Goal: Task Accomplishment & Management: Manage account settings

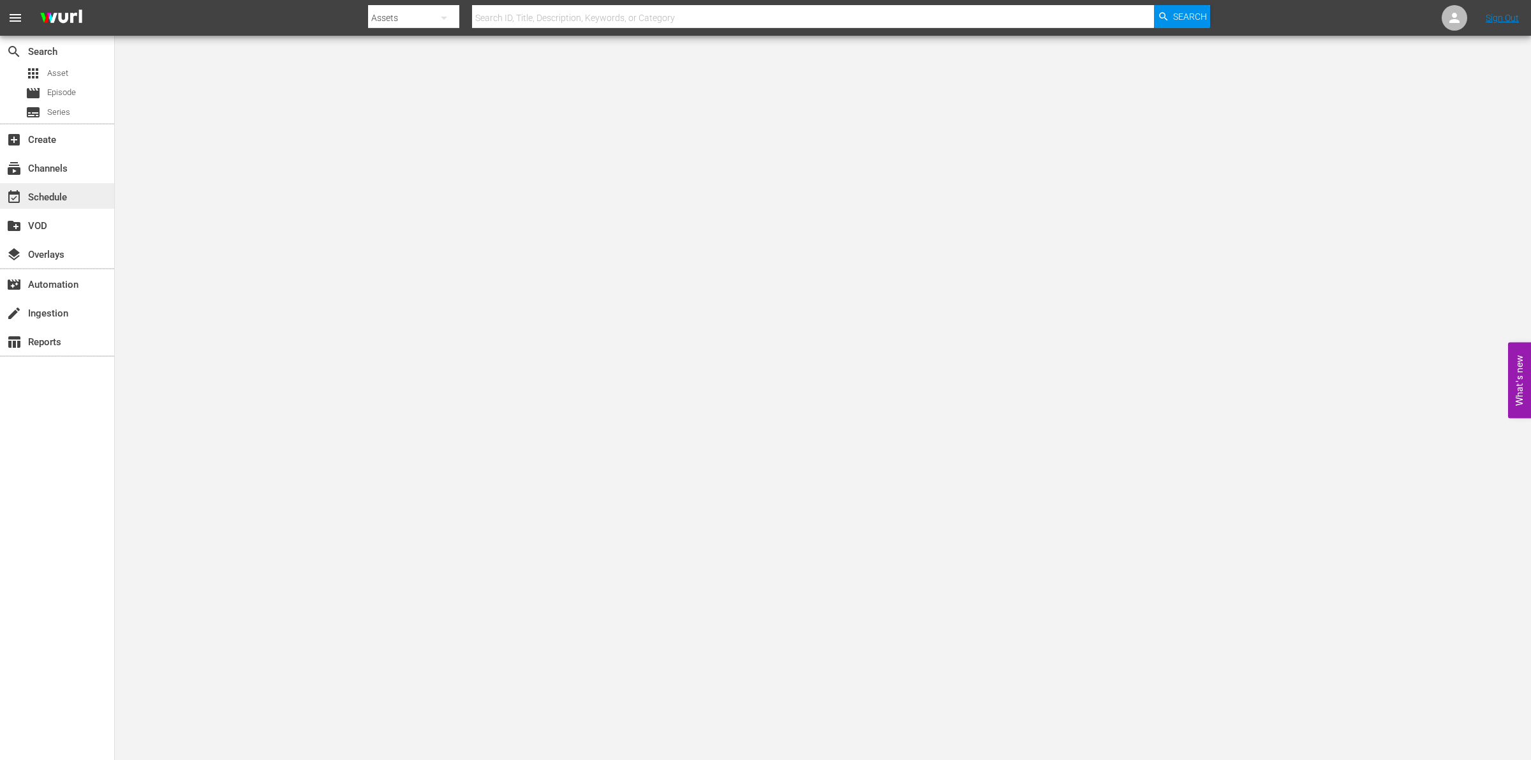
click at [97, 190] on div "event_available Schedule" at bounding box center [57, 196] width 114 height 26
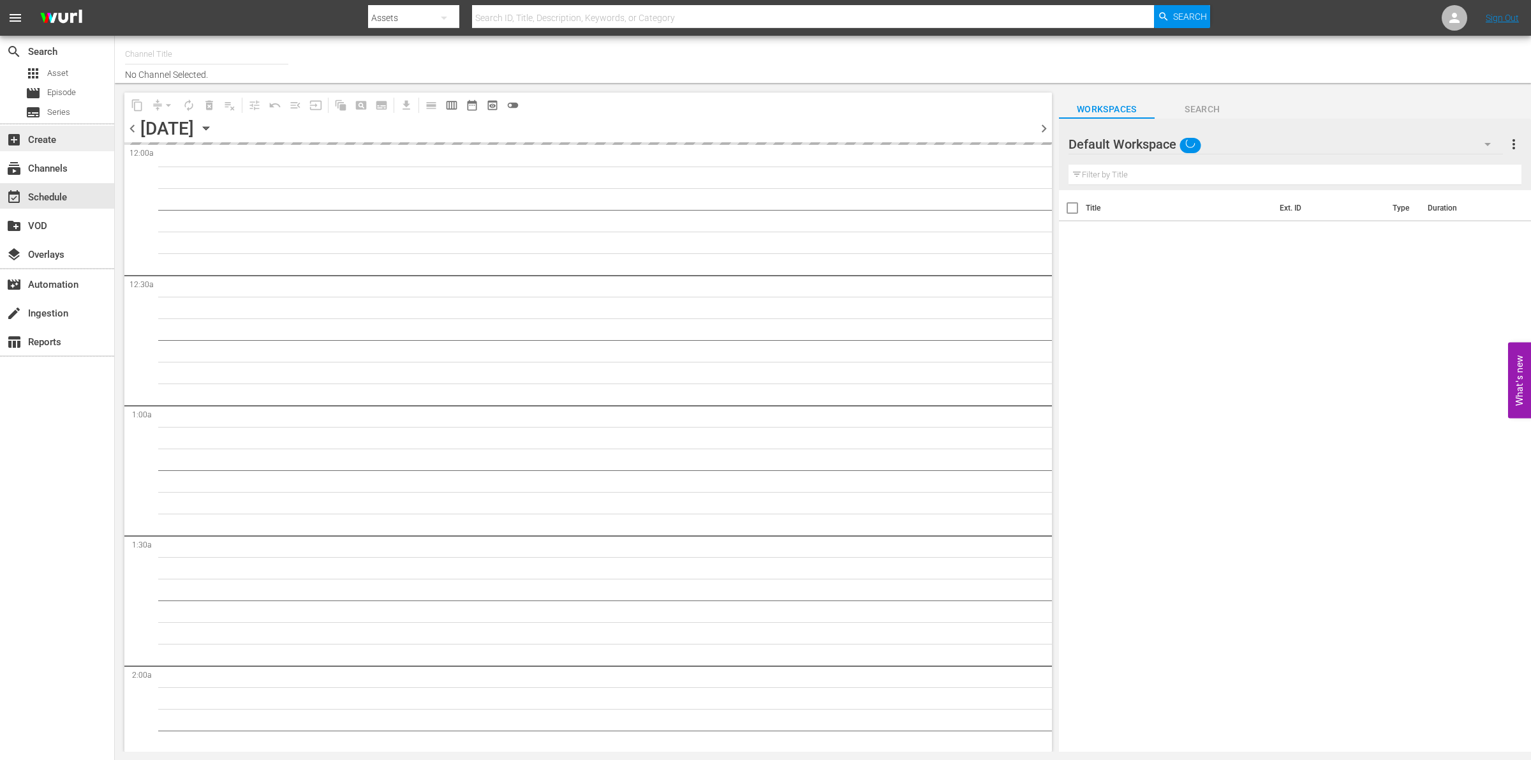
type input "So Real (1869)"
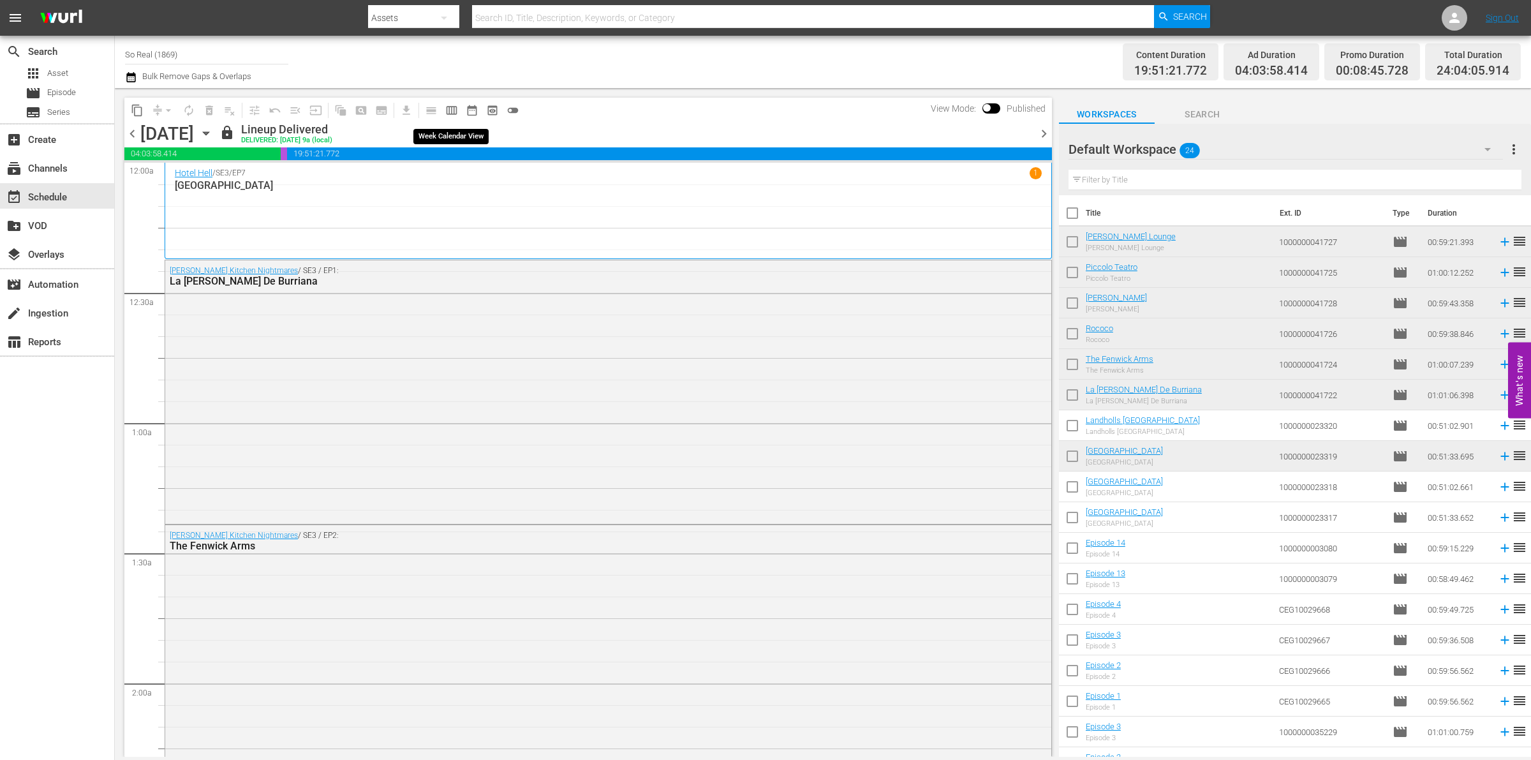
click at [454, 107] on span "calendar_view_week_outlined" at bounding box center [451, 110] width 13 height 13
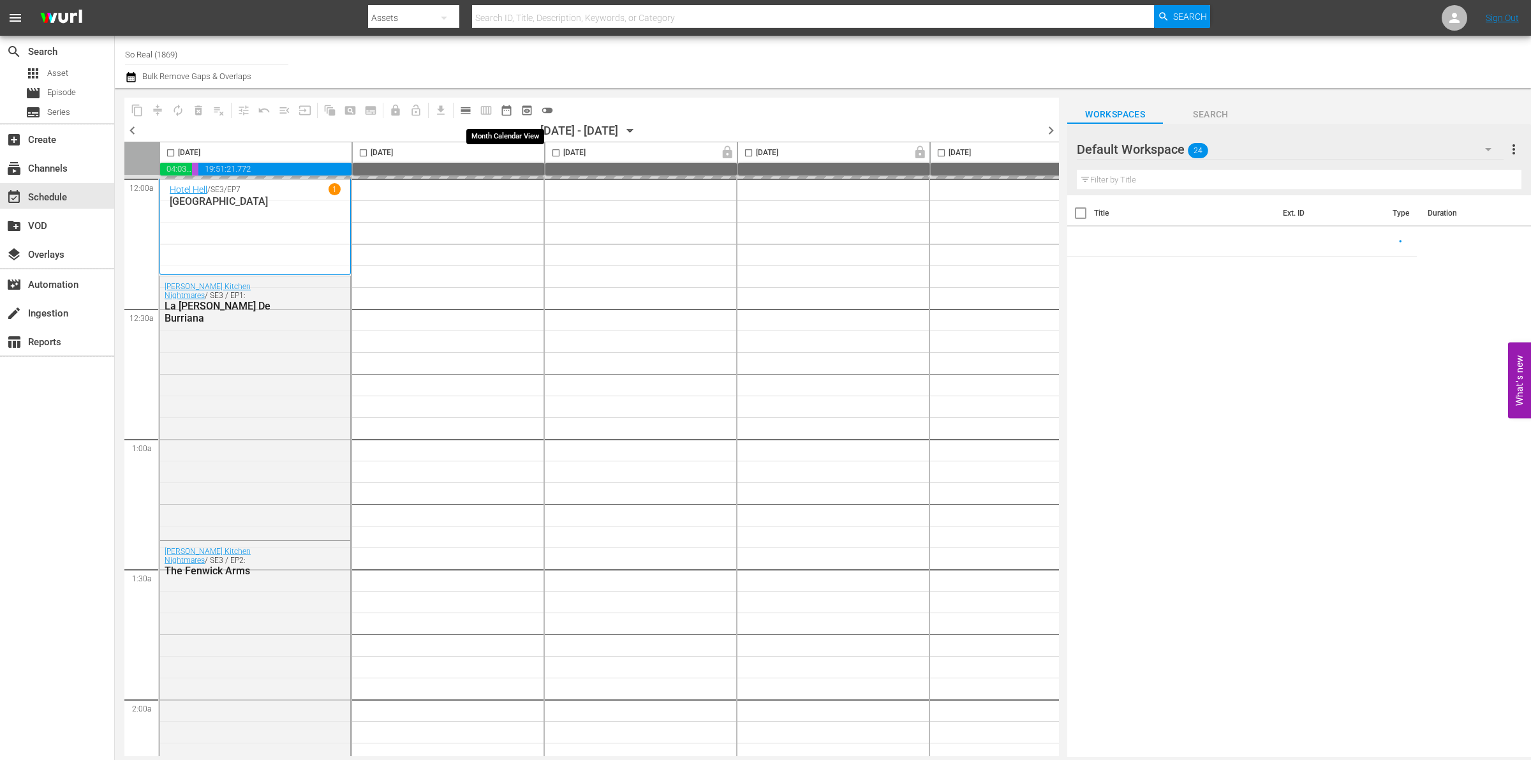
click at [503, 112] on span "date_range_outlined" at bounding box center [506, 110] width 13 height 13
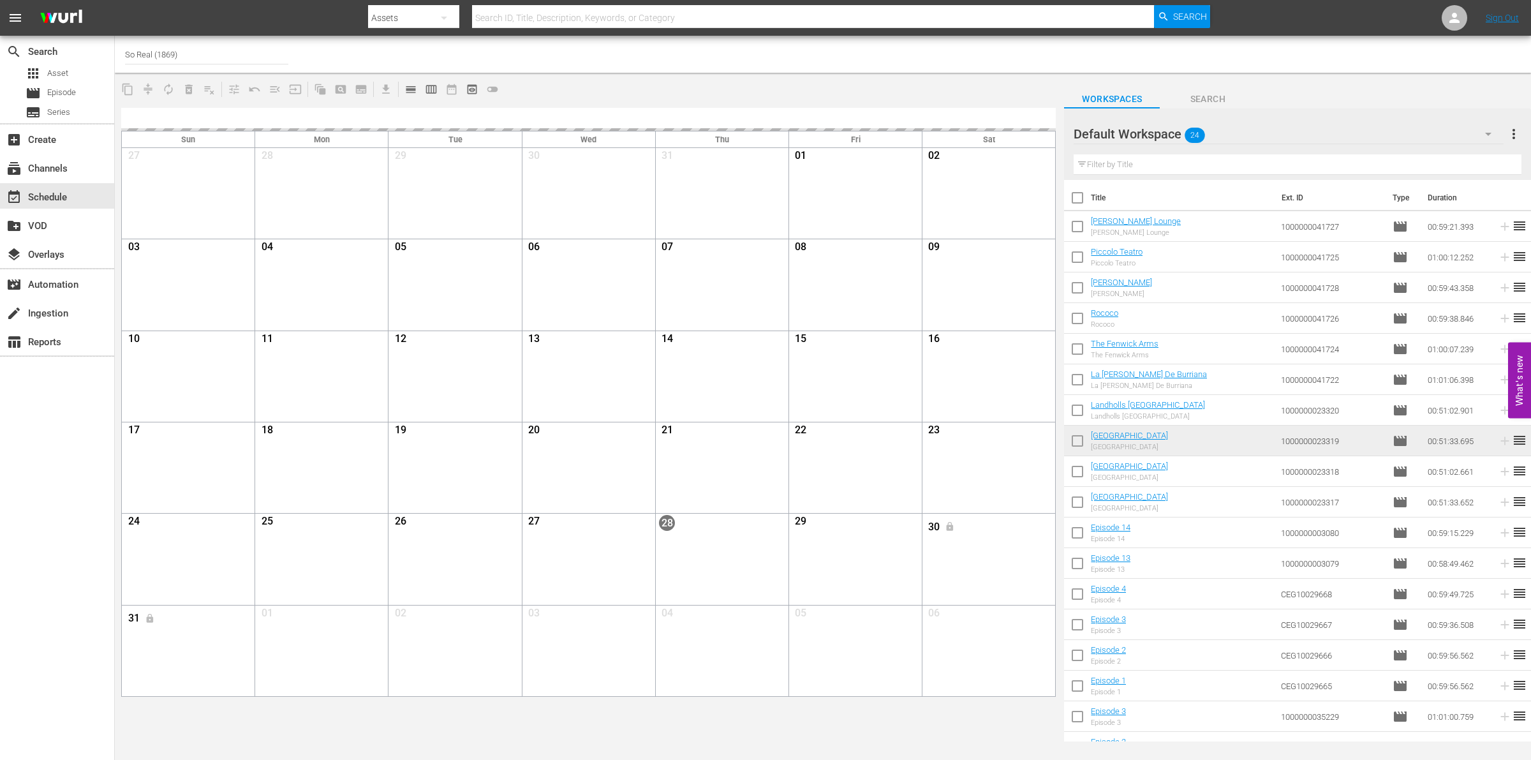
click at [1073, 198] on input "checkbox" at bounding box center [1077, 200] width 27 height 27
checkbox input "true"
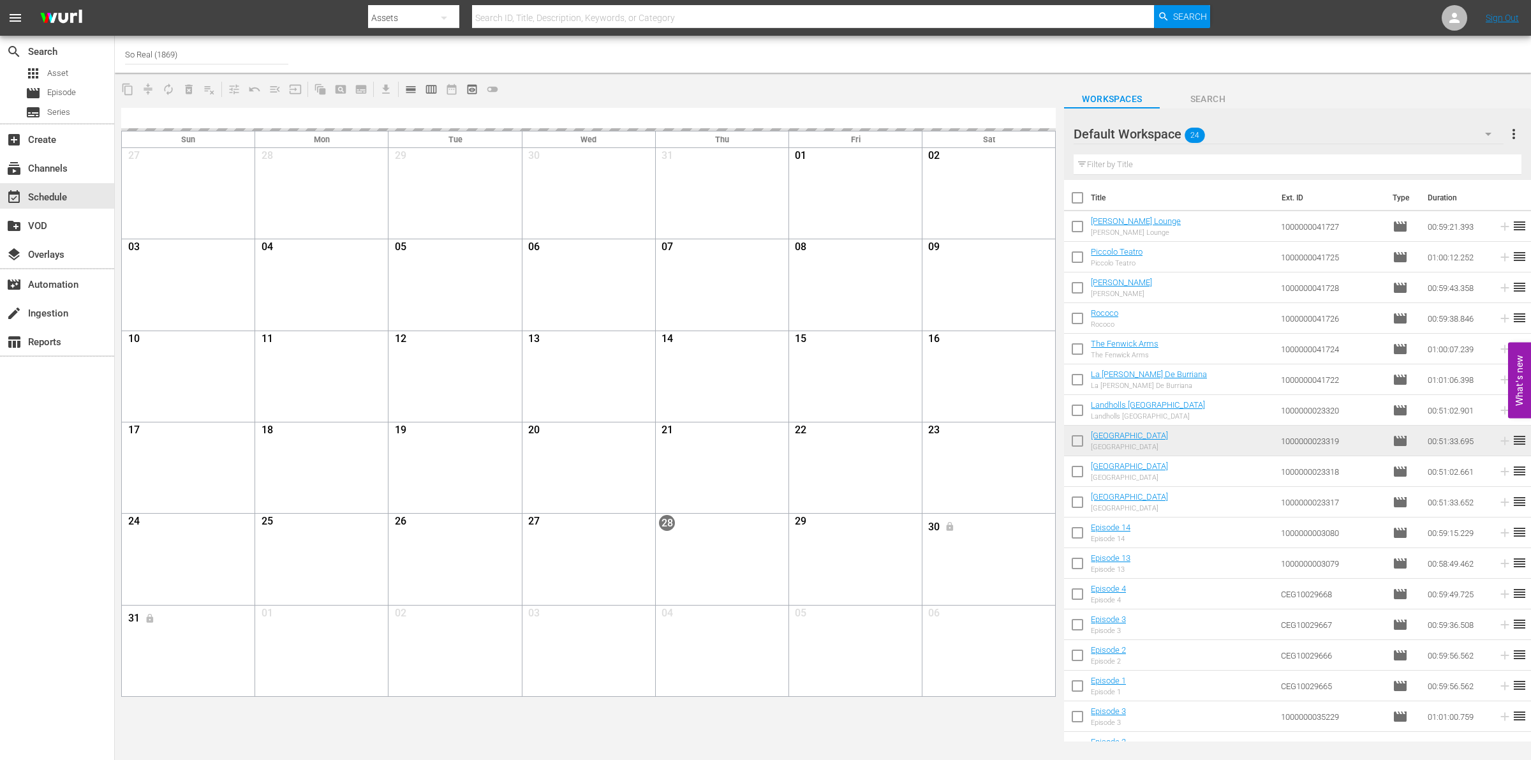
checkbox input "true"
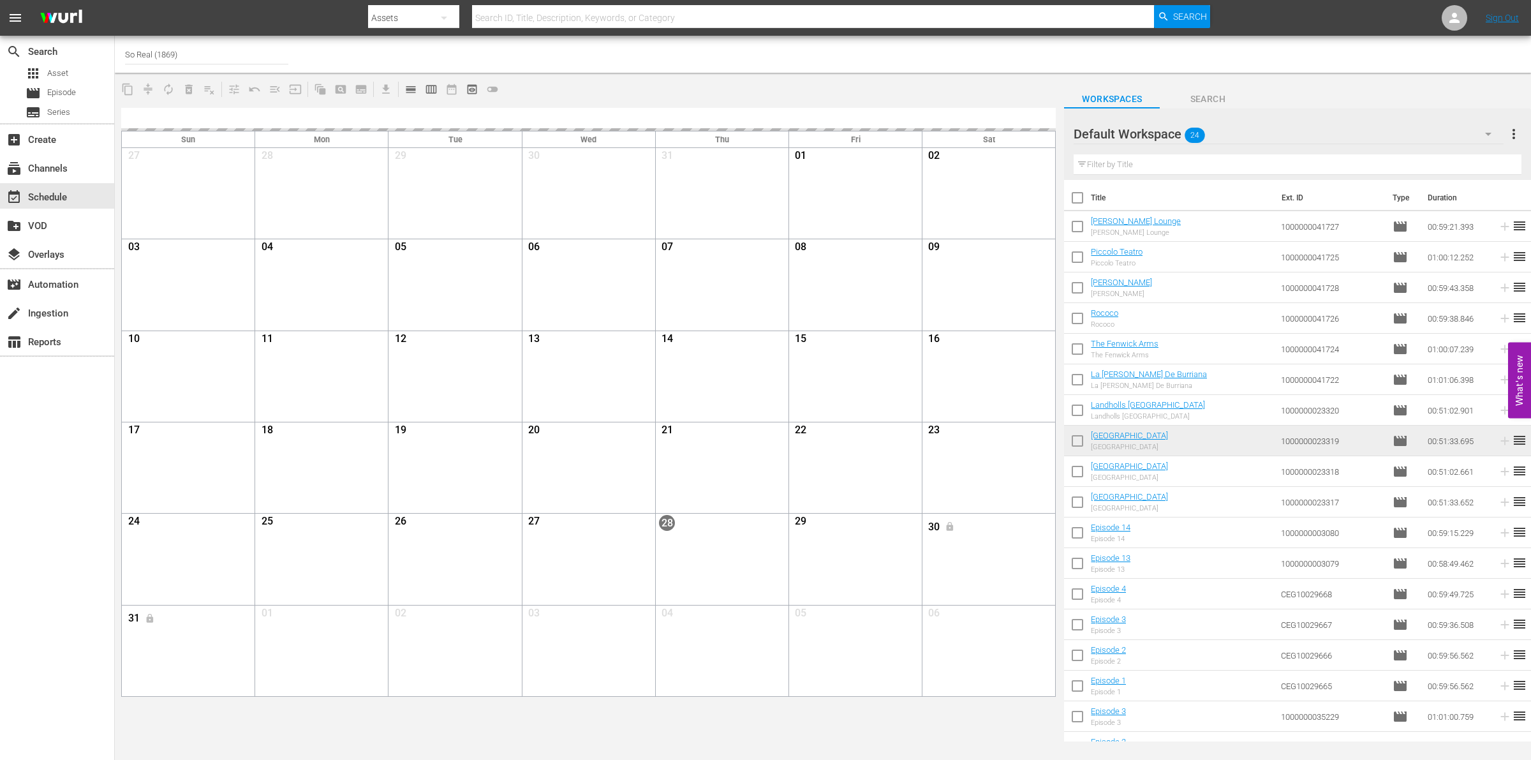
checkbox input "true"
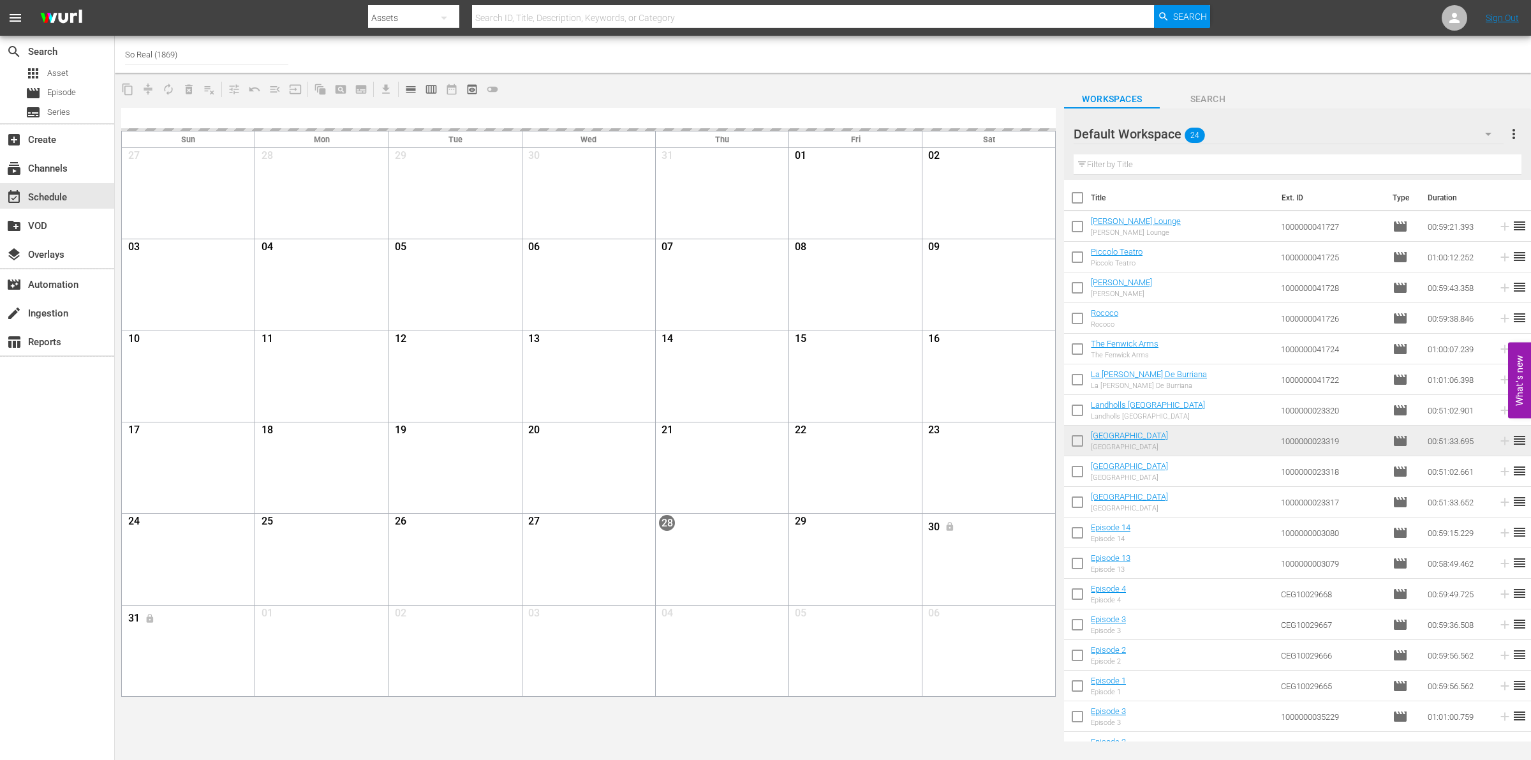
checkbox input "true"
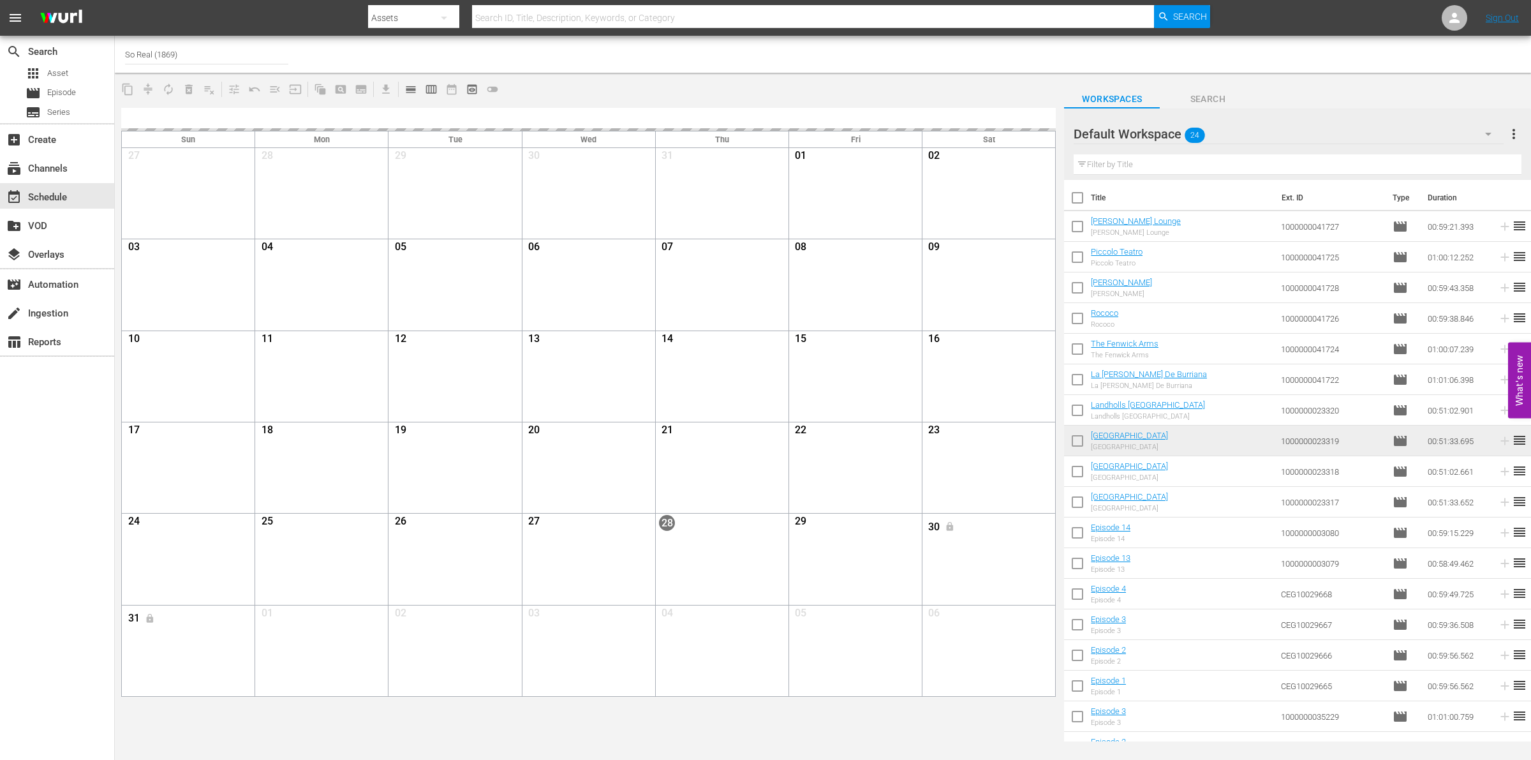
checkbox input "true"
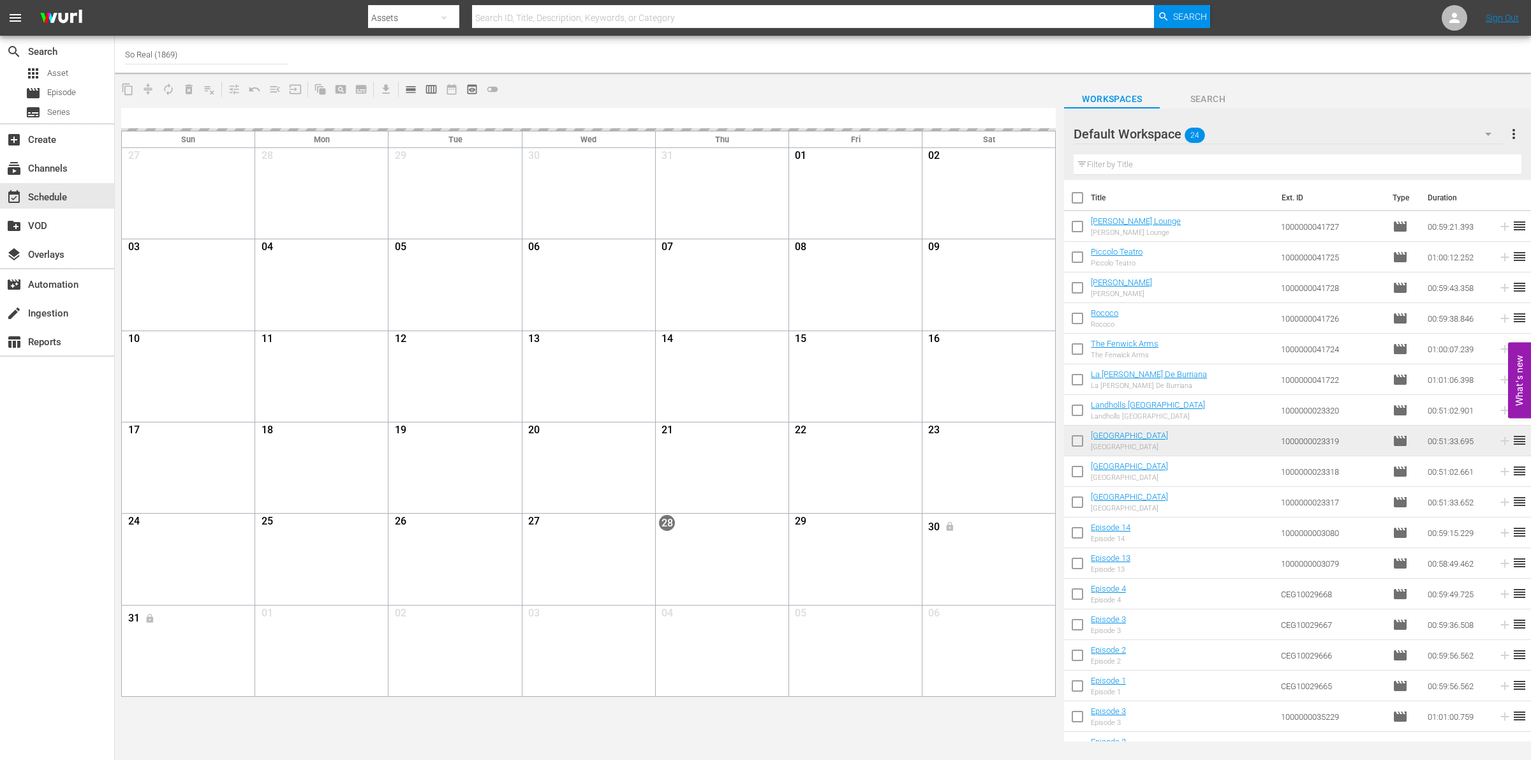
checkbox input "true"
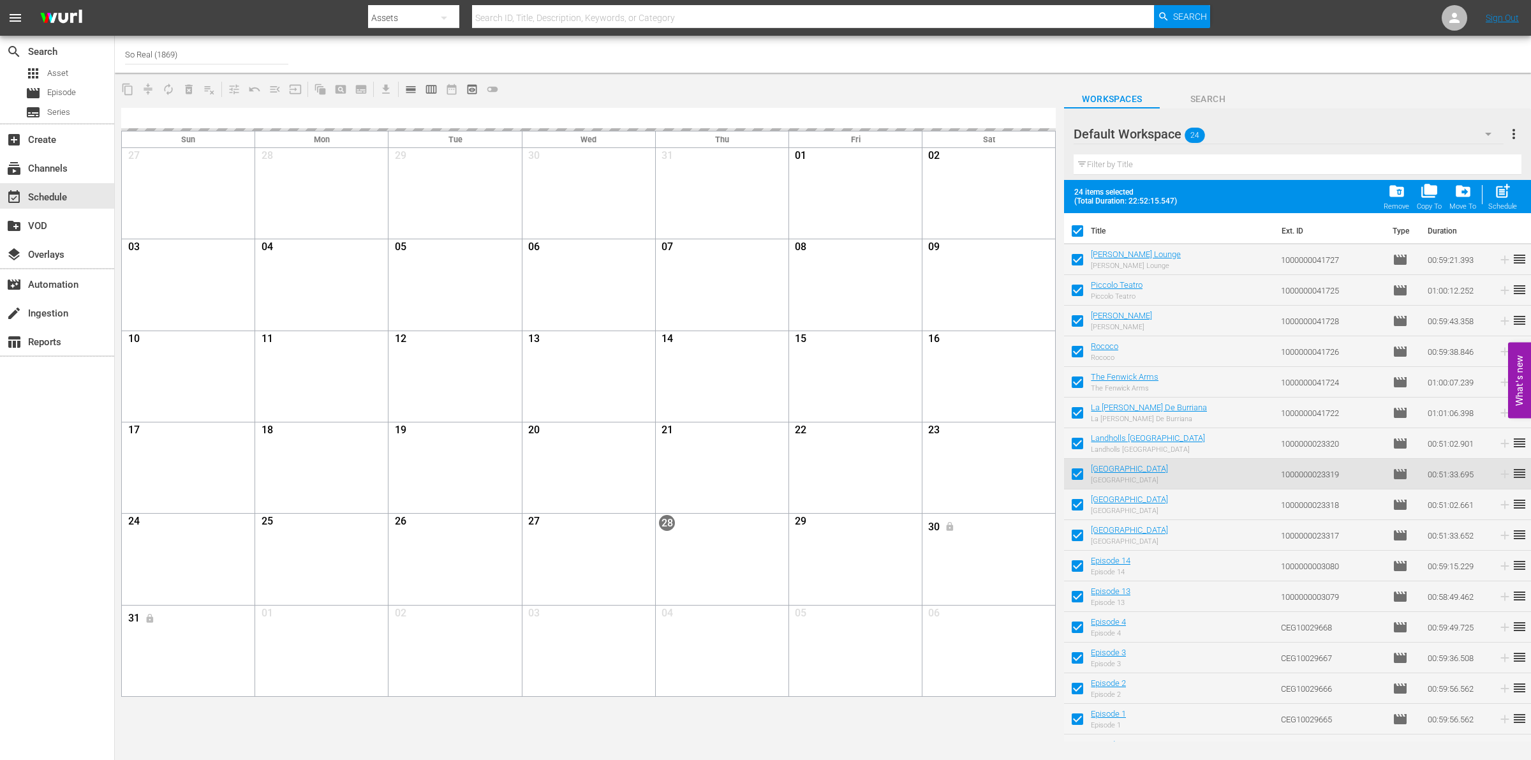
click at [1400, 202] on div "Remove" at bounding box center [1397, 206] width 26 height 8
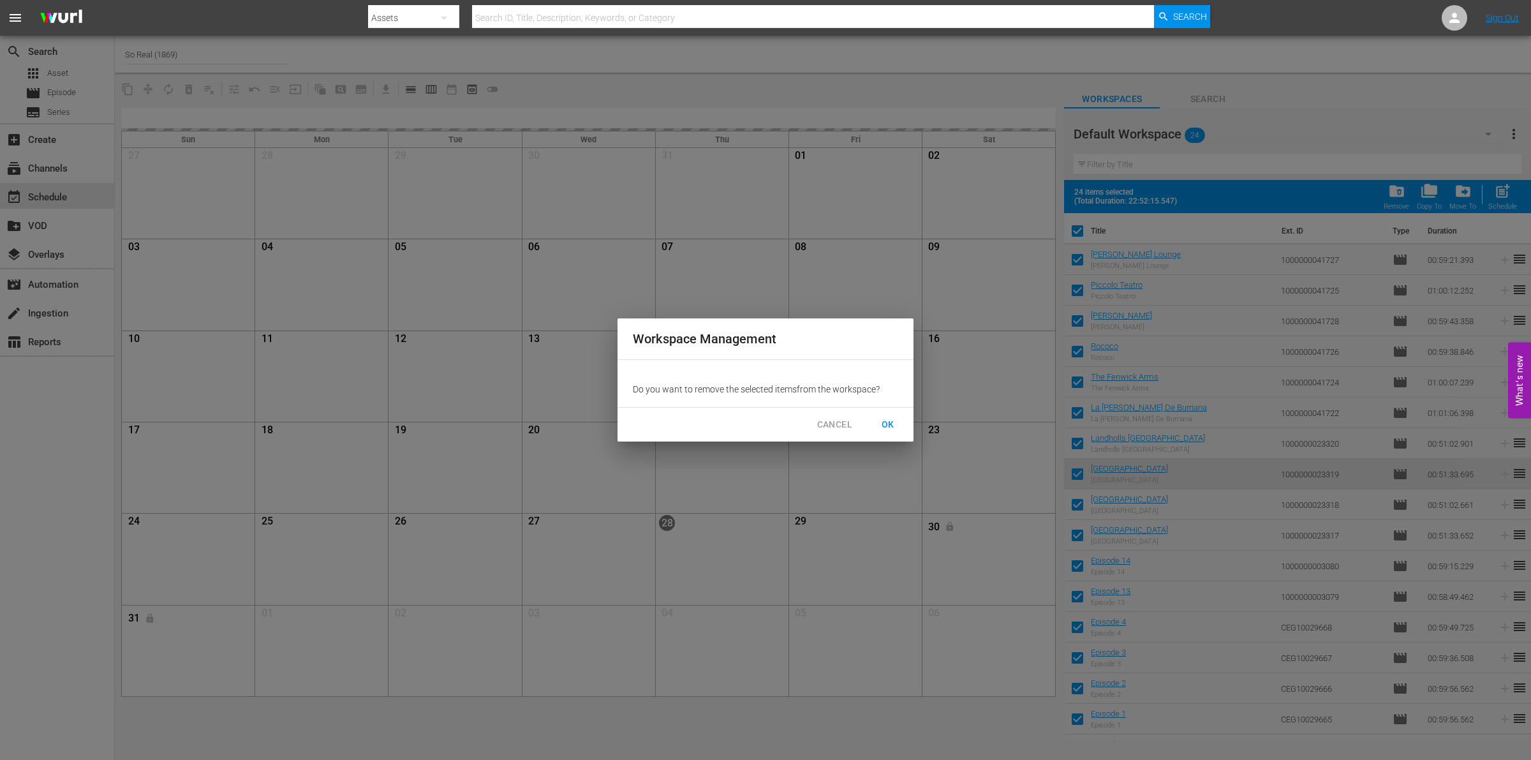
click at [888, 417] on span "OK" at bounding box center [888, 425] width 20 height 16
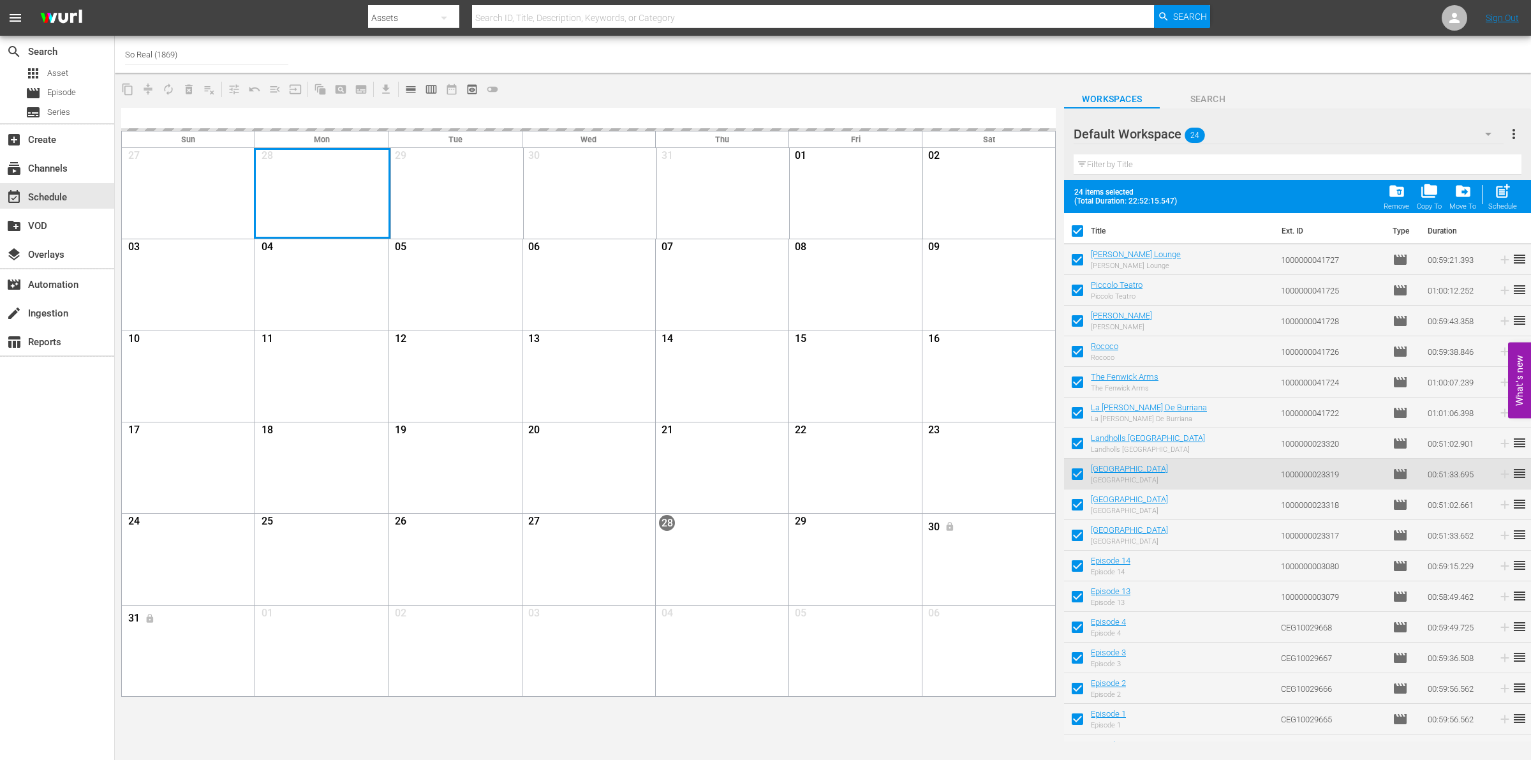
checkbox input "false"
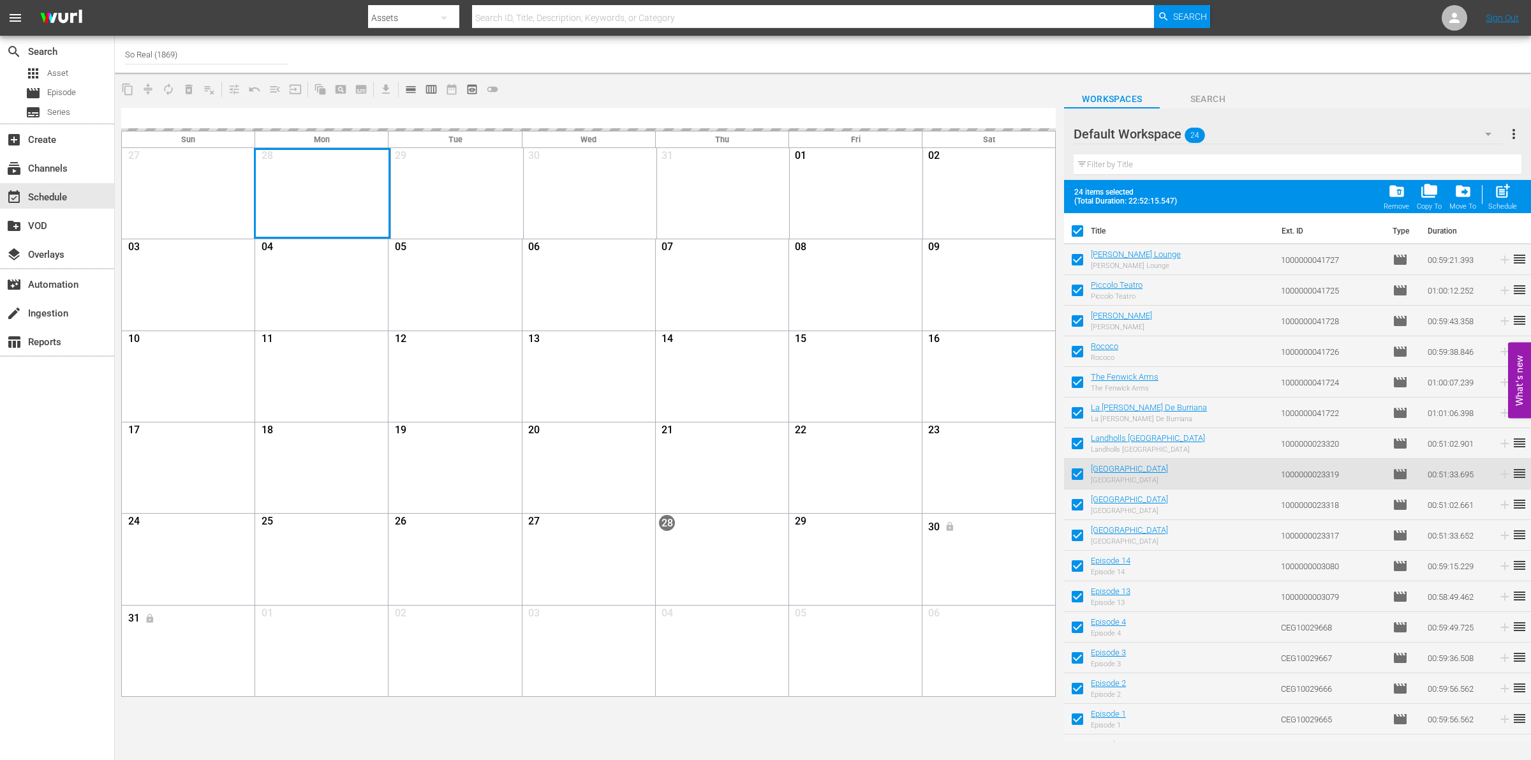
checkbox input "false"
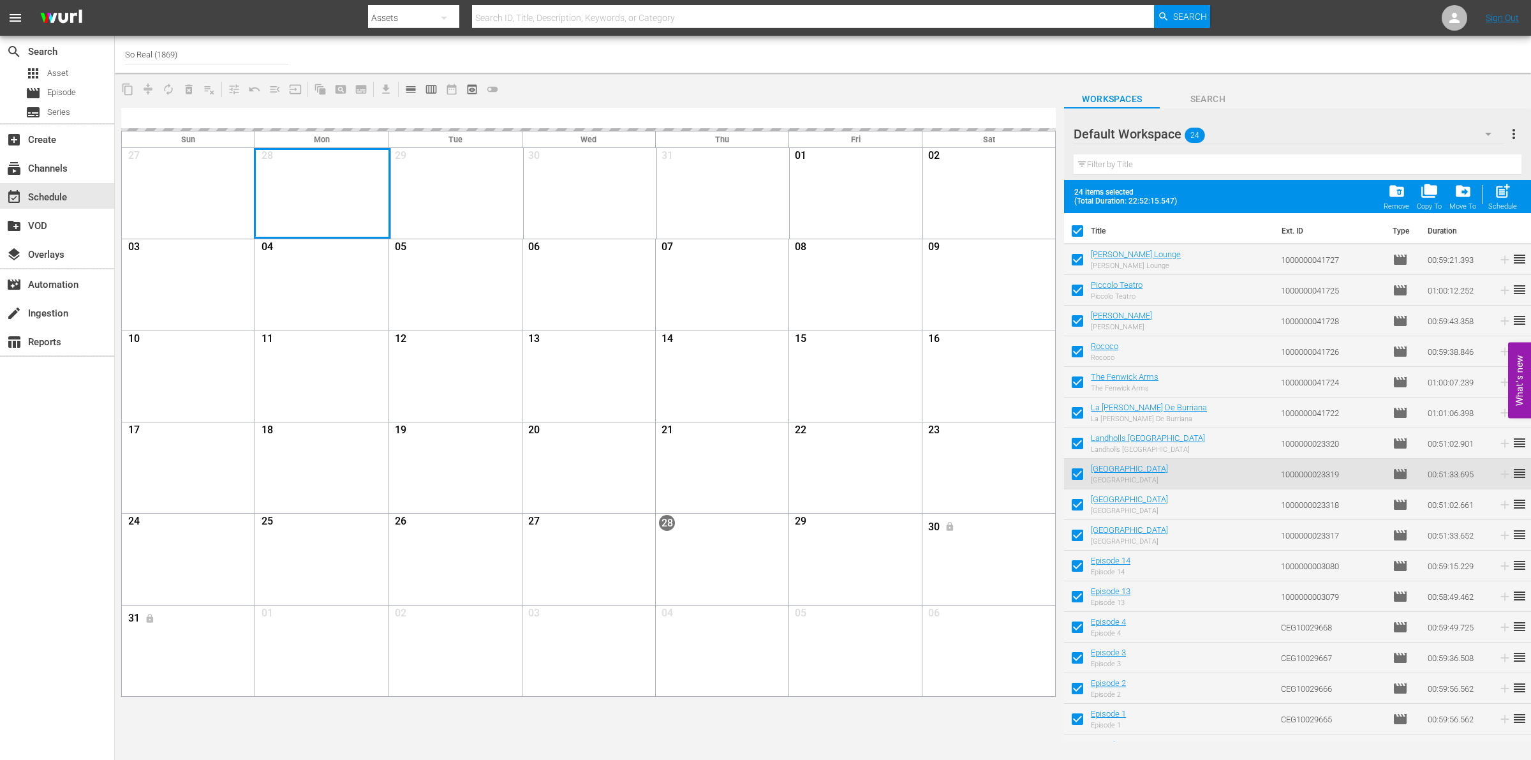
checkbox input "false"
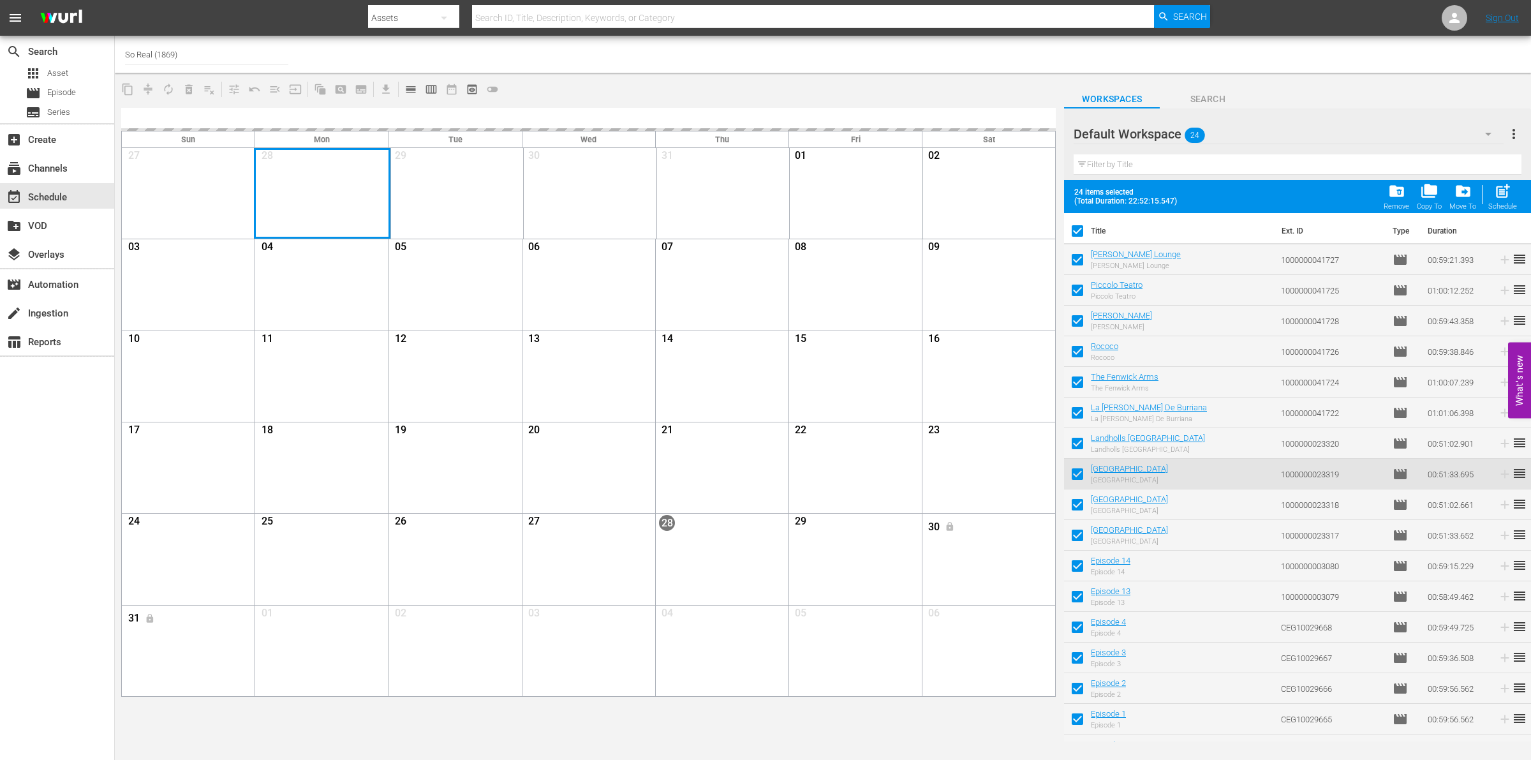
checkbox input "false"
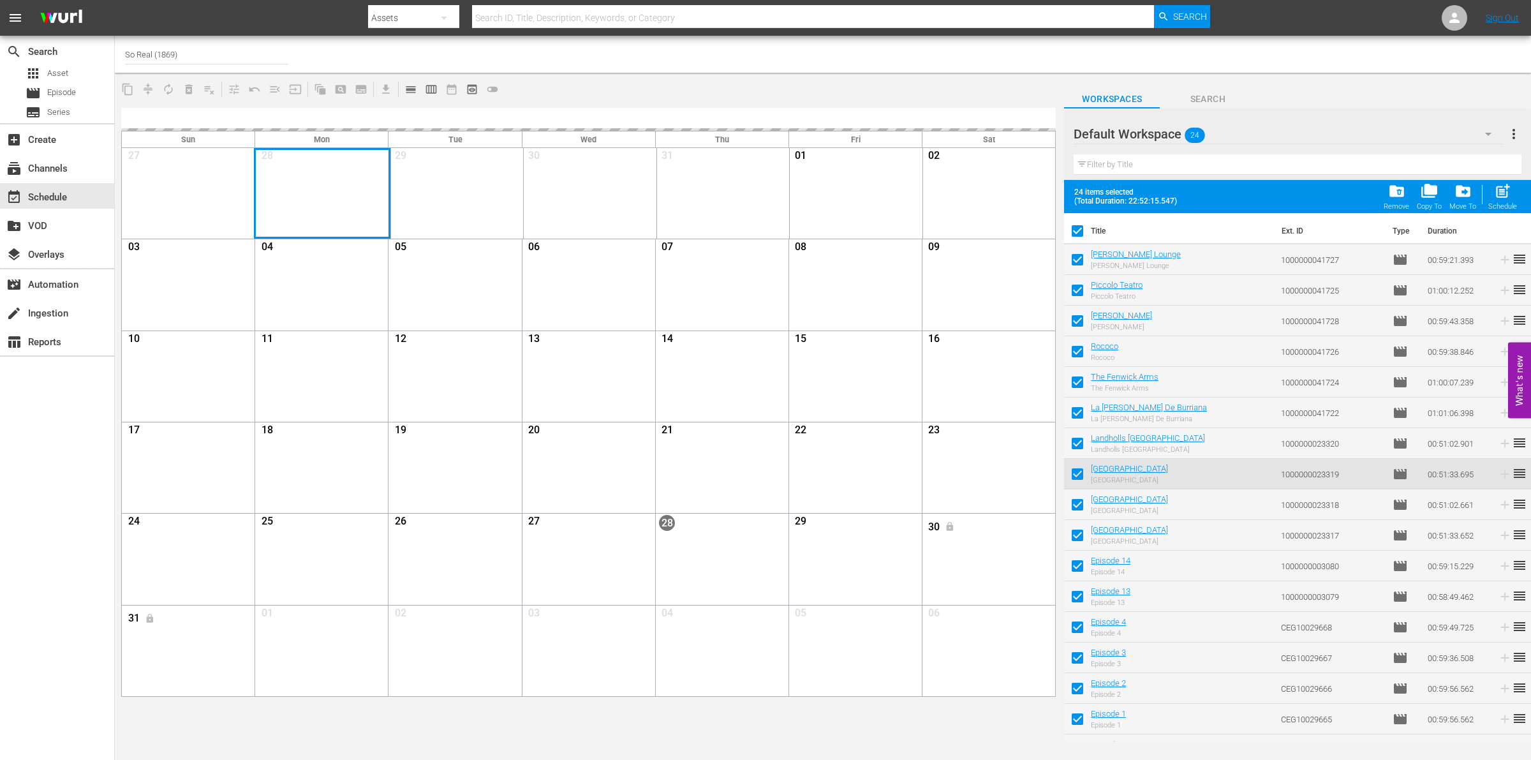
checkbox input "false"
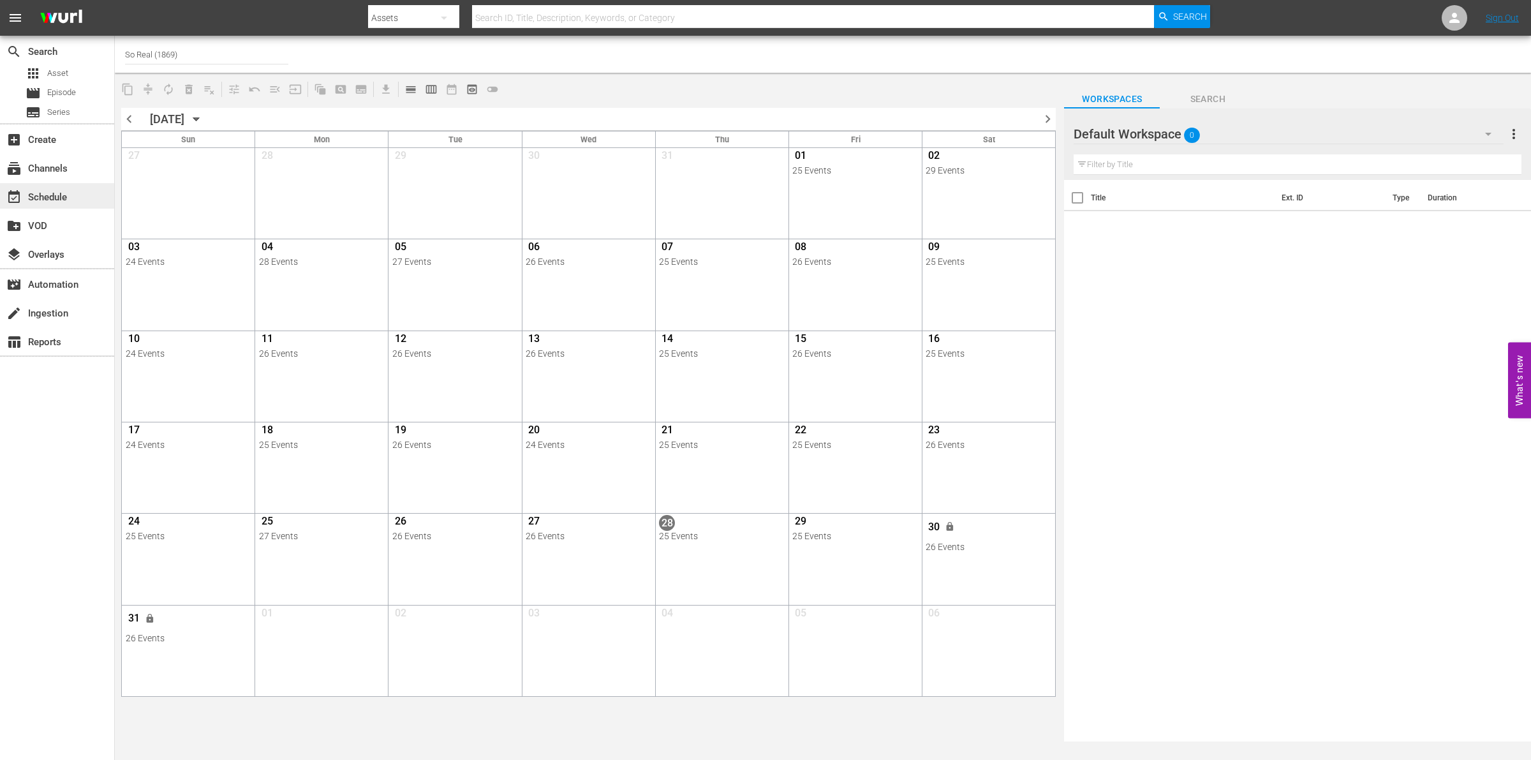
click at [85, 196] on div "event_available Schedule" at bounding box center [57, 196] width 114 height 26
click at [203, 122] on icon "button" at bounding box center [196, 119] width 14 height 14
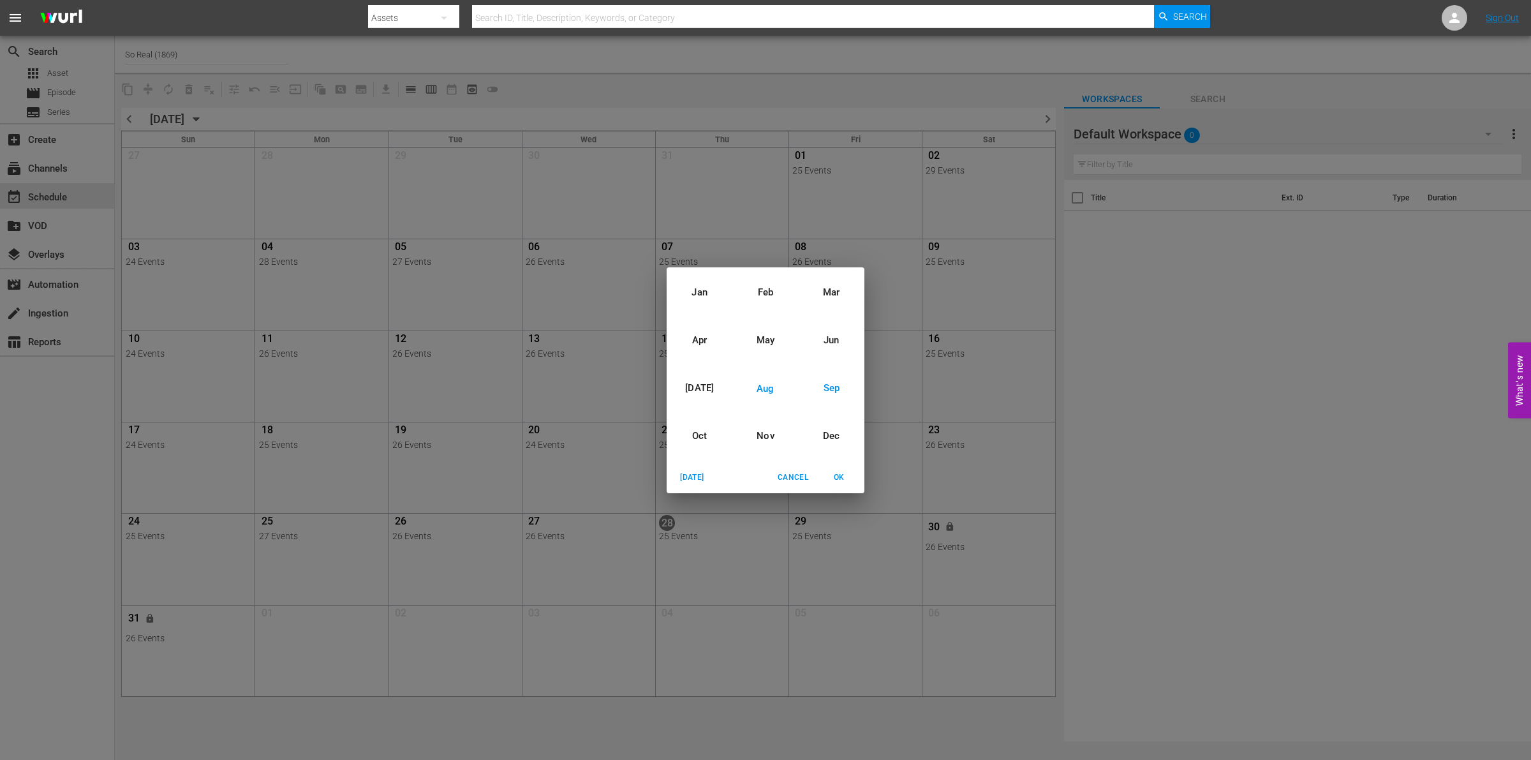
click at [824, 388] on div "Sep" at bounding box center [832, 388] width 66 height 48
click at [842, 477] on span "OK" at bounding box center [839, 477] width 31 height 13
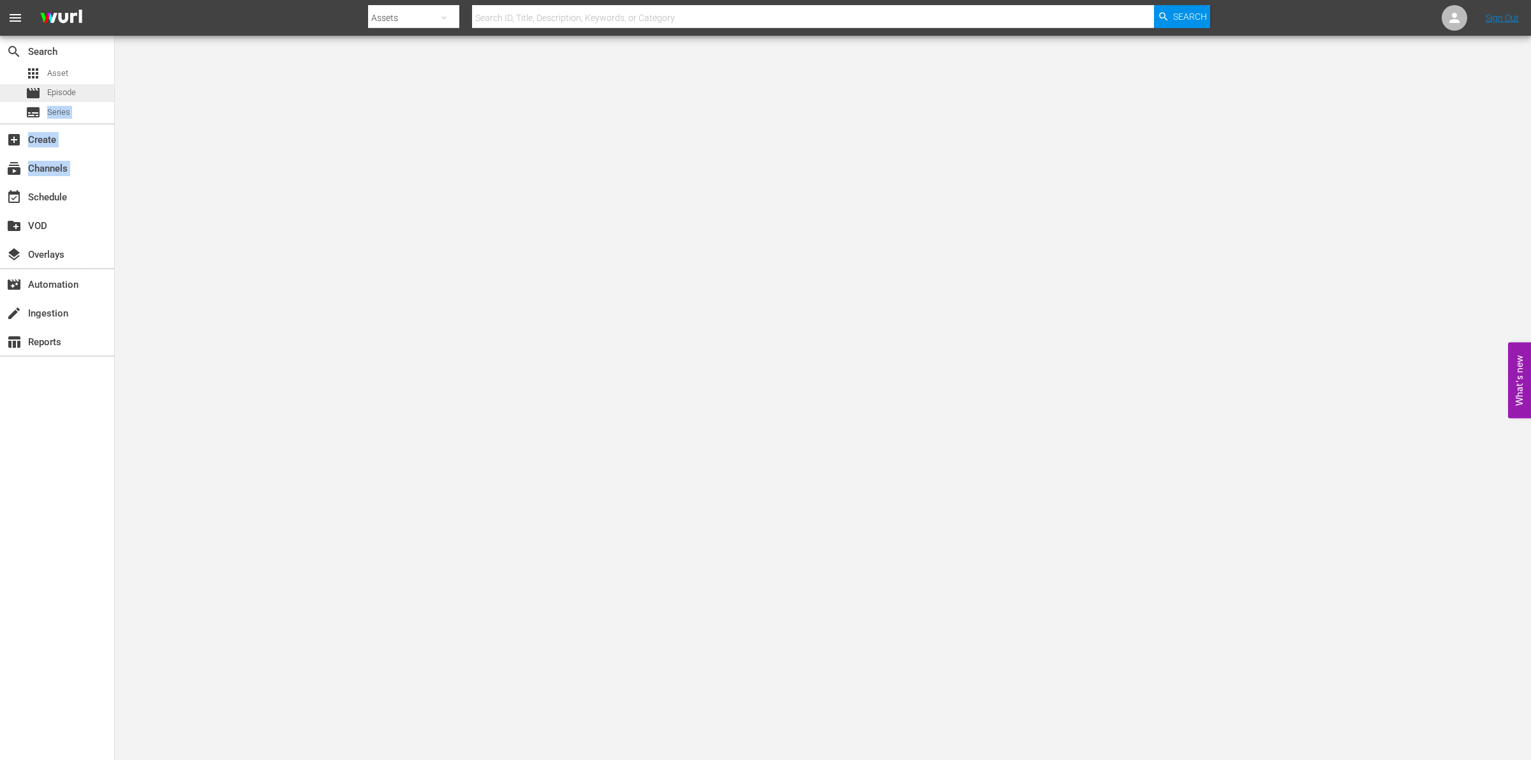
drag, startPoint x: 78, startPoint y: 189, endPoint x: 83, endPoint y: 94, distance: 94.5
click at [83, 94] on div "search Search apps Asset movie Episode subtitles Series add_box Create subscrip…" at bounding box center [57, 416] width 115 height 760
click at [83, 94] on div "movie Episode" at bounding box center [57, 93] width 114 height 18
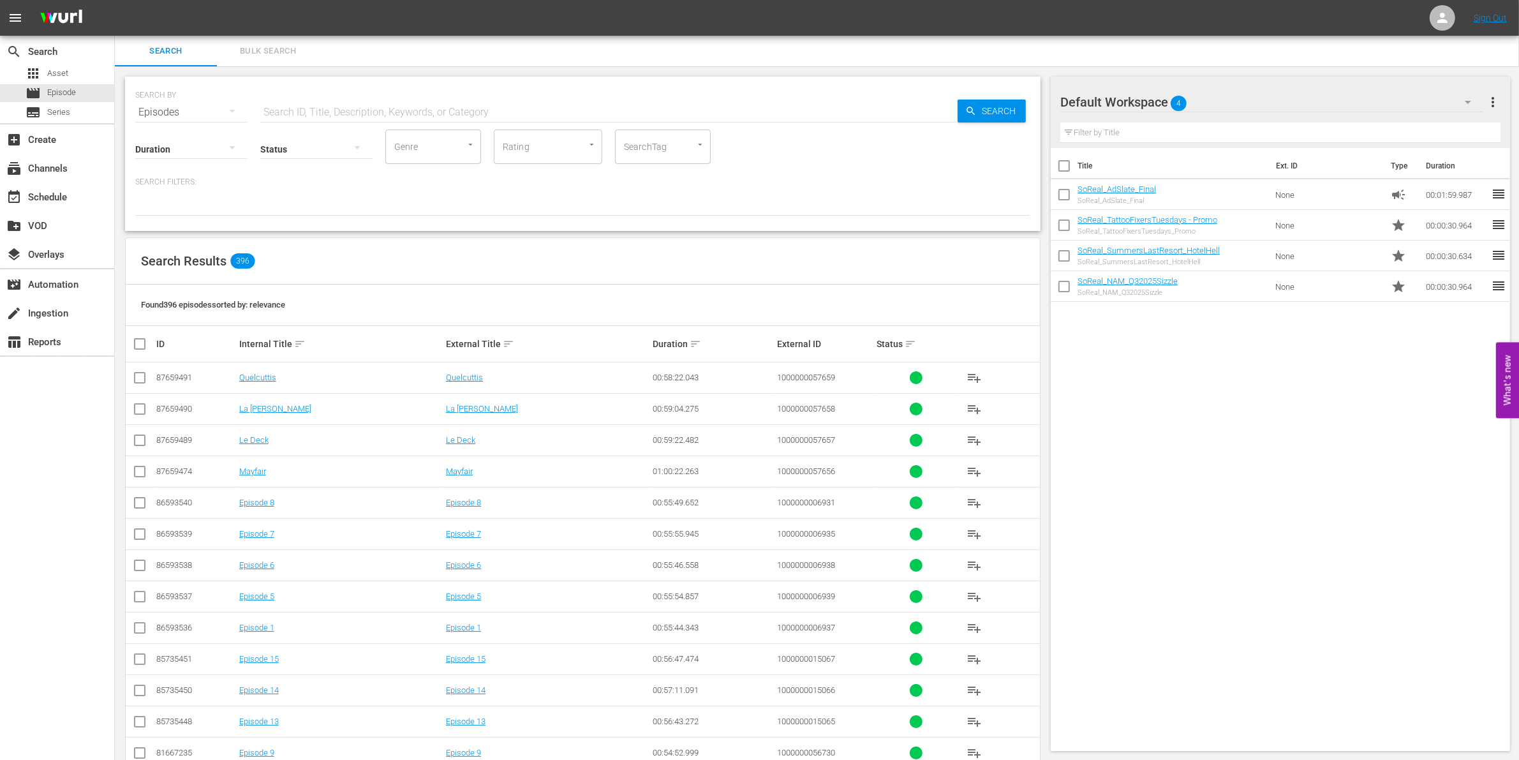
click at [289, 108] on input "text" at bounding box center [608, 112] width 697 height 31
paste input "1000000057656"
type input "1000000057656"
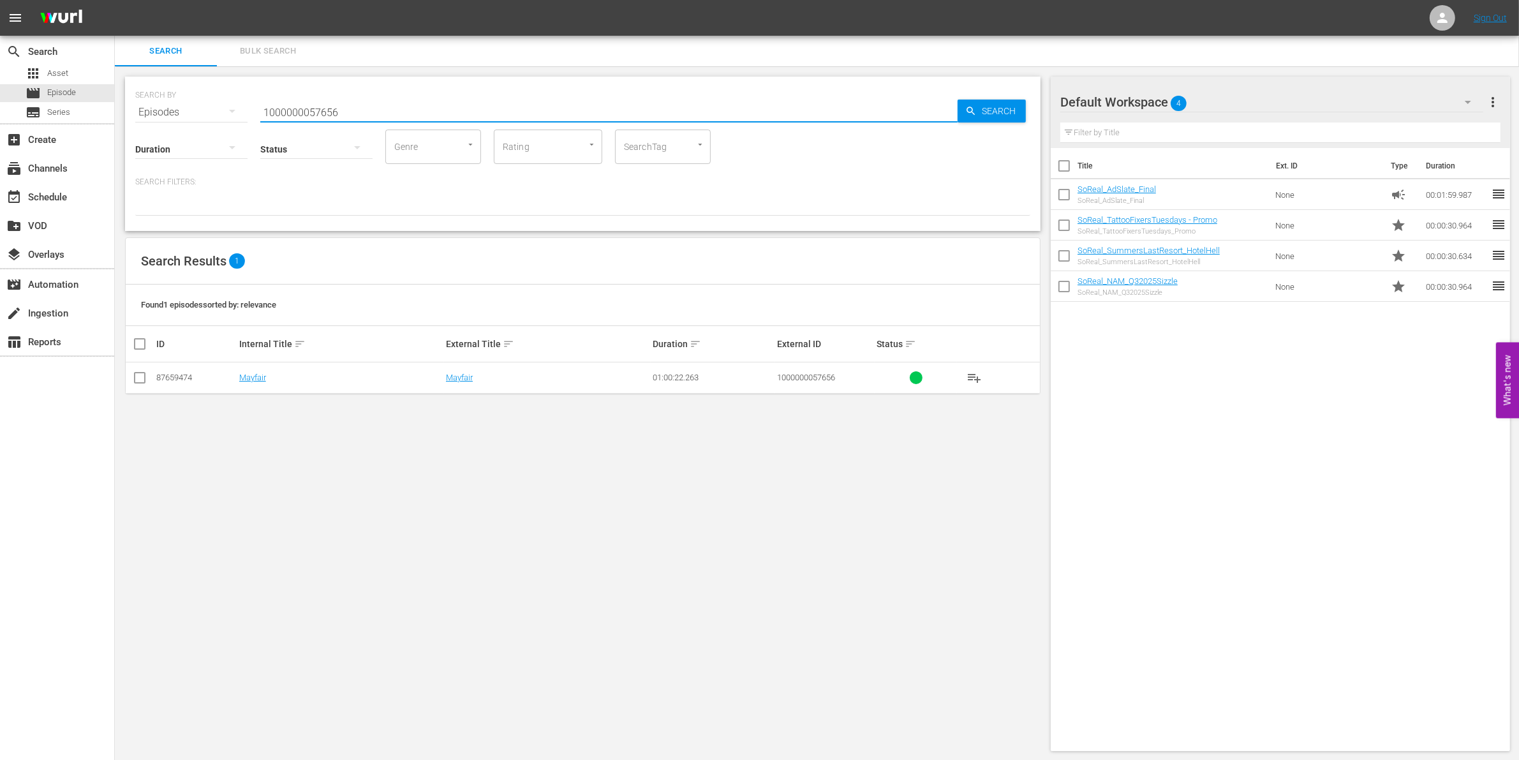
click at [138, 374] on input "checkbox" at bounding box center [139, 380] width 15 height 15
checkbox input "true"
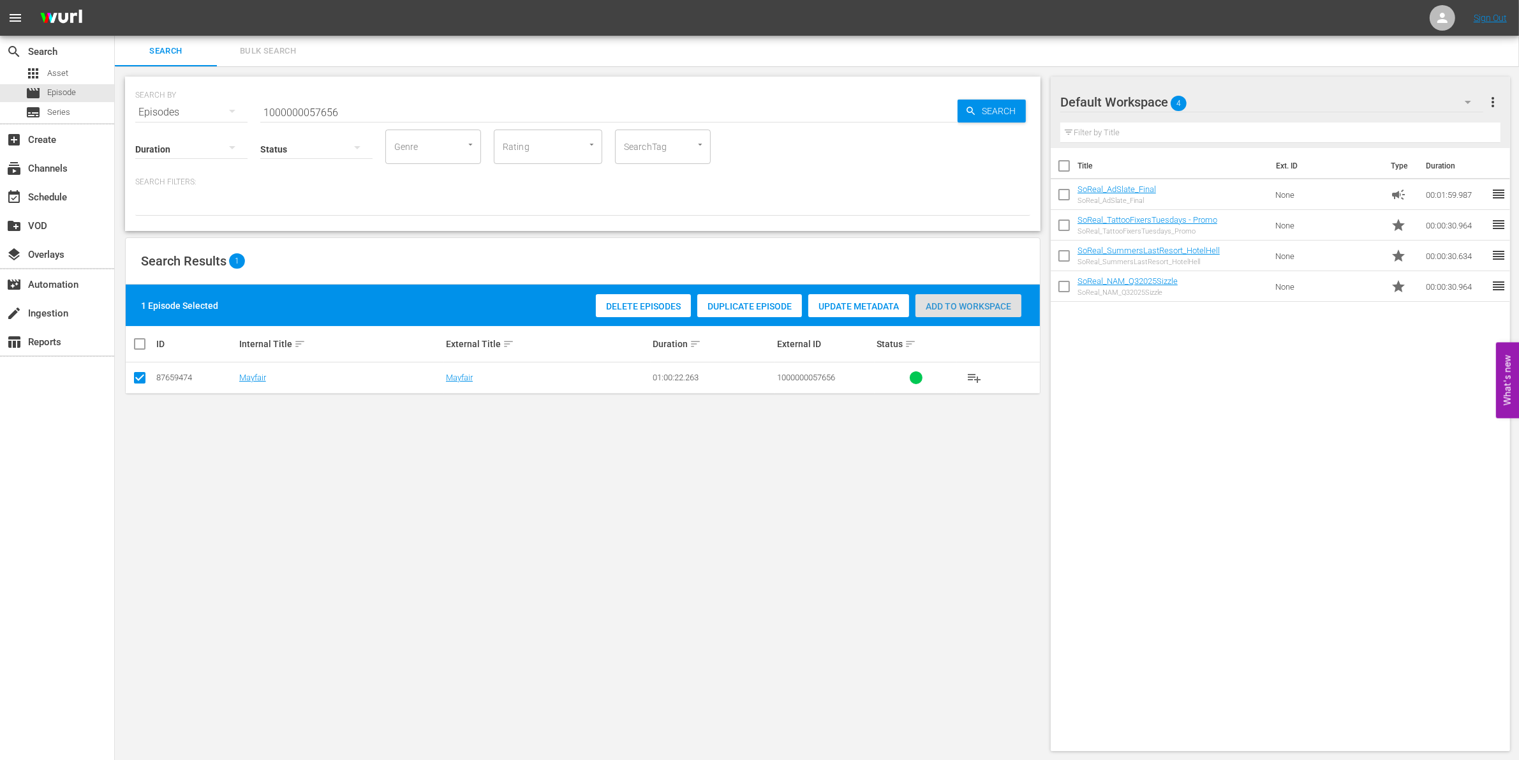
click at [959, 307] on span "Add to Workspace" at bounding box center [968, 306] width 106 height 10
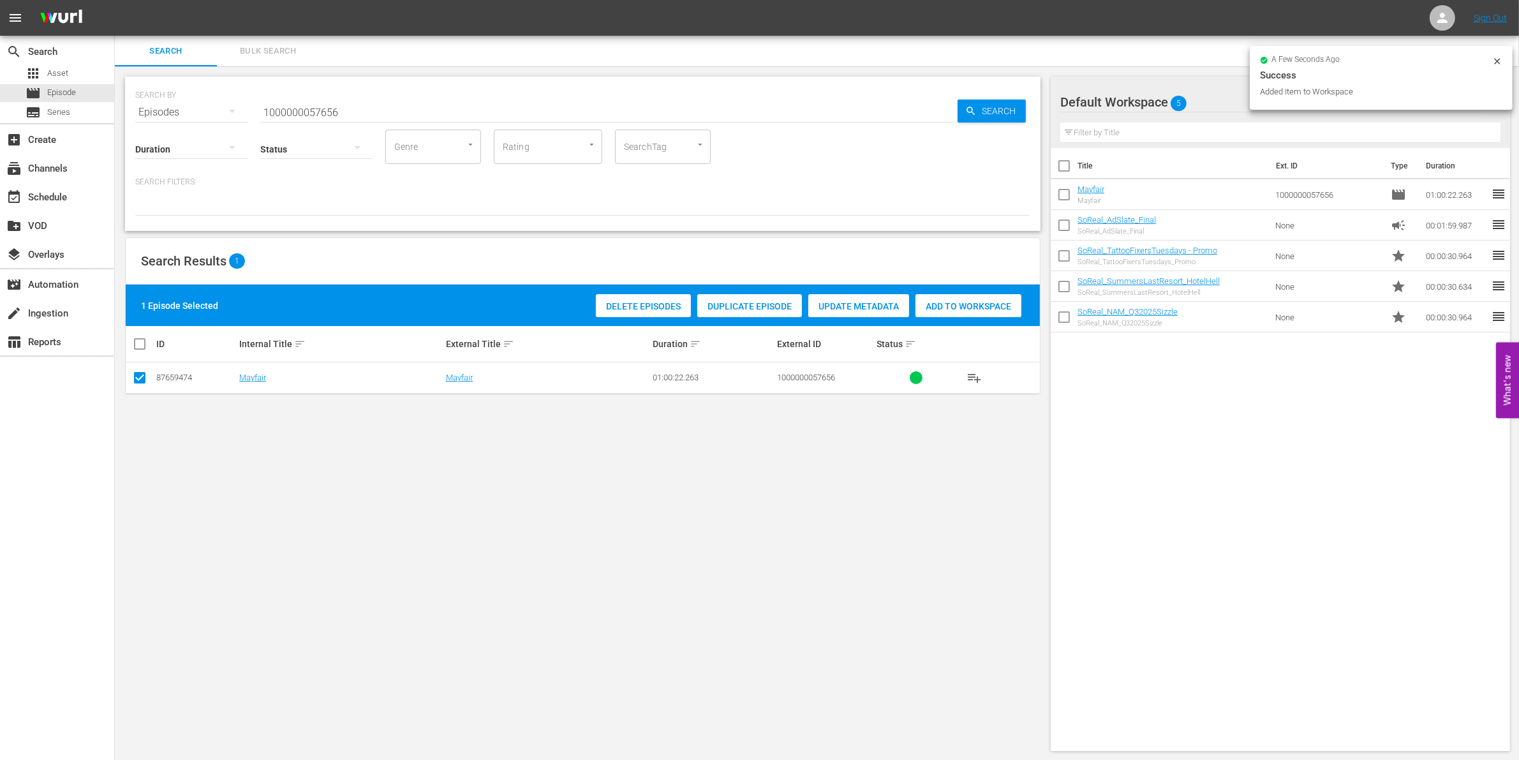
click at [406, 124] on input "1000000057656" at bounding box center [608, 112] width 697 height 31
type input "1000000057657"
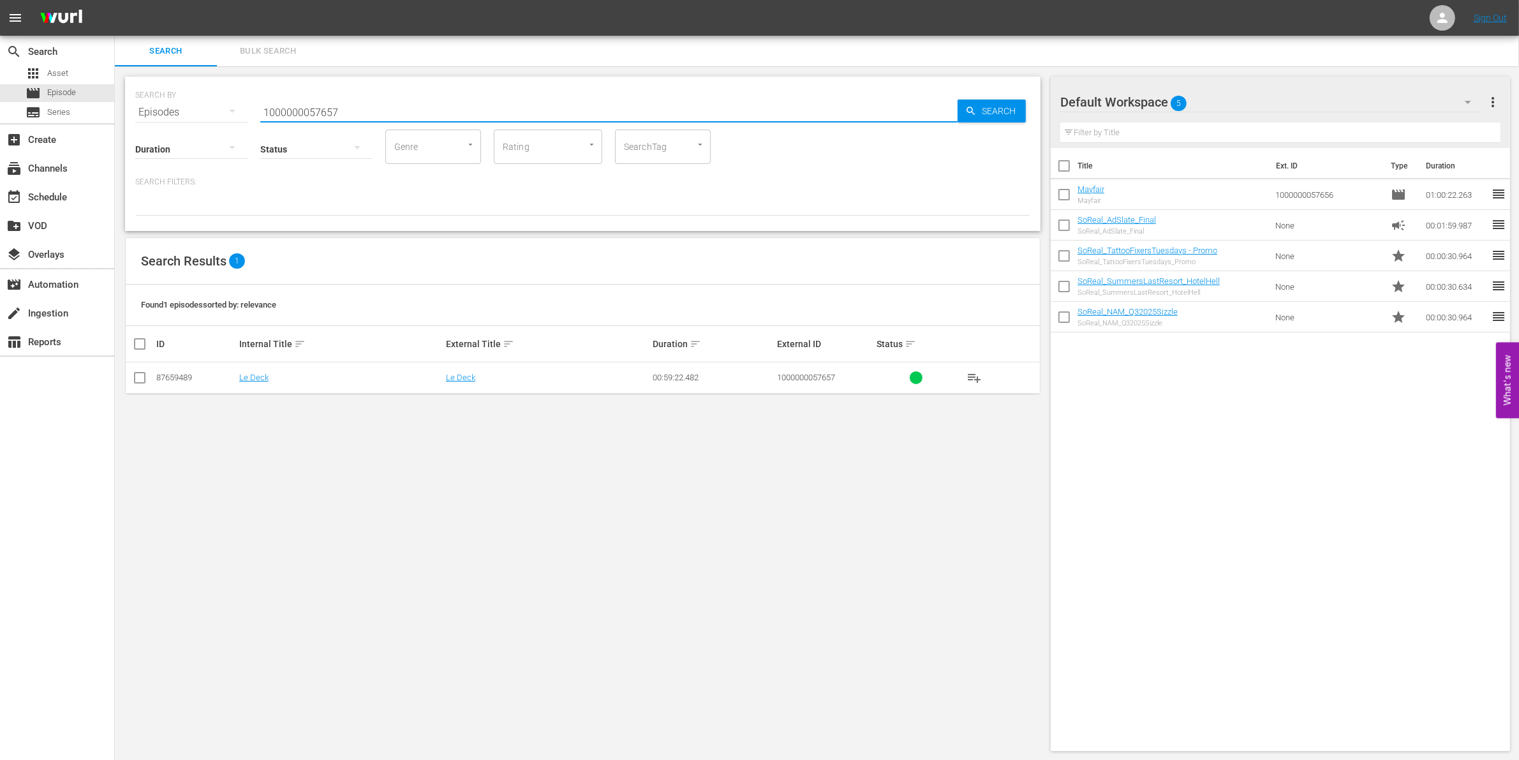
click at [132, 381] on input "checkbox" at bounding box center [139, 380] width 15 height 15
checkbox input "true"
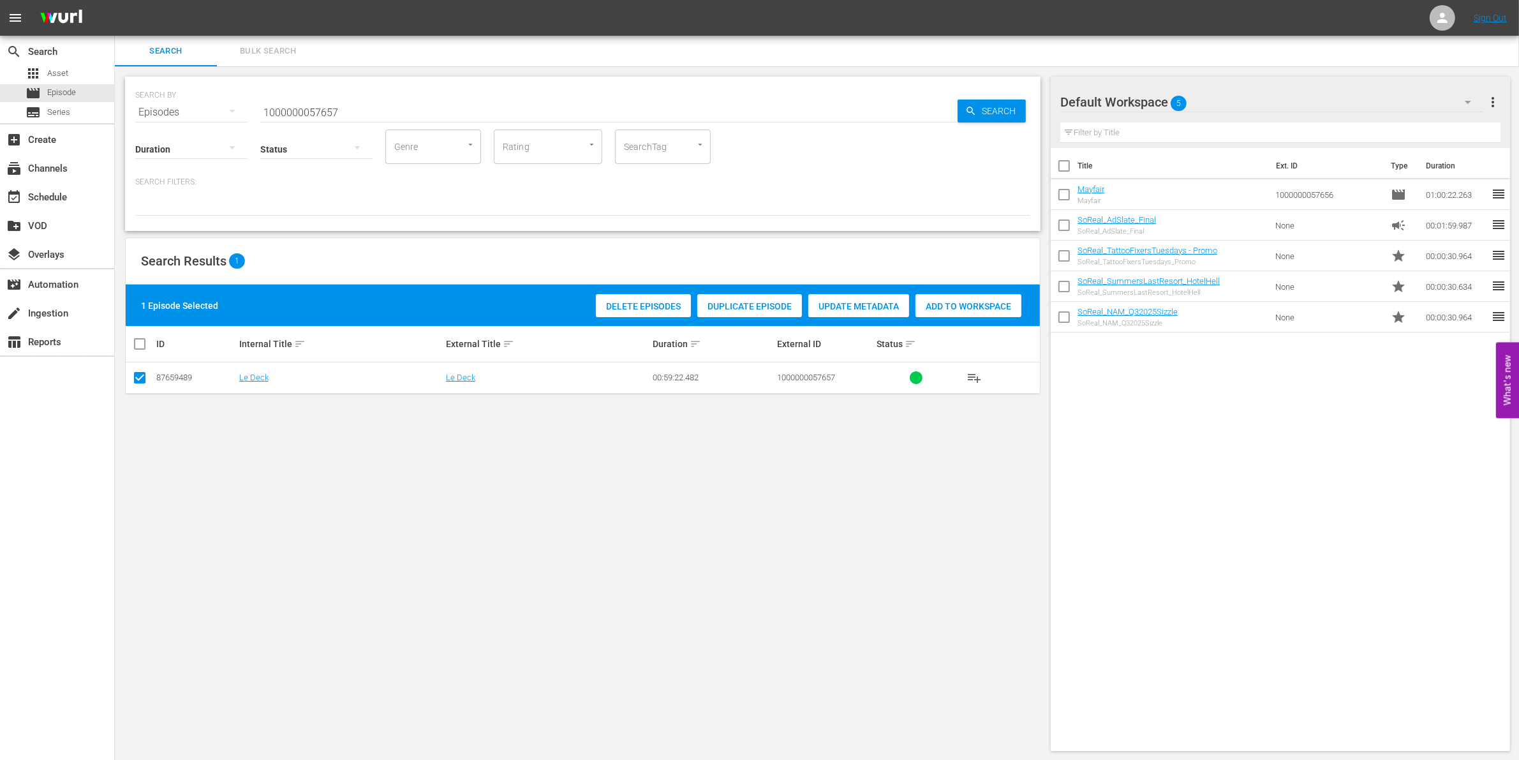
click at [959, 295] on div "Add to Workspace" at bounding box center [968, 306] width 106 height 24
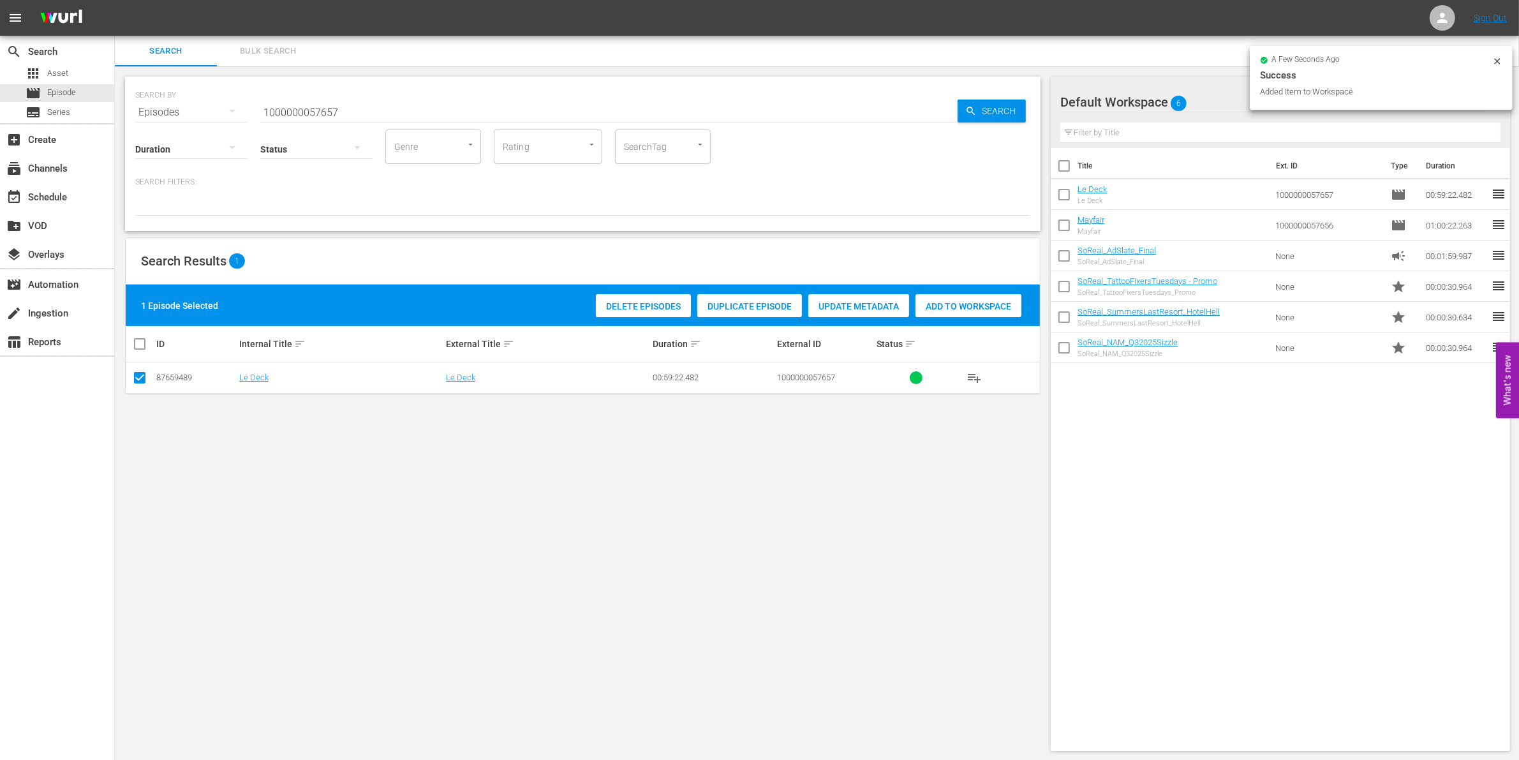
click at [466, 116] on input "1000000057657" at bounding box center [608, 112] width 697 height 31
type input "1000000057658"
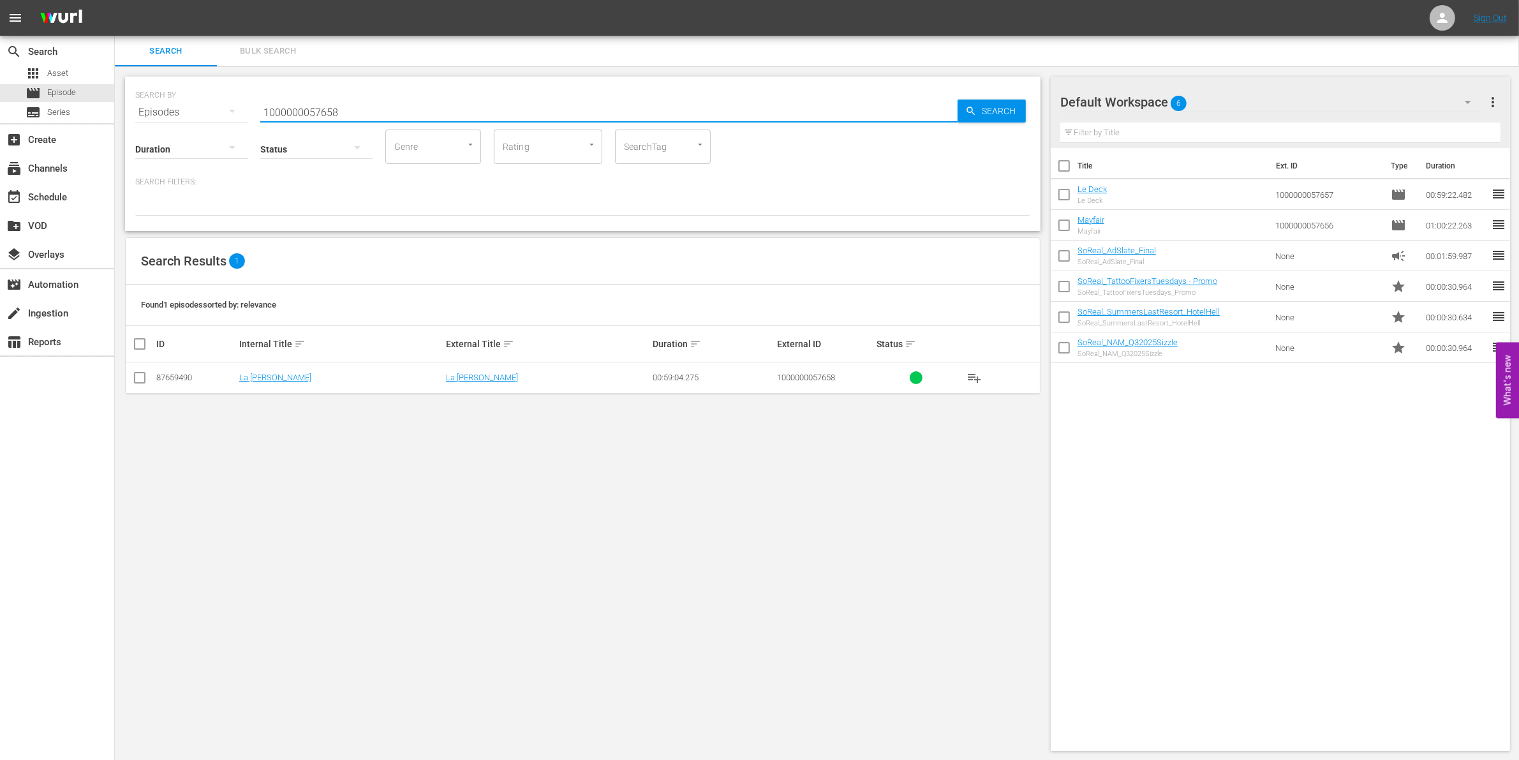
click at [144, 377] on input "checkbox" at bounding box center [139, 380] width 15 height 15
checkbox input "true"
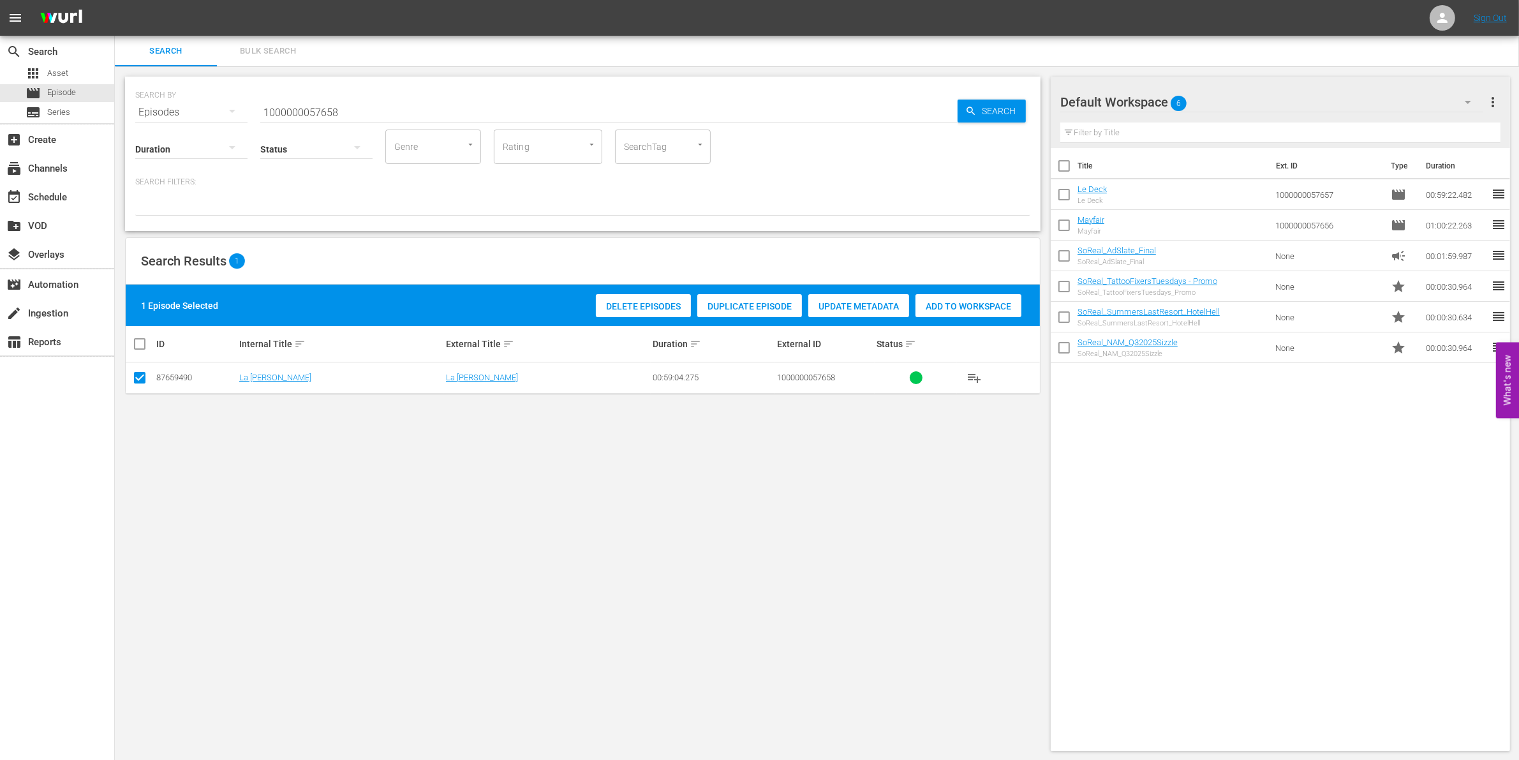
click at [942, 310] on span "Add to Workspace" at bounding box center [968, 306] width 106 height 10
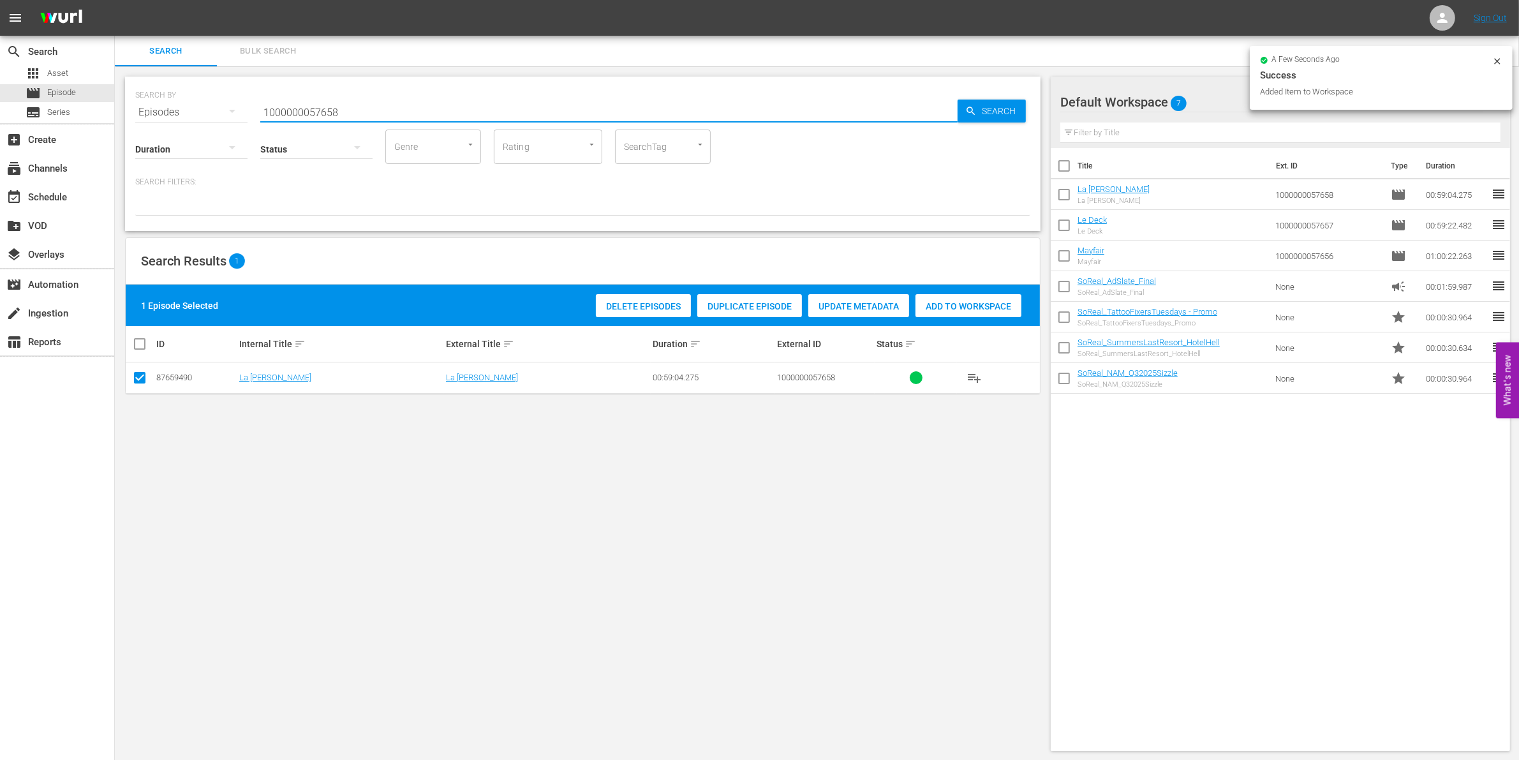
click at [355, 112] on input "1000000057658" at bounding box center [608, 112] width 697 height 31
type input "1000000057659"
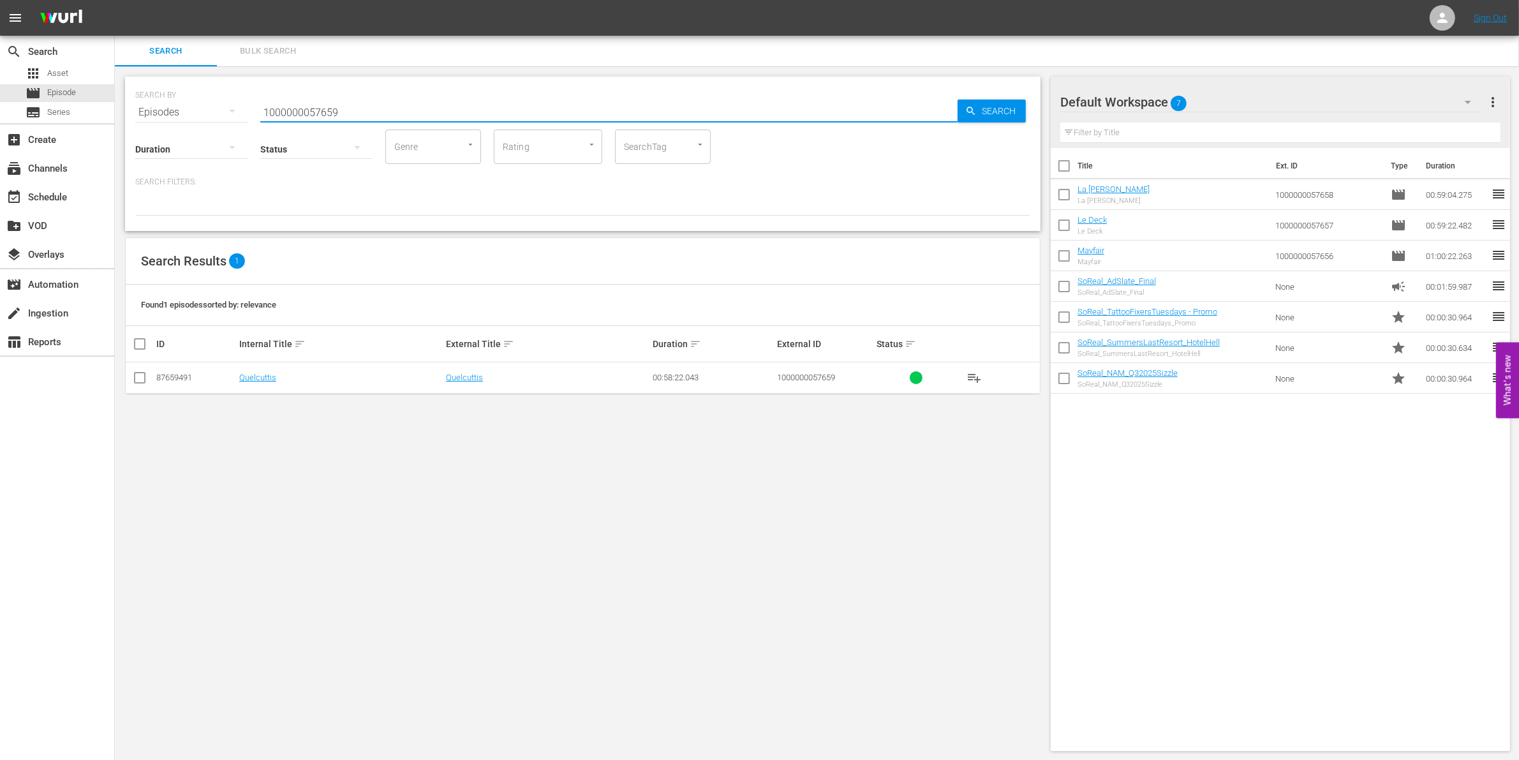
click at [145, 380] on input "checkbox" at bounding box center [139, 380] width 15 height 15
checkbox input "true"
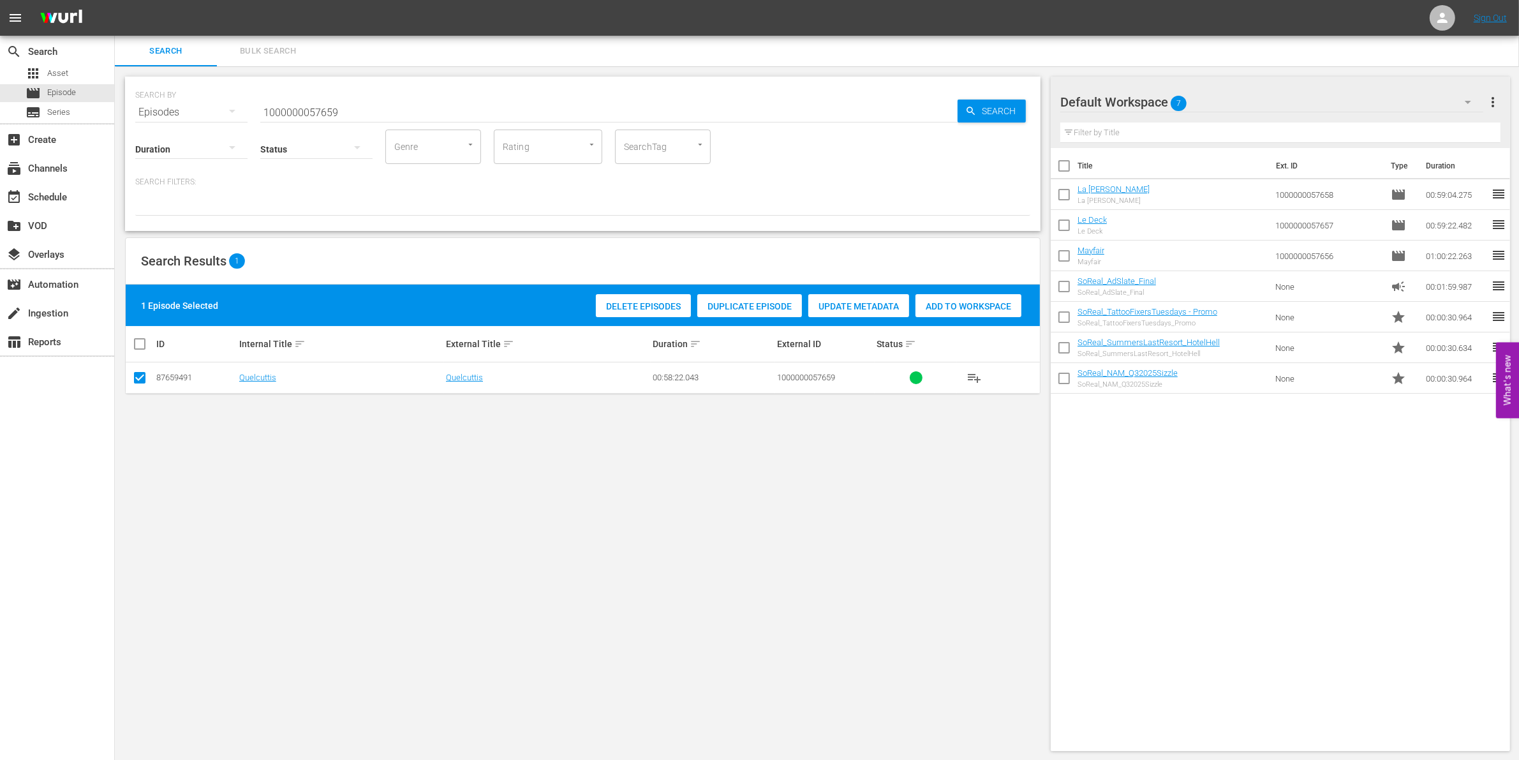
click at [970, 306] on span "Add to Workspace" at bounding box center [968, 306] width 106 height 10
click at [1062, 193] on input "checkbox" at bounding box center [1064, 197] width 27 height 27
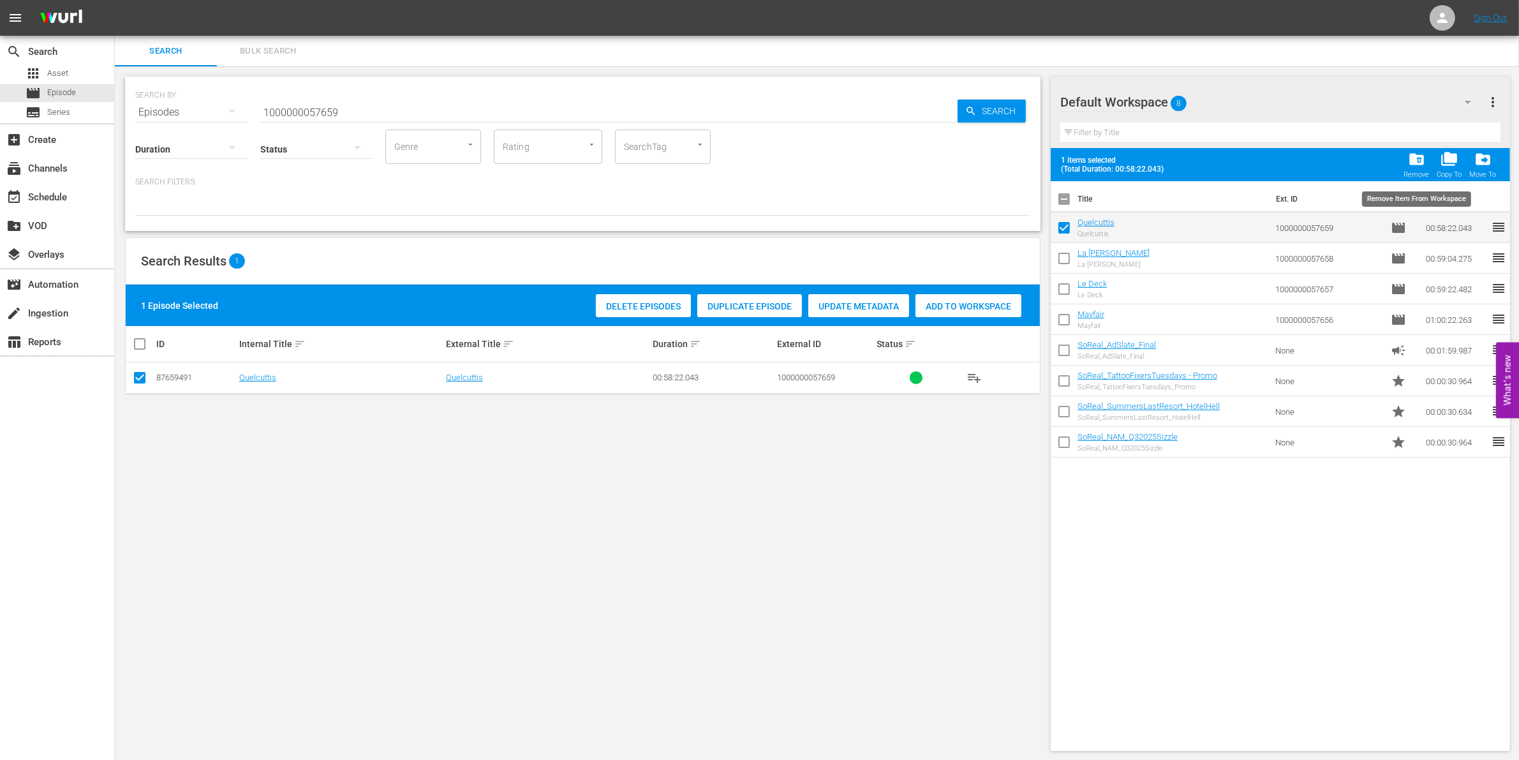
click at [1415, 167] on span "folder_delete" at bounding box center [1416, 159] width 17 height 17
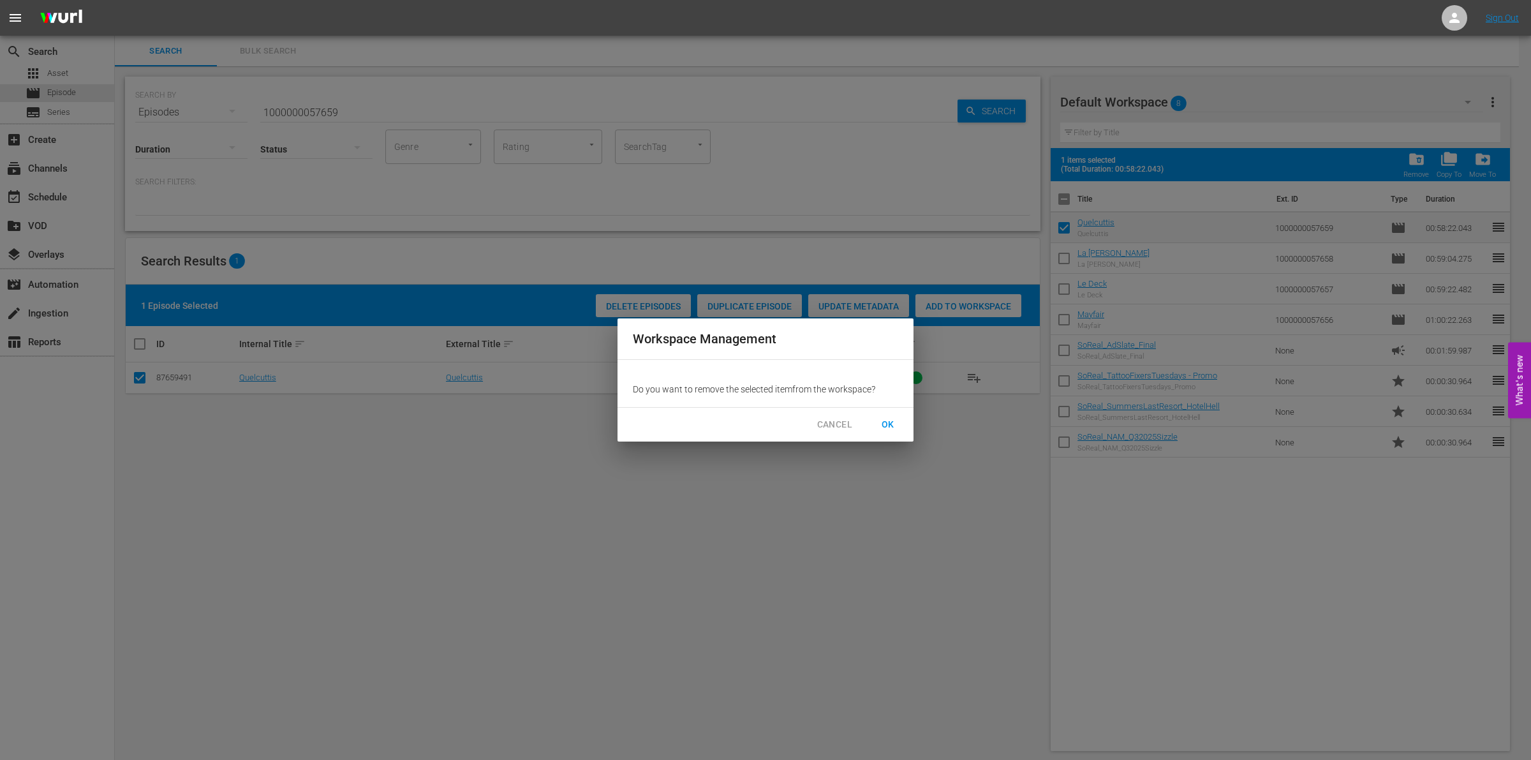
click at [882, 422] on span "OK" at bounding box center [888, 425] width 20 height 16
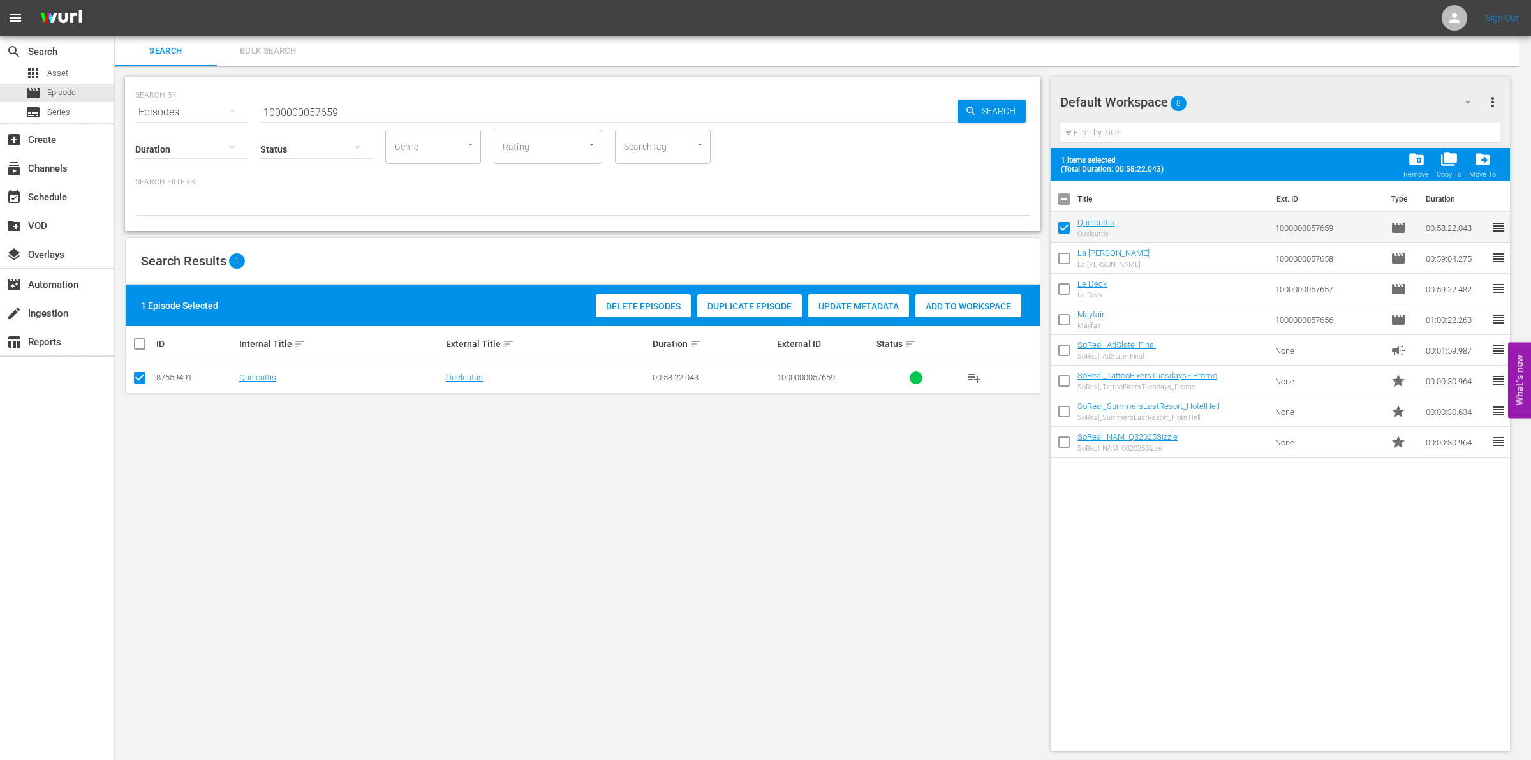
checkbox input "false"
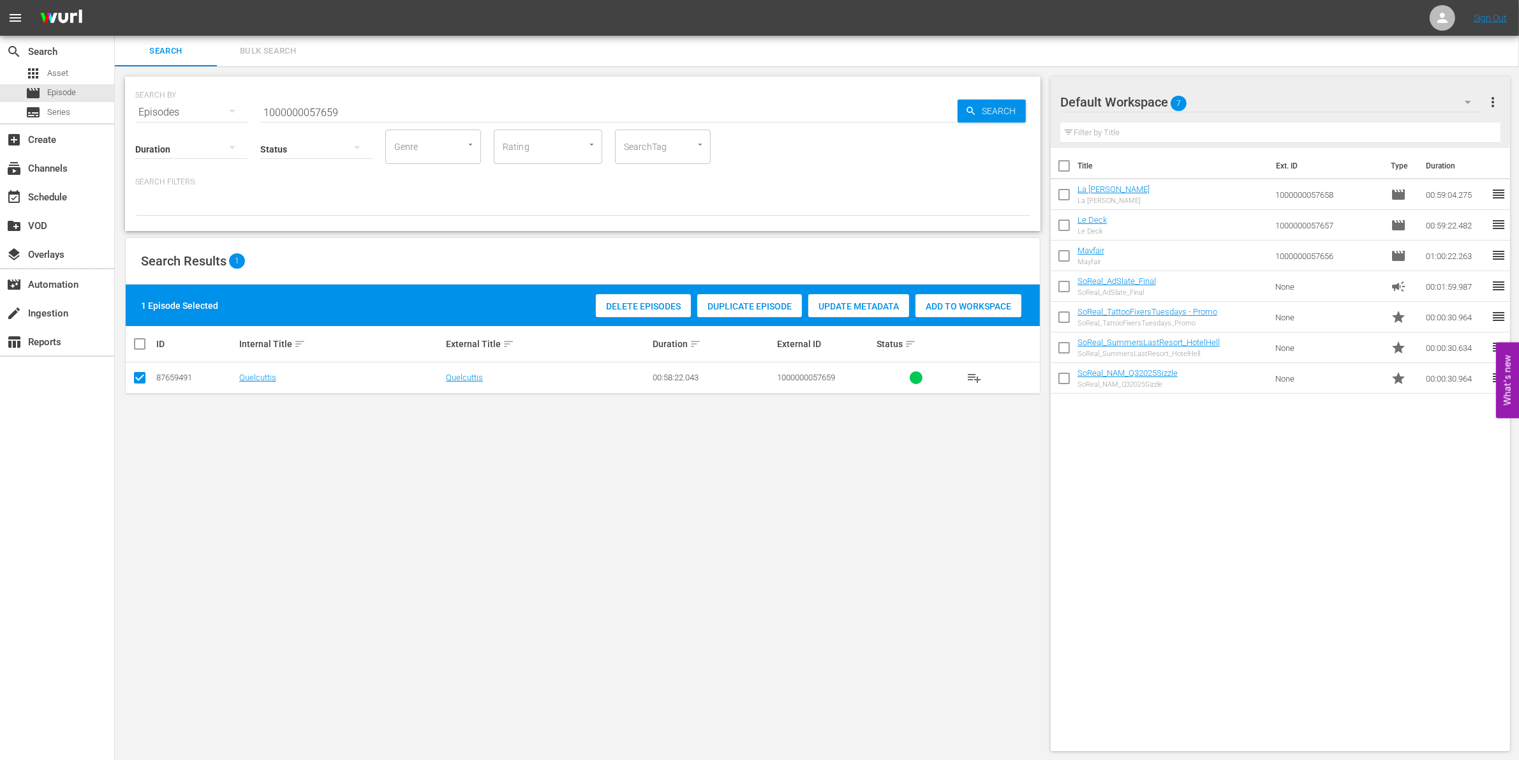
click at [288, 118] on div "Status" at bounding box center [316, 141] width 112 height 46
click at [286, 108] on input "1000000057659" at bounding box center [608, 112] width 697 height 31
paste input "04878"
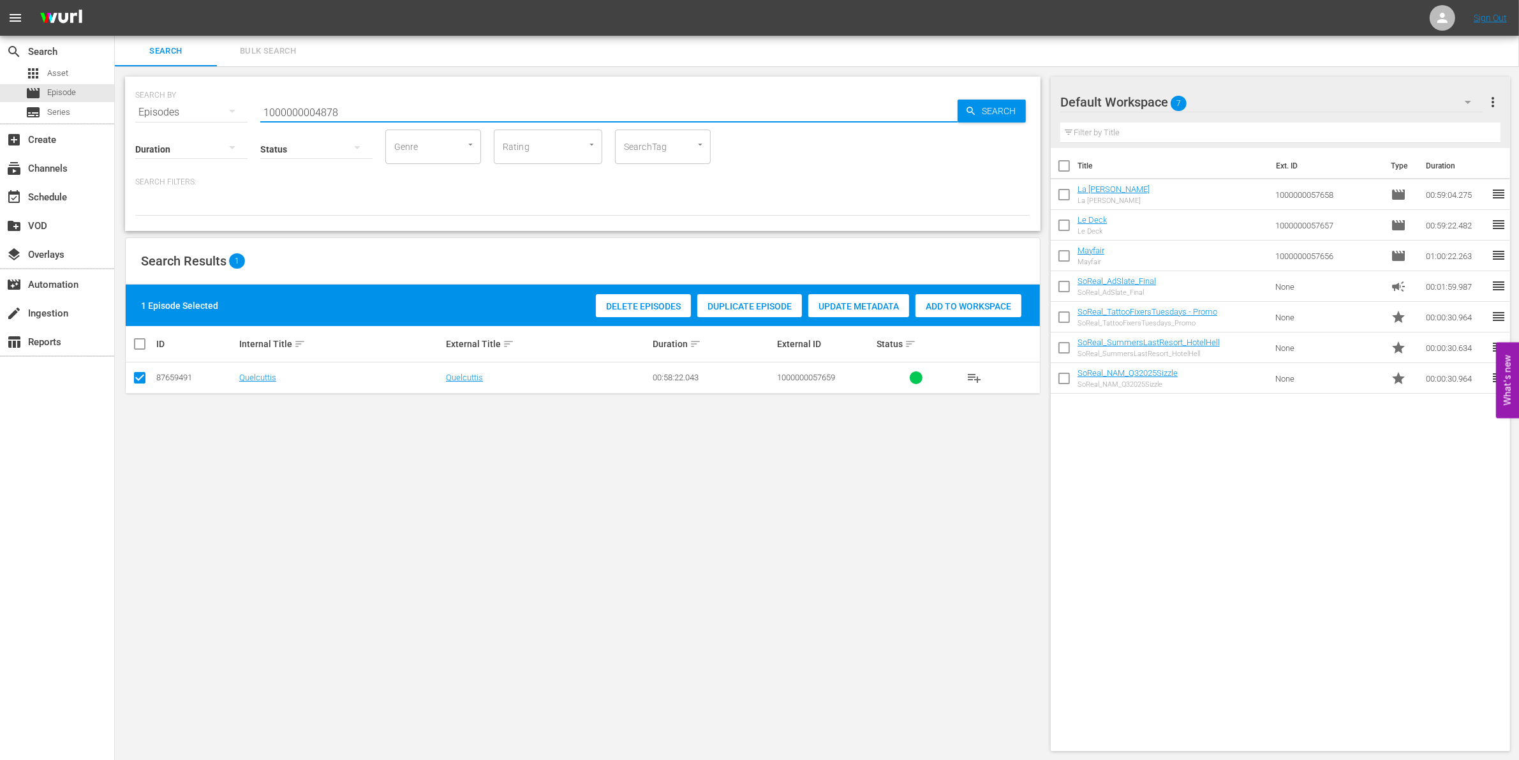
type input "1000000004878"
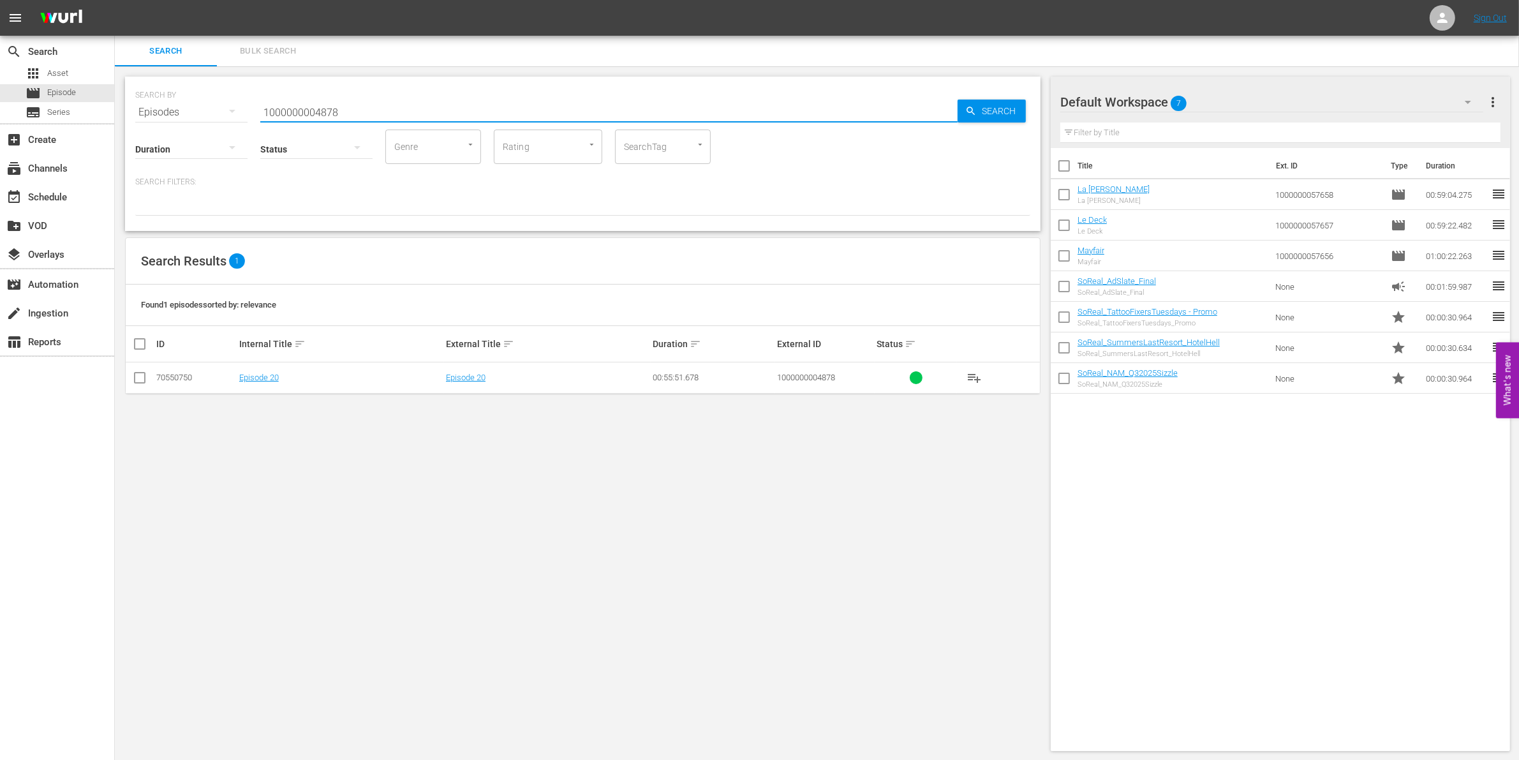
click at [138, 381] on input "checkbox" at bounding box center [139, 380] width 15 height 15
checkbox input "true"
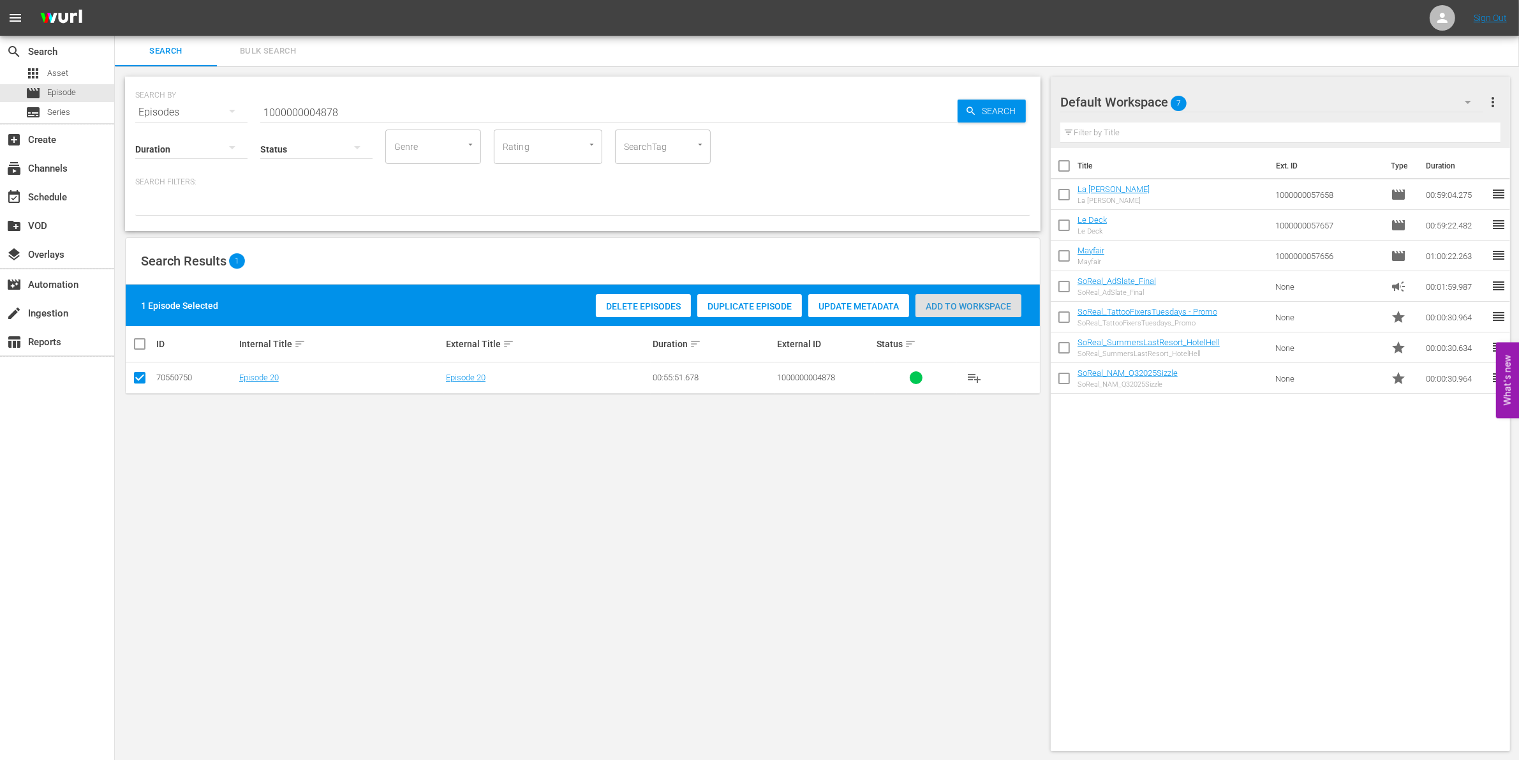
click at [940, 306] on span "Add to Workspace" at bounding box center [968, 306] width 106 height 10
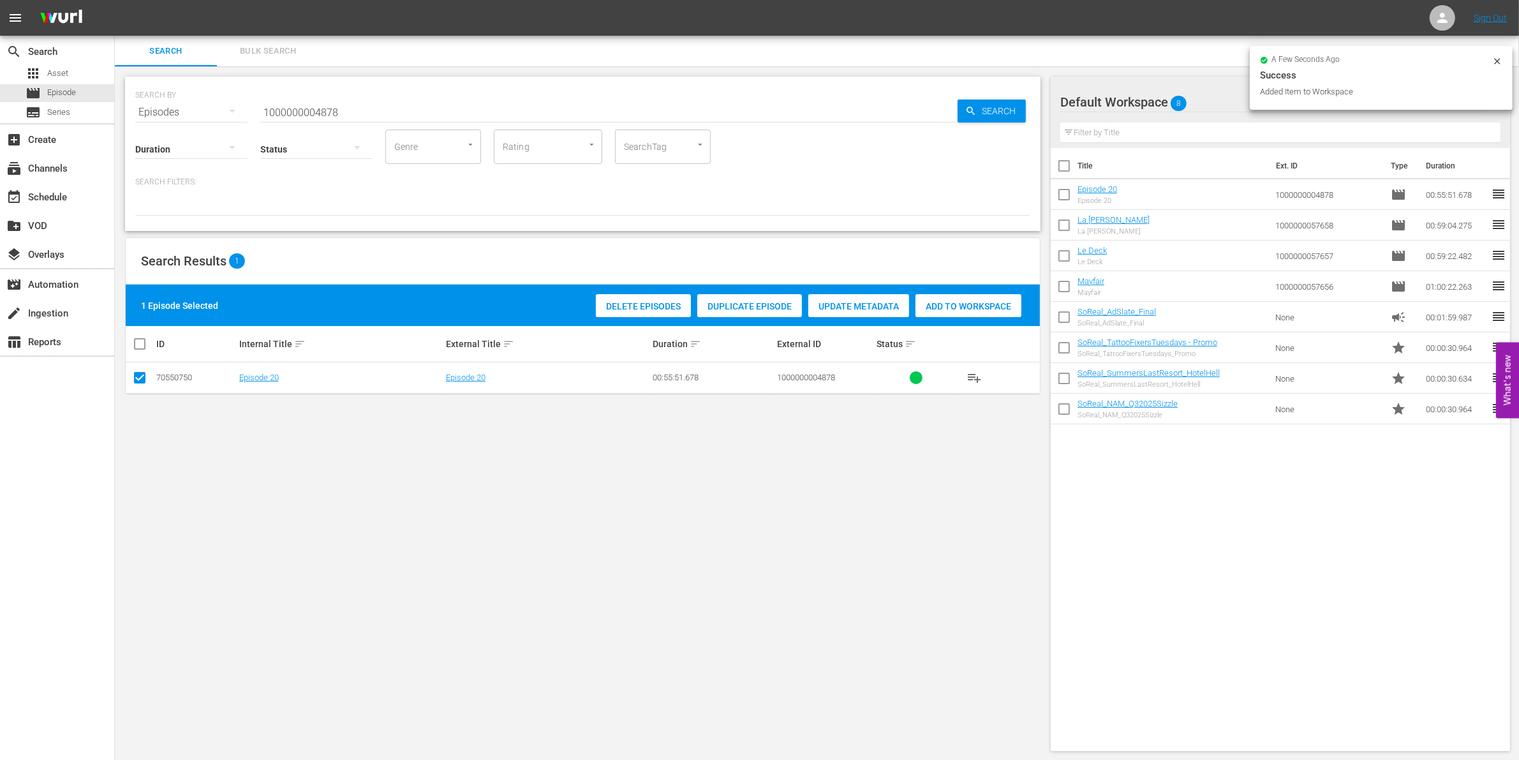
click at [358, 110] on input "1000000004878" at bounding box center [608, 112] width 697 height 31
type input "1000000004879"
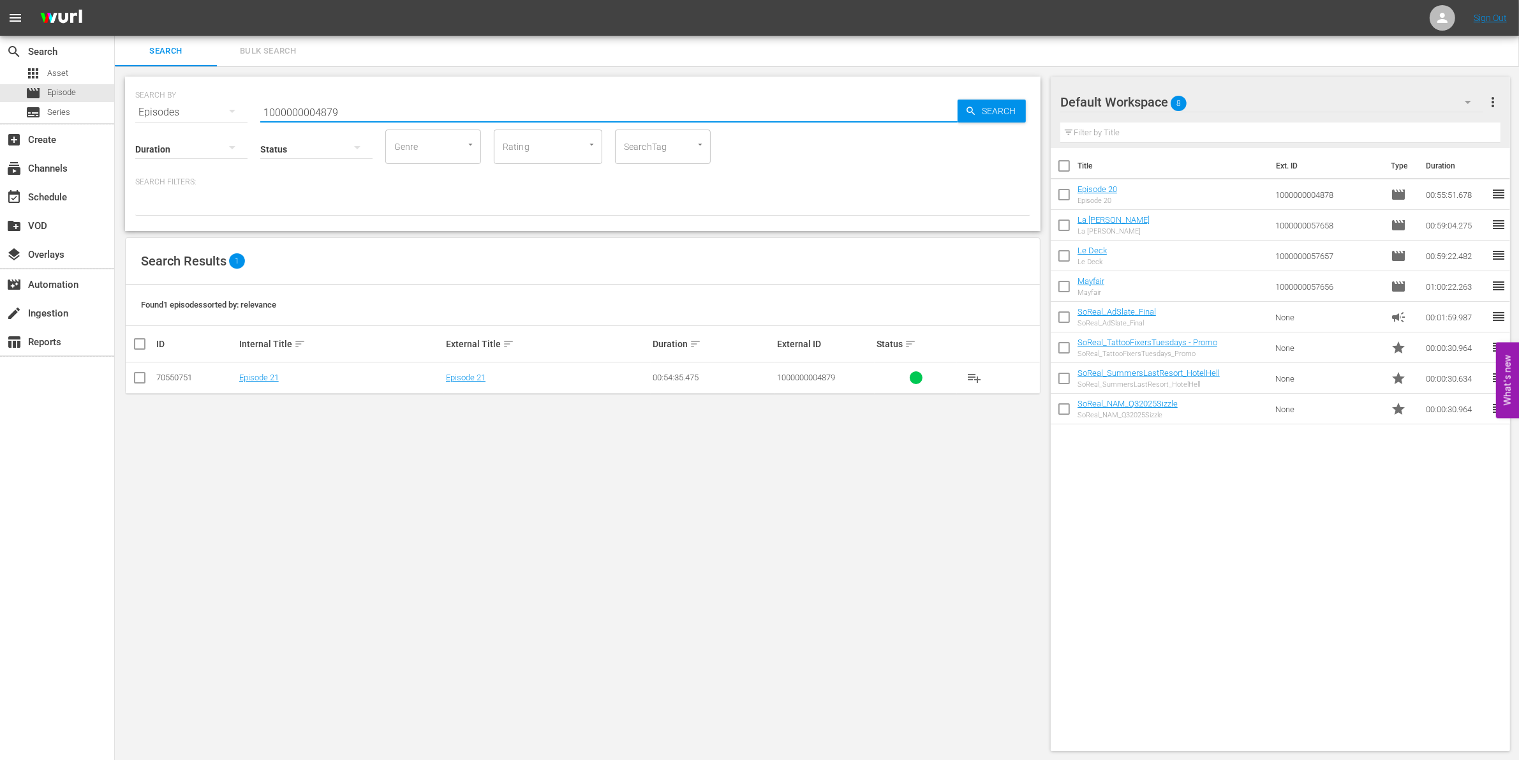
click at [137, 383] on input "checkbox" at bounding box center [139, 380] width 15 height 15
checkbox input "true"
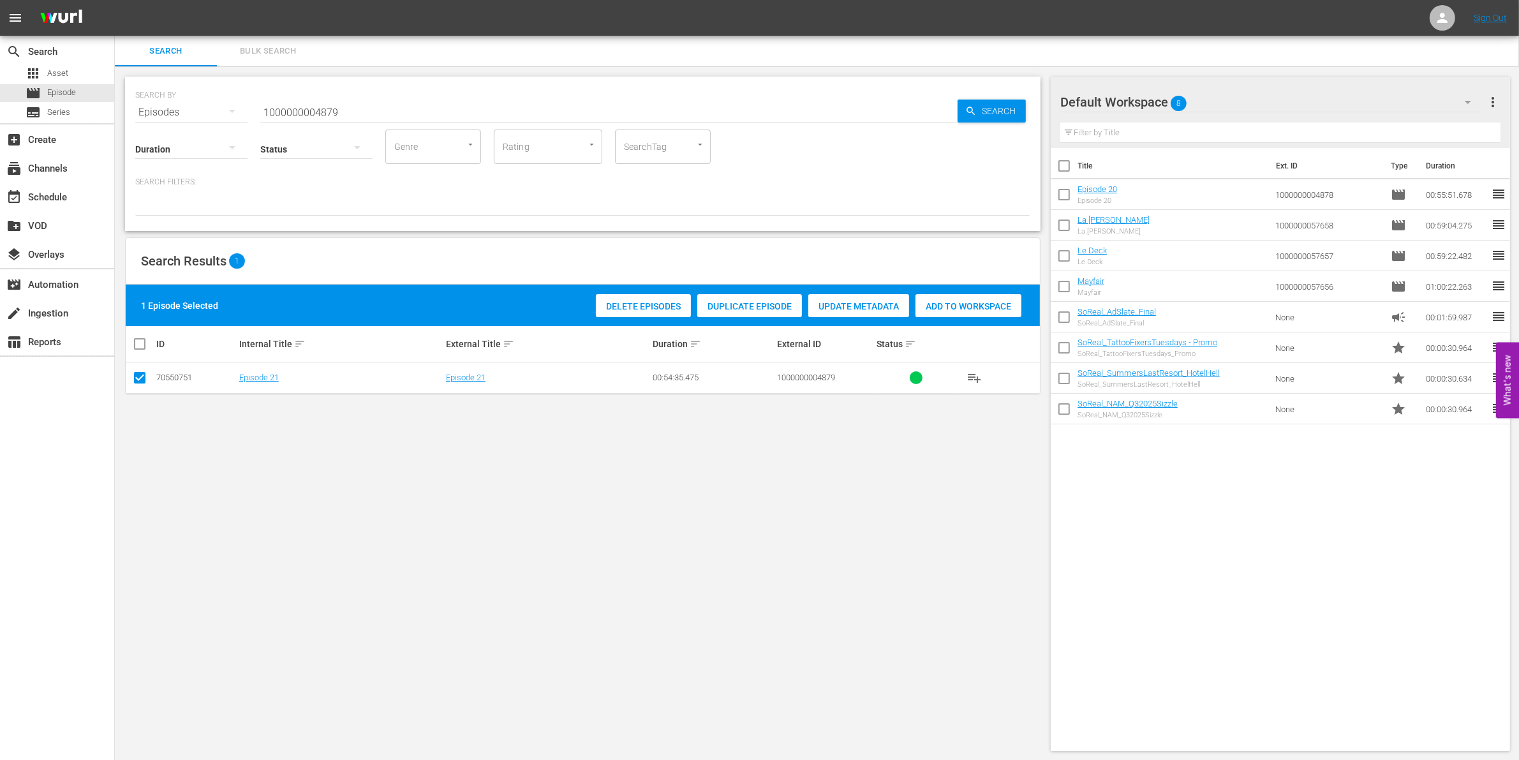
click at [949, 292] on div "Delete Episodes Duplicate Episode Update Metadata Add to Workspace" at bounding box center [809, 305] width 432 height 29
click at [952, 307] on span "Add to Workspace" at bounding box center [968, 306] width 106 height 10
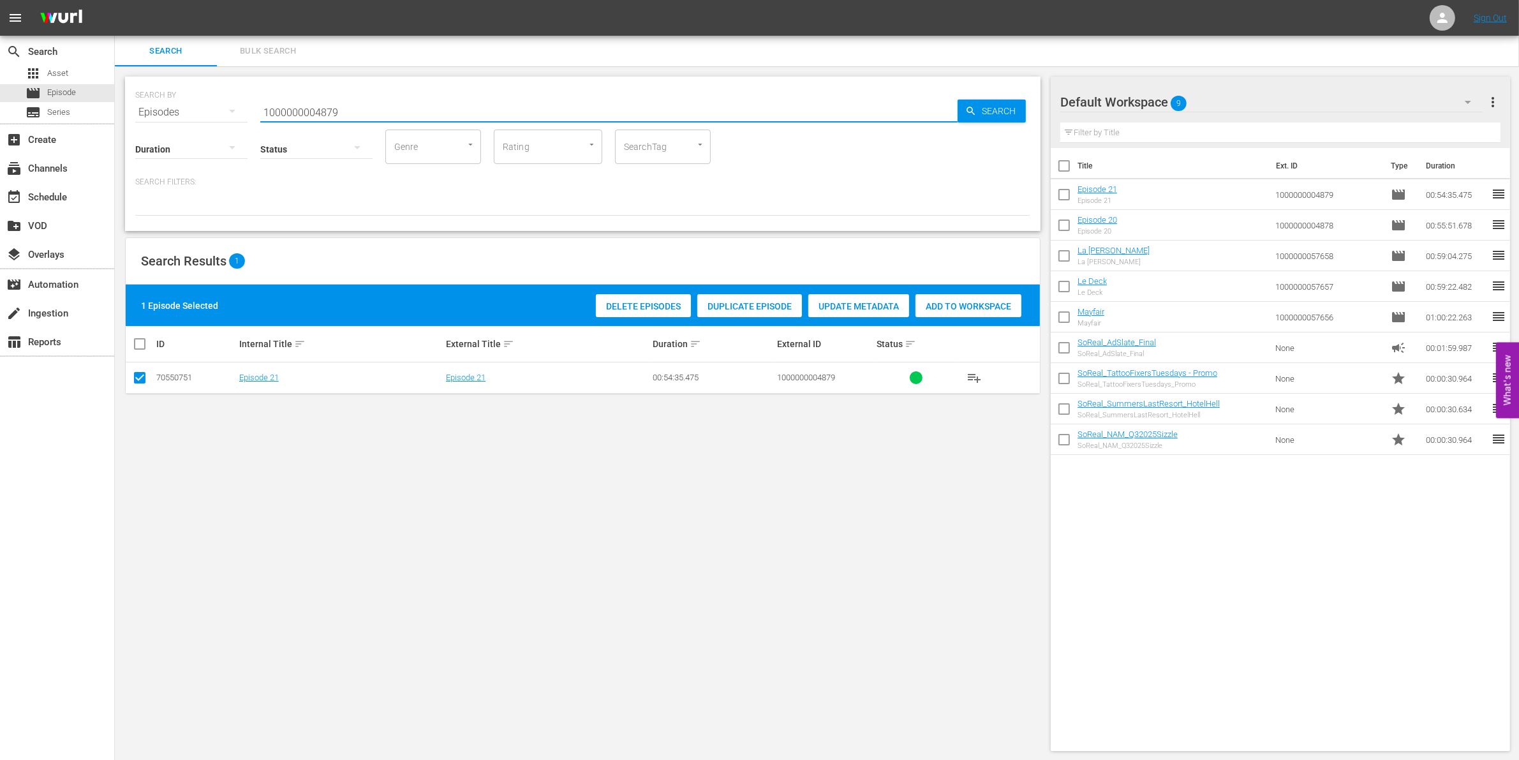
click at [308, 106] on input "1000000004879" at bounding box center [608, 112] width 697 height 31
click at [314, 105] on input "1000000004879" at bounding box center [608, 112] width 697 height 31
paste input "56722"
type input "1000000056722"
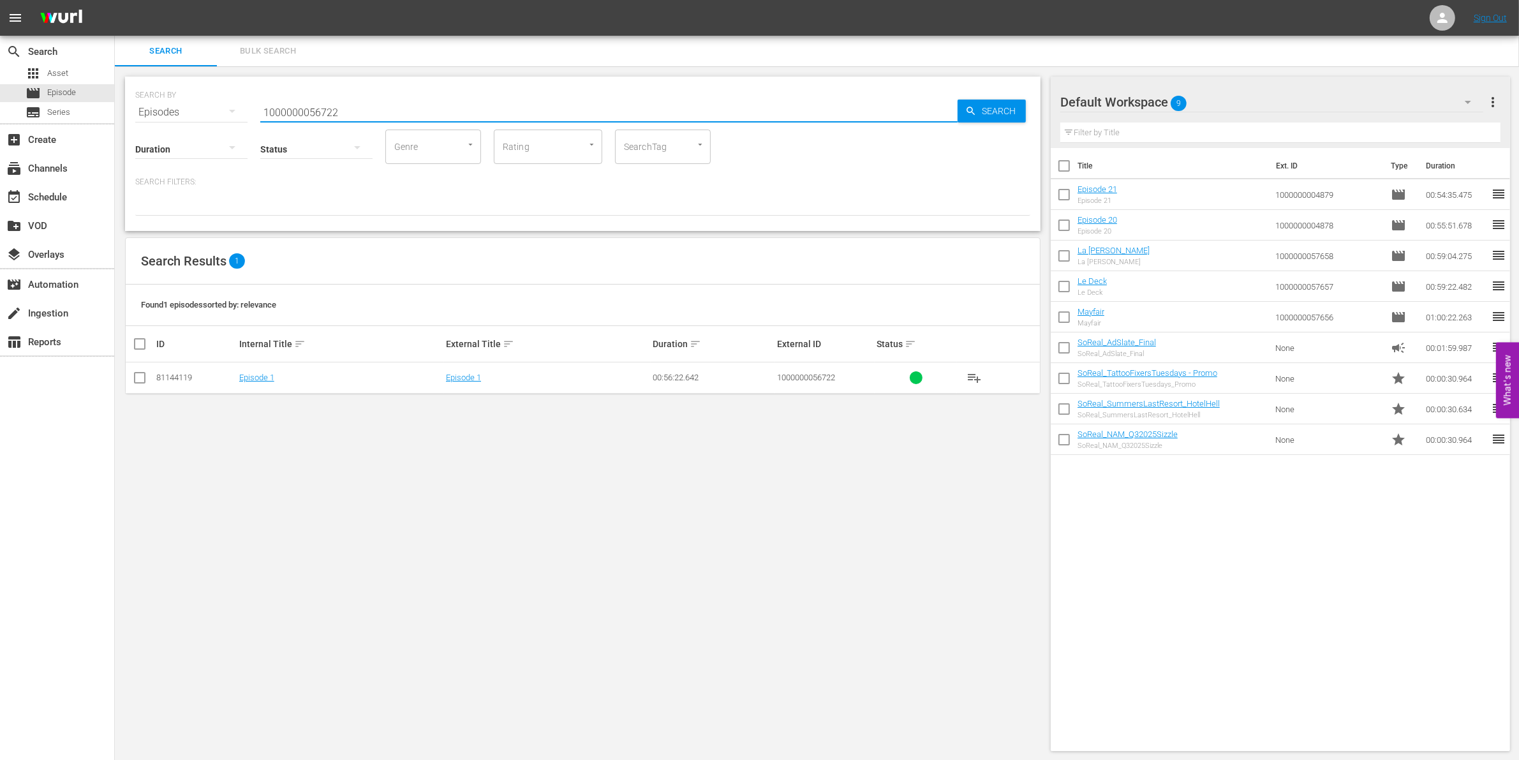
click at [142, 385] on input "checkbox" at bounding box center [139, 380] width 15 height 15
checkbox input "true"
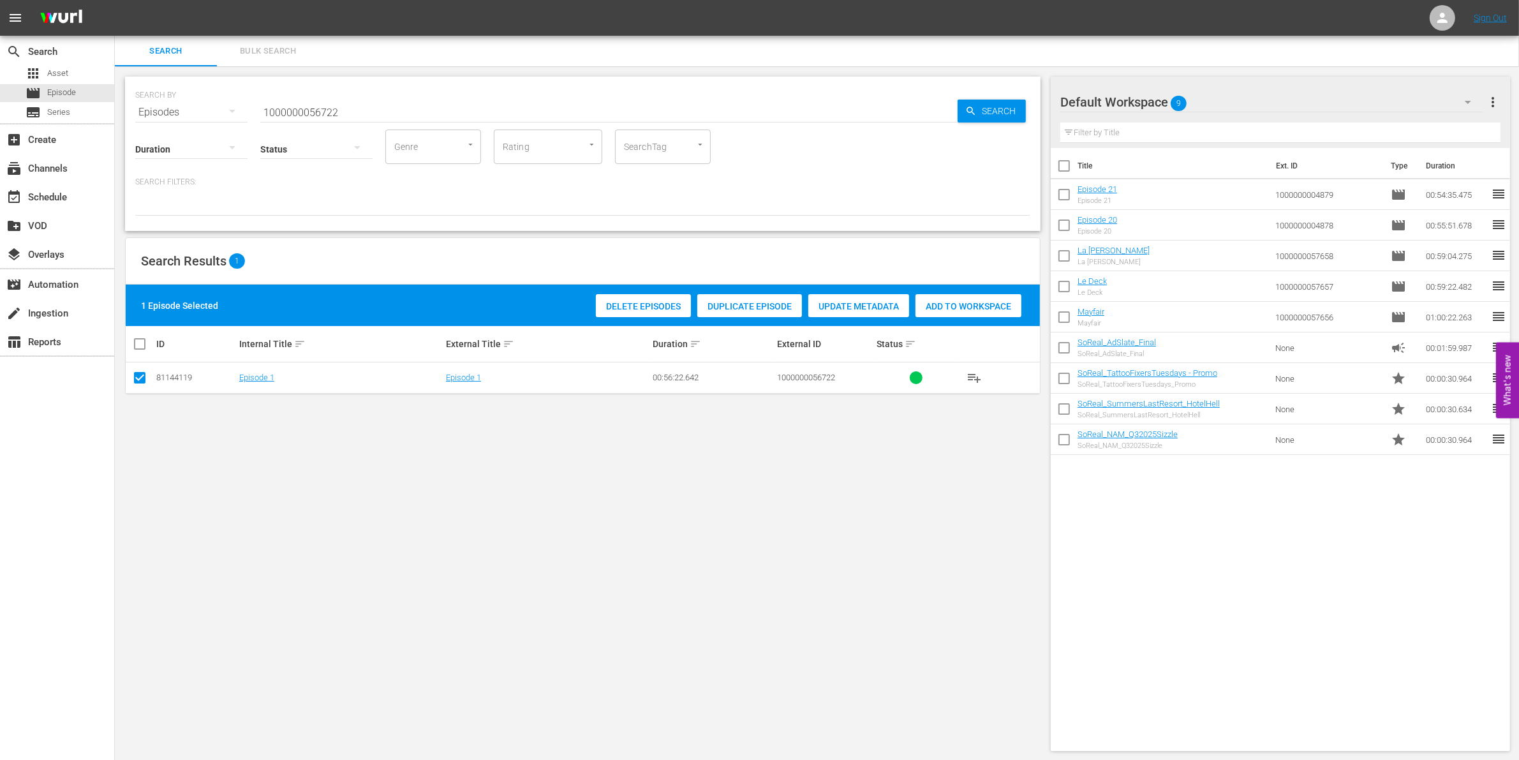
click at [942, 311] on div "Add to Workspace" at bounding box center [968, 306] width 106 height 24
click at [354, 103] on input "1000000056722" at bounding box center [608, 112] width 697 height 31
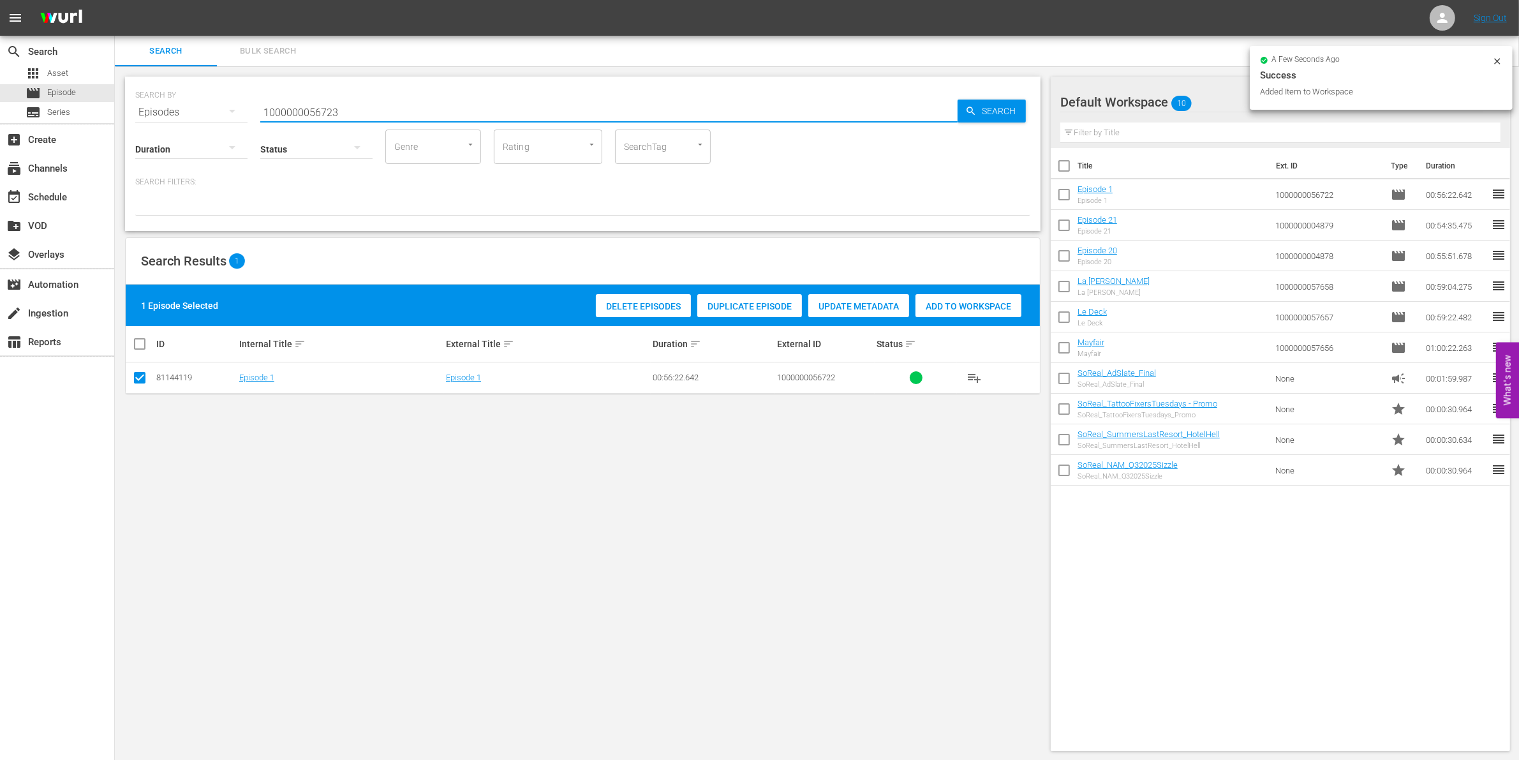
type input "1000000056723"
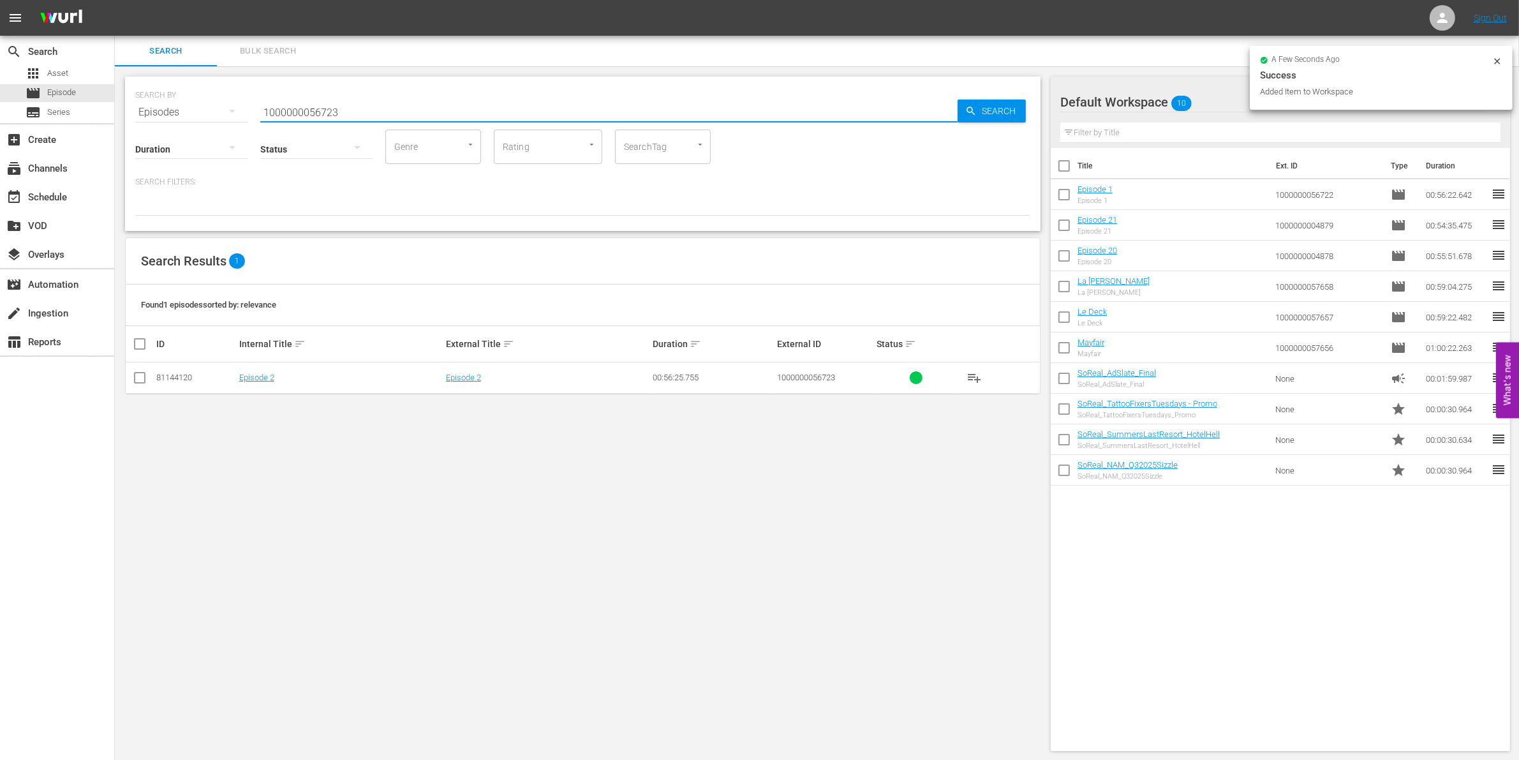
click at [140, 374] on input "checkbox" at bounding box center [139, 380] width 15 height 15
checkbox input "true"
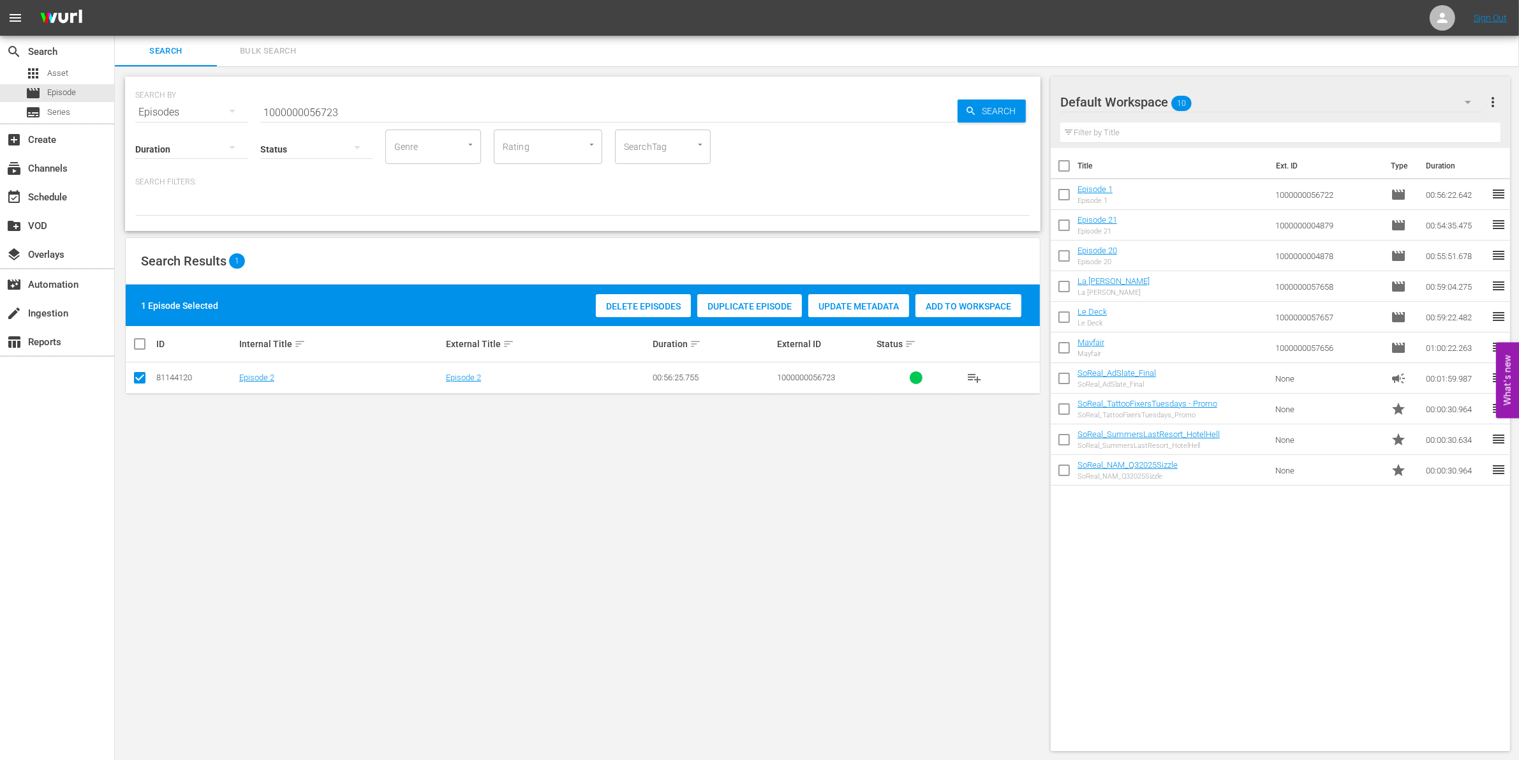
click at [945, 313] on div "Add to Workspace" at bounding box center [968, 306] width 106 height 24
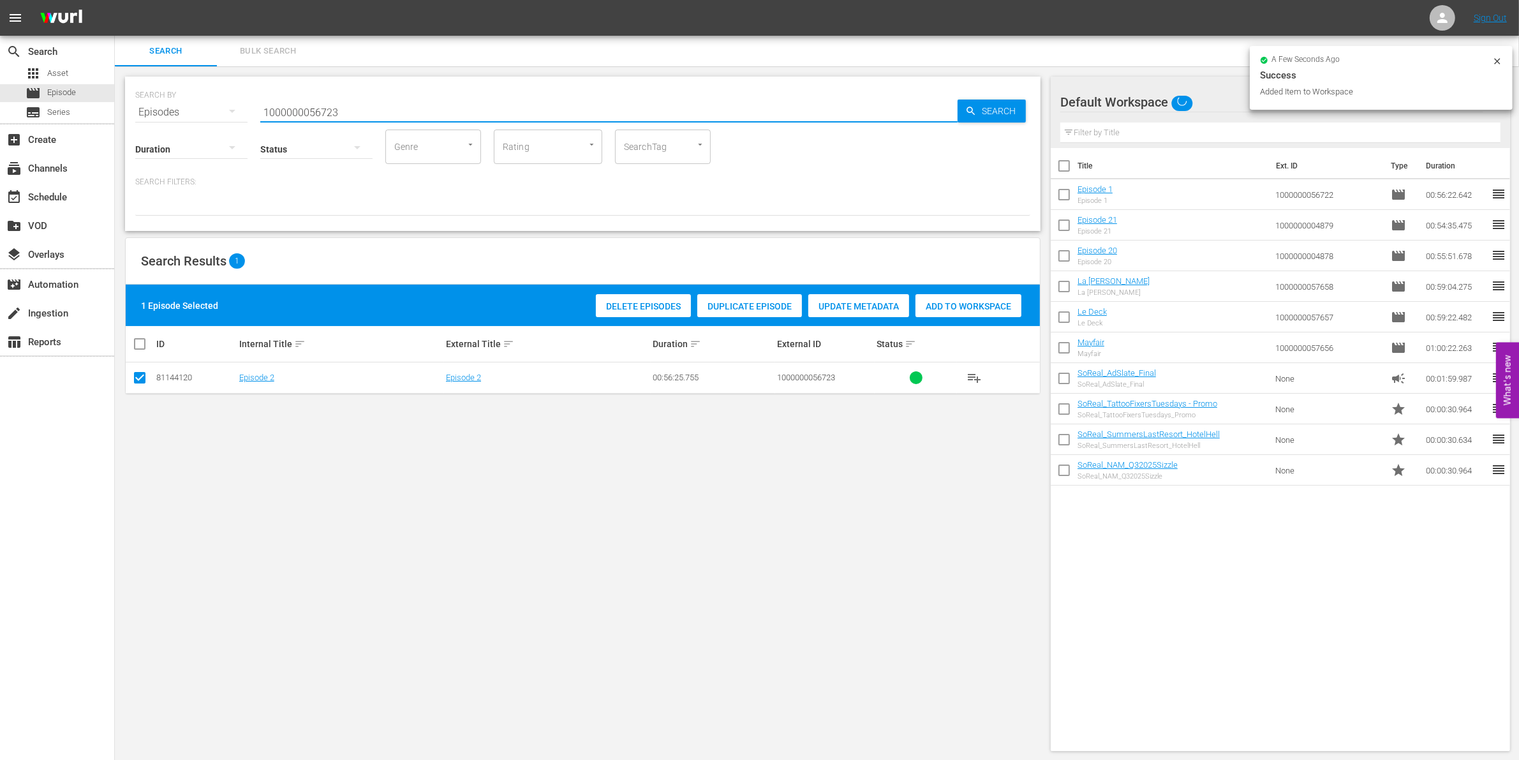
click at [343, 102] on input "1000000056723" at bounding box center [608, 112] width 697 height 31
type input "1000000056724"
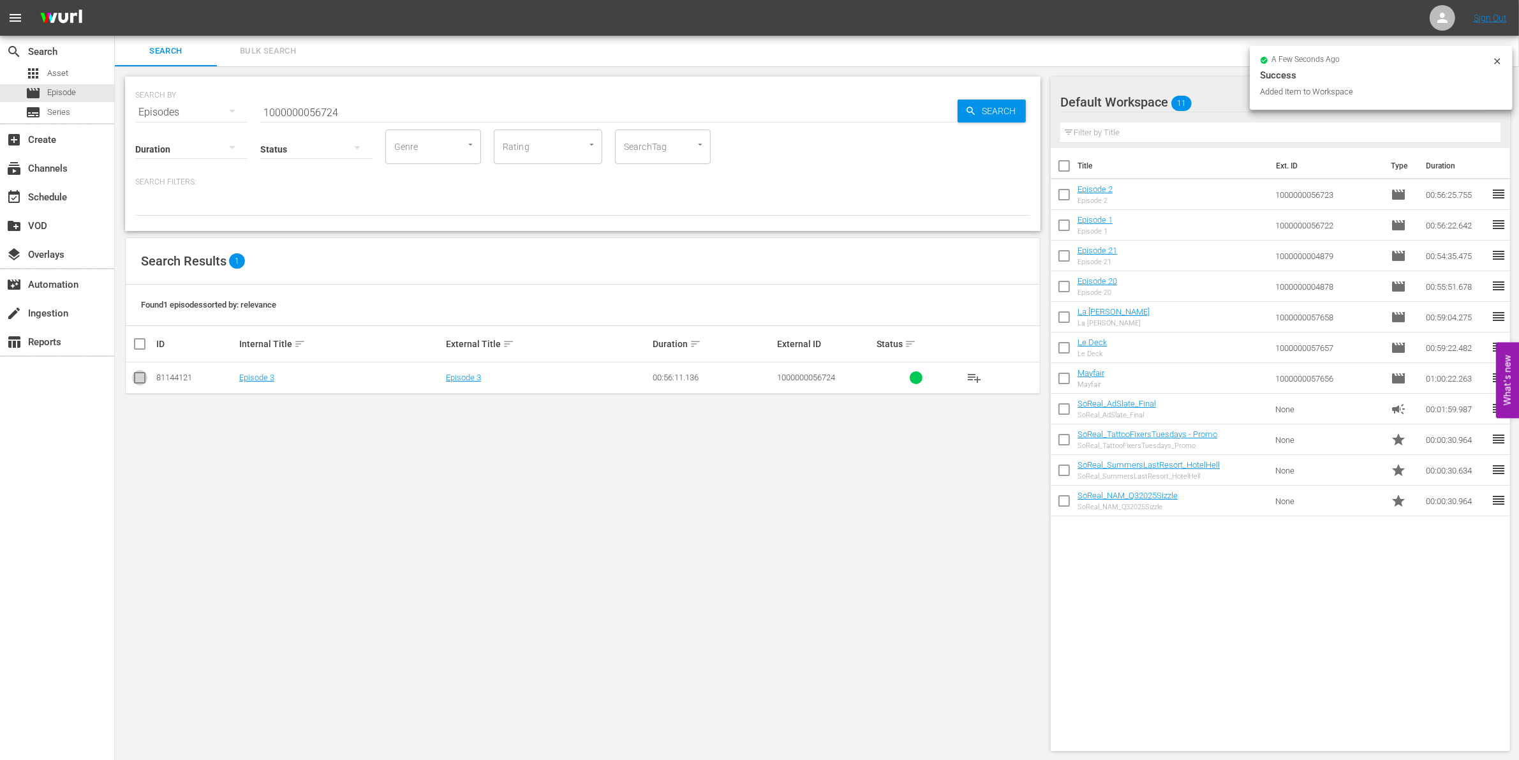
click at [142, 378] on input "checkbox" at bounding box center [139, 380] width 15 height 15
checkbox input "true"
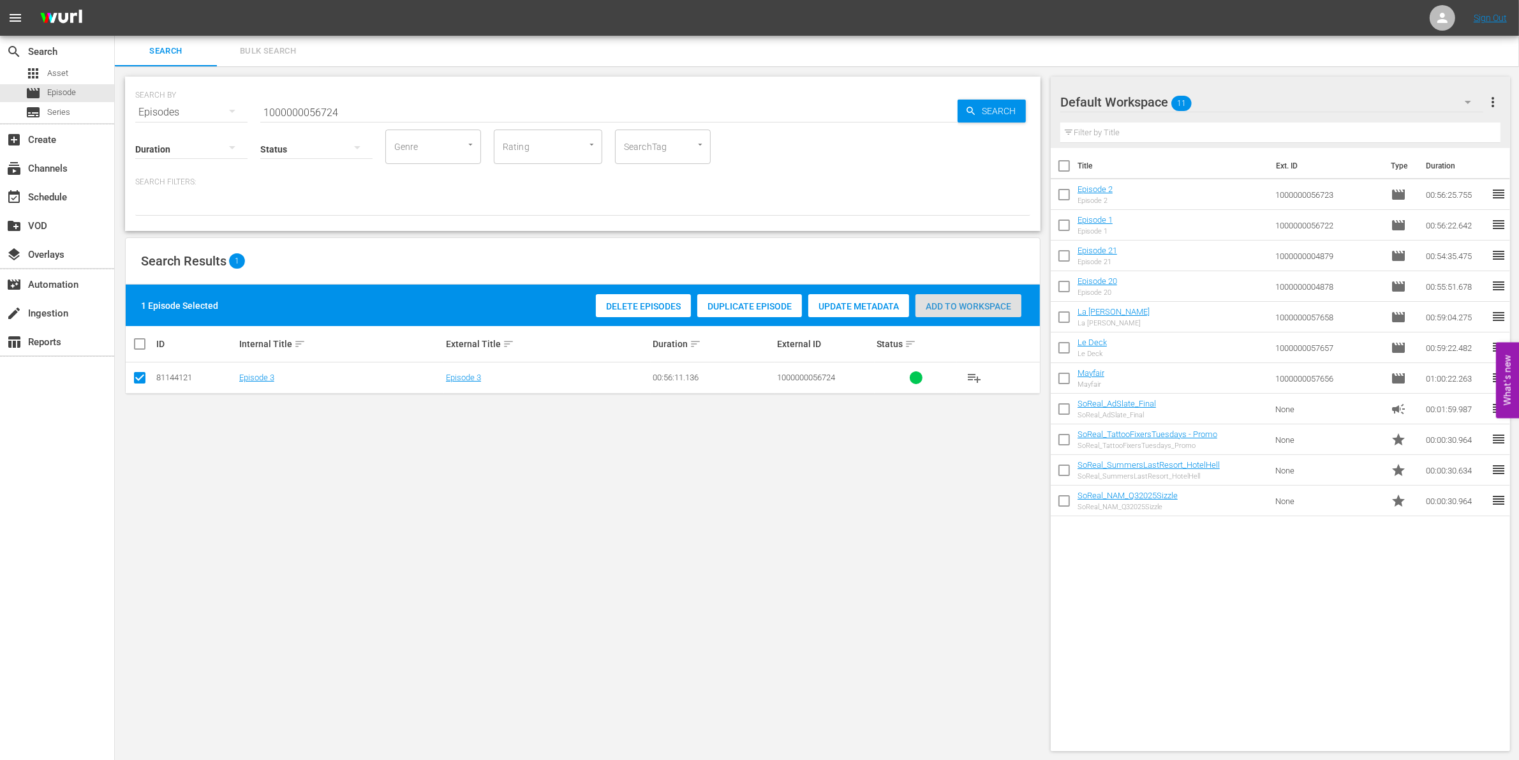
click at [958, 308] on span "Add to Workspace" at bounding box center [968, 306] width 106 height 10
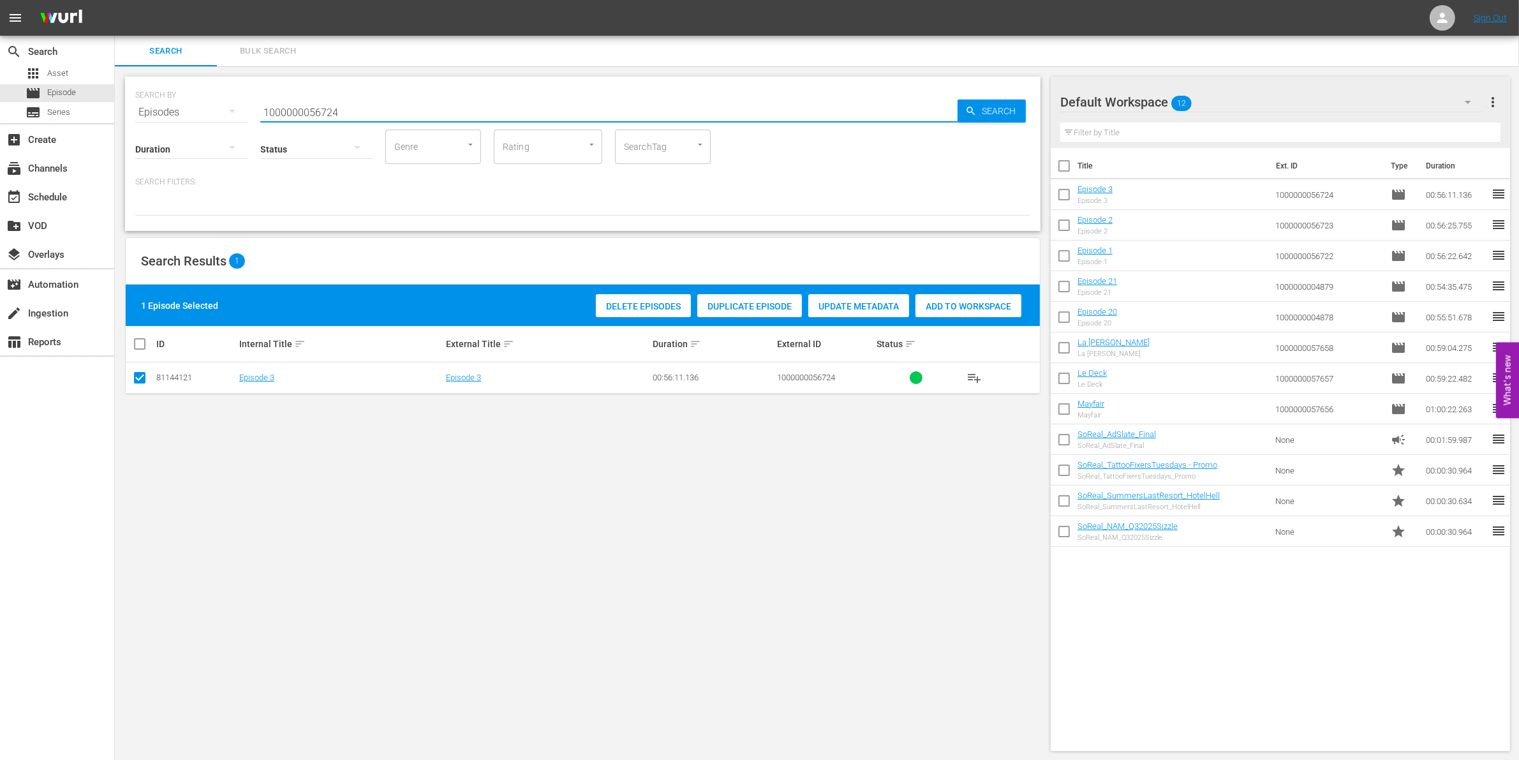
click at [292, 110] on input "1000000056724" at bounding box center [608, 112] width 697 height 31
paste input "35270"
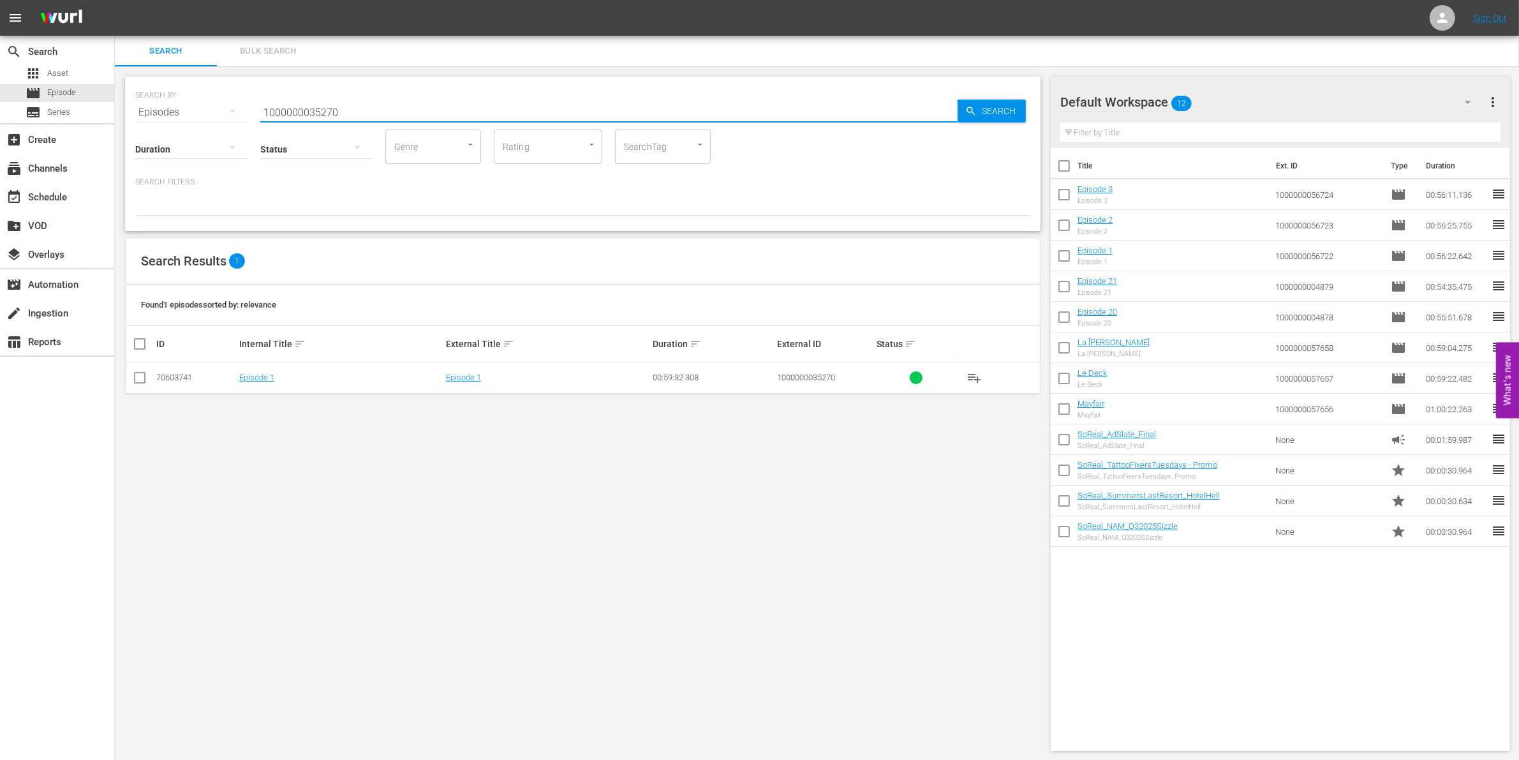
type input "1000000035270"
click at [141, 377] on input "checkbox" at bounding box center [139, 380] width 15 height 15
checkbox input "true"
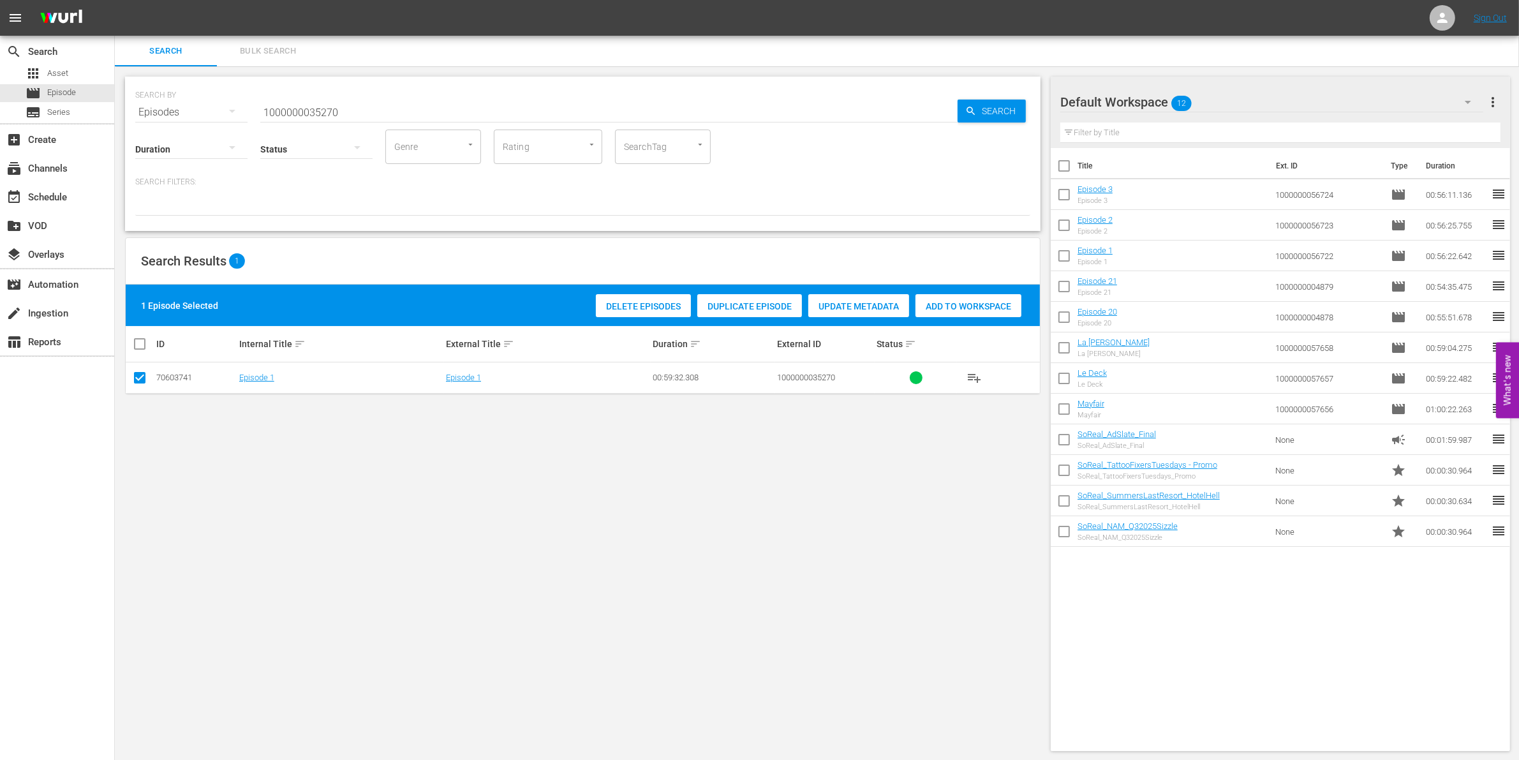
click at [933, 316] on div "Add to Workspace" at bounding box center [968, 306] width 106 height 24
click at [309, 112] on input "1000000035270" at bounding box center [608, 112] width 697 height 31
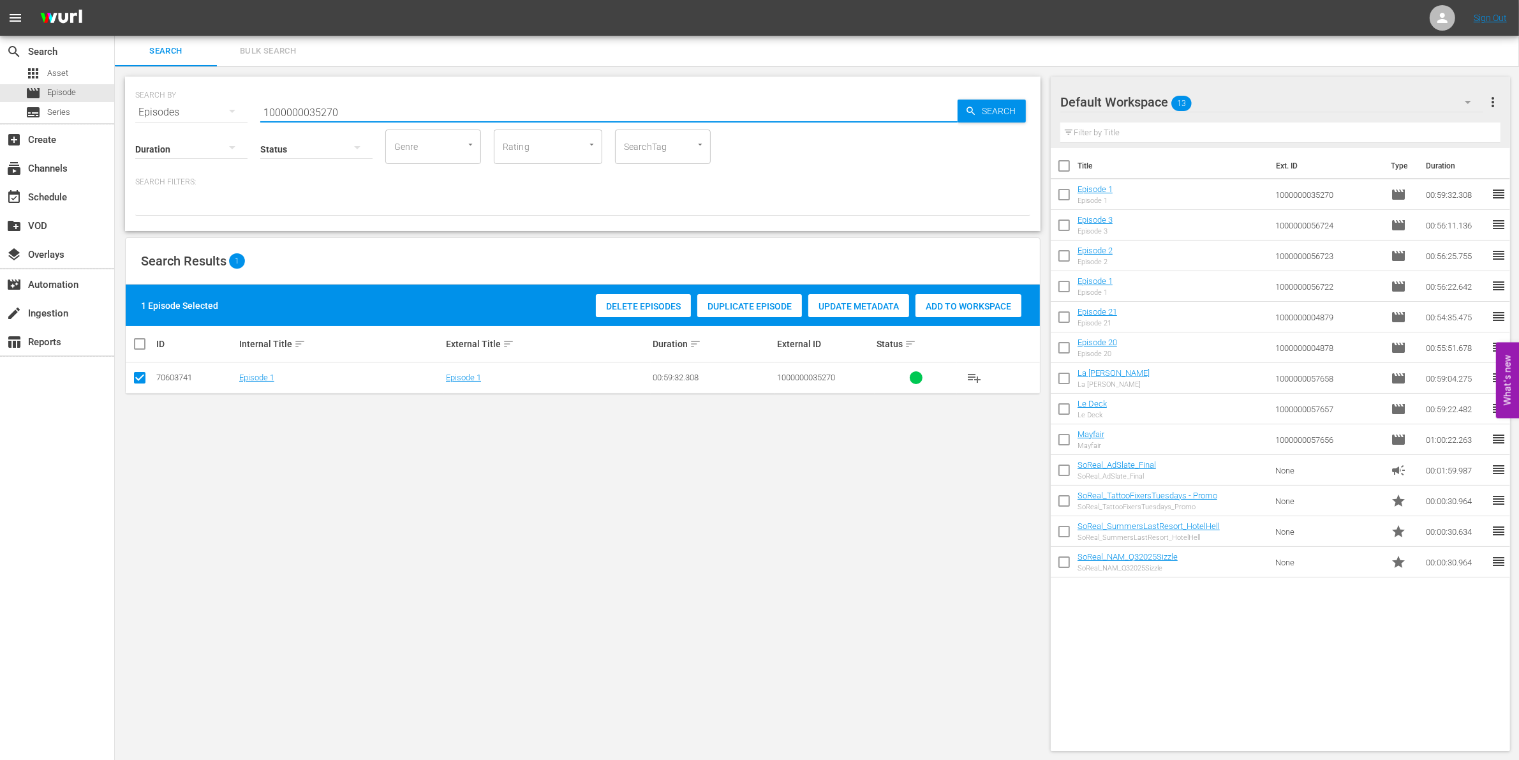
click at [309, 112] on input "1000000035270" at bounding box center [608, 112] width 697 height 31
paste input "52"
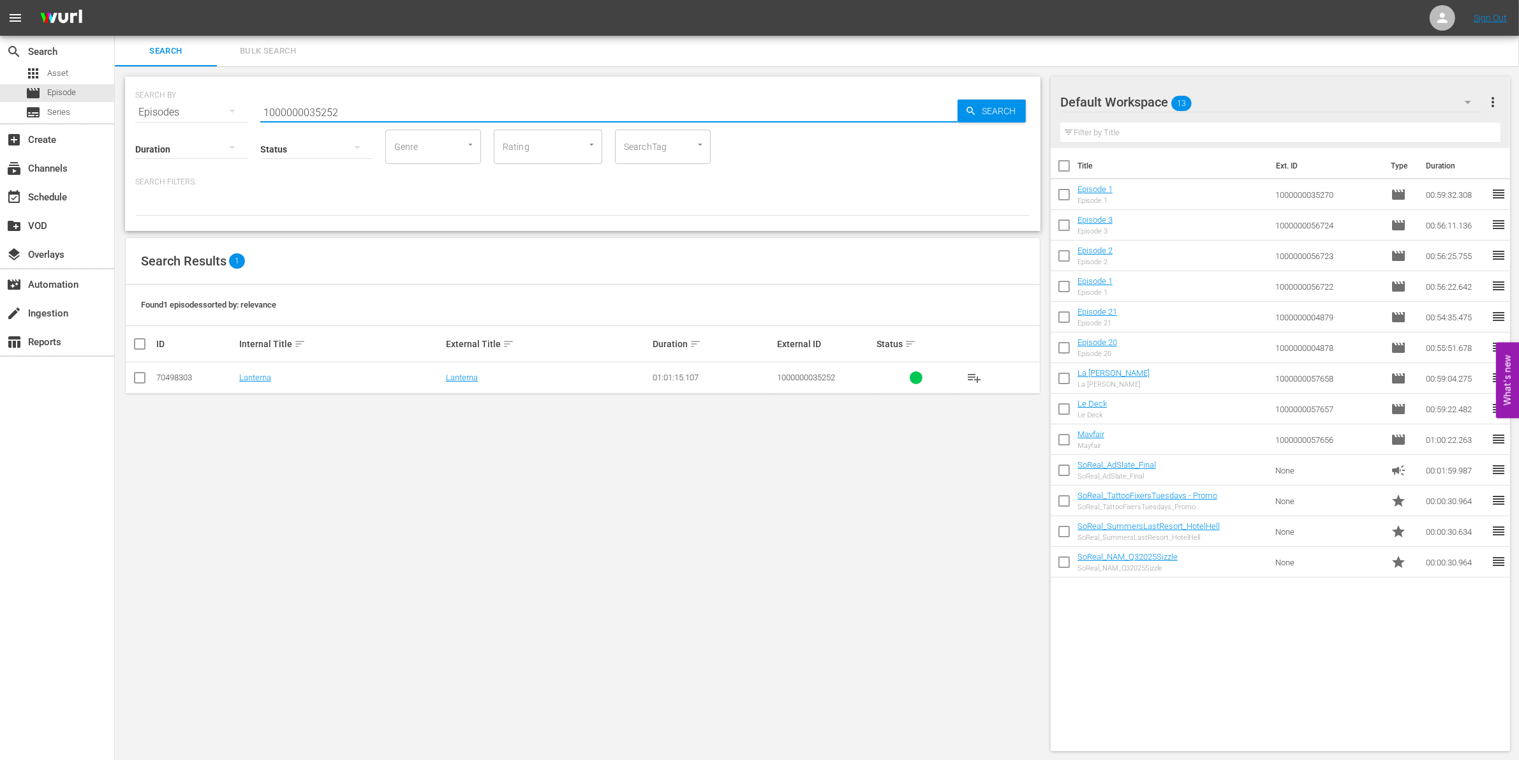
type input "1000000035252"
click at [132, 373] on input "checkbox" at bounding box center [139, 380] width 15 height 15
checkbox input "true"
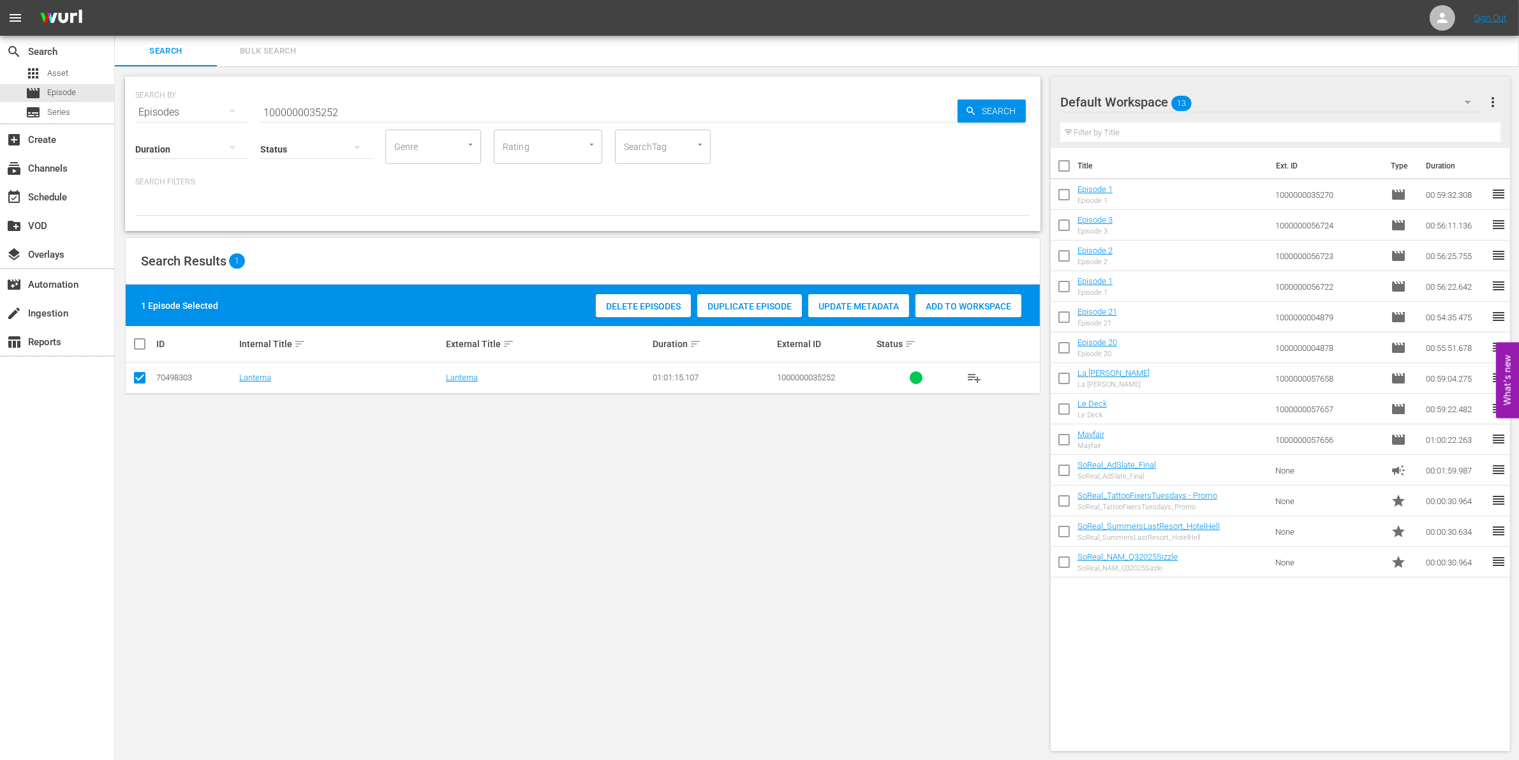
click at [945, 301] on span "Add to Workspace" at bounding box center [968, 306] width 106 height 10
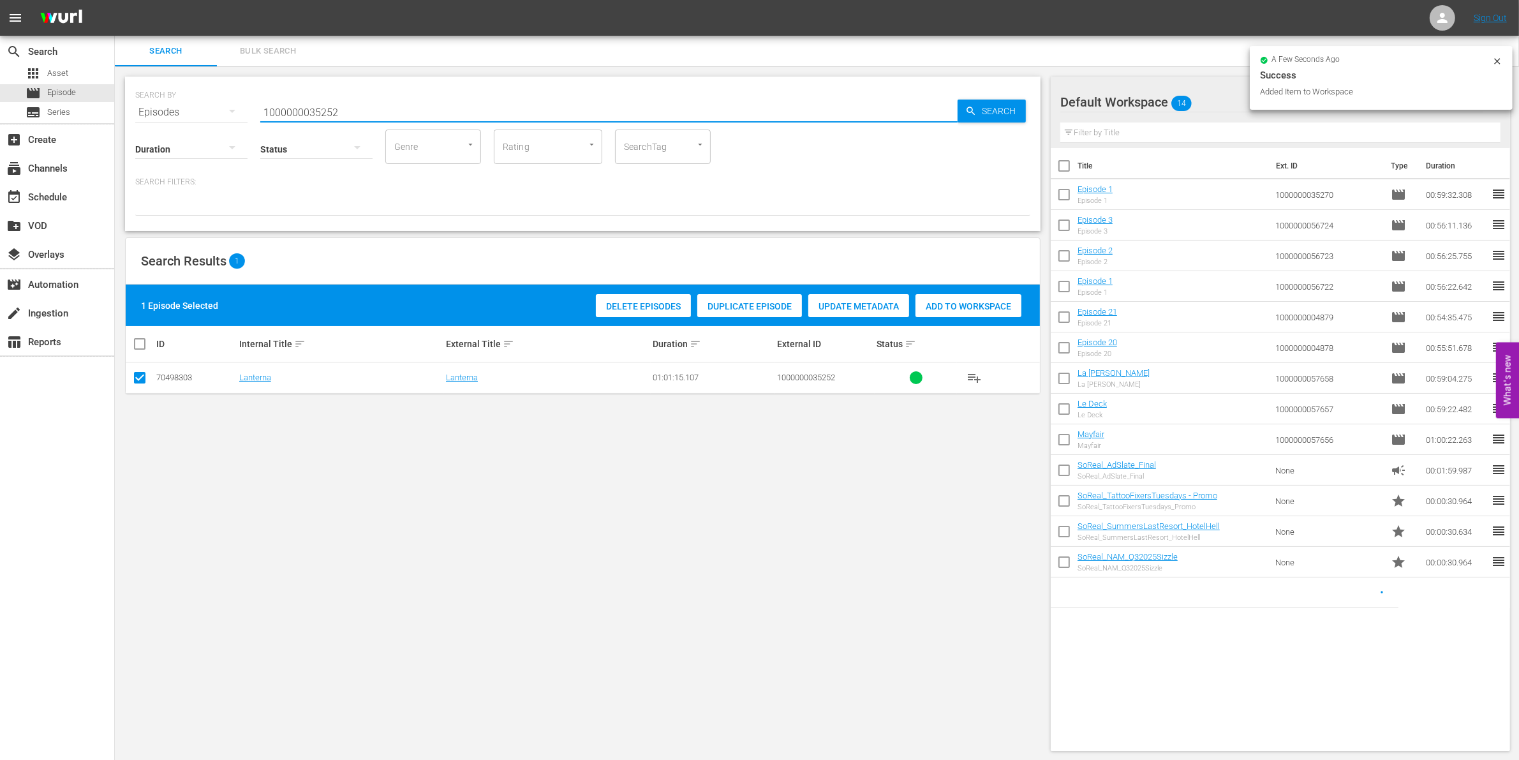
click at [349, 112] on input "1000000035252" at bounding box center [608, 112] width 697 height 31
type input "1000000035253"
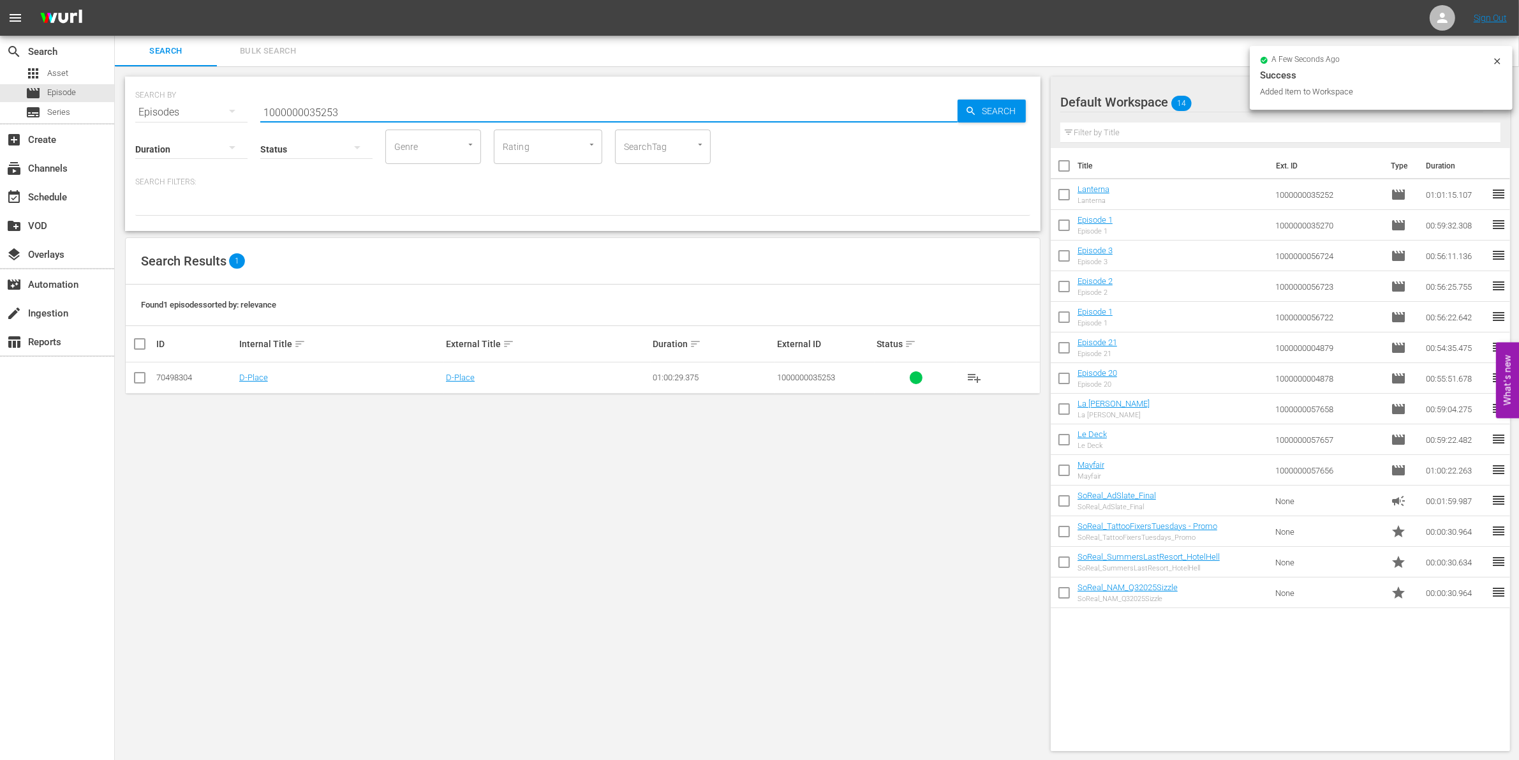
click at [141, 380] on input "checkbox" at bounding box center [139, 380] width 15 height 15
checkbox input "true"
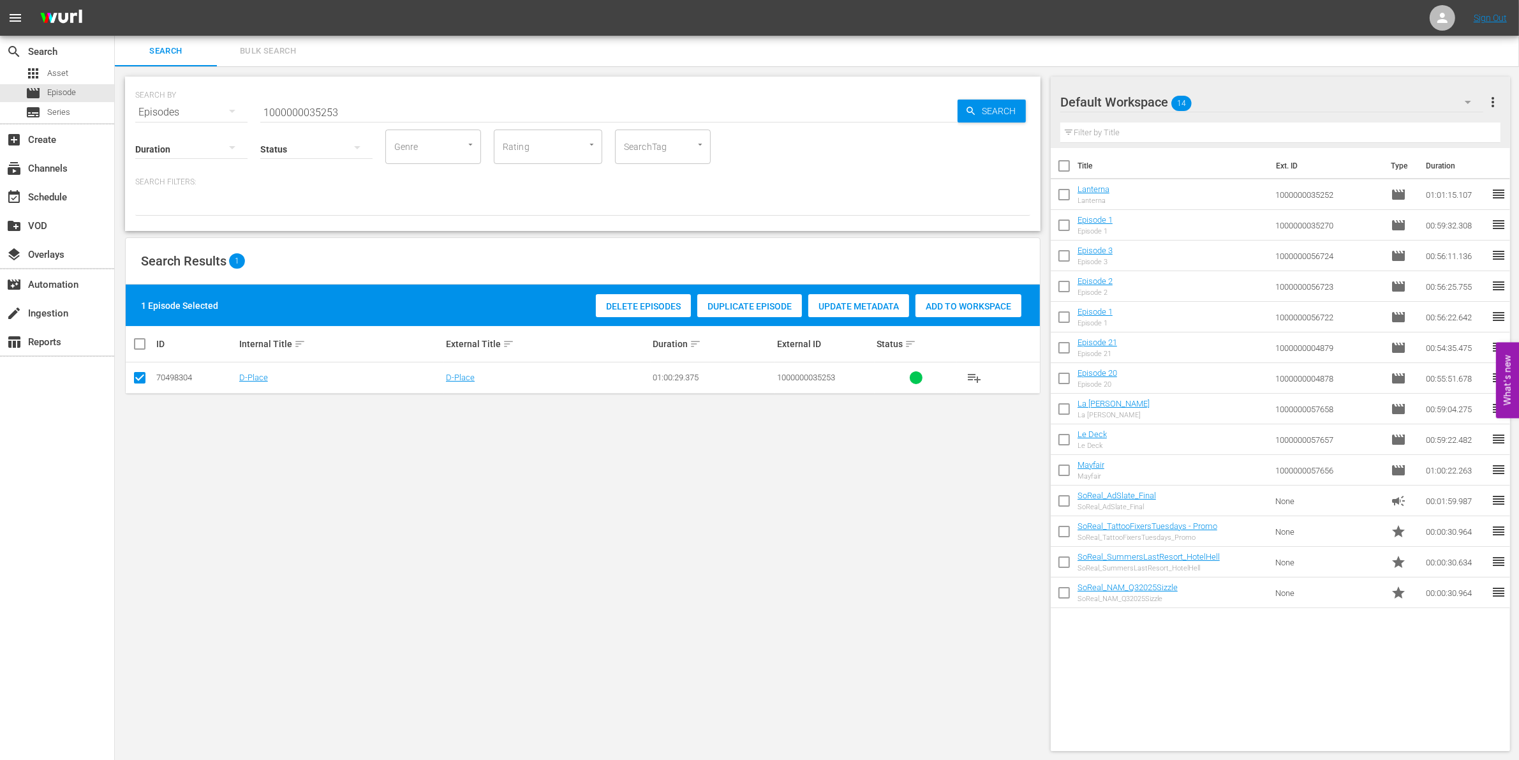
click at [950, 318] on div "Delete Episodes Duplicate Episode Update Metadata Add to Workspace" at bounding box center [809, 305] width 432 height 29
click at [941, 307] on span "Add to Workspace" at bounding box center [968, 306] width 106 height 10
click at [367, 103] on input "1000000035253" at bounding box center [608, 112] width 697 height 31
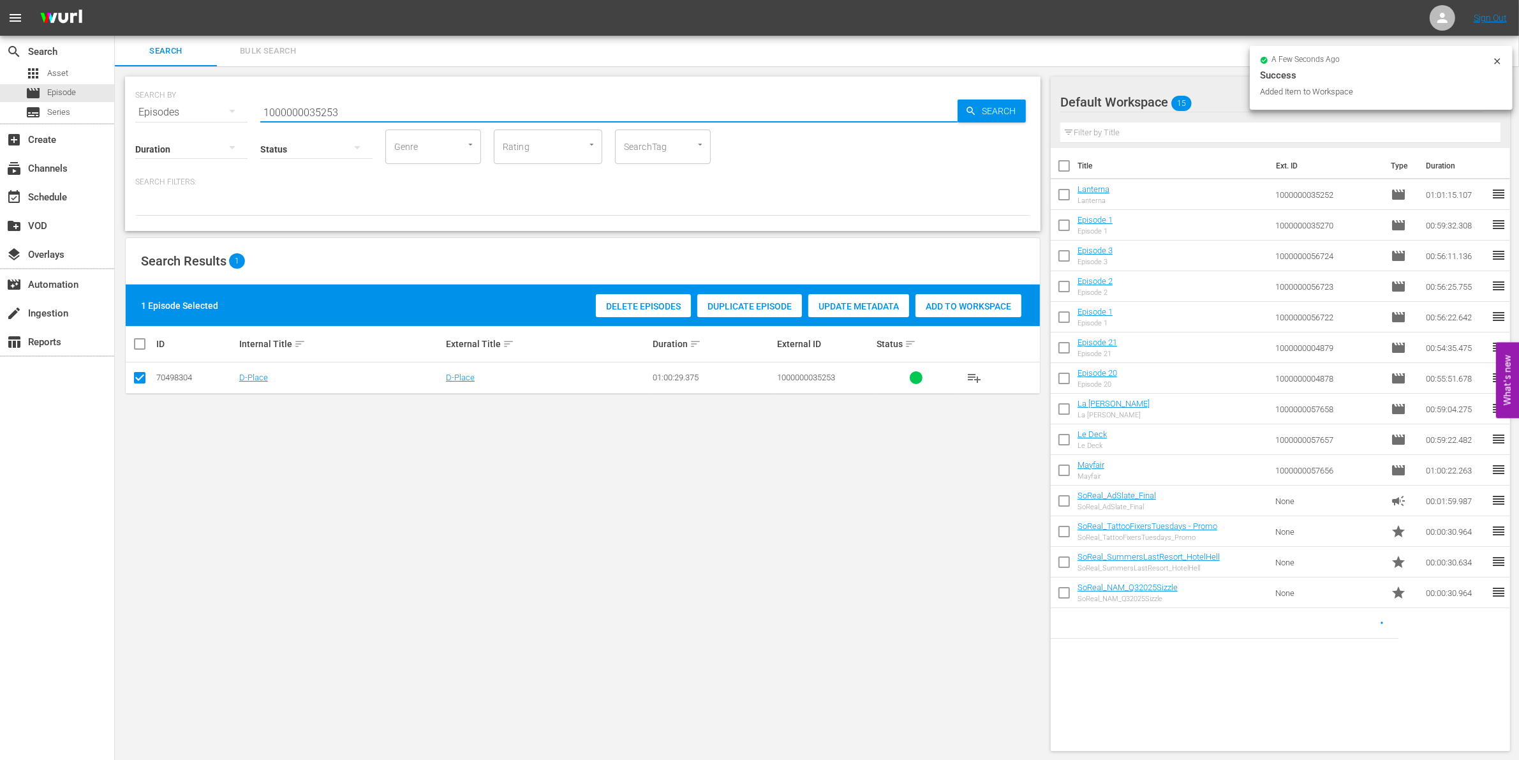
click at [367, 103] on input "1000000035253" at bounding box center [608, 112] width 697 height 31
click at [367, 113] on input "1000000035253" at bounding box center [608, 112] width 697 height 31
type input "1000000035254"
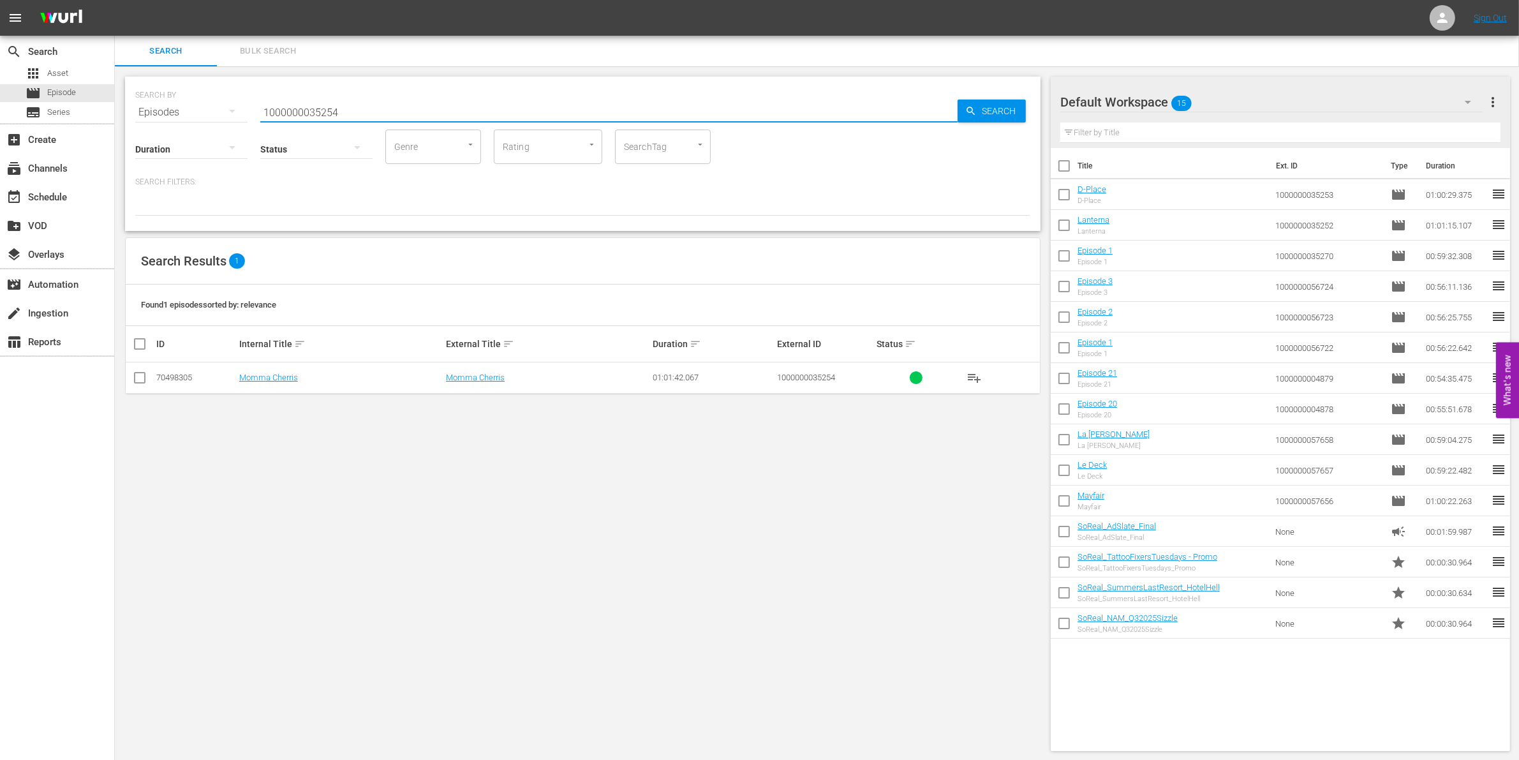
click at [138, 381] on input "checkbox" at bounding box center [139, 380] width 15 height 15
checkbox input "true"
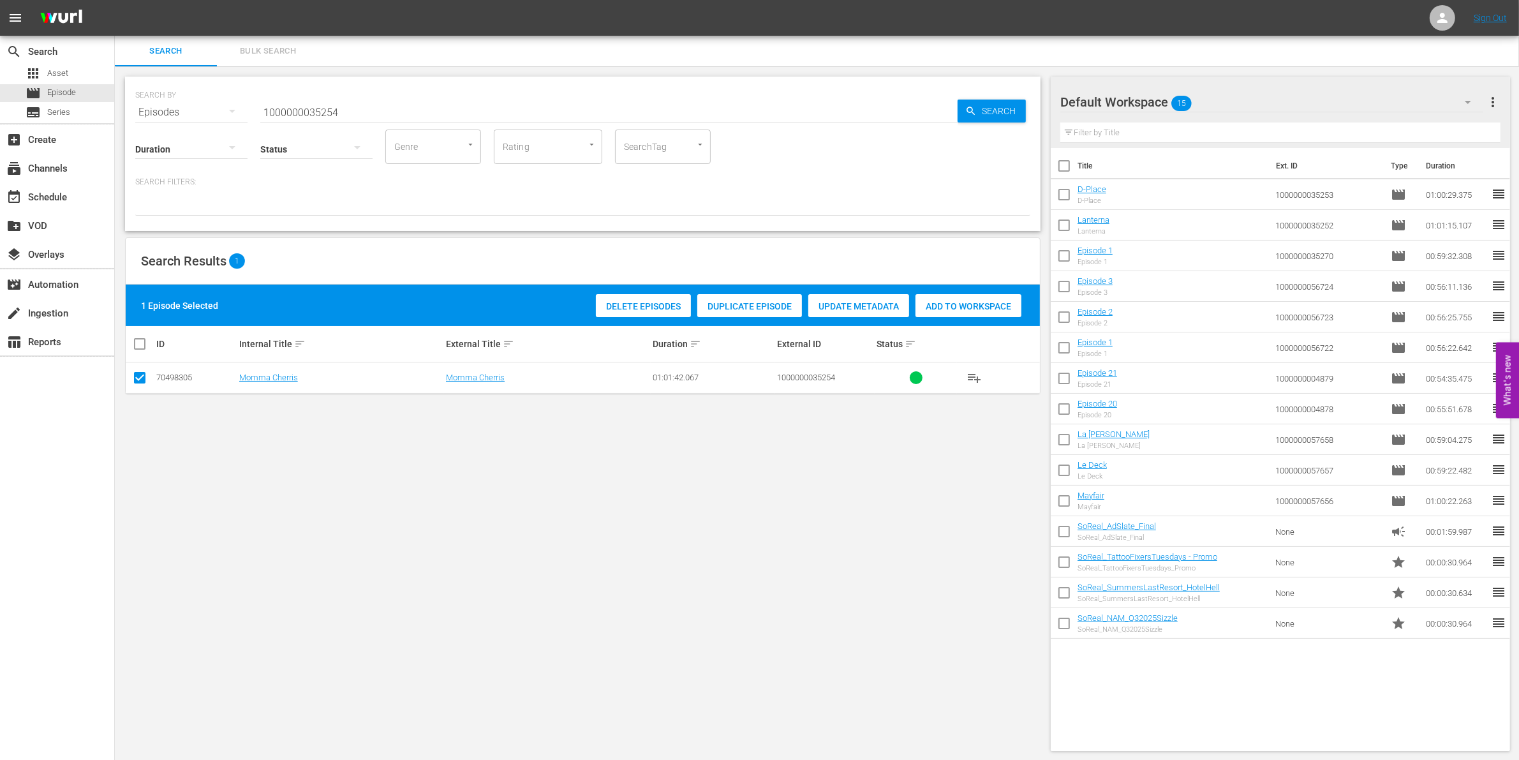
click at [973, 308] on span "Add to Workspace" at bounding box center [968, 306] width 106 height 10
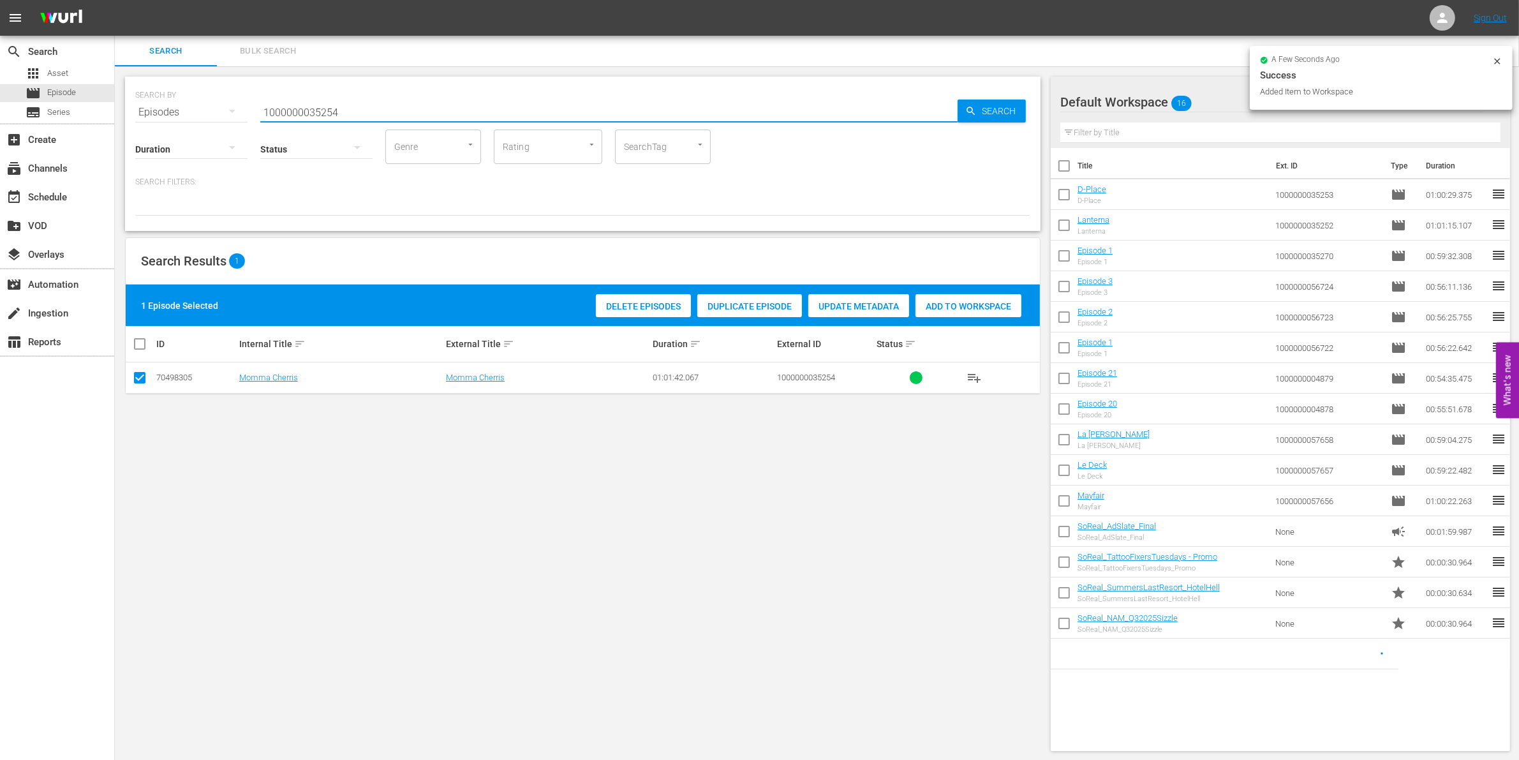
click at [356, 109] on input "1000000035254" at bounding box center [608, 112] width 697 height 31
type input "1000000035255"
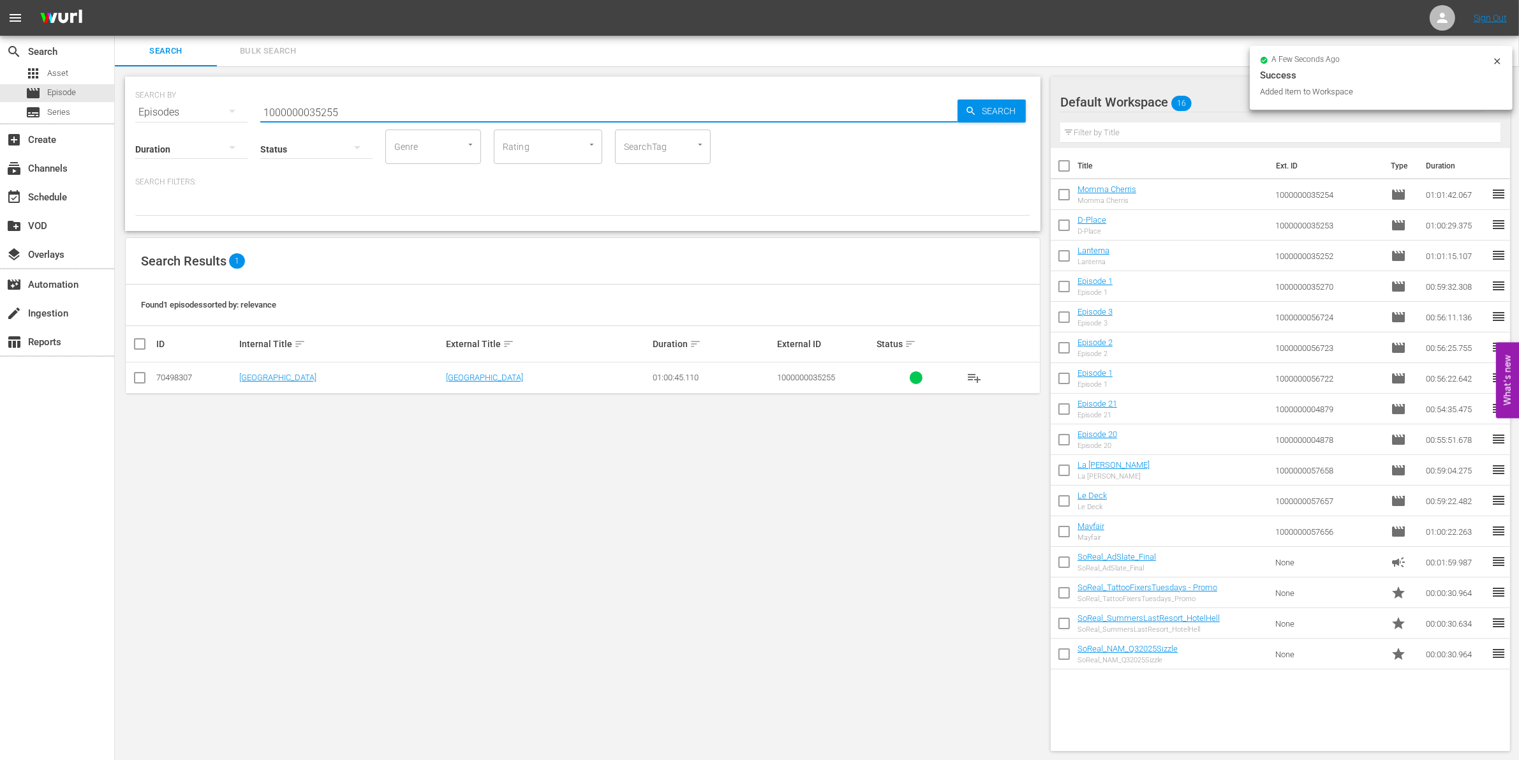
click at [144, 383] on input "checkbox" at bounding box center [139, 380] width 15 height 15
checkbox input "true"
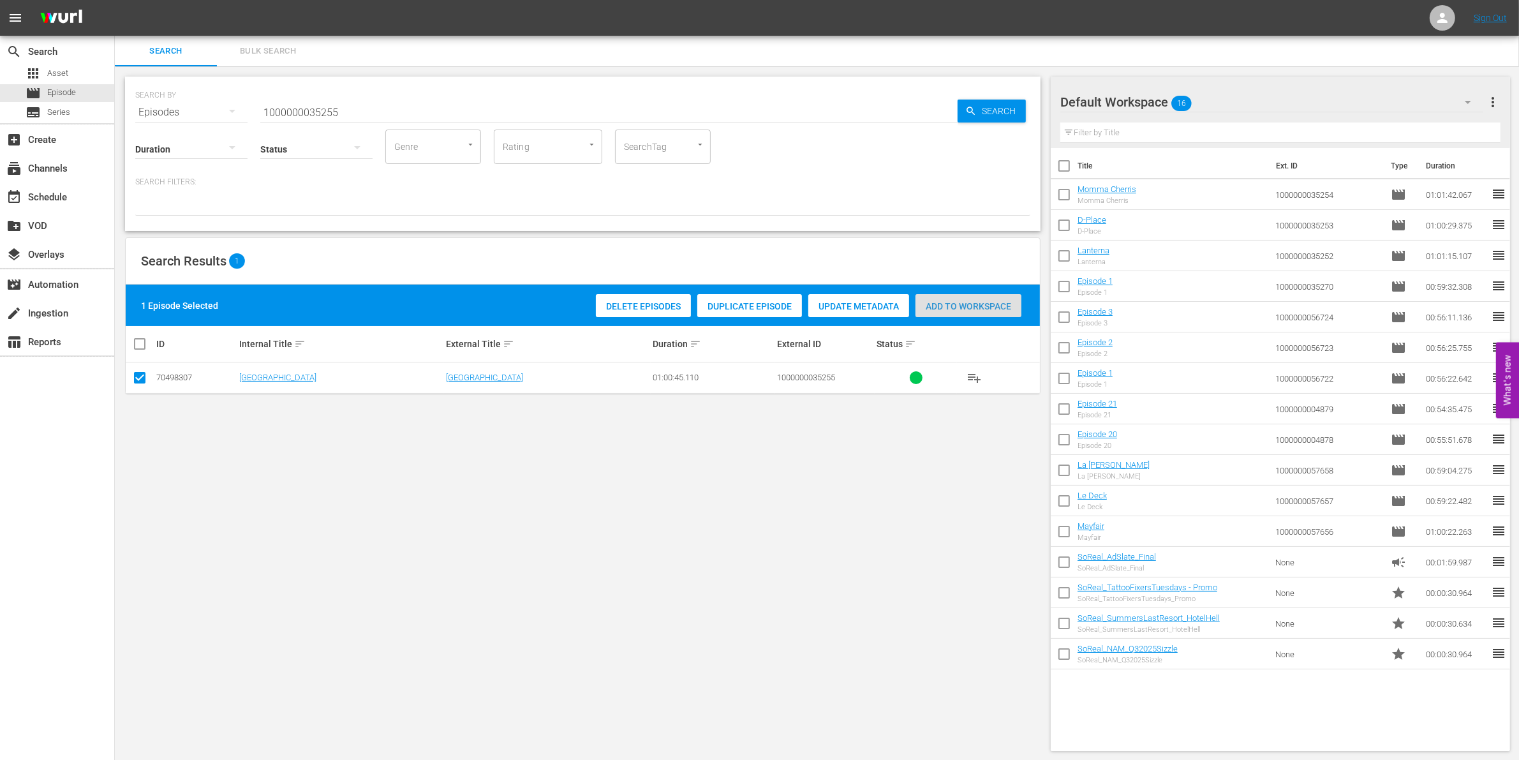
click at [999, 306] on span "Add to Workspace" at bounding box center [968, 306] width 106 height 10
click at [402, 113] on input "1000000035255" at bounding box center [608, 112] width 697 height 31
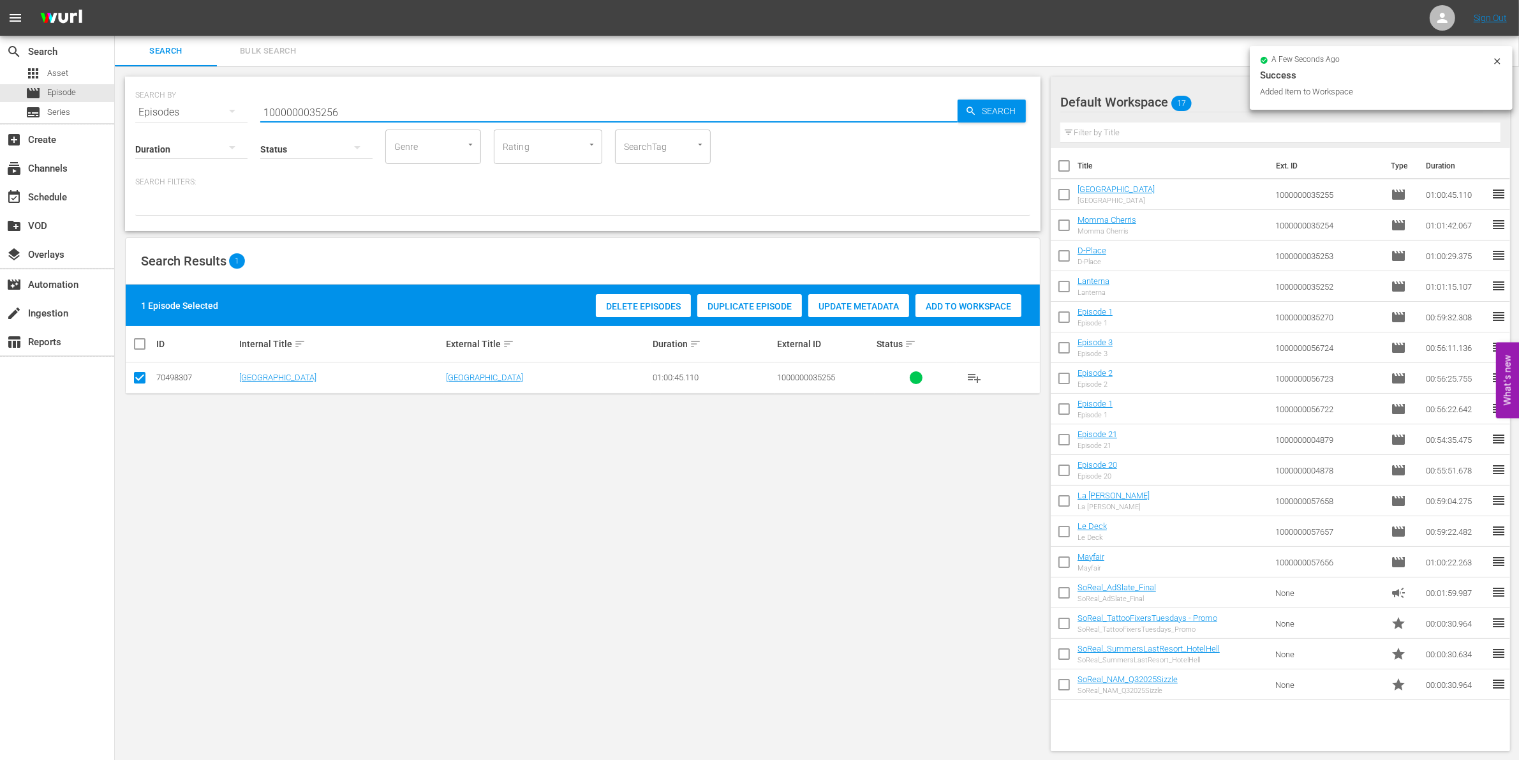
type input "1000000035256"
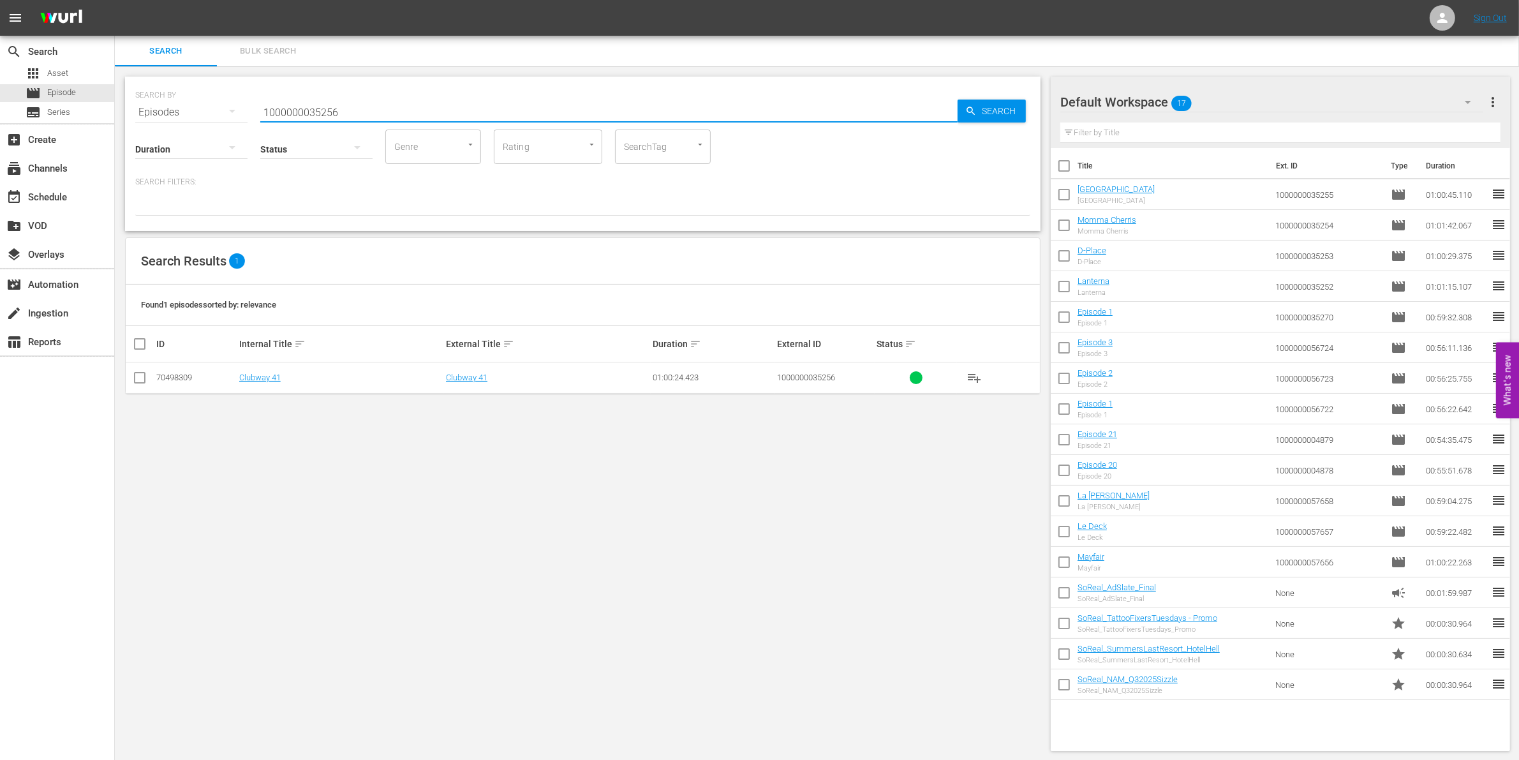
click at [138, 383] on input "checkbox" at bounding box center [139, 380] width 15 height 15
checkbox input "true"
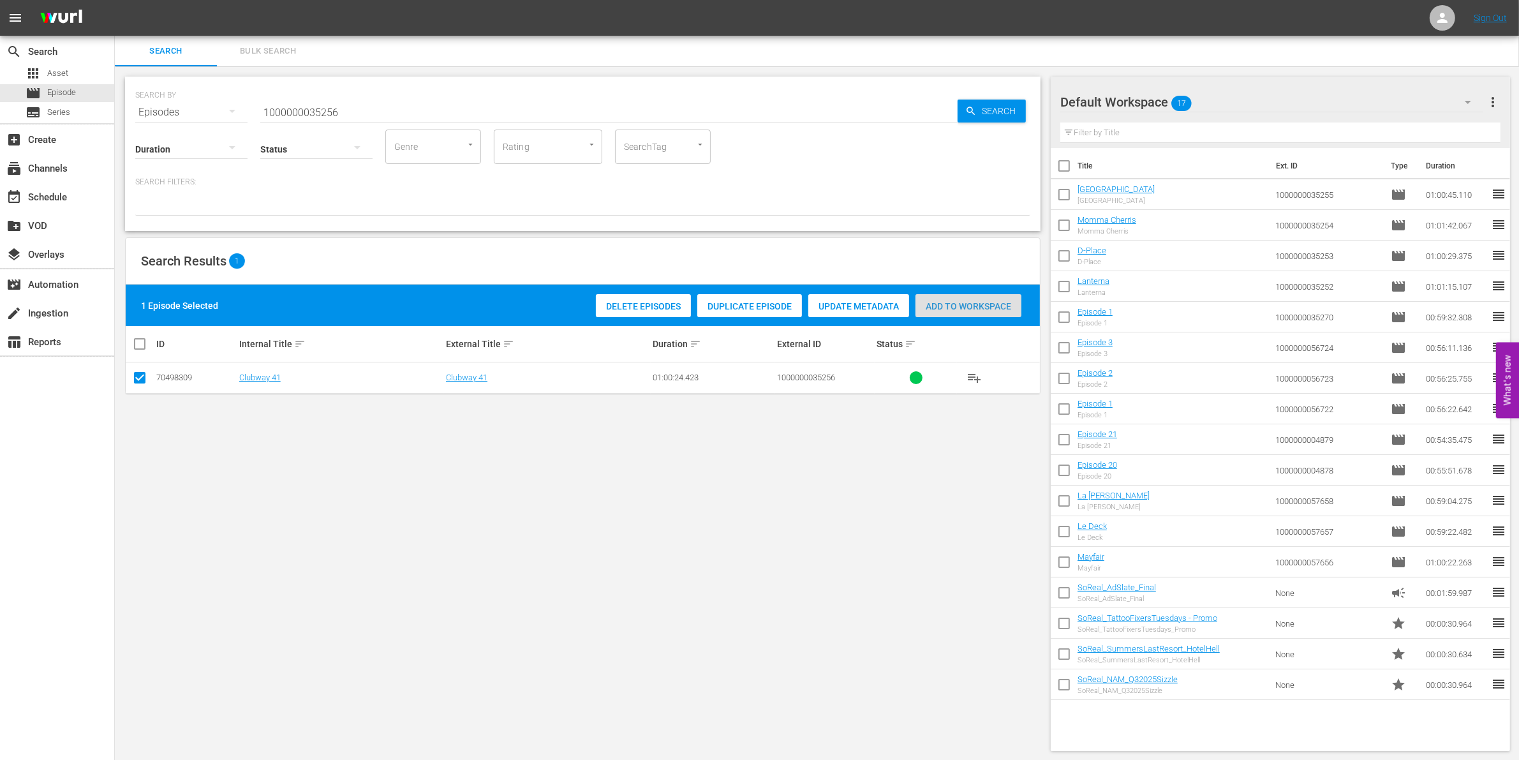
click at [981, 303] on span "Add to Workspace" at bounding box center [968, 306] width 106 height 10
click at [429, 110] on input "1000000035256" at bounding box center [608, 112] width 697 height 31
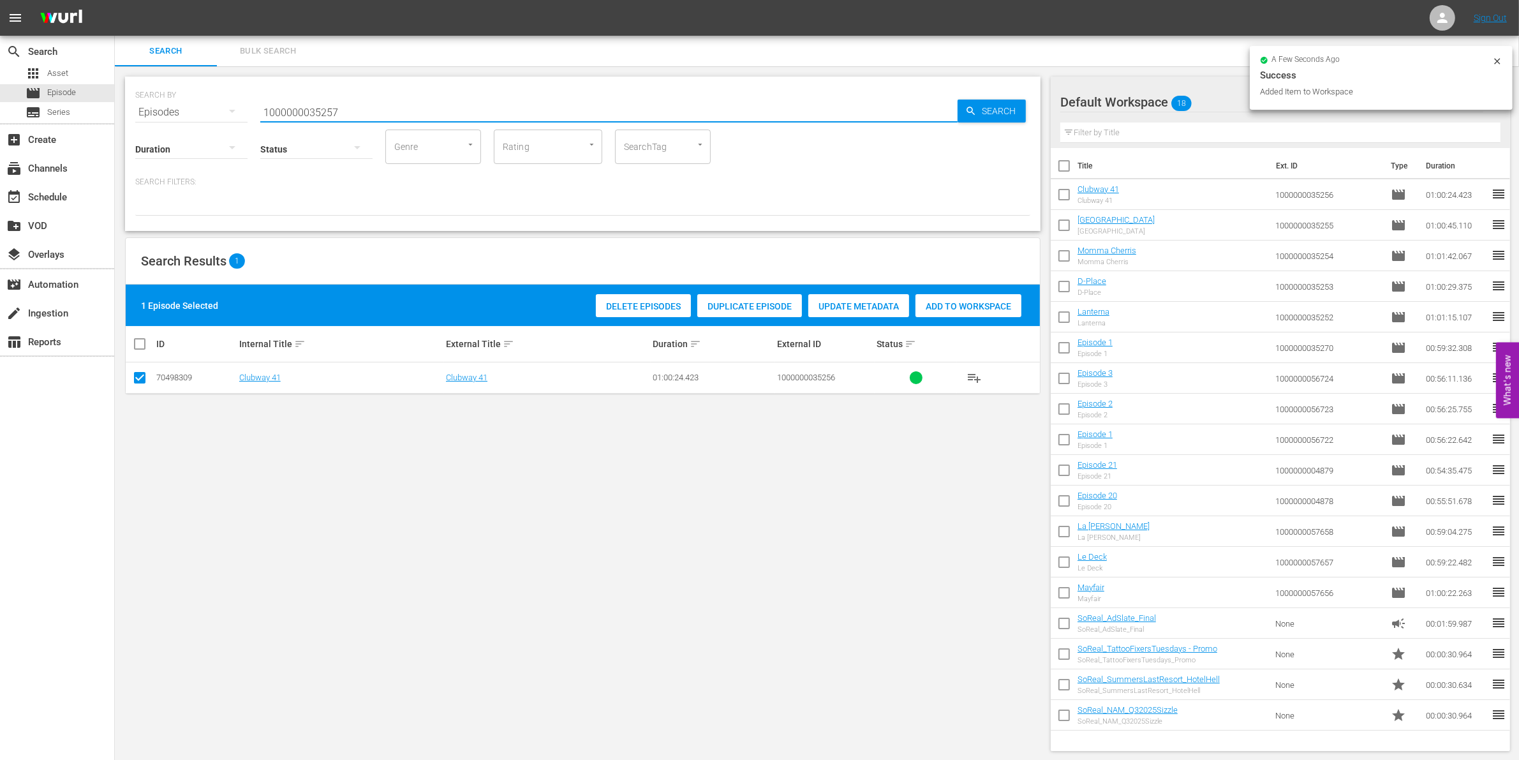
type input "1000000035257"
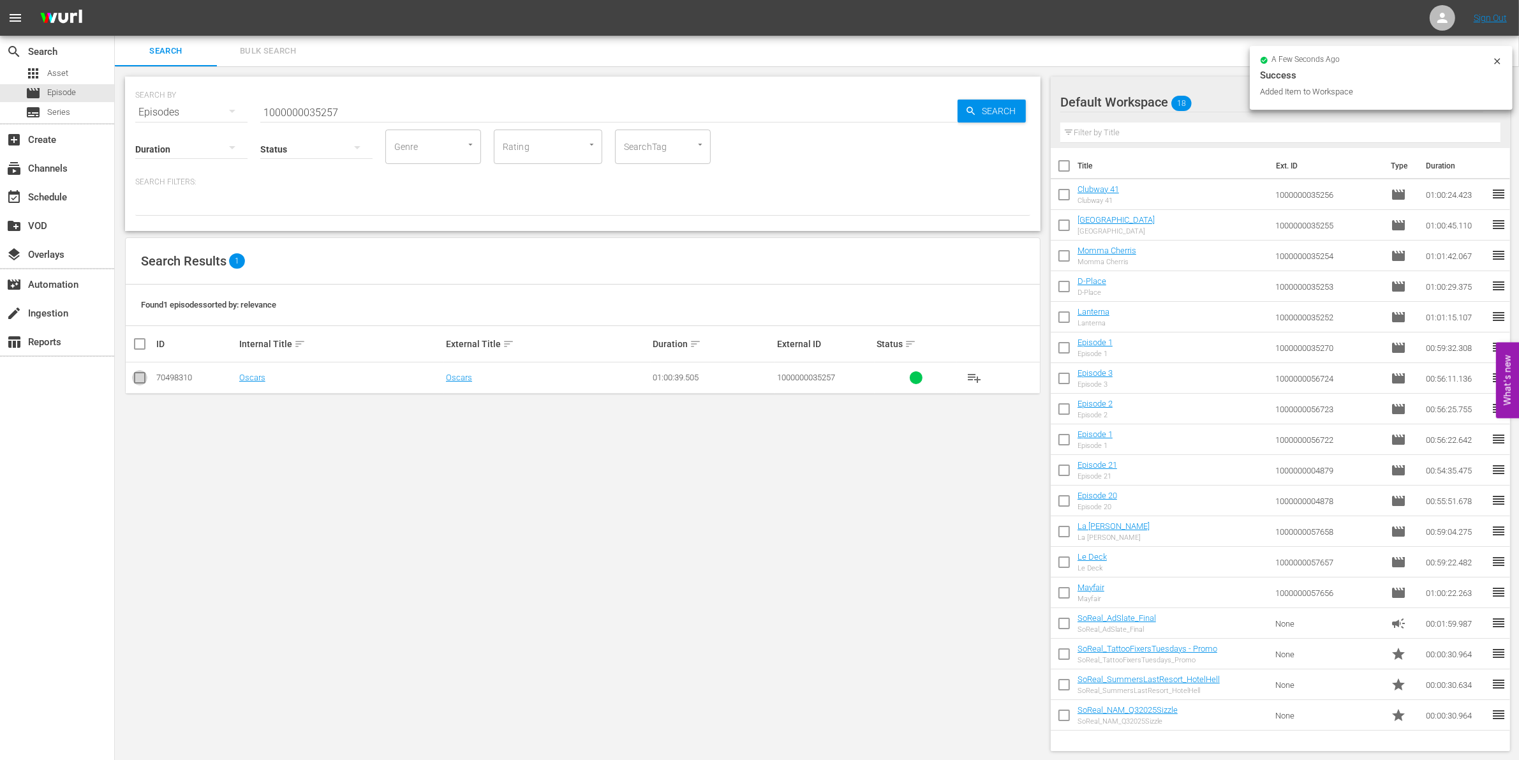
click at [138, 377] on input "checkbox" at bounding box center [139, 380] width 15 height 15
checkbox input "true"
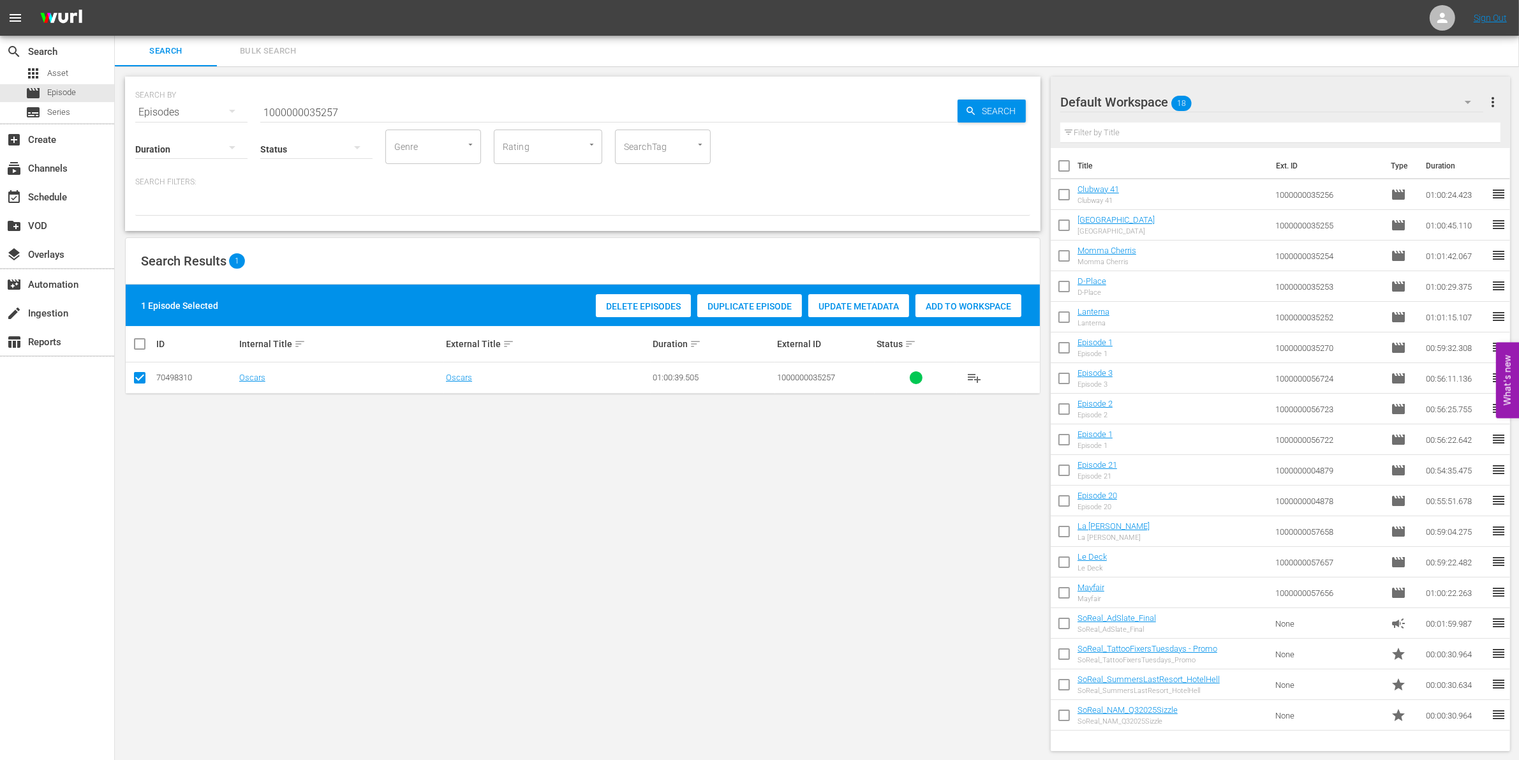
click at [997, 294] on div "Add to Workspace" at bounding box center [968, 306] width 106 height 24
click at [338, 112] on input "1000000035257" at bounding box center [608, 112] width 697 height 31
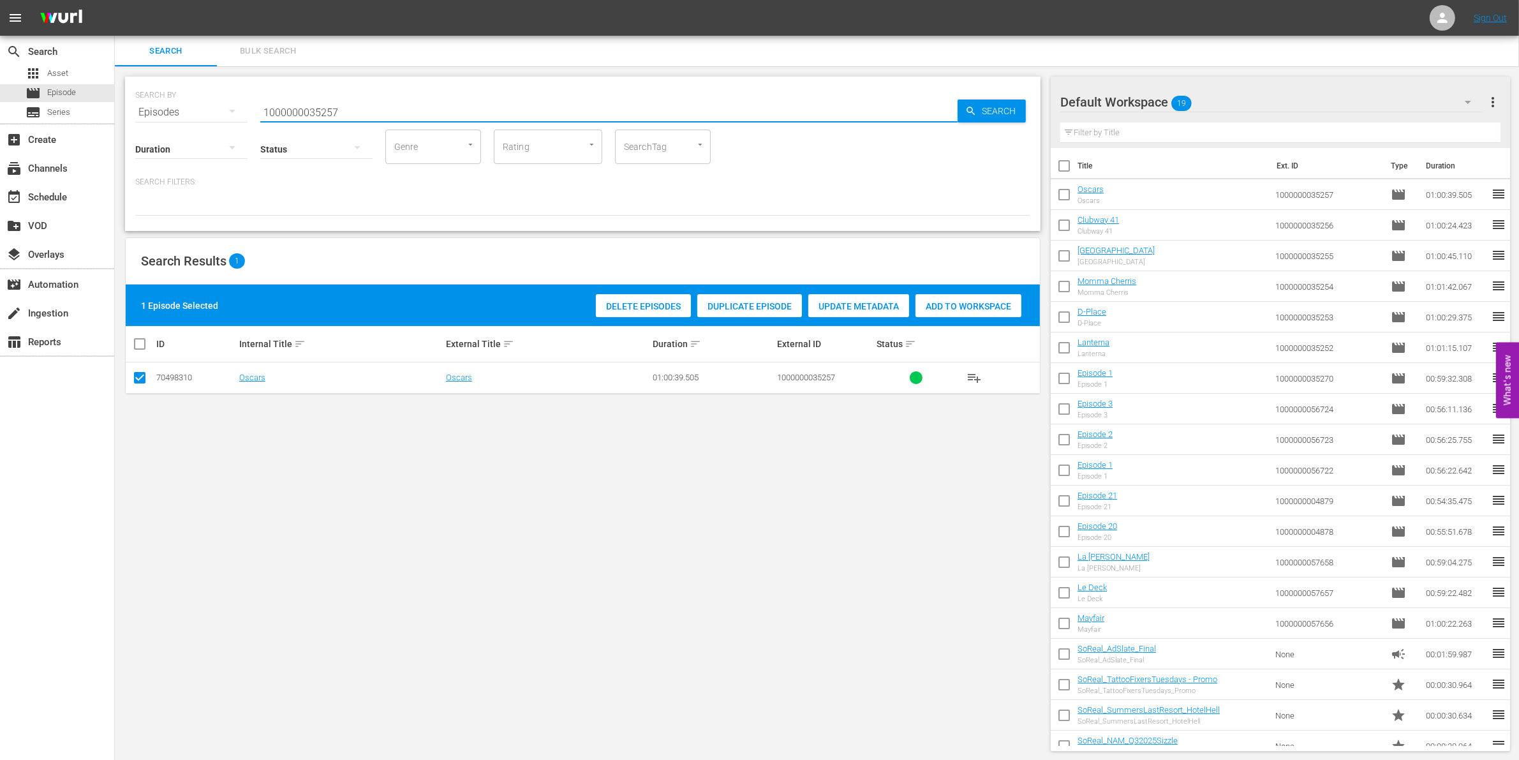
click at [338, 112] on input "1000000035257" at bounding box center [608, 112] width 697 height 31
paste input "03083"
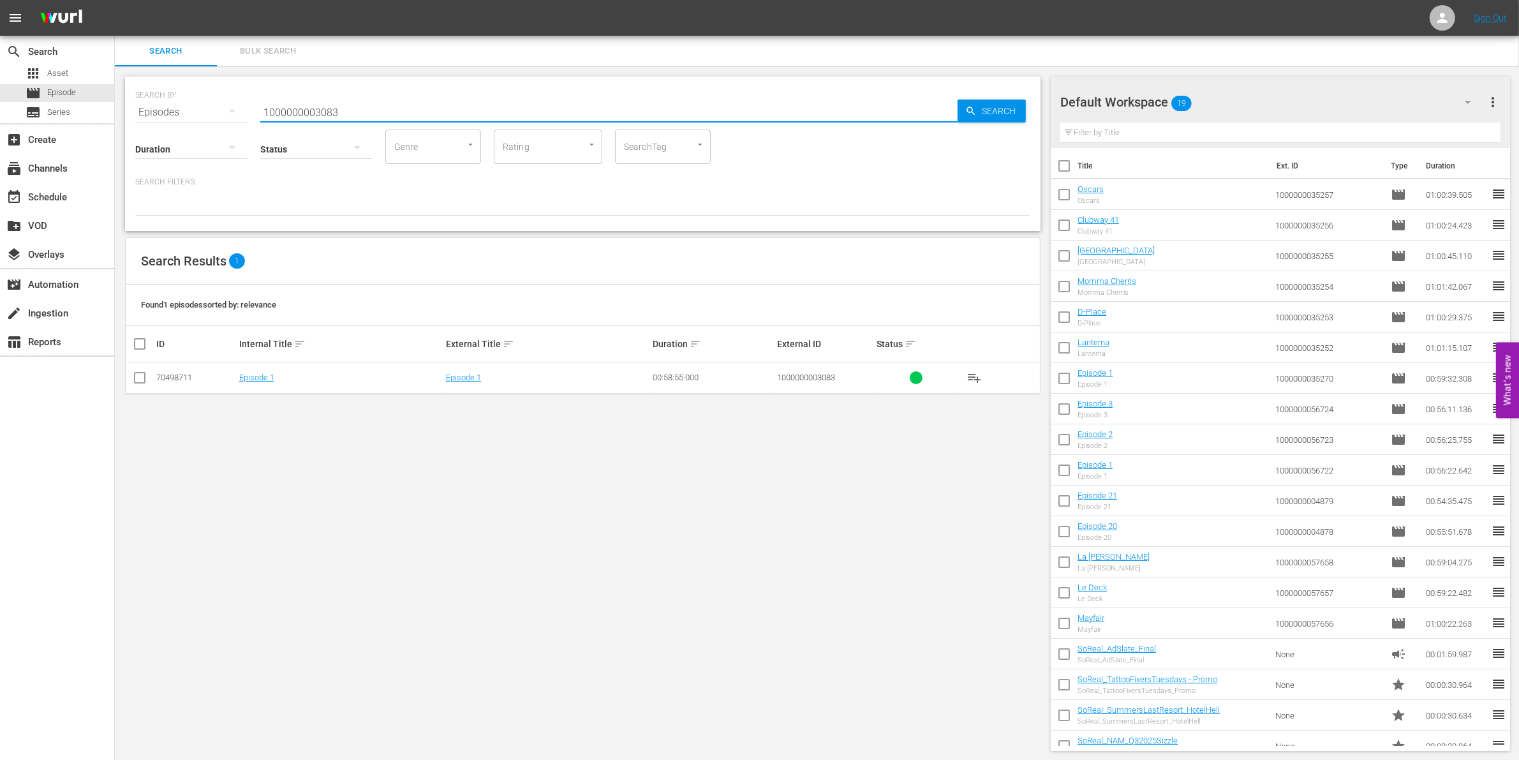
type input "1000000003083"
click at [145, 380] on input "checkbox" at bounding box center [139, 380] width 15 height 15
checkbox input "true"
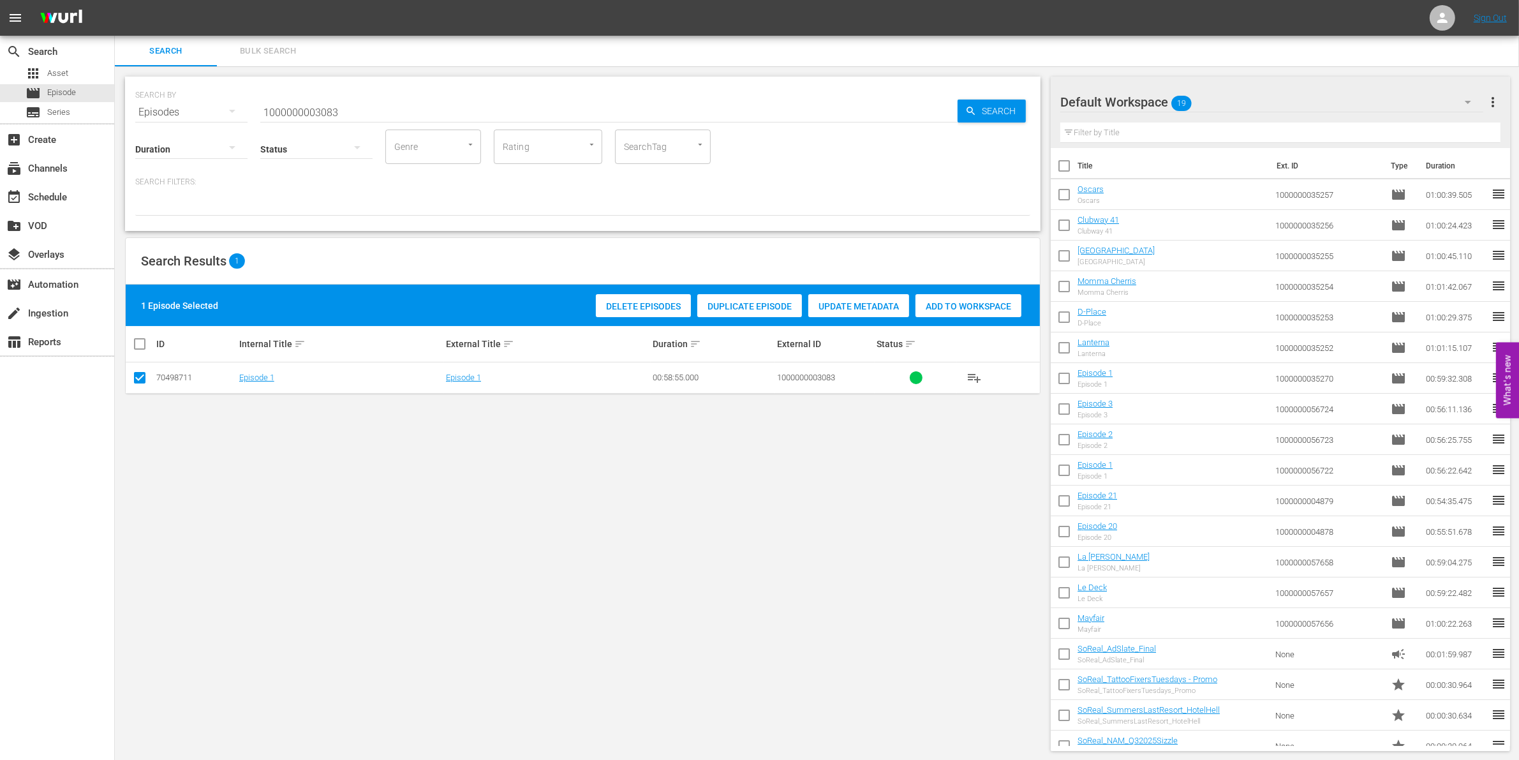
click at [977, 302] on span "Add to Workspace" at bounding box center [968, 306] width 106 height 10
click at [408, 110] on input "1000000003083" at bounding box center [608, 112] width 697 height 31
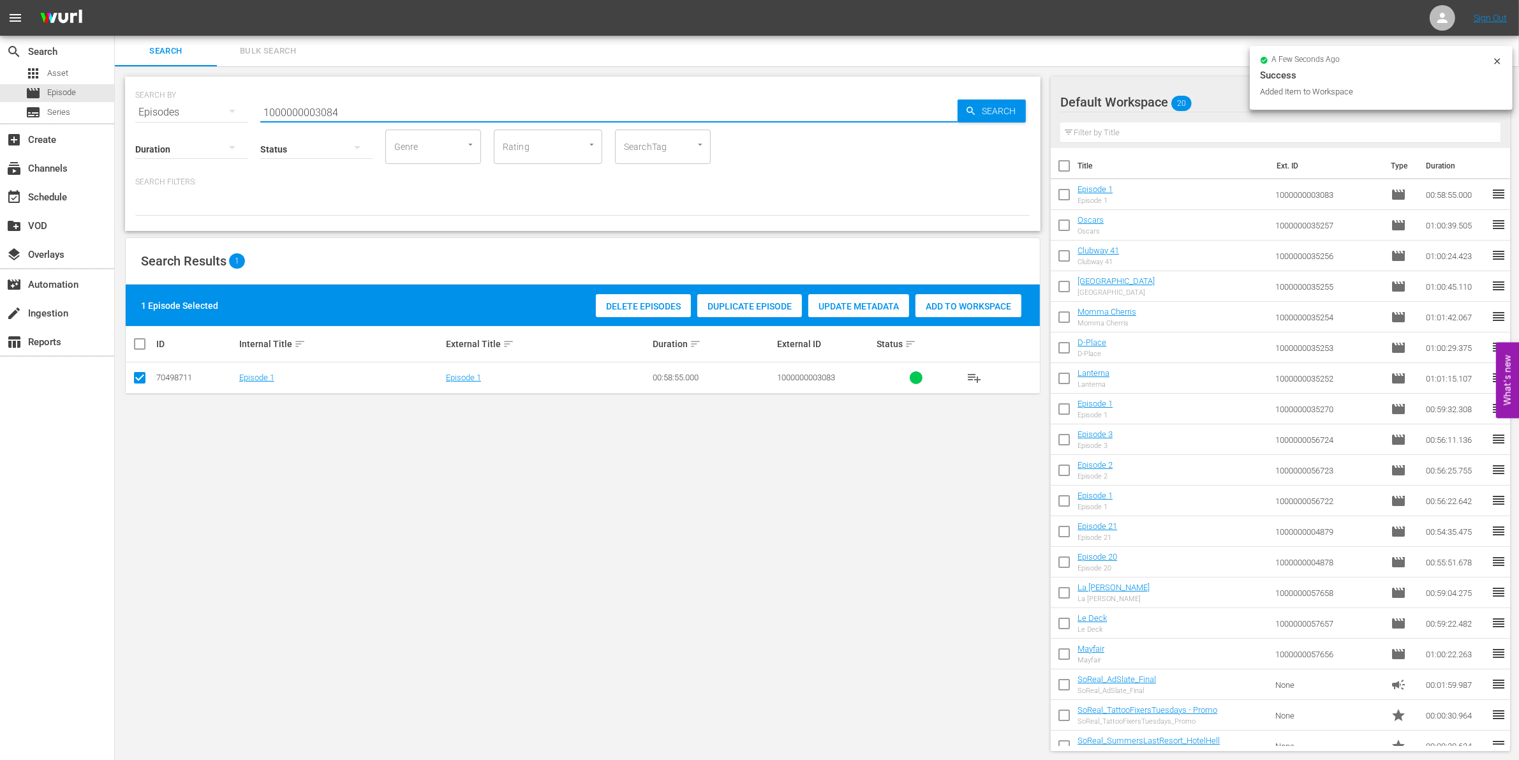
type input "1000000003084"
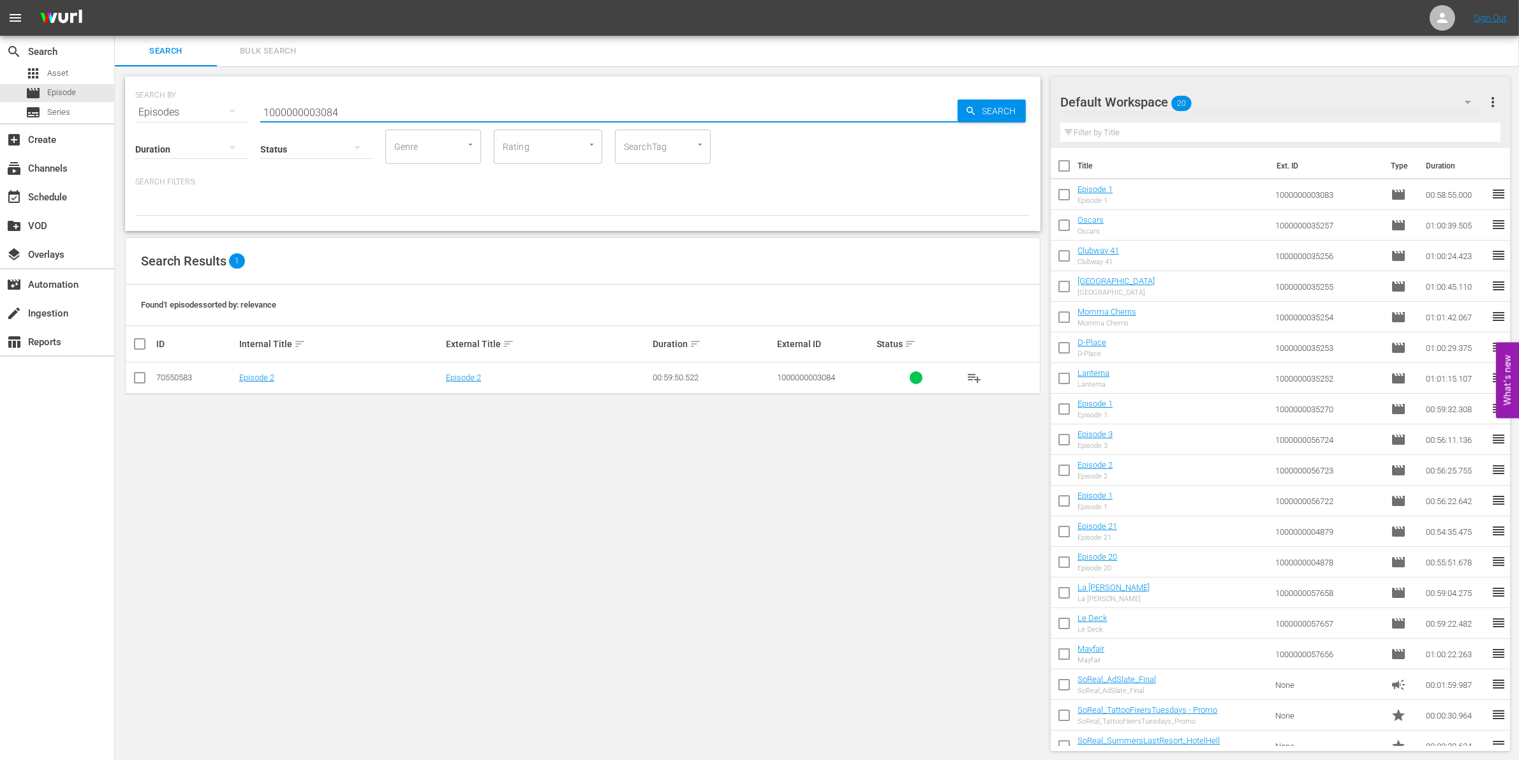
click at [136, 378] on input "checkbox" at bounding box center [139, 380] width 15 height 15
checkbox input "true"
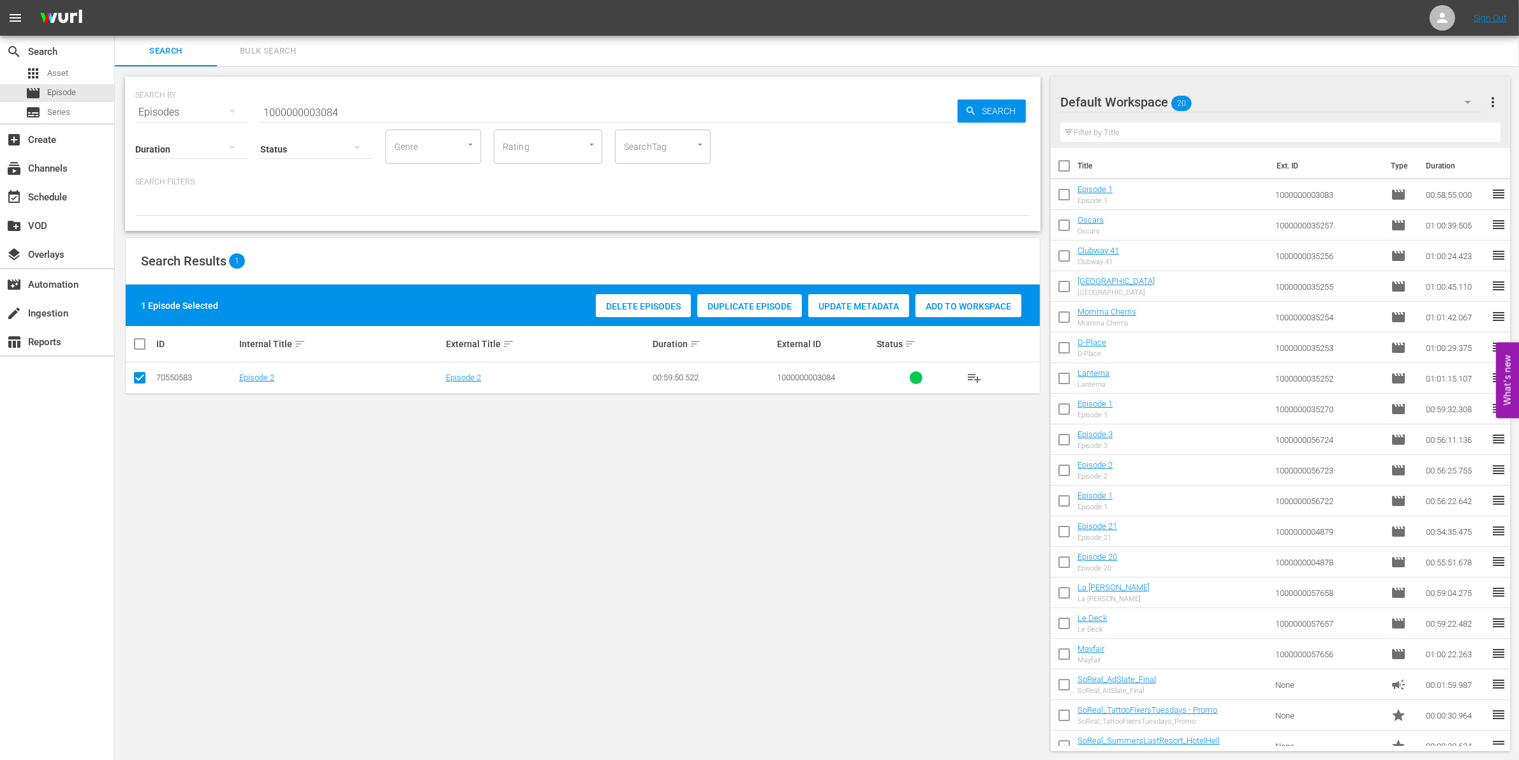
click at [962, 307] on span "Add to Workspace" at bounding box center [968, 306] width 106 height 10
click at [367, 110] on input "1000000003084" at bounding box center [608, 112] width 697 height 31
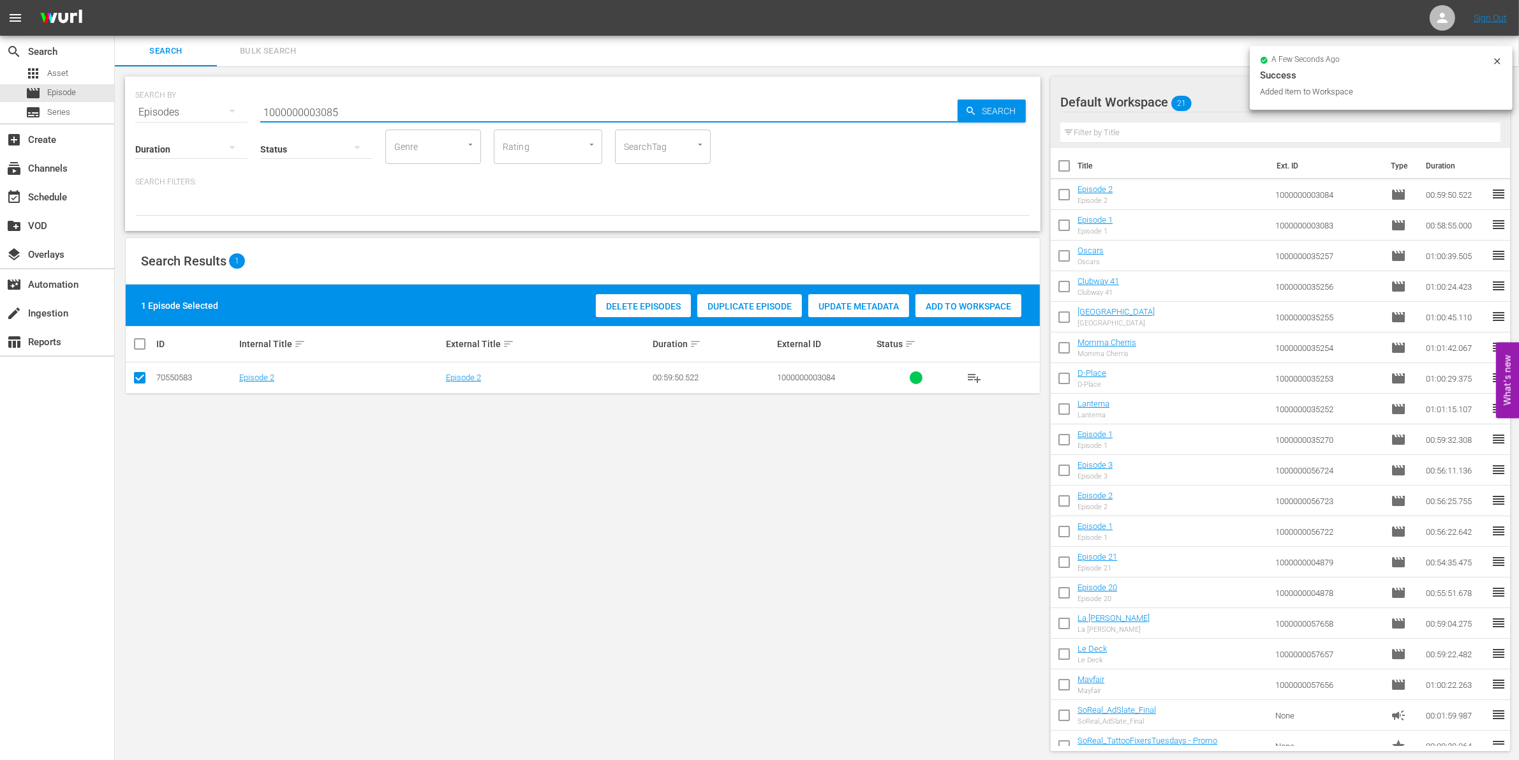
type input "1000000003085"
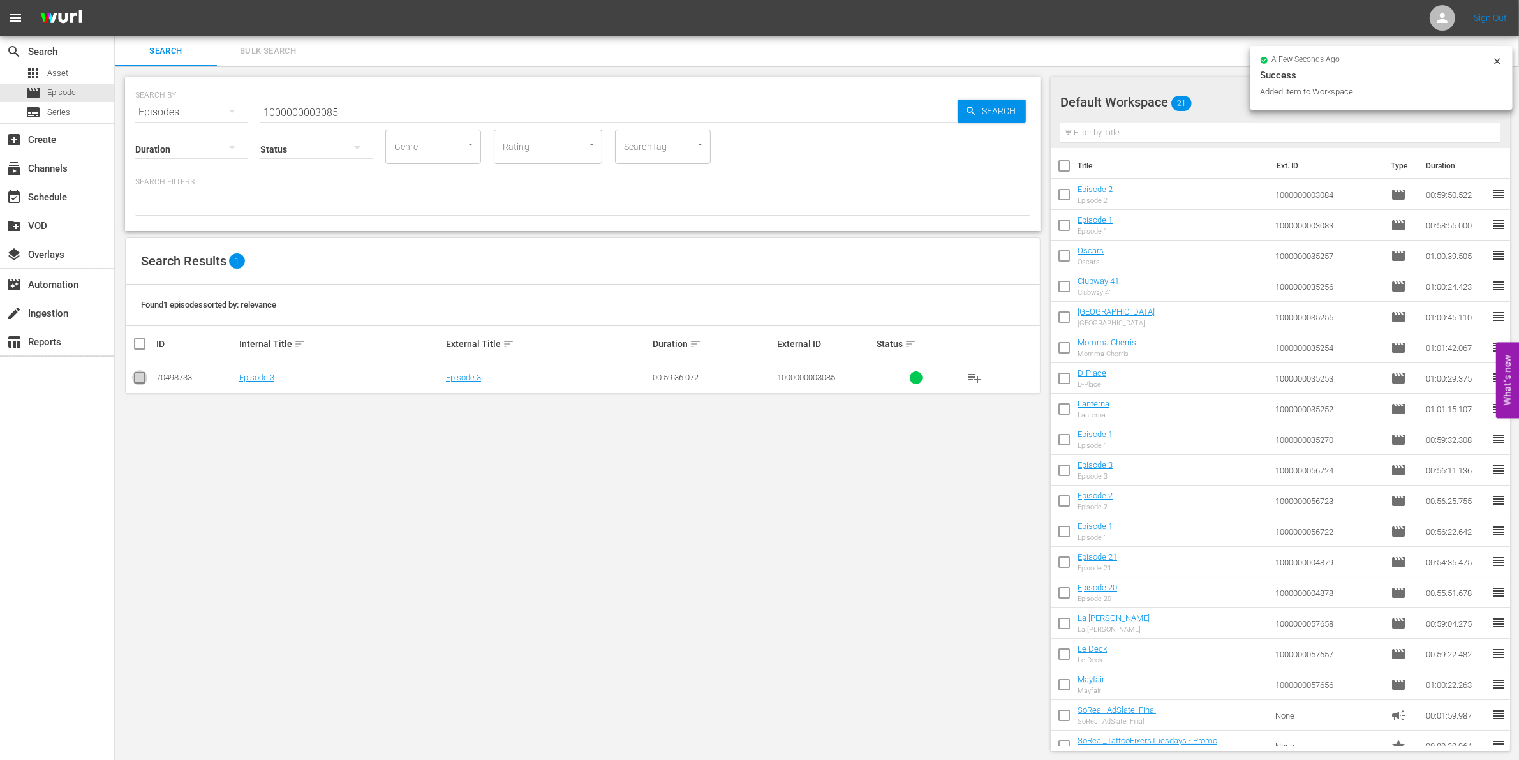
click at [140, 380] on input "checkbox" at bounding box center [139, 380] width 15 height 15
checkbox input "true"
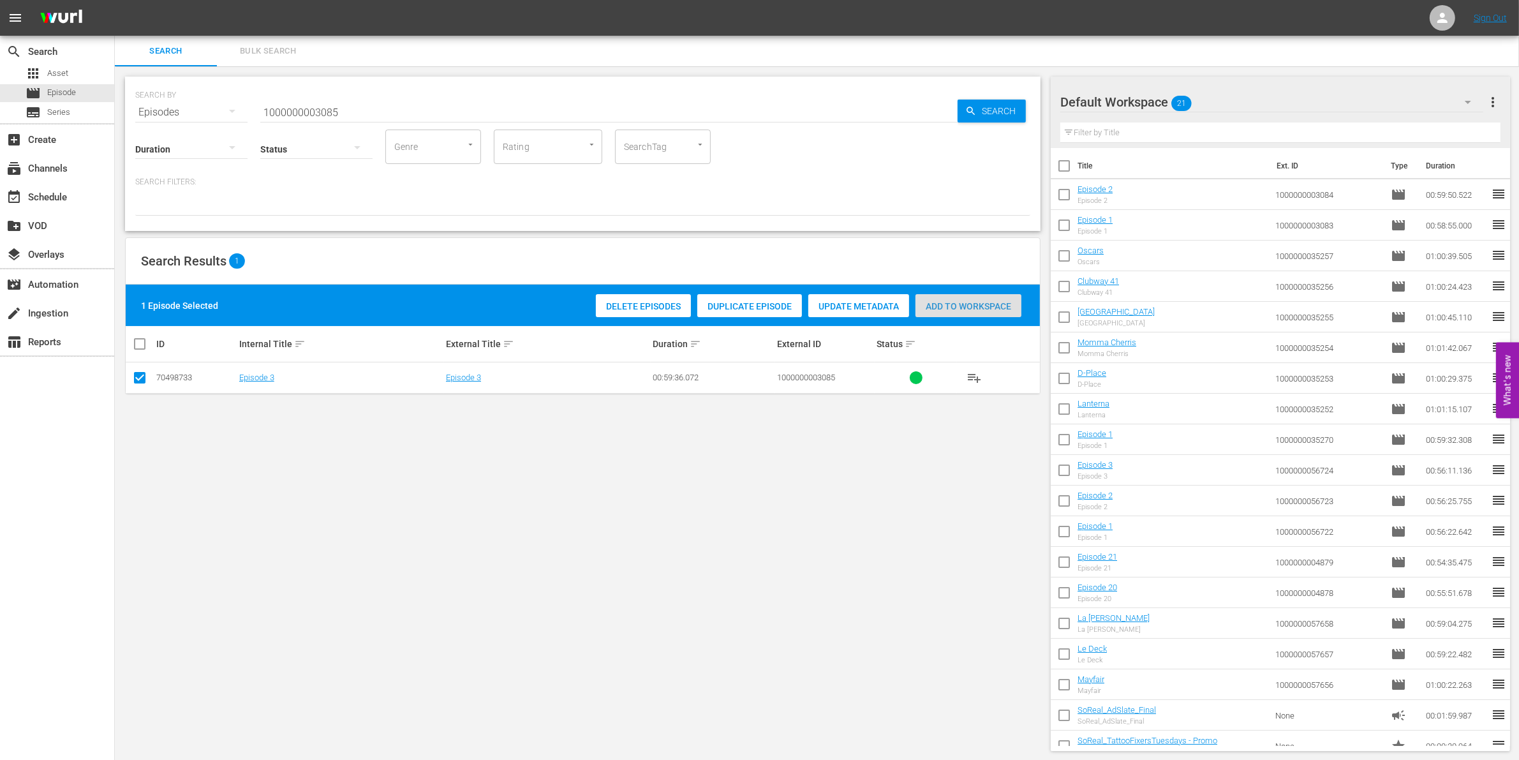
click at [973, 301] on span "Add to Workspace" at bounding box center [968, 306] width 106 height 10
click at [378, 100] on input "1000000003085" at bounding box center [608, 112] width 697 height 31
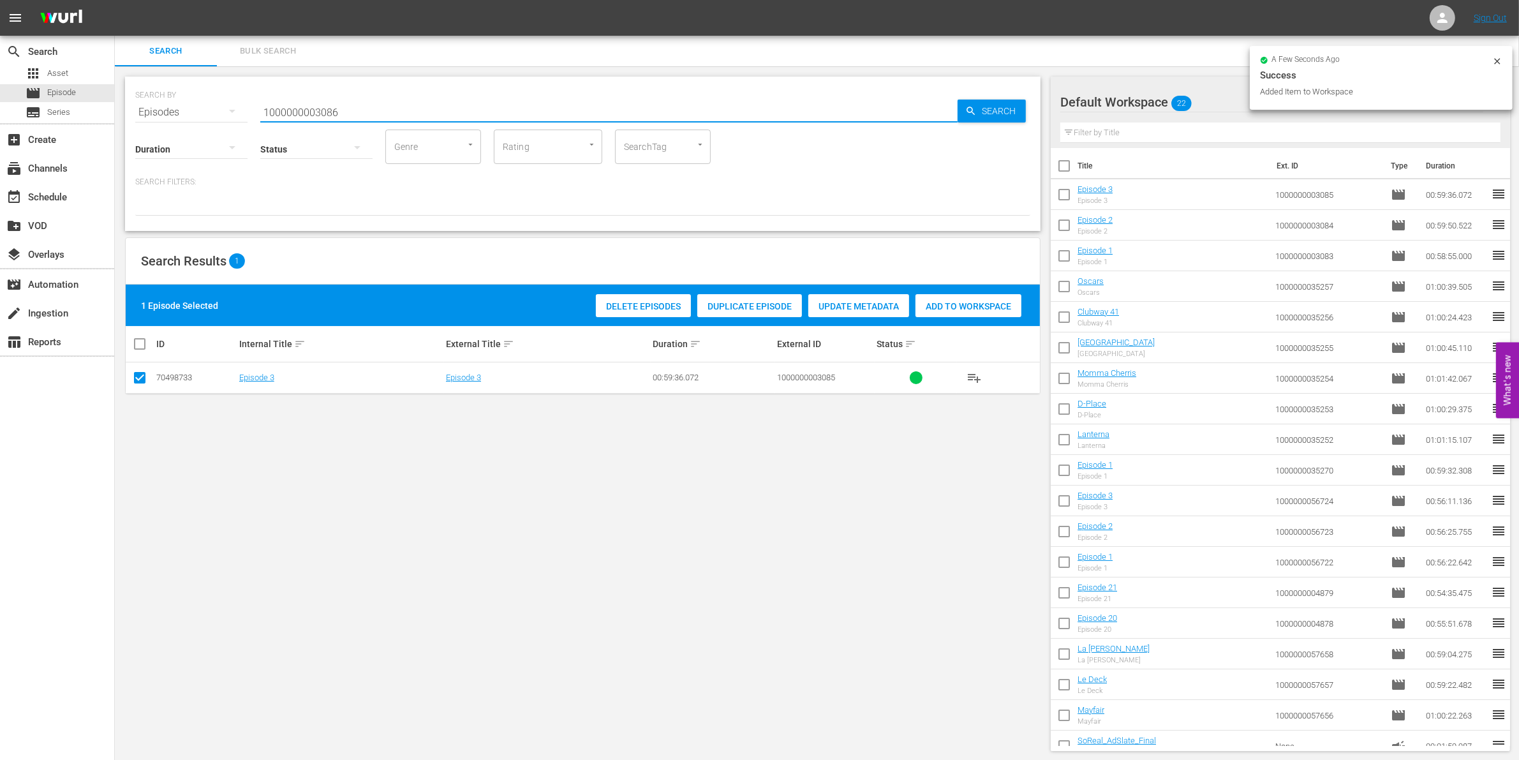
type input "1000000003086"
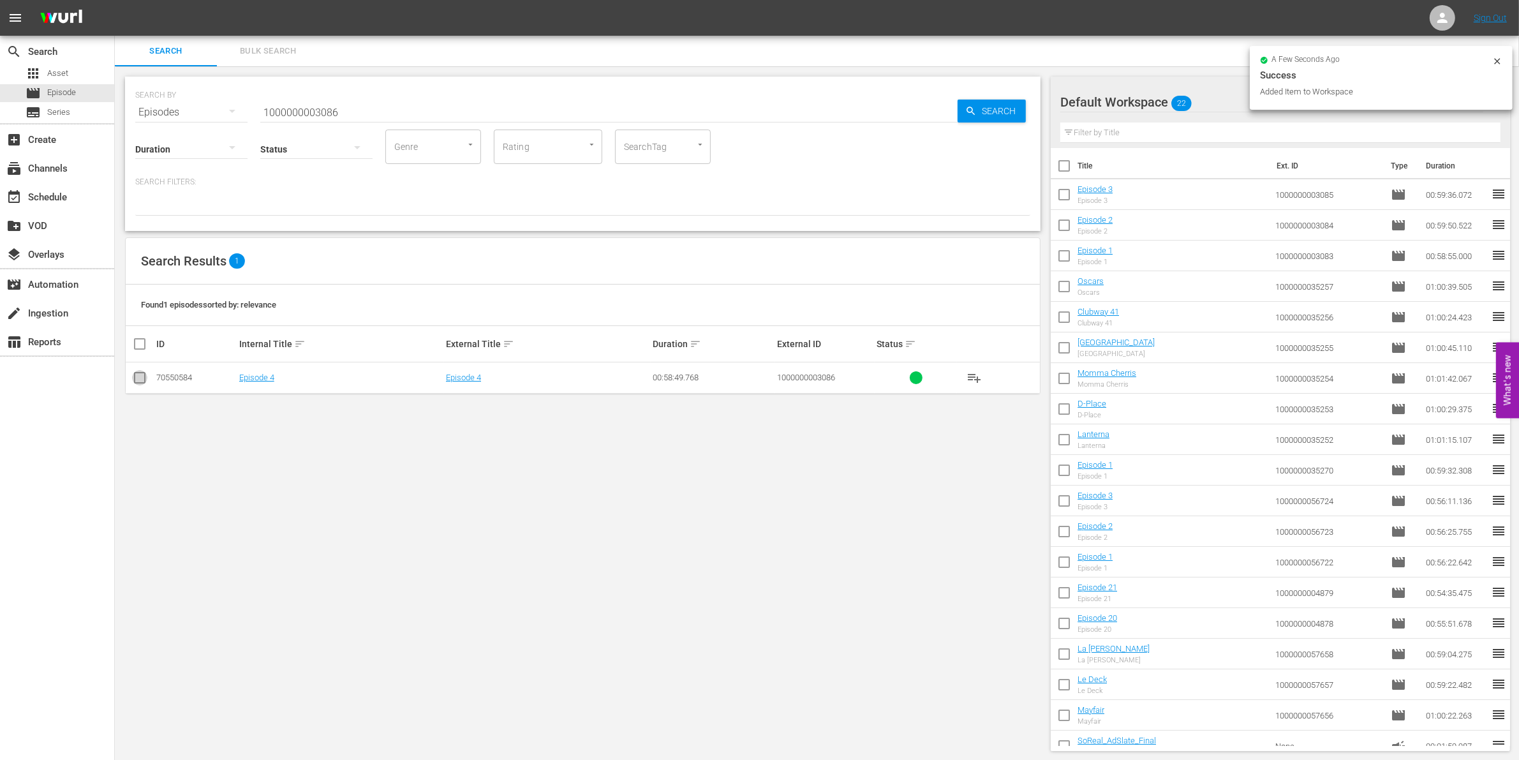
click at [139, 384] on input "checkbox" at bounding box center [139, 380] width 15 height 15
checkbox input "true"
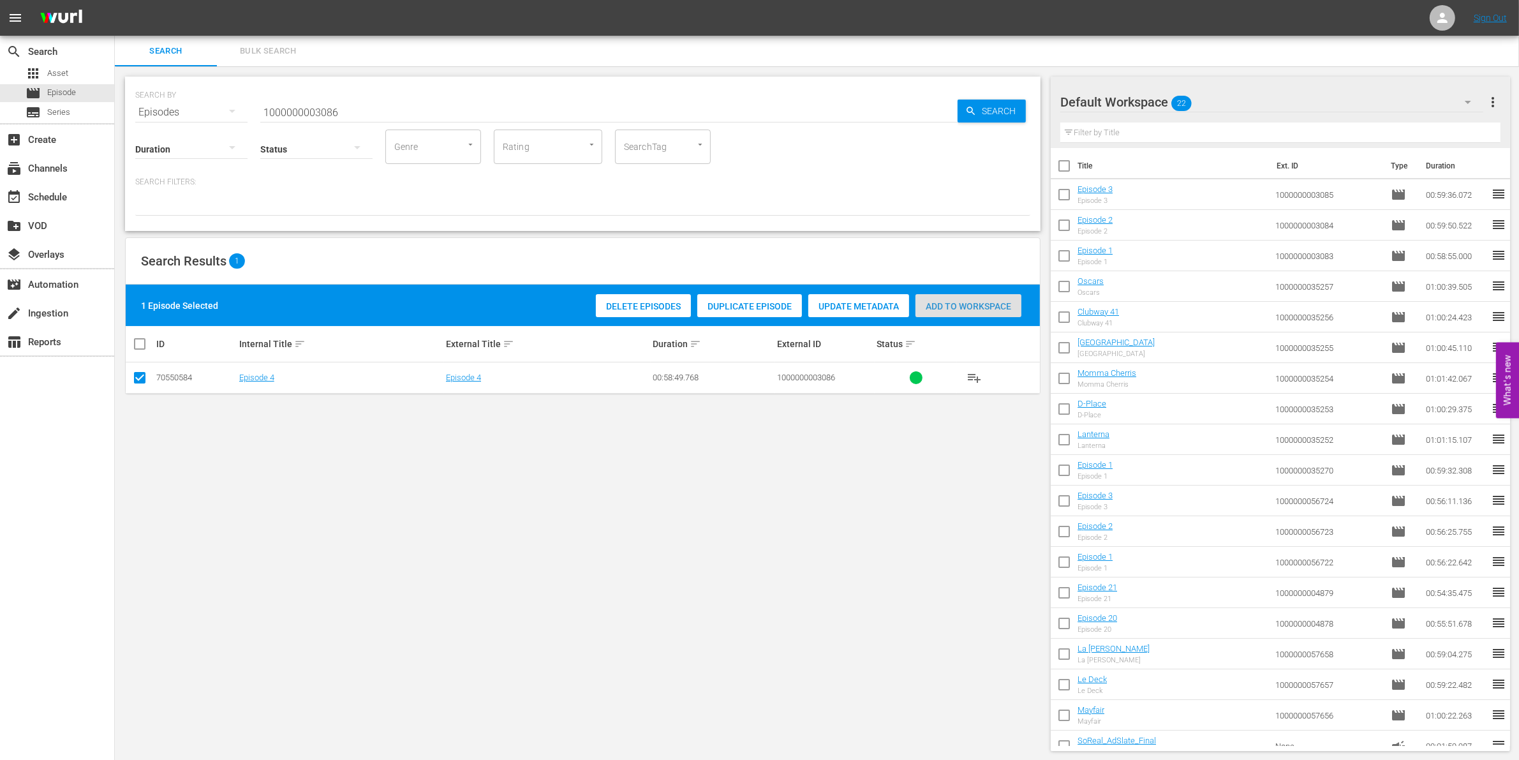
click at [961, 305] on span "Add to Workspace" at bounding box center [968, 306] width 106 height 10
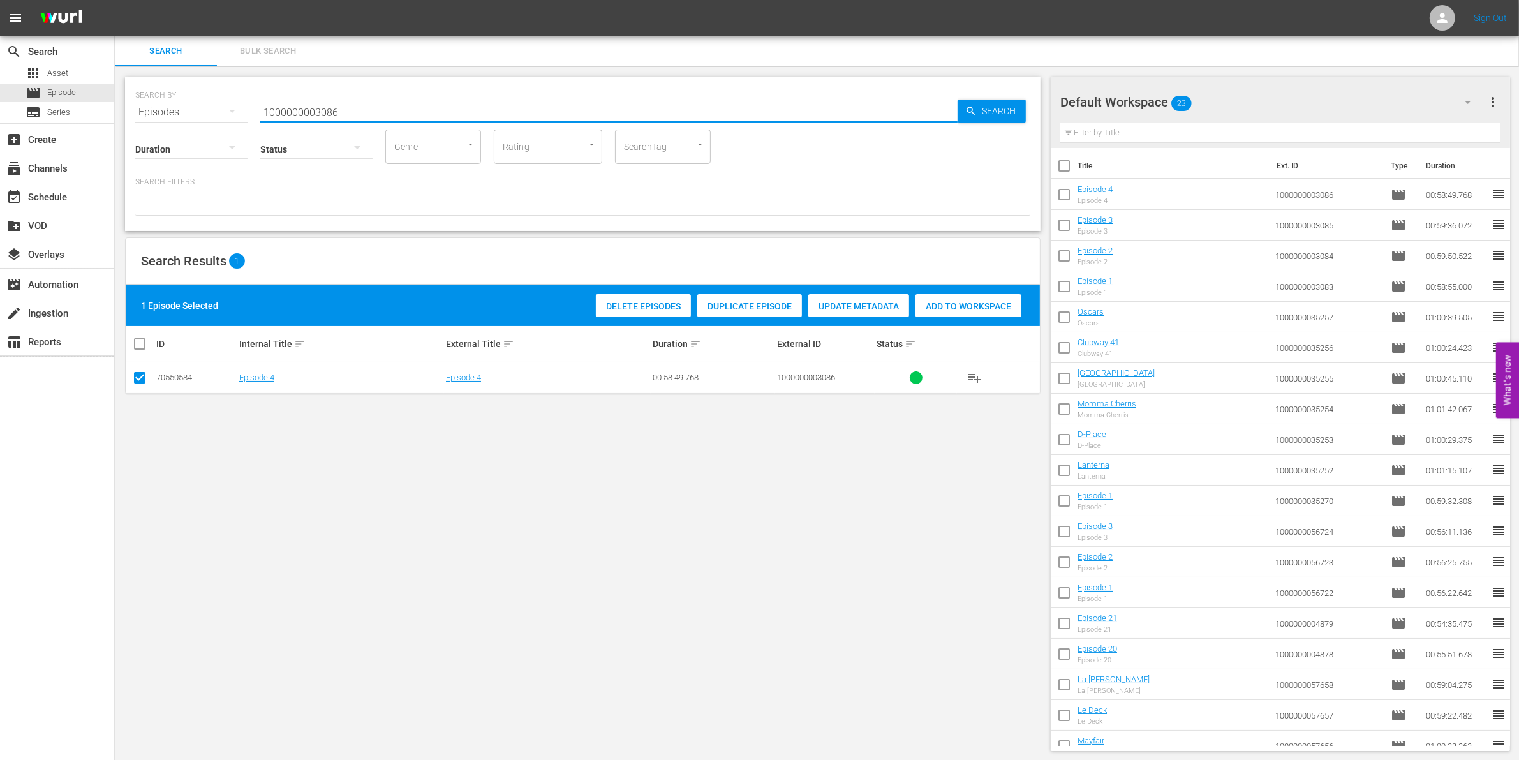
click at [374, 110] on input "1000000003086" at bounding box center [608, 112] width 697 height 31
paste input "23303"
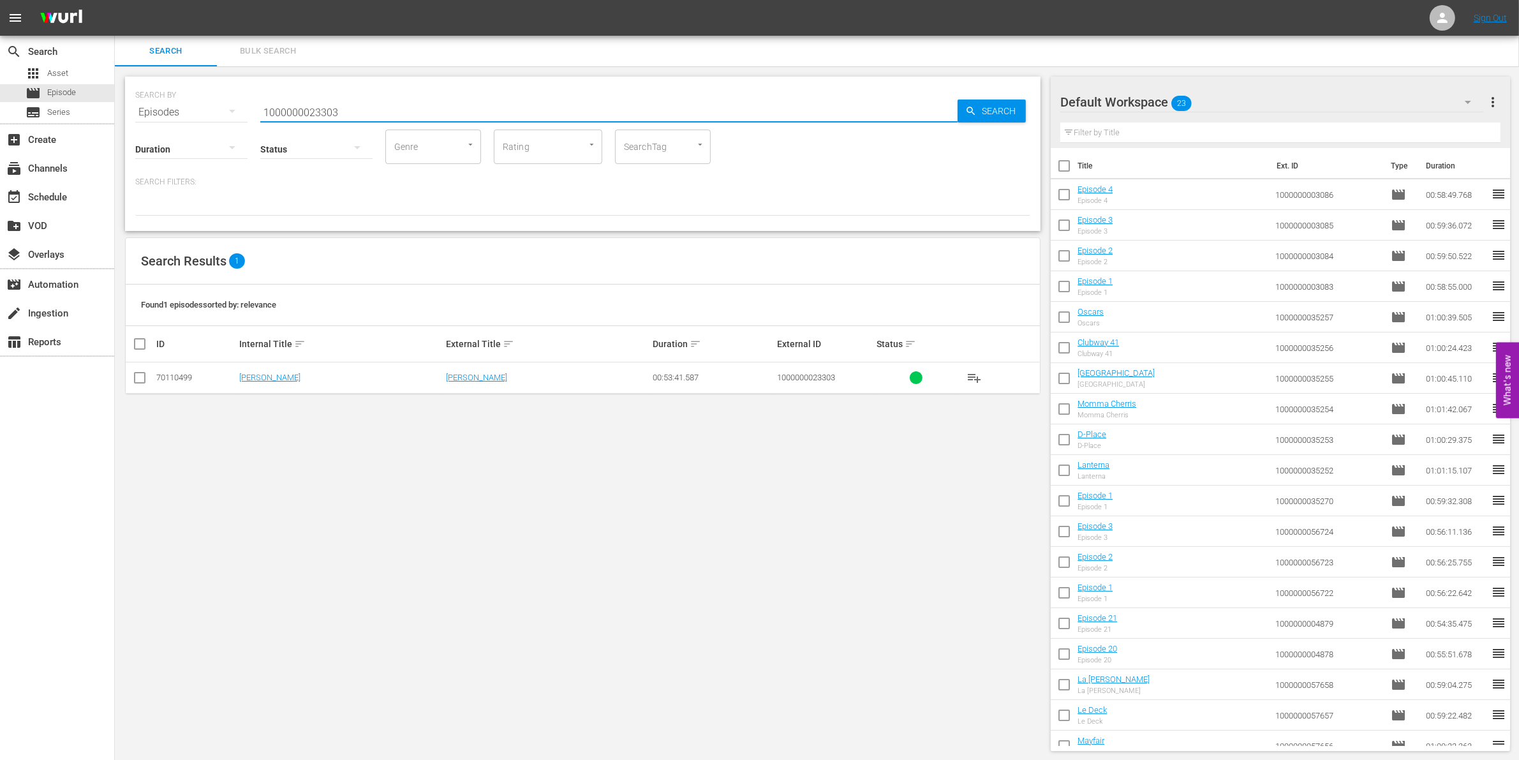
type input "1000000023303"
click at [140, 376] on input "checkbox" at bounding box center [139, 380] width 15 height 15
checkbox input "true"
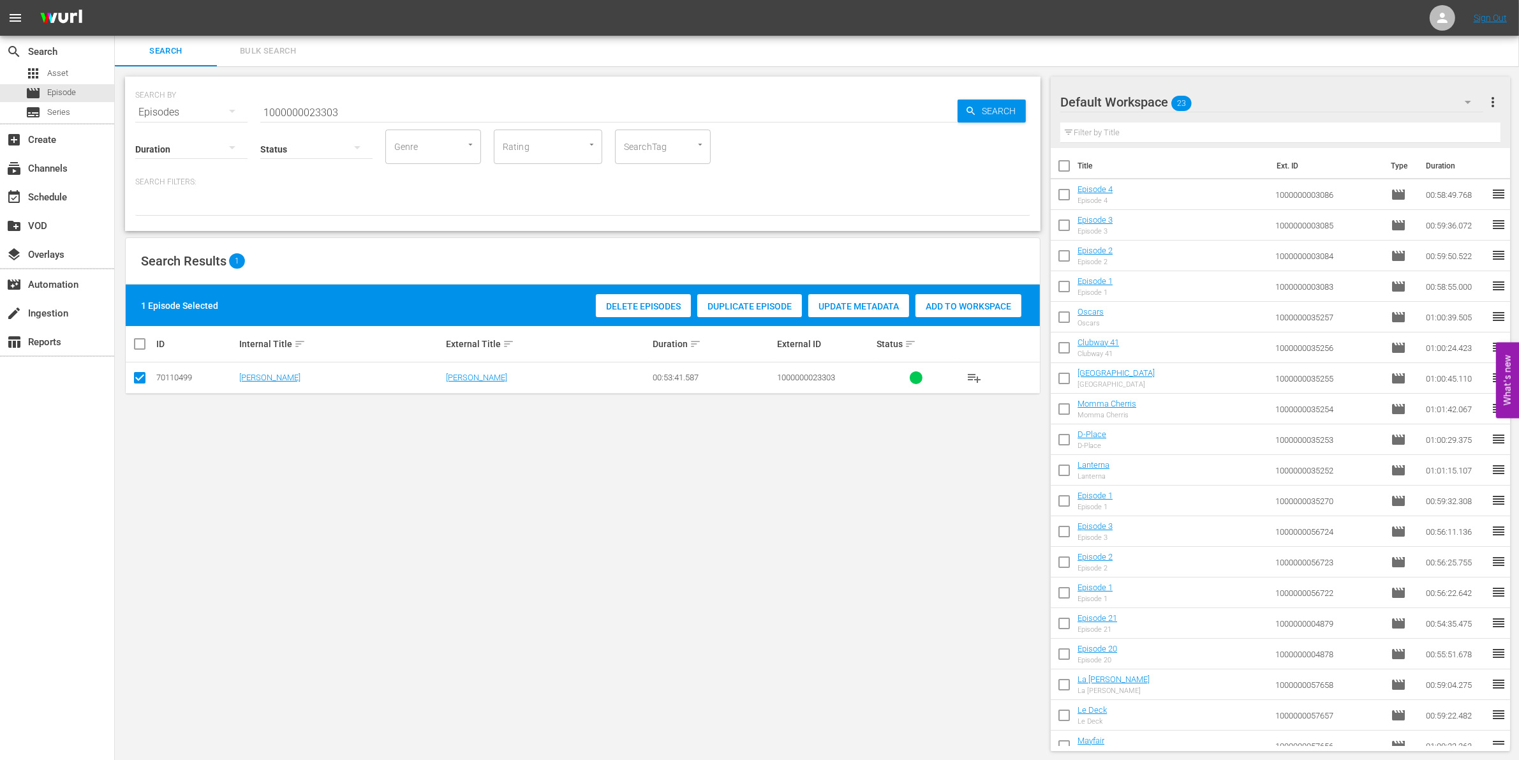
click at [956, 307] on span "Add to Workspace" at bounding box center [968, 306] width 106 height 10
click at [429, 115] on input "1000000023303" at bounding box center [608, 112] width 697 height 31
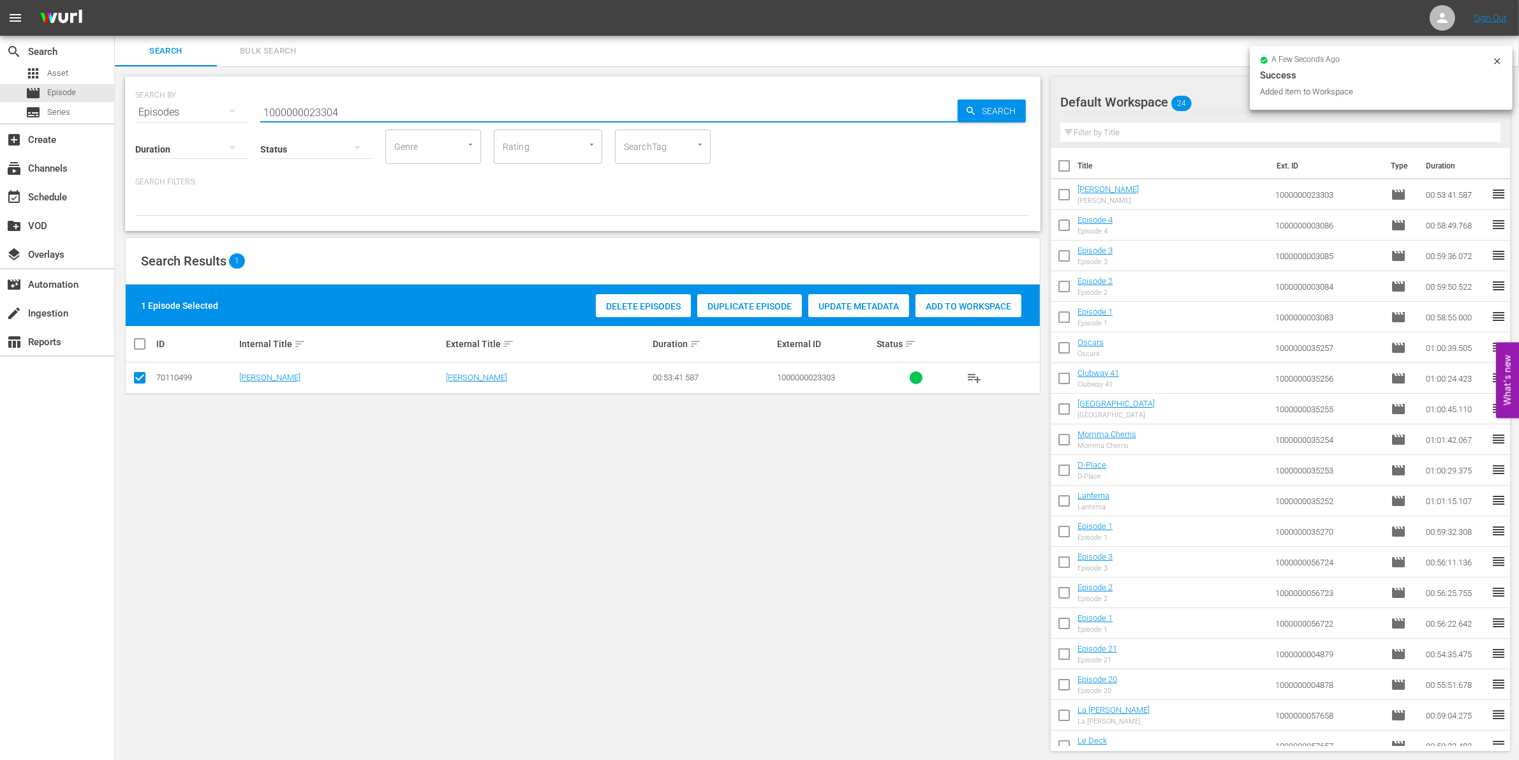
type input "1000000023304"
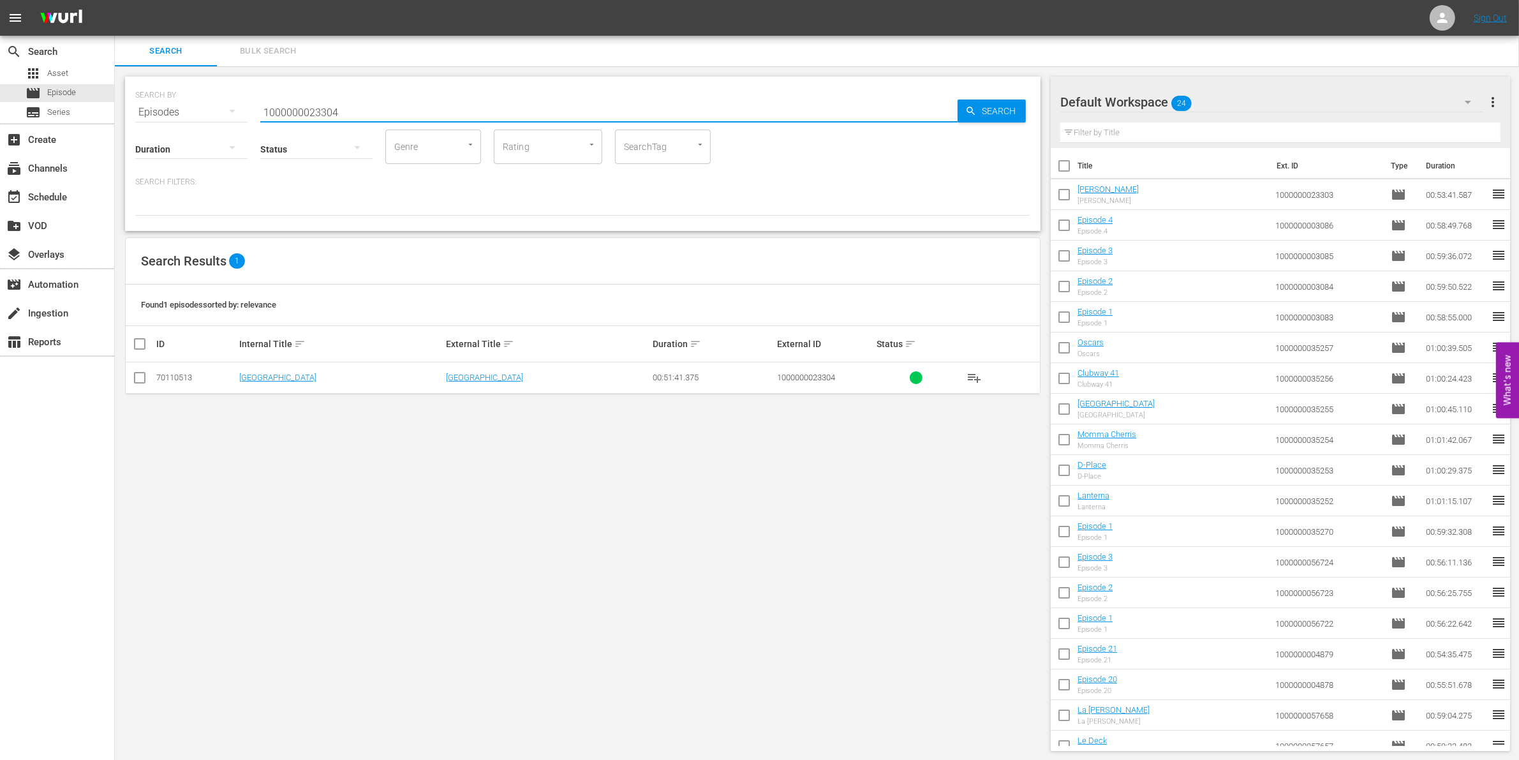
click at [139, 385] on input "checkbox" at bounding box center [139, 380] width 15 height 15
checkbox input "true"
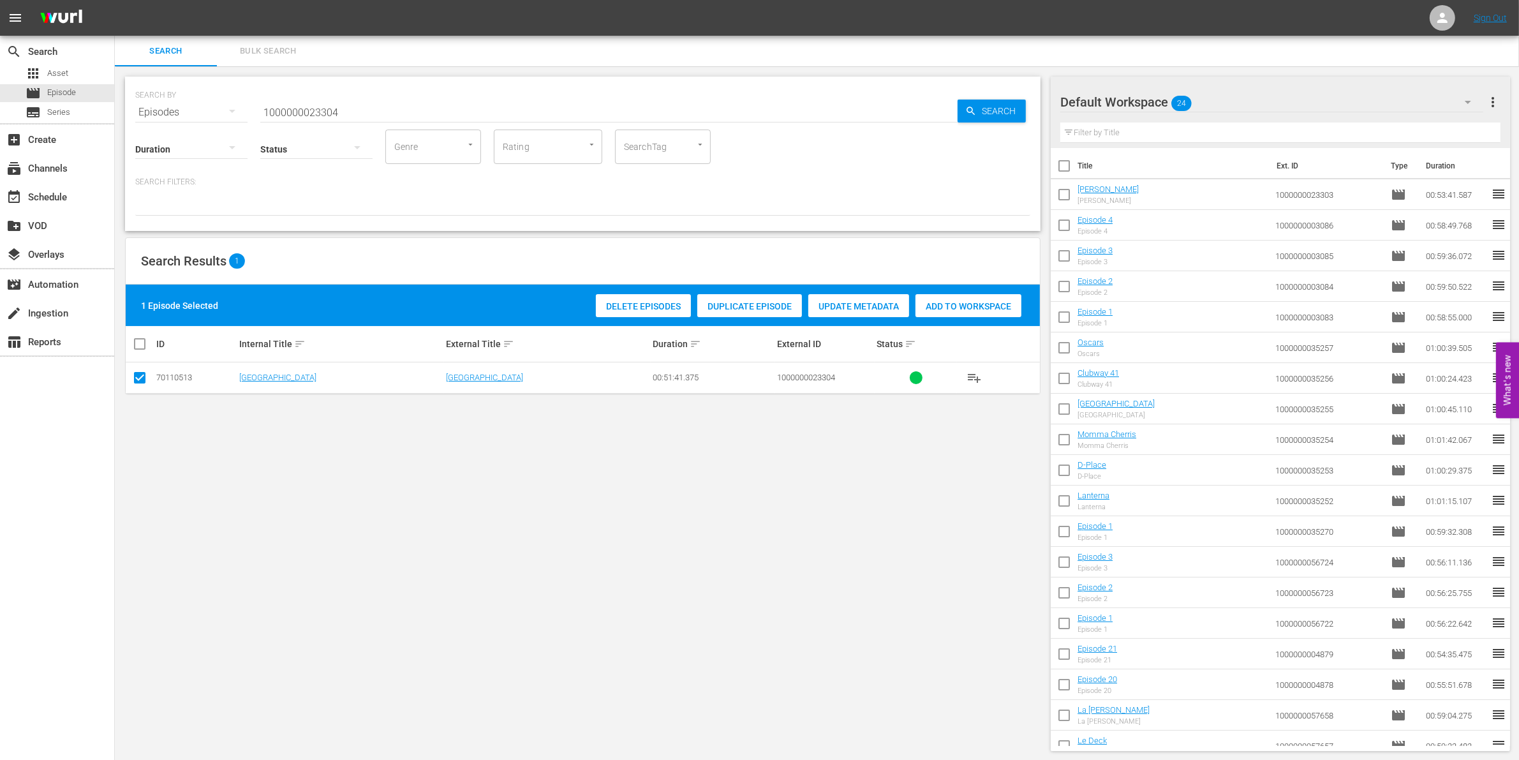
click at [971, 302] on span "Add to Workspace" at bounding box center [968, 306] width 106 height 10
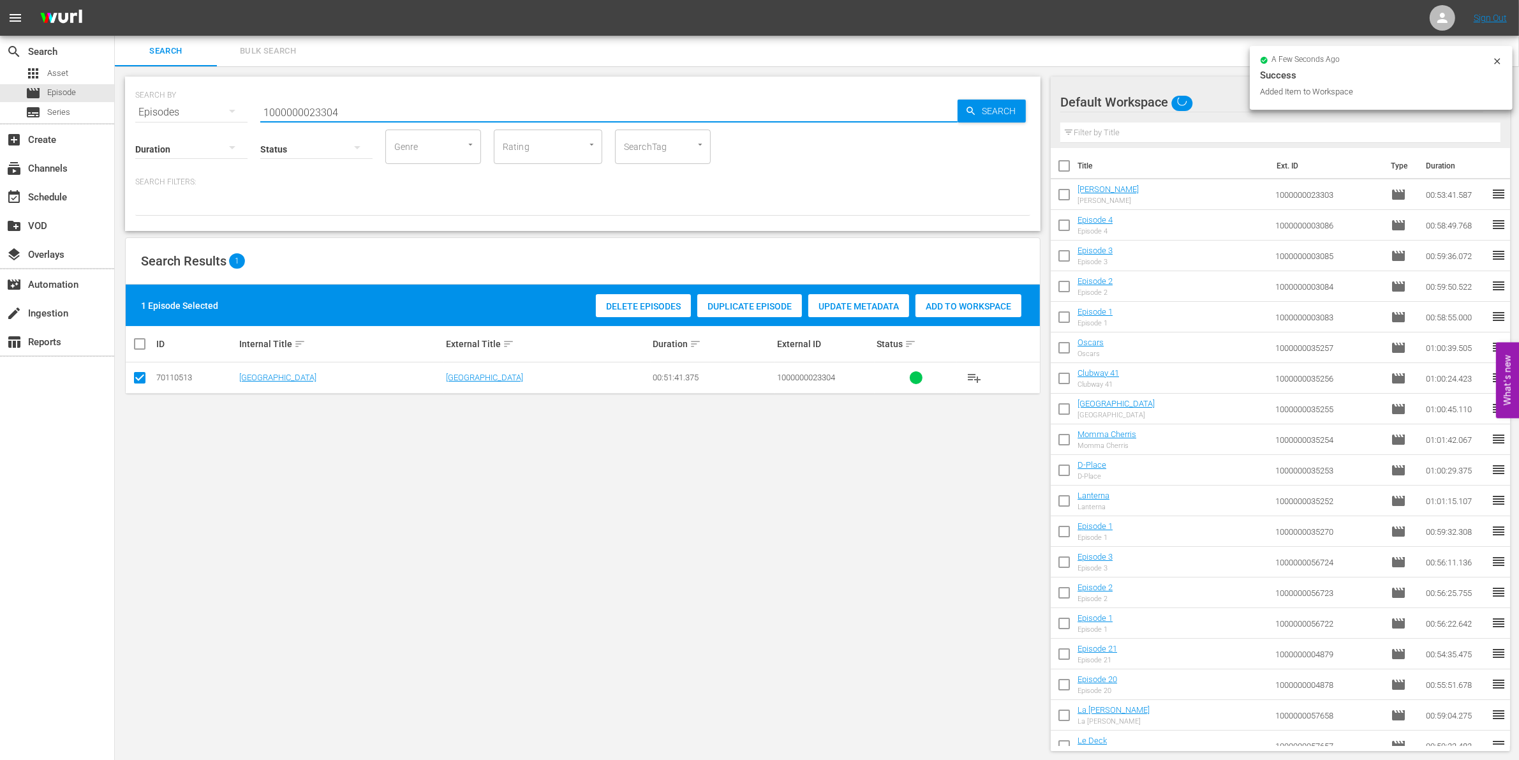
click at [376, 115] on input "1000000023304" at bounding box center [608, 112] width 697 height 31
type input "1000000023305"
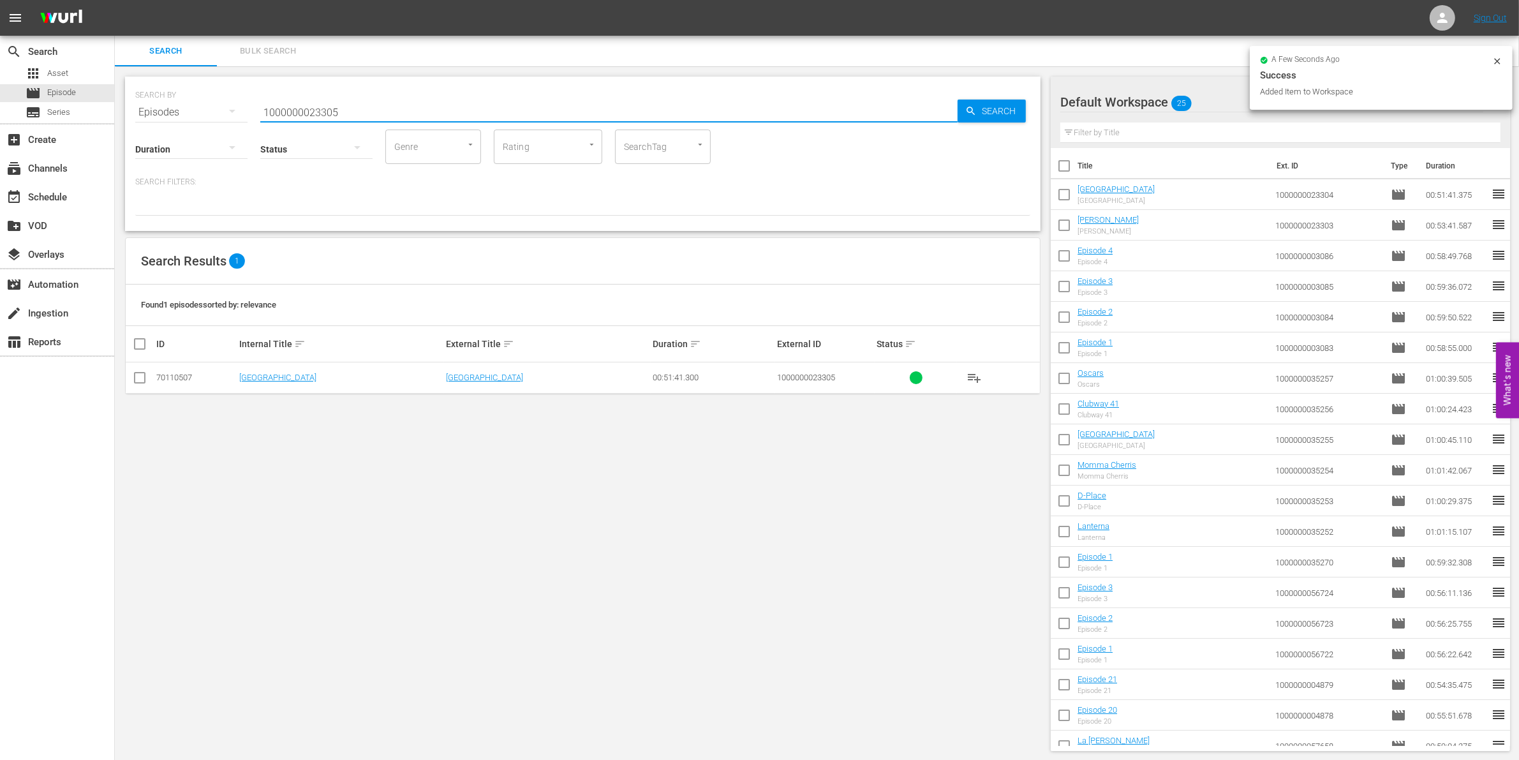
click at [141, 381] on input "checkbox" at bounding box center [139, 380] width 15 height 15
checkbox input "true"
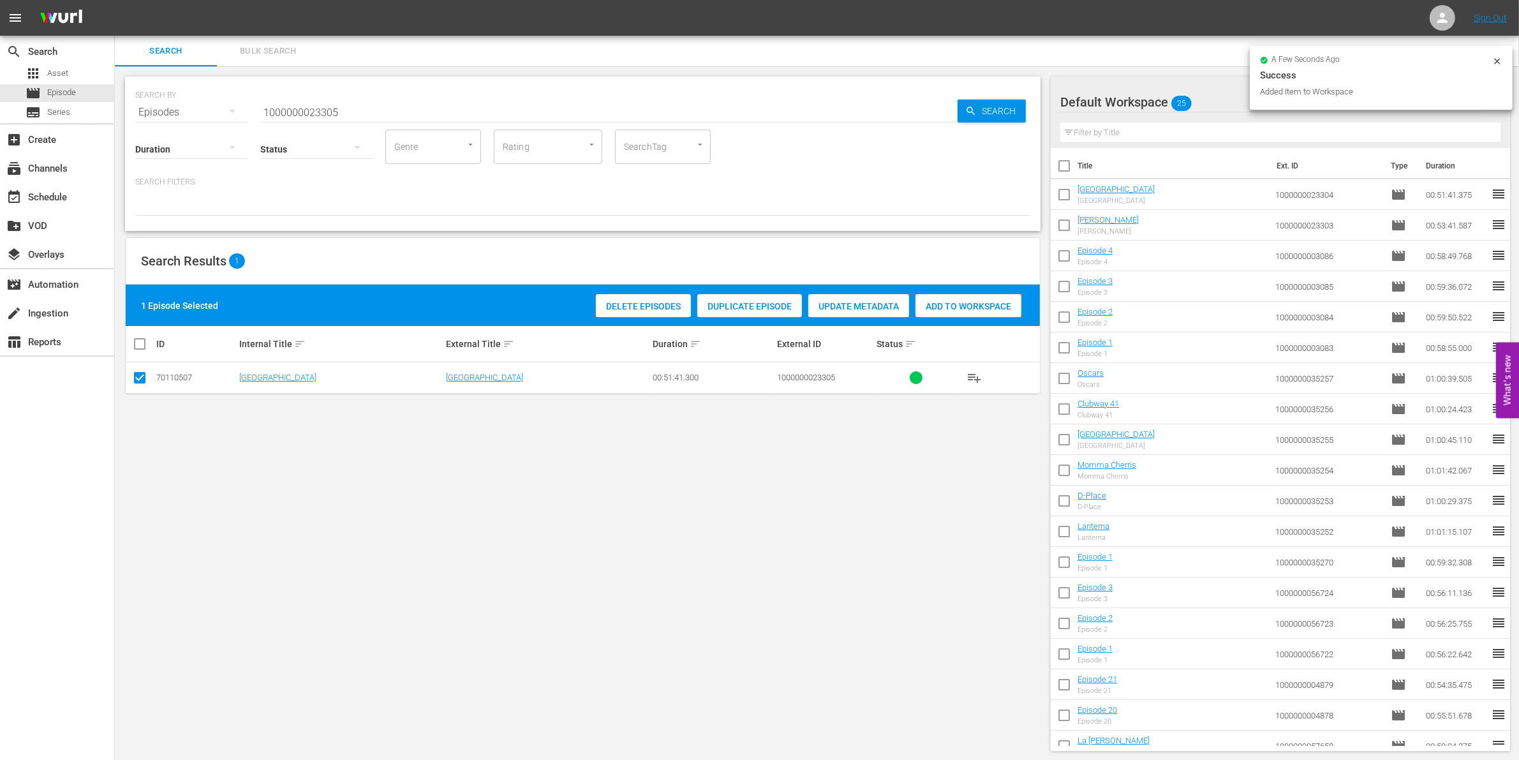
click at [965, 314] on div "Add to Workspace" at bounding box center [968, 306] width 106 height 24
click at [438, 105] on input "1000000023305" at bounding box center [608, 112] width 697 height 31
type input "1000000023306"
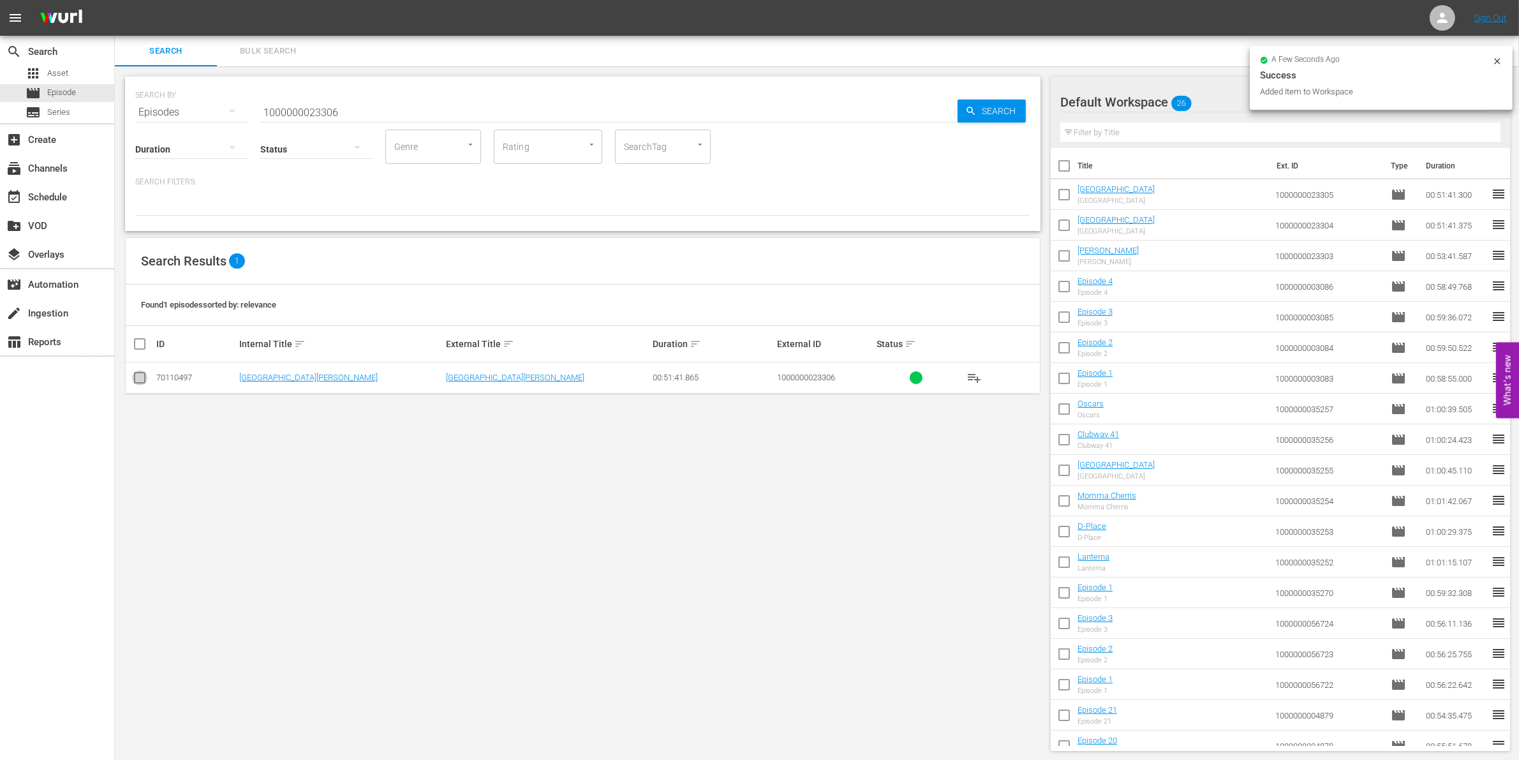
click at [142, 380] on input "checkbox" at bounding box center [139, 380] width 15 height 15
checkbox input "true"
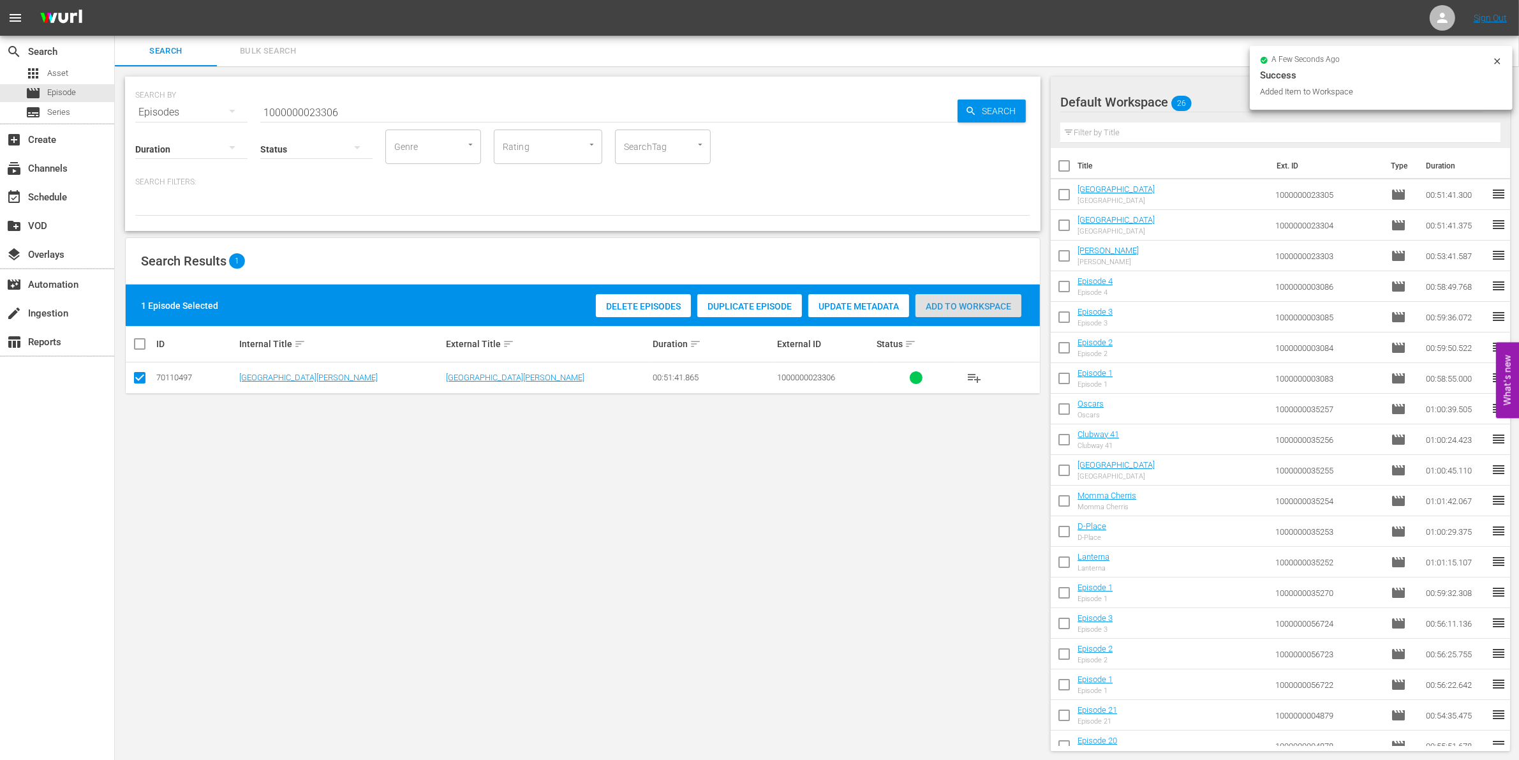
click at [929, 307] on span "Add to Workspace" at bounding box center [968, 306] width 106 height 10
click at [356, 103] on input "1000000023306" at bounding box center [608, 112] width 697 height 31
type input "1000000023307"
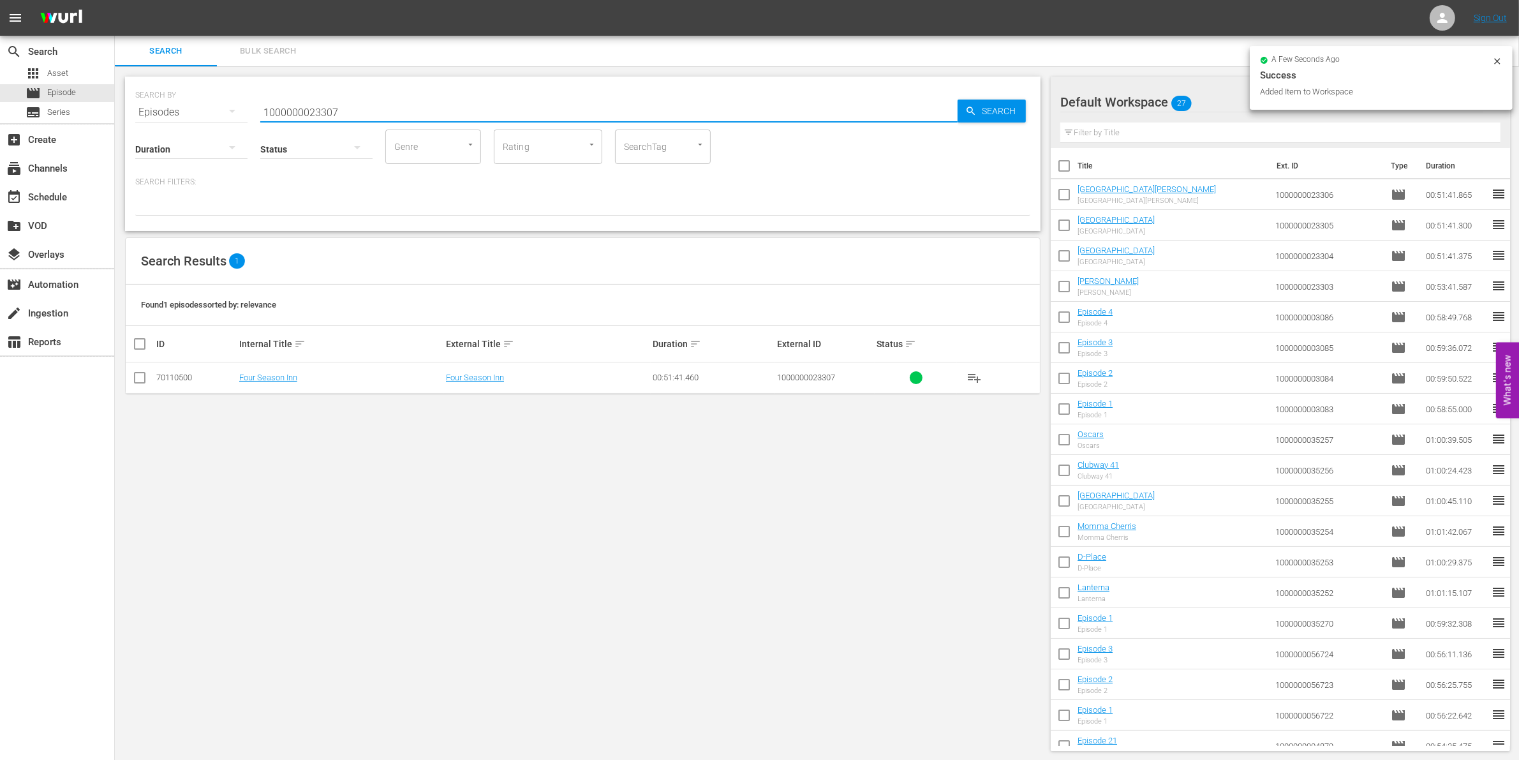
click at [139, 384] on input "checkbox" at bounding box center [139, 380] width 15 height 15
checkbox input "true"
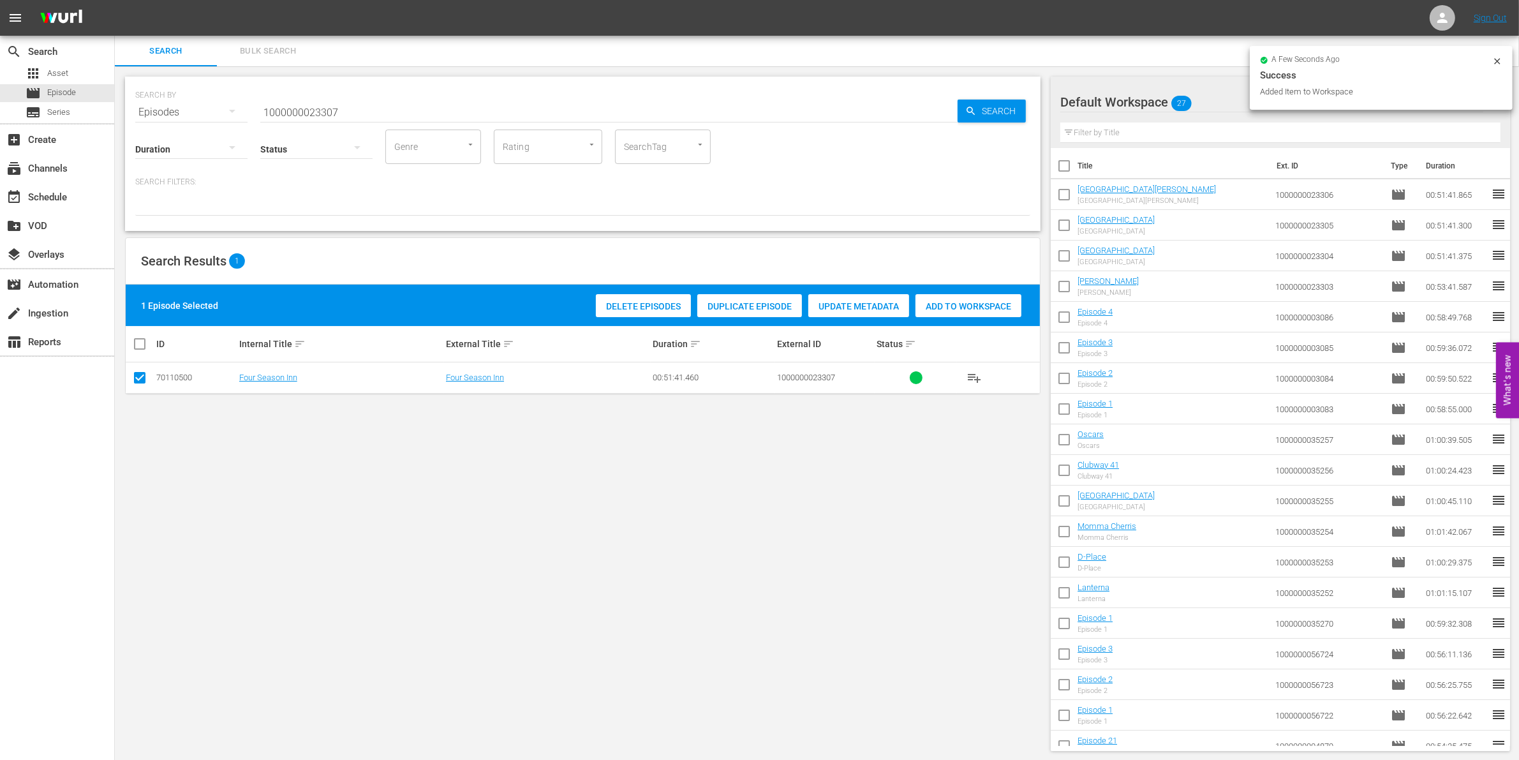
click at [942, 308] on span "Add to Workspace" at bounding box center [968, 306] width 106 height 10
click at [402, 113] on input "1000000023307" at bounding box center [608, 112] width 697 height 31
type input "1000000023308"
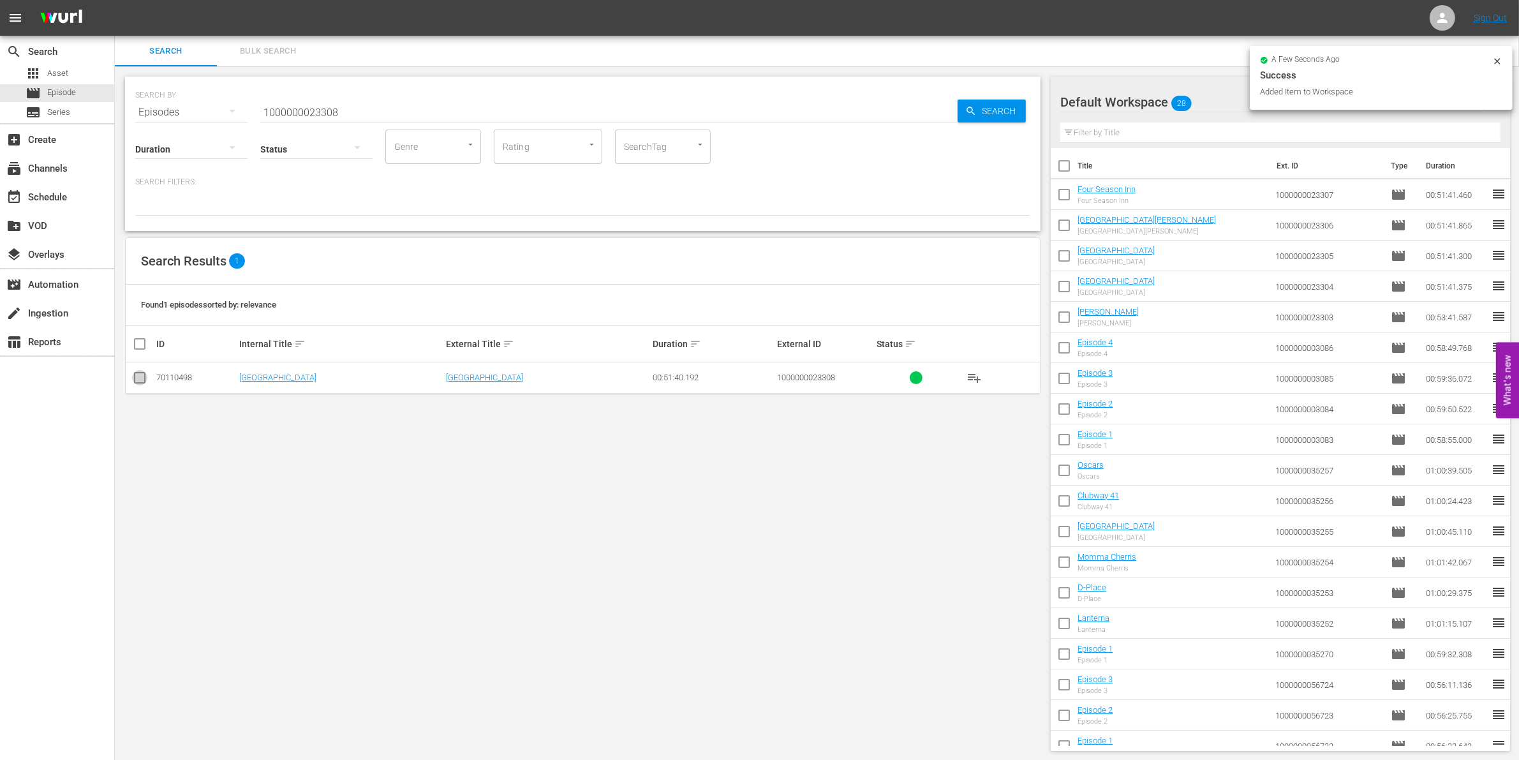
click at [136, 384] on input "checkbox" at bounding box center [139, 380] width 15 height 15
checkbox input "true"
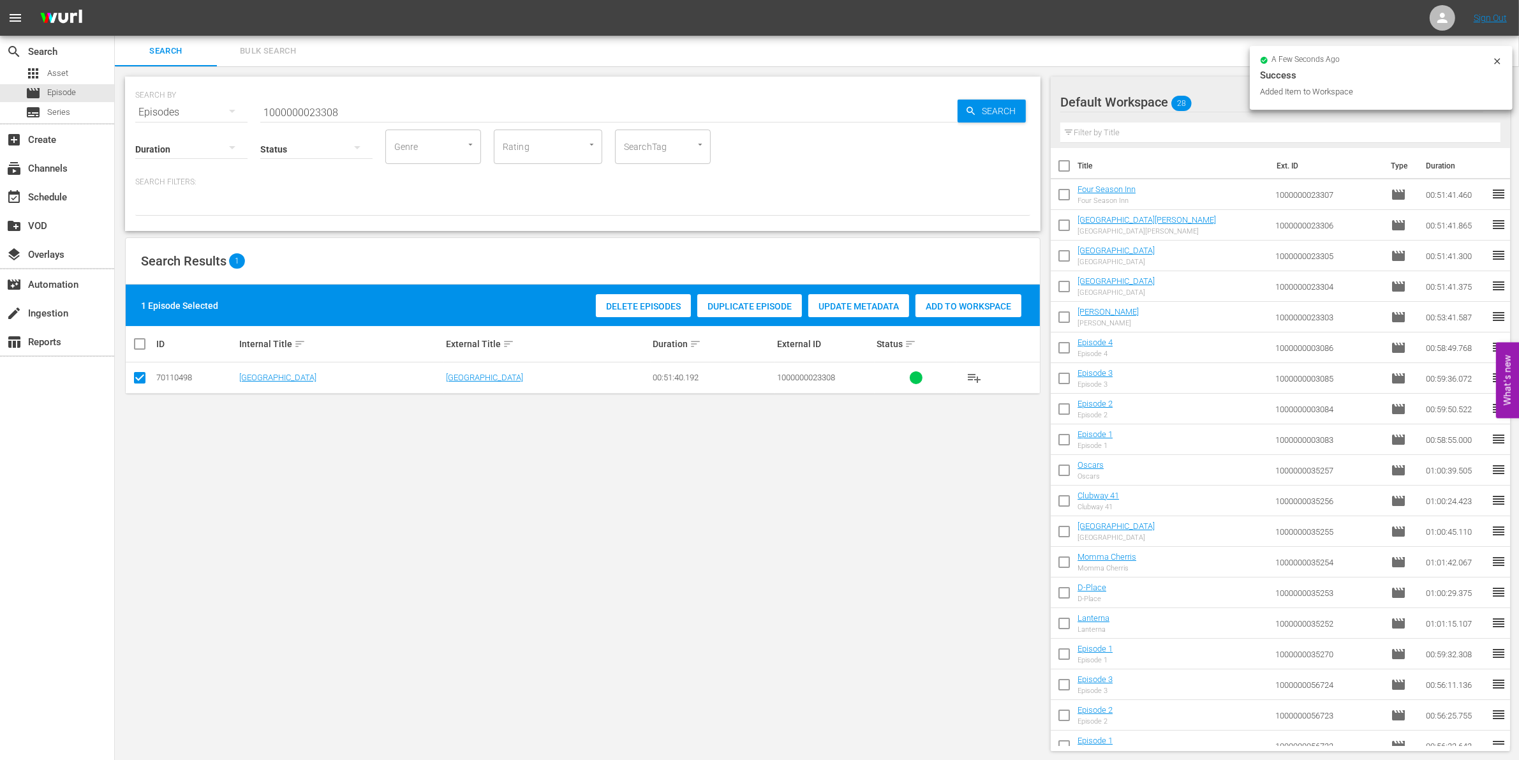
click at [977, 303] on span "Add to Workspace" at bounding box center [968, 306] width 106 height 10
click at [75, 188] on div "event_available Schedule" at bounding box center [57, 196] width 114 height 26
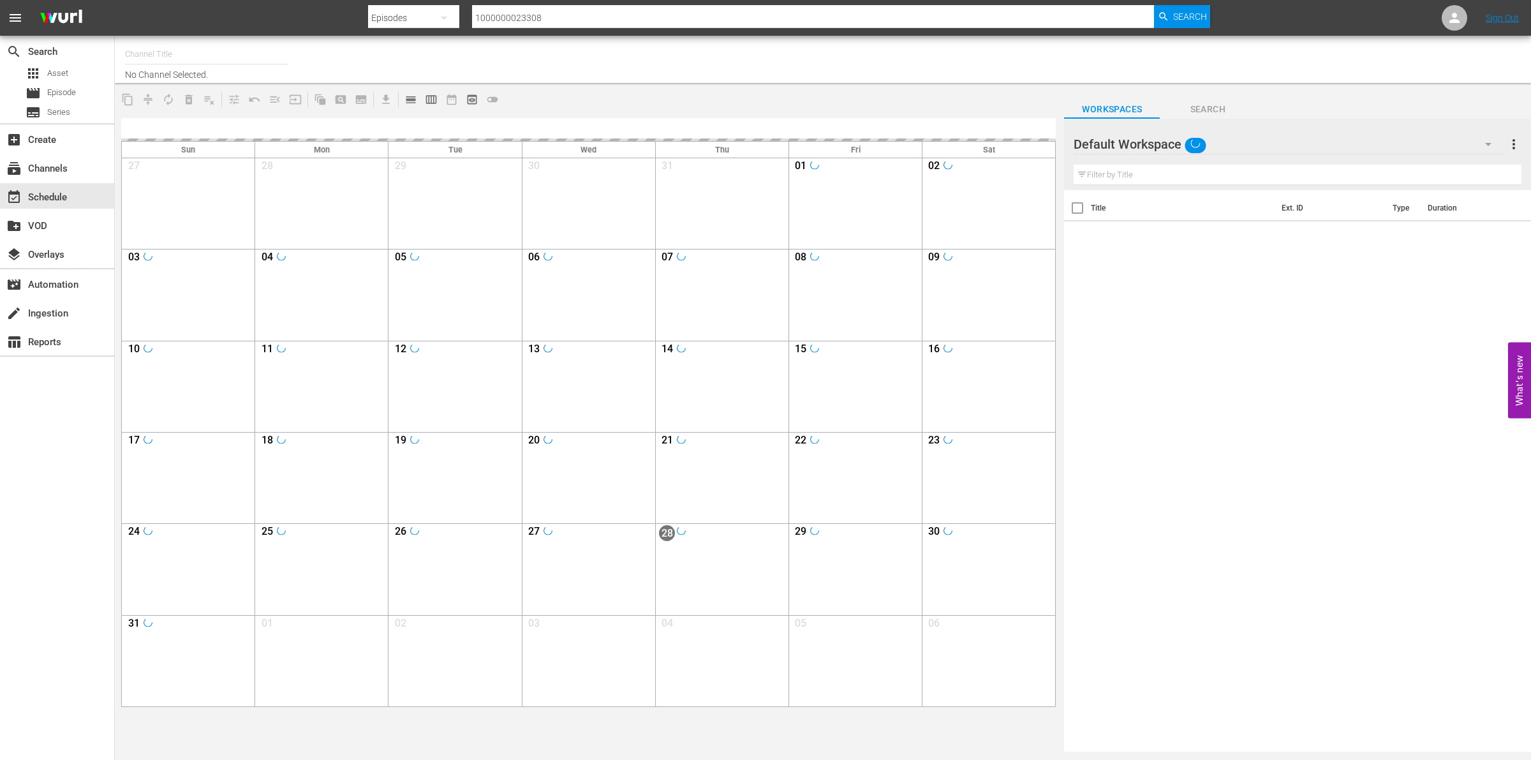
type input "So Real (1869)"
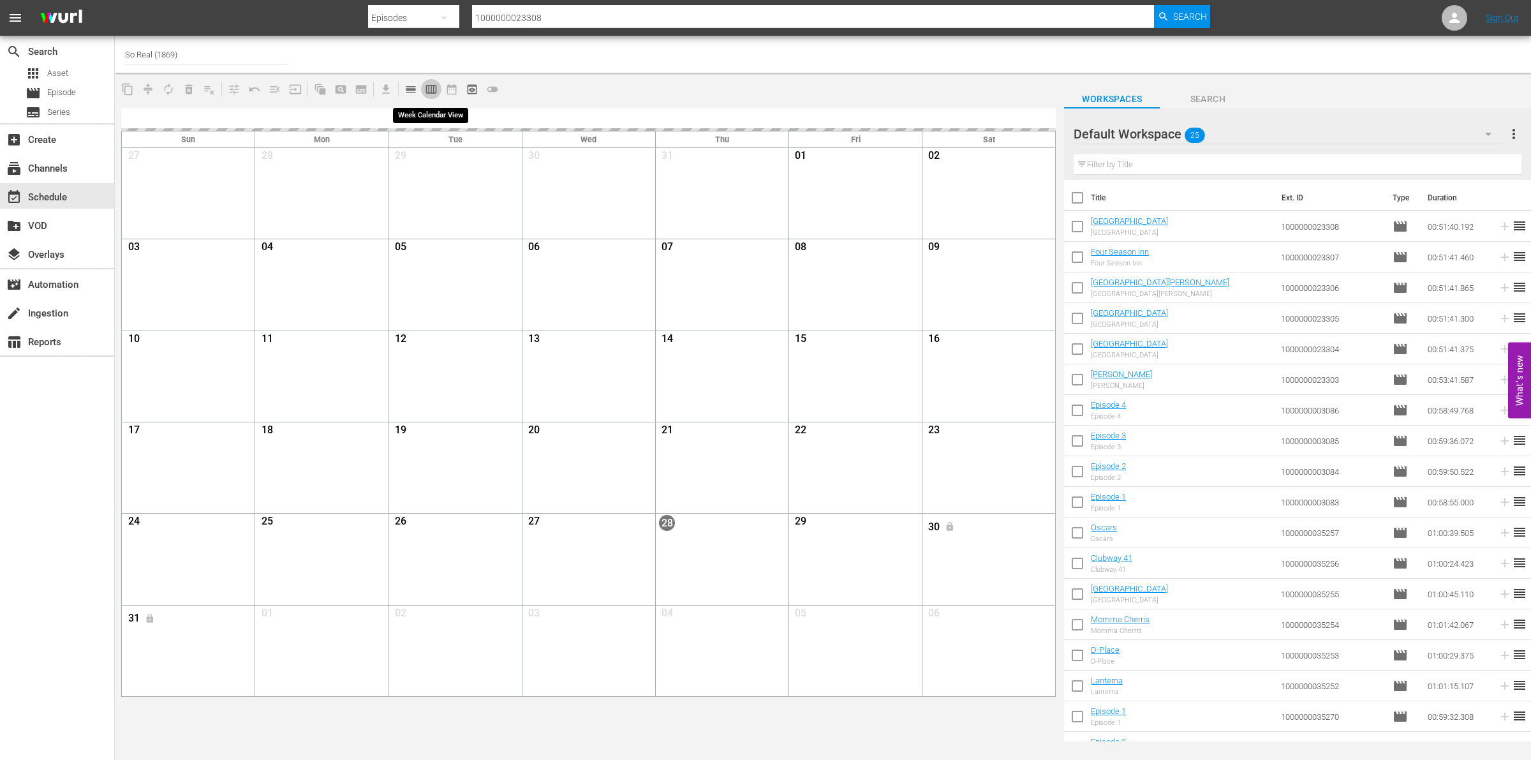
click at [425, 94] on span "calendar_view_week_outlined" at bounding box center [431, 89] width 13 height 13
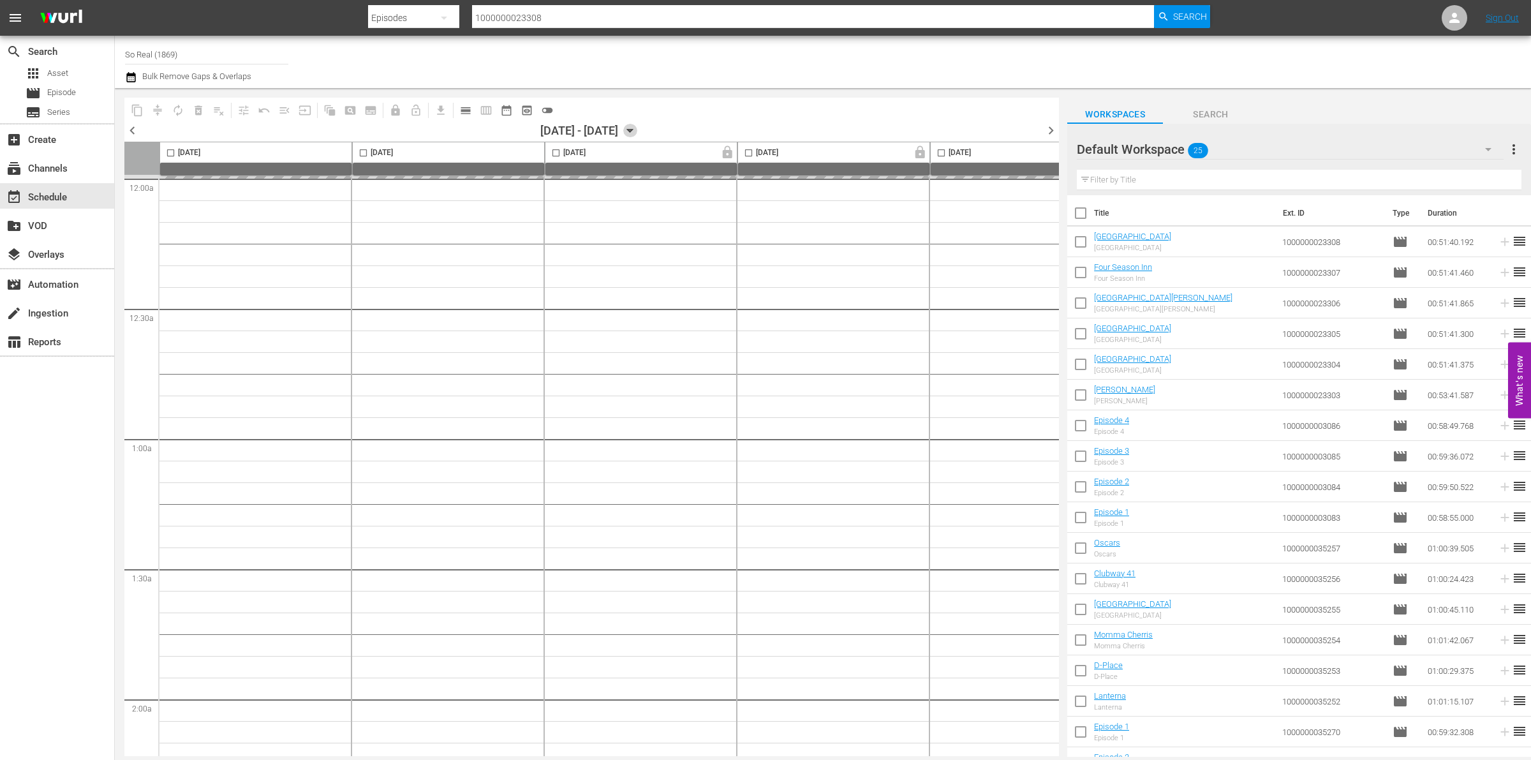
click at [637, 128] on icon "button" at bounding box center [630, 131] width 14 height 14
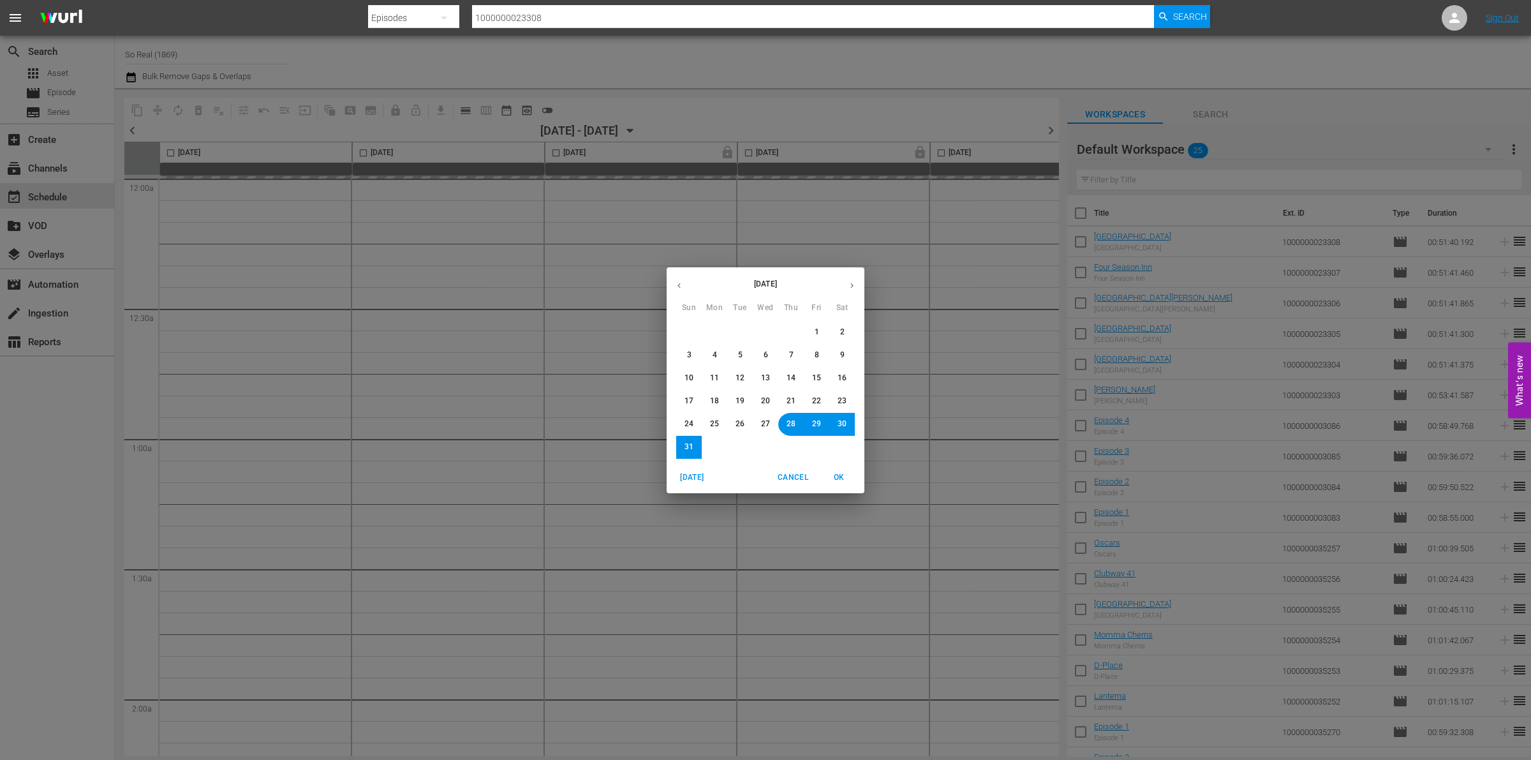
click at [855, 283] on icon "button" at bounding box center [852, 286] width 10 height 10
click at [705, 353] on button "8" at bounding box center [714, 355] width 23 height 23
click at [836, 483] on span "OK" at bounding box center [839, 477] width 31 height 13
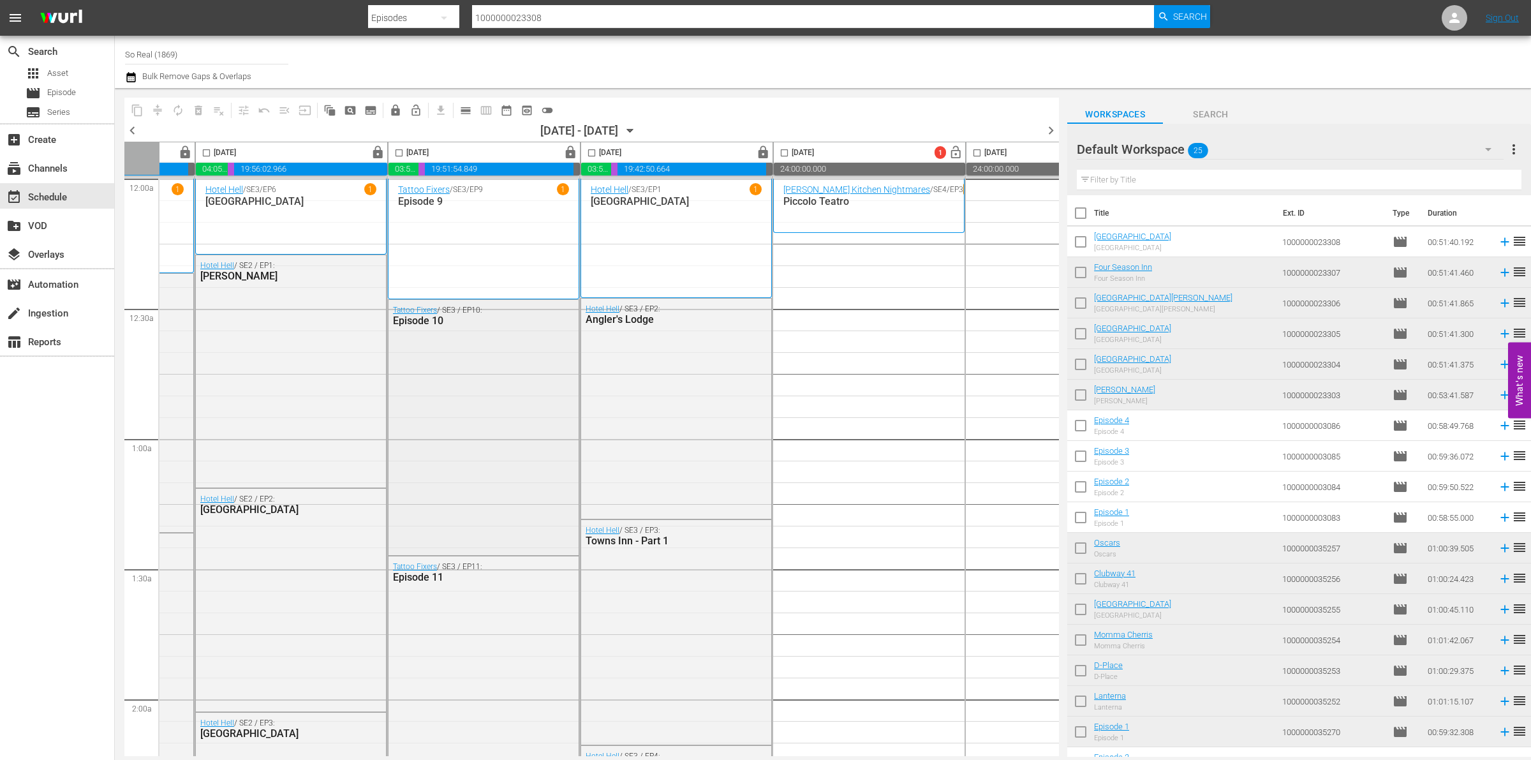
scroll to position [0, 158]
click at [469, 105] on span "calendar_view_day_outlined" at bounding box center [465, 110] width 13 height 13
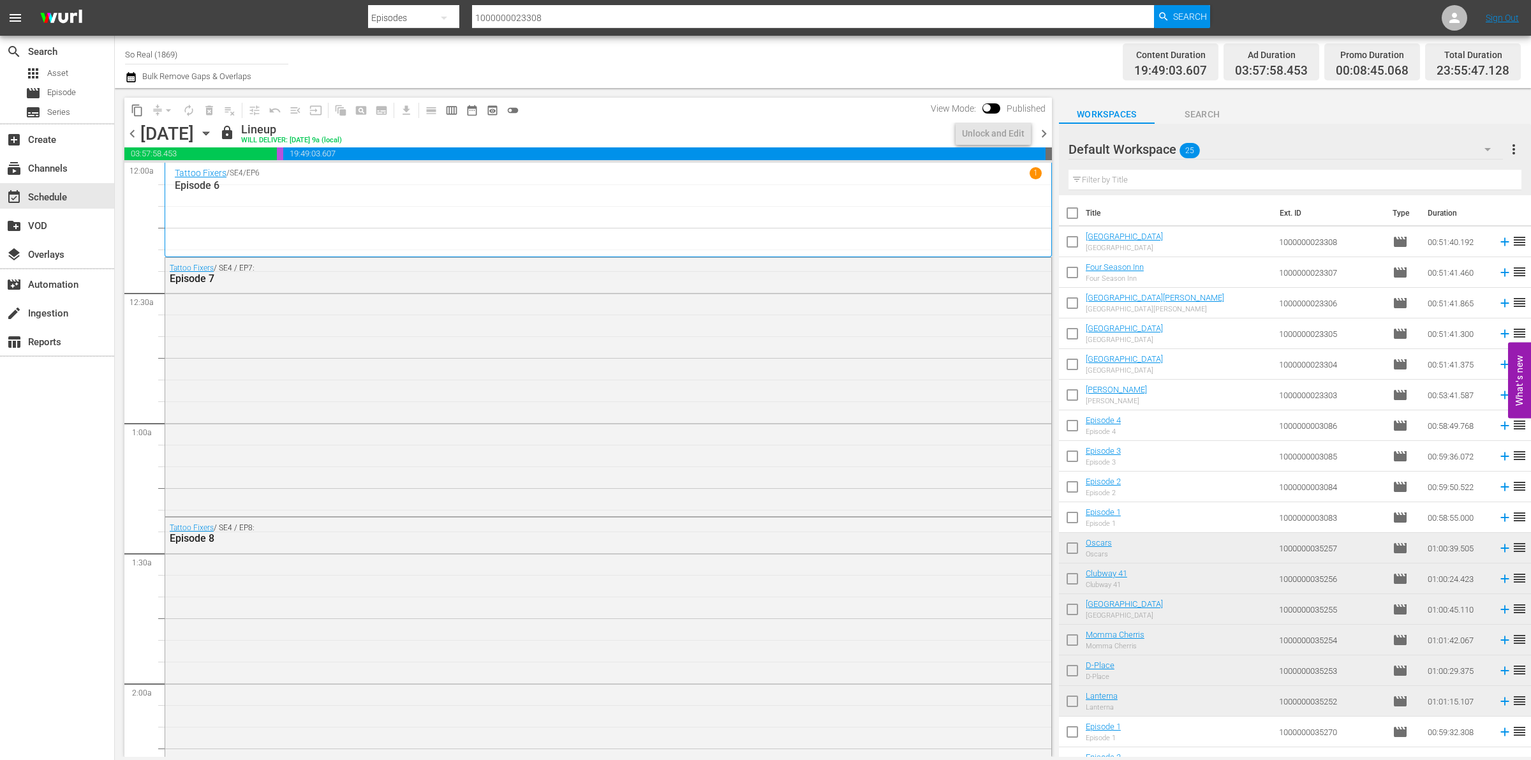
click at [1041, 128] on span "chevron_right" at bounding box center [1044, 134] width 16 height 16
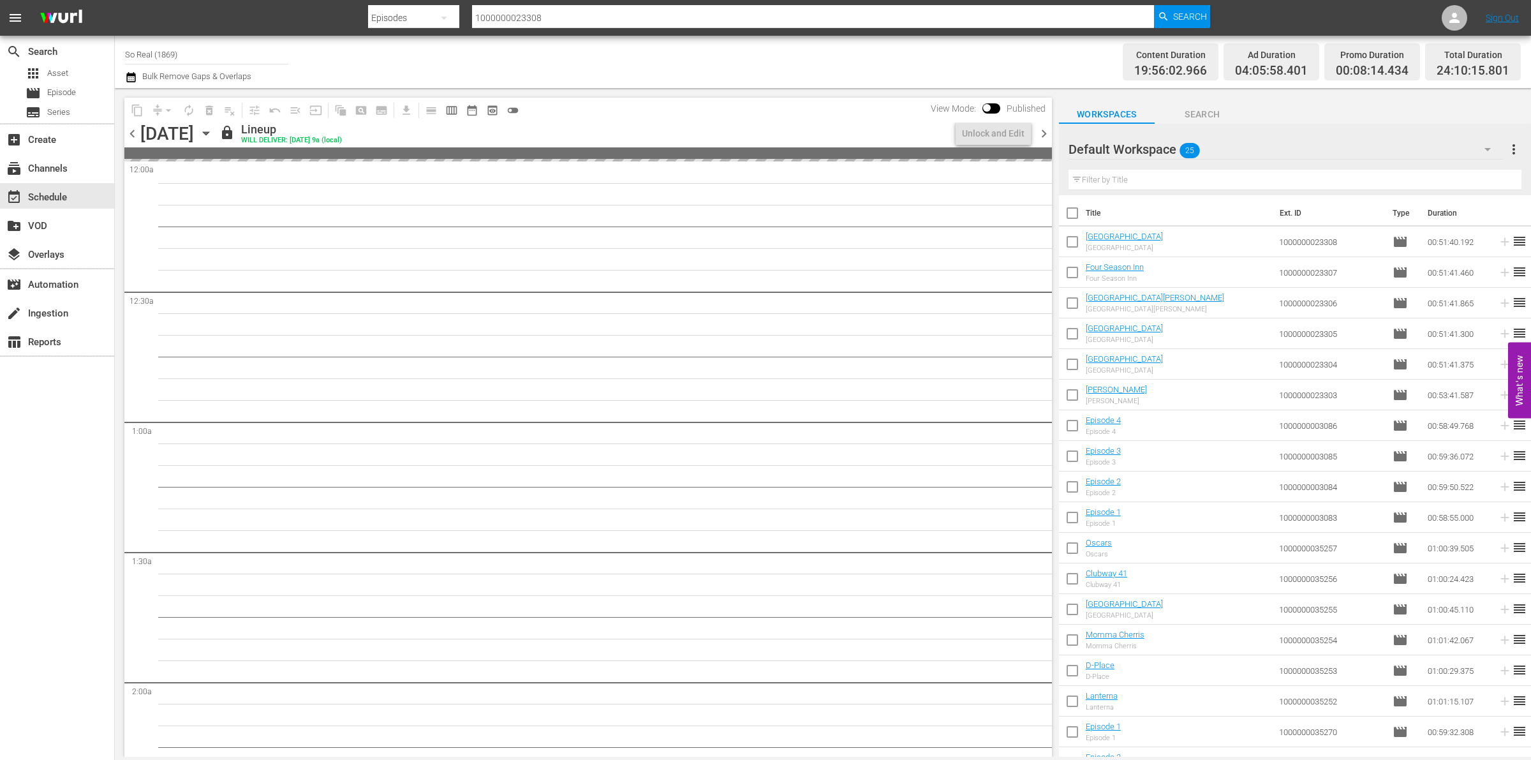
click at [1041, 128] on span "chevron_right" at bounding box center [1044, 134] width 16 height 16
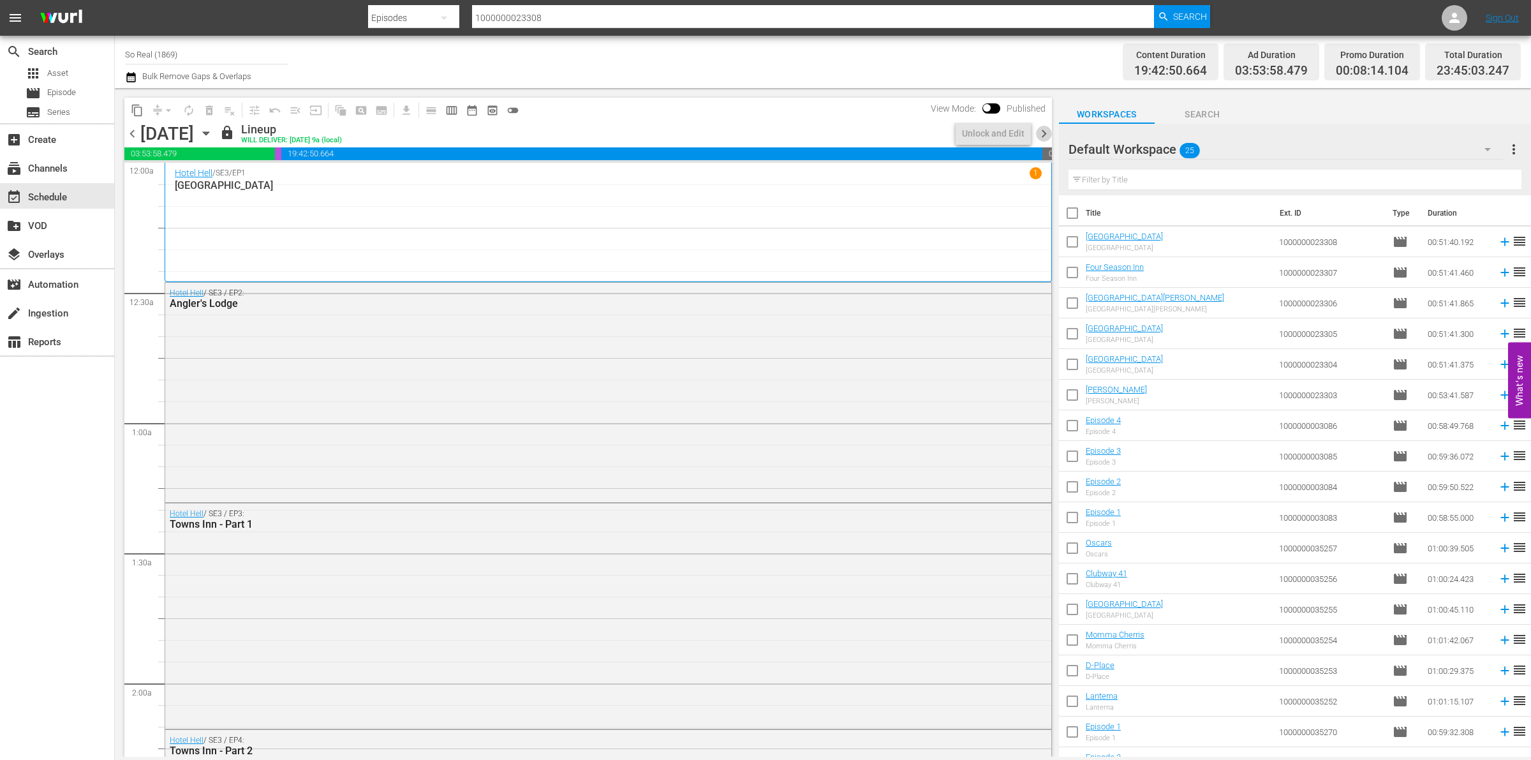
click at [1041, 128] on span "chevron_right" at bounding box center [1044, 134] width 16 height 16
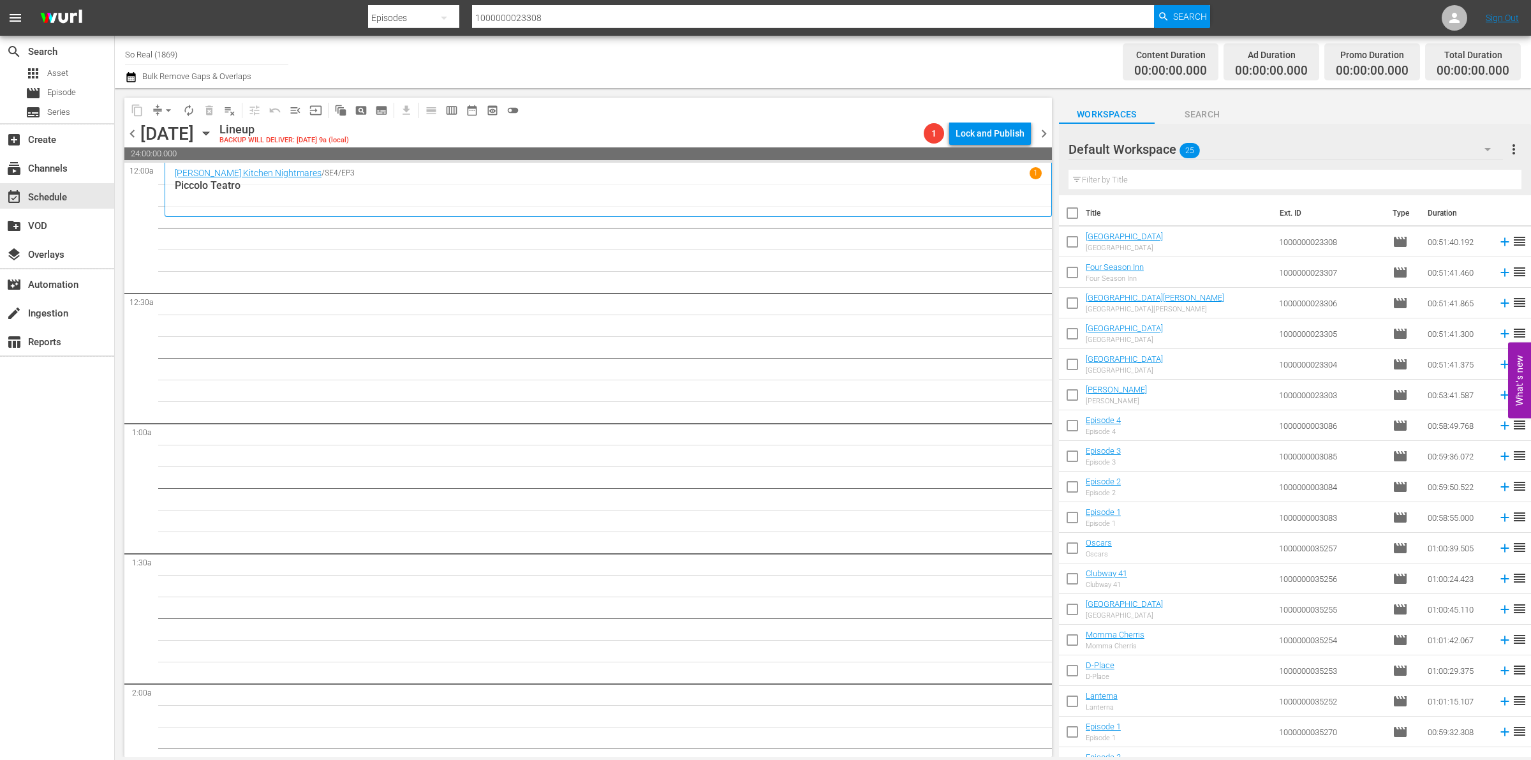
scroll to position [233, 0]
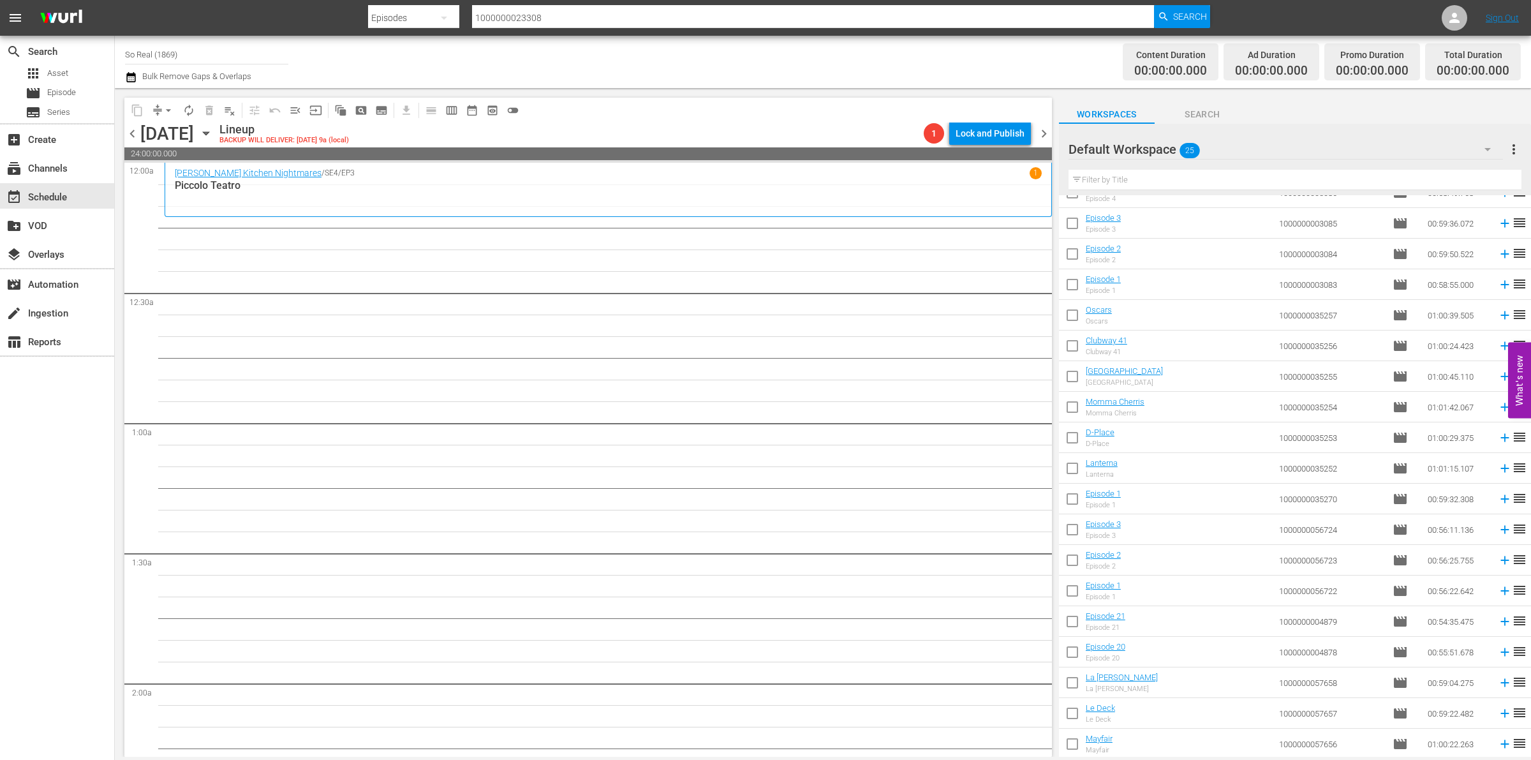
click at [1072, 732] on input "checkbox" at bounding box center [1072, 746] width 27 height 27
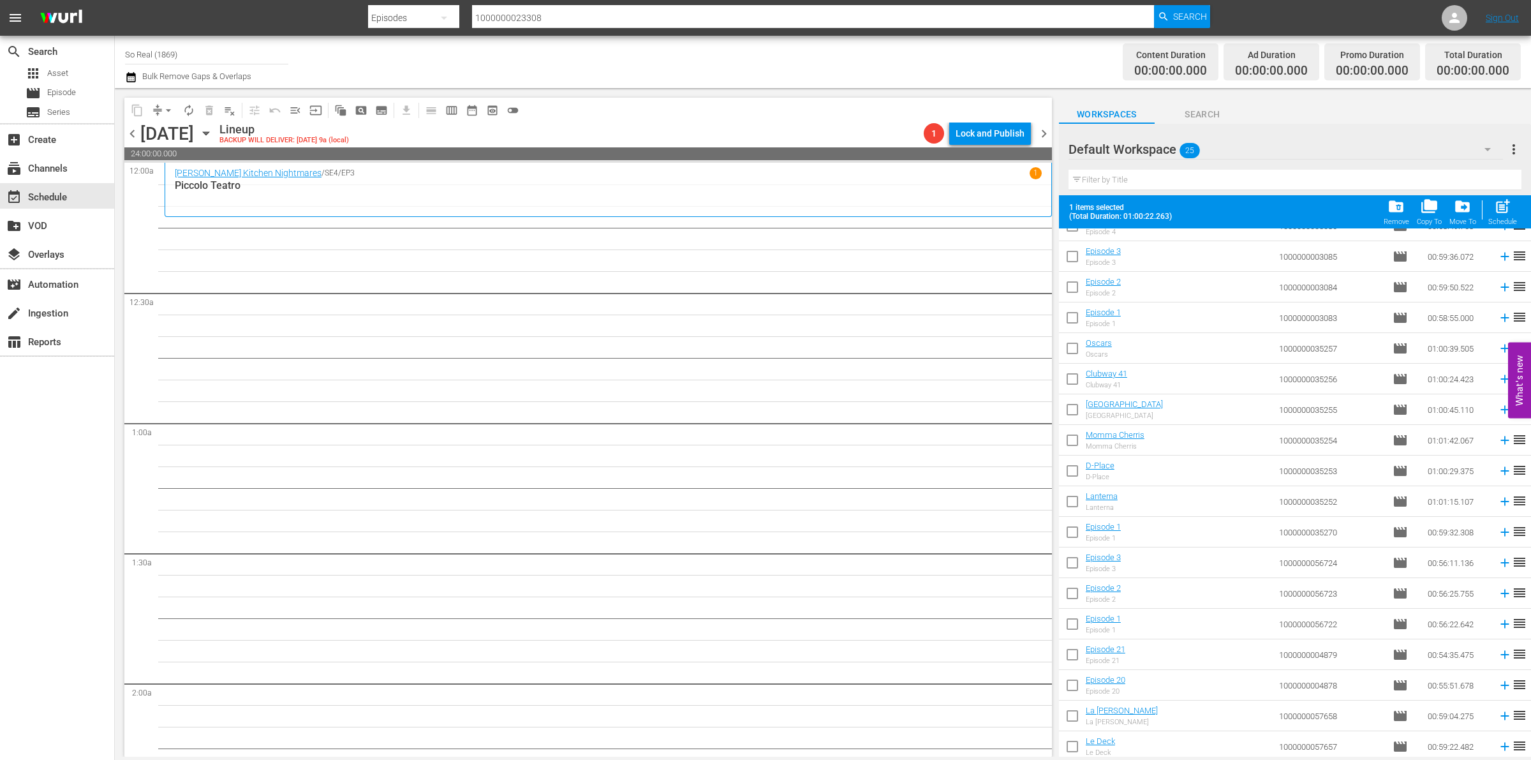
click at [1507, 219] on div "Schedule" at bounding box center [1502, 222] width 29 height 8
checkbox input "false"
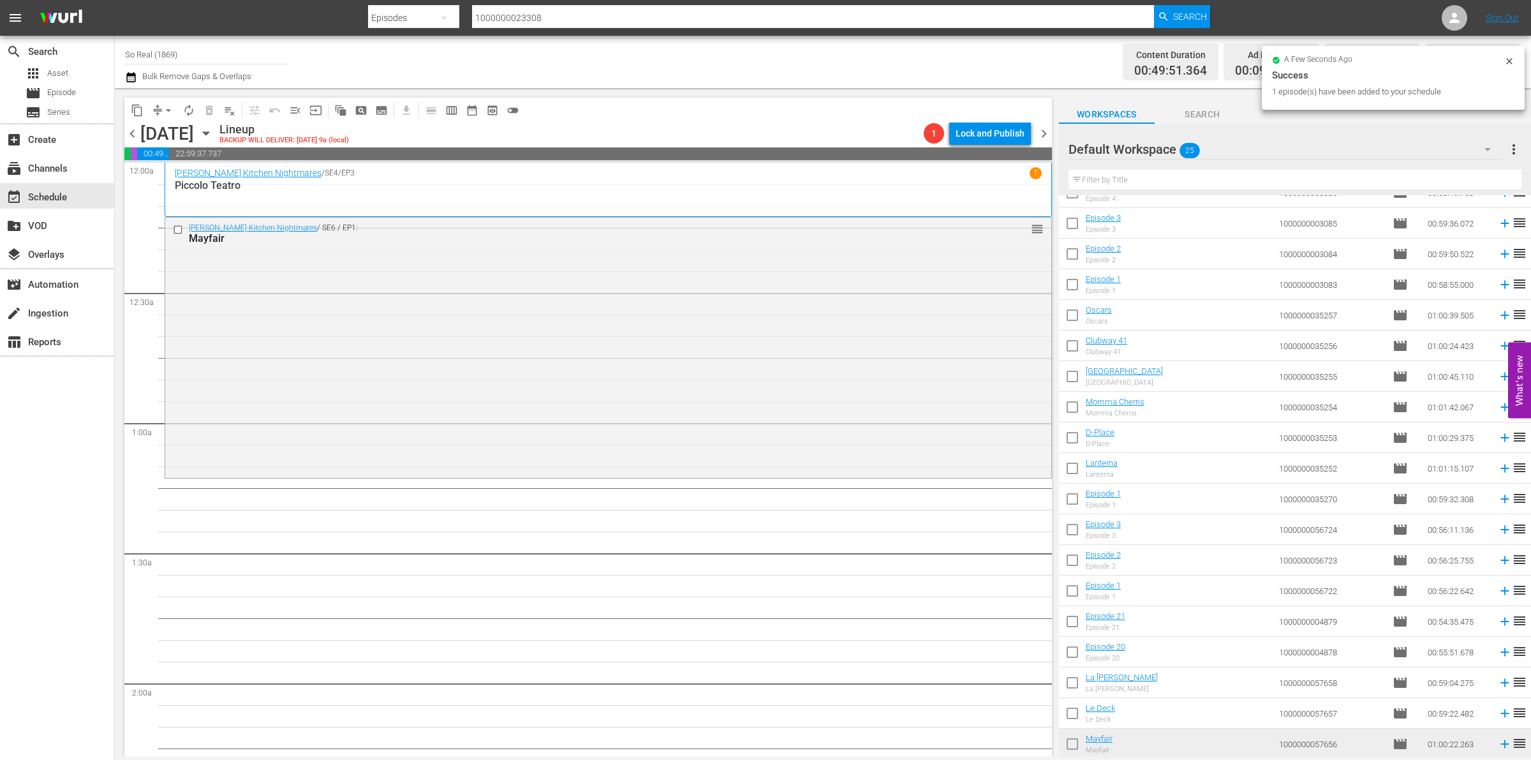
click at [1075, 713] on input "checkbox" at bounding box center [1072, 715] width 27 height 27
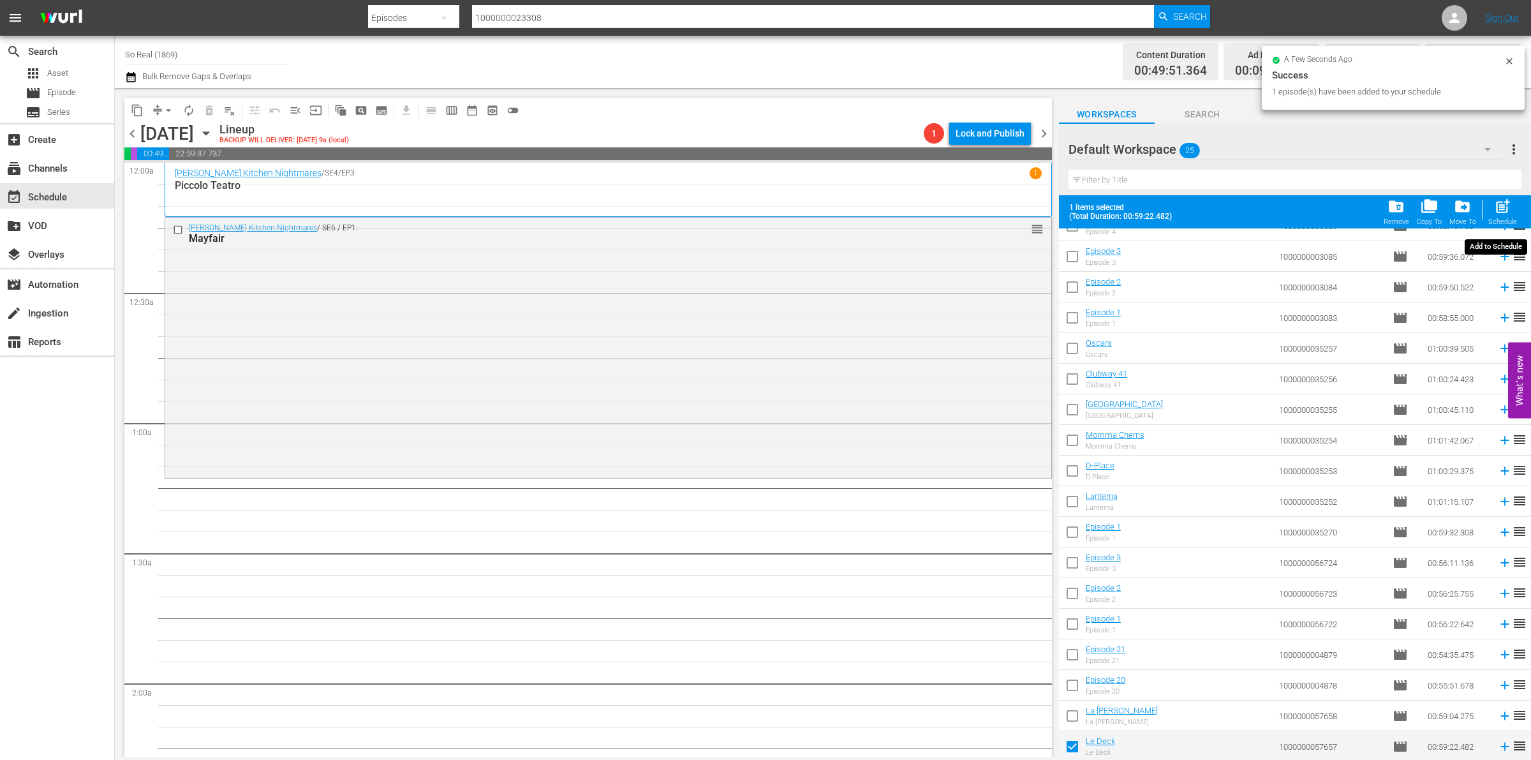
click at [1504, 204] on span "post_add" at bounding box center [1502, 206] width 17 height 17
checkbox input "false"
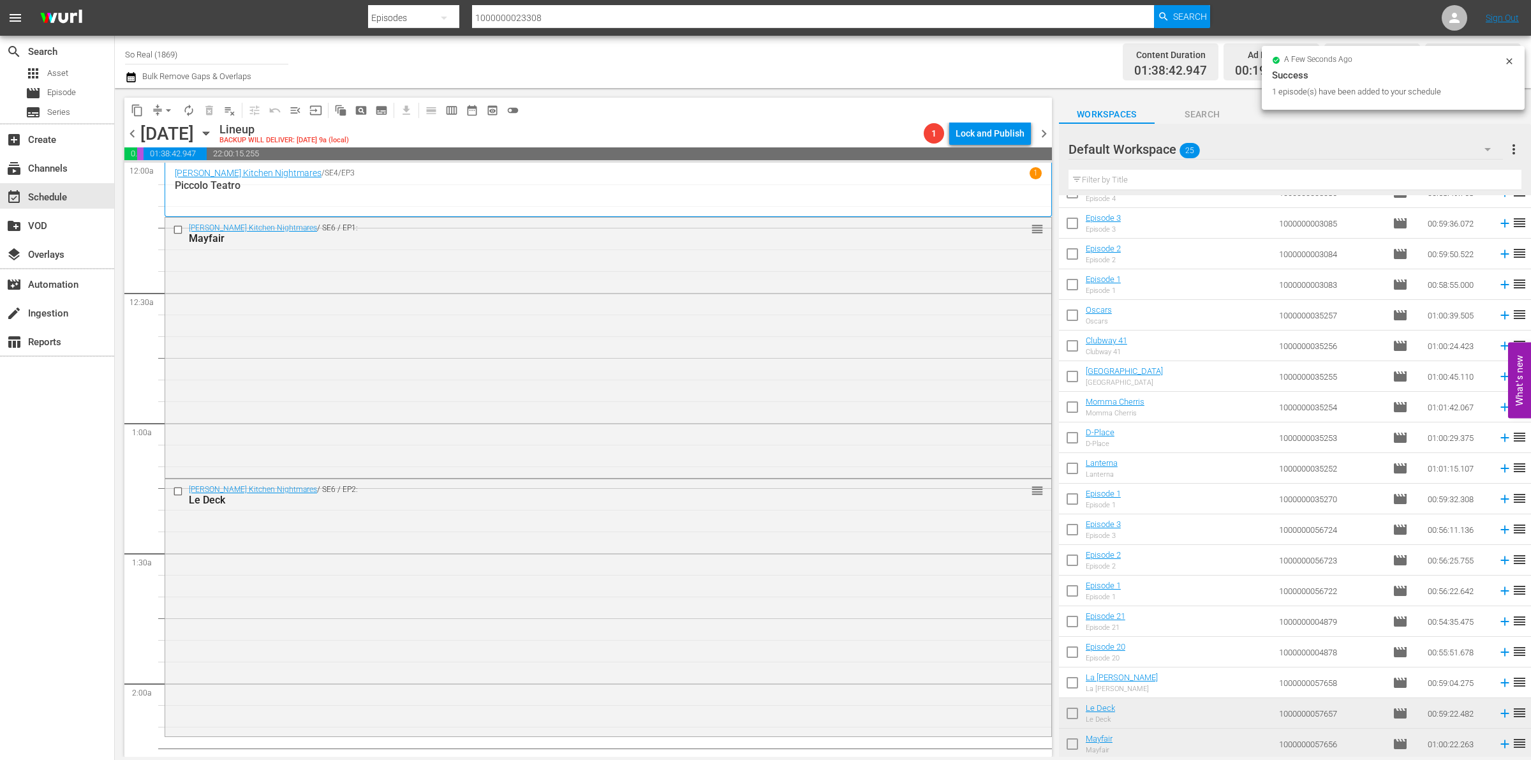
click at [1067, 676] on input "checkbox" at bounding box center [1072, 685] width 27 height 27
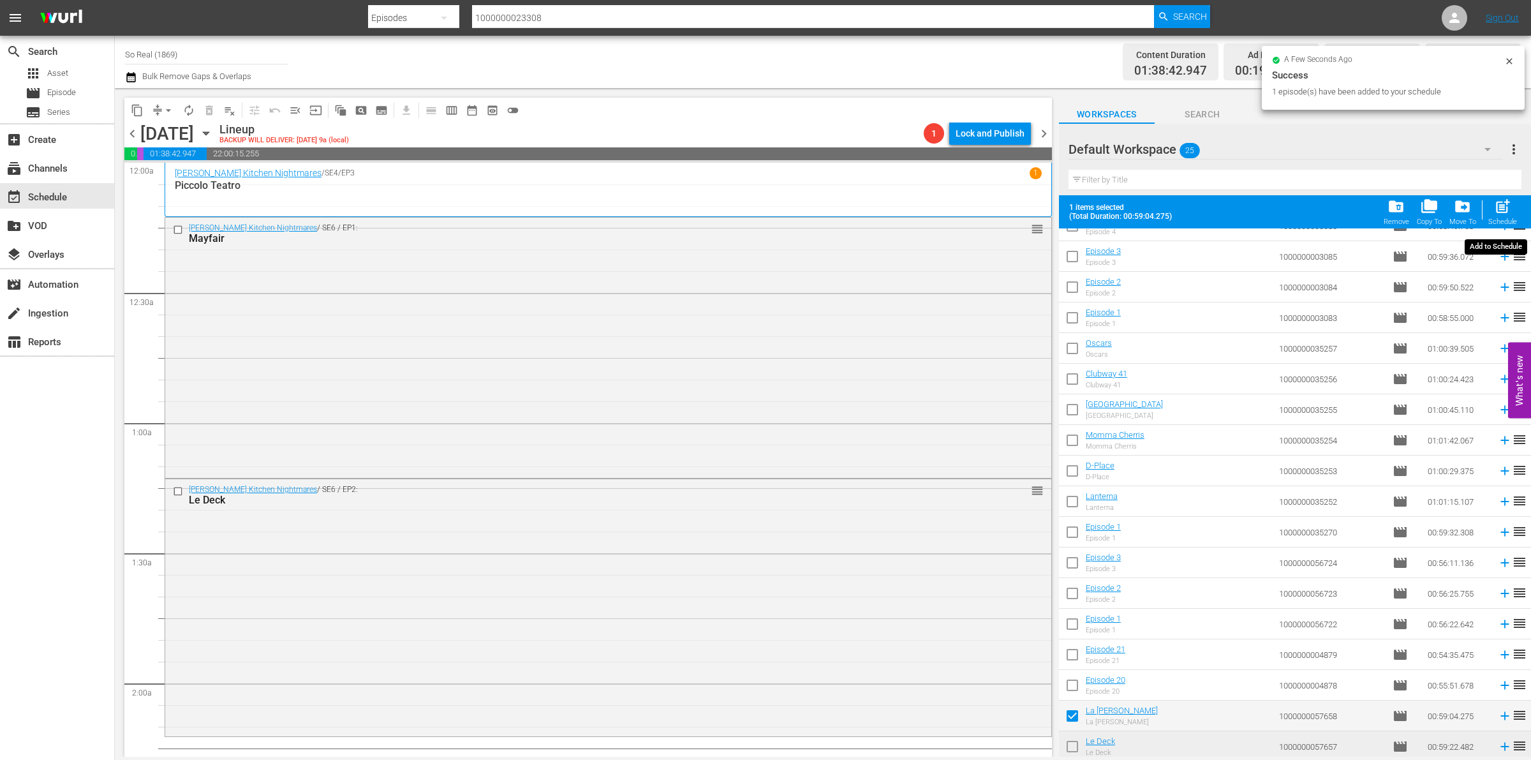
click at [1497, 212] on span "post_add" at bounding box center [1502, 206] width 17 height 17
checkbox input "false"
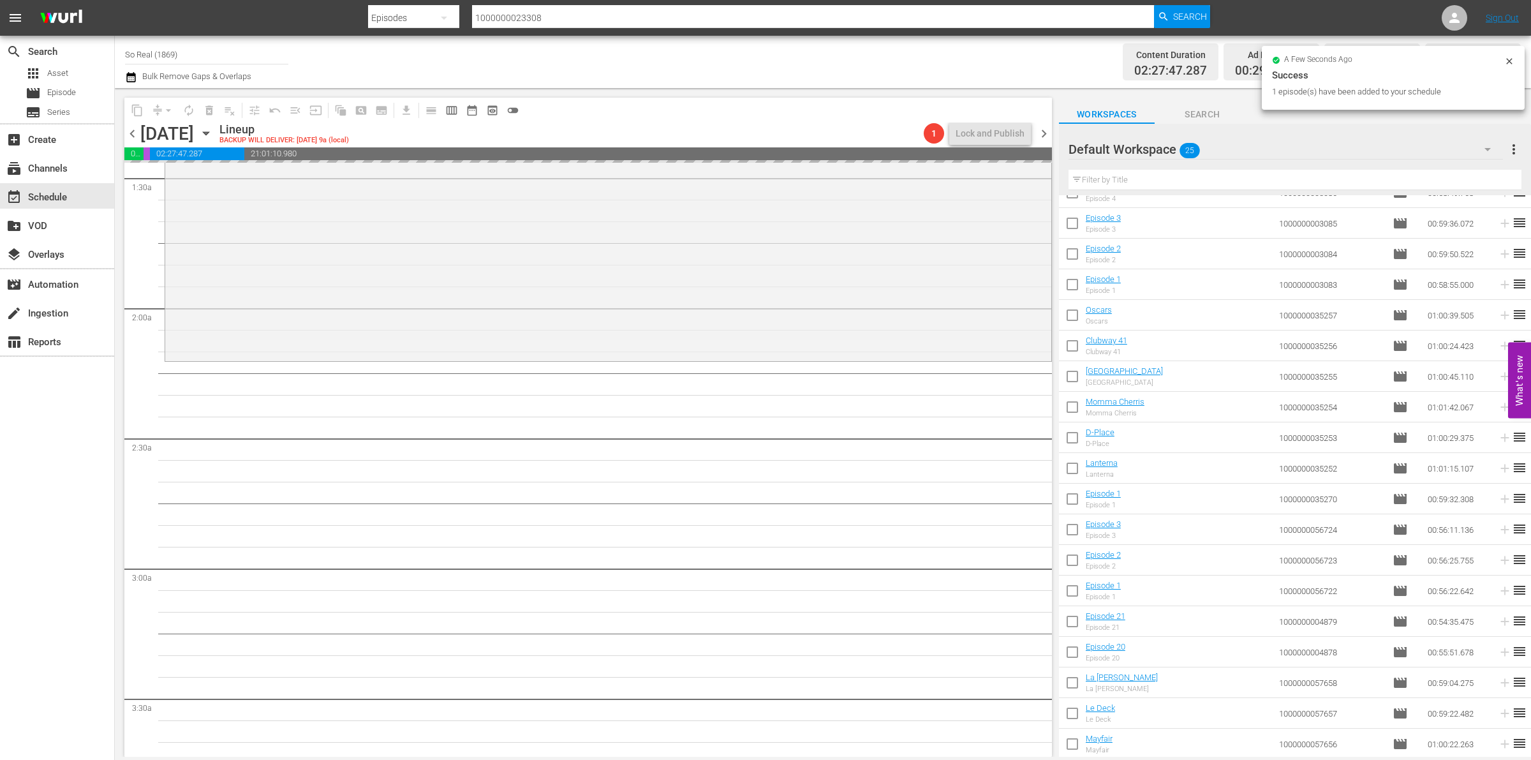
scroll to position [381, 0]
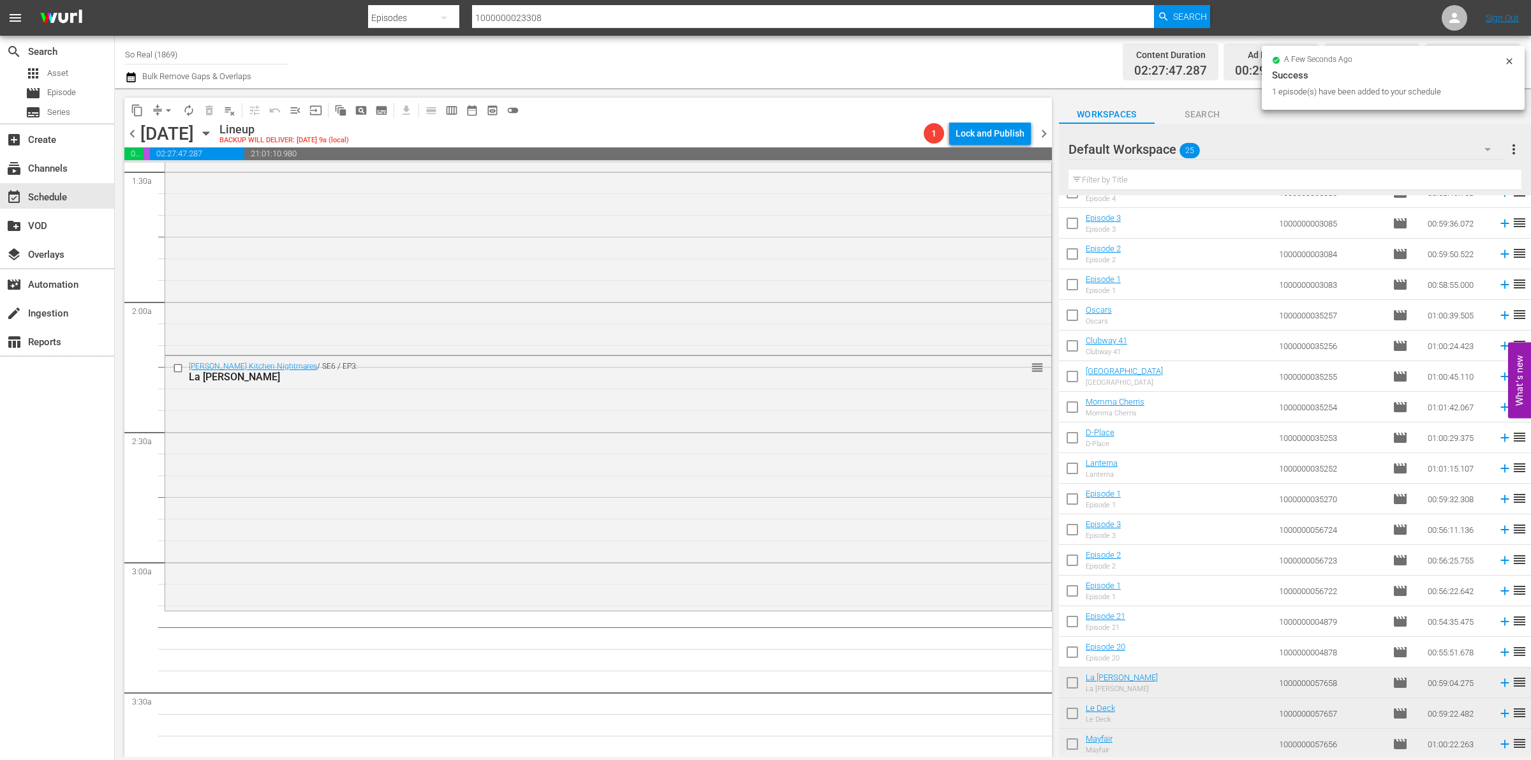
click at [1067, 649] on input "checkbox" at bounding box center [1072, 654] width 27 height 27
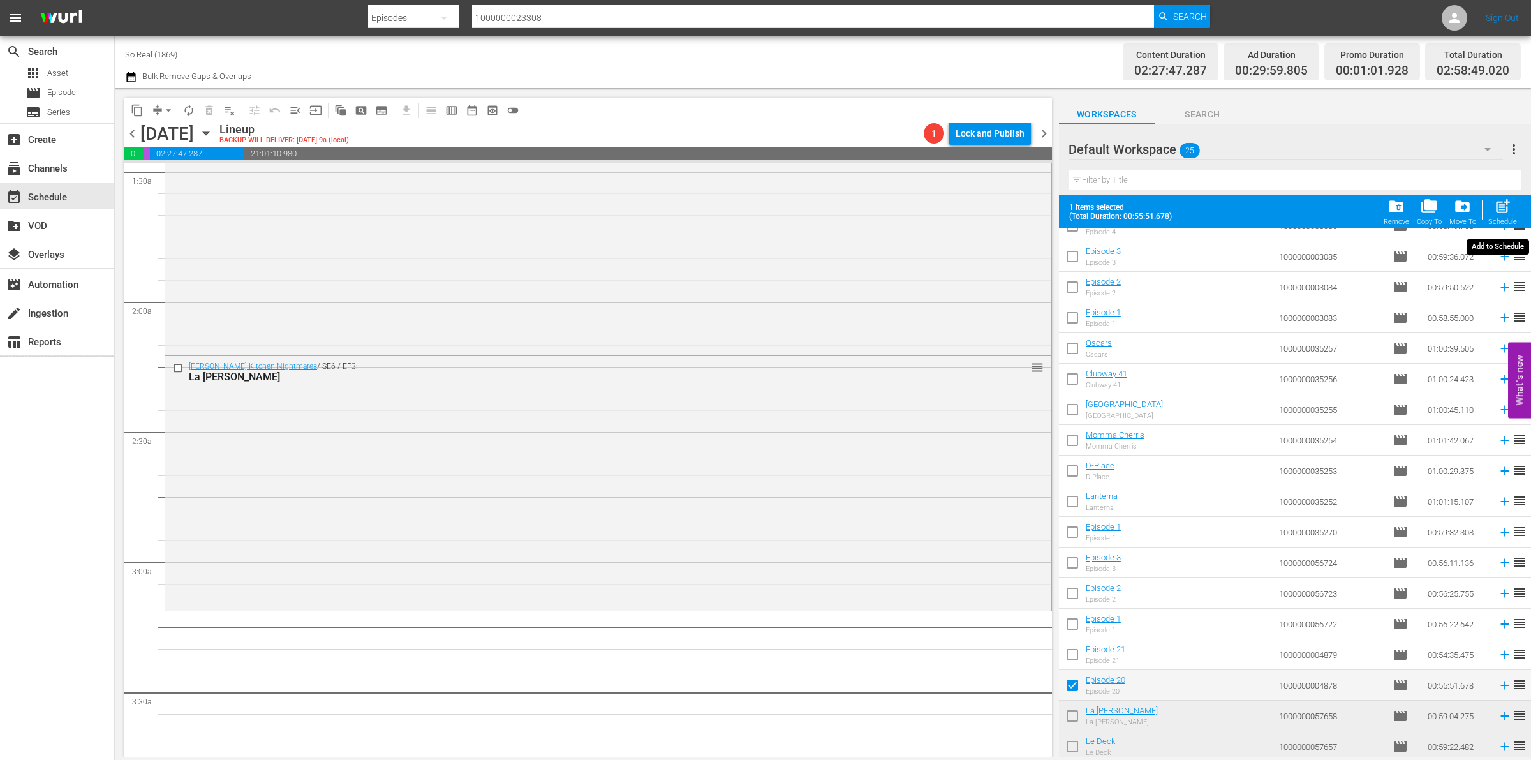
click at [1505, 216] on div "post_add Schedule" at bounding box center [1502, 212] width 29 height 28
checkbox input "false"
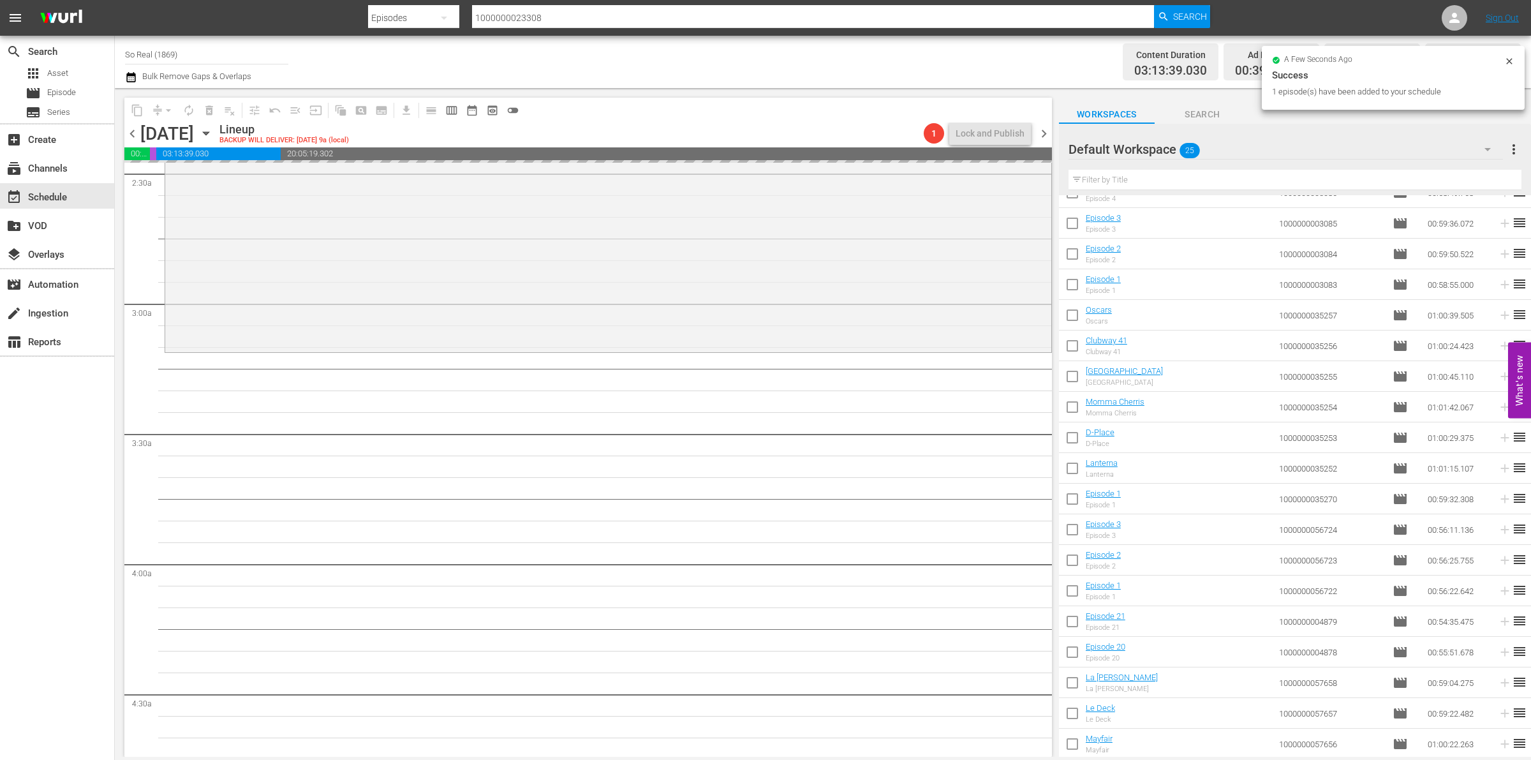
scroll to position [651, 0]
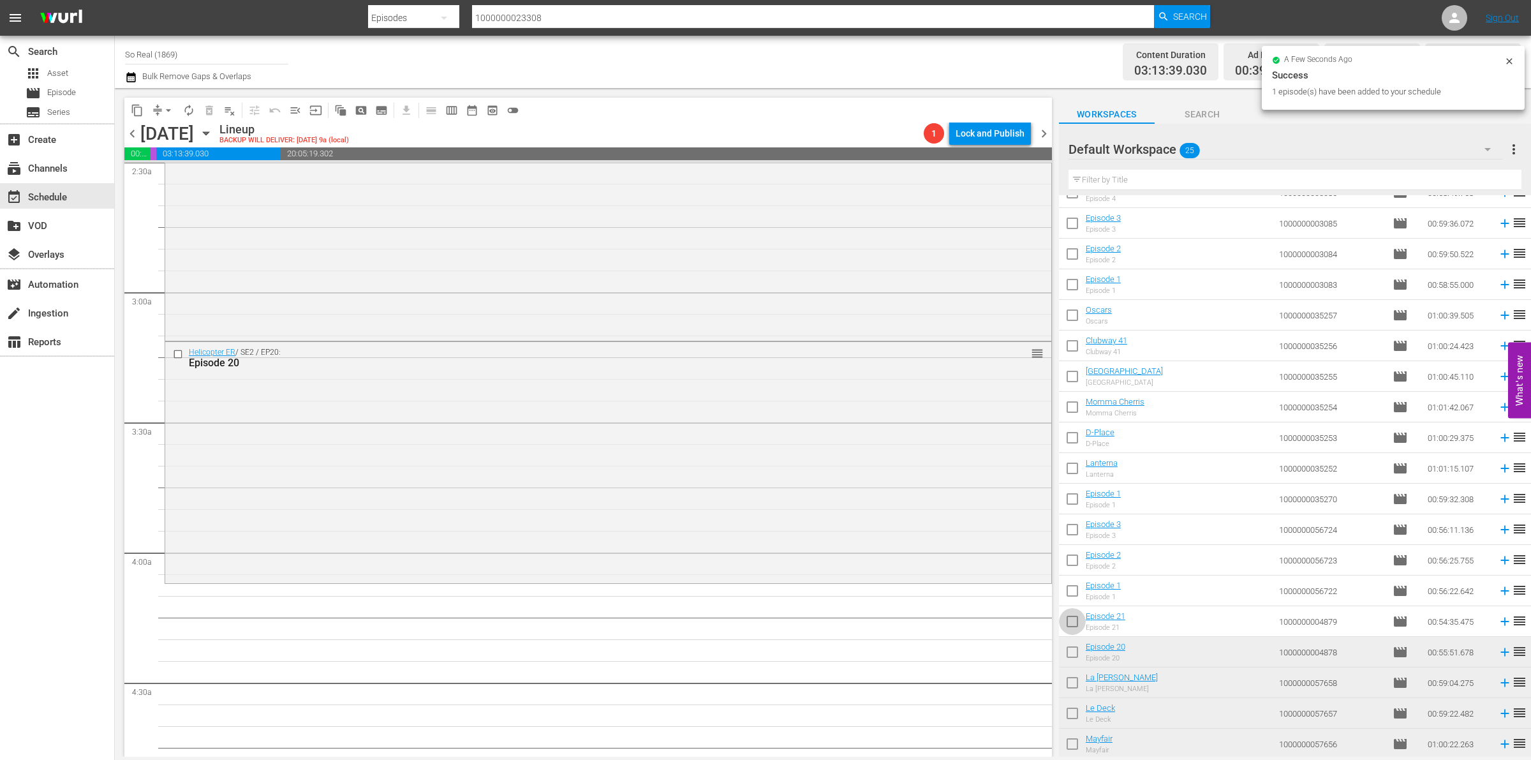
click at [1075, 619] on input "checkbox" at bounding box center [1072, 623] width 27 height 27
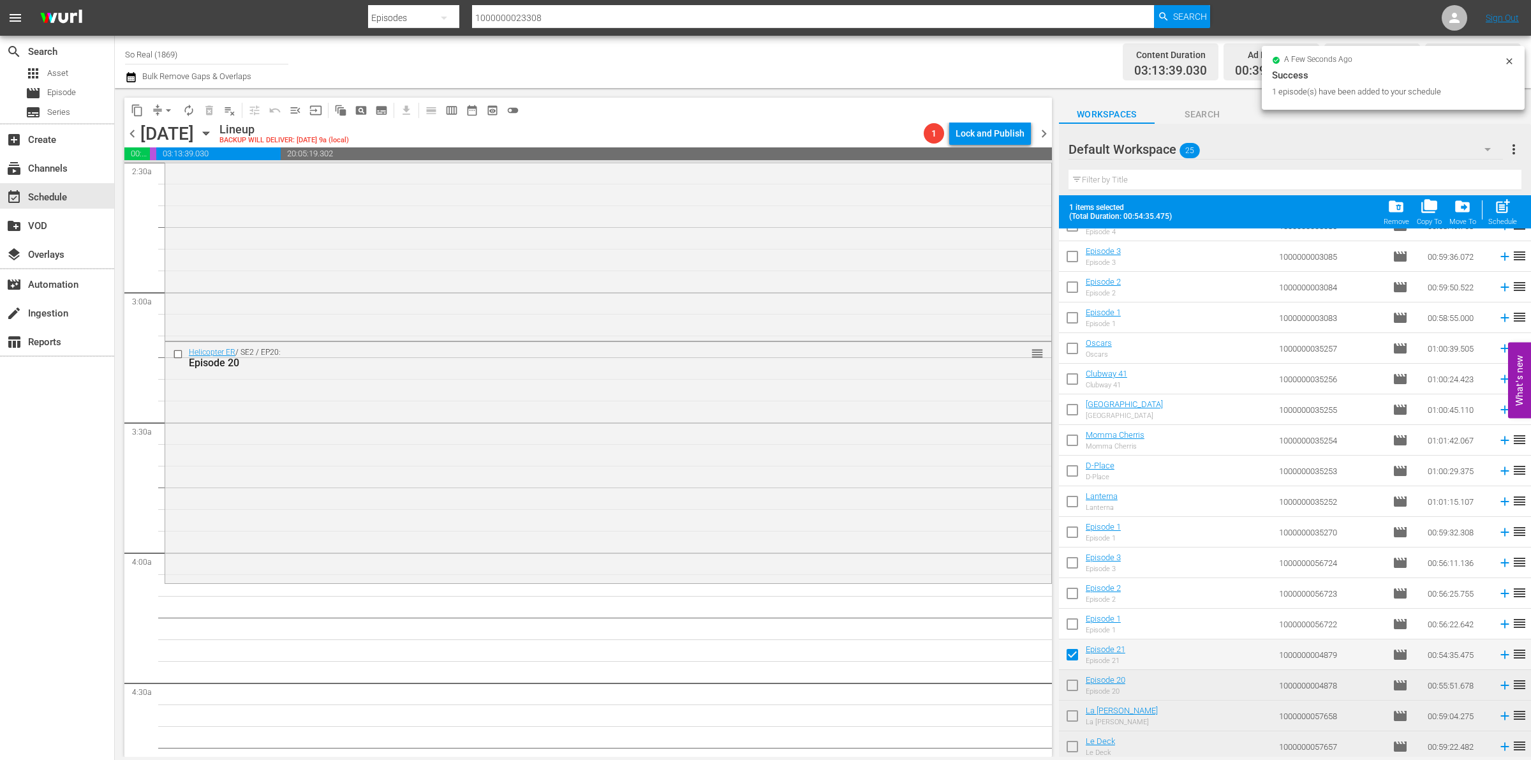
click at [1499, 209] on span "post_add" at bounding box center [1502, 206] width 17 height 17
checkbox input "false"
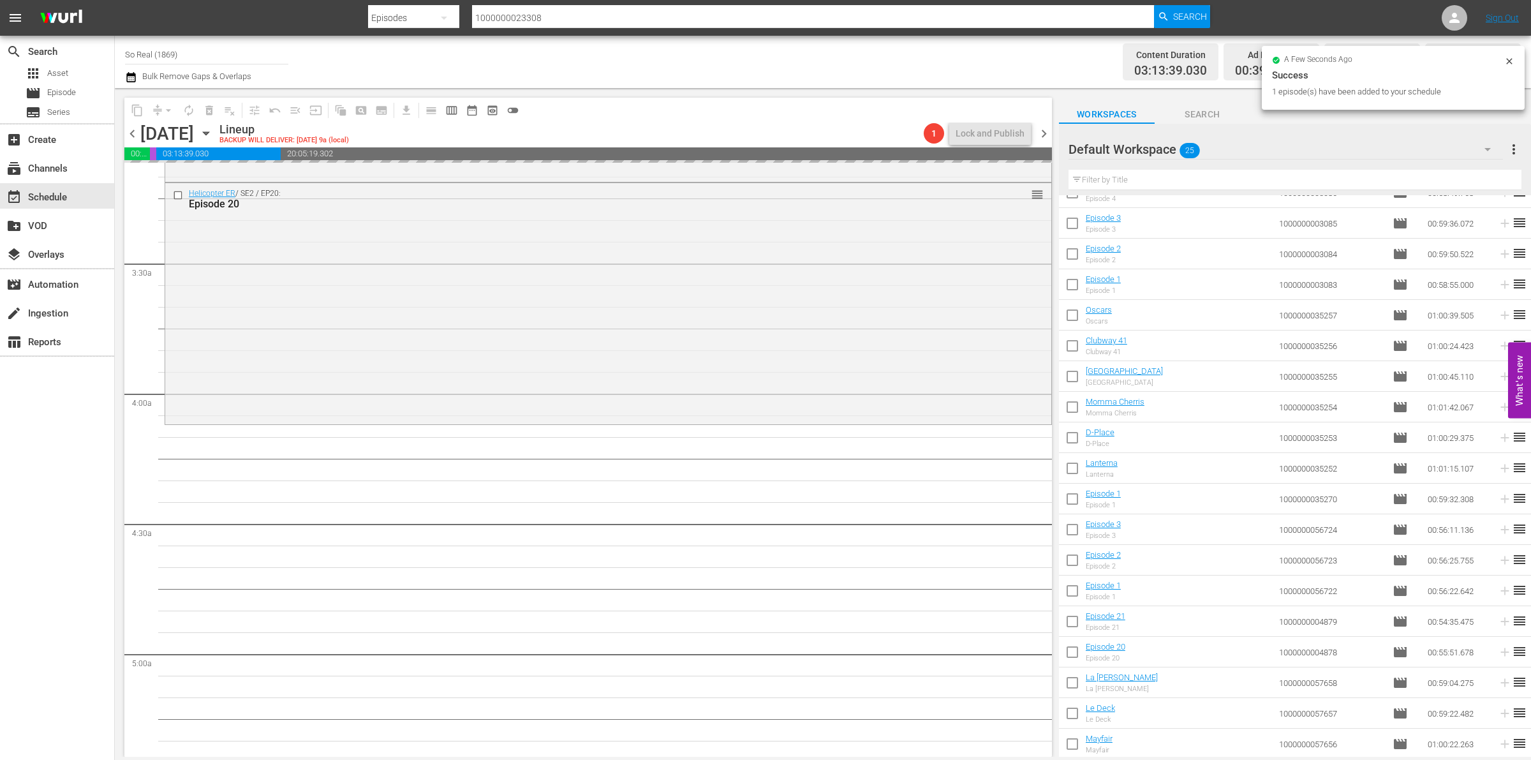
scroll to position [836, 0]
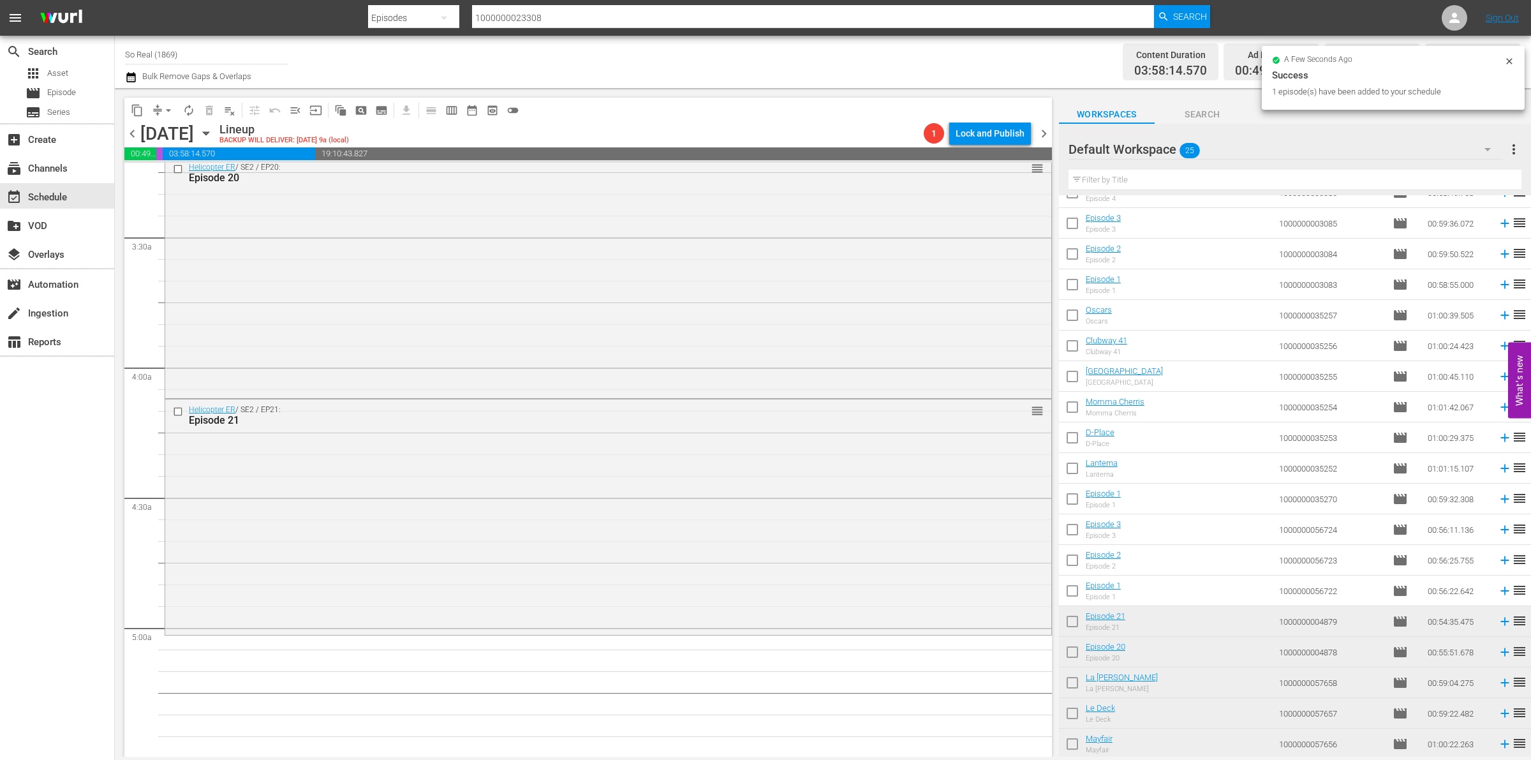
click at [1072, 594] on input "checkbox" at bounding box center [1072, 593] width 27 height 27
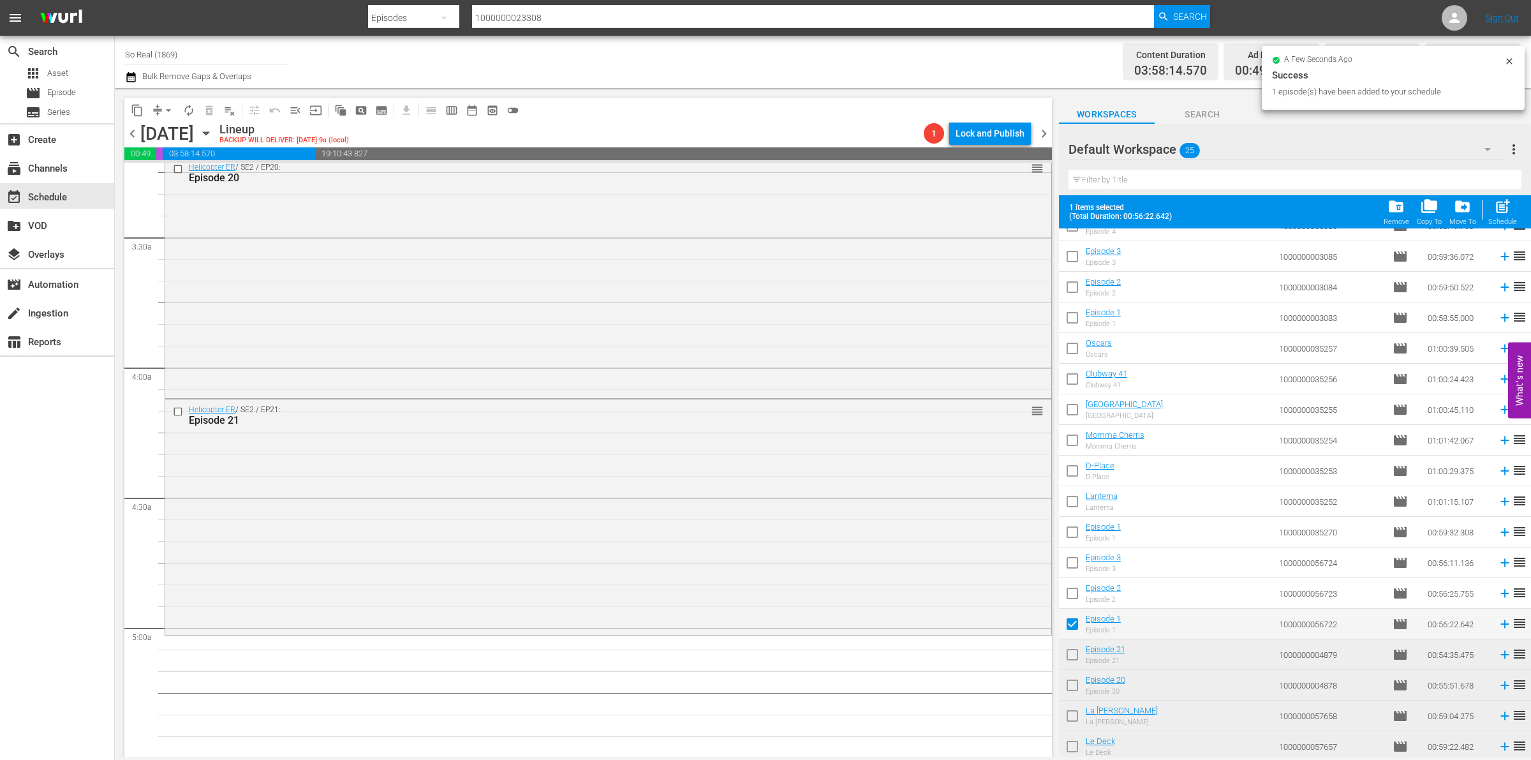
click at [1495, 211] on span "post_add" at bounding box center [1502, 206] width 17 height 17
checkbox input "false"
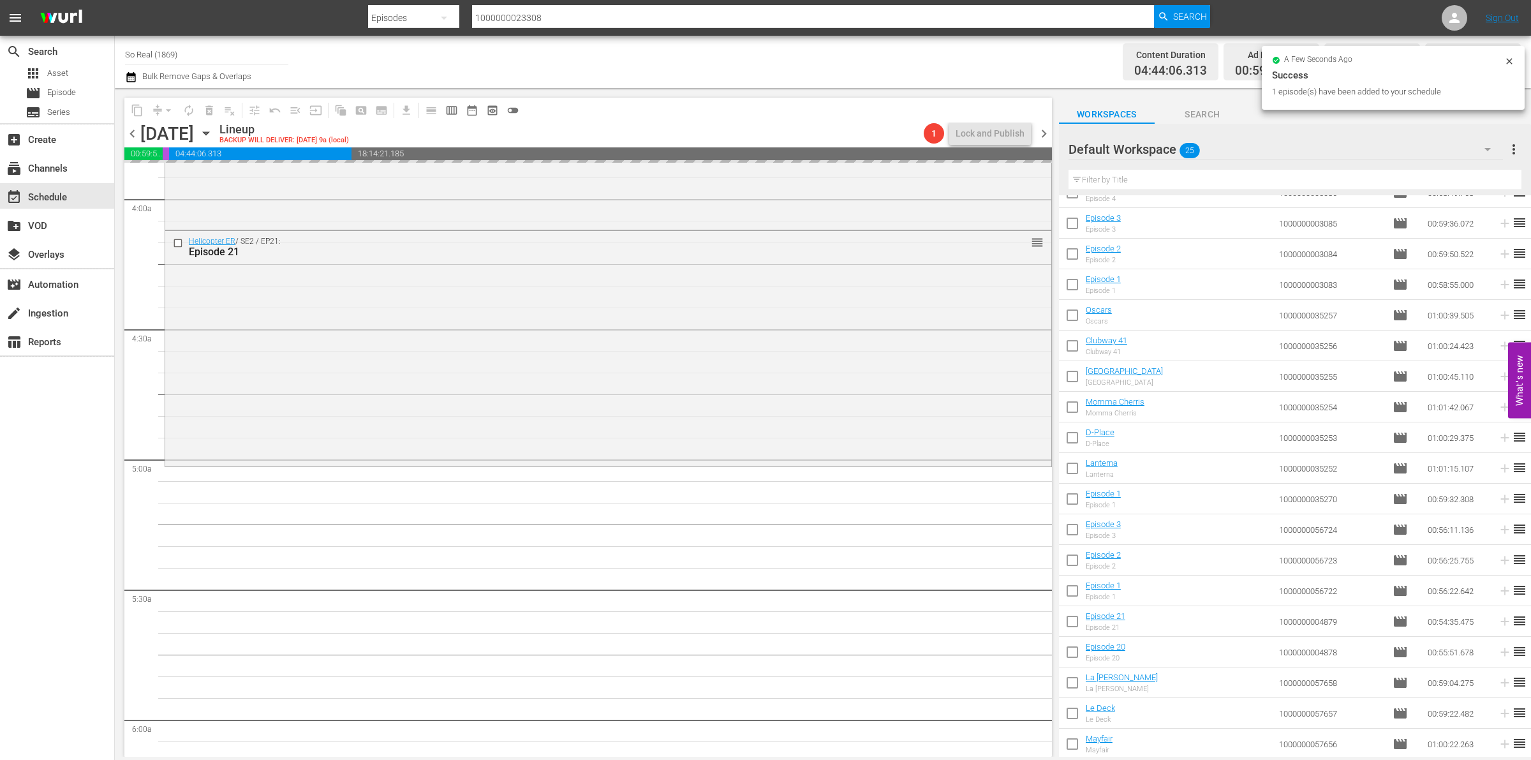
scroll to position [1006, 0]
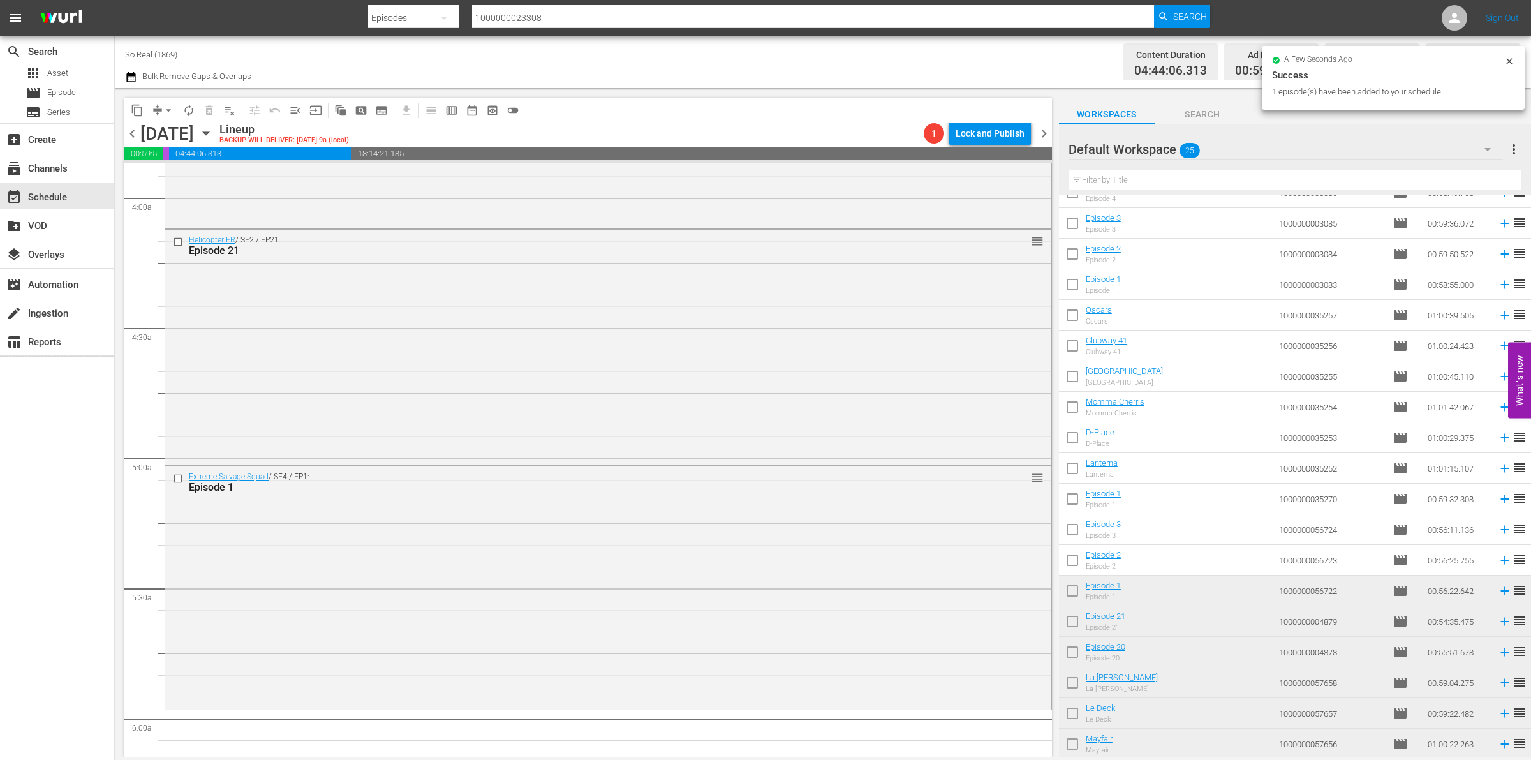
click at [1072, 563] on input "checkbox" at bounding box center [1072, 562] width 27 height 27
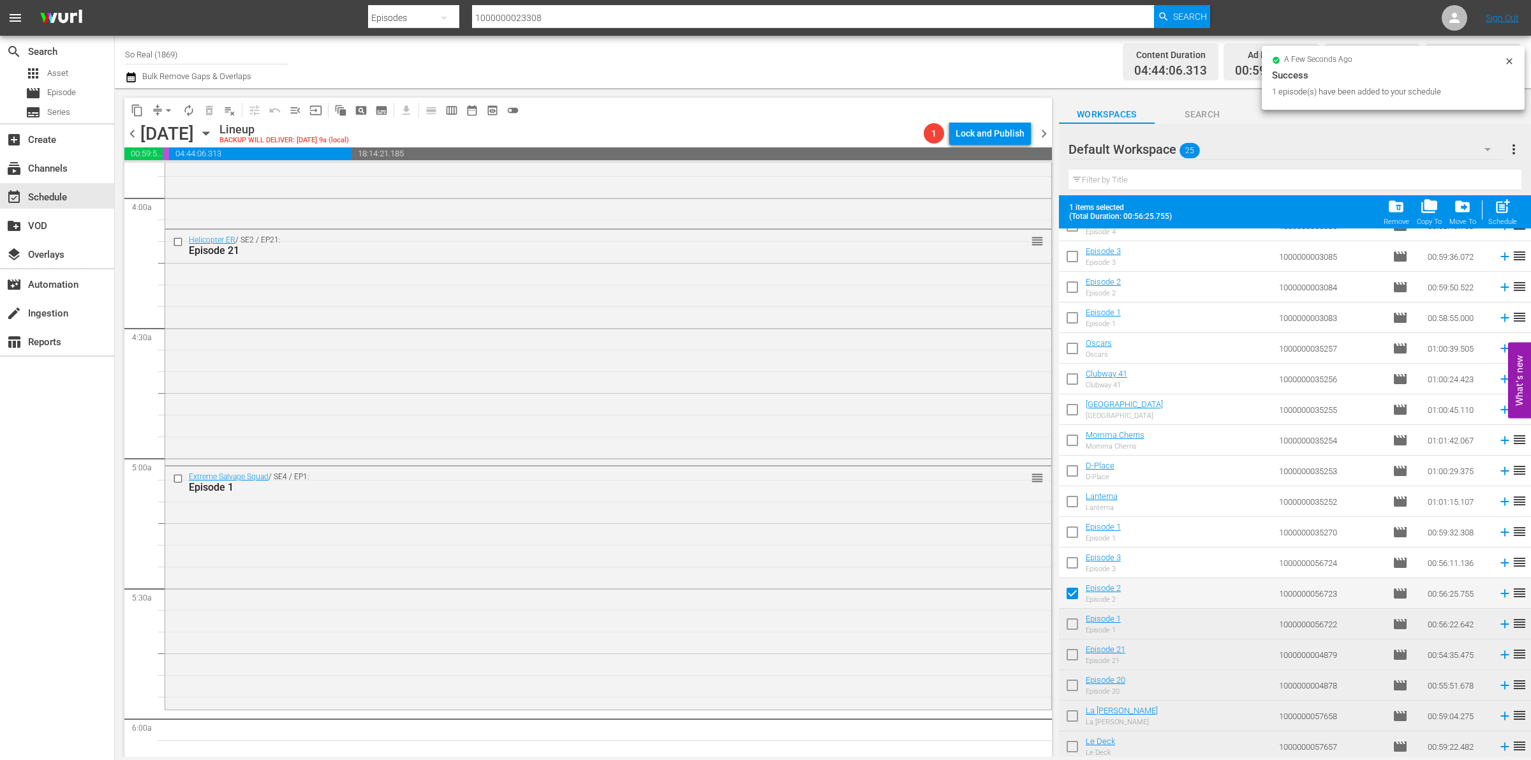
click at [1509, 207] on span "post_add" at bounding box center [1502, 206] width 17 height 17
checkbox input "false"
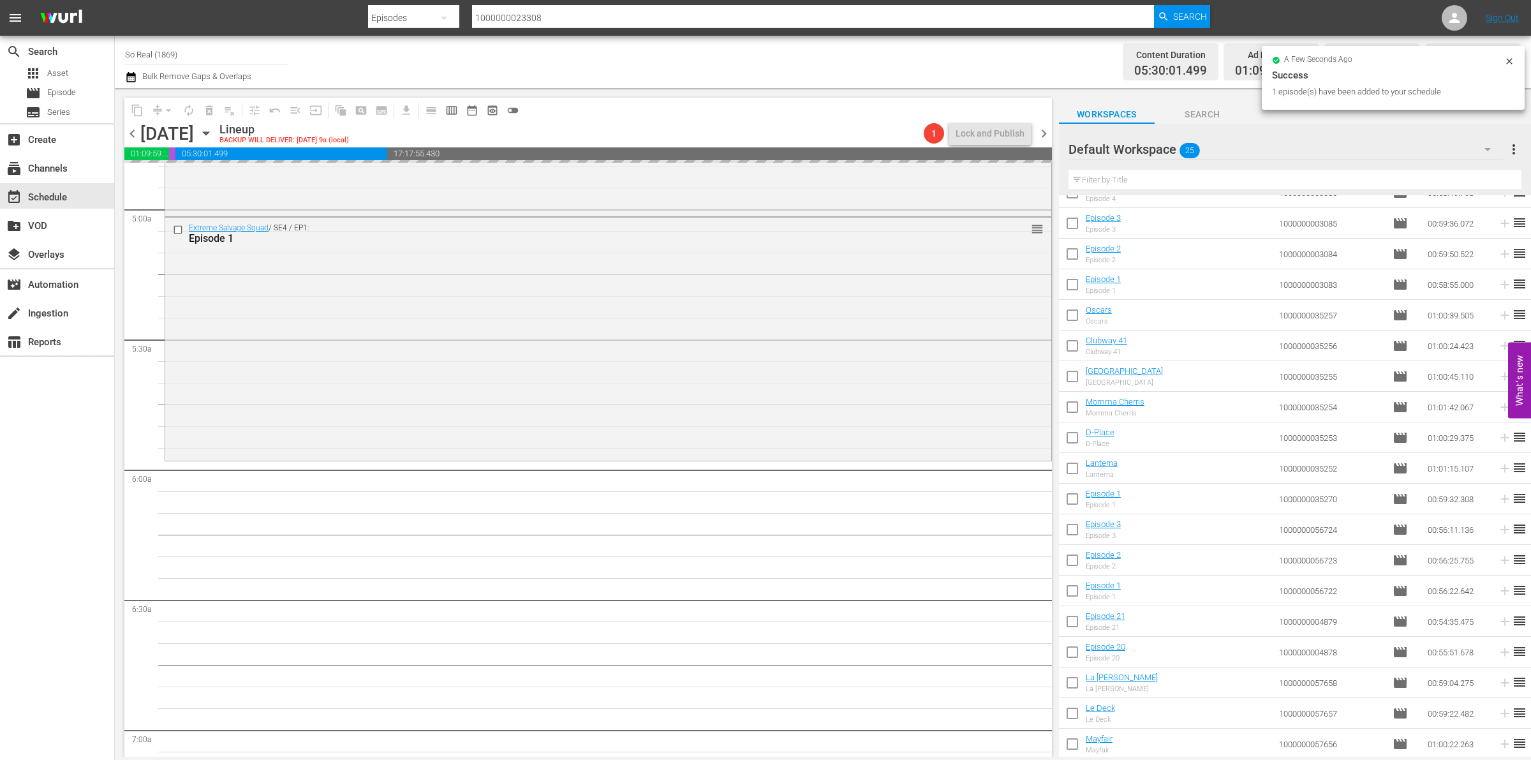
scroll to position [1257, 0]
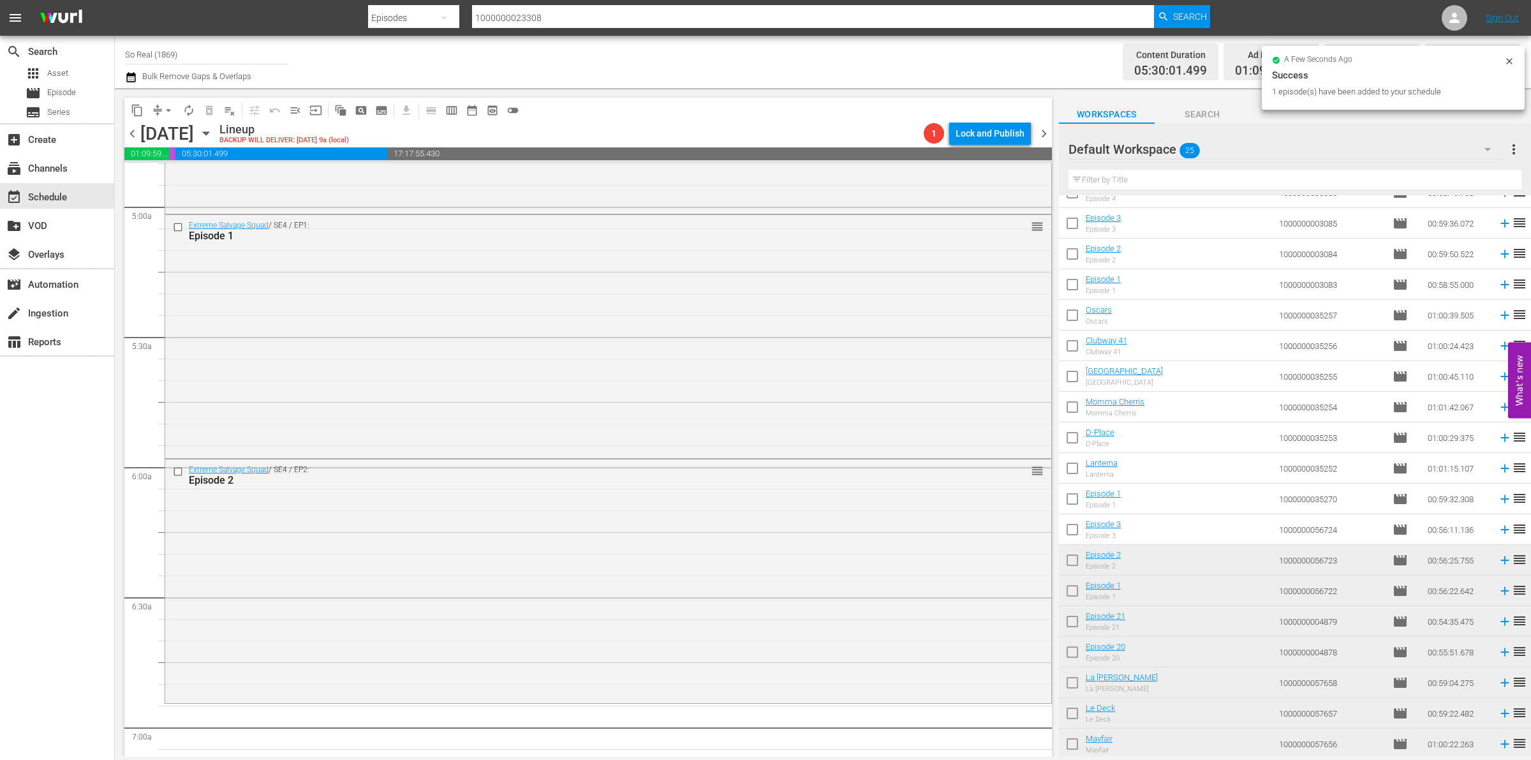
click at [1078, 529] on input "checkbox" at bounding box center [1072, 532] width 27 height 27
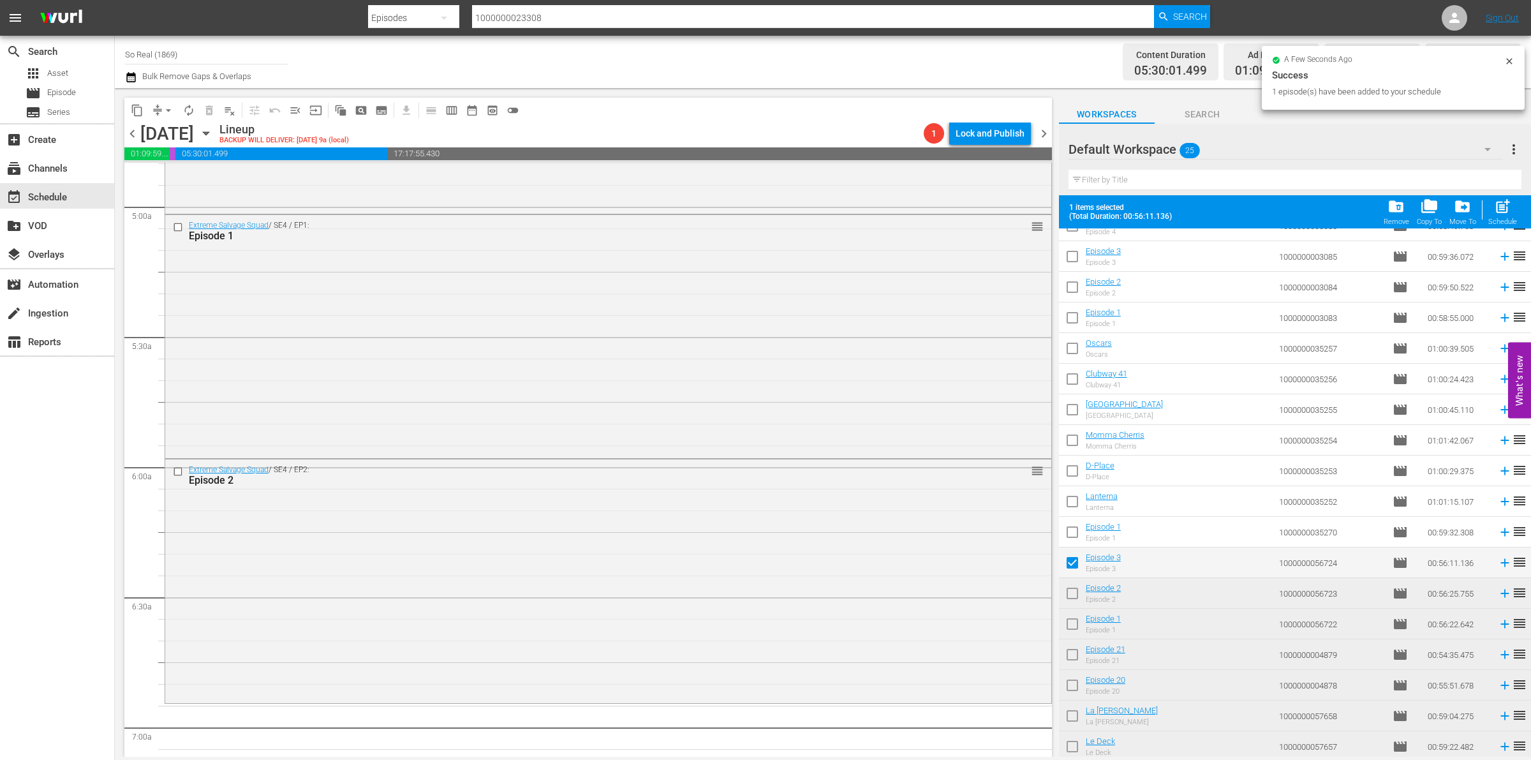
click at [1507, 209] on span "post_add" at bounding box center [1502, 206] width 17 height 17
checkbox input "false"
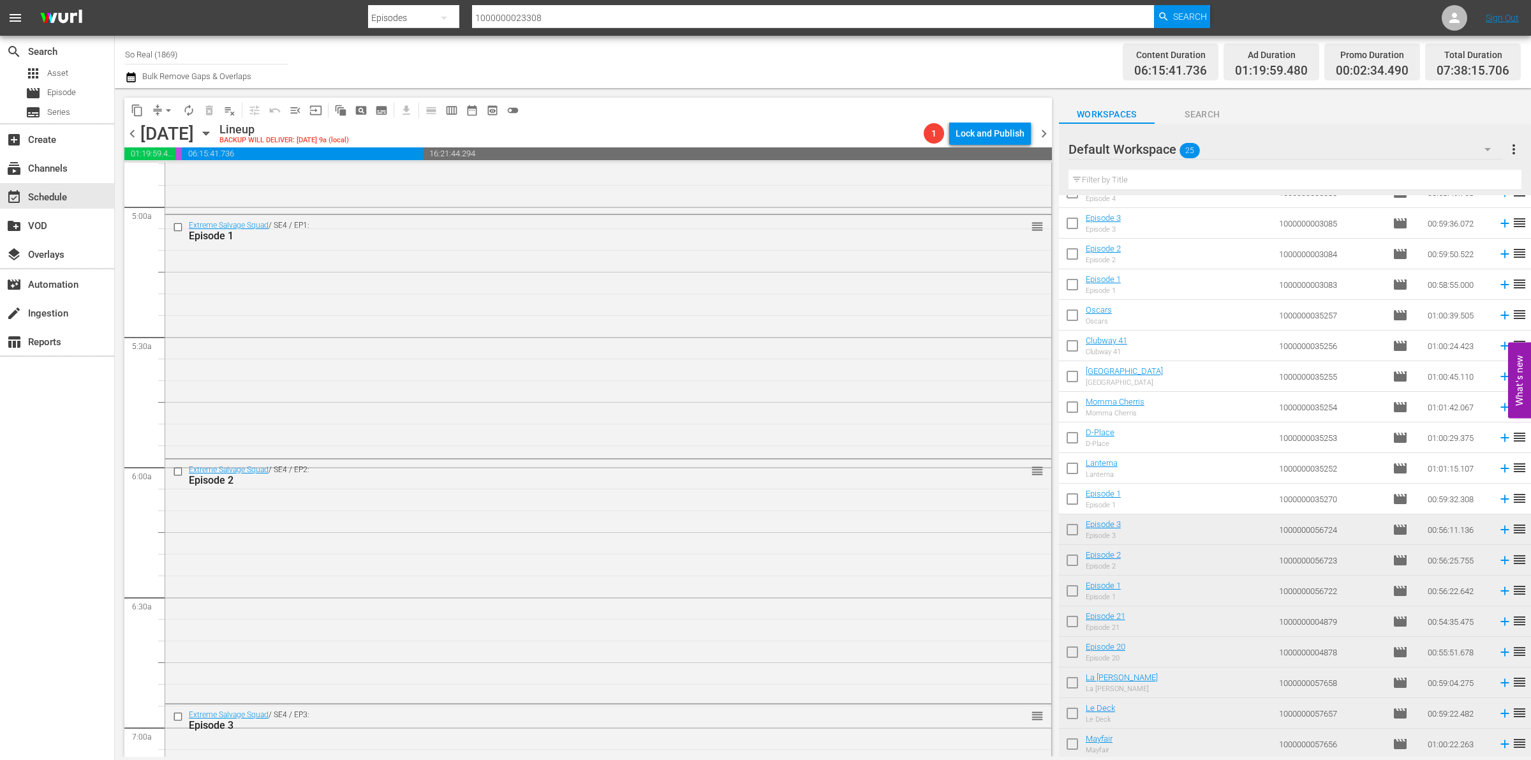
click at [1075, 504] on input "checkbox" at bounding box center [1072, 501] width 27 height 27
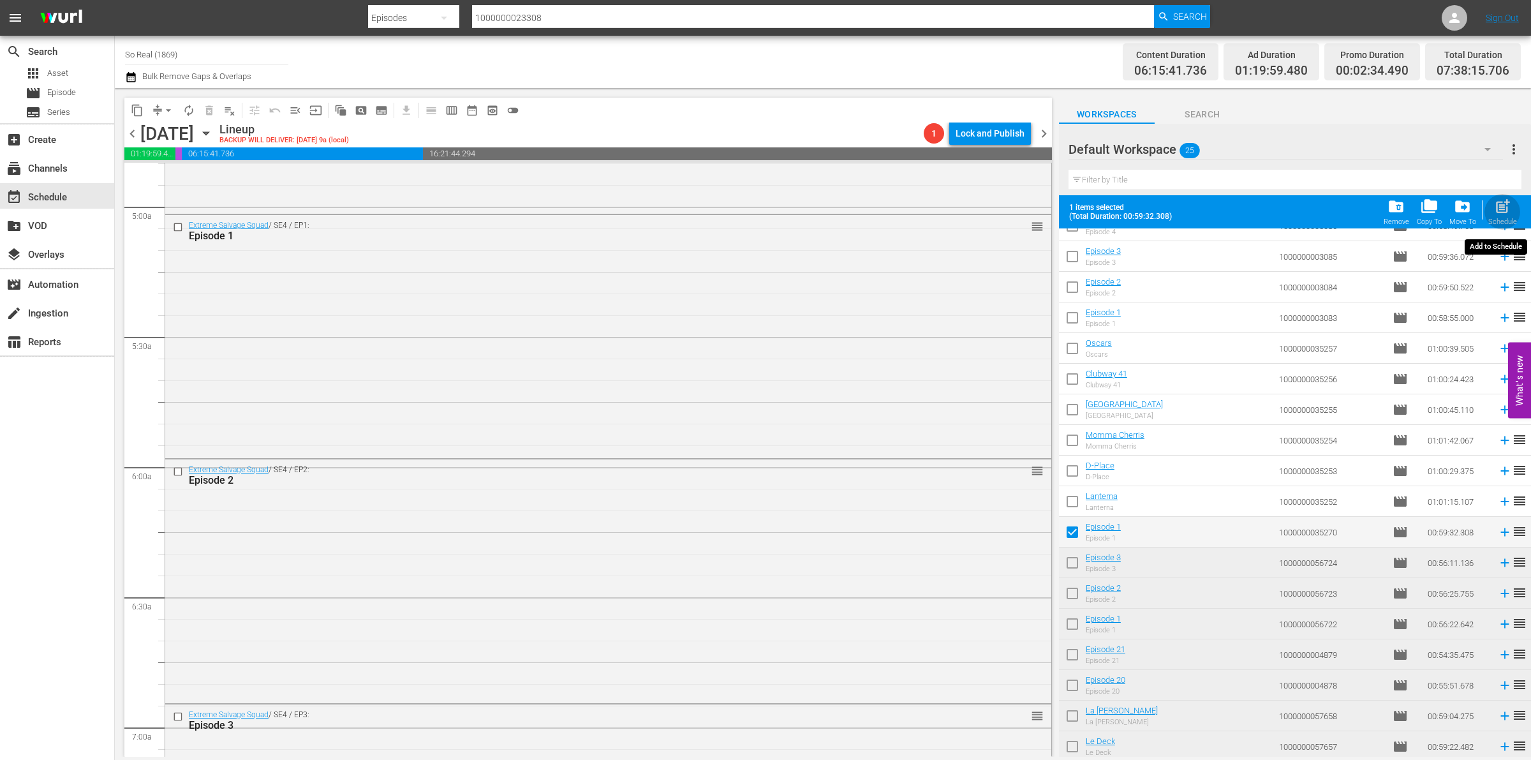
click at [1494, 212] on span "post_add" at bounding box center [1502, 206] width 17 height 17
checkbox input "false"
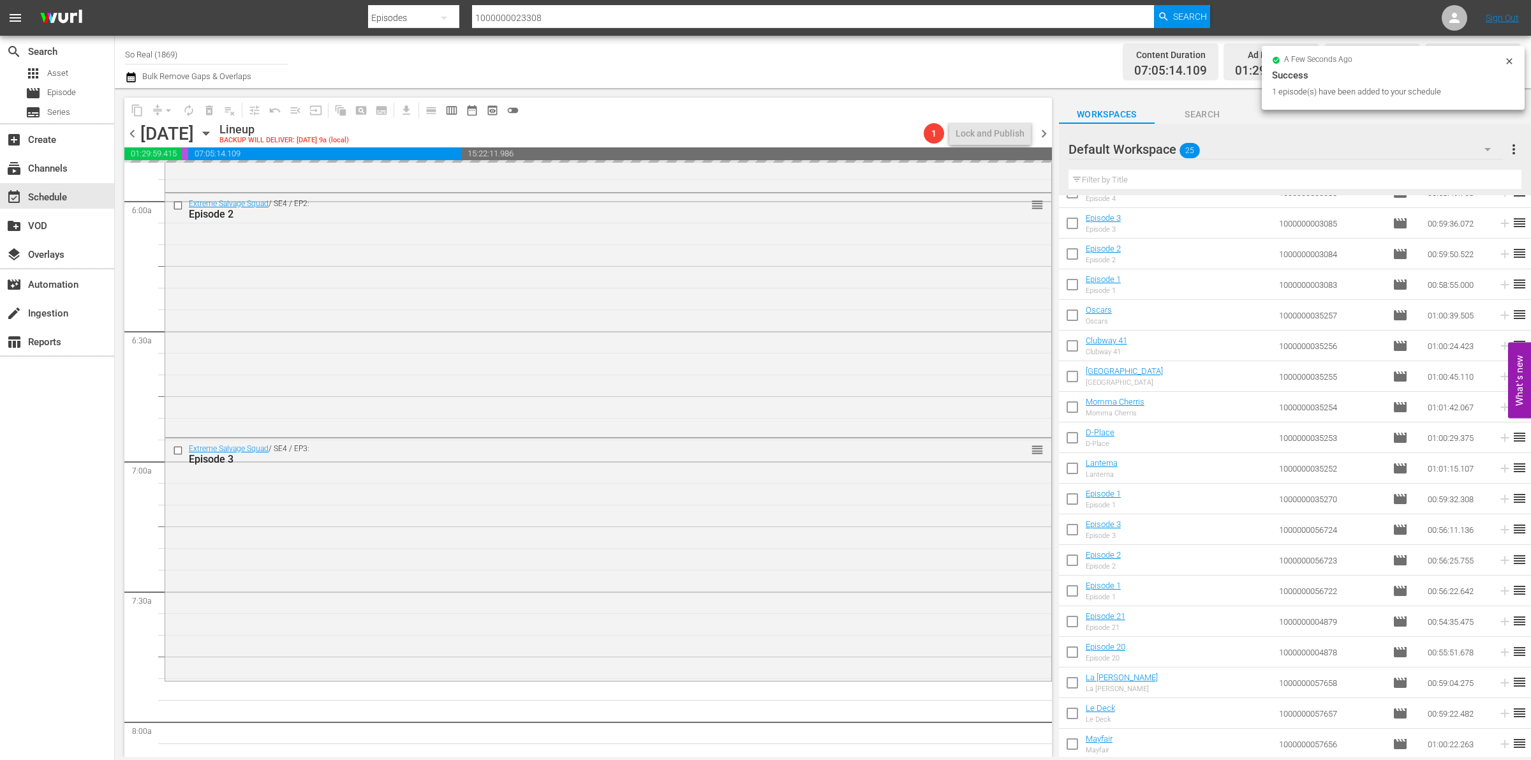
scroll to position [1717, 0]
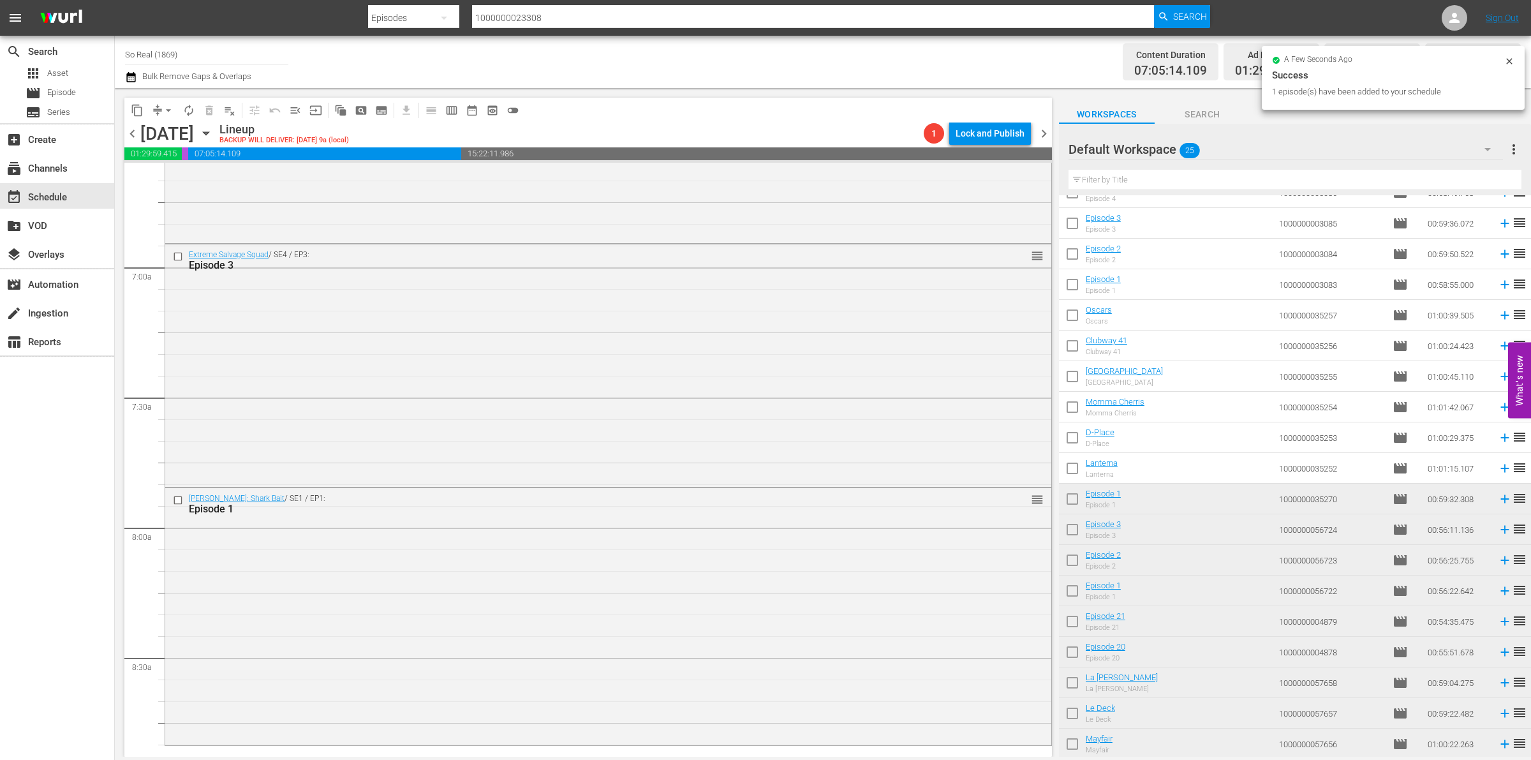
click at [1065, 468] on input "checkbox" at bounding box center [1072, 470] width 27 height 27
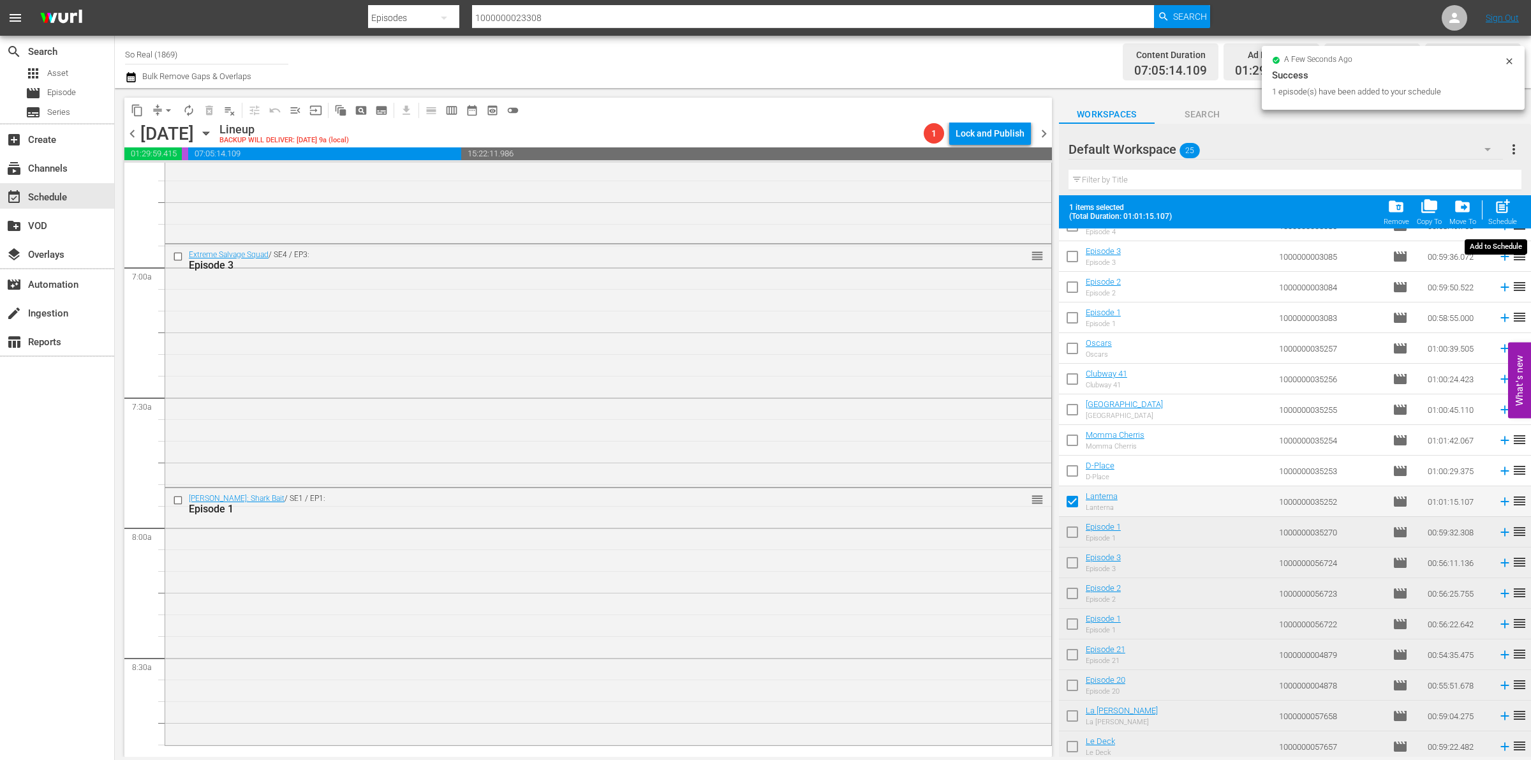
click at [1507, 206] on span "post_add" at bounding box center [1502, 206] width 17 height 17
checkbox input "false"
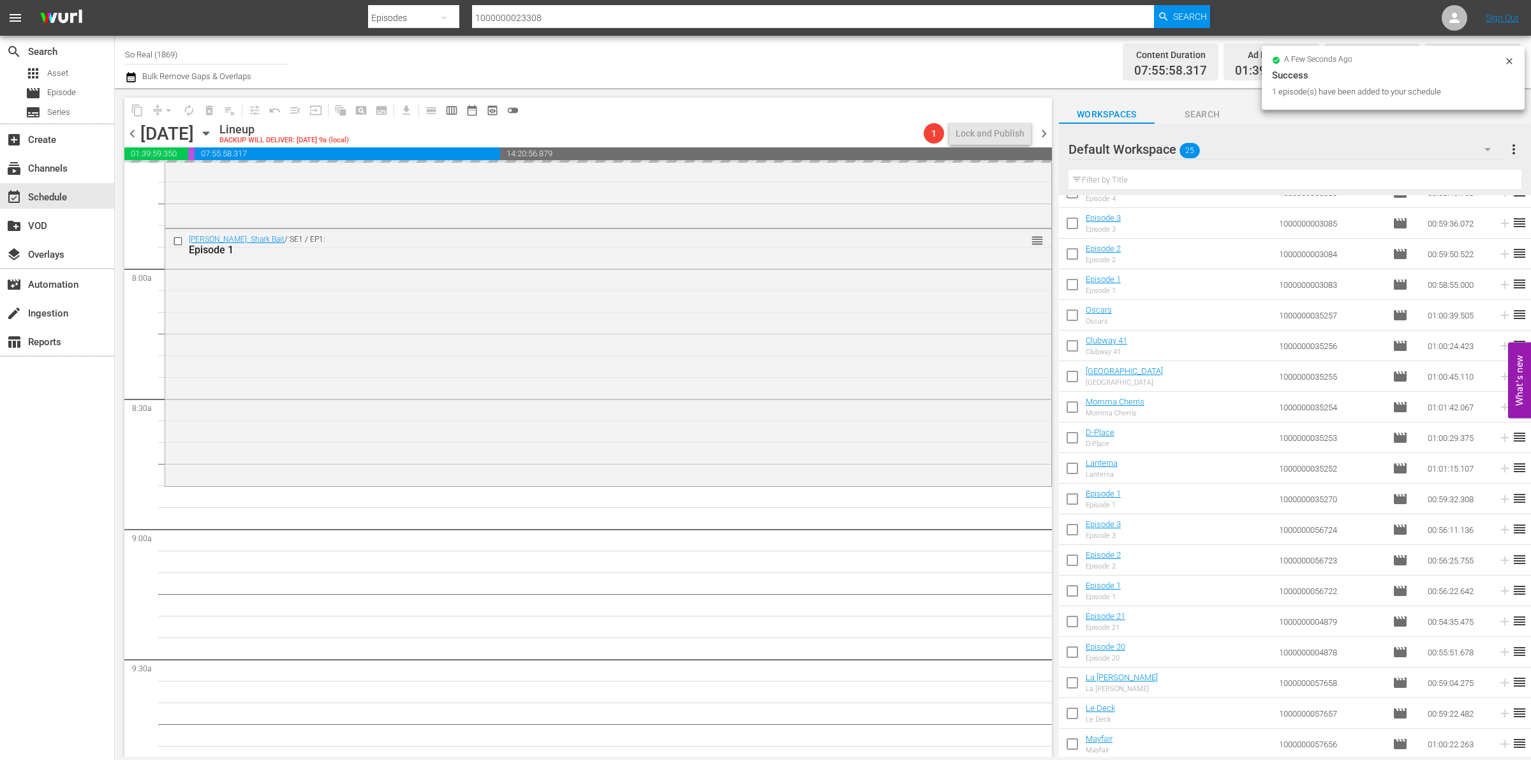
scroll to position [1977, 0]
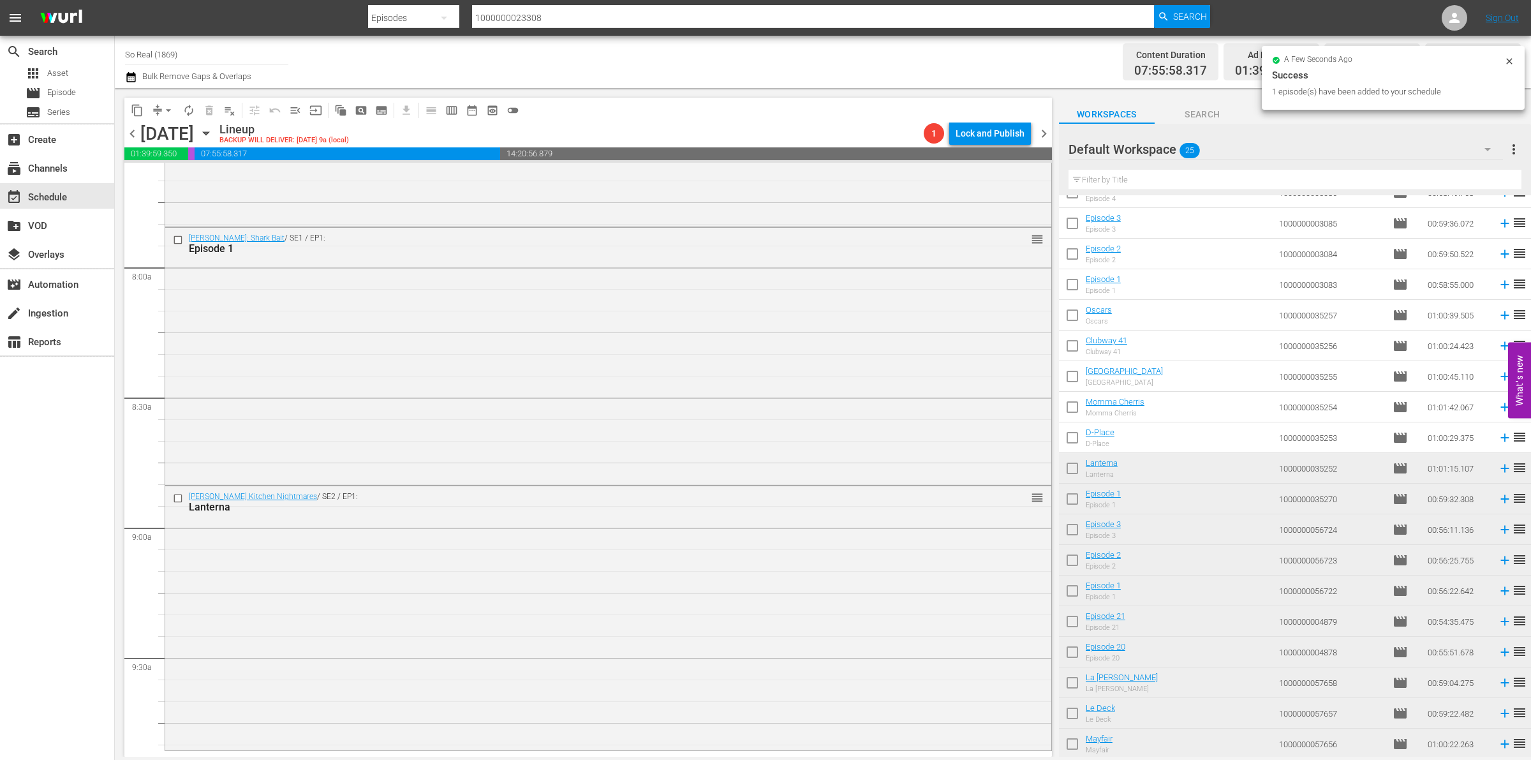
click at [1077, 440] on input "checkbox" at bounding box center [1072, 440] width 27 height 27
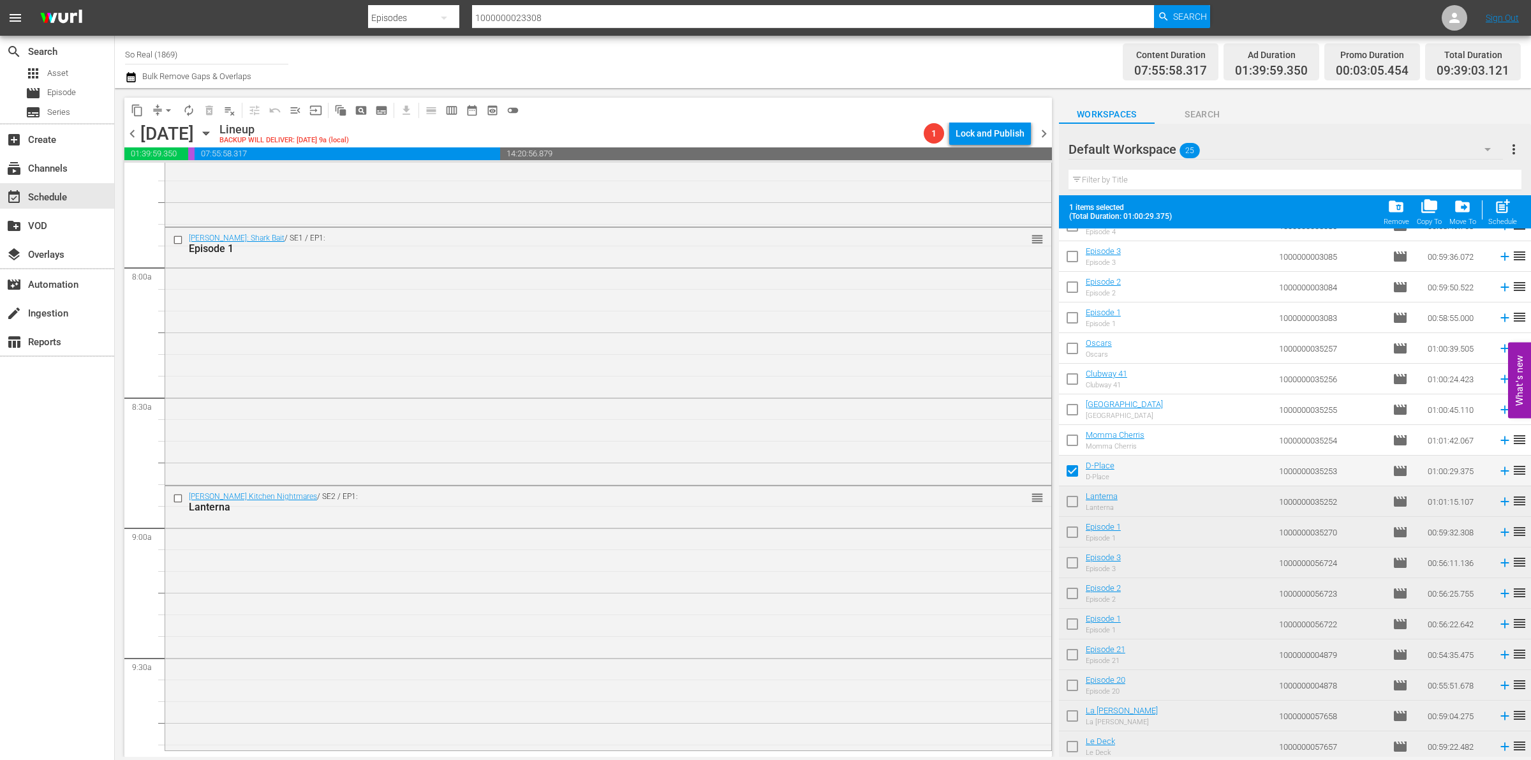
click at [1498, 216] on div "post_add Schedule" at bounding box center [1502, 212] width 29 height 28
checkbox input "false"
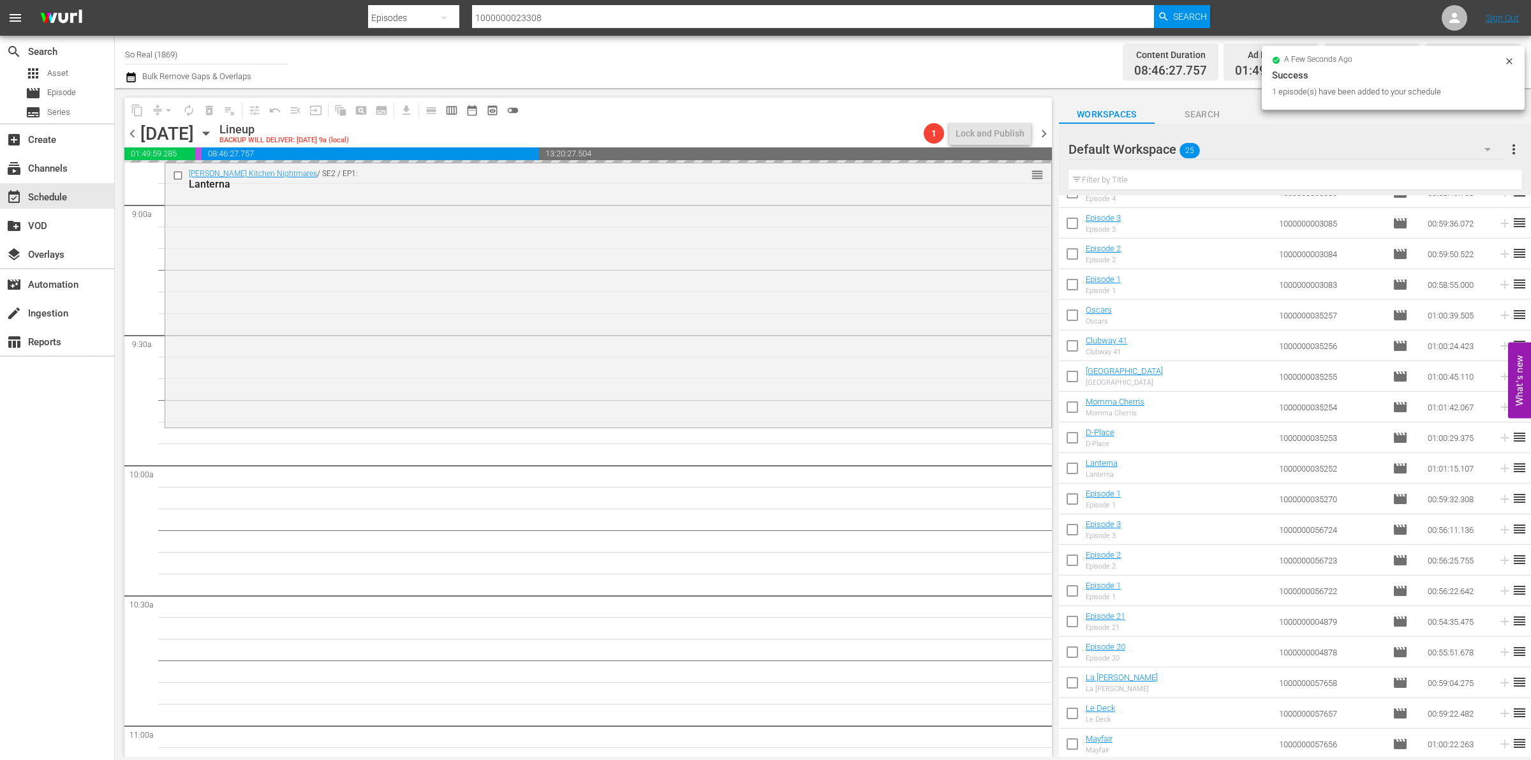
scroll to position [2301, 0]
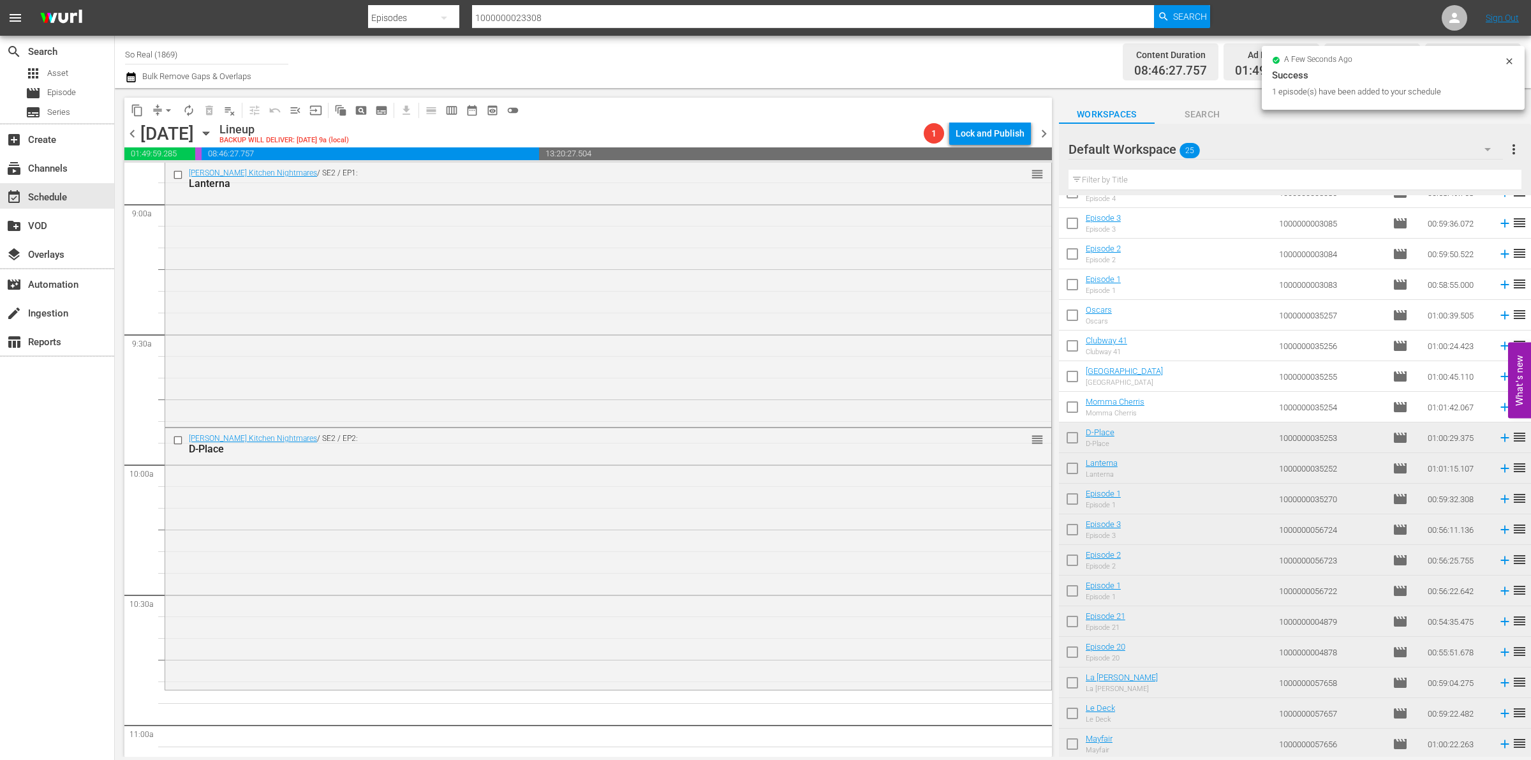
click at [1078, 410] on input "checkbox" at bounding box center [1072, 409] width 27 height 27
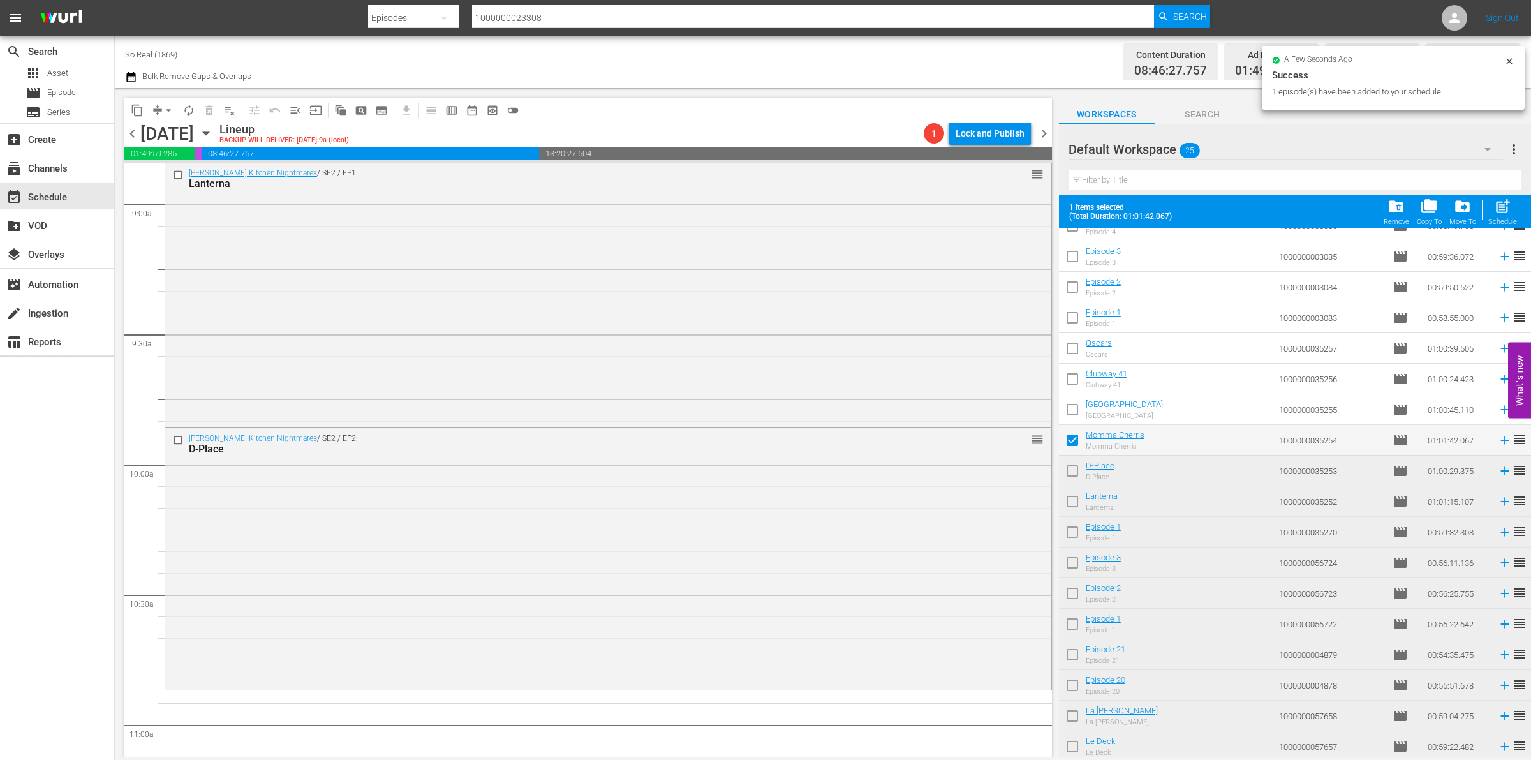
click at [1503, 214] on span "post_add" at bounding box center [1502, 206] width 17 height 17
checkbox input "false"
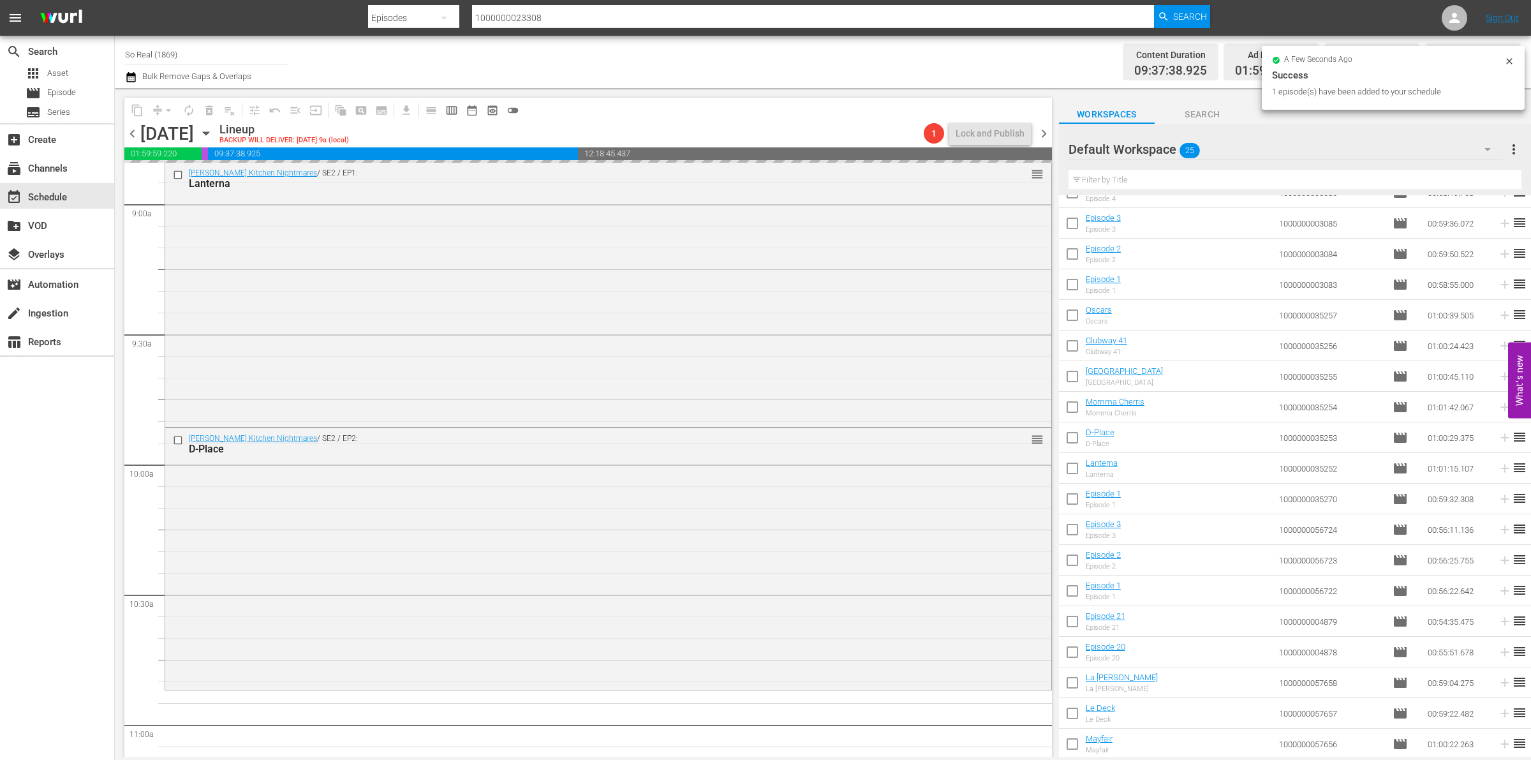
scroll to position [2543, 0]
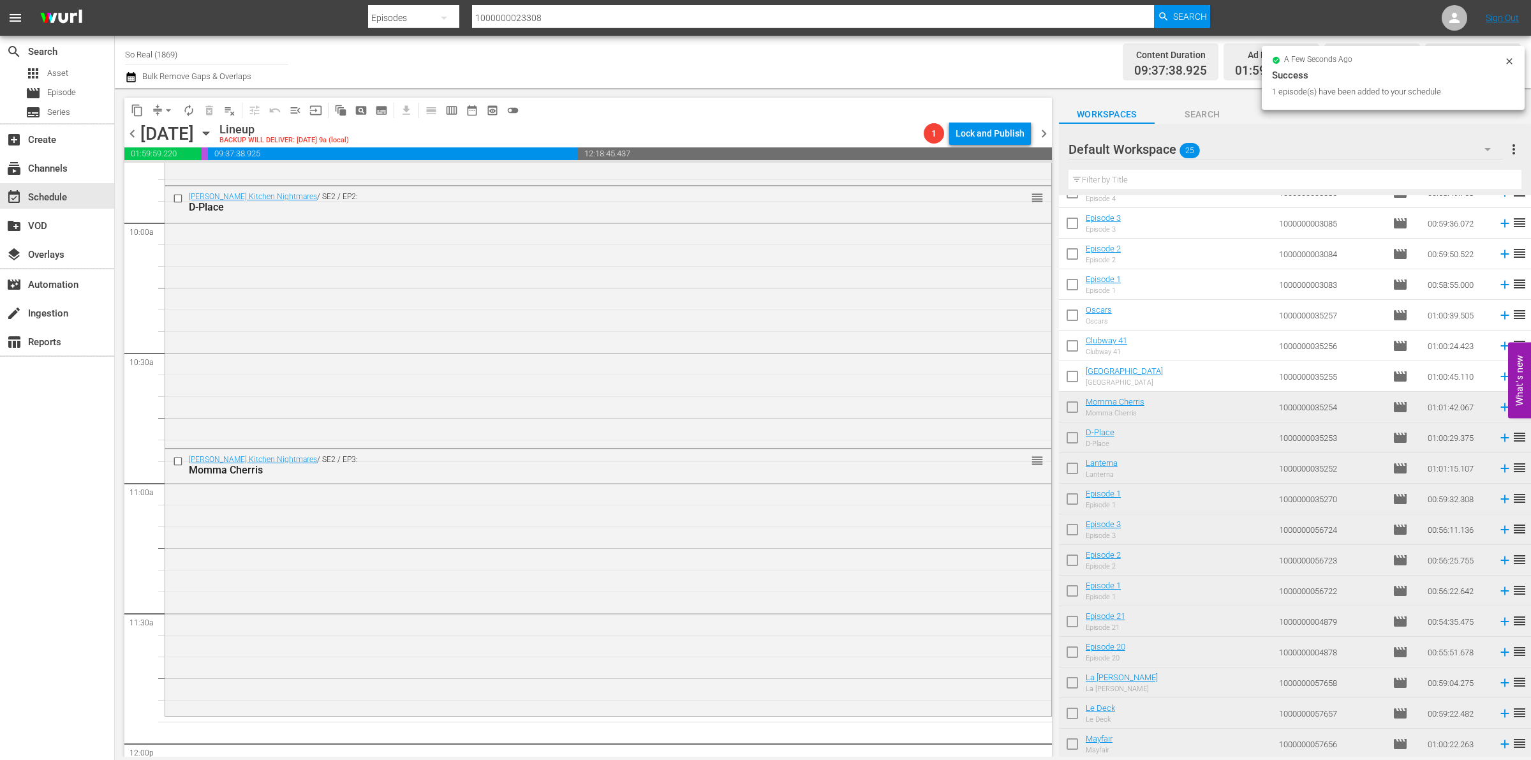
click at [1069, 371] on input "checkbox" at bounding box center [1072, 379] width 27 height 27
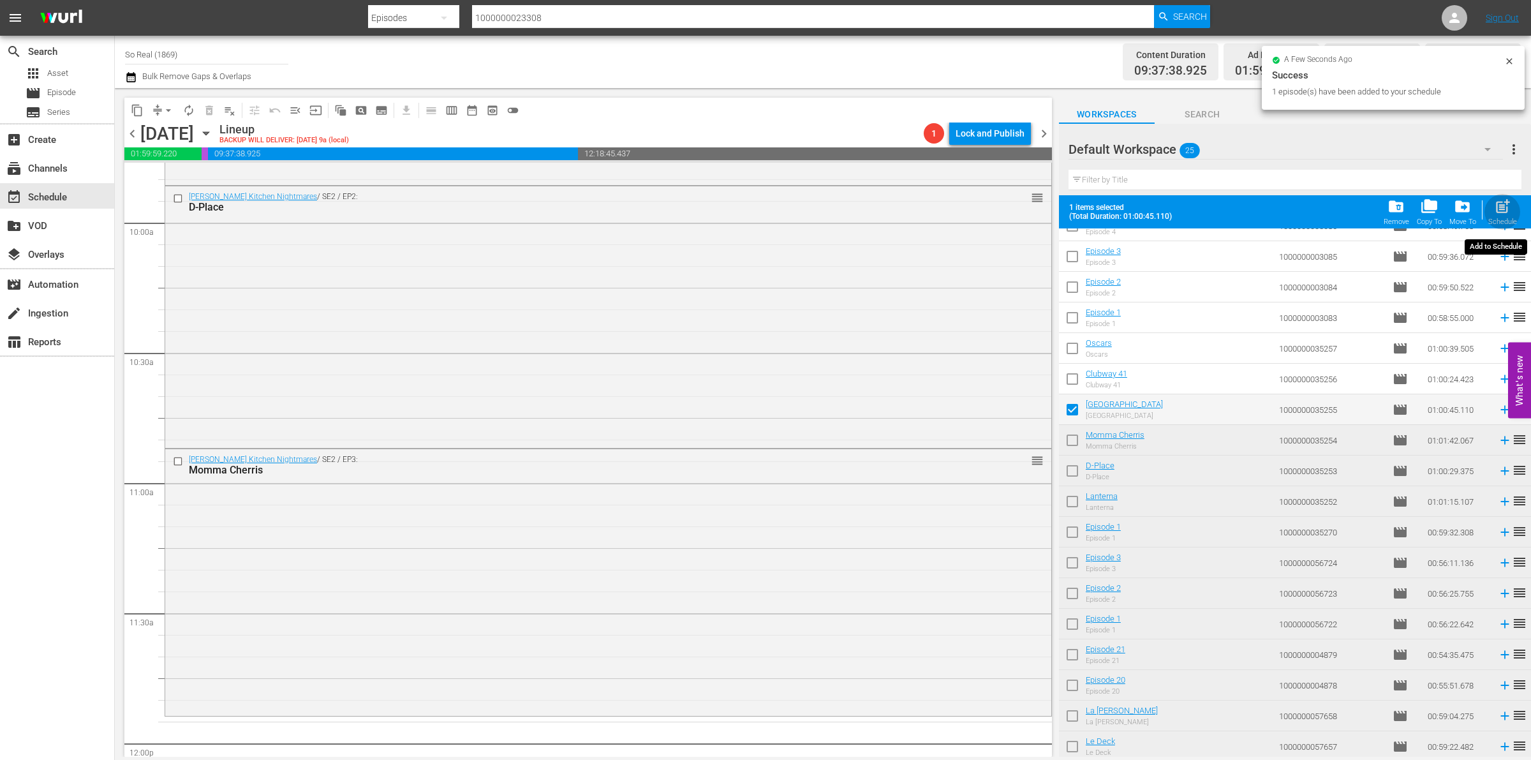
click at [1510, 209] on span "post_add" at bounding box center [1502, 206] width 17 height 17
checkbox input "false"
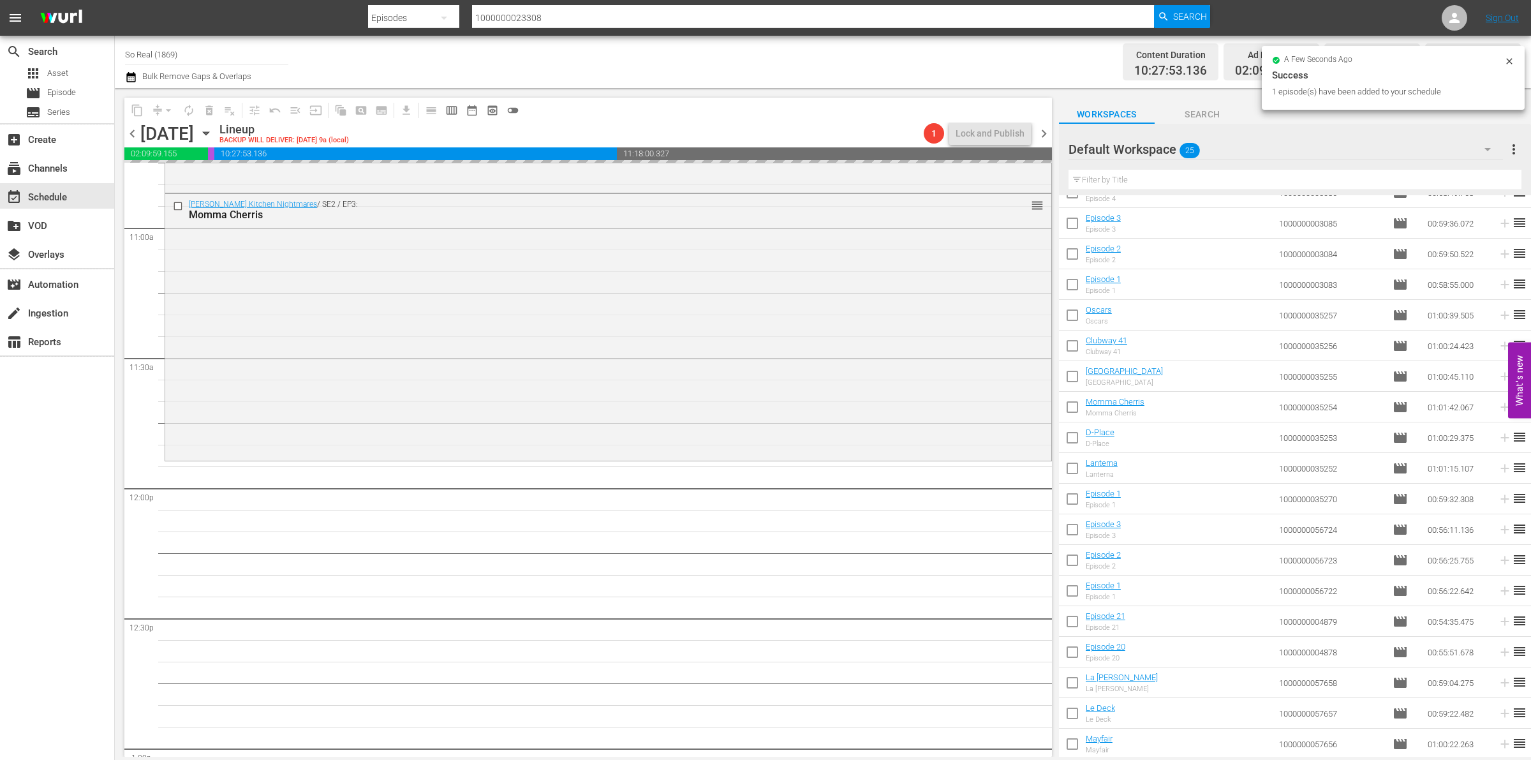
scroll to position [2801, 0]
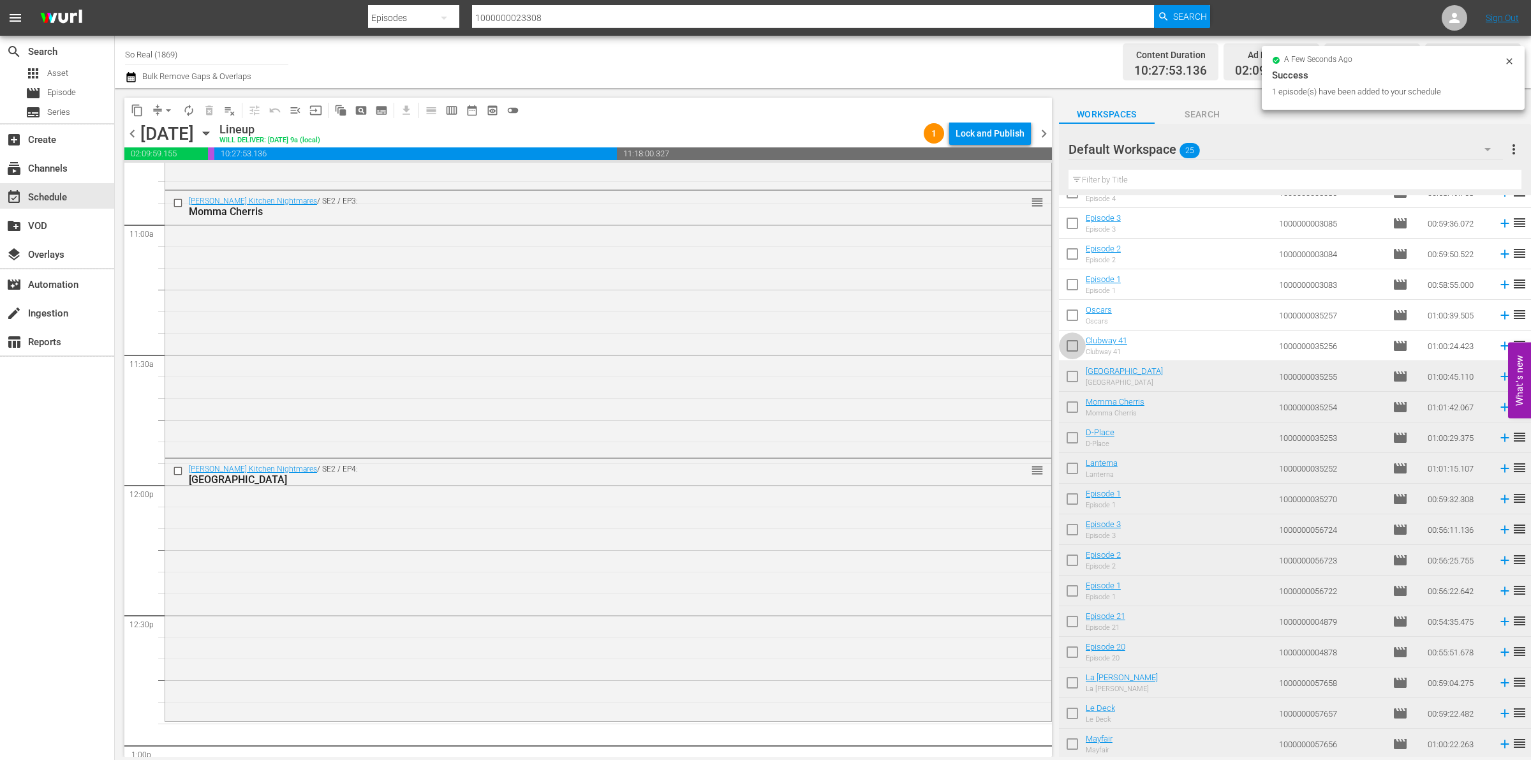
click at [1072, 339] on input "checkbox" at bounding box center [1072, 348] width 27 height 27
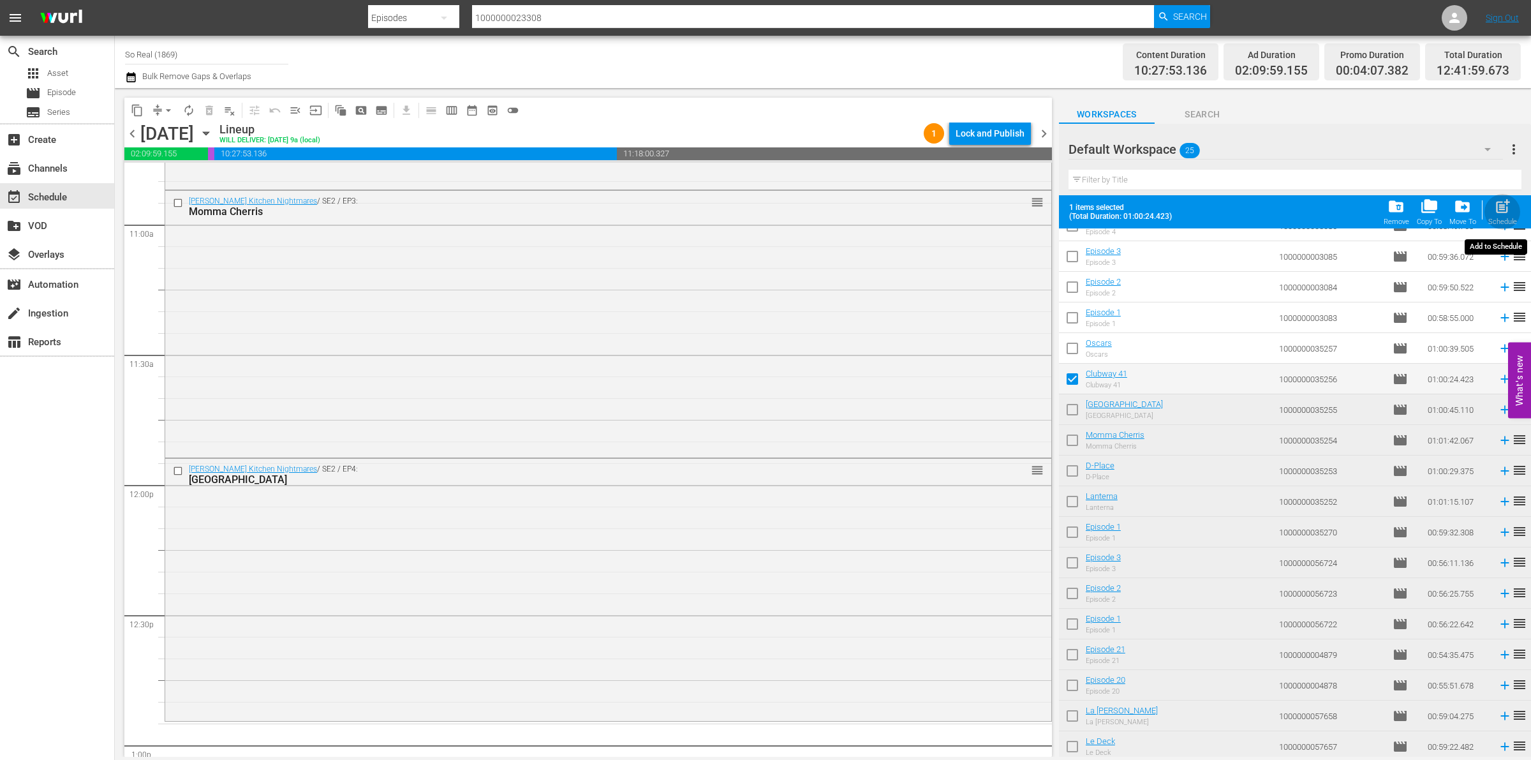
click at [1498, 205] on span "post_add" at bounding box center [1502, 206] width 17 height 17
checkbox input "false"
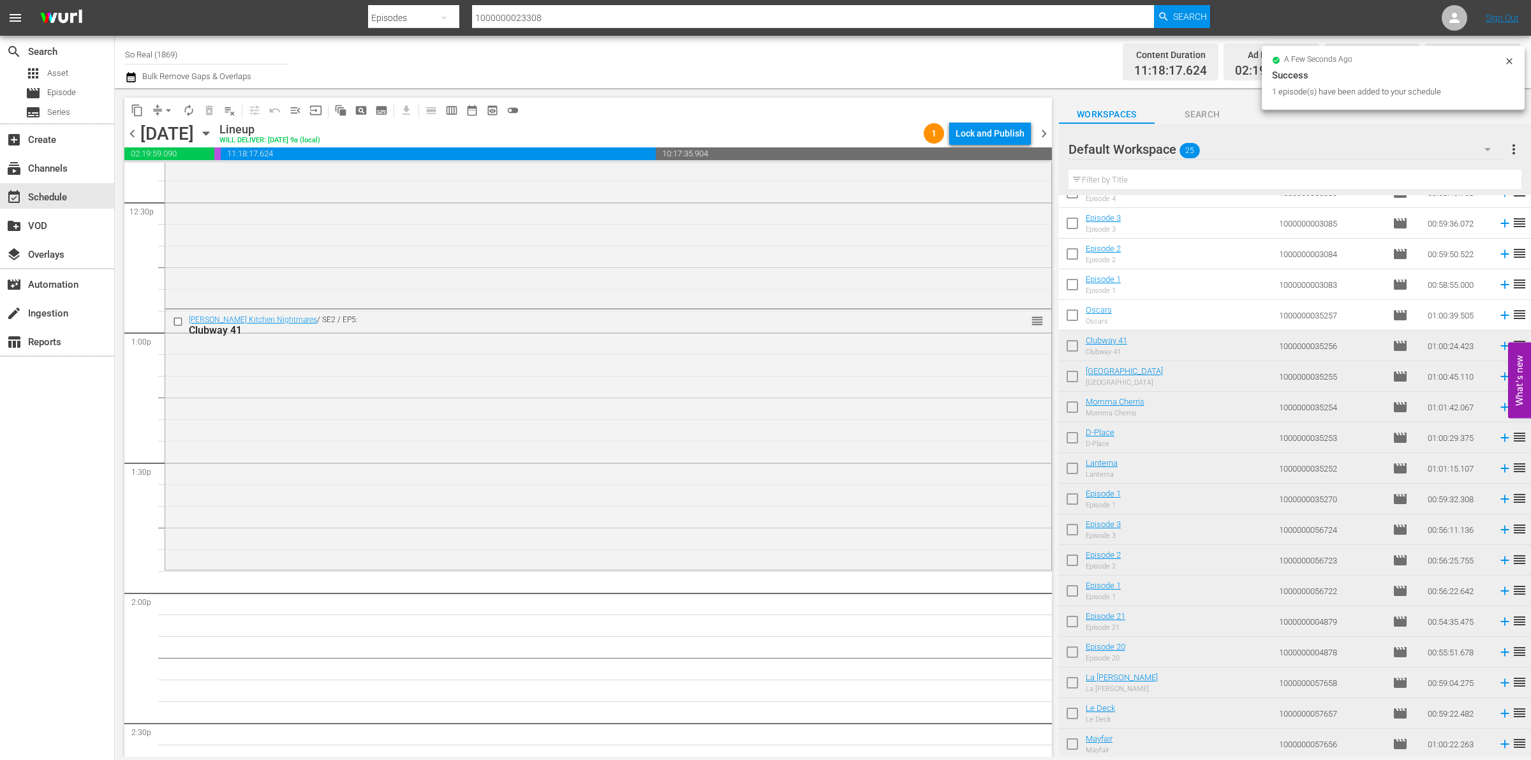
scroll to position [3226, 0]
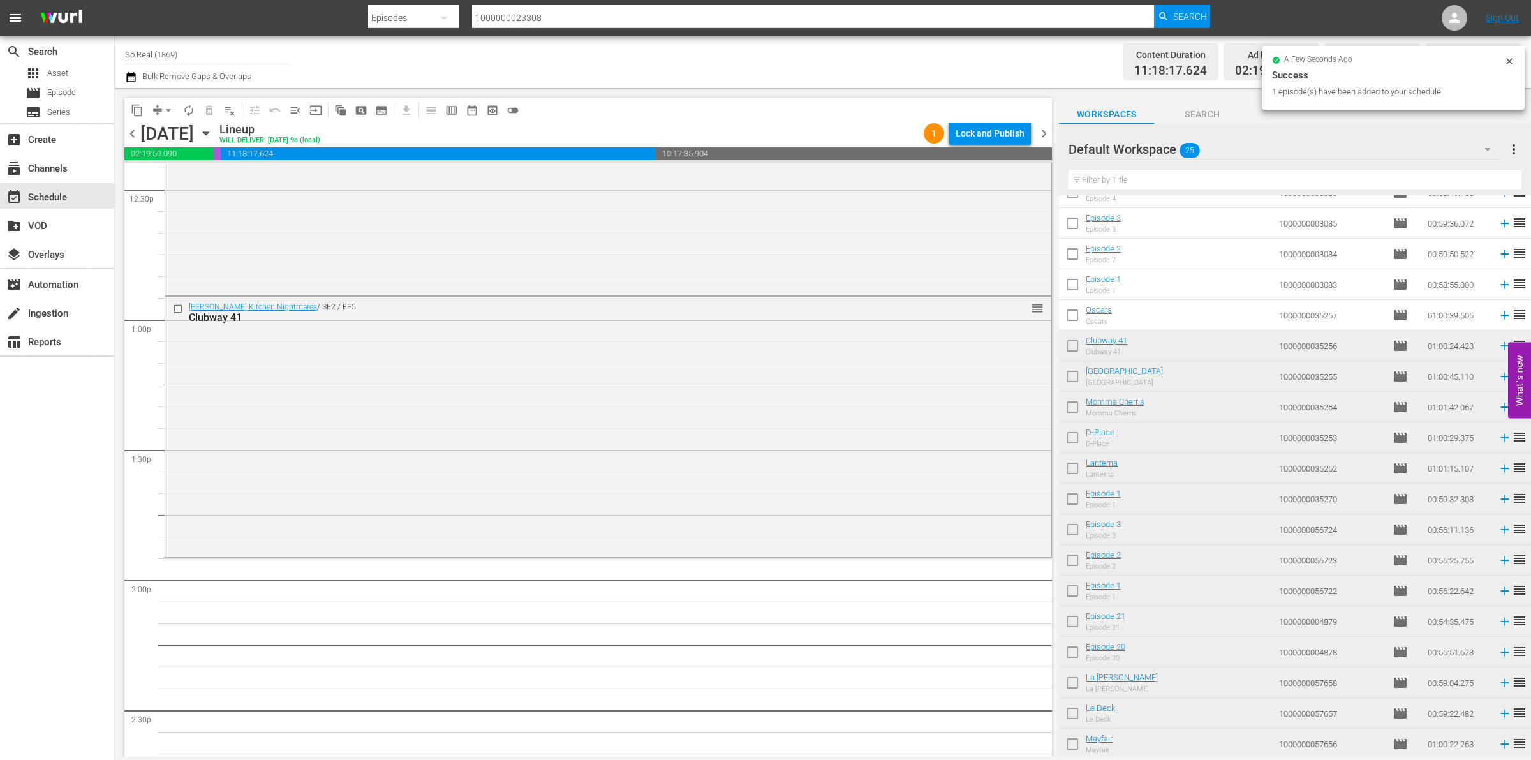
click at [1070, 314] on input "checkbox" at bounding box center [1072, 317] width 27 height 27
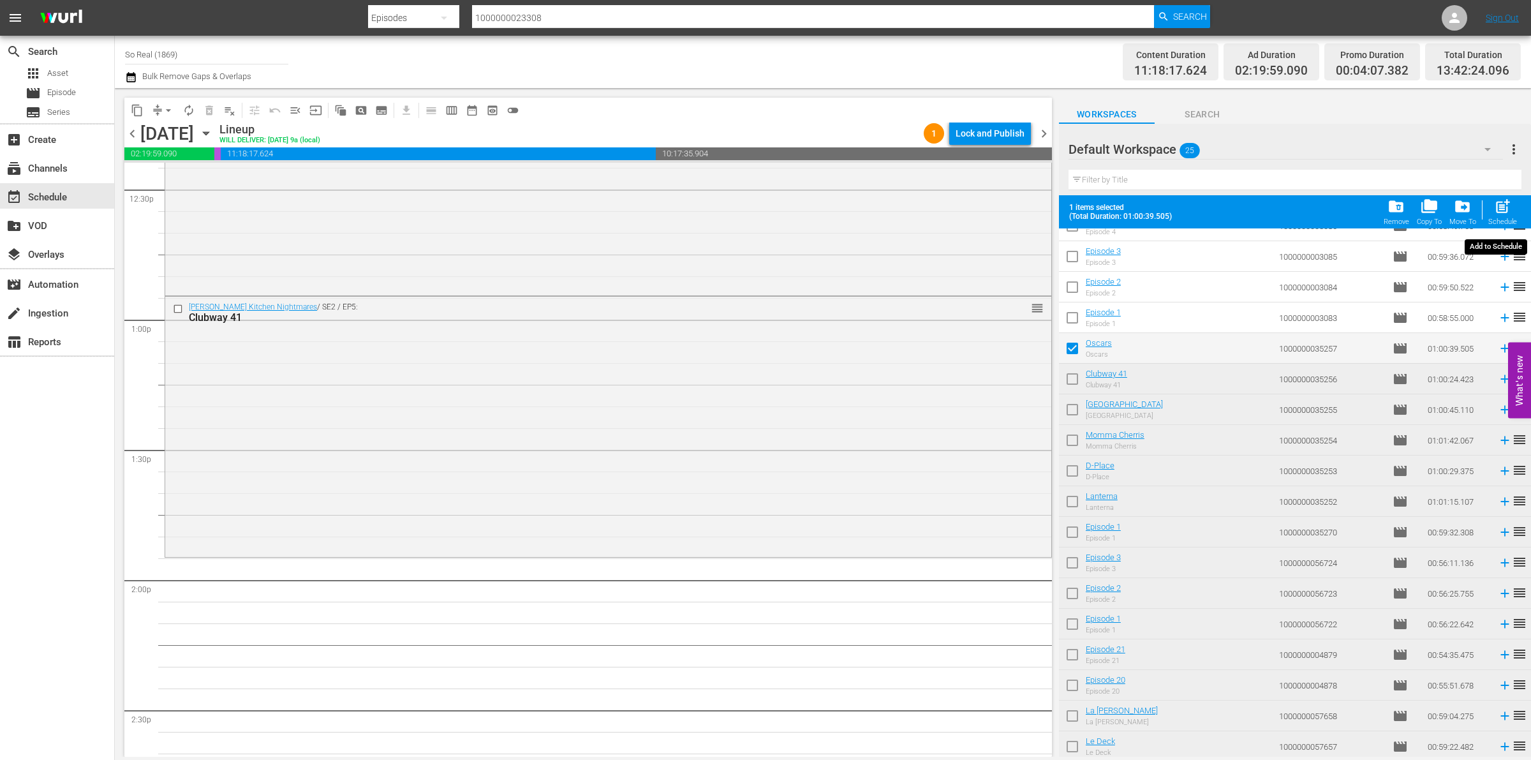
click at [1493, 221] on div "Schedule" at bounding box center [1502, 222] width 29 height 8
checkbox input "false"
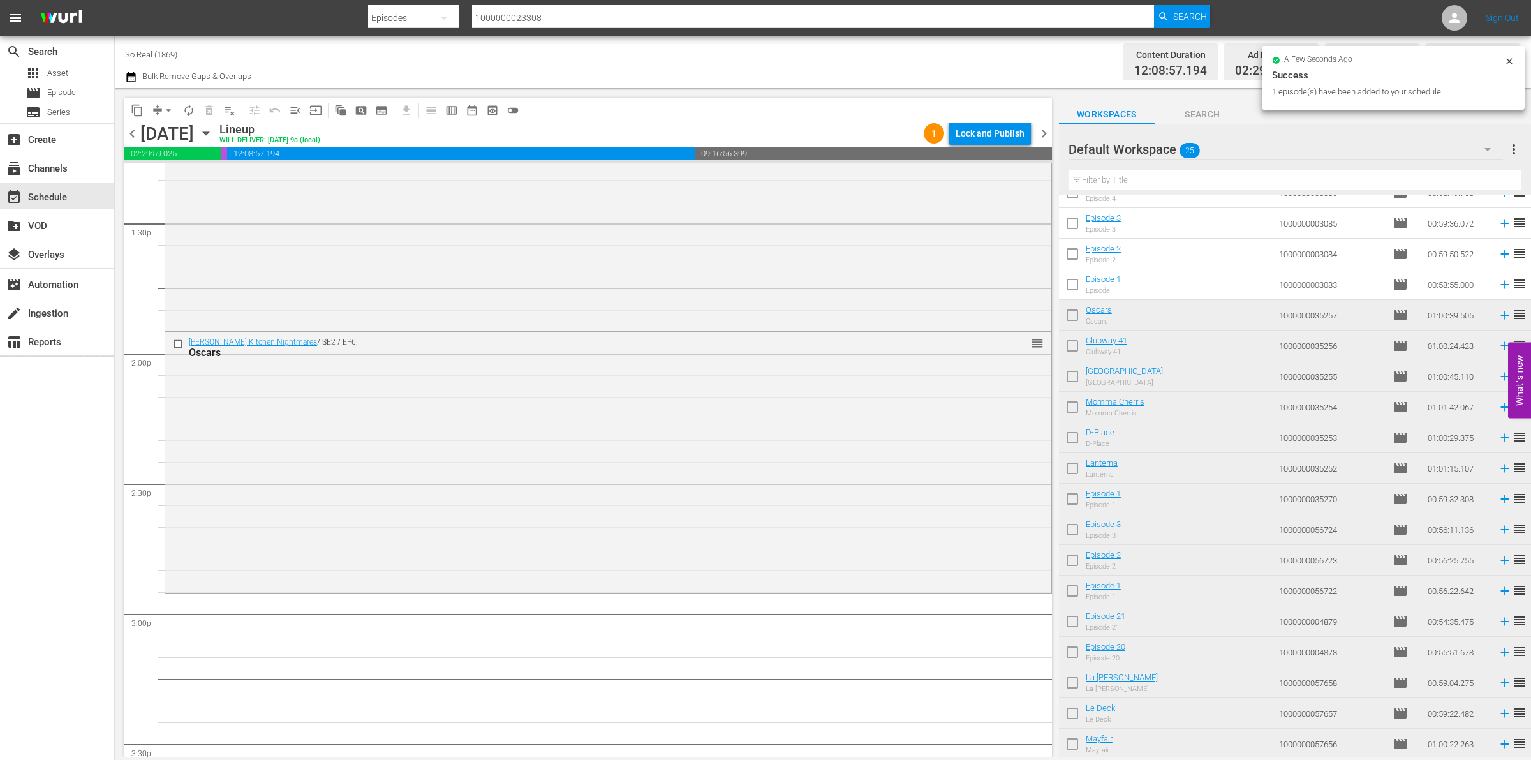
scroll to position [3454, 0]
click at [1067, 283] on input "checkbox" at bounding box center [1072, 287] width 27 height 27
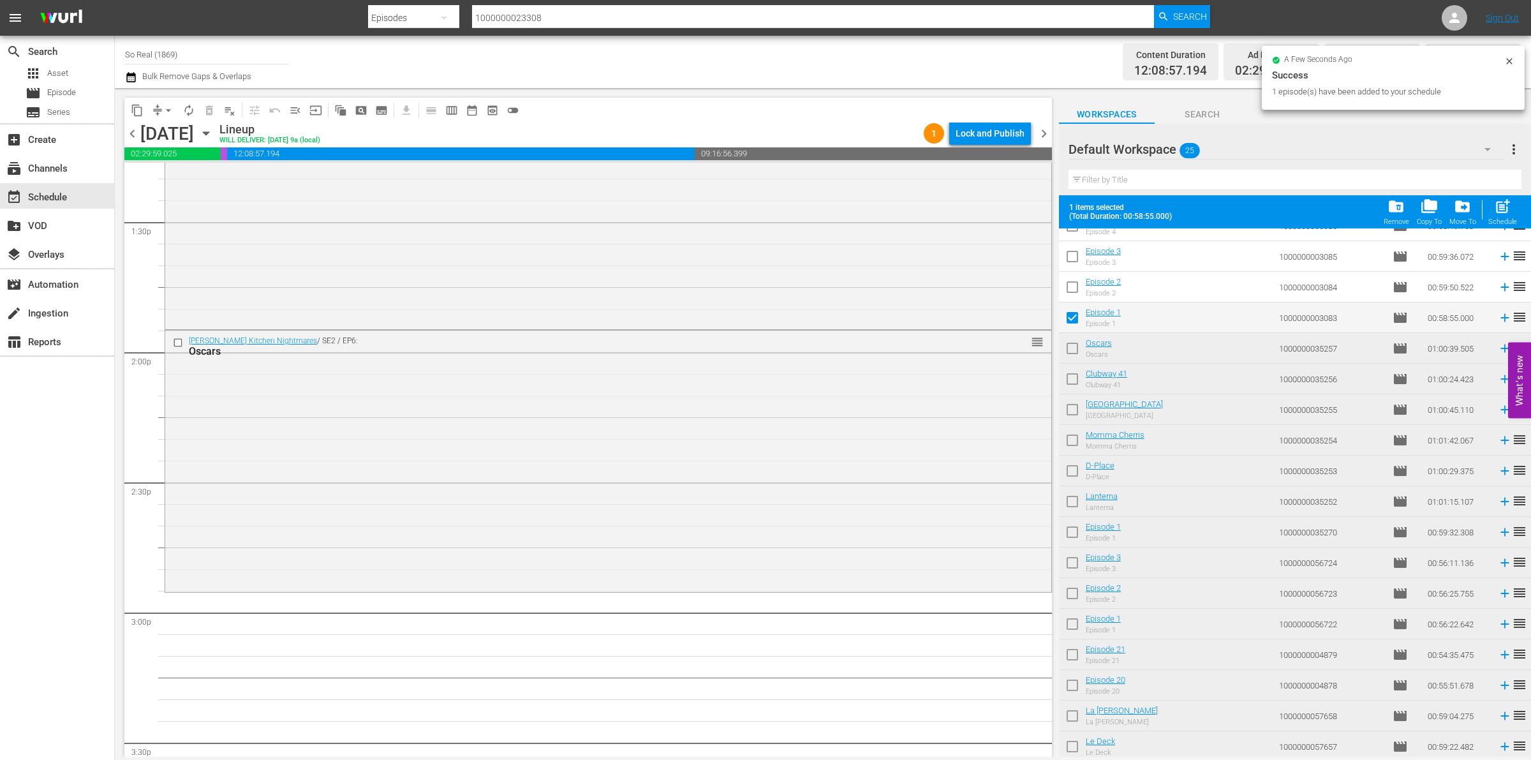
click at [1499, 209] on span "post_add" at bounding box center [1502, 206] width 17 height 17
checkbox input "false"
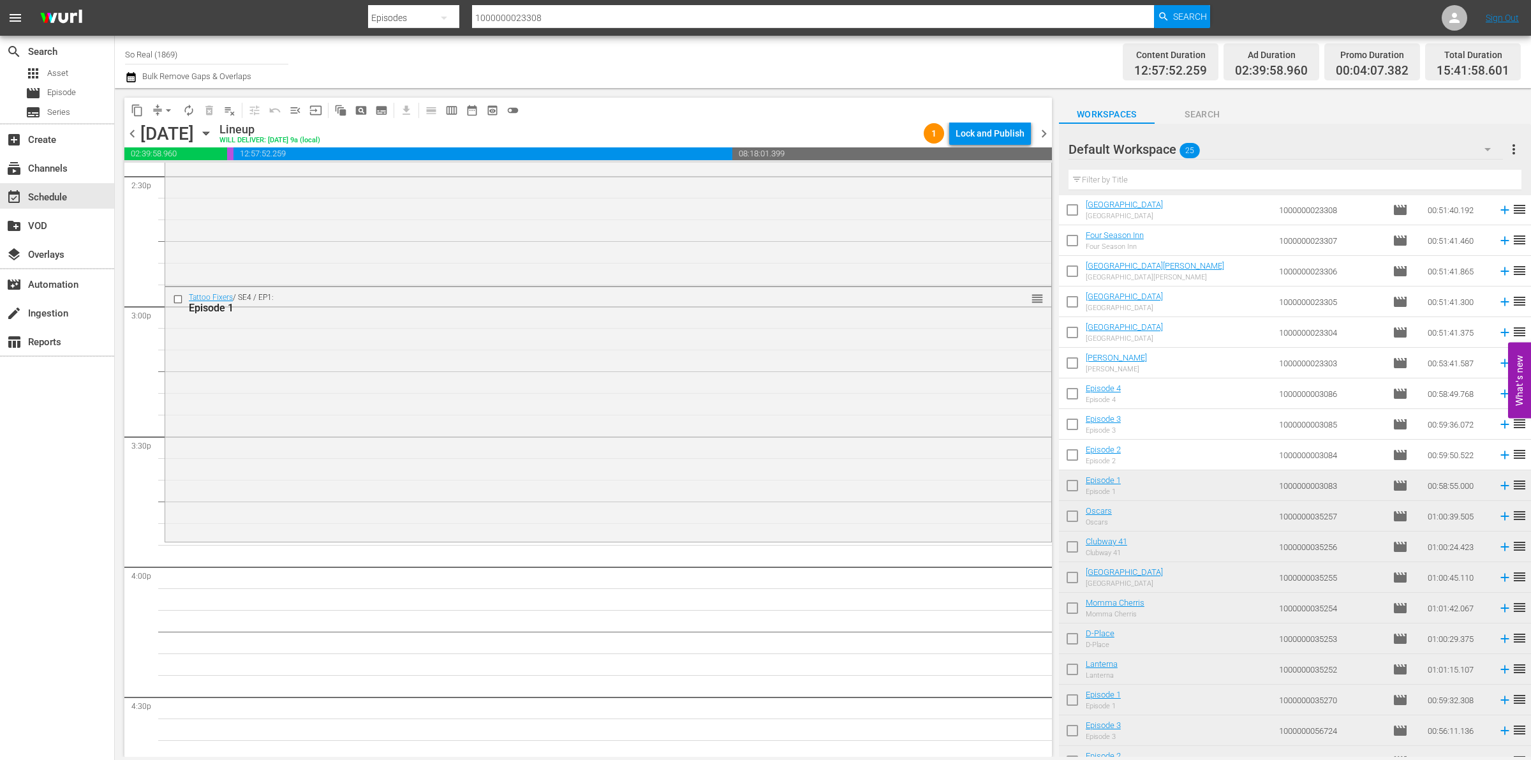
scroll to position [29, 0]
click at [1064, 459] on input "checkbox" at bounding box center [1072, 460] width 27 height 27
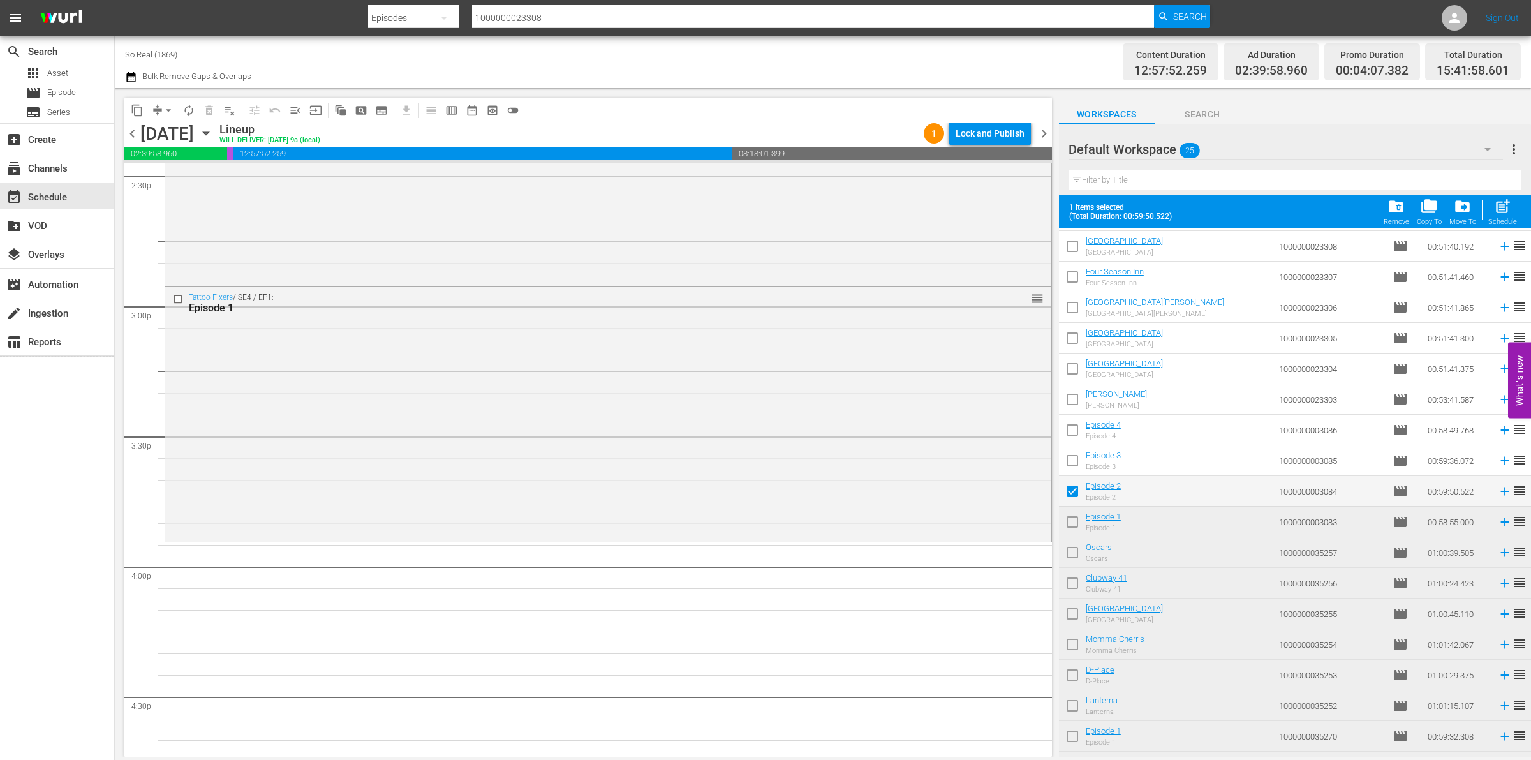
click at [1511, 209] on span "post_add" at bounding box center [1502, 206] width 17 height 17
checkbox input "false"
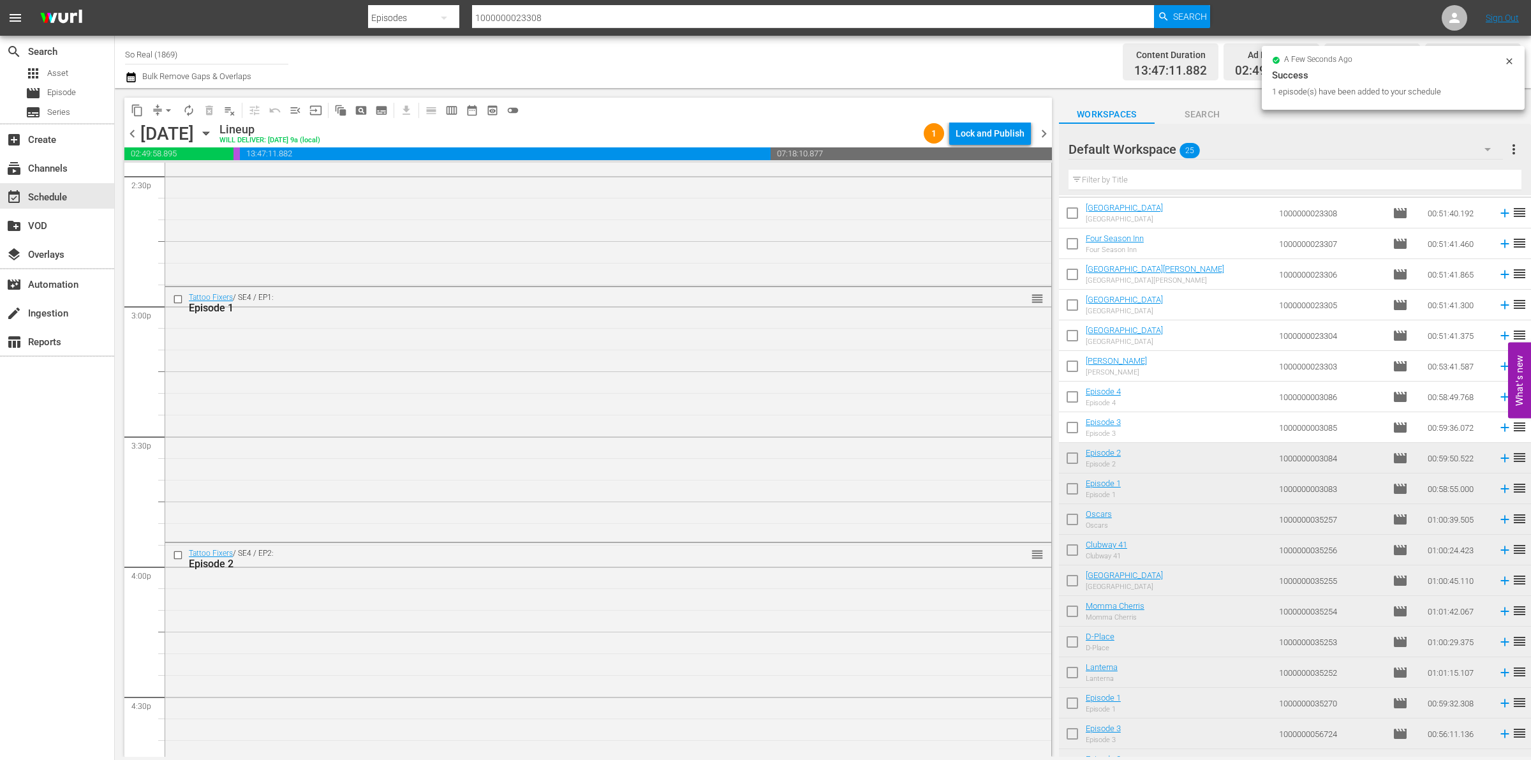
click at [1079, 427] on input "checkbox" at bounding box center [1072, 430] width 27 height 27
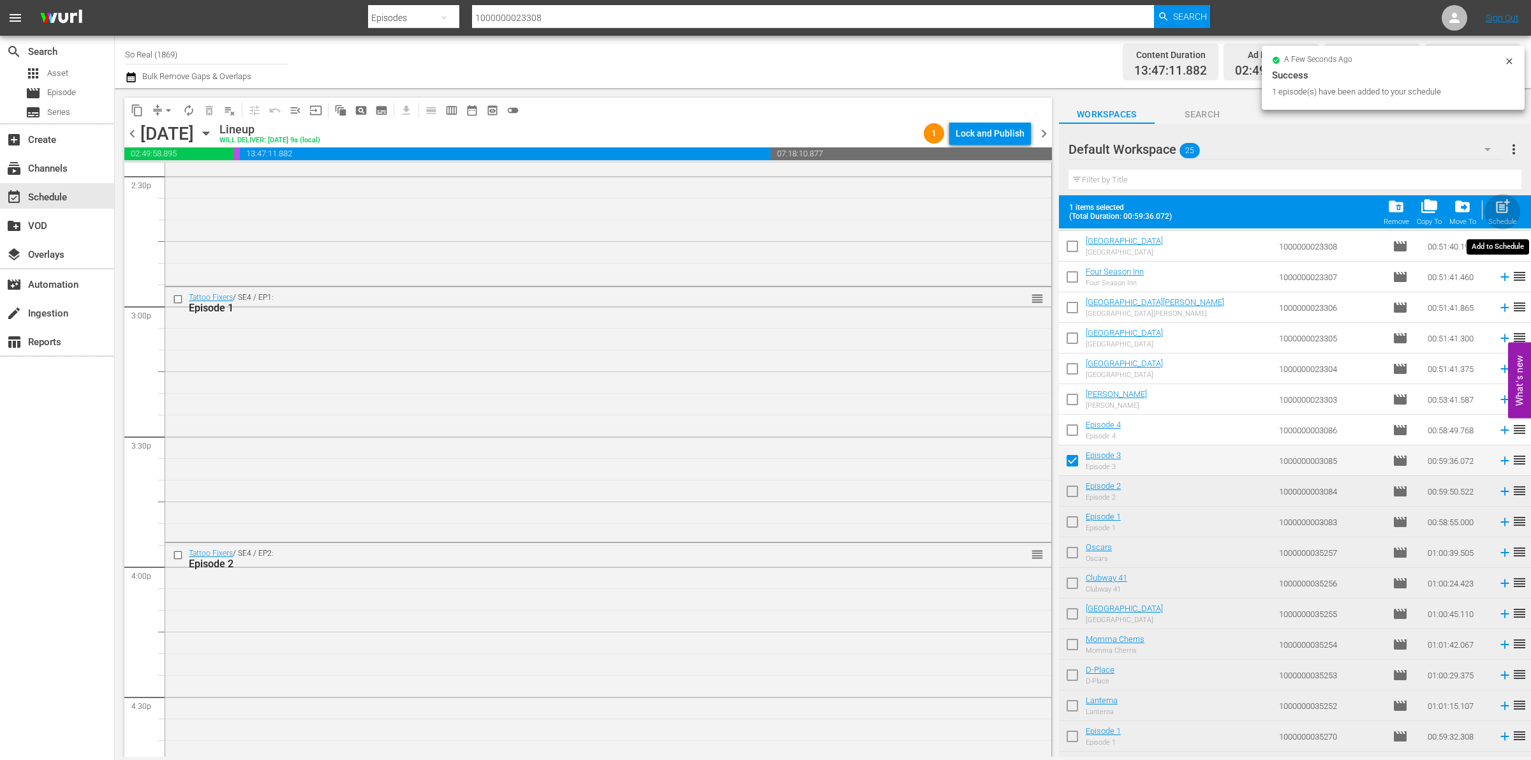
click at [1513, 198] on div "post_add Schedule" at bounding box center [1502, 212] width 29 height 28
checkbox input "false"
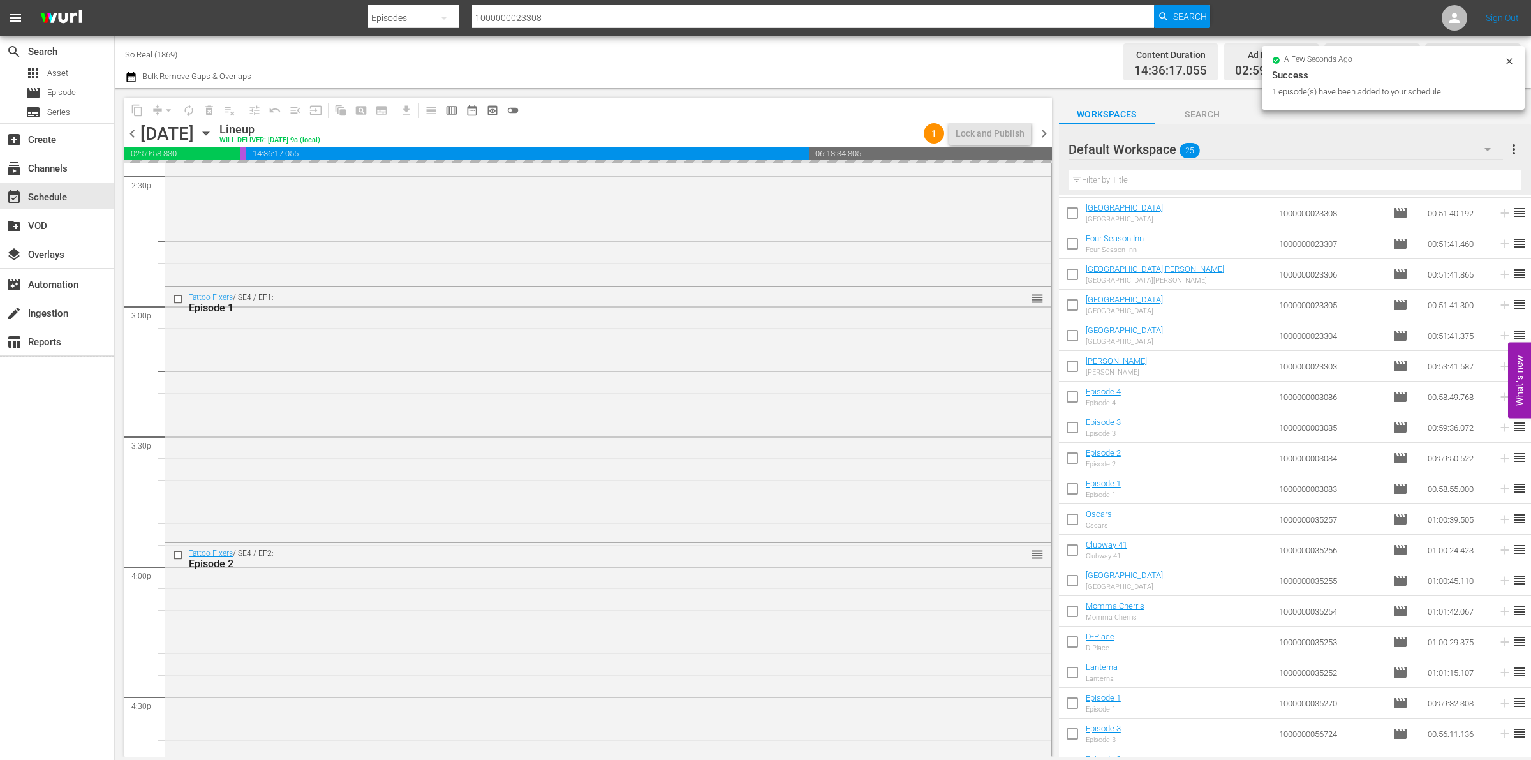
scroll to position [4064, 0]
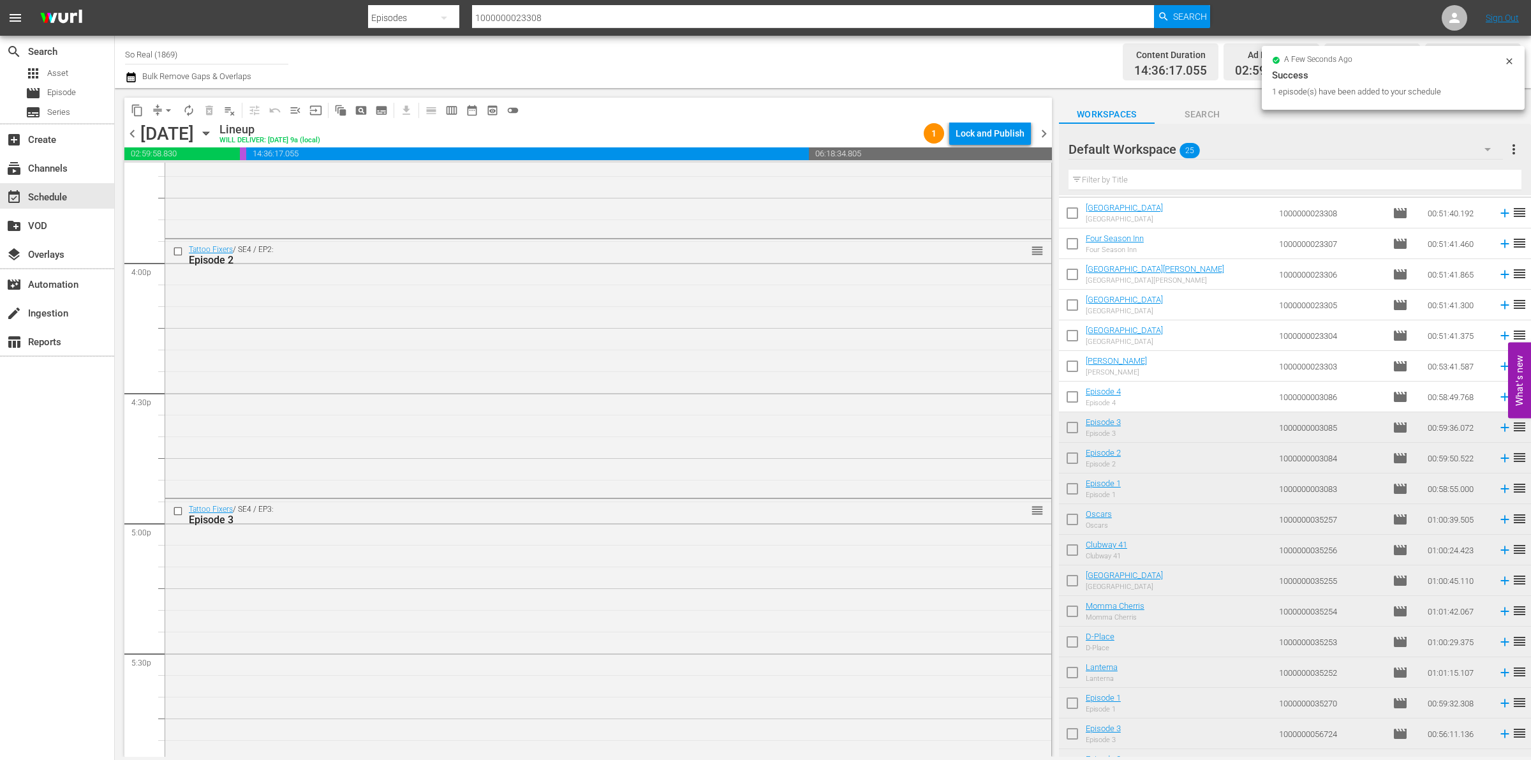
click at [1076, 399] on input "checkbox" at bounding box center [1072, 399] width 27 height 27
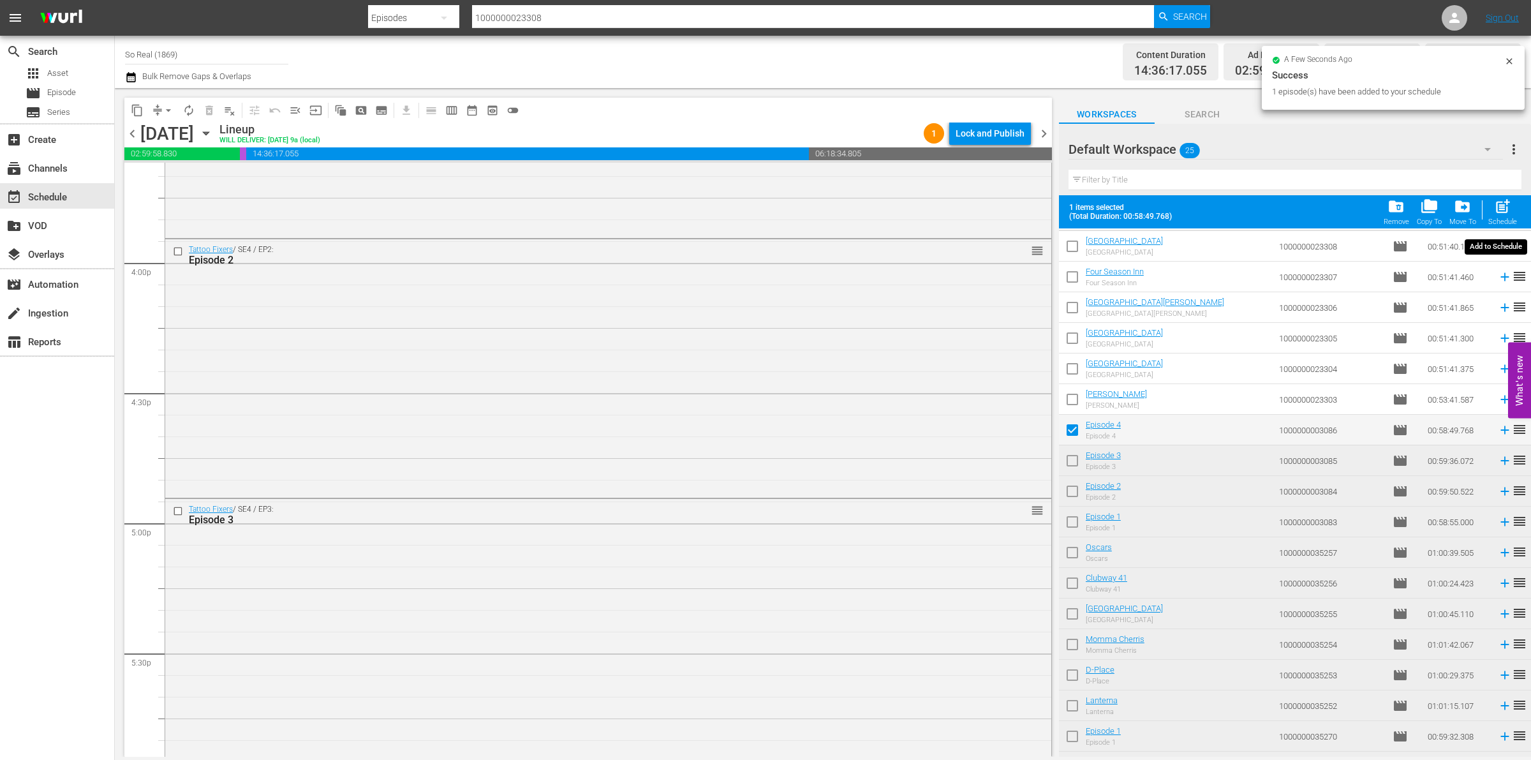
click at [1500, 218] on div "post_add Schedule" at bounding box center [1502, 212] width 29 height 28
checkbox input "false"
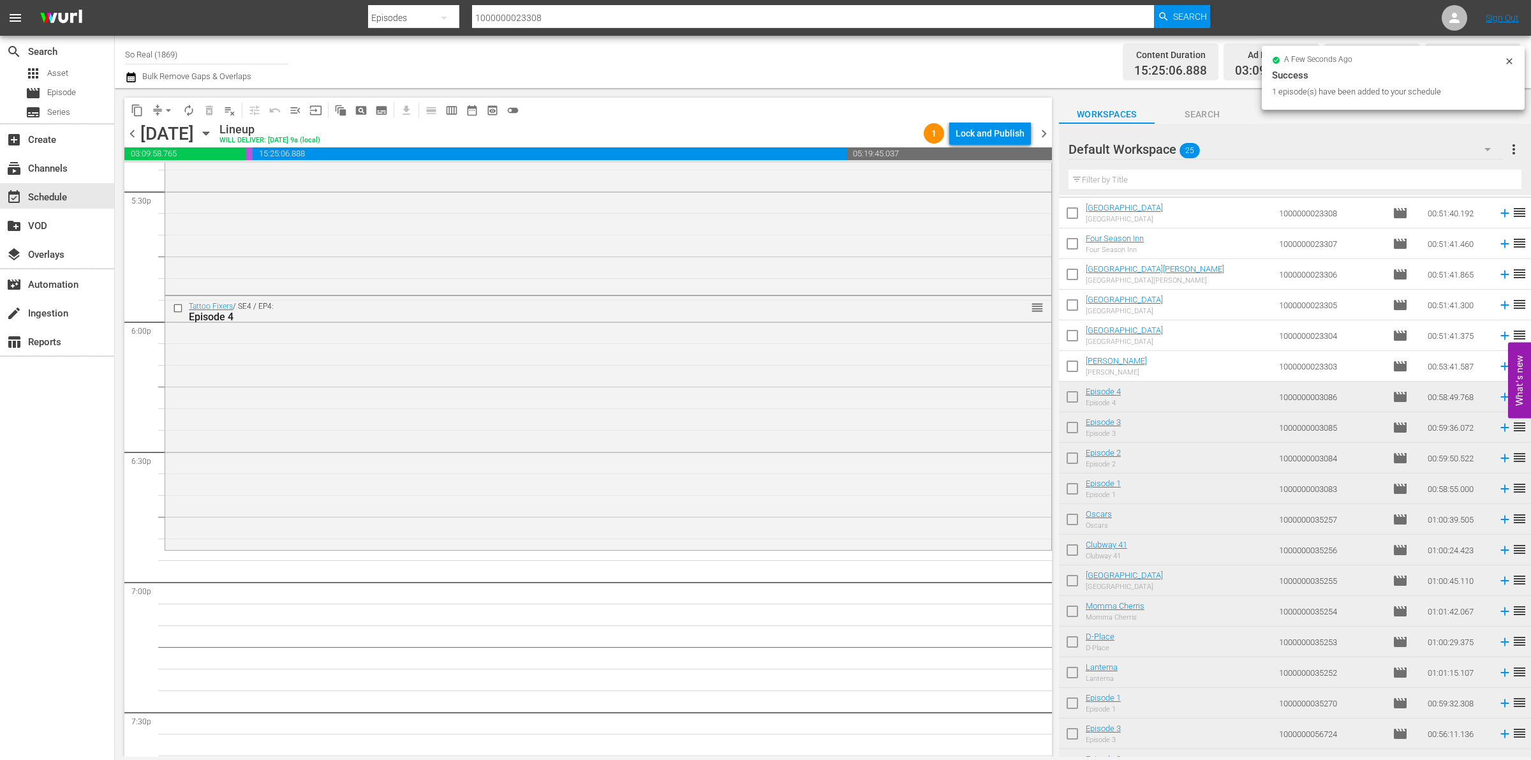
scroll to position [4527, 0]
click at [1072, 372] on input "checkbox" at bounding box center [1072, 368] width 27 height 27
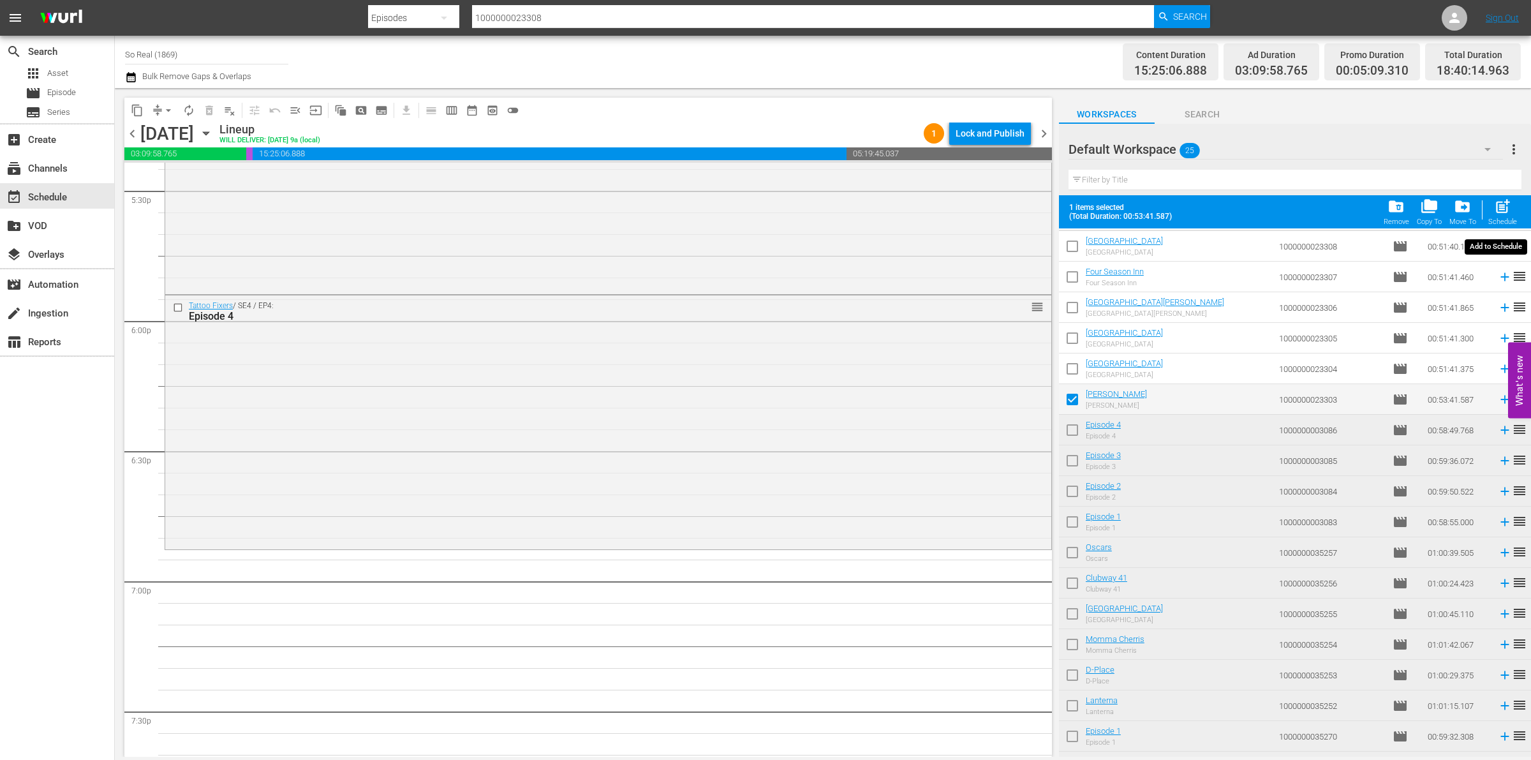
click at [1496, 198] on button "post_add Schedule" at bounding box center [1502, 212] width 36 height 36
checkbox input "false"
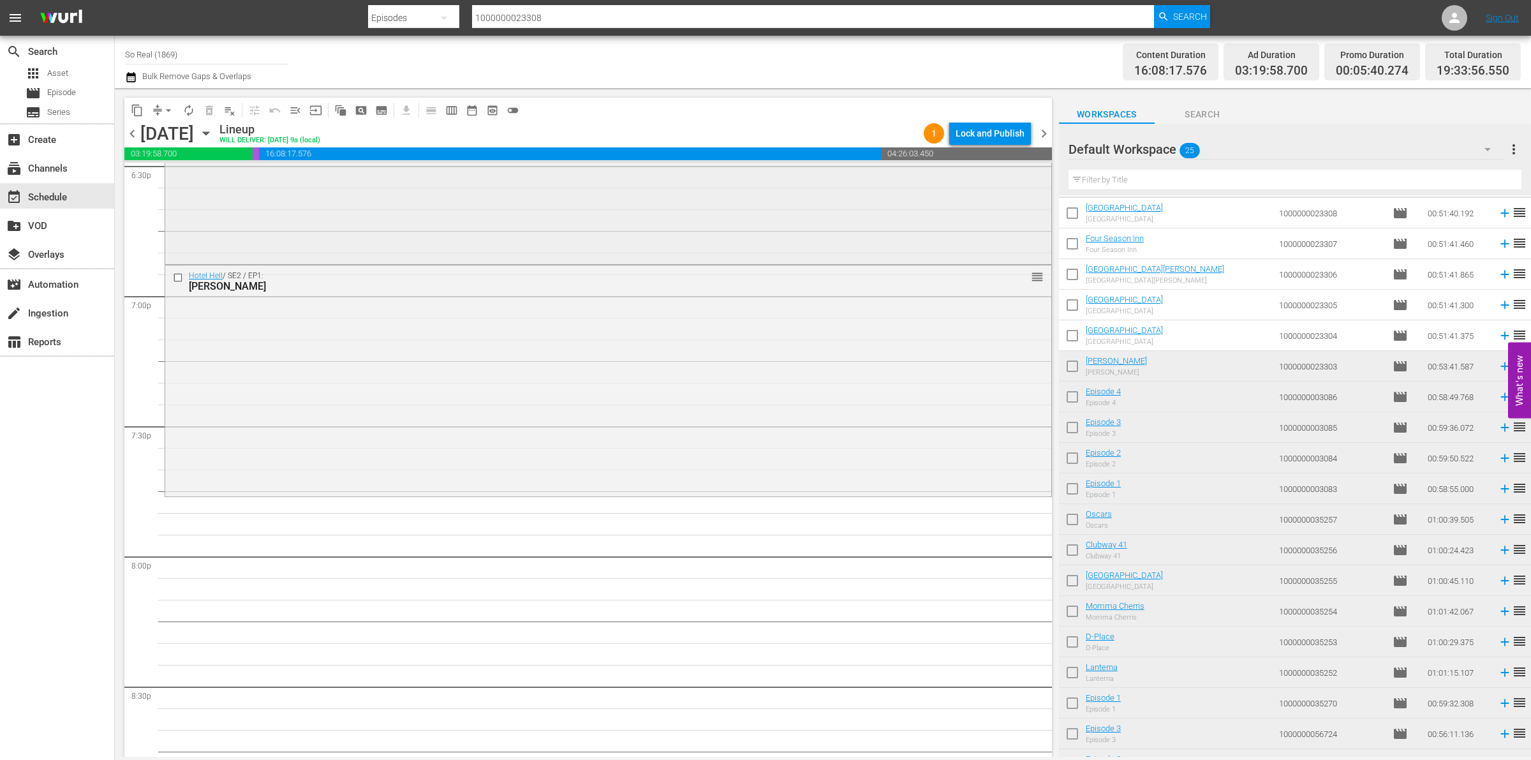
scroll to position [4814, 0]
click at [1080, 335] on input "checkbox" at bounding box center [1072, 338] width 27 height 27
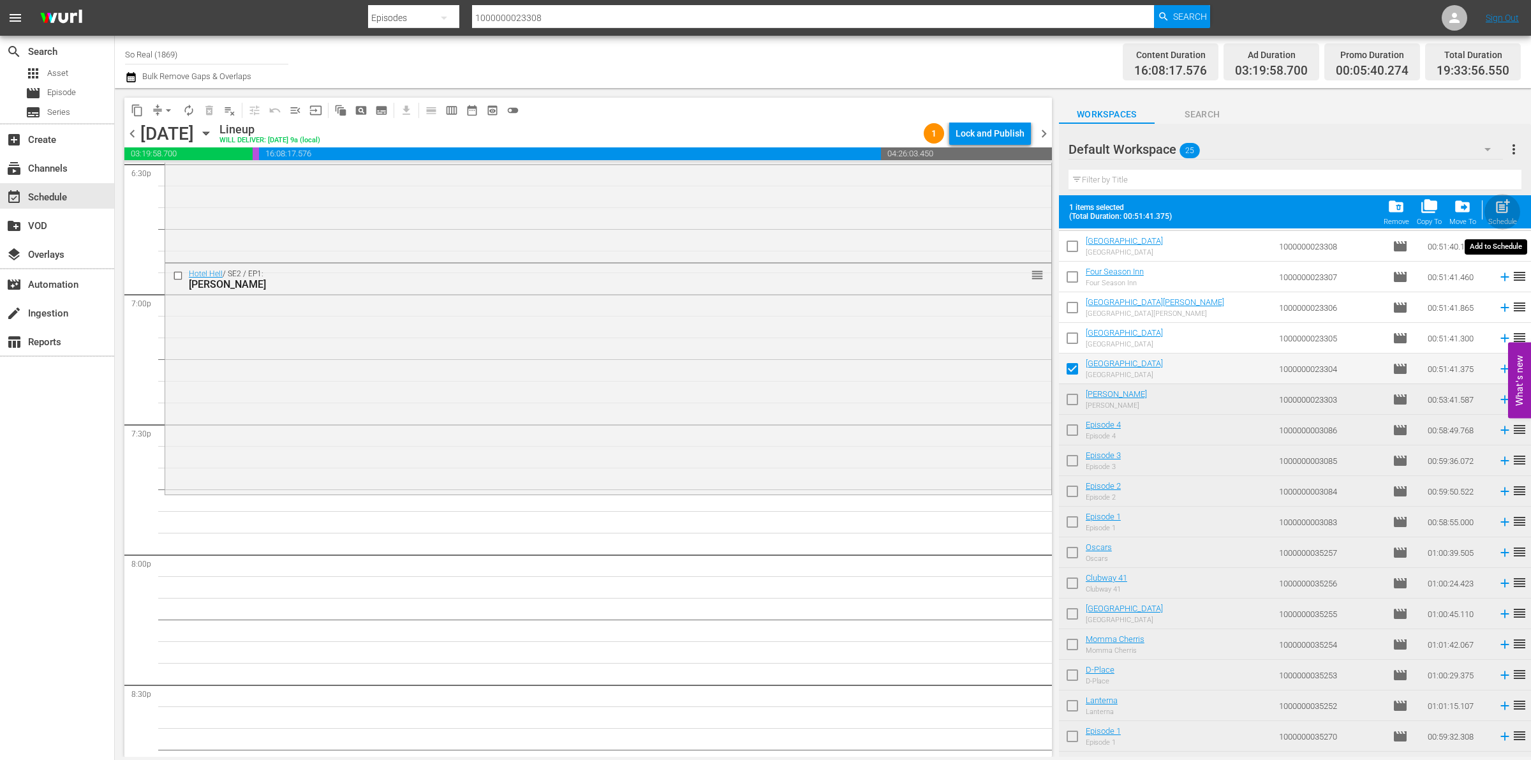
click at [1506, 221] on div "Schedule" at bounding box center [1502, 222] width 29 height 8
checkbox input "false"
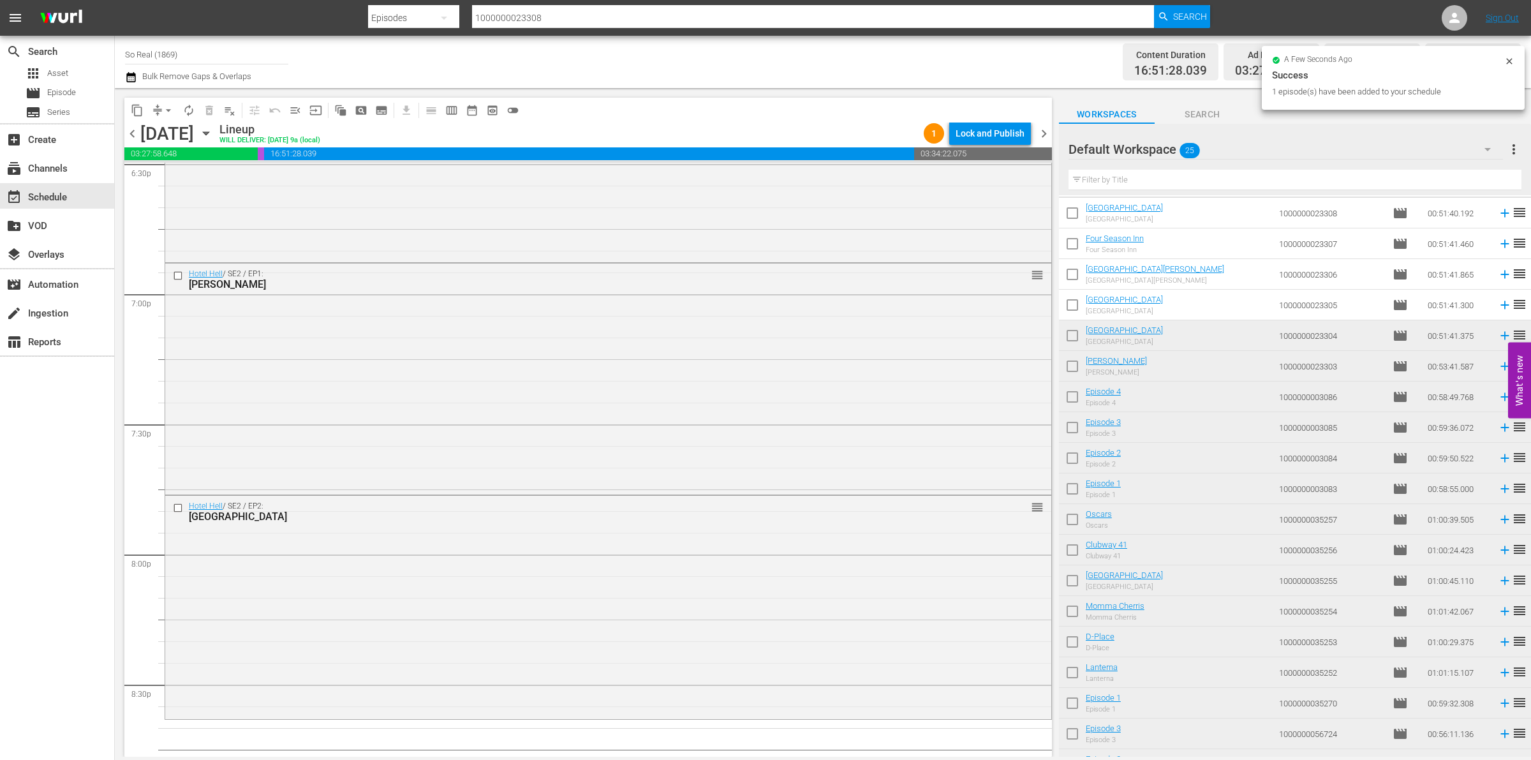
click at [1069, 308] on input "checkbox" at bounding box center [1072, 307] width 27 height 27
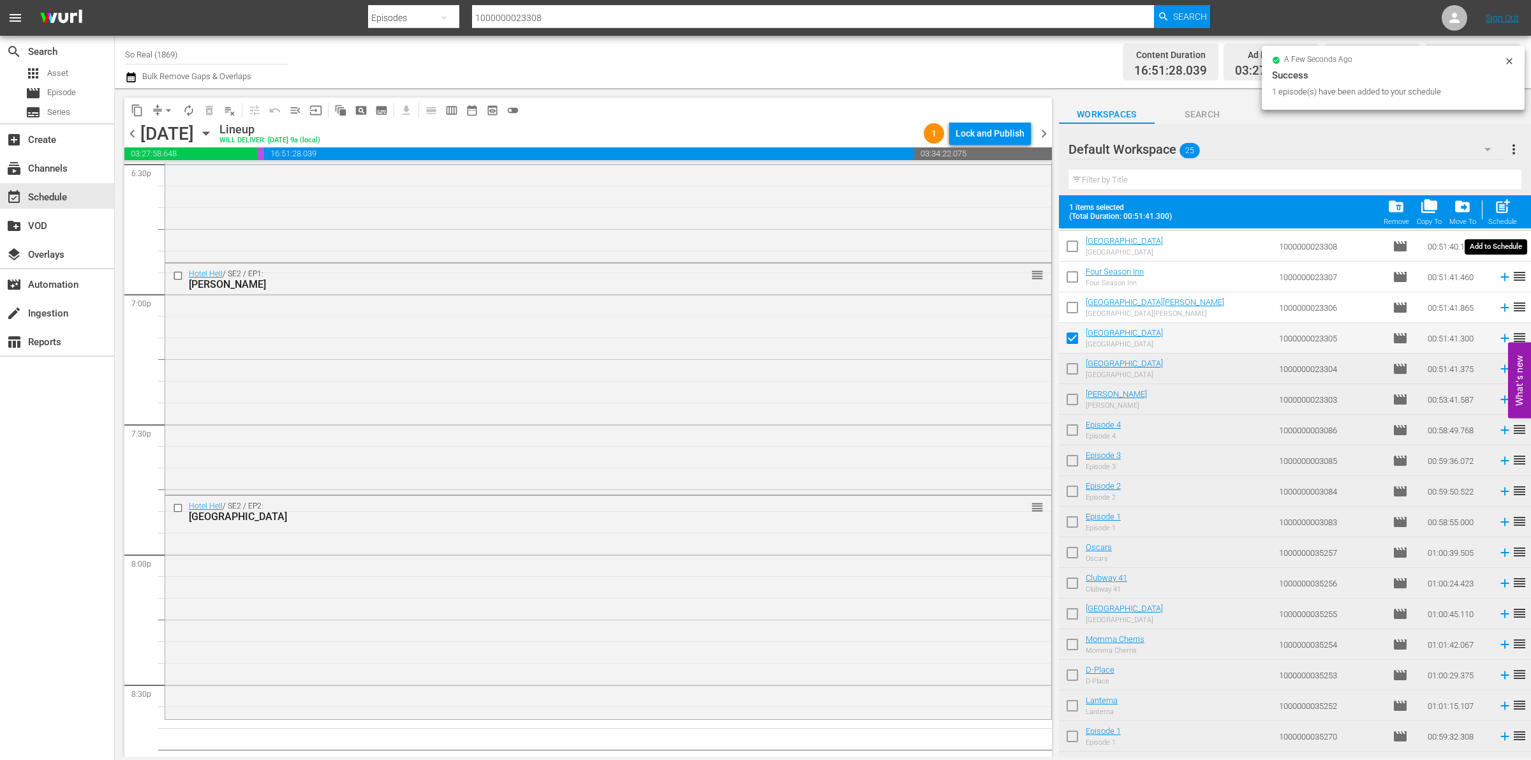
click at [1494, 202] on span "post_add" at bounding box center [1502, 206] width 17 height 17
checkbox input "false"
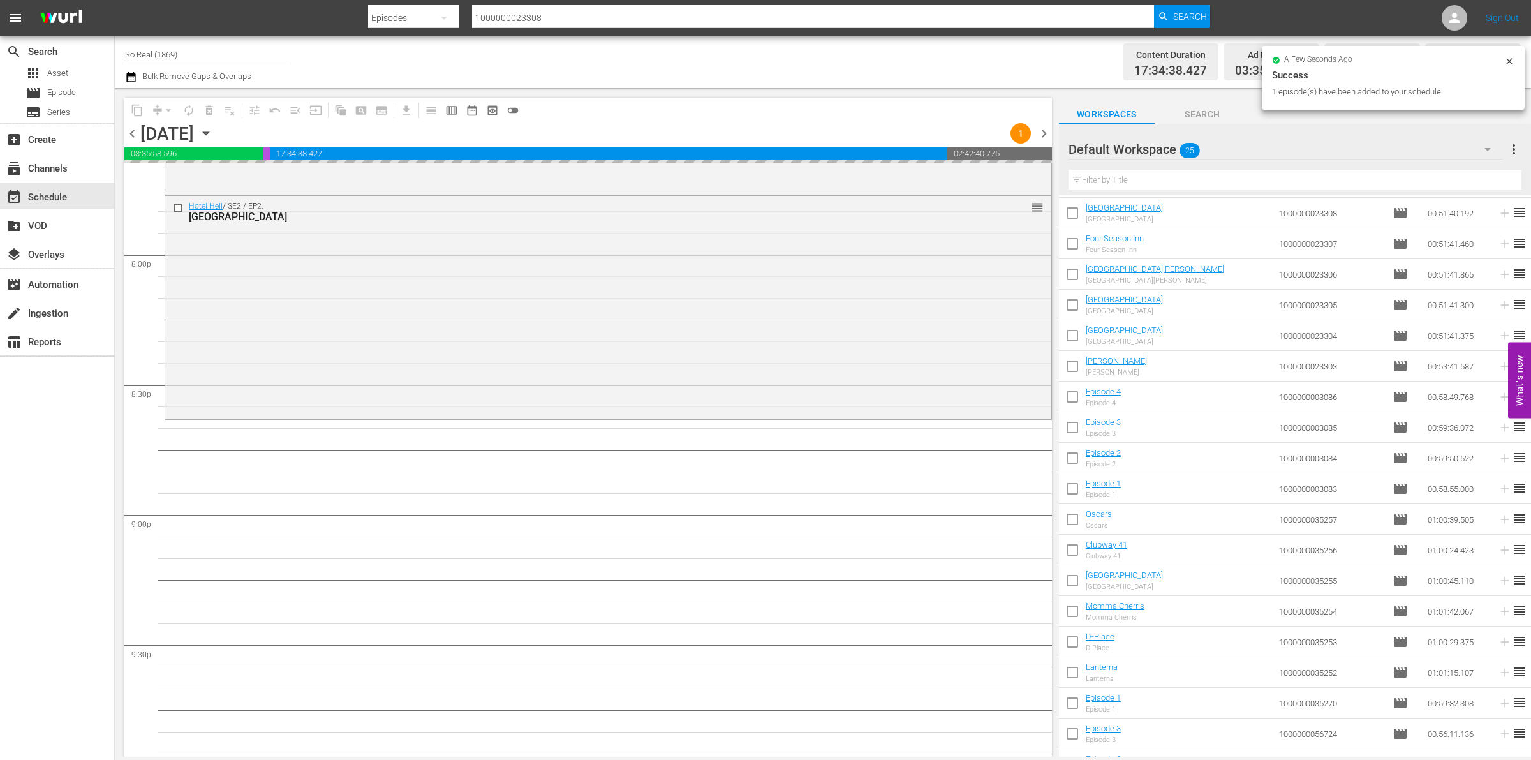
scroll to position [5127, 0]
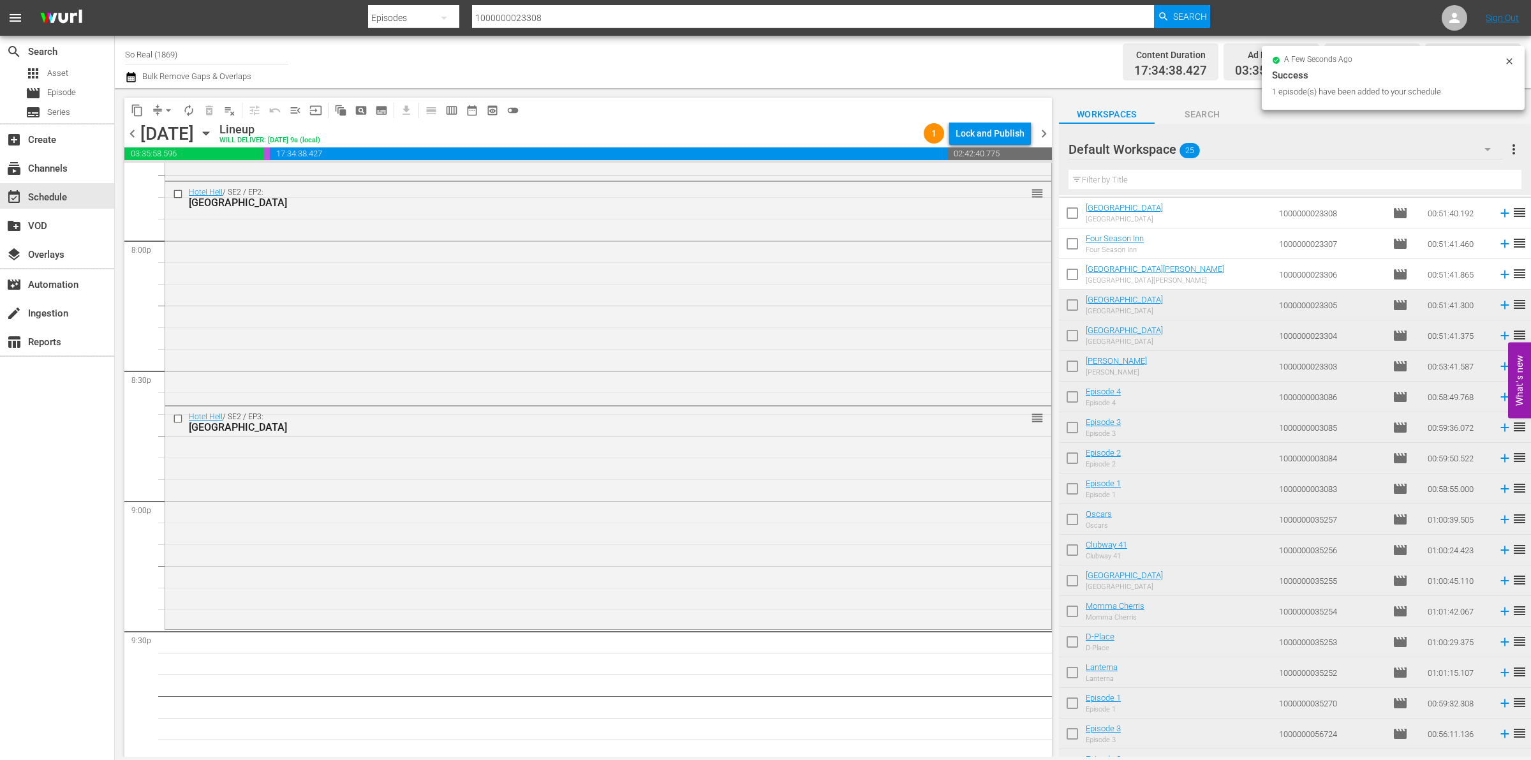
click at [1073, 276] on input "checkbox" at bounding box center [1072, 276] width 27 height 27
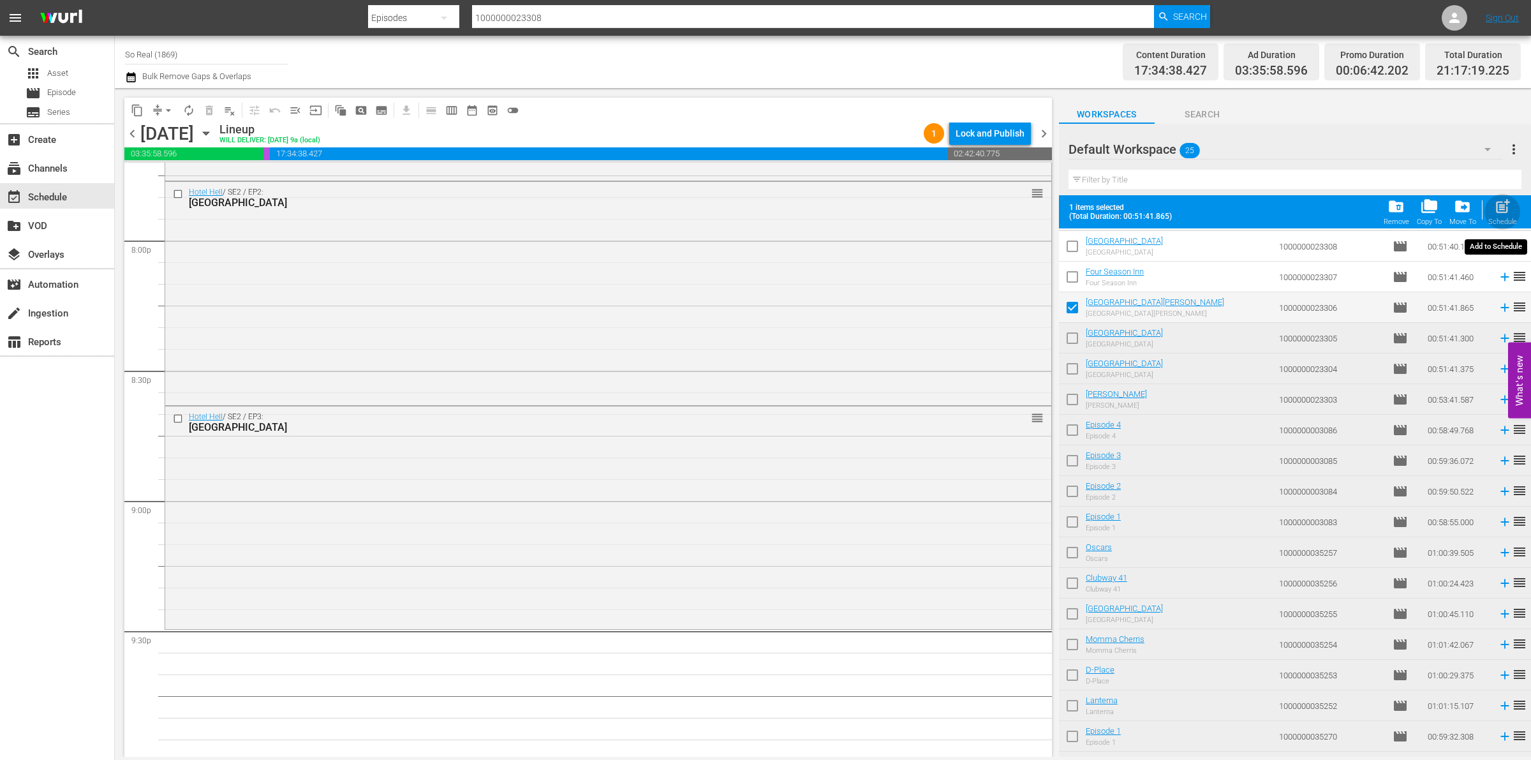
click at [1497, 219] on div "Schedule" at bounding box center [1502, 222] width 29 height 8
checkbox input "false"
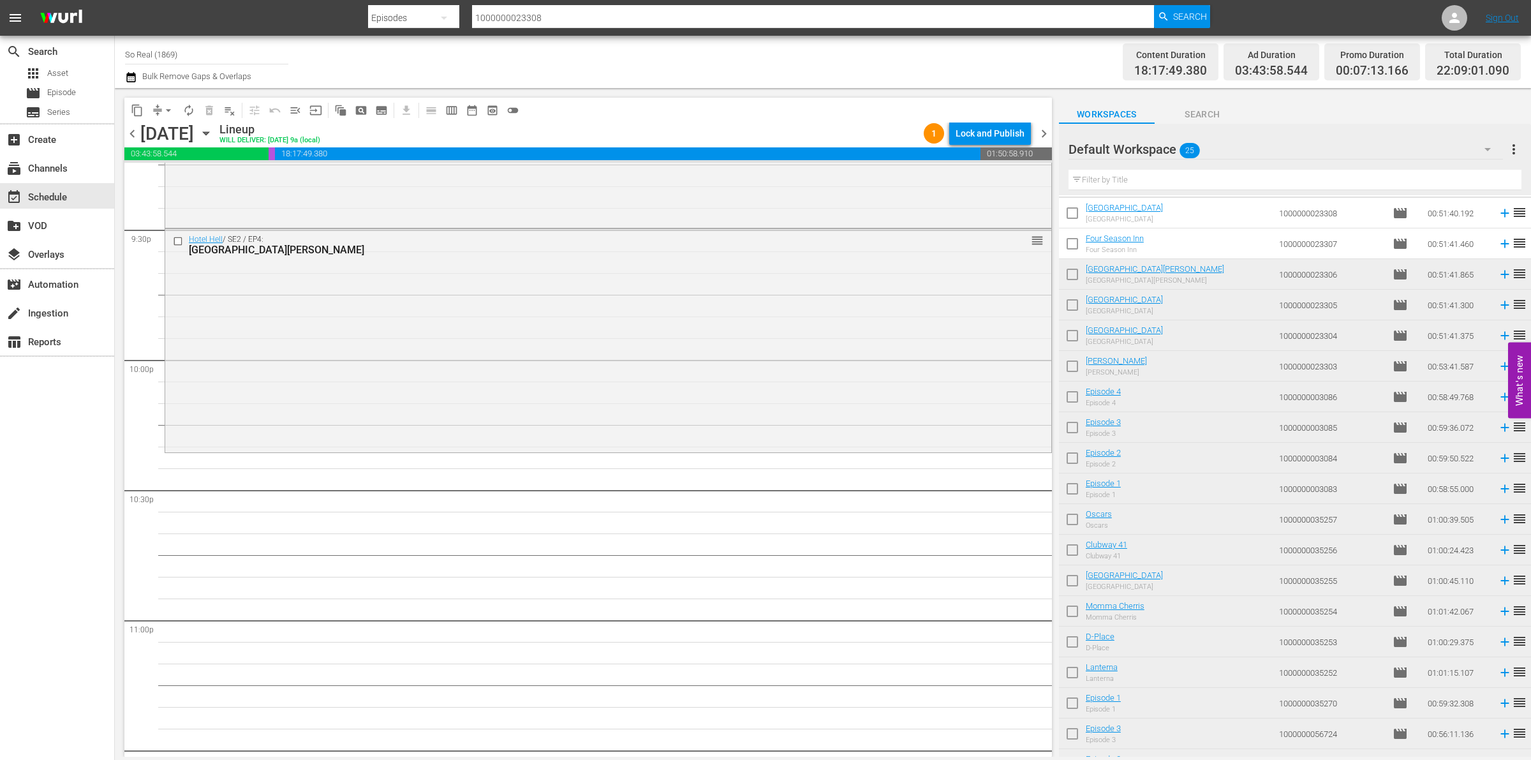
scroll to position [5529, 0]
click at [1076, 249] on input "checkbox" at bounding box center [1072, 246] width 27 height 27
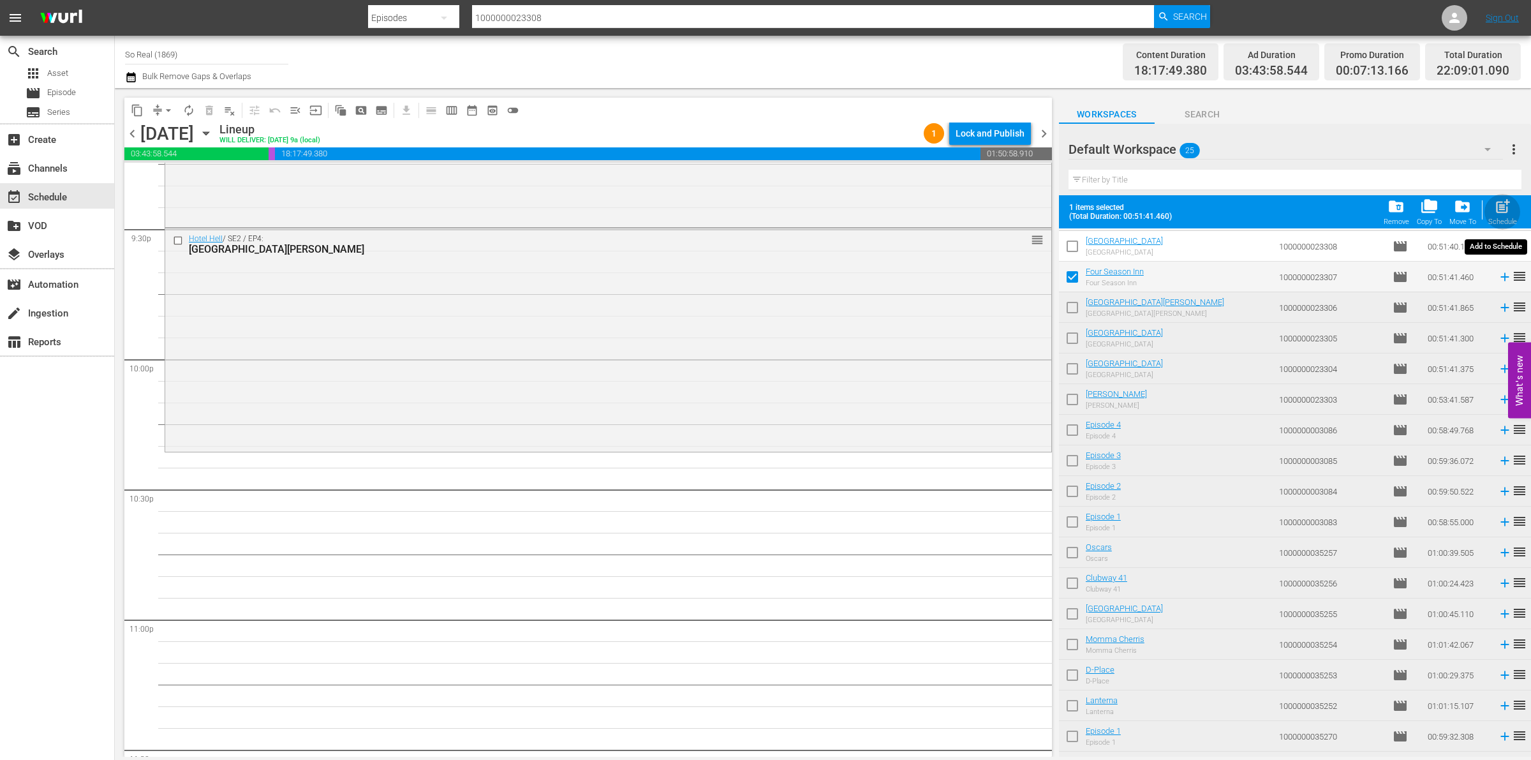
click at [1504, 221] on div "Schedule" at bounding box center [1502, 222] width 29 height 8
checkbox input "false"
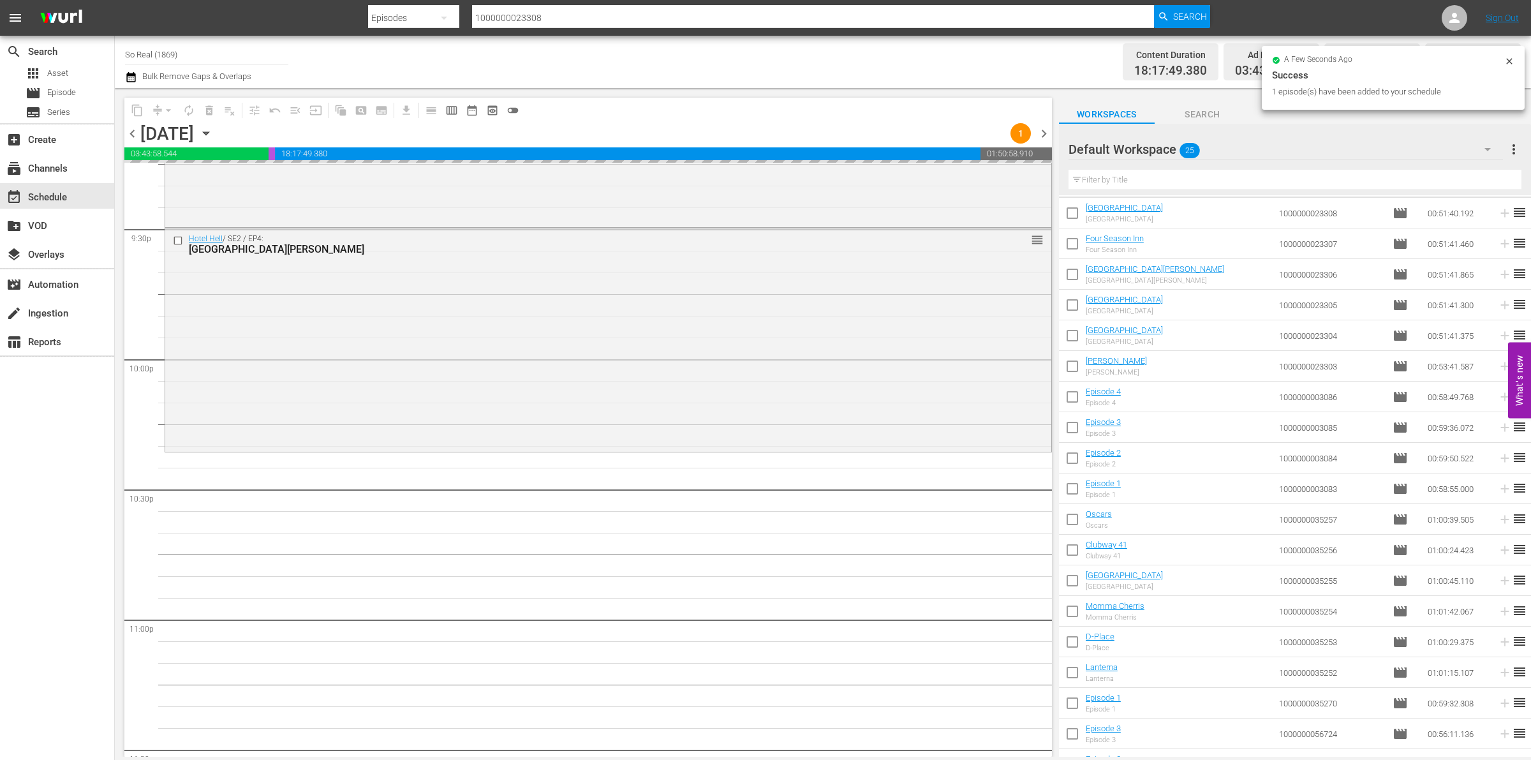
scroll to position [5652, 0]
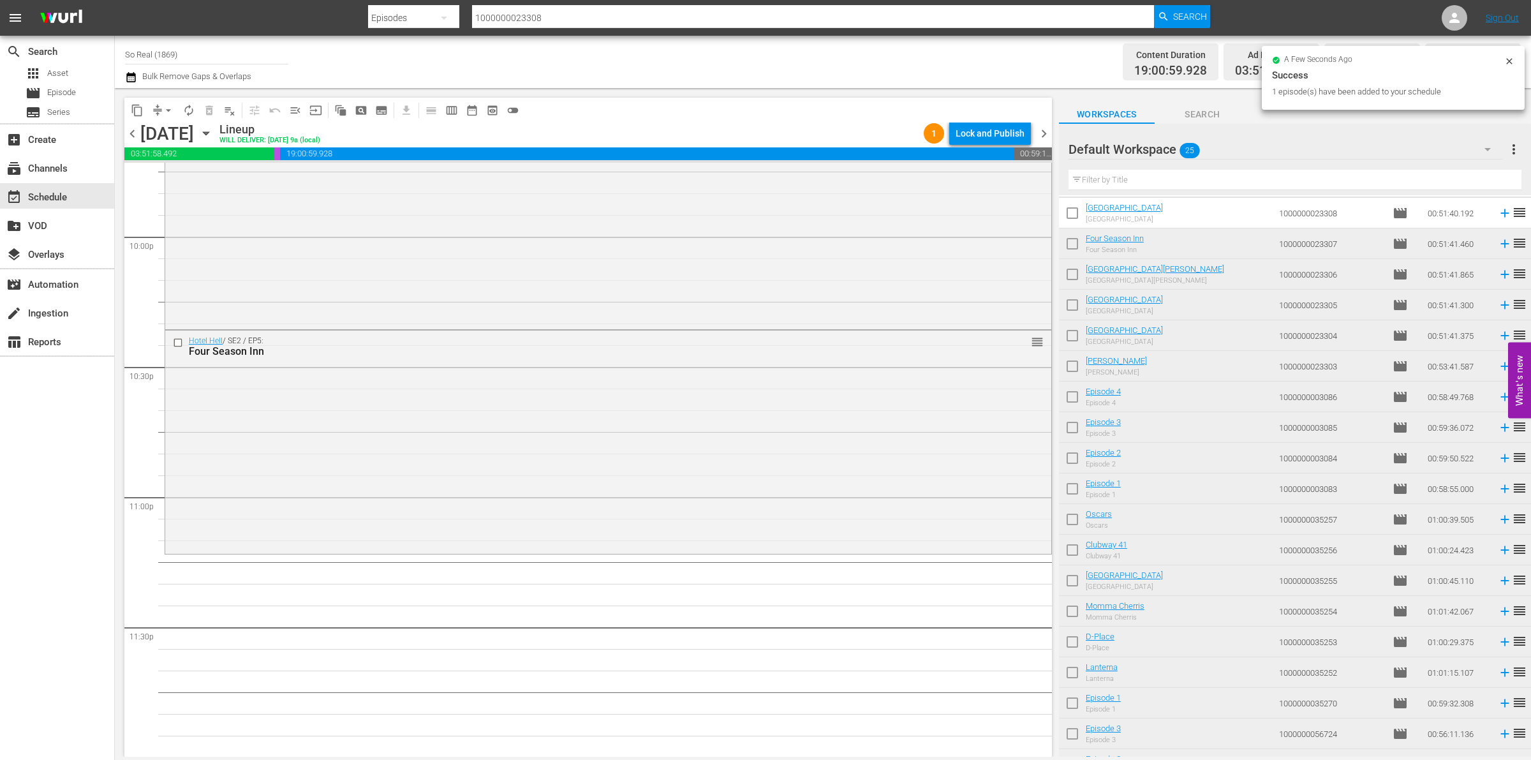
click at [1070, 220] on input "checkbox" at bounding box center [1072, 215] width 27 height 27
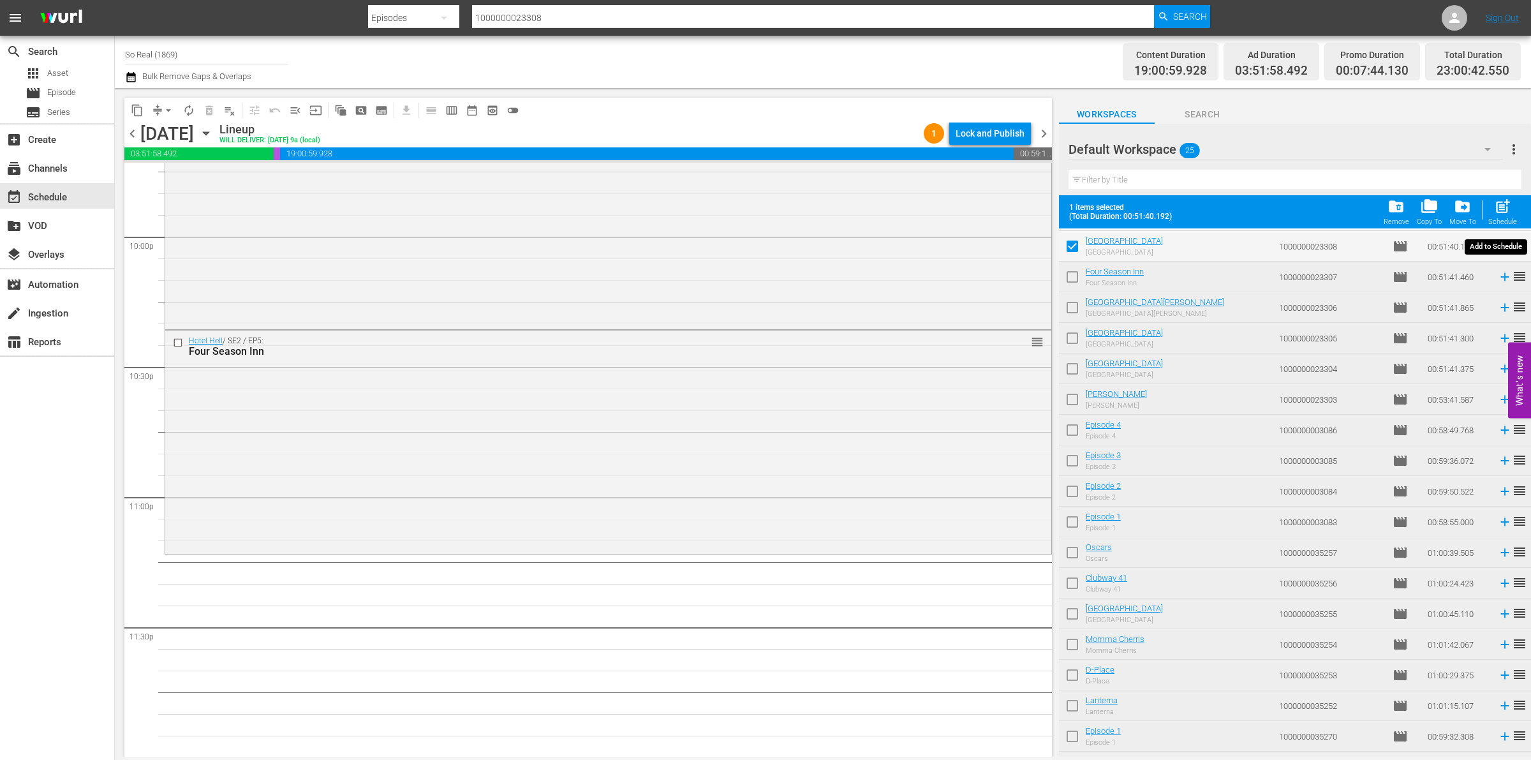
click at [1503, 209] on span "post_add" at bounding box center [1502, 206] width 17 height 17
checkbox input "false"
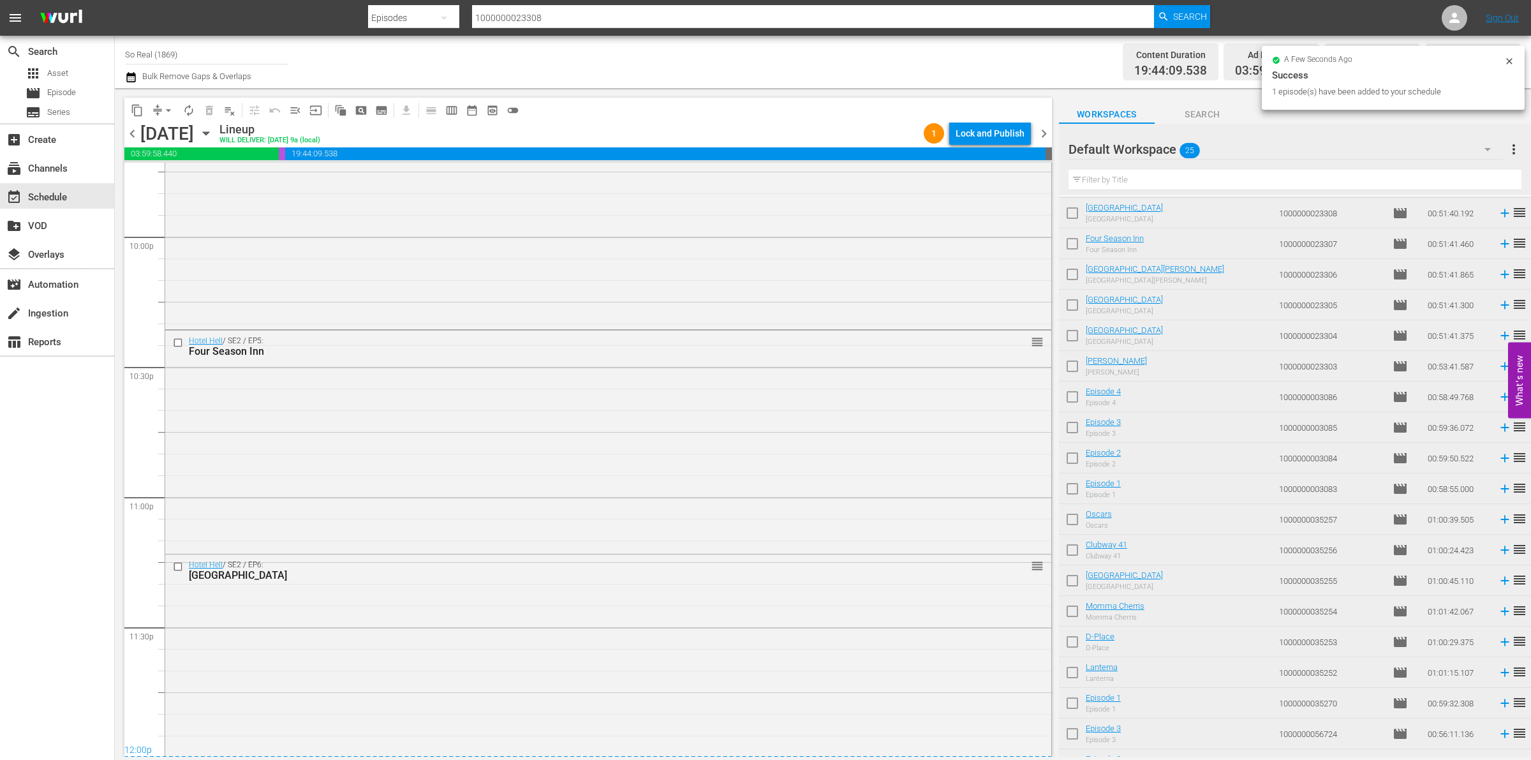
scroll to position [5673, 0]
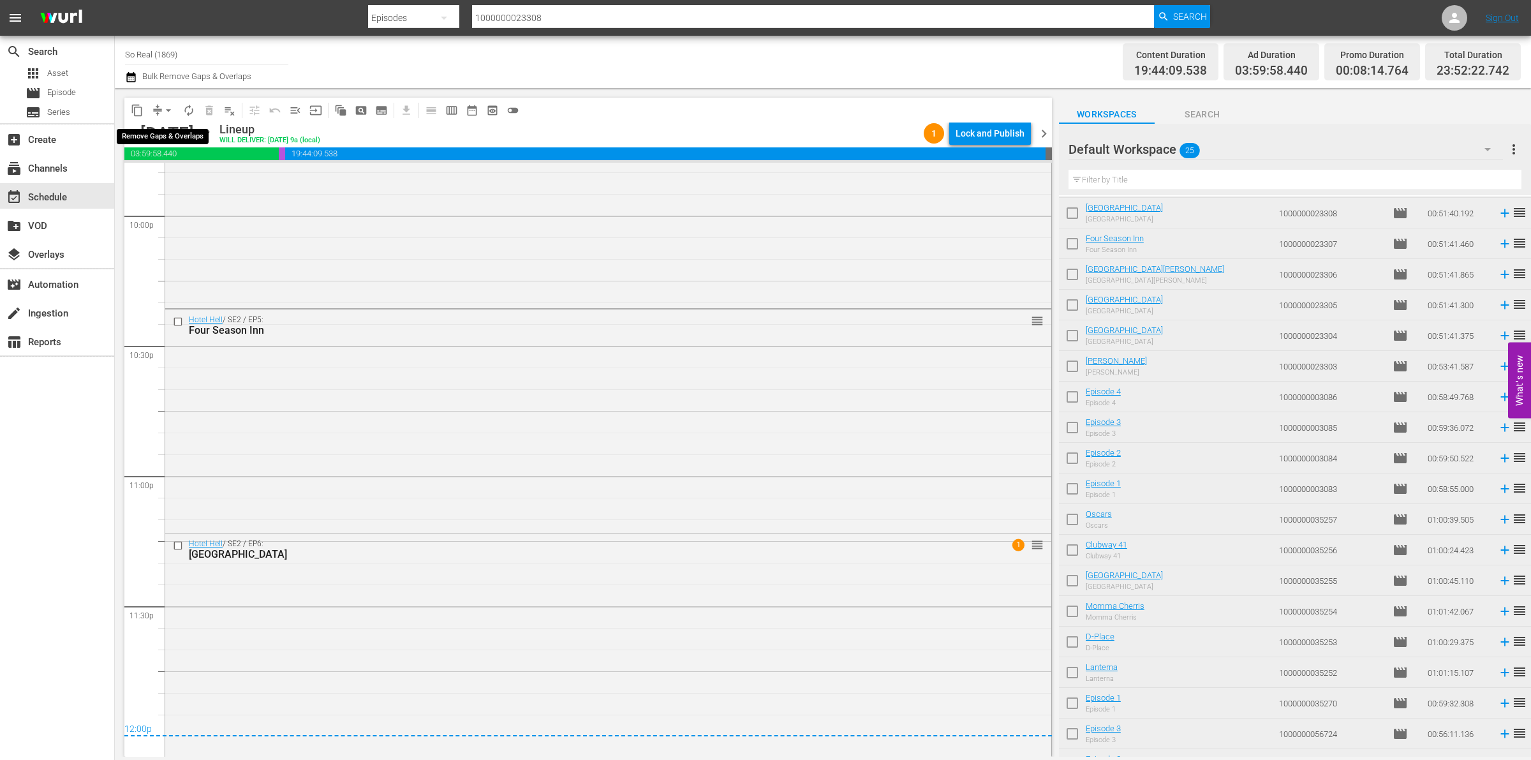
click at [170, 112] on span "arrow_drop_down" at bounding box center [168, 110] width 13 height 13
click at [169, 180] on li "Align to End of Previous Day" at bounding box center [169, 177] width 134 height 21
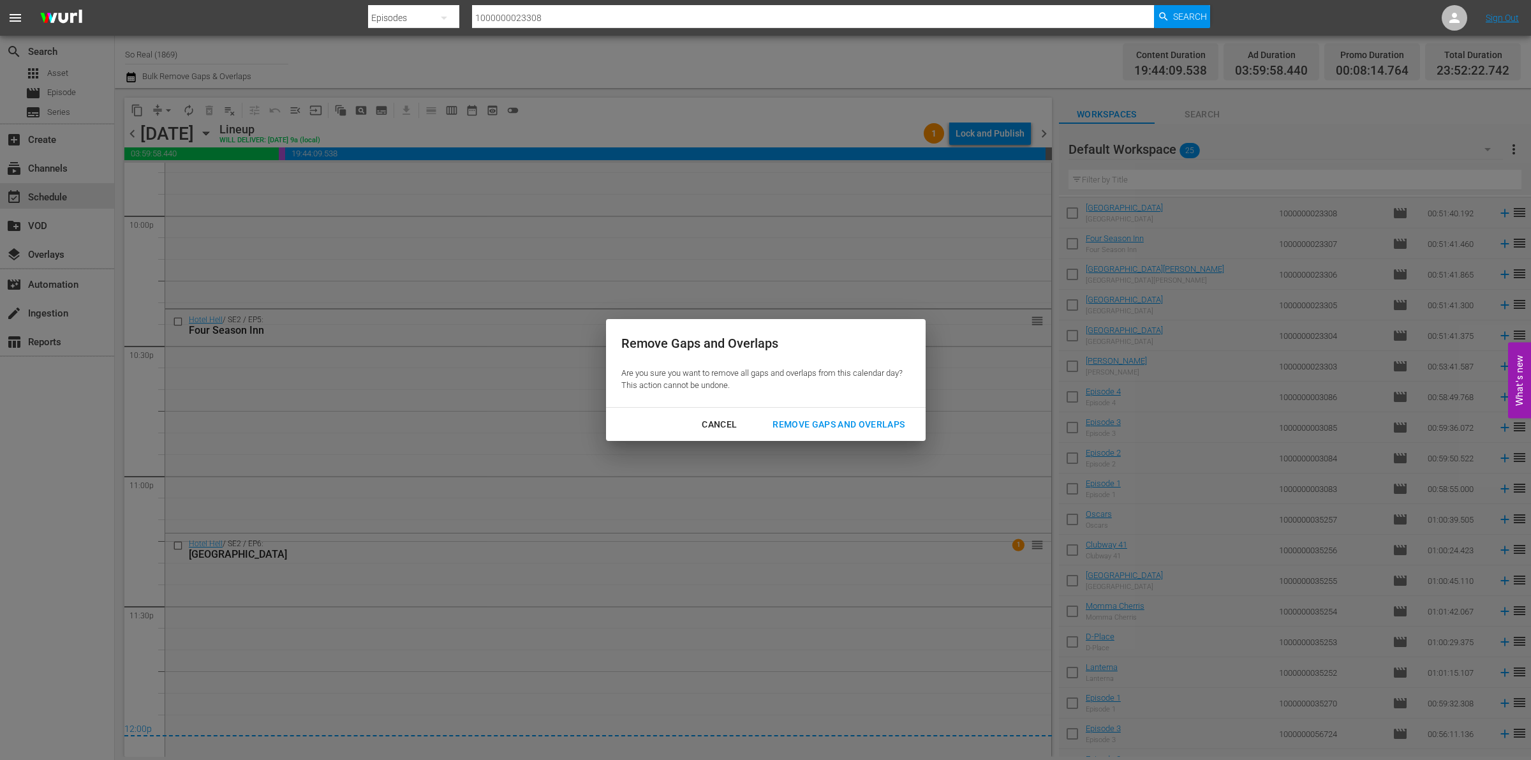
click at [843, 427] on div "Remove Gaps and Overlaps" at bounding box center [838, 425] width 152 height 16
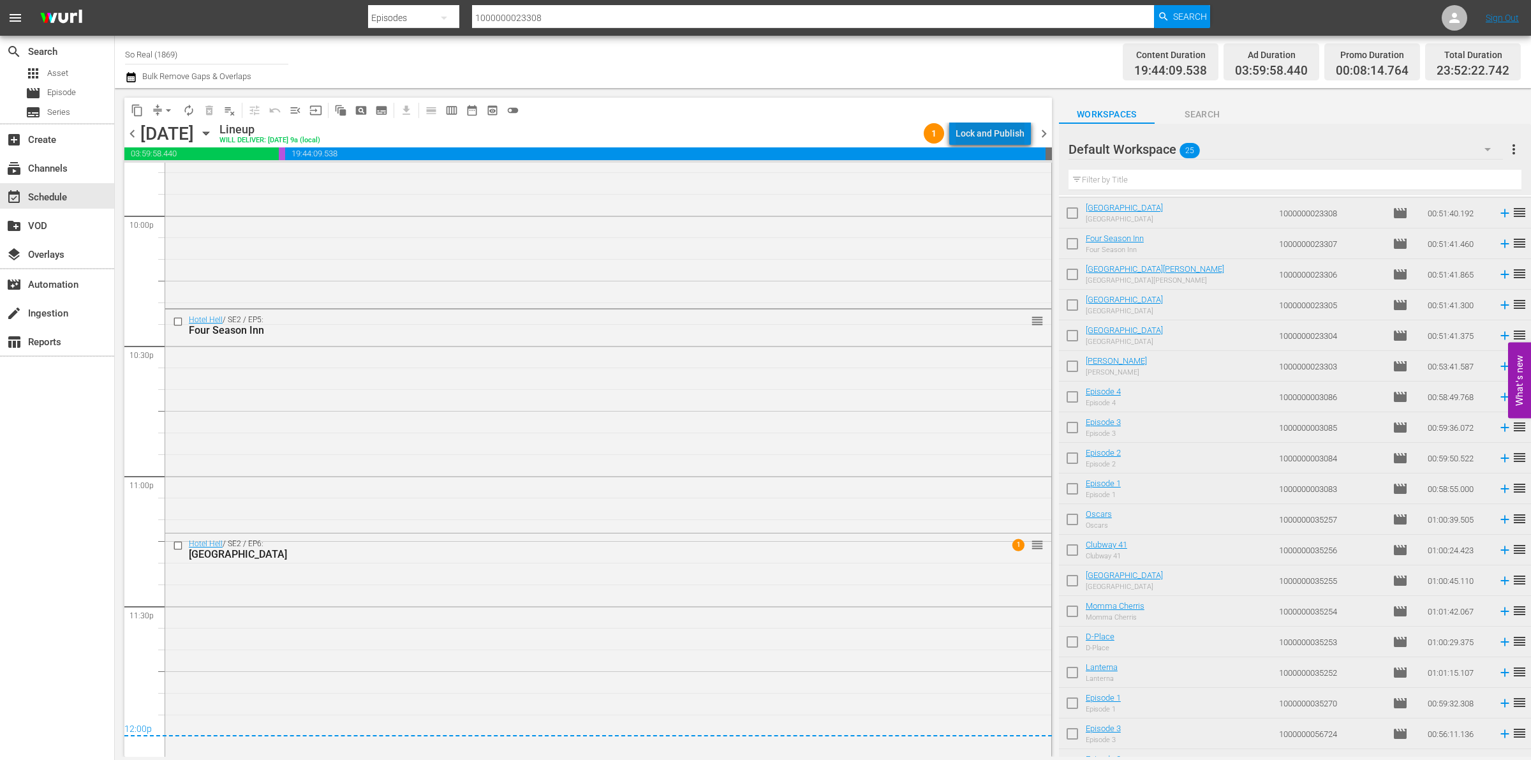
click at [999, 133] on div "Lock and Publish" at bounding box center [990, 133] width 69 height 23
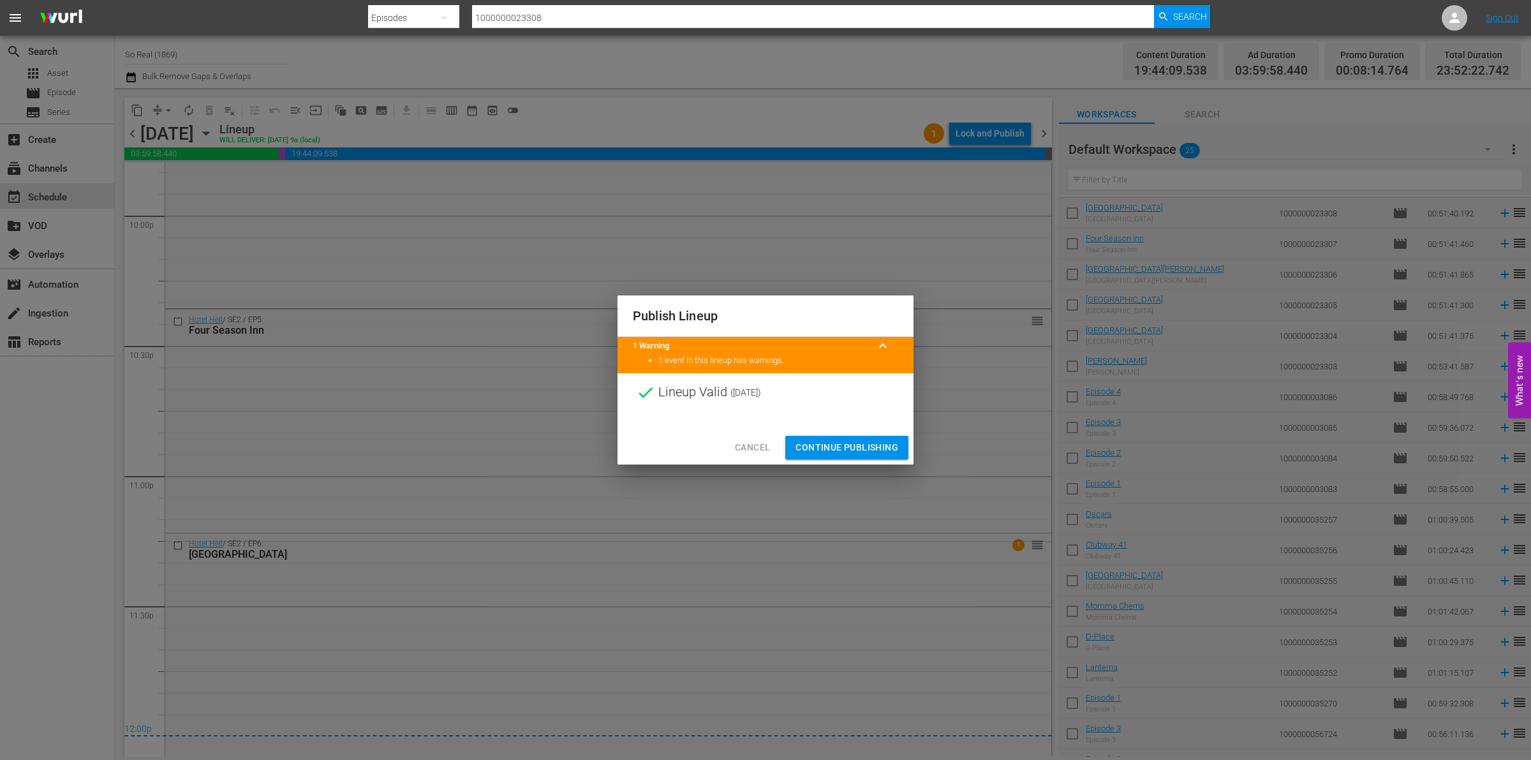
click at [823, 443] on span "Continue Publishing" at bounding box center [846, 448] width 103 height 16
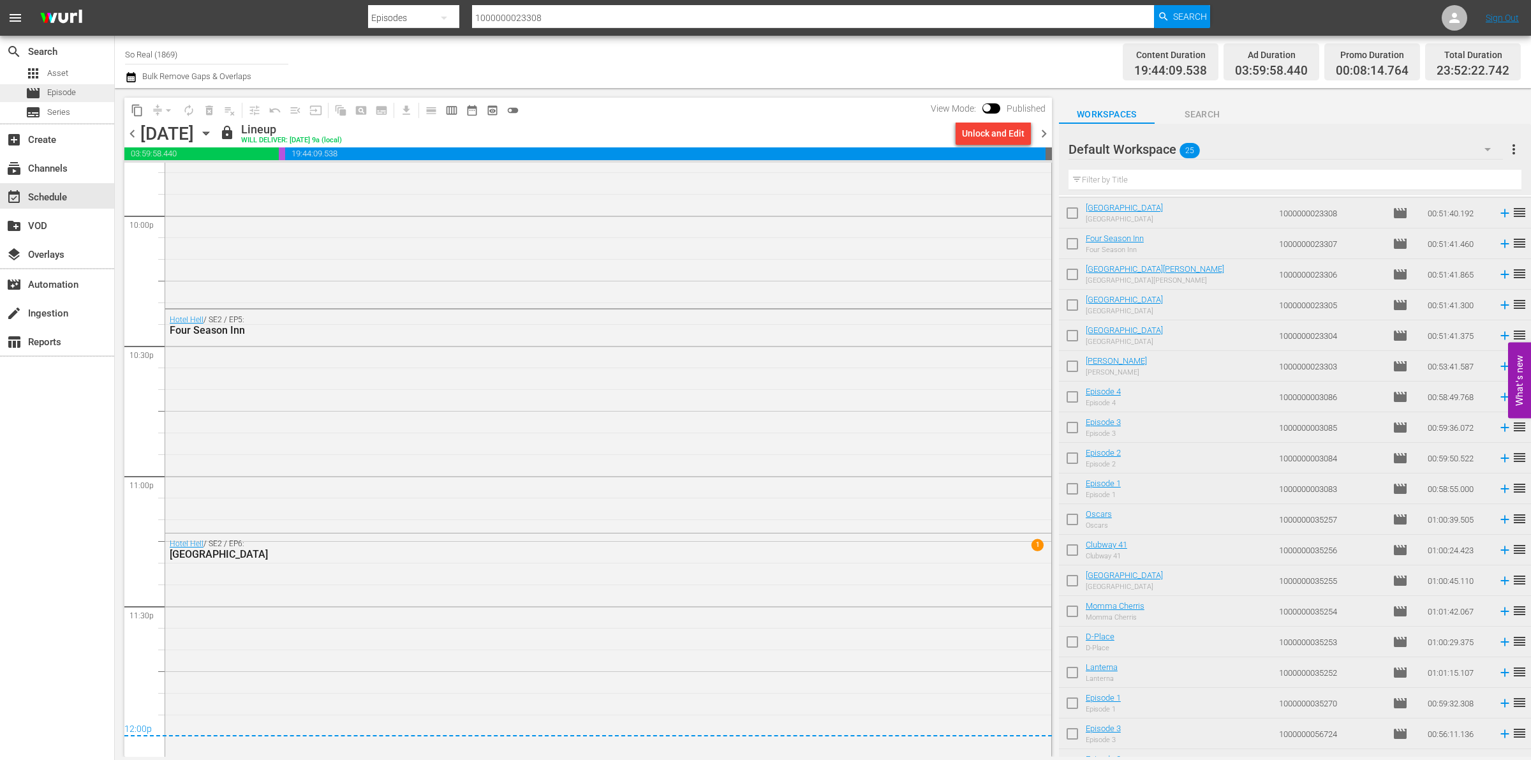
click at [61, 87] on span "Episode" at bounding box center [61, 92] width 29 height 13
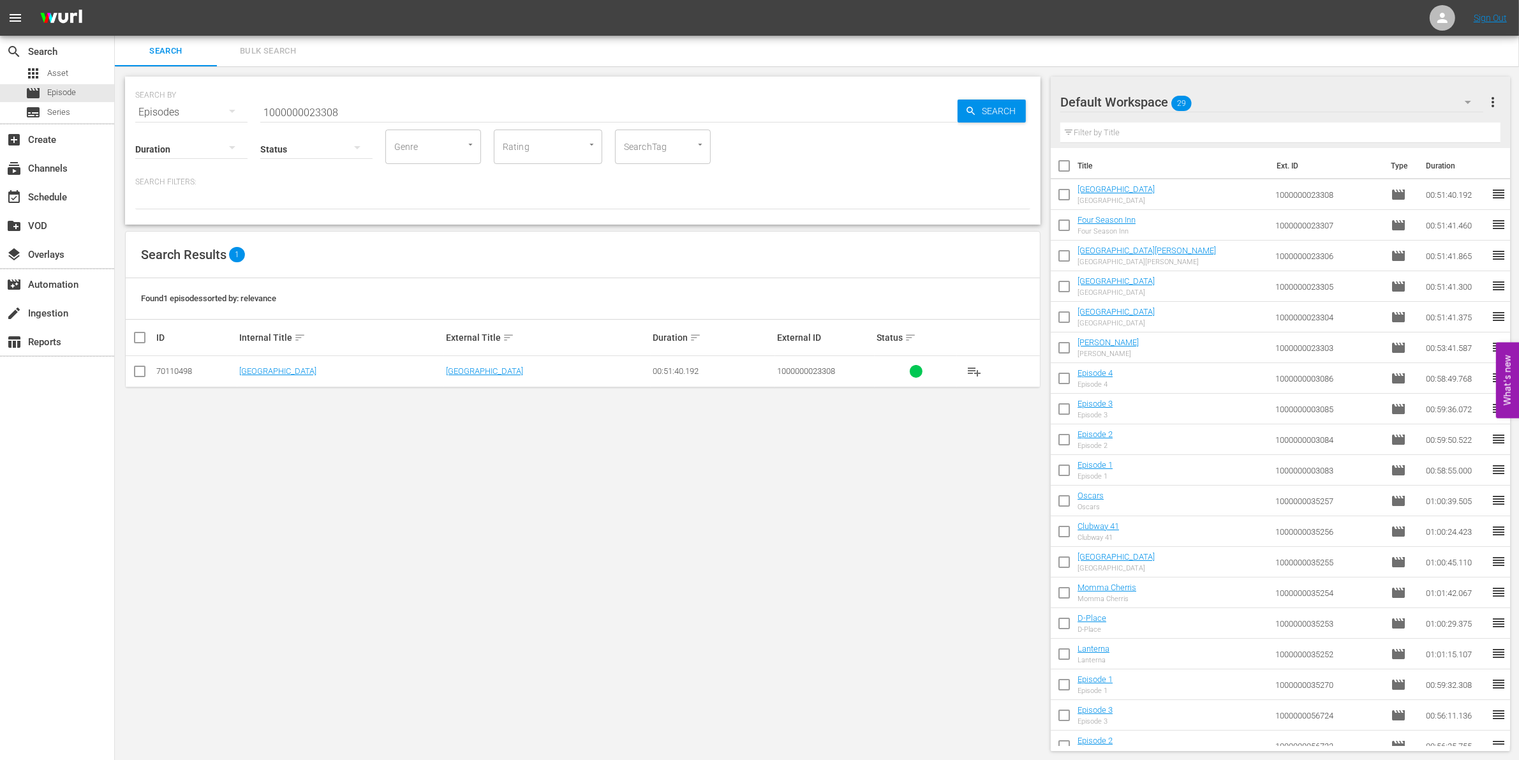
click at [1074, 182] on td at bounding box center [1064, 194] width 27 height 31
click at [1066, 172] on input "checkbox" at bounding box center [1064, 168] width 27 height 27
checkbox input "true"
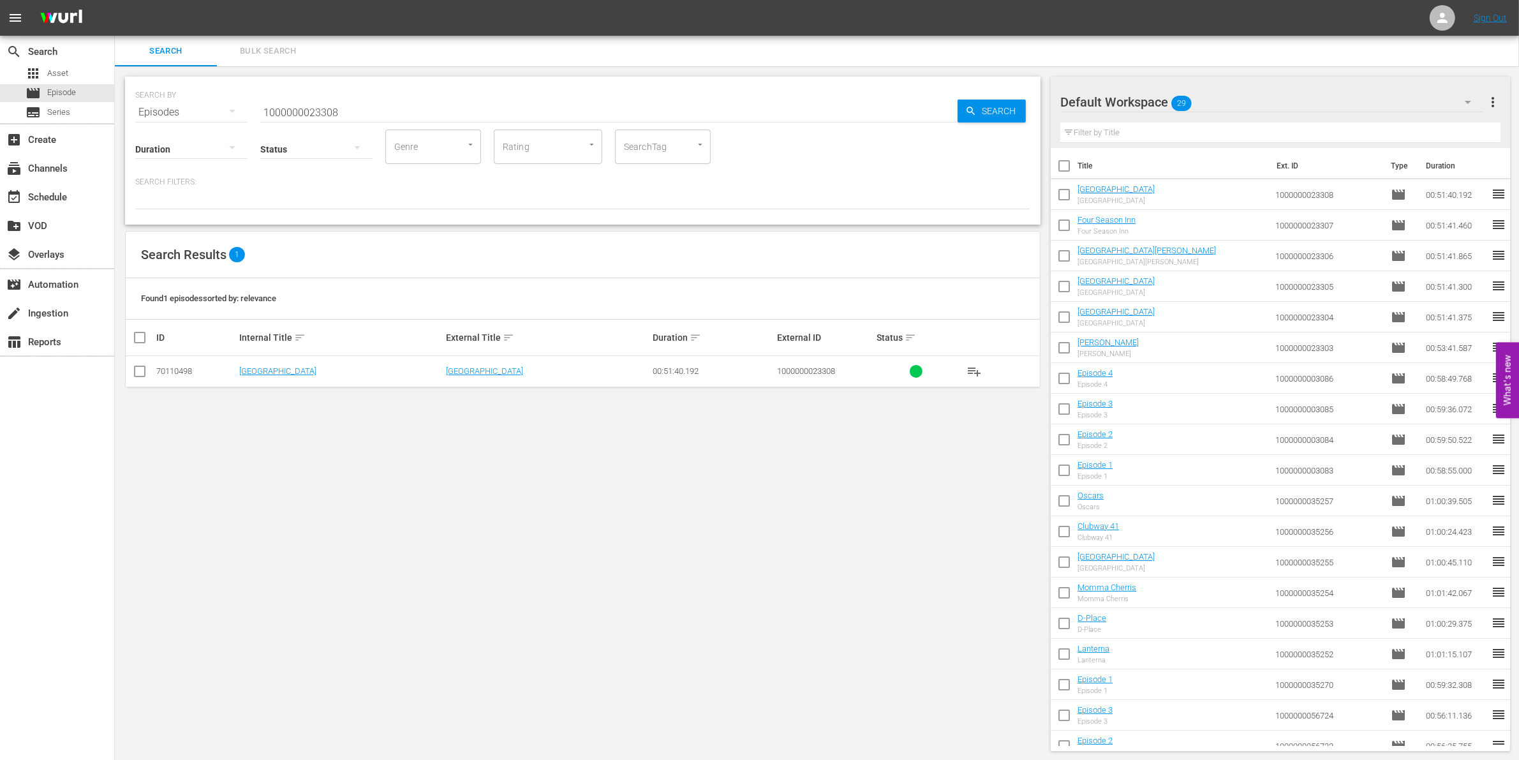
checkbox input "true"
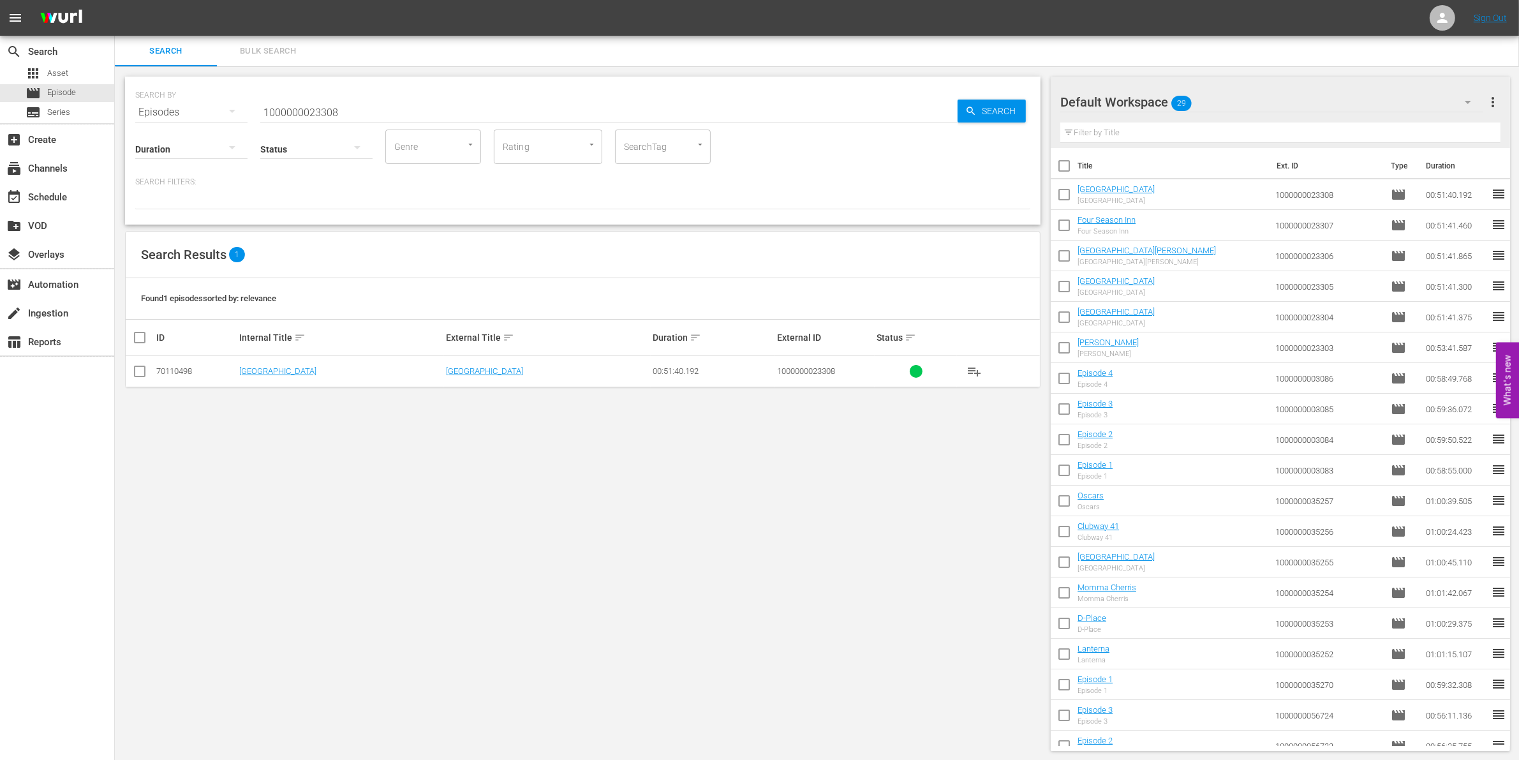
checkbox input "true"
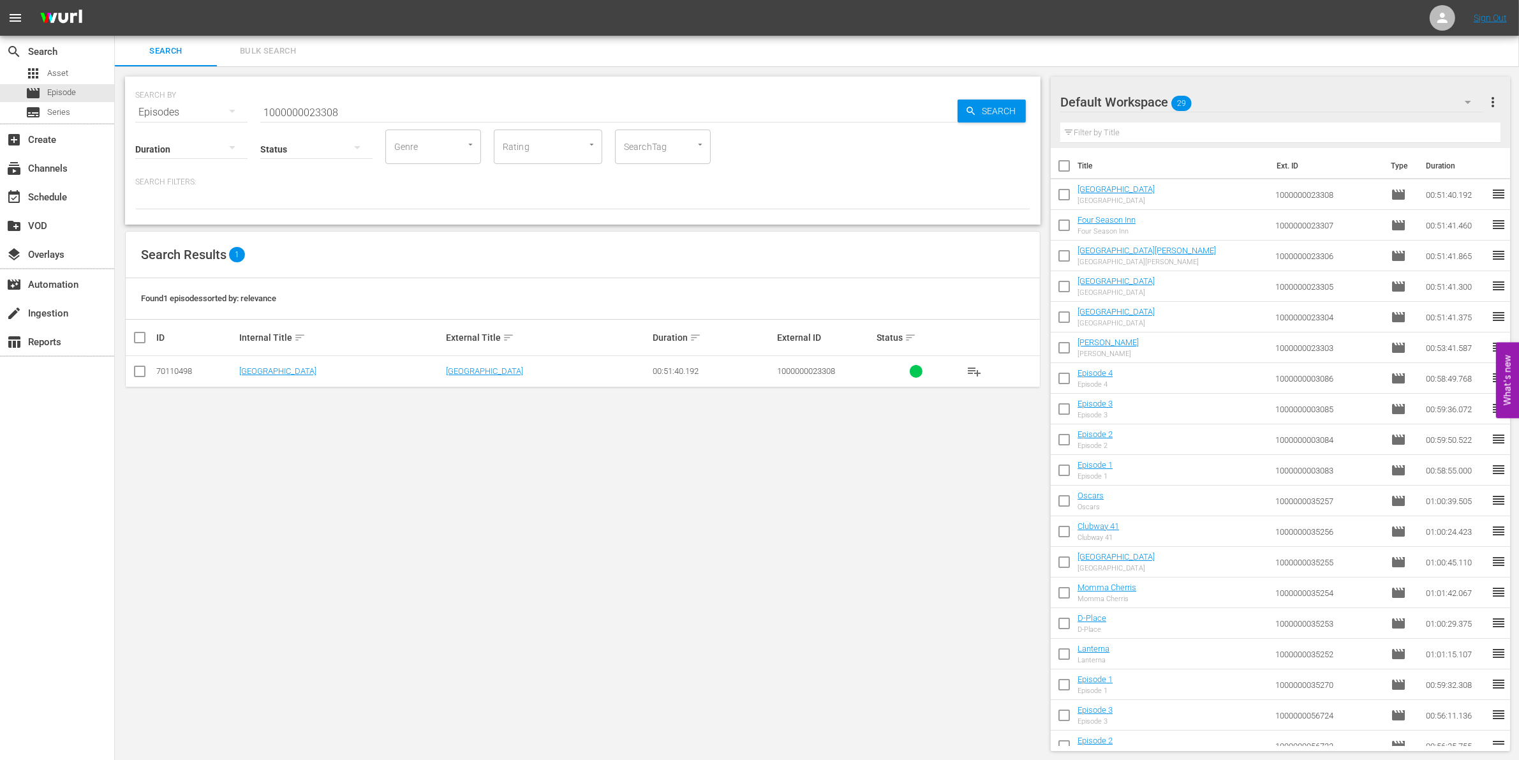
checkbox input "true"
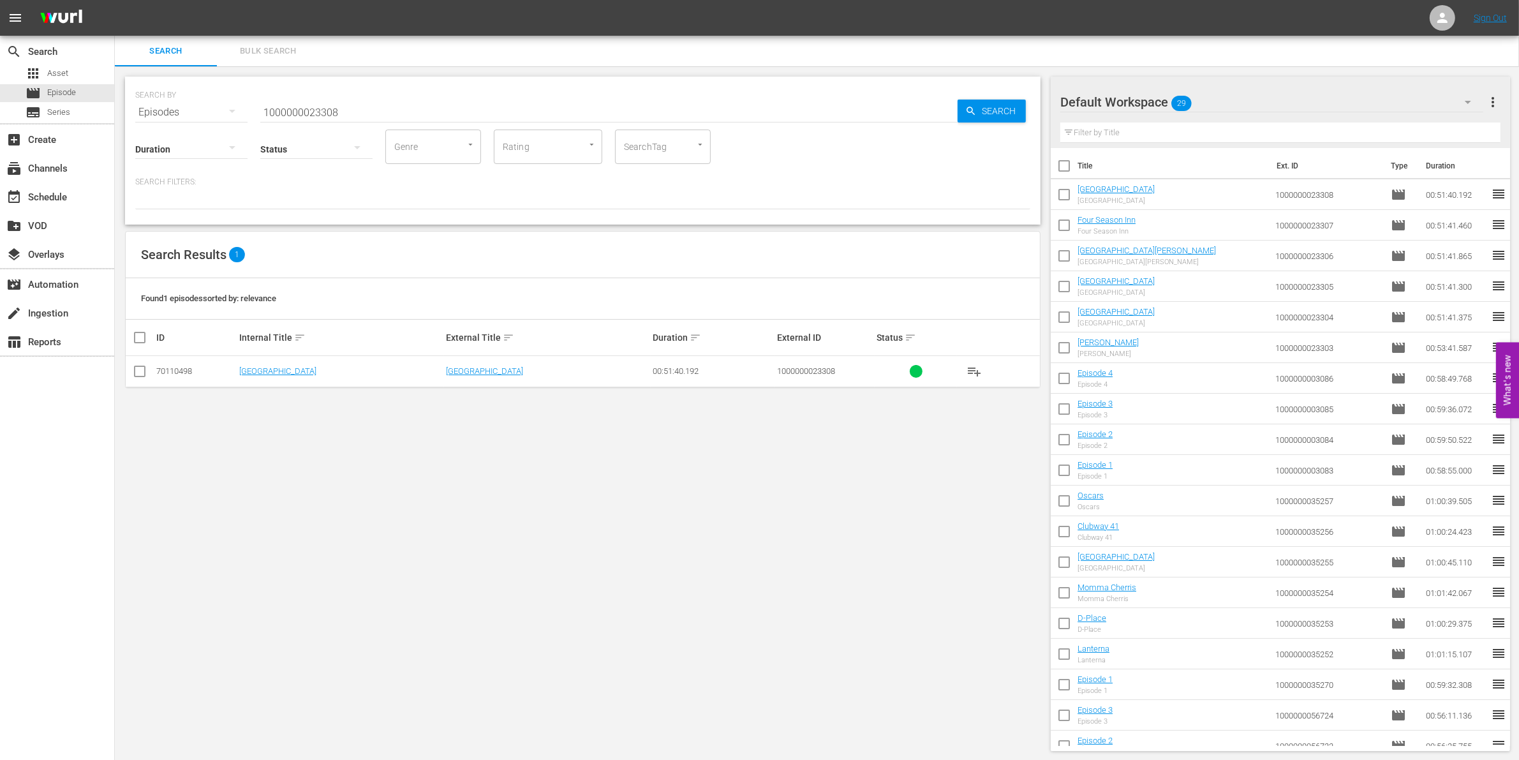
checkbox input "true"
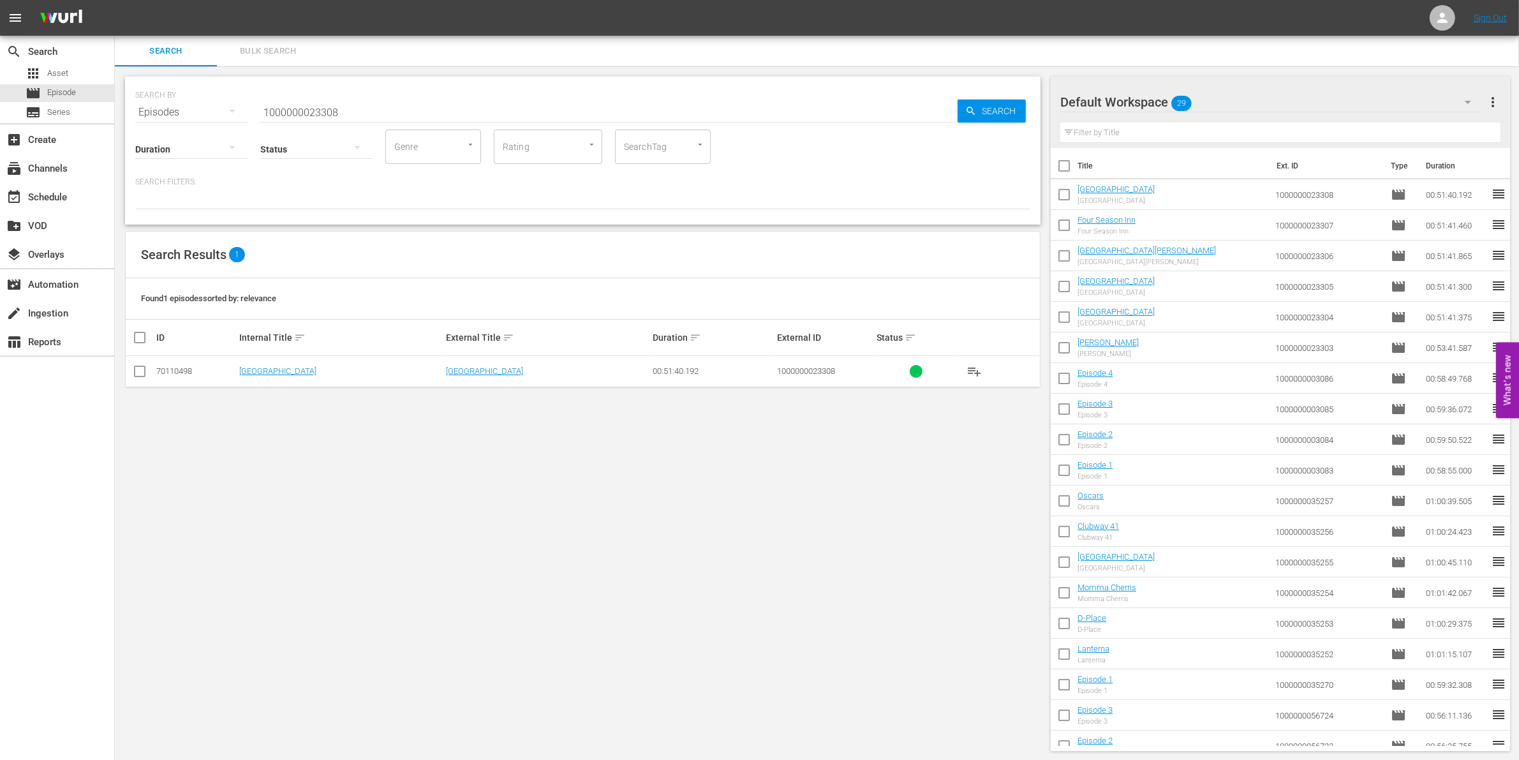
checkbox input "true"
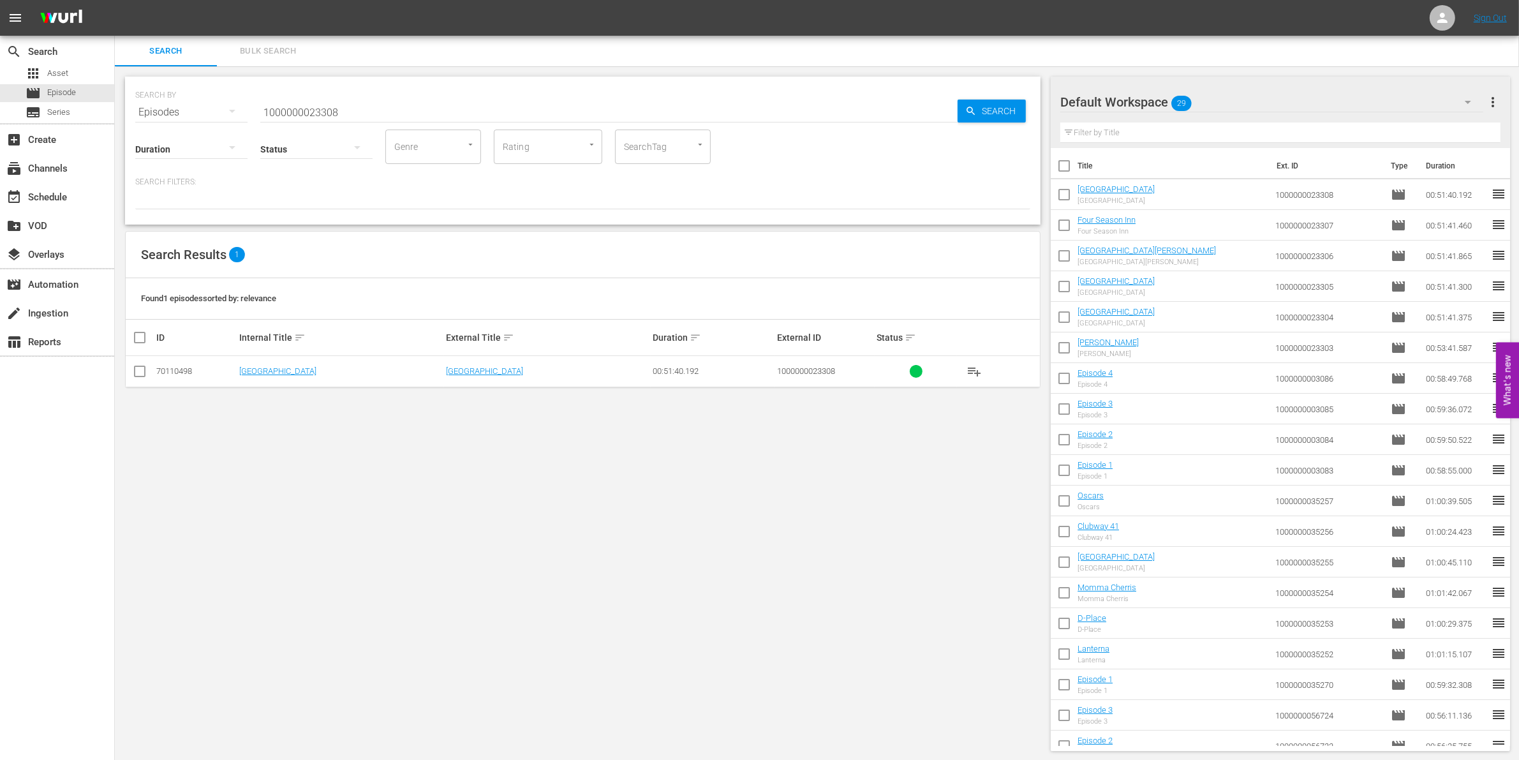
checkbox input "true"
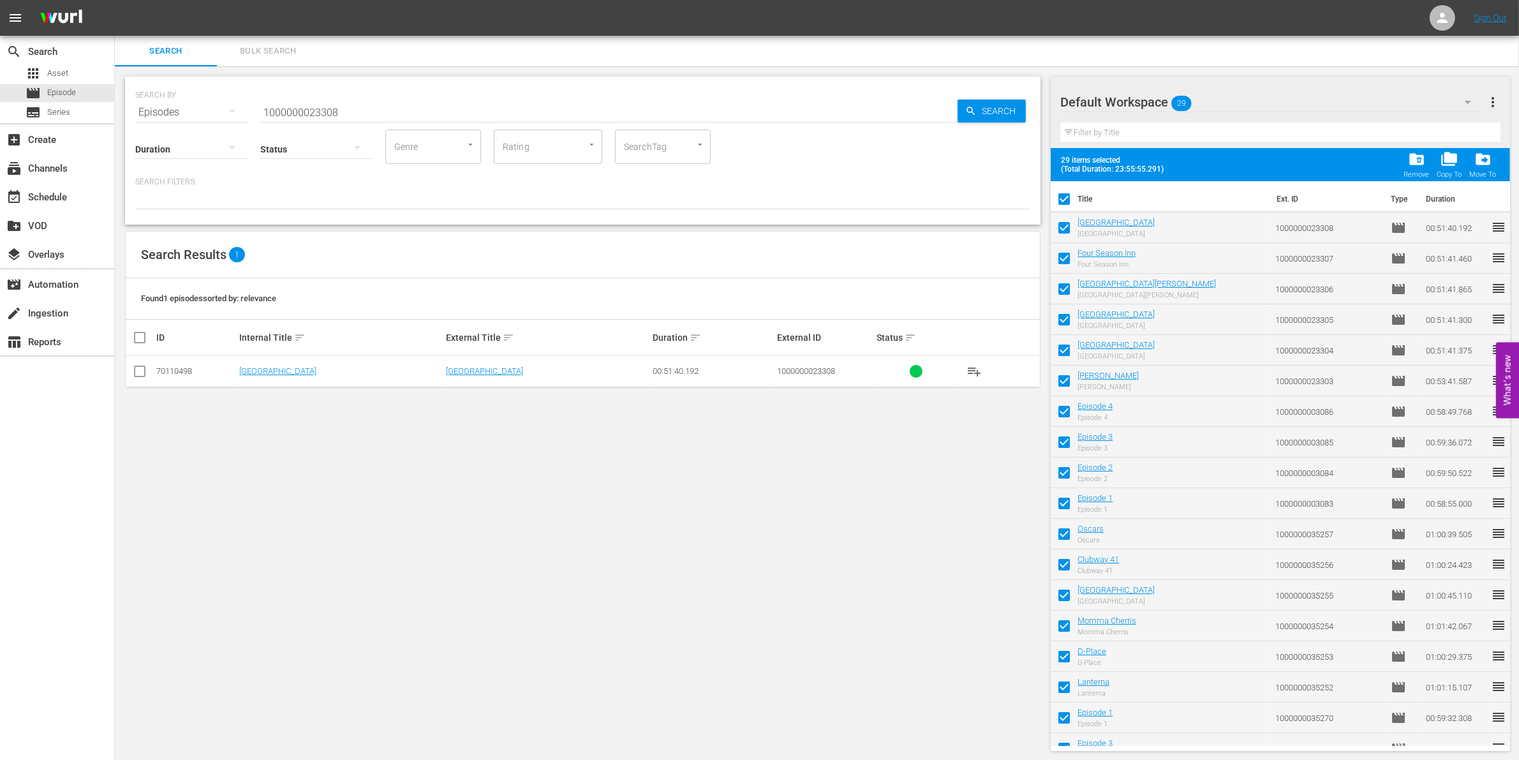
click at [1418, 165] on span "folder_delete" at bounding box center [1416, 159] width 17 height 17
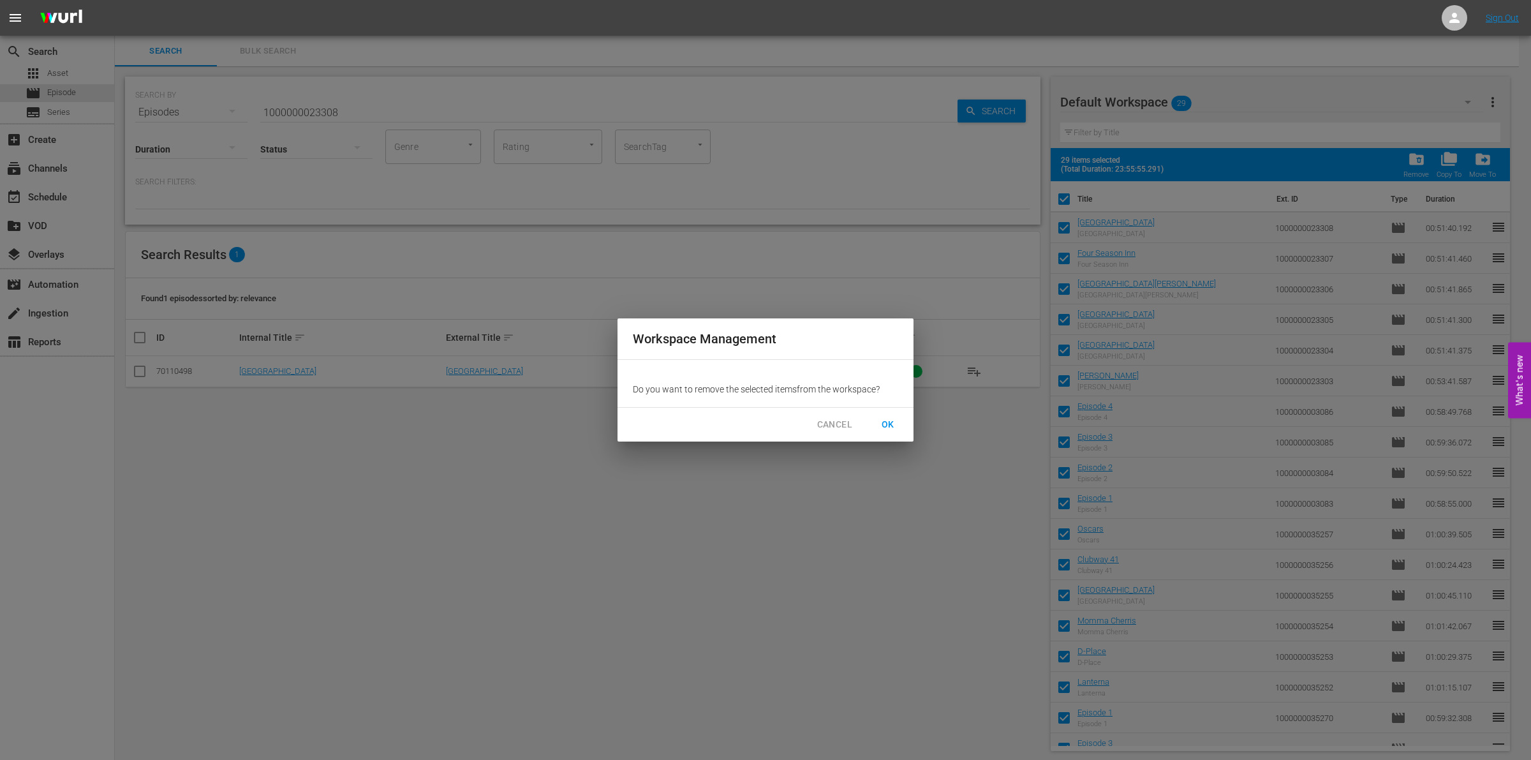
click at [901, 413] on button "OK" at bounding box center [888, 425] width 41 height 24
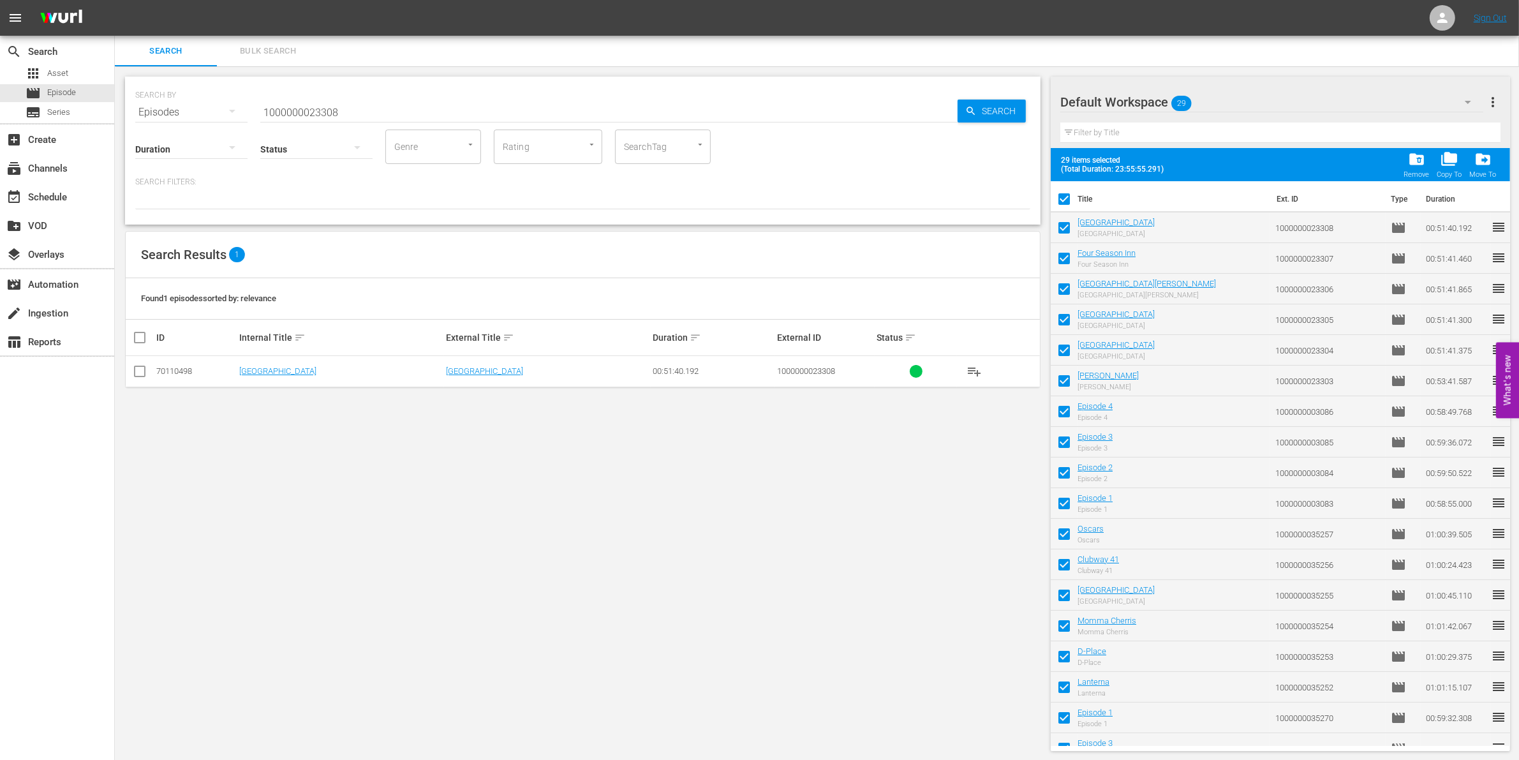
checkbox input "false"
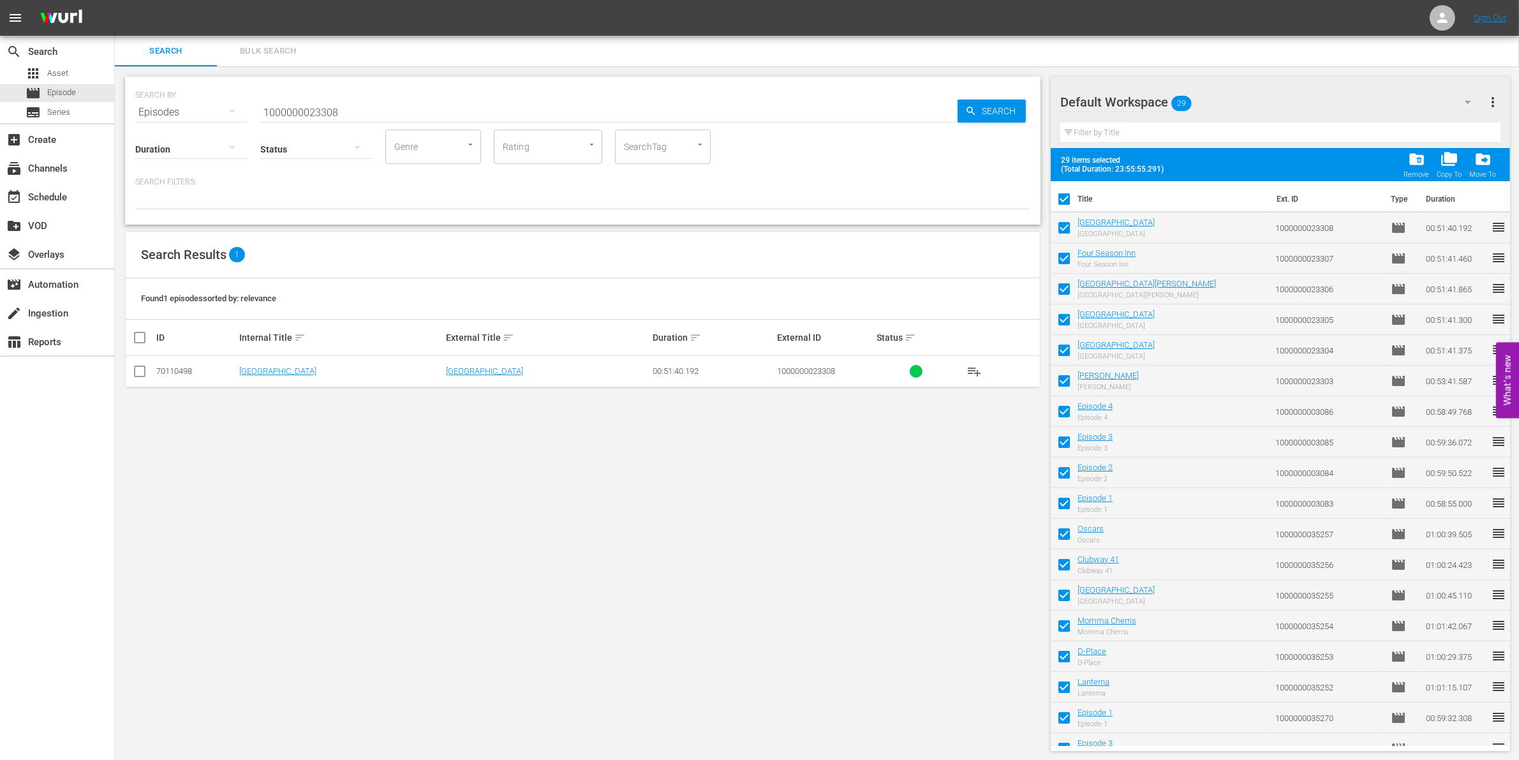
checkbox input "false"
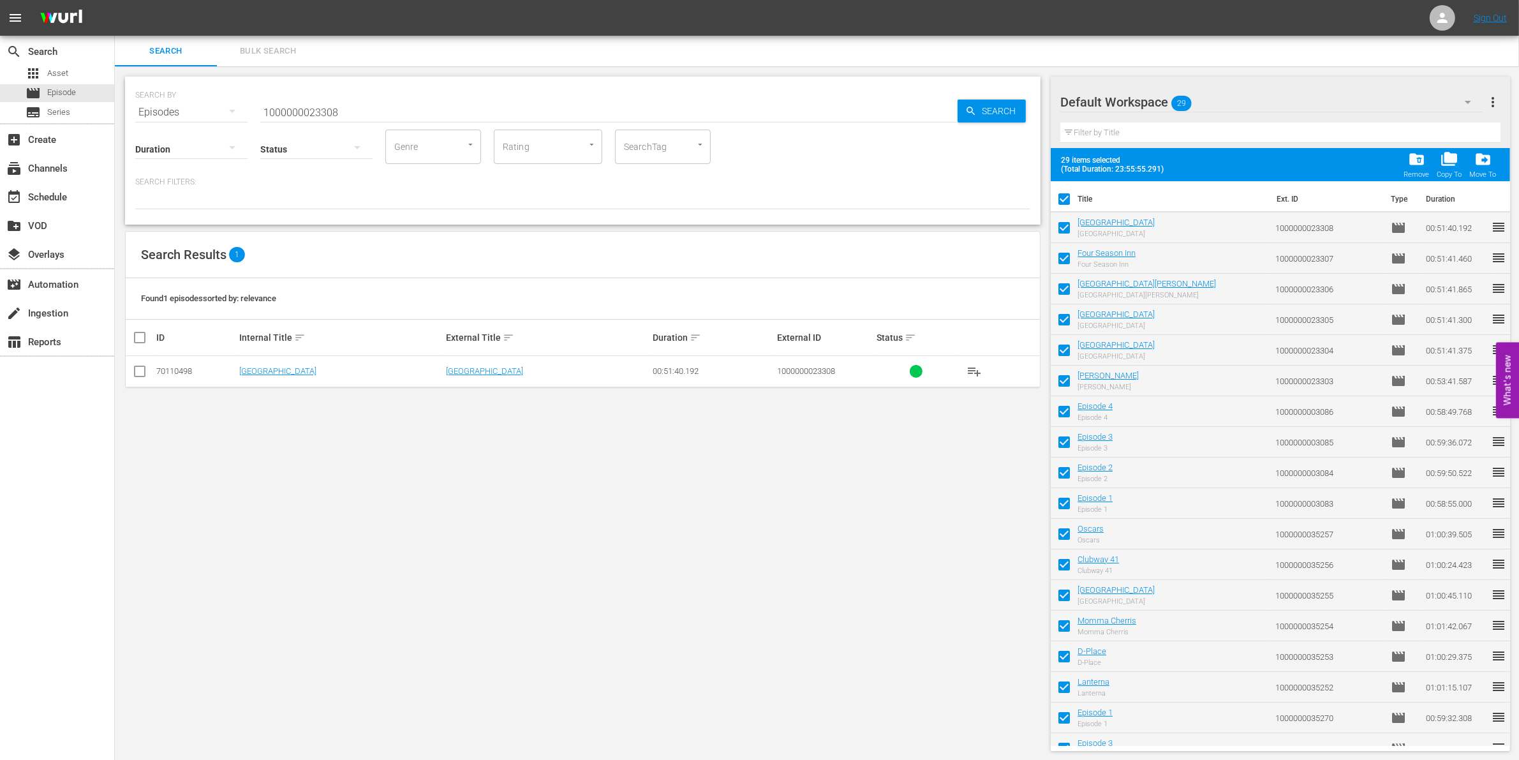
checkbox input "false"
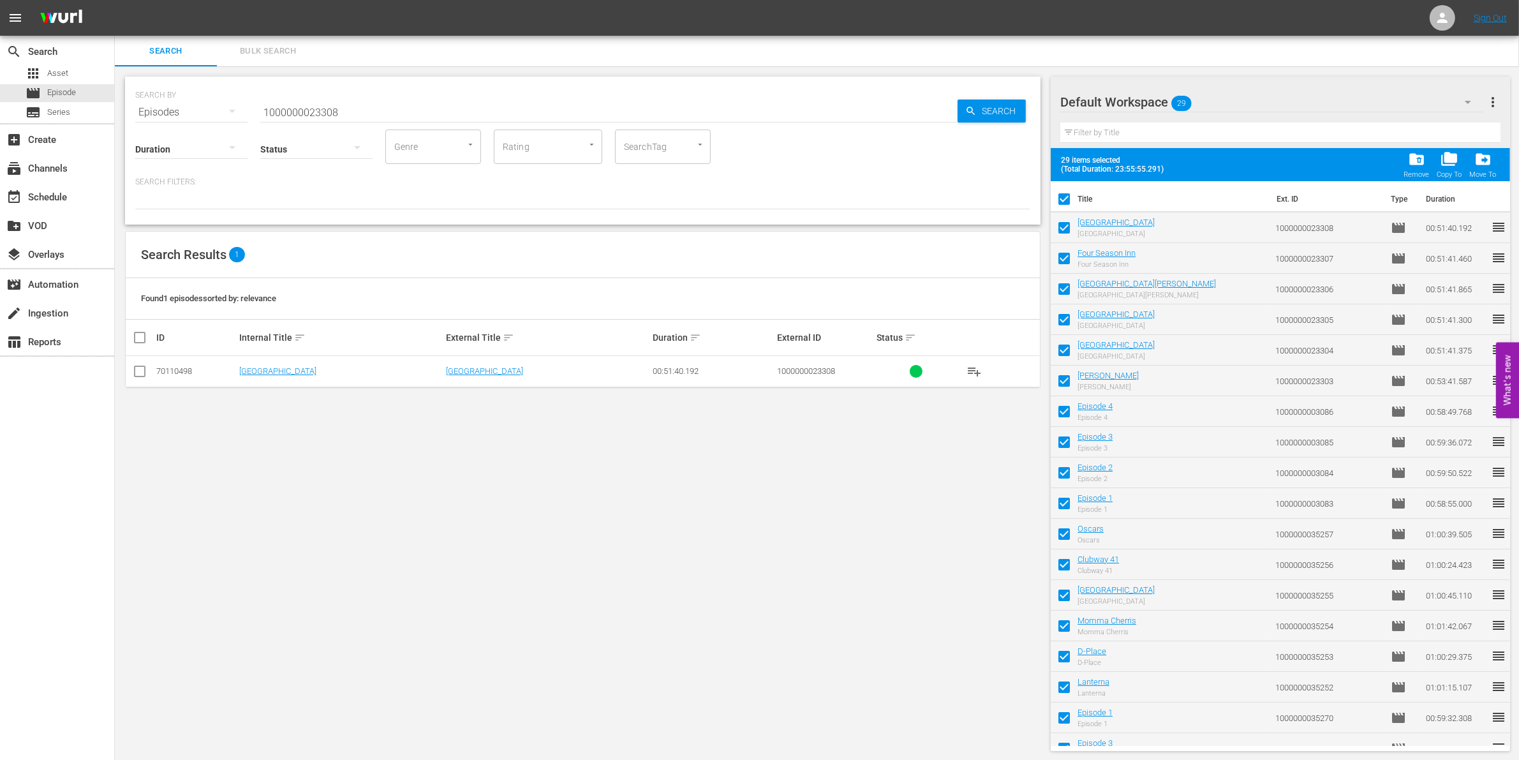
checkbox input "false"
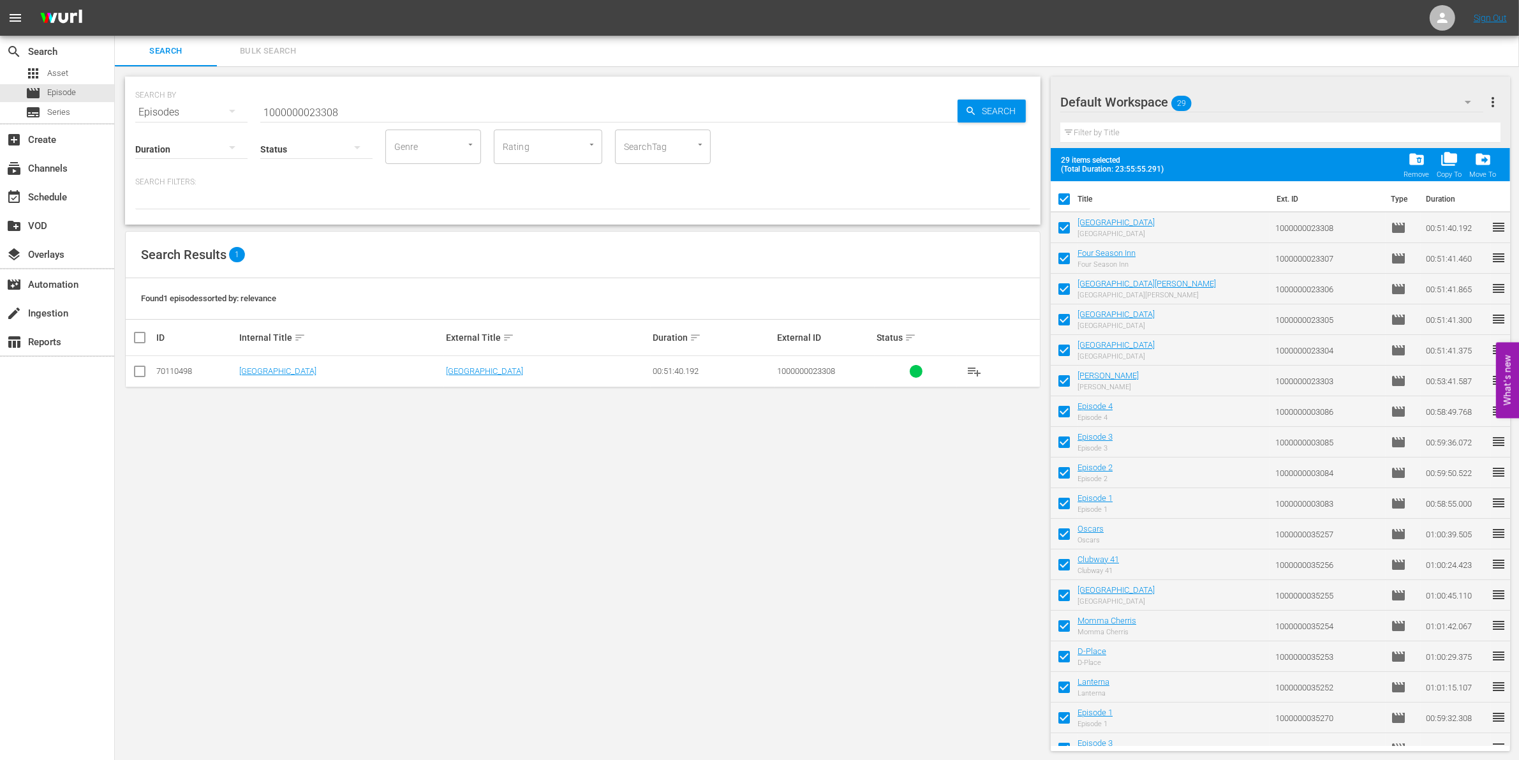
checkbox input "false"
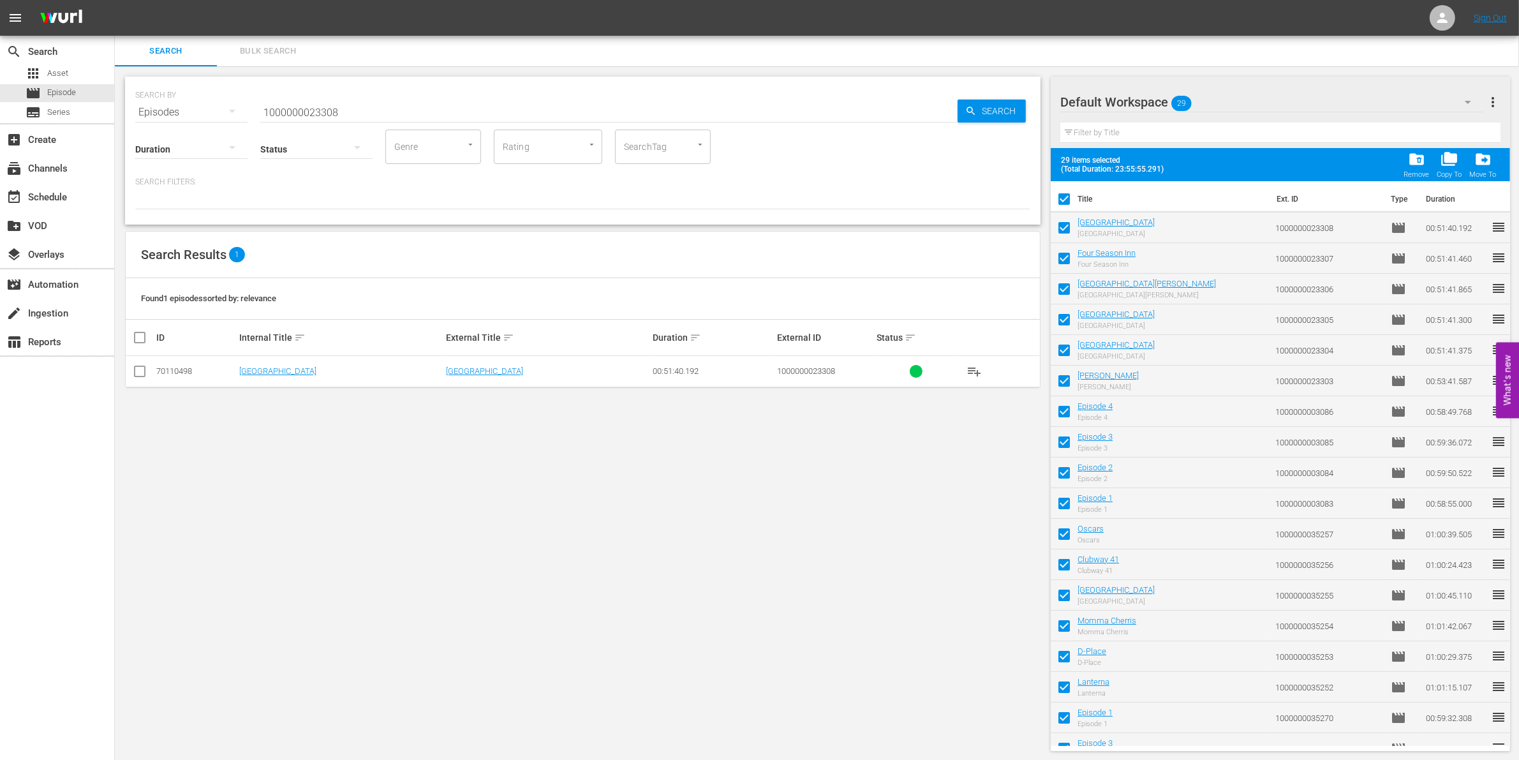
checkbox input "false"
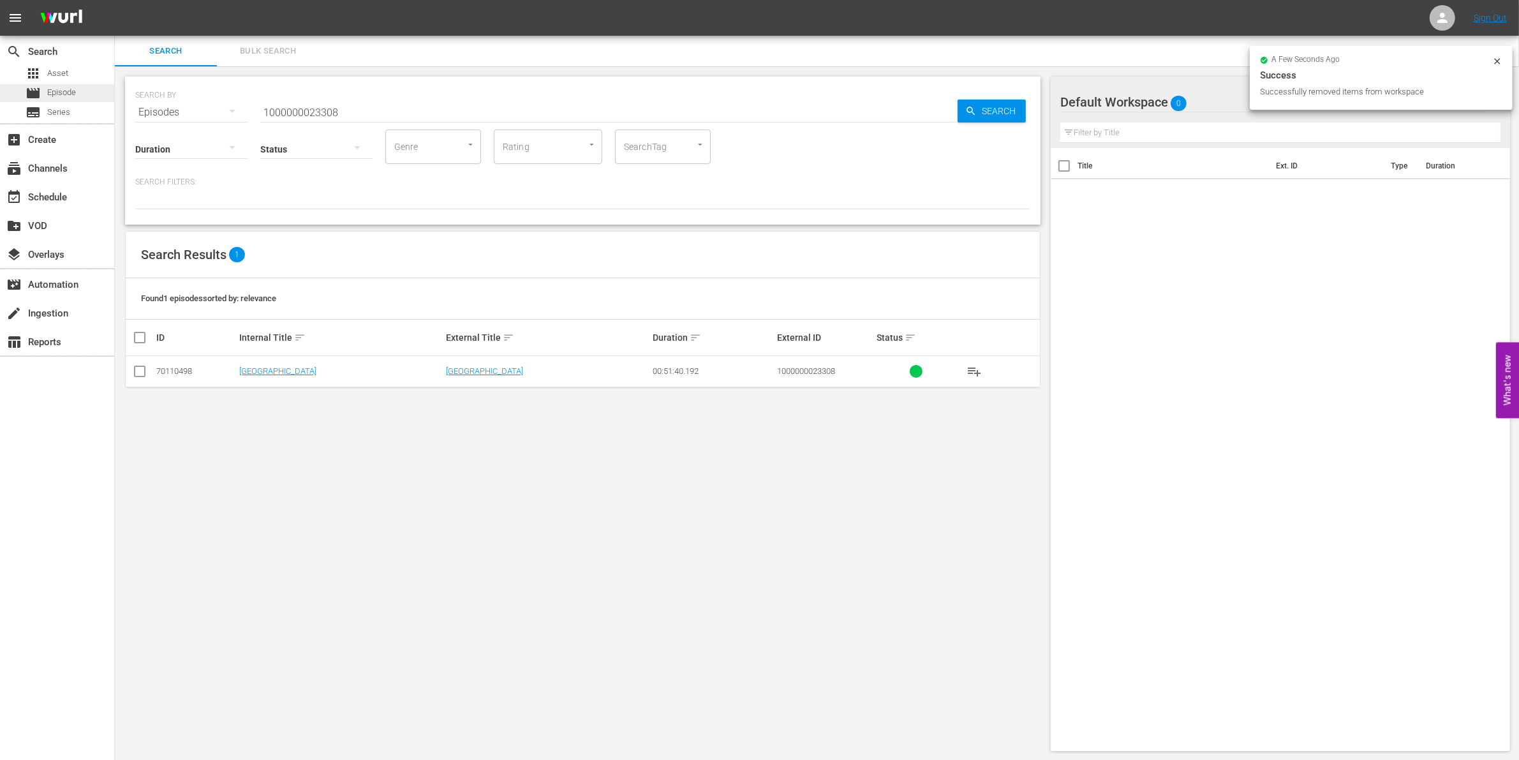
click at [70, 87] on span "Episode" at bounding box center [61, 92] width 29 height 13
click at [75, 193] on div "event_available Schedule" at bounding box center [57, 196] width 114 height 26
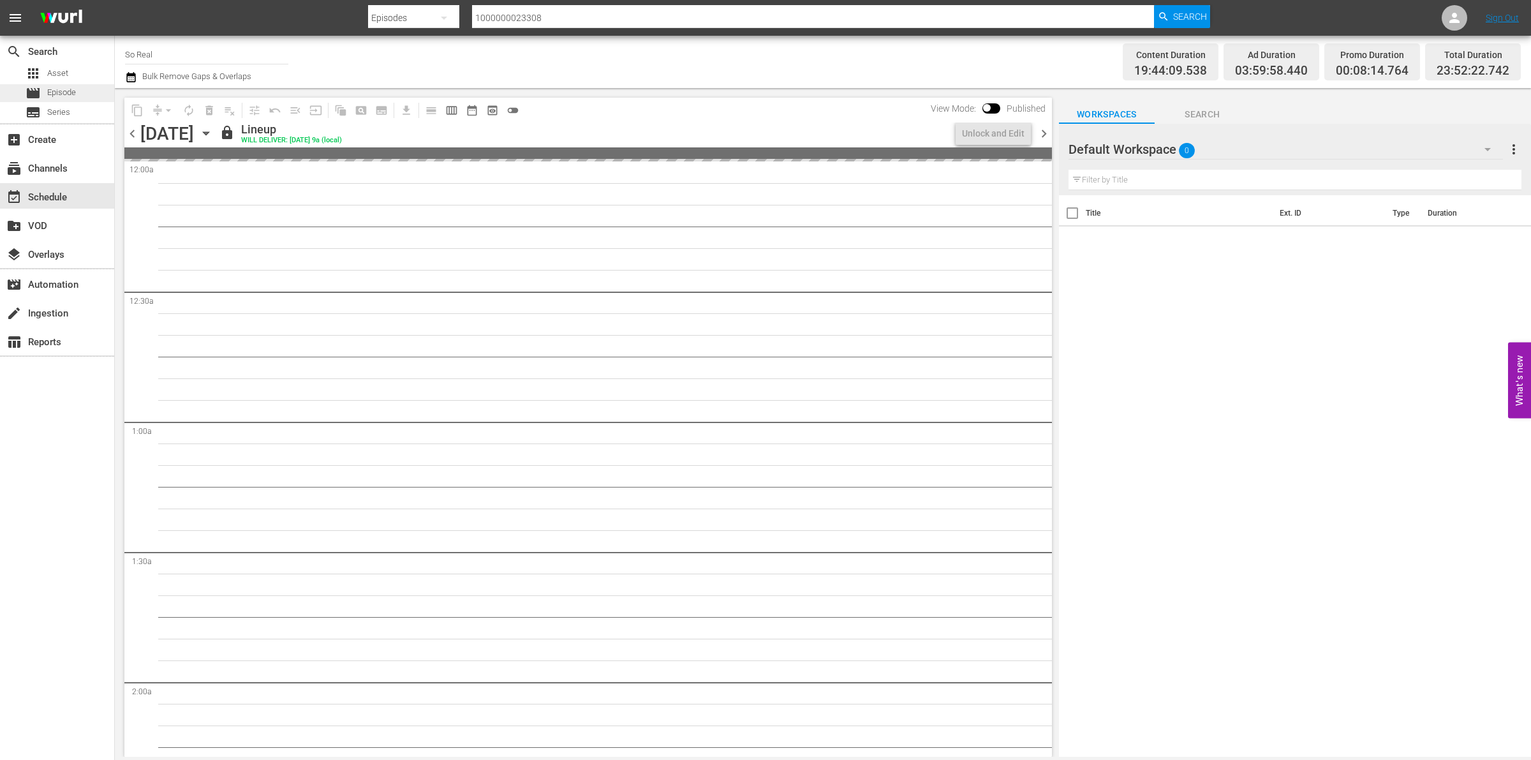
click at [77, 100] on div "movie Episode" at bounding box center [57, 93] width 114 height 18
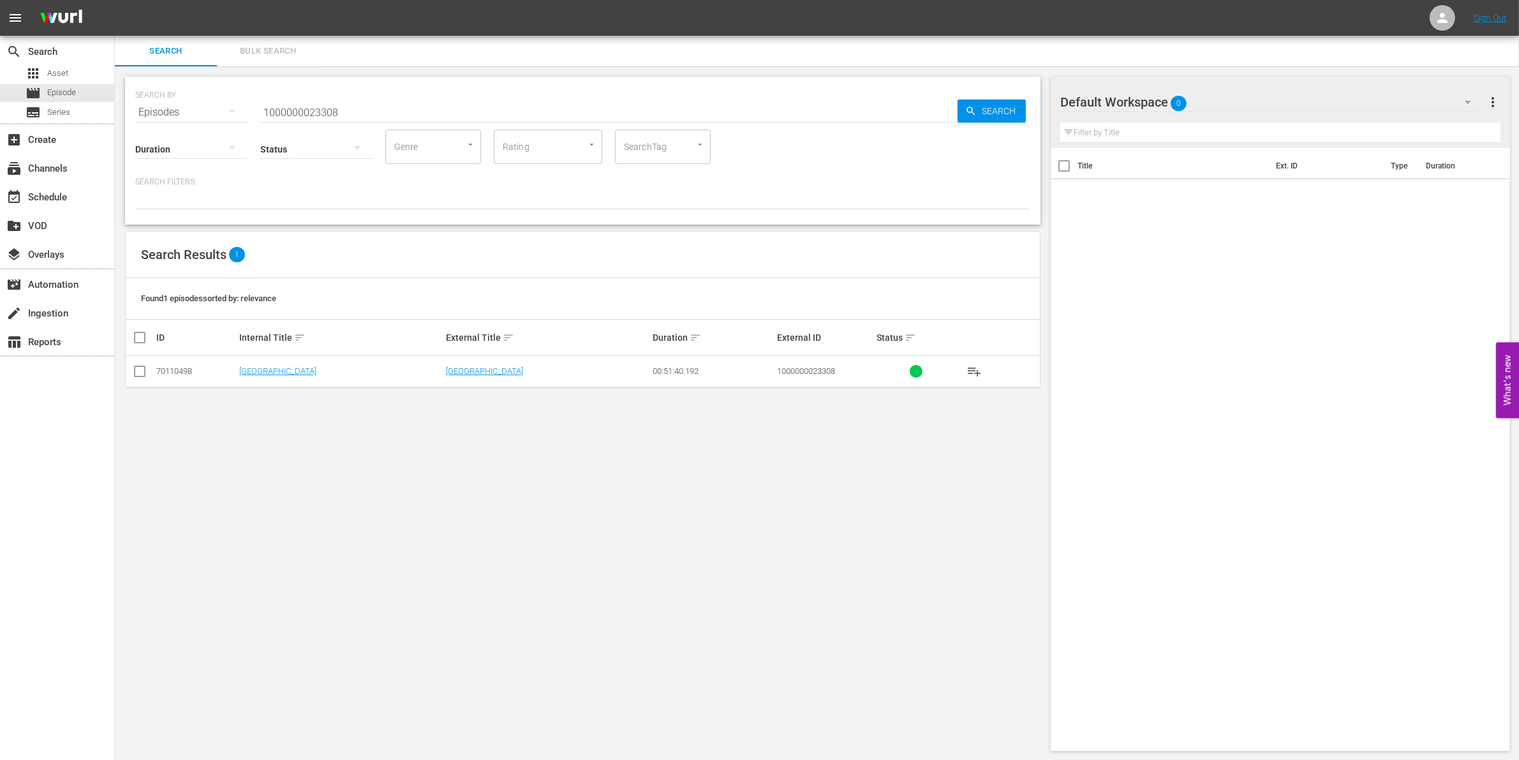
click at [367, 103] on input "1000000023308" at bounding box center [608, 112] width 697 height 31
click at [341, 109] on input "1000000023308" at bounding box center [608, 112] width 697 height 31
paste input "295"
type input "1000000023295"
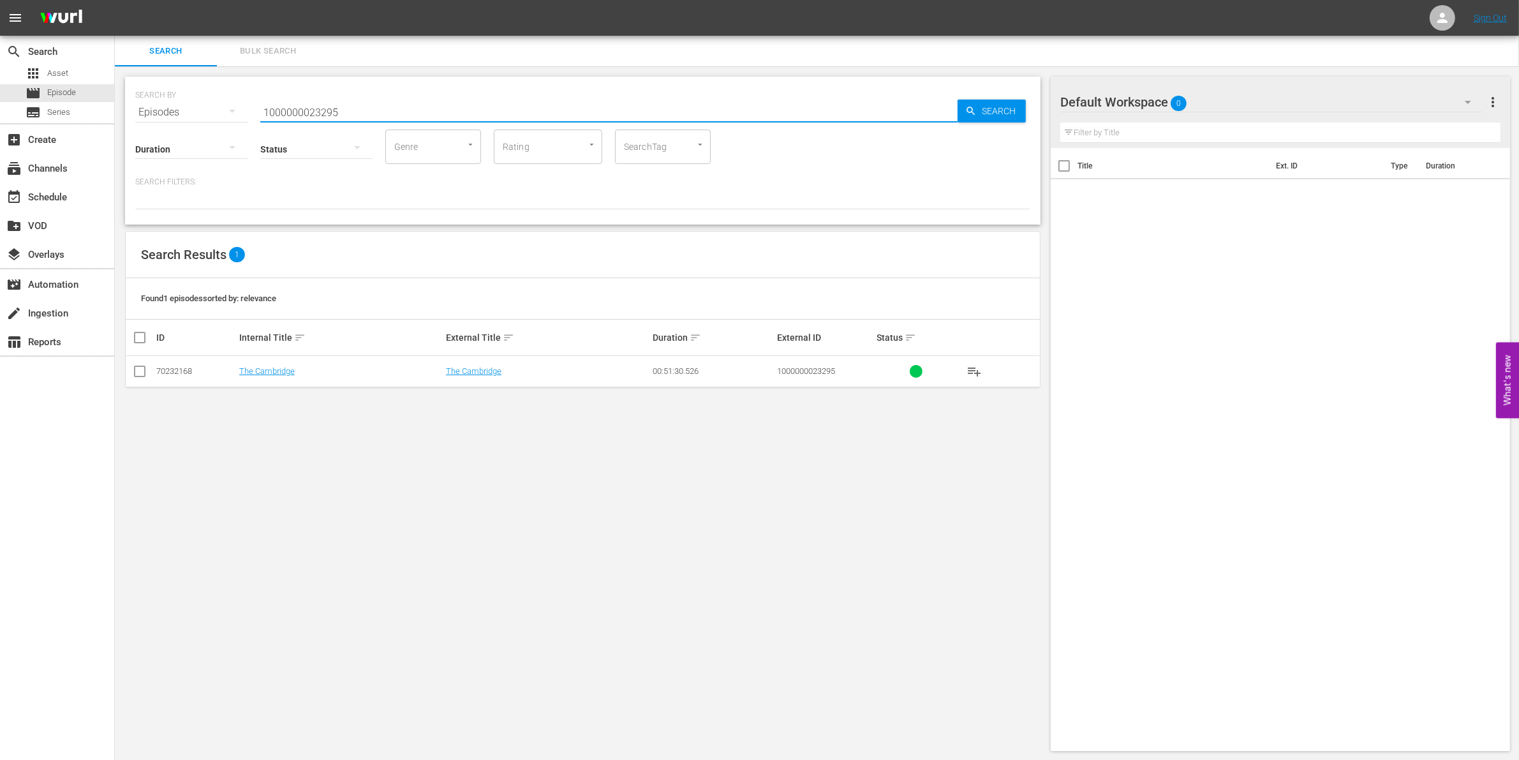
click at [145, 364] on icon at bounding box center [139, 371] width 15 height 15
click at [145, 374] on input "checkbox" at bounding box center [139, 373] width 15 height 15
checkbox input "true"
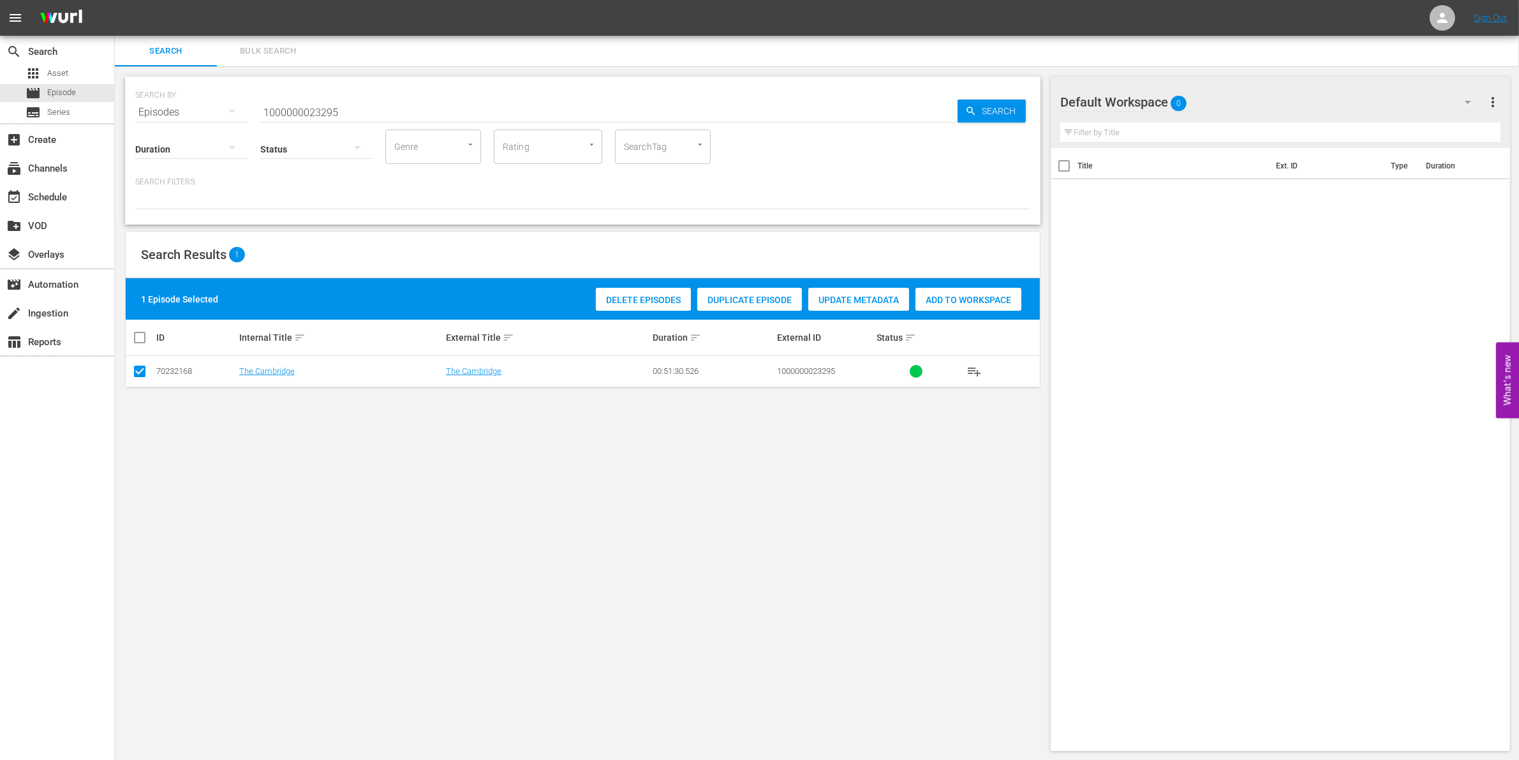
click at [974, 307] on div "Add to Workspace" at bounding box center [968, 300] width 106 height 24
click at [457, 103] on input "1000000023295" at bounding box center [608, 112] width 697 height 31
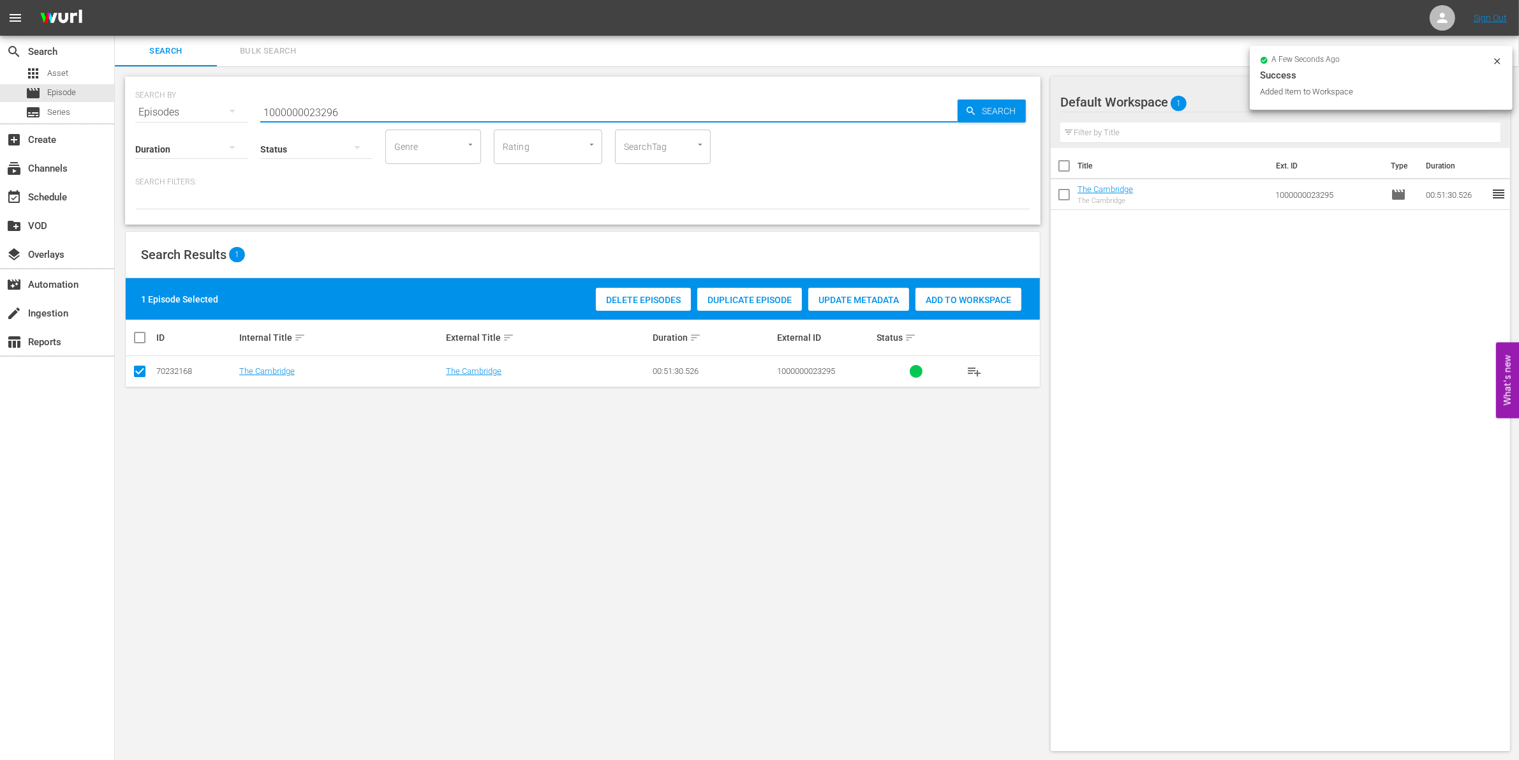
type input "1000000023296"
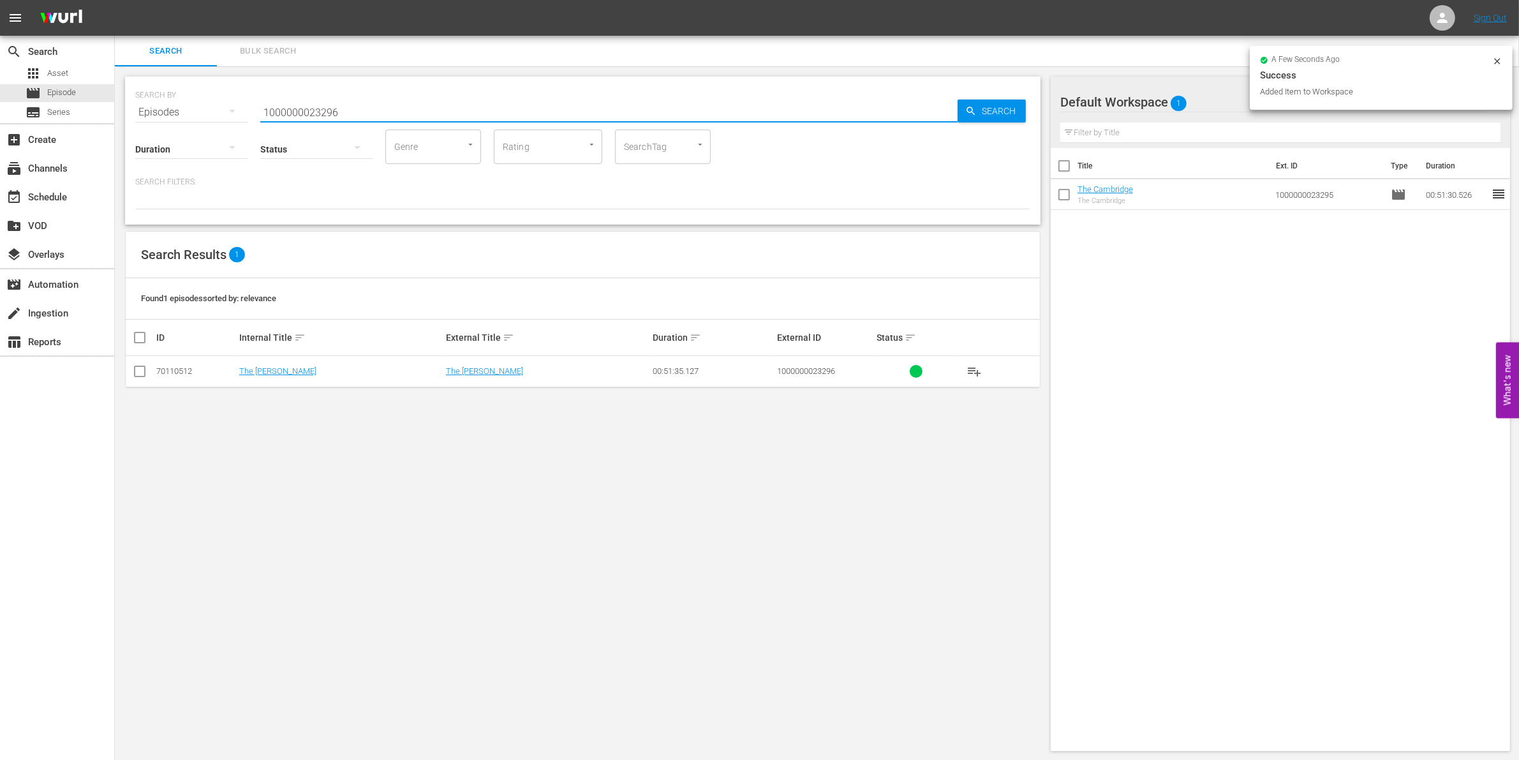
click at [129, 371] on td at bounding box center [140, 371] width 29 height 31
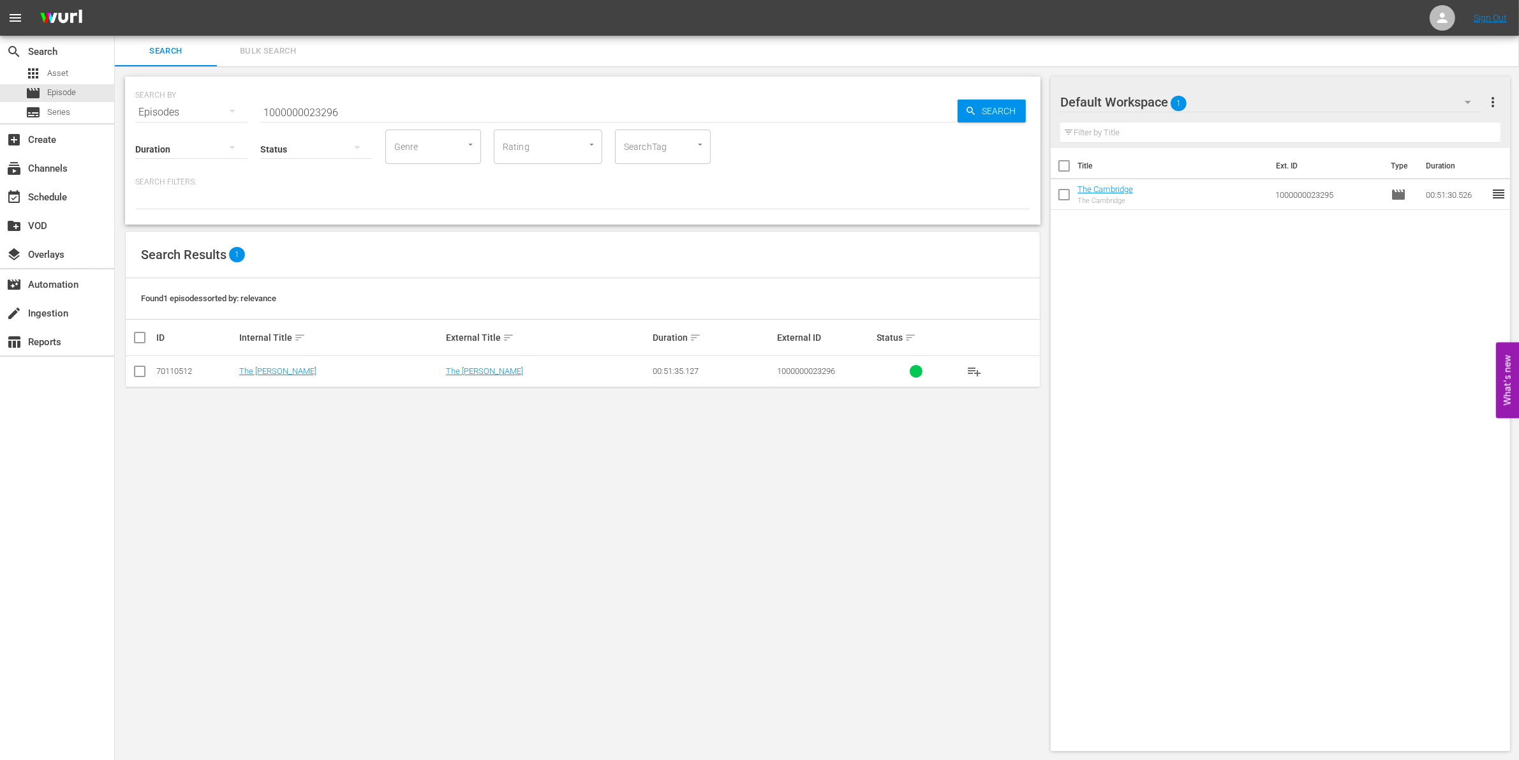
click at [136, 372] on input "checkbox" at bounding box center [139, 373] width 15 height 15
checkbox input "true"
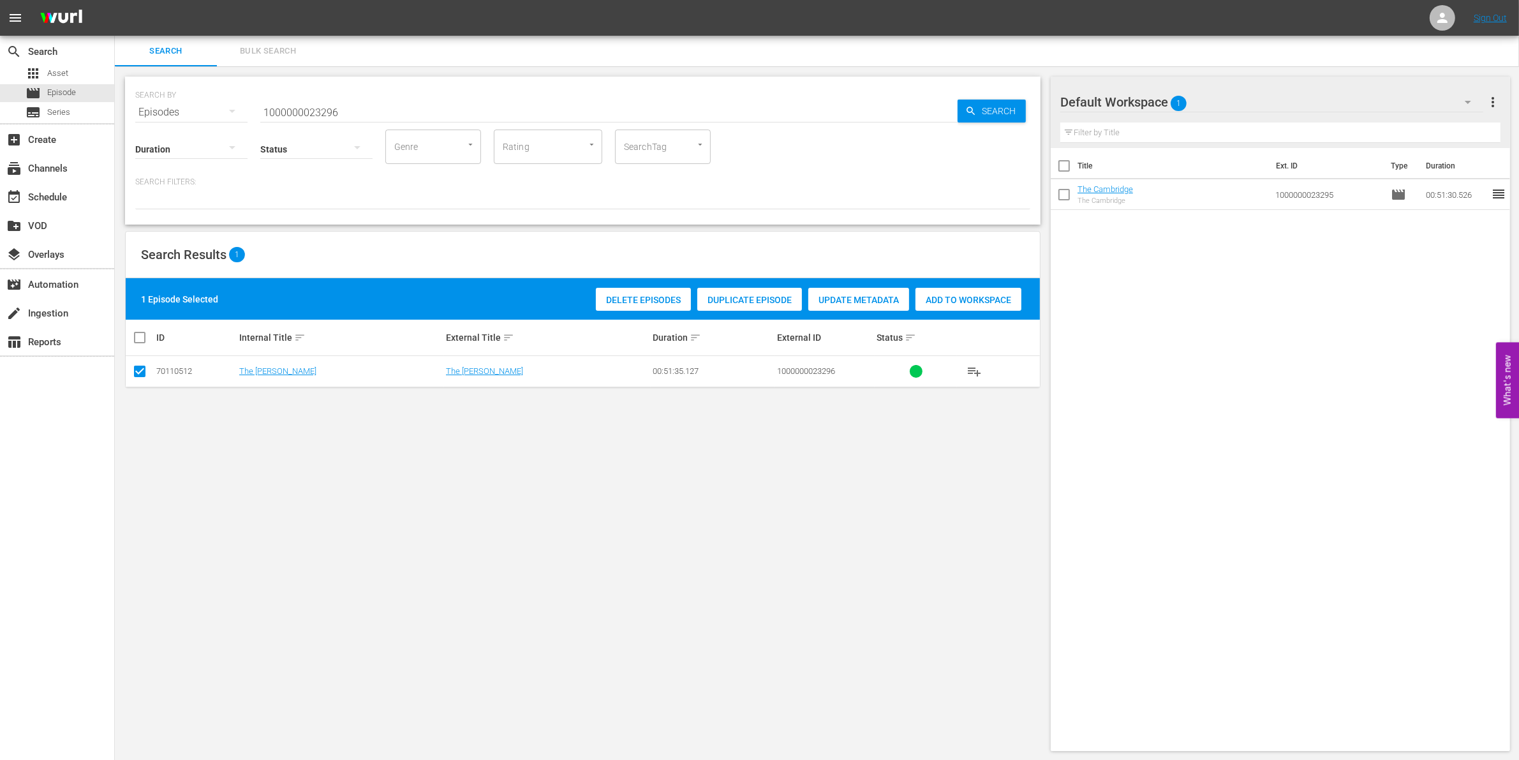
click at [946, 302] on span "Add to Workspace" at bounding box center [968, 300] width 106 height 10
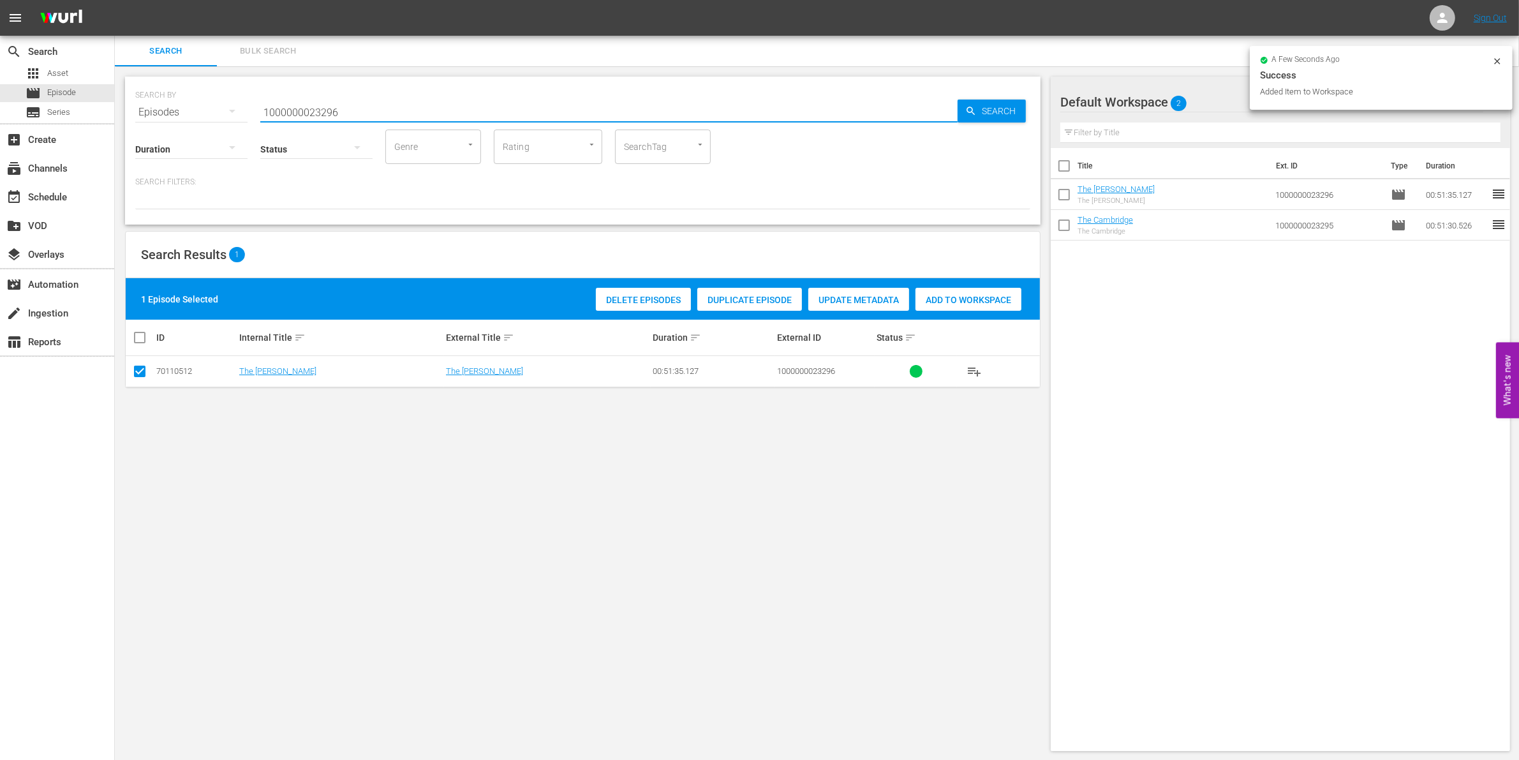
click at [442, 110] on input "1000000023296" at bounding box center [608, 112] width 697 height 31
type input "1000000023297"
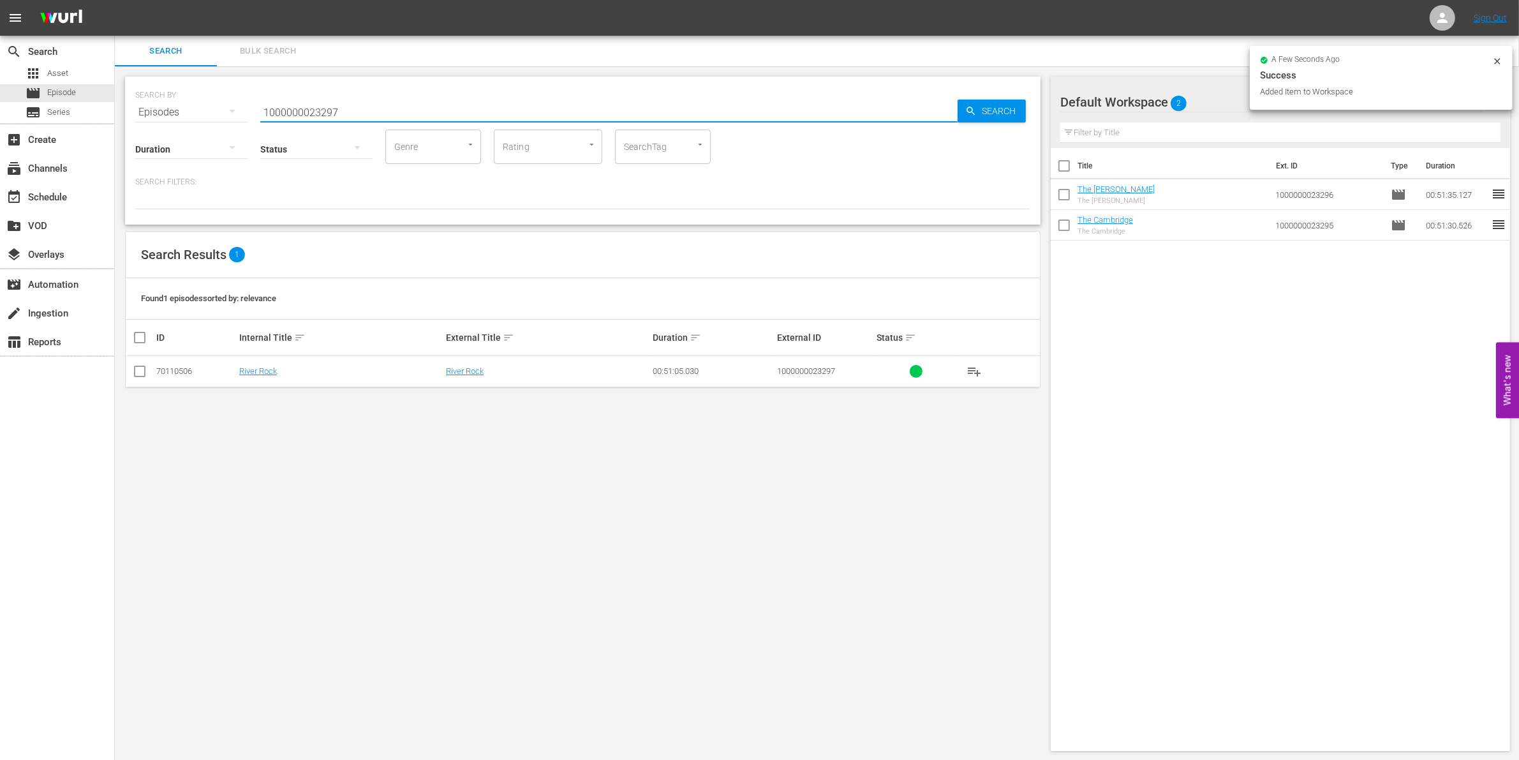
click at [140, 367] on input "checkbox" at bounding box center [139, 373] width 15 height 15
checkbox input "true"
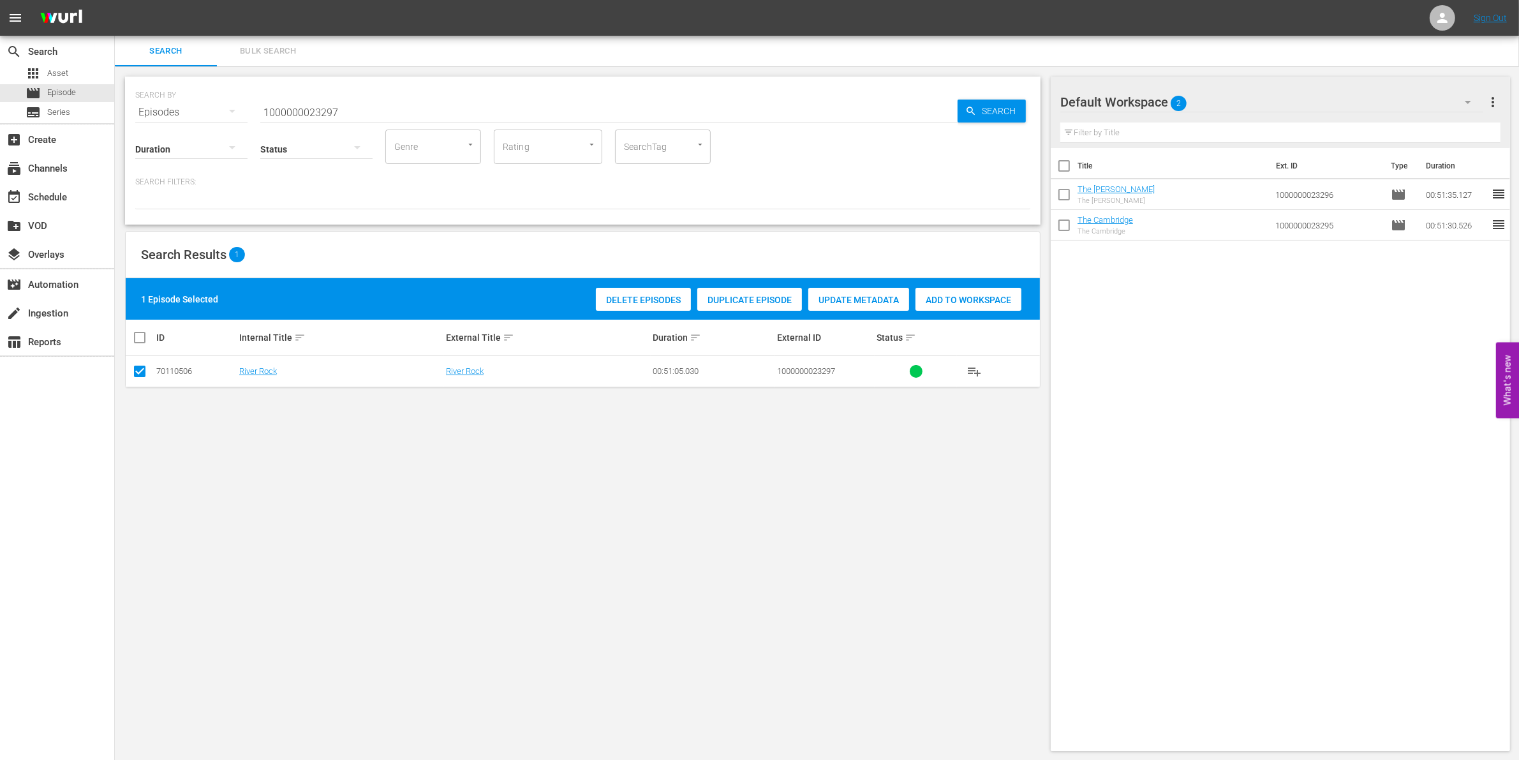
click at [993, 301] on span "Add to Workspace" at bounding box center [968, 300] width 106 height 10
click at [284, 103] on input "1000000023297" at bounding box center [608, 112] width 697 height 31
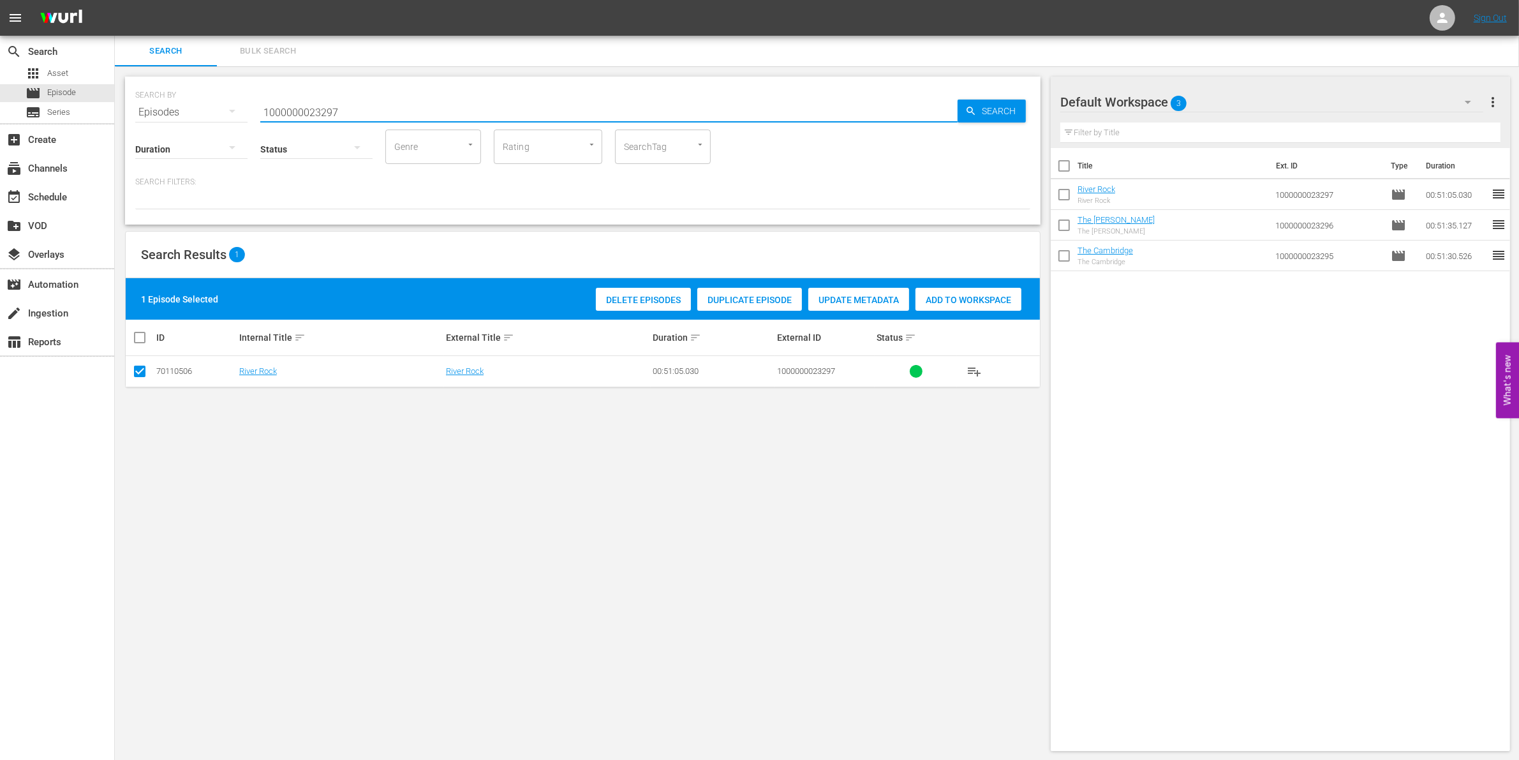
click at [284, 103] on input "1000000023297" at bounding box center [608, 112] width 697 height 31
paste input "04880"
type input "1000000004880"
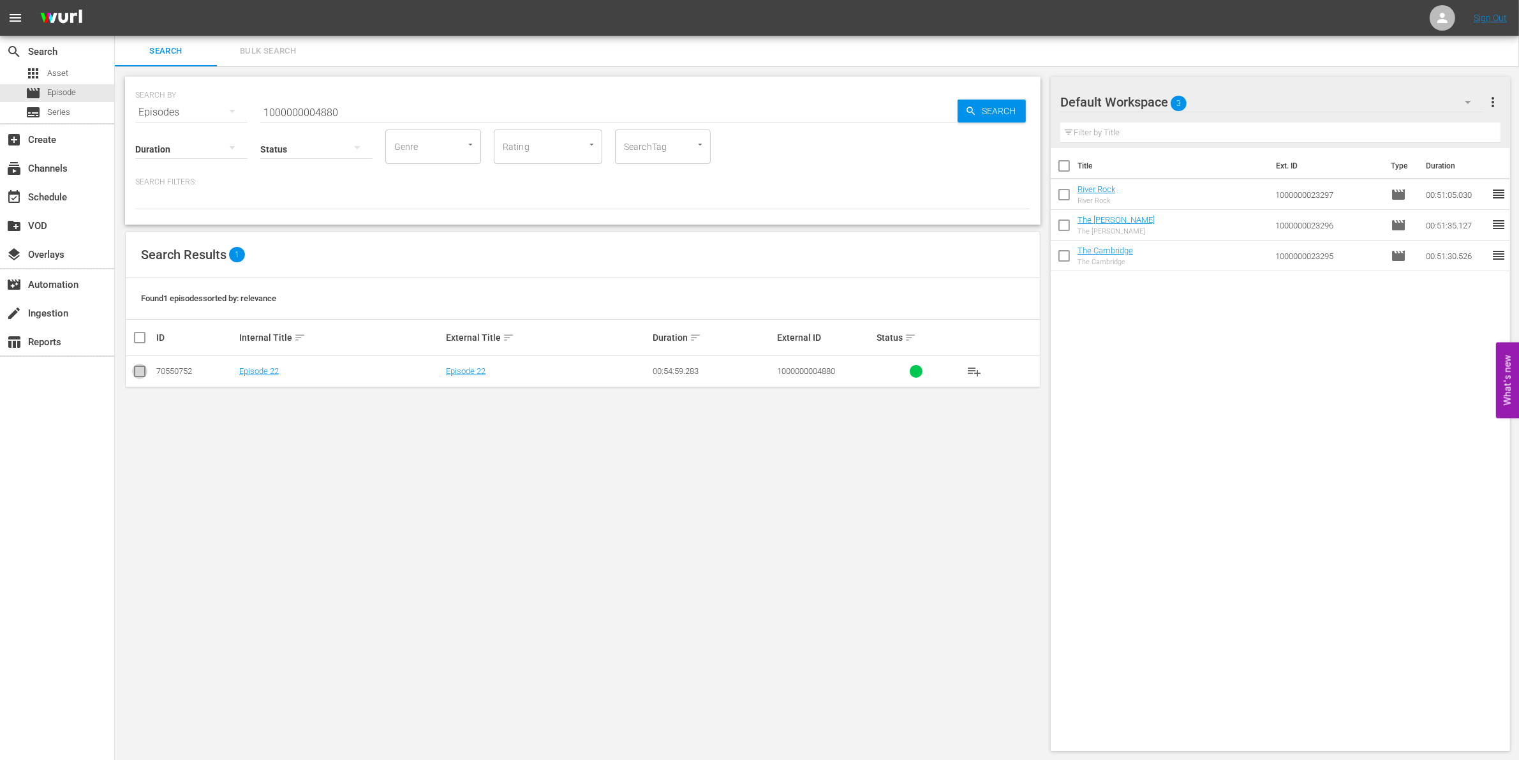
click at [140, 367] on input "checkbox" at bounding box center [139, 373] width 15 height 15
checkbox input "true"
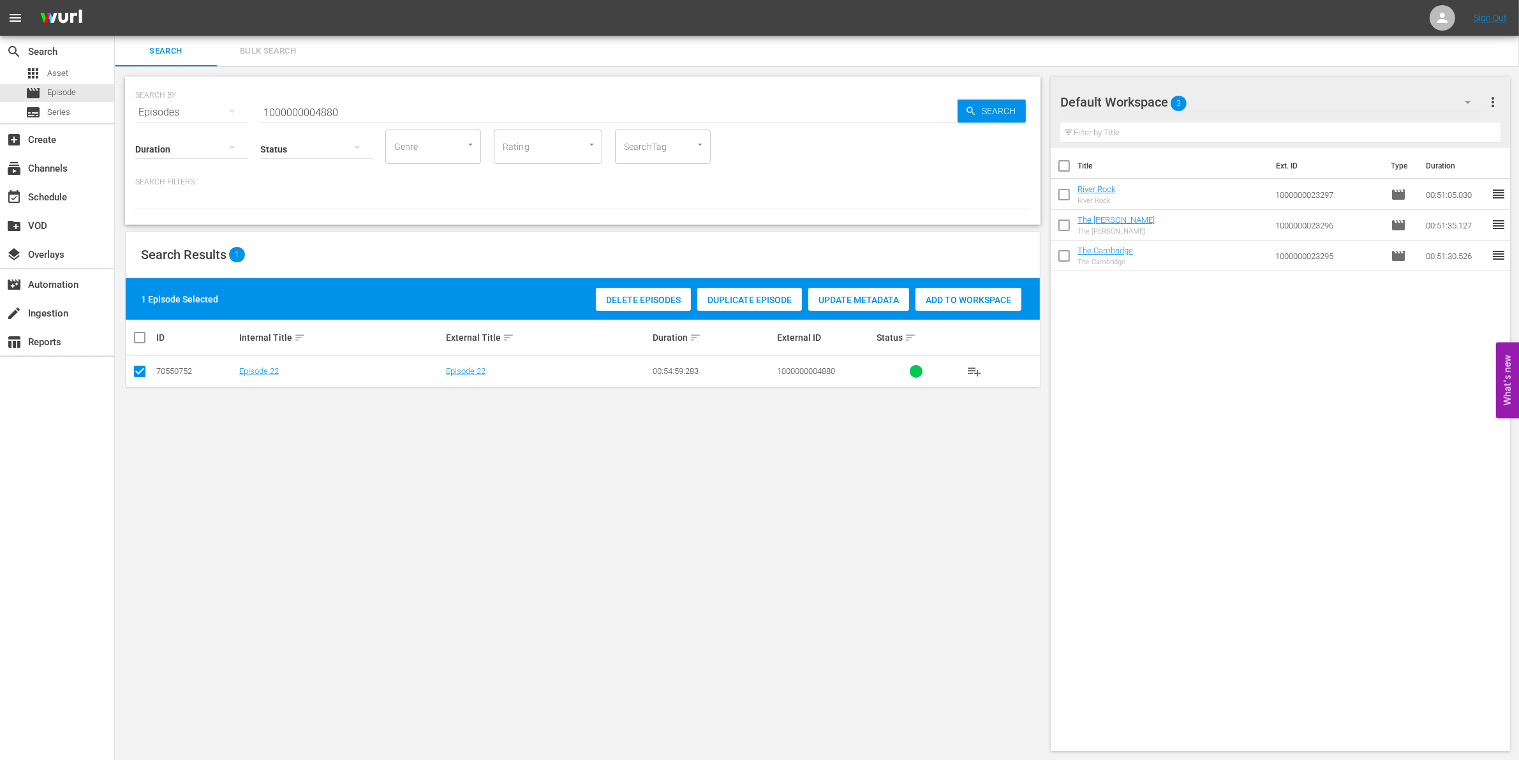
click at [948, 303] on span "Add to Workspace" at bounding box center [968, 300] width 106 height 10
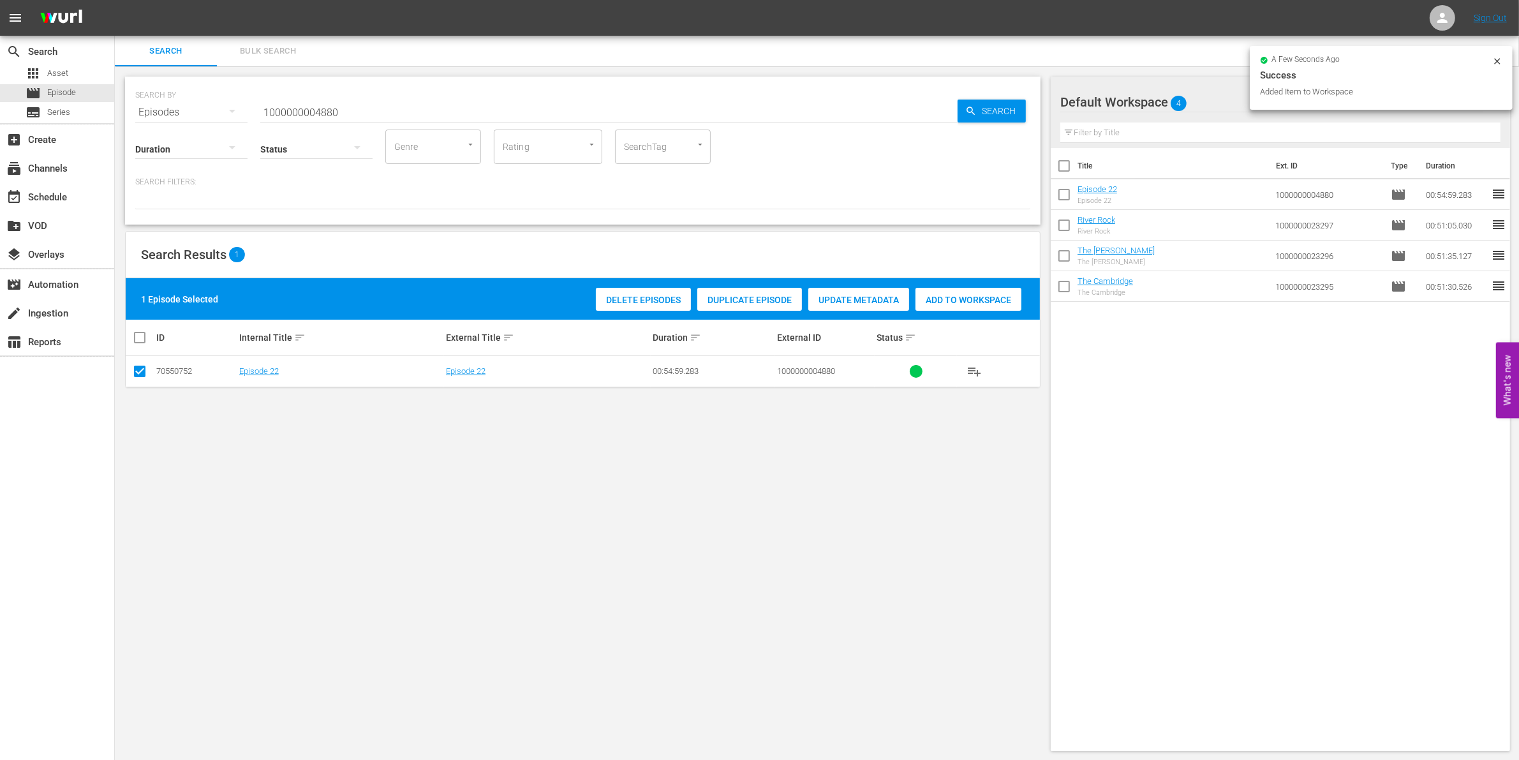
click at [431, 115] on input "1000000004880" at bounding box center [608, 112] width 697 height 31
type input "1000000004881"
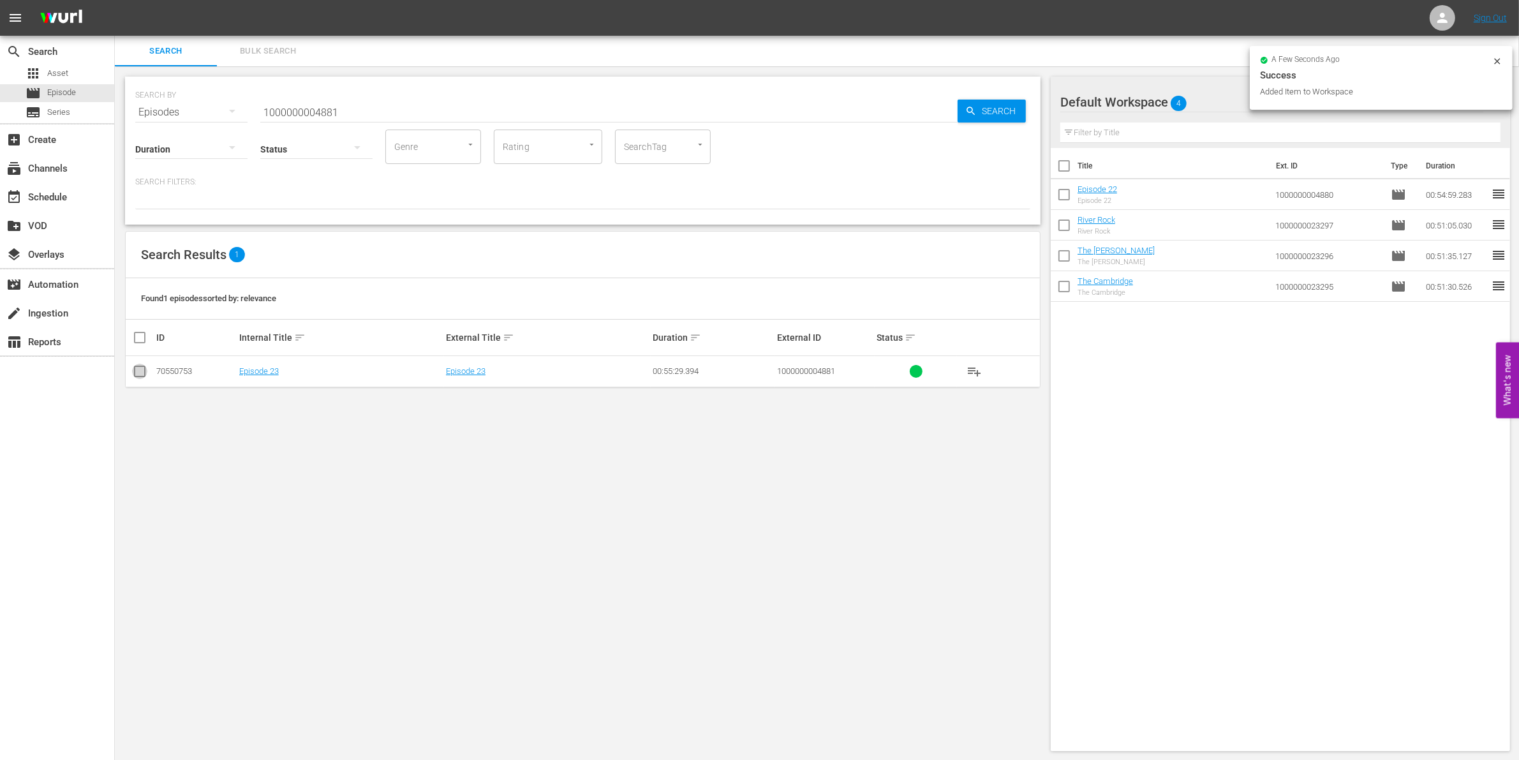
click at [142, 371] on input "checkbox" at bounding box center [139, 373] width 15 height 15
checkbox input "true"
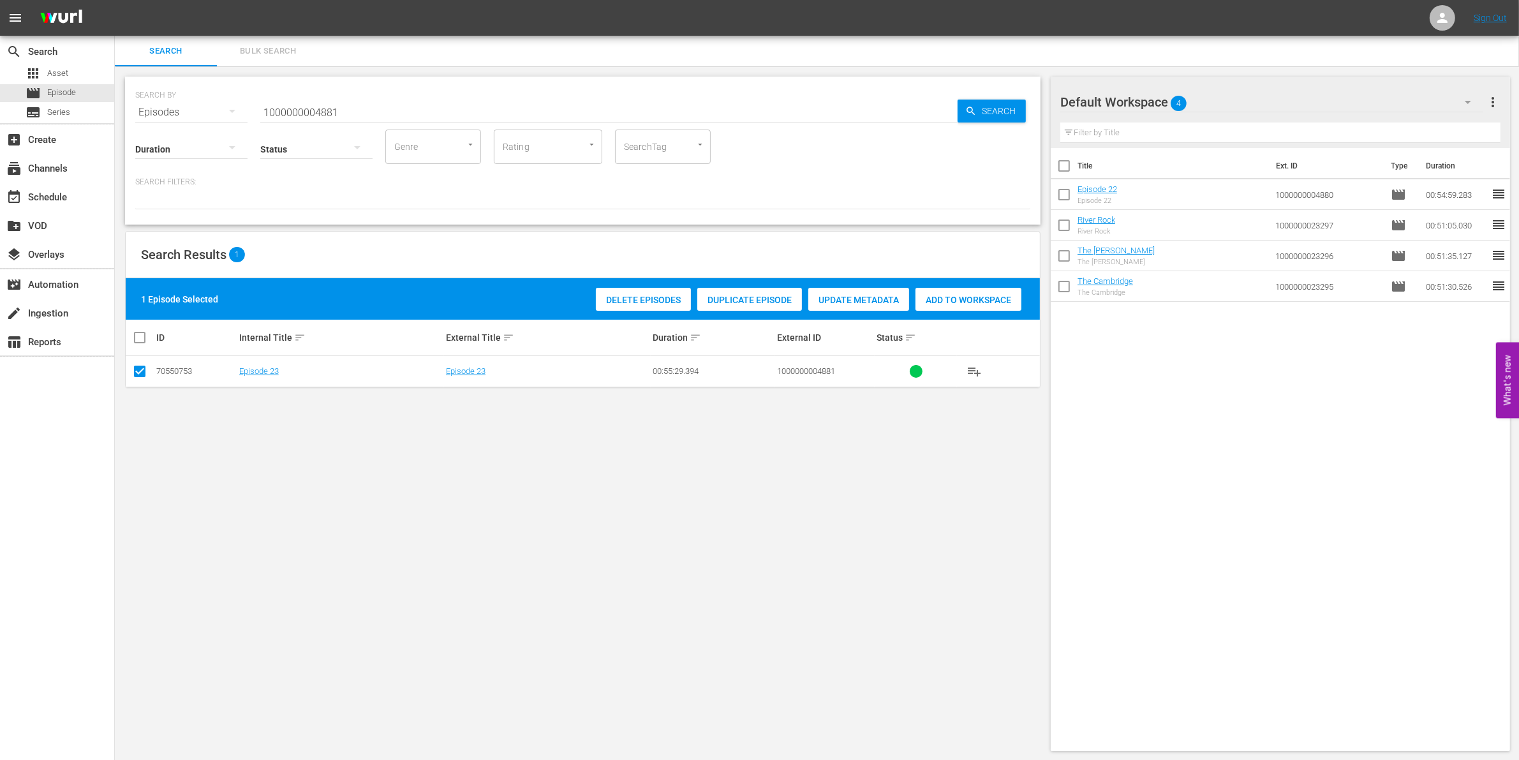
click at [957, 314] on div "1 Episode Selected Delete Episodes Duplicate Episode Update Metadata Add to Wor…" at bounding box center [583, 298] width 914 height 41
click at [942, 297] on span "Add to Workspace" at bounding box center [968, 300] width 106 height 10
click at [321, 119] on div "Status" at bounding box center [316, 141] width 112 height 46
click at [307, 112] on input "1000000004881" at bounding box center [608, 112] width 697 height 31
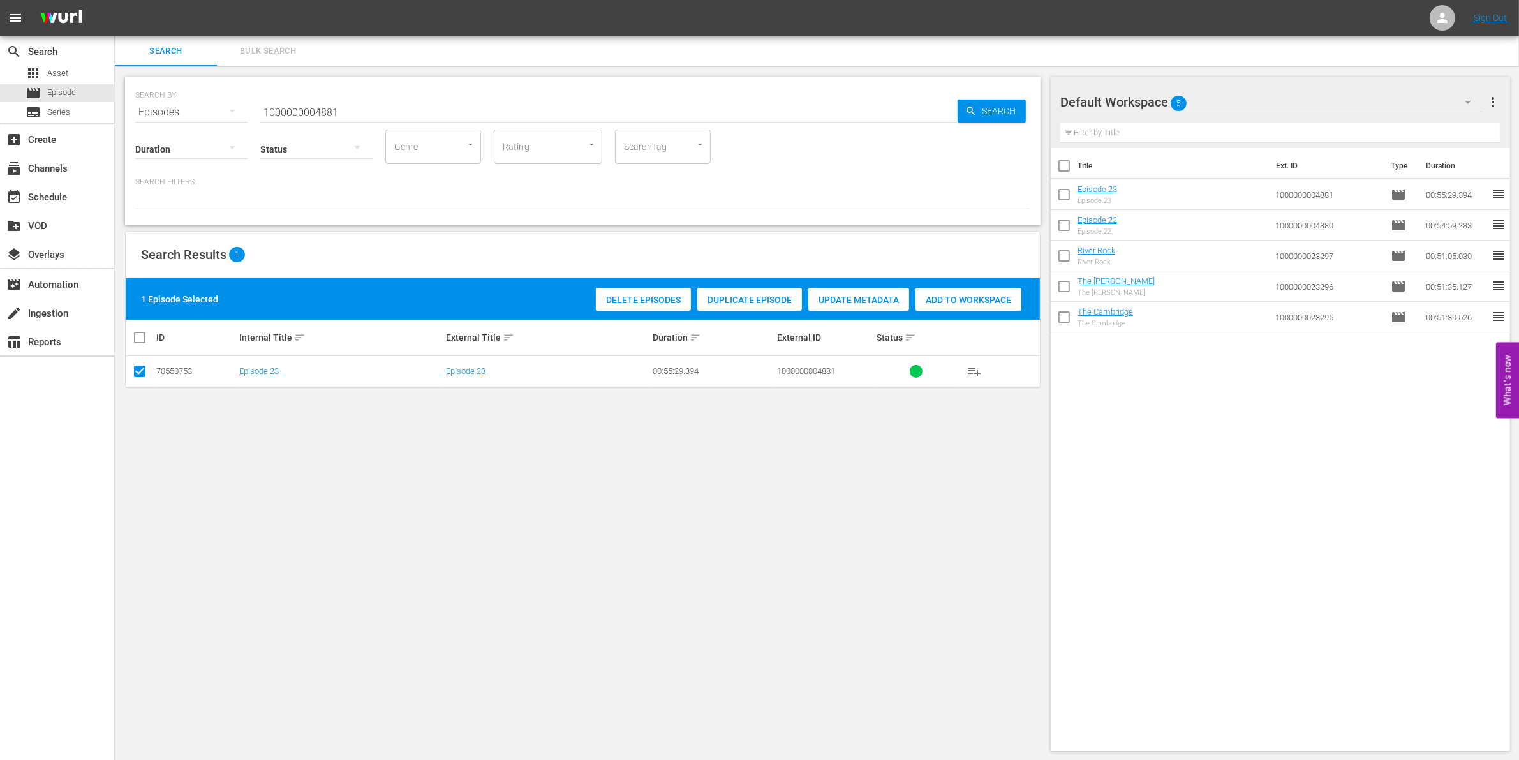
click at [307, 112] on input "1000000004881" at bounding box center [608, 112] width 697 height 31
paste input "56725"
type input "1000000056725"
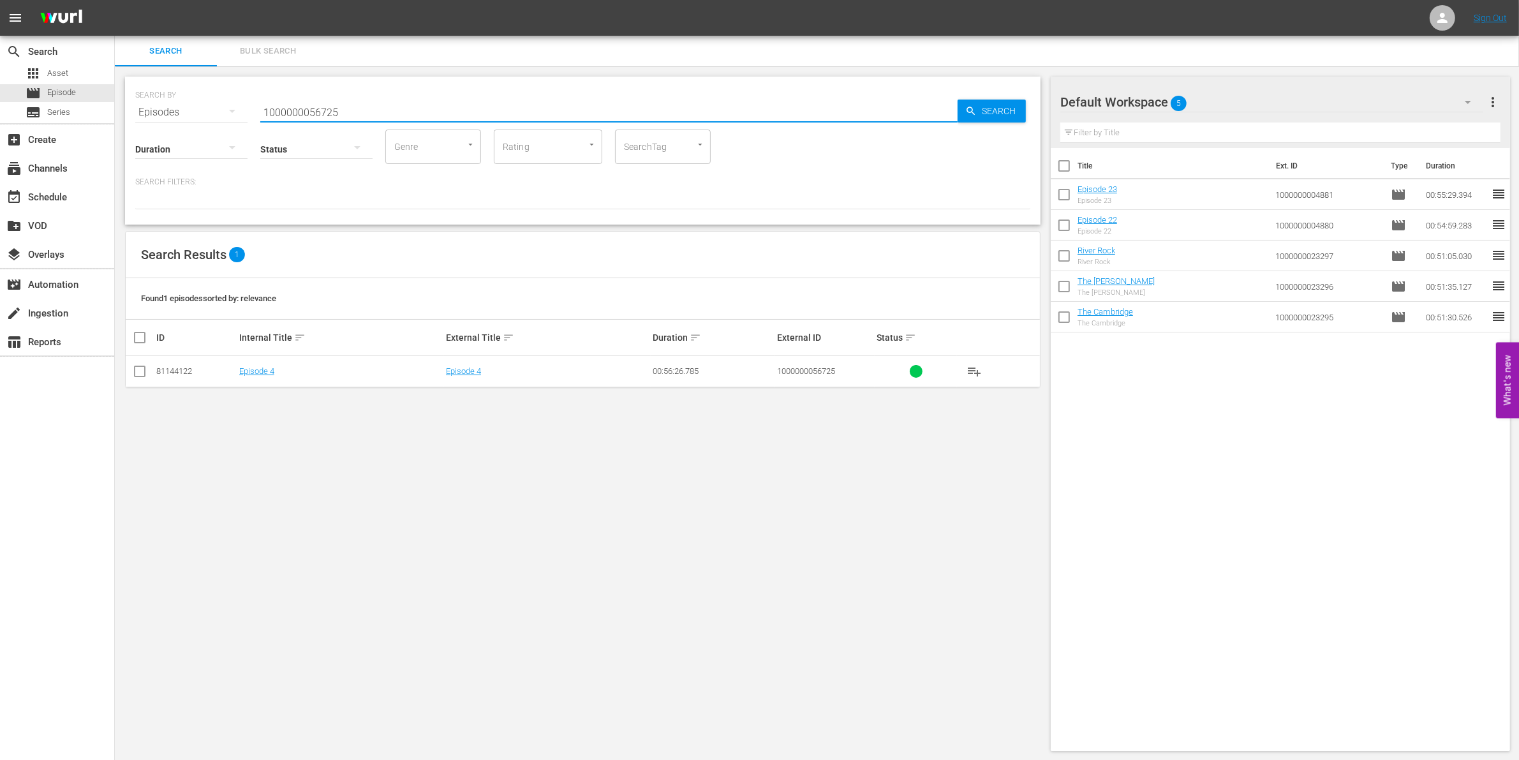
click at [144, 370] on input "checkbox" at bounding box center [139, 373] width 15 height 15
checkbox input "true"
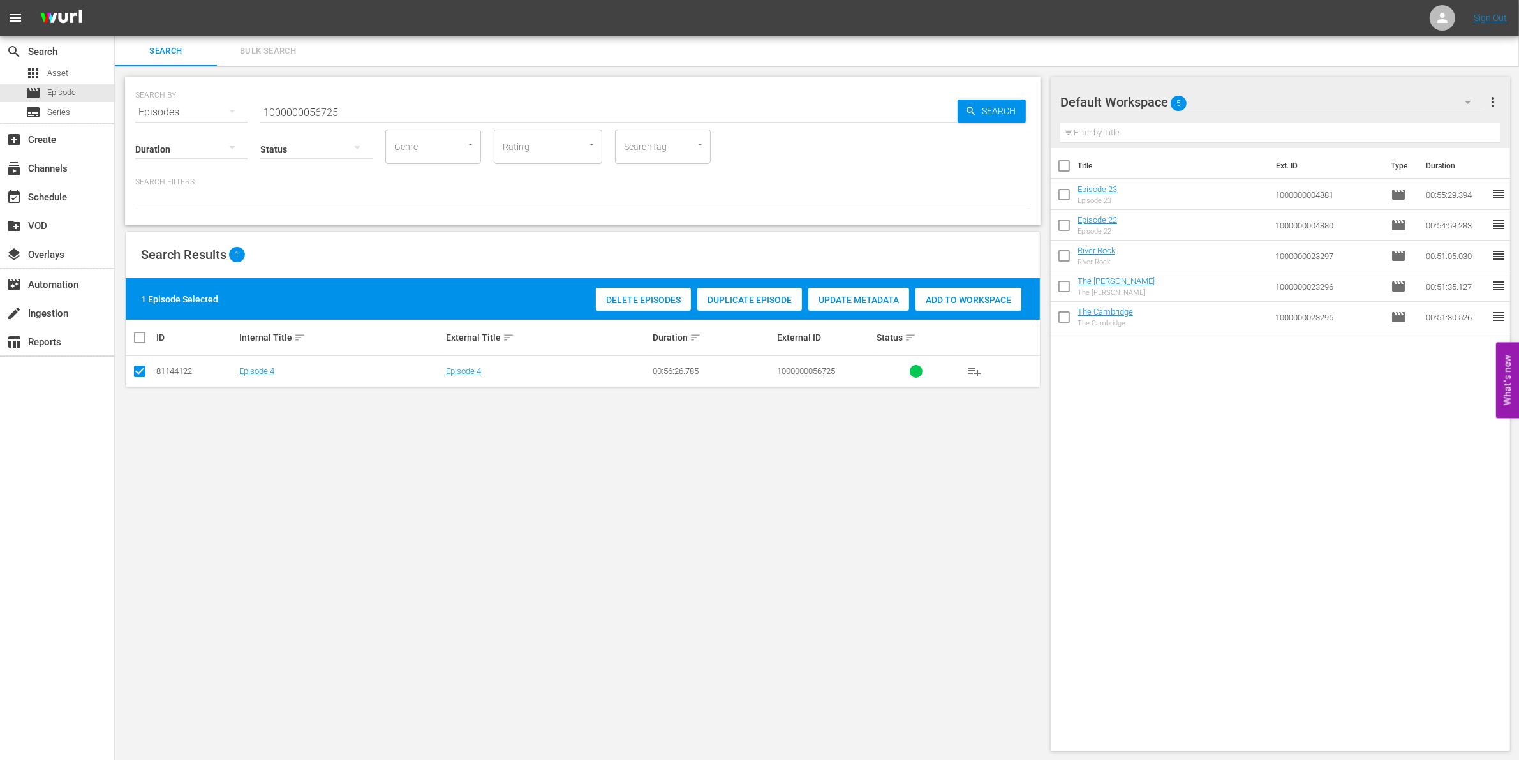
click at [944, 298] on span "Add to Workspace" at bounding box center [968, 300] width 106 height 10
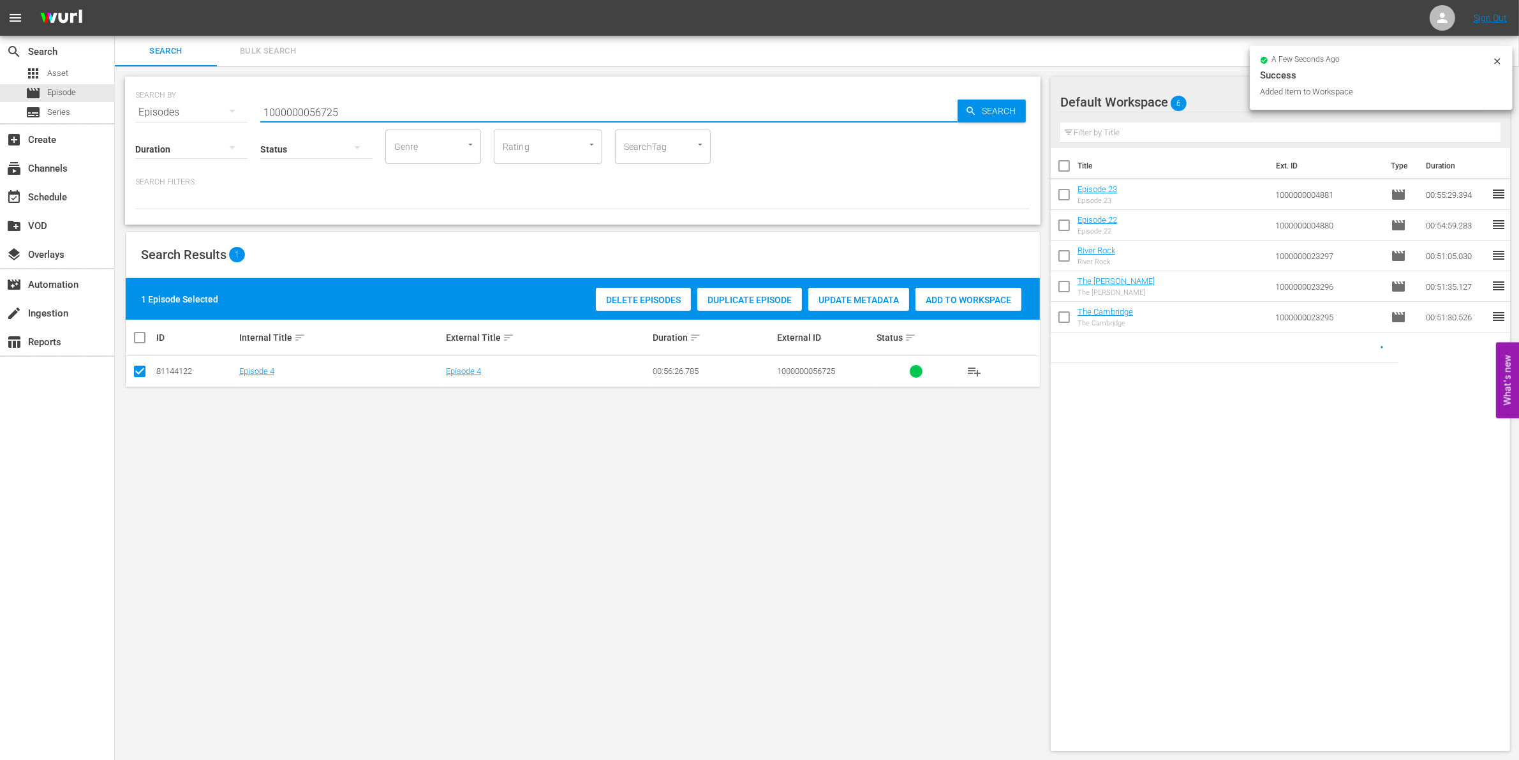
click at [381, 115] on input "1000000056725" at bounding box center [608, 112] width 697 height 31
type input "1000000056726"
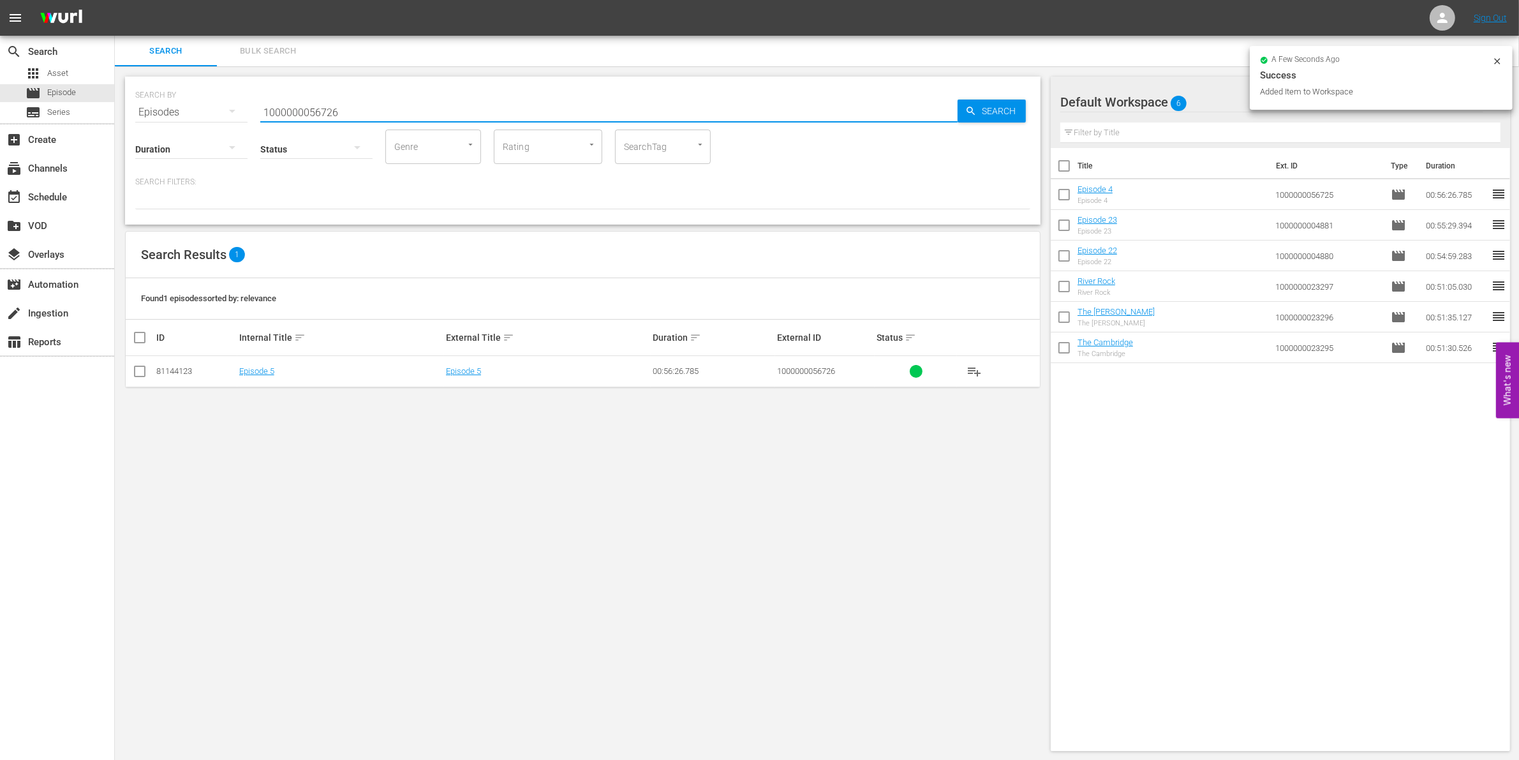
click at [138, 374] on input "checkbox" at bounding box center [139, 373] width 15 height 15
checkbox input "true"
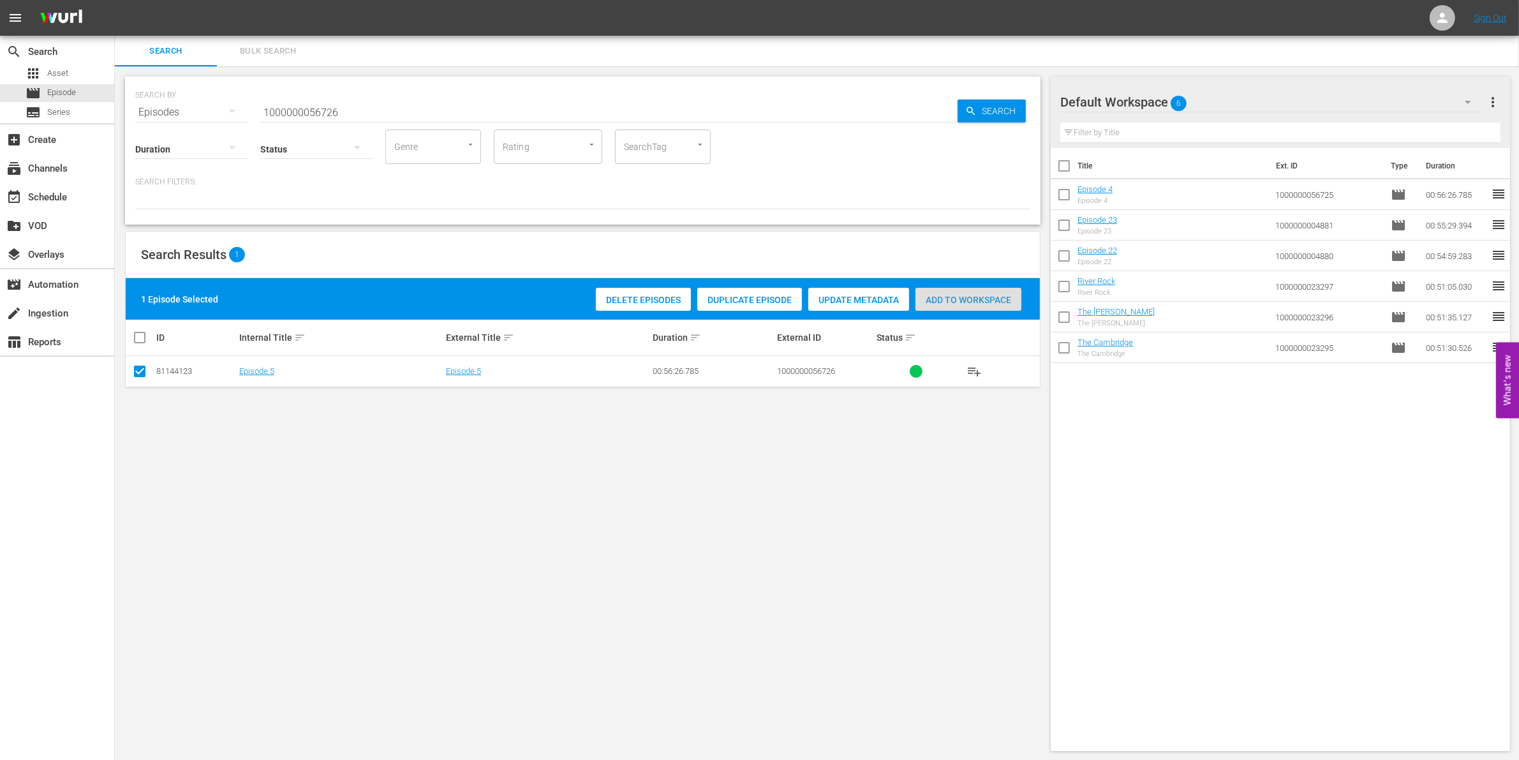
click at [947, 292] on div "Add to Workspace" at bounding box center [968, 300] width 106 height 24
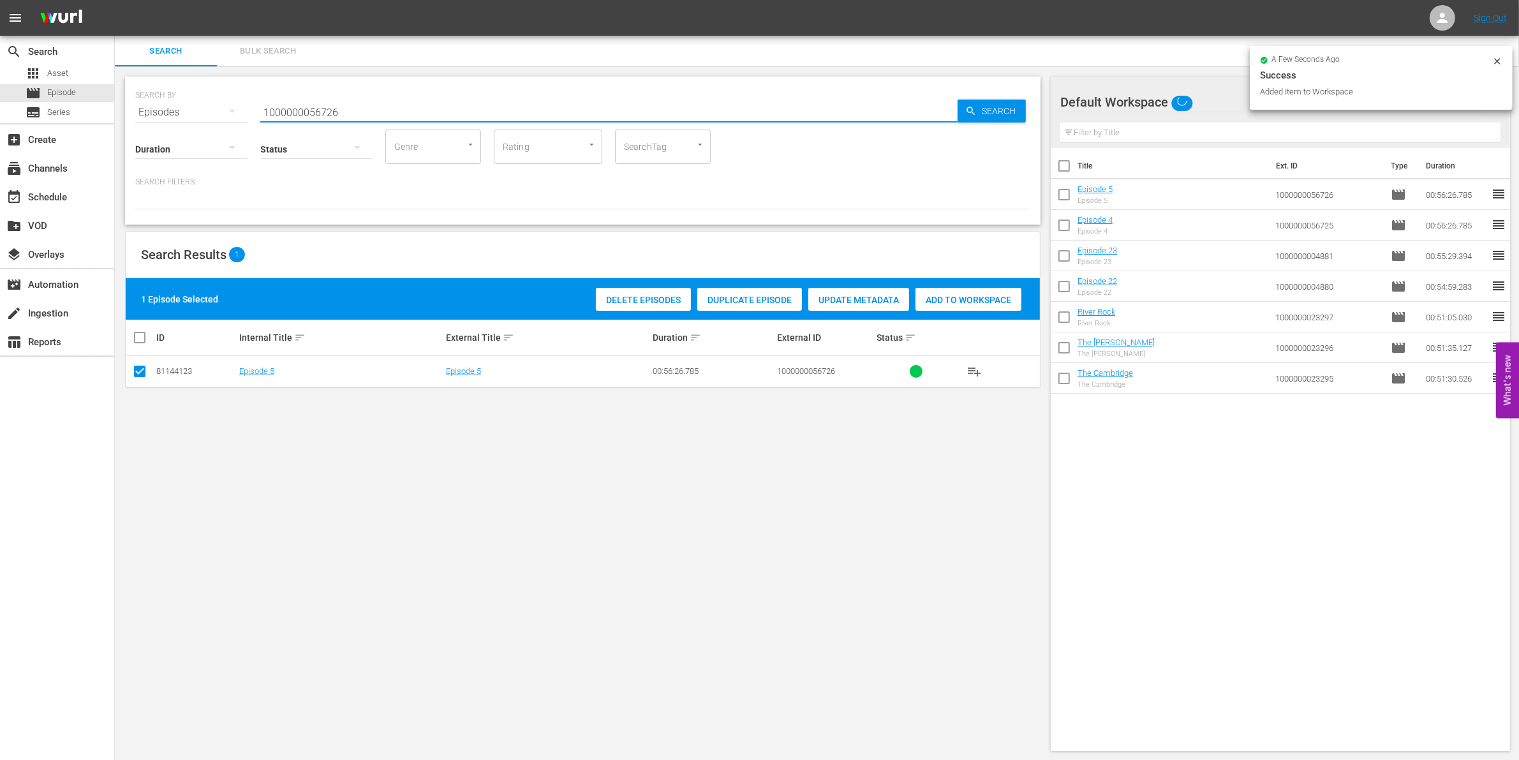
click at [383, 102] on input "1000000056726" at bounding box center [608, 112] width 697 height 31
type input "1000000056727"
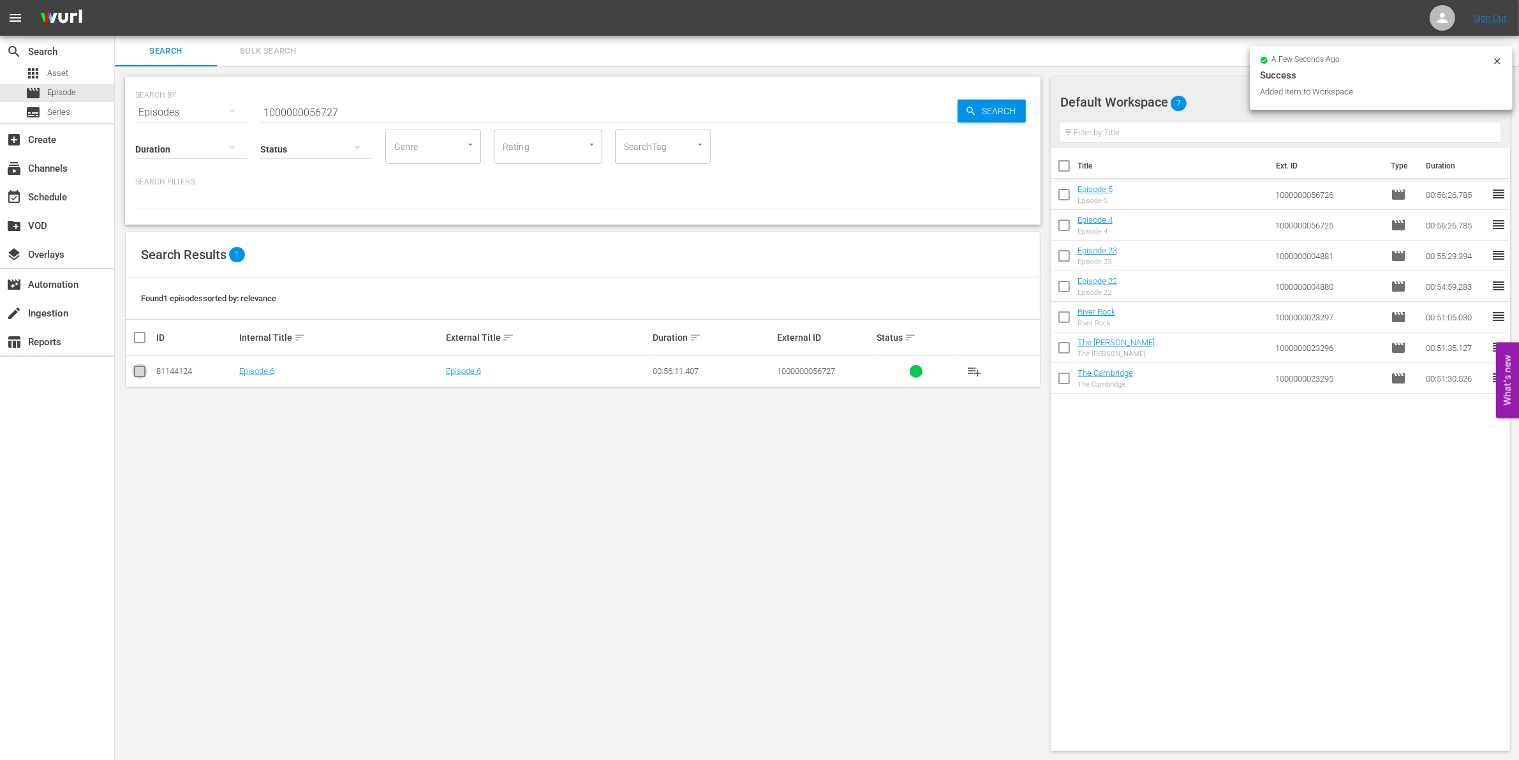
click at [135, 371] on input "checkbox" at bounding box center [139, 373] width 15 height 15
checkbox input "true"
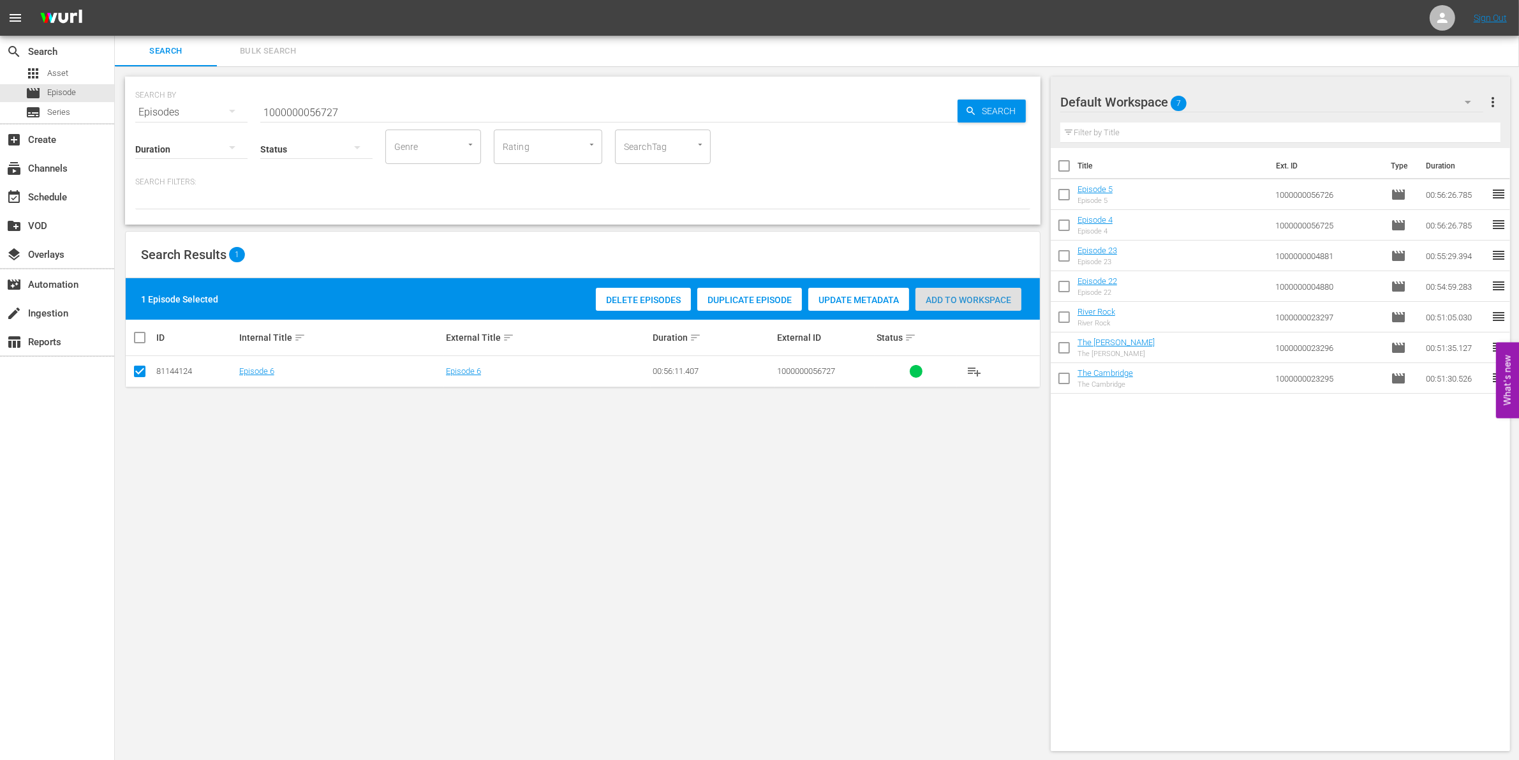
click at [927, 292] on div "Add to Workspace" at bounding box center [968, 300] width 106 height 24
click at [302, 106] on input "1000000056727" at bounding box center [608, 112] width 697 height 31
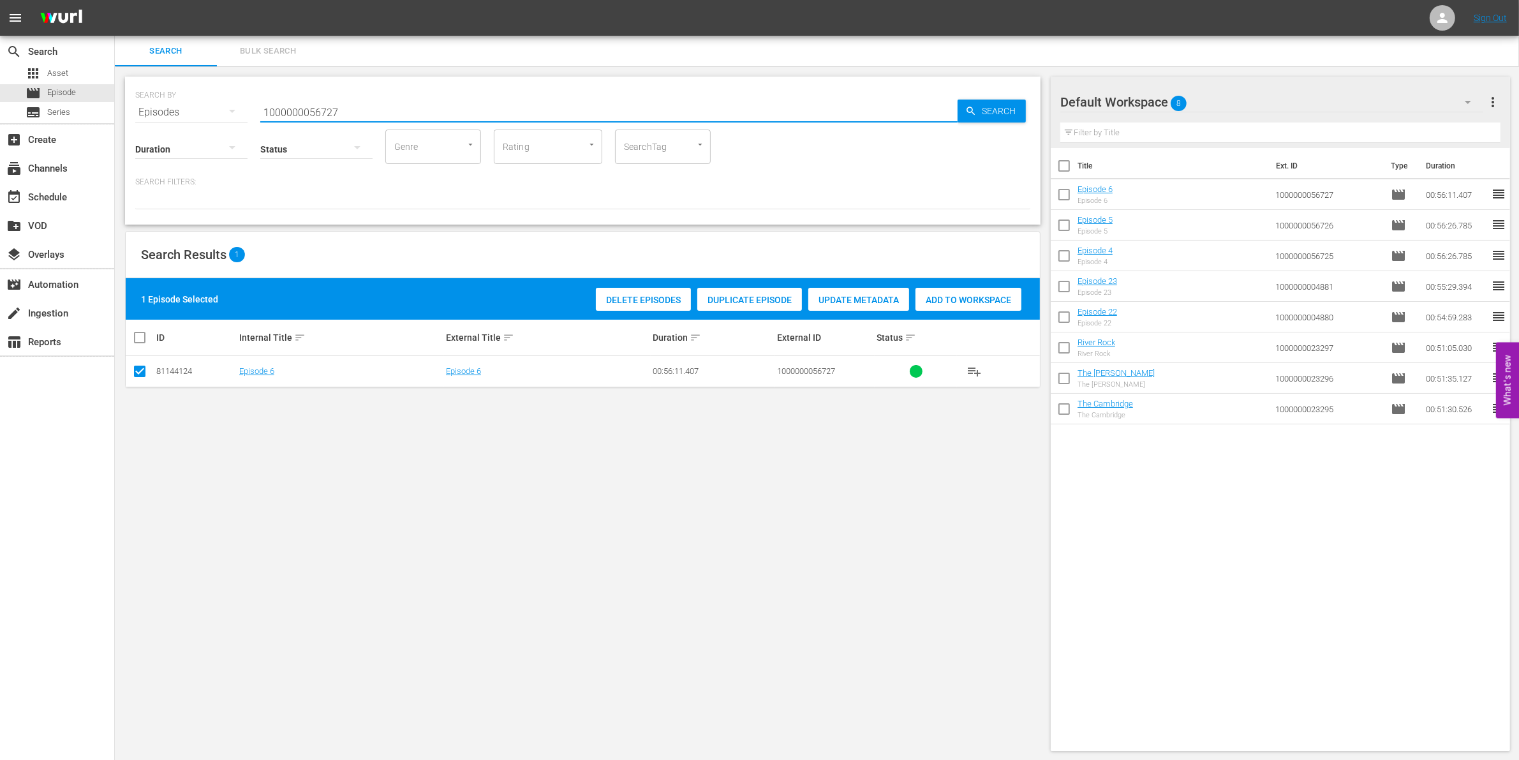
click at [302, 106] on input "1000000056727" at bounding box center [608, 112] width 697 height 31
paste input "0308"
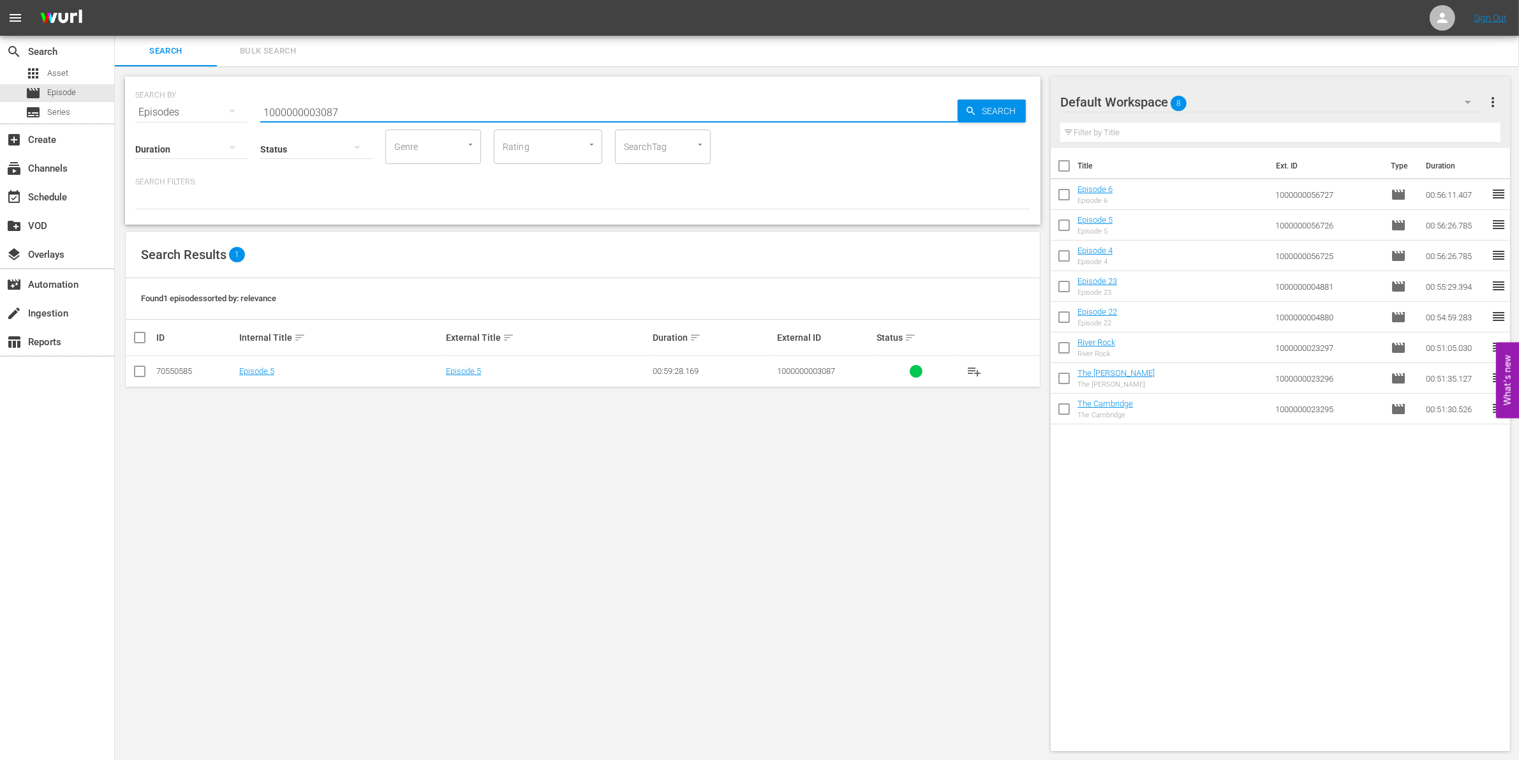
type input "1000000003087"
click at [141, 374] on input "checkbox" at bounding box center [139, 373] width 15 height 15
checkbox input "true"
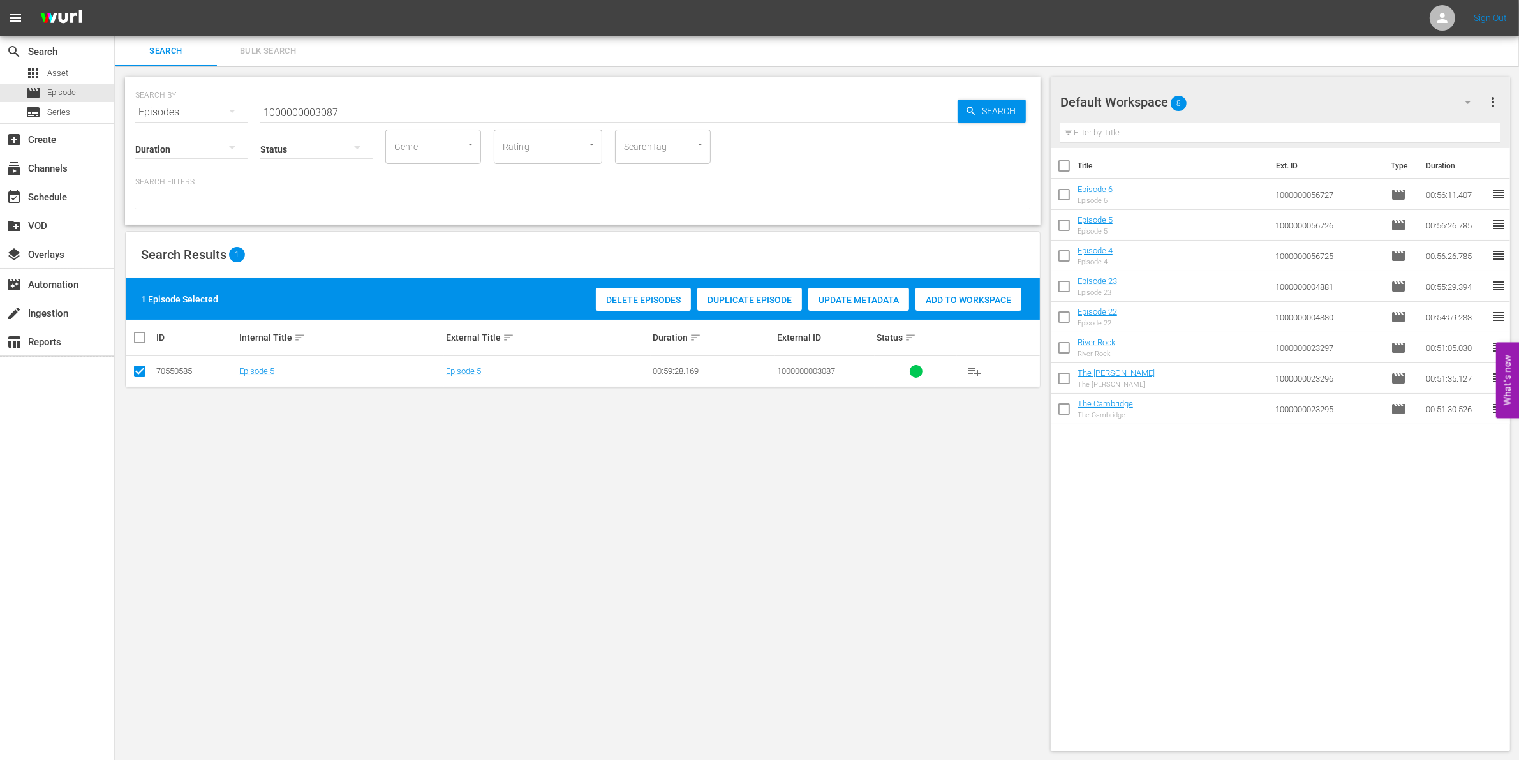
click at [968, 302] on span "Add to Workspace" at bounding box center [968, 300] width 106 height 10
click at [425, 115] on input "1000000003087" at bounding box center [608, 112] width 697 height 31
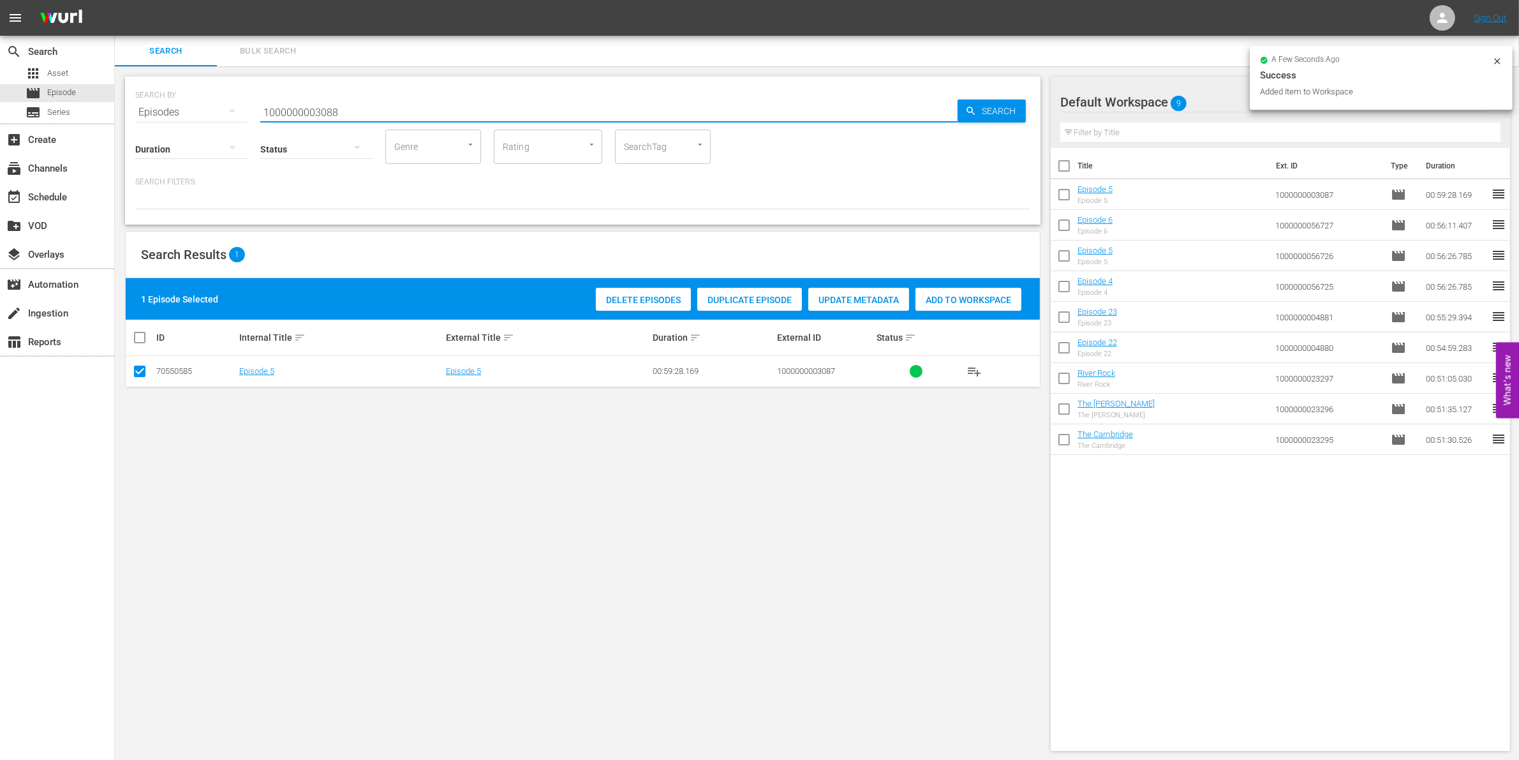
type input "1000000003088"
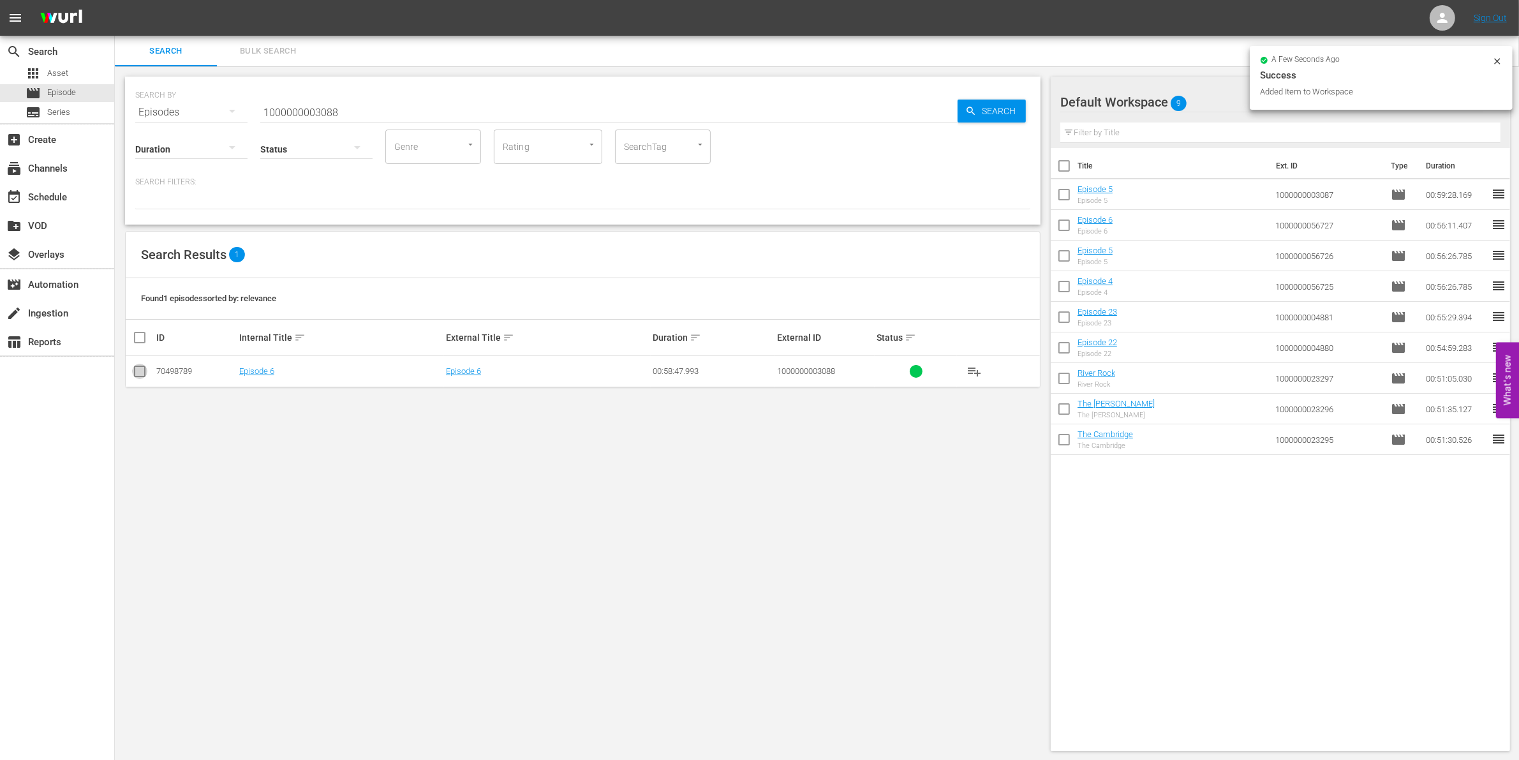
click at [137, 369] on input "checkbox" at bounding box center [139, 373] width 15 height 15
checkbox input "true"
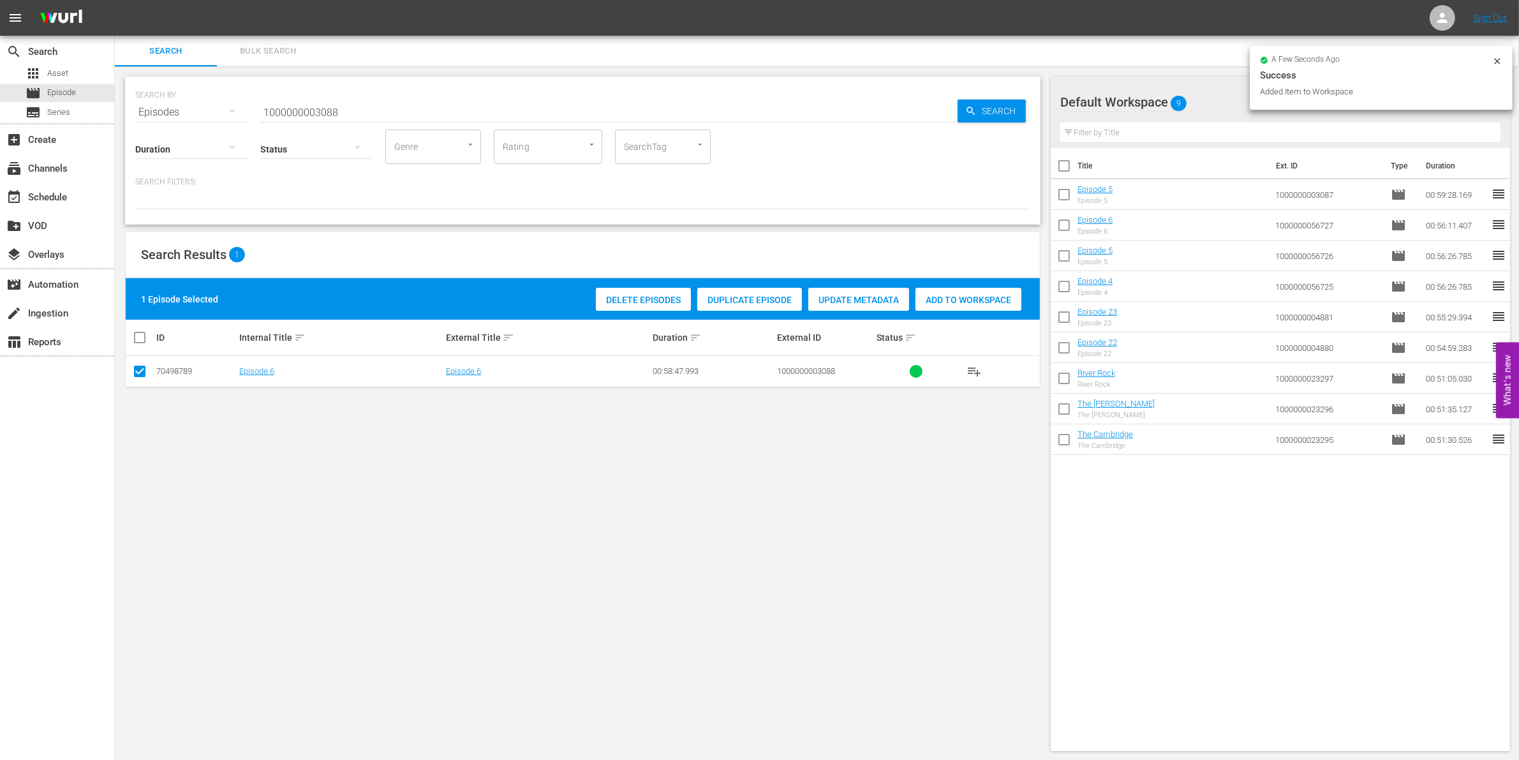
click at [962, 297] on span "Add to Workspace" at bounding box center [968, 300] width 106 height 10
click at [401, 110] on input "1000000003088" at bounding box center [608, 112] width 697 height 31
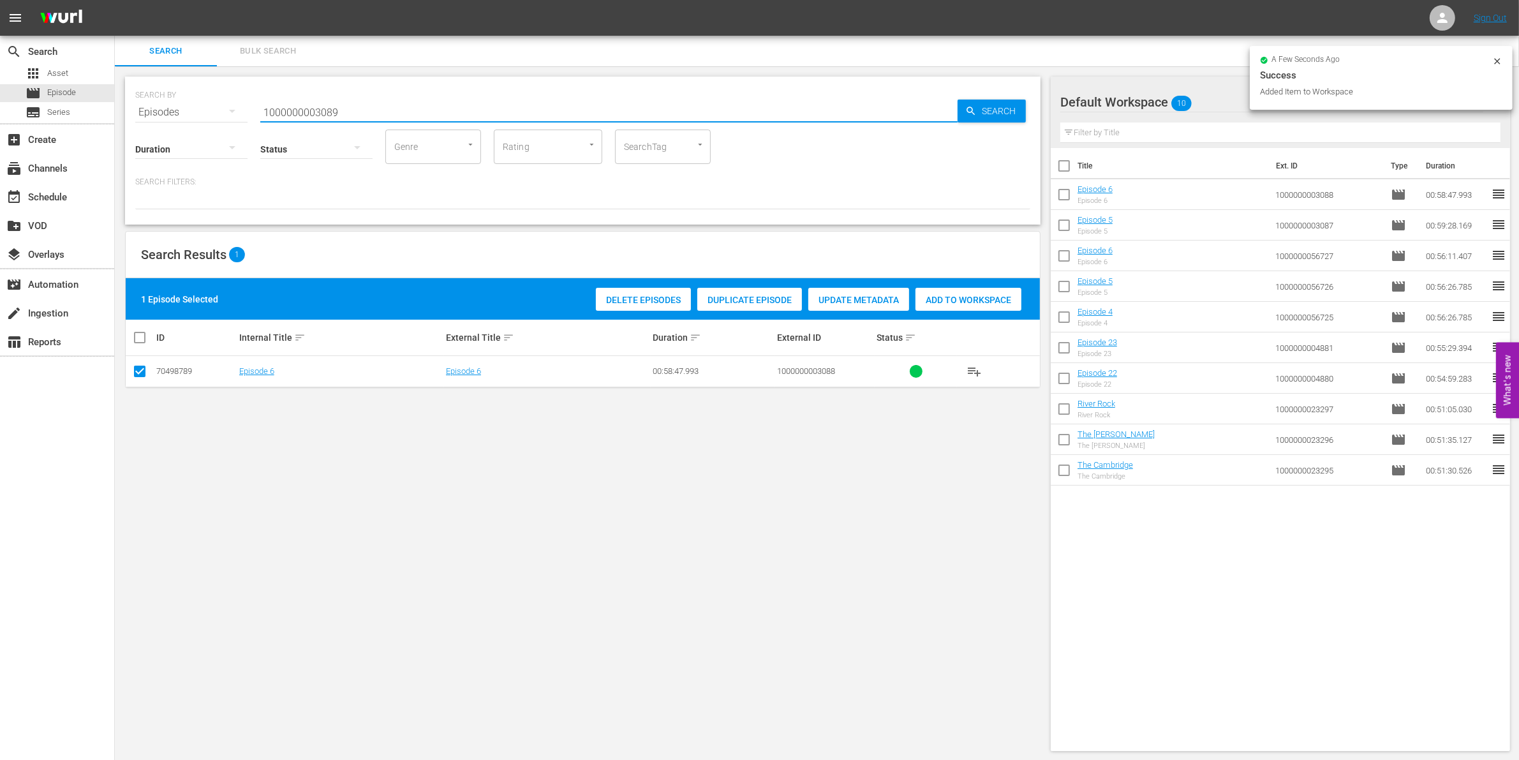
type input "1000000003089"
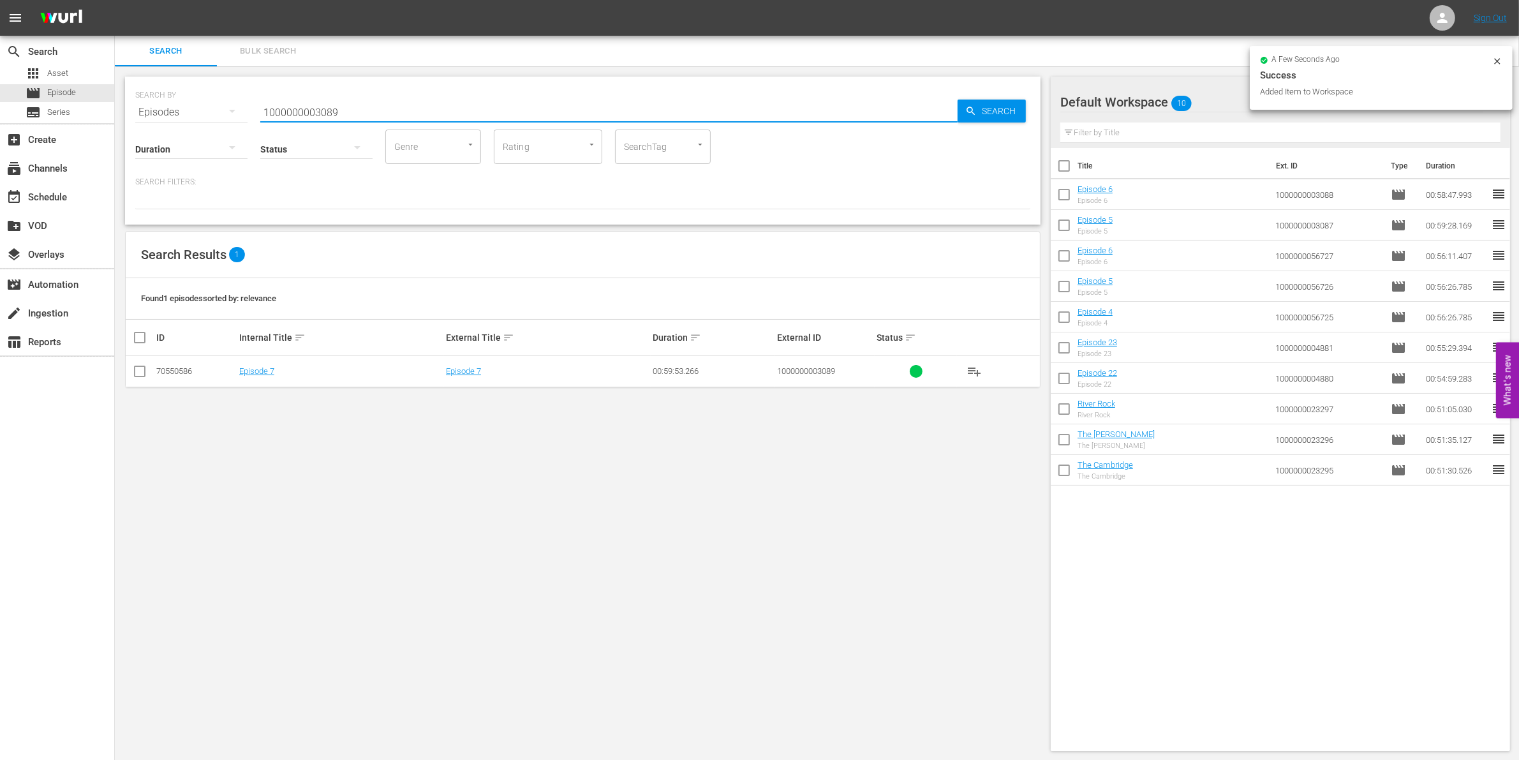
click at [145, 365] on icon at bounding box center [139, 371] width 15 height 15
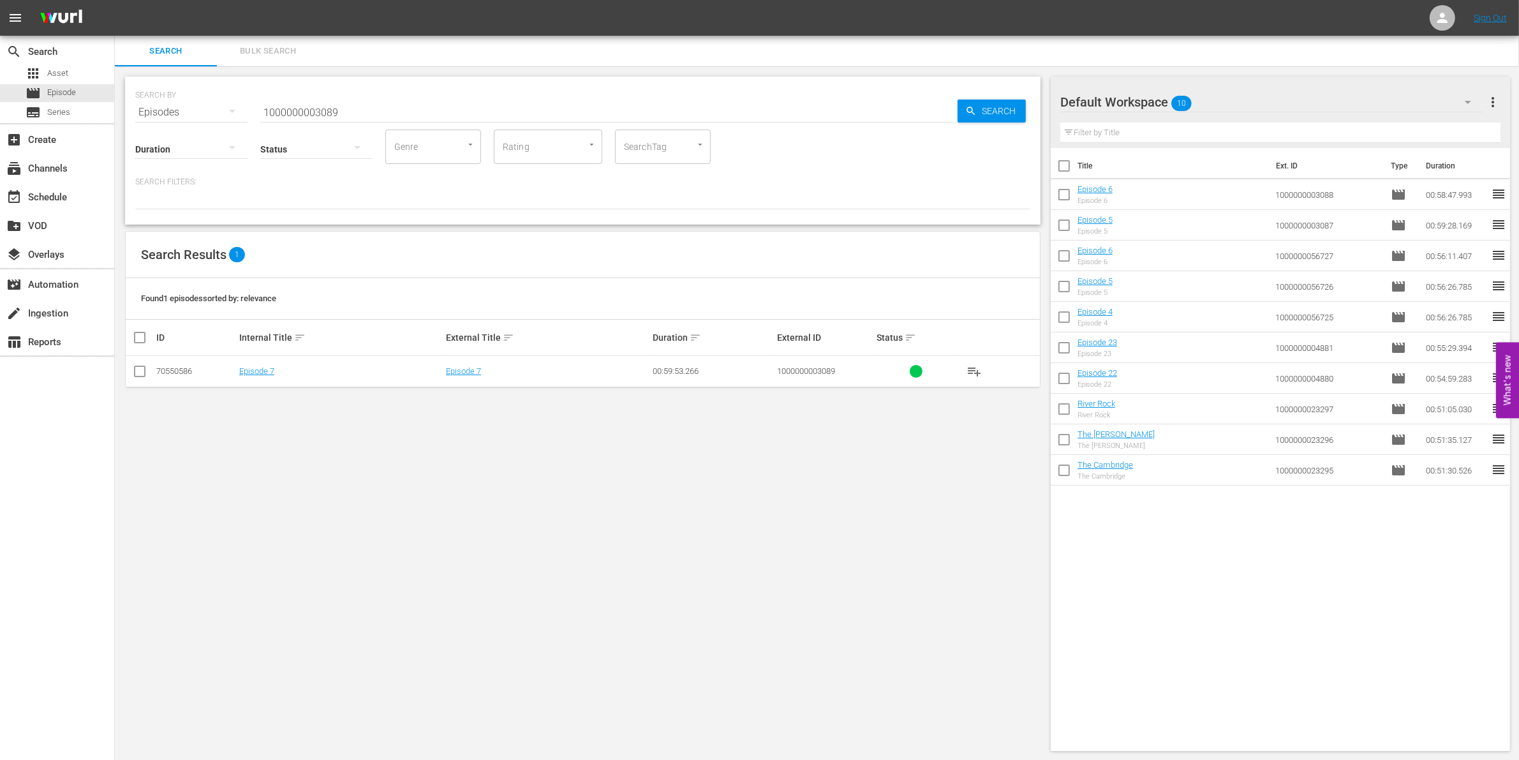
click at [144, 373] on input "checkbox" at bounding box center [139, 373] width 15 height 15
checkbox input "true"
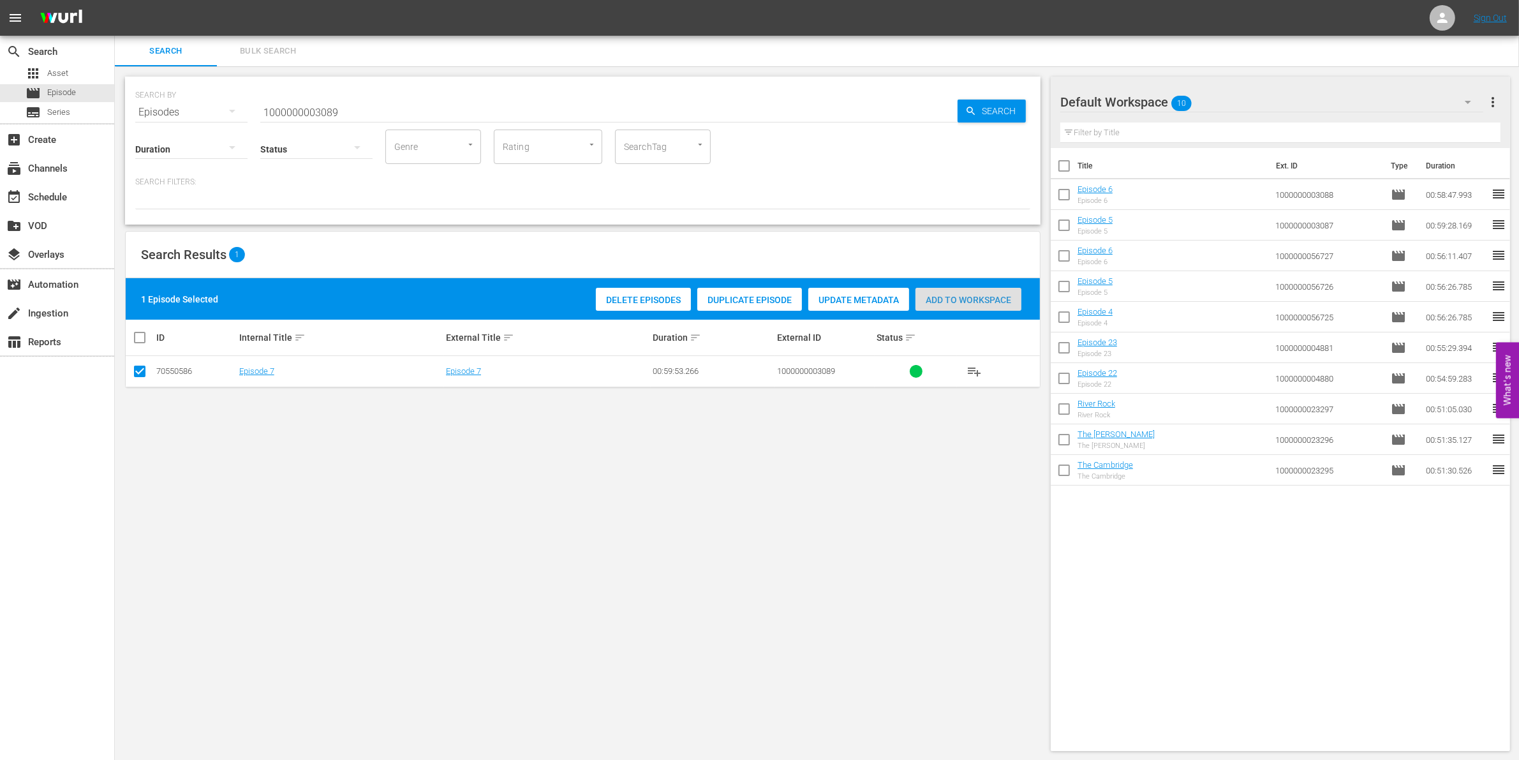
click at [965, 298] on span "Add to Workspace" at bounding box center [968, 300] width 106 height 10
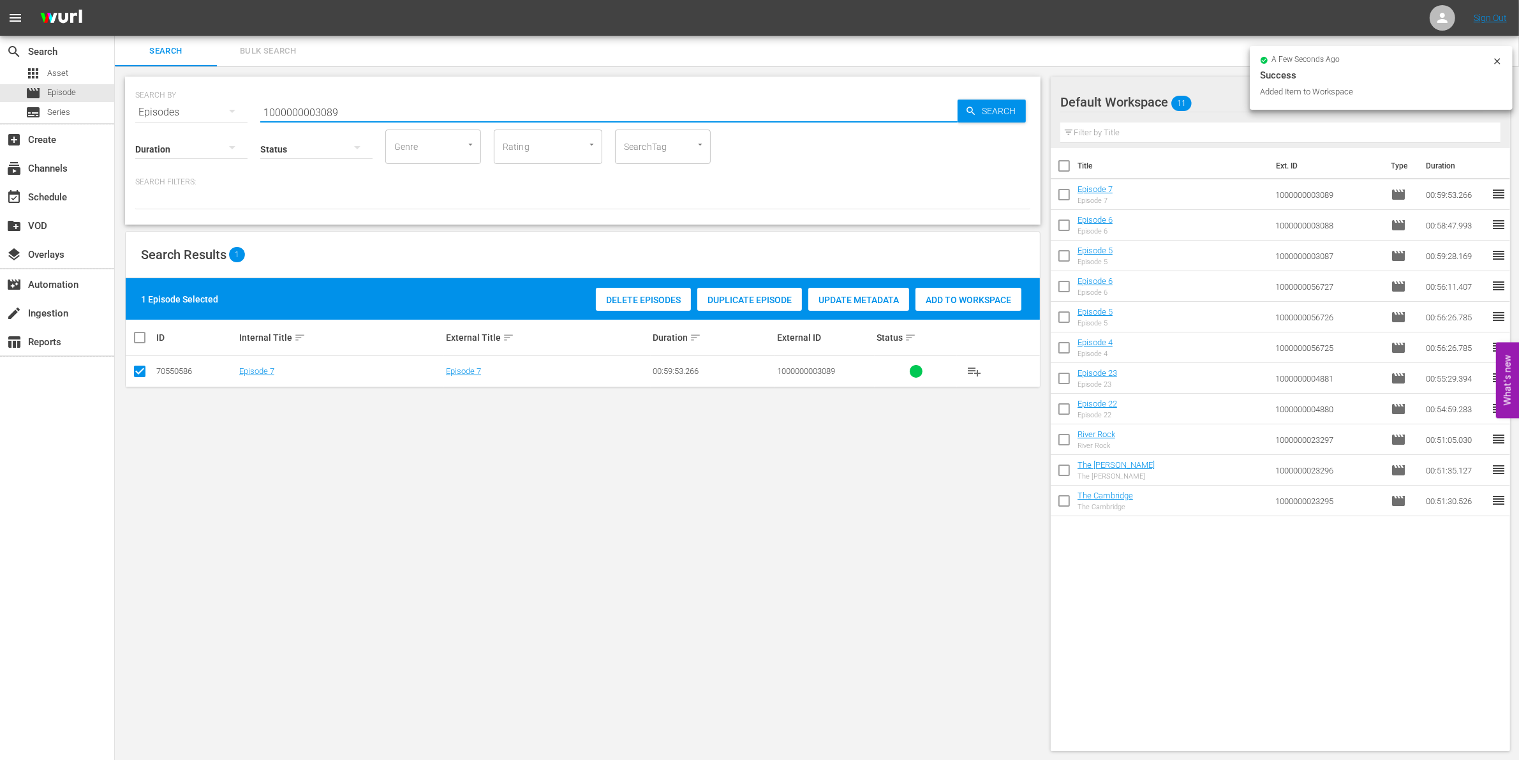
click at [383, 116] on input "1000000003089" at bounding box center [608, 112] width 697 height 31
type input "1000000003090"
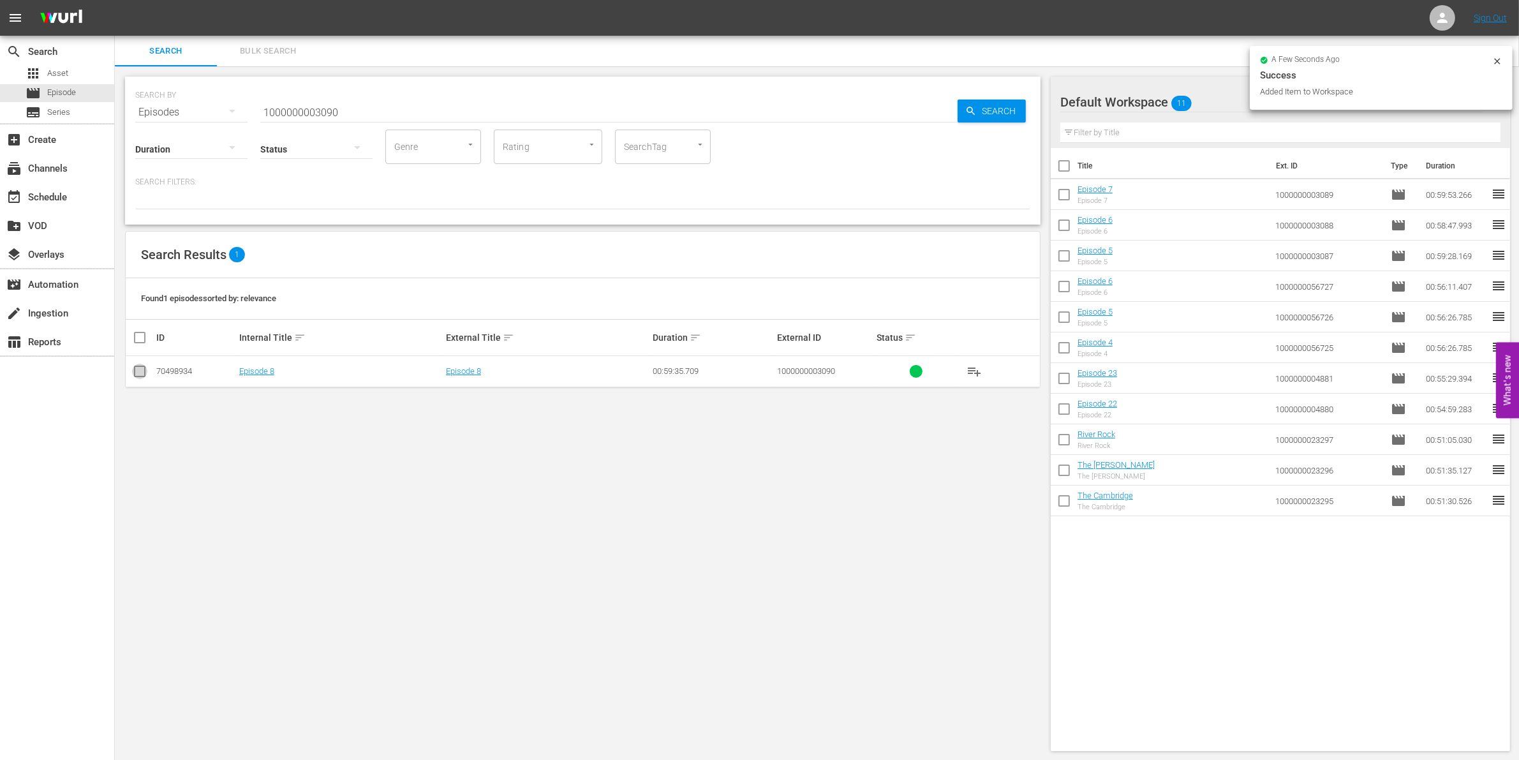
click at [139, 375] on input "checkbox" at bounding box center [139, 373] width 15 height 15
checkbox input "true"
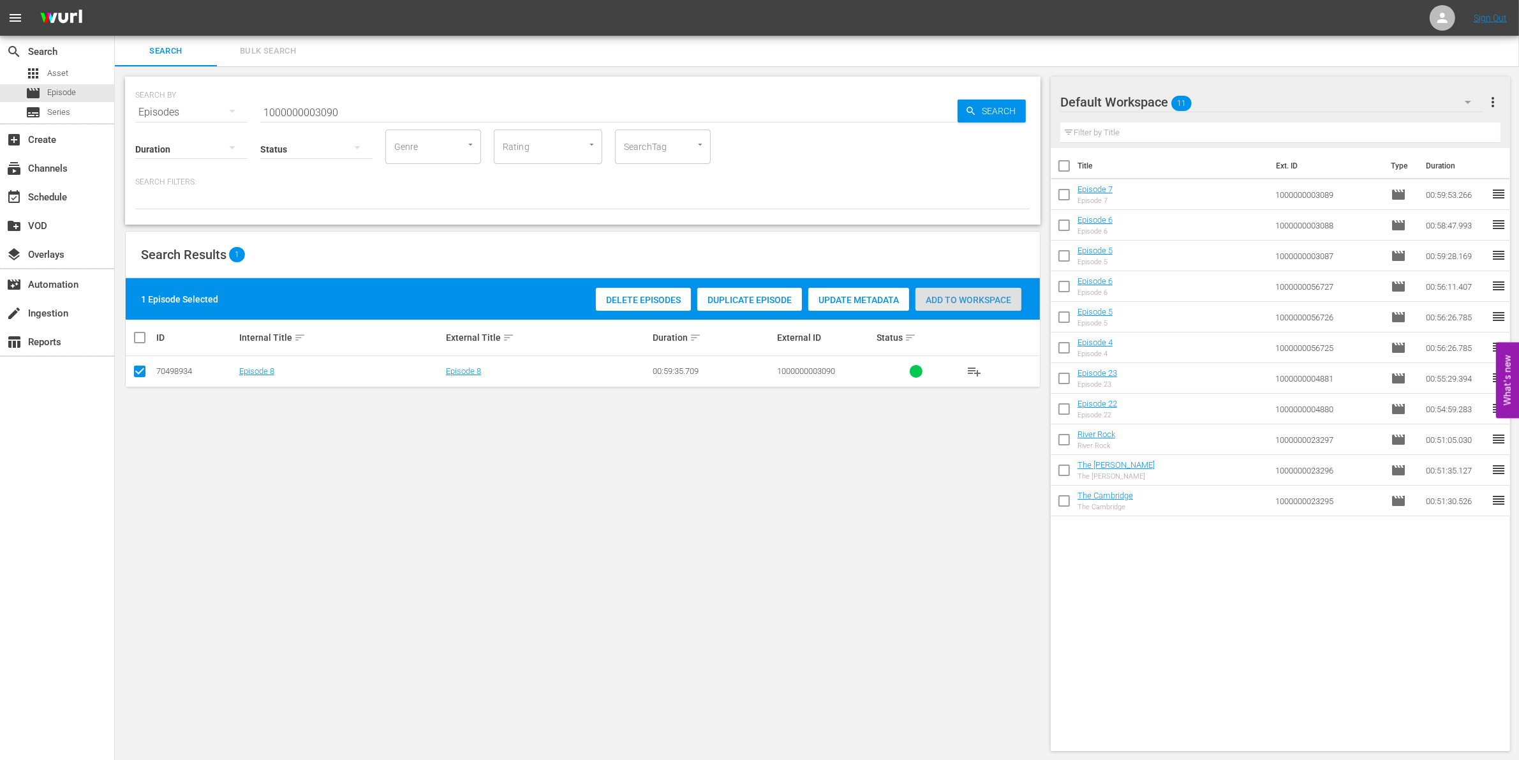
click at [995, 288] on div "Add to Workspace" at bounding box center [968, 300] width 106 height 24
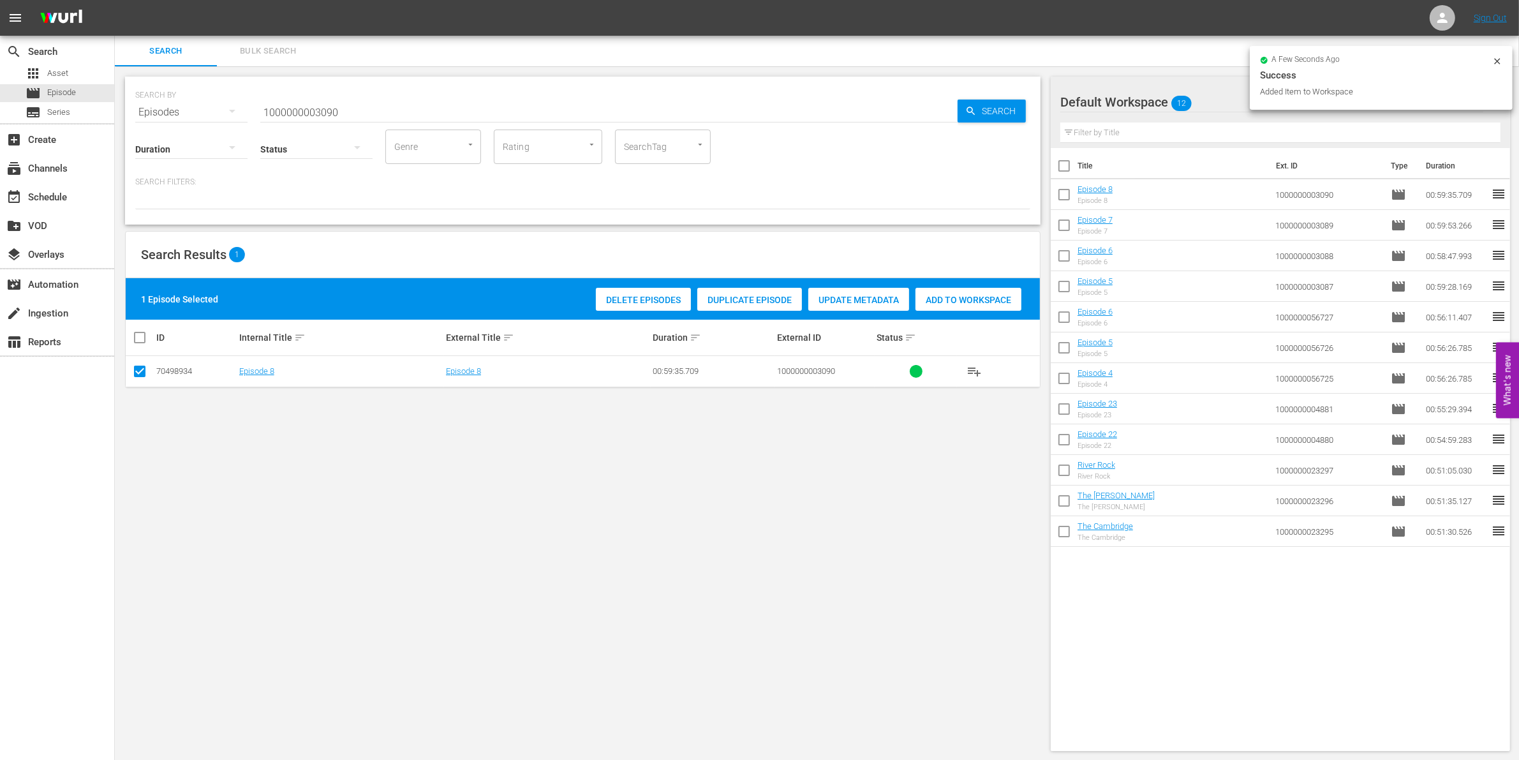
click at [346, 113] on input "1000000003090" at bounding box center [608, 112] width 697 height 31
type input "1000000003091"
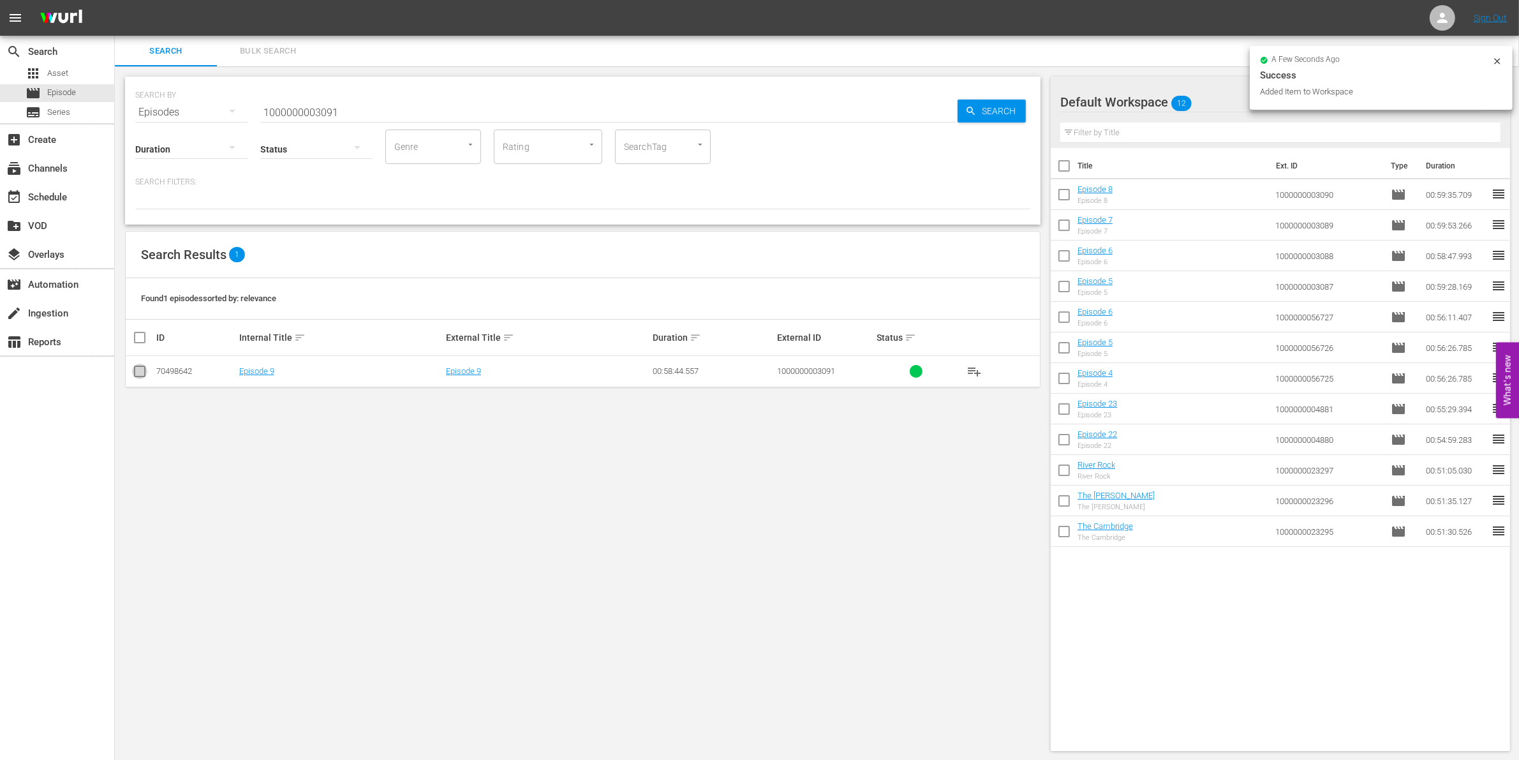
click at [145, 376] on input "checkbox" at bounding box center [139, 373] width 15 height 15
checkbox input "true"
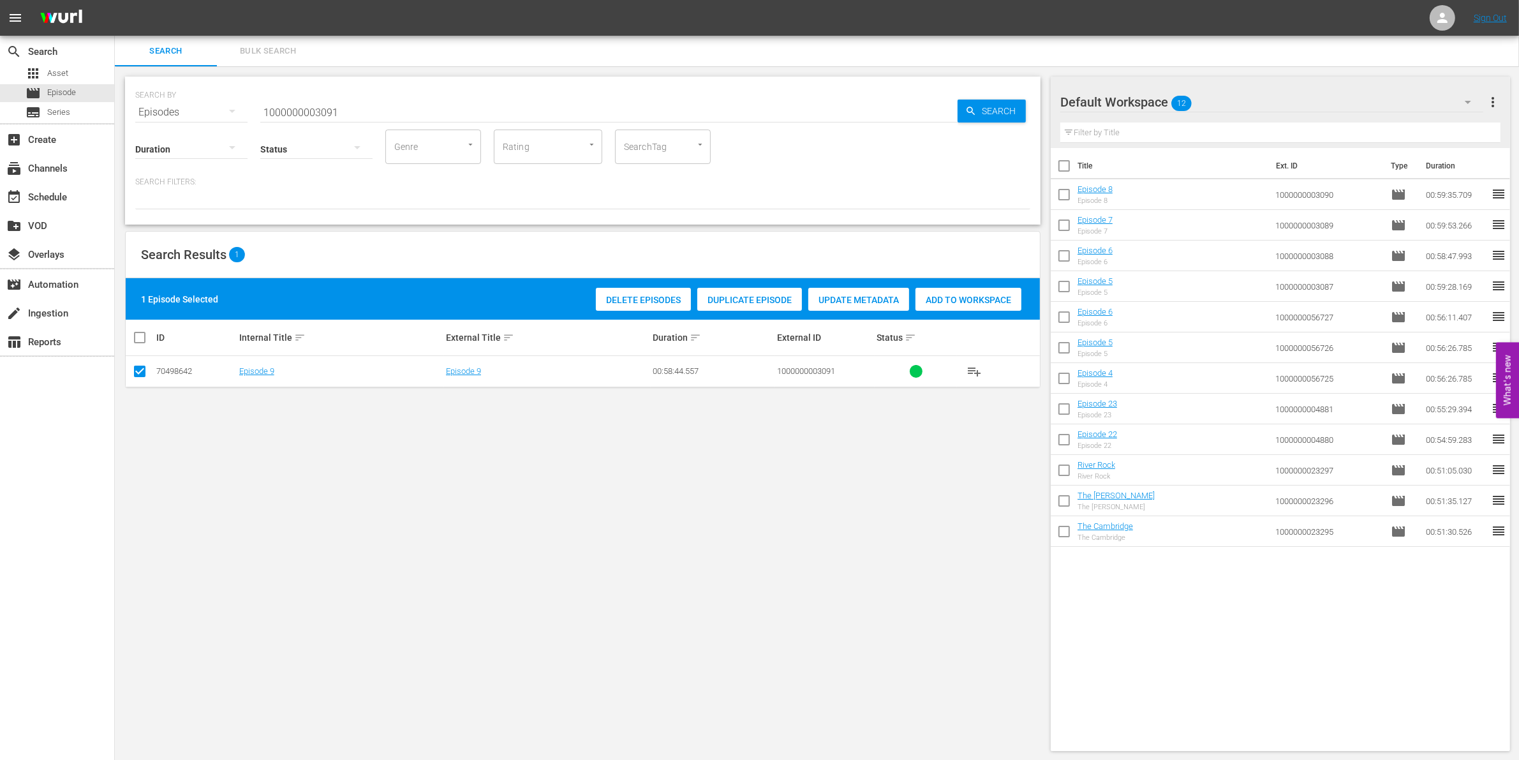
click at [958, 301] on span "Add to Workspace" at bounding box center [968, 300] width 106 height 10
click at [402, 104] on input "1000000003091" at bounding box center [608, 112] width 697 height 31
type input "1000000003092"
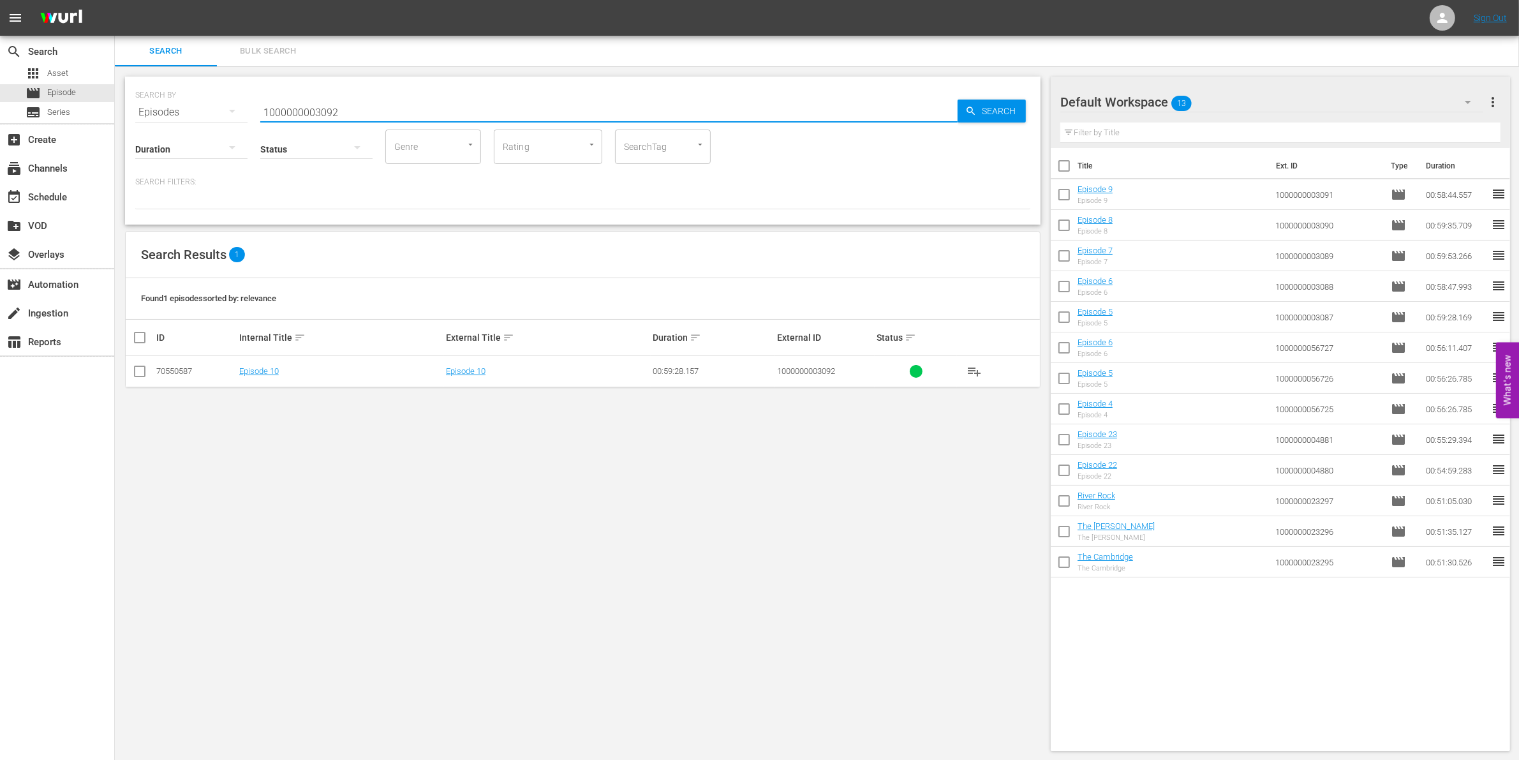
click at [141, 375] on input "checkbox" at bounding box center [139, 373] width 15 height 15
checkbox input "true"
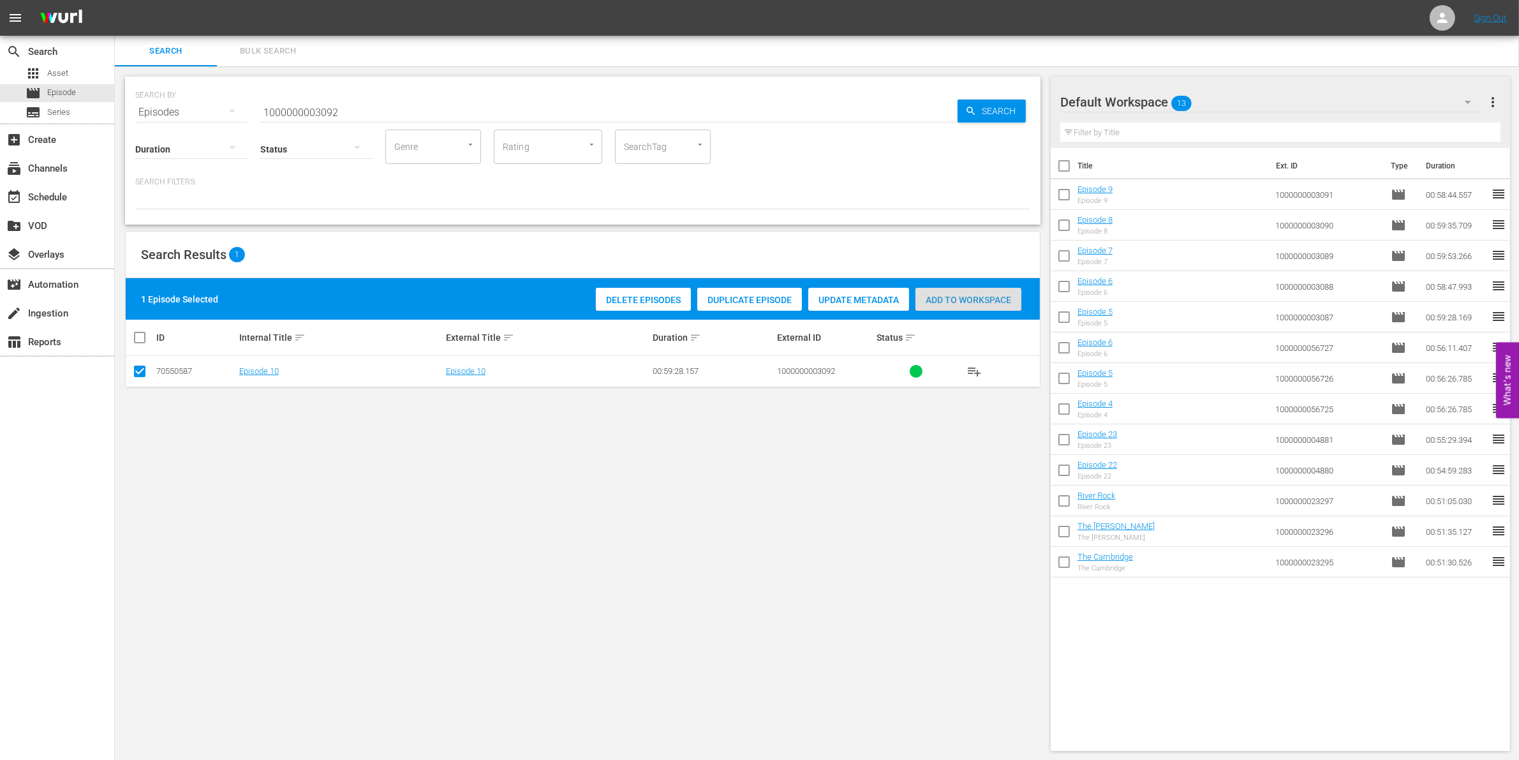
click at [963, 304] on span "Add to Workspace" at bounding box center [968, 300] width 106 height 10
click at [334, 115] on input "1000000003092" at bounding box center [608, 112] width 697 height 31
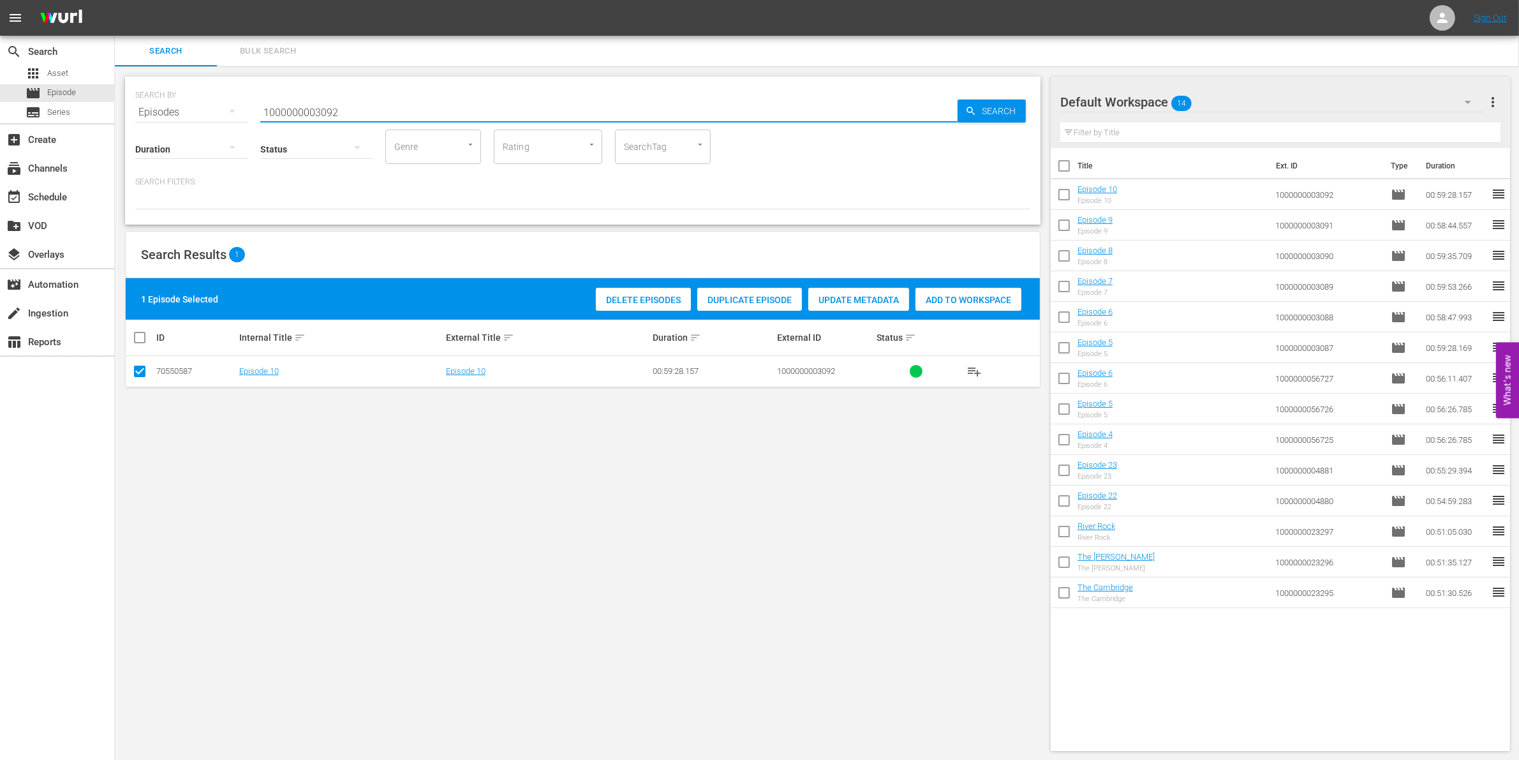
click at [334, 115] on input "1000000003092" at bounding box center [608, 112] width 697 height 31
paste input "23313"
type input "1000000023313"
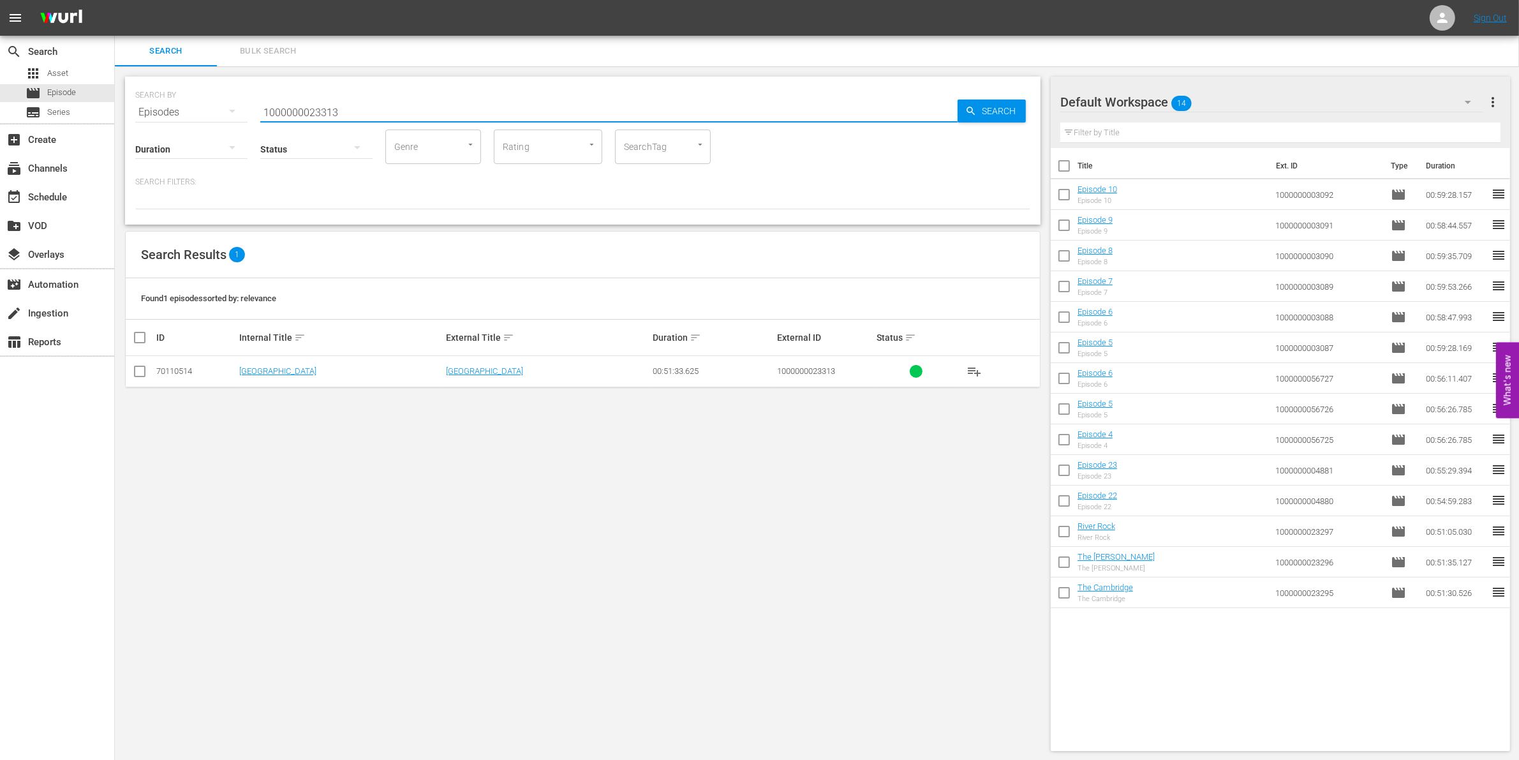
click at [145, 369] on input "checkbox" at bounding box center [139, 373] width 15 height 15
checkbox input "true"
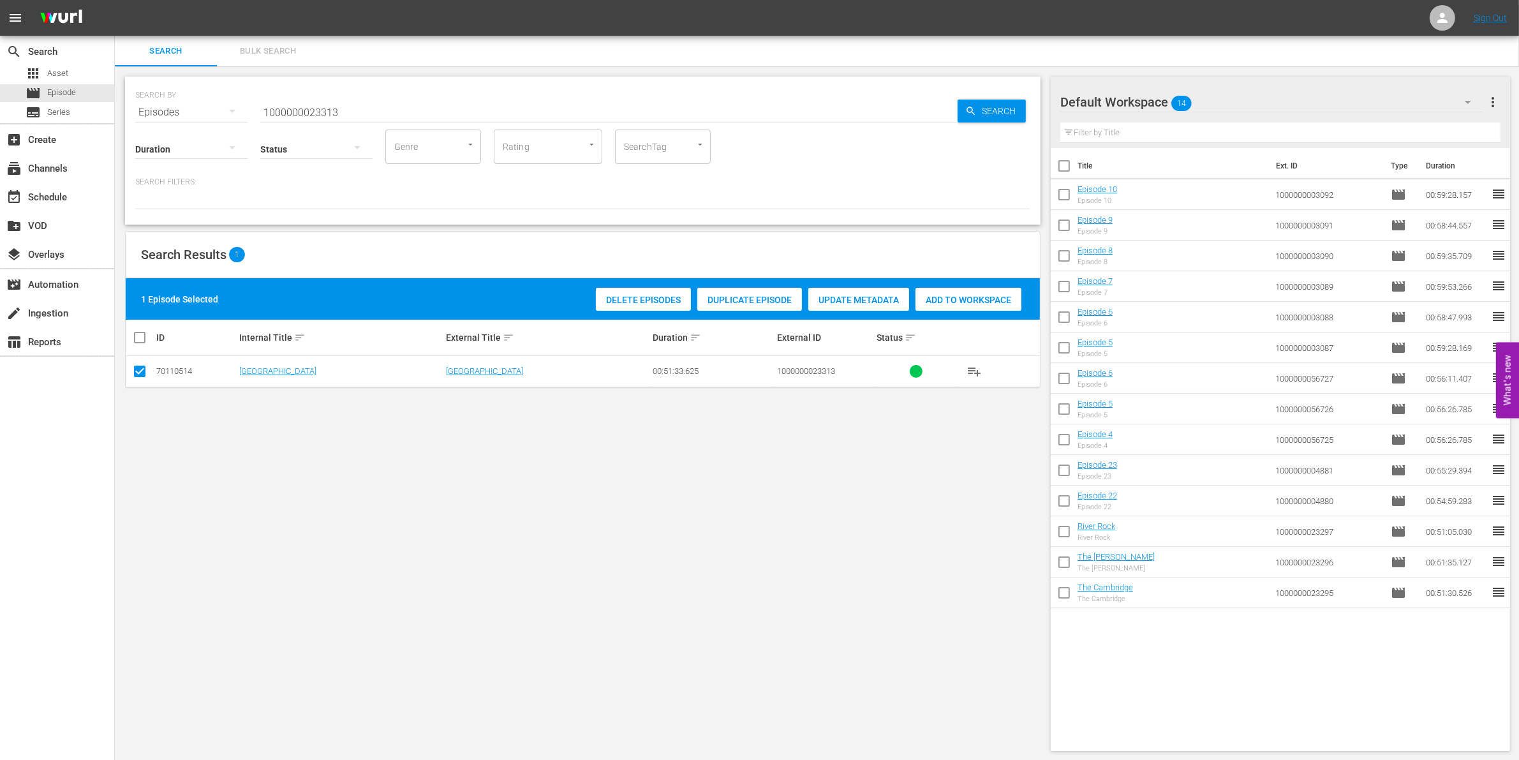
click at [989, 306] on div "Add to Workspace" at bounding box center [968, 300] width 106 height 24
click at [387, 103] on input "1000000023313" at bounding box center [608, 112] width 697 height 31
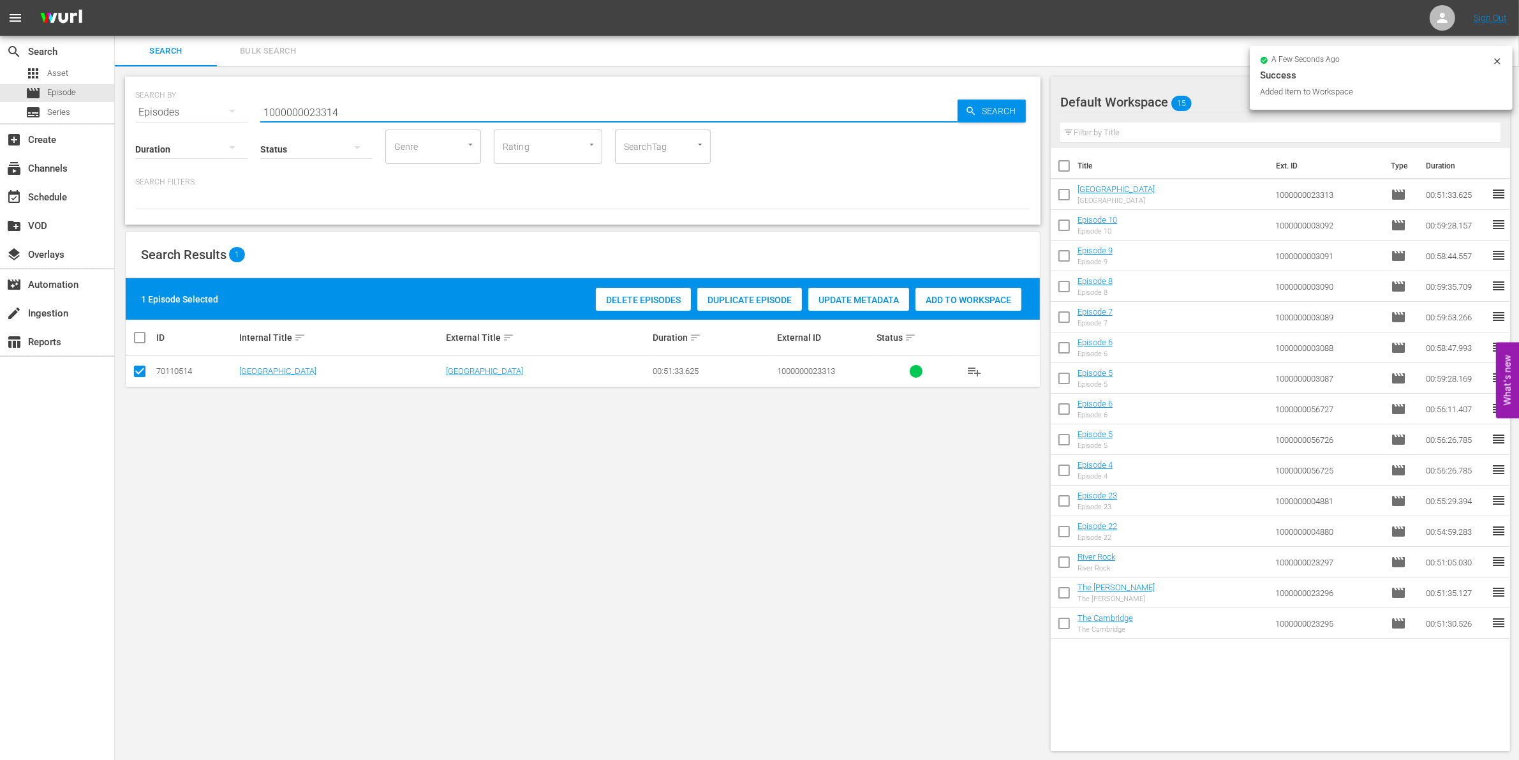
type input "1000000023314"
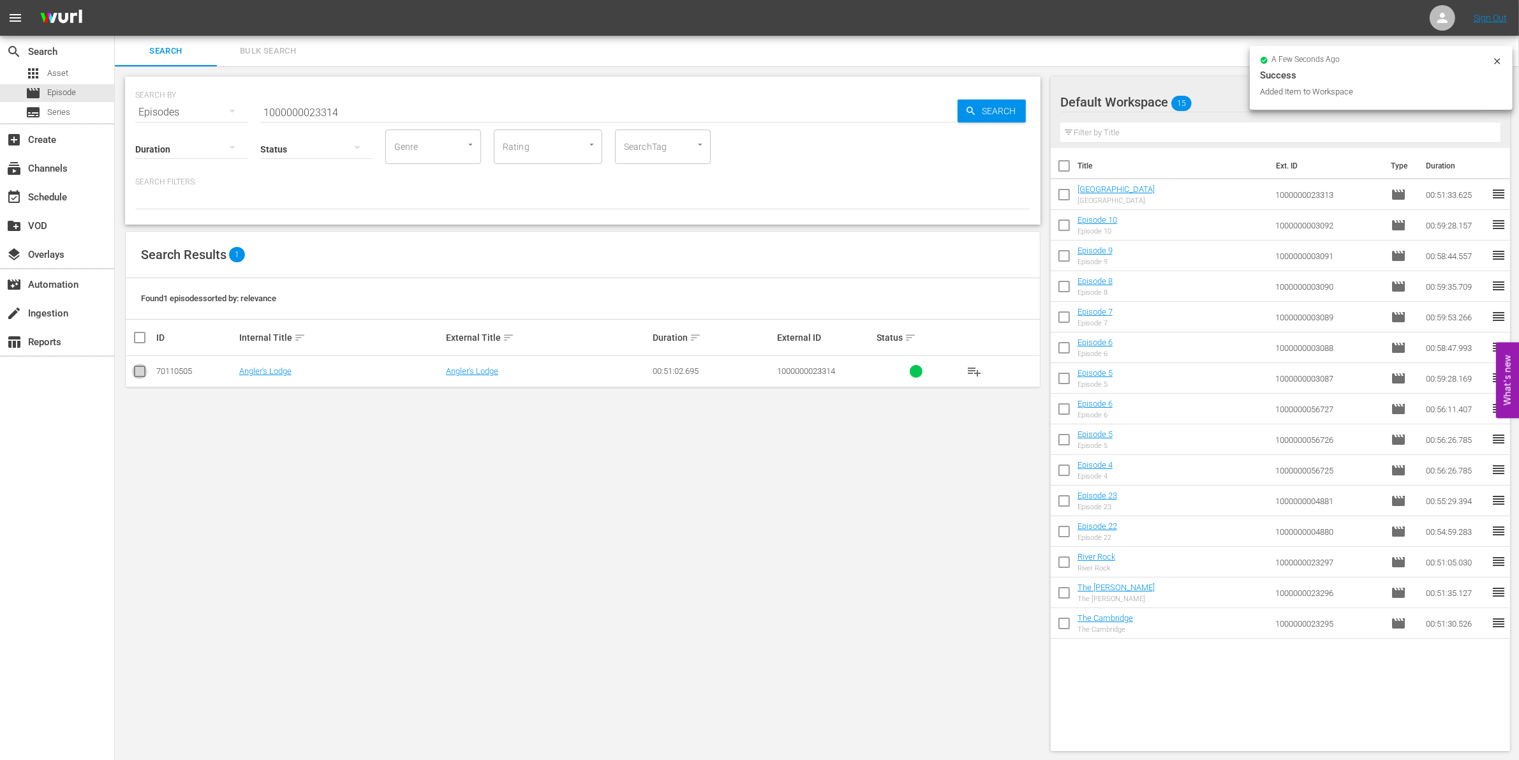
click at [137, 371] on input "checkbox" at bounding box center [139, 373] width 15 height 15
checkbox input "true"
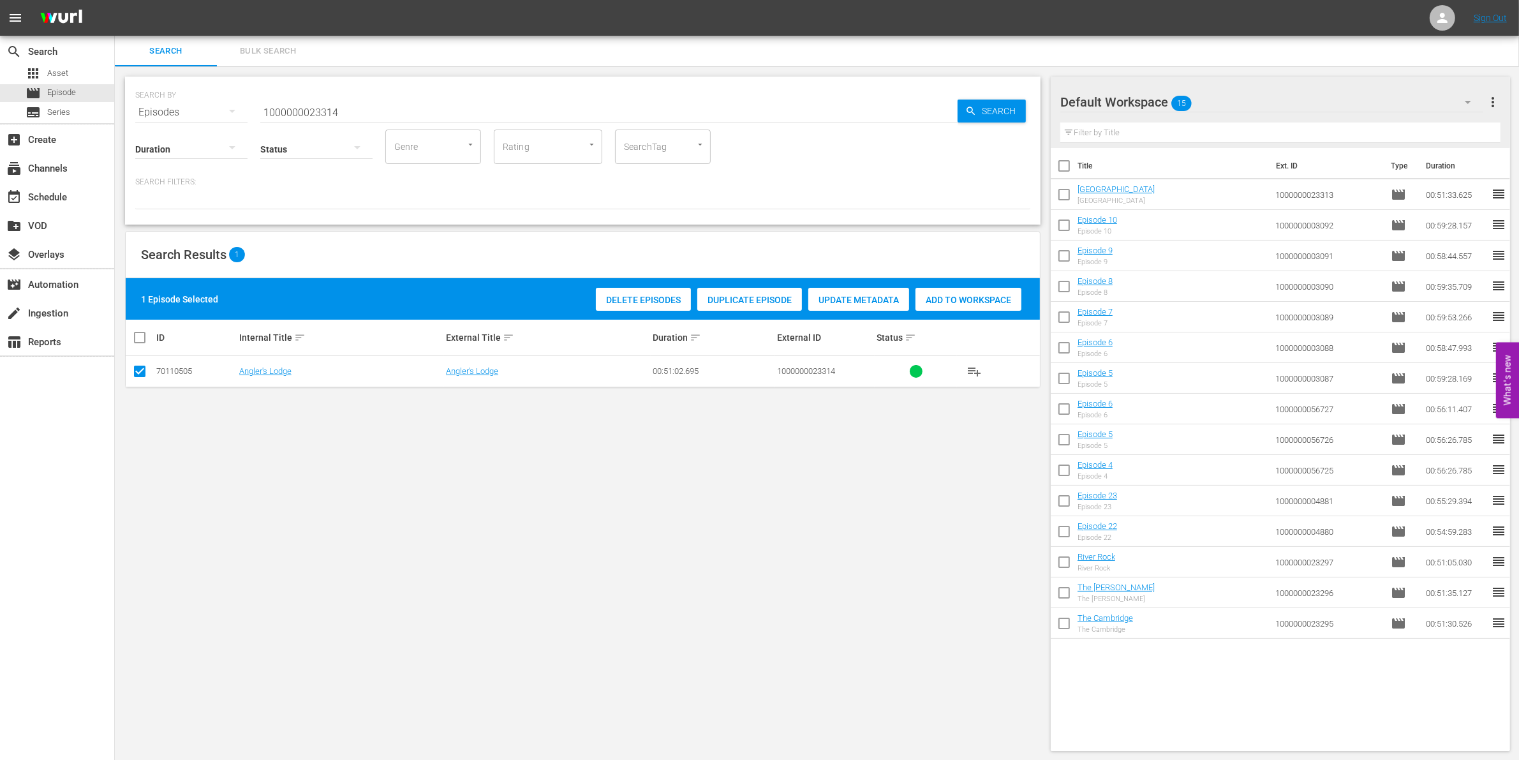
click at [967, 295] on span "Add to Workspace" at bounding box center [968, 300] width 106 height 10
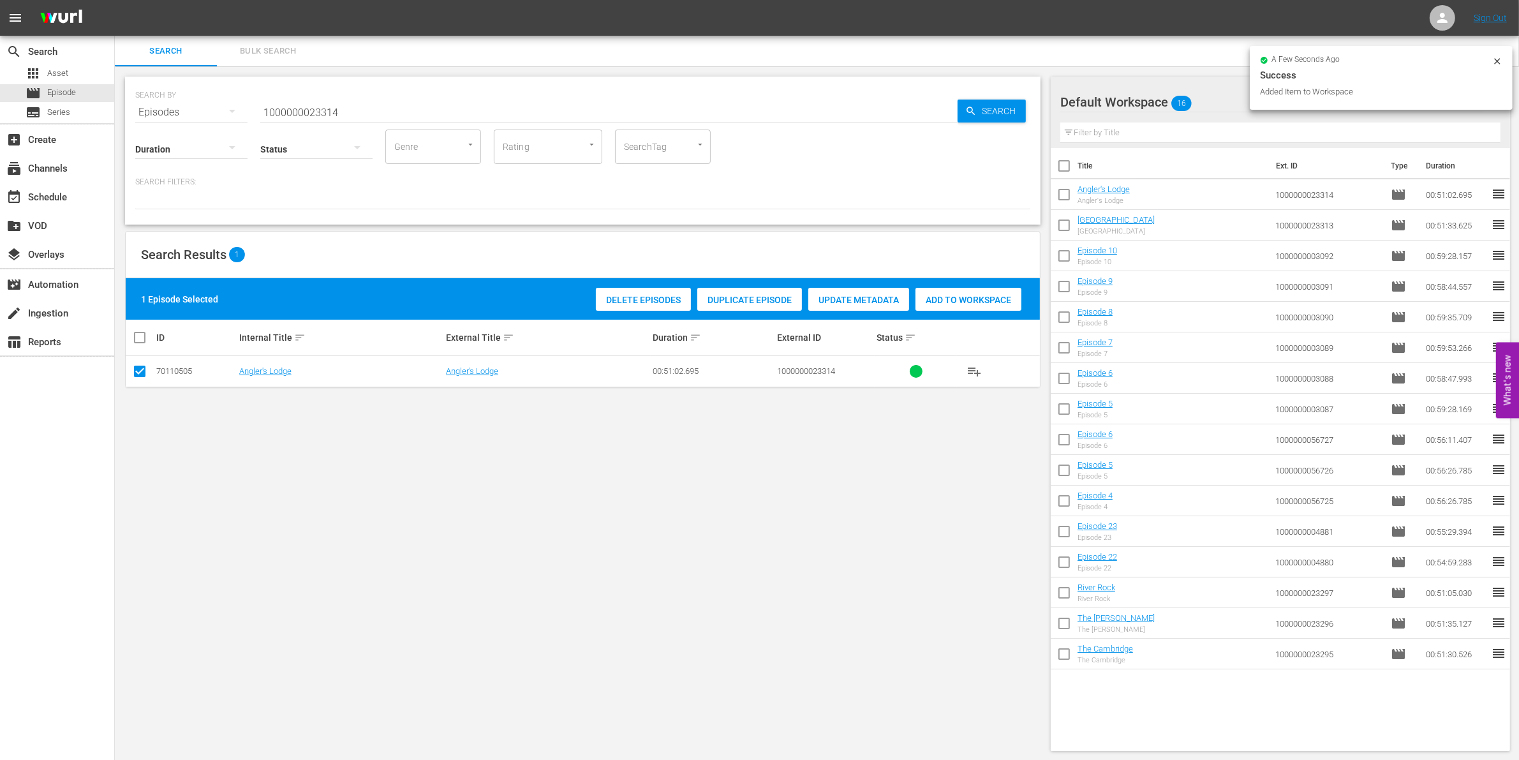
click at [355, 112] on input "1000000023314" at bounding box center [608, 112] width 697 height 31
type input "1000000023315"
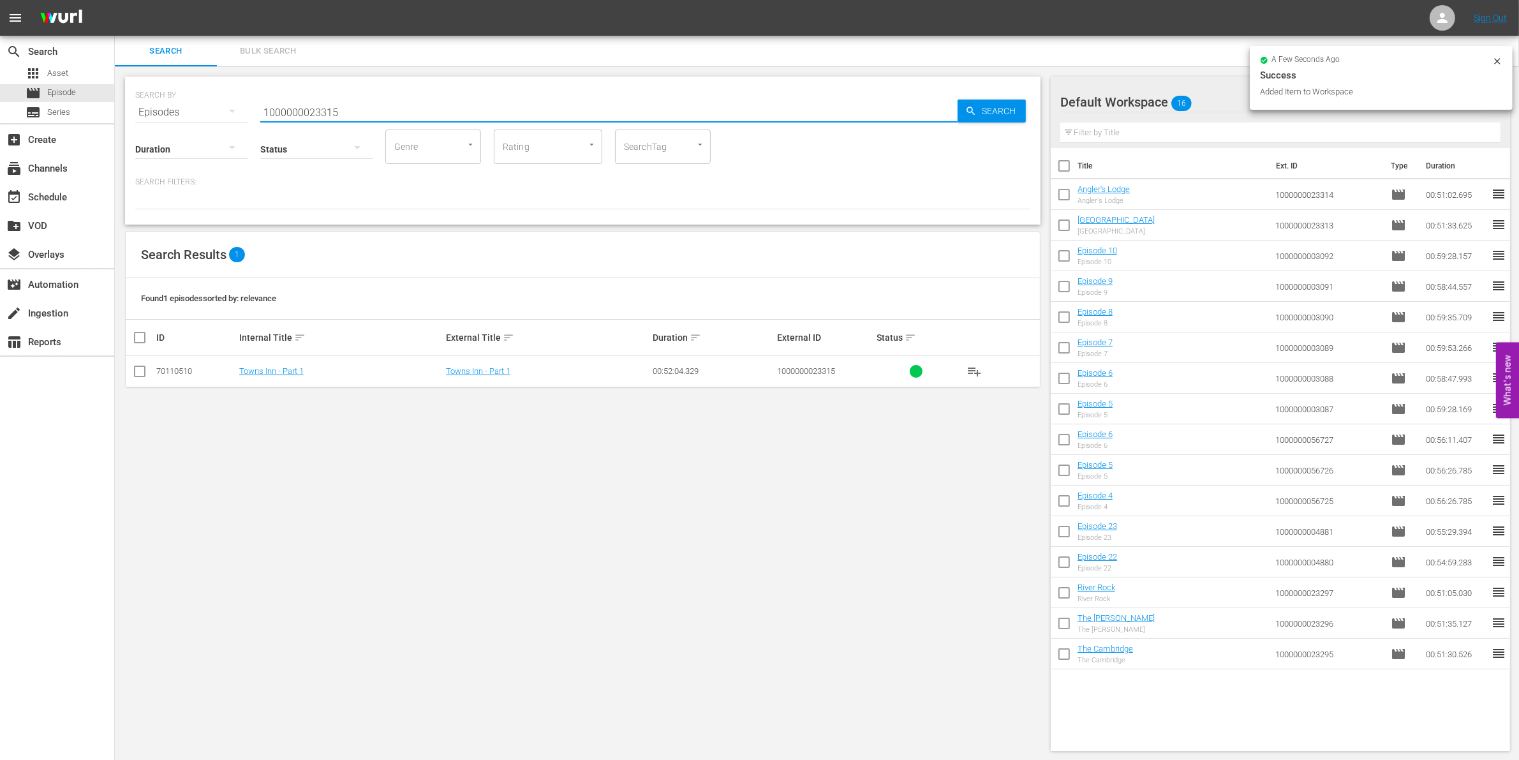
click at [145, 376] on input "checkbox" at bounding box center [139, 373] width 15 height 15
checkbox input "true"
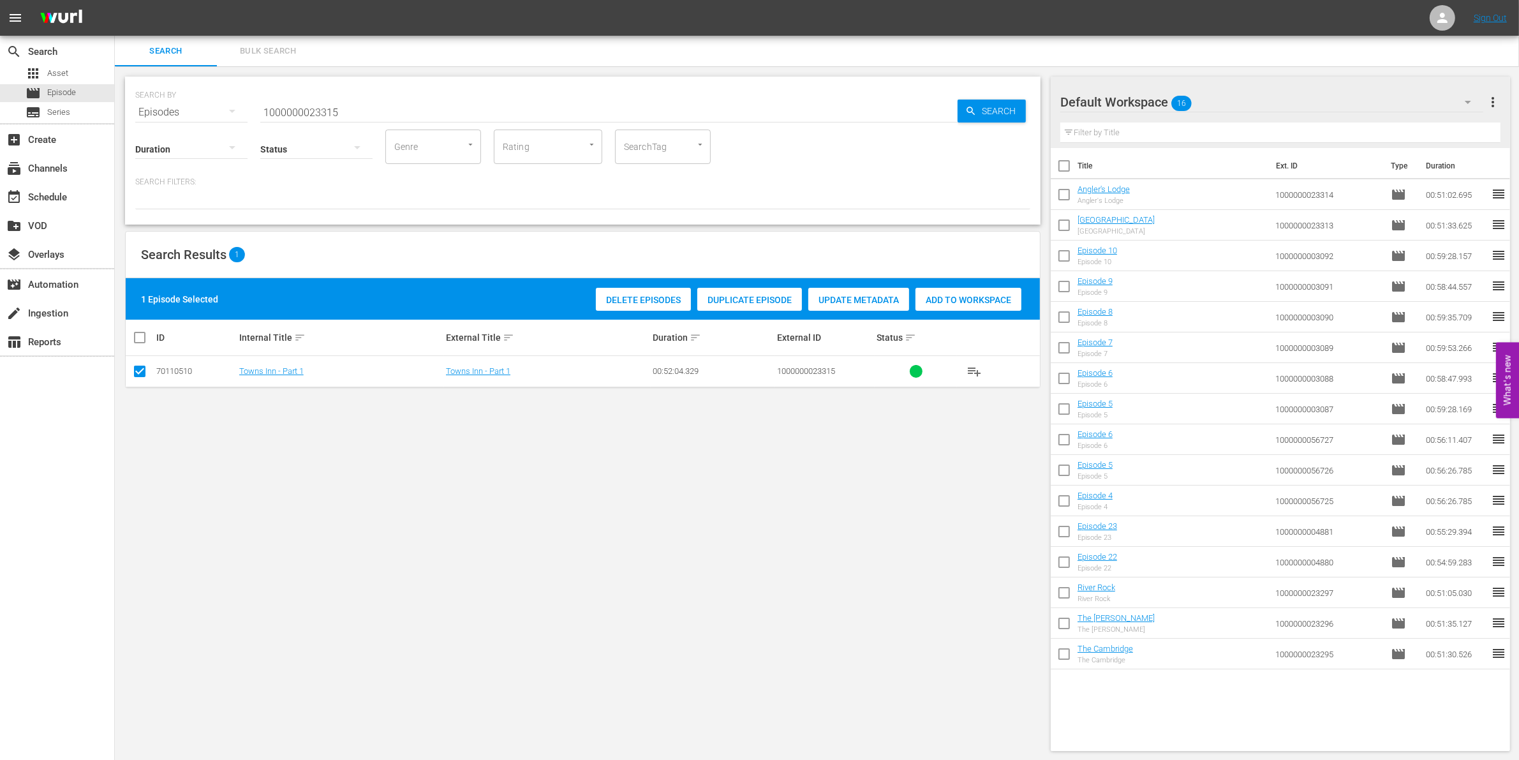
click at [990, 283] on div "1 Episode Selected Delete Episodes Duplicate Episode Update Metadata Add to Wor…" at bounding box center [583, 298] width 914 height 41
click at [961, 295] on span "Add to Workspace" at bounding box center [968, 300] width 106 height 10
click at [374, 103] on input "1000000023315" at bounding box center [608, 112] width 697 height 31
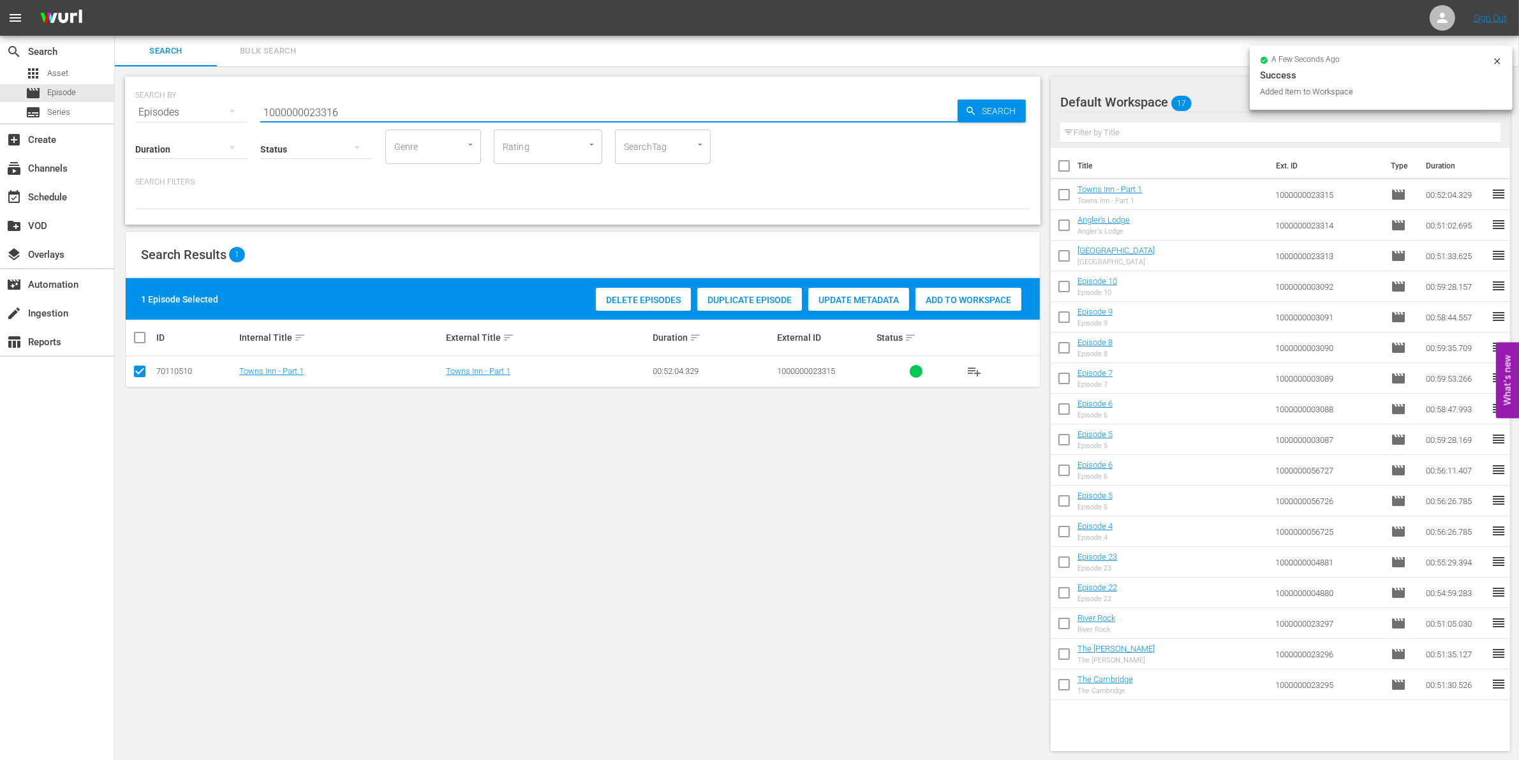
type input "1000000023316"
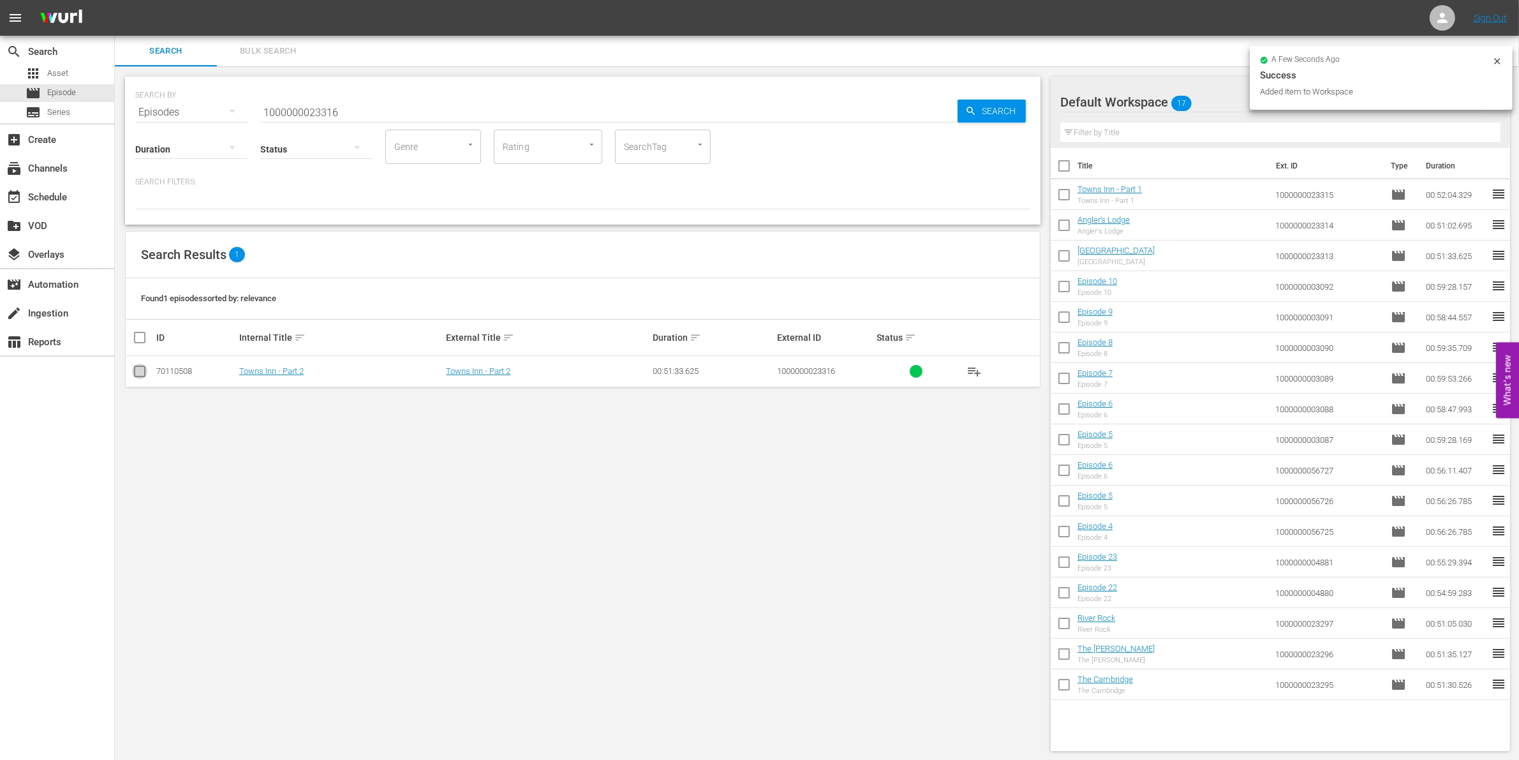
click at [138, 369] on input "checkbox" at bounding box center [139, 373] width 15 height 15
checkbox input "true"
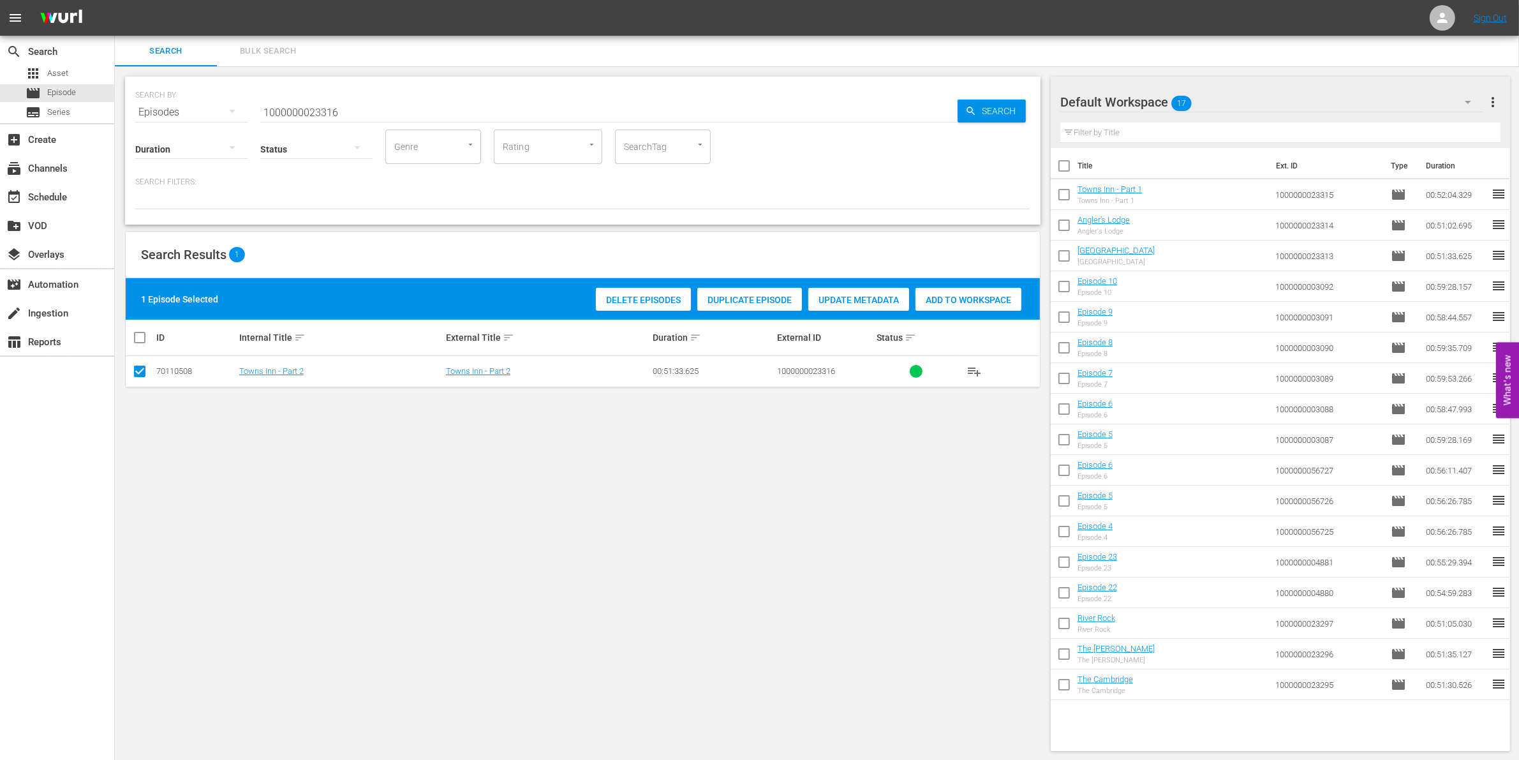
click at [1001, 297] on span "Add to Workspace" at bounding box center [968, 300] width 106 height 10
click at [403, 99] on input "1000000023316" at bounding box center [608, 112] width 697 height 31
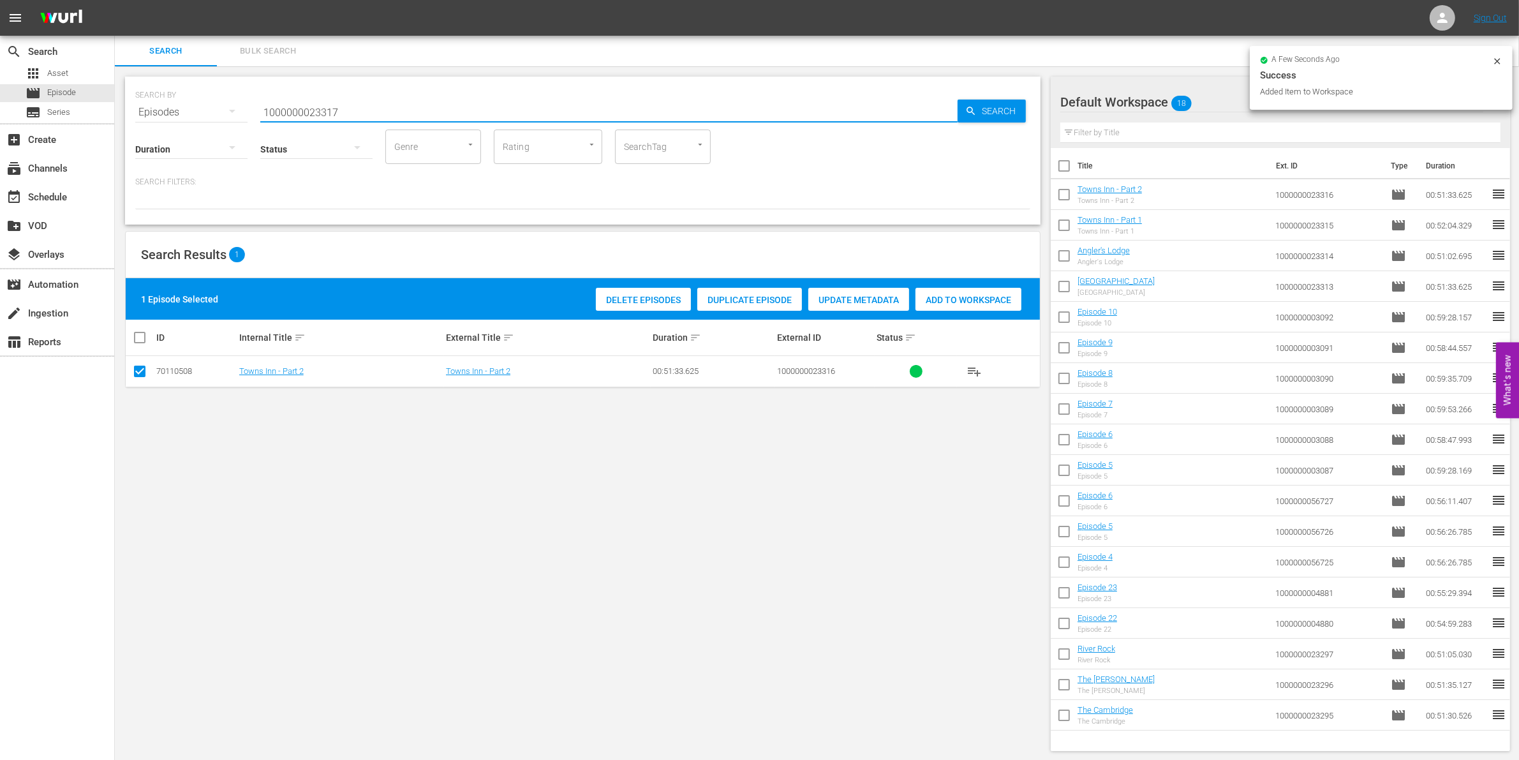
type input "1000000023317"
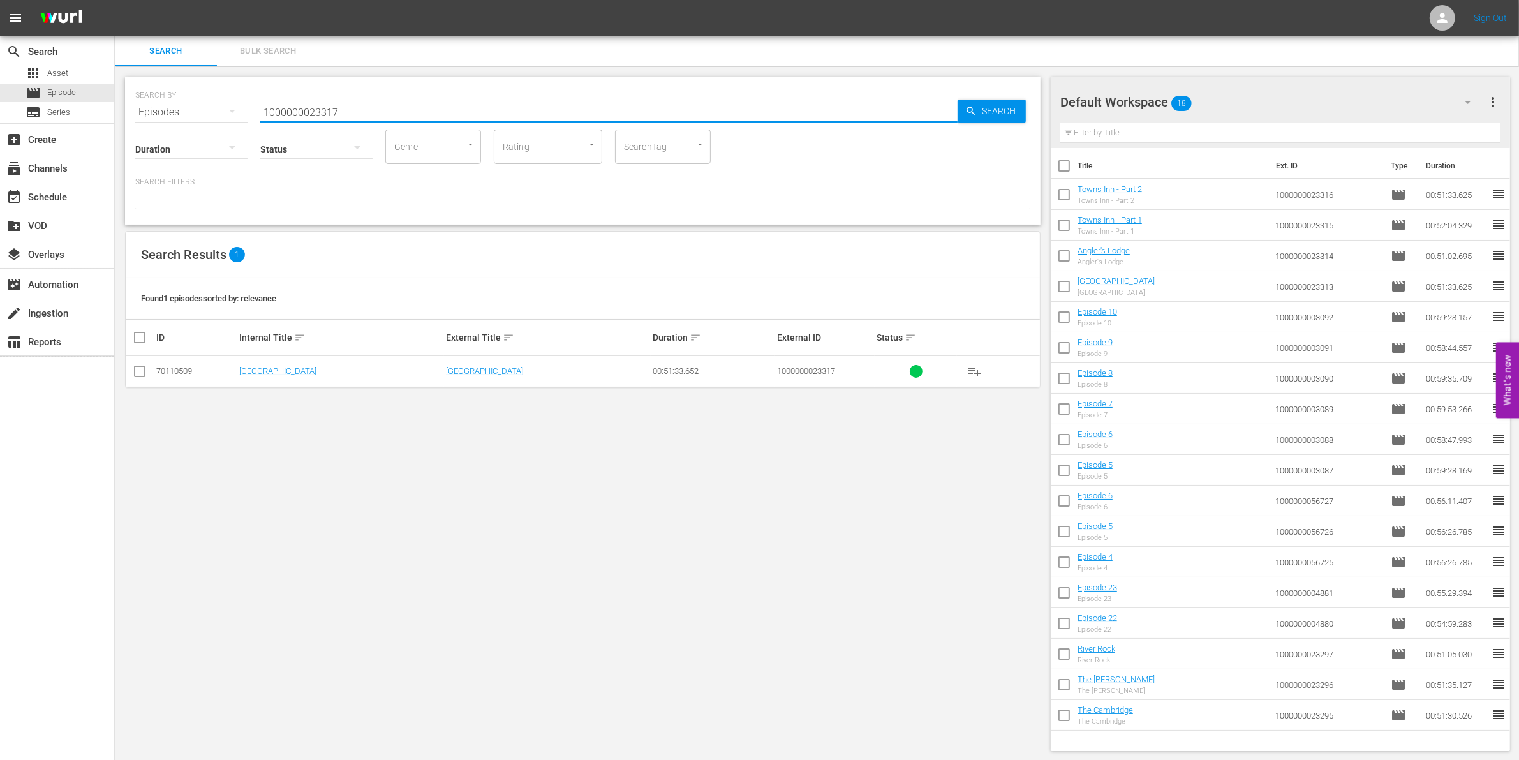
click at [142, 372] on input "checkbox" at bounding box center [139, 373] width 15 height 15
checkbox input "true"
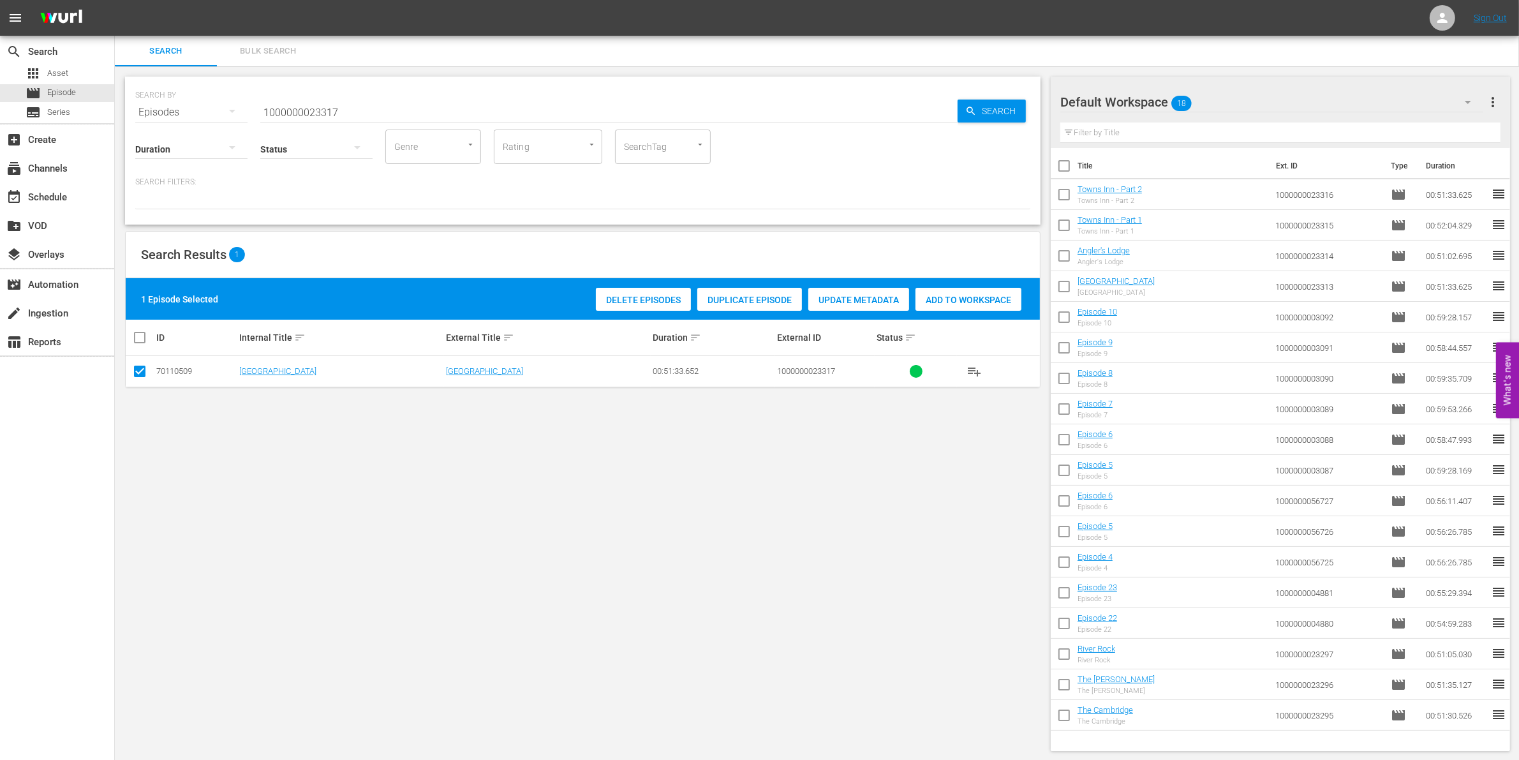
click at [927, 316] on div "1 Episode Selected Delete Episodes Duplicate Episode Update Metadata Add to Wor…" at bounding box center [583, 298] width 914 height 41
click at [968, 304] on span "Add to Workspace" at bounding box center [968, 300] width 106 height 10
click at [292, 110] on input "1000000023317" at bounding box center [608, 112] width 697 height 31
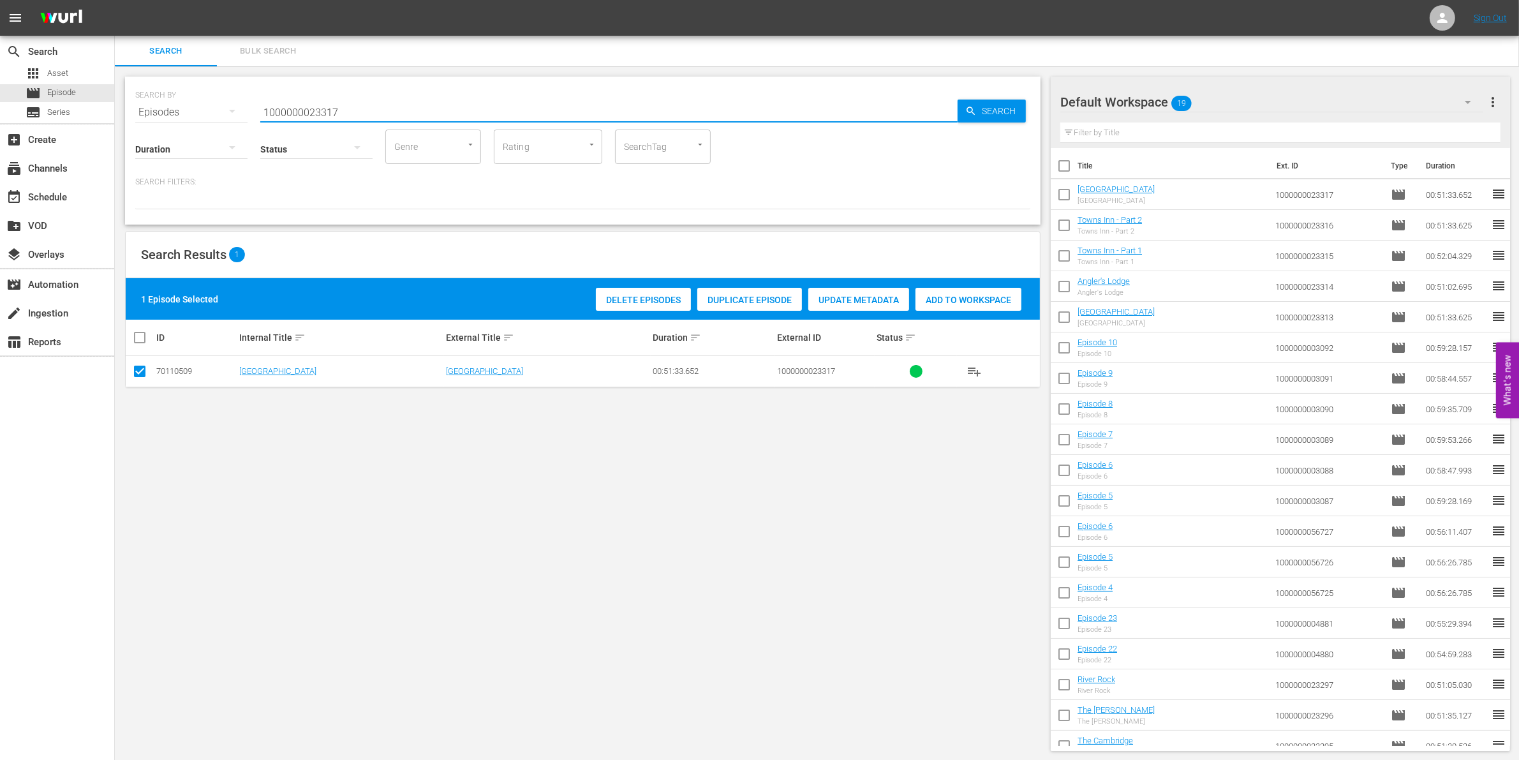
paste input "35252"
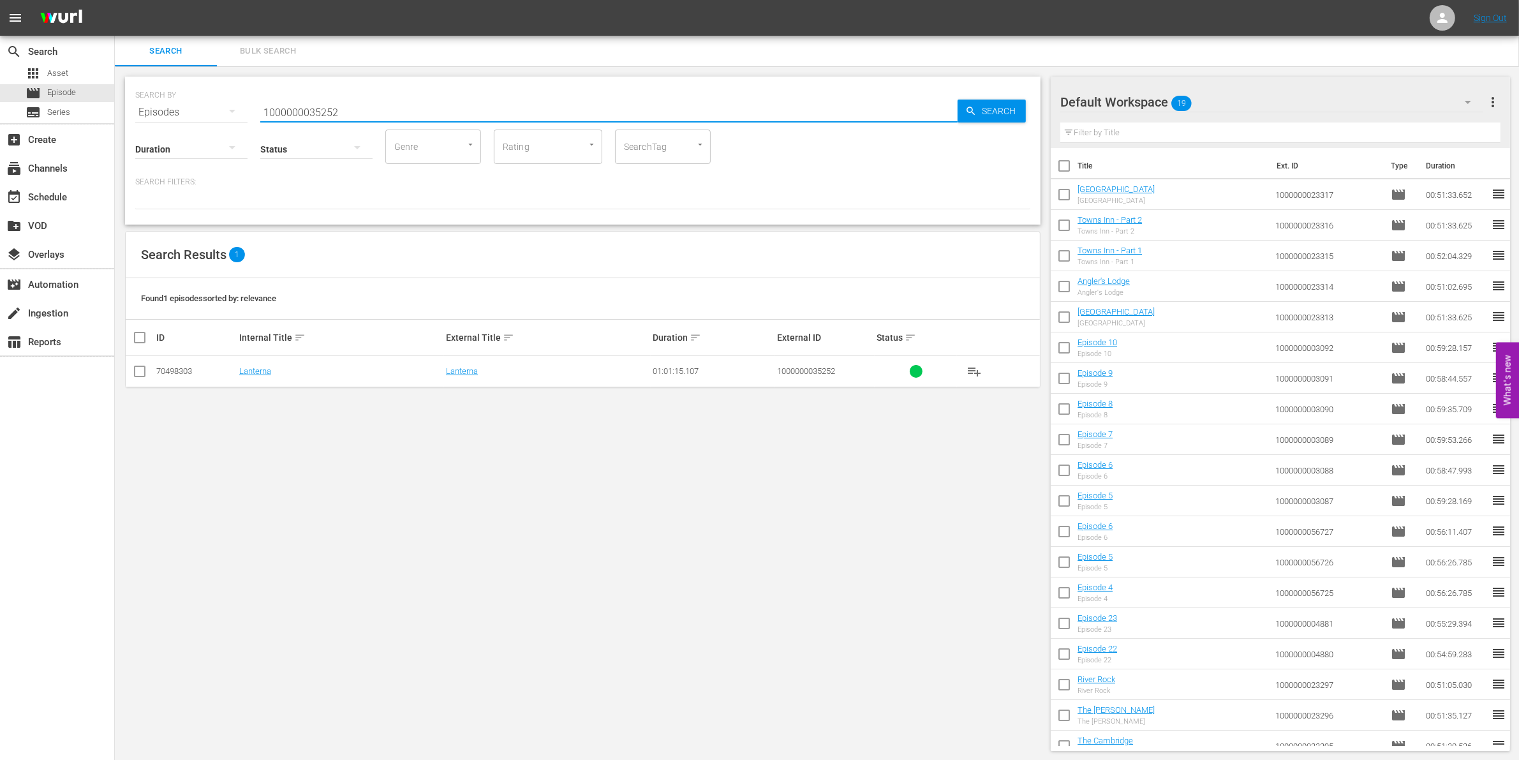
type input "1000000035252"
click at [135, 372] on input "checkbox" at bounding box center [139, 373] width 15 height 15
checkbox input "true"
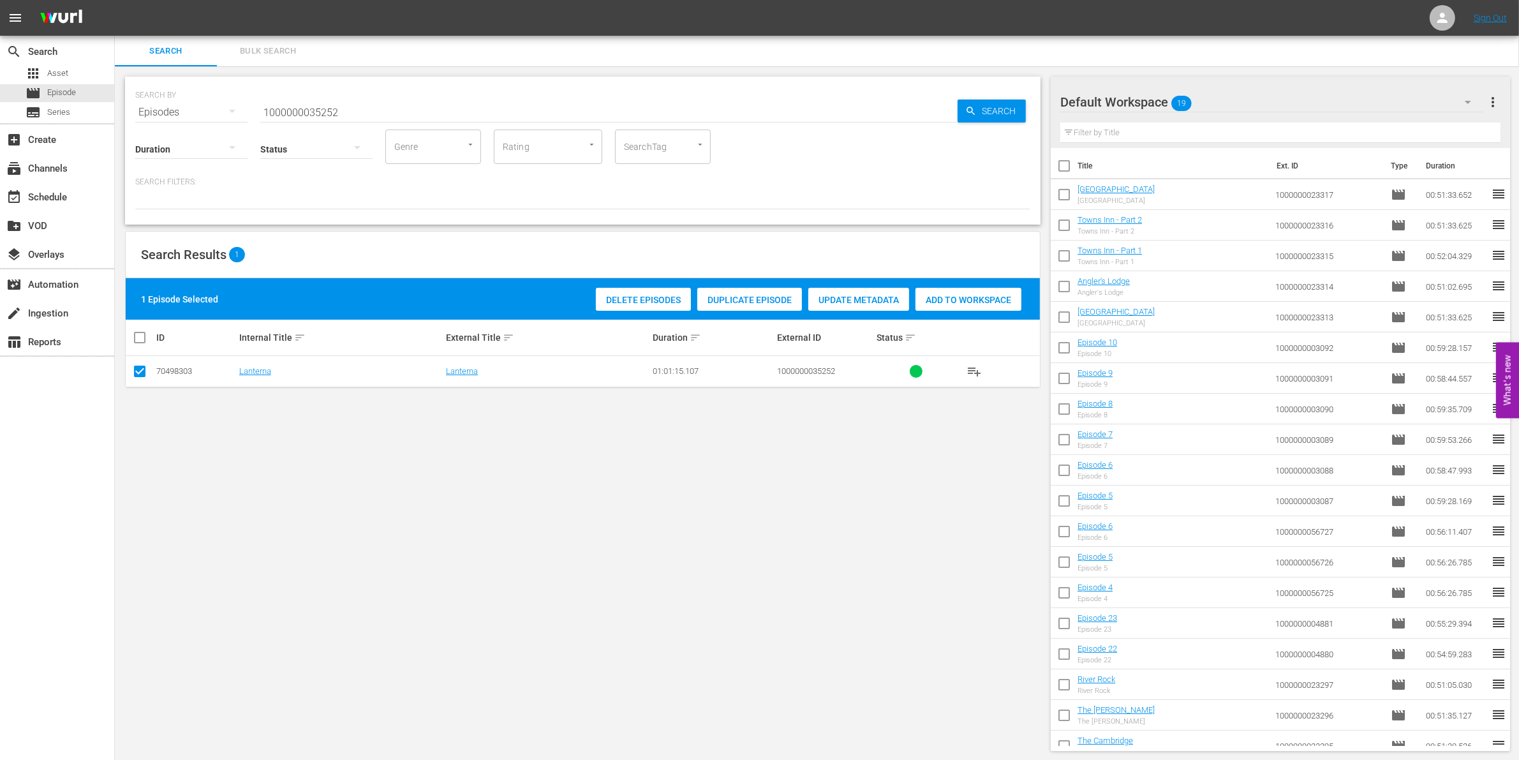
click at [994, 299] on span "Add to Workspace" at bounding box center [968, 300] width 106 height 10
click at [419, 116] on input "1000000035252" at bounding box center [608, 112] width 697 height 31
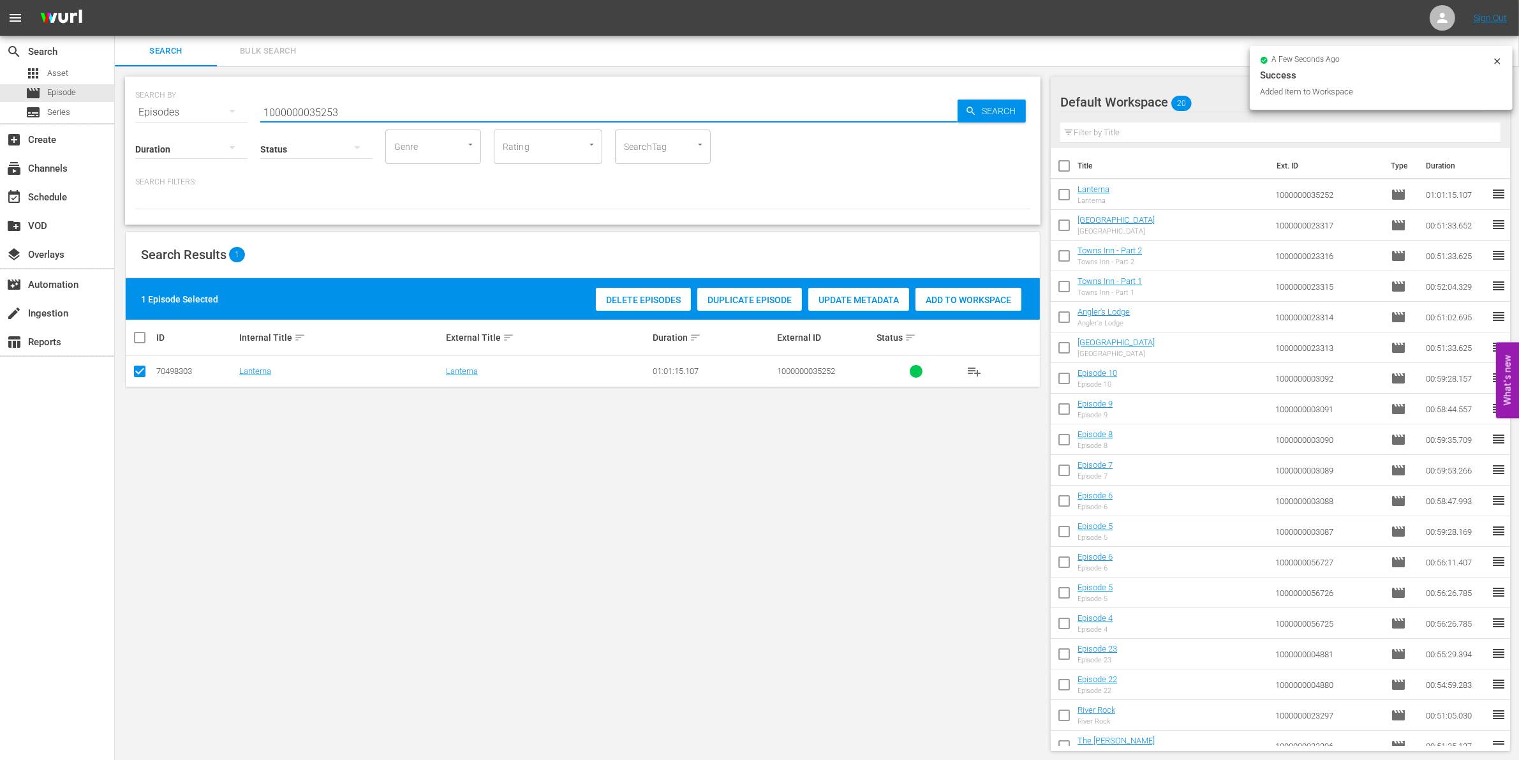
type input "1000000035253"
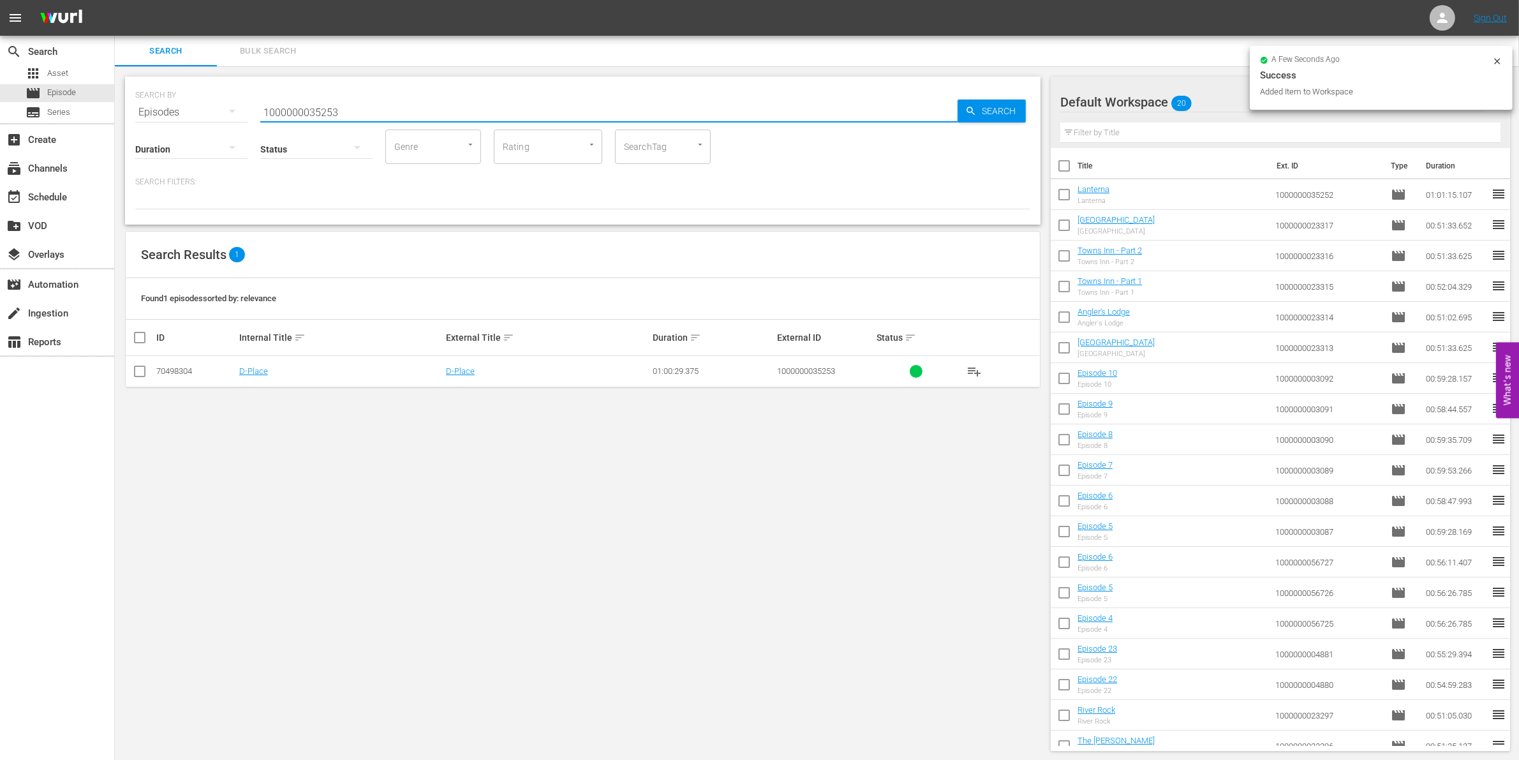
click at [144, 368] on input "checkbox" at bounding box center [139, 373] width 15 height 15
checkbox input "true"
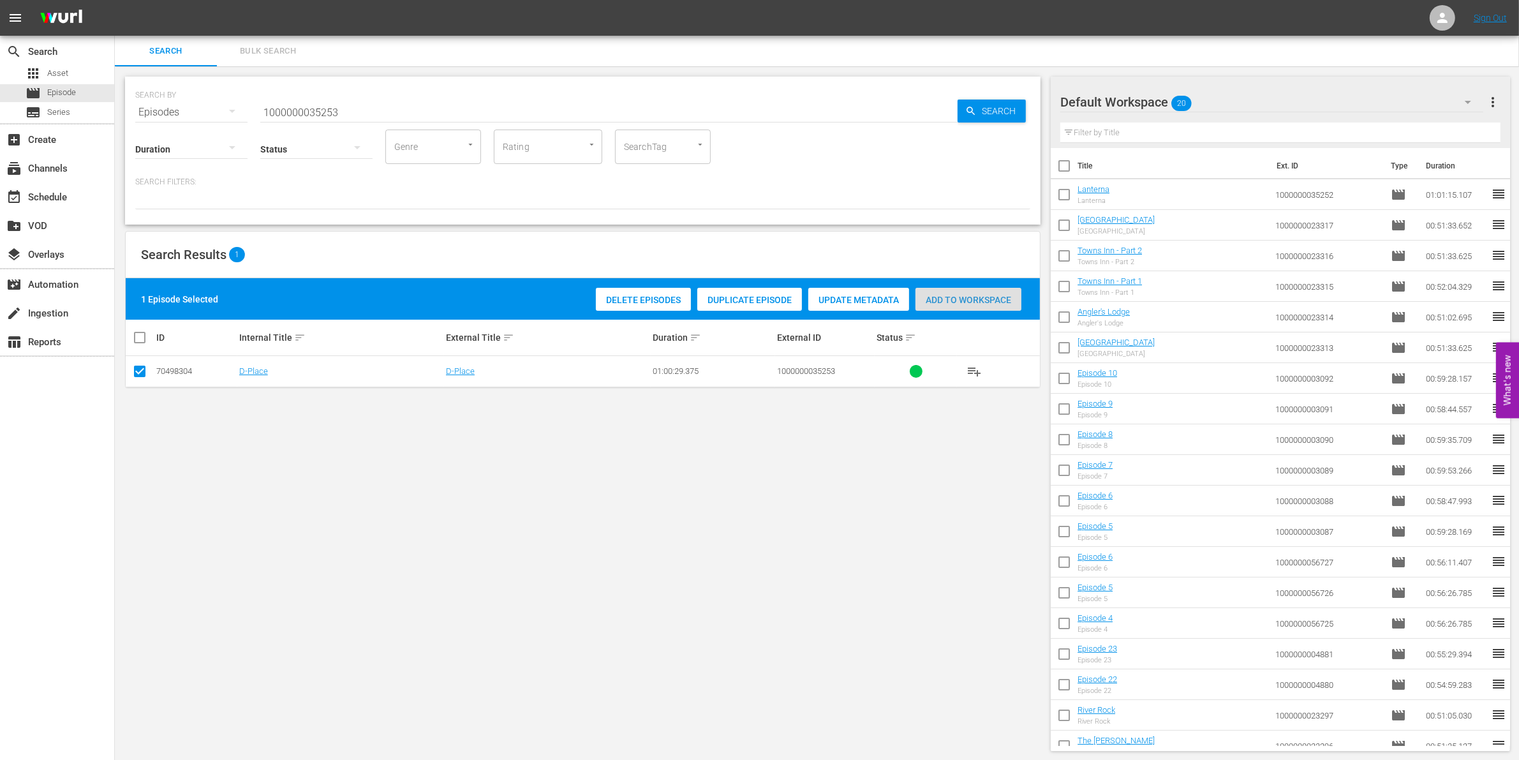
click at [970, 288] on div "Add to Workspace" at bounding box center [968, 300] width 106 height 24
click at [388, 100] on input "1000000035253" at bounding box center [608, 112] width 697 height 31
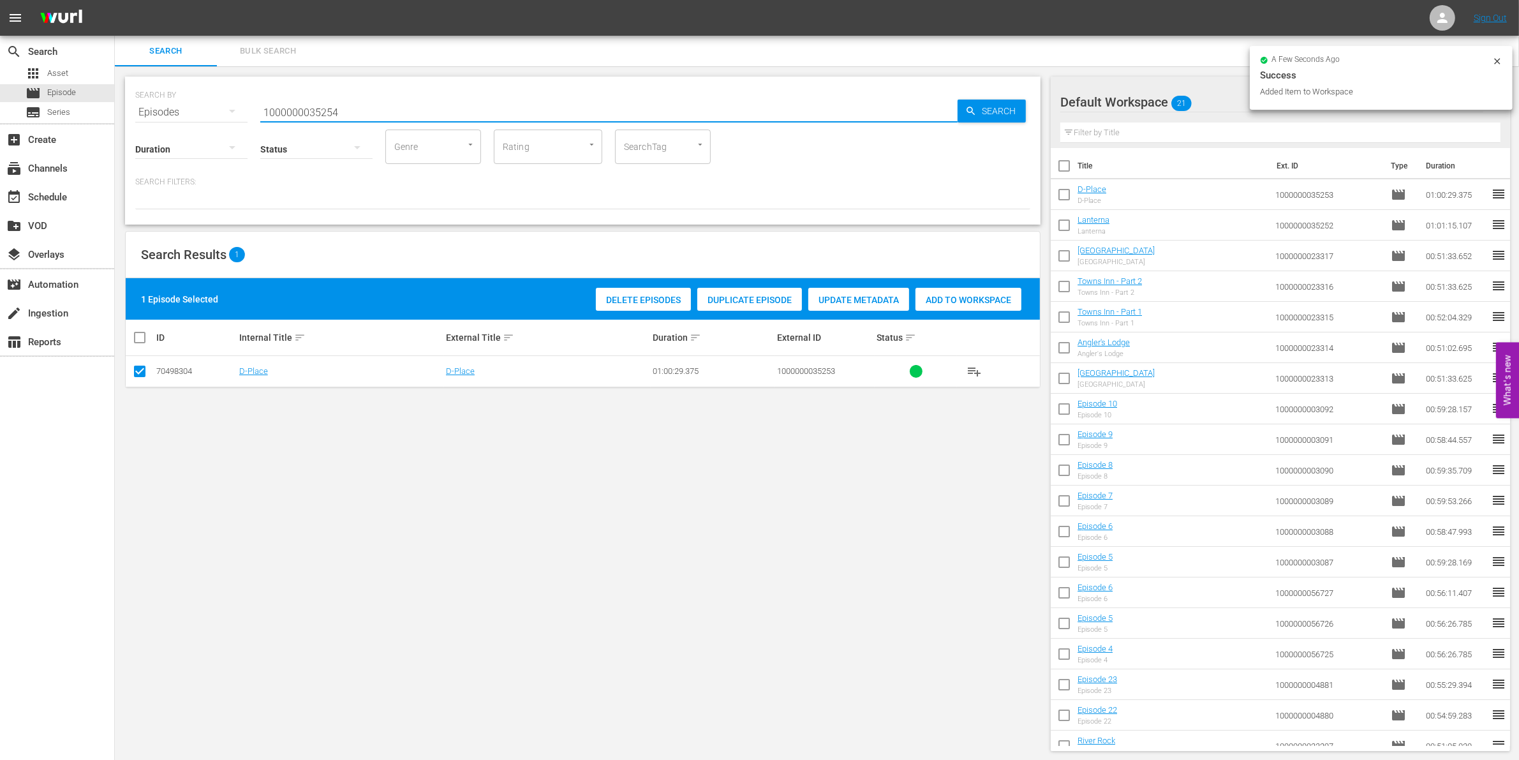
type input "1000000035254"
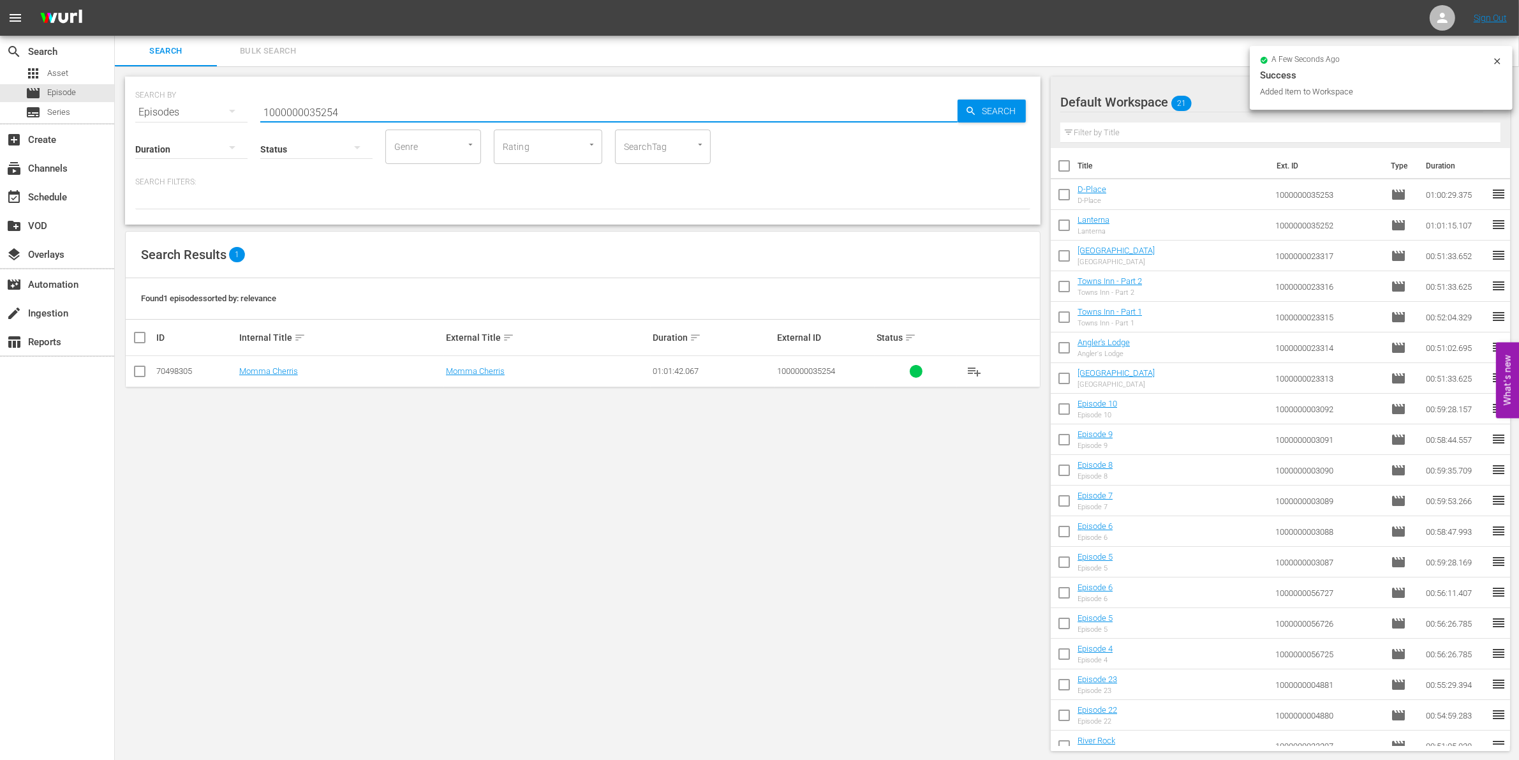
click at [138, 371] on input "checkbox" at bounding box center [139, 373] width 15 height 15
checkbox input "true"
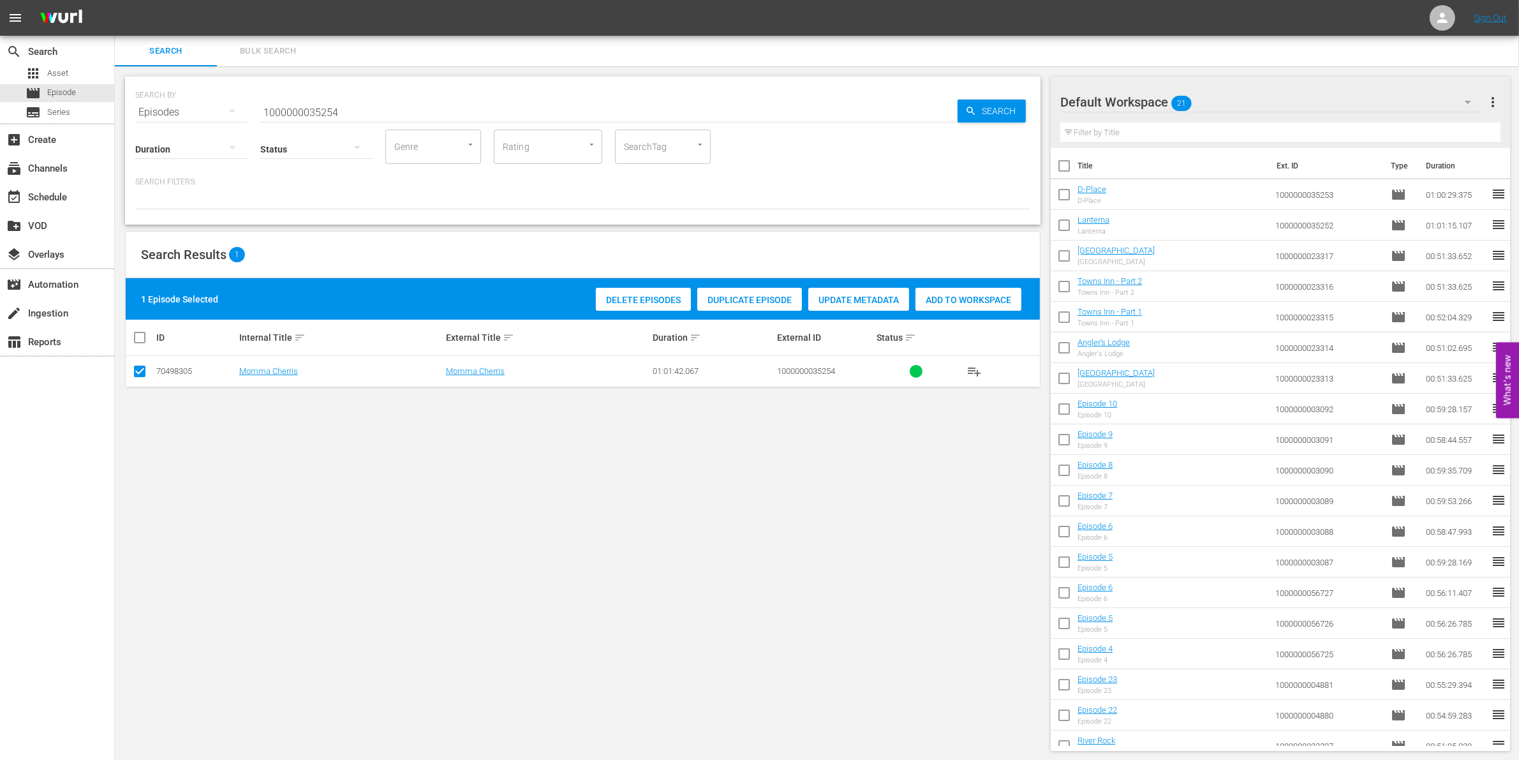
click at [949, 281] on div "1 Episode Selected Delete Episodes Duplicate Episode Update Metadata Add to Wor…" at bounding box center [583, 298] width 914 height 41
click at [949, 288] on div "Add to Workspace" at bounding box center [968, 300] width 106 height 24
click at [387, 124] on input "1000000035254" at bounding box center [608, 112] width 697 height 31
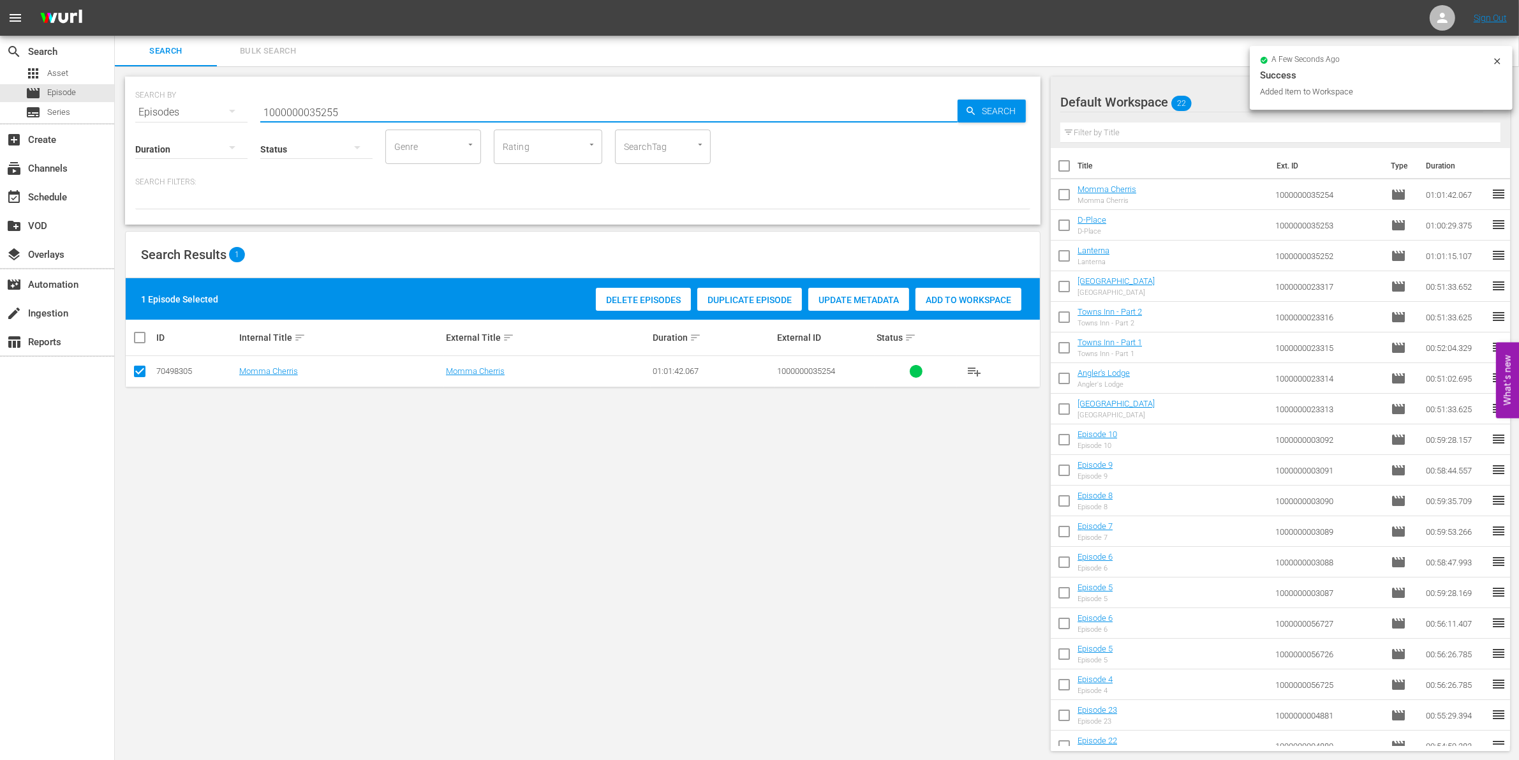
type input "1000000035255"
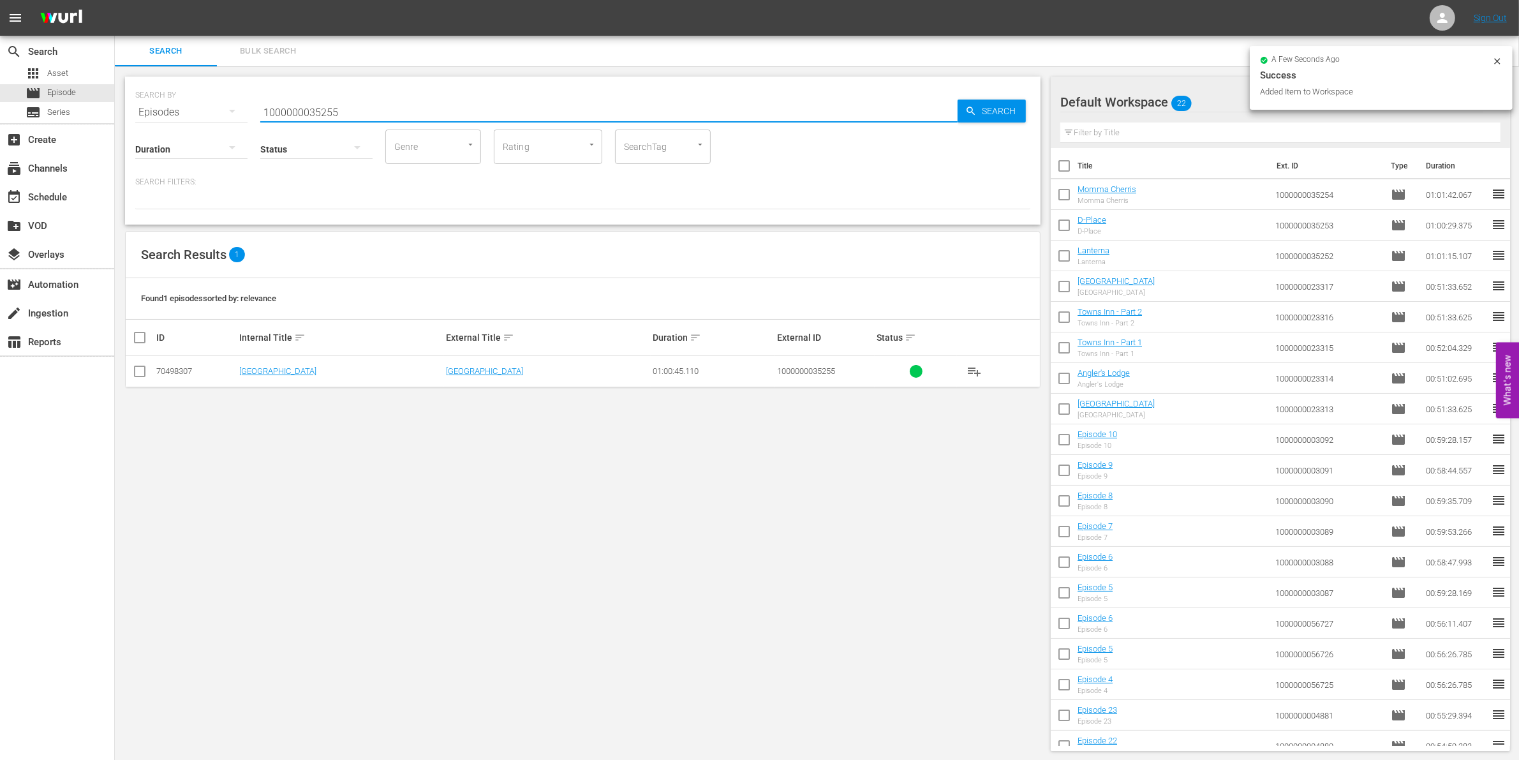
click at [136, 378] on input "checkbox" at bounding box center [139, 373] width 15 height 15
checkbox input "true"
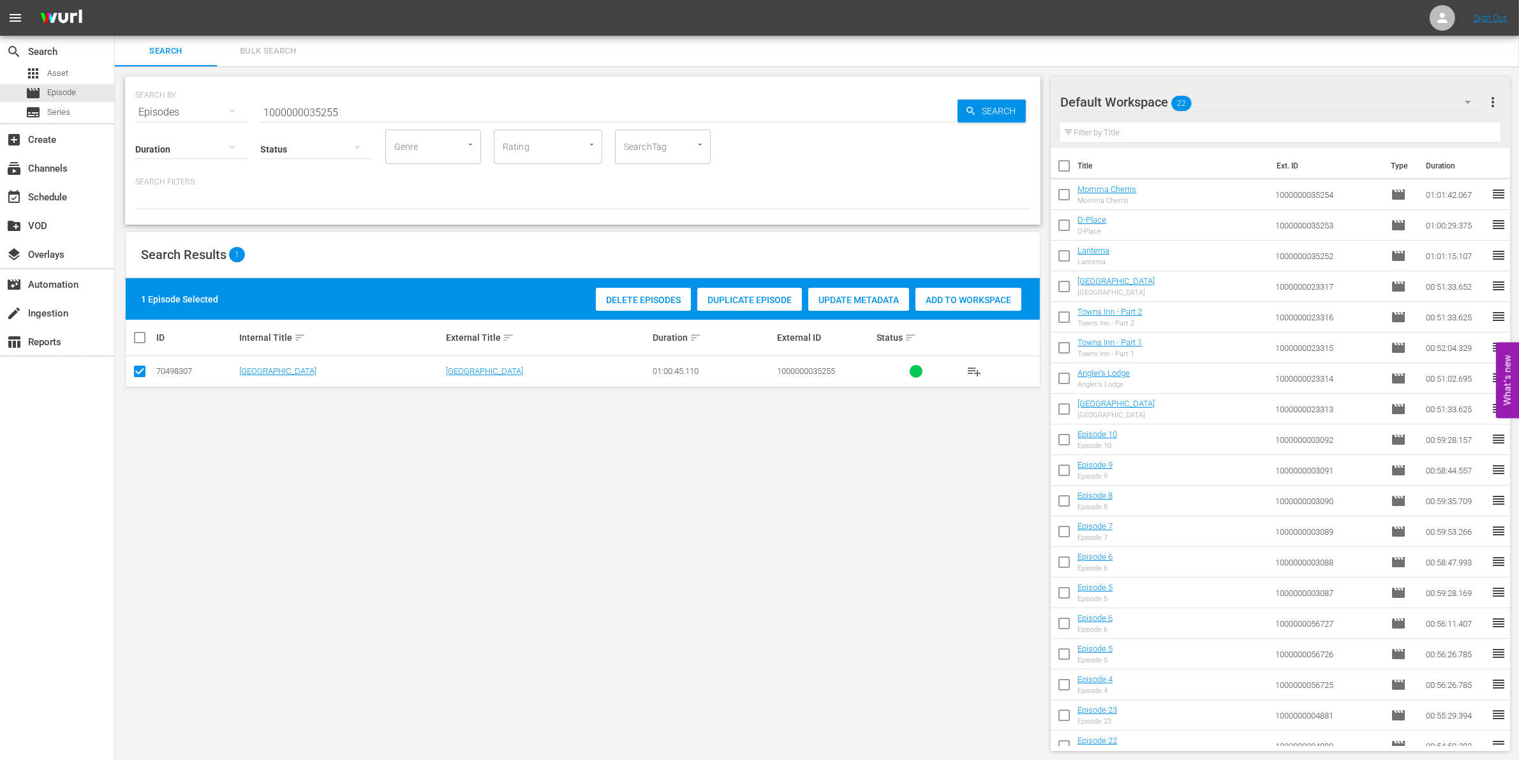
click at [949, 295] on span "Add to Workspace" at bounding box center [968, 300] width 106 height 10
click at [370, 108] on input "1000000035255" at bounding box center [608, 112] width 697 height 31
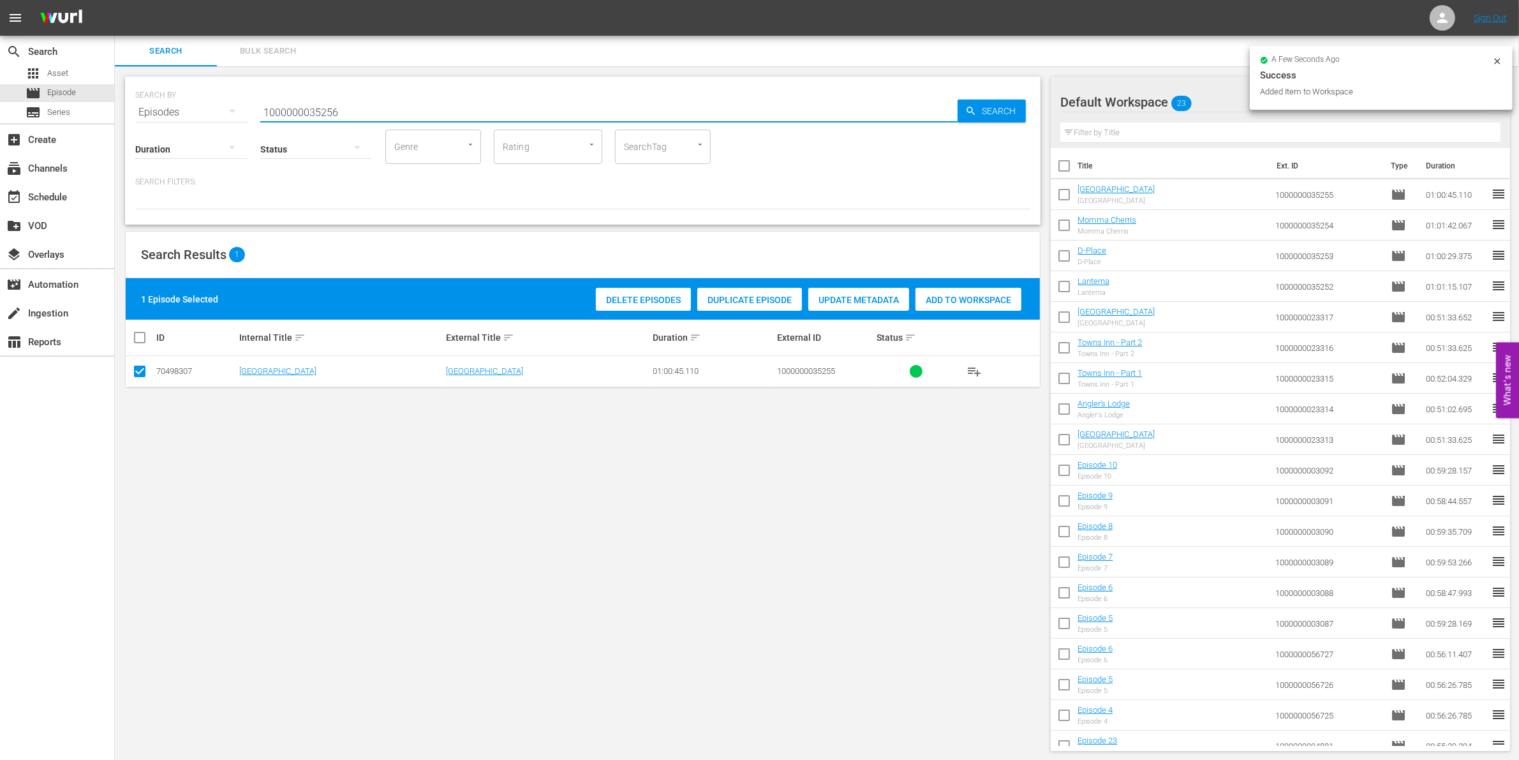
type input "1000000035256"
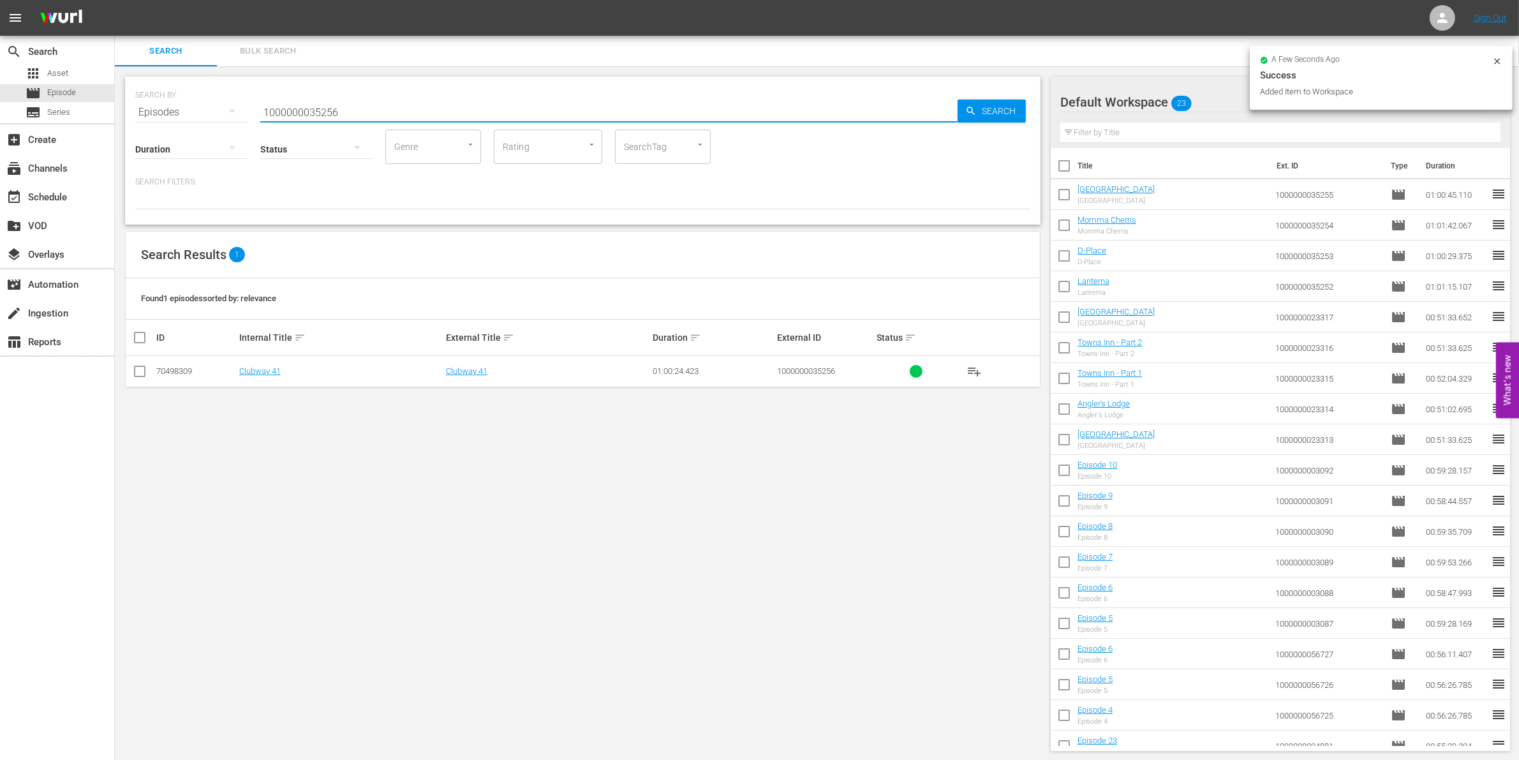
click at [142, 376] on input "checkbox" at bounding box center [139, 373] width 15 height 15
checkbox input "true"
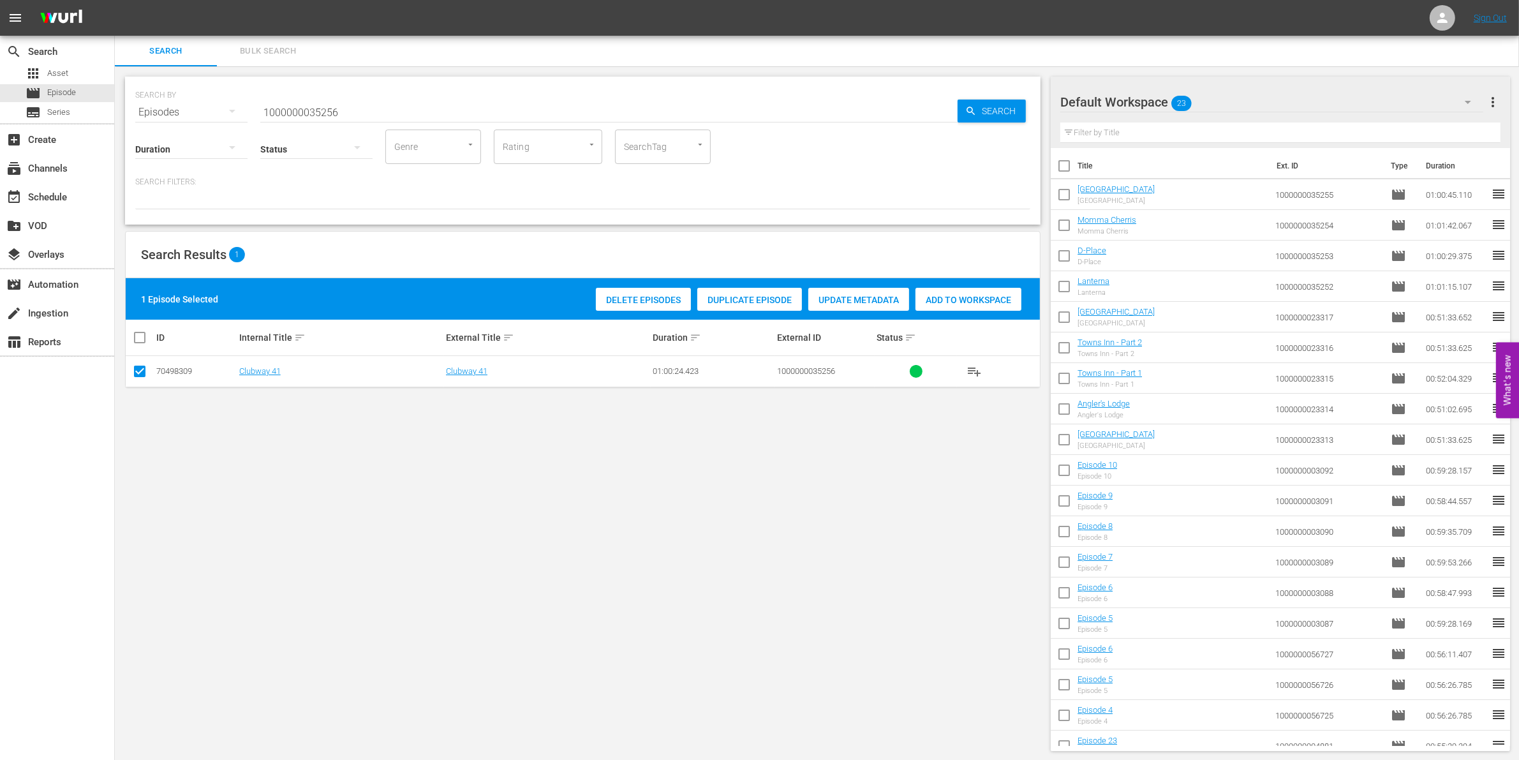
click at [917, 301] on span "Add to Workspace" at bounding box center [968, 300] width 106 height 10
click at [369, 115] on input "1000000035256" at bounding box center [608, 112] width 697 height 31
type input "1000000035257"
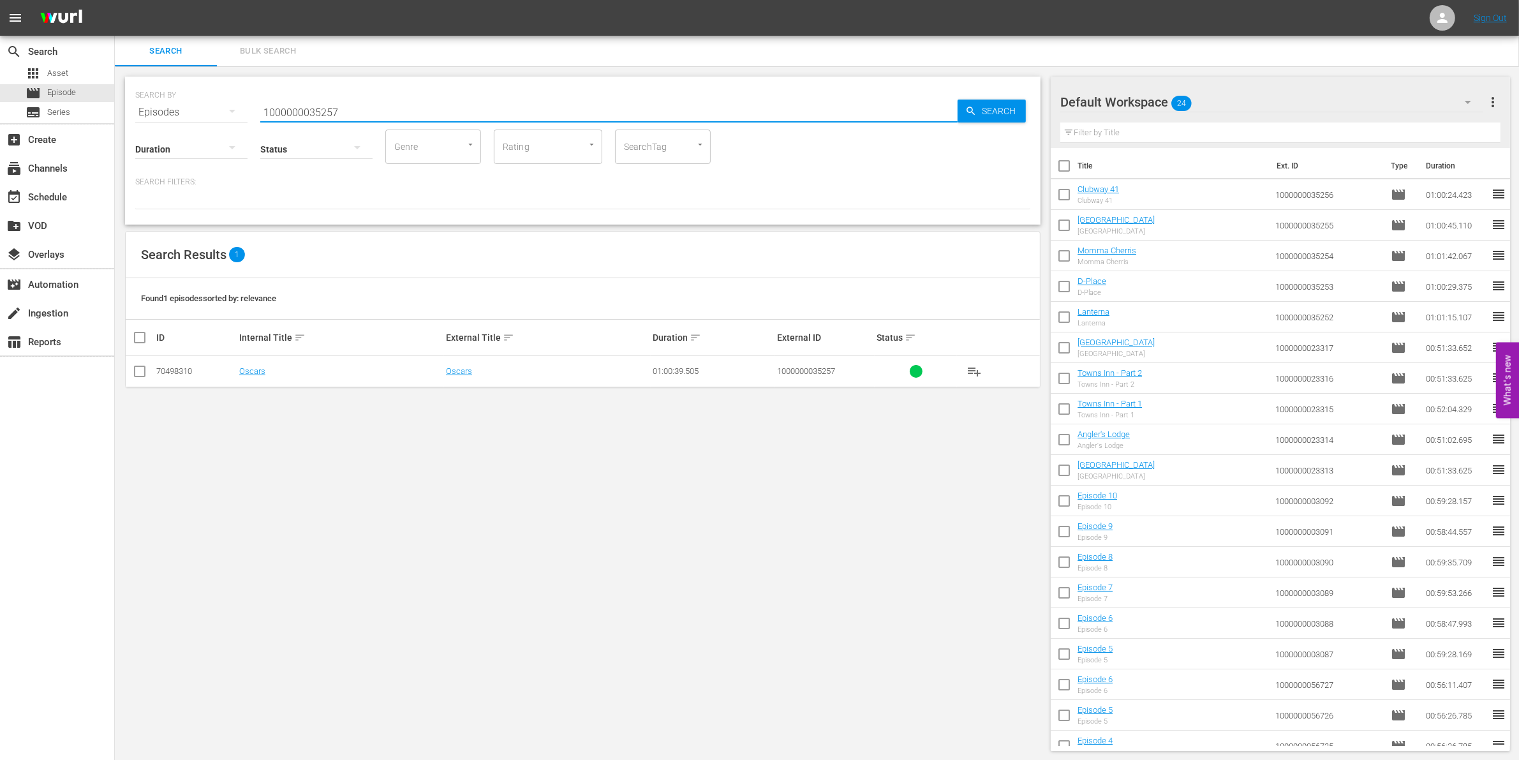
click at [141, 369] on input "checkbox" at bounding box center [139, 373] width 15 height 15
checkbox input "true"
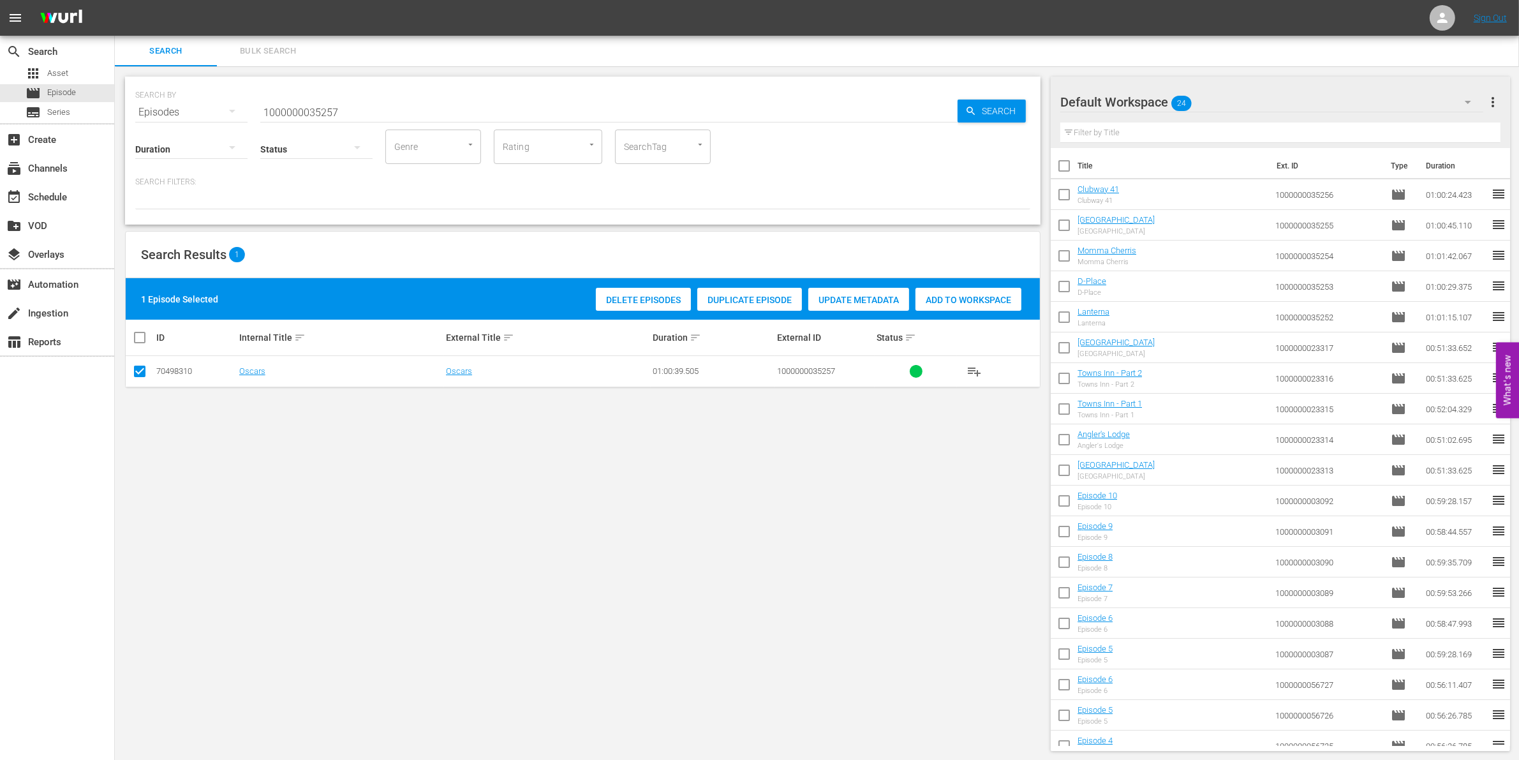
click at [968, 298] on span "Add to Workspace" at bounding box center [968, 300] width 106 height 10
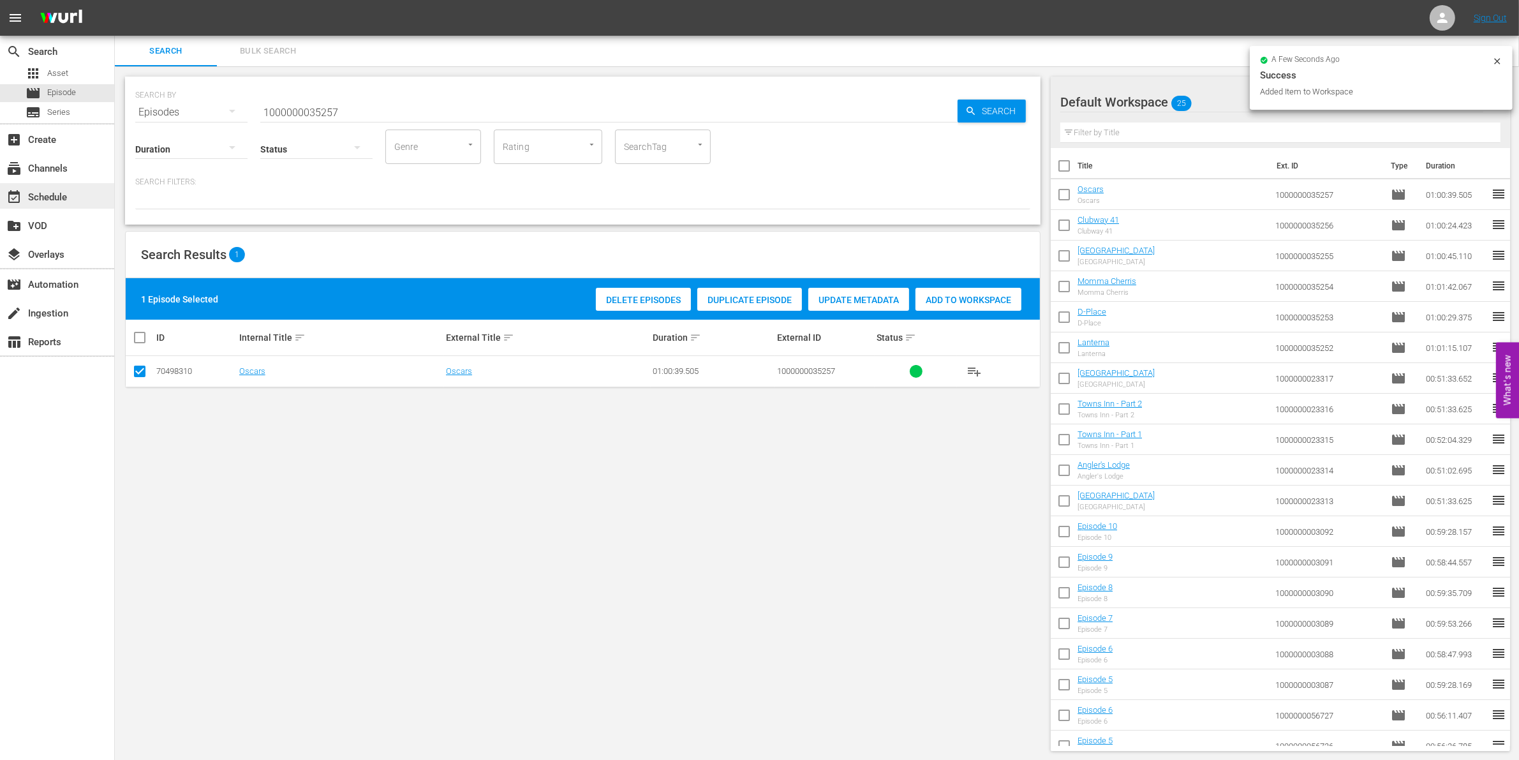
click at [102, 201] on div "event_available Schedule" at bounding box center [57, 196] width 114 height 26
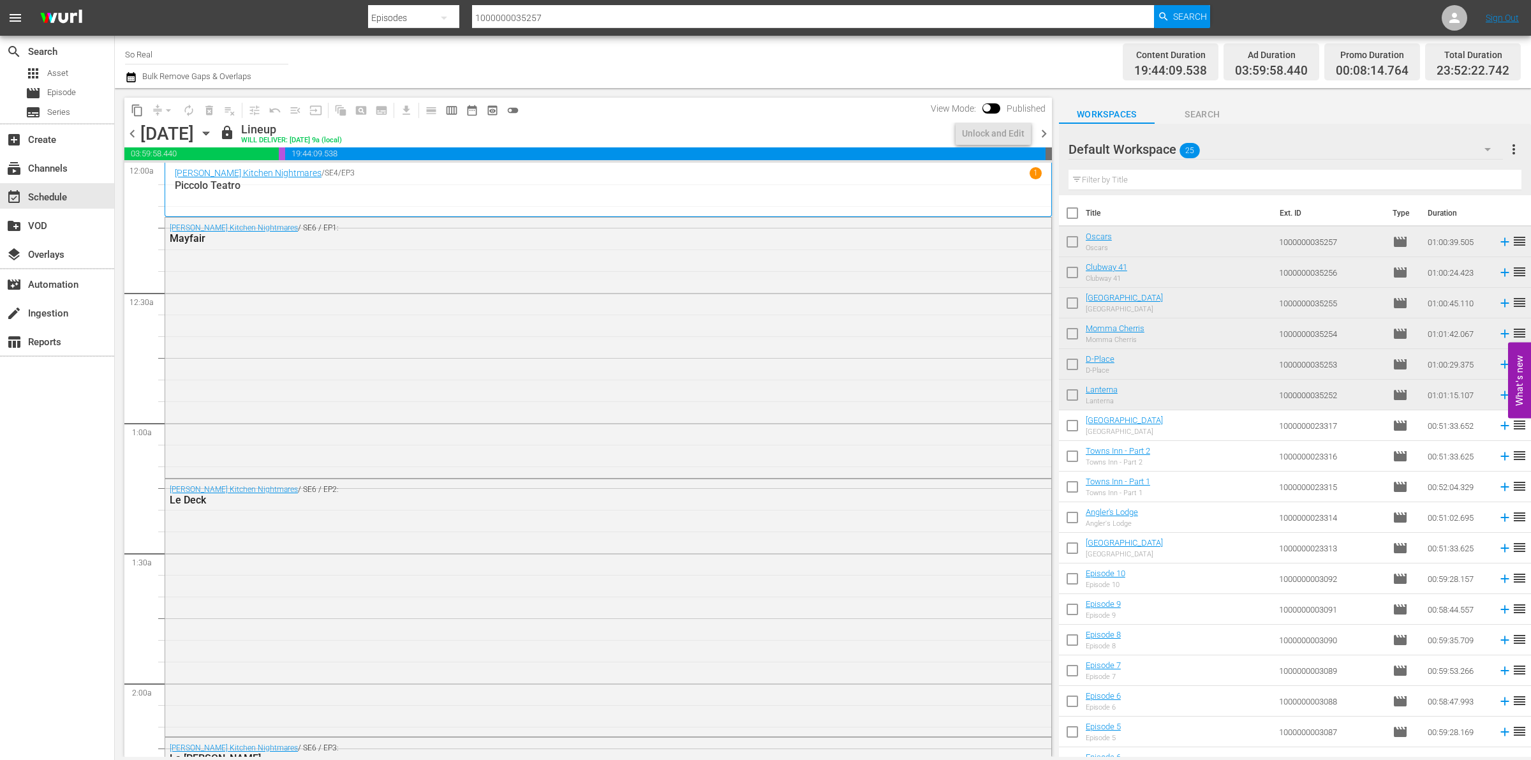
click at [1044, 131] on span "chevron_right" at bounding box center [1044, 134] width 16 height 16
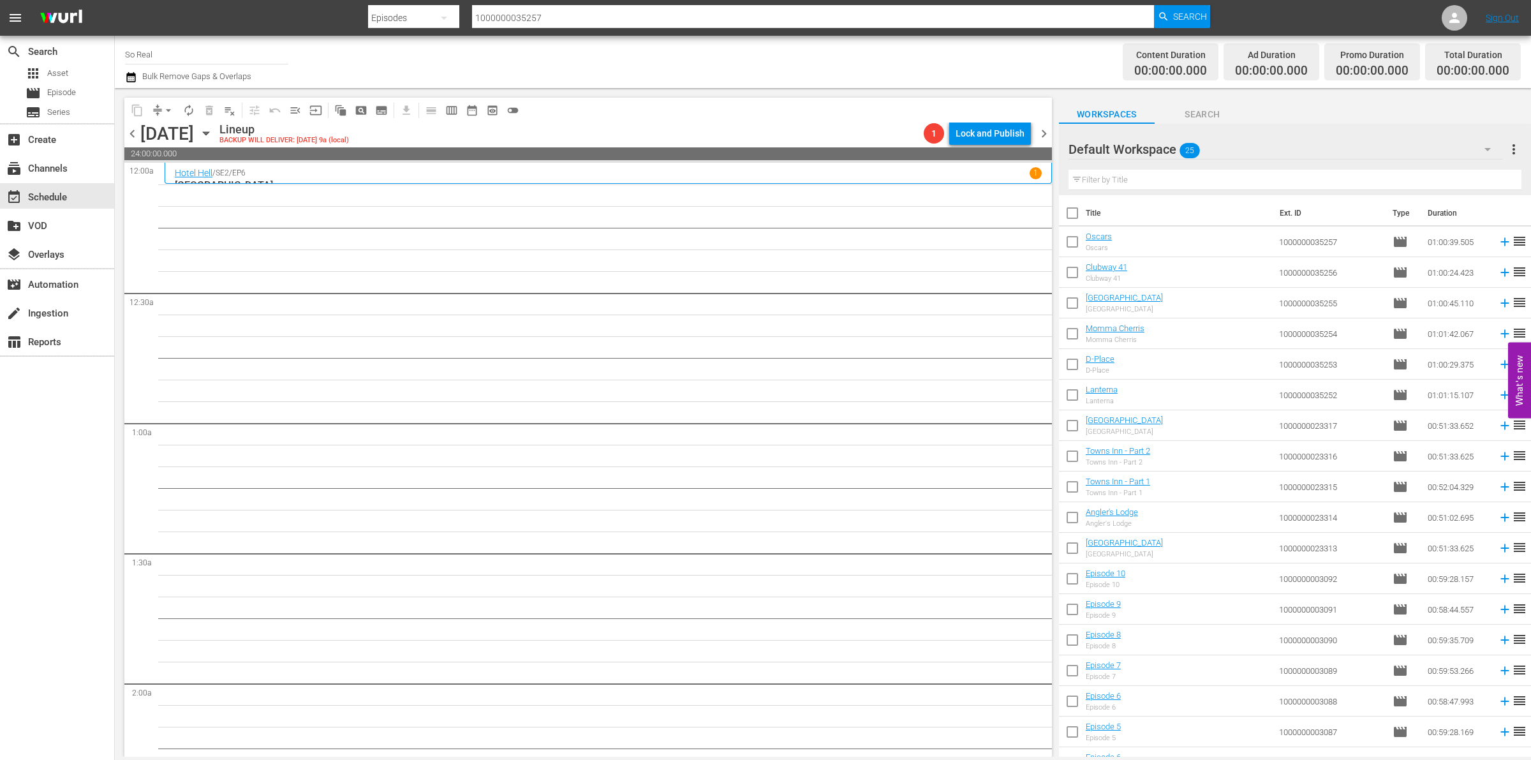
scroll to position [233, 0]
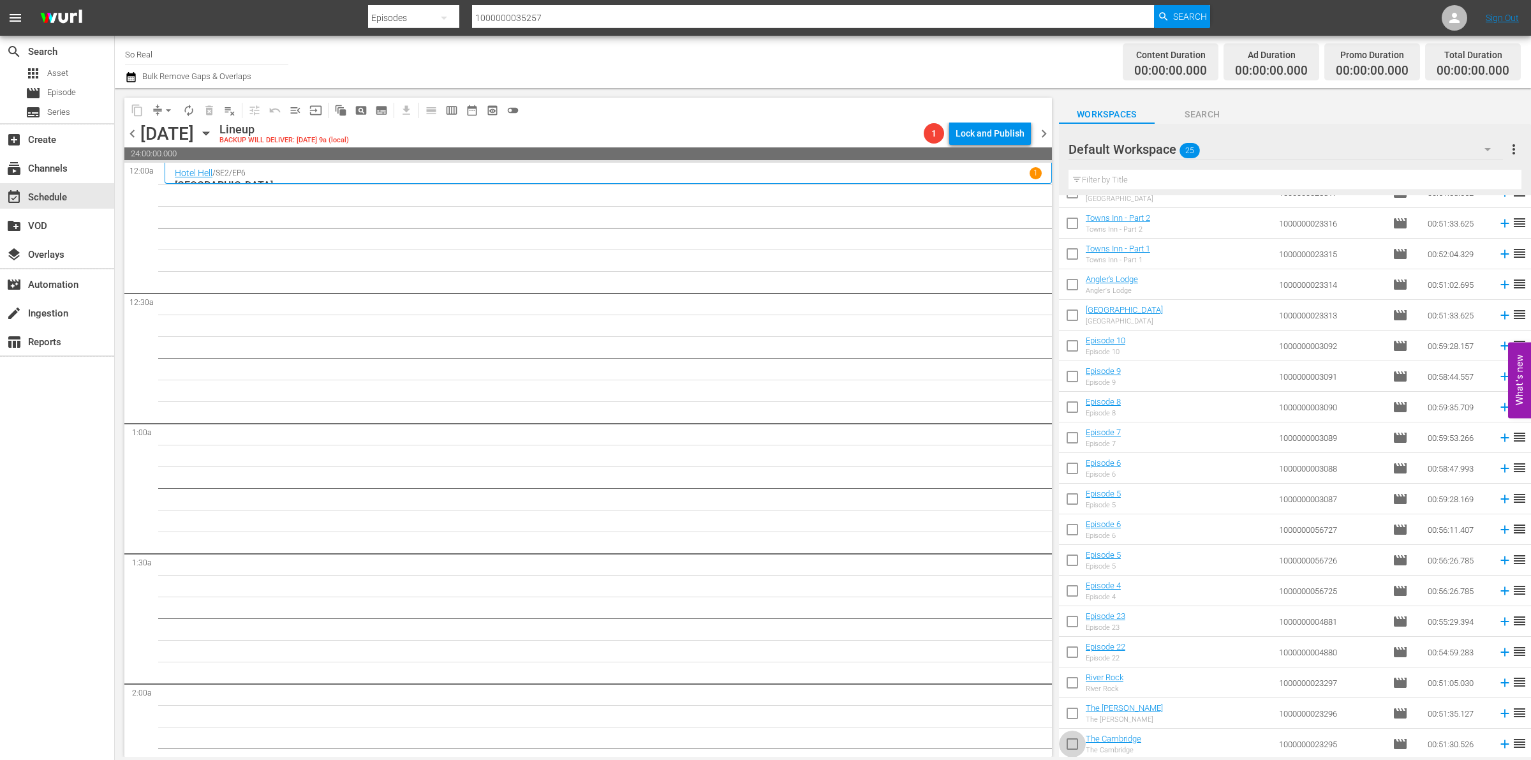
click at [1075, 744] on input "checkbox" at bounding box center [1072, 746] width 27 height 27
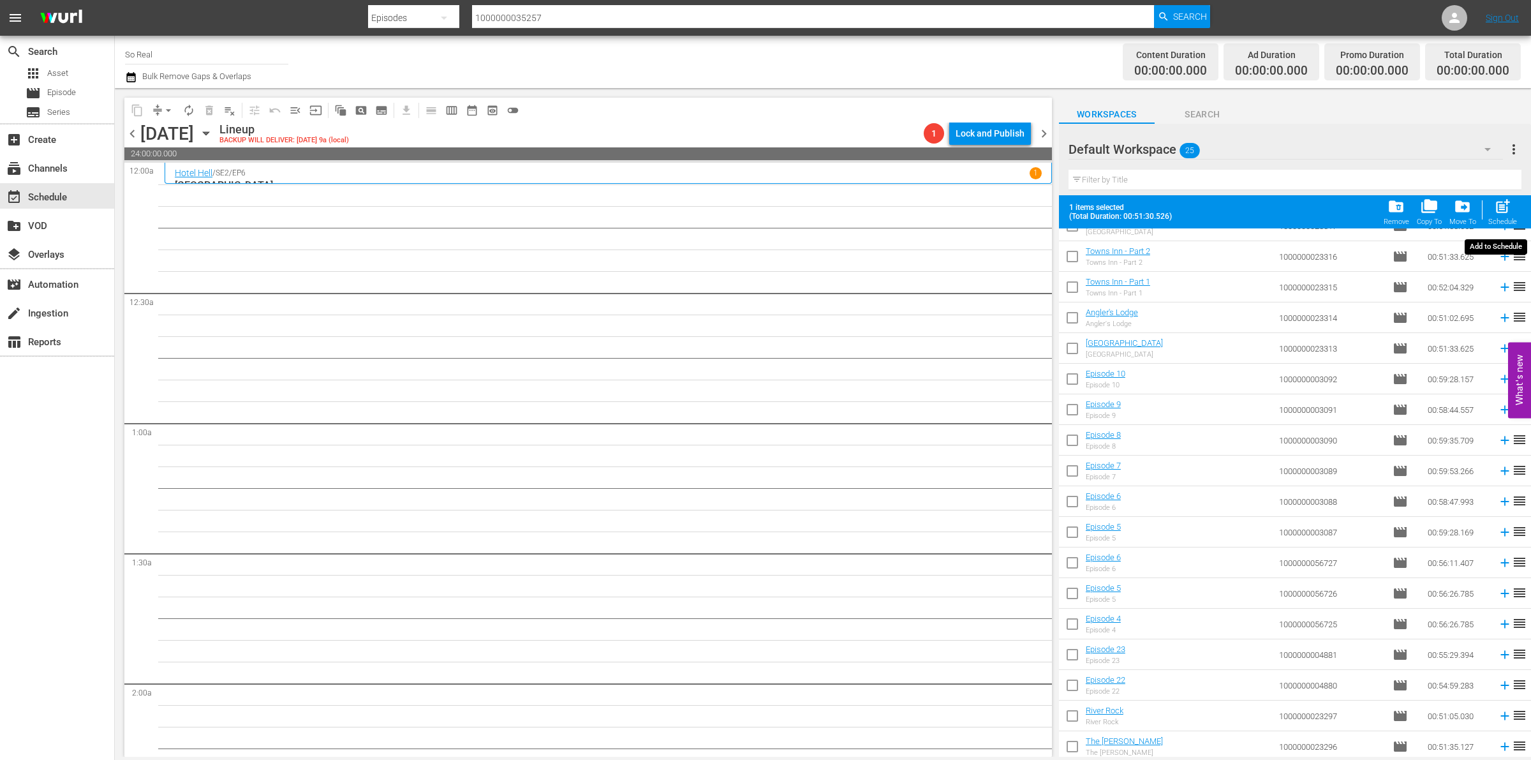
click at [1505, 202] on span "post_add" at bounding box center [1502, 206] width 17 height 17
checkbox input "false"
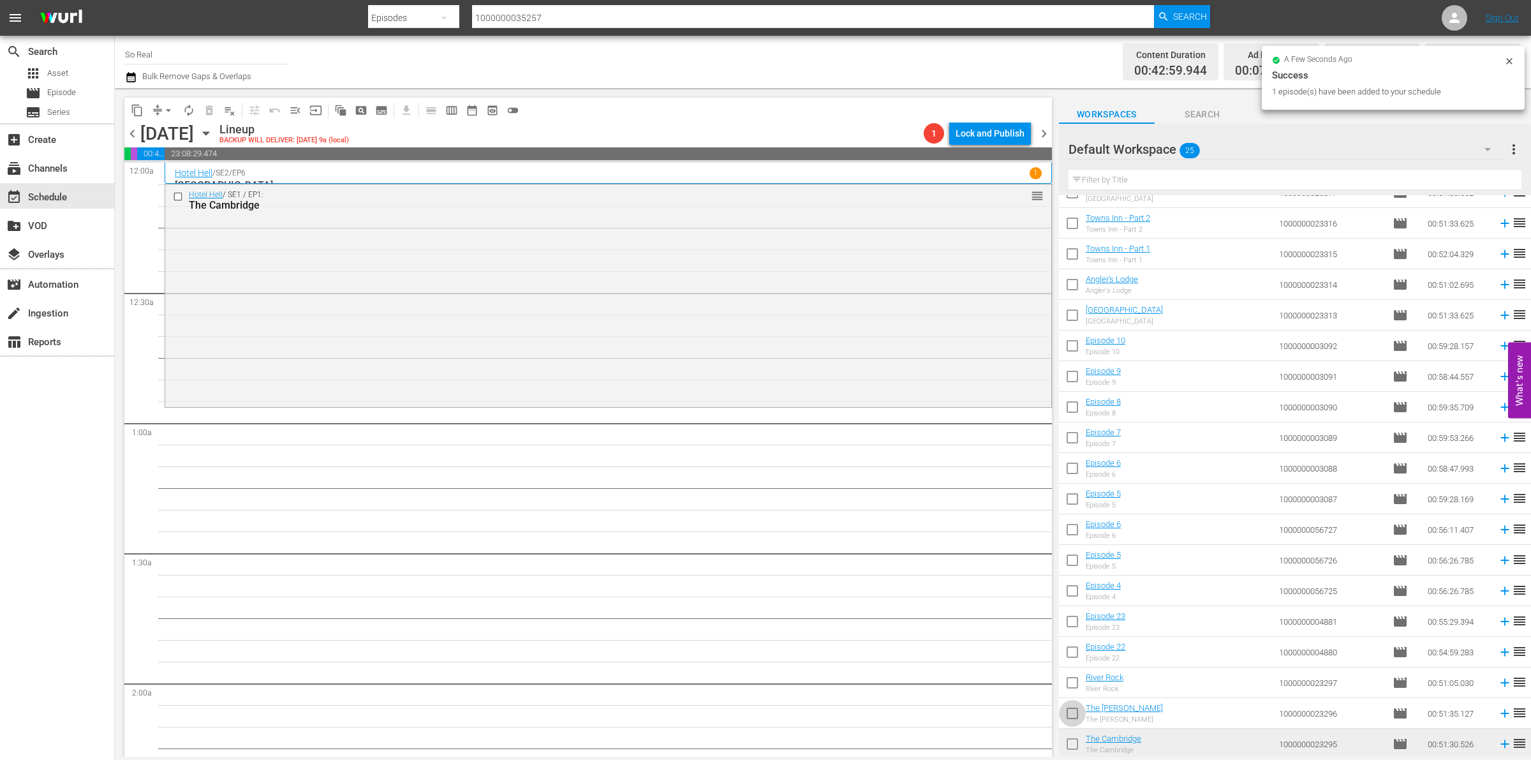
click at [1070, 708] on input "checkbox" at bounding box center [1072, 715] width 27 height 27
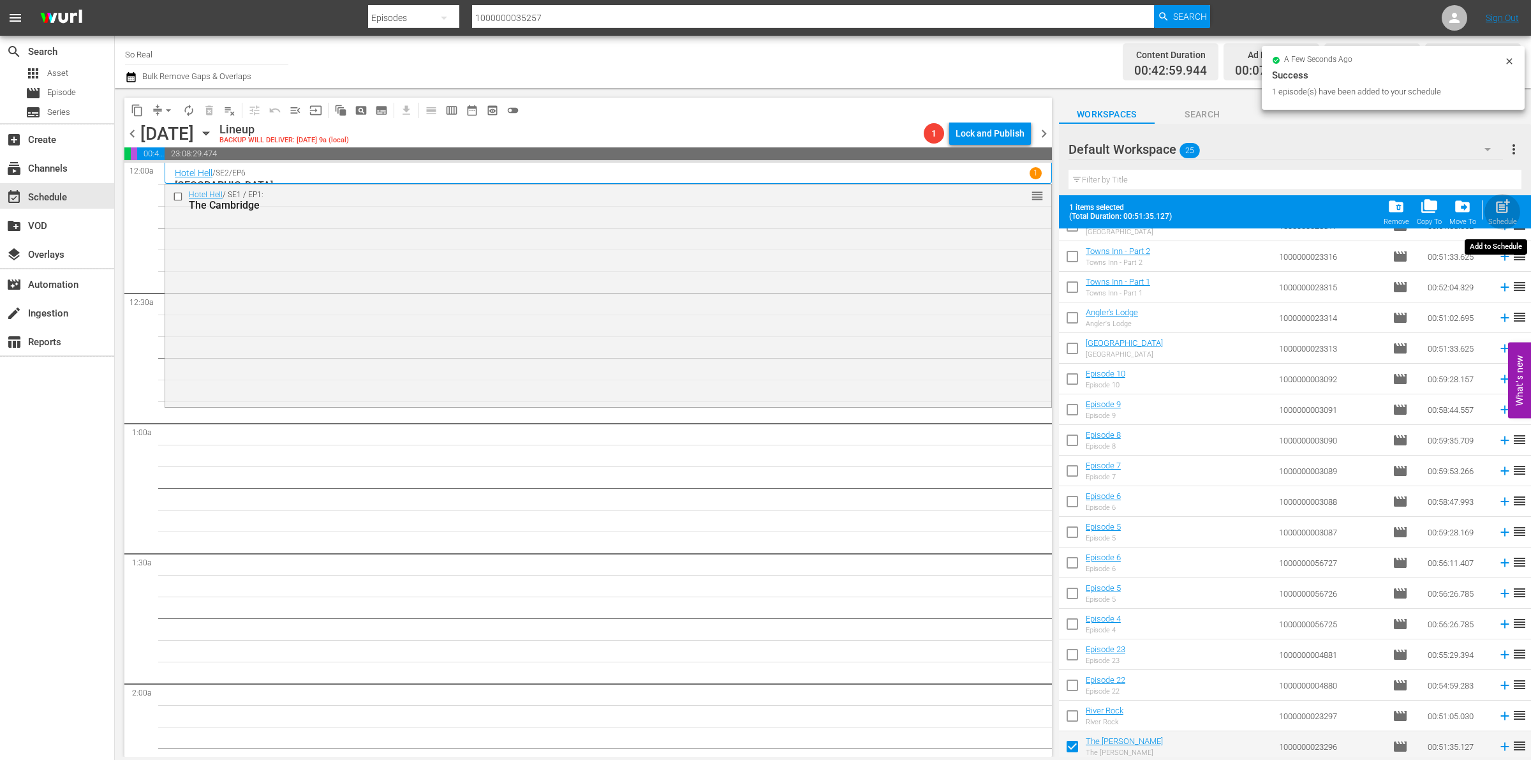
click at [1493, 212] on div "post_add Schedule" at bounding box center [1502, 212] width 29 height 28
checkbox input "false"
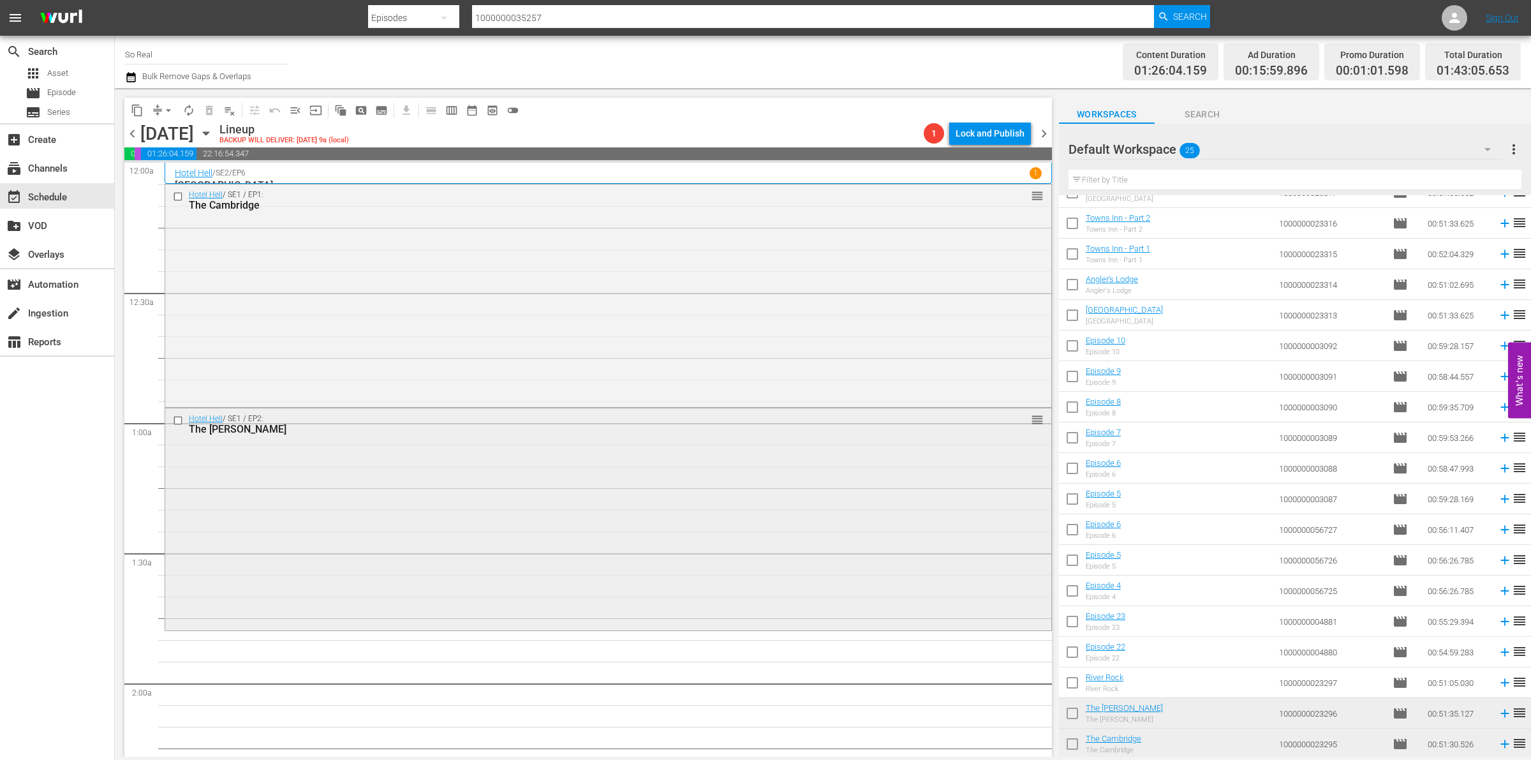
scroll to position [134, 0]
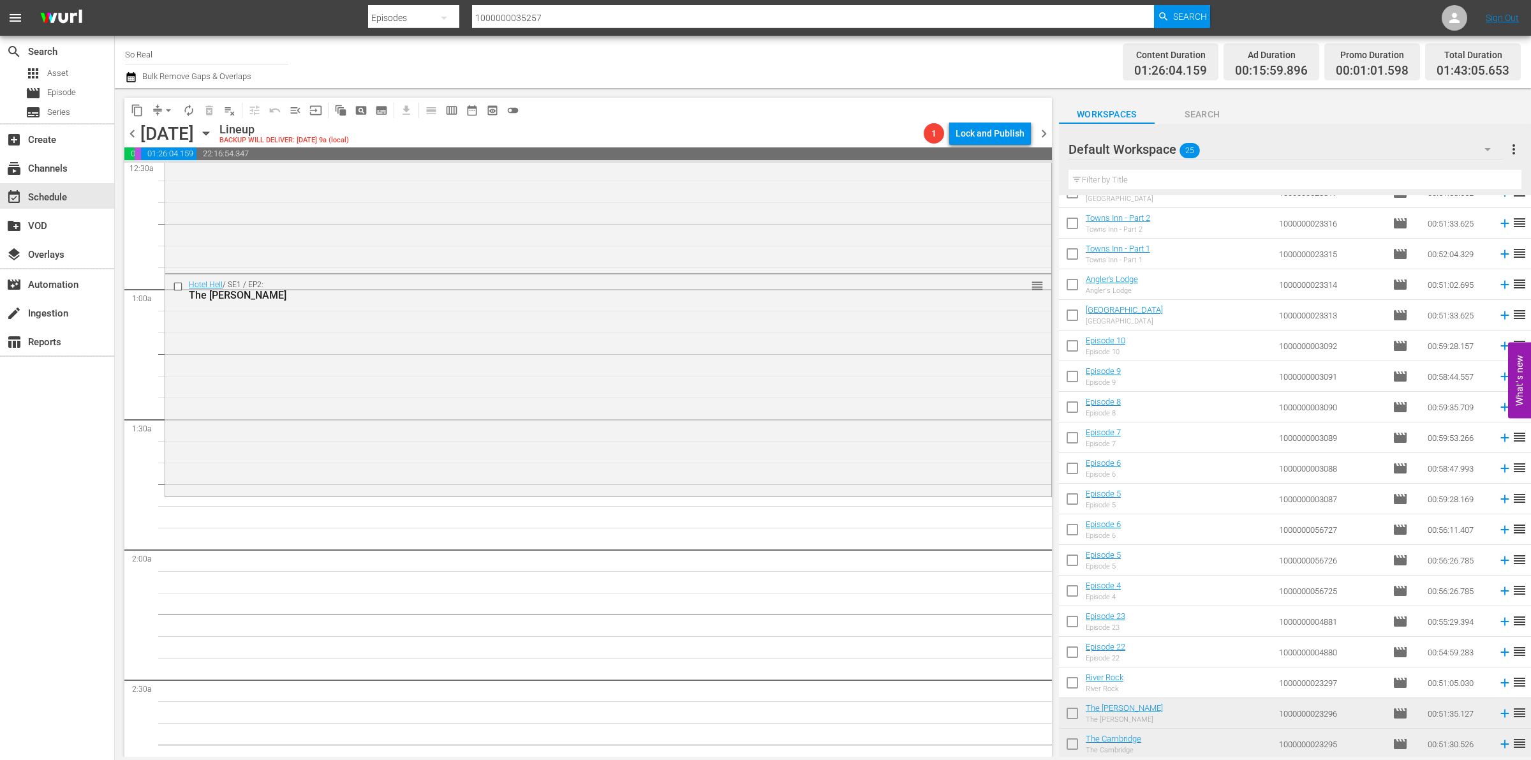
click at [1069, 677] on input "checkbox" at bounding box center [1072, 685] width 27 height 27
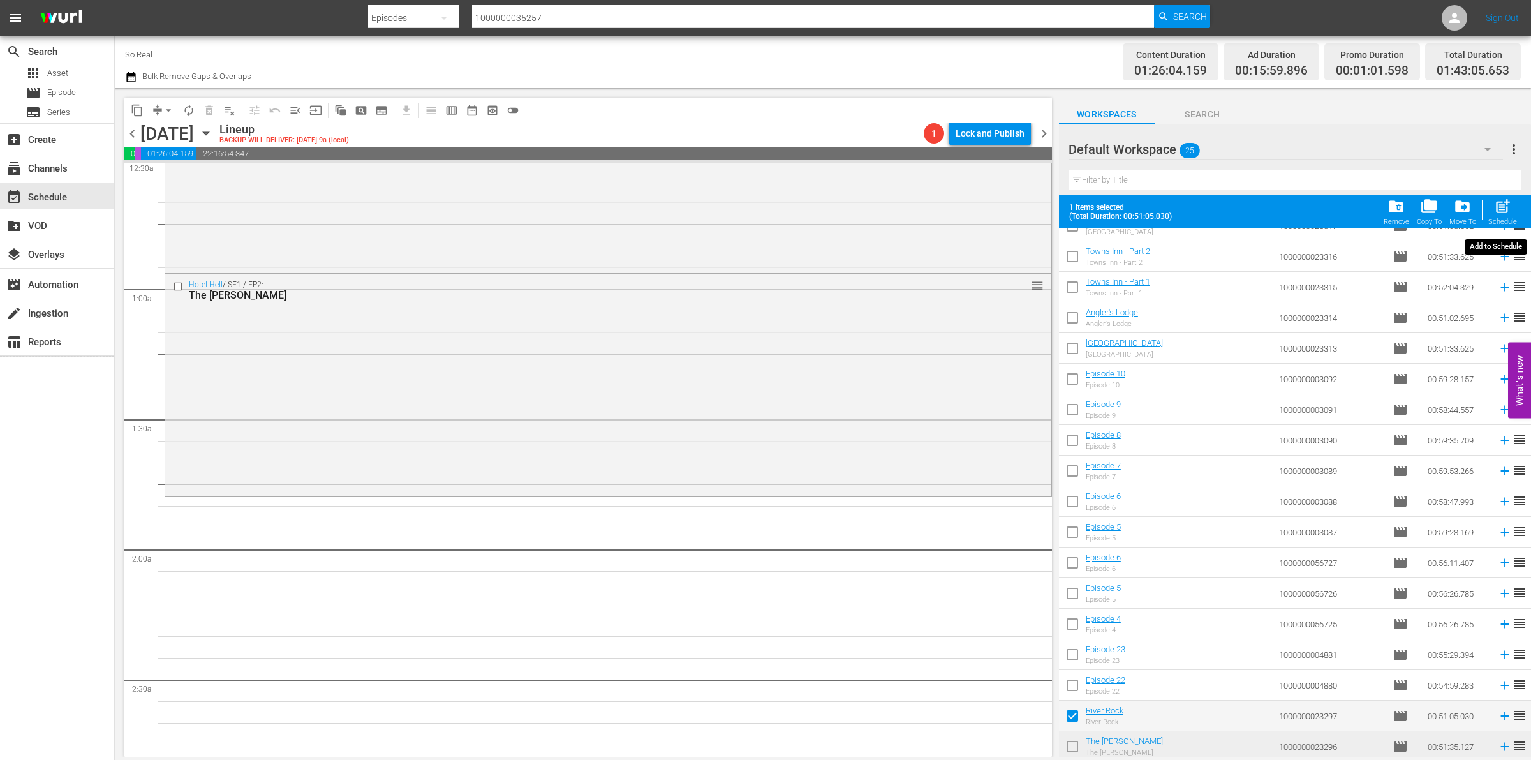
click at [1510, 212] on span "post_add" at bounding box center [1502, 206] width 17 height 17
checkbox input "false"
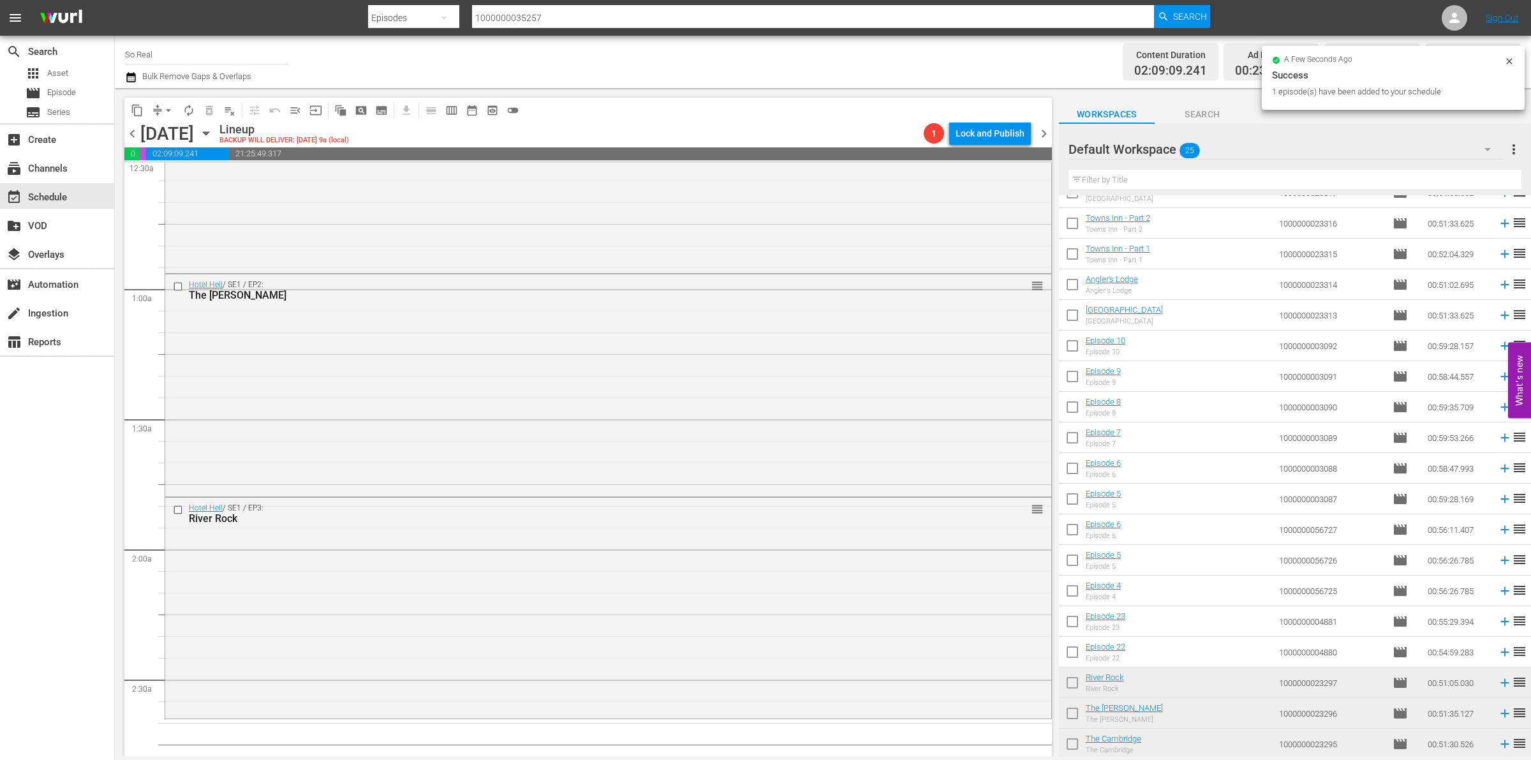
click at [1078, 654] on input "checkbox" at bounding box center [1072, 654] width 27 height 27
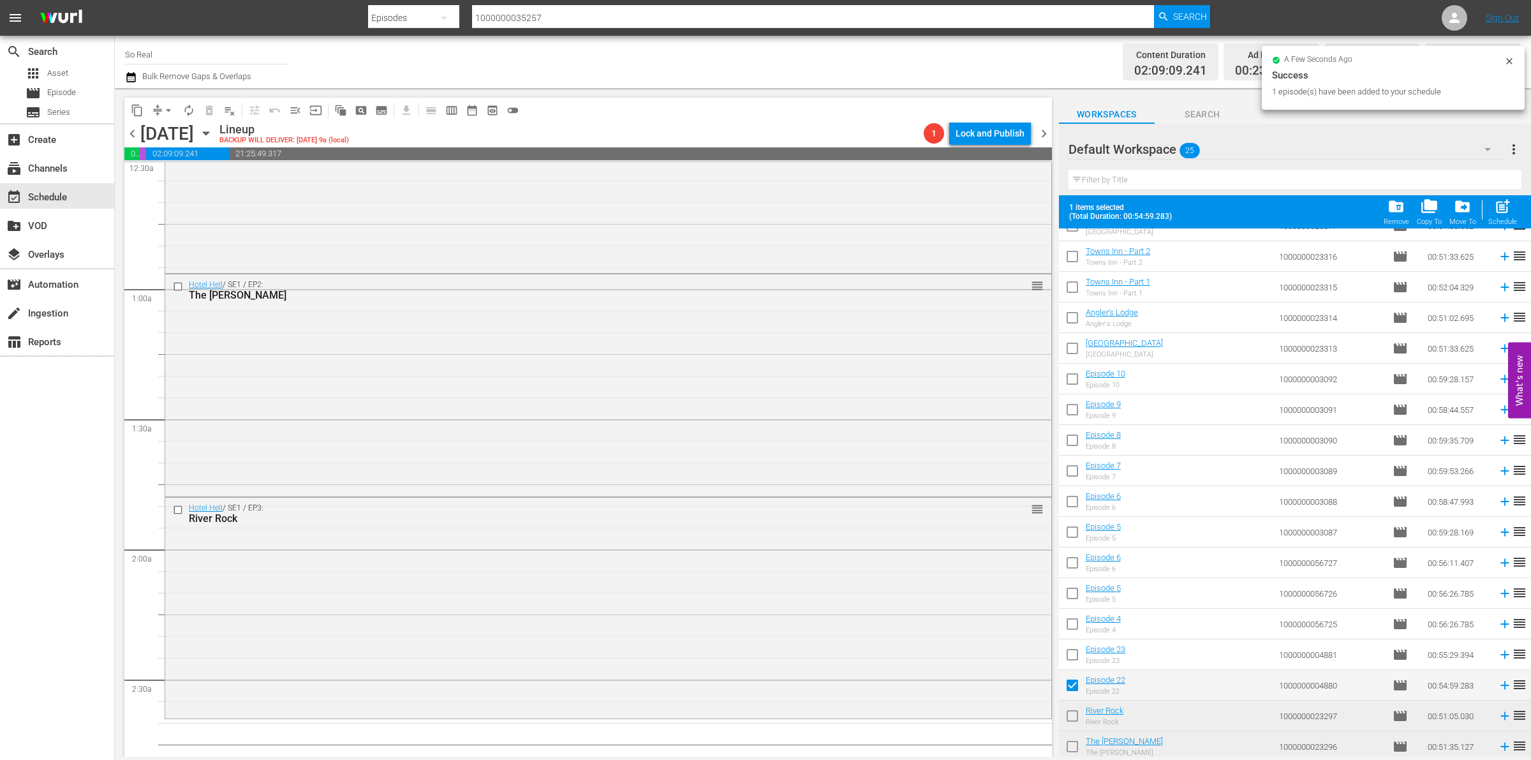
click at [1504, 214] on span "post_add" at bounding box center [1502, 206] width 17 height 17
checkbox input "false"
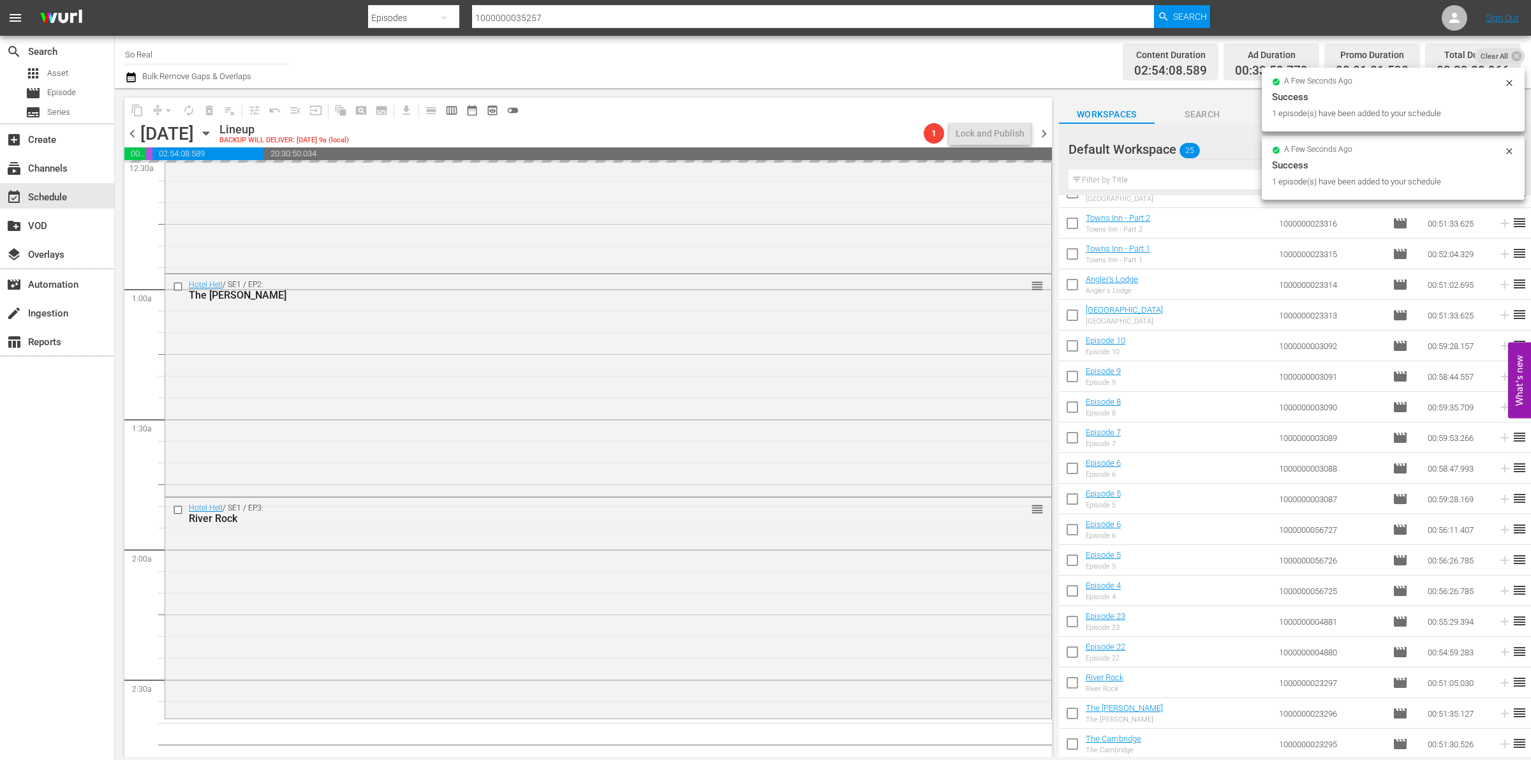
scroll to position [400, 0]
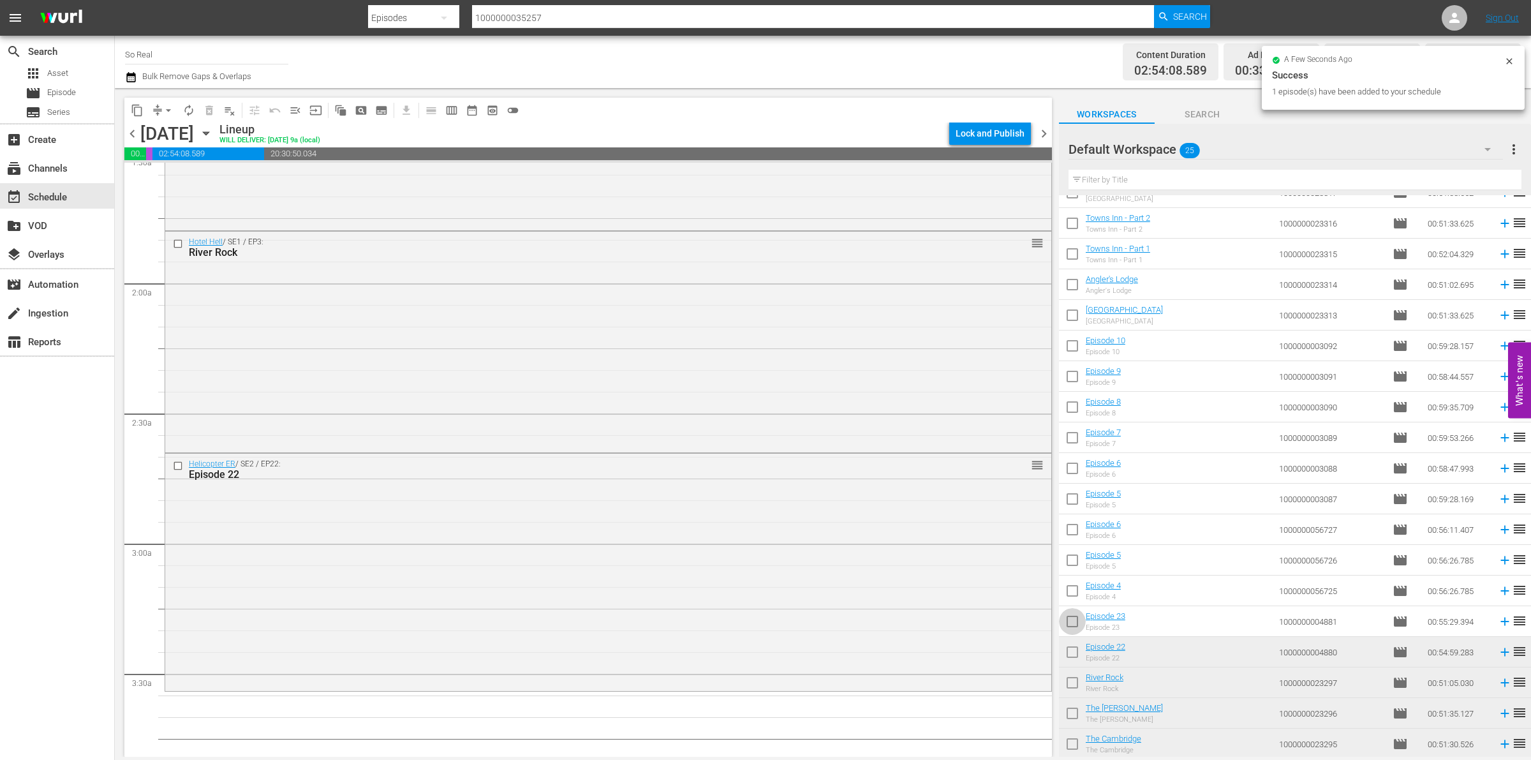
click at [1072, 633] on input "checkbox" at bounding box center [1072, 623] width 27 height 27
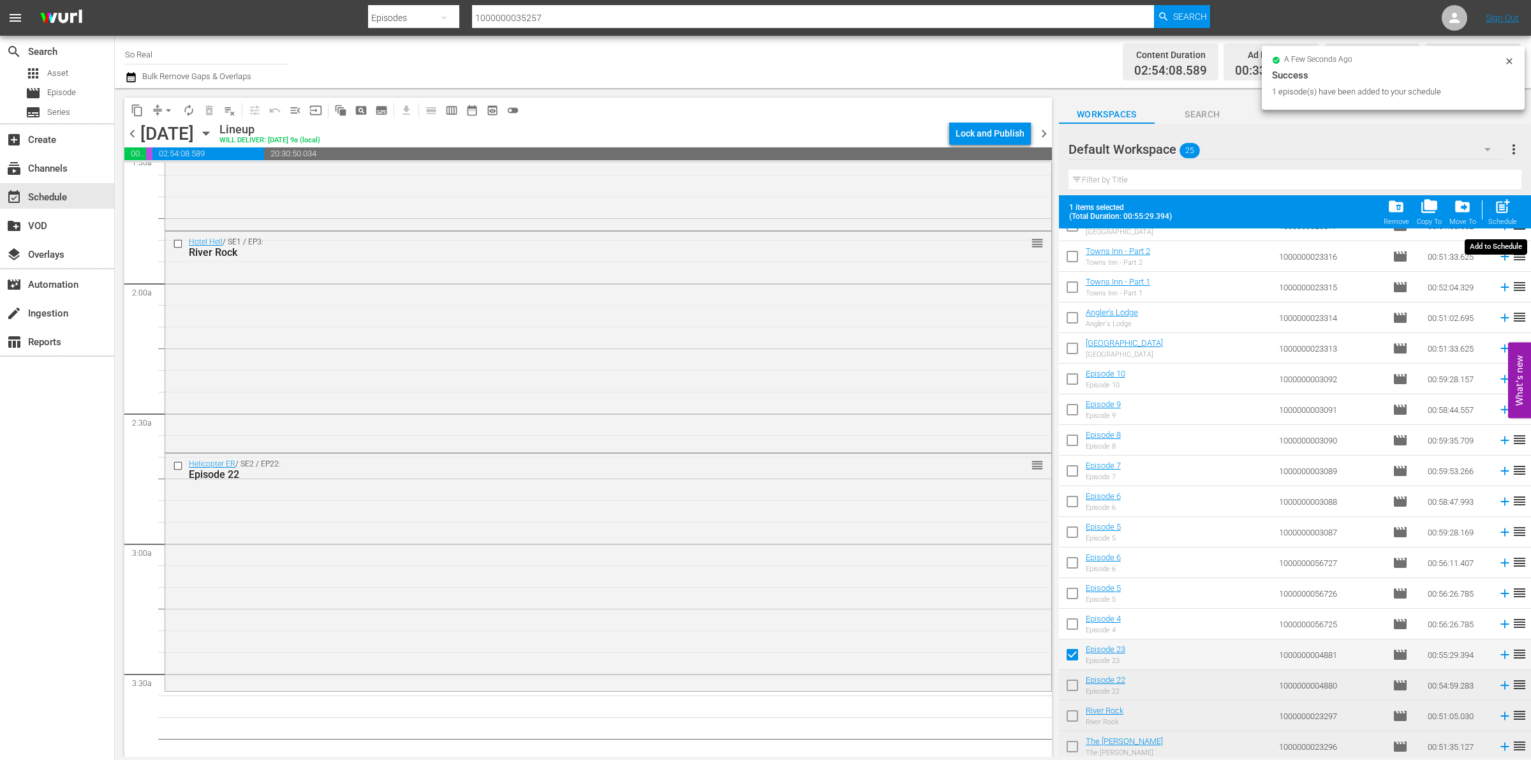
click at [1494, 212] on span "post_add" at bounding box center [1502, 206] width 17 height 17
checkbox input "false"
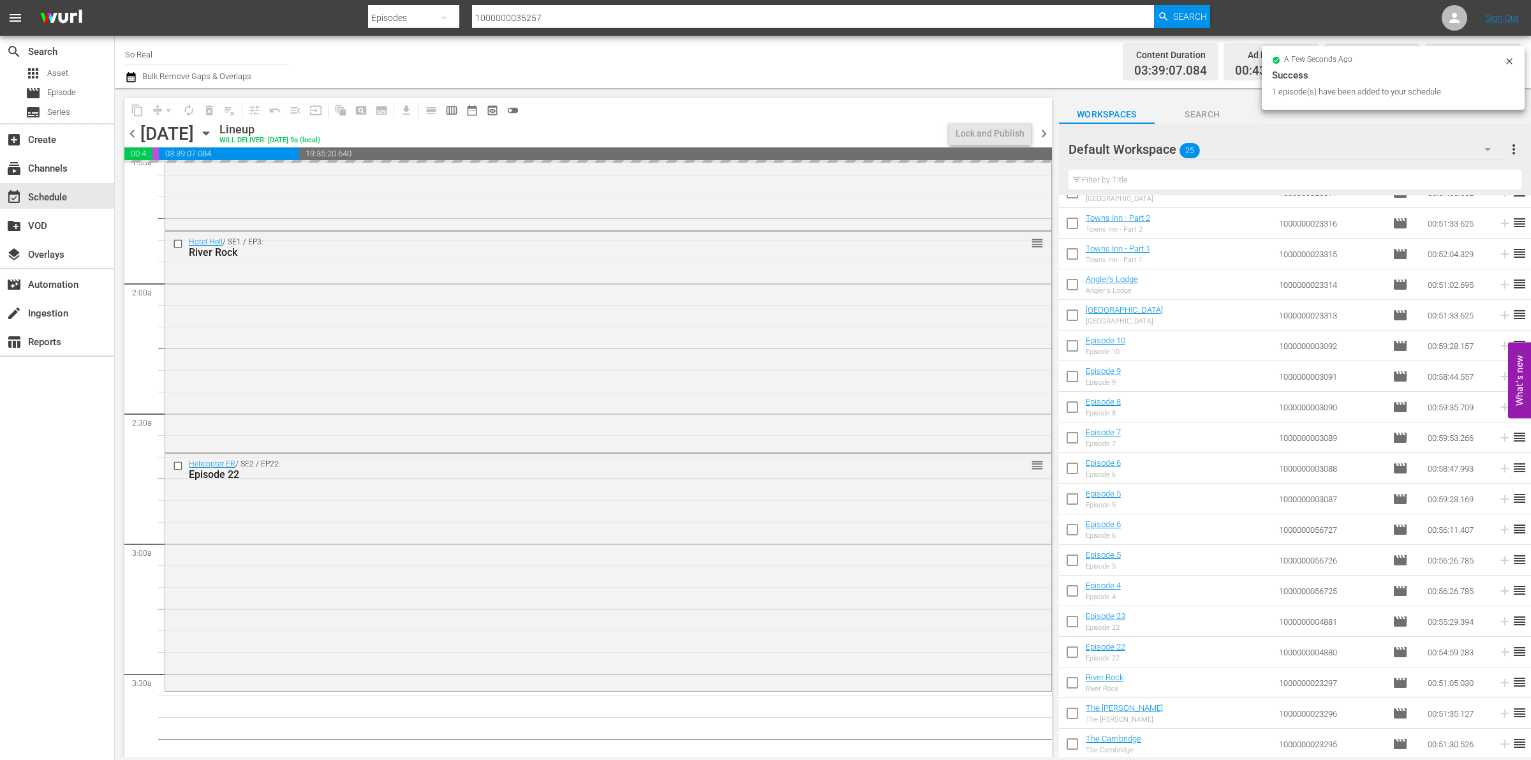
scroll to position [660, 0]
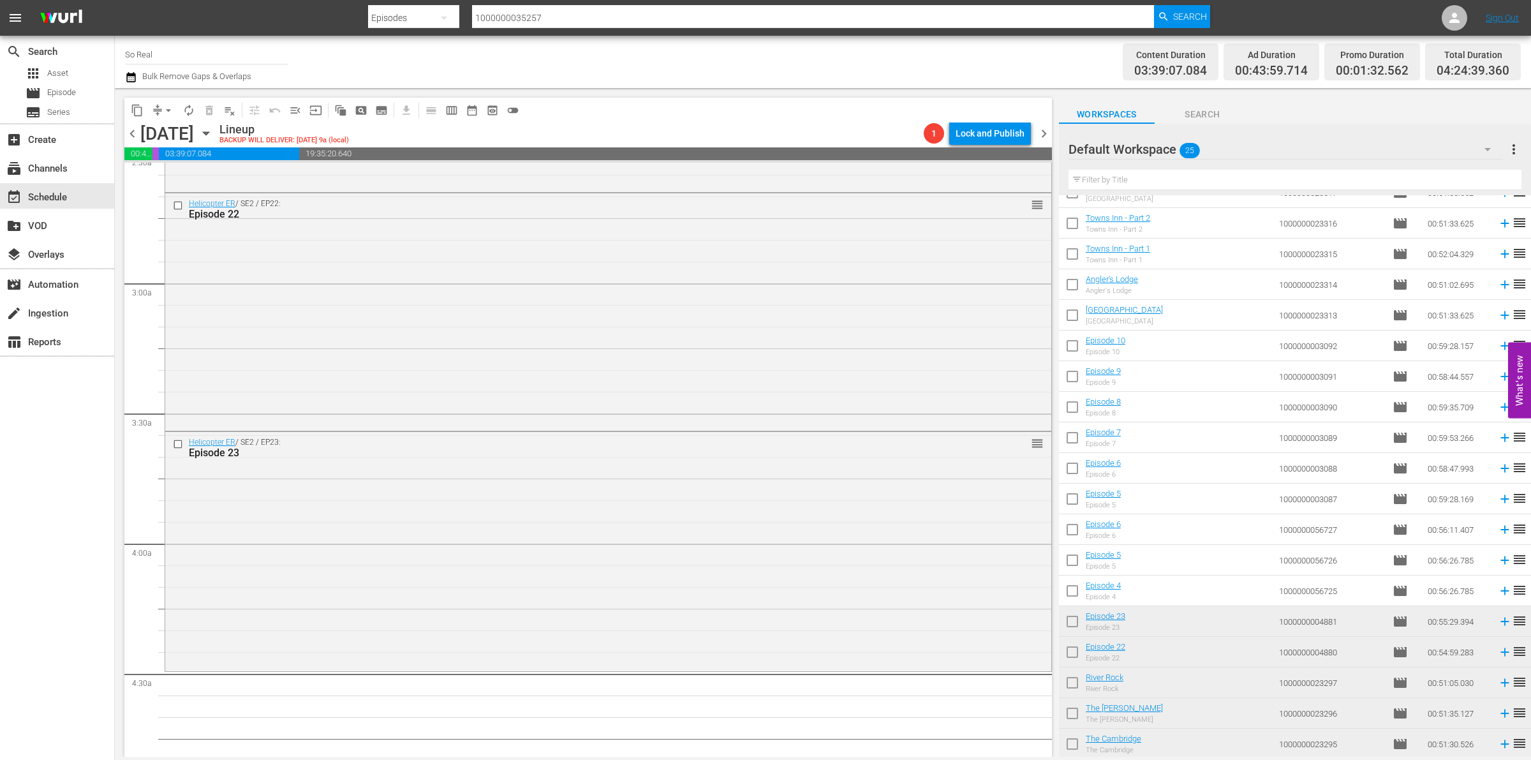
click at [1079, 595] on input "checkbox" at bounding box center [1072, 593] width 27 height 27
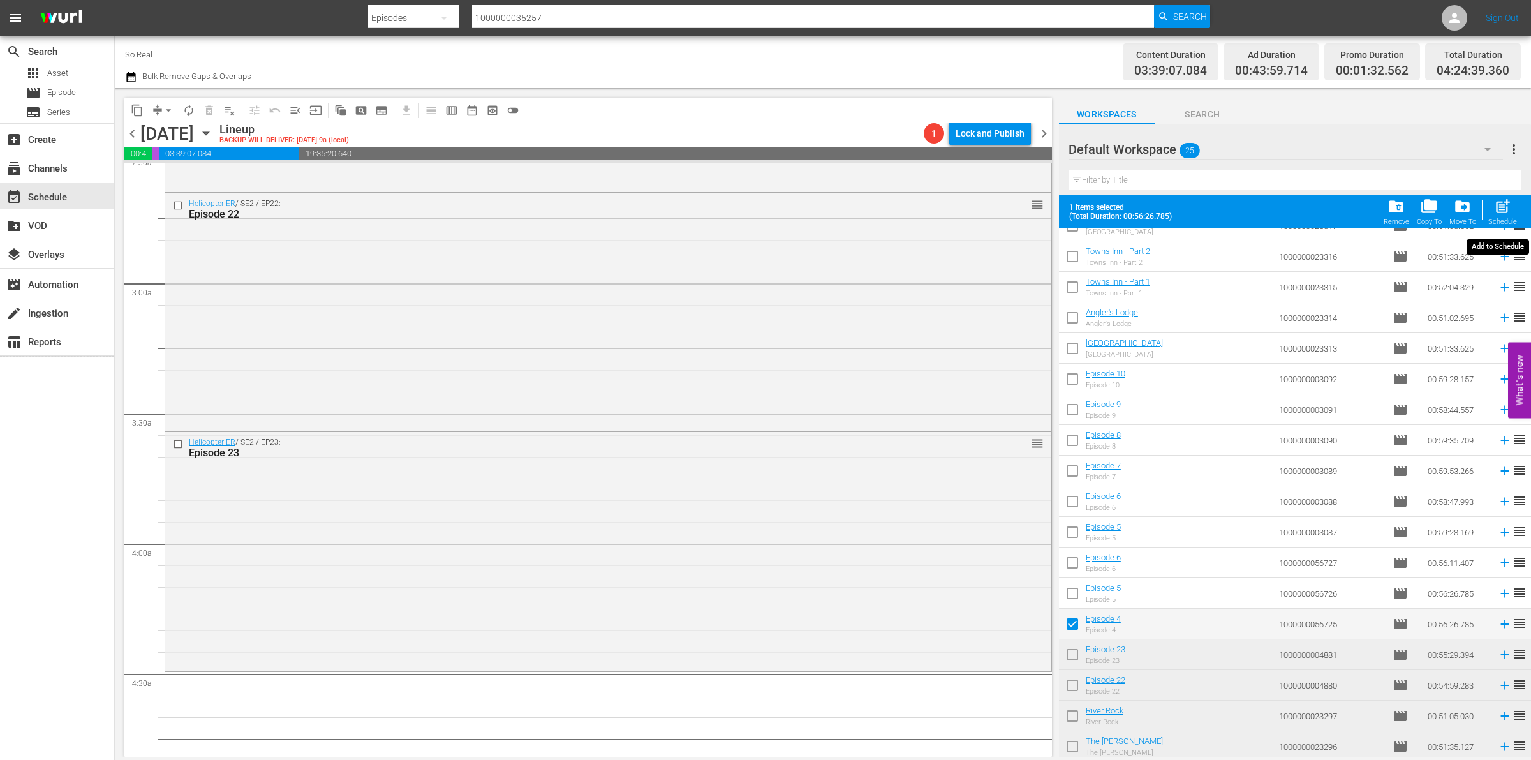
click at [1497, 221] on div "Schedule" at bounding box center [1502, 222] width 29 height 8
checkbox input "false"
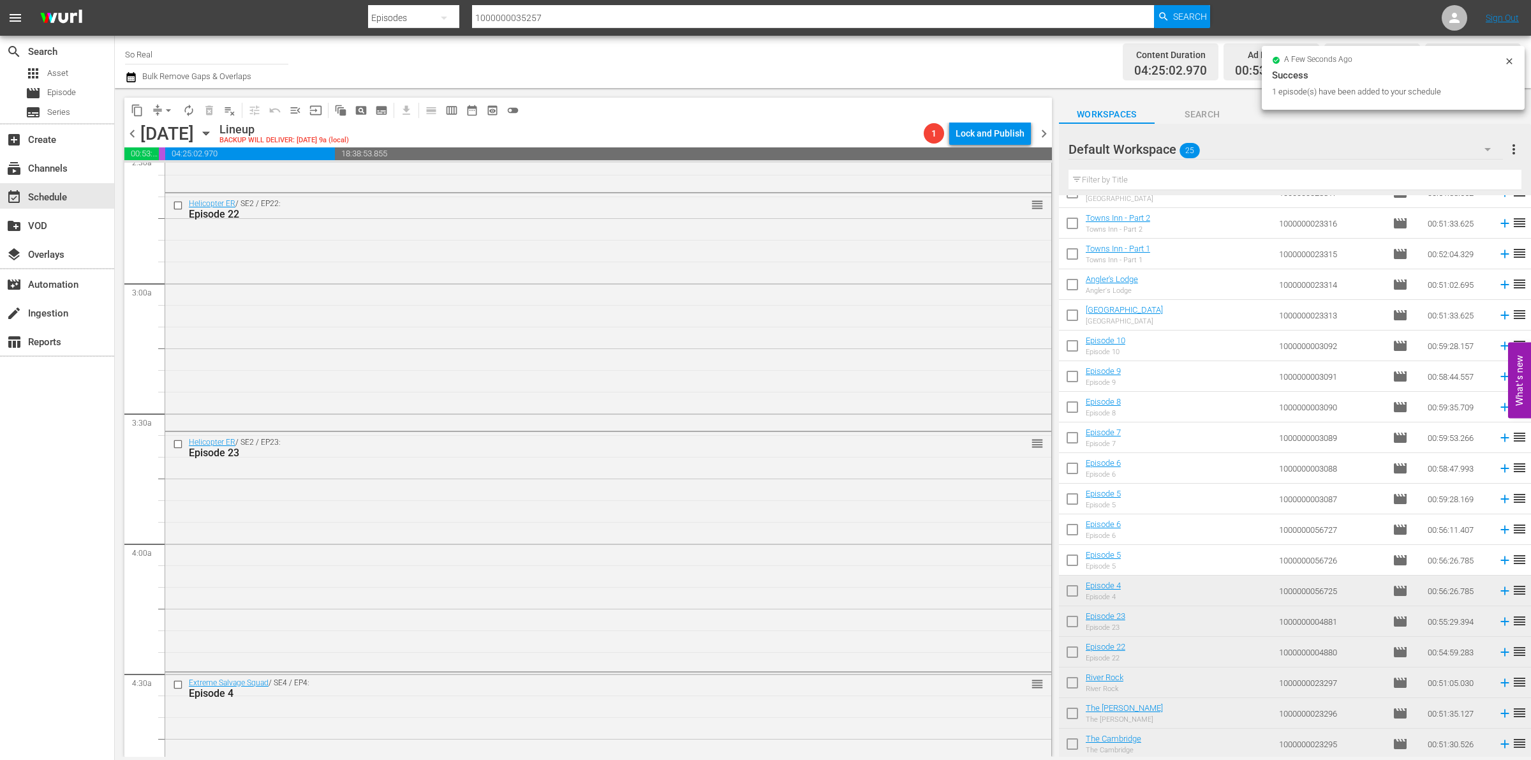
click at [1076, 568] on input "checkbox" at bounding box center [1072, 562] width 27 height 27
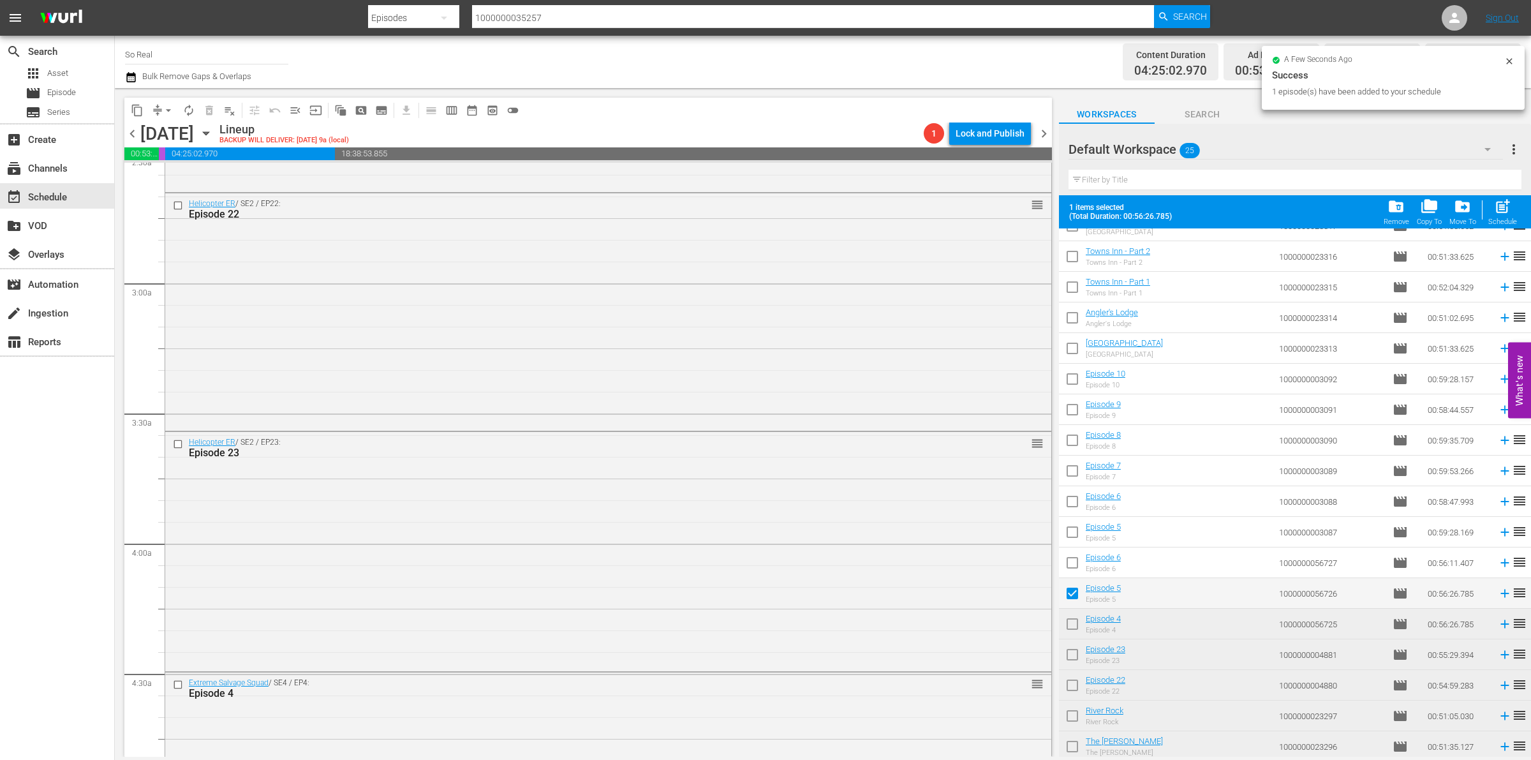
click at [1502, 219] on div "Schedule" at bounding box center [1502, 222] width 29 height 8
checkbox input "false"
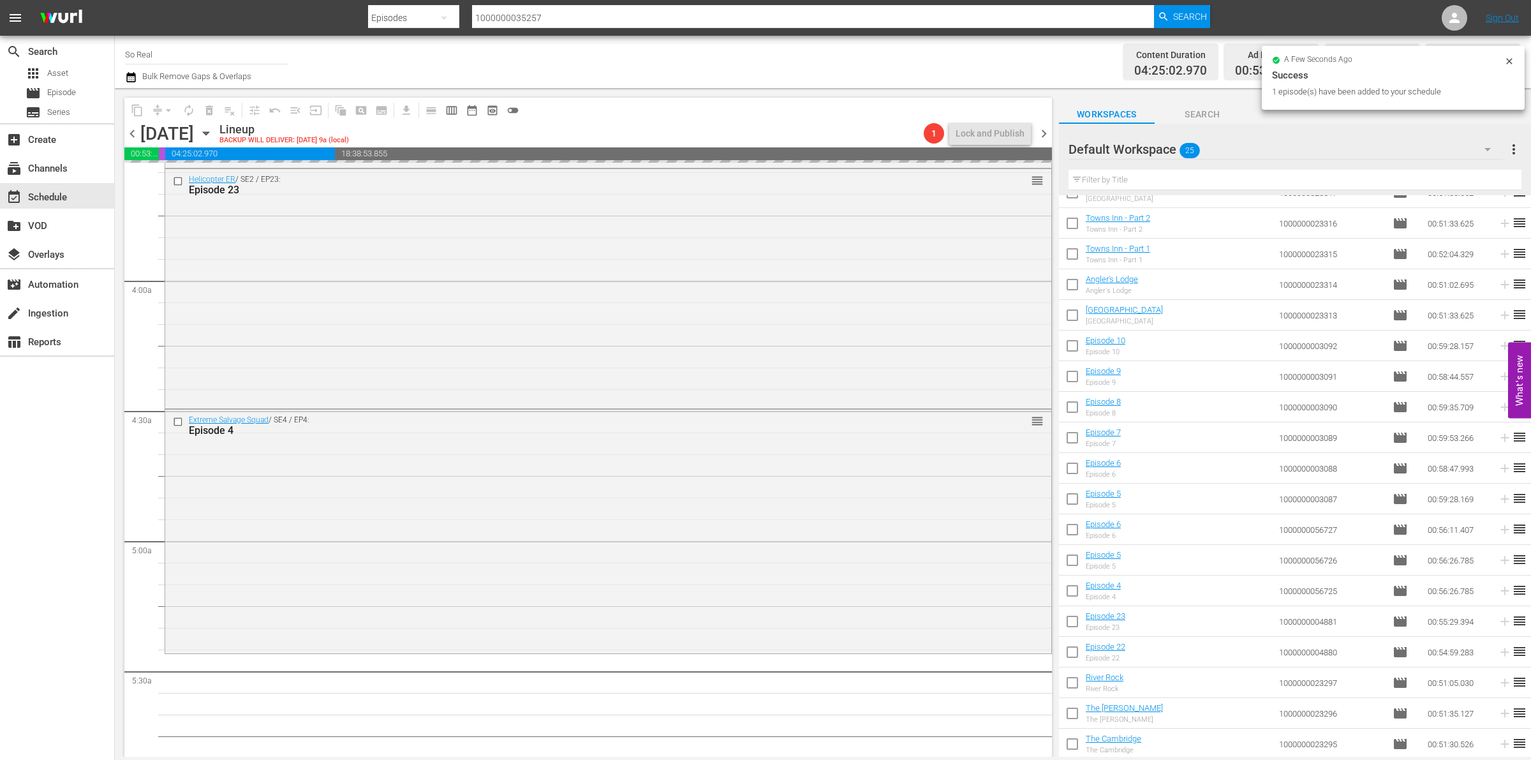
scroll to position [957, 0]
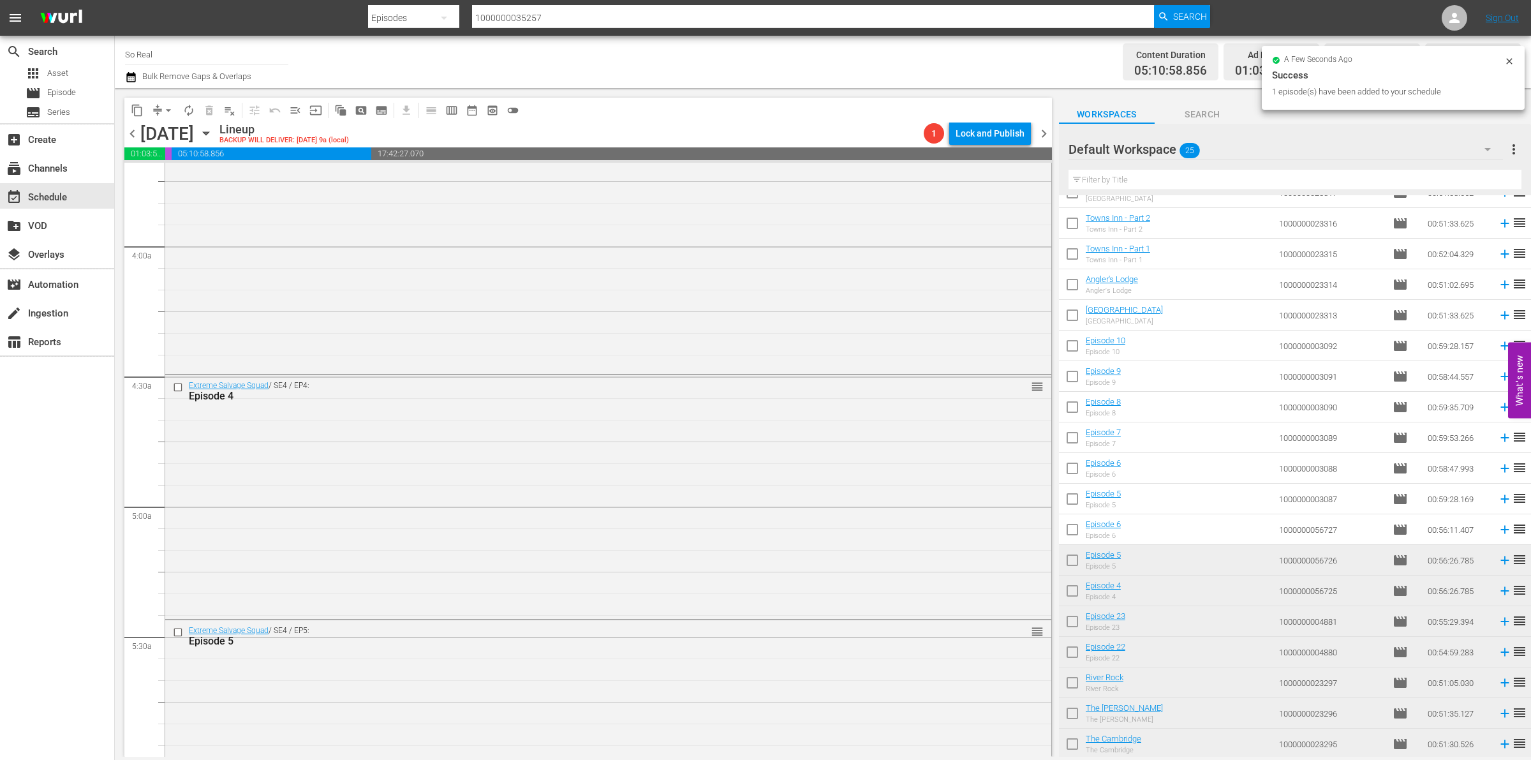
click at [1077, 531] on input "checkbox" at bounding box center [1072, 532] width 27 height 27
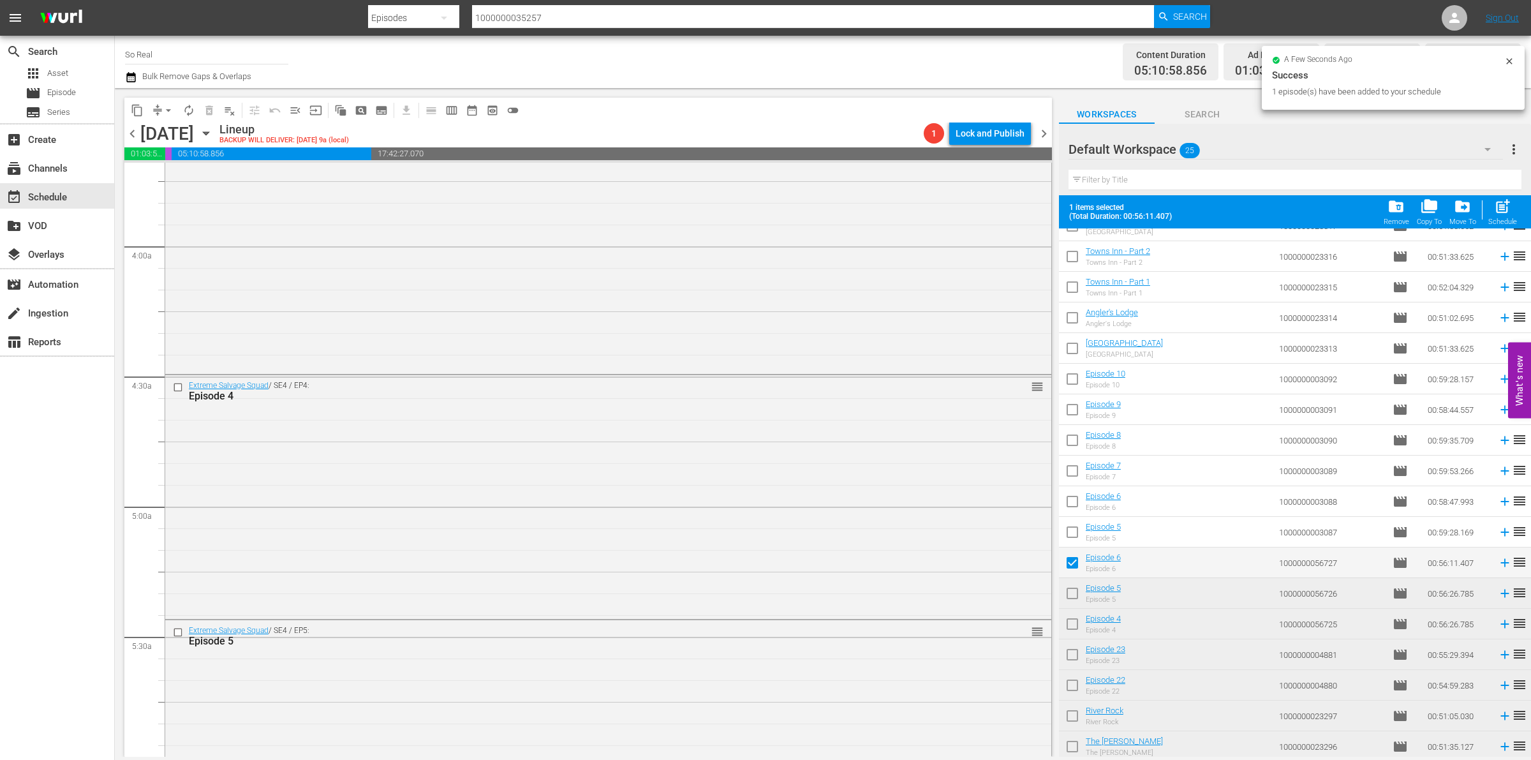
click at [1496, 209] on span "post_add" at bounding box center [1502, 206] width 17 height 17
checkbox input "false"
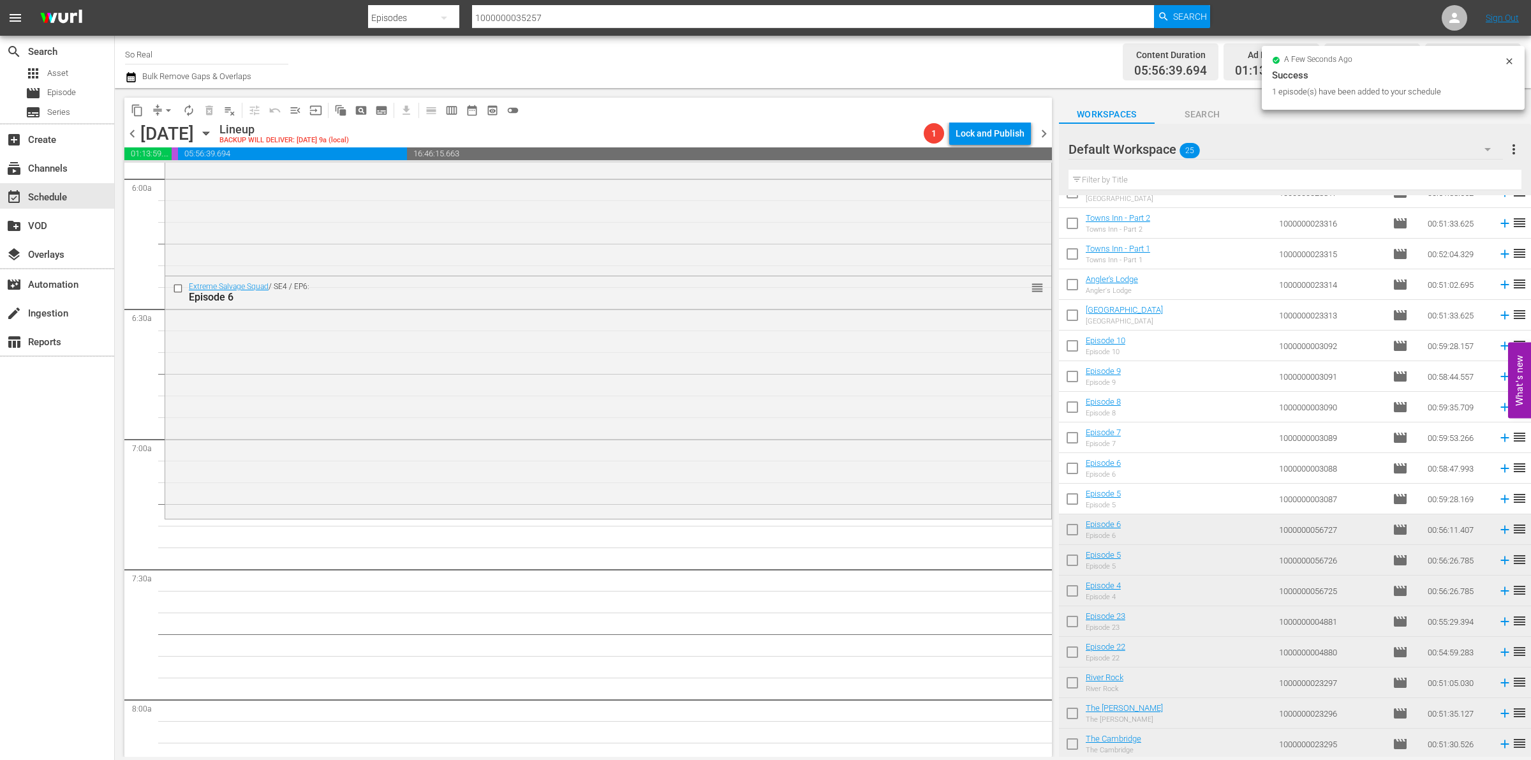
scroll to position [1547, 0]
click at [1073, 501] on input "checkbox" at bounding box center [1072, 501] width 27 height 27
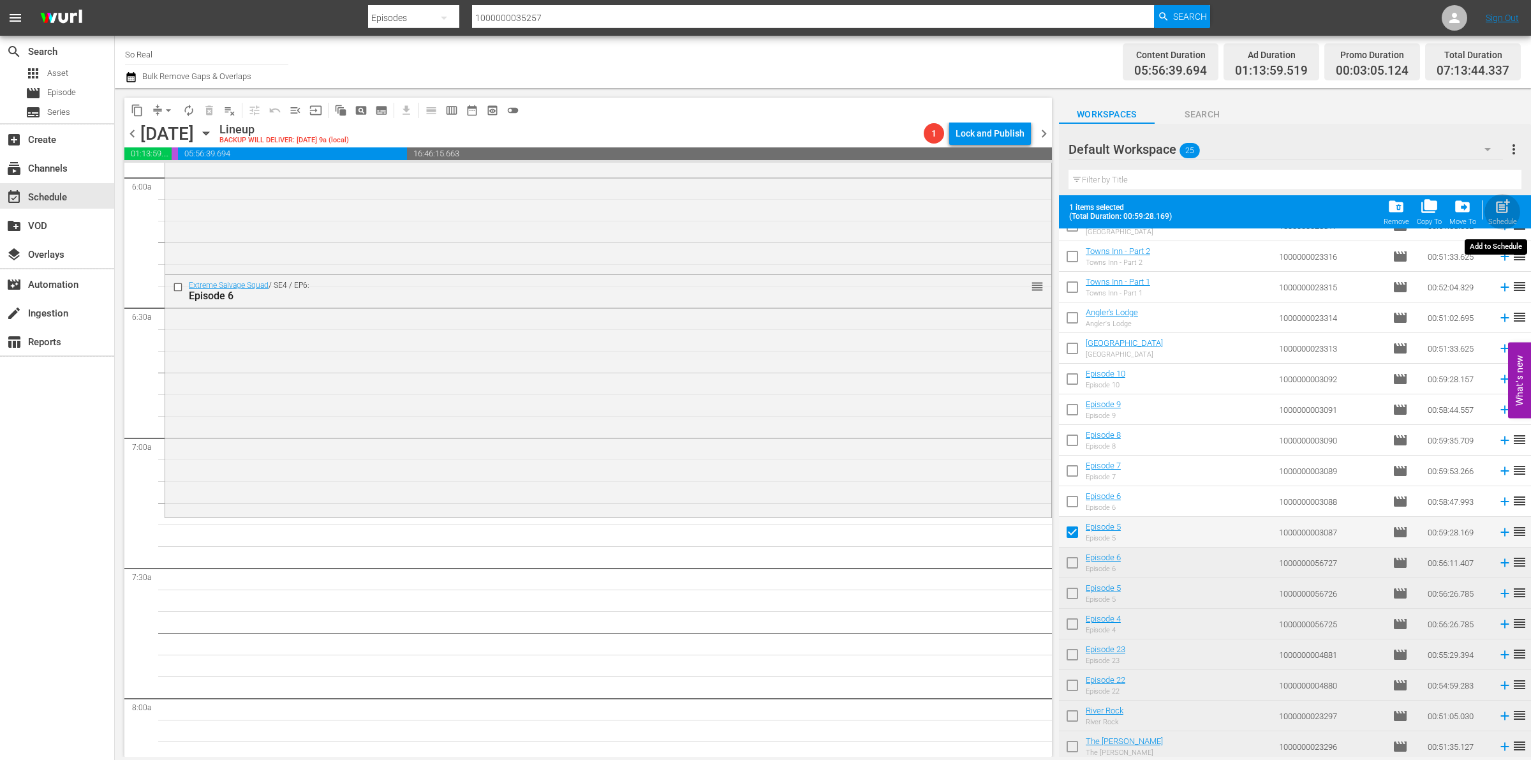
click at [1497, 214] on span "post_add" at bounding box center [1502, 206] width 17 height 17
checkbox input "false"
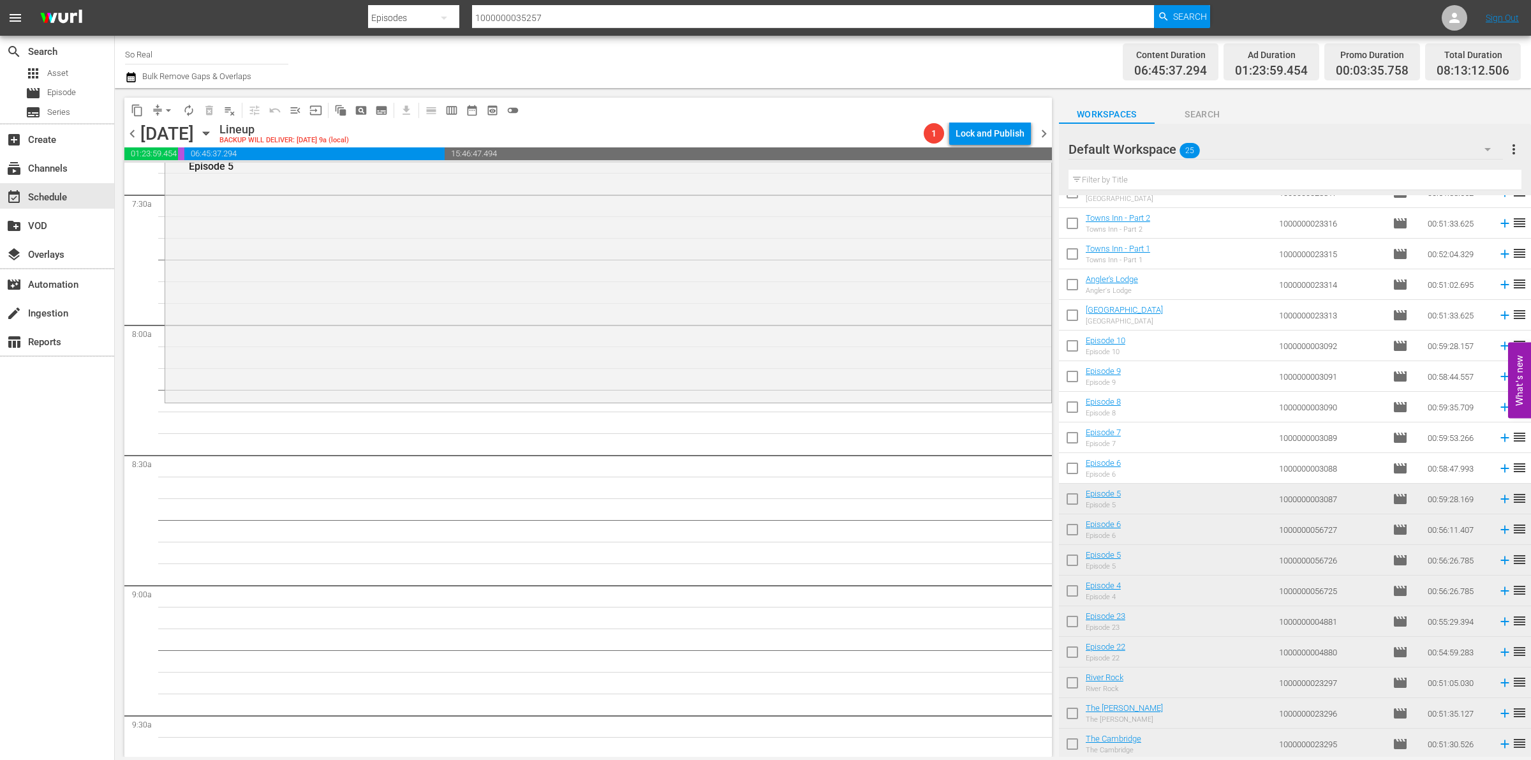
scroll to position [1921, 0]
click at [1072, 474] on input "checkbox" at bounding box center [1072, 470] width 27 height 27
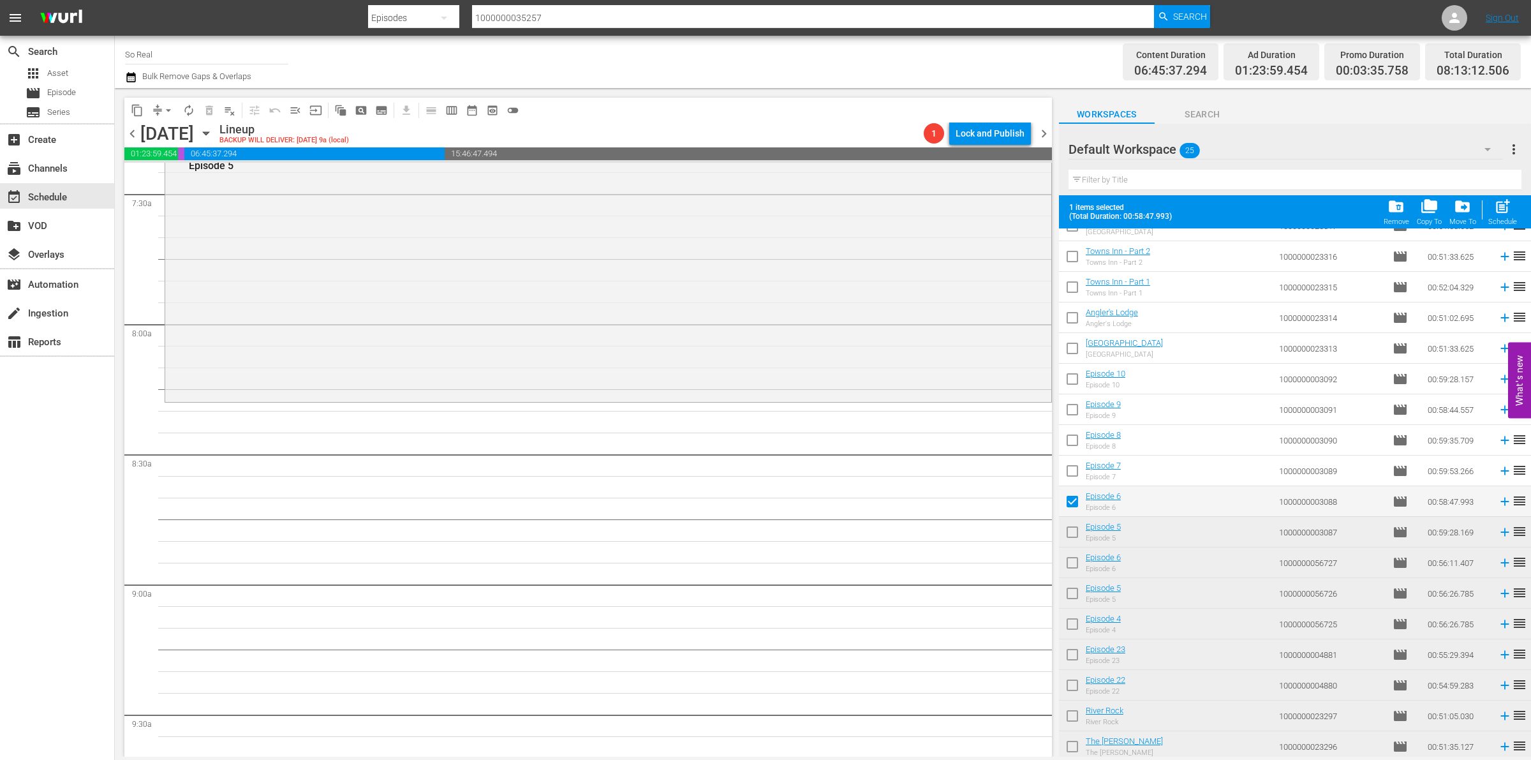
click at [1489, 207] on div "post_add Schedule" at bounding box center [1502, 212] width 29 height 28
checkbox input "false"
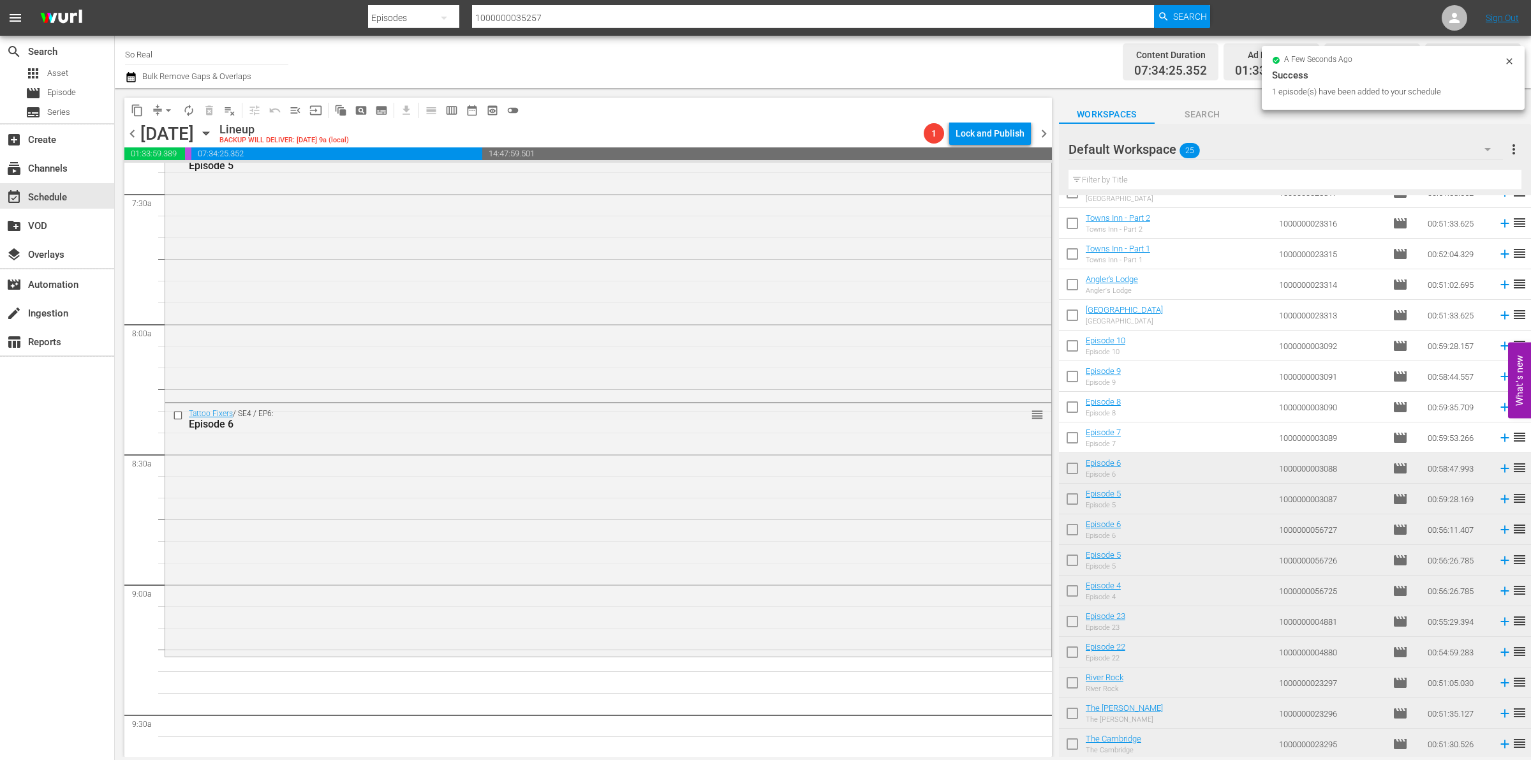
click at [1069, 437] on input "checkbox" at bounding box center [1072, 440] width 27 height 27
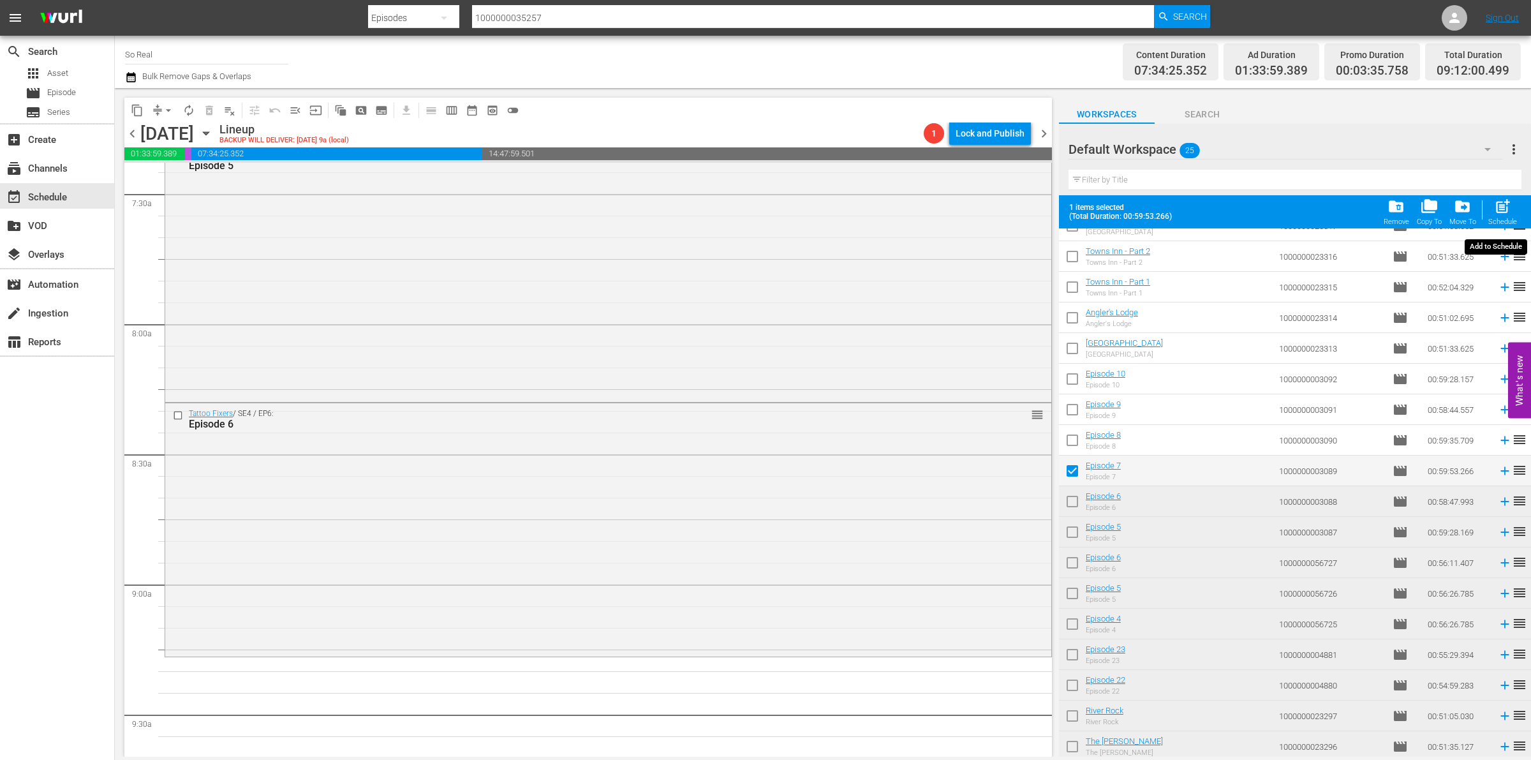
click at [1502, 212] on span "post_add" at bounding box center [1502, 206] width 17 height 17
checkbox input "false"
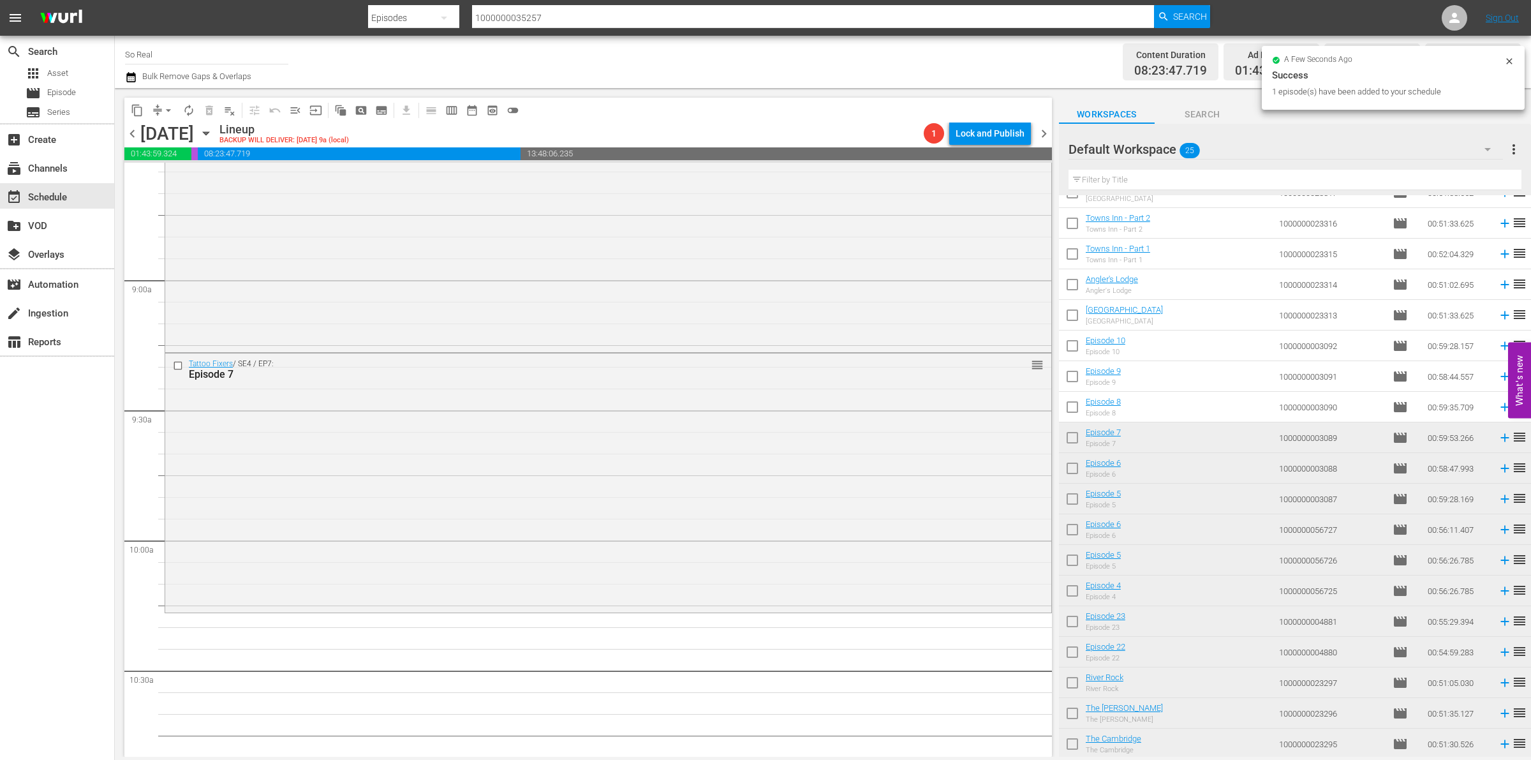
scroll to position [2337, 0]
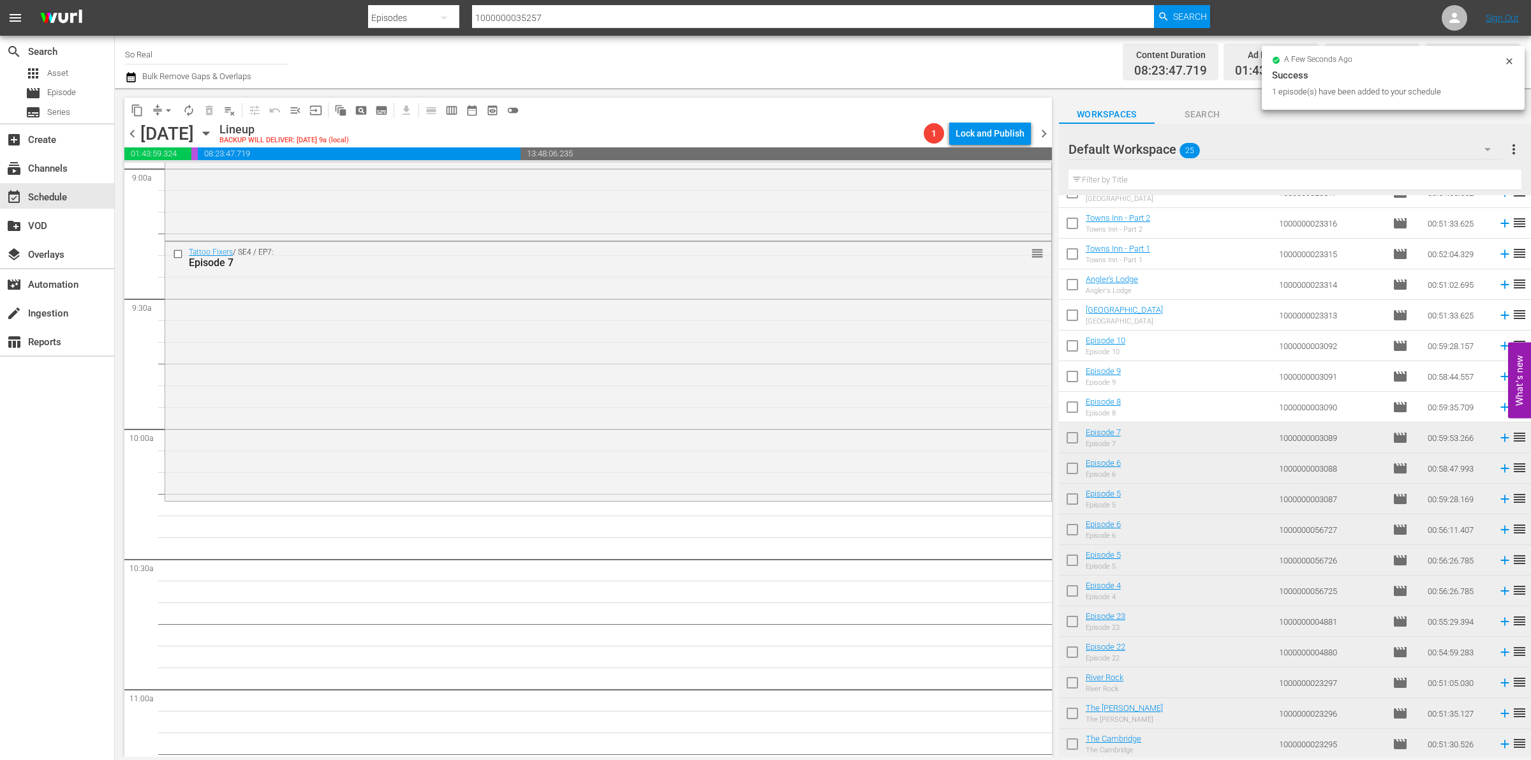
click at [1072, 409] on input "checkbox" at bounding box center [1072, 409] width 27 height 27
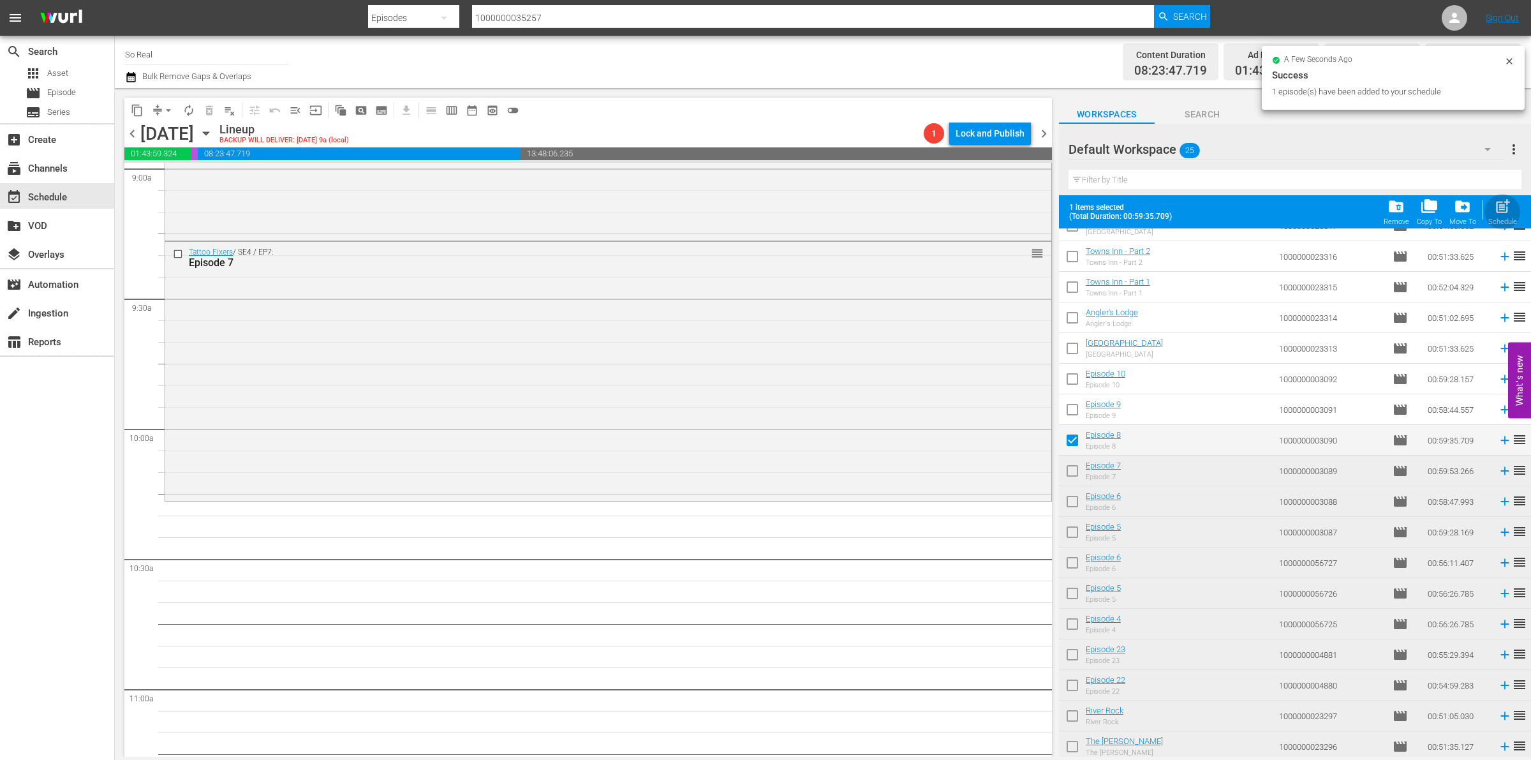
click at [1512, 201] on div "post_add Schedule" at bounding box center [1502, 212] width 29 height 28
checkbox input "false"
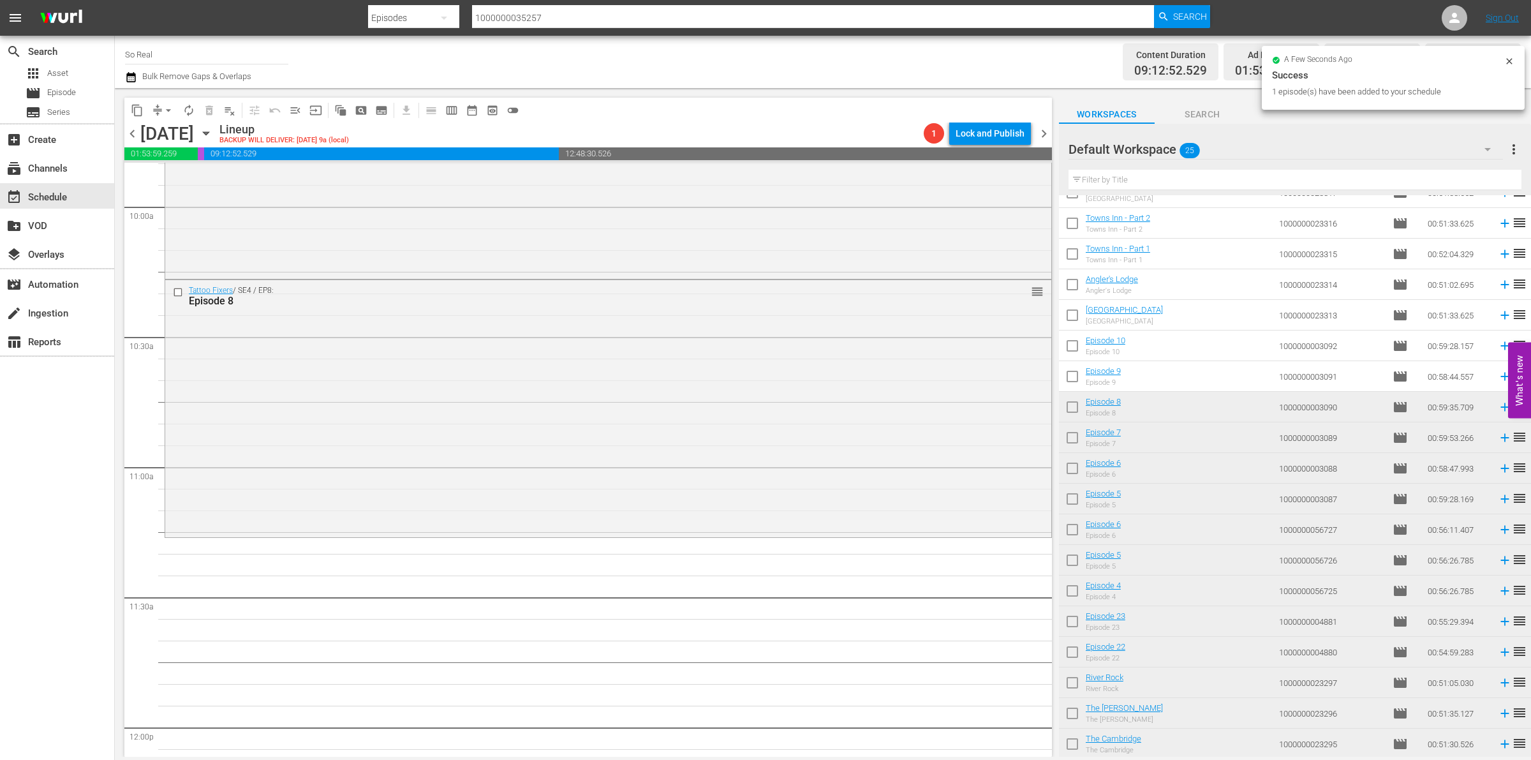
scroll to position [2613, 0]
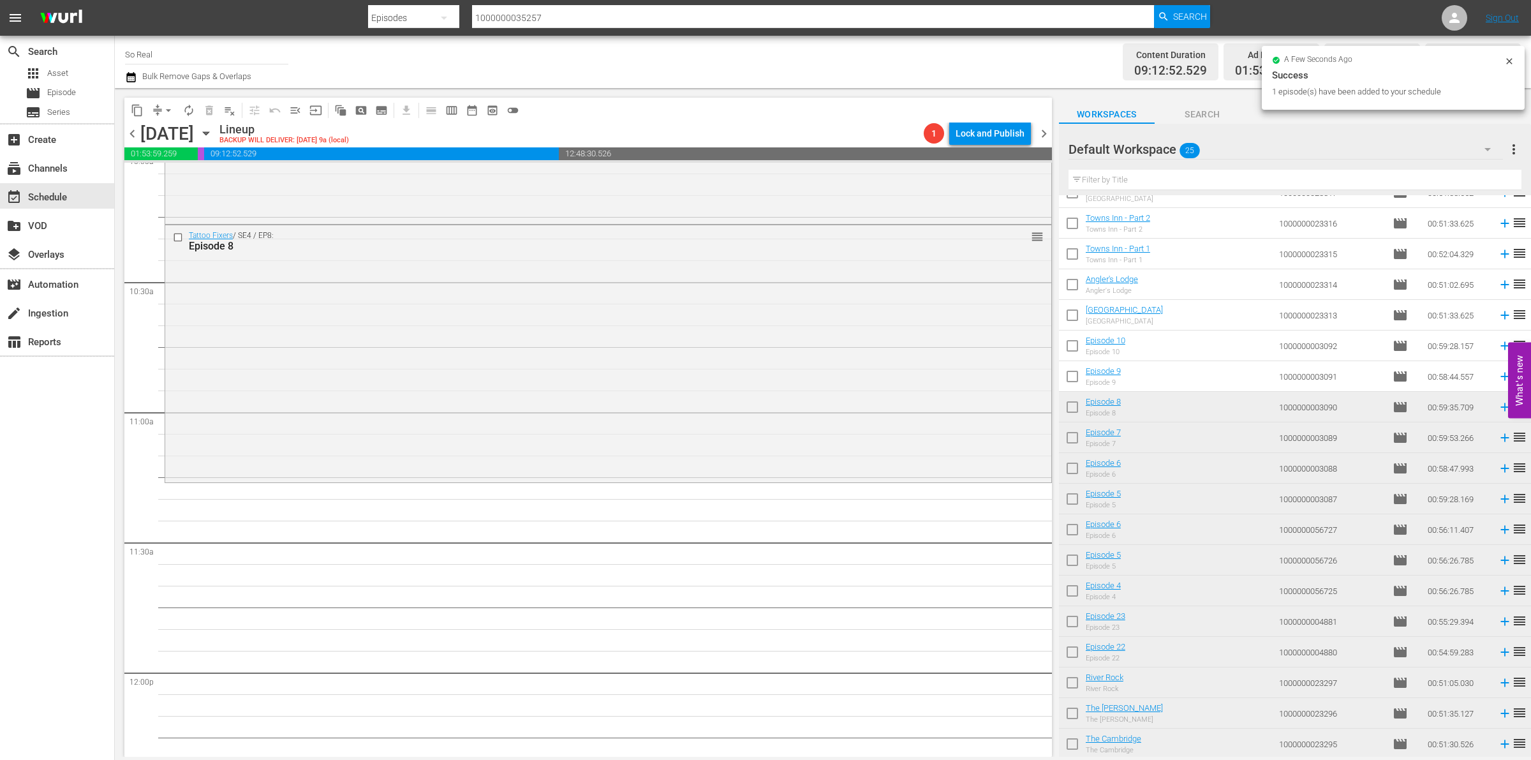
click at [1073, 375] on input "checkbox" at bounding box center [1072, 379] width 27 height 27
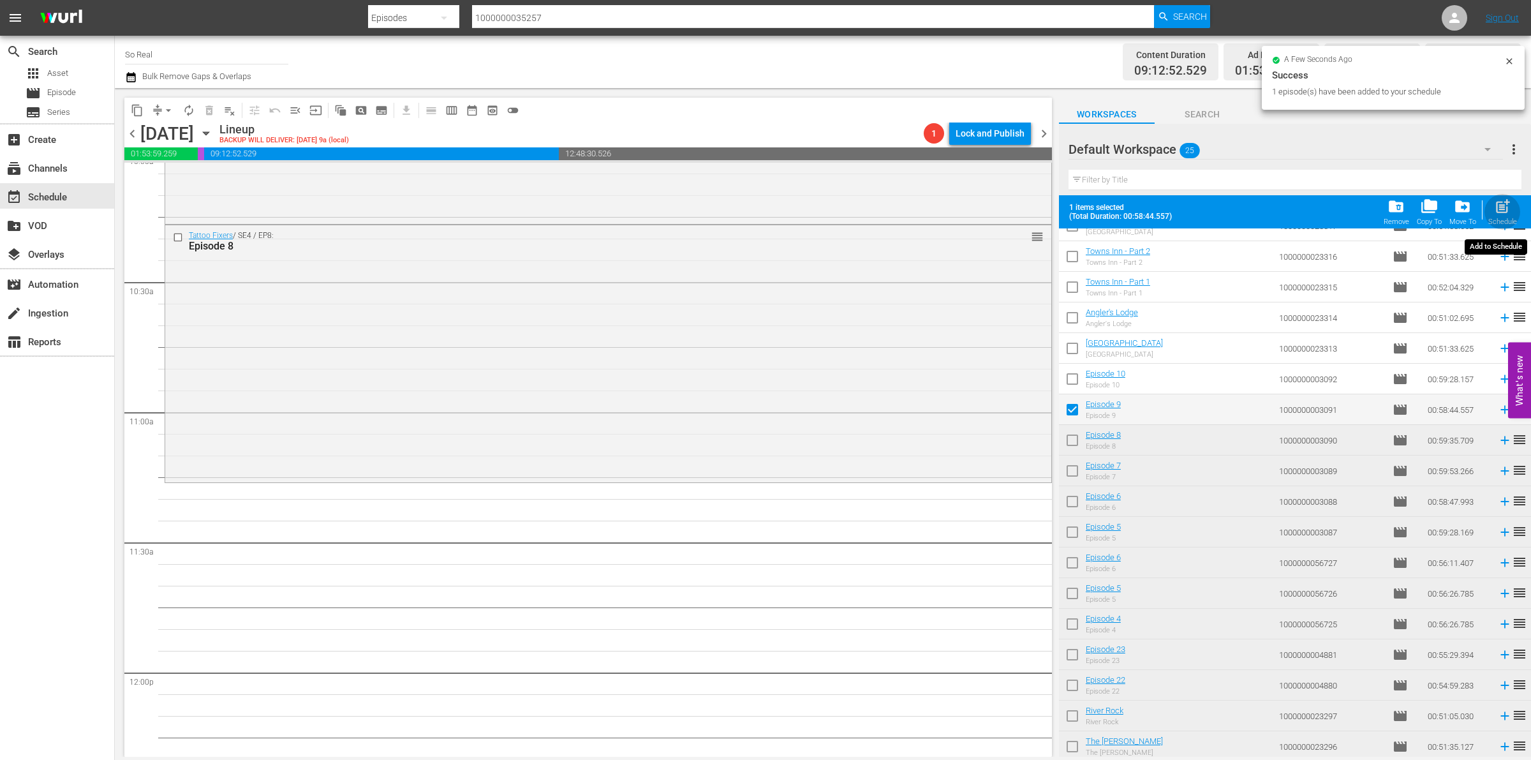
click at [1499, 209] on span "post_add" at bounding box center [1502, 206] width 17 height 17
checkbox input "false"
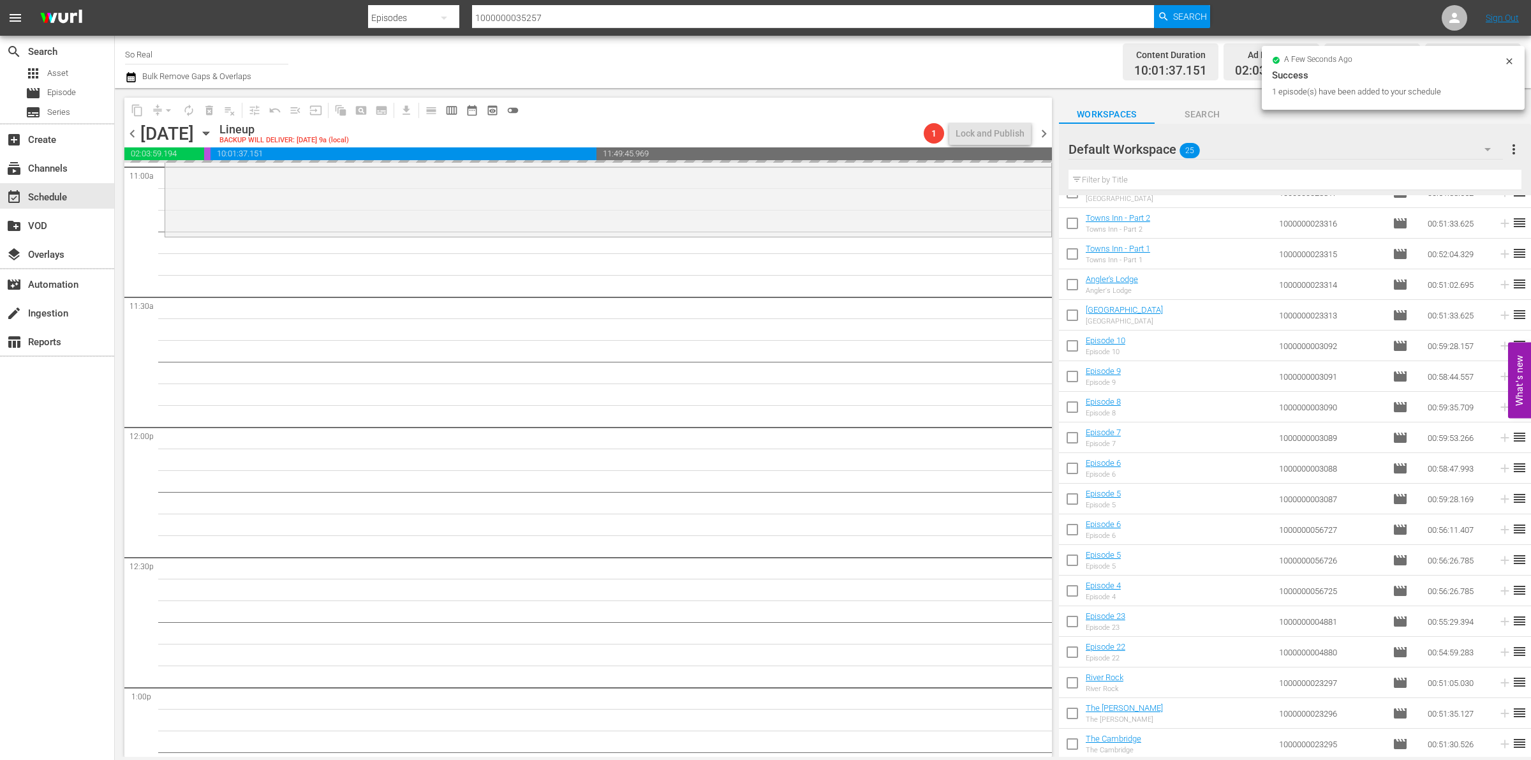
scroll to position [2871, 0]
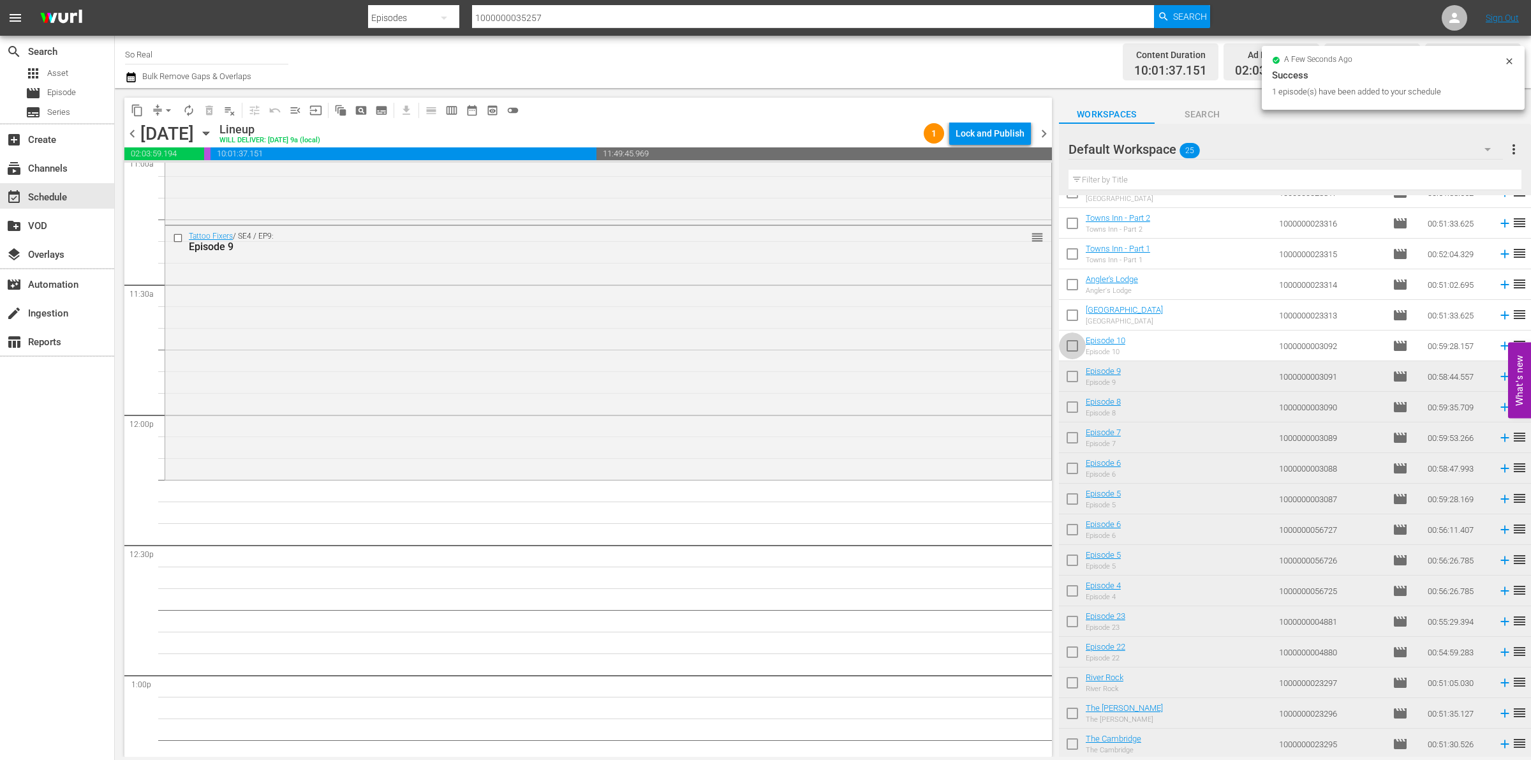
click at [1080, 352] on input "checkbox" at bounding box center [1072, 348] width 27 height 27
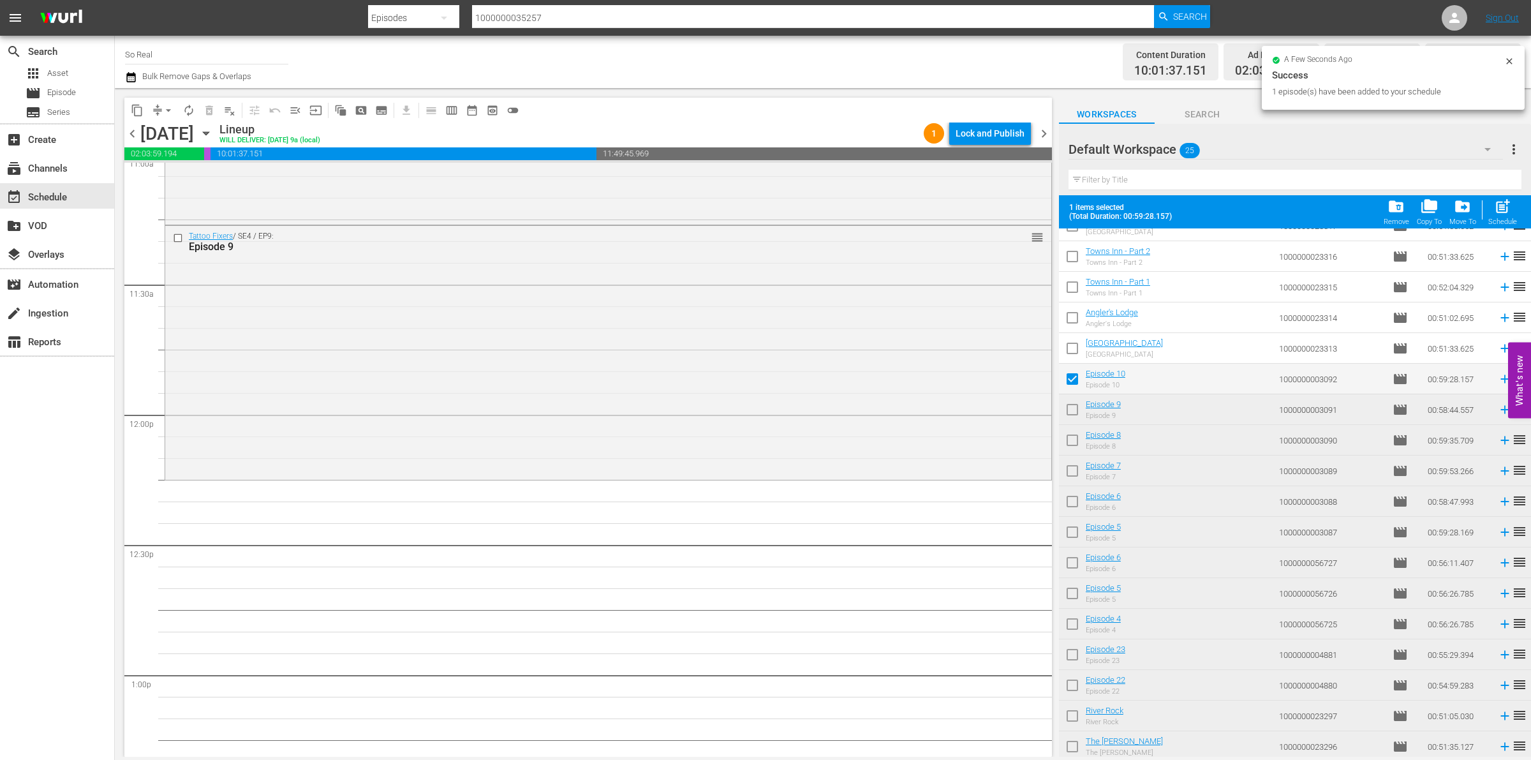
click at [1499, 214] on span "post_add" at bounding box center [1502, 206] width 17 height 17
checkbox input "false"
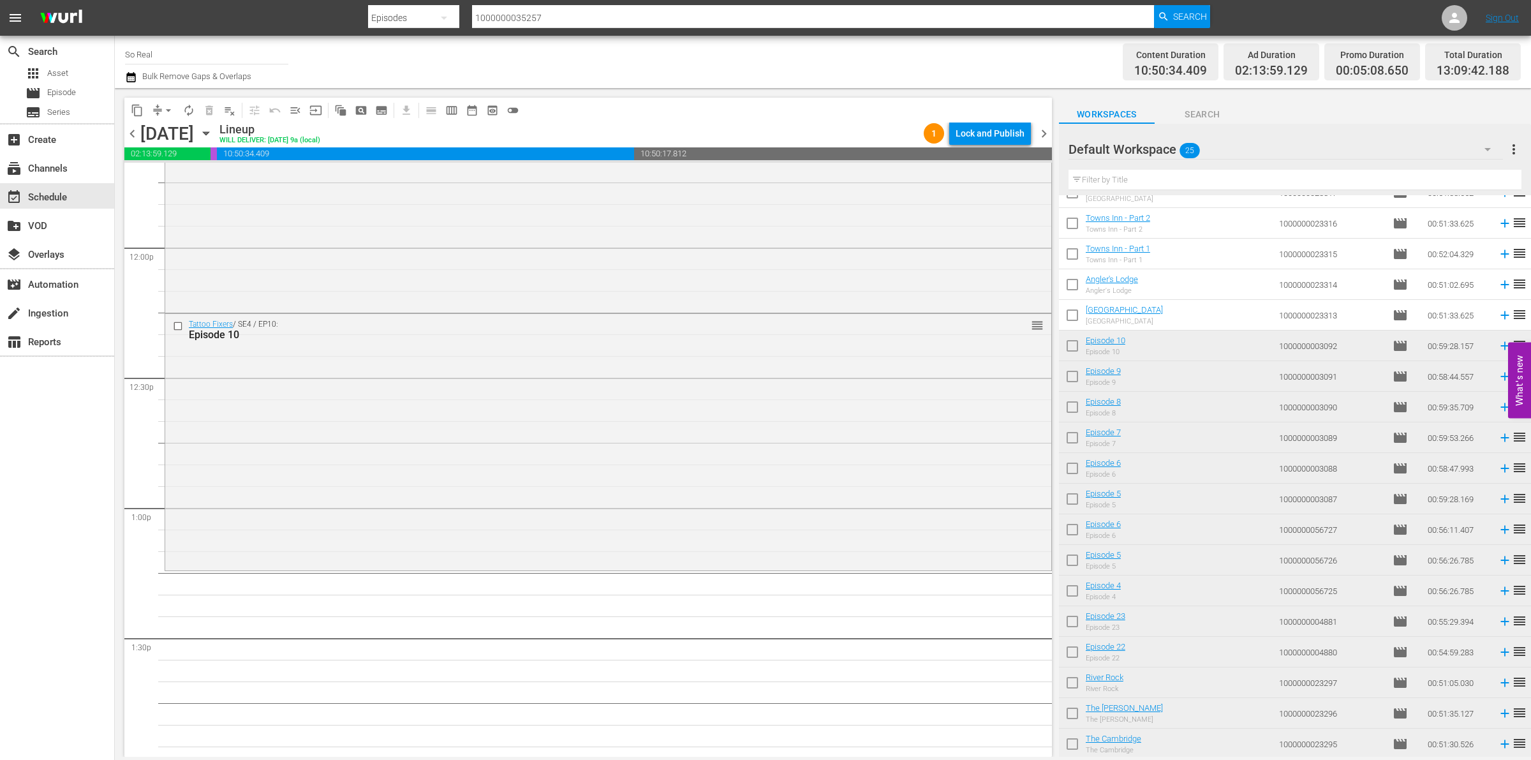
scroll to position [3040, 0]
click at [1072, 316] on input "checkbox" at bounding box center [1072, 317] width 27 height 27
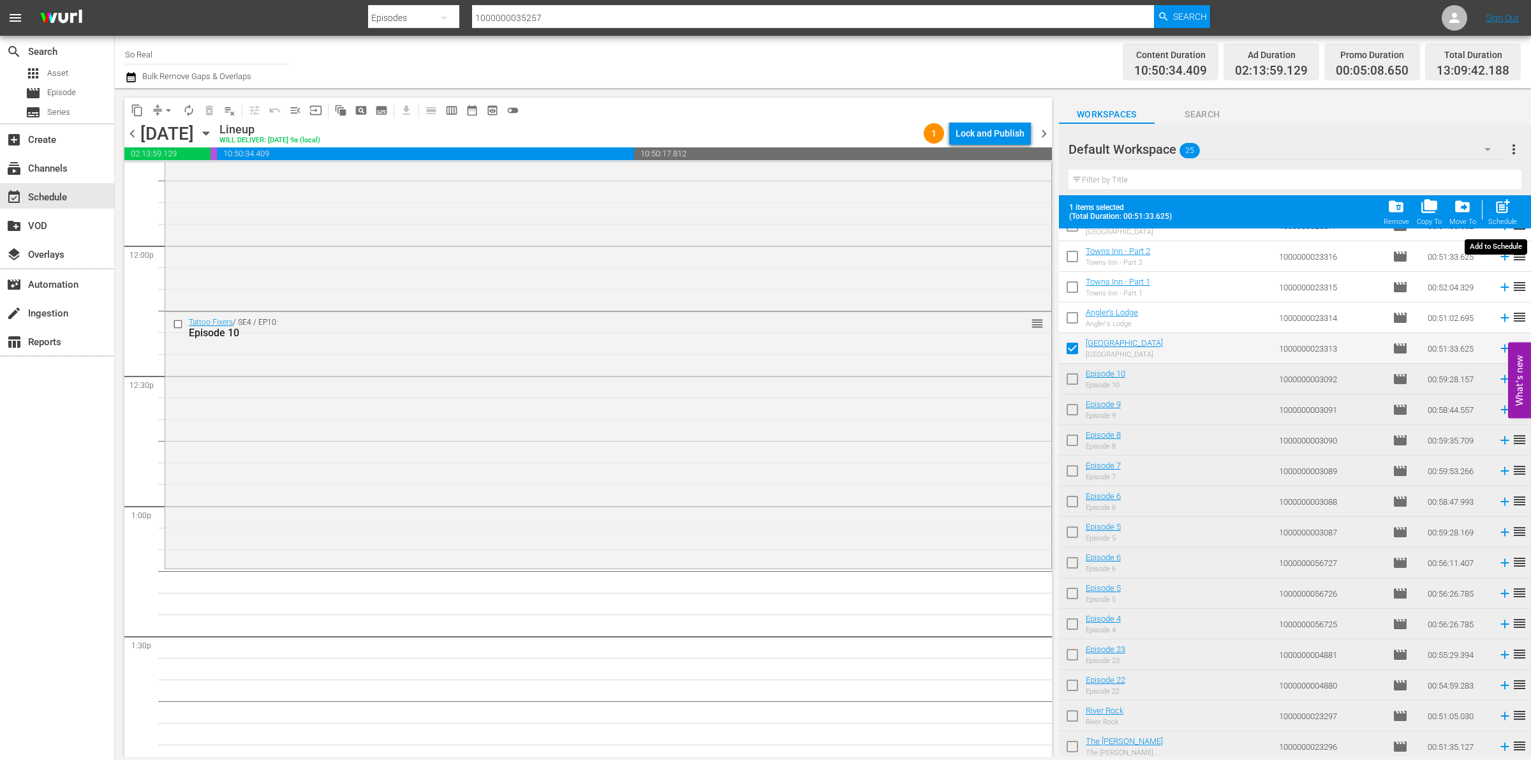
click at [1502, 215] on span "post_add" at bounding box center [1502, 206] width 17 height 17
checkbox input "false"
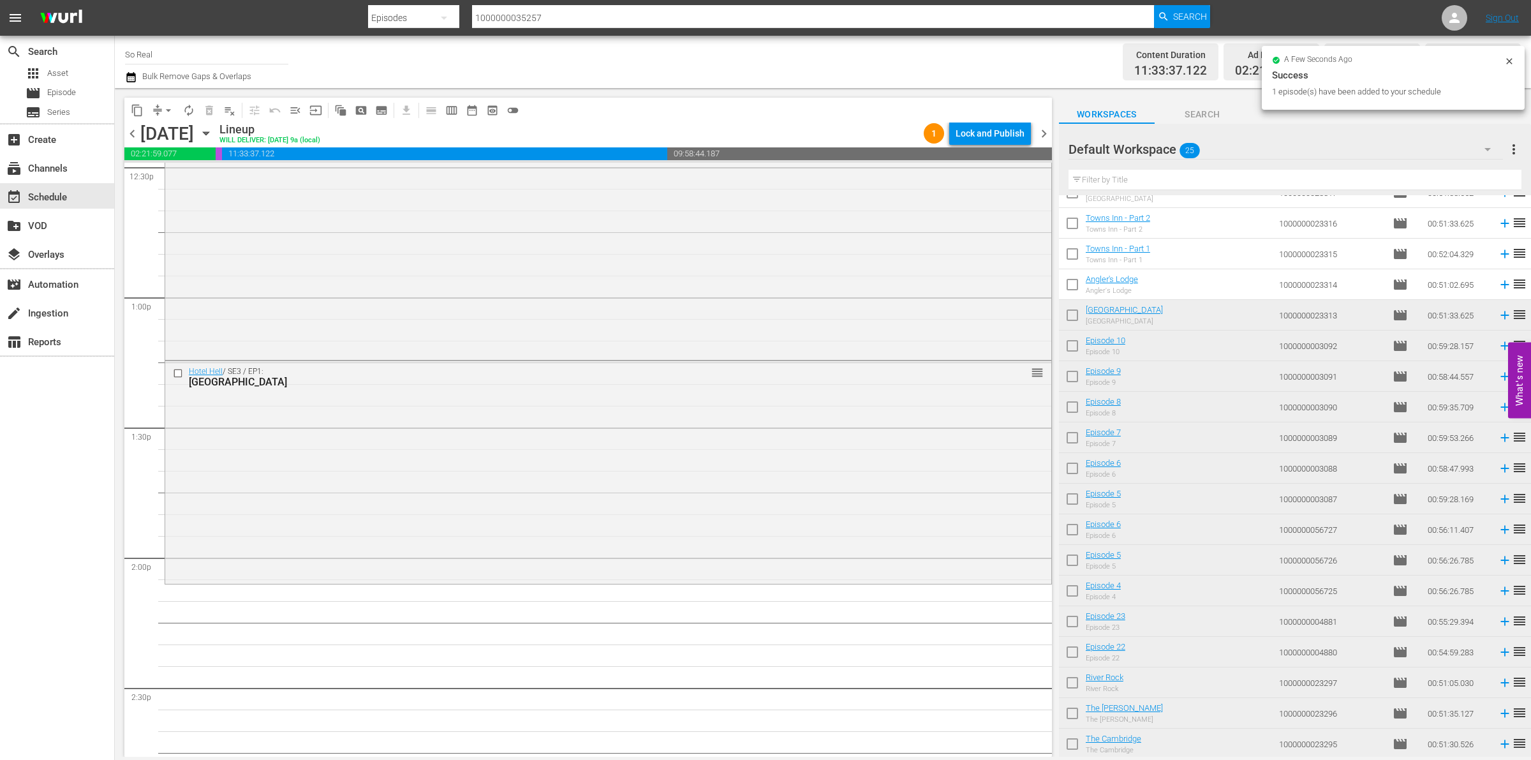
scroll to position [3250, 0]
click at [1075, 276] on input "checkbox" at bounding box center [1072, 287] width 27 height 27
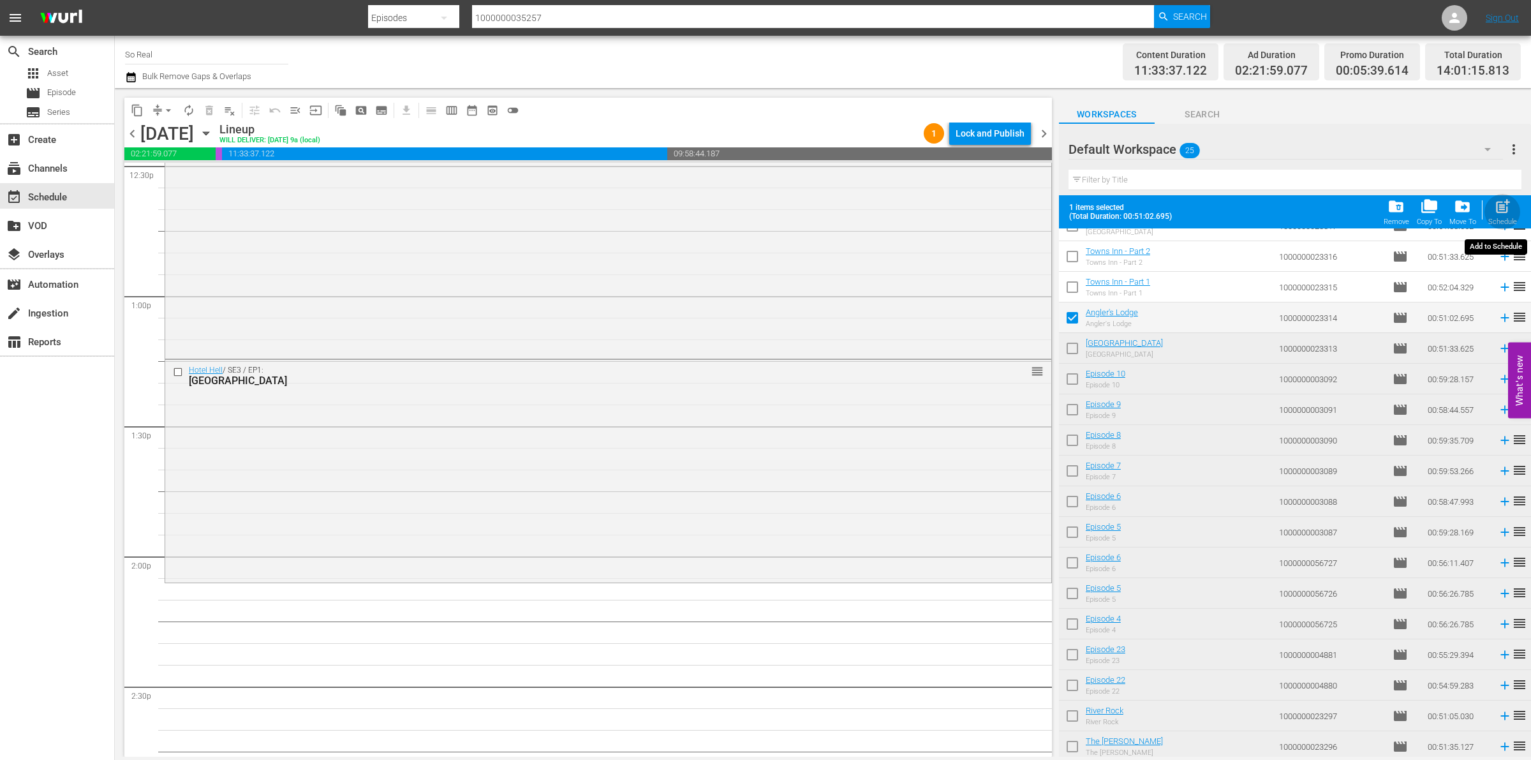
click at [1507, 212] on span "post_add" at bounding box center [1502, 206] width 17 height 17
checkbox input "false"
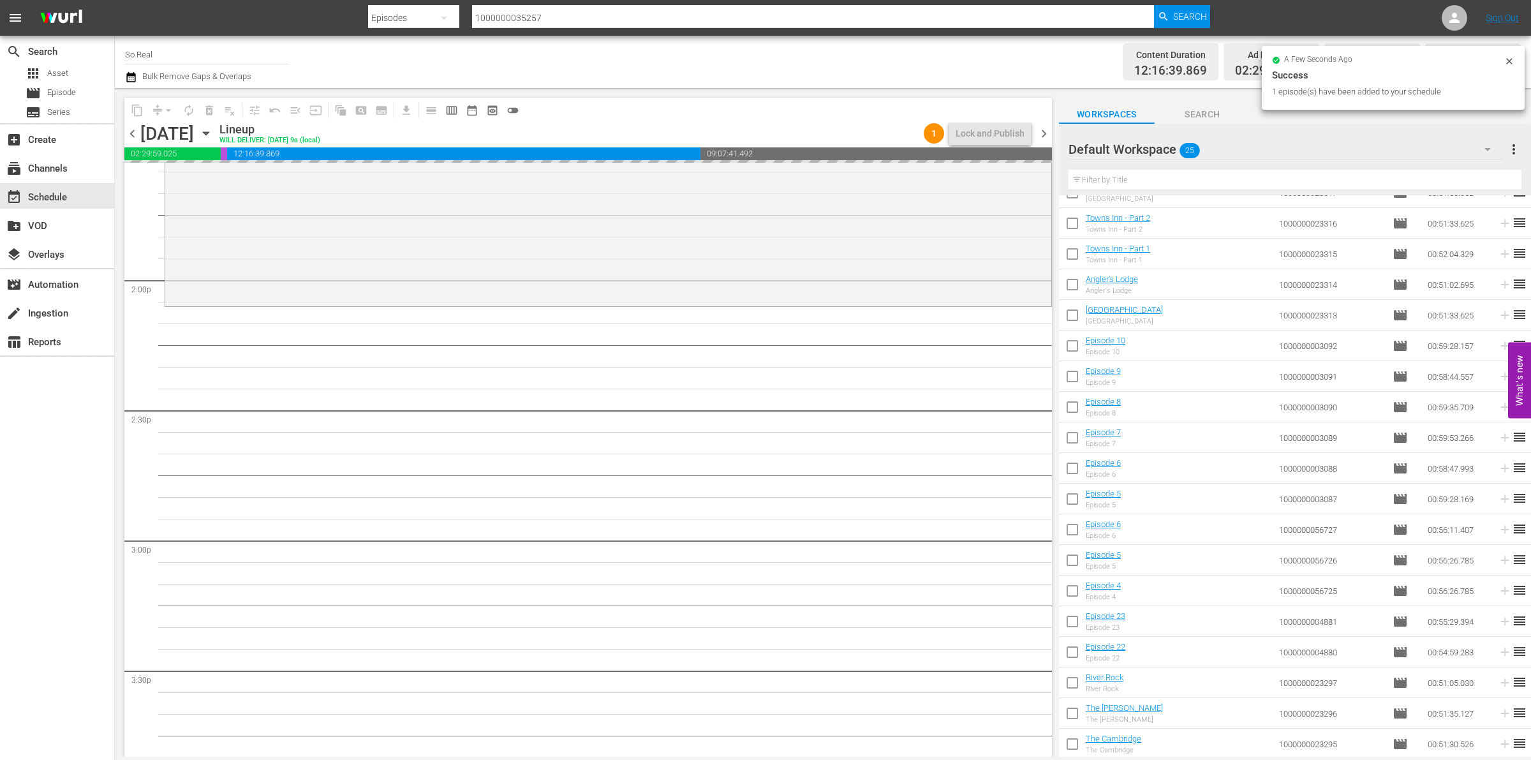
scroll to position [3528, 0]
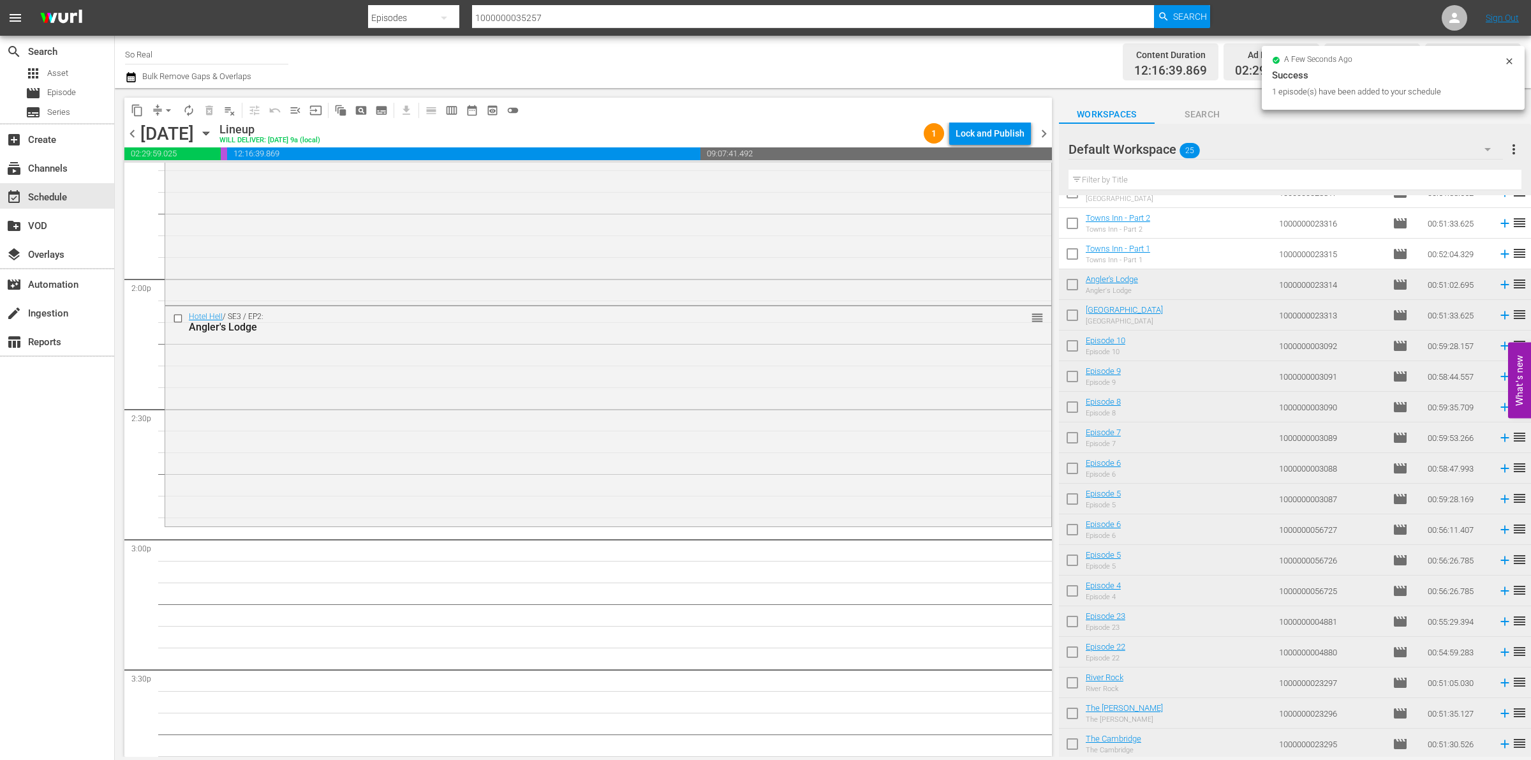
click at [1075, 260] on input "checkbox" at bounding box center [1072, 256] width 27 height 27
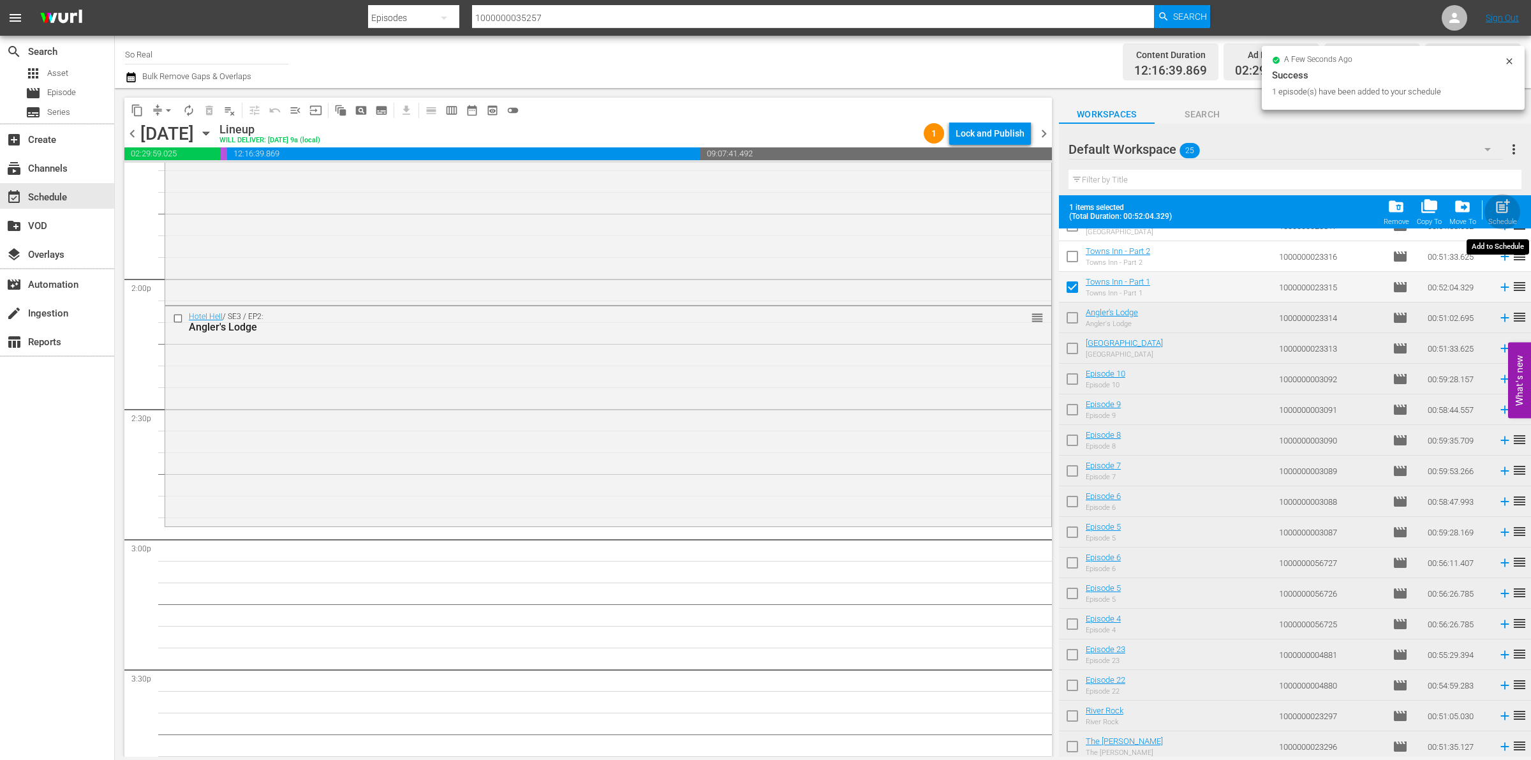
click at [1498, 221] on div "Schedule" at bounding box center [1502, 222] width 29 height 8
checkbox input "false"
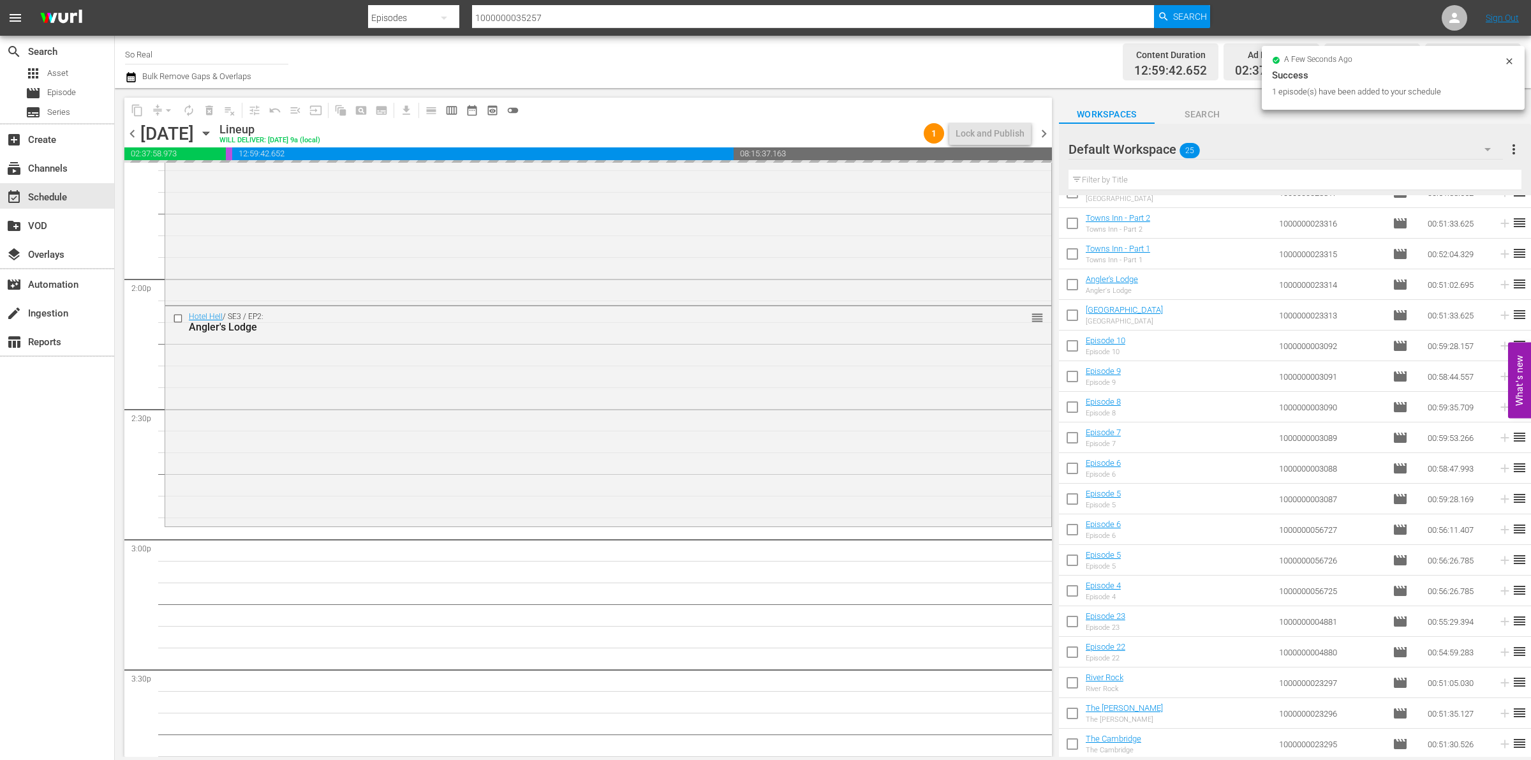
scroll to position [3790, 0]
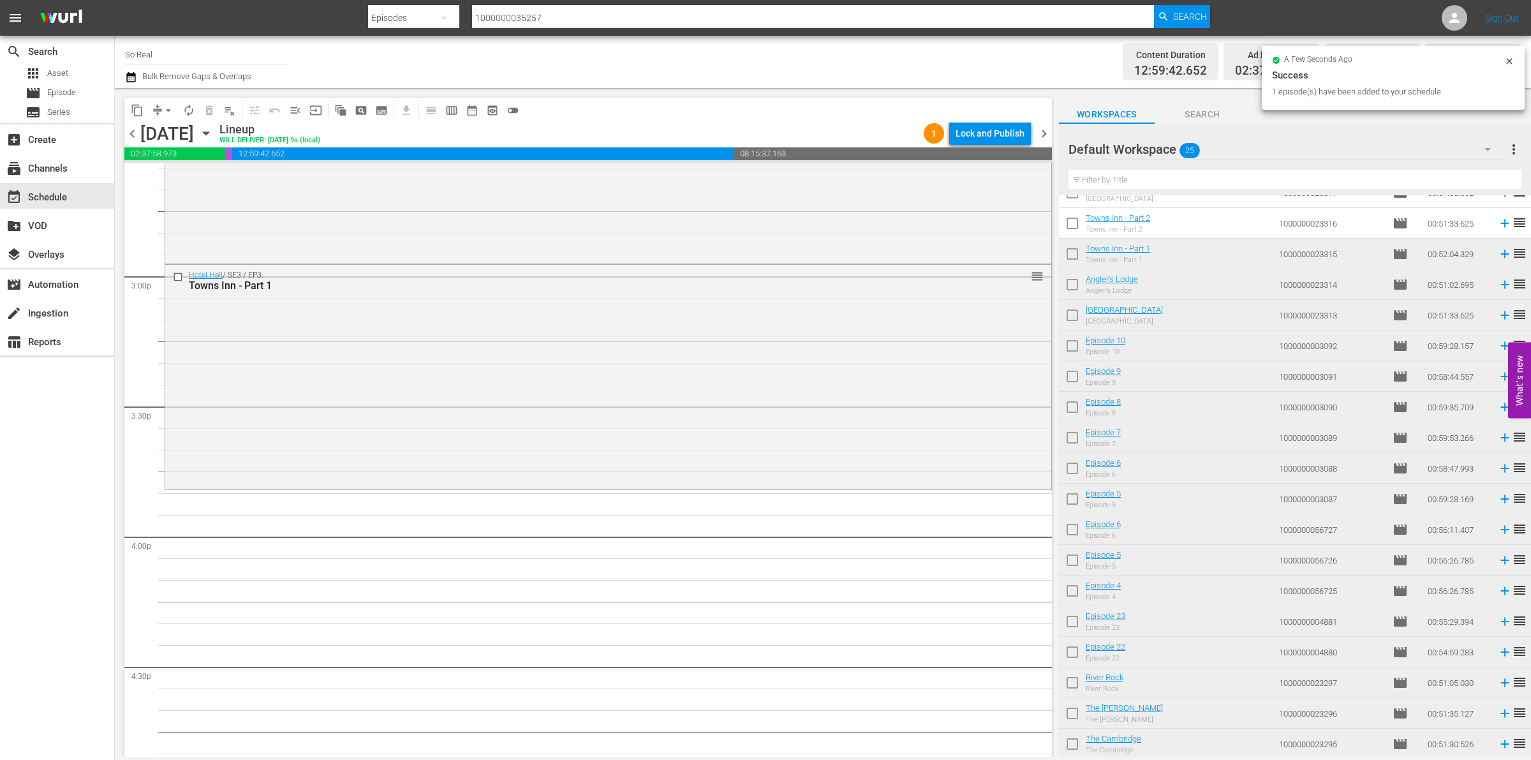
click at [1079, 228] on input "checkbox" at bounding box center [1072, 225] width 27 height 27
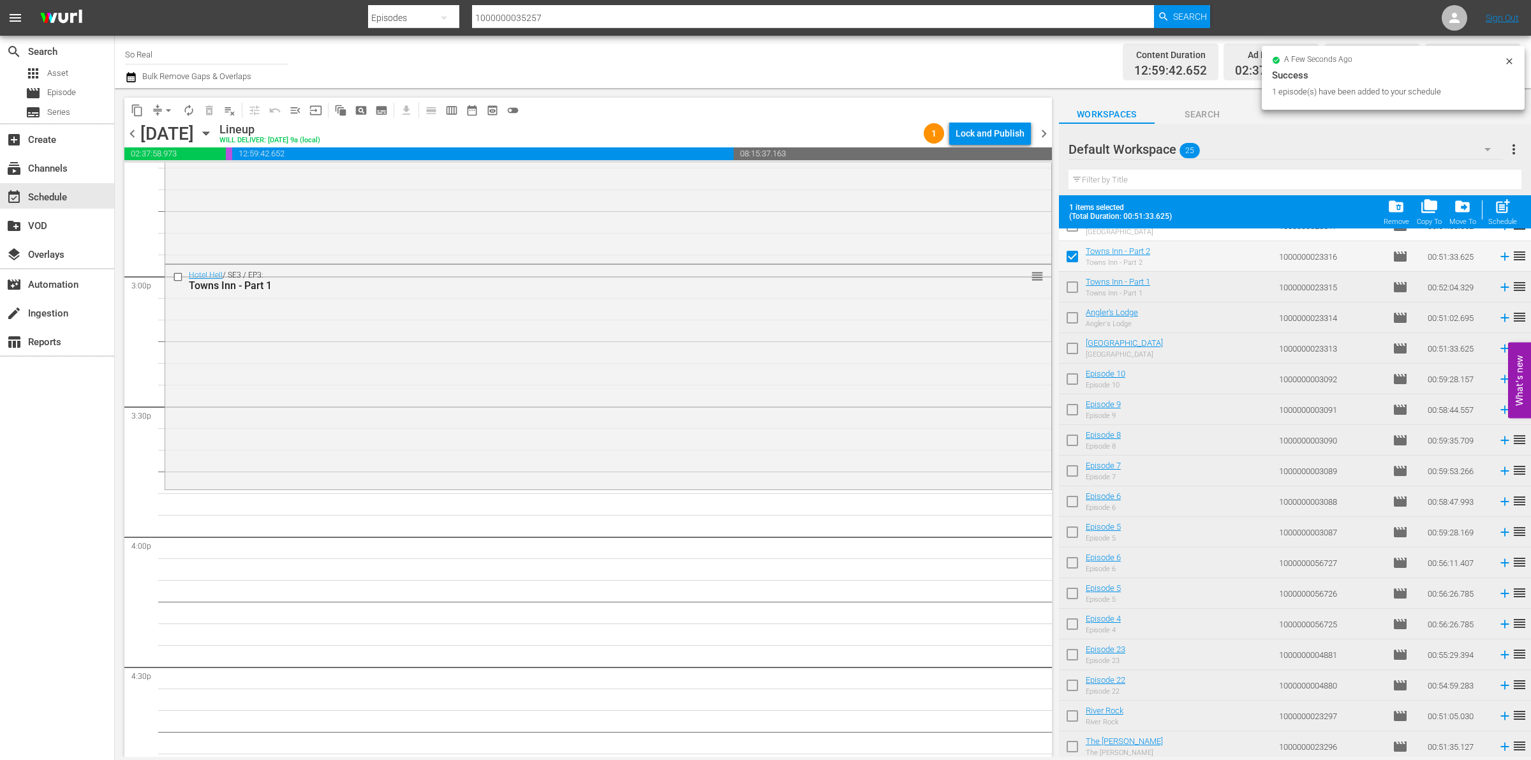
click at [1512, 216] on div "post_add Schedule" at bounding box center [1502, 212] width 29 height 28
checkbox input "false"
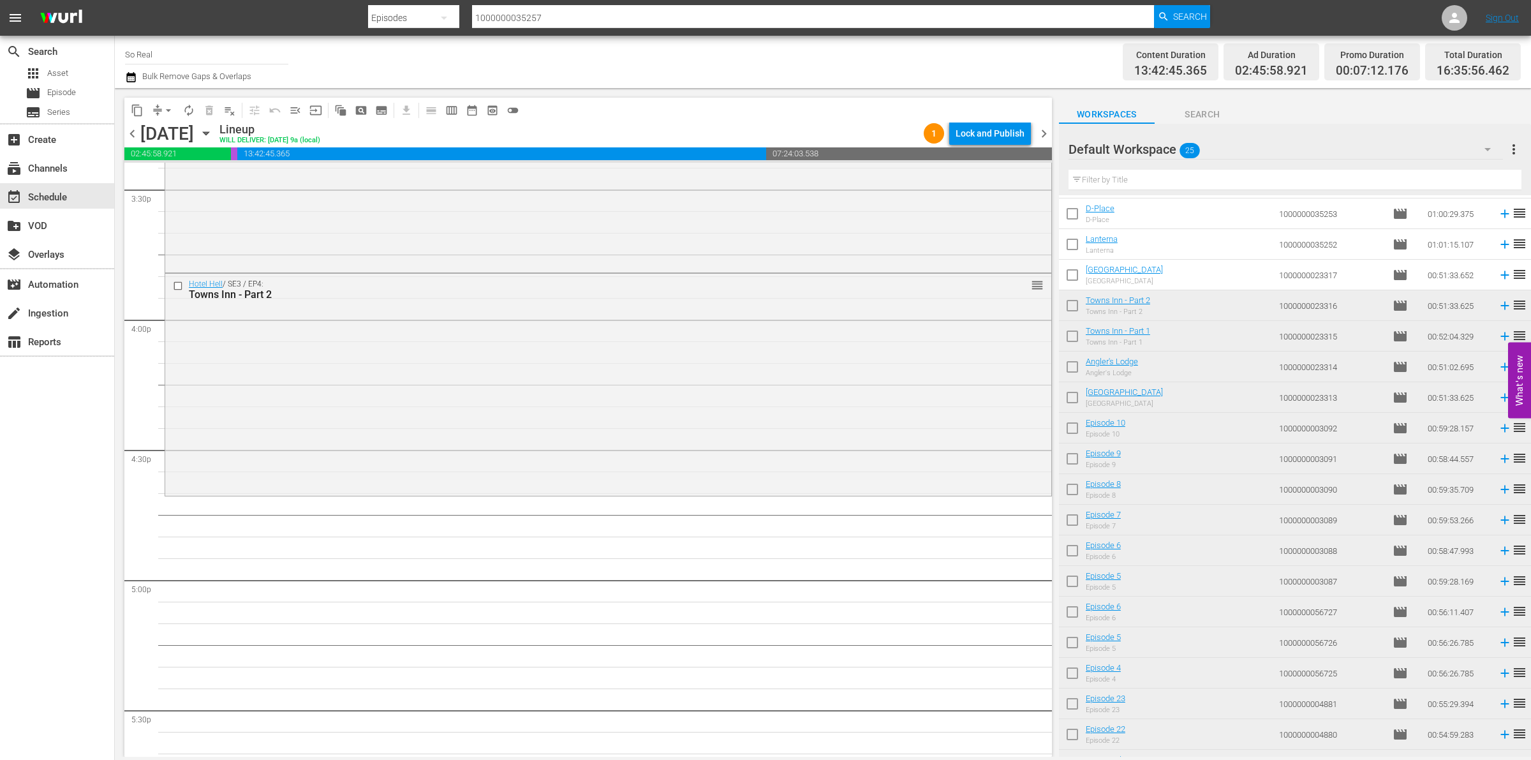
scroll to position [149, 0]
click at [1076, 276] on input "checkbox" at bounding box center [1072, 279] width 27 height 27
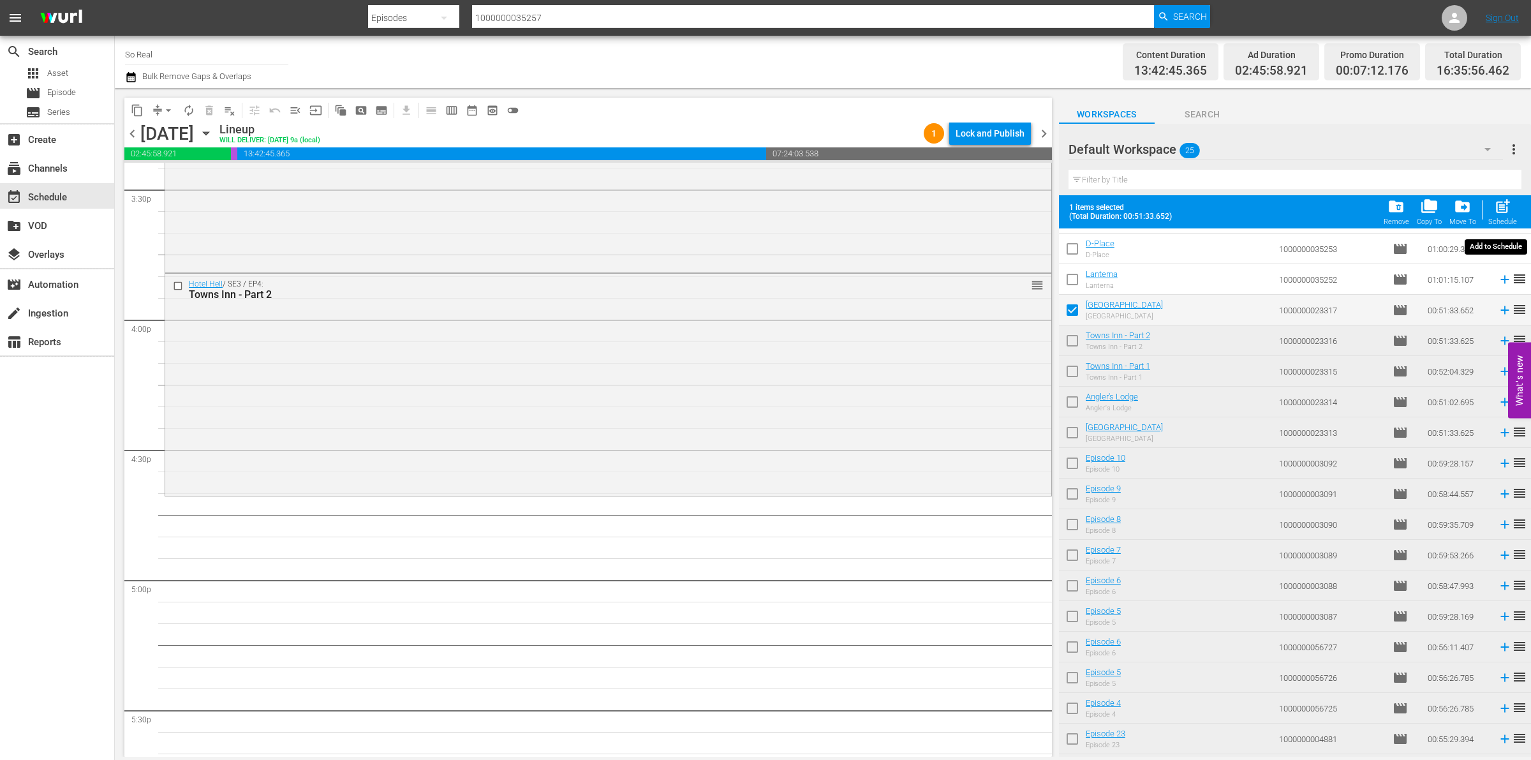
click at [1504, 214] on span "post_add" at bounding box center [1502, 206] width 17 height 17
checkbox input "false"
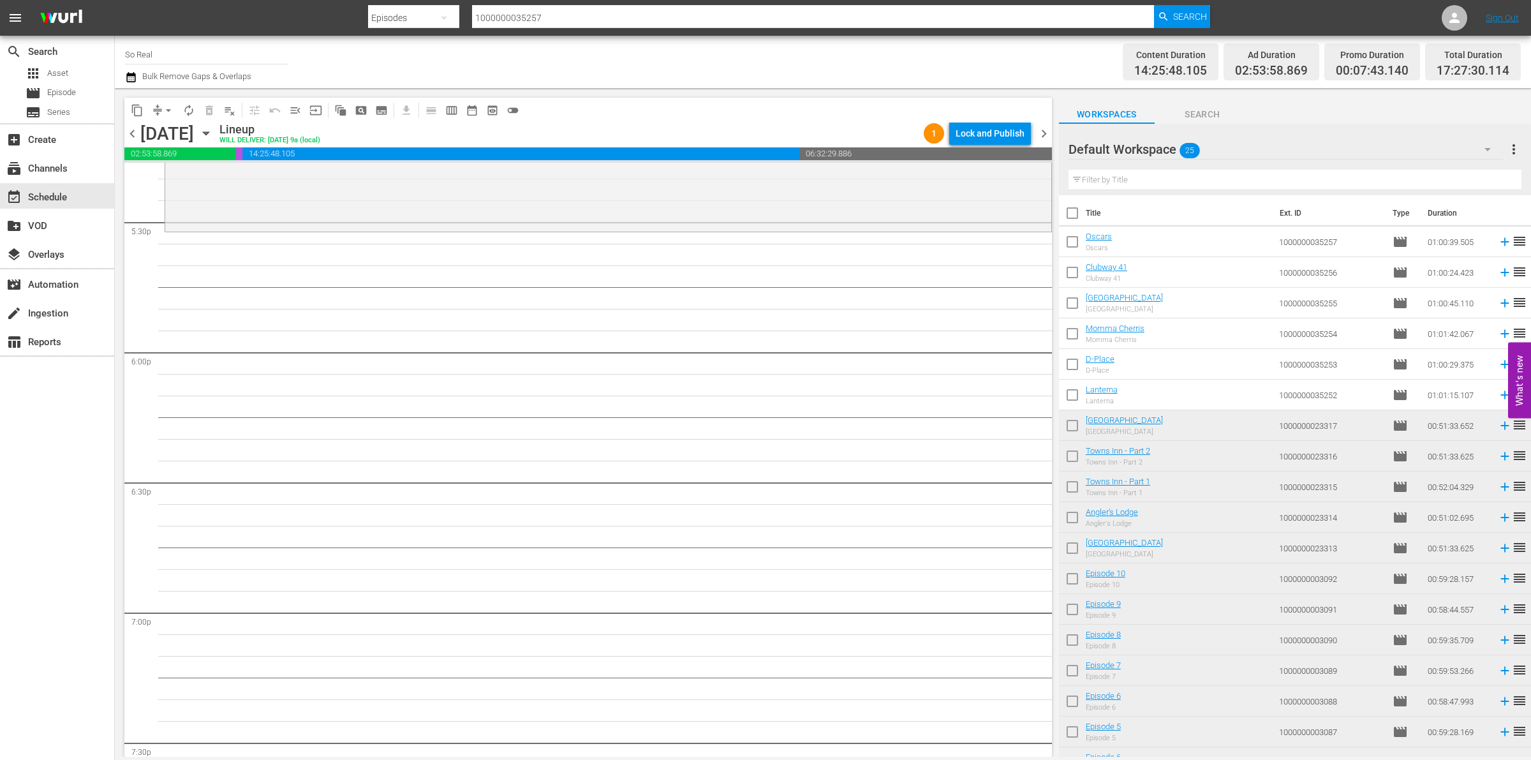
scroll to position [4497, 0]
click at [1077, 400] on input "checkbox" at bounding box center [1072, 397] width 27 height 27
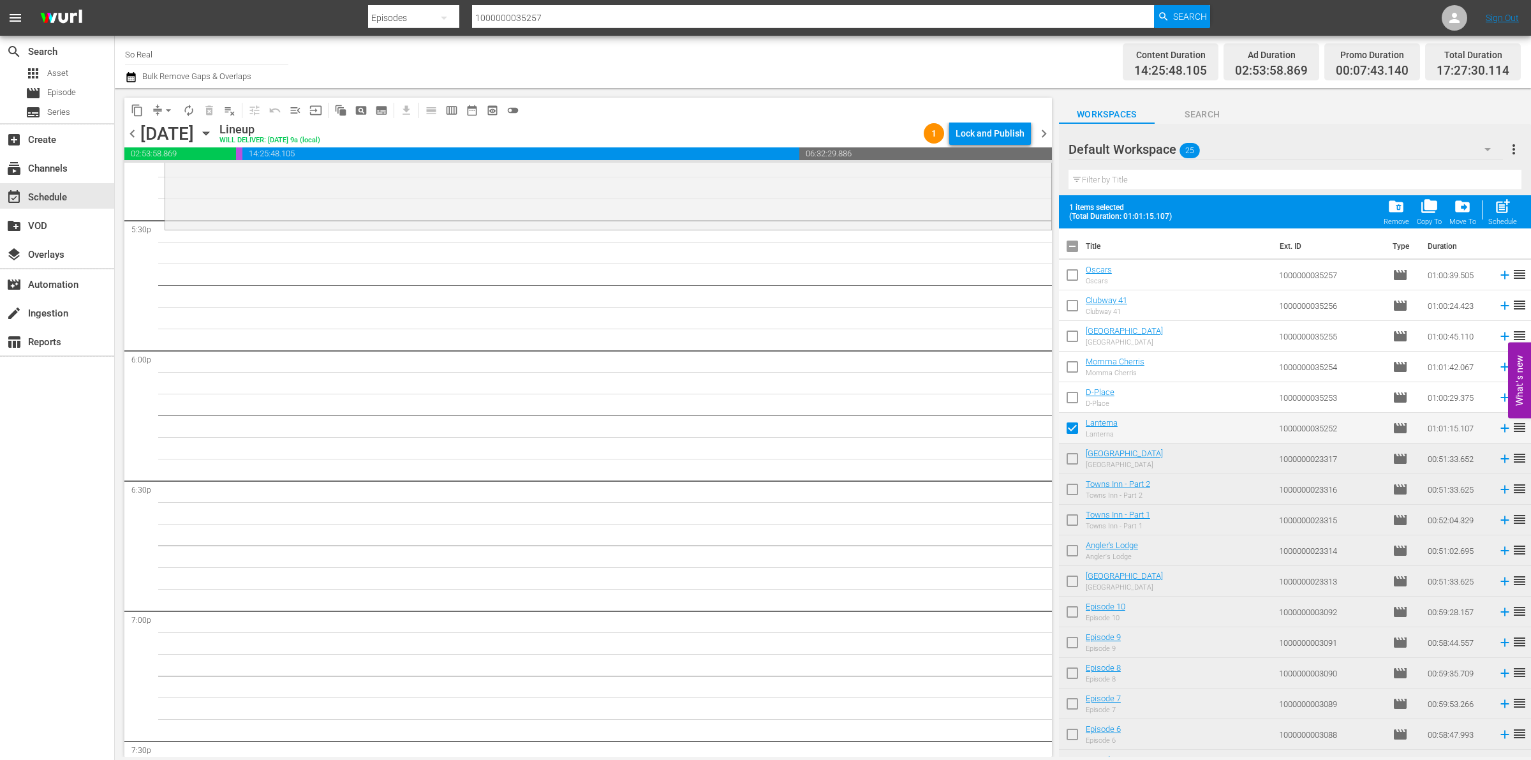
click at [1506, 215] on span "post_add" at bounding box center [1502, 206] width 17 height 17
checkbox input "false"
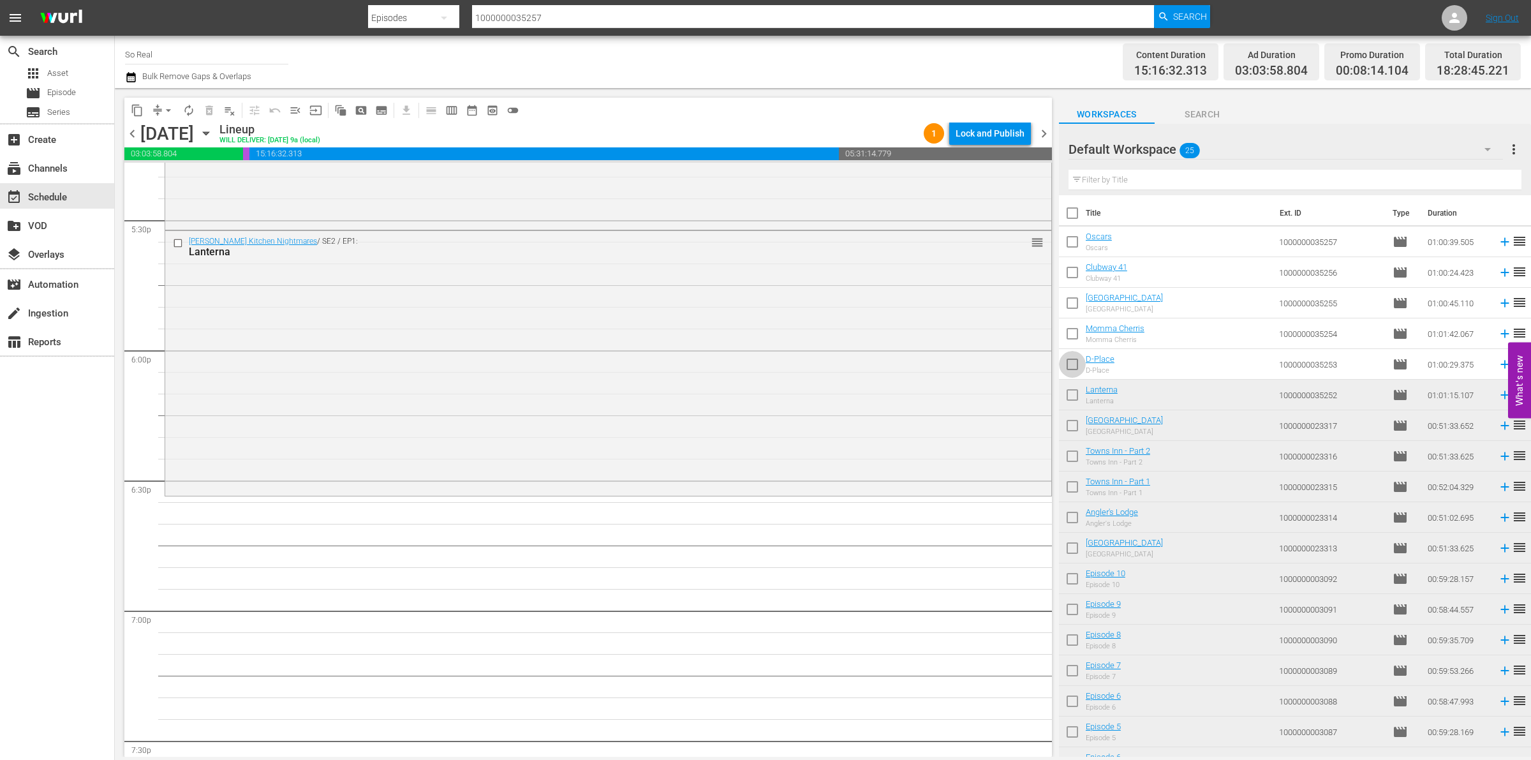
click at [1073, 371] on input "checkbox" at bounding box center [1072, 366] width 27 height 27
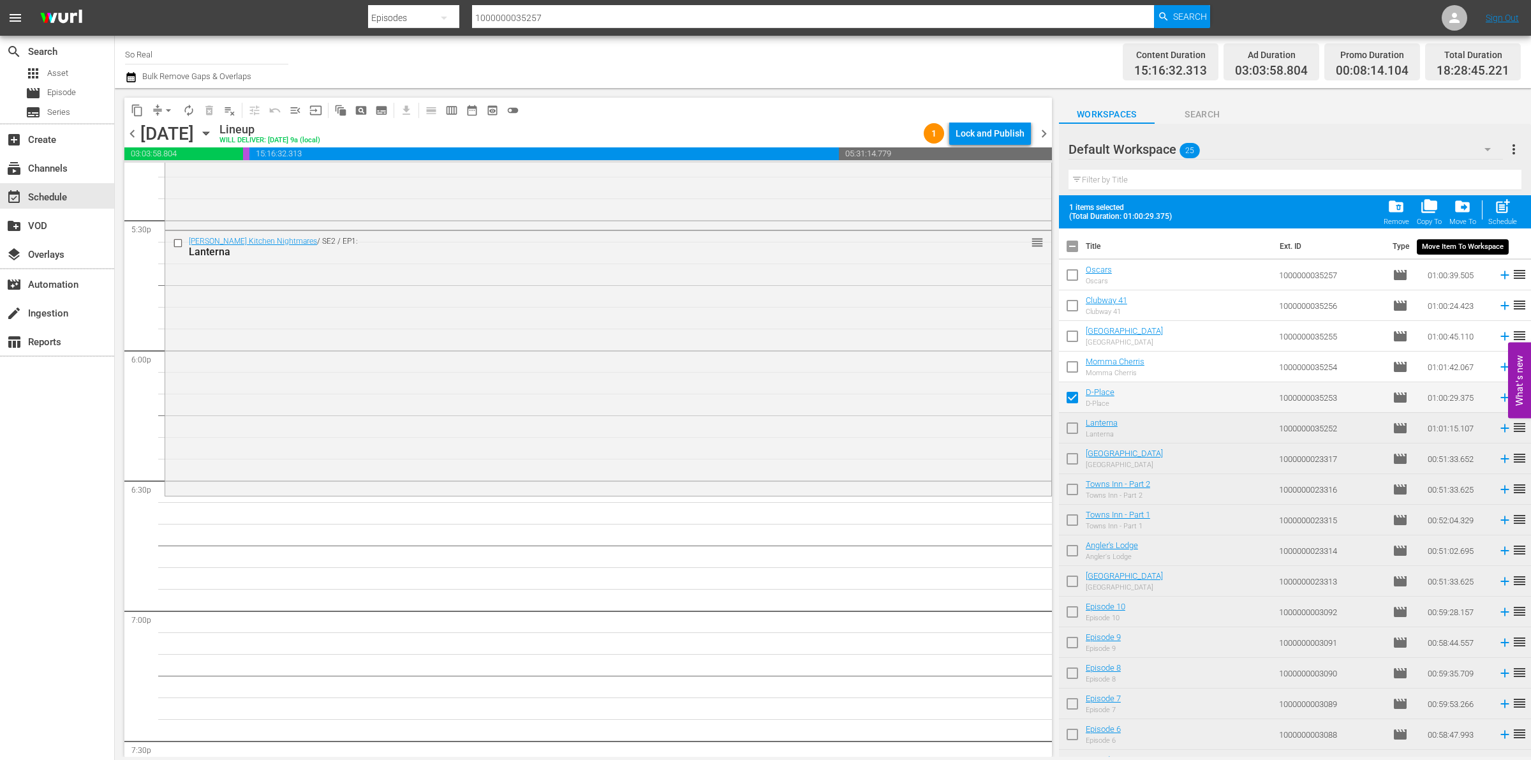
click at [1523, 192] on div "Default Workspace 25 Default more_vert Filter by Title" at bounding box center [1295, 159] width 472 height 71
click at [1511, 201] on span "post_add" at bounding box center [1502, 206] width 17 height 17
checkbox input "false"
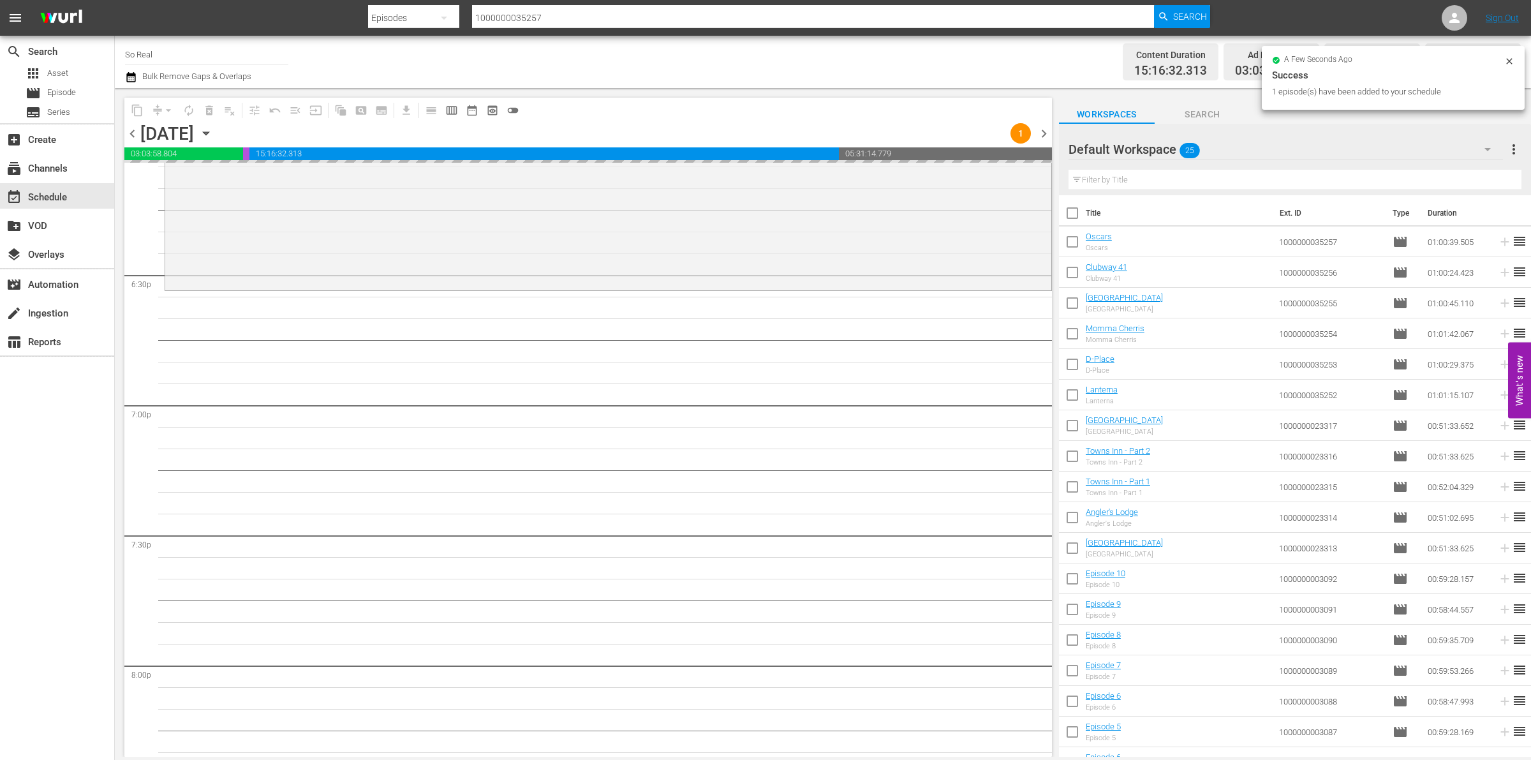
scroll to position [4751, 0]
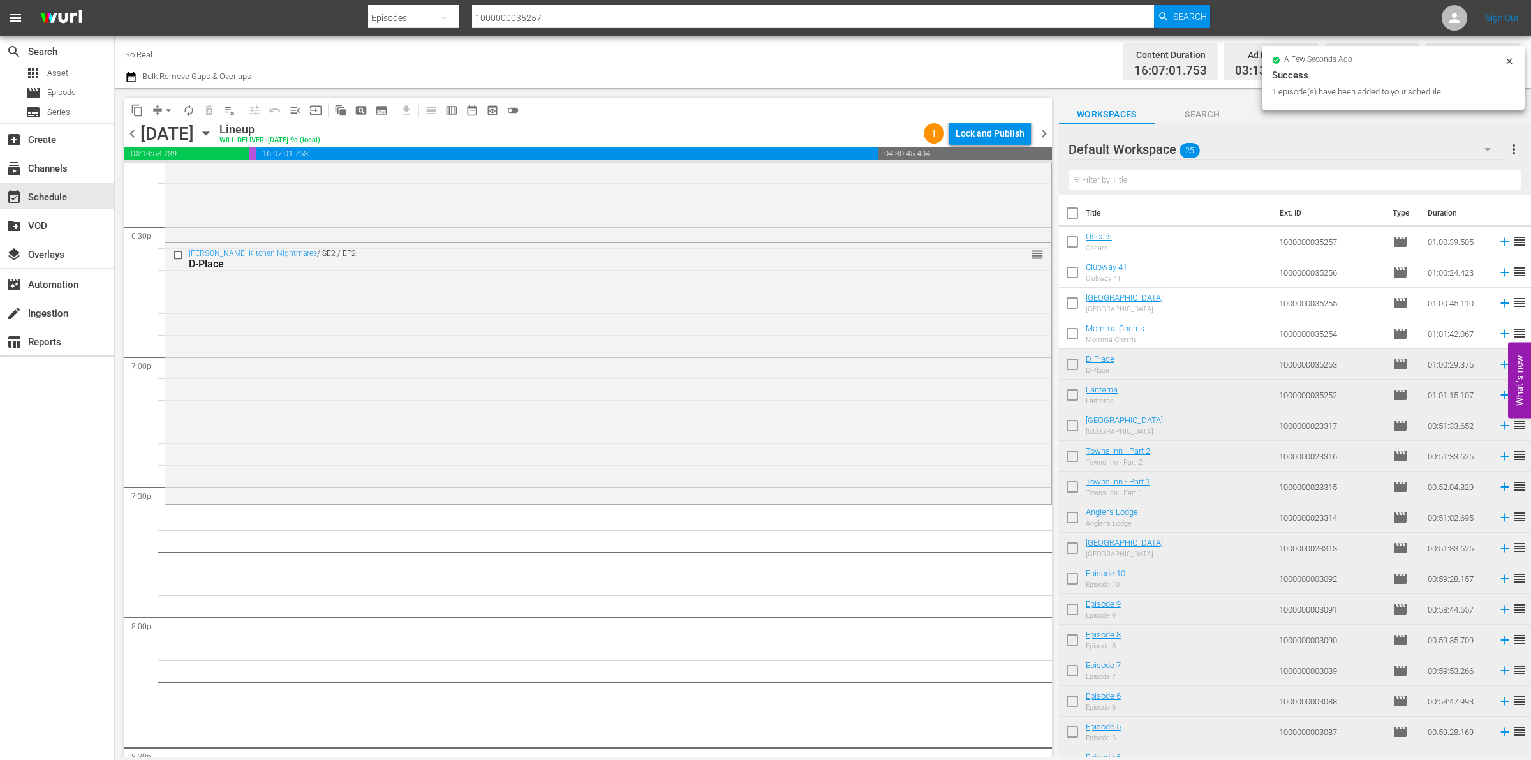
click at [1072, 335] on input "checkbox" at bounding box center [1072, 336] width 27 height 27
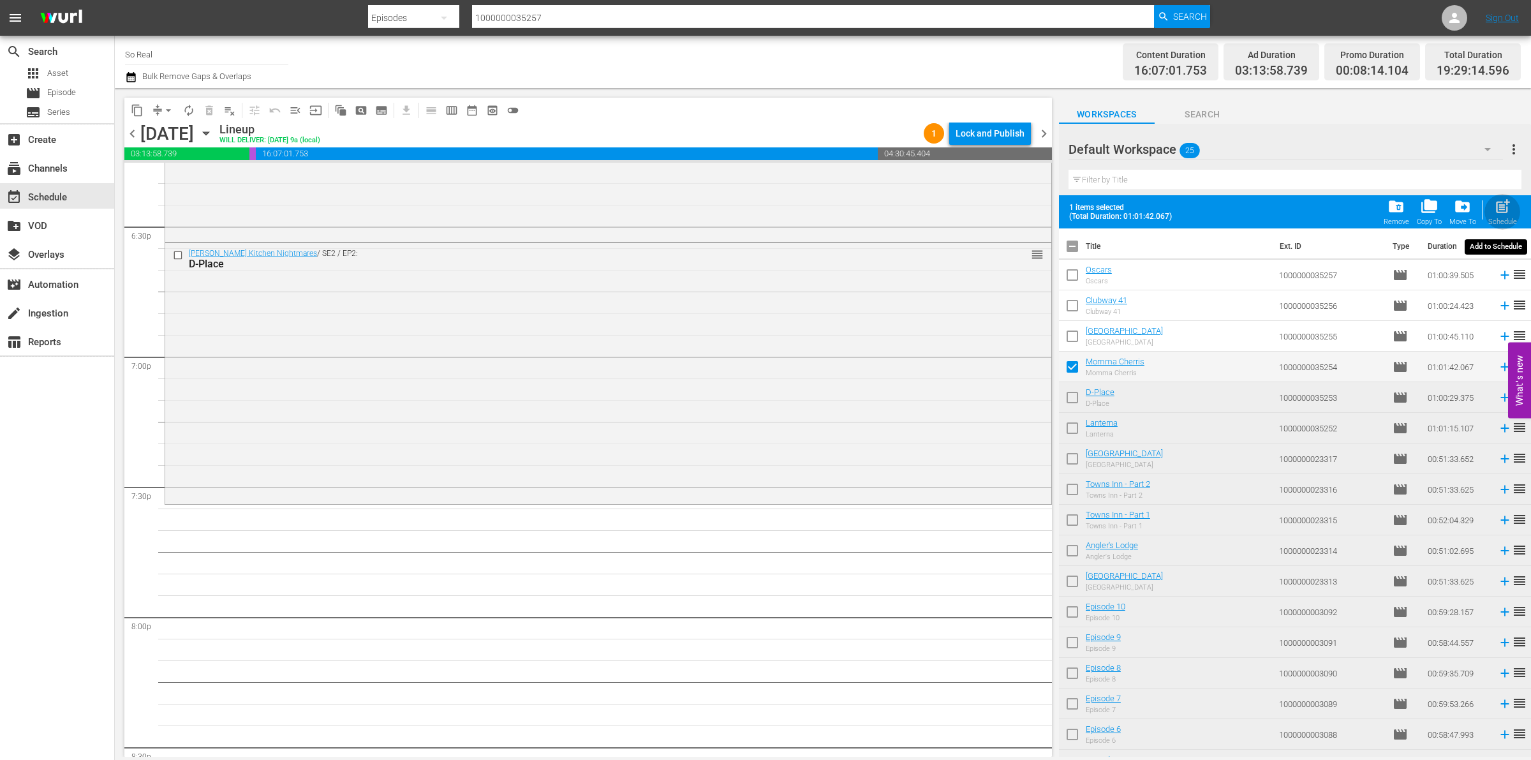
click at [1504, 211] on span "post_add" at bounding box center [1502, 206] width 17 height 17
checkbox input "false"
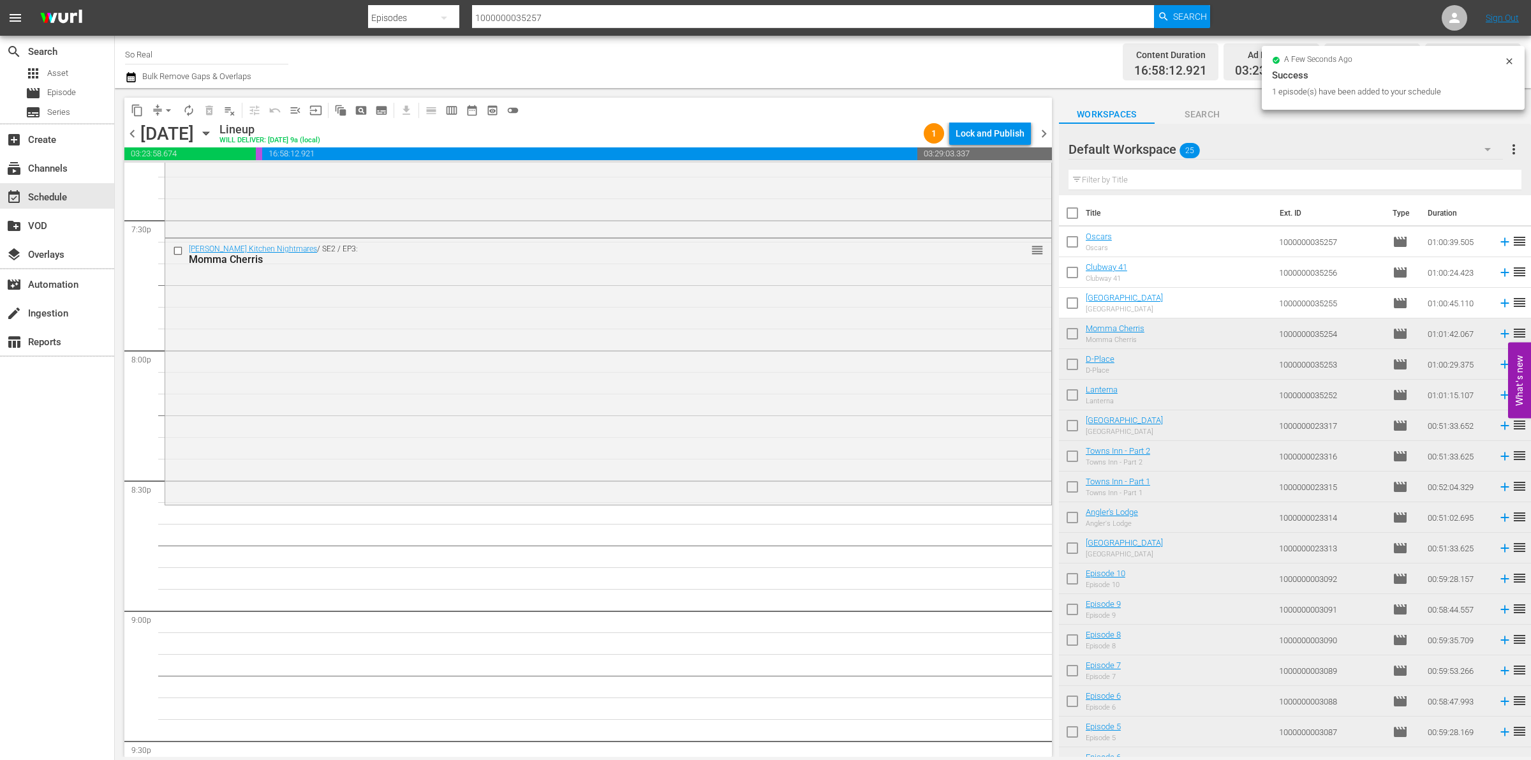
scroll to position [5038, 0]
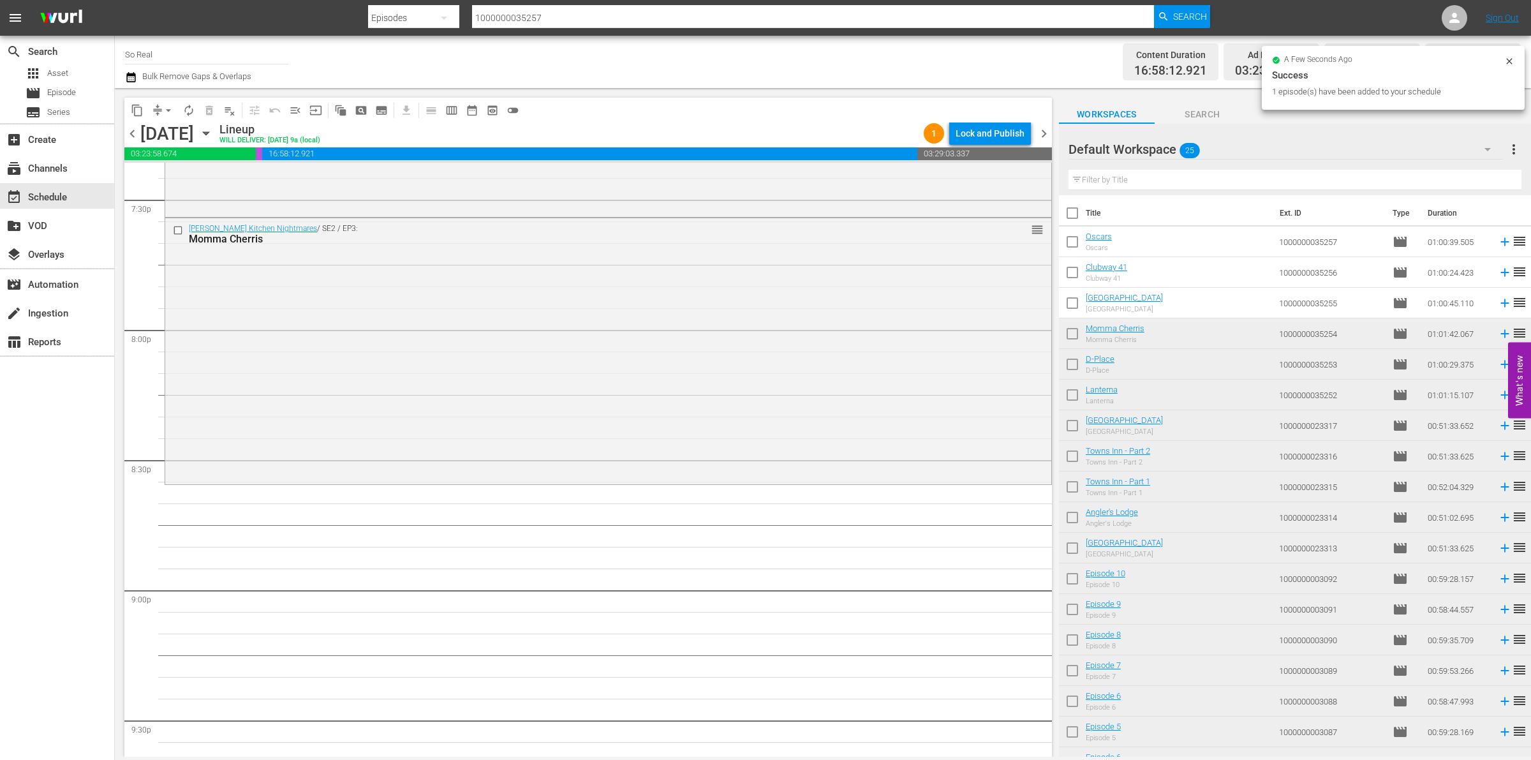
click at [1068, 305] on input "checkbox" at bounding box center [1072, 305] width 27 height 27
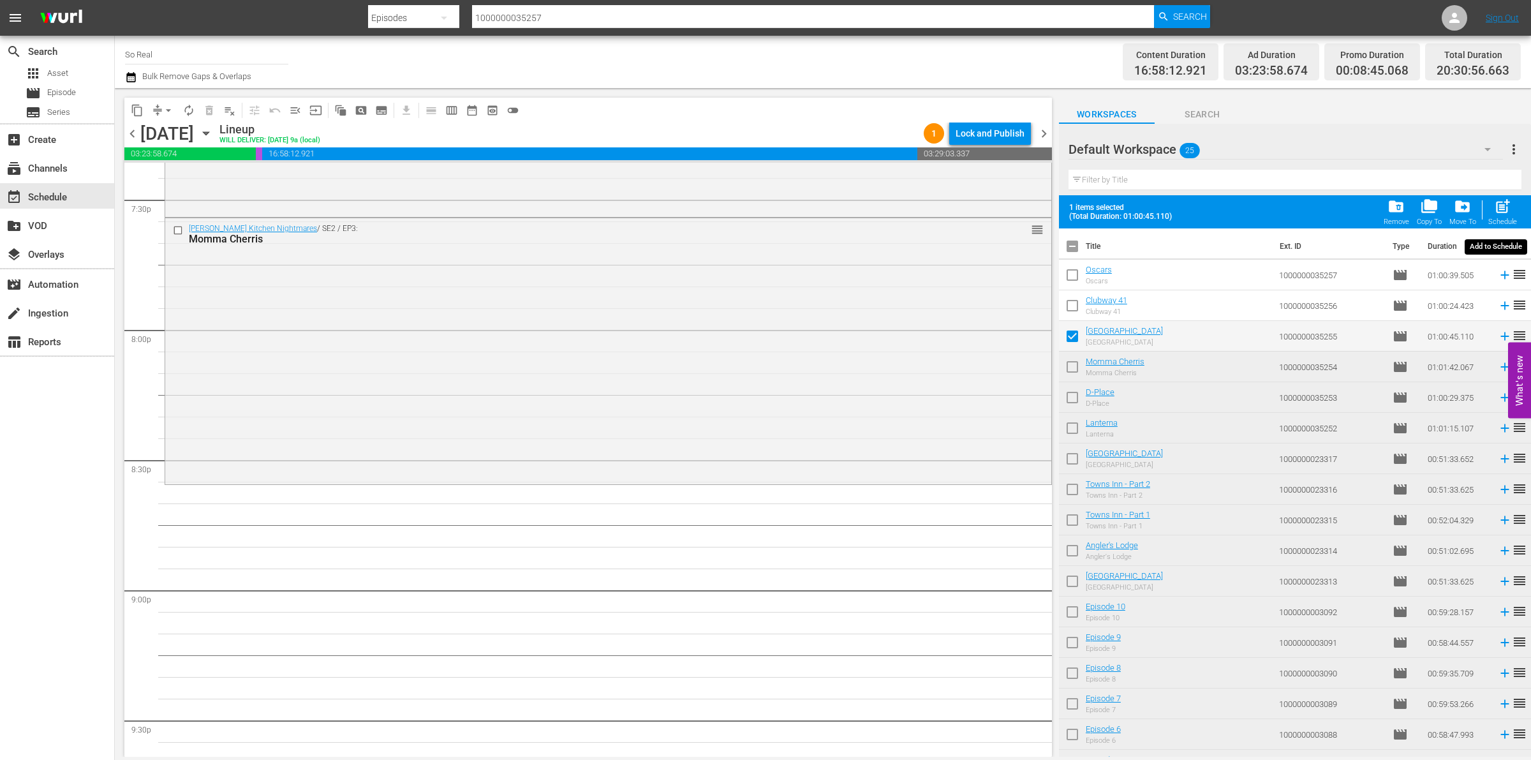
click at [1500, 205] on span "post_add" at bounding box center [1502, 206] width 17 height 17
checkbox input "false"
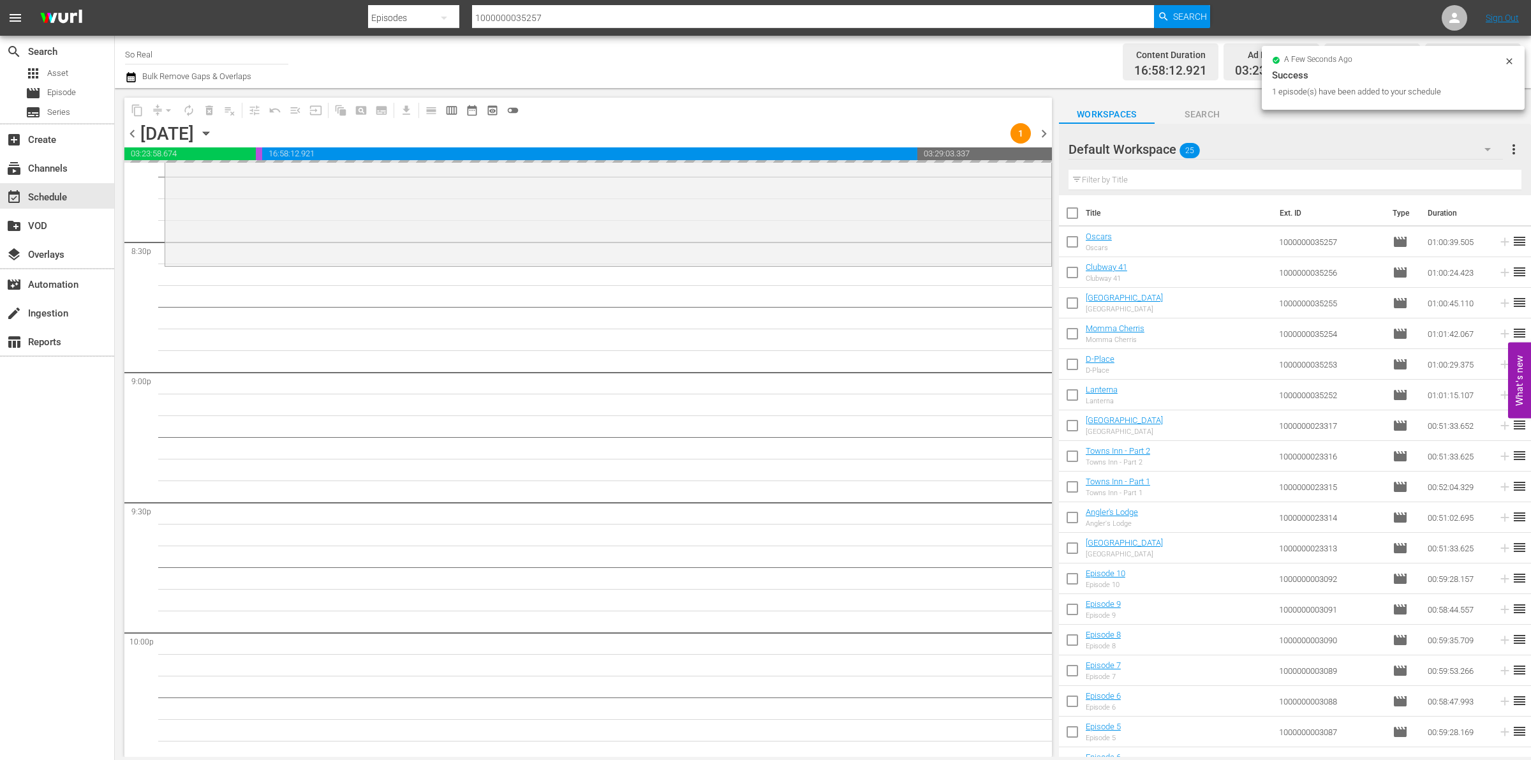
scroll to position [5257, 0]
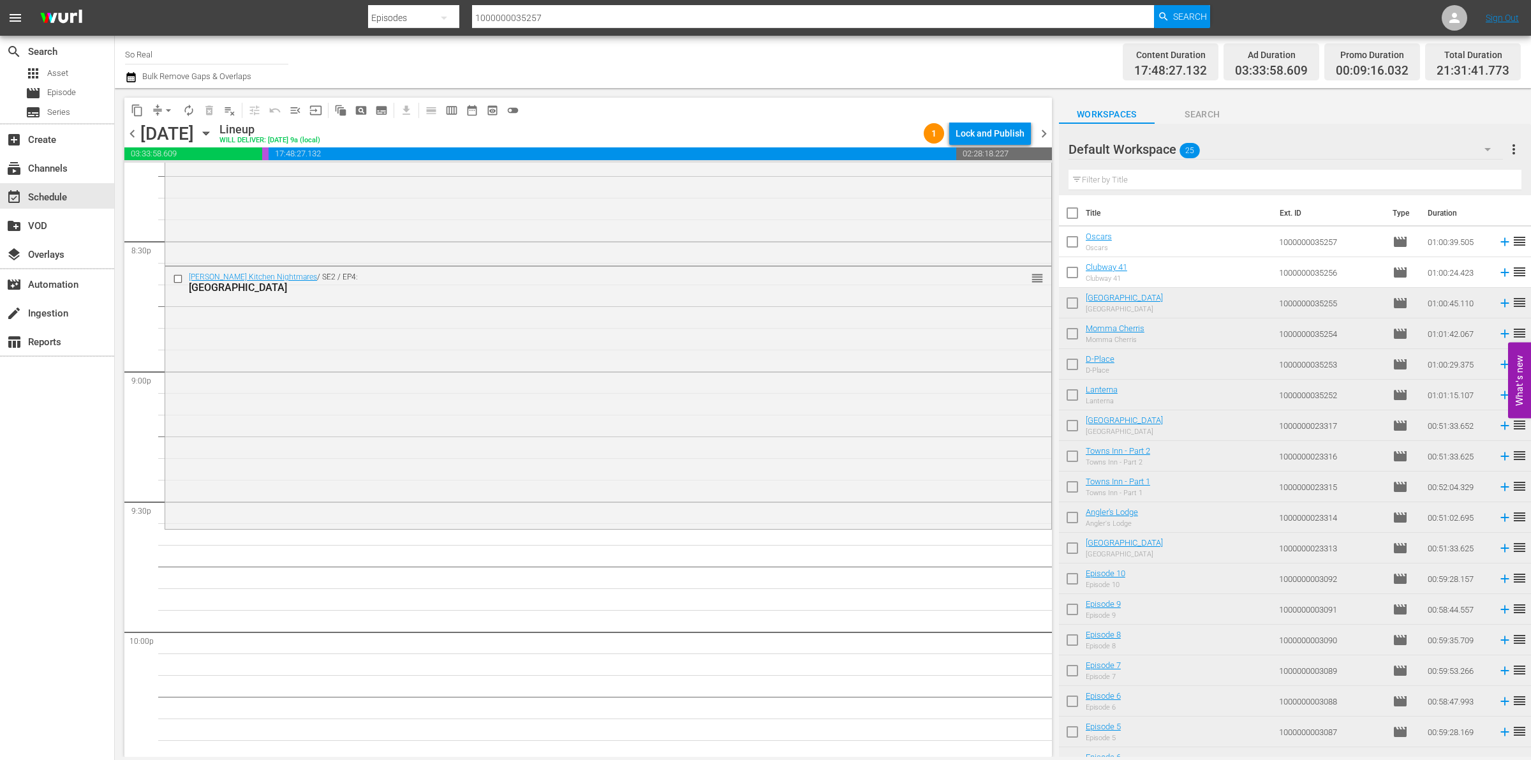
click at [1069, 276] on input "checkbox" at bounding box center [1072, 275] width 27 height 27
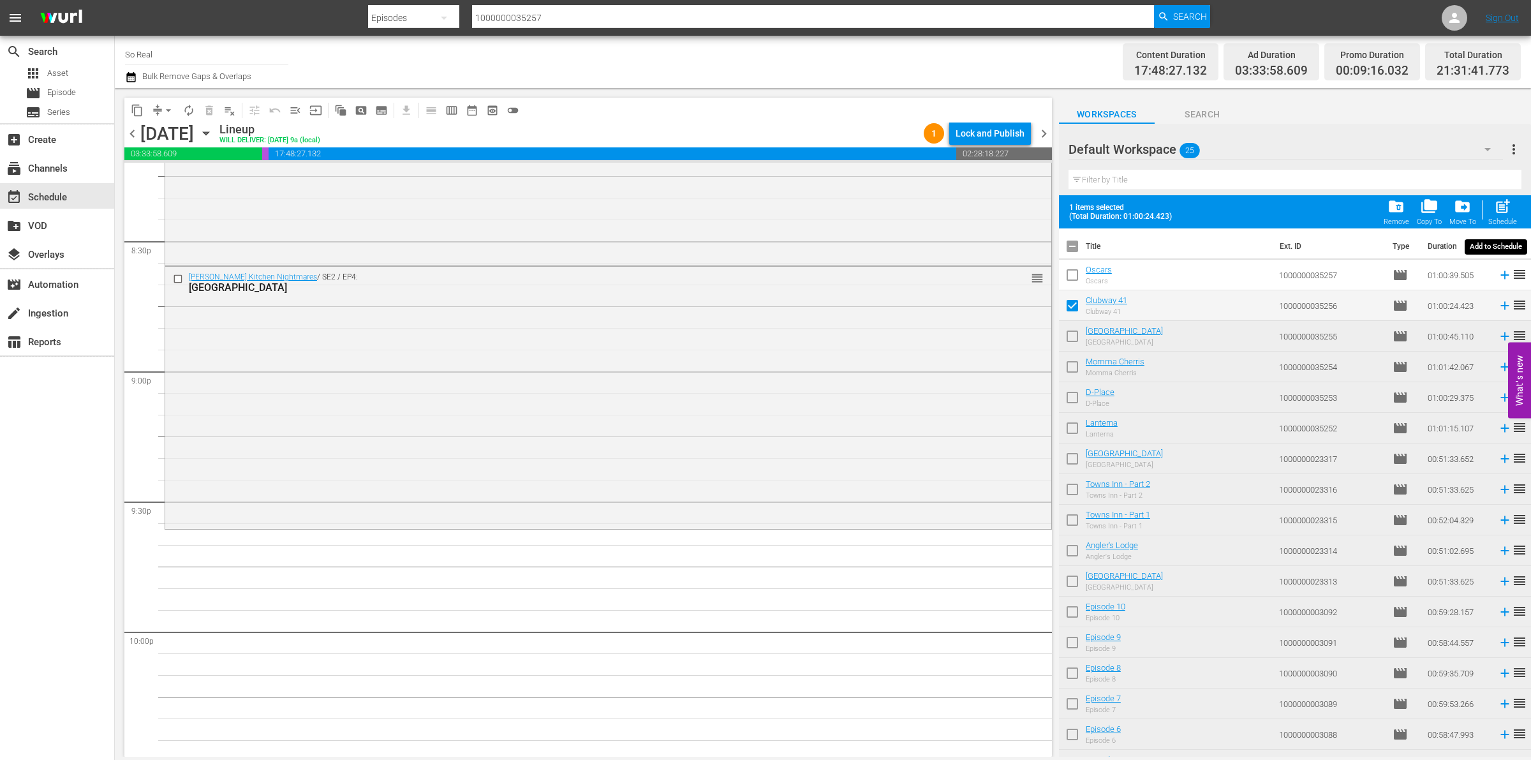
click at [1495, 214] on span "post_add" at bounding box center [1502, 206] width 17 height 17
checkbox input "false"
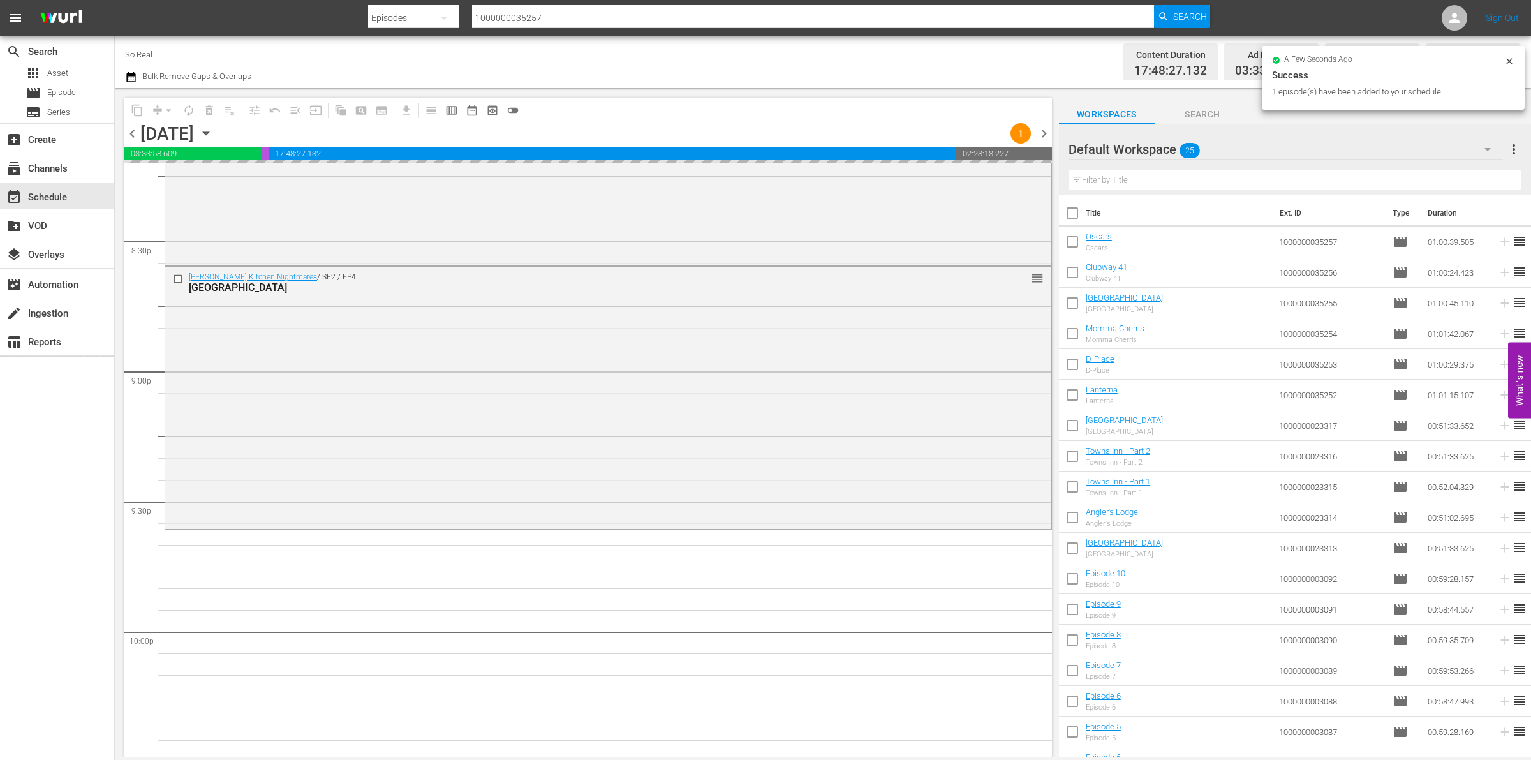
scroll to position [5588, 0]
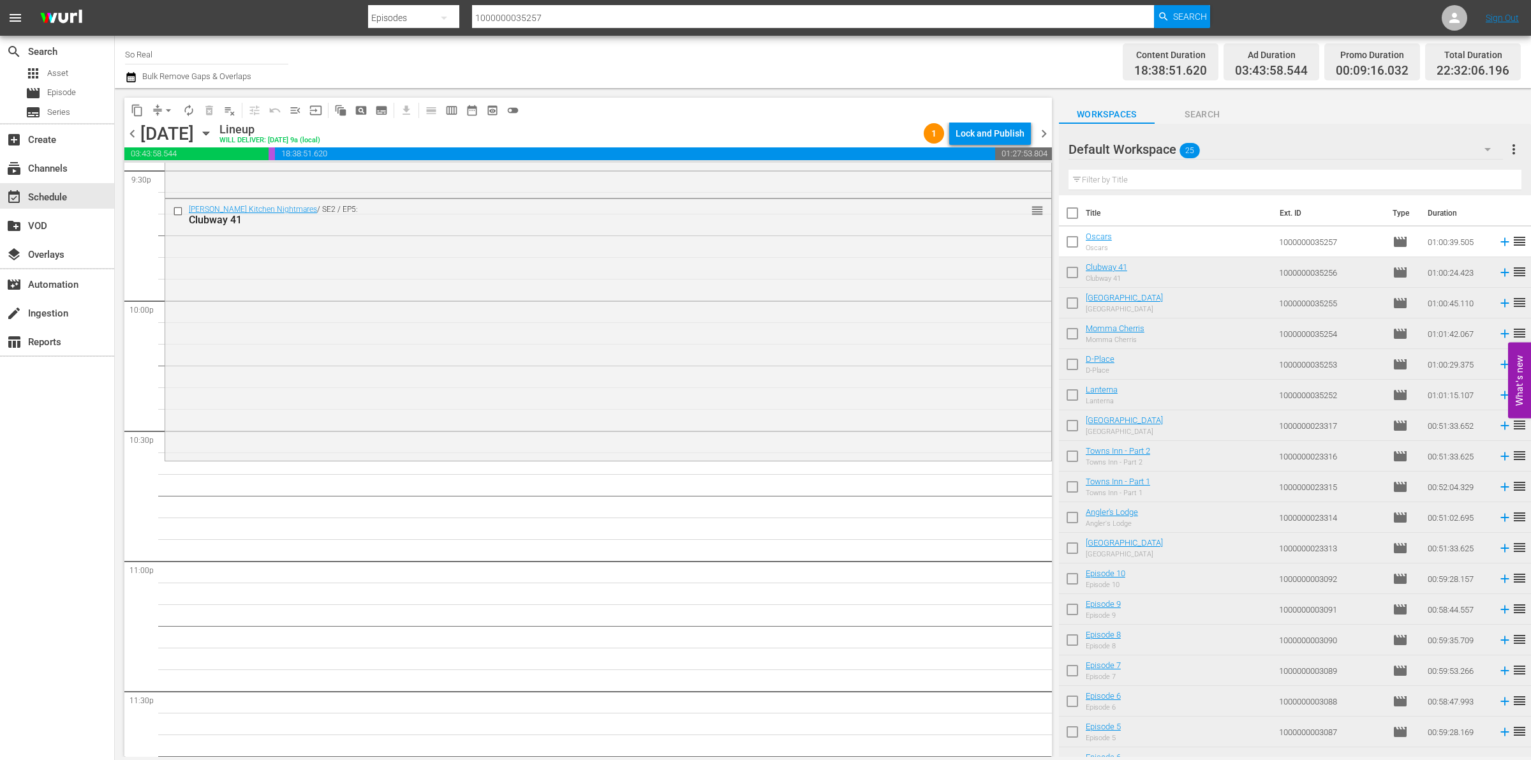
click at [1072, 235] on input "checkbox" at bounding box center [1072, 244] width 27 height 27
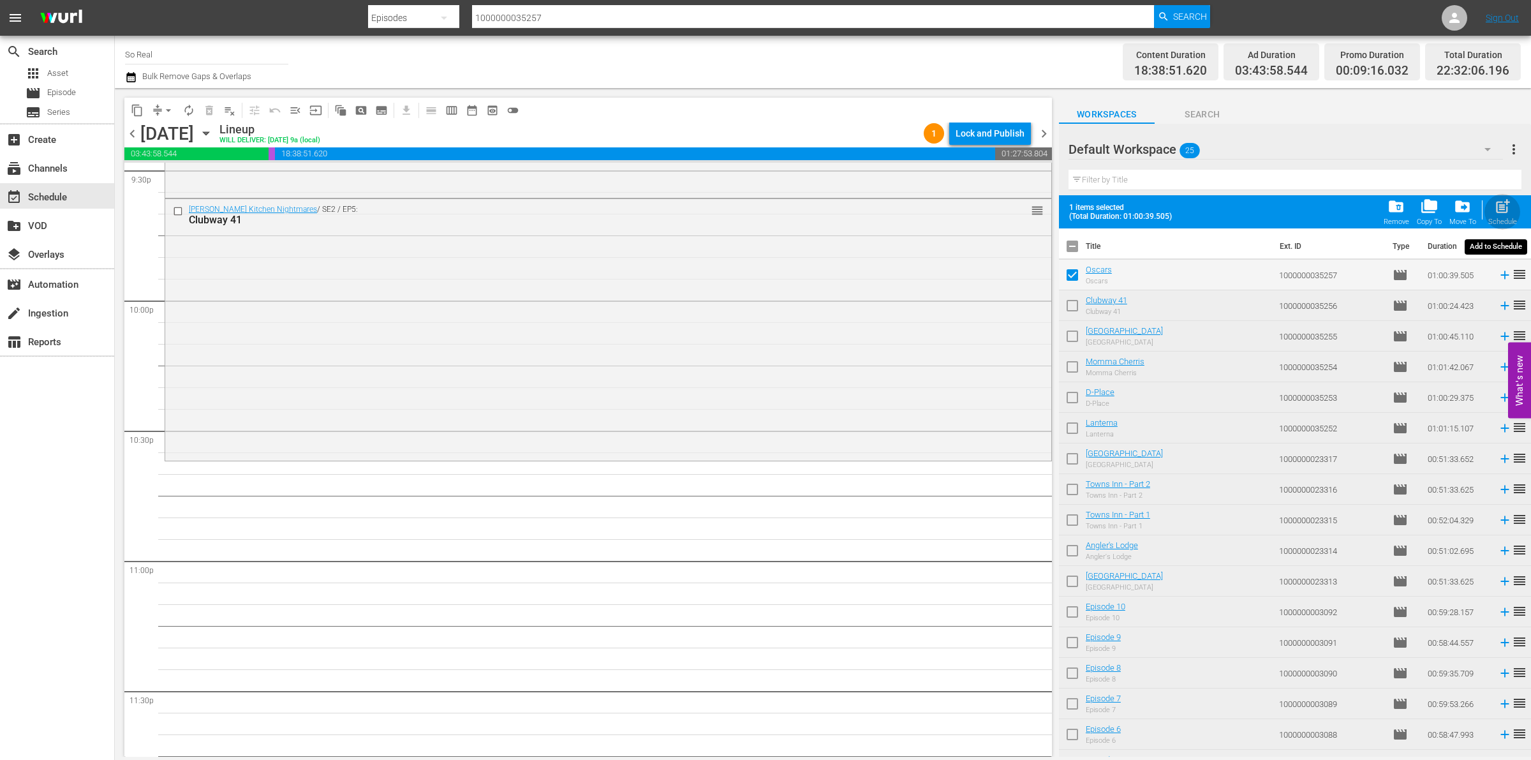
click at [1507, 214] on span "post_add" at bounding box center [1502, 206] width 17 height 17
checkbox input "false"
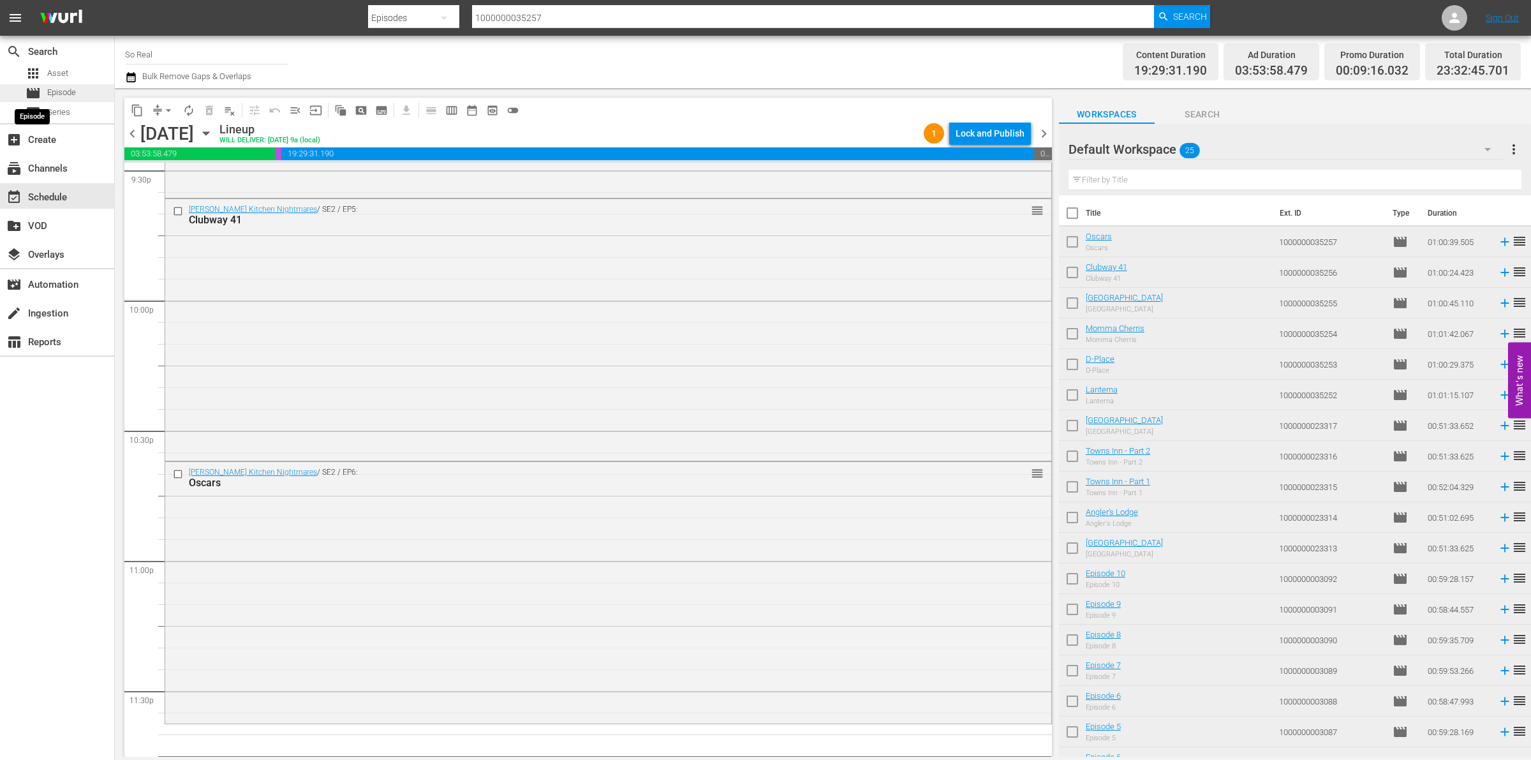
click at [42, 91] on div "movie Episode" at bounding box center [51, 93] width 50 height 18
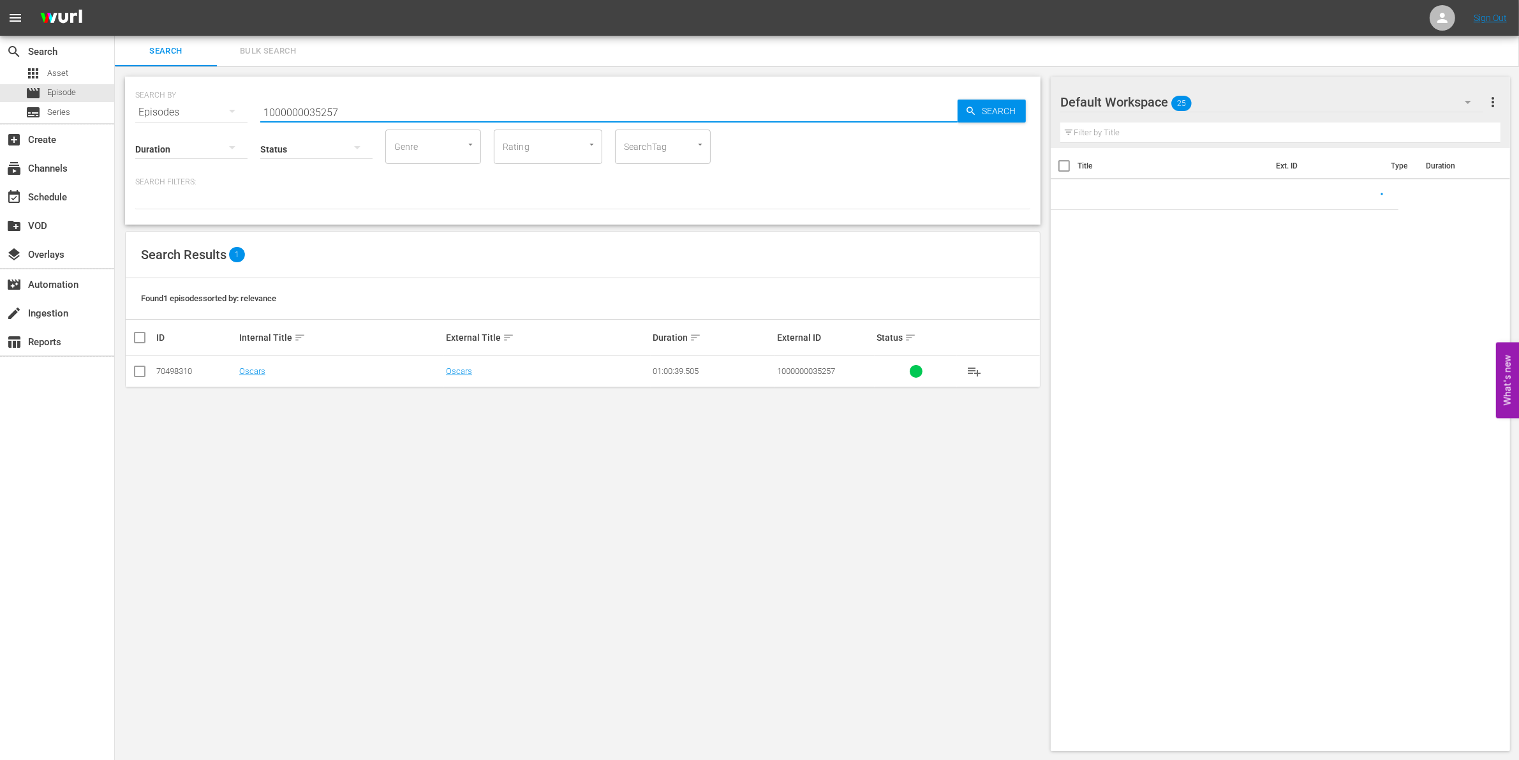
click at [399, 107] on input "1000000035257" at bounding box center [608, 112] width 697 height 31
type input "1000000035258"
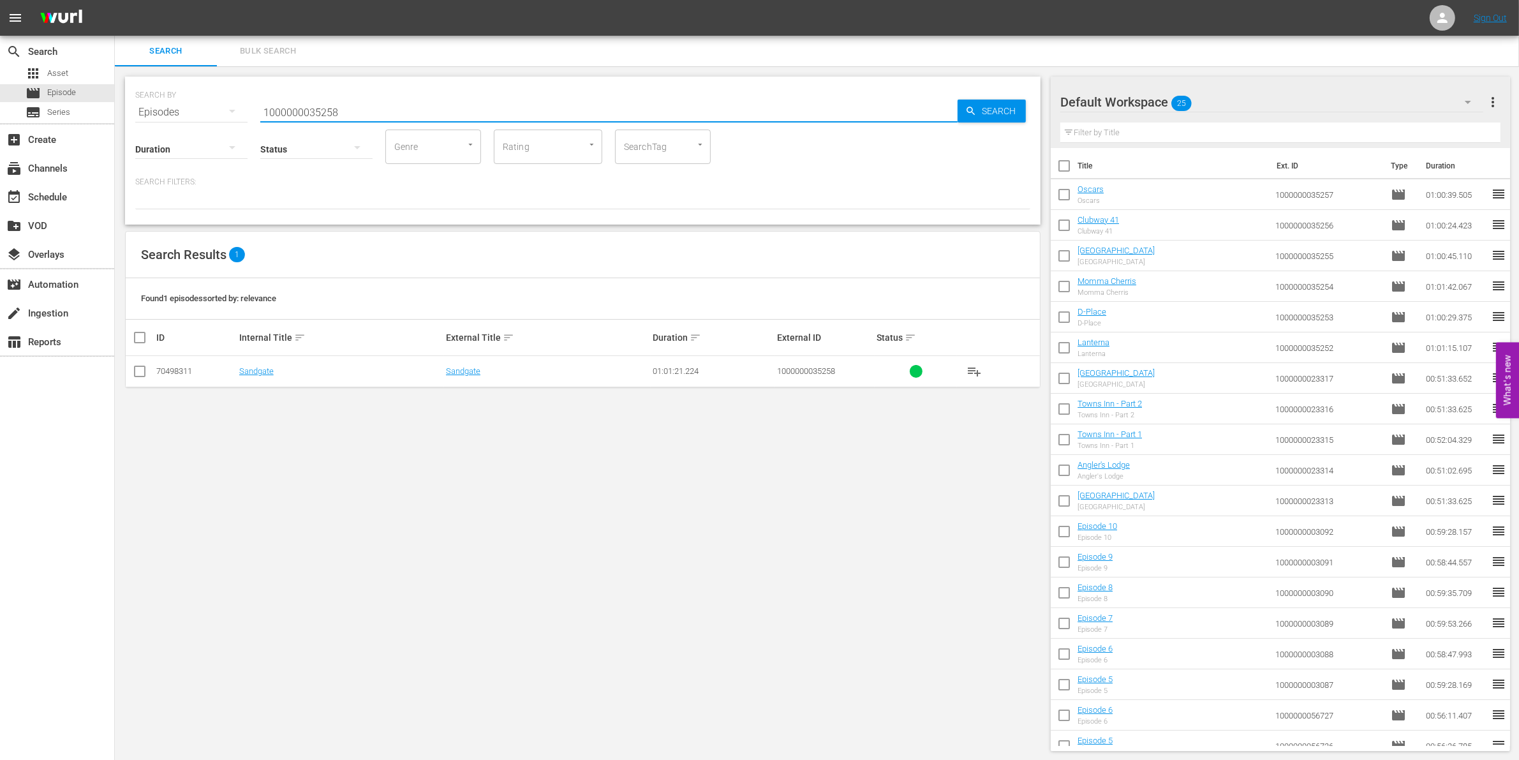
click at [135, 372] on input "checkbox" at bounding box center [139, 373] width 15 height 15
checkbox input "true"
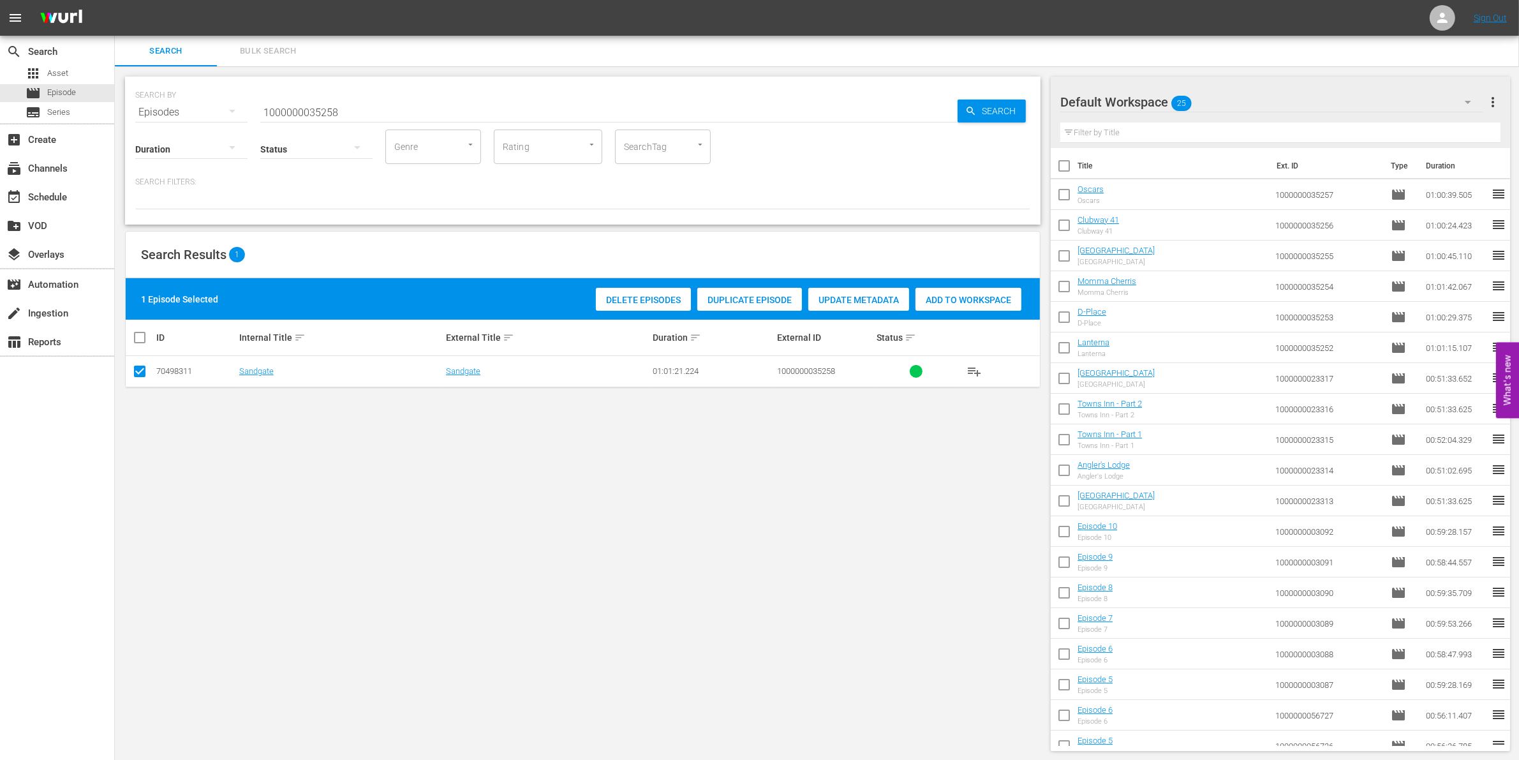
click at [956, 307] on div "Add to Workspace" at bounding box center [968, 300] width 106 height 24
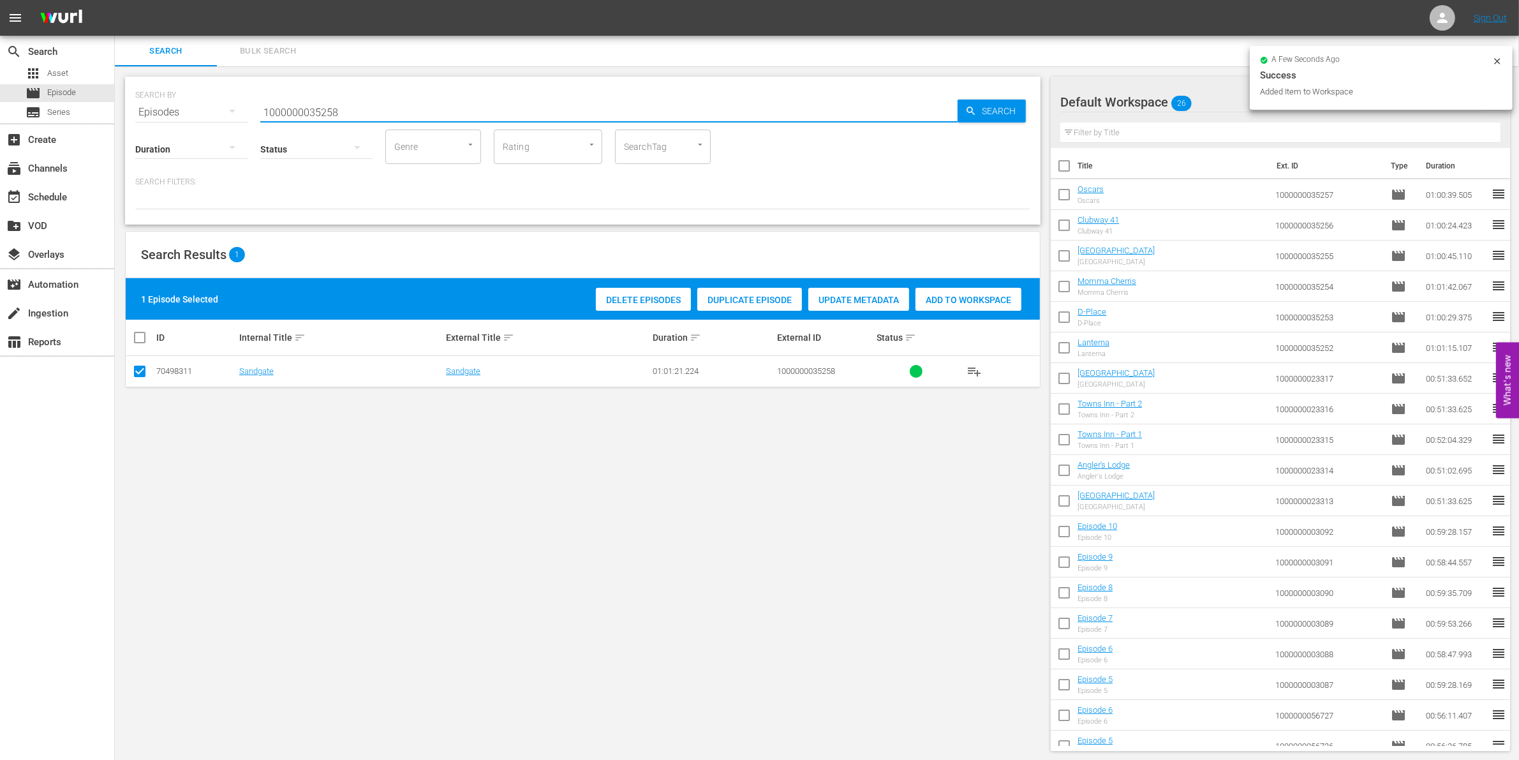
click at [367, 114] on input "1000000035258" at bounding box center [608, 112] width 697 height 31
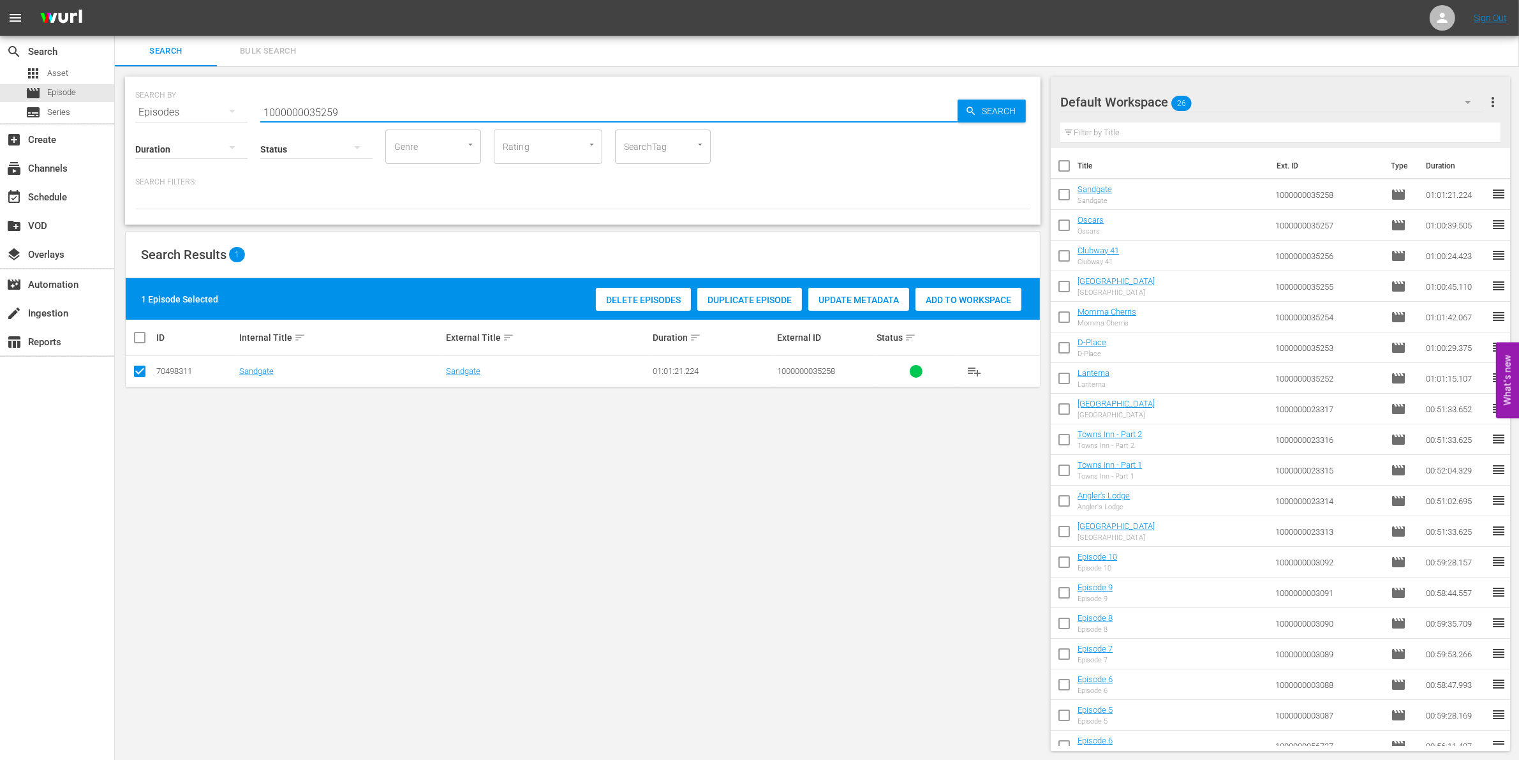
type input "1000000035259"
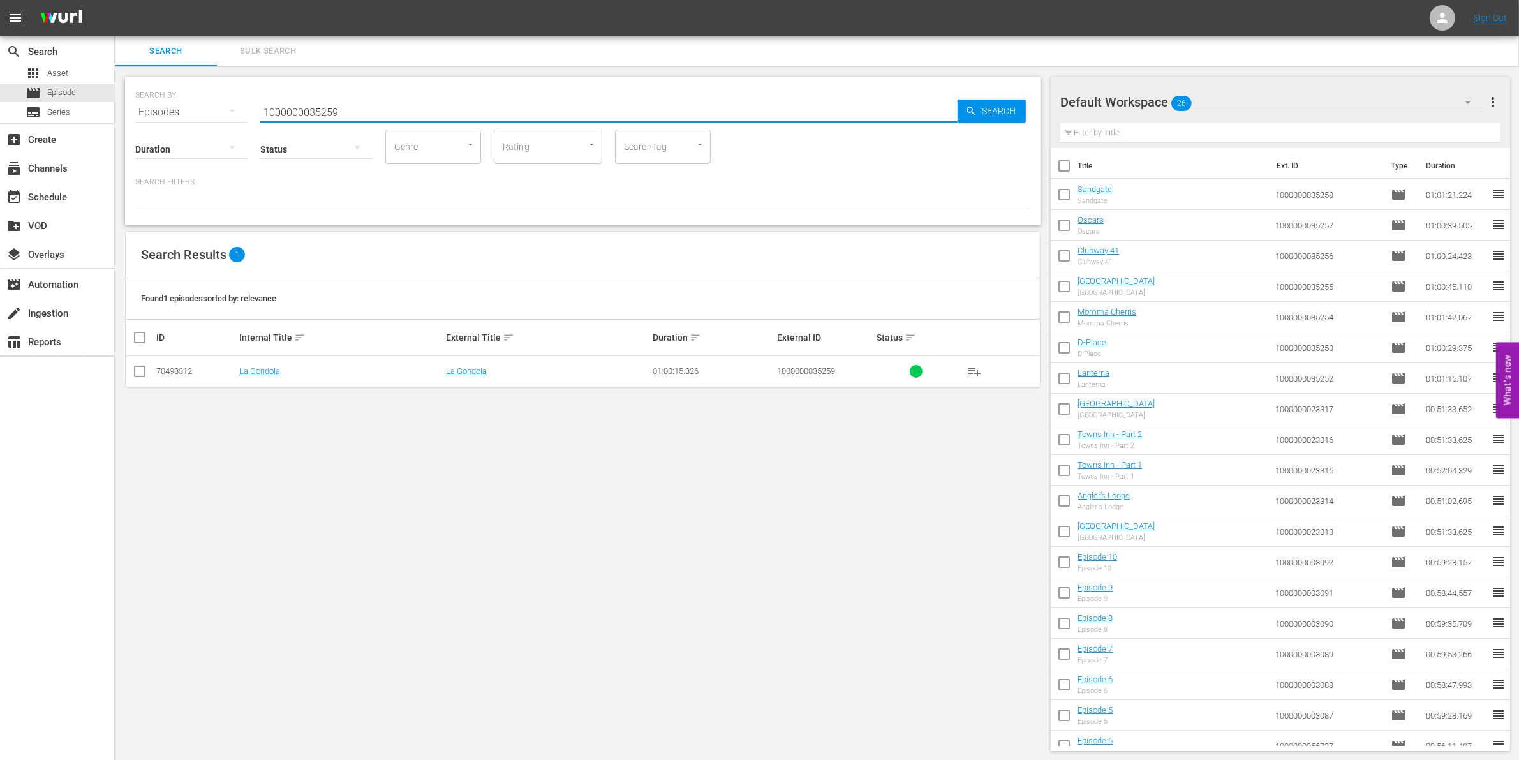
click at [132, 366] on input "checkbox" at bounding box center [139, 373] width 15 height 15
checkbox input "true"
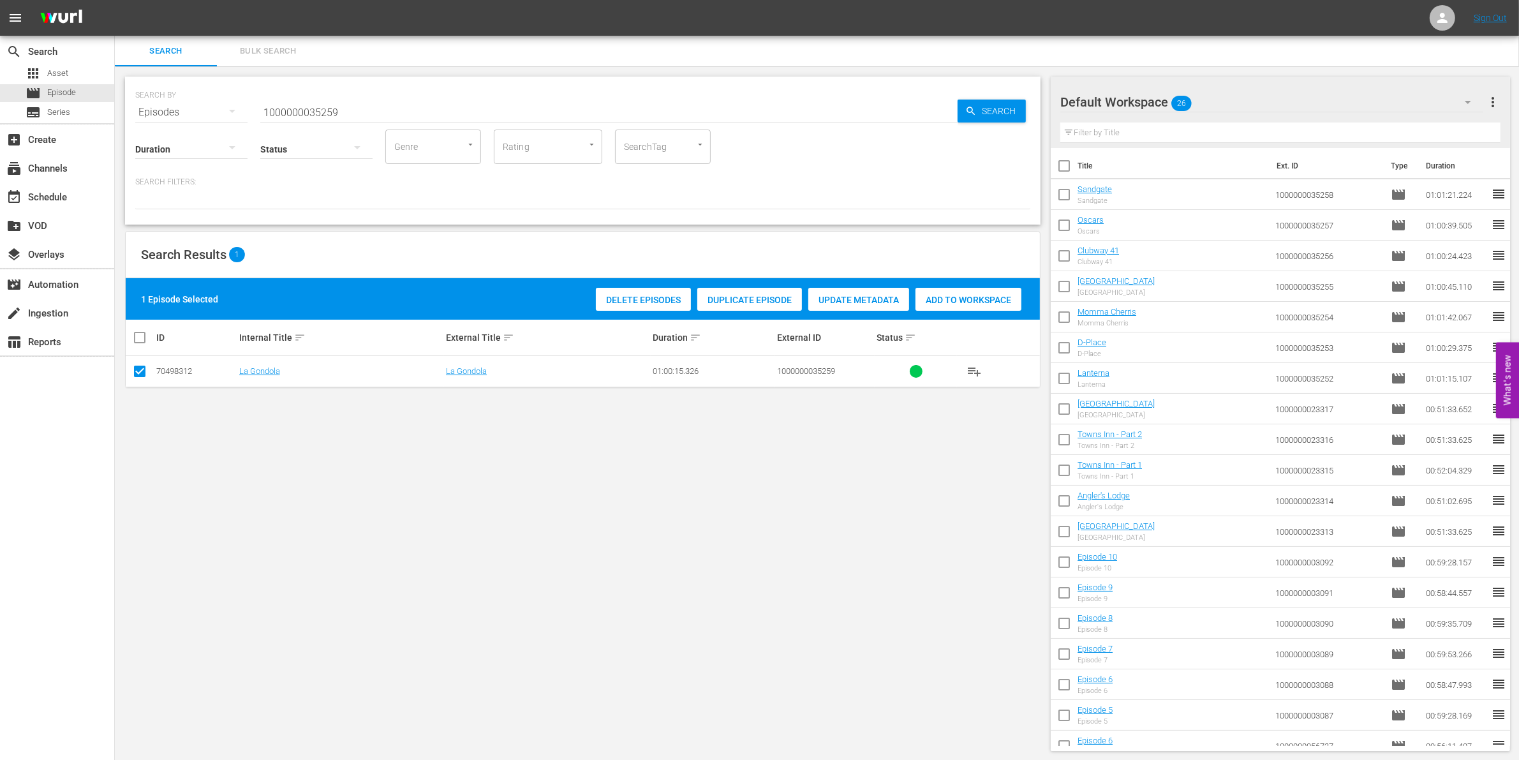
click at [973, 290] on div "Add to Workspace" at bounding box center [968, 300] width 106 height 24
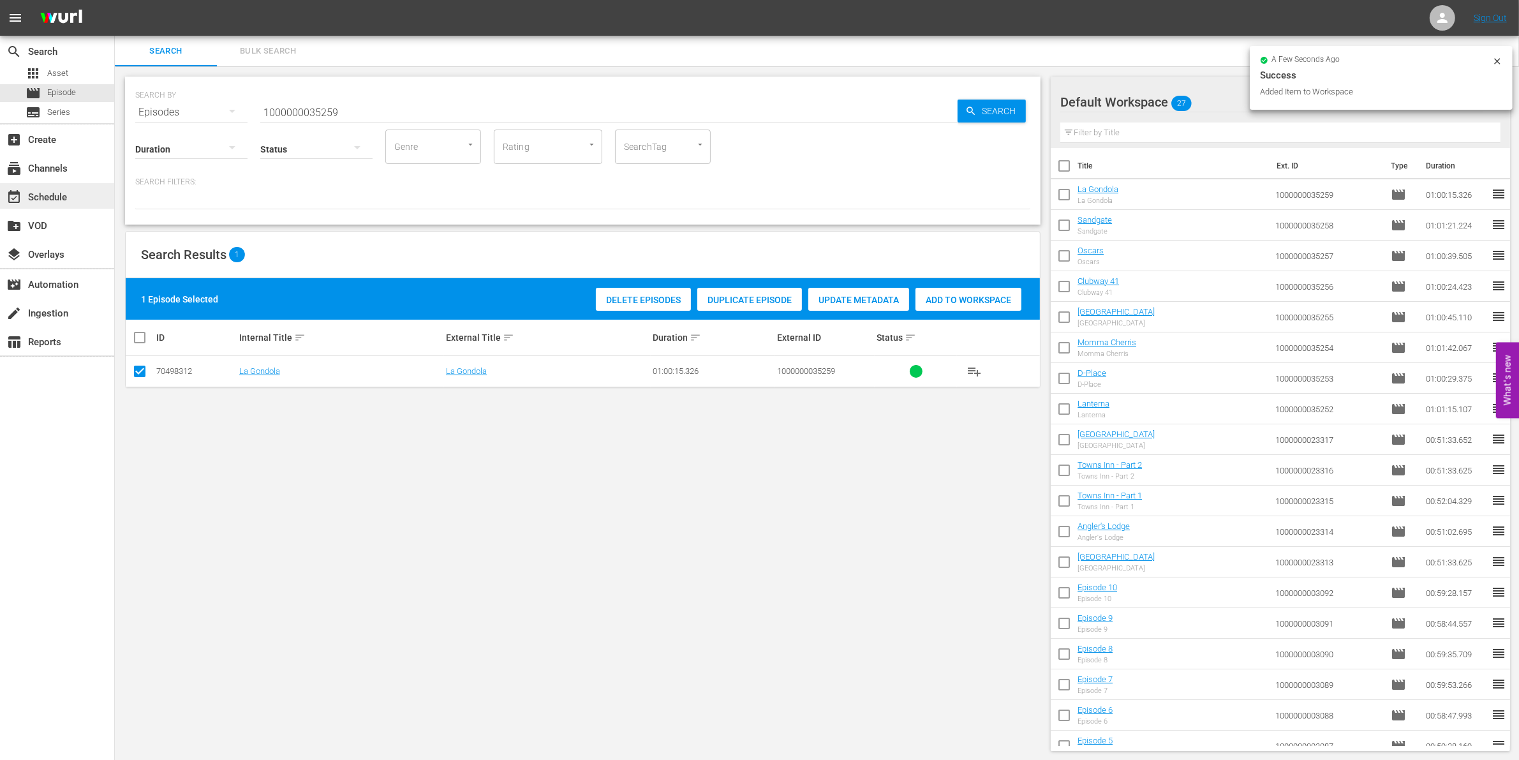
click at [97, 202] on div "event_available Schedule" at bounding box center [57, 196] width 114 height 26
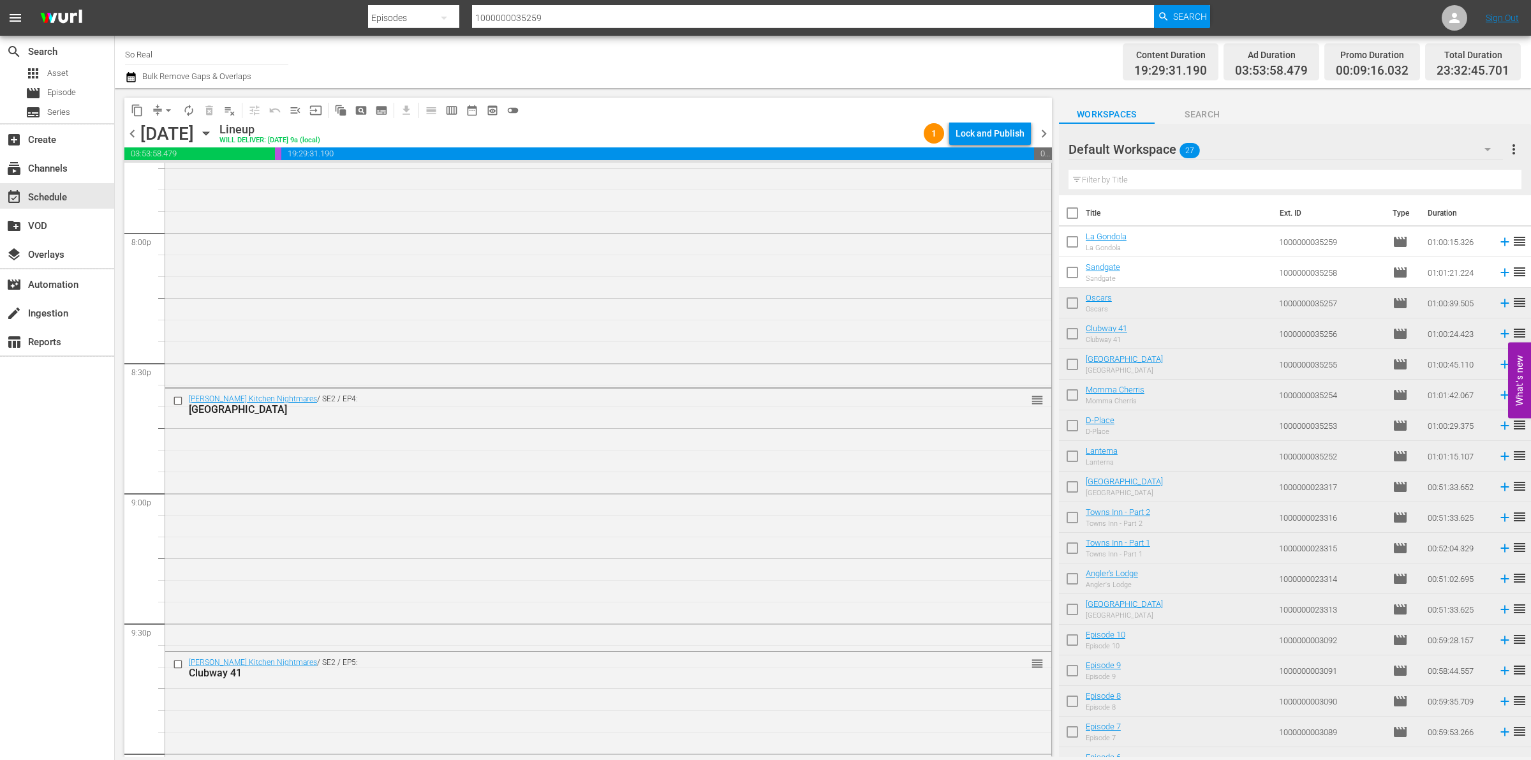
scroll to position [5652, 0]
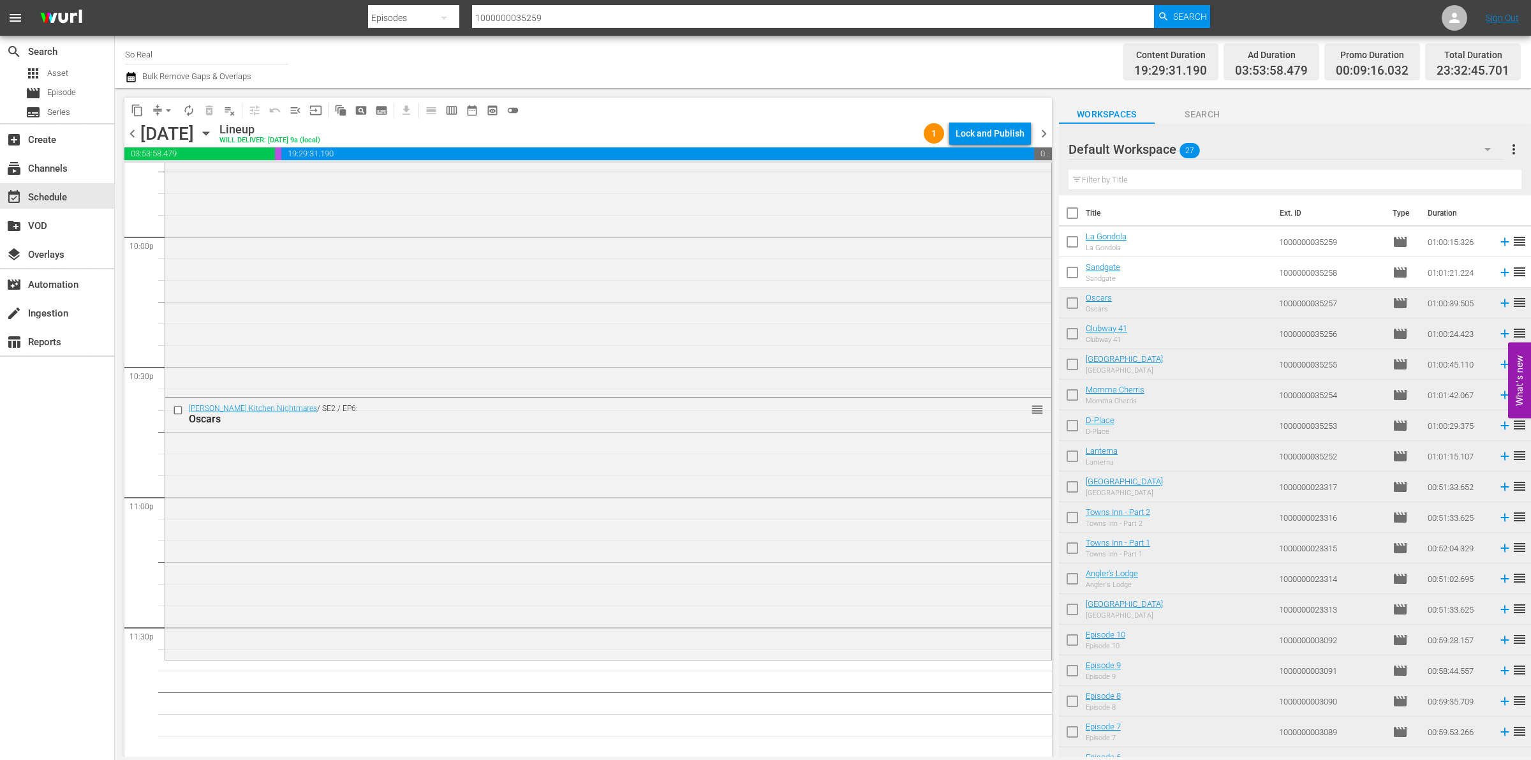
click at [1073, 271] on input "checkbox" at bounding box center [1072, 275] width 27 height 27
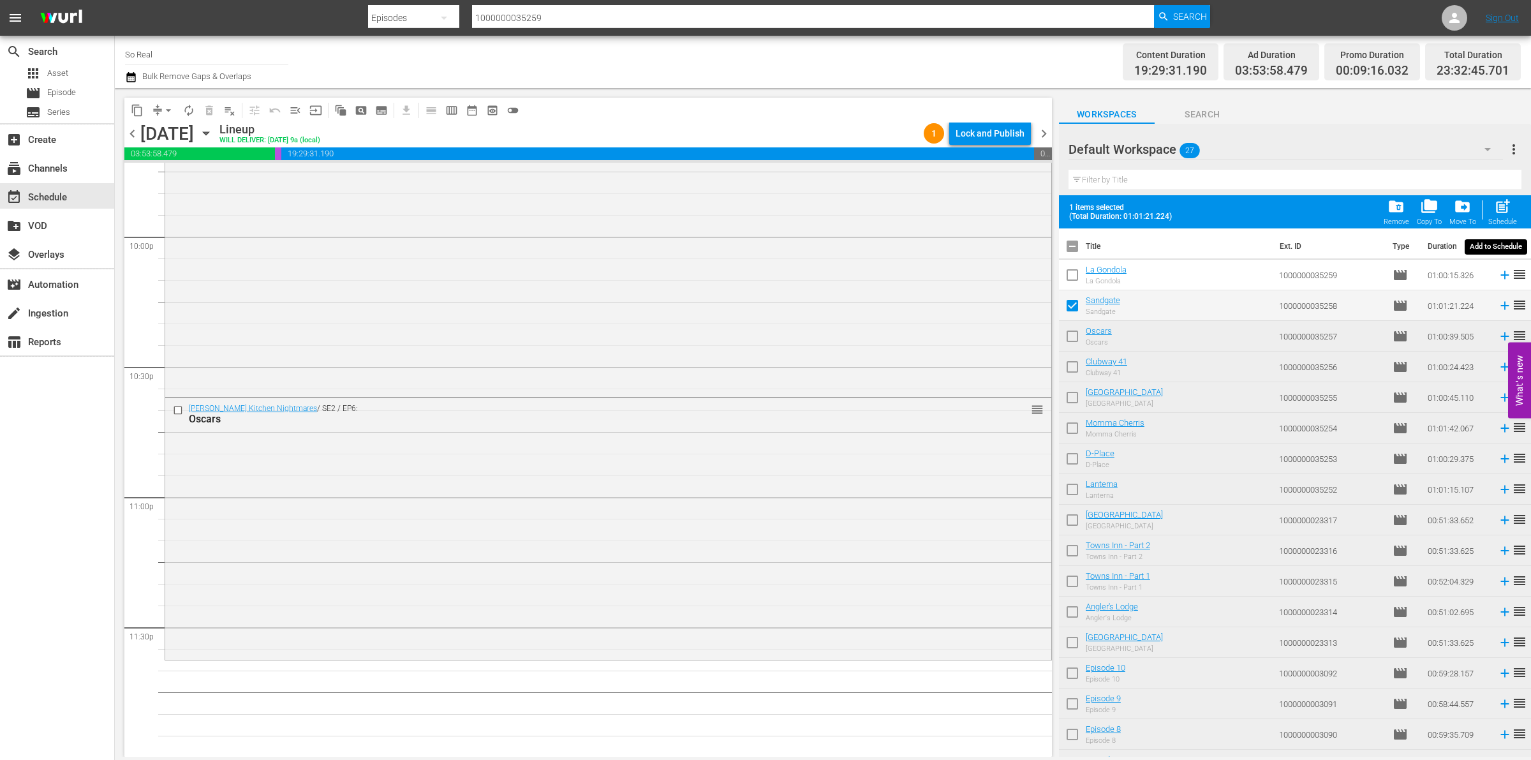
click at [1505, 208] on span "post_add" at bounding box center [1502, 206] width 17 height 17
checkbox input "false"
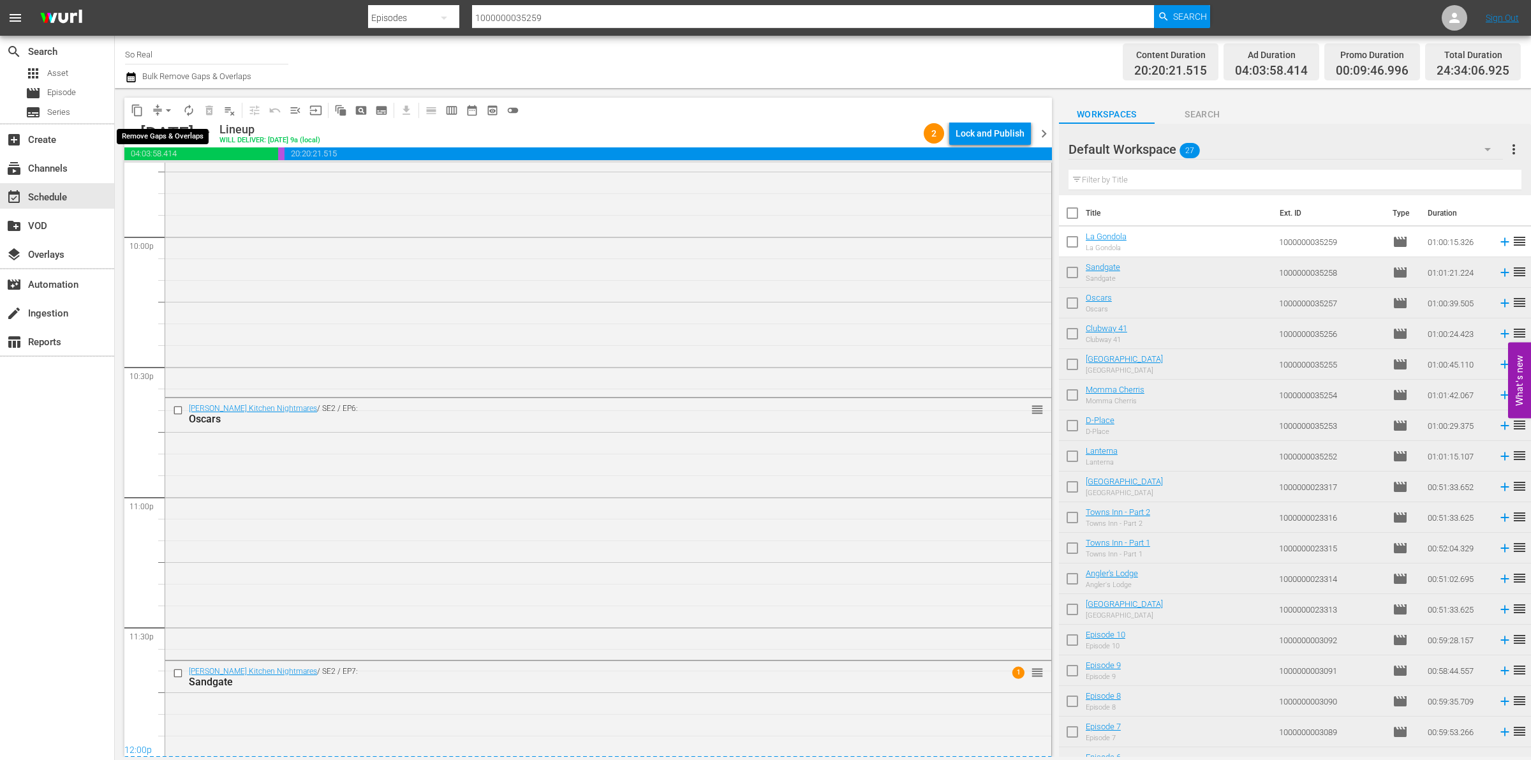
click at [170, 107] on span "arrow_drop_down" at bounding box center [168, 110] width 13 height 13
click at [193, 180] on li "Align to End of Previous Day" at bounding box center [169, 177] width 134 height 21
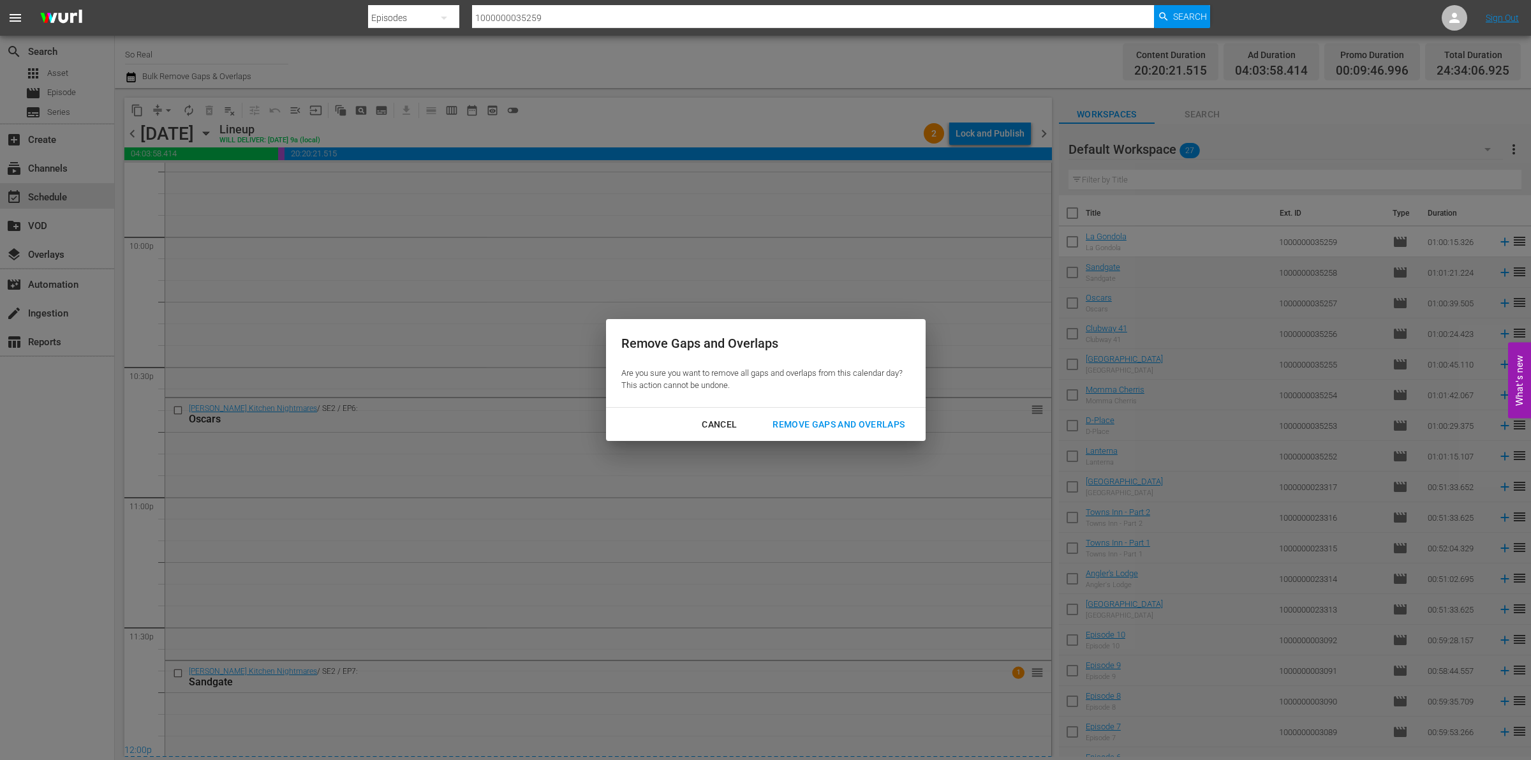
click at [859, 422] on div "Remove Gaps and Overlaps" at bounding box center [838, 425] width 152 height 16
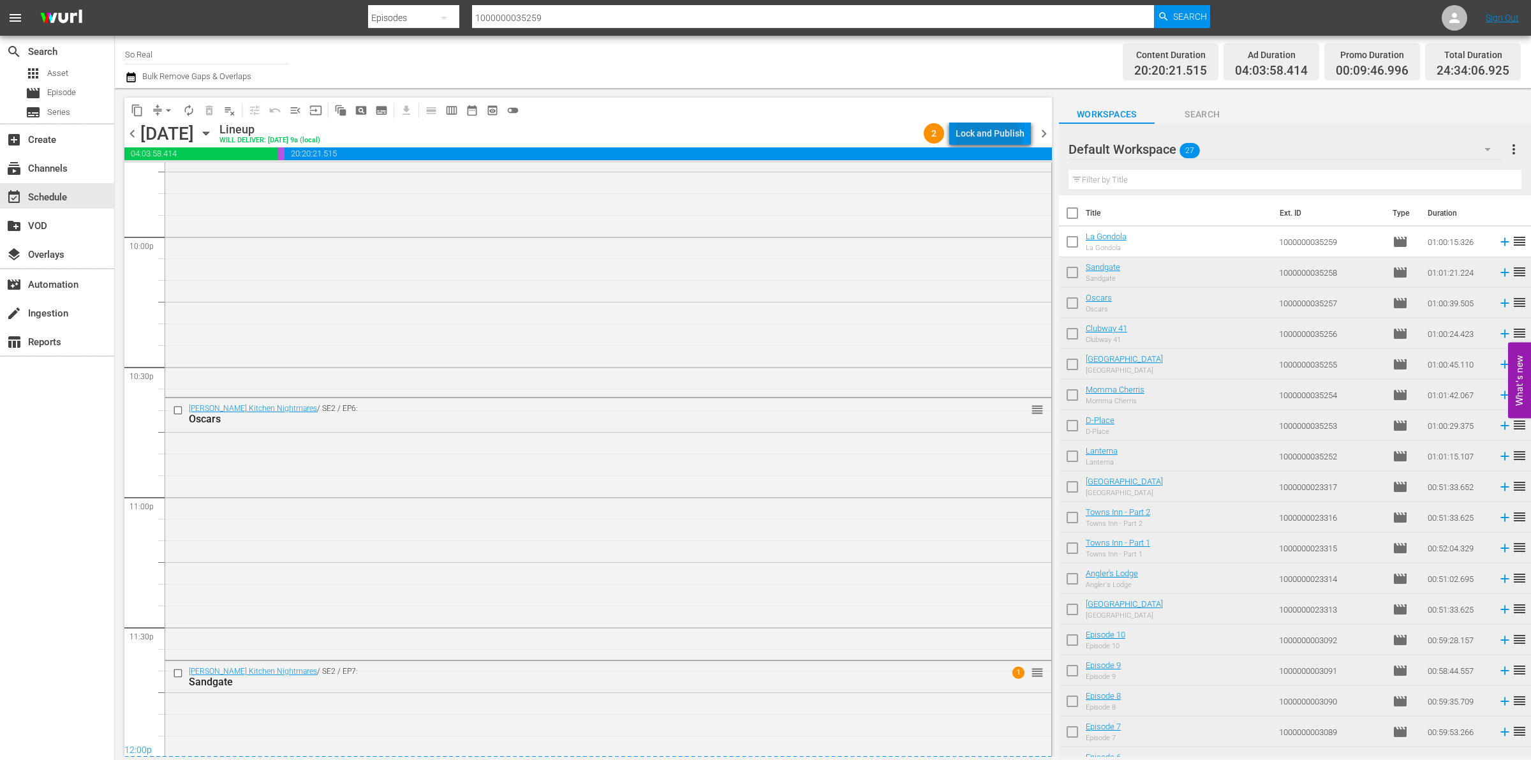
click at [975, 142] on div "Lock and Publish" at bounding box center [990, 133] width 69 height 23
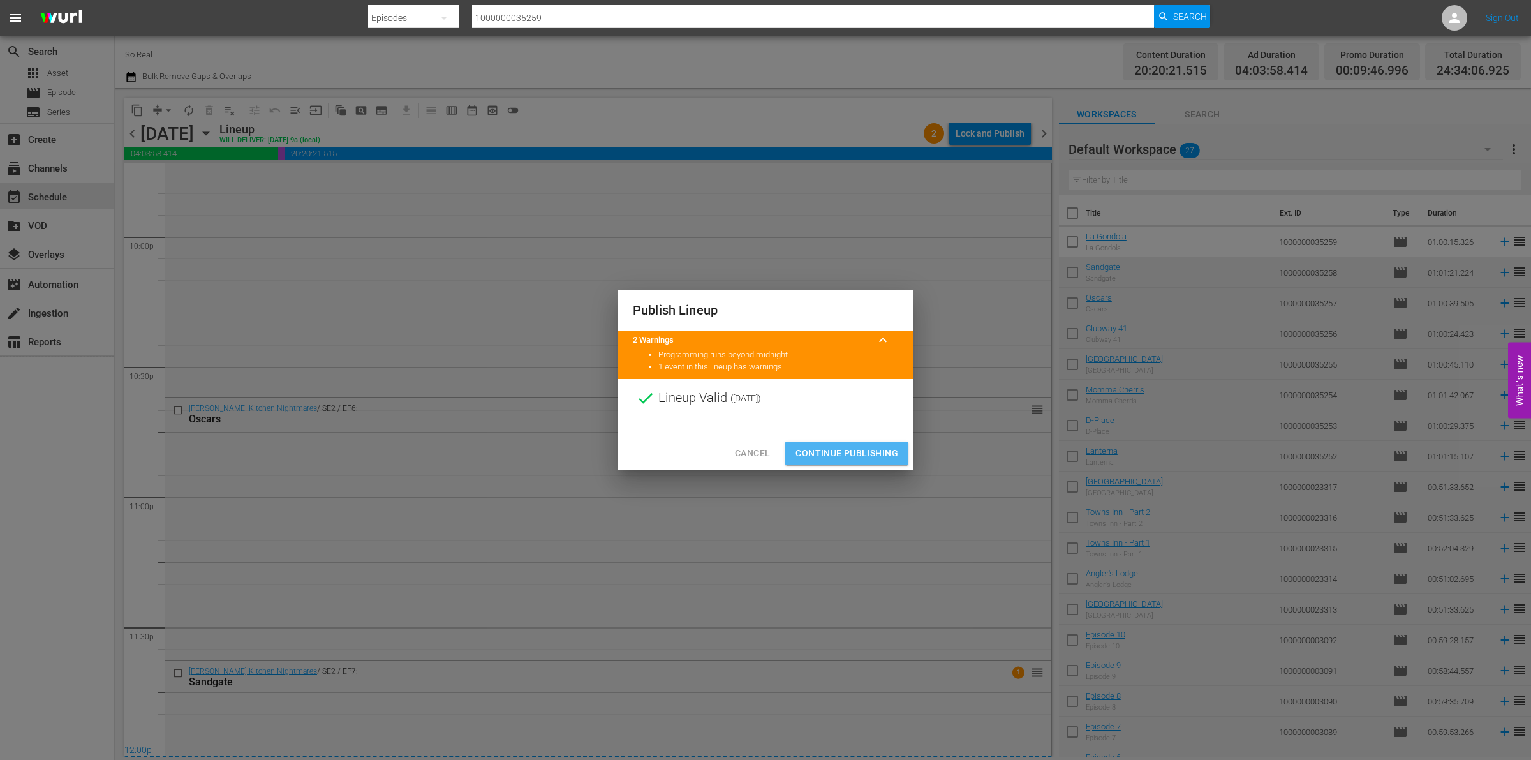
click at [815, 459] on span "Continue Publishing" at bounding box center [846, 453] width 103 height 16
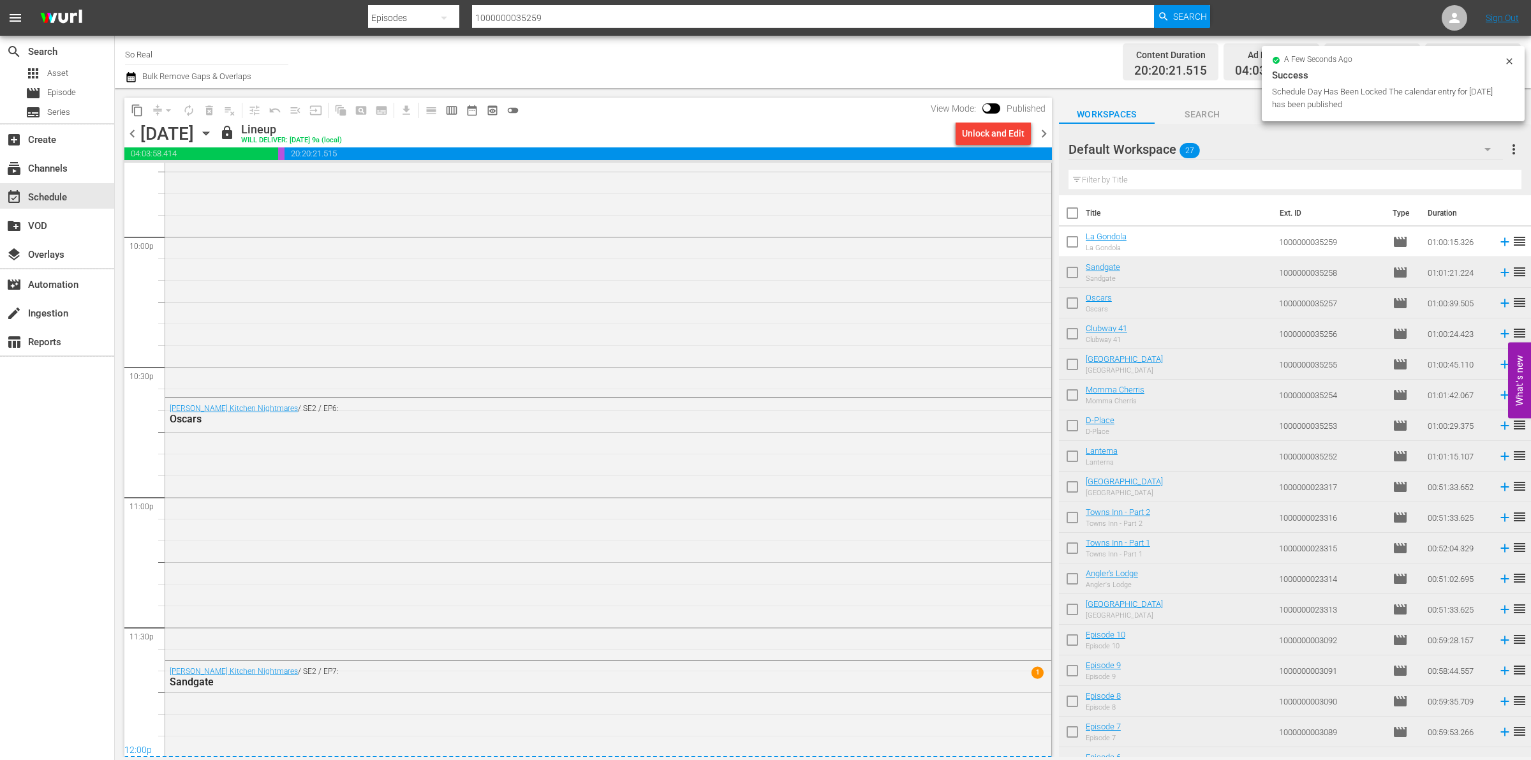
click at [1044, 134] on span "chevron_right" at bounding box center [1044, 134] width 16 height 16
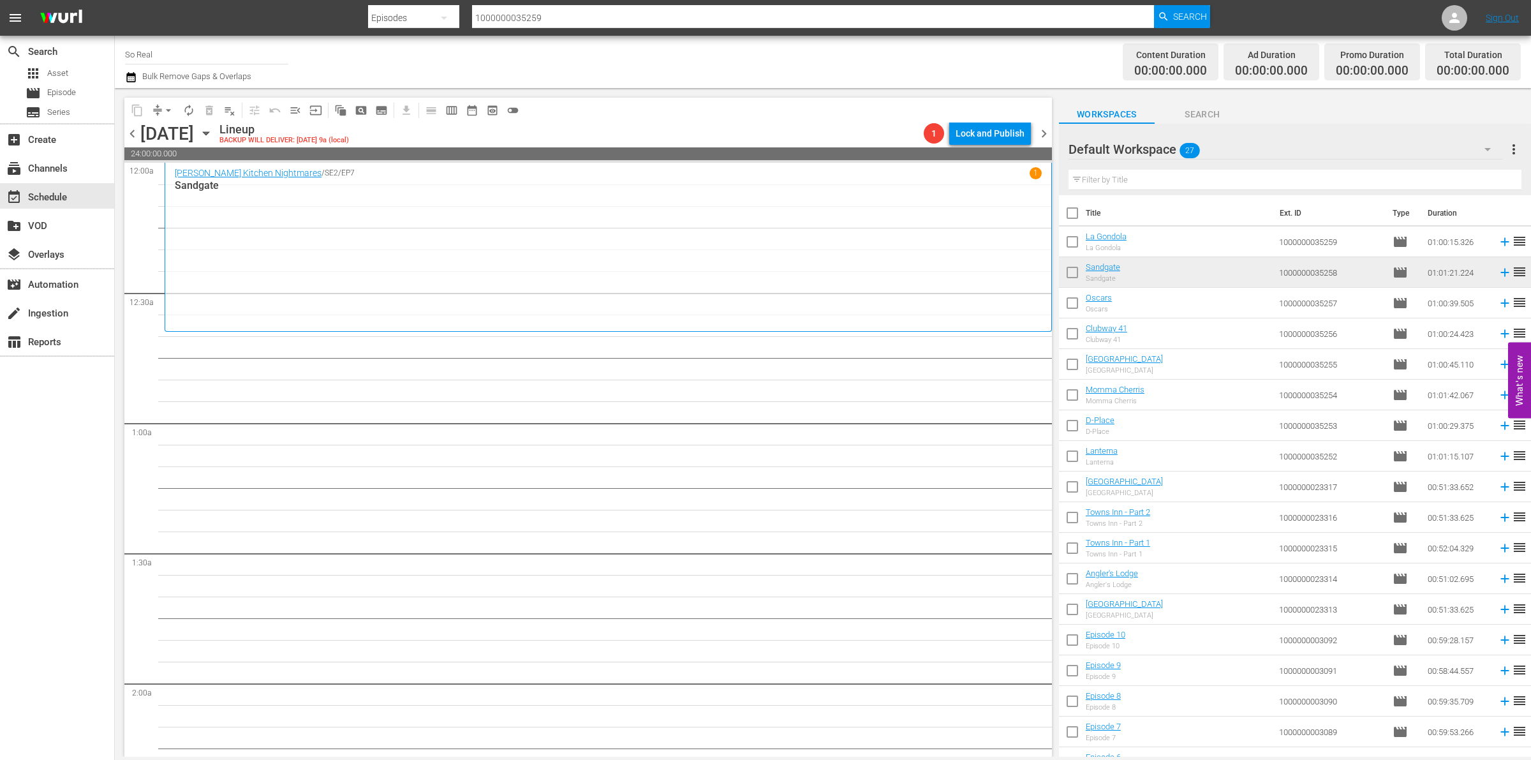
click at [1079, 248] on input "checkbox" at bounding box center [1072, 244] width 27 height 27
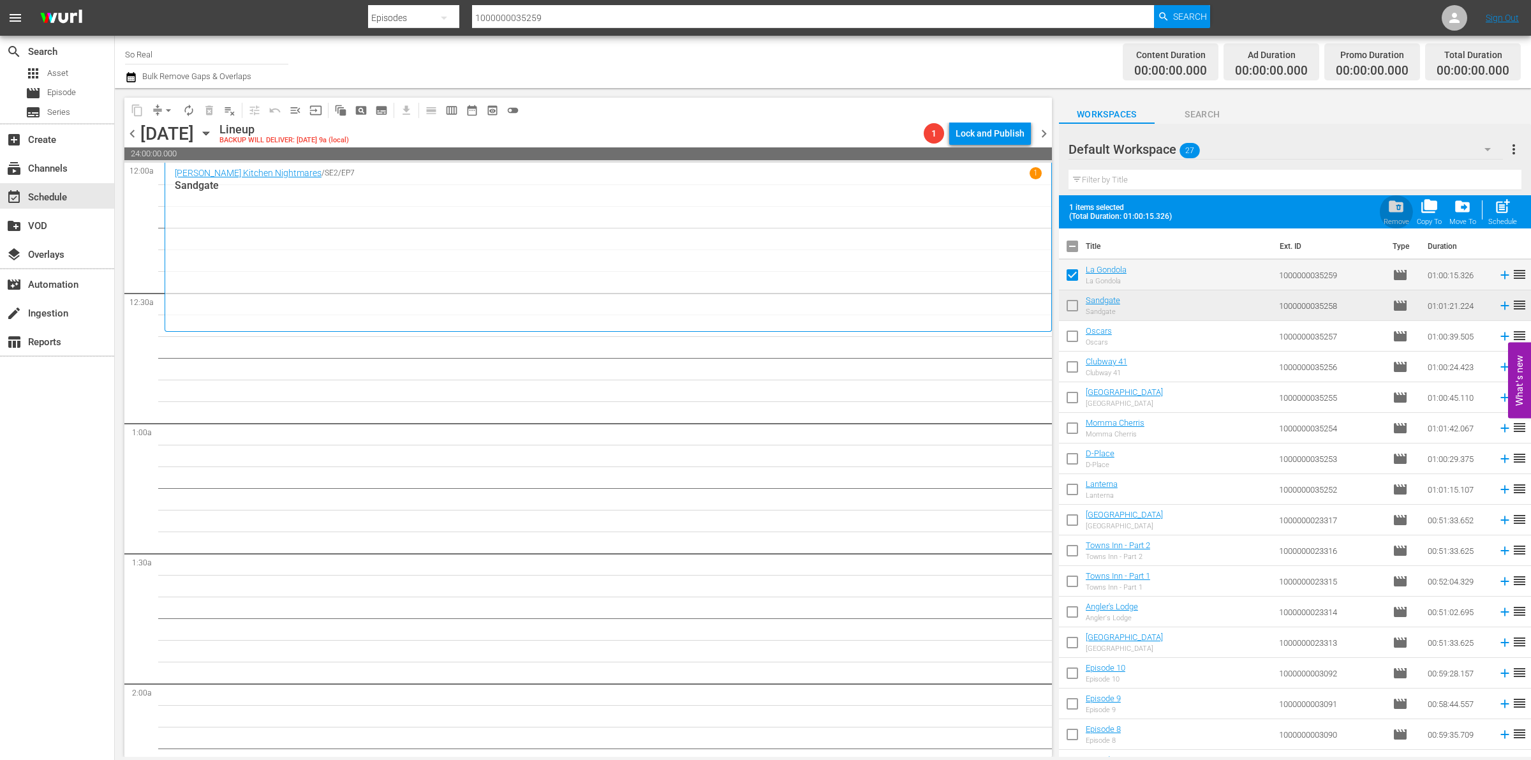
click at [1409, 208] on div "folder_delete Remove" at bounding box center [1397, 212] width 26 height 28
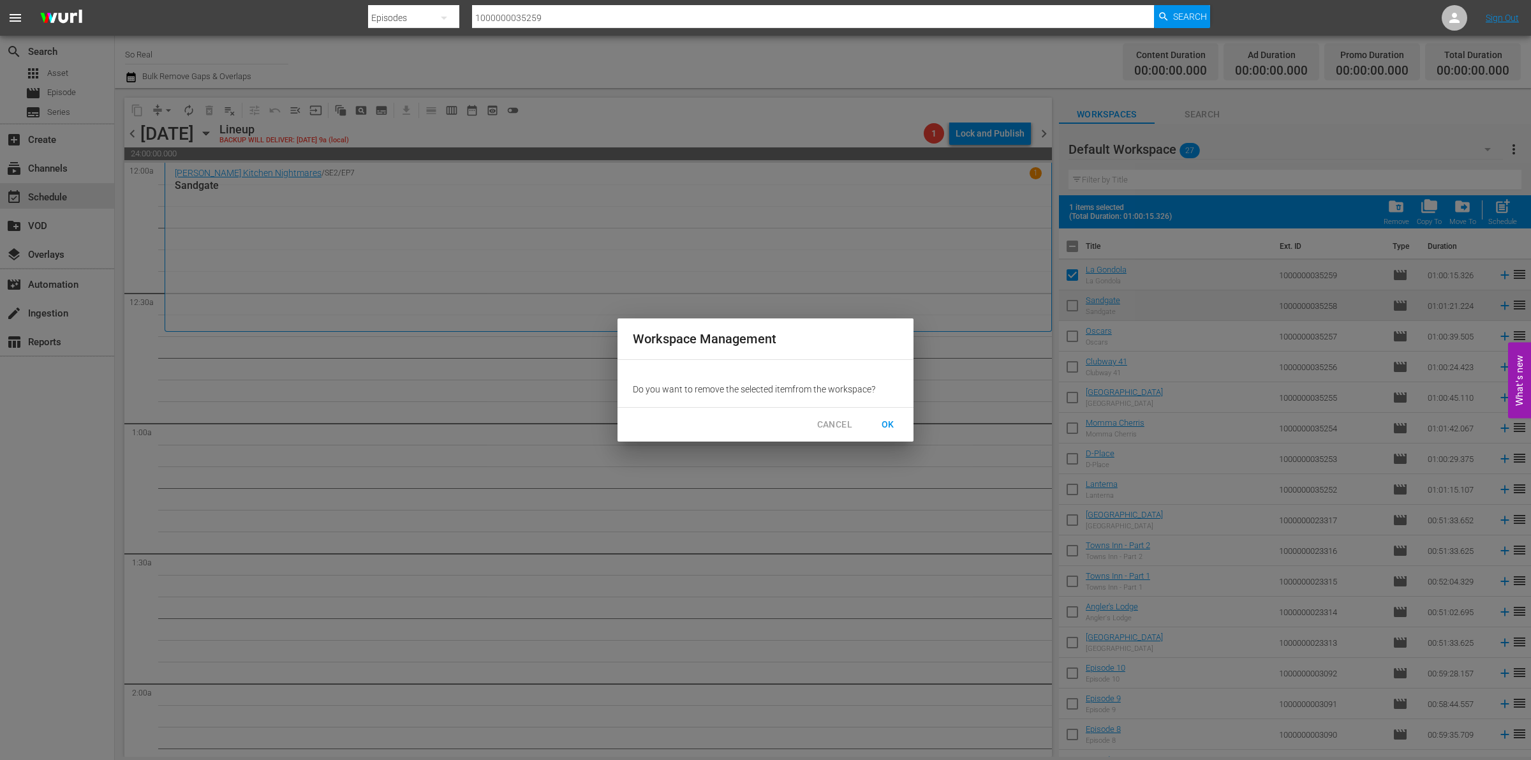
click at [894, 428] on span "OK" at bounding box center [888, 425] width 20 height 16
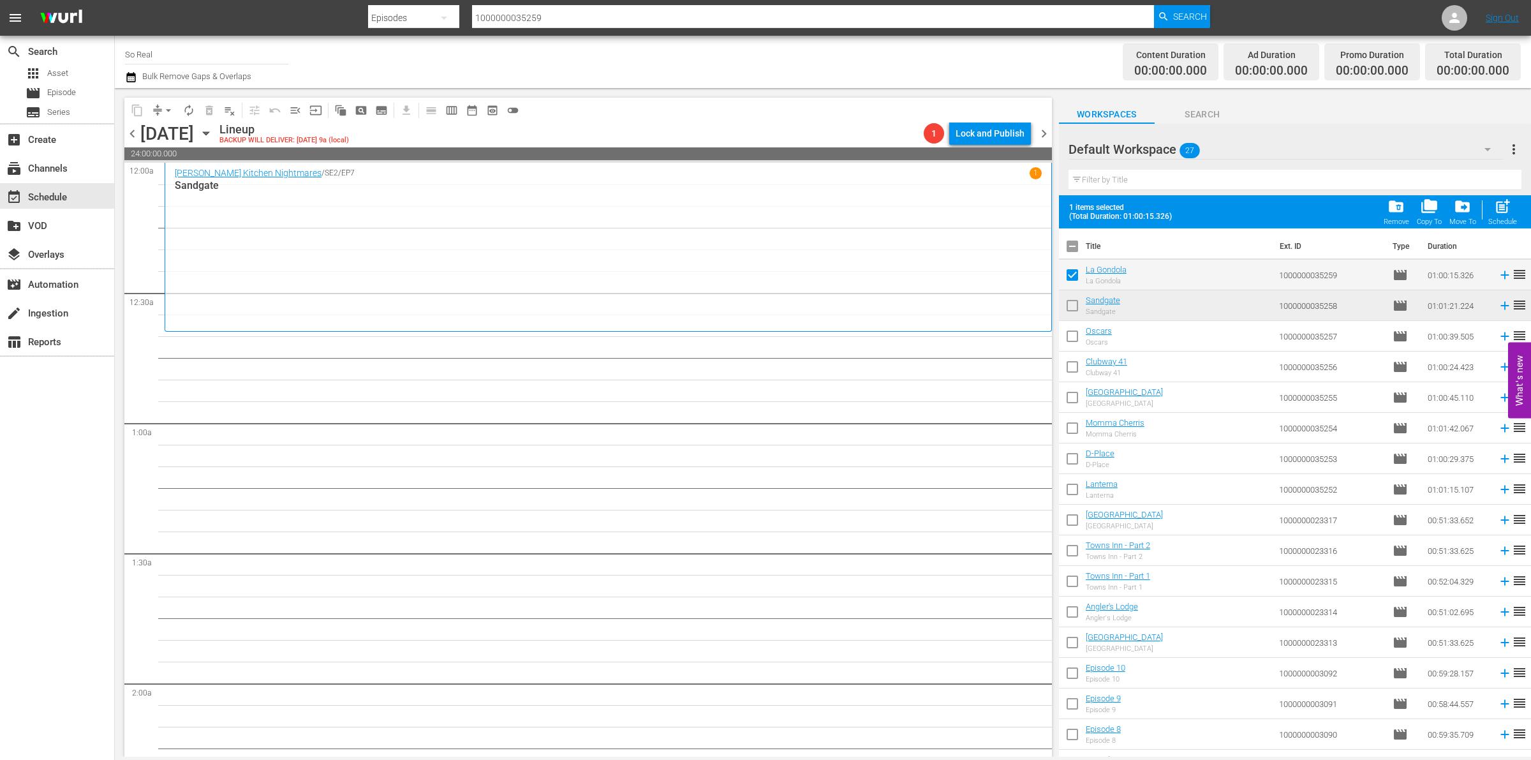
checkbox input "false"
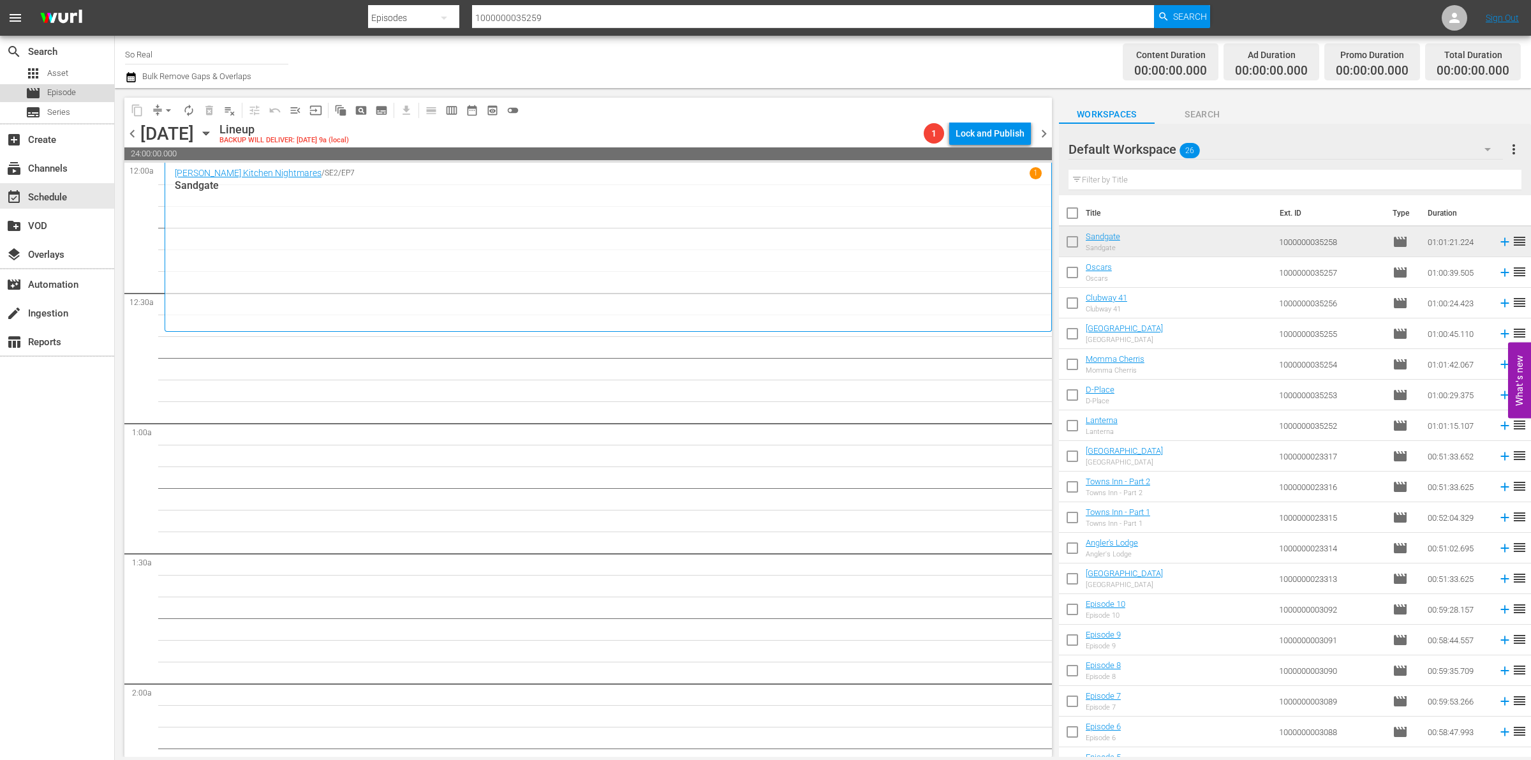
click at [58, 92] on span "Episode" at bounding box center [61, 92] width 29 height 13
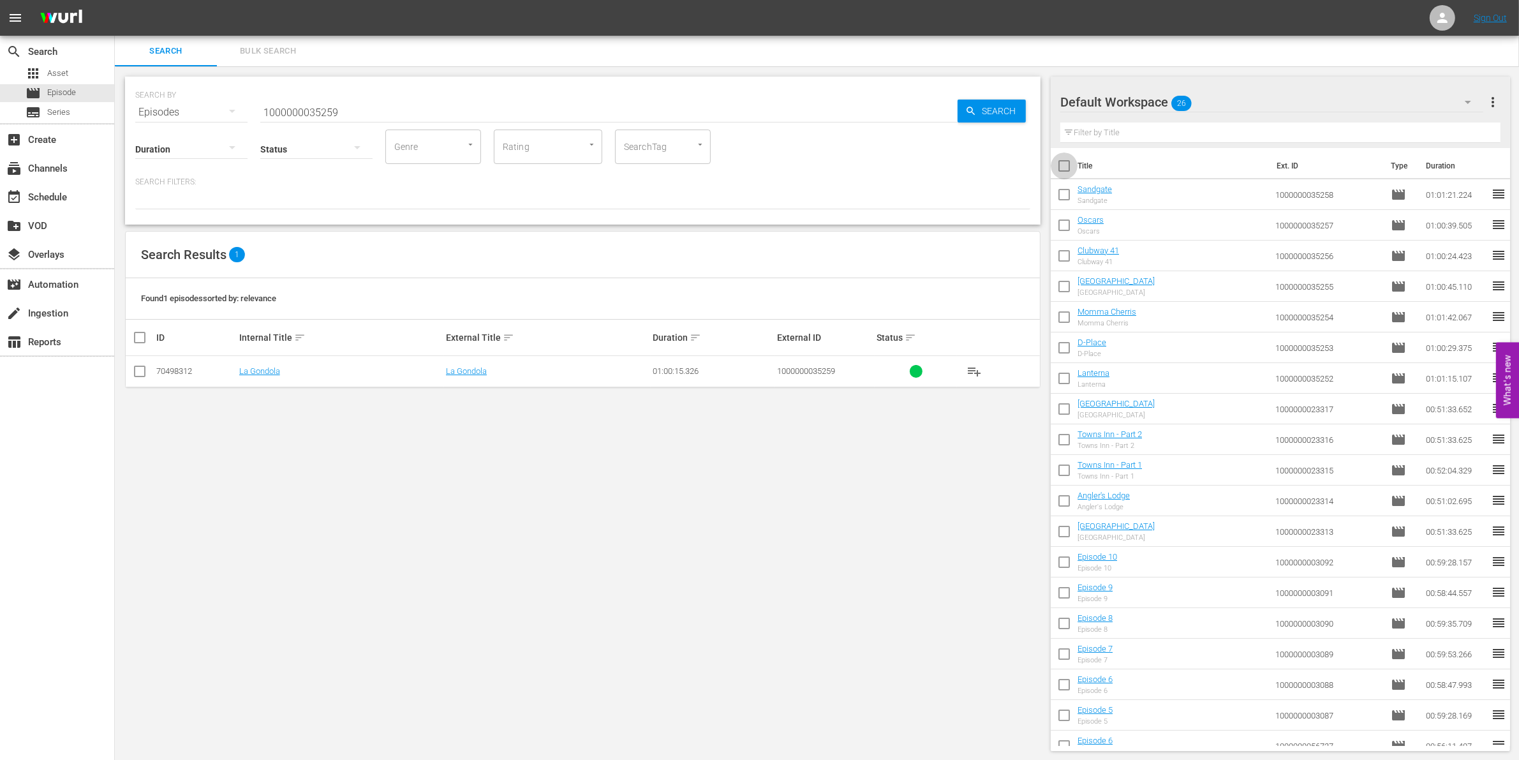
click at [1067, 168] on input "checkbox" at bounding box center [1064, 168] width 27 height 27
checkbox input "true"
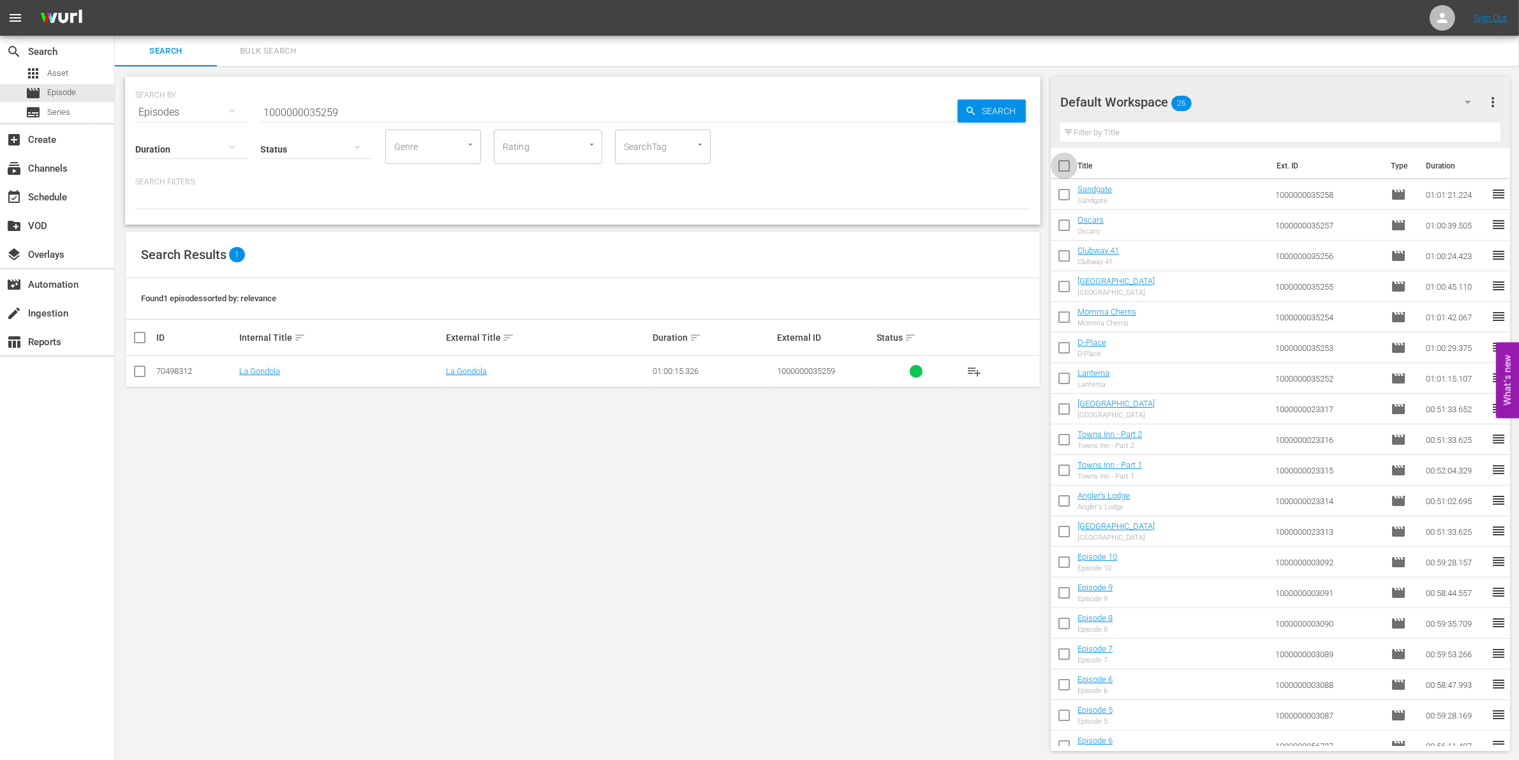
checkbox input "true"
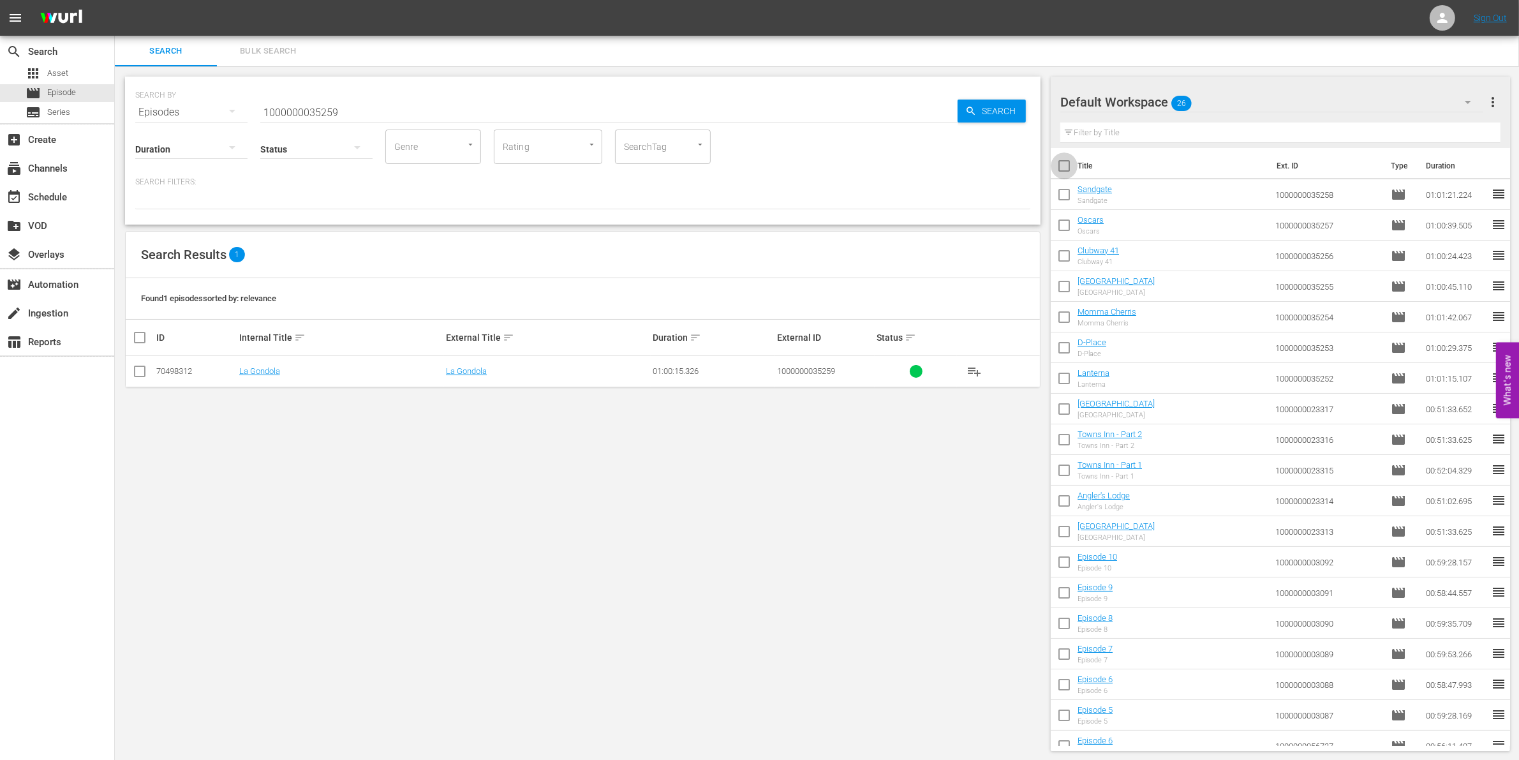
checkbox input "true"
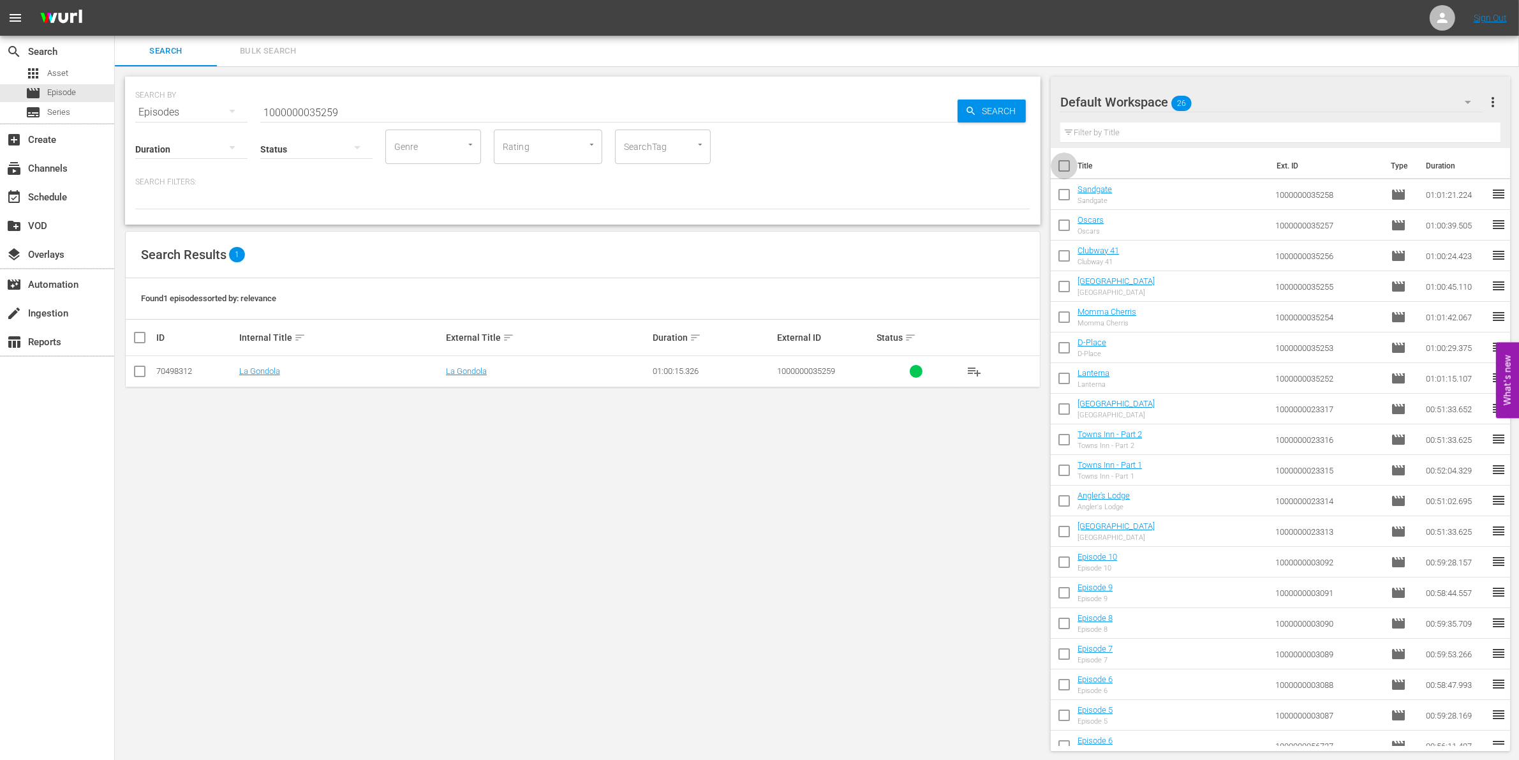
checkbox input "true"
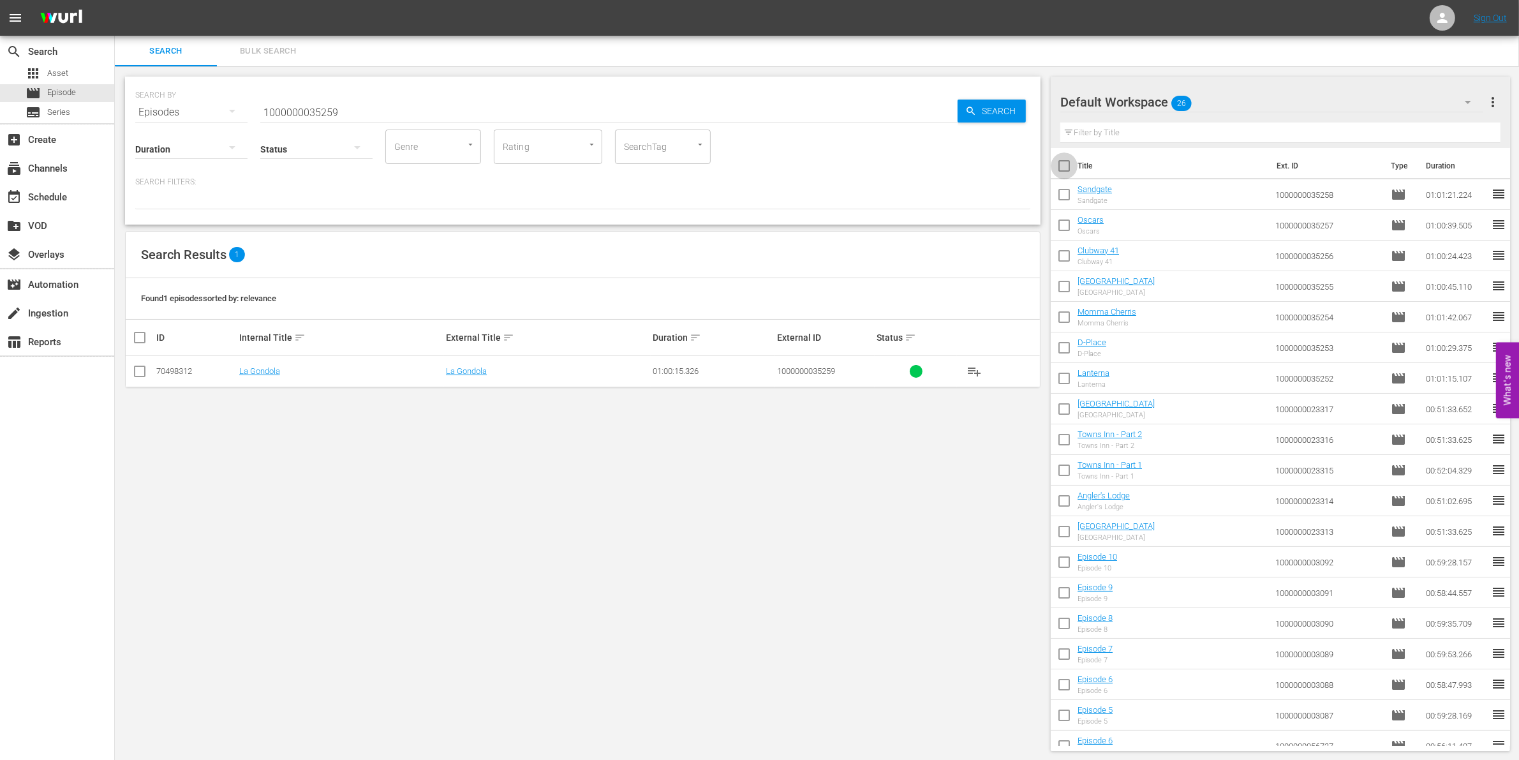
checkbox input "true"
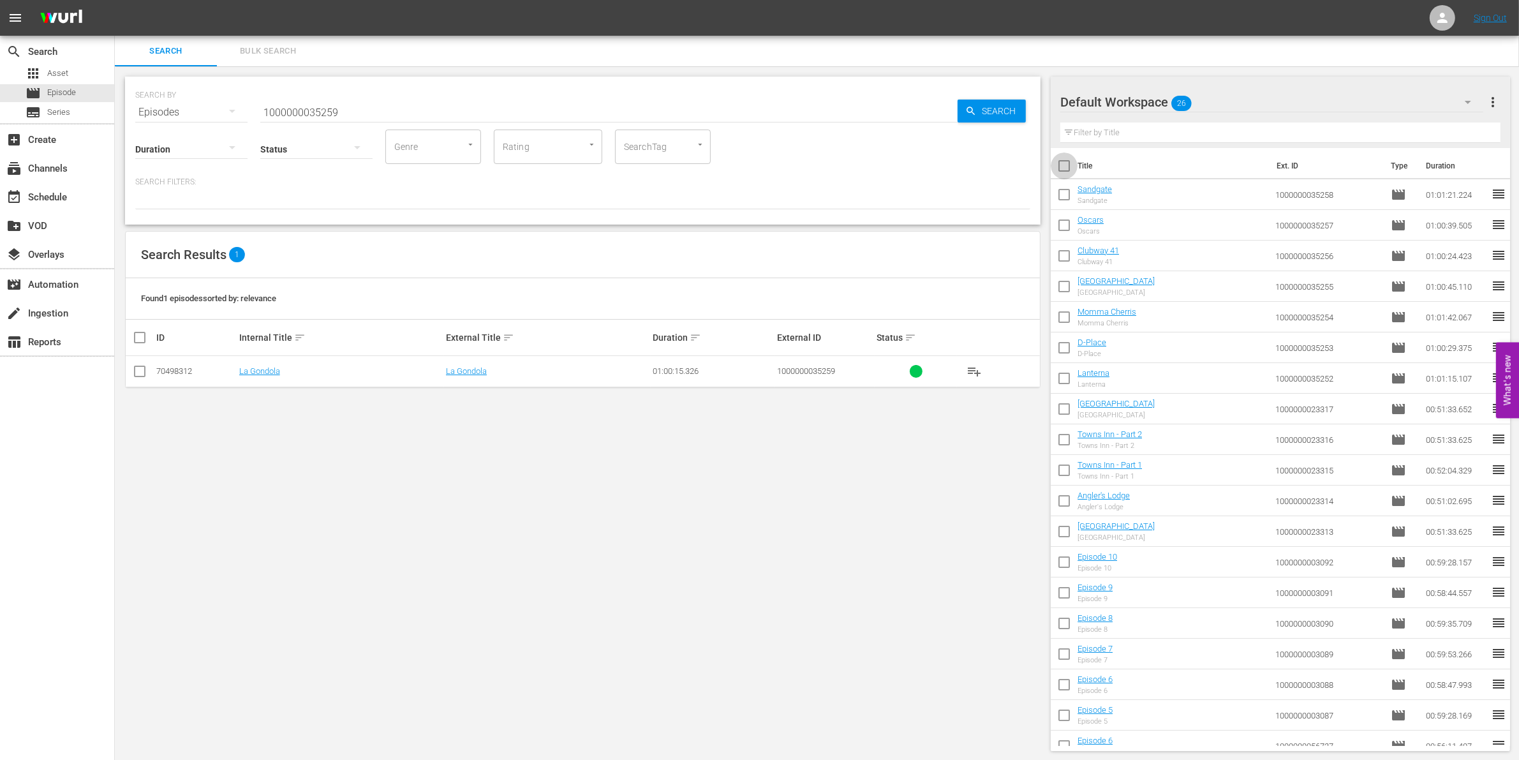
checkbox input "true"
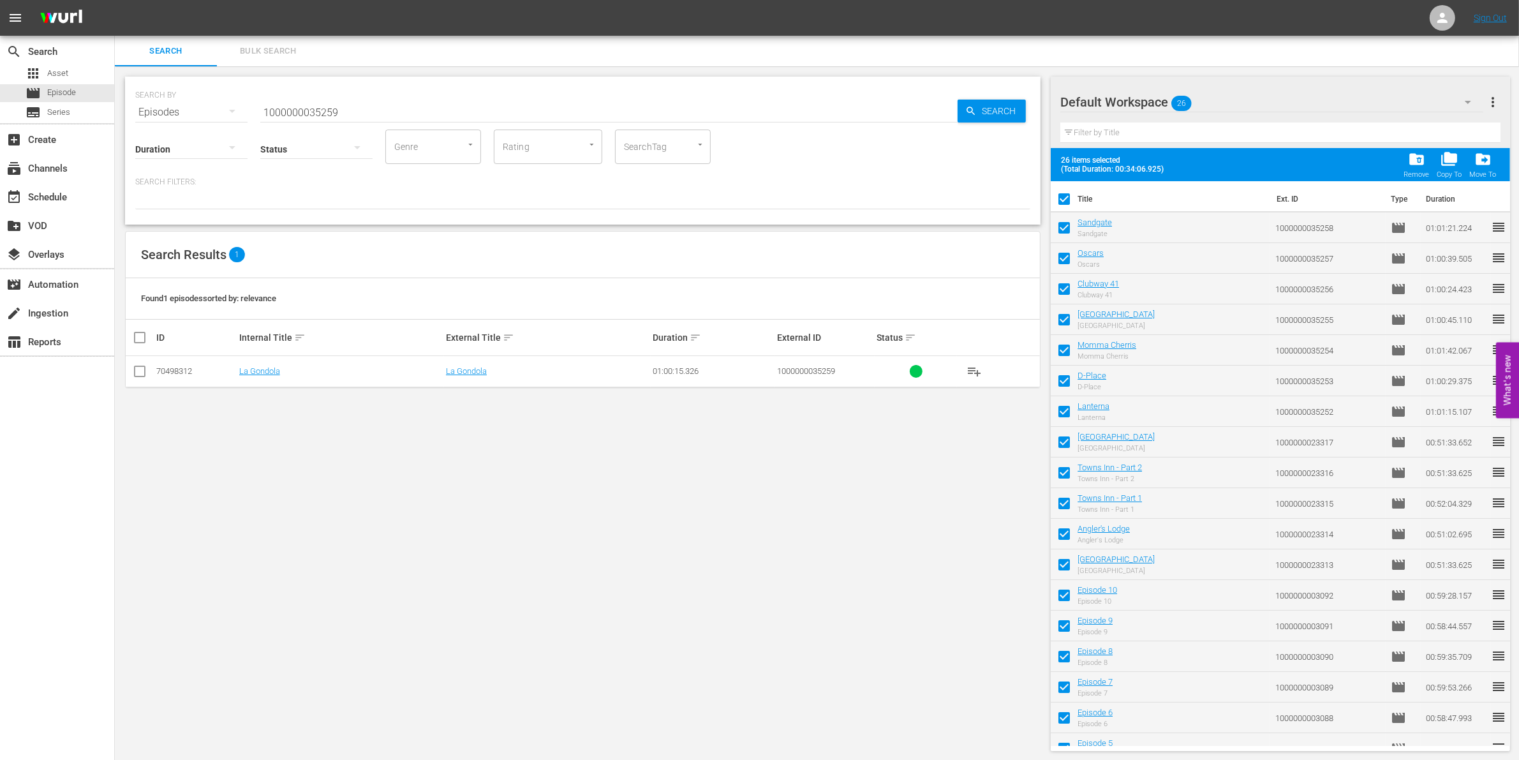
click at [1418, 173] on div "Remove" at bounding box center [1416, 174] width 26 height 8
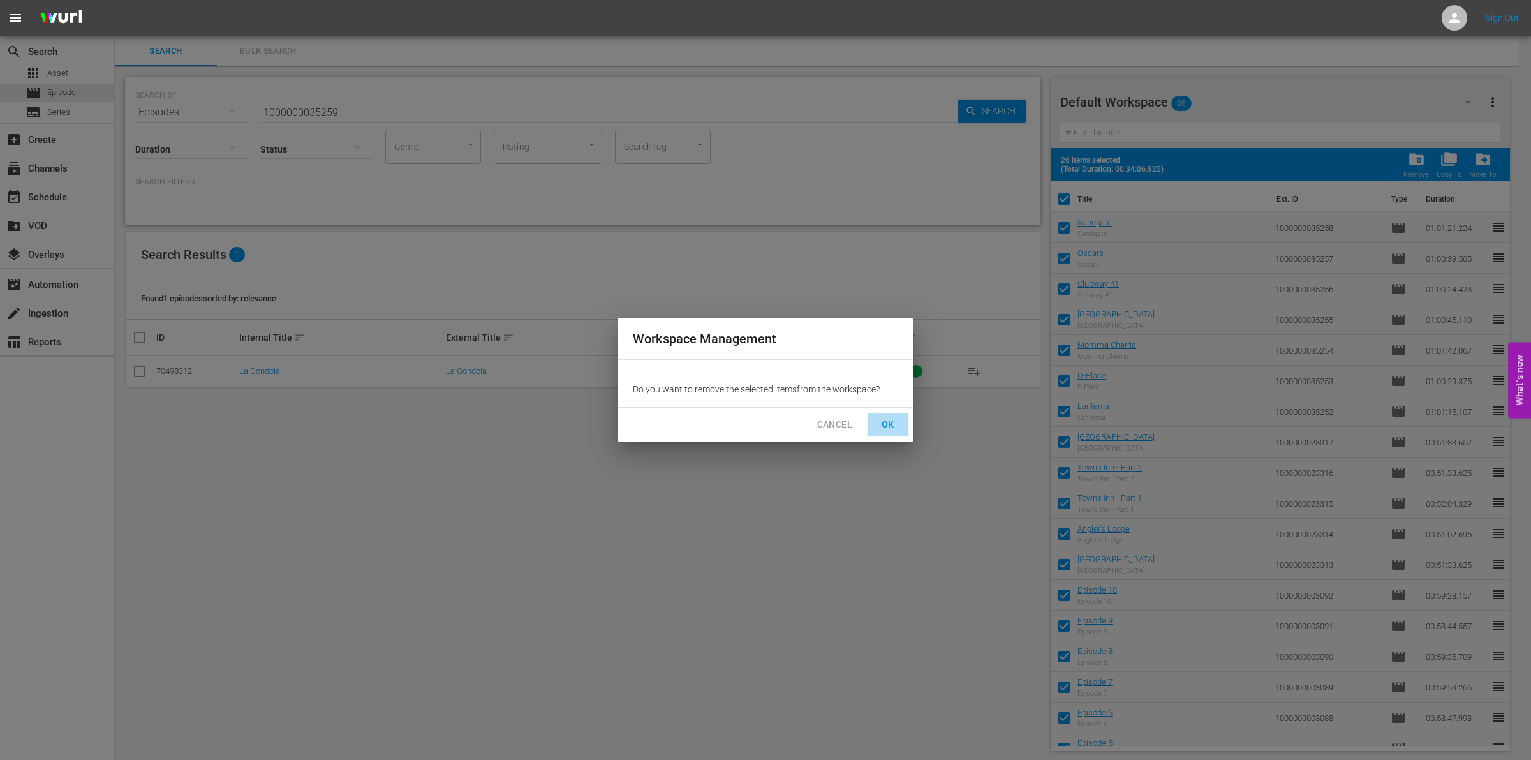
click at [889, 422] on span "OK" at bounding box center [888, 425] width 20 height 16
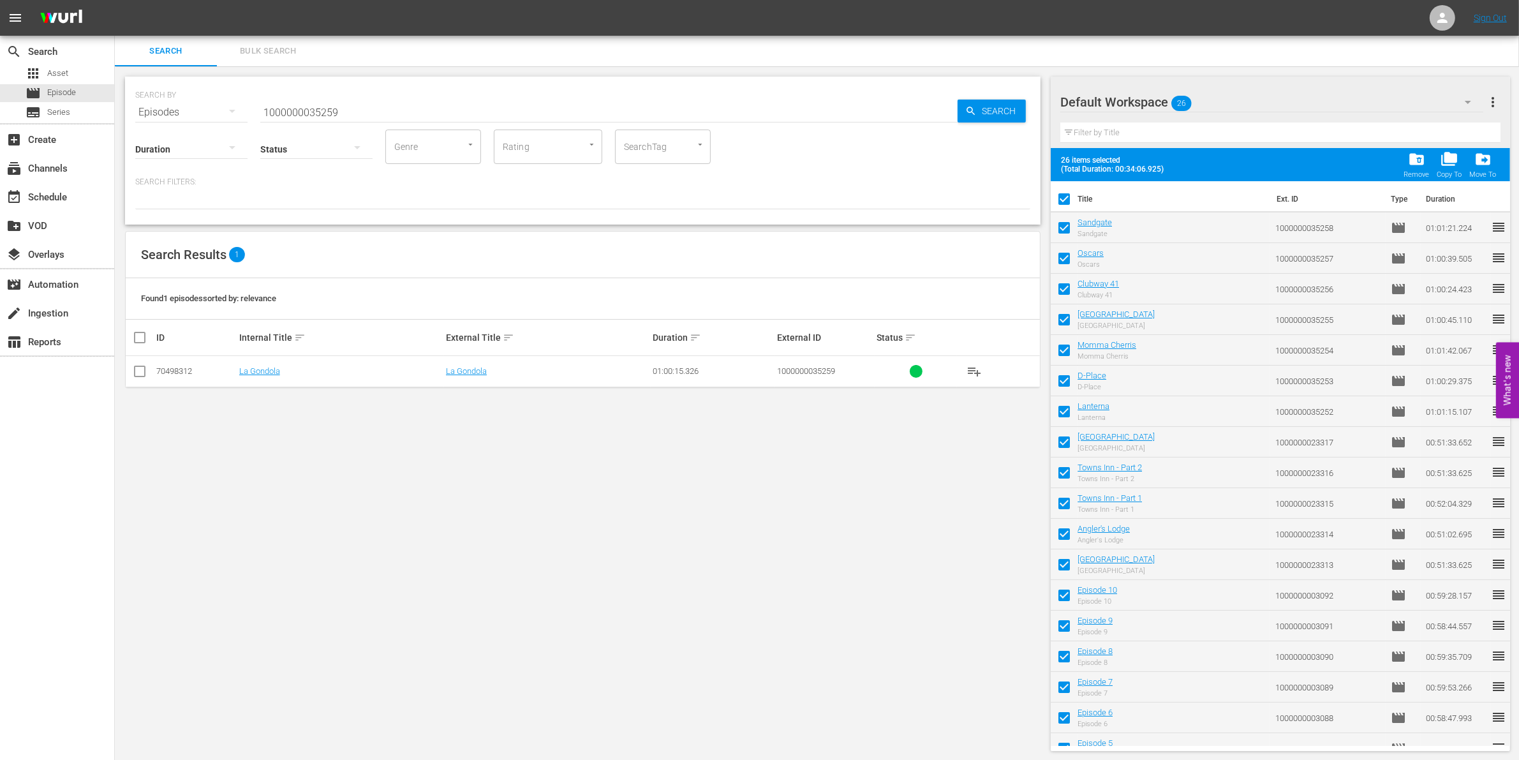
checkbox input "false"
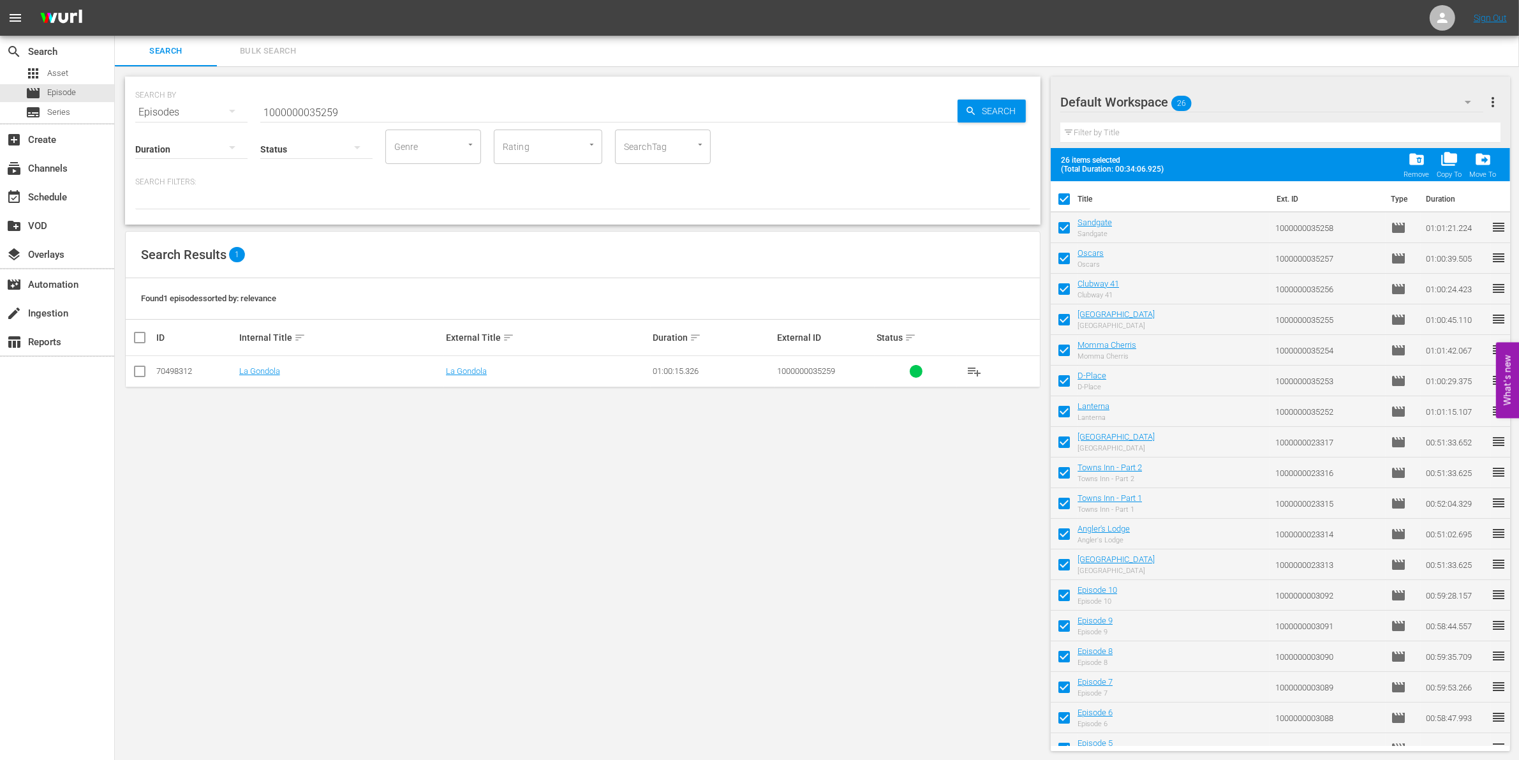
checkbox input "false"
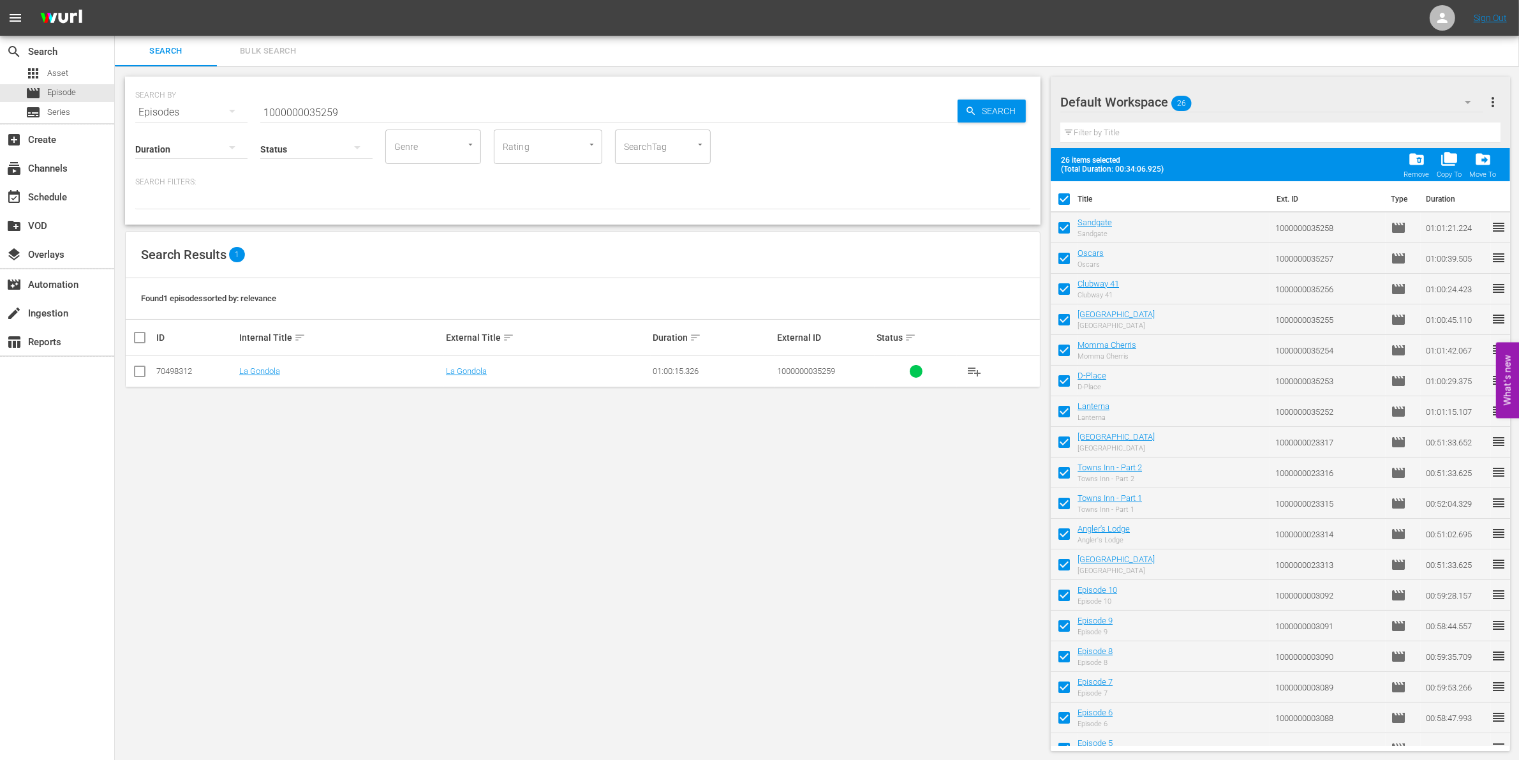
checkbox input "false"
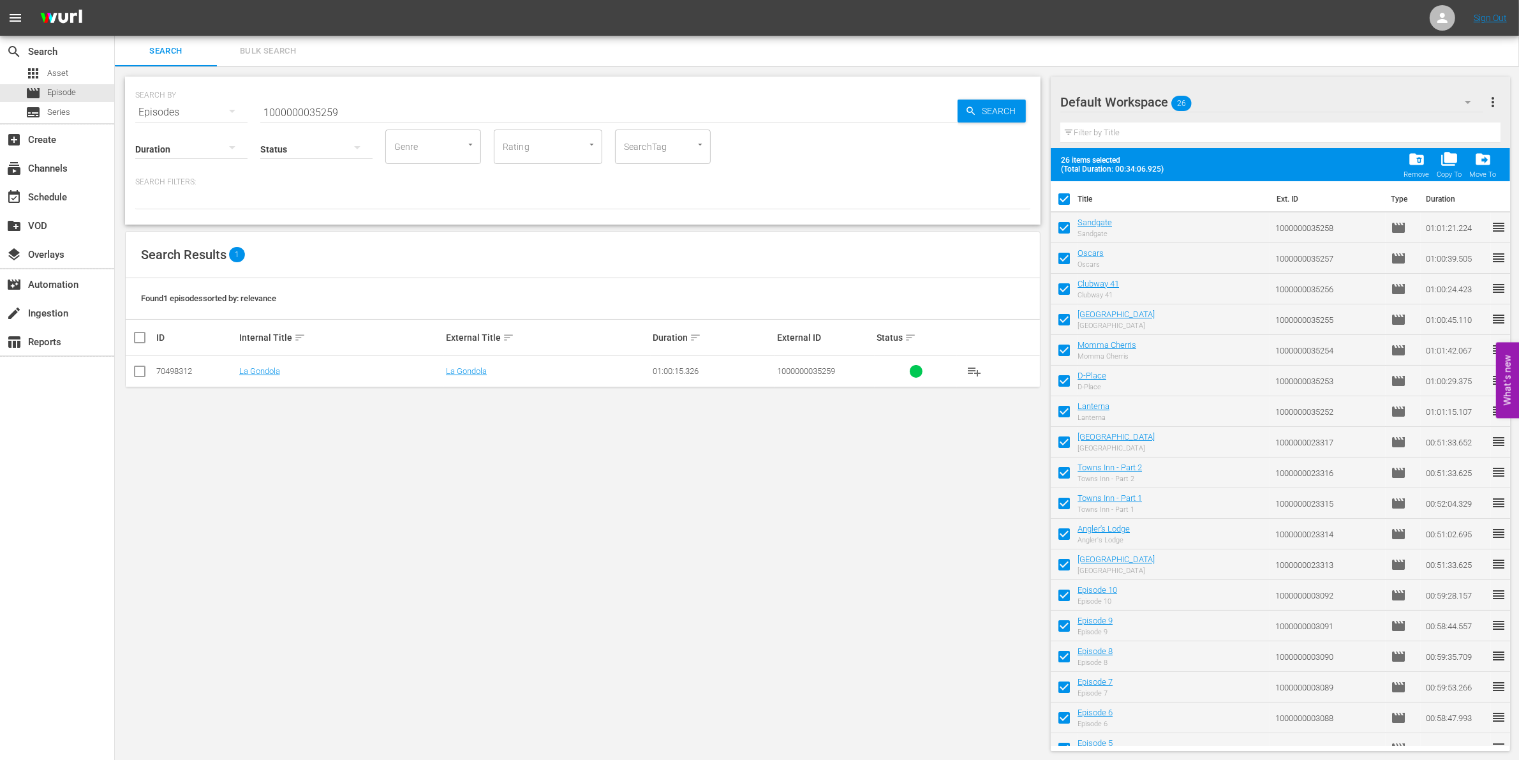
checkbox input "false"
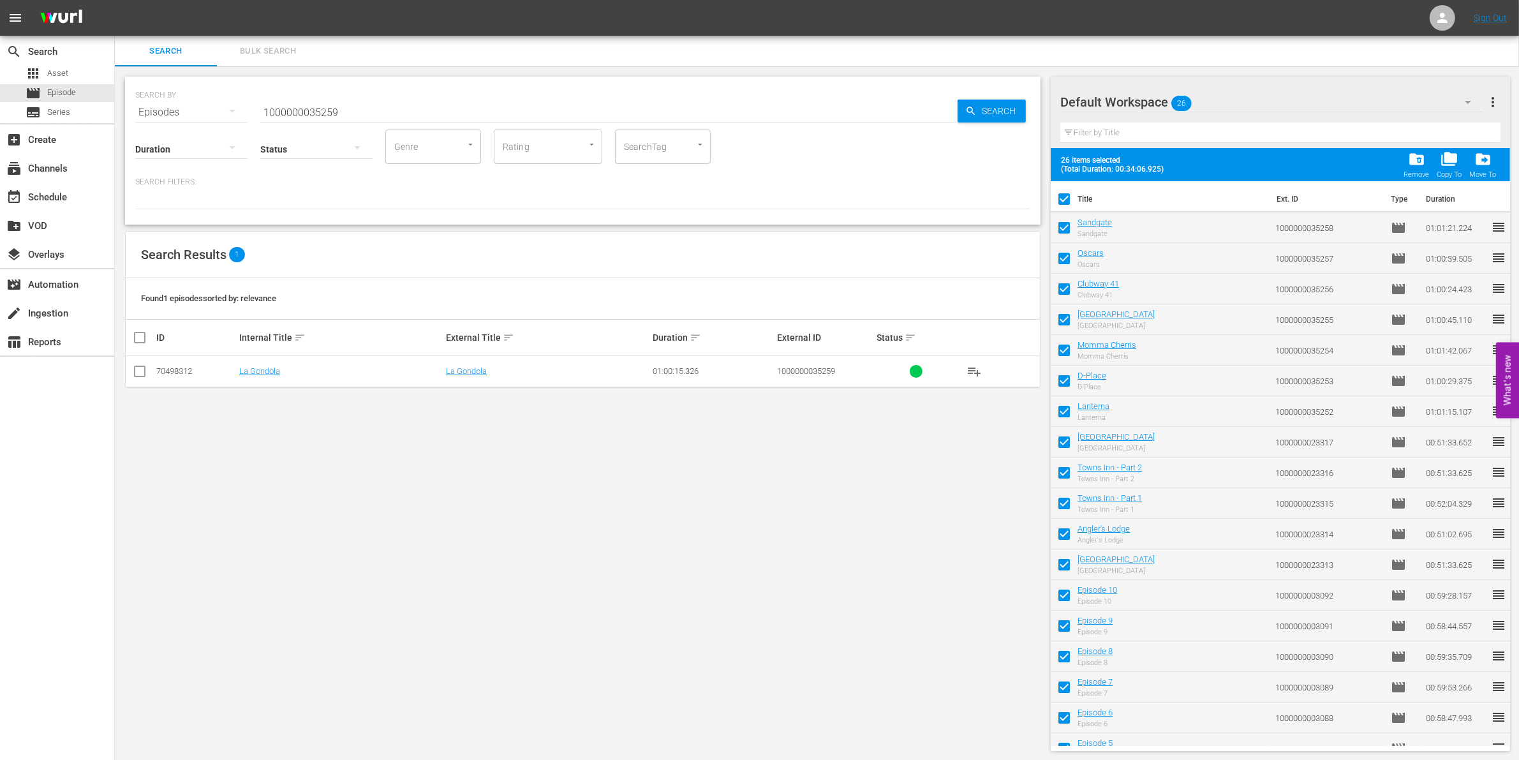
checkbox input "false"
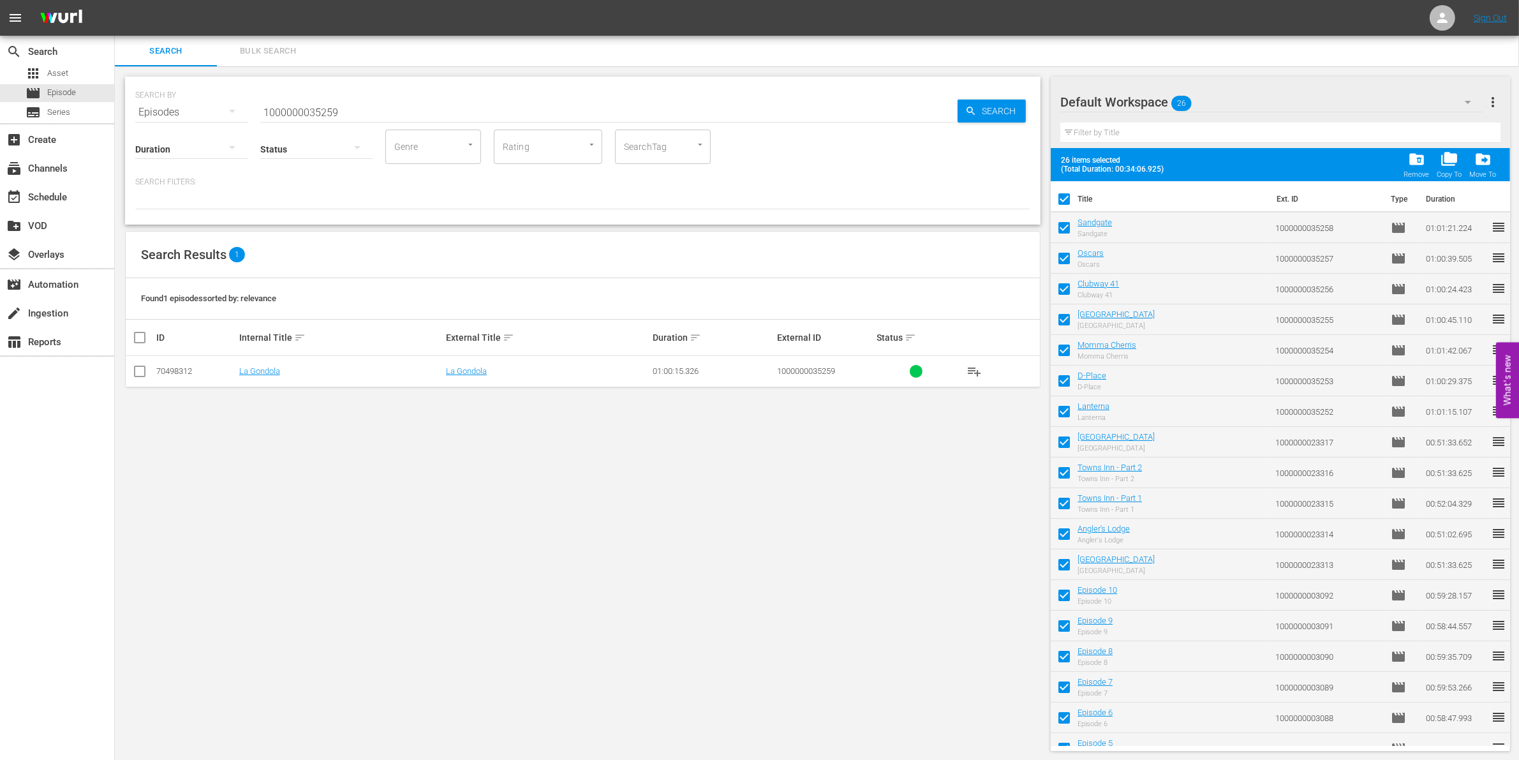
checkbox input "false"
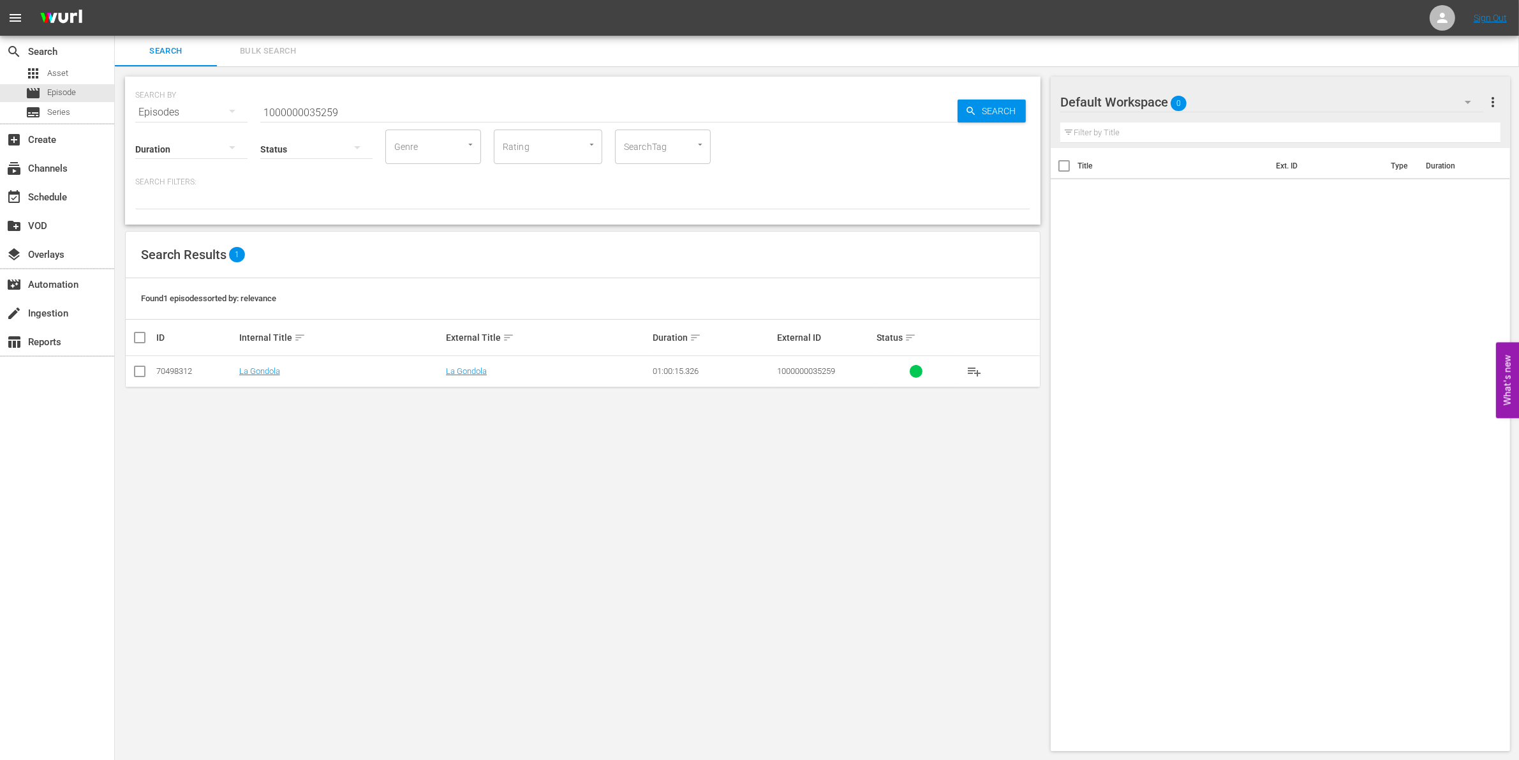
click at [371, 103] on input "1000000035259" at bounding box center [608, 112] width 697 height 31
click at [144, 368] on input "checkbox" at bounding box center [139, 373] width 15 height 15
checkbox input "true"
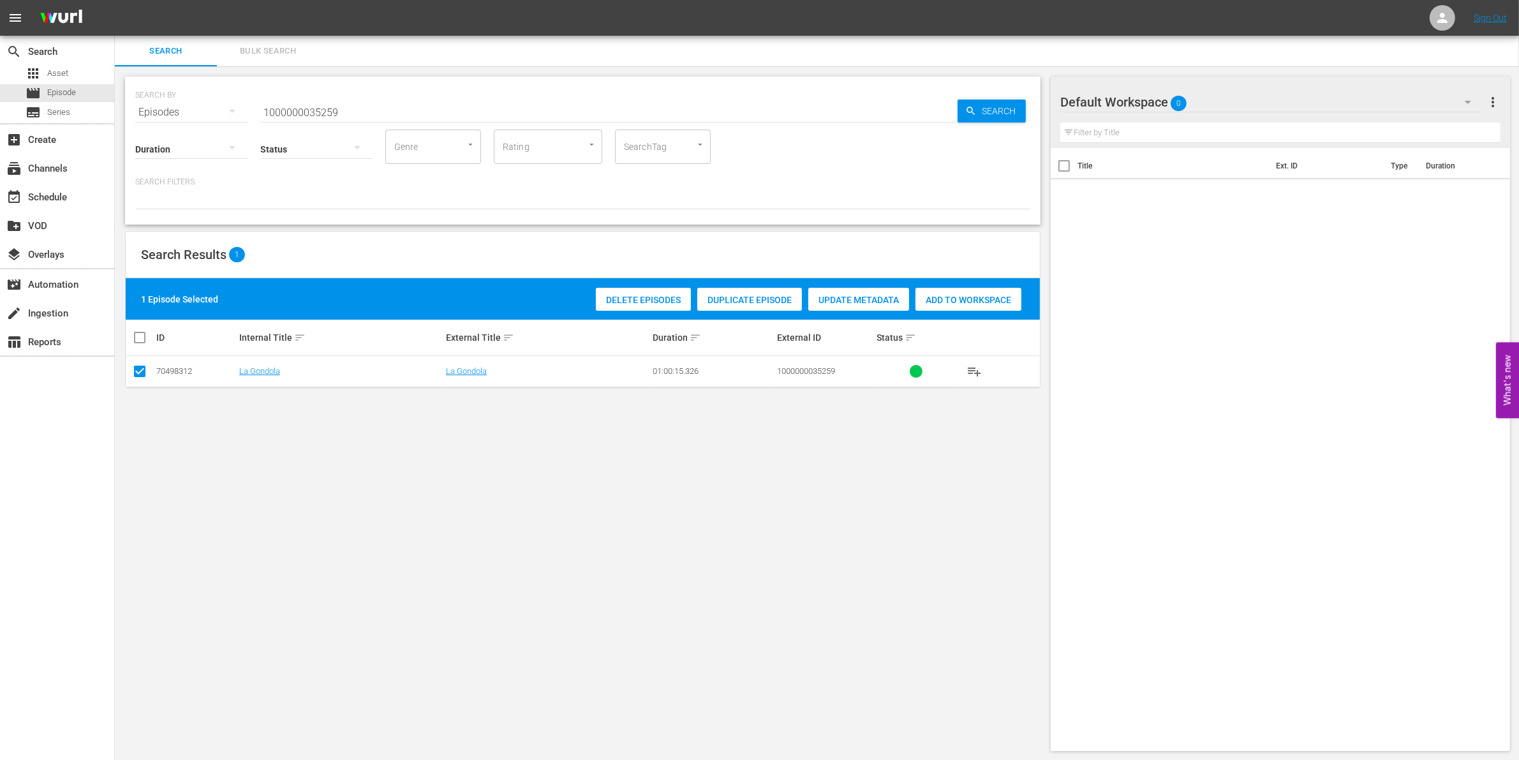
click at [976, 300] on span "Add to Workspace" at bounding box center [968, 300] width 106 height 10
click at [316, 104] on input "1000000035259" at bounding box center [608, 112] width 697 height 31
paste input "41731"
type input "1000000041731"
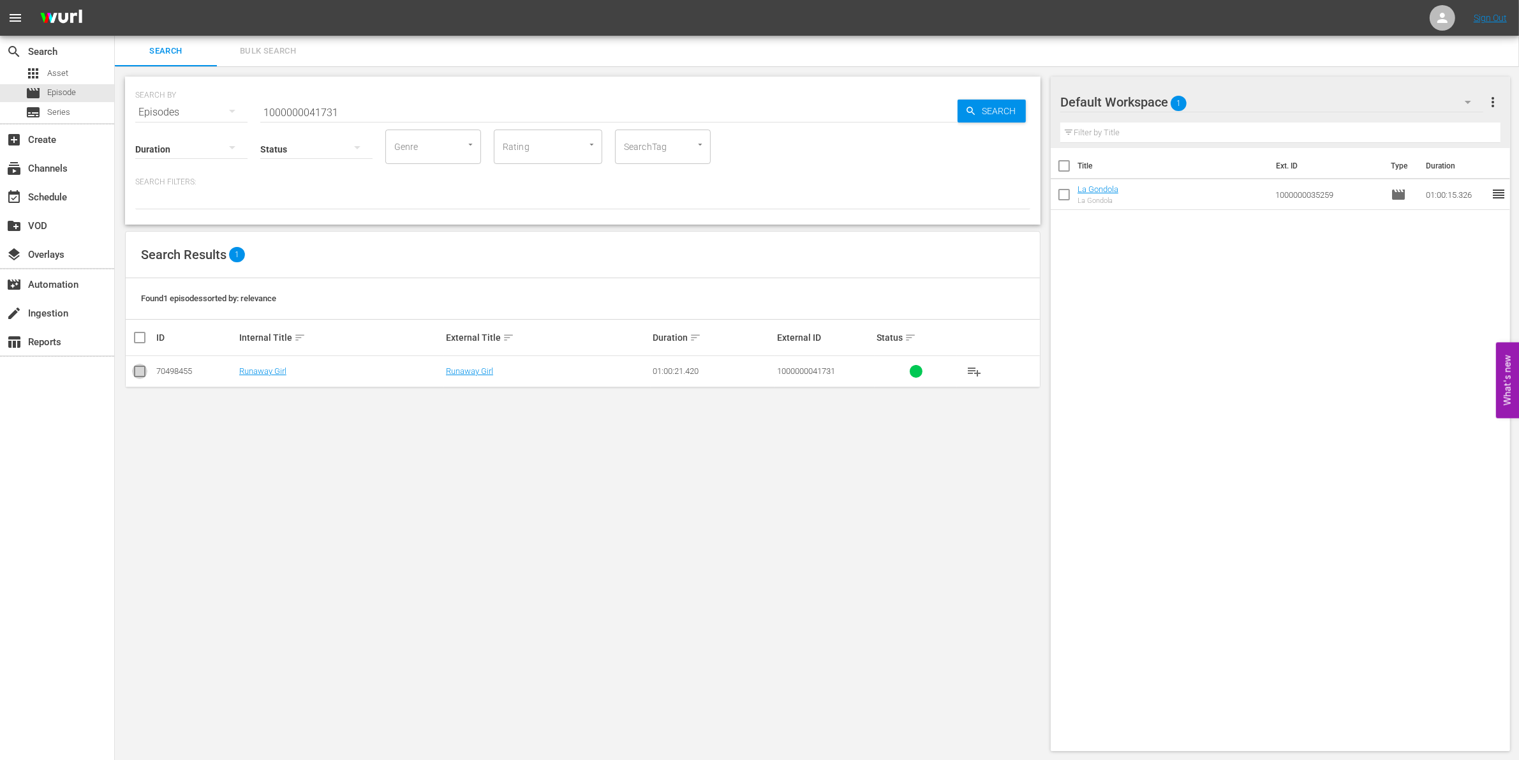
click at [142, 374] on input "checkbox" at bounding box center [139, 373] width 15 height 15
checkbox input "true"
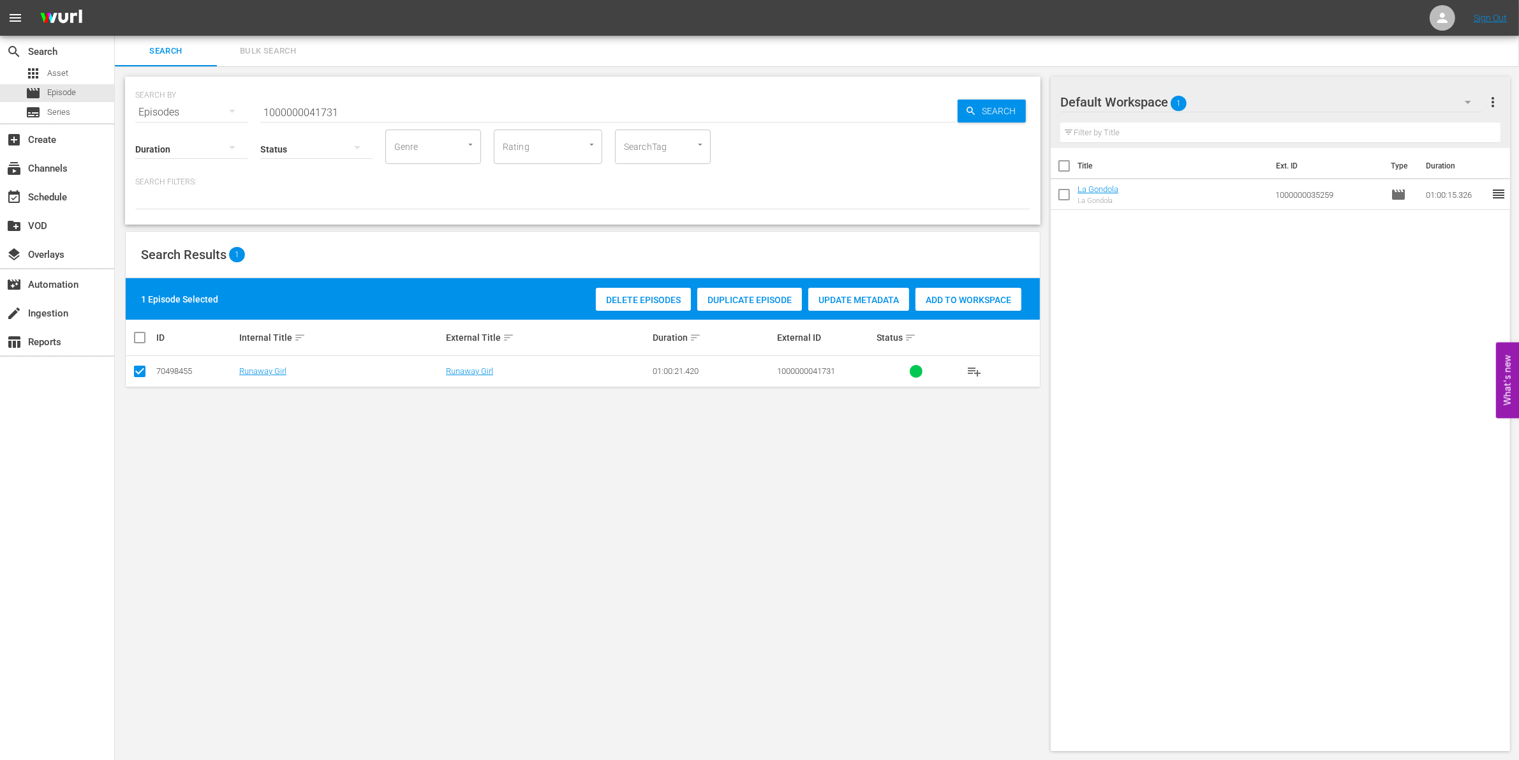
click at [947, 297] on span "Add to Workspace" at bounding box center [968, 300] width 106 height 10
click at [295, 112] on input "1000000041731" at bounding box center [608, 112] width 697 height 31
paste input "22"
type input "1000000041722"
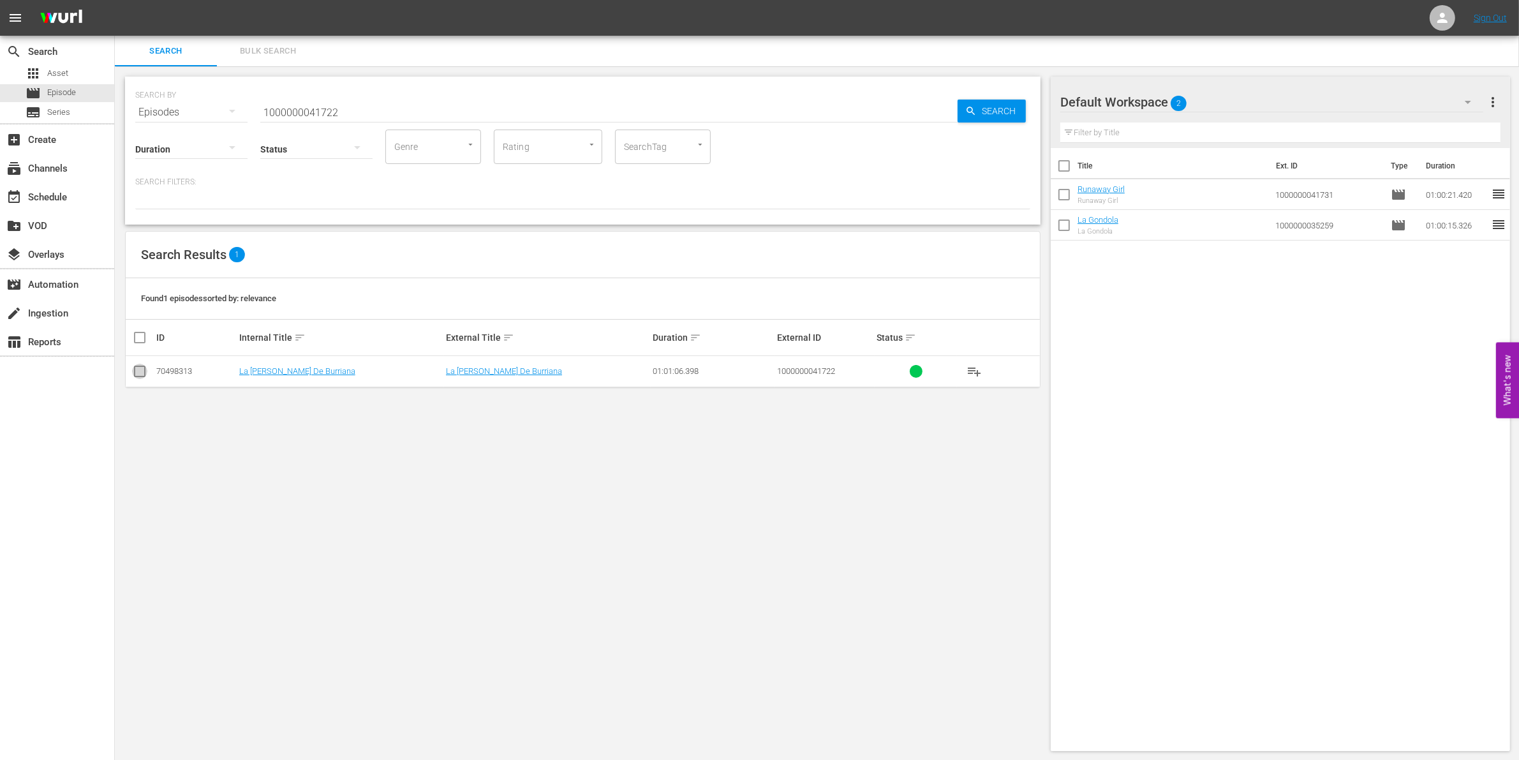
click at [134, 371] on input "checkbox" at bounding box center [139, 373] width 15 height 15
checkbox input "true"
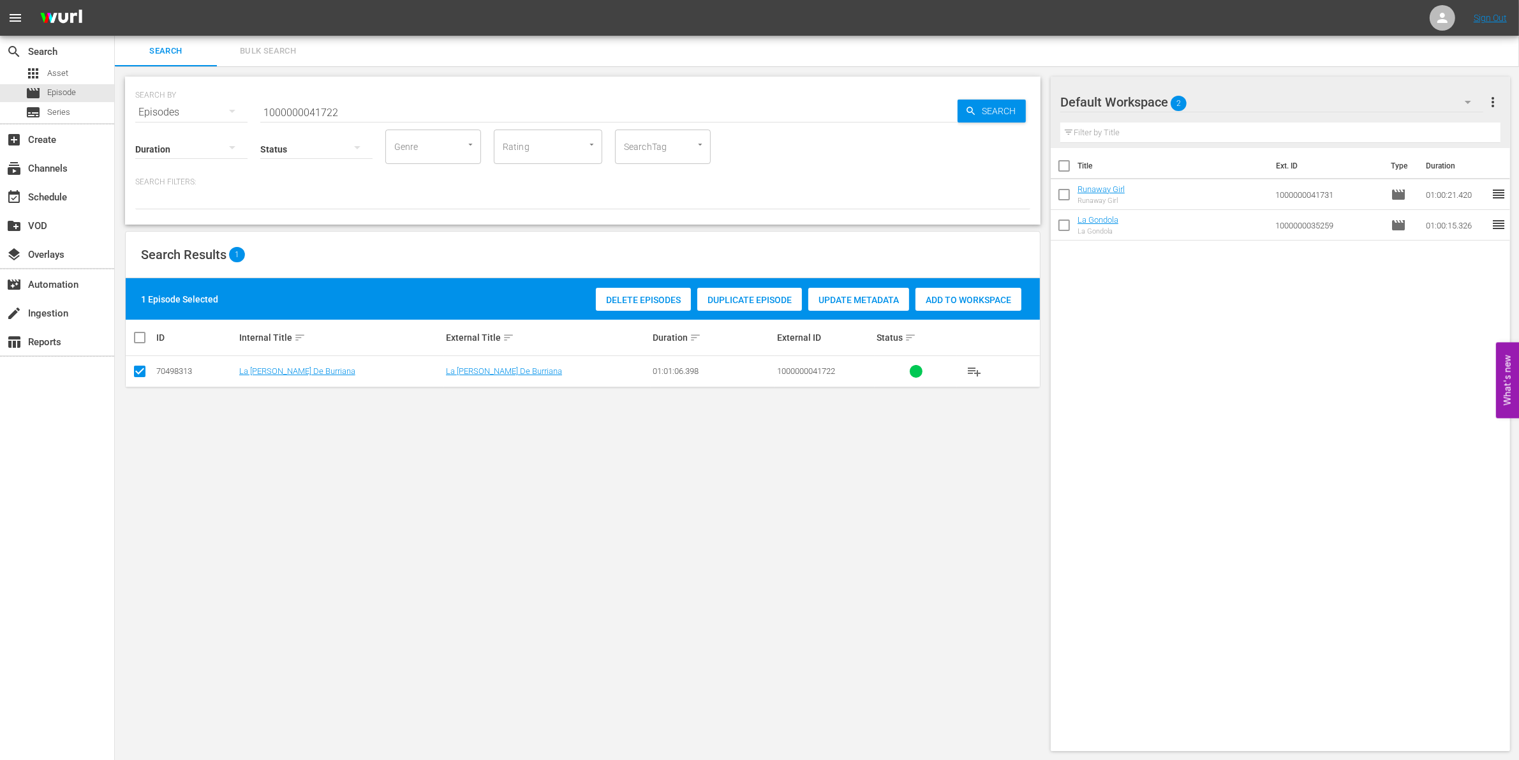
click at [979, 295] on span "Add to Workspace" at bounding box center [968, 300] width 106 height 10
click at [321, 119] on div "Status" at bounding box center [316, 141] width 112 height 46
click at [304, 112] on input "1000000041722" at bounding box center [608, 112] width 697 height 31
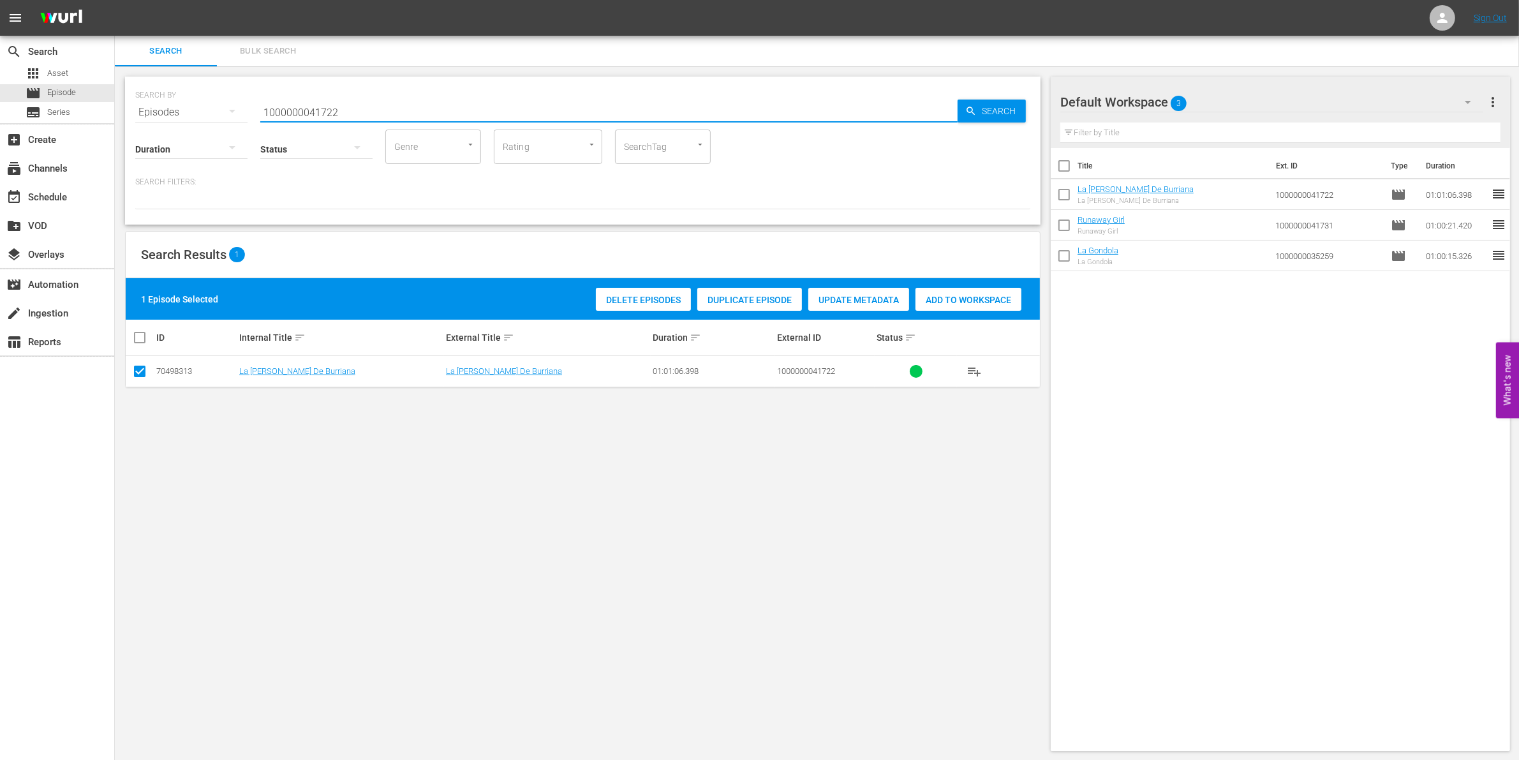
paste input "0488"
type input "1000000004882"
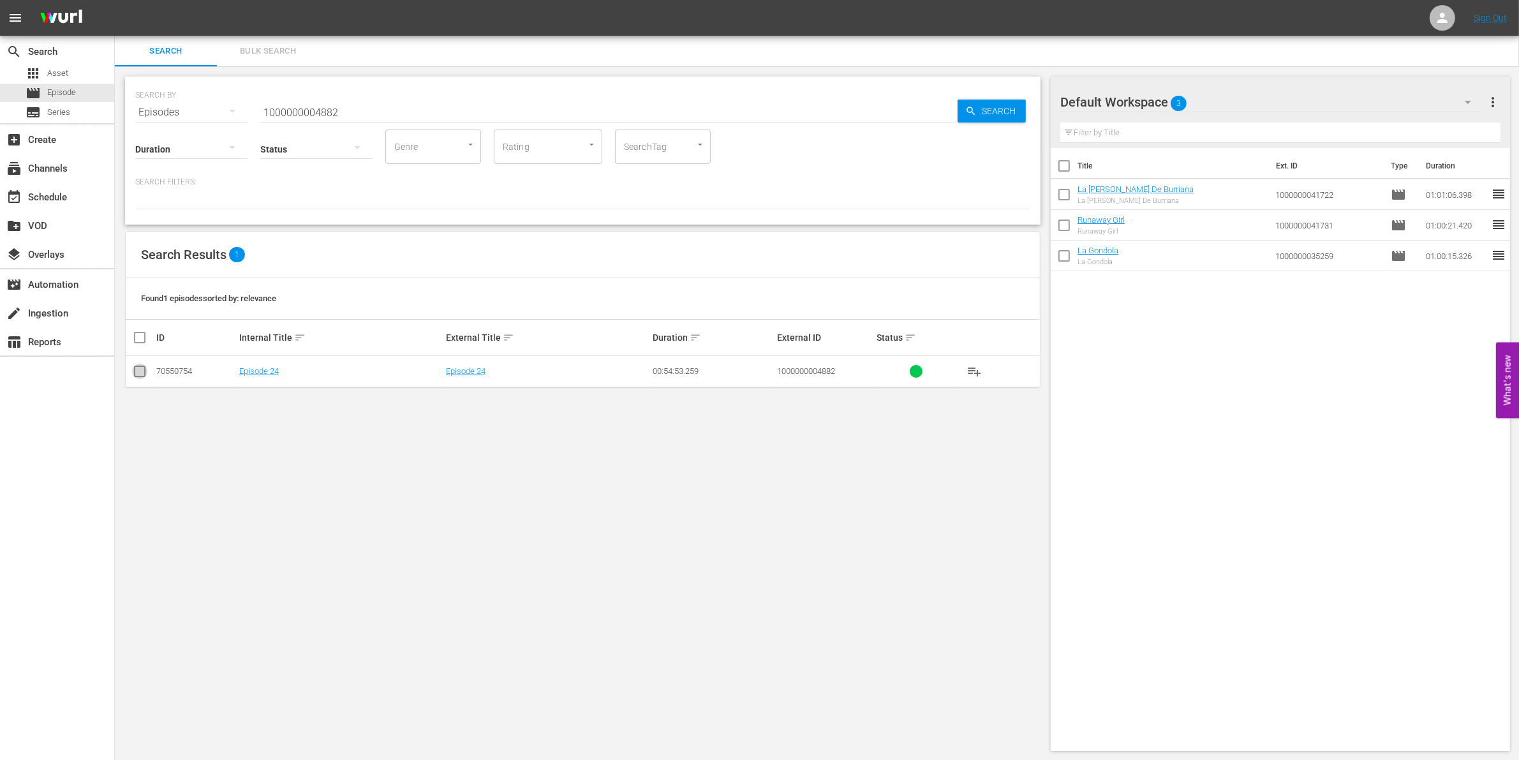
click at [135, 370] on input "checkbox" at bounding box center [139, 373] width 15 height 15
checkbox input "true"
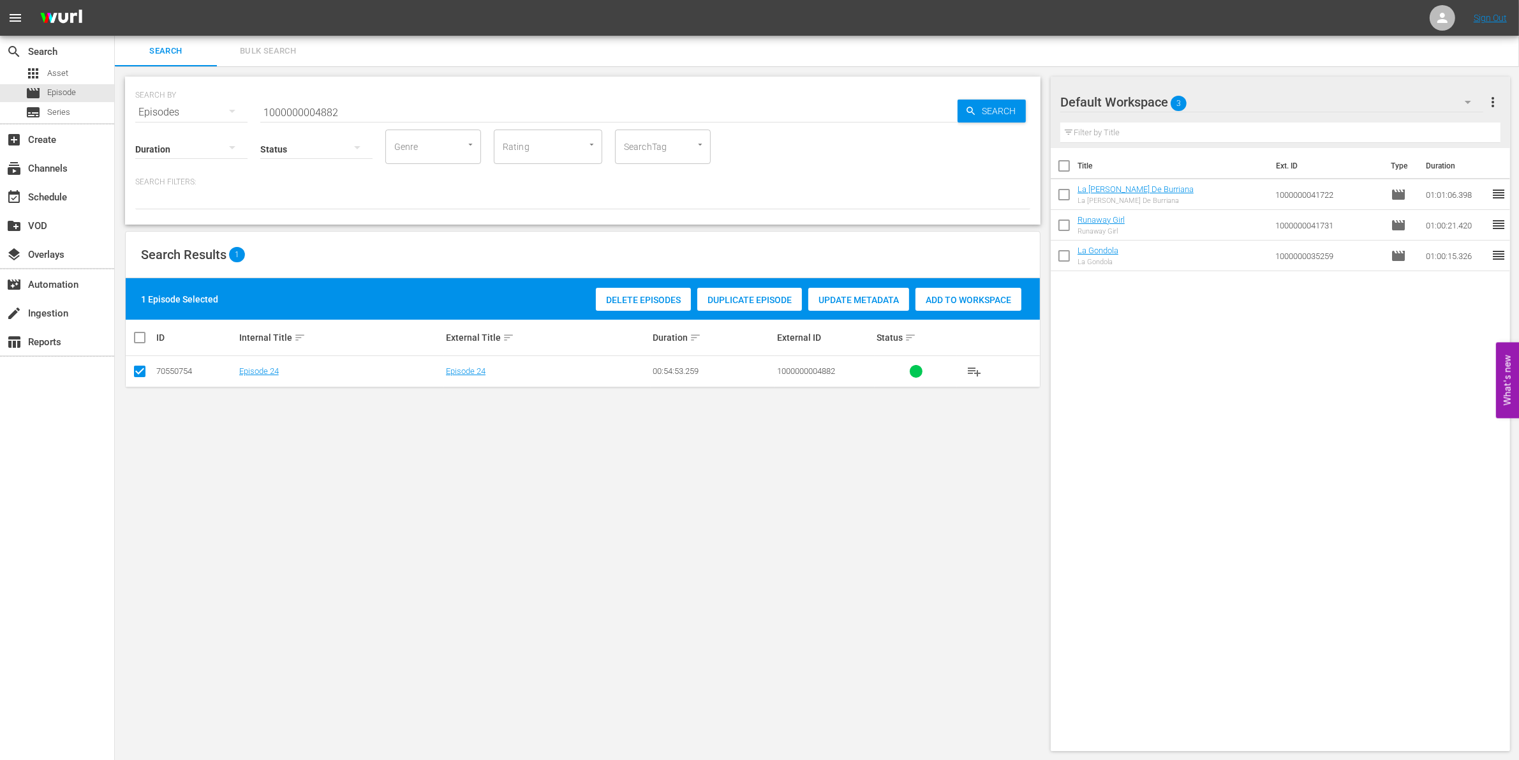
click at [994, 295] on span "Add to Workspace" at bounding box center [968, 300] width 106 height 10
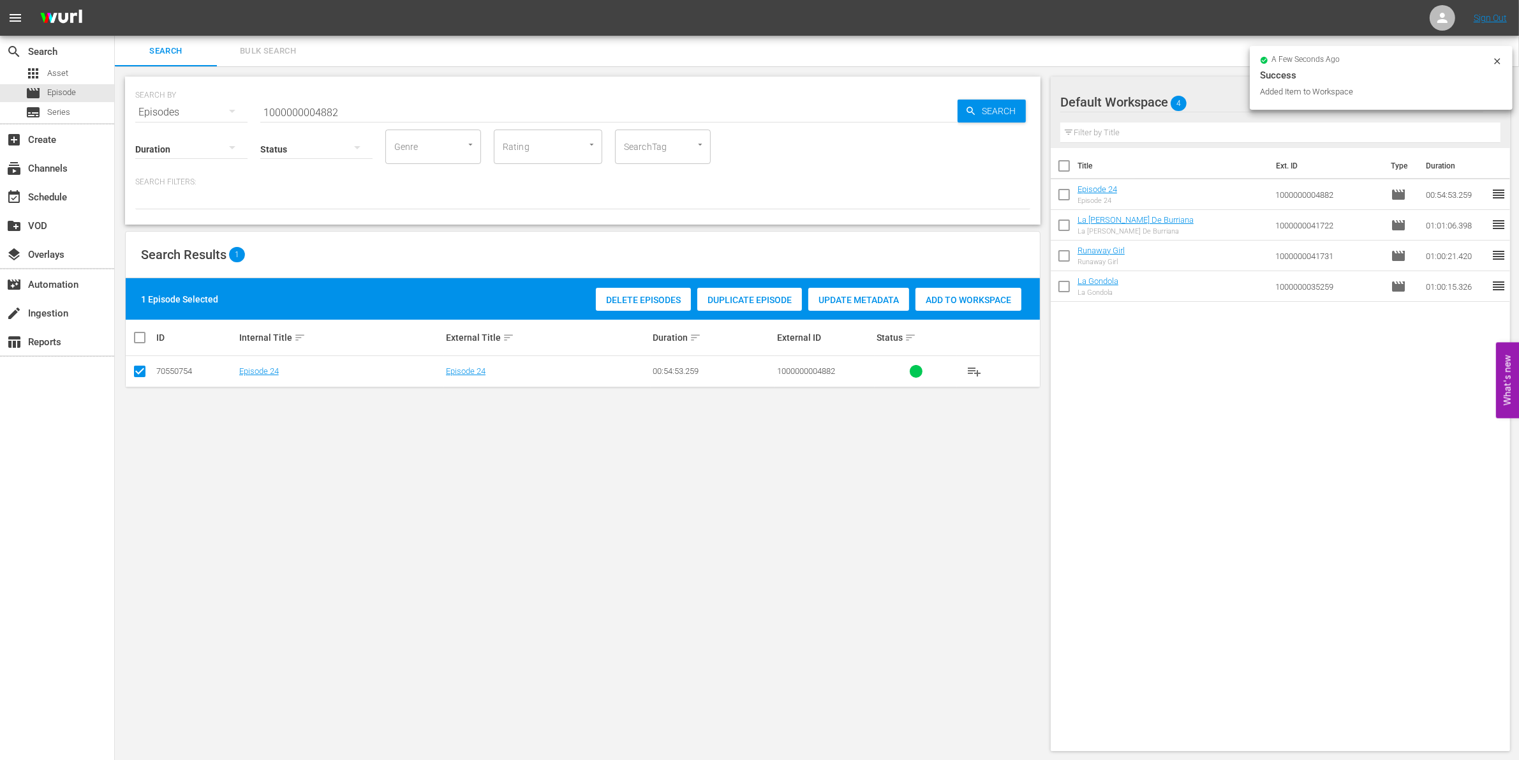
click at [396, 109] on input "1000000004882" at bounding box center [608, 112] width 697 height 31
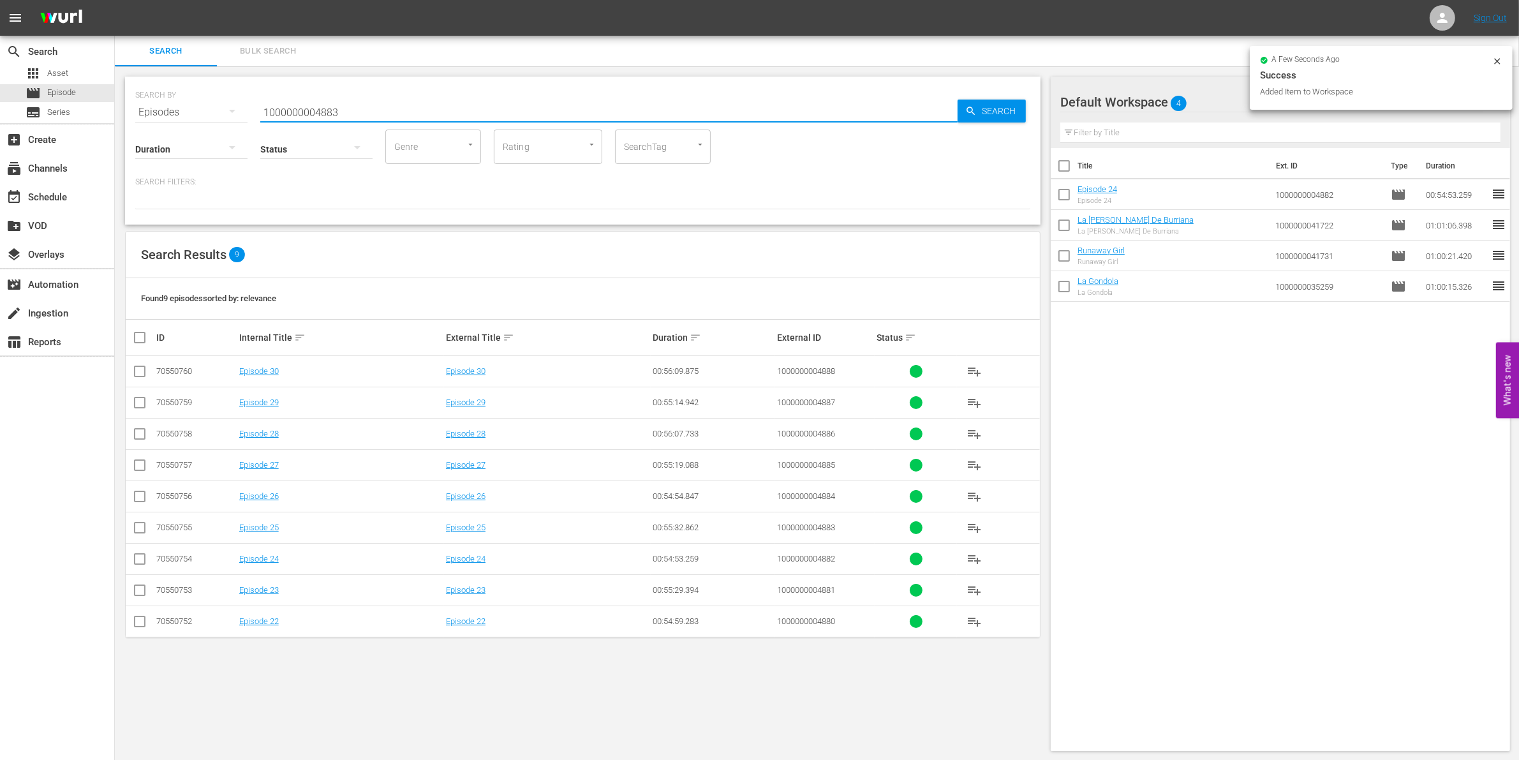
type input "1000000004883"
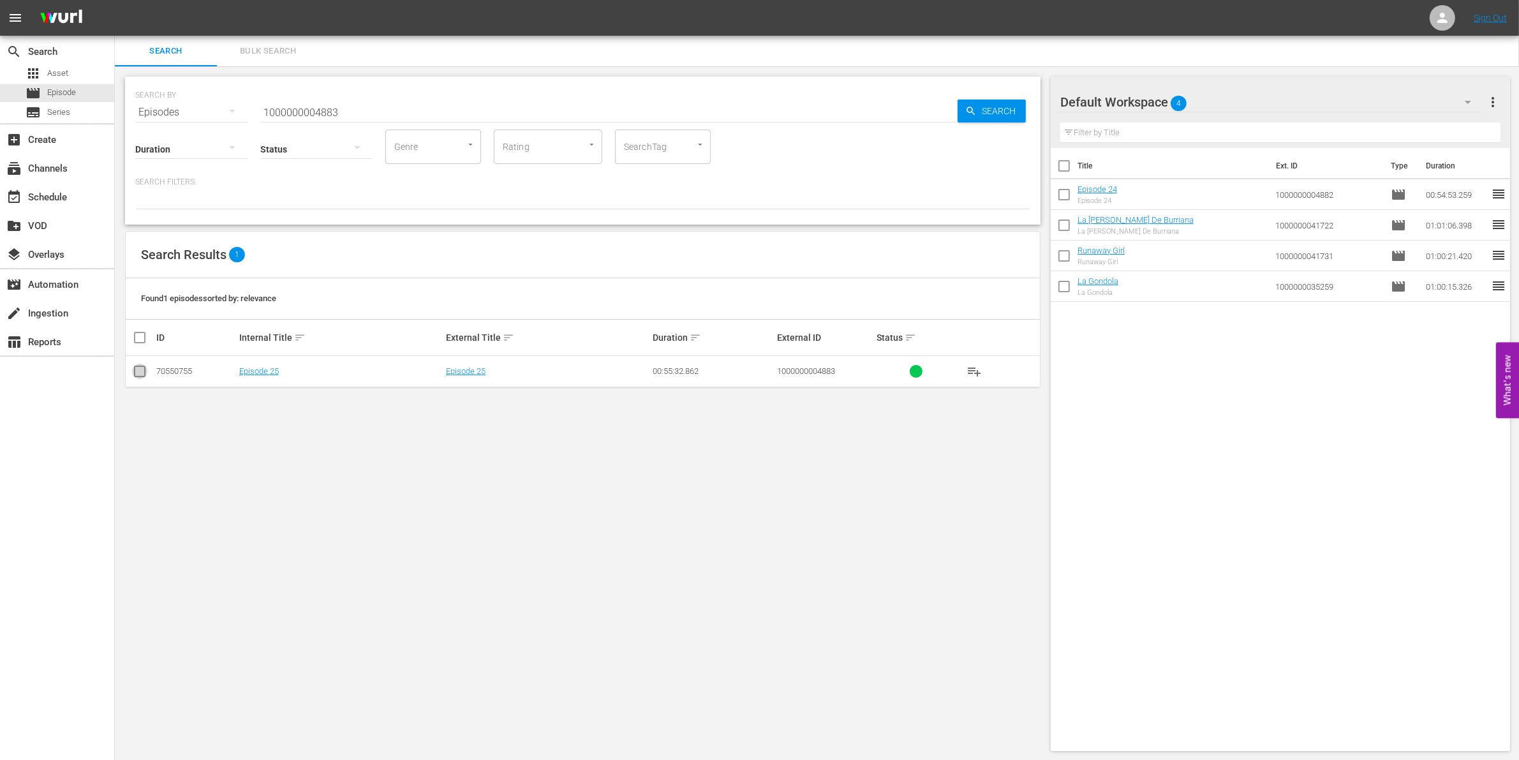
click at [135, 377] on input "checkbox" at bounding box center [139, 373] width 15 height 15
checkbox input "true"
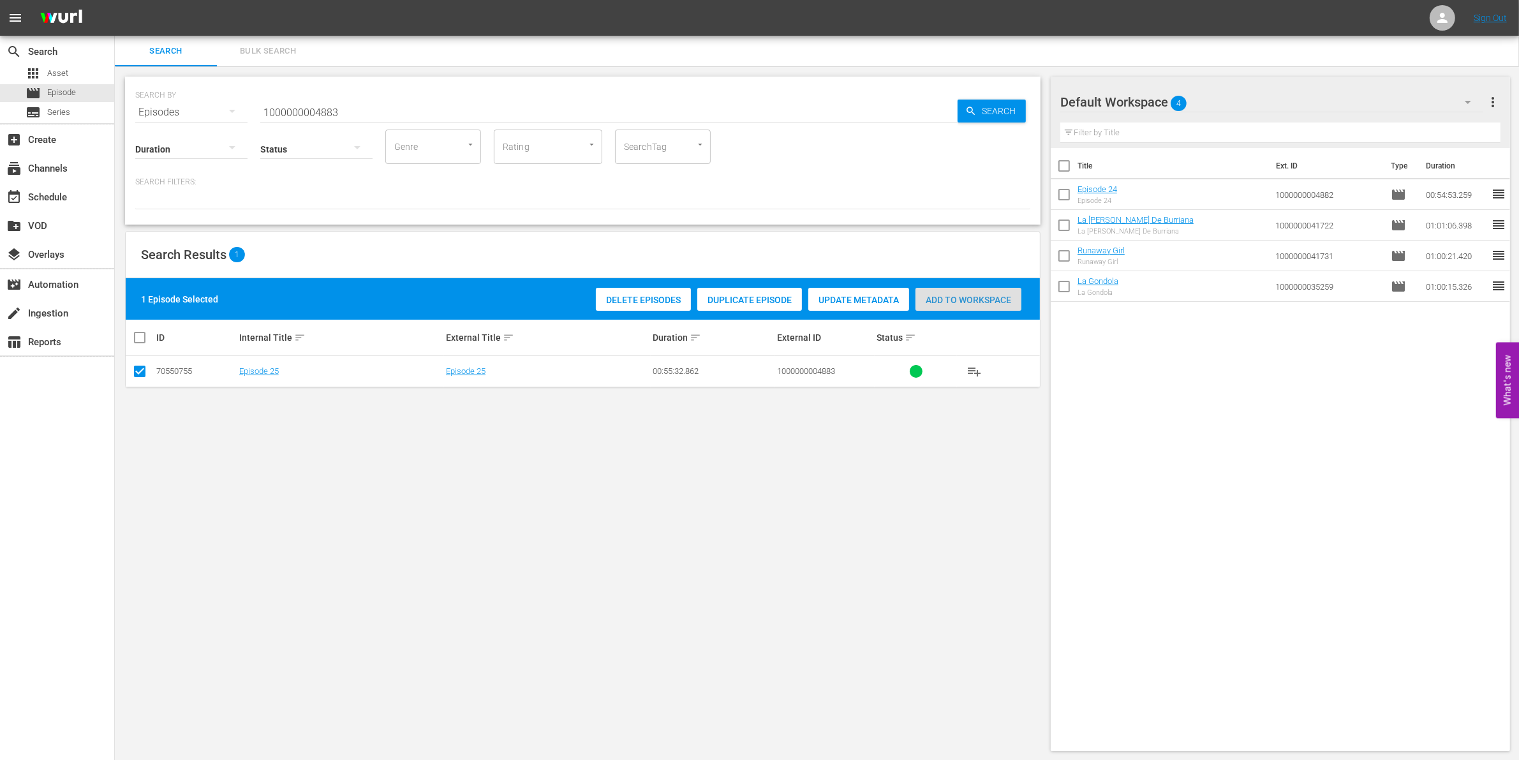
click at [951, 297] on span "Add to Workspace" at bounding box center [968, 300] width 106 height 10
click at [316, 107] on input "1000000004883" at bounding box center [608, 112] width 697 height 31
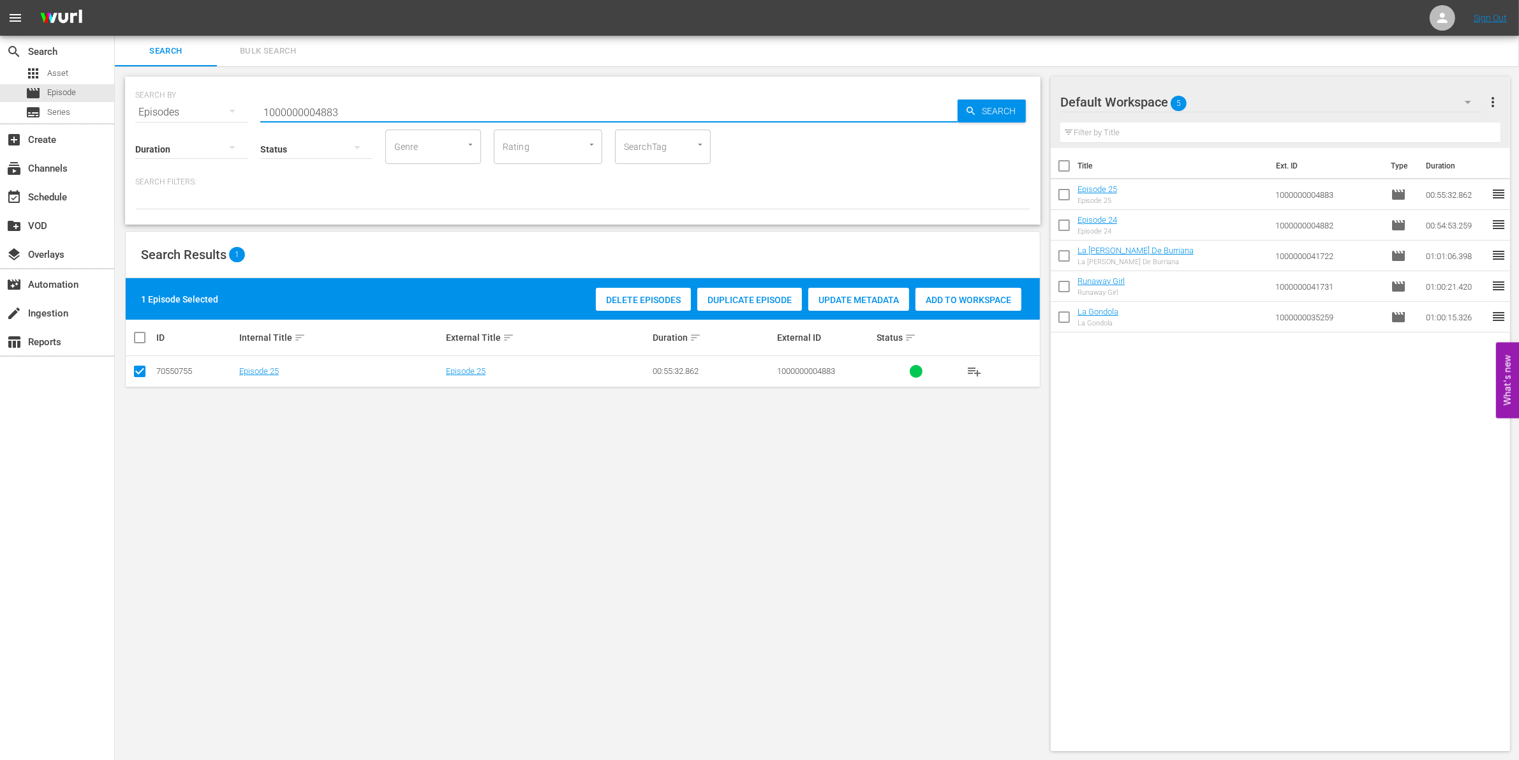
click at [316, 107] on input "1000000004883" at bounding box center [608, 112] width 697 height 31
paste input "56728"
type input "1000000056728"
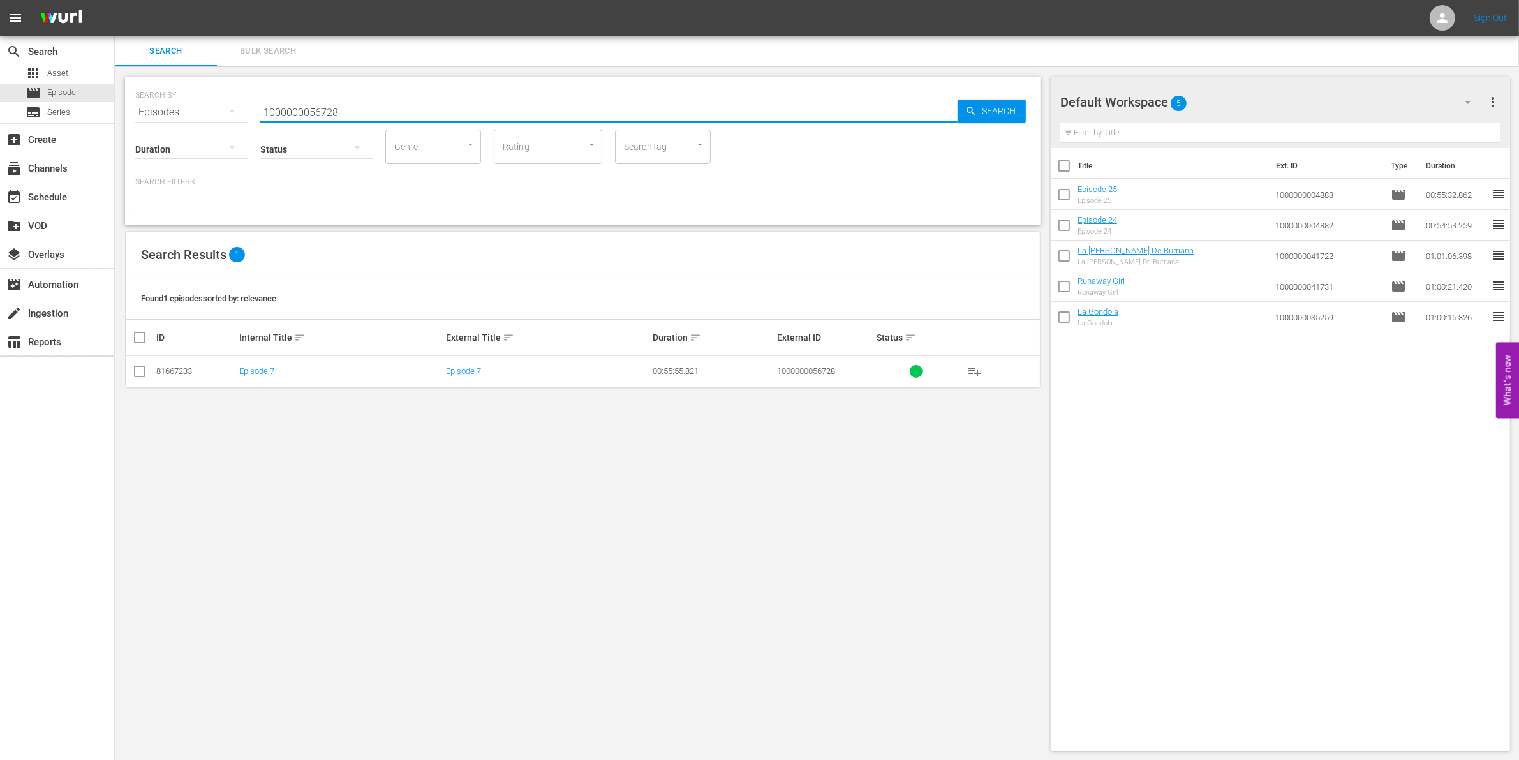
click at [144, 371] on input "checkbox" at bounding box center [139, 373] width 15 height 15
checkbox input "true"
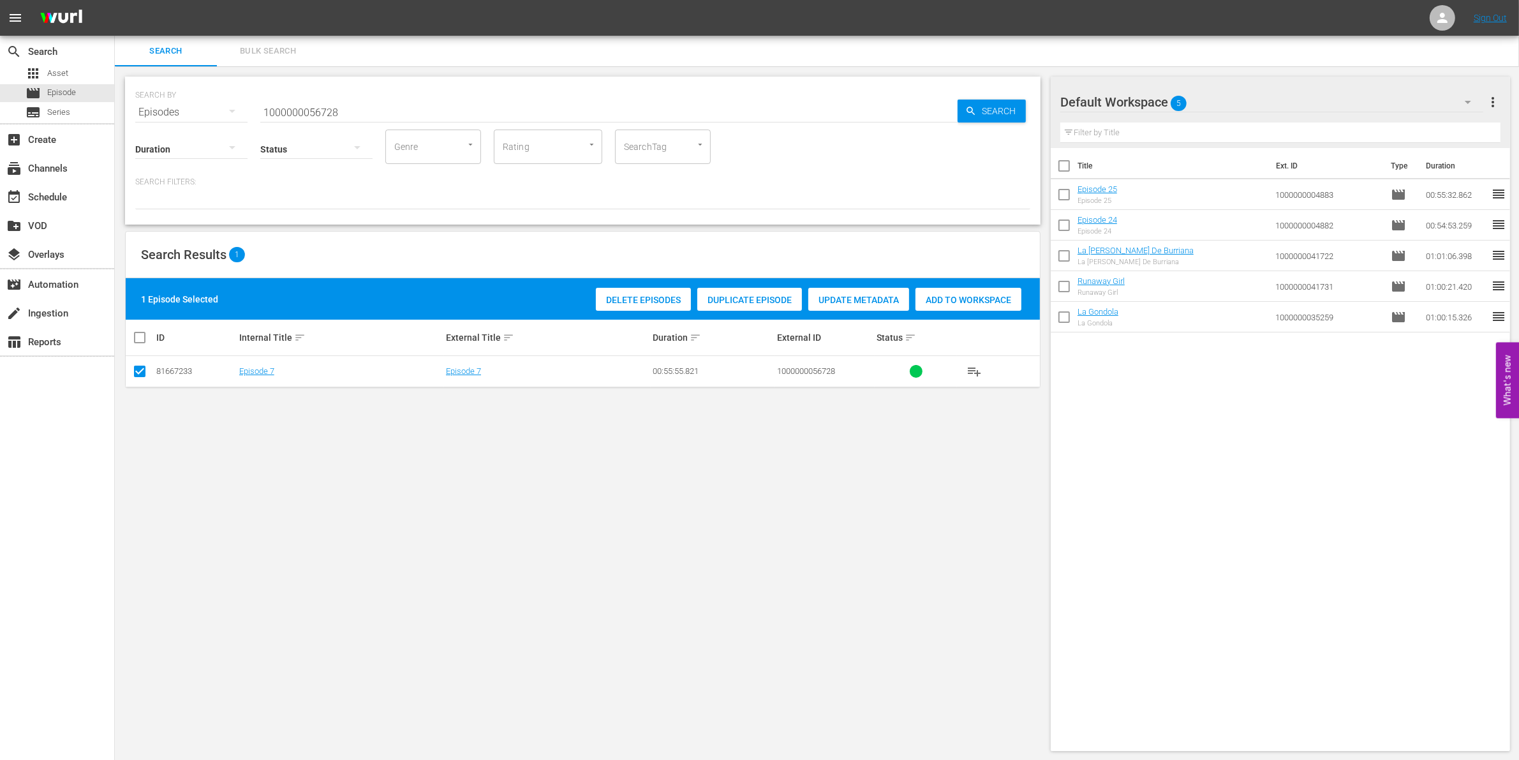
click at [991, 299] on span "Add to Workspace" at bounding box center [968, 300] width 106 height 10
click at [359, 110] on input "1000000056728" at bounding box center [608, 112] width 697 height 31
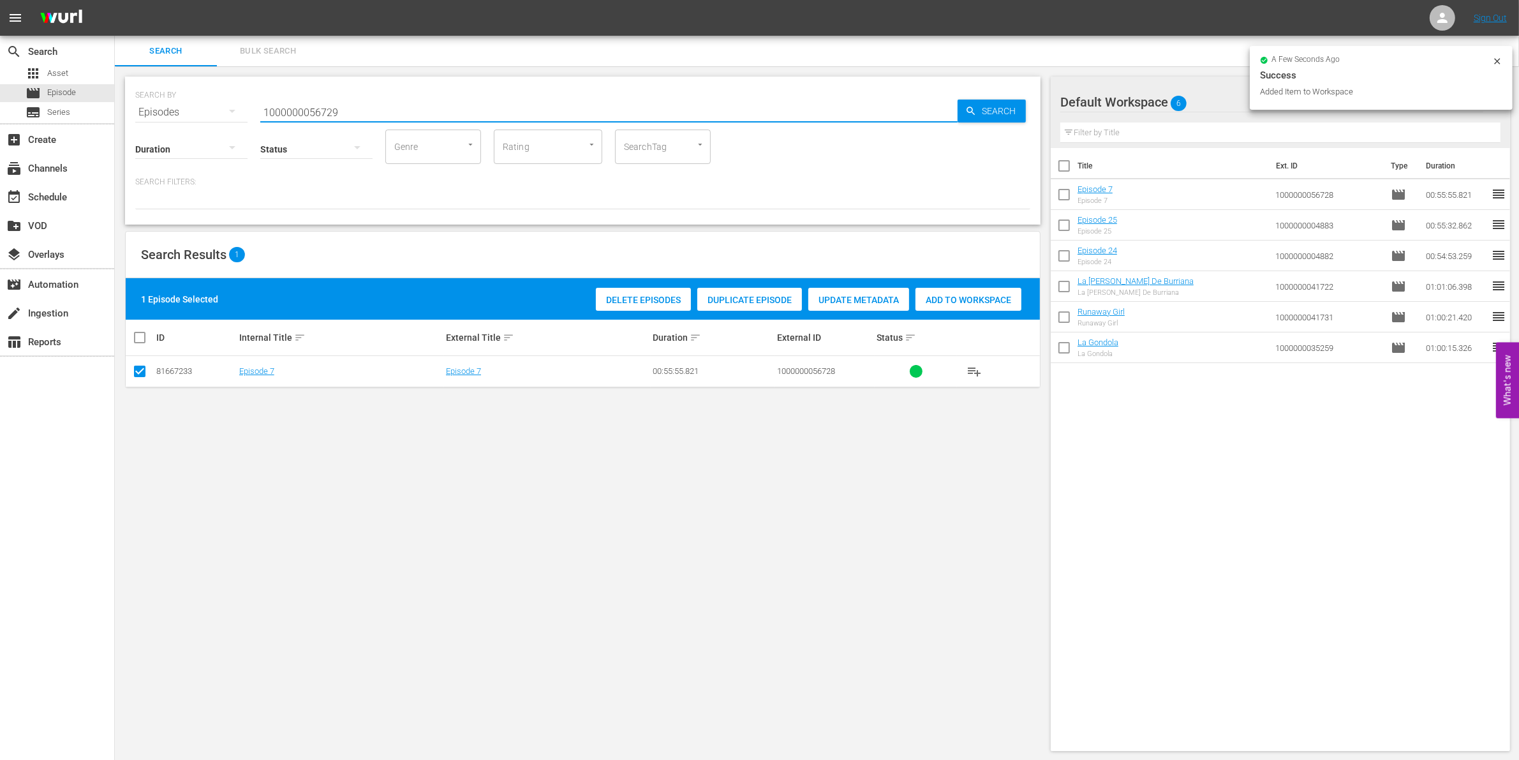
type input "1000000056729"
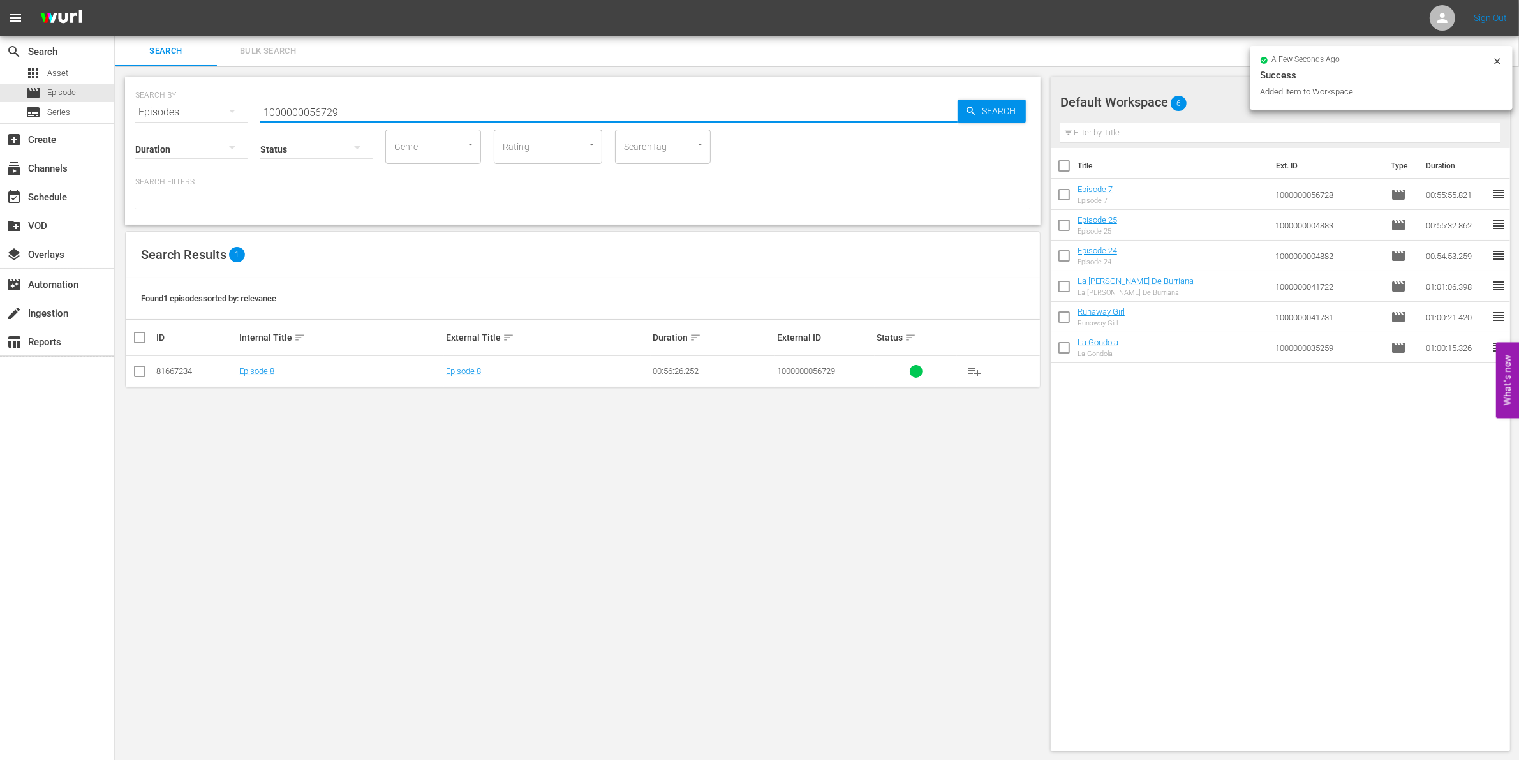
click at [139, 373] on input "checkbox" at bounding box center [139, 373] width 15 height 15
checkbox input "true"
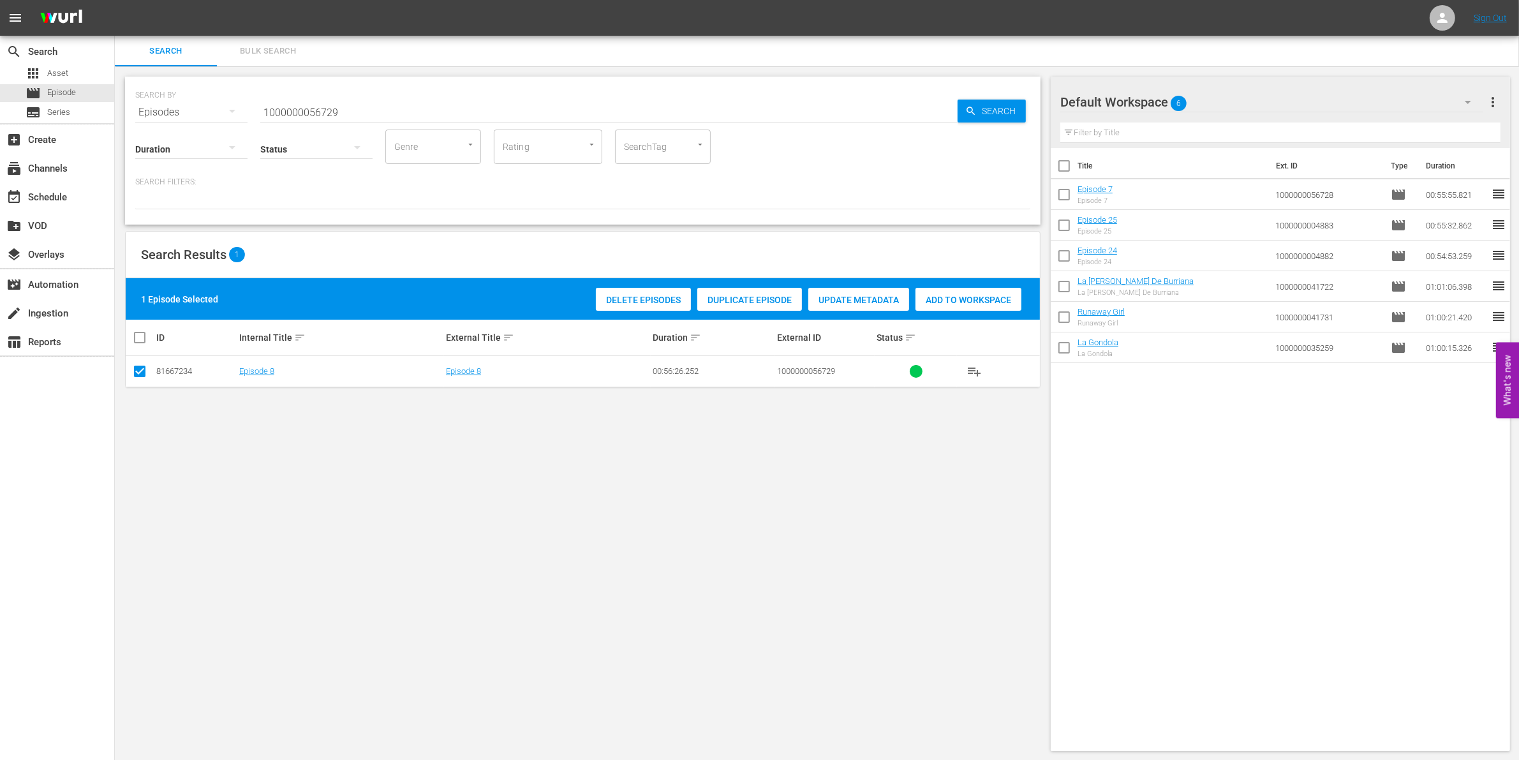
click at [1016, 295] on span "Add to Workspace" at bounding box center [968, 300] width 106 height 10
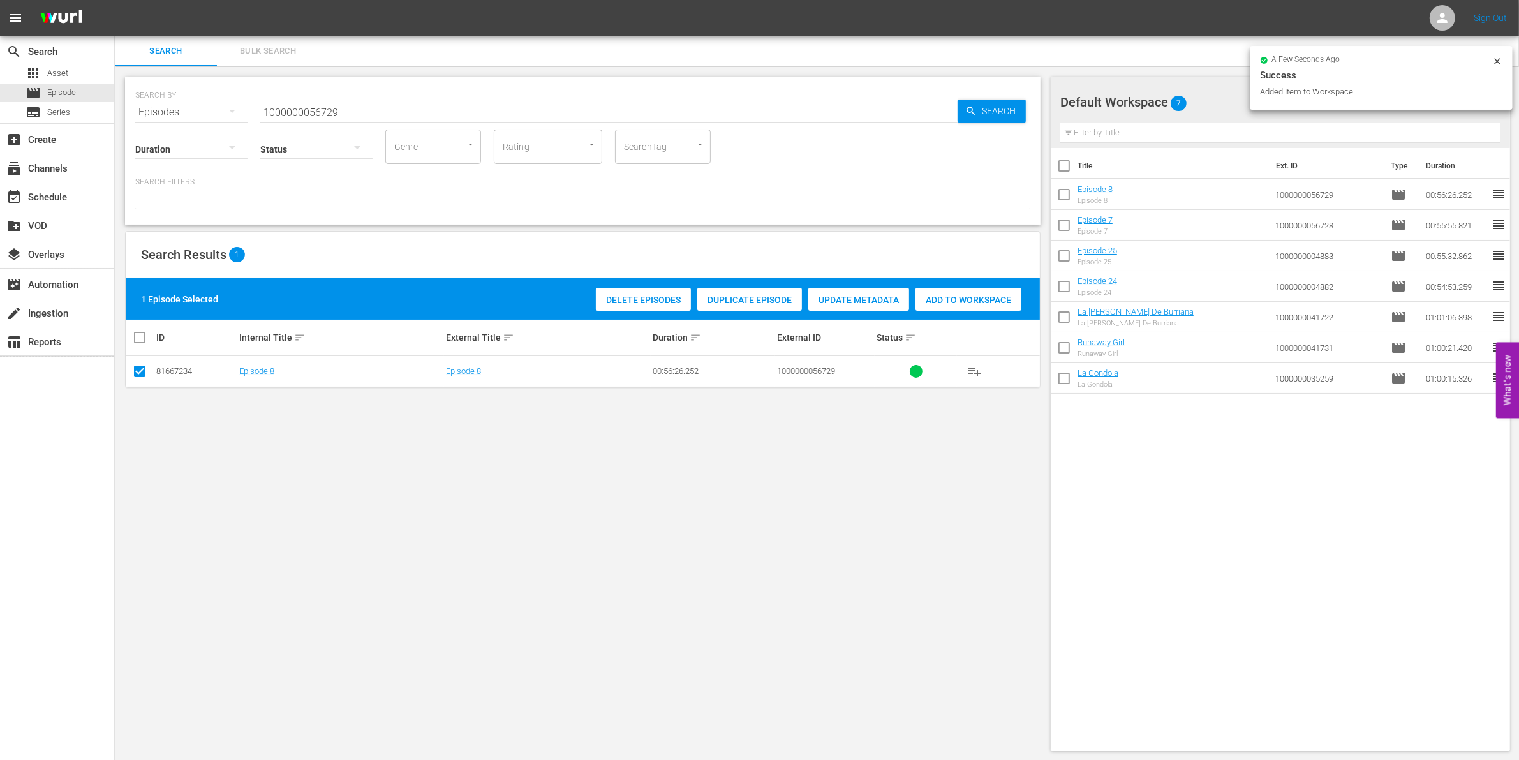
click at [345, 103] on input "1000000056729" at bounding box center [608, 112] width 697 height 31
type input "1000000056730"
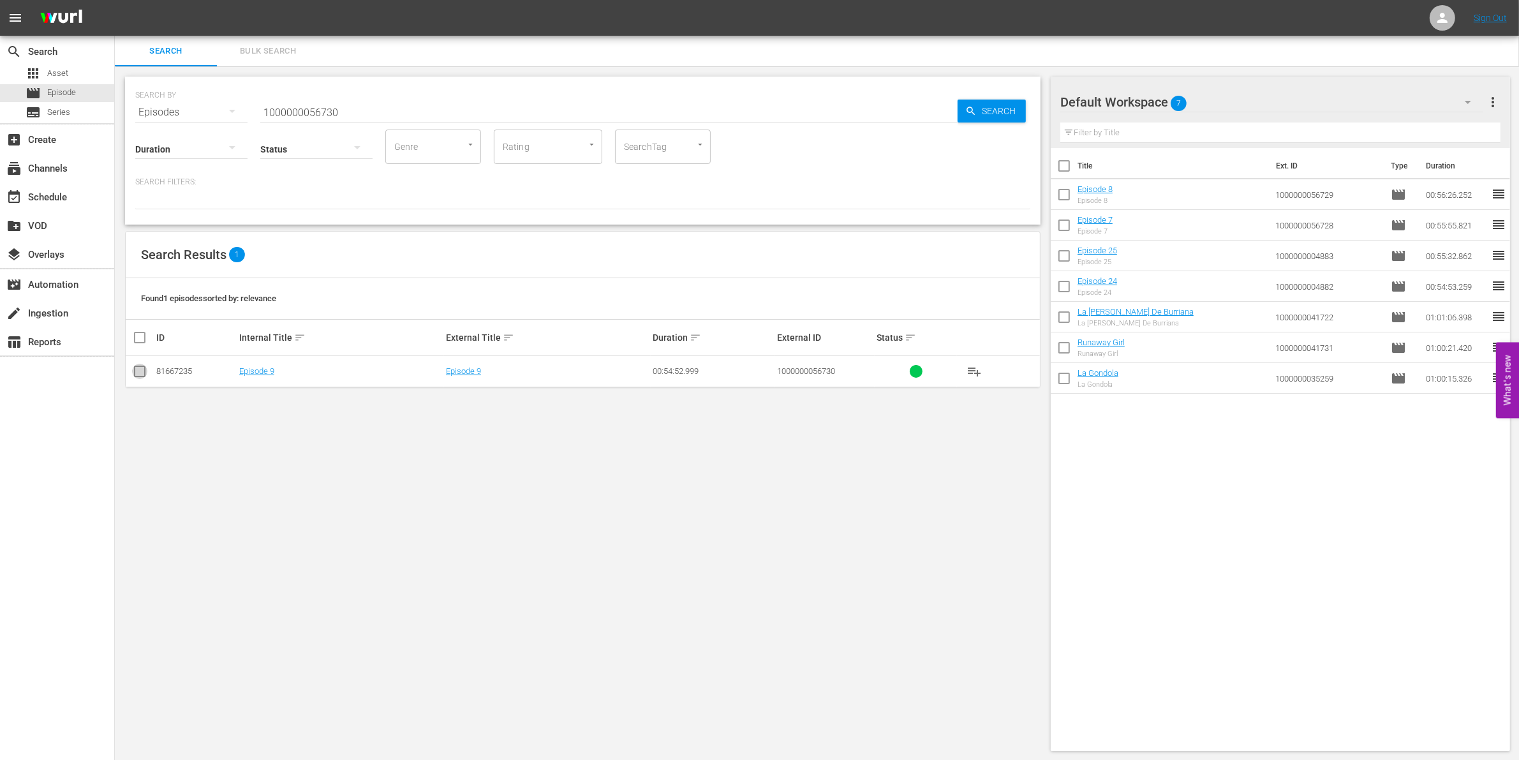
click at [139, 368] on input "checkbox" at bounding box center [139, 373] width 15 height 15
checkbox input "true"
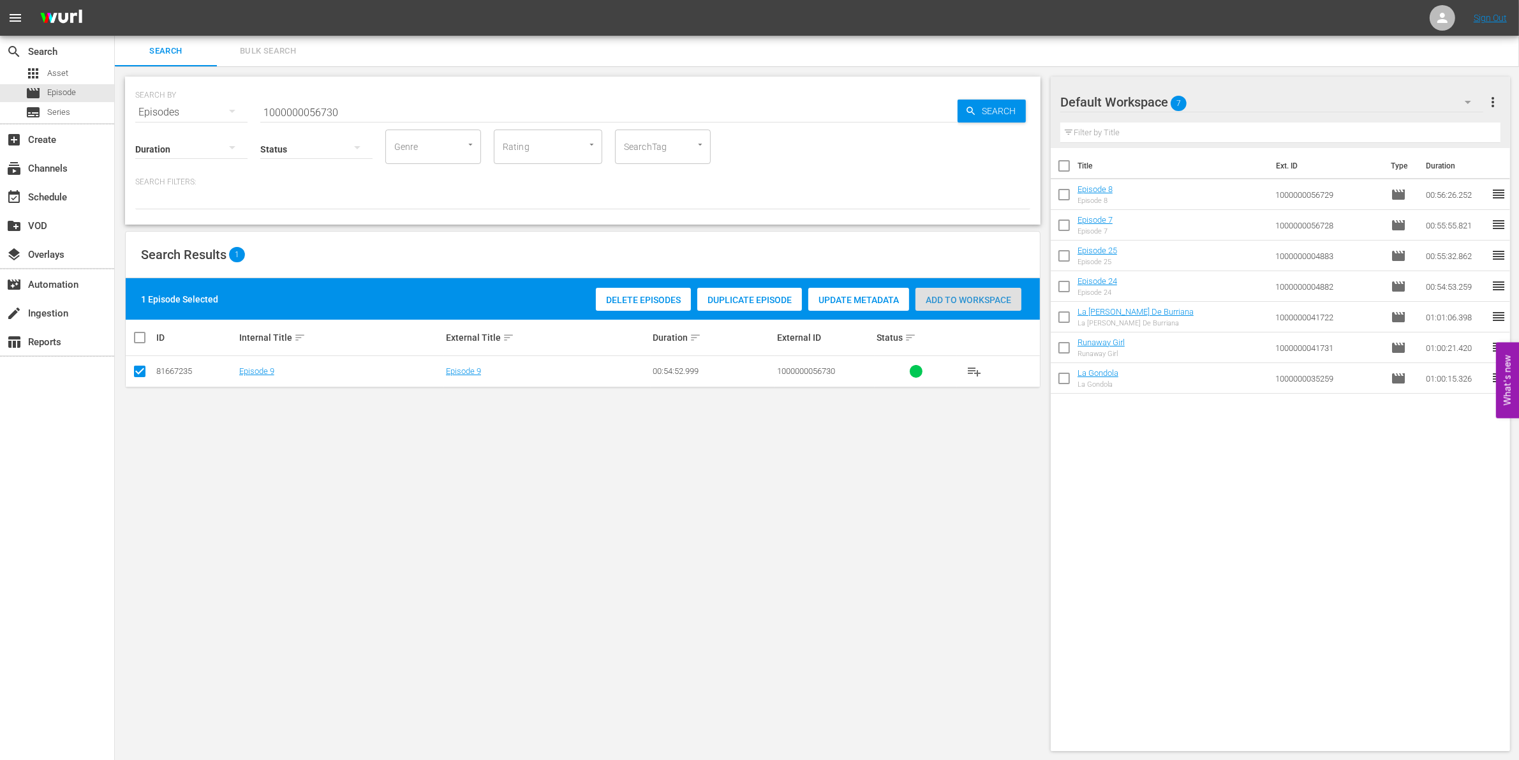
click at [952, 295] on span "Add to Workspace" at bounding box center [968, 300] width 106 height 10
click at [324, 118] on div "Status" at bounding box center [316, 141] width 112 height 46
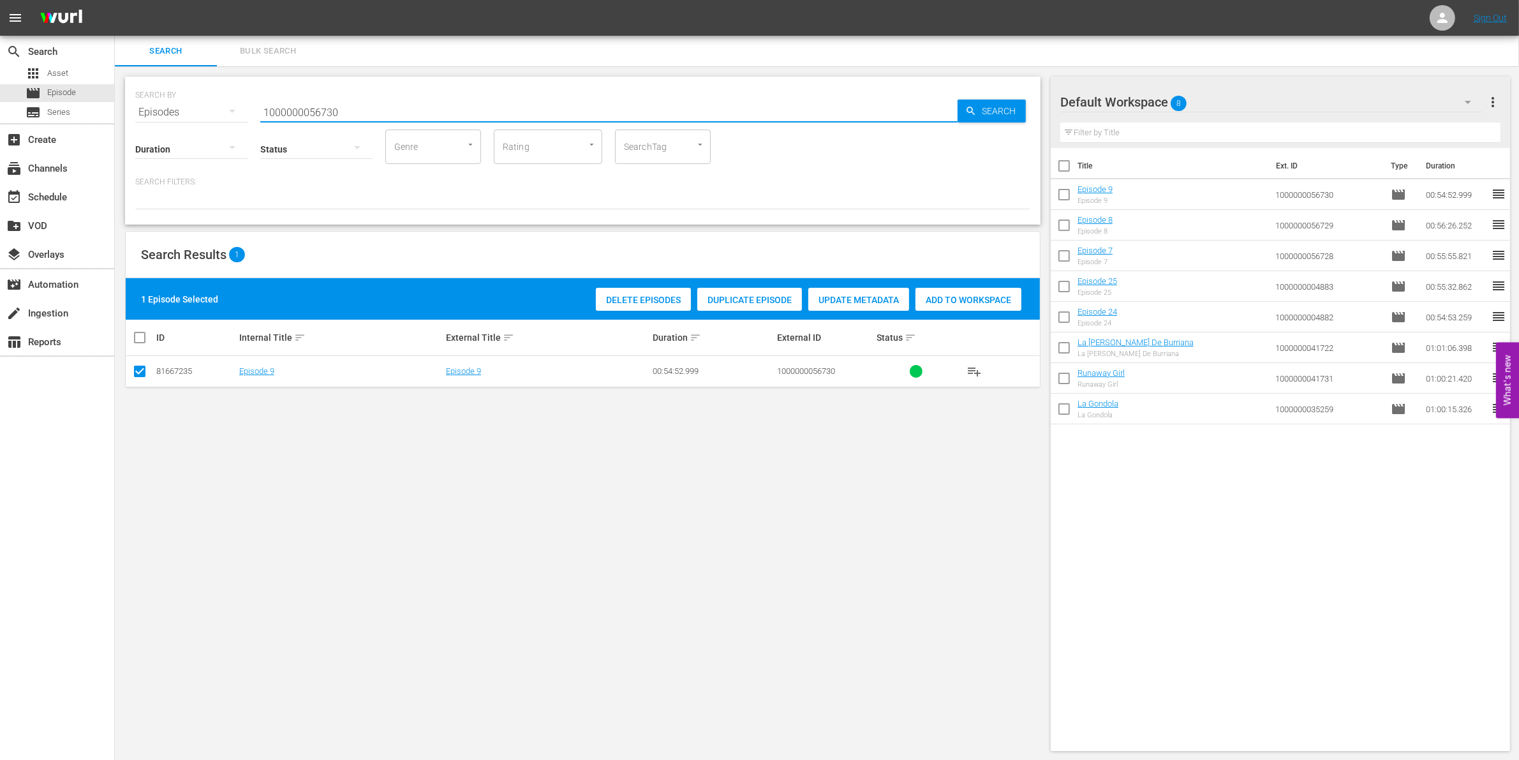
click at [299, 102] on input "1000000056730" at bounding box center [608, 112] width 697 height 31
click at [305, 110] on input "1000000056730" at bounding box center [608, 112] width 697 height 31
paste input "CEG10029665"
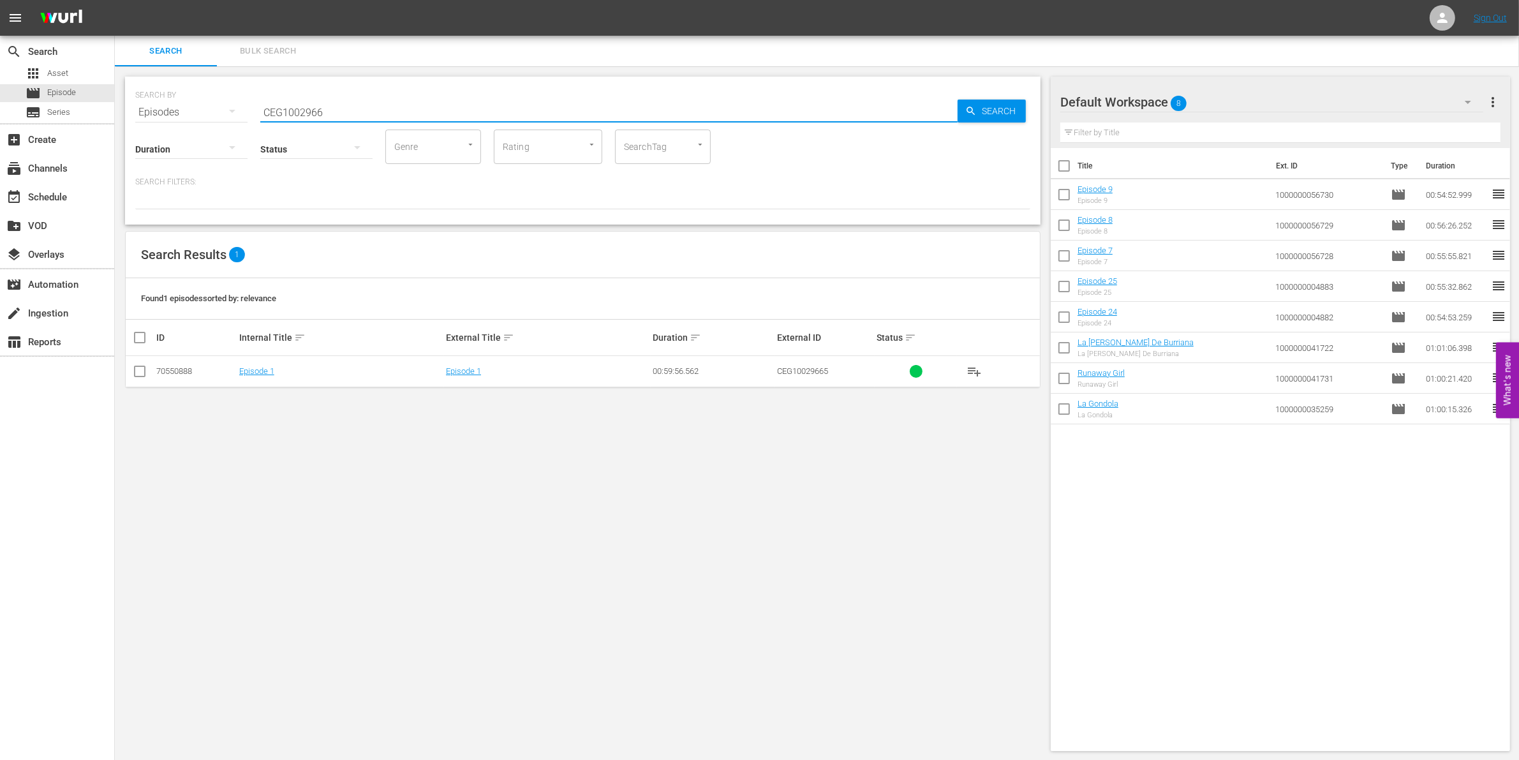
type input "CEG1002966"
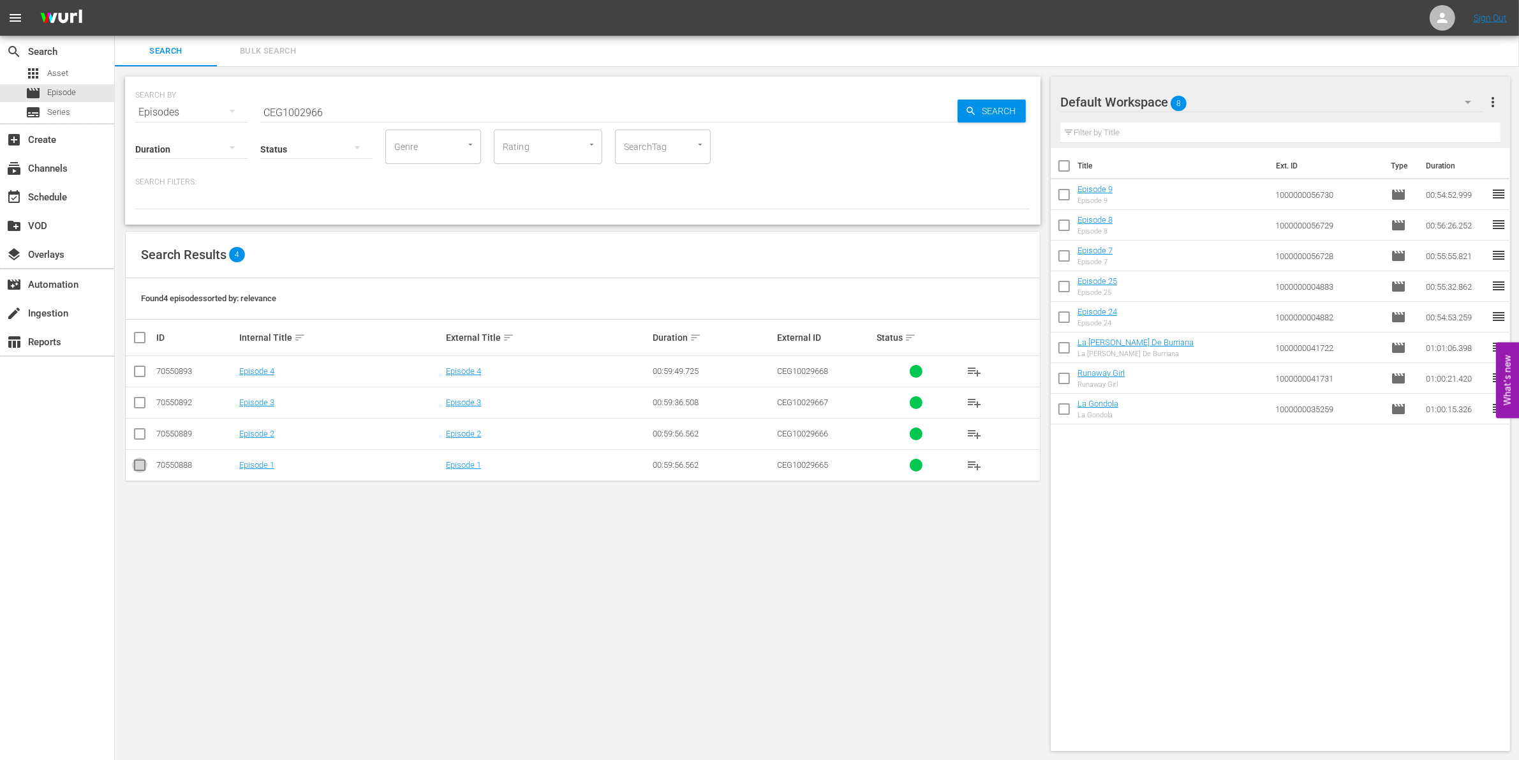
click at [142, 469] on input "checkbox" at bounding box center [139, 467] width 15 height 15
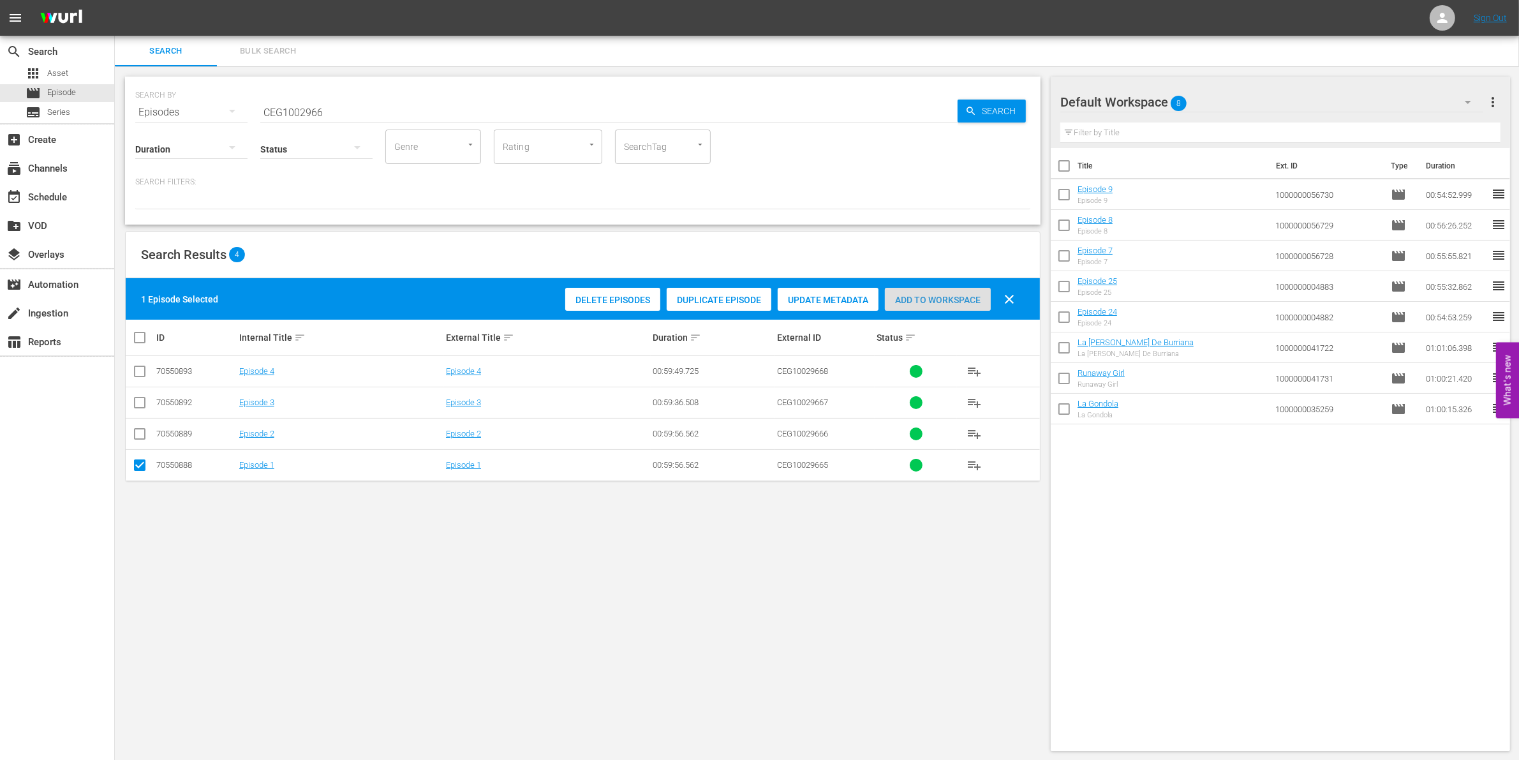
click at [951, 310] on div "Add to Workspace" at bounding box center [938, 300] width 106 height 24
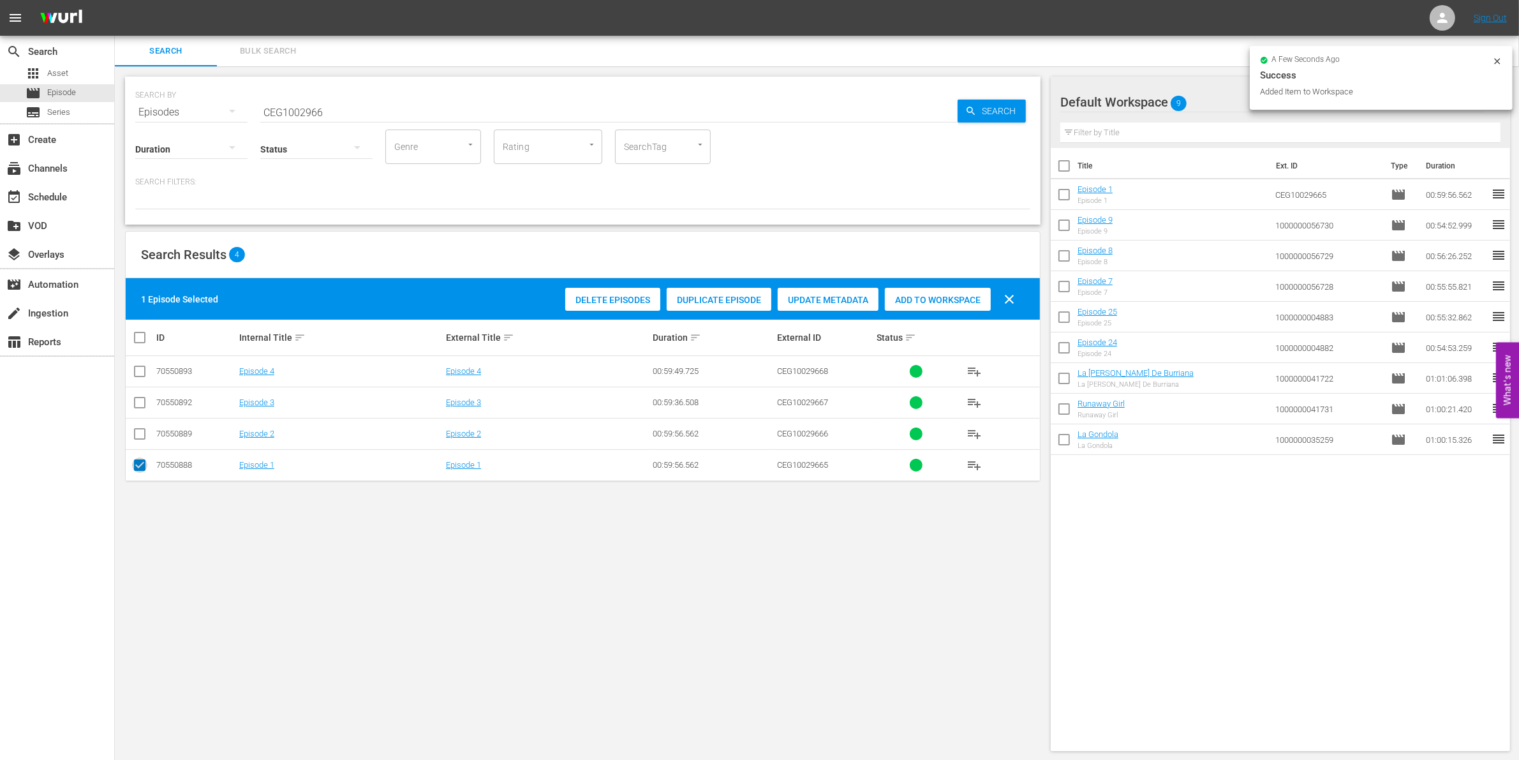
click at [139, 468] on input "checkbox" at bounding box center [139, 467] width 15 height 15
checkbox input "false"
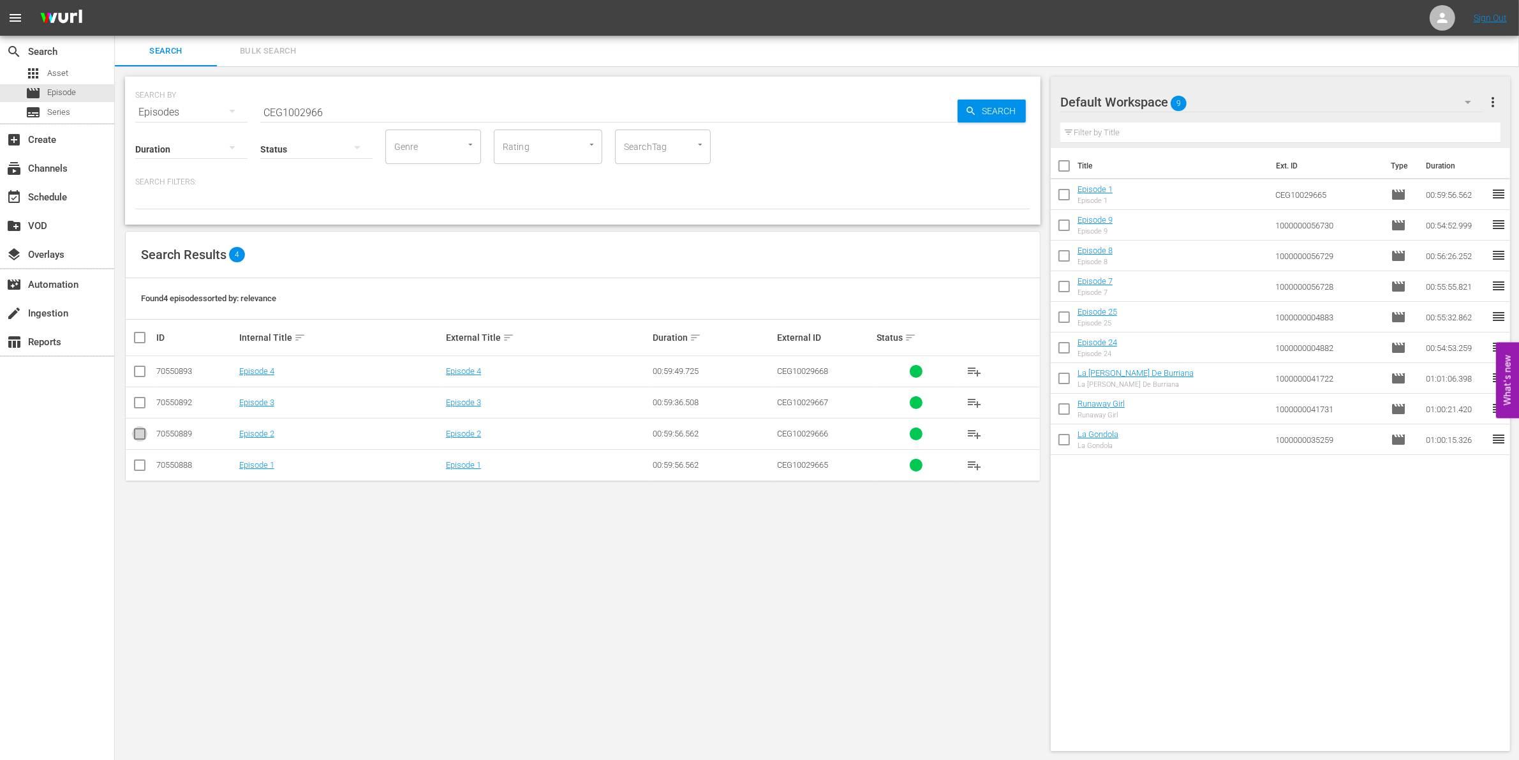
click at [137, 437] on input "checkbox" at bounding box center [139, 436] width 15 height 15
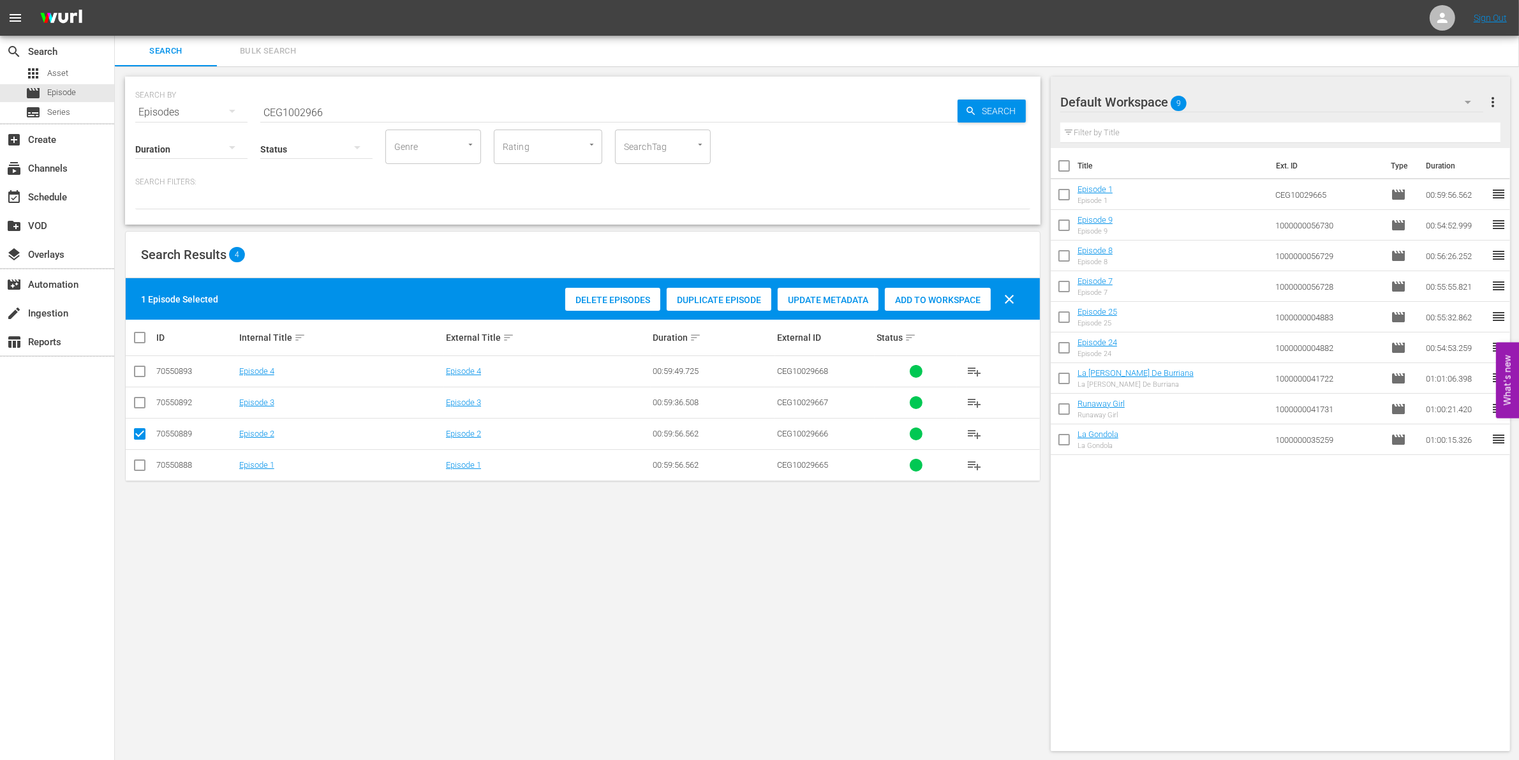
click at [917, 299] on span "Add to Workspace" at bounding box center [938, 300] width 106 height 10
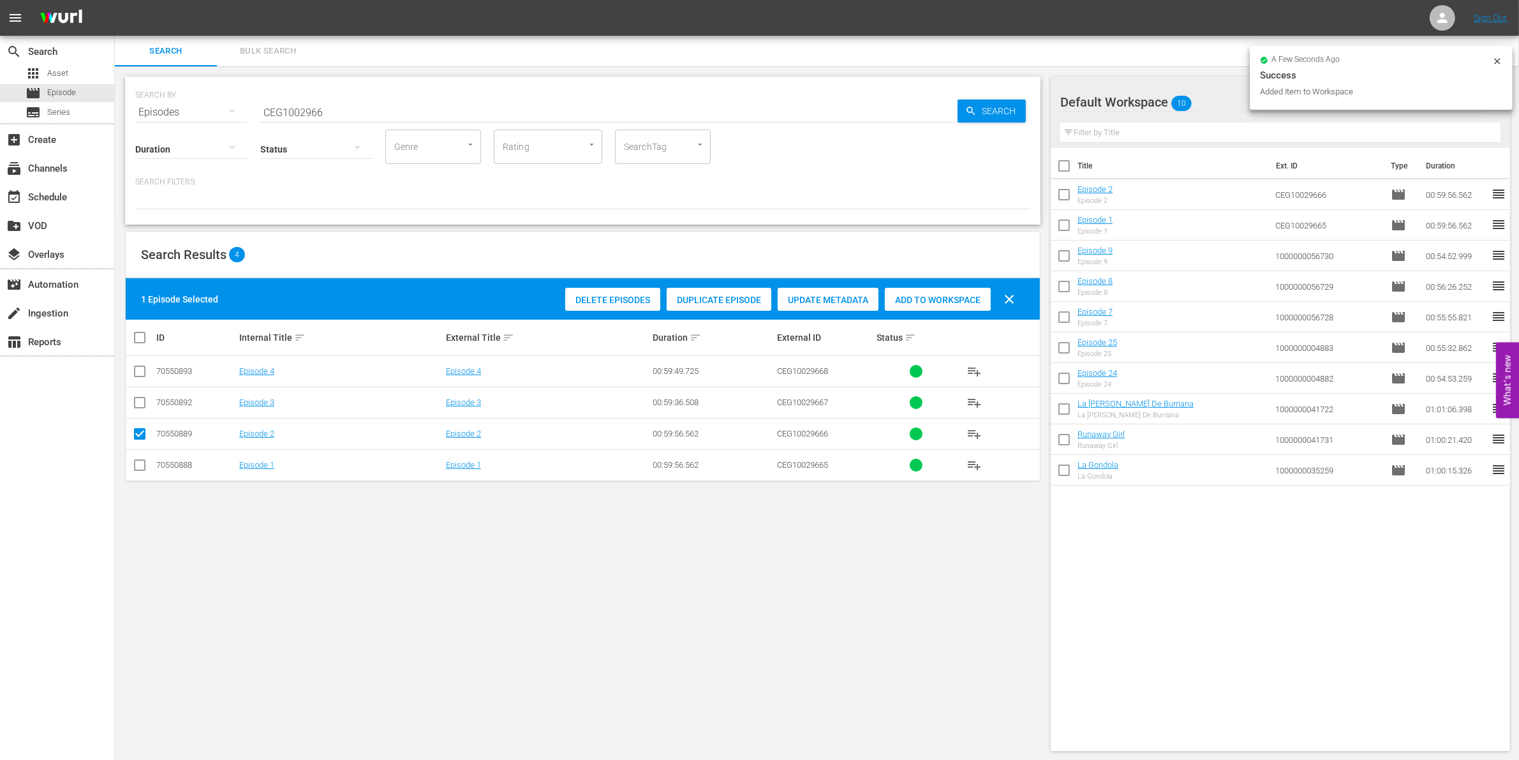
click at [137, 438] on input "checkbox" at bounding box center [139, 436] width 15 height 15
checkbox input "false"
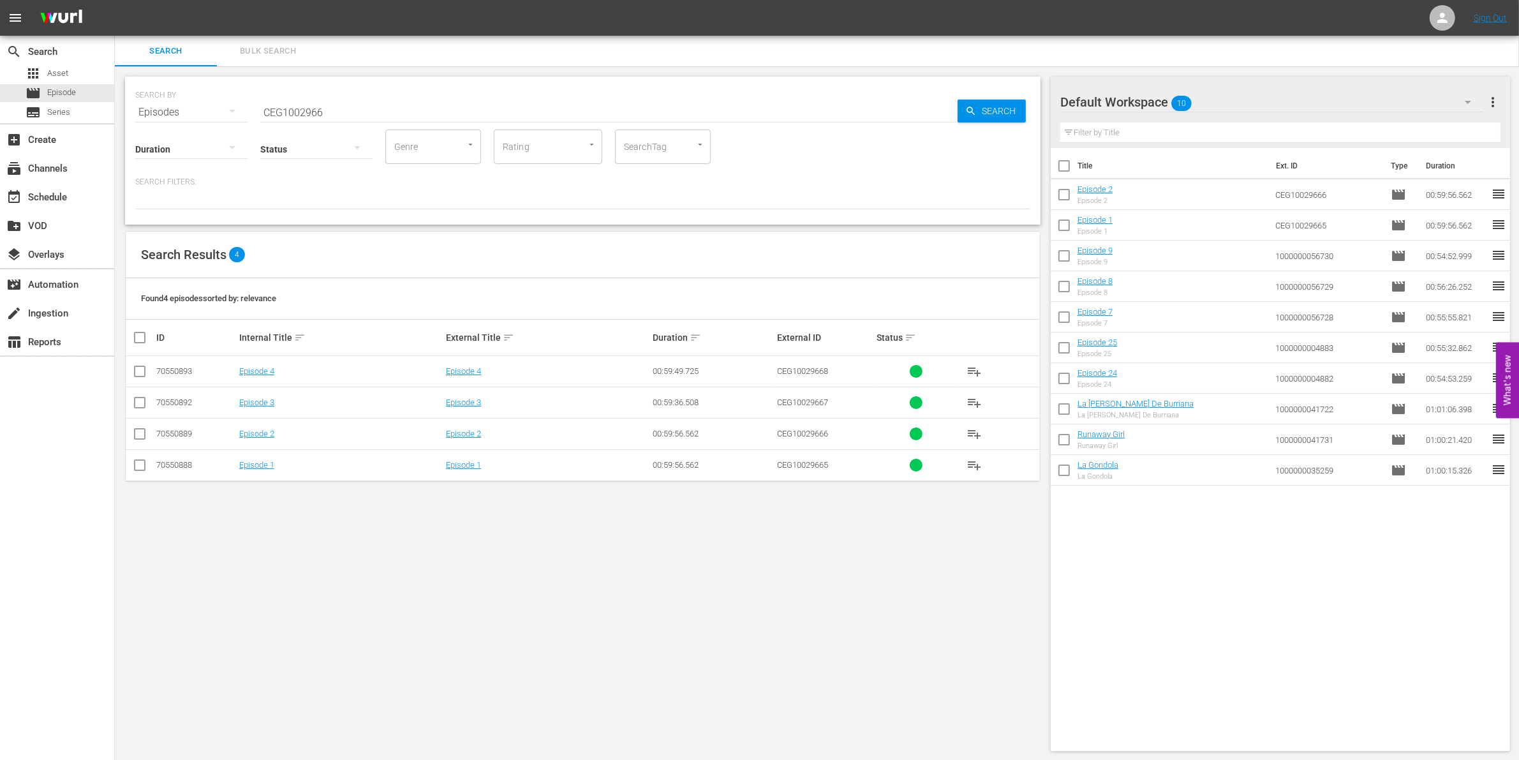
click at [136, 416] on td at bounding box center [140, 402] width 29 height 31
click at [137, 413] on td at bounding box center [140, 402] width 29 height 31
click at [139, 406] on input "checkbox" at bounding box center [139, 404] width 15 height 15
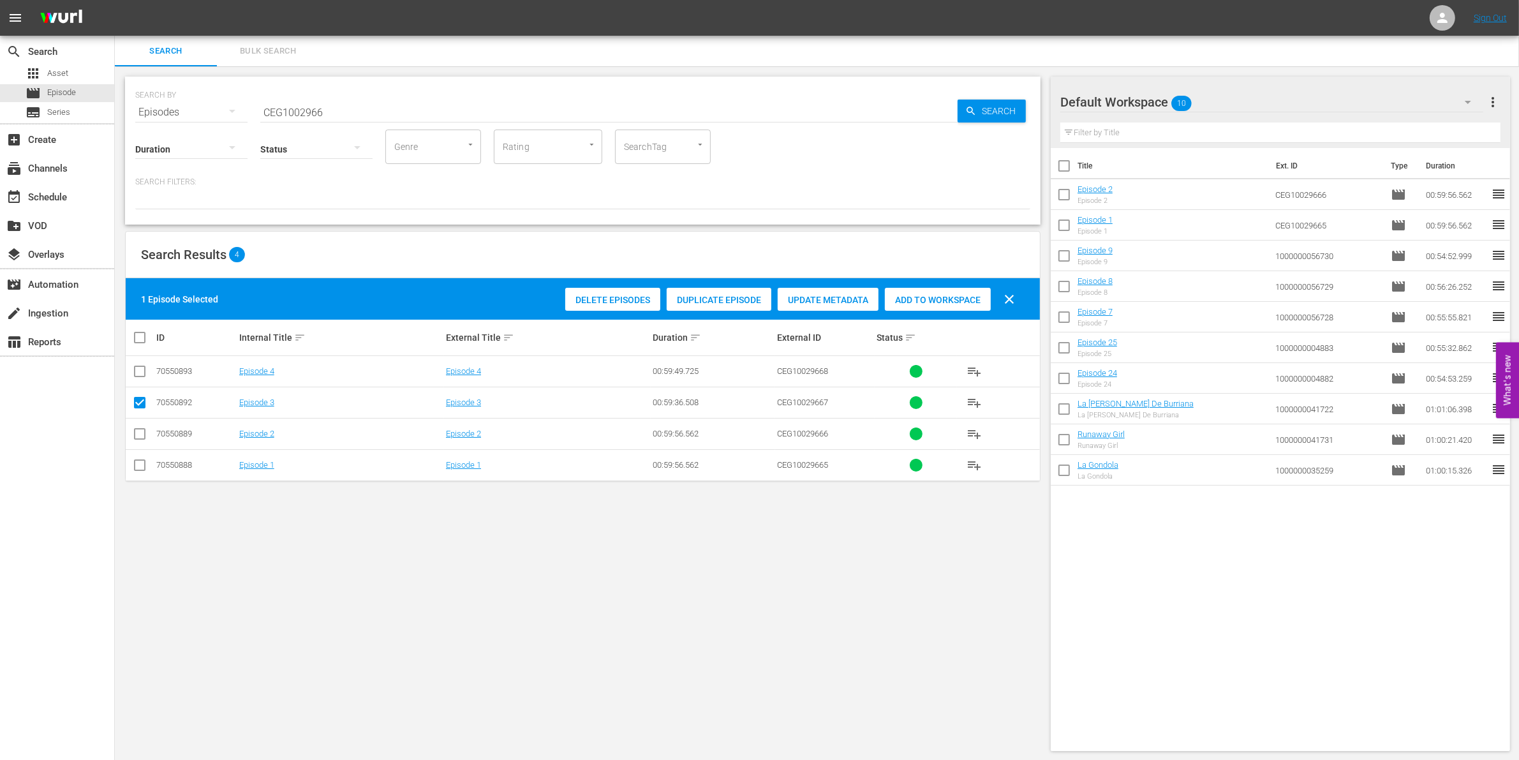
click at [938, 292] on div "Add to Workspace" at bounding box center [938, 300] width 106 height 24
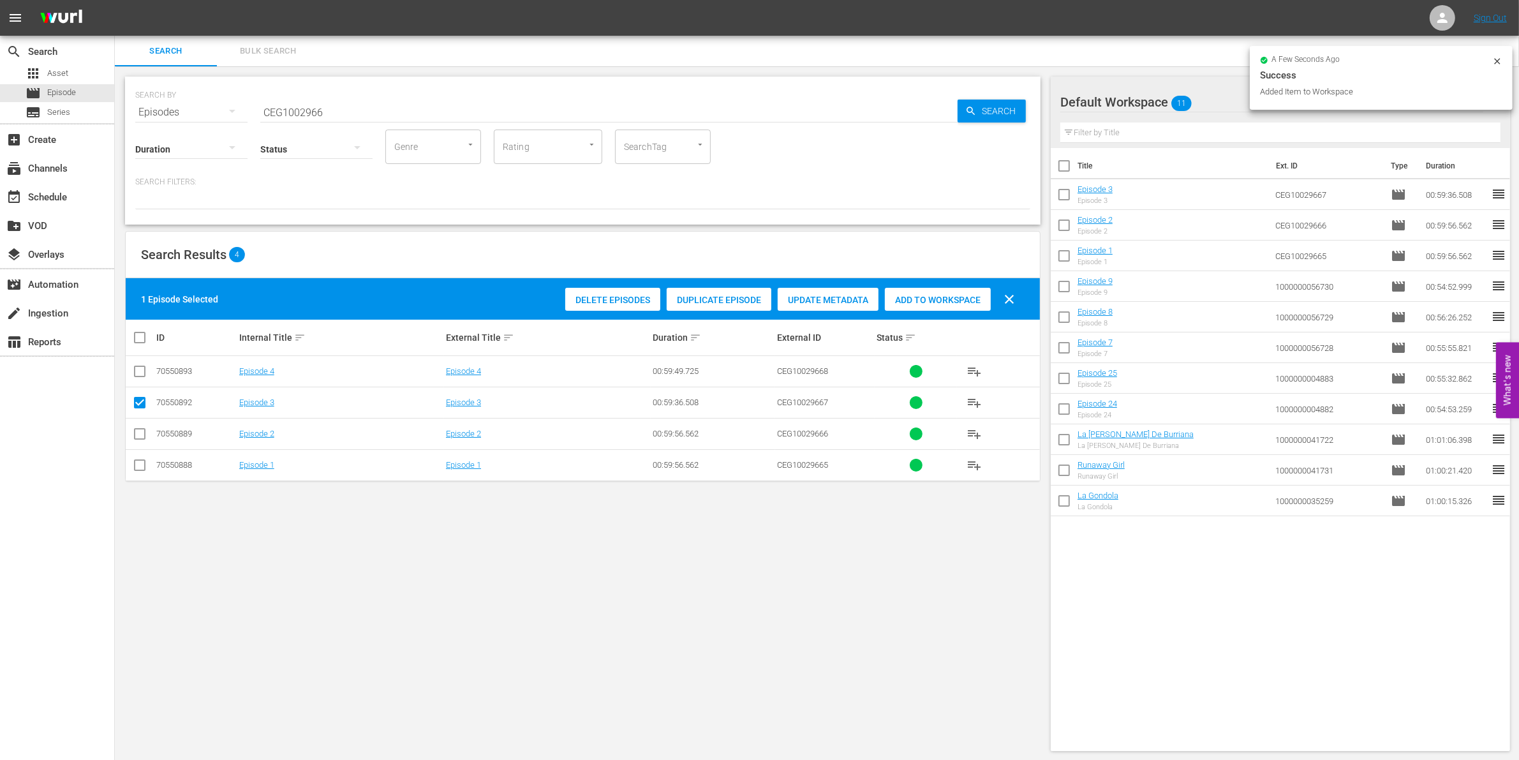
click at [138, 400] on input "checkbox" at bounding box center [139, 404] width 15 height 15
checkbox input "false"
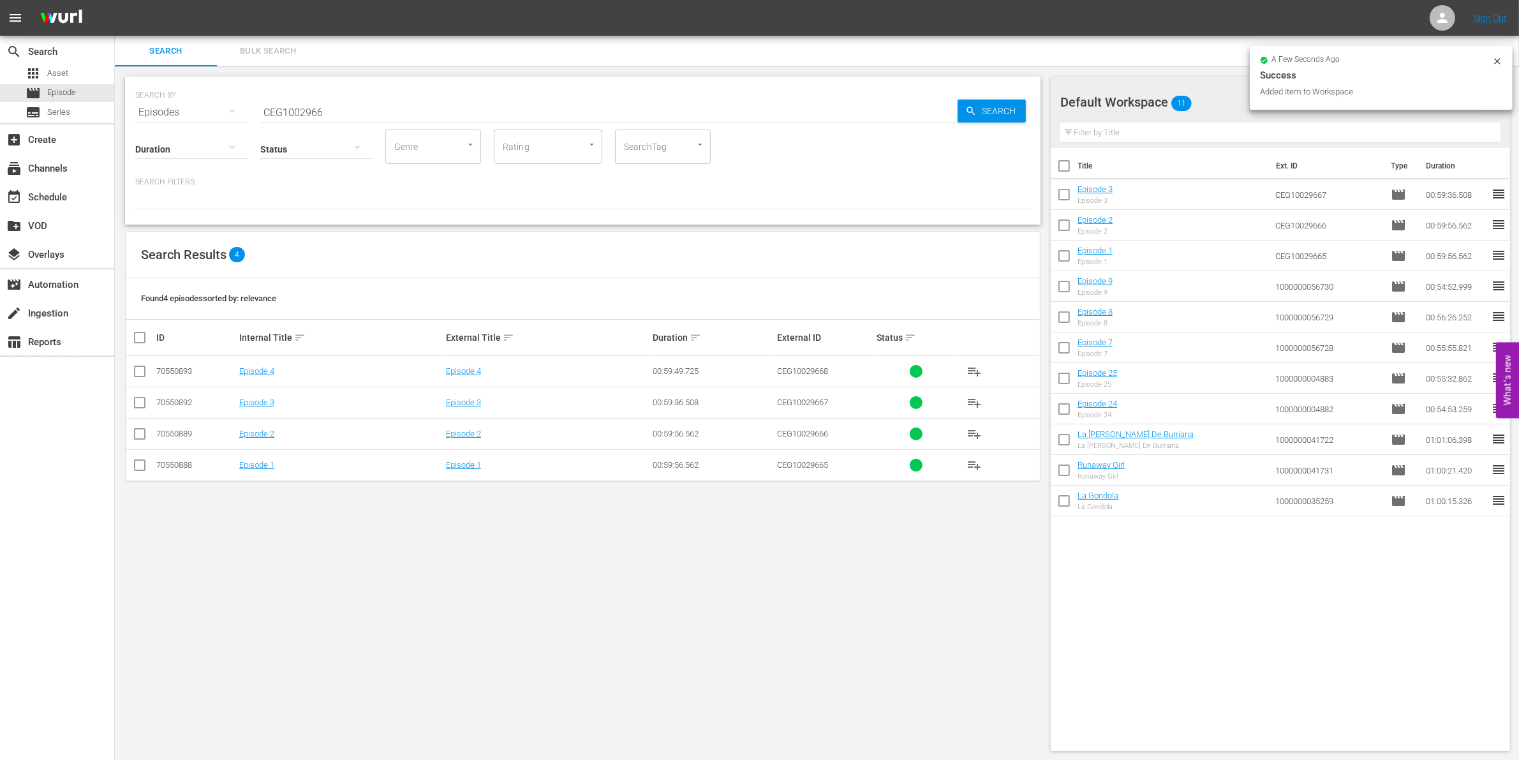
click at [138, 370] on input "checkbox" at bounding box center [139, 373] width 15 height 15
checkbox input "true"
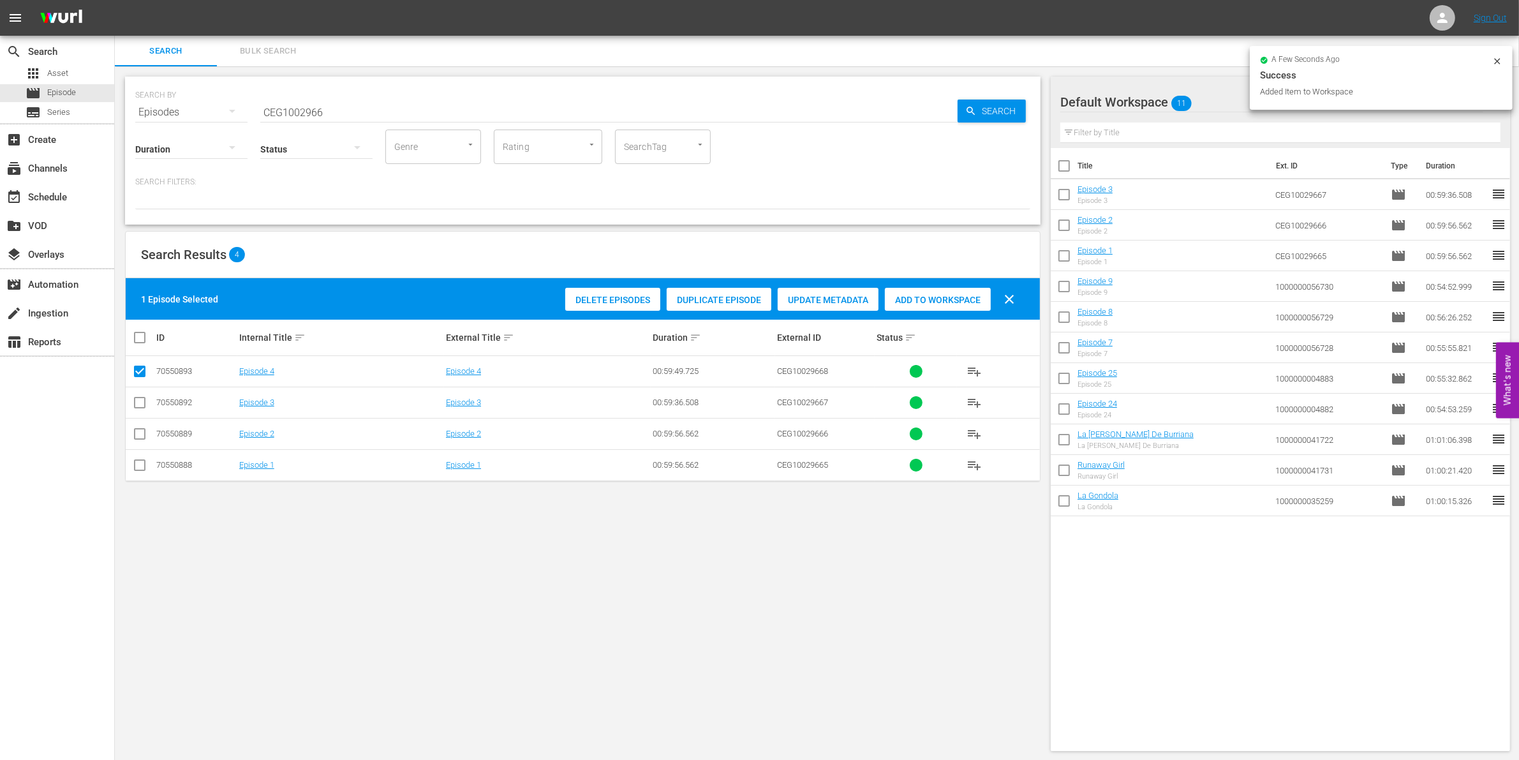
click at [924, 295] on span "Add to Workspace" at bounding box center [938, 300] width 106 height 10
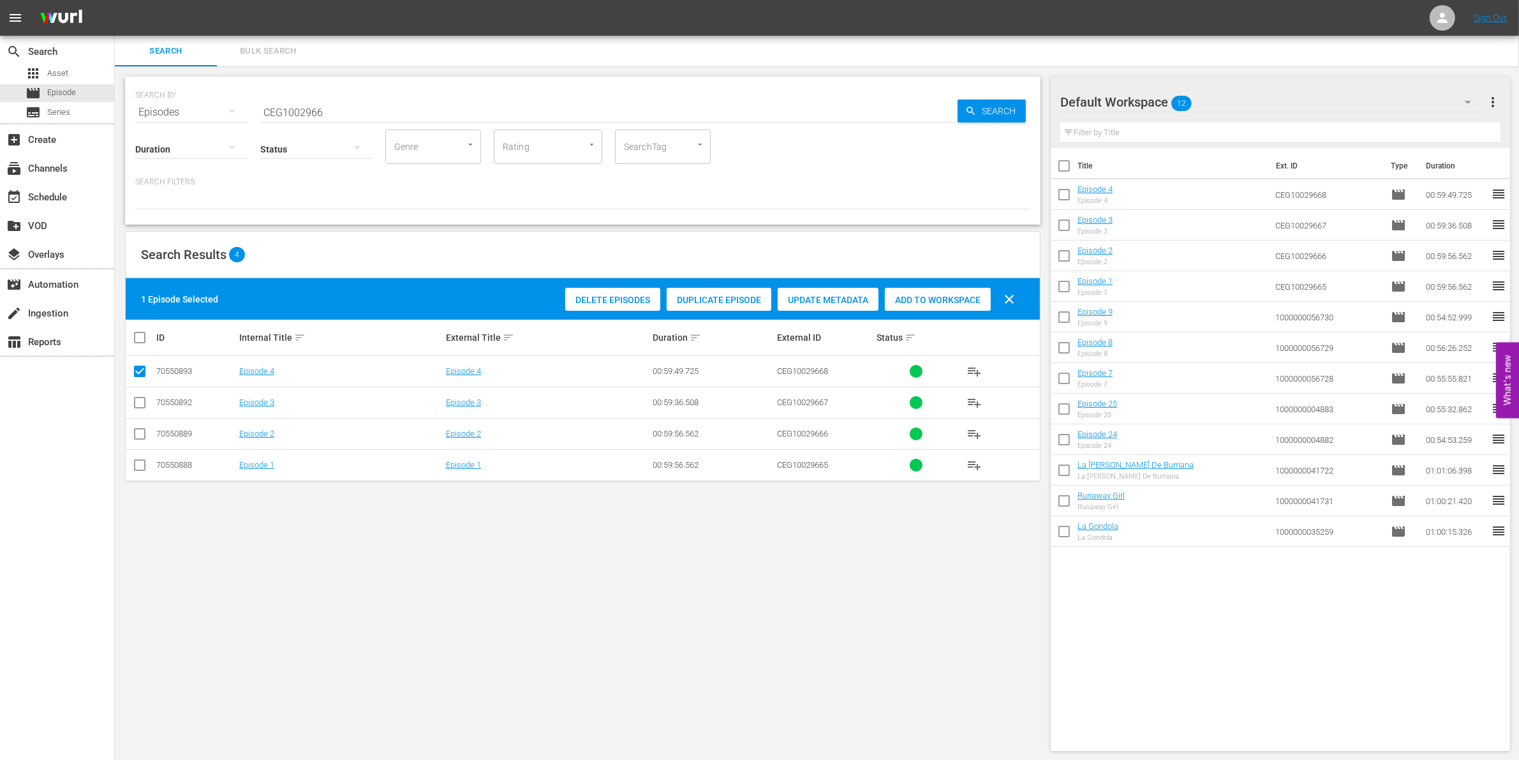
click at [306, 112] on input "CEG1002966" at bounding box center [608, 112] width 697 height 31
paste input "1000000035227"
type input "1000000035227"
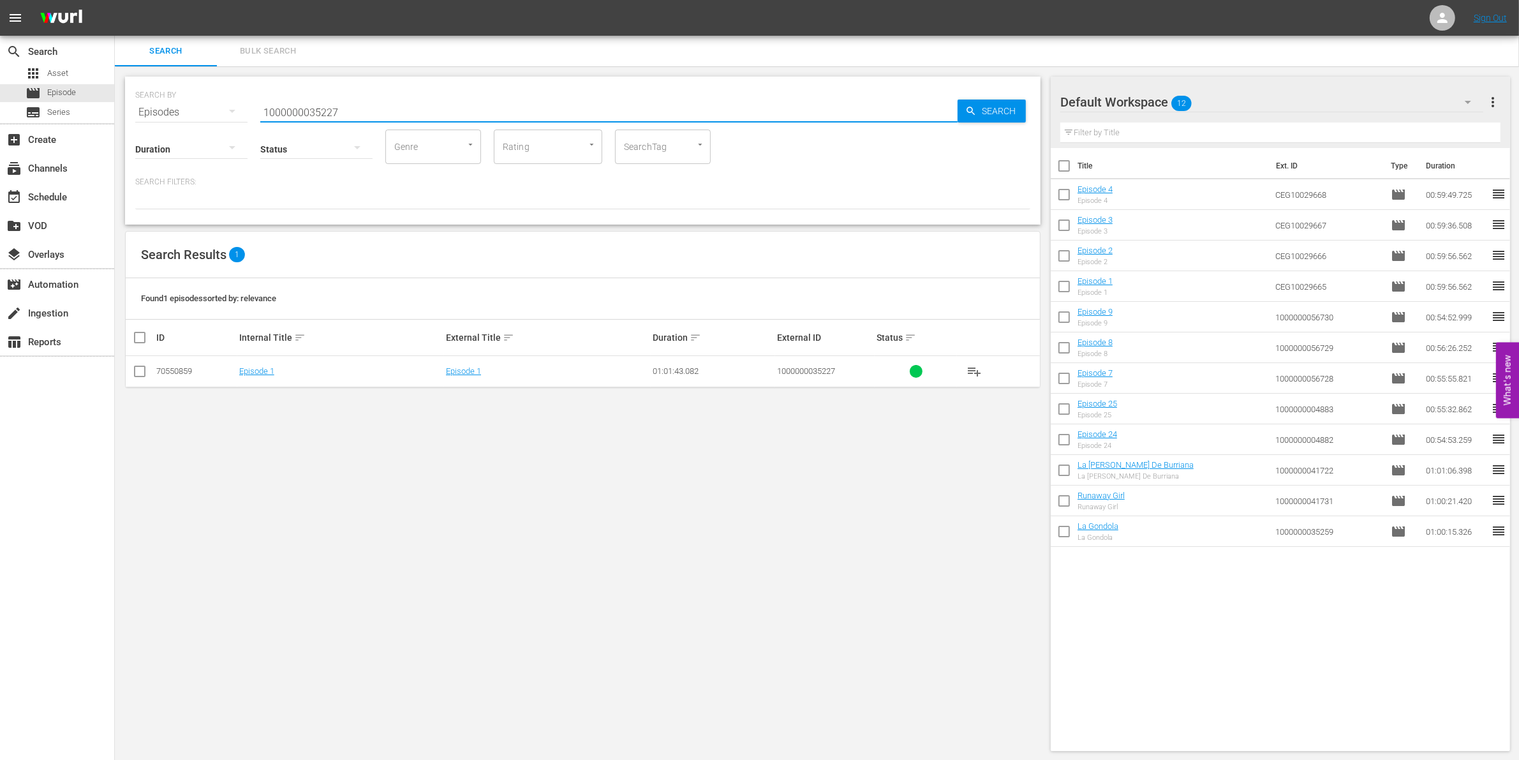
click at [140, 376] on input "checkbox" at bounding box center [139, 373] width 15 height 15
checkbox input "true"
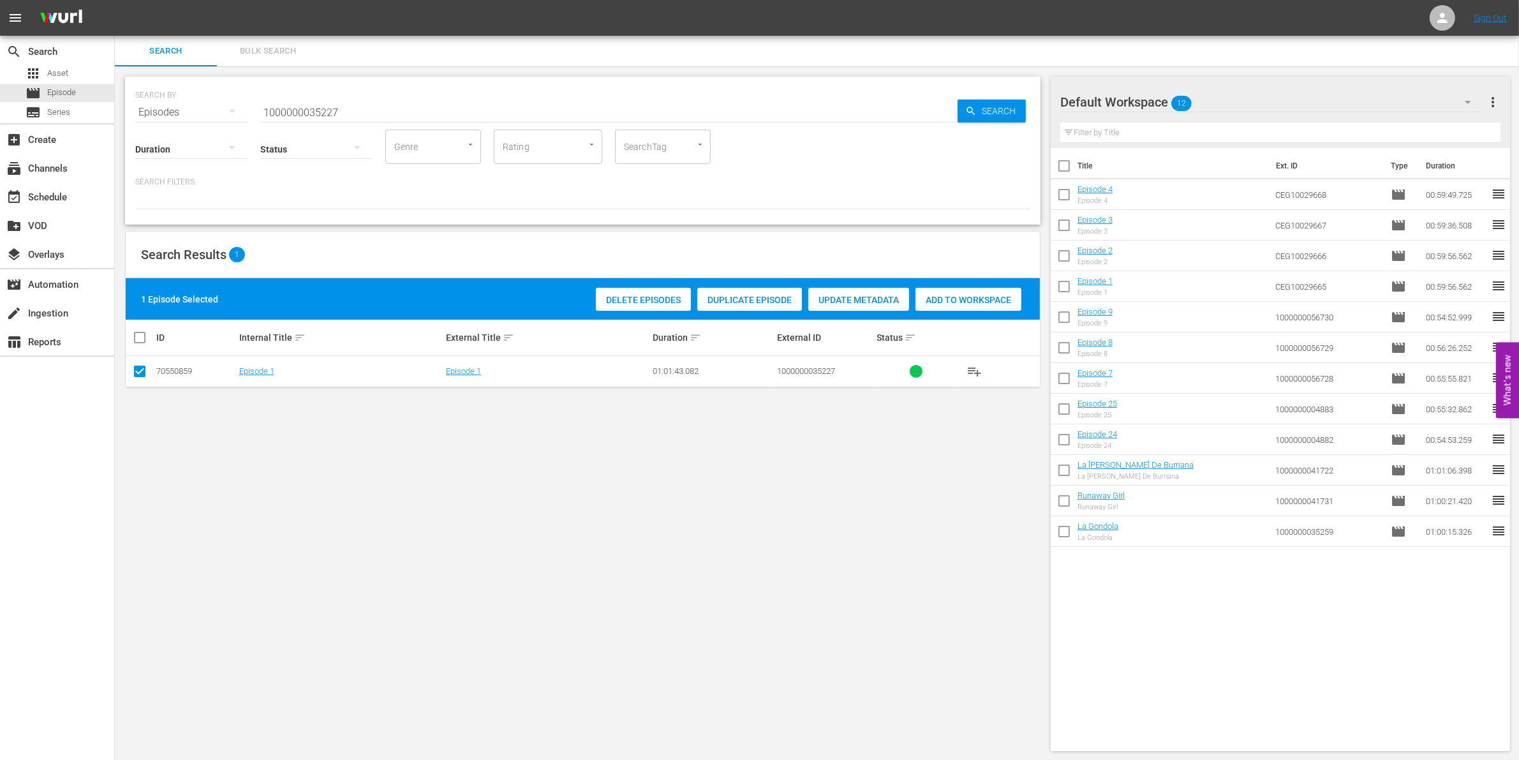
click at [981, 285] on div "Delete Episodes Duplicate Episode Update Metadata Add to Workspace" at bounding box center [809, 299] width 432 height 29
click at [965, 295] on span "Add to Workspace" at bounding box center [968, 300] width 106 height 10
click at [337, 106] on input "1000000035227" at bounding box center [608, 112] width 697 height 31
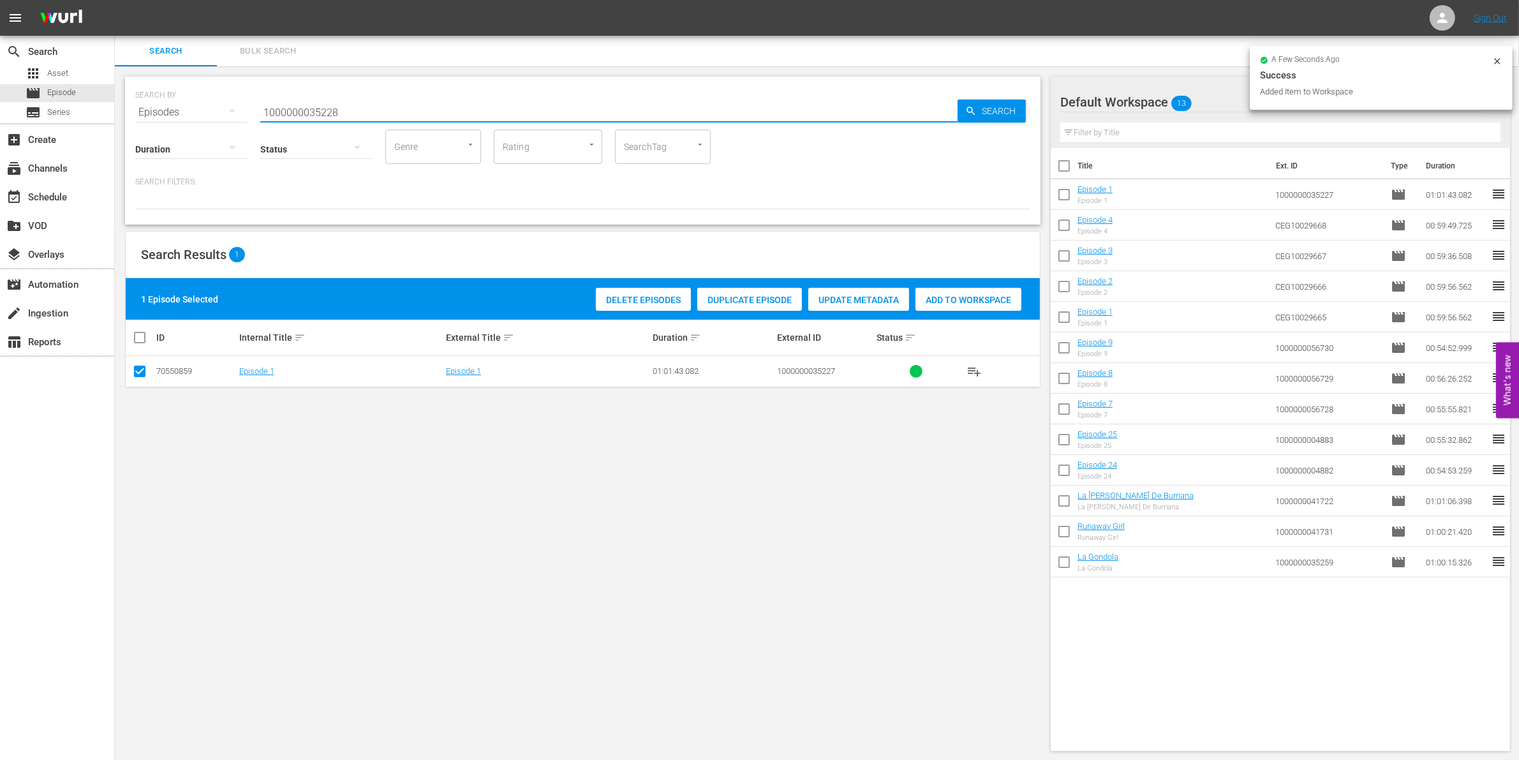
type input "1000000035228"
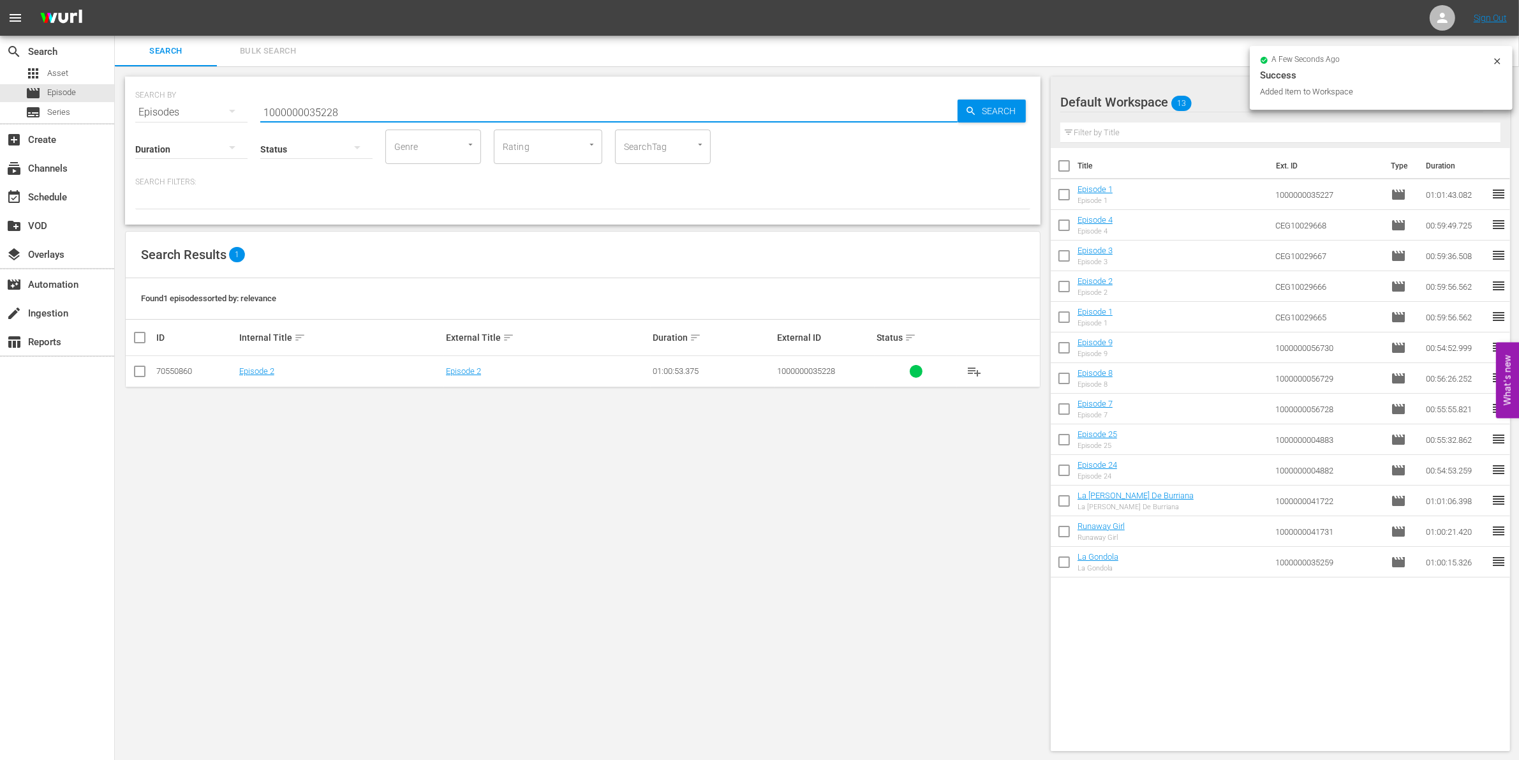
click at [148, 369] on td at bounding box center [140, 371] width 29 height 31
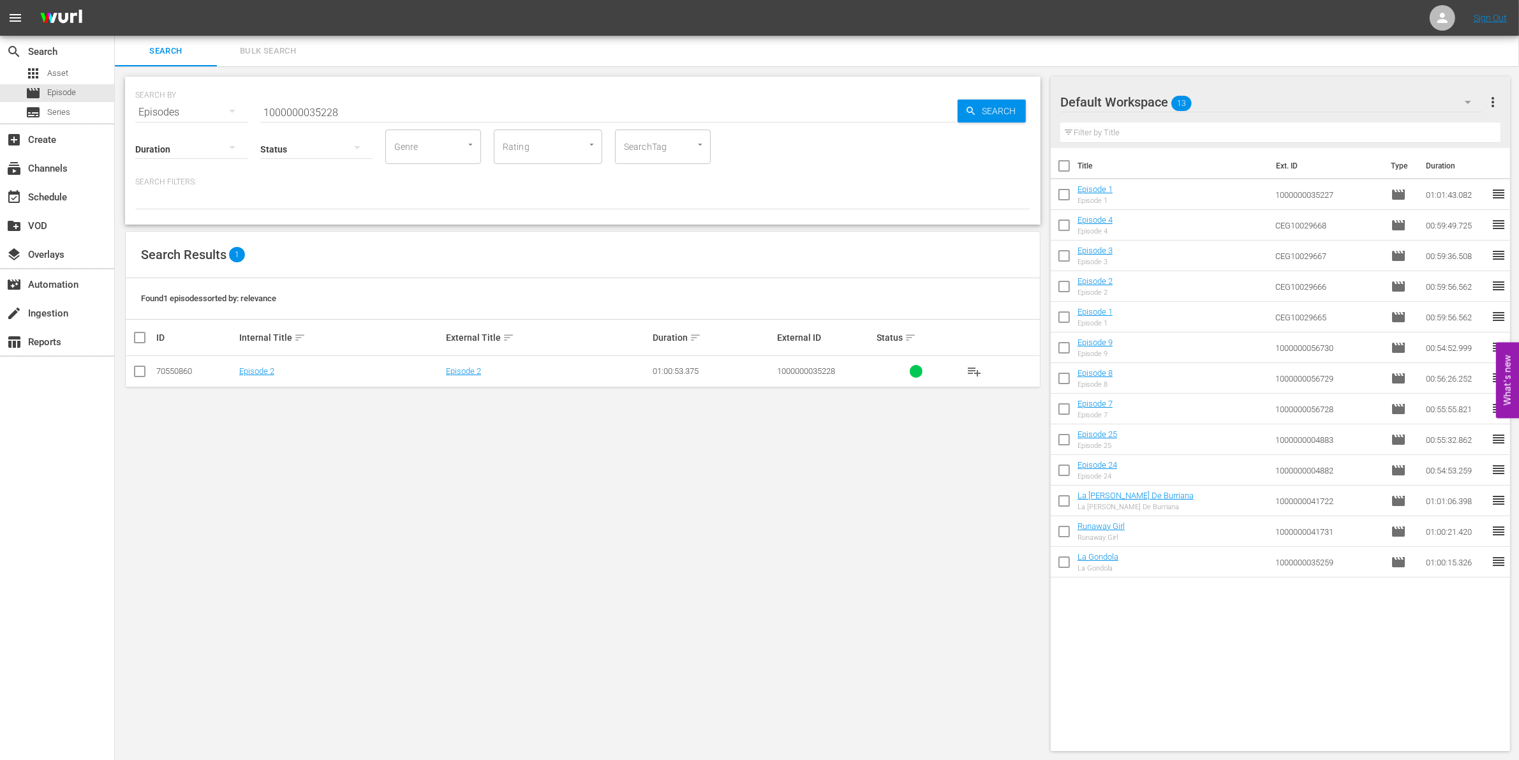
click at [141, 370] on input "checkbox" at bounding box center [139, 373] width 15 height 15
checkbox input "true"
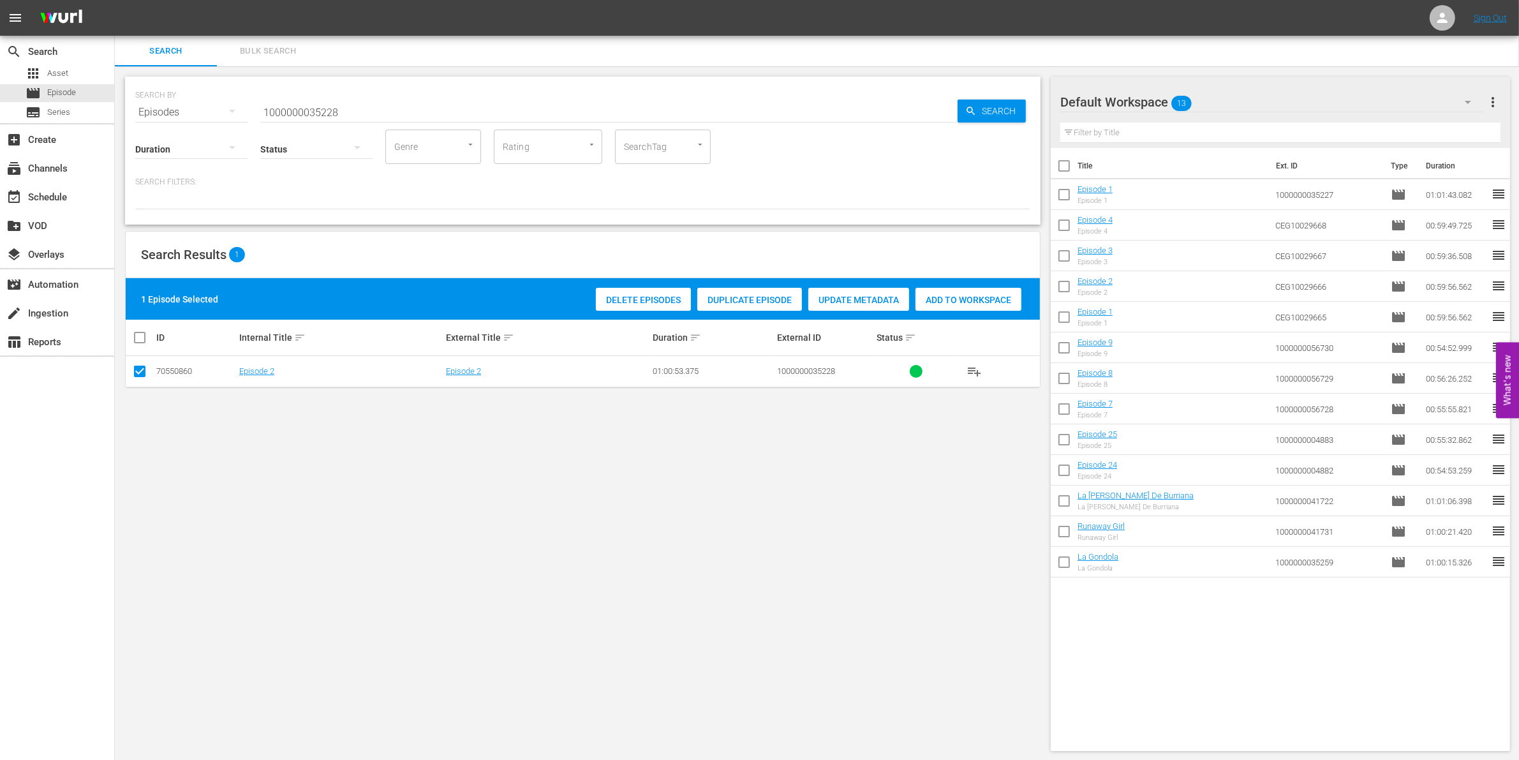
click at [1001, 292] on div "Add to Workspace" at bounding box center [968, 300] width 106 height 24
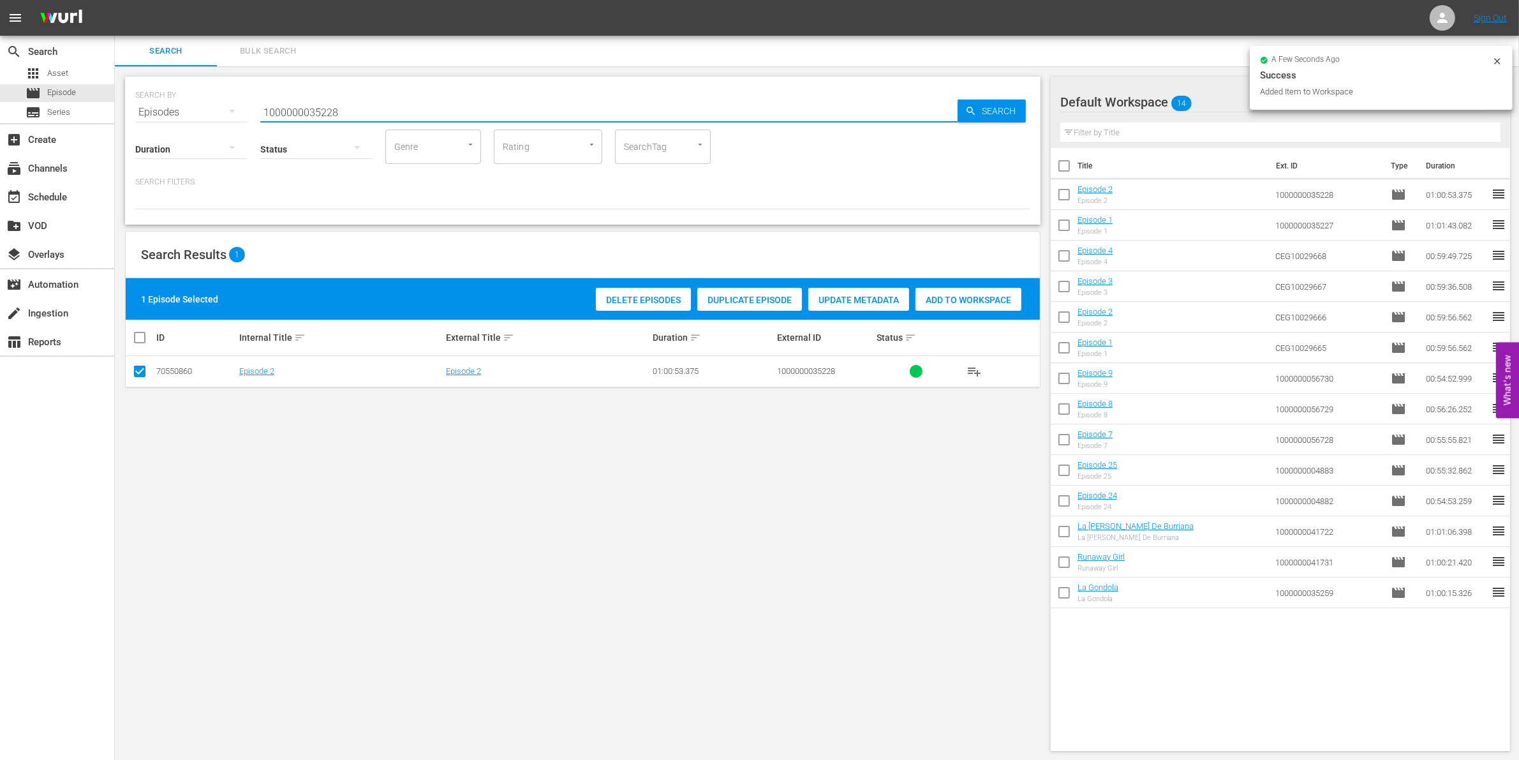
click at [461, 106] on input "1000000035228" at bounding box center [608, 112] width 697 height 31
type input "1000000035229"
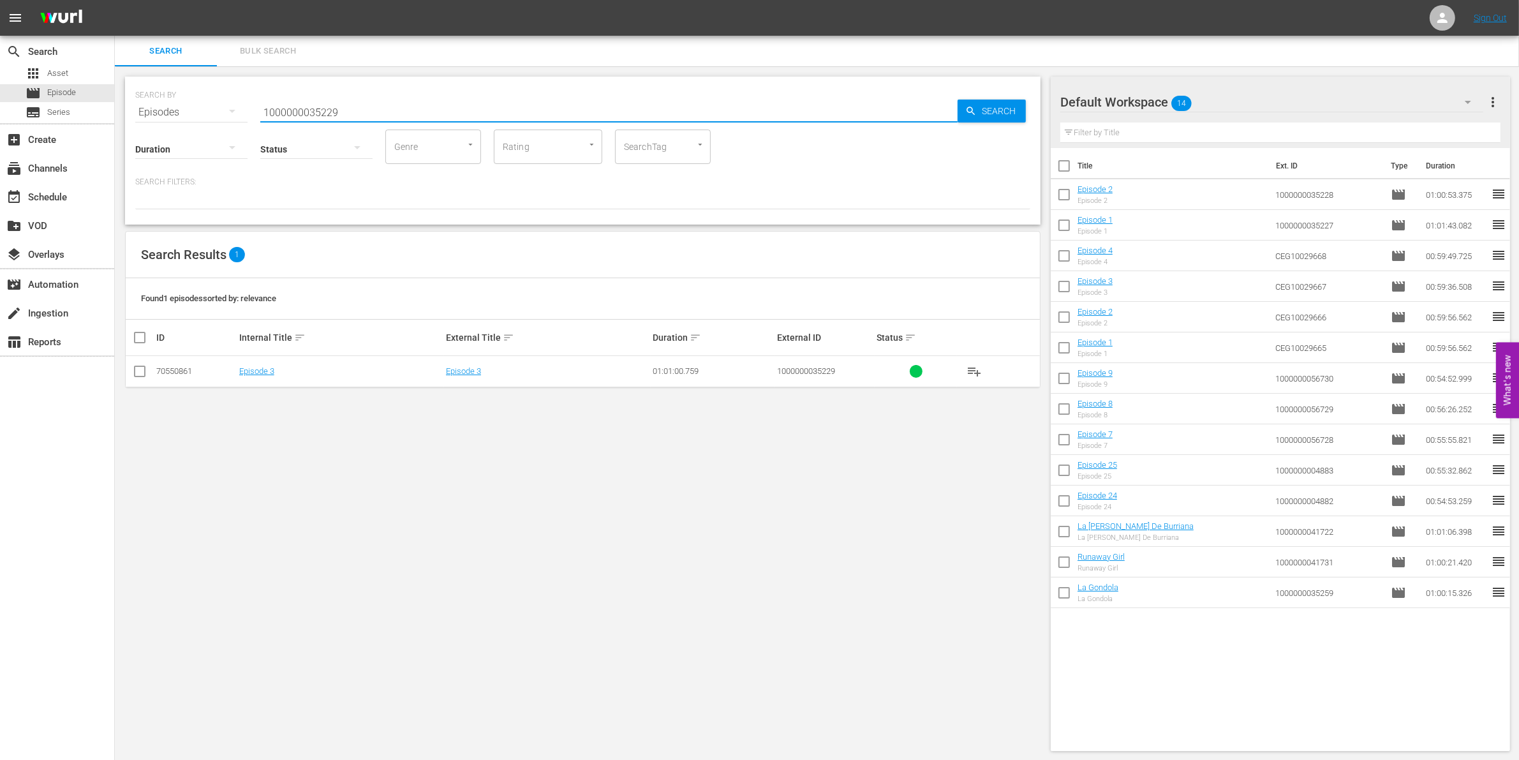
click at [145, 371] on input "checkbox" at bounding box center [139, 373] width 15 height 15
checkbox input "true"
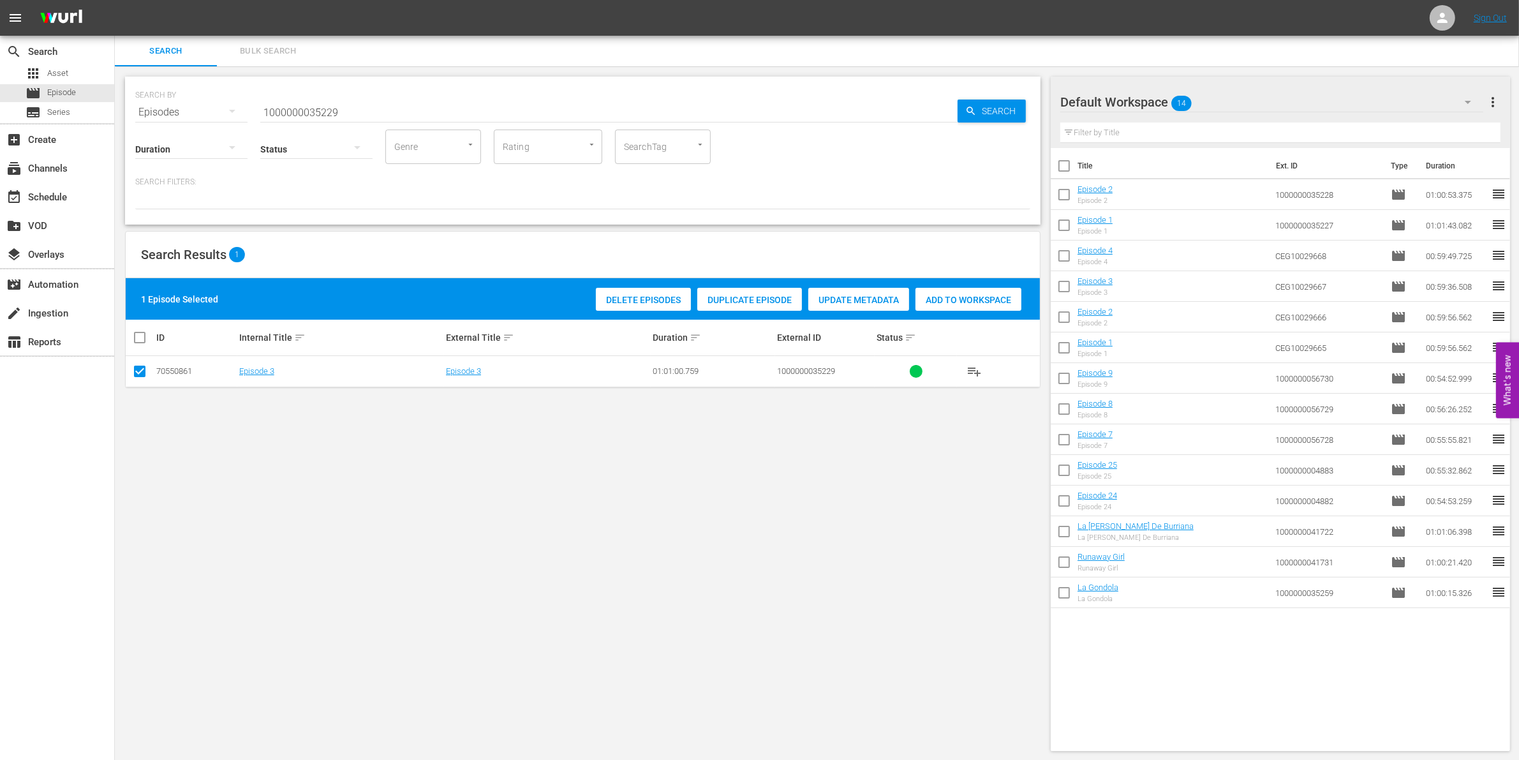
click at [990, 297] on span "Add to Workspace" at bounding box center [968, 300] width 106 height 10
click at [272, 118] on div "Status" at bounding box center [316, 141] width 112 height 46
click at [293, 107] on input "1000000035229" at bounding box center [608, 112] width 697 height 31
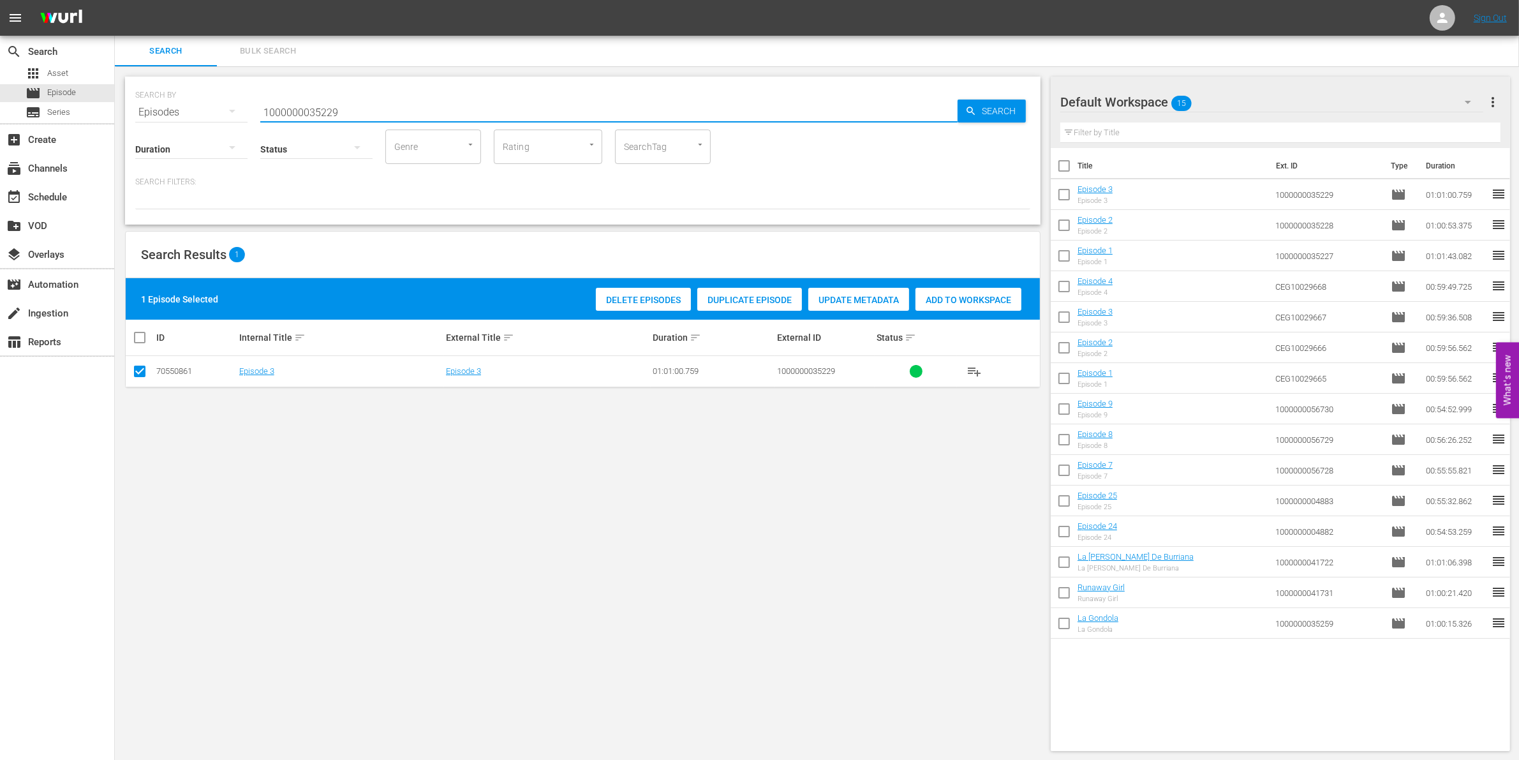
click at [293, 107] on input "1000000035229" at bounding box center [608, 112] width 697 height 31
paste input "70"
click at [293, 107] on input "1000000035270" at bounding box center [608, 112] width 697 height 31
type input "1000000035270"
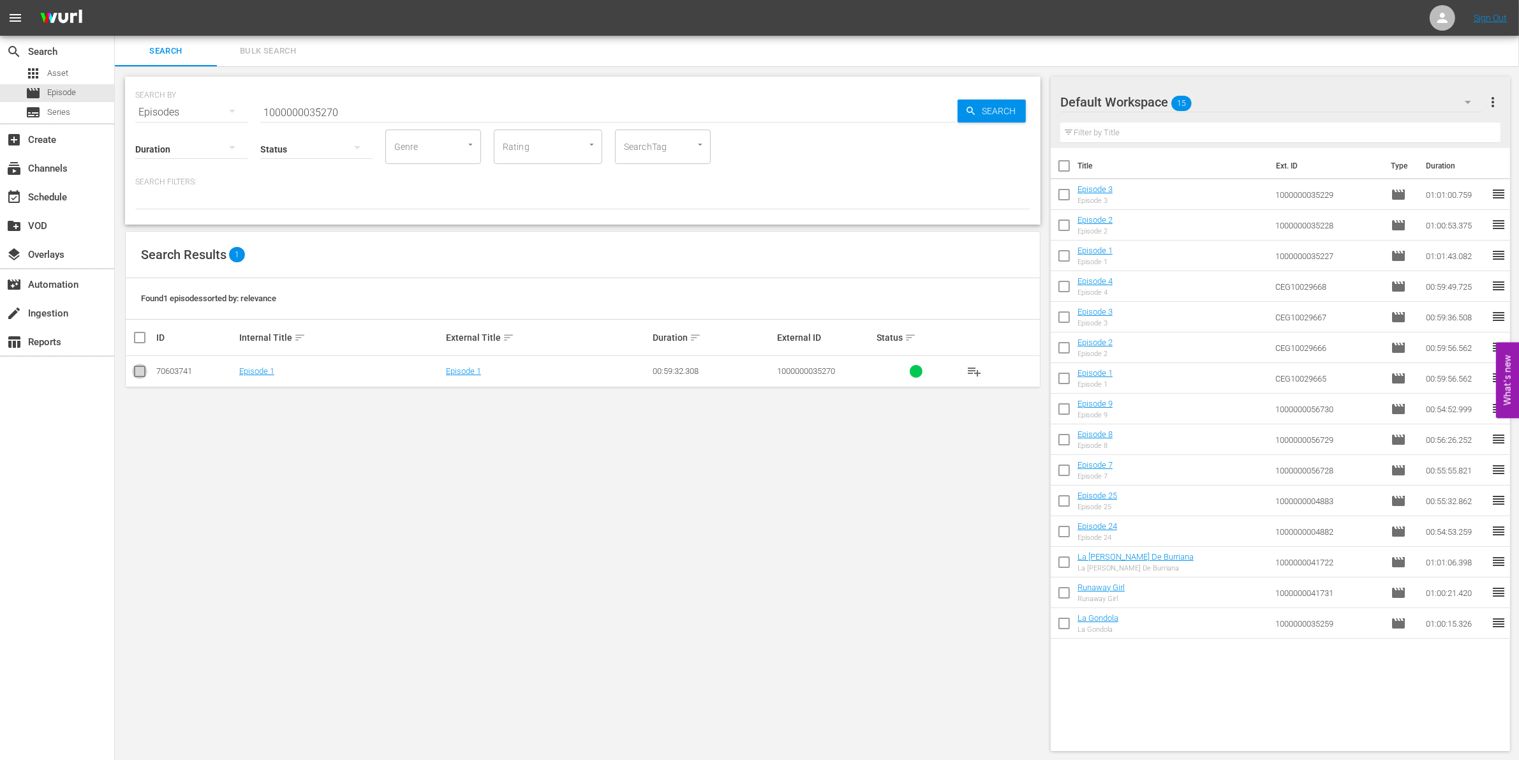
click at [141, 372] on input "checkbox" at bounding box center [139, 373] width 15 height 15
checkbox input "true"
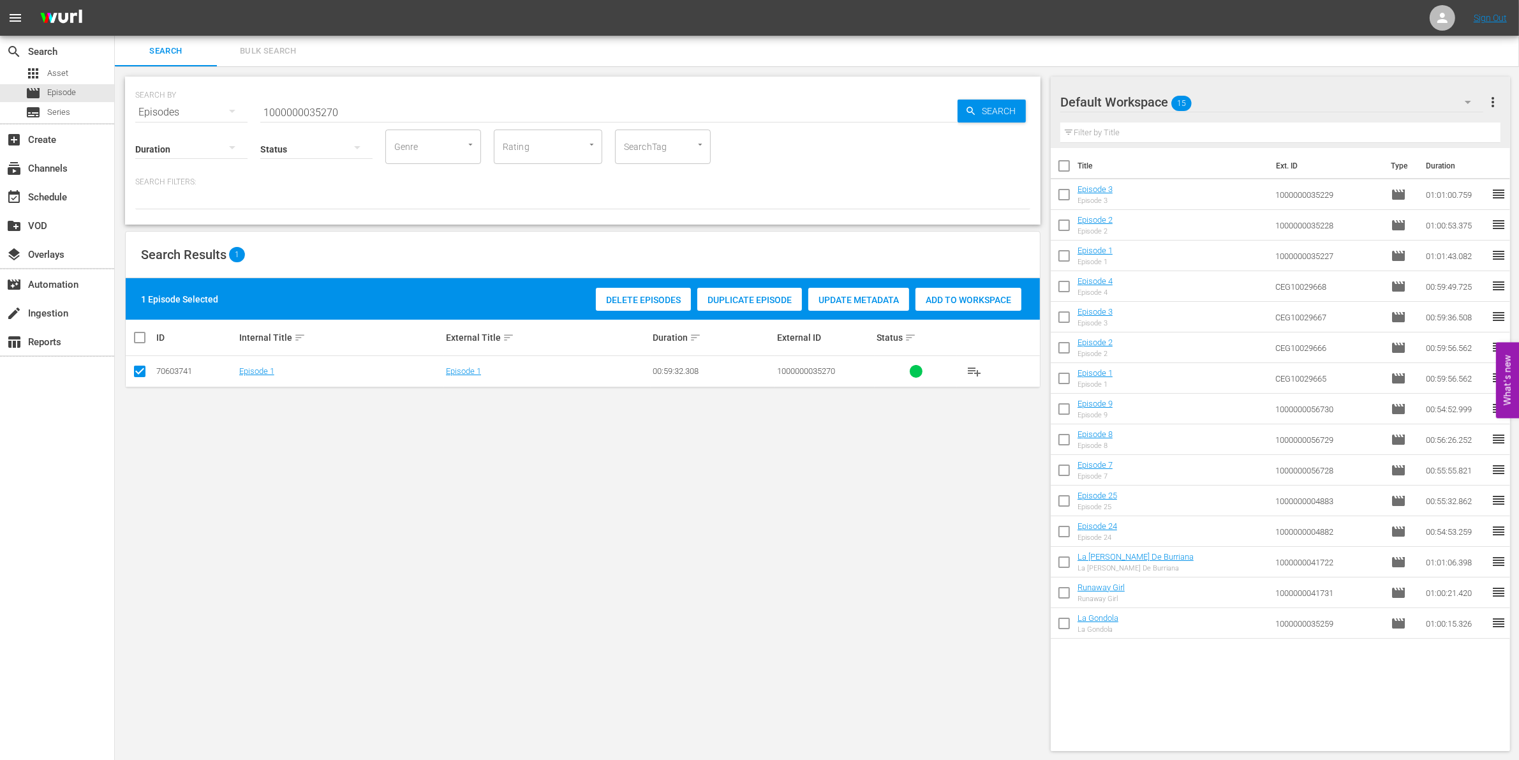
click at [1010, 291] on div "Add to Workspace" at bounding box center [968, 300] width 106 height 24
click at [294, 105] on input "1000000035270" at bounding box center [608, 112] width 697 height 31
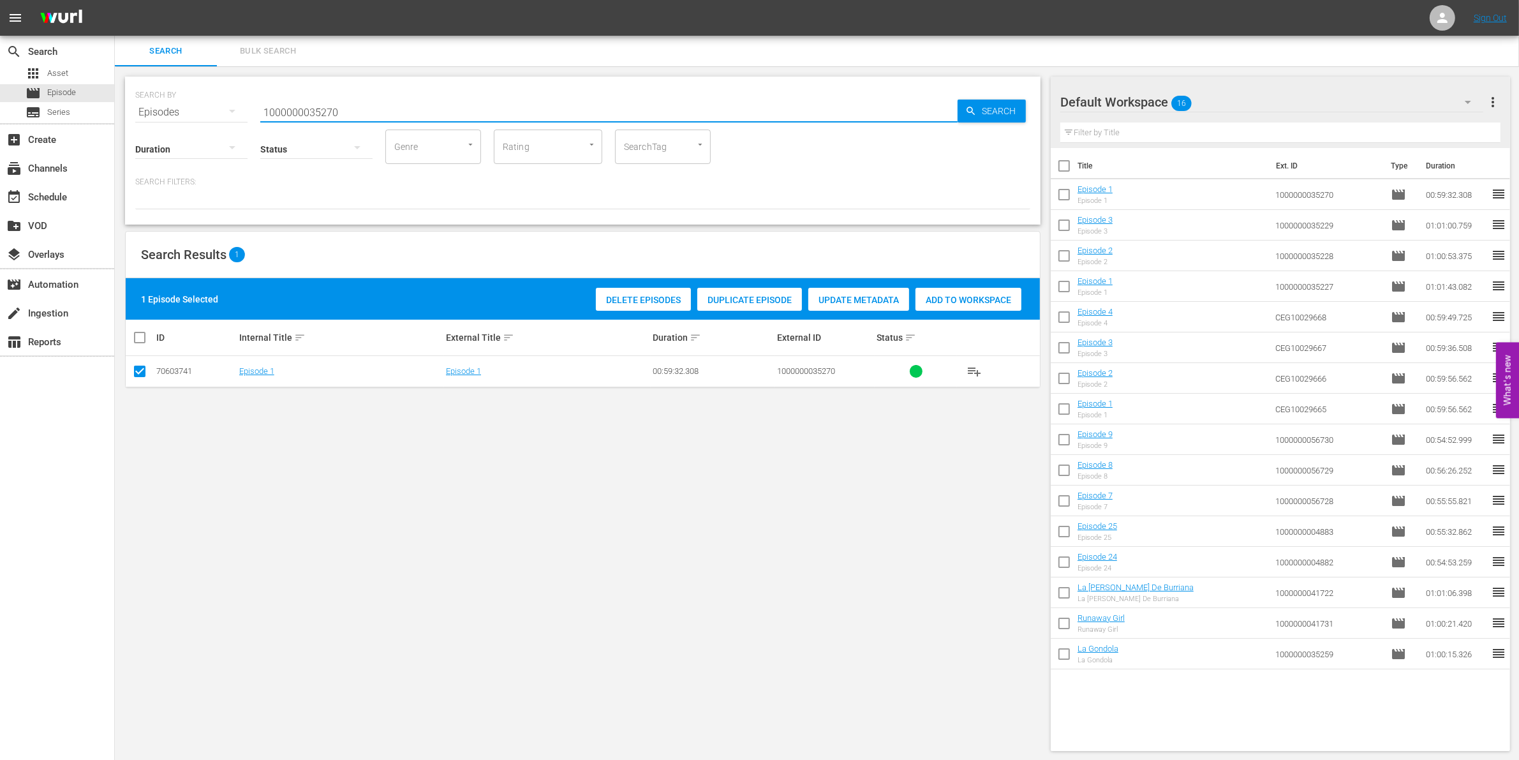
click at [294, 105] on input "1000000035270" at bounding box center [608, 112] width 697 height 31
paste input "23297"
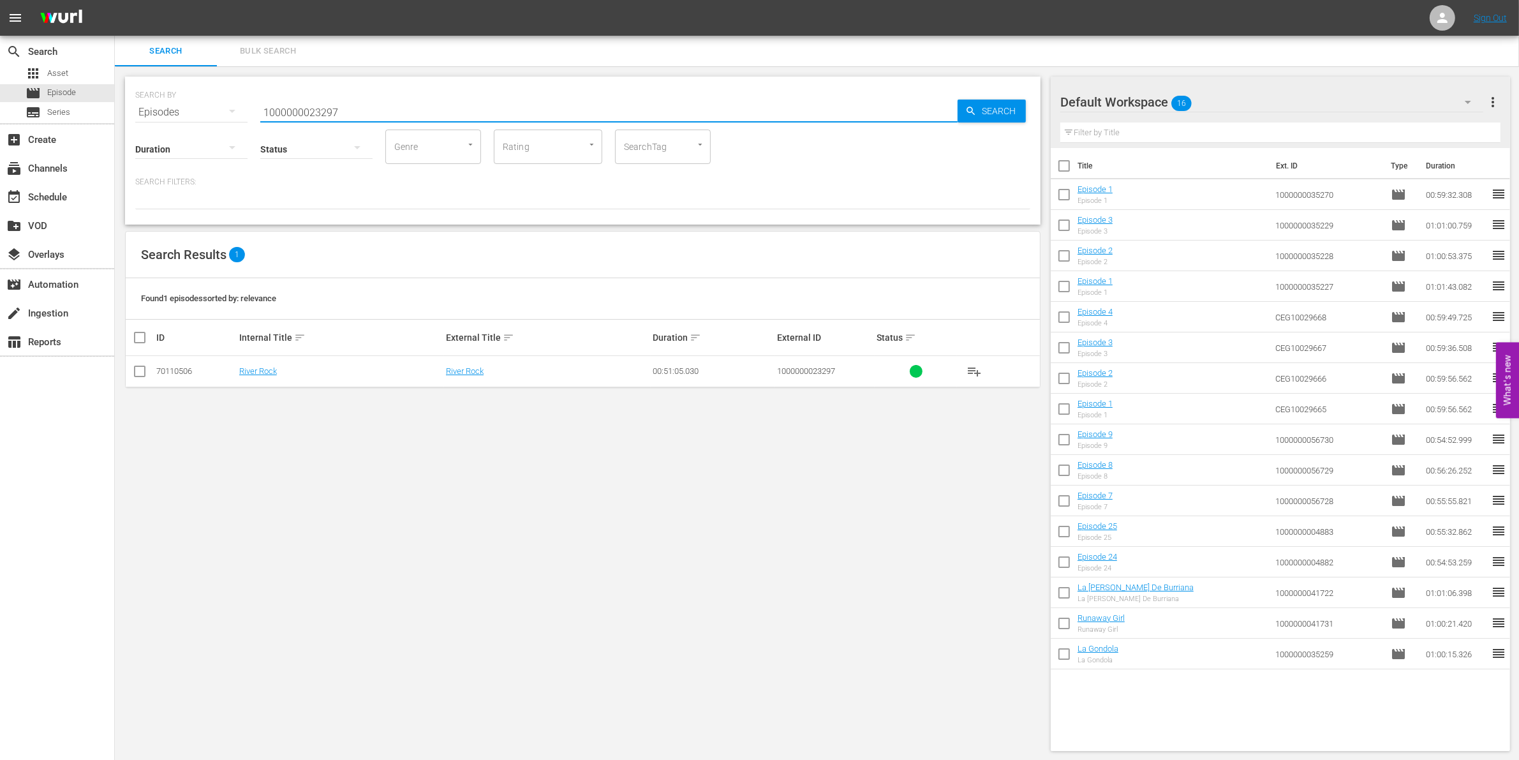
type input "1000000023297"
click at [147, 372] on input "checkbox" at bounding box center [139, 373] width 15 height 15
checkbox input "true"
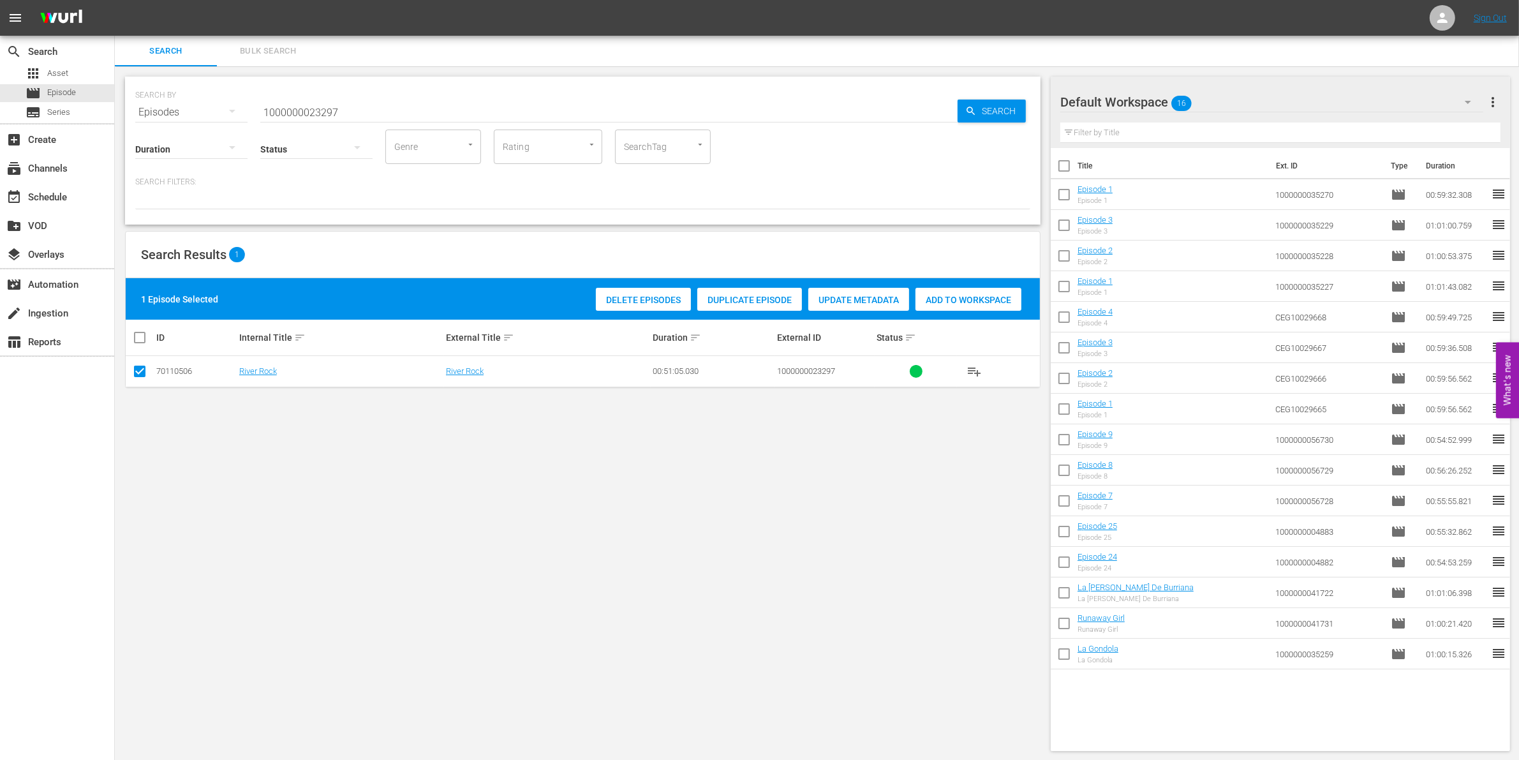
click at [957, 289] on div "Add to Workspace" at bounding box center [968, 300] width 106 height 24
click at [405, 122] on hr at bounding box center [608, 122] width 697 height 1
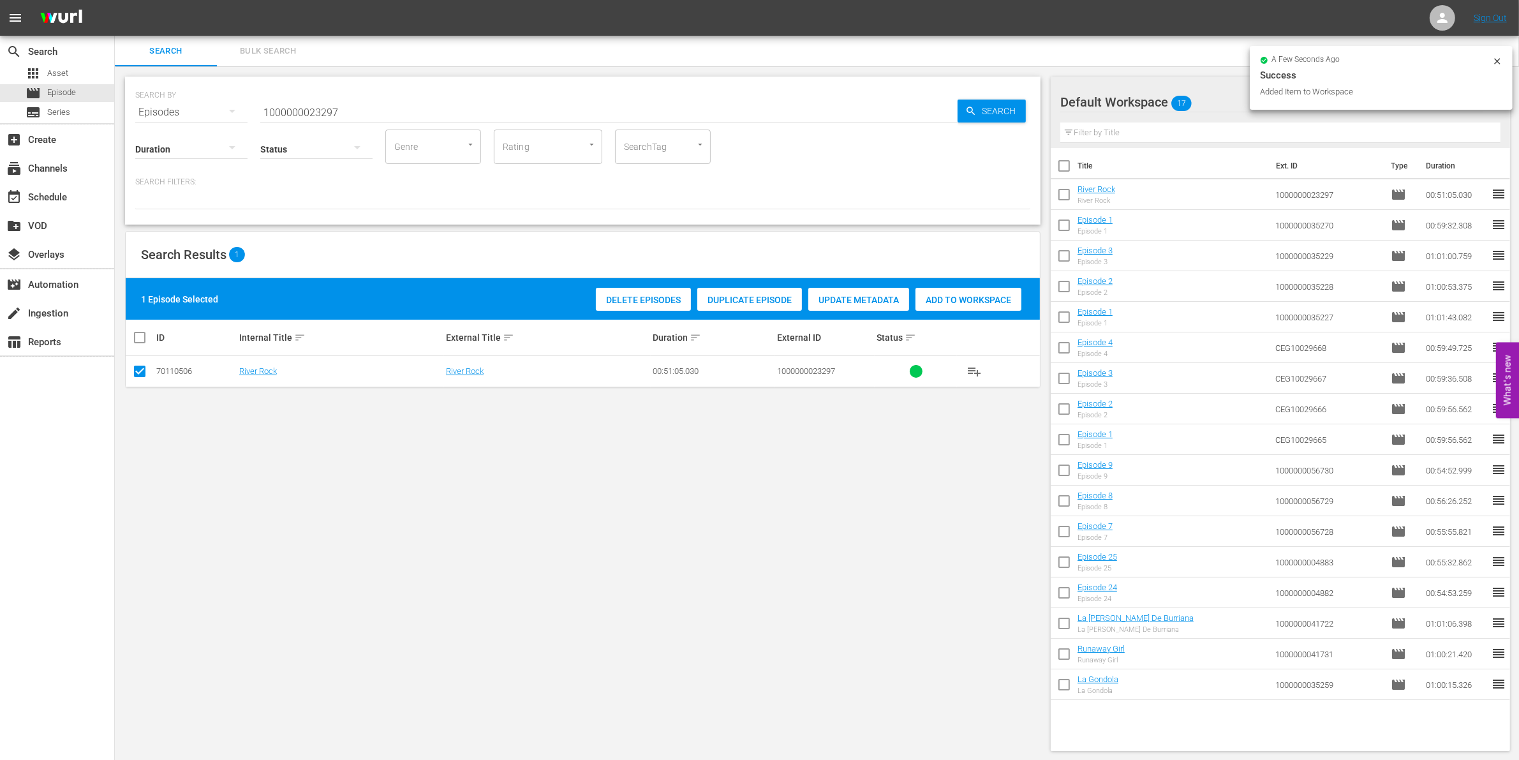
click at [348, 113] on input "1000000023297" at bounding box center [608, 112] width 697 height 31
type input "1000000023298"
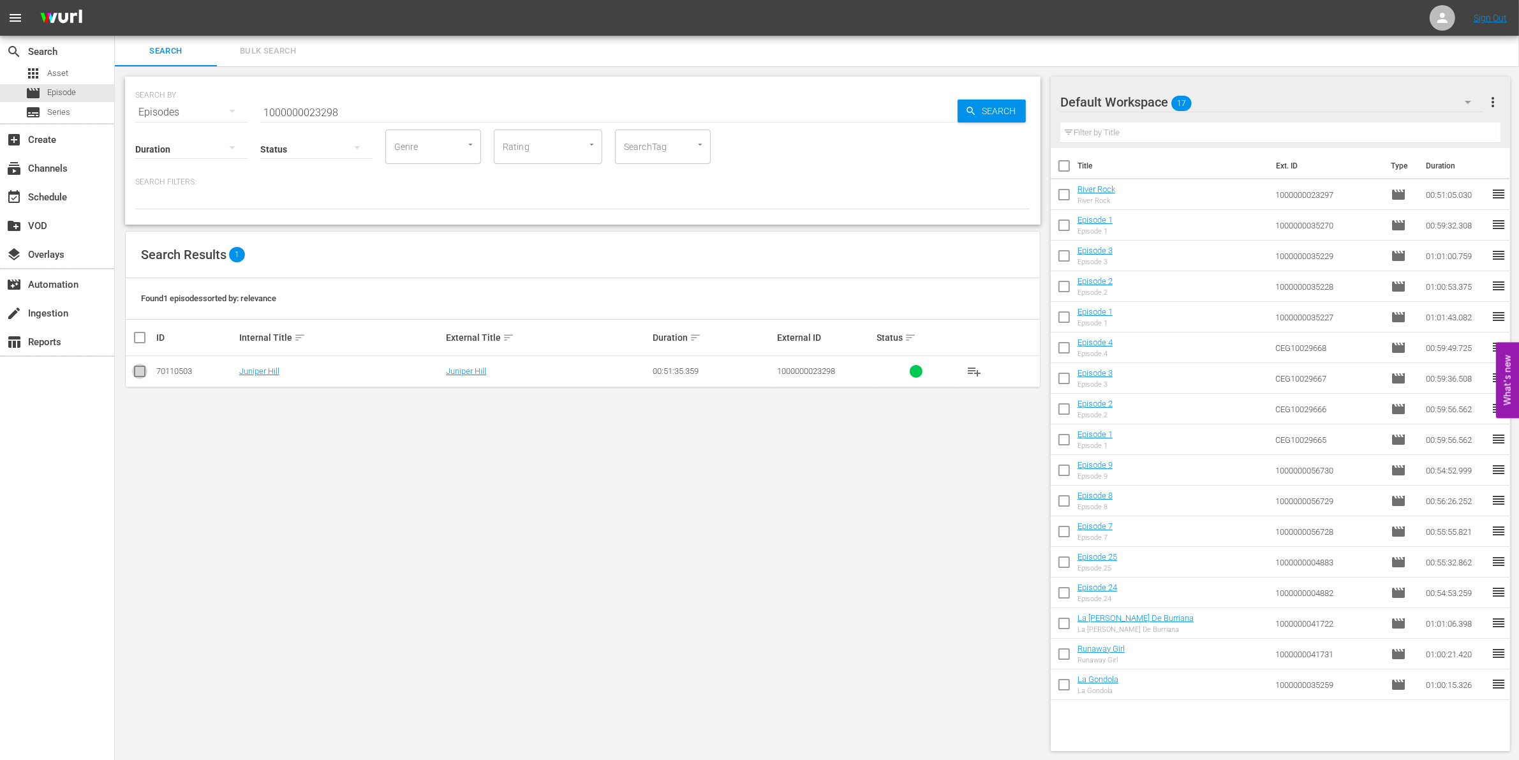
click at [136, 367] on input "checkbox" at bounding box center [139, 373] width 15 height 15
checkbox input "true"
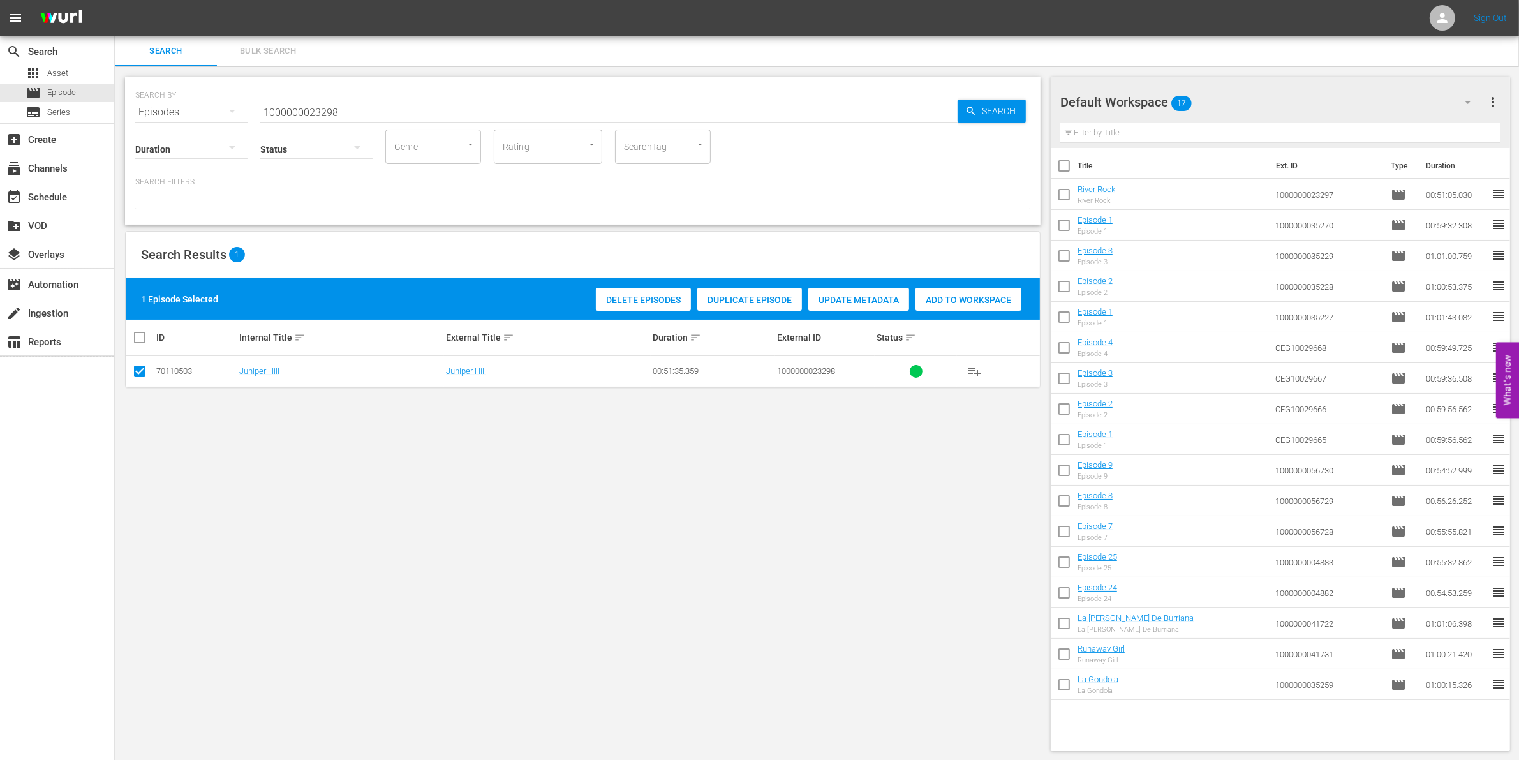
click at [949, 314] on div "1 Episode Selected Delete Episodes Duplicate Episode Update Metadata Add to Wor…" at bounding box center [583, 298] width 914 height 41
click at [948, 311] on div "Delete Episodes Duplicate Episode Update Metadata Add to Workspace" at bounding box center [809, 299] width 432 height 29
click at [940, 304] on span "Add to Workspace" at bounding box center [968, 300] width 106 height 10
click at [348, 100] on input "1000000023298" at bounding box center [608, 112] width 697 height 31
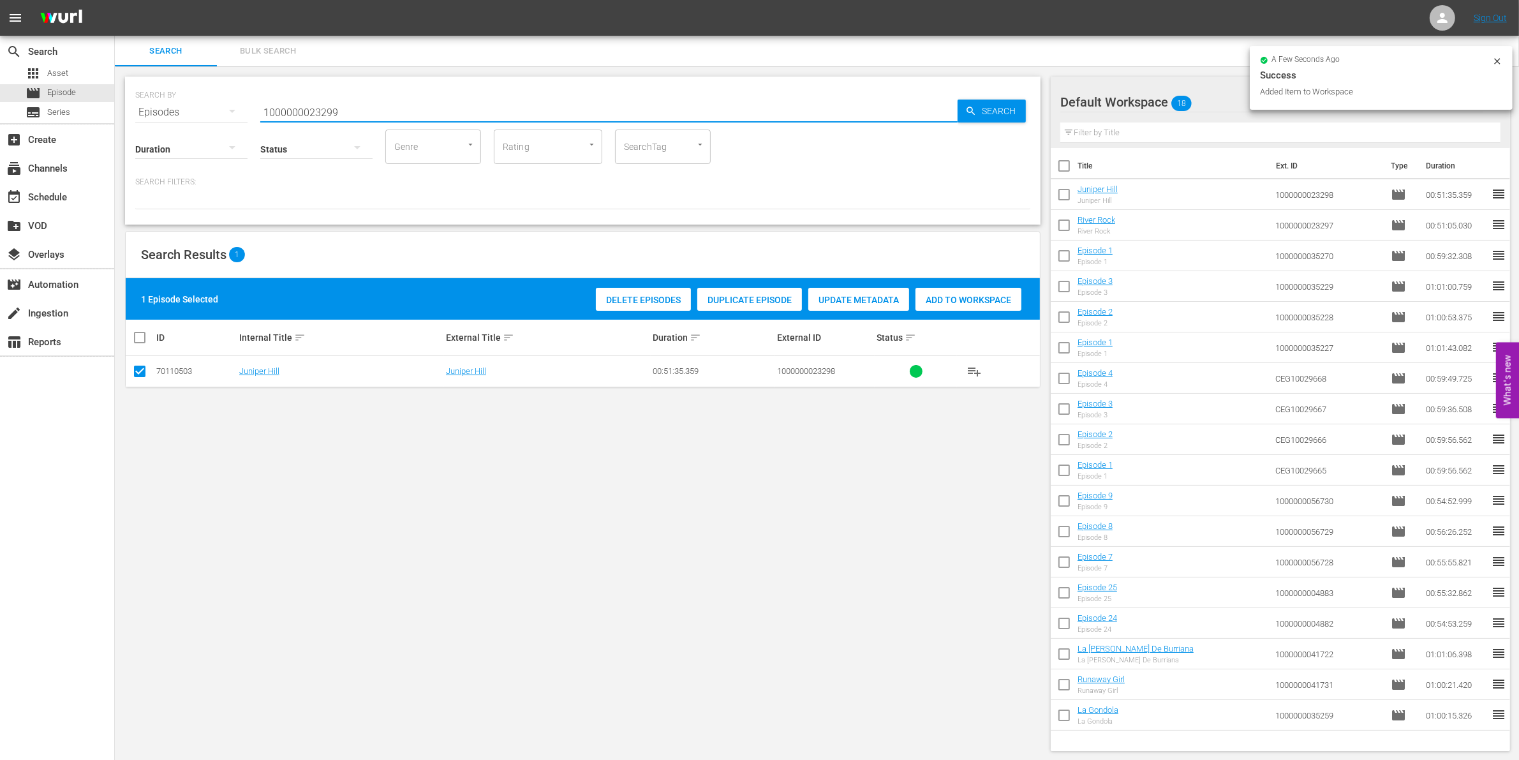
type input "1000000023299"
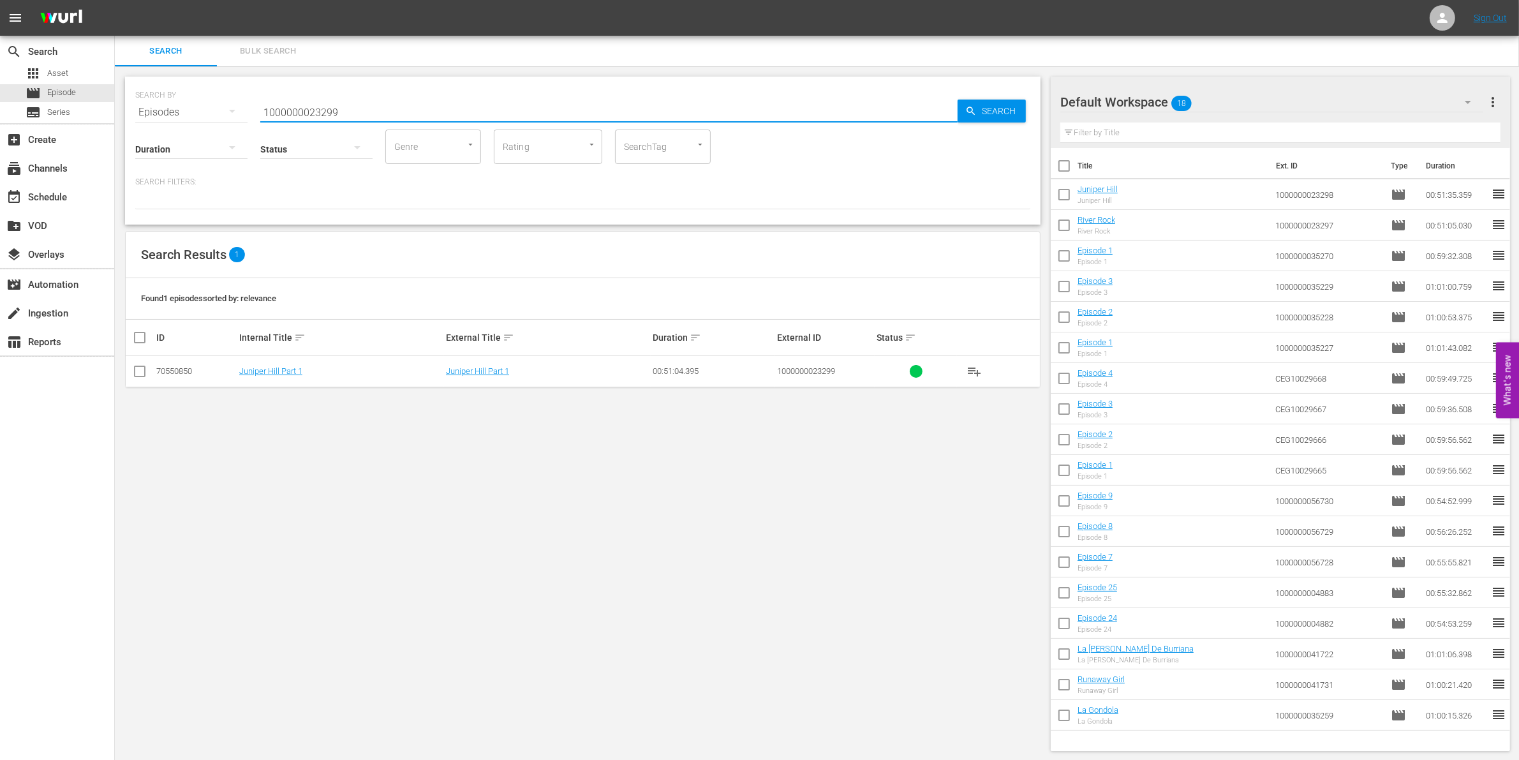
click at [144, 374] on input "checkbox" at bounding box center [139, 373] width 15 height 15
checkbox input "true"
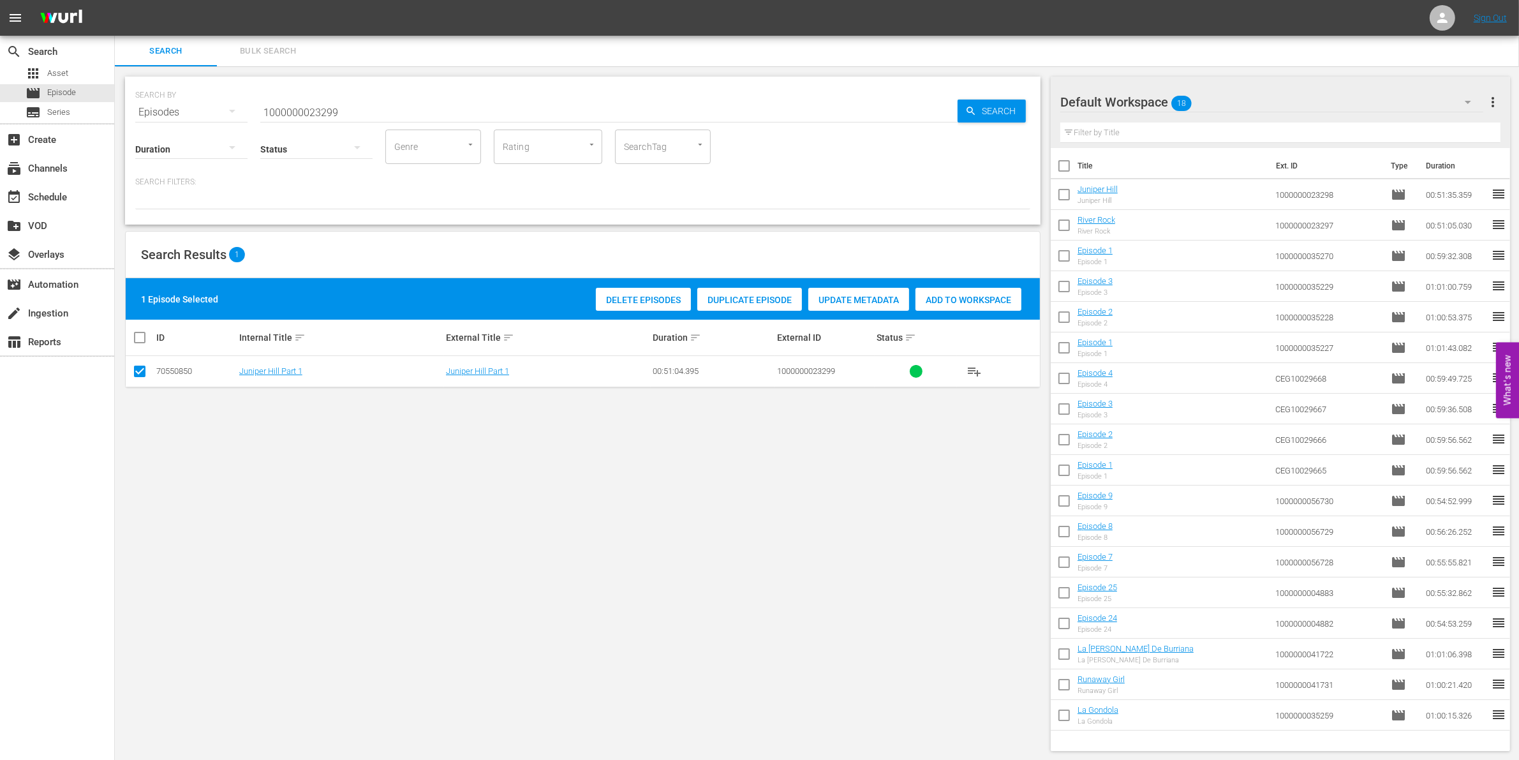
click at [990, 288] on div "Add to Workspace" at bounding box center [968, 300] width 106 height 24
click at [308, 103] on input "1000000023299" at bounding box center [608, 112] width 697 height 31
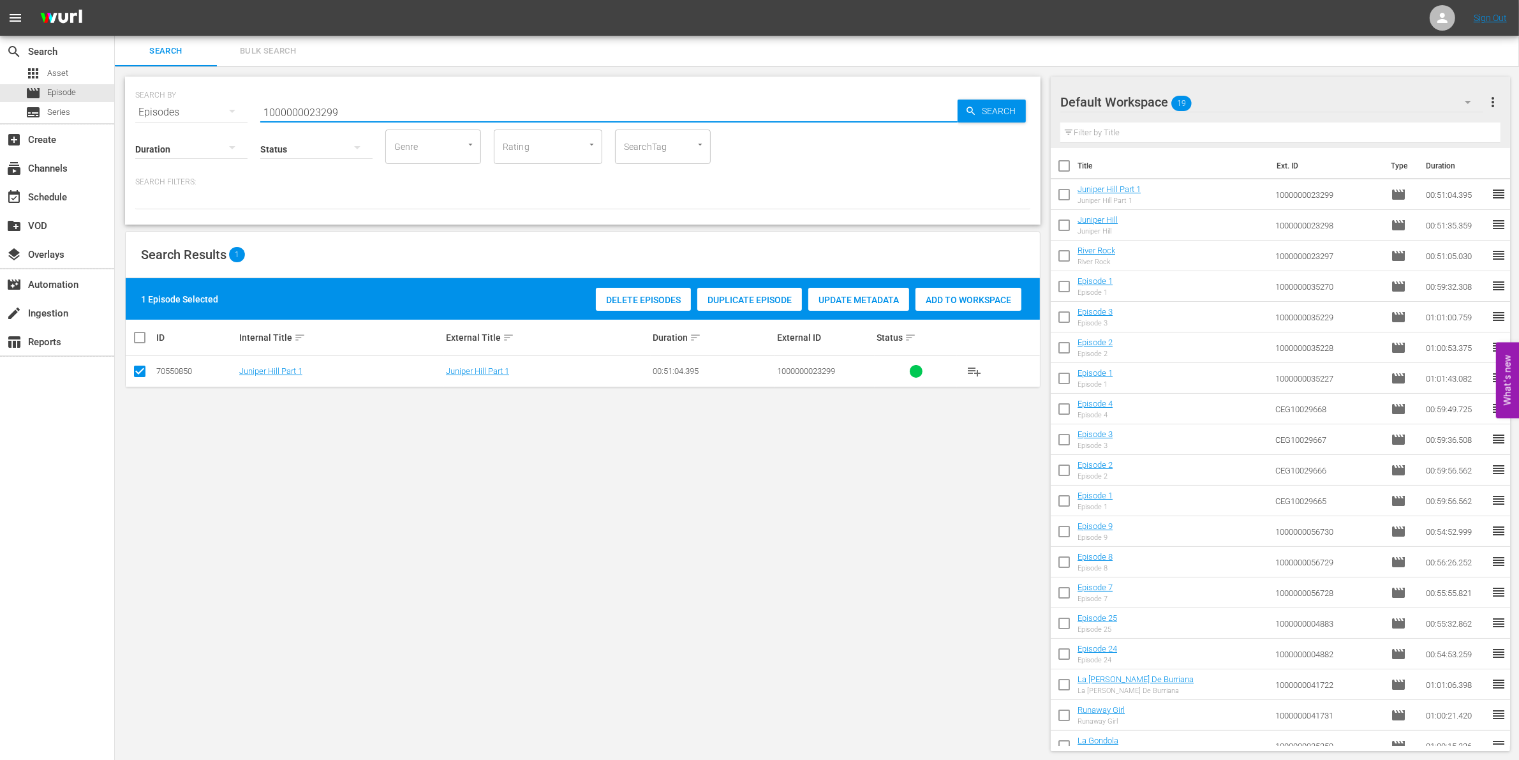
click at [308, 103] on input "1000000023299" at bounding box center [608, 112] width 697 height 31
paste input "58170"
type input "1000000058170"
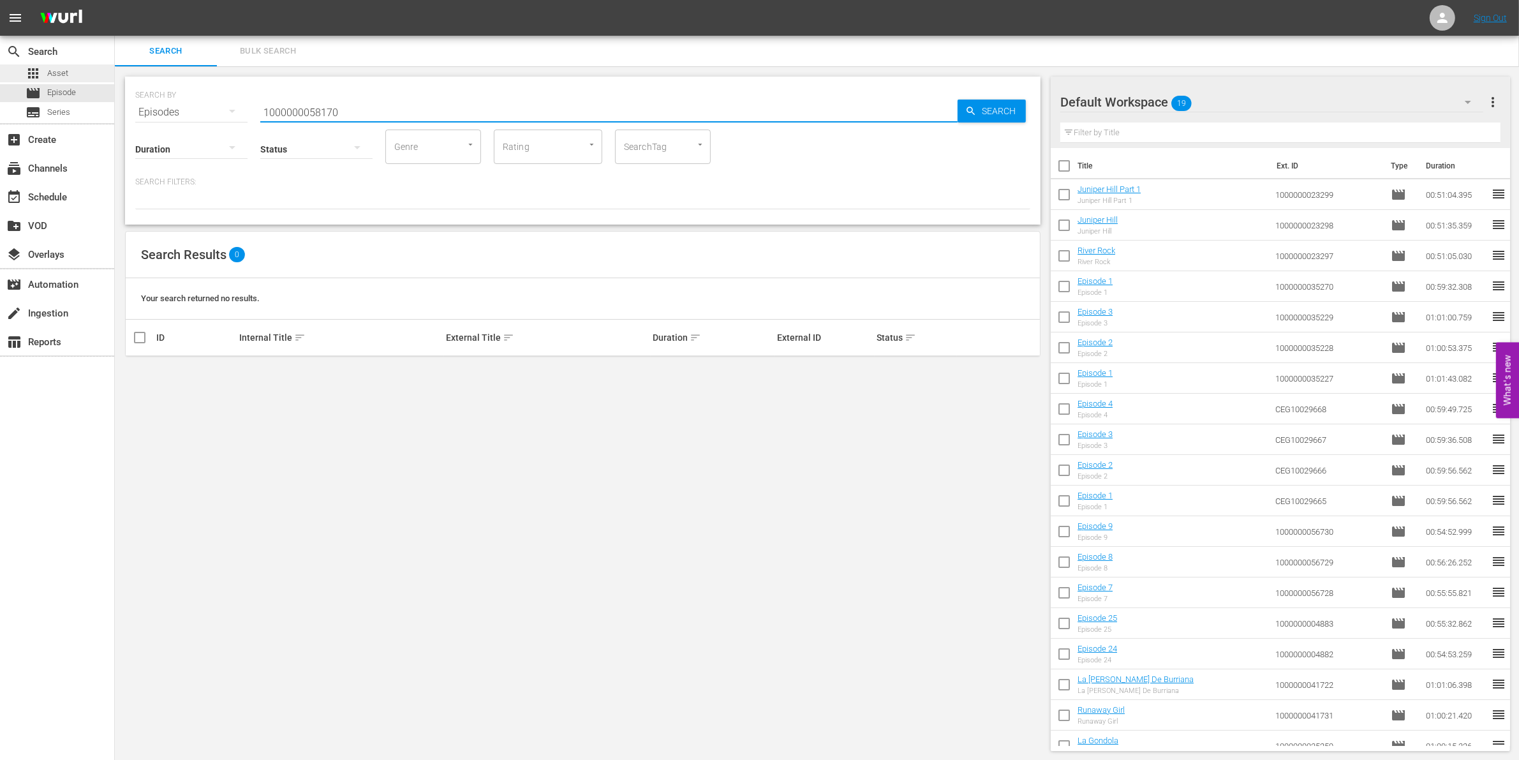
click at [59, 77] on span "Asset" at bounding box center [57, 73] width 21 height 13
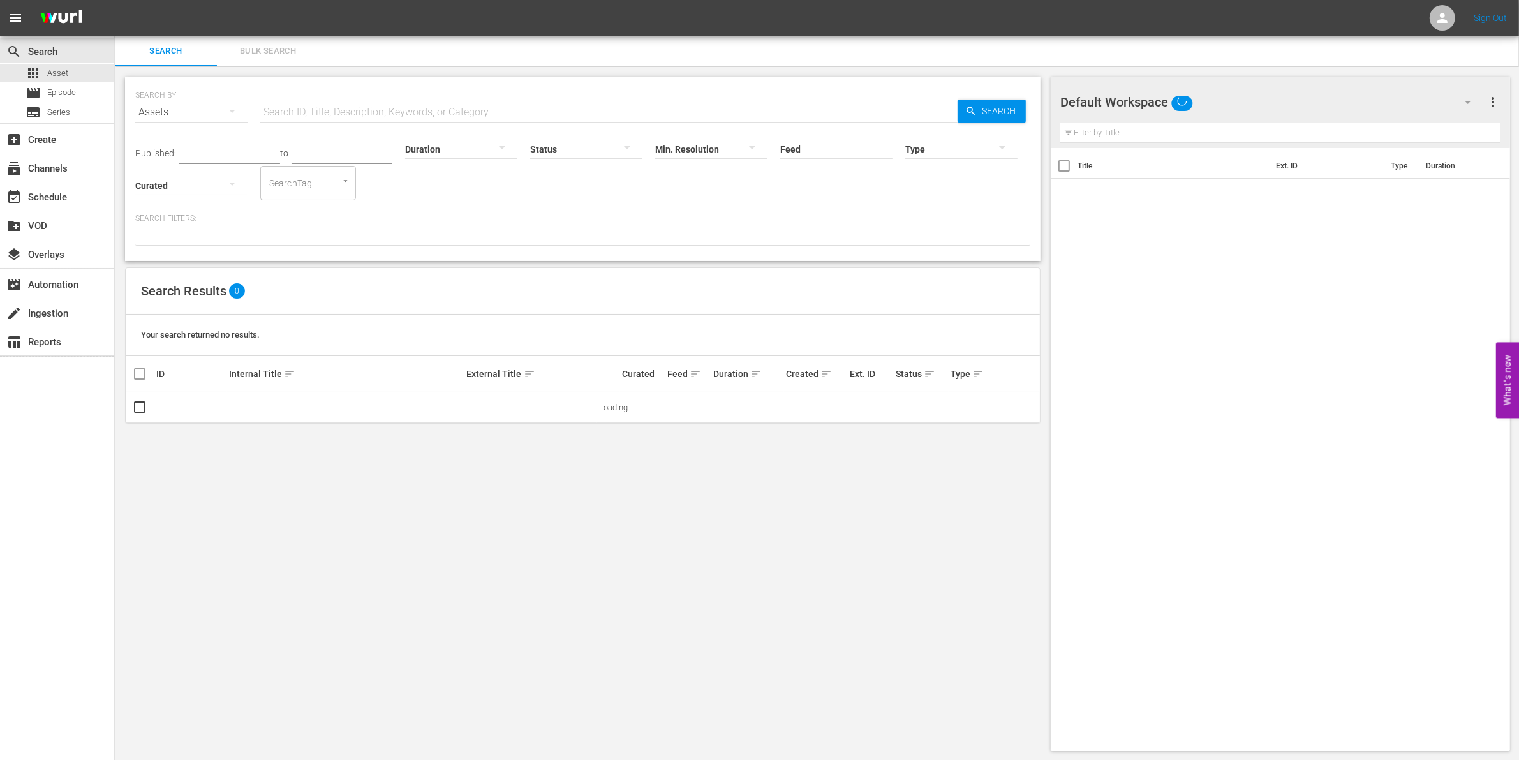
click at [327, 115] on input "text" at bounding box center [608, 112] width 697 height 31
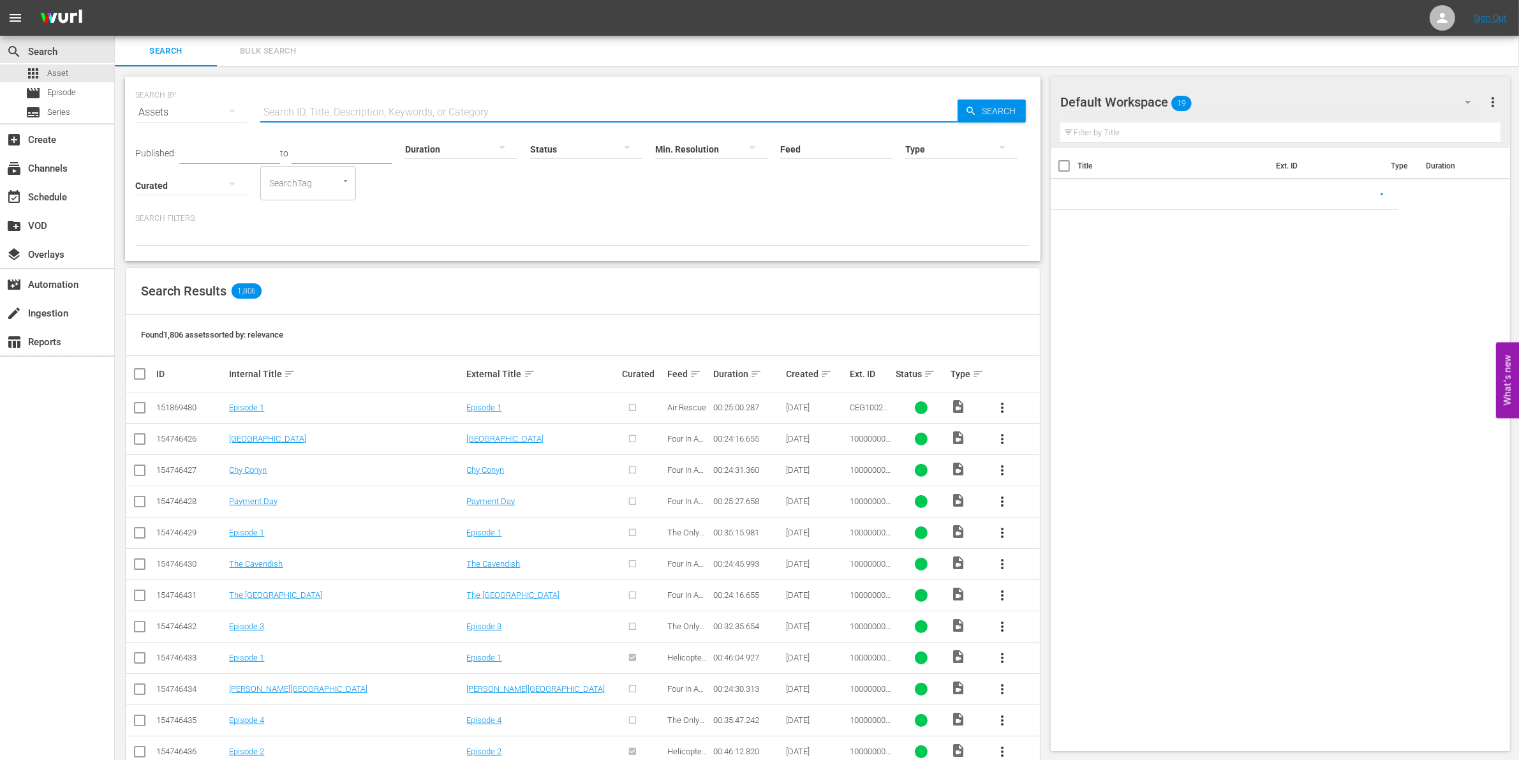
paste input "1000000058170"
type input "1000000058170"
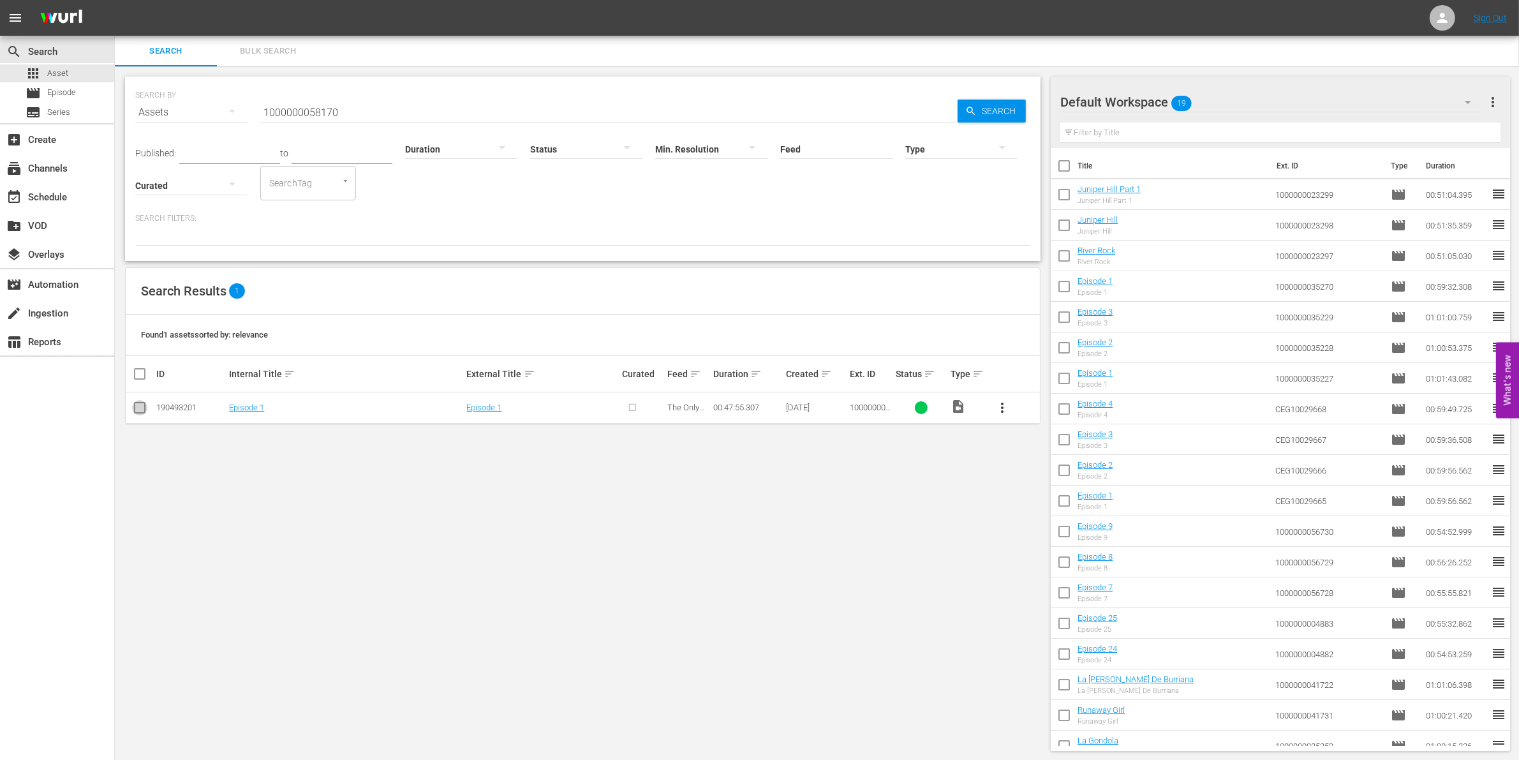
click at [138, 411] on input "checkbox" at bounding box center [139, 410] width 15 height 15
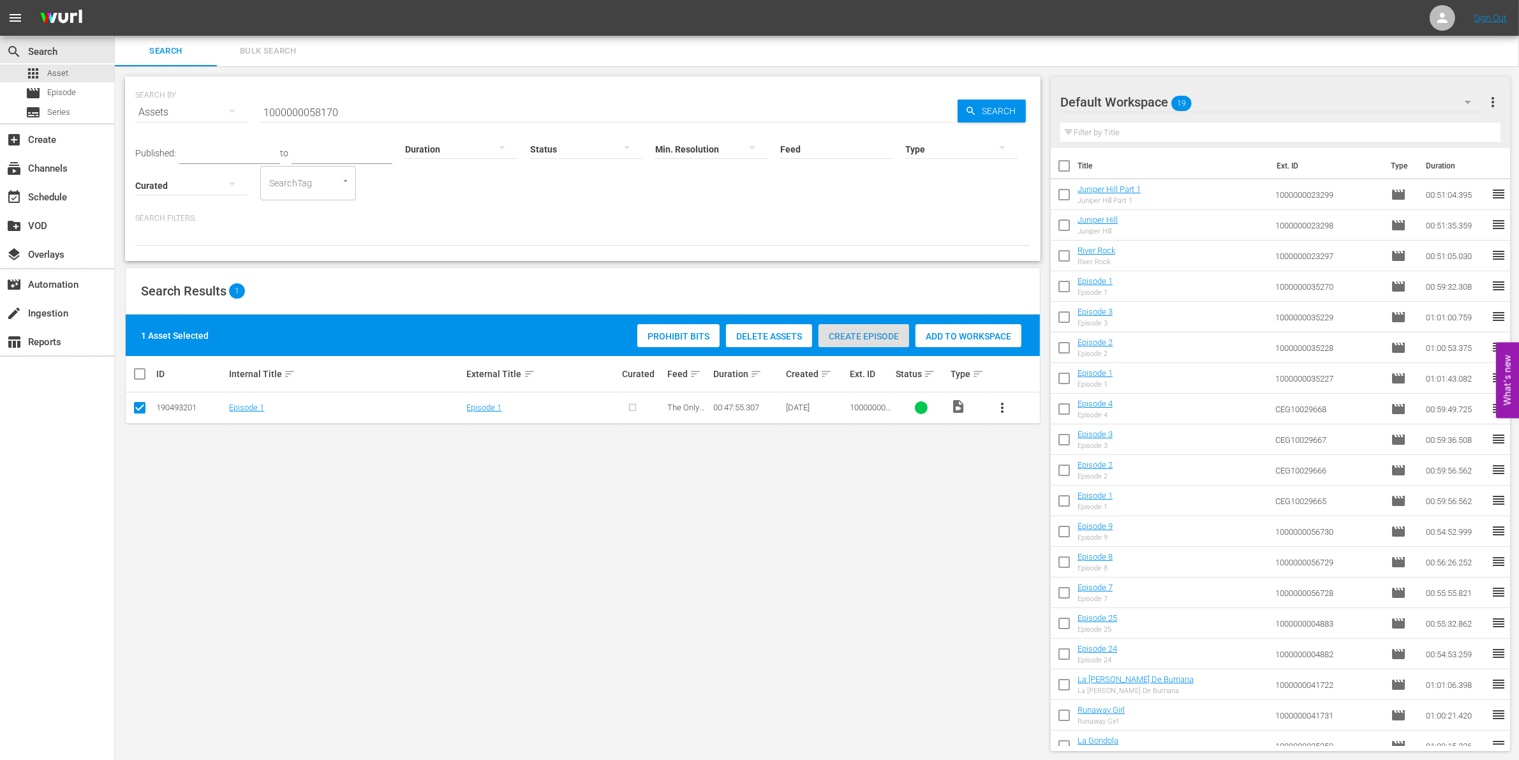
click at [898, 338] on span "Create Episode" at bounding box center [863, 336] width 91 height 10
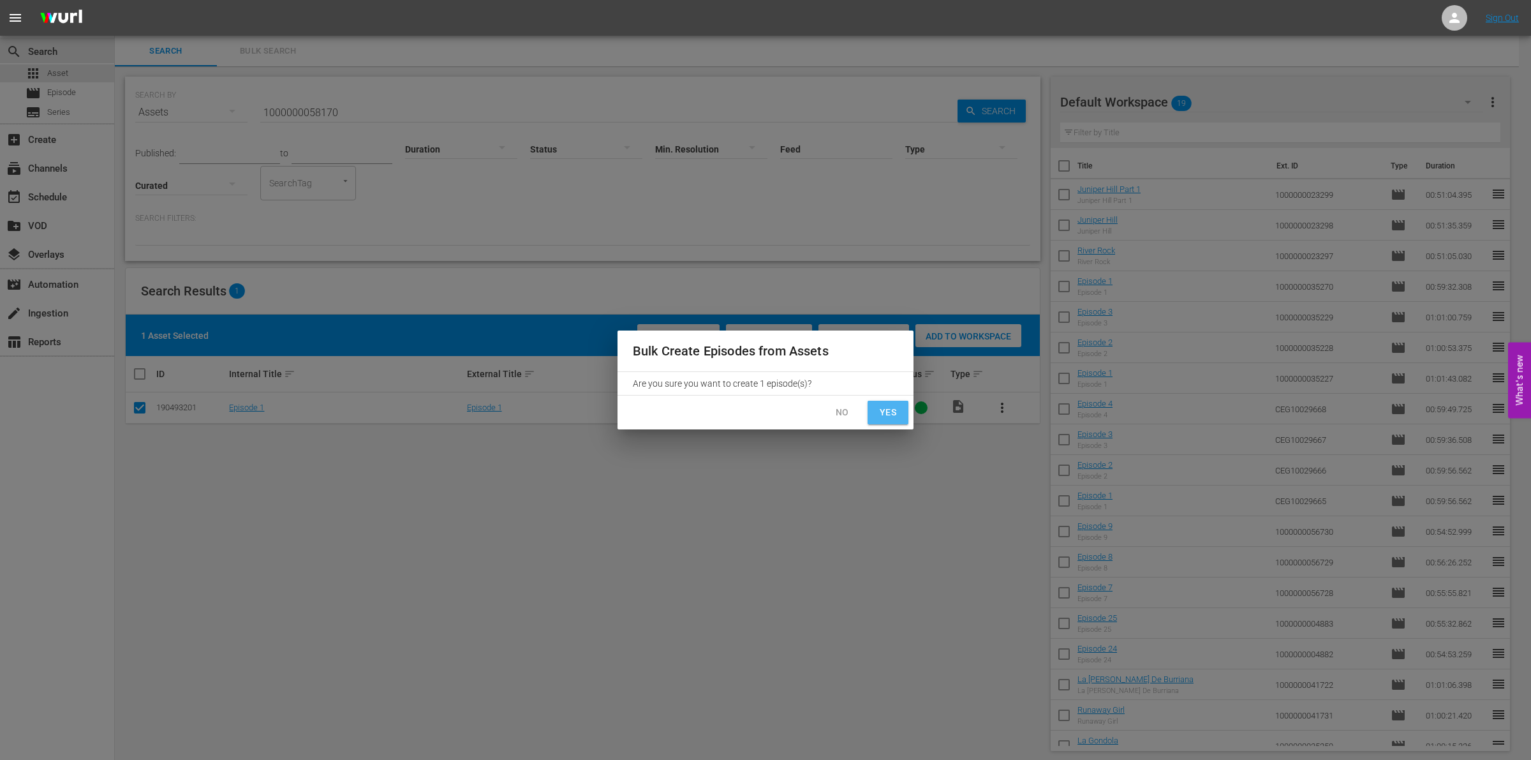
click at [893, 405] on span "Yes" at bounding box center [888, 412] width 20 height 16
checkbox input "false"
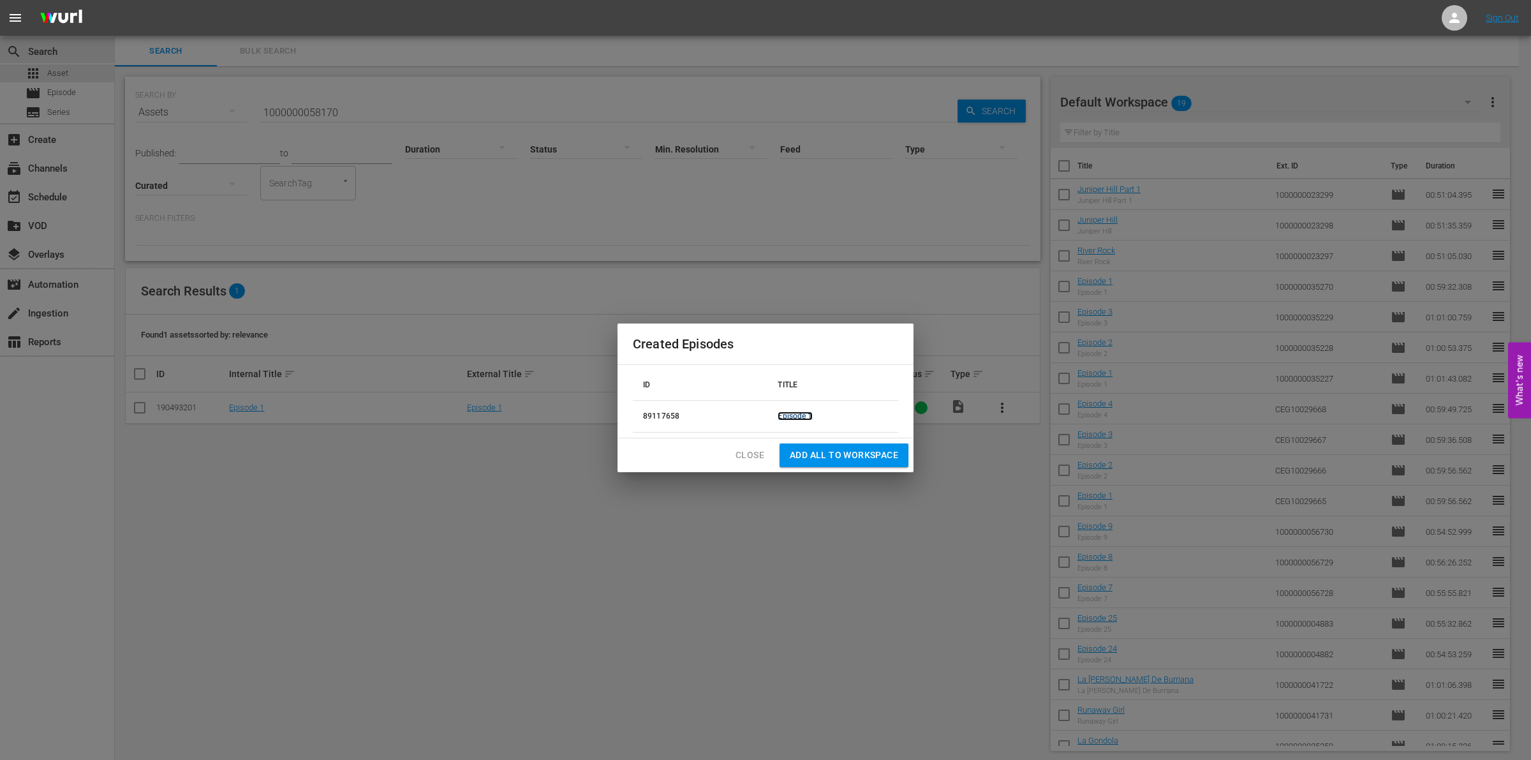
click at [787, 415] on link "Episode 1" at bounding box center [795, 415] width 34 height 9
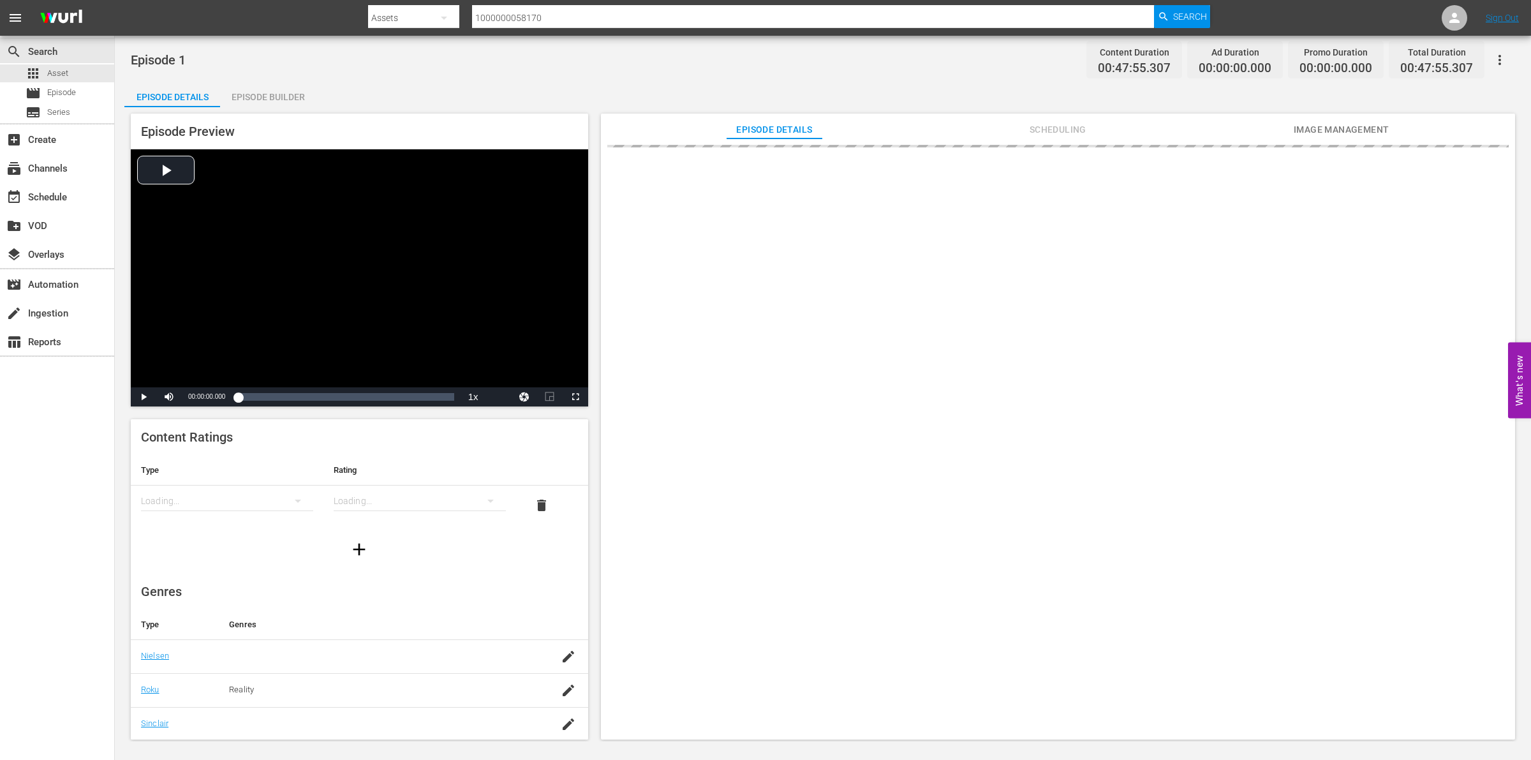
click at [269, 91] on div "Episode Builder" at bounding box center [268, 97] width 96 height 31
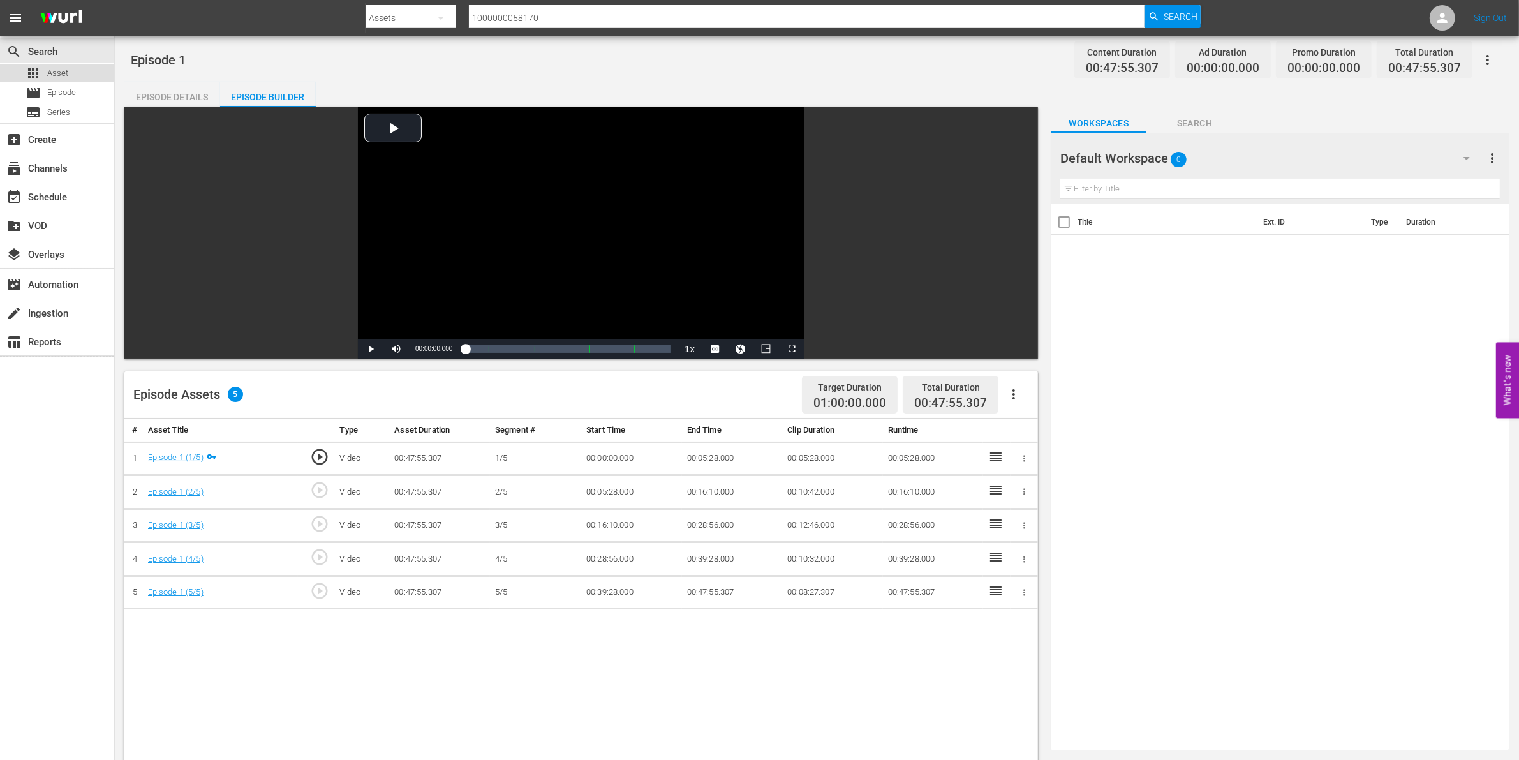
click at [91, 72] on div "apps Asset" at bounding box center [57, 73] width 114 height 18
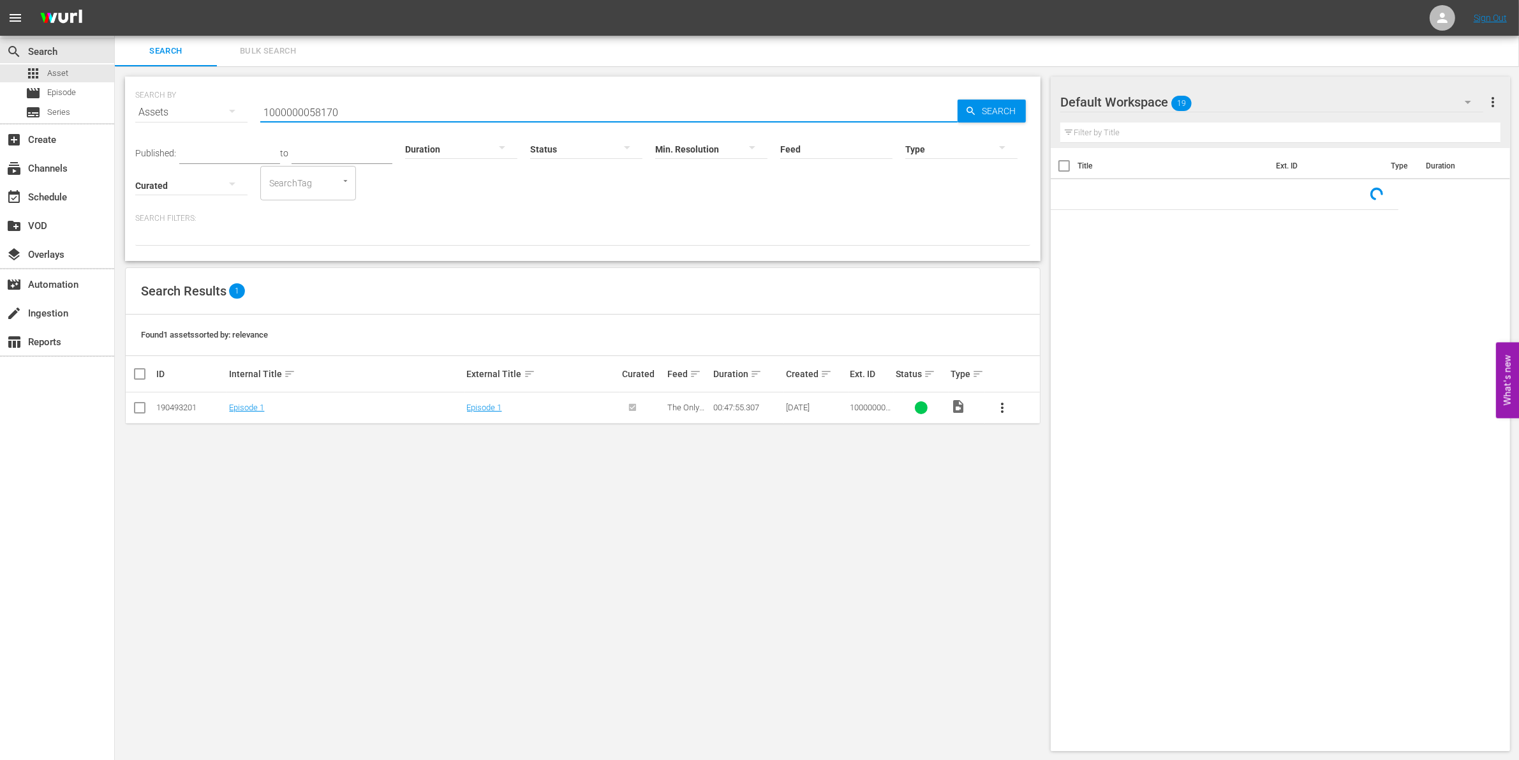
drag, startPoint x: 381, startPoint y: 97, endPoint x: 228, endPoint y: 91, distance: 153.2
click at [228, 91] on div "SEARCH BY Search By Assets Search ID, Title, Description, Keywords, or Category…" at bounding box center [582, 105] width 895 height 46
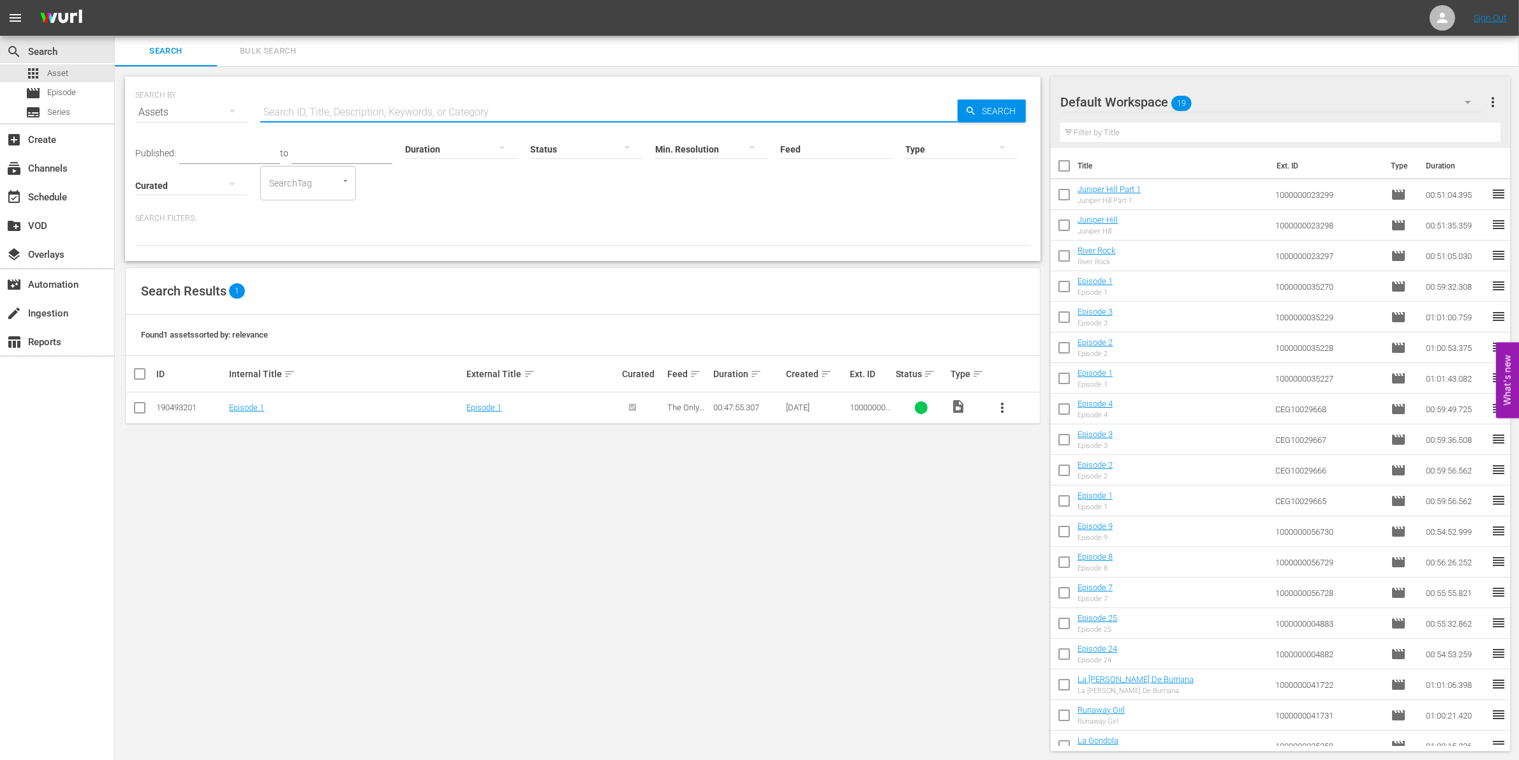
click at [966, 154] on div at bounding box center [961, 149] width 112 height 36
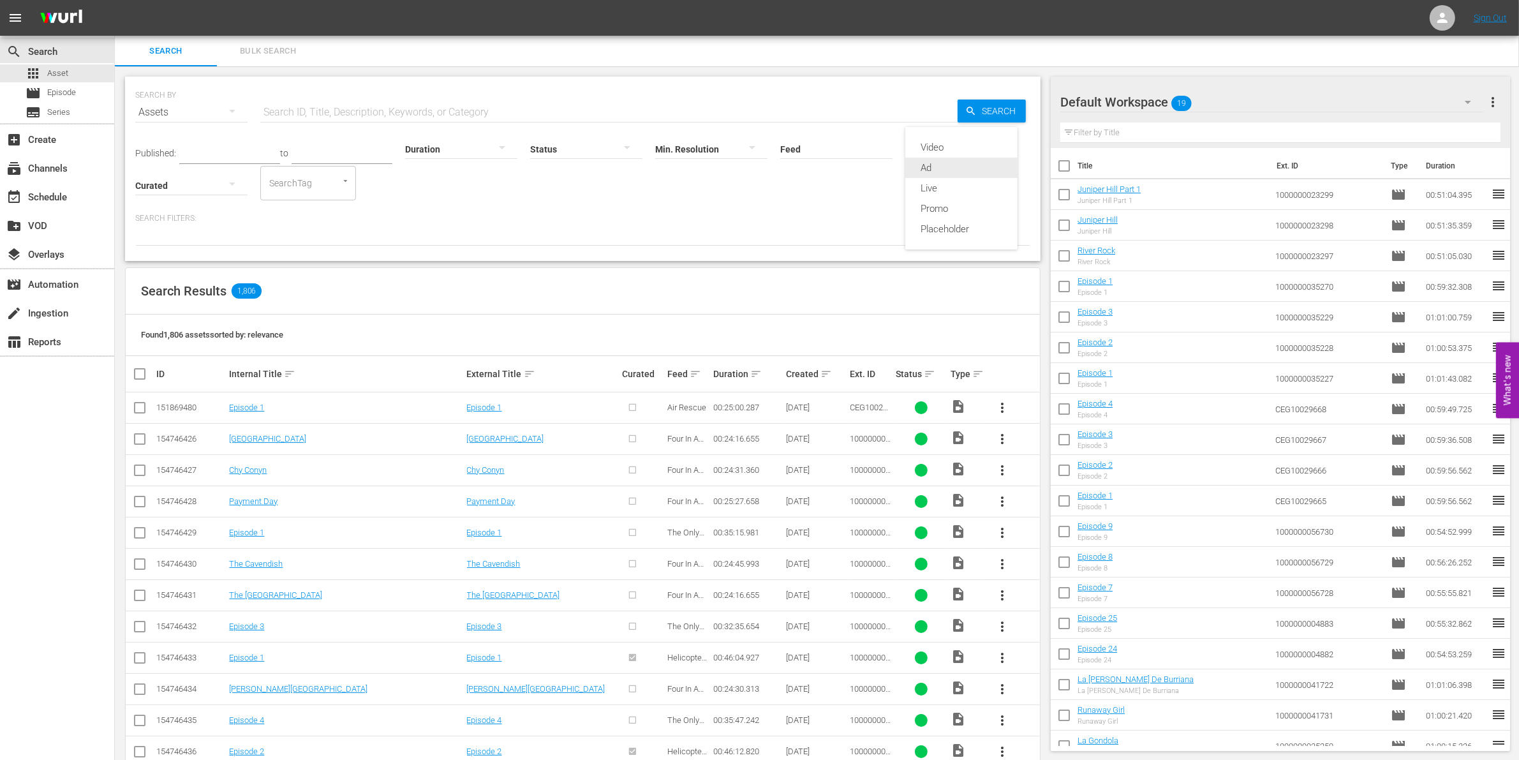
click at [942, 171] on div "Ad" at bounding box center [961, 168] width 112 height 20
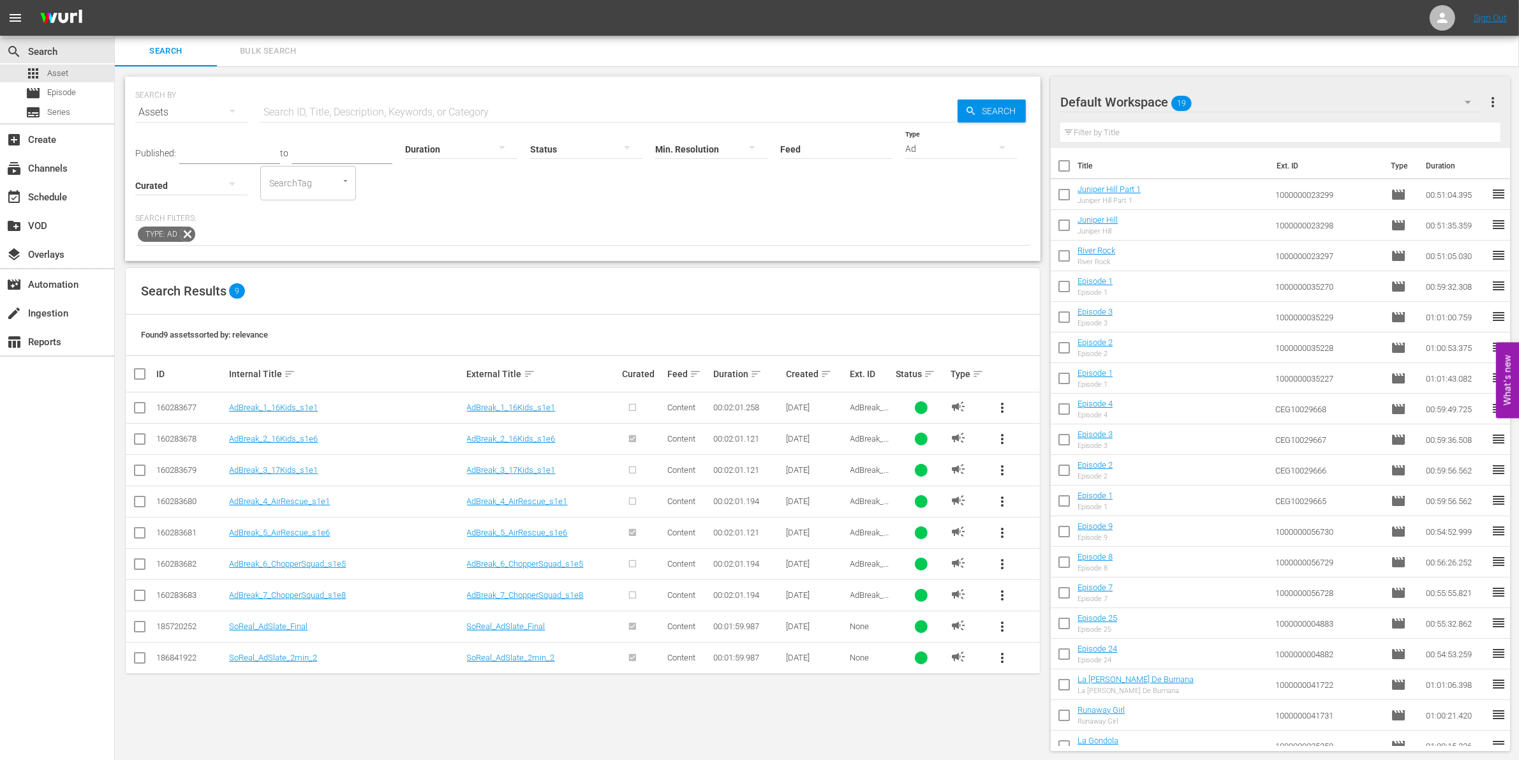
click at [136, 629] on input "checkbox" at bounding box center [139, 628] width 15 height 15
checkbox input "true"
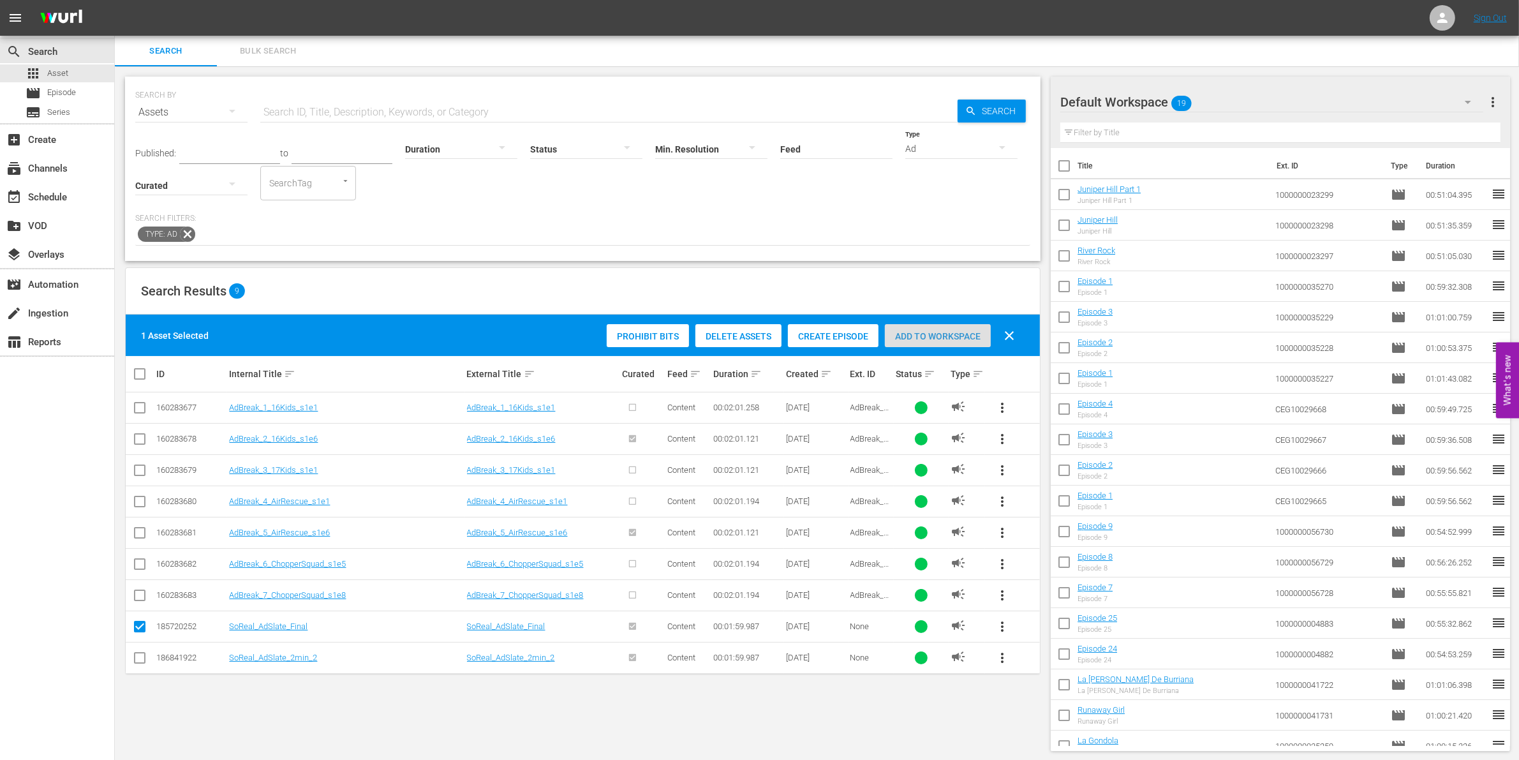
click at [946, 346] on div "Add to Workspace" at bounding box center [938, 336] width 106 height 24
click at [69, 75] on div "apps Asset" at bounding box center [57, 73] width 114 height 18
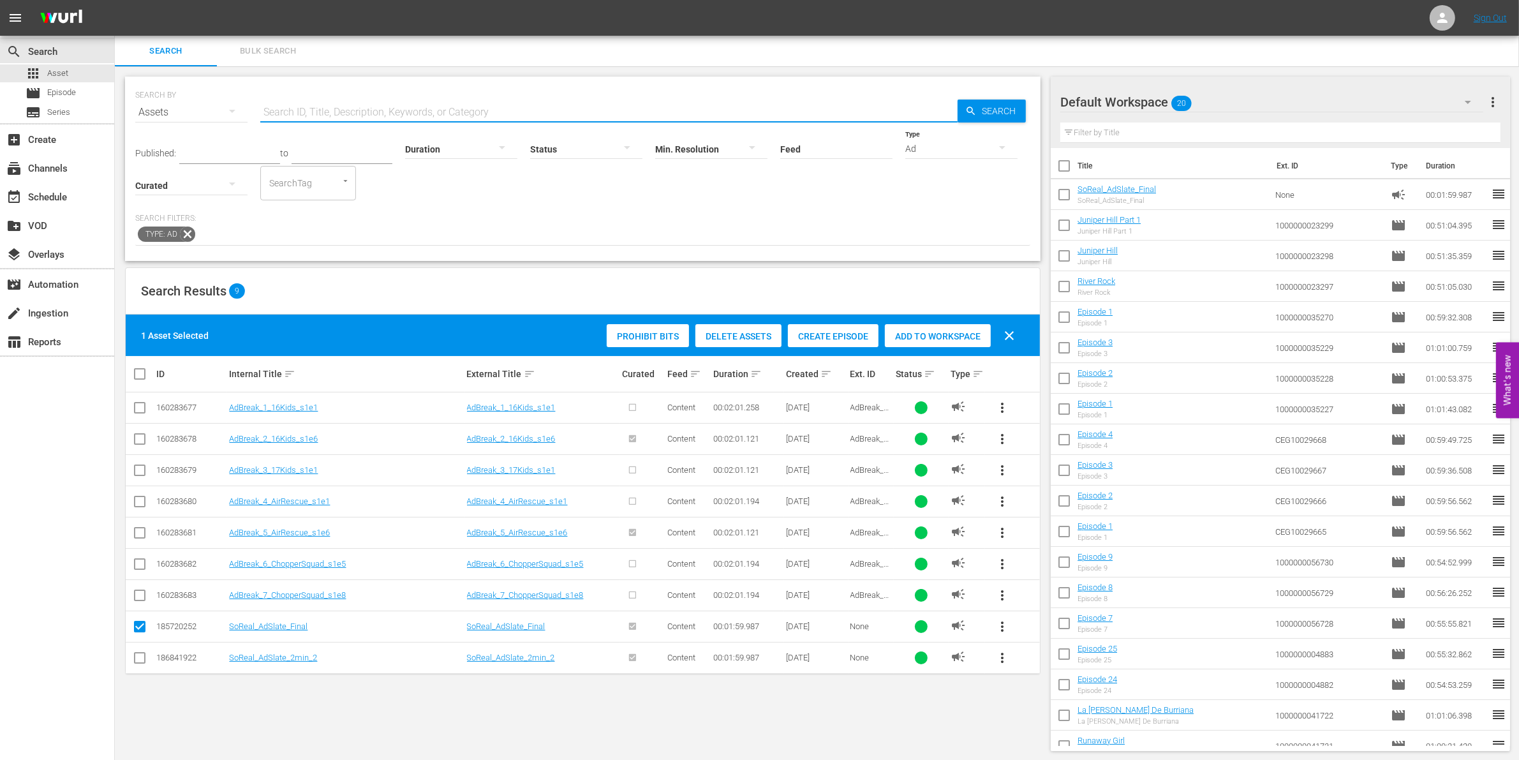
click at [340, 103] on input "text" at bounding box center [608, 112] width 697 height 31
paste input "1000000058170"
type input "1000000058170"
click at [189, 233] on icon at bounding box center [187, 233] width 15 height 15
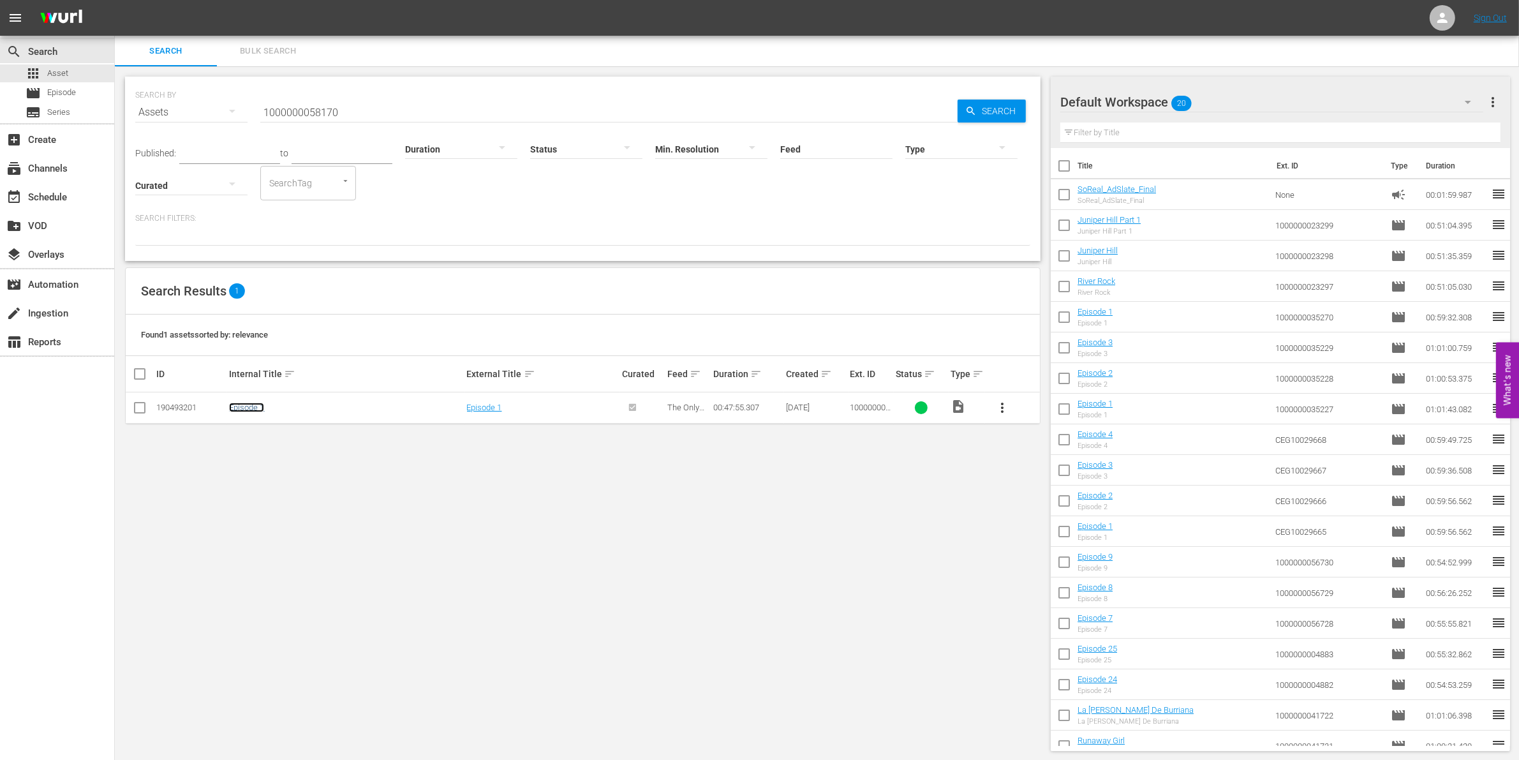
click at [239, 404] on link "Episode 1" at bounding box center [246, 408] width 35 height 10
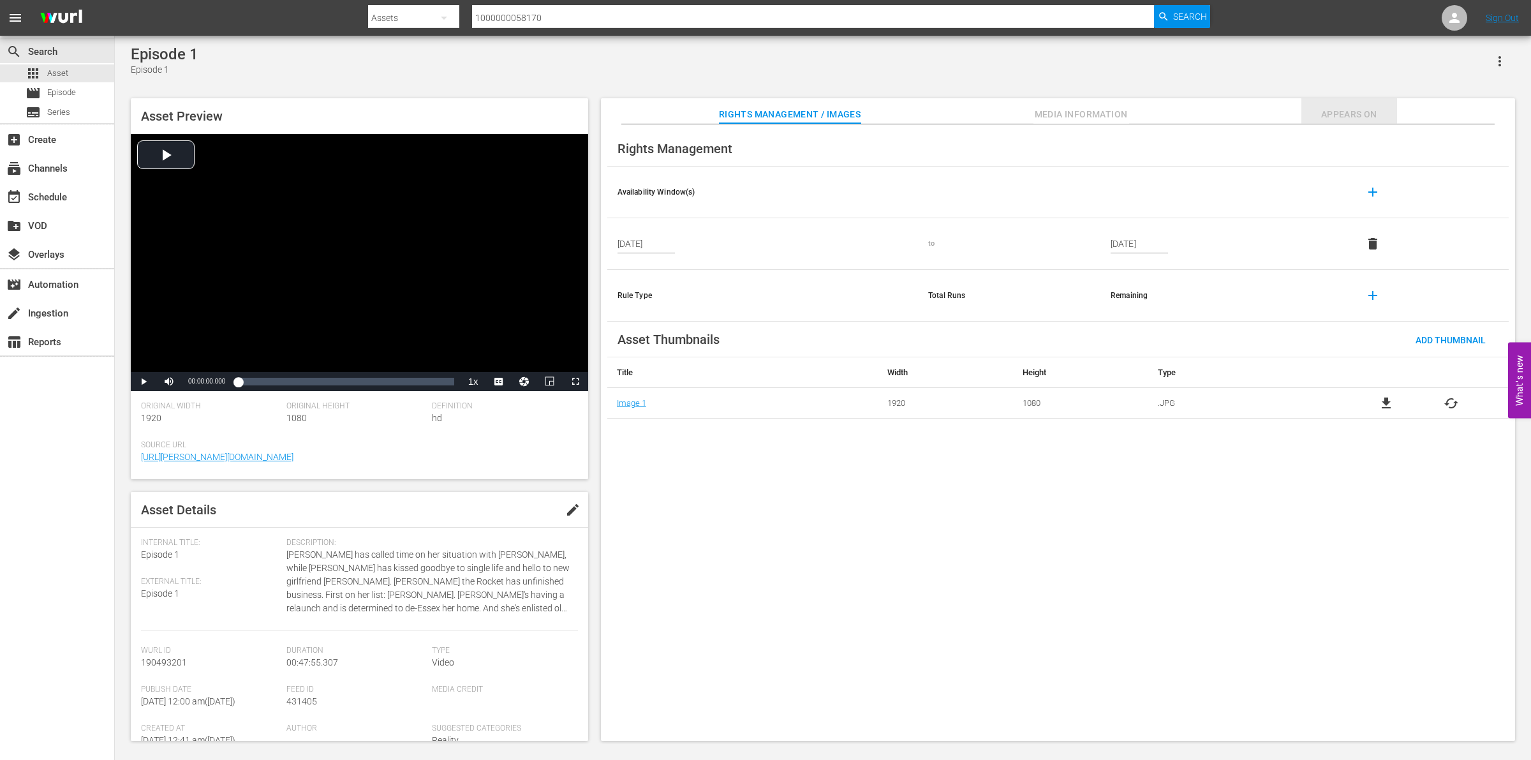
click at [1336, 115] on span "Appears On" at bounding box center [1349, 115] width 96 height 16
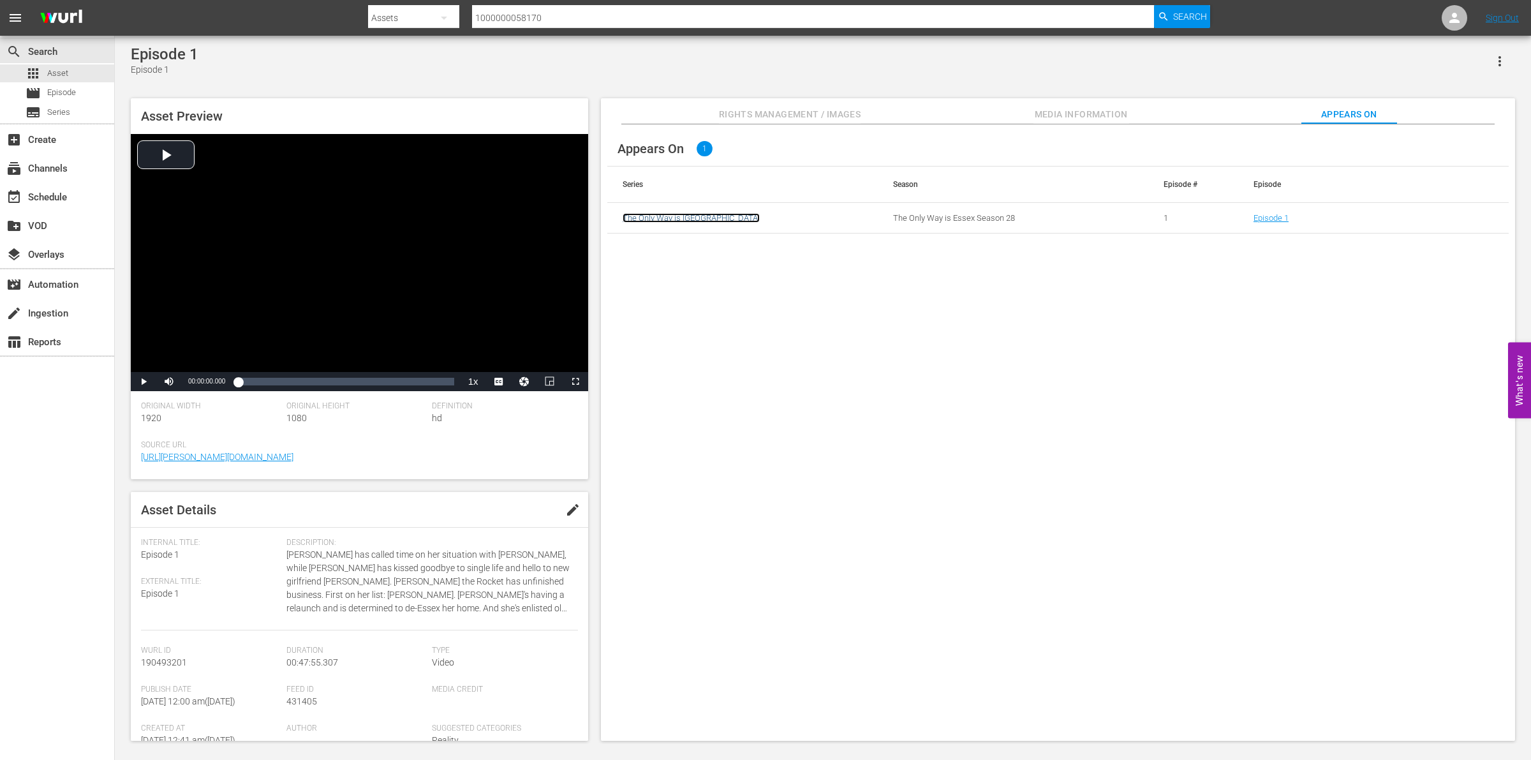
click at [700, 221] on link "The Only Way is [GEOGRAPHIC_DATA]" at bounding box center [691, 218] width 137 height 10
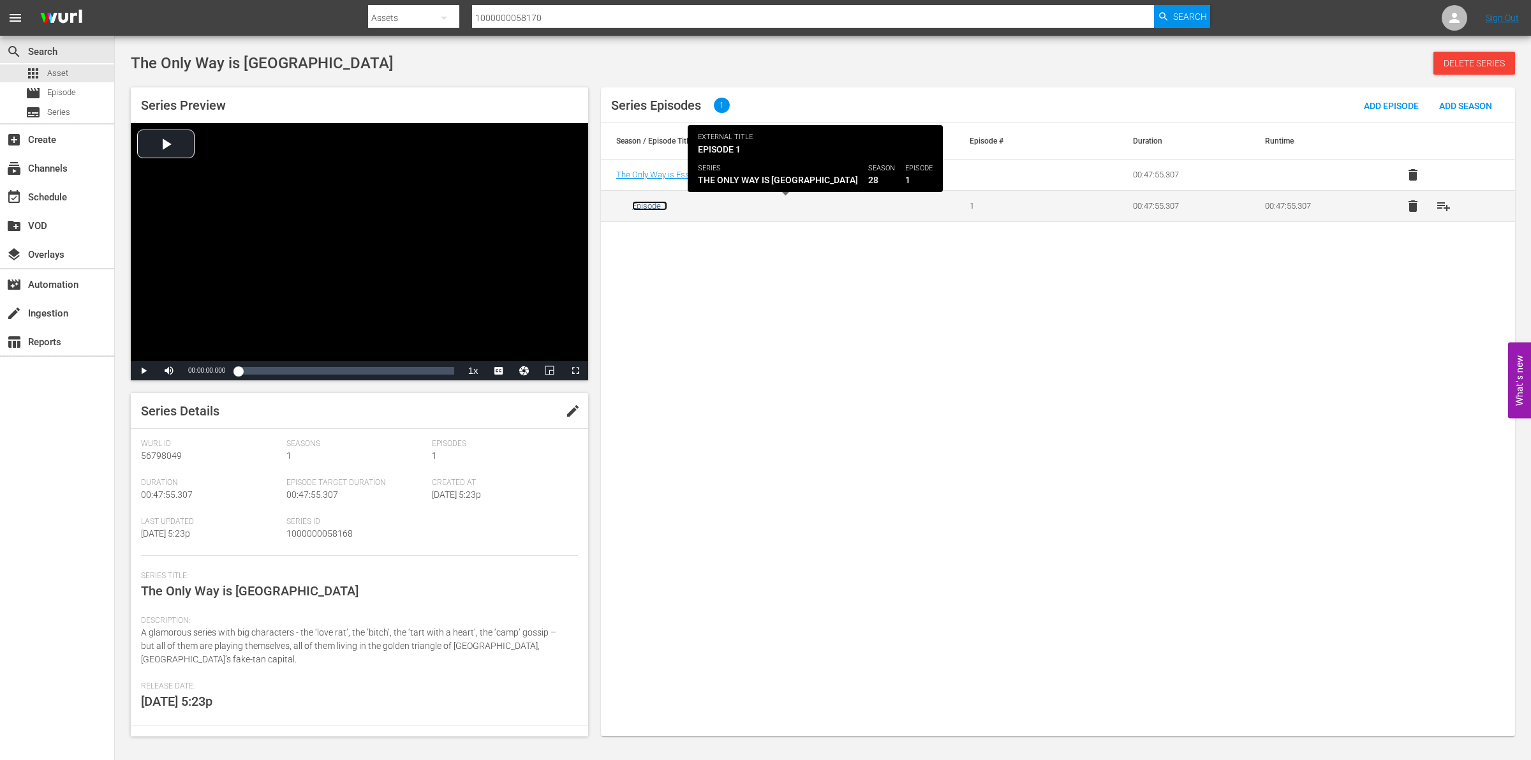
click at [662, 208] on link "Episode 1" at bounding box center [649, 206] width 35 height 10
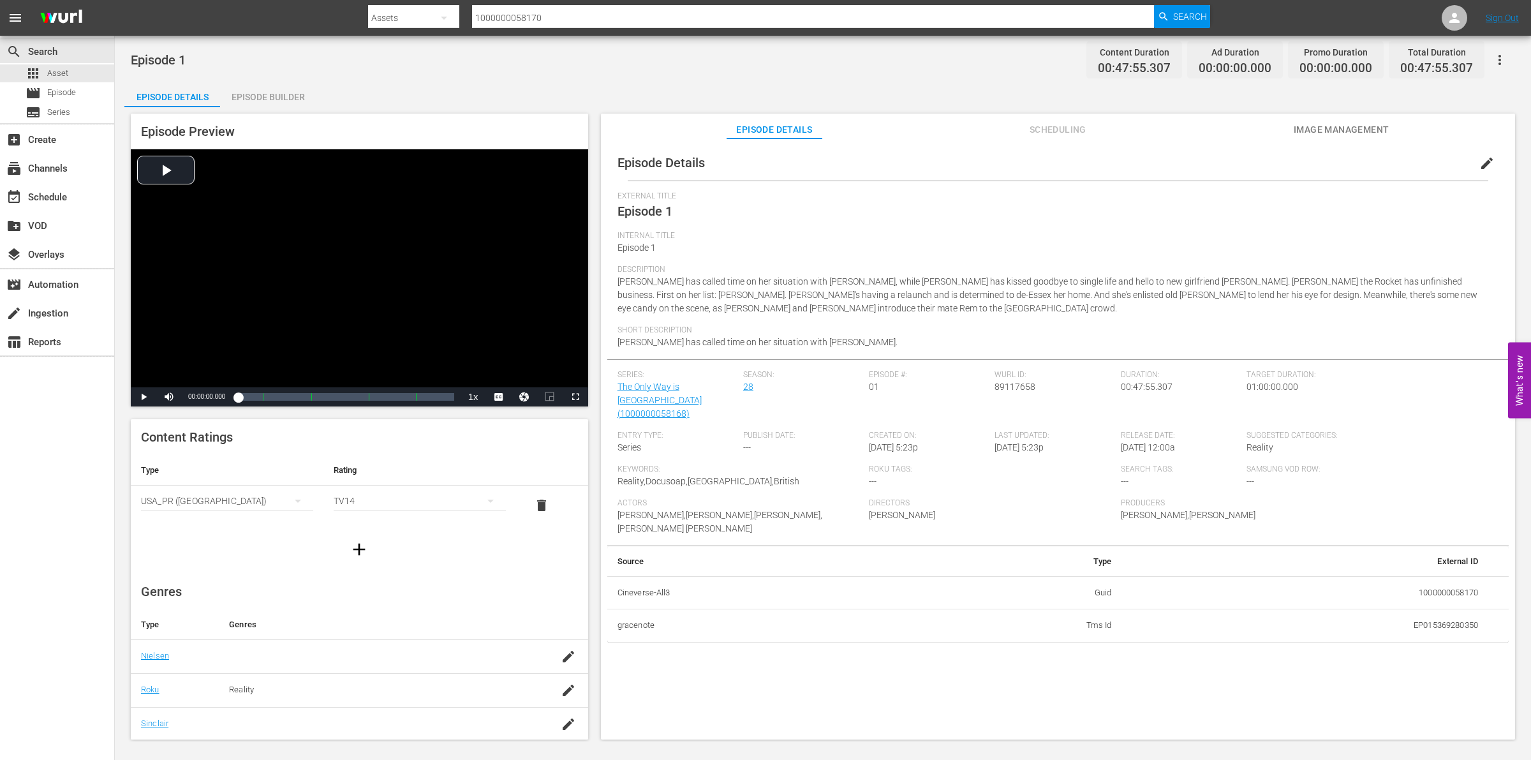
click at [260, 98] on div "Episode Builder" at bounding box center [268, 97] width 96 height 31
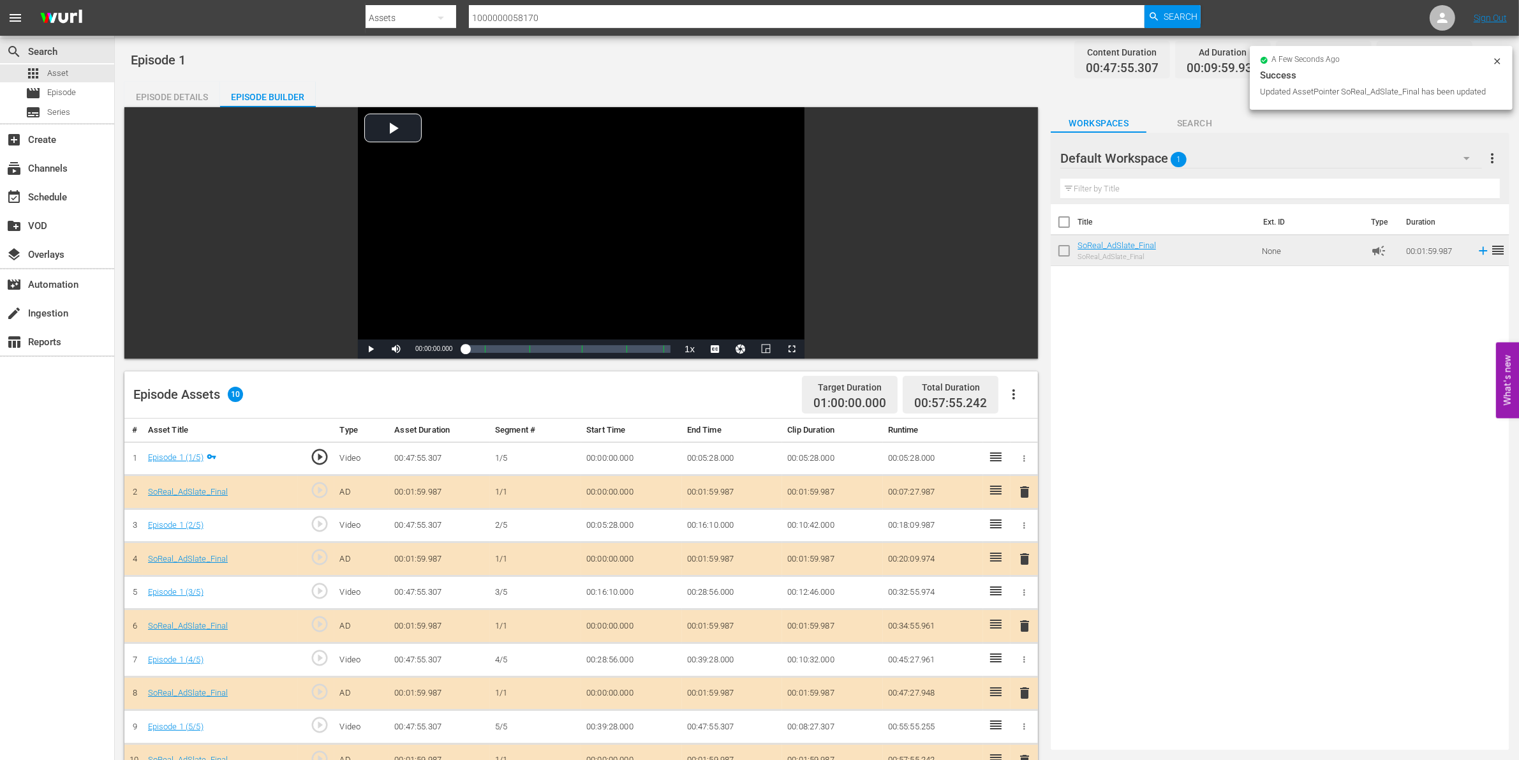
click at [1496, 56] on icon at bounding box center [1497, 61] width 10 height 10
click at [1489, 59] on icon "button" at bounding box center [1487, 59] width 15 height 15
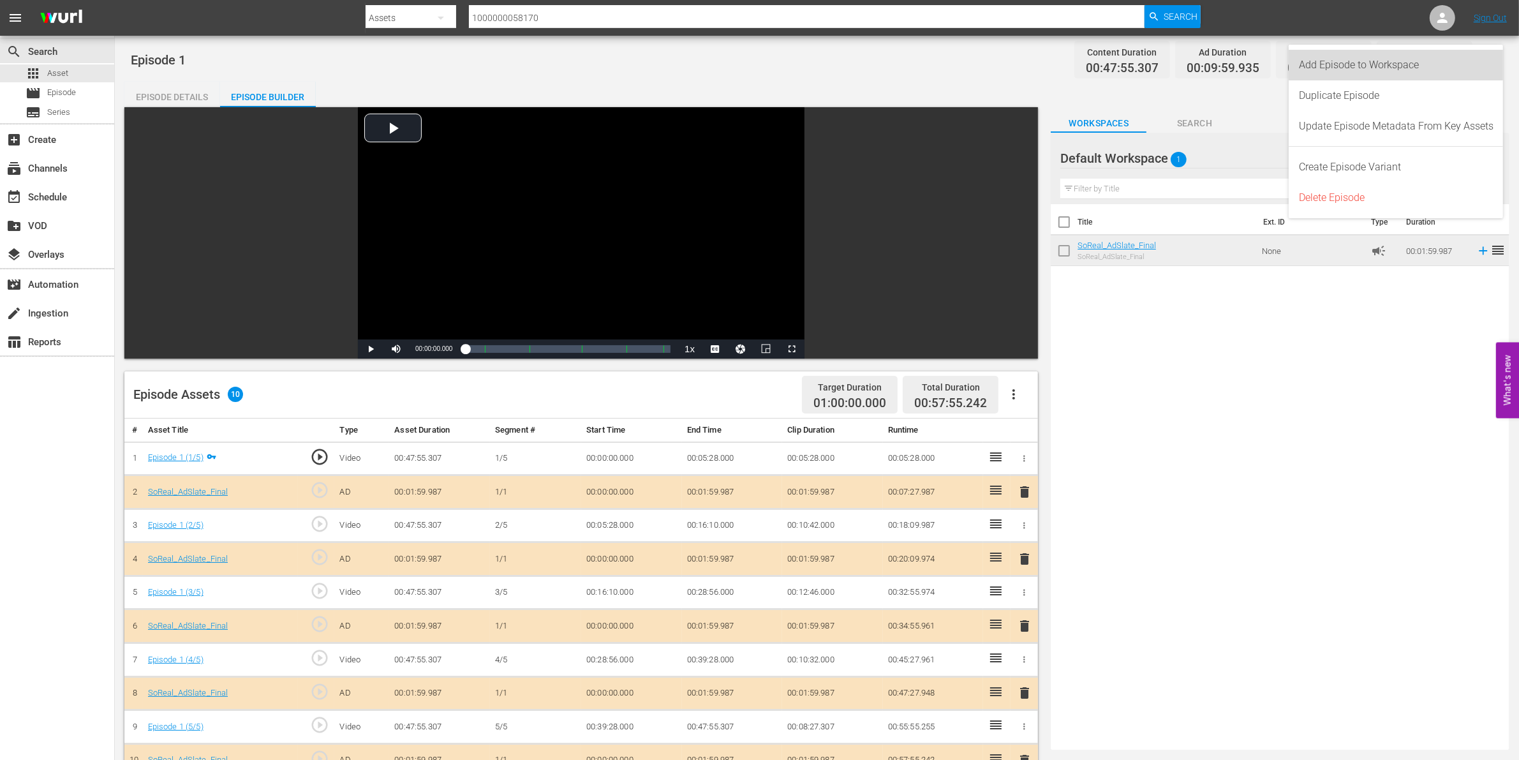
click at [1391, 68] on div "Add Episode to Workspace" at bounding box center [1396, 65] width 195 height 31
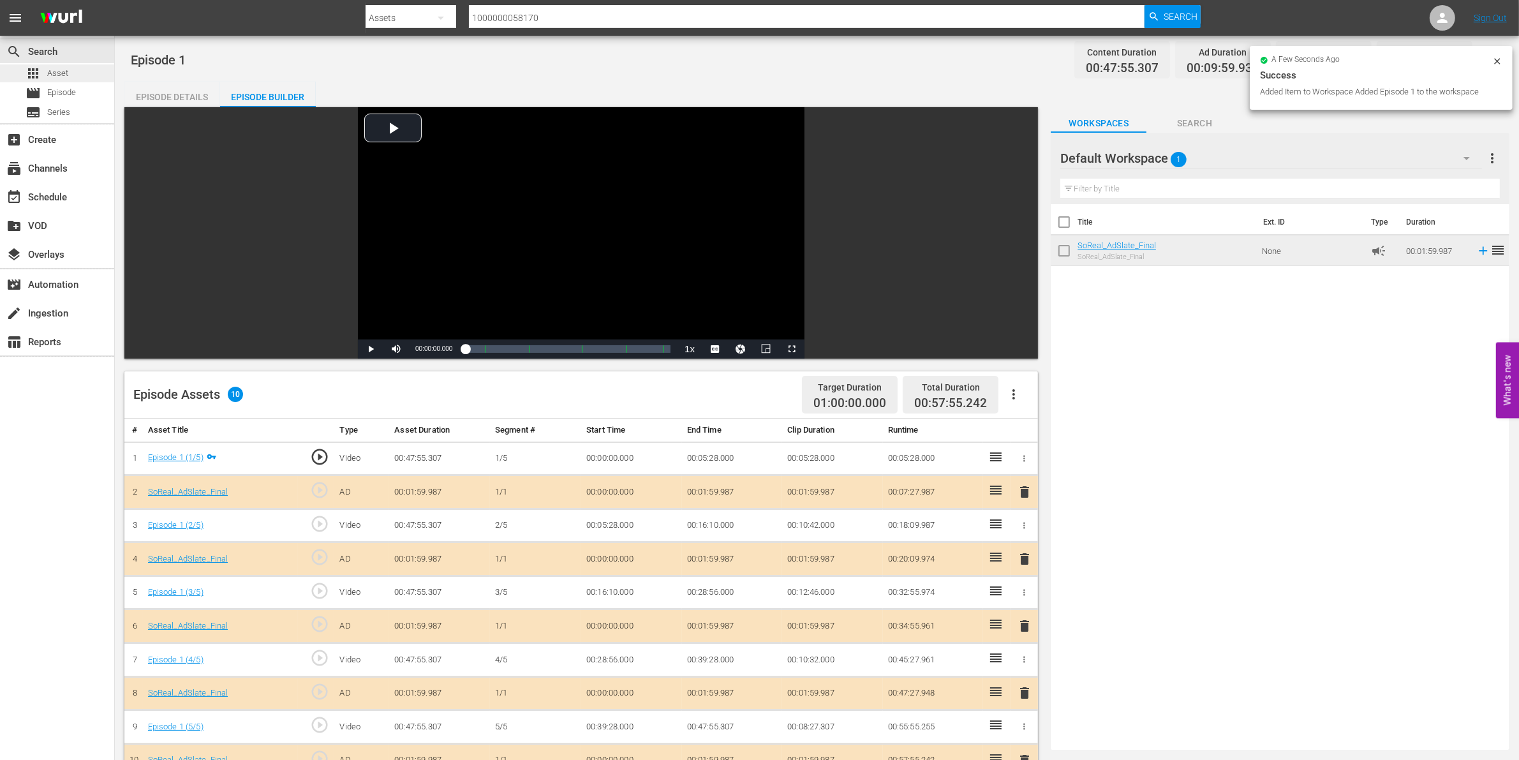
click at [96, 69] on div "apps Asset" at bounding box center [57, 73] width 114 height 18
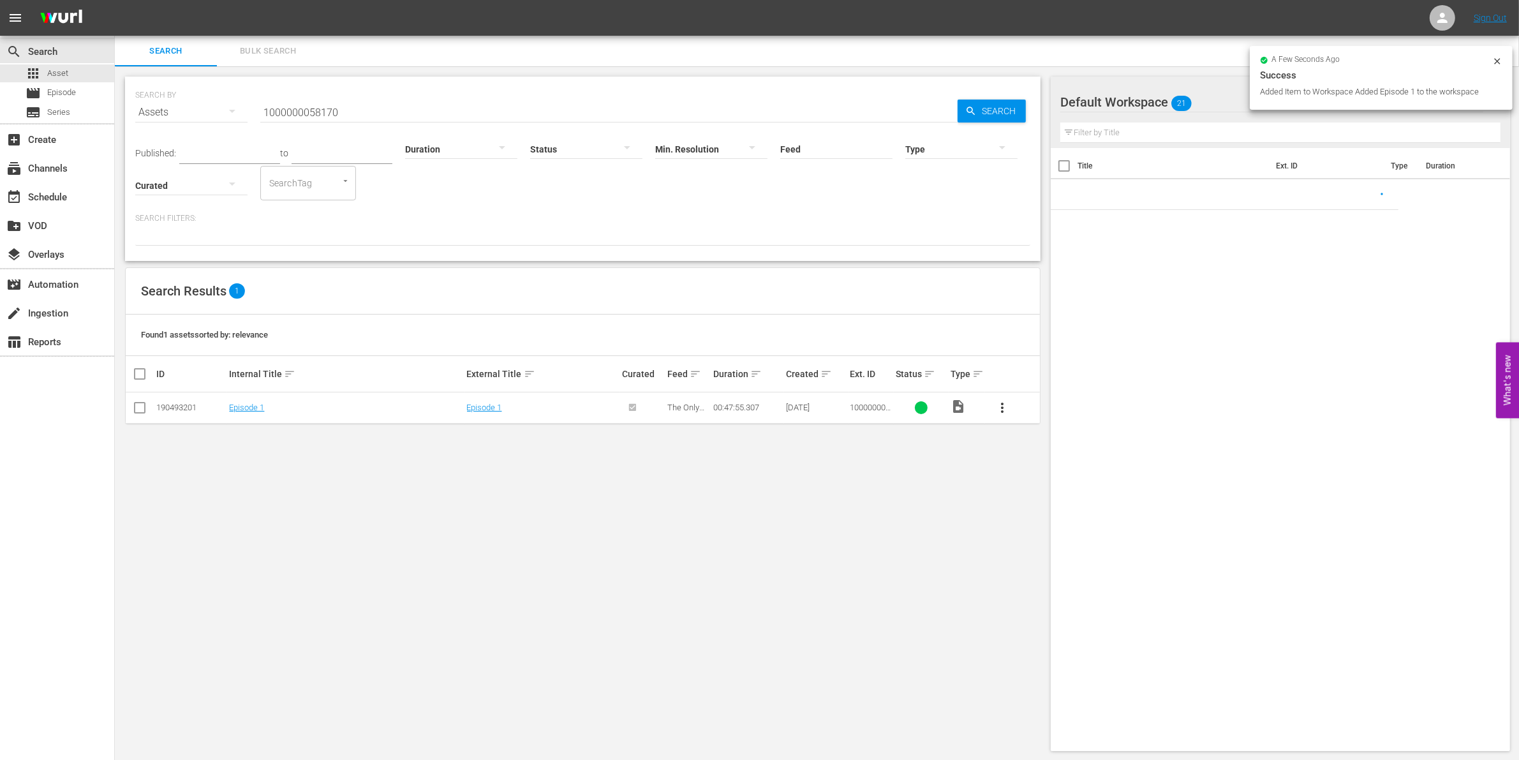
click at [415, 110] on input "1000000058170" at bounding box center [608, 112] width 697 height 31
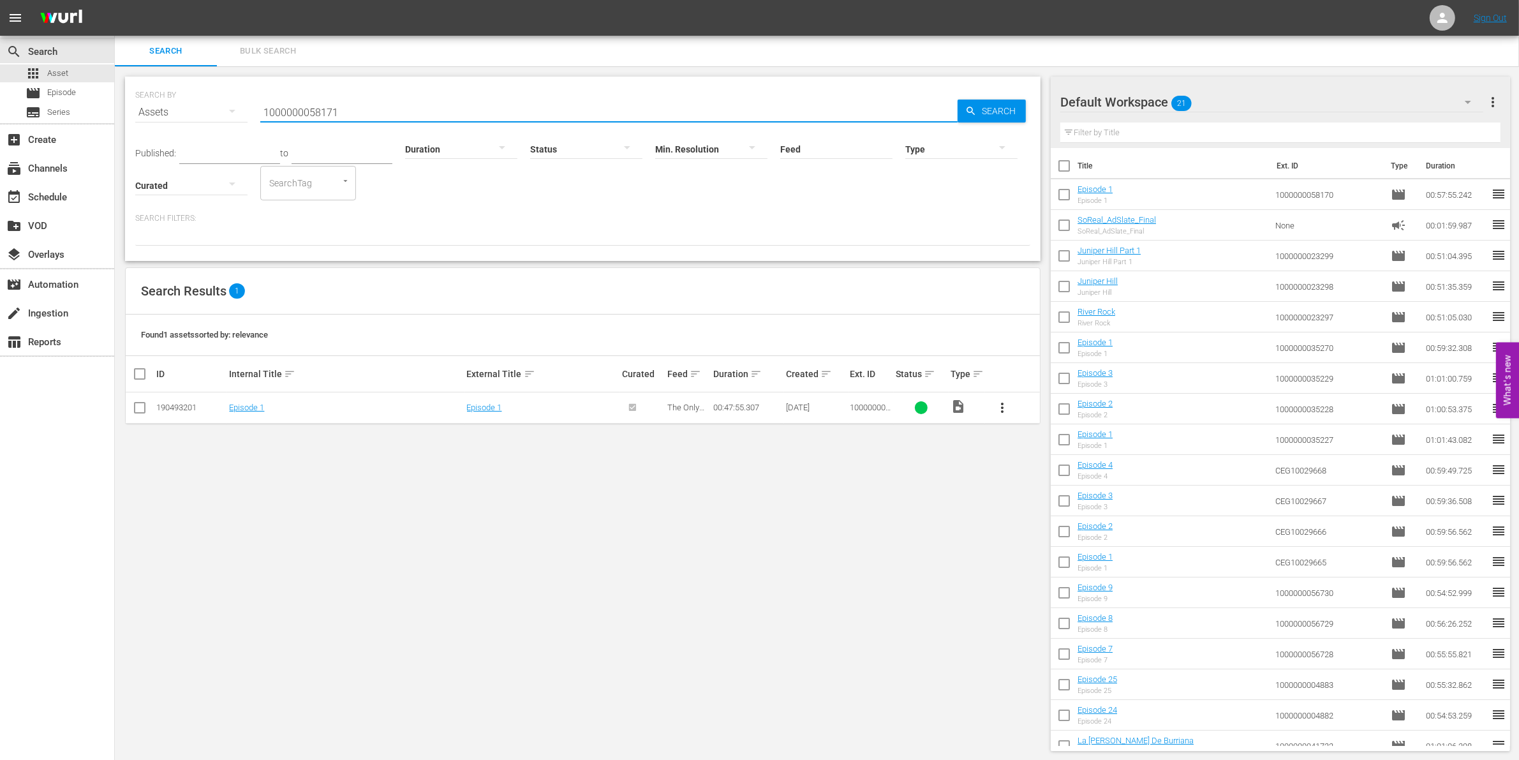
type input "1000000058171"
click at [138, 410] on input "checkbox" at bounding box center [139, 410] width 15 height 15
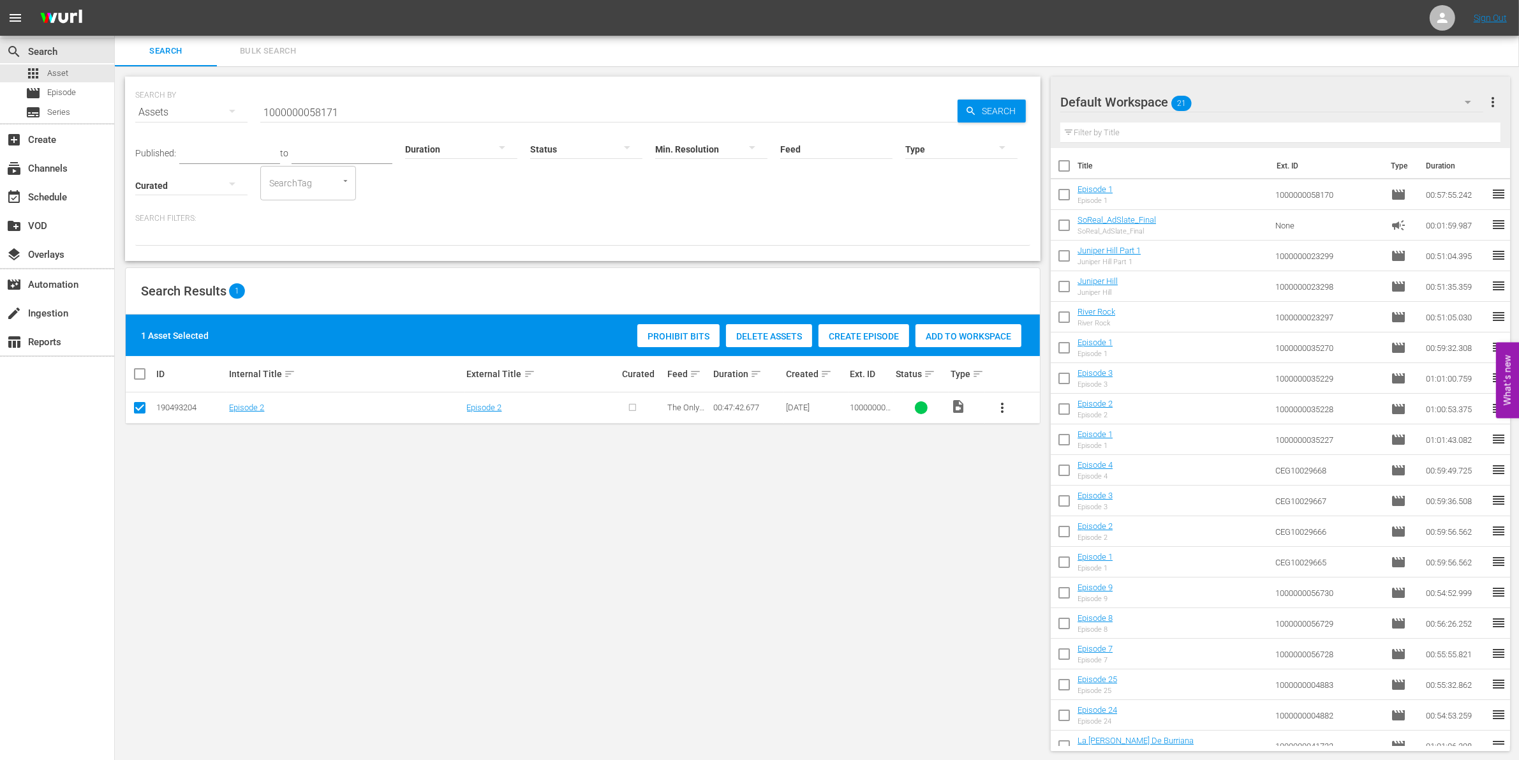
click at [849, 344] on div "Create Episode" at bounding box center [863, 336] width 91 height 24
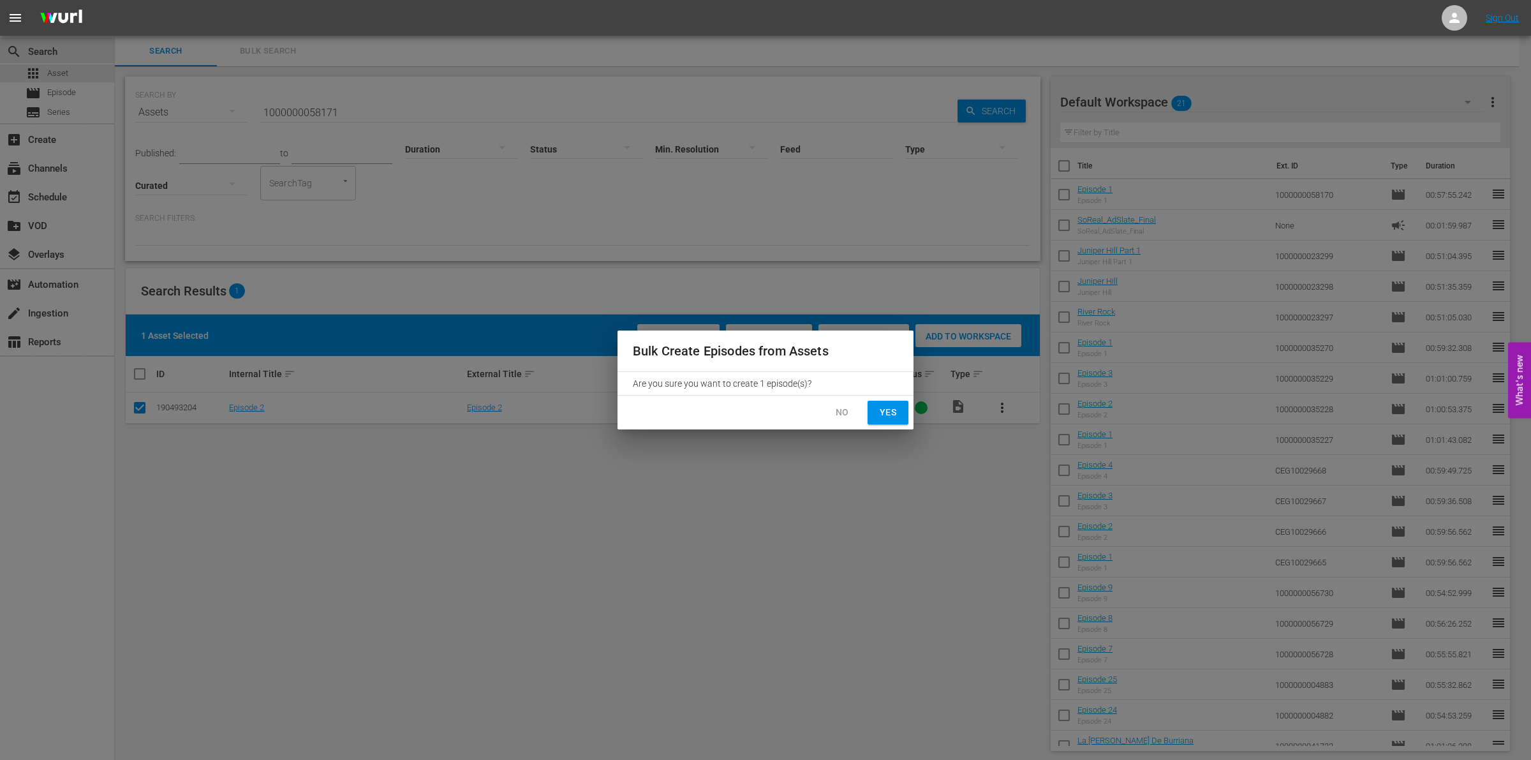
click at [885, 406] on span "Yes" at bounding box center [888, 412] width 20 height 16
checkbox input "false"
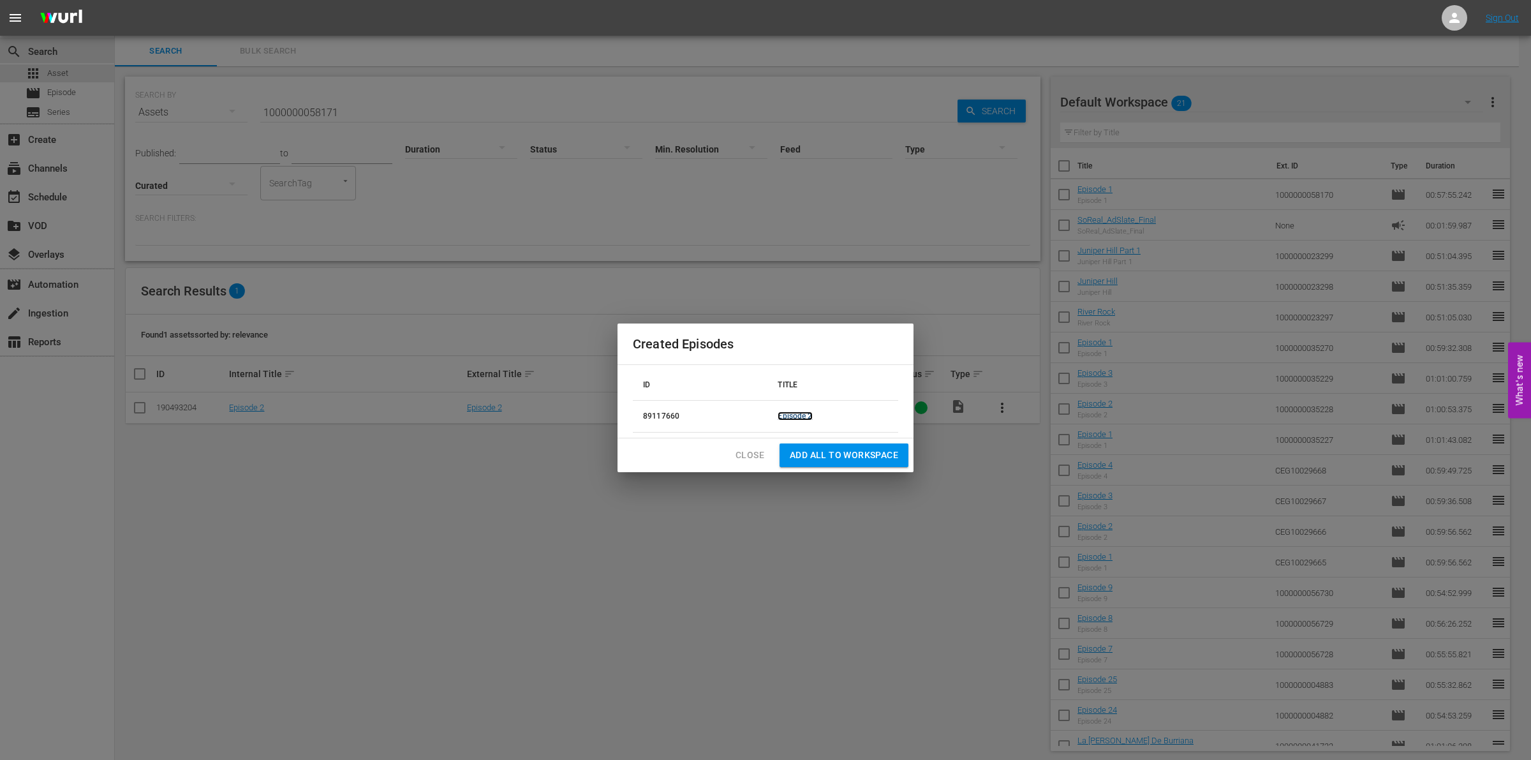
click at [811, 411] on link "Episode 2" at bounding box center [795, 415] width 34 height 9
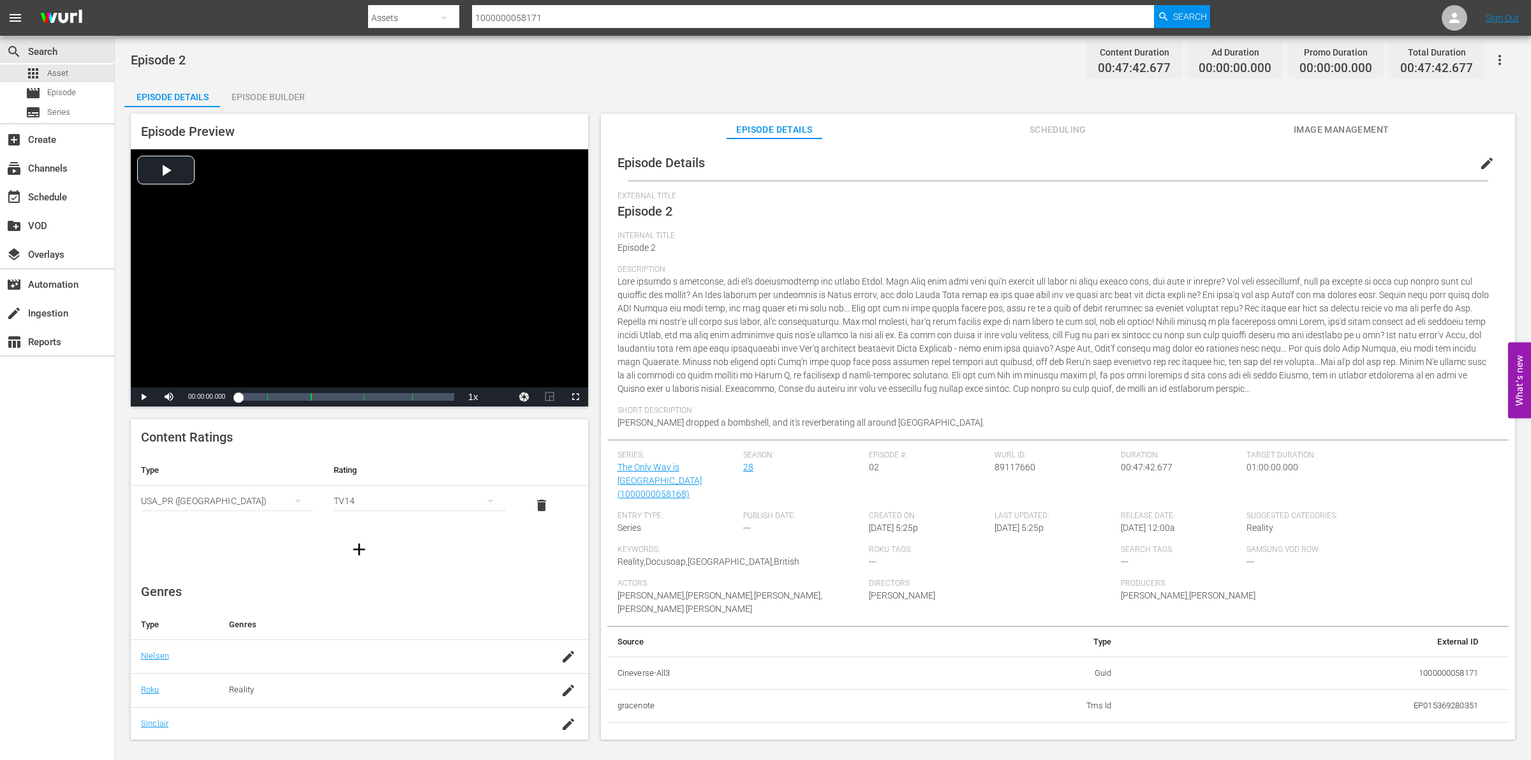
click at [292, 107] on div "Episode Preview Video Player is loading. Play Video Play Mute Current Time 00:0…" at bounding box center [822, 428] width 1397 height 642
click at [281, 98] on div "Episode Builder" at bounding box center [268, 97] width 96 height 31
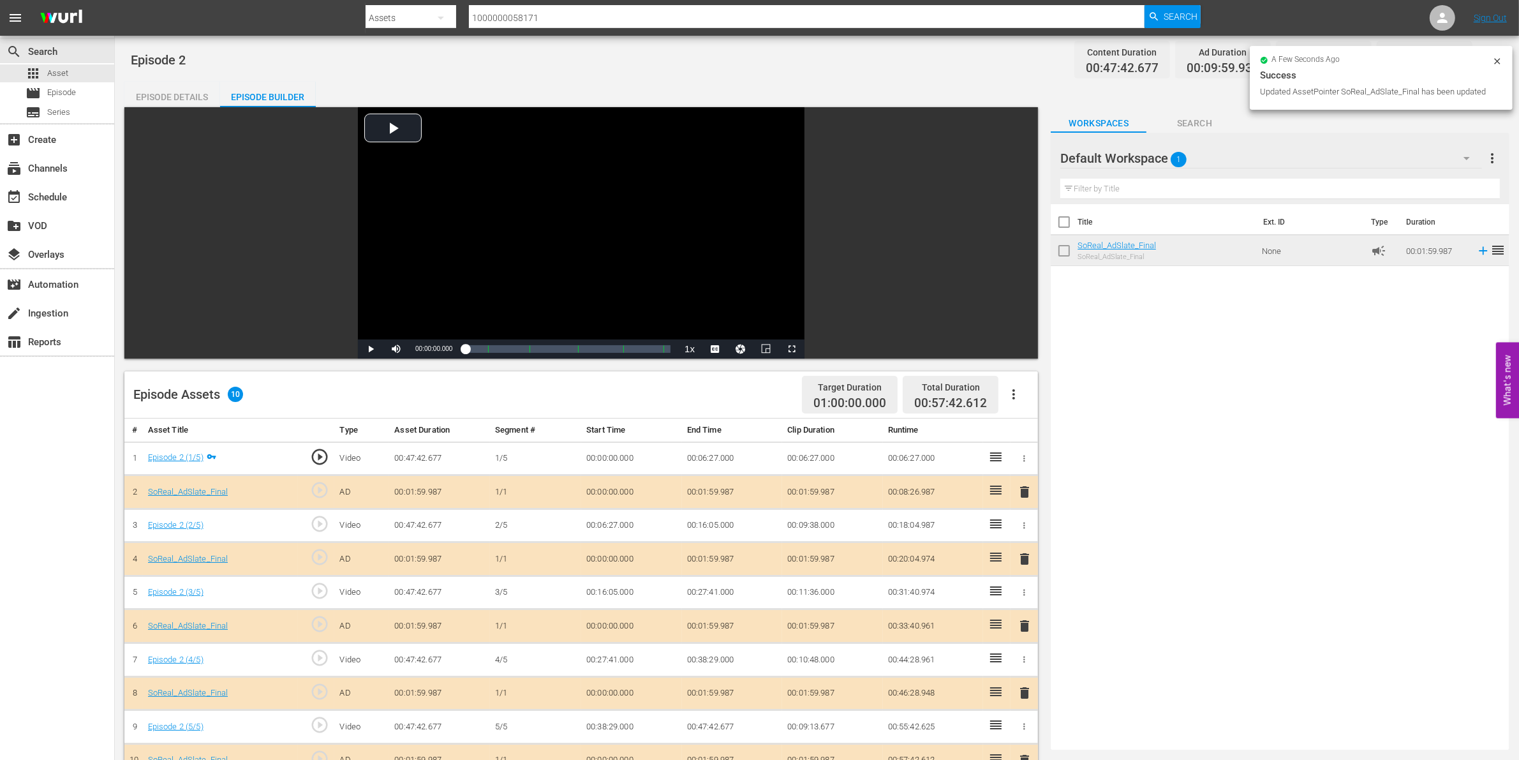
click at [1502, 61] on icon at bounding box center [1497, 61] width 10 height 10
click at [1491, 59] on icon "button" at bounding box center [1487, 59] width 15 height 15
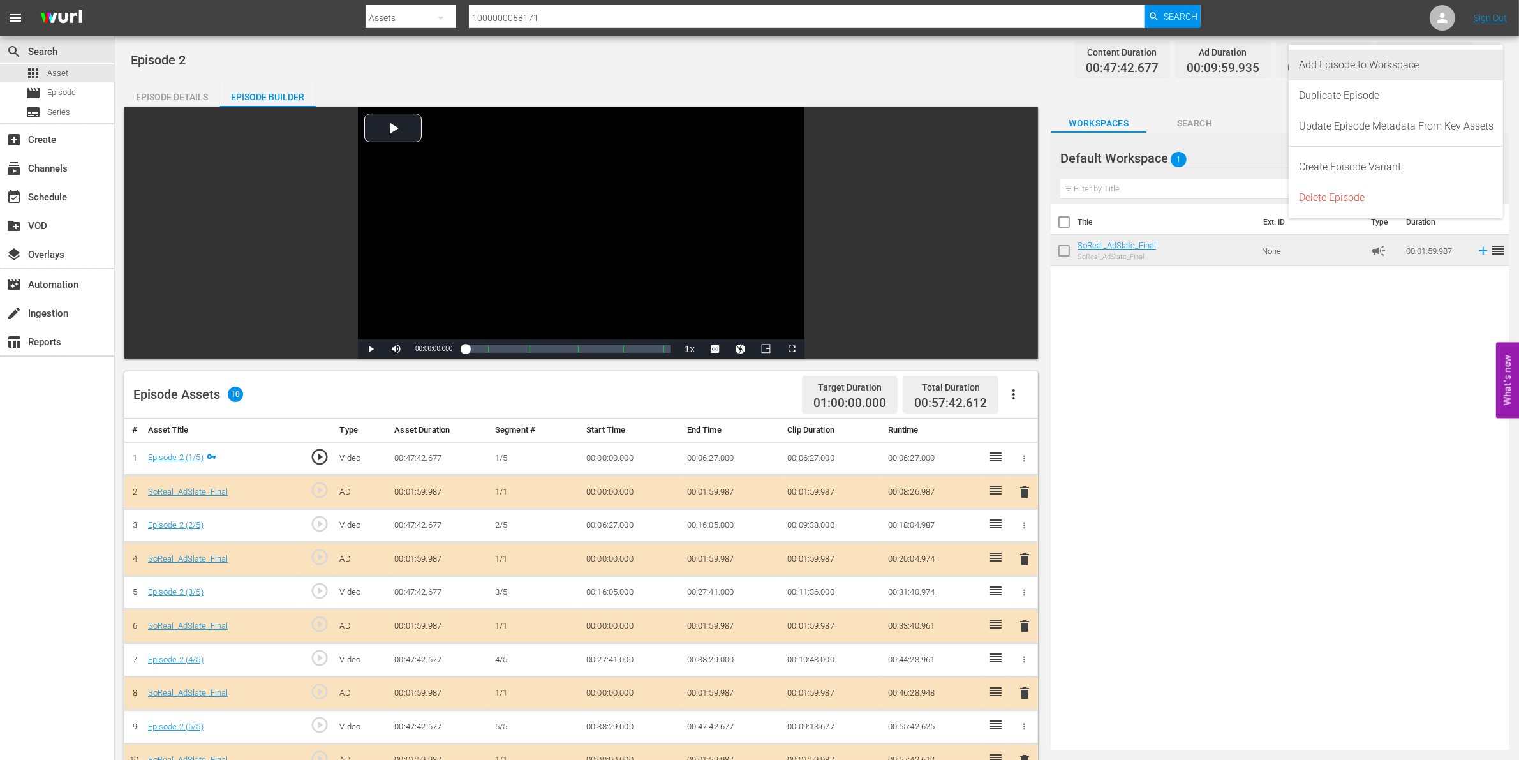
click at [1375, 68] on div "Add Episode to Workspace" at bounding box center [1396, 65] width 195 height 31
click at [84, 70] on div "apps Asset" at bounding box center [57, 73] width 114 height 18
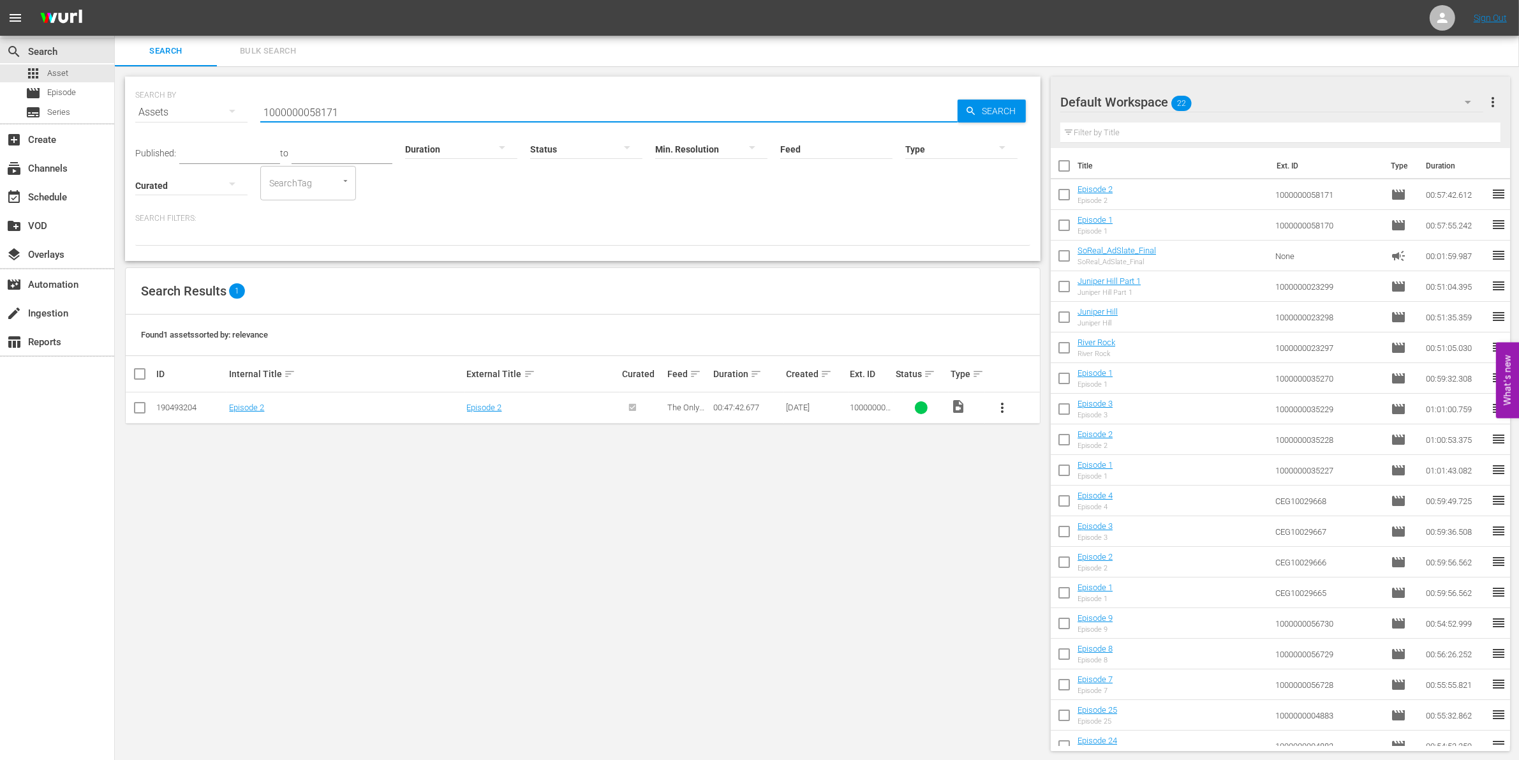
click at [346, 108] on input "1000000058171" at bounding box center [608, 112] width 697 height 31
type input "1000000058172"
click at [136, 403] on input "checkbox" at bounding box center [139, 410] width 15 height 15
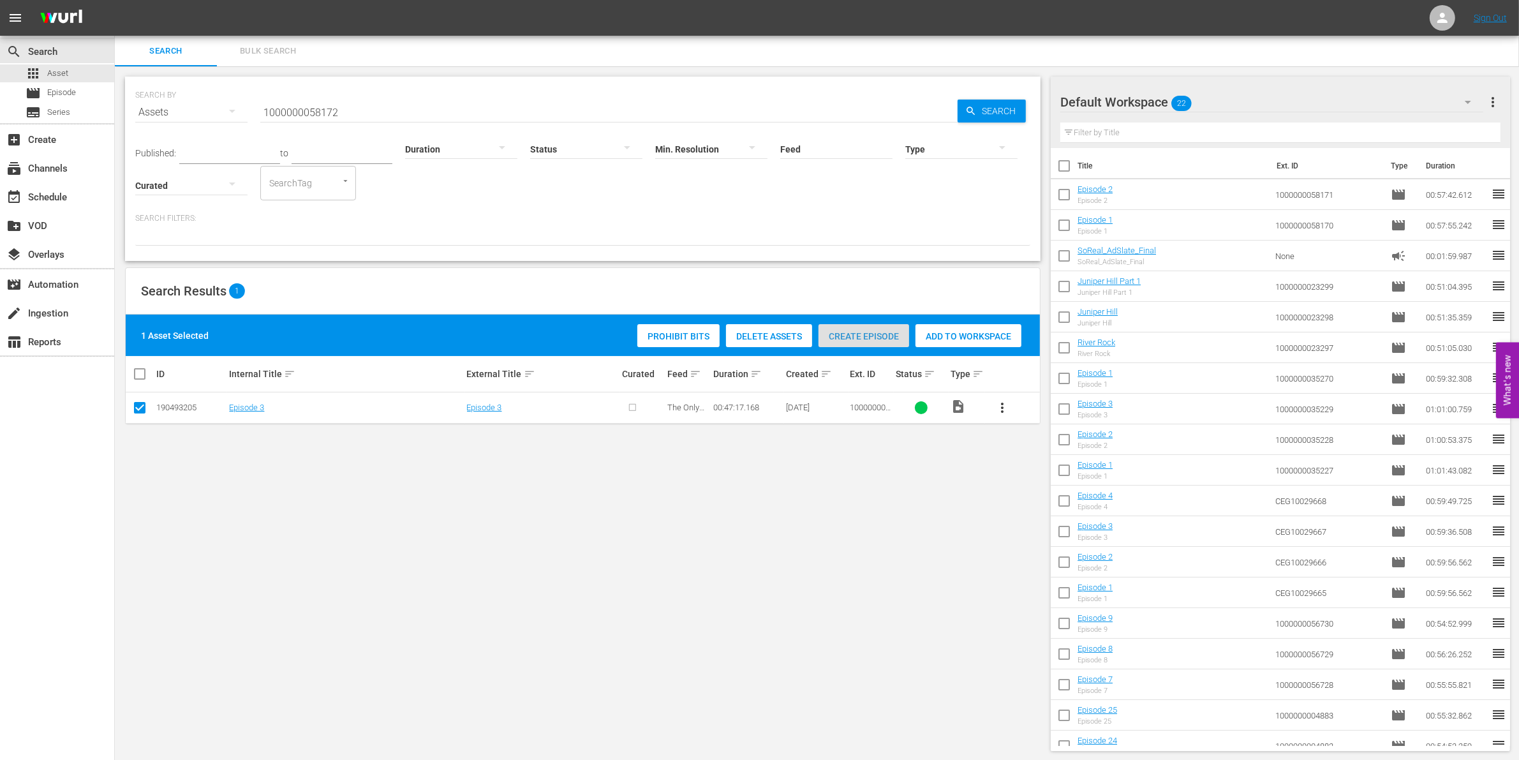
click at [828, 335] on span "Create Episode" at bounding box center [863, 336] width 91 height 10
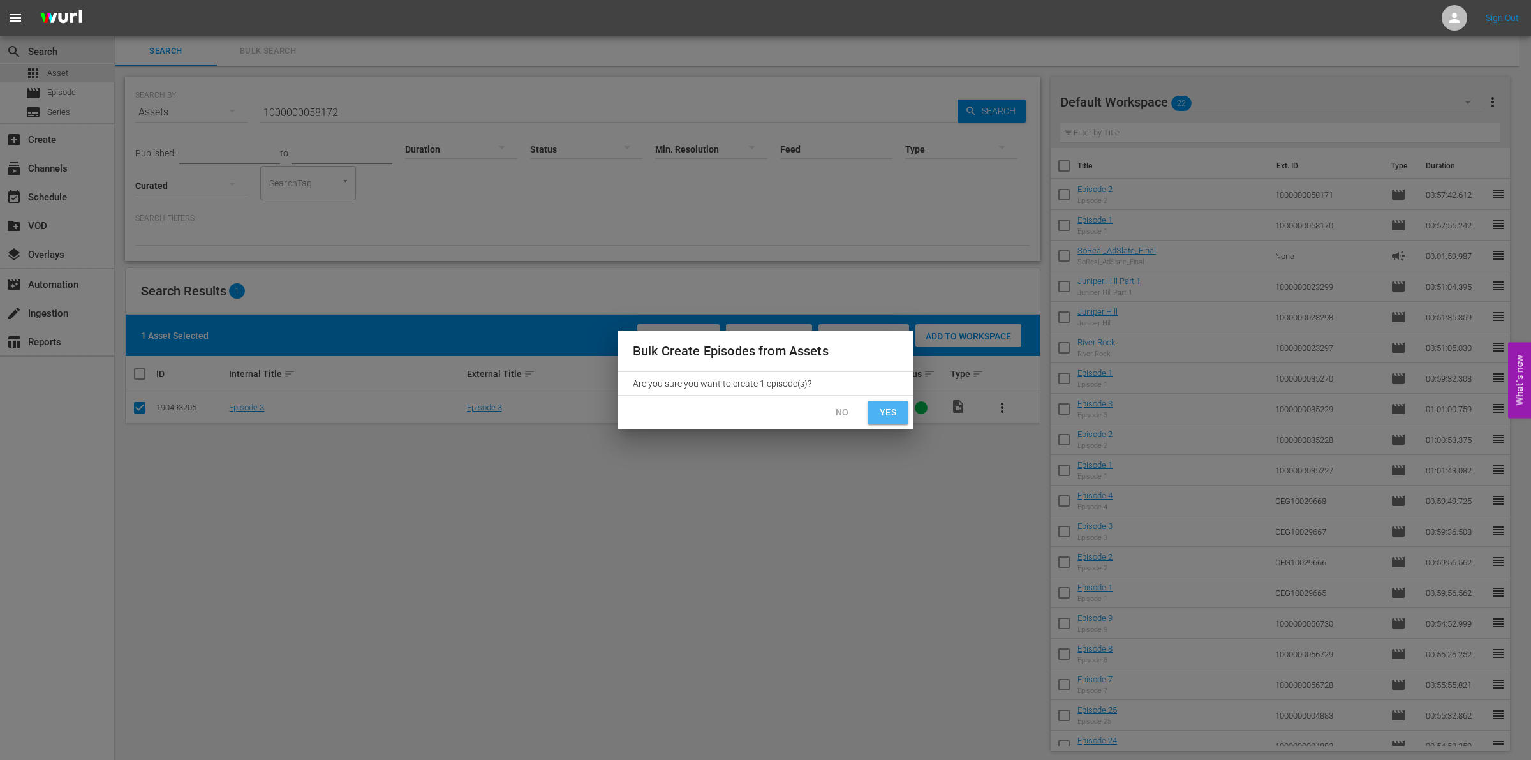
click at [891, 415] on span "Yes" at bounding box center [888, 412] width 20 height 16
checkbox input "false"
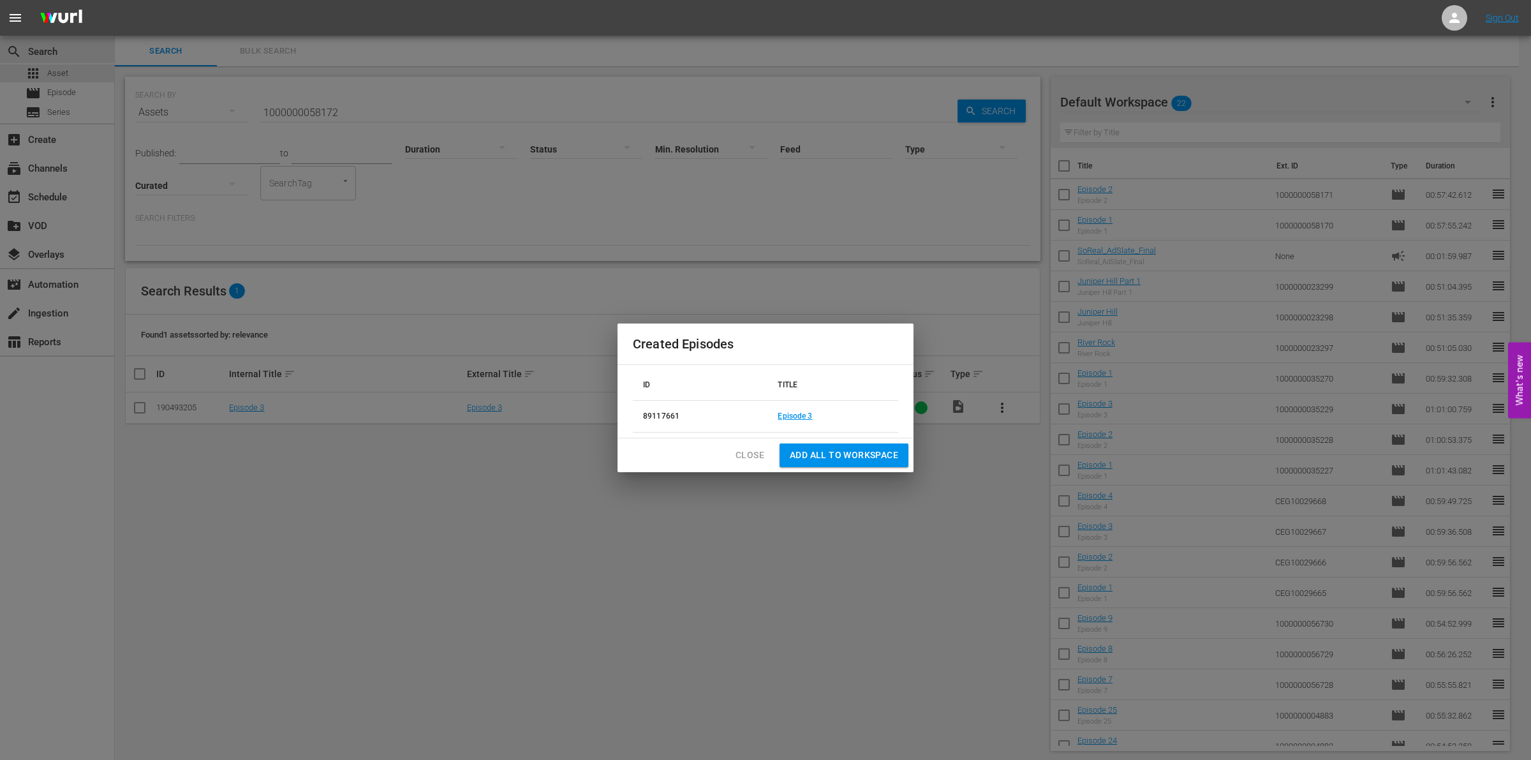
click at [815, 411] on td "Episode 3" at bounding box center [832, 417] width 131 height 32
click at [804, 413] on link "Episode 3" at bounding box center [795, 415] width 34 height 9
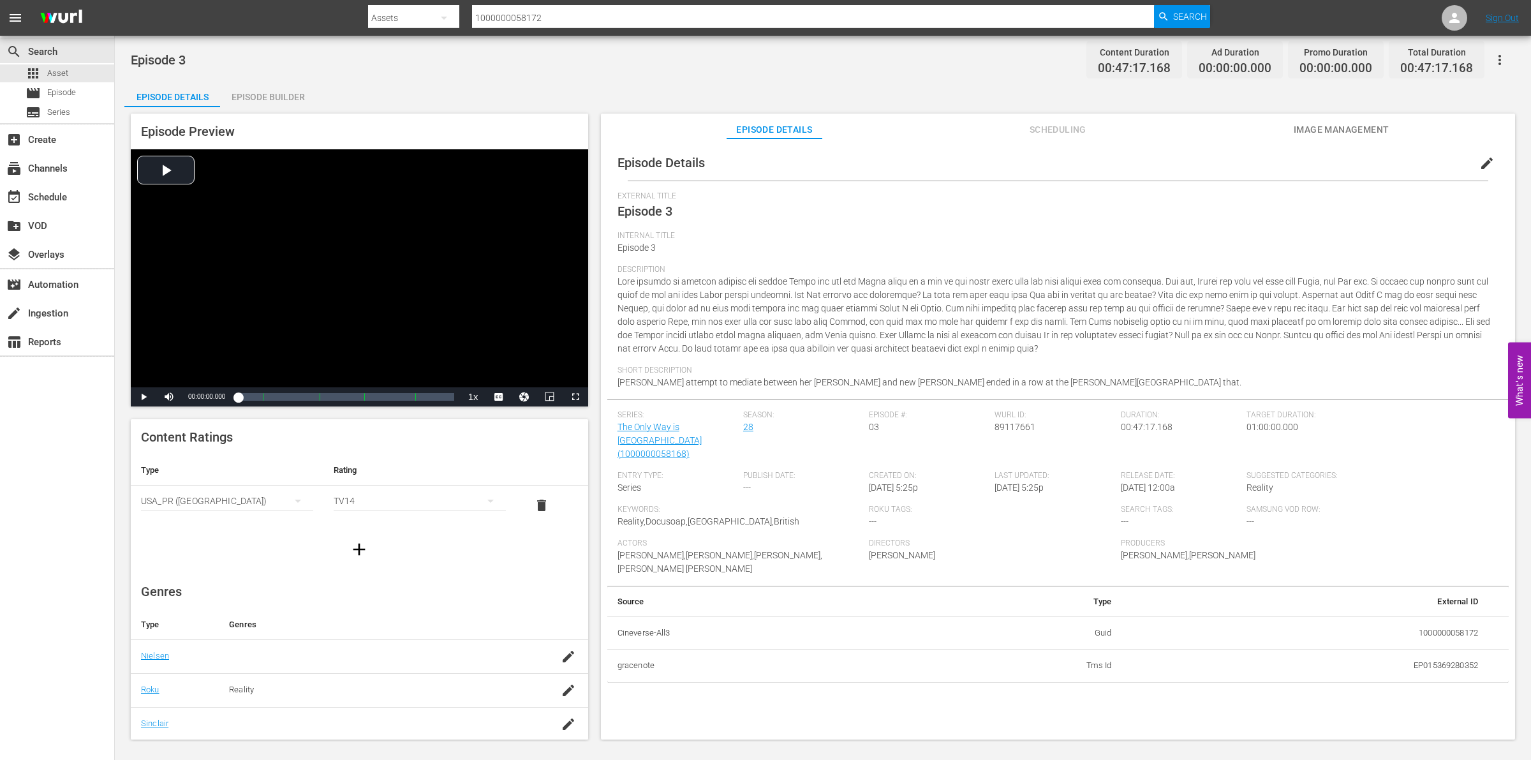
click at [295, 112] on div "Episode Preview Video Player is loading. Play Video Play Mute Current Time 00:0…" at bounding box center [822, 428] width 1397 height 642
click at [279, 99] on div "Episode Builder" at bounding box center [268, 97] width 96 height 31
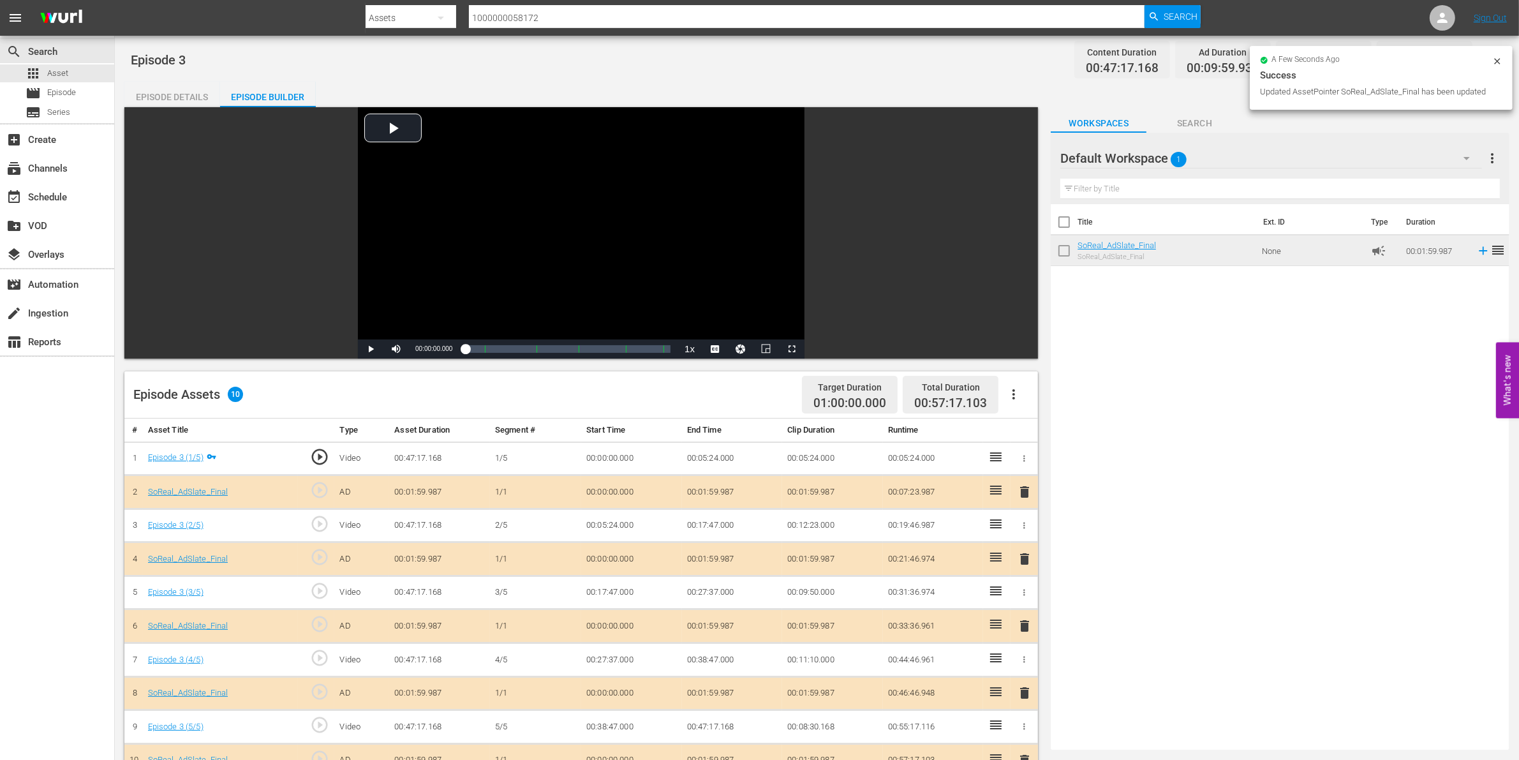
click at [1496, 64] on icon at bounding box center [1497, 61] width 10 height 10
click at [1491, 58] on icon "button" at bounding box center [1487, 59] width 15 height 15
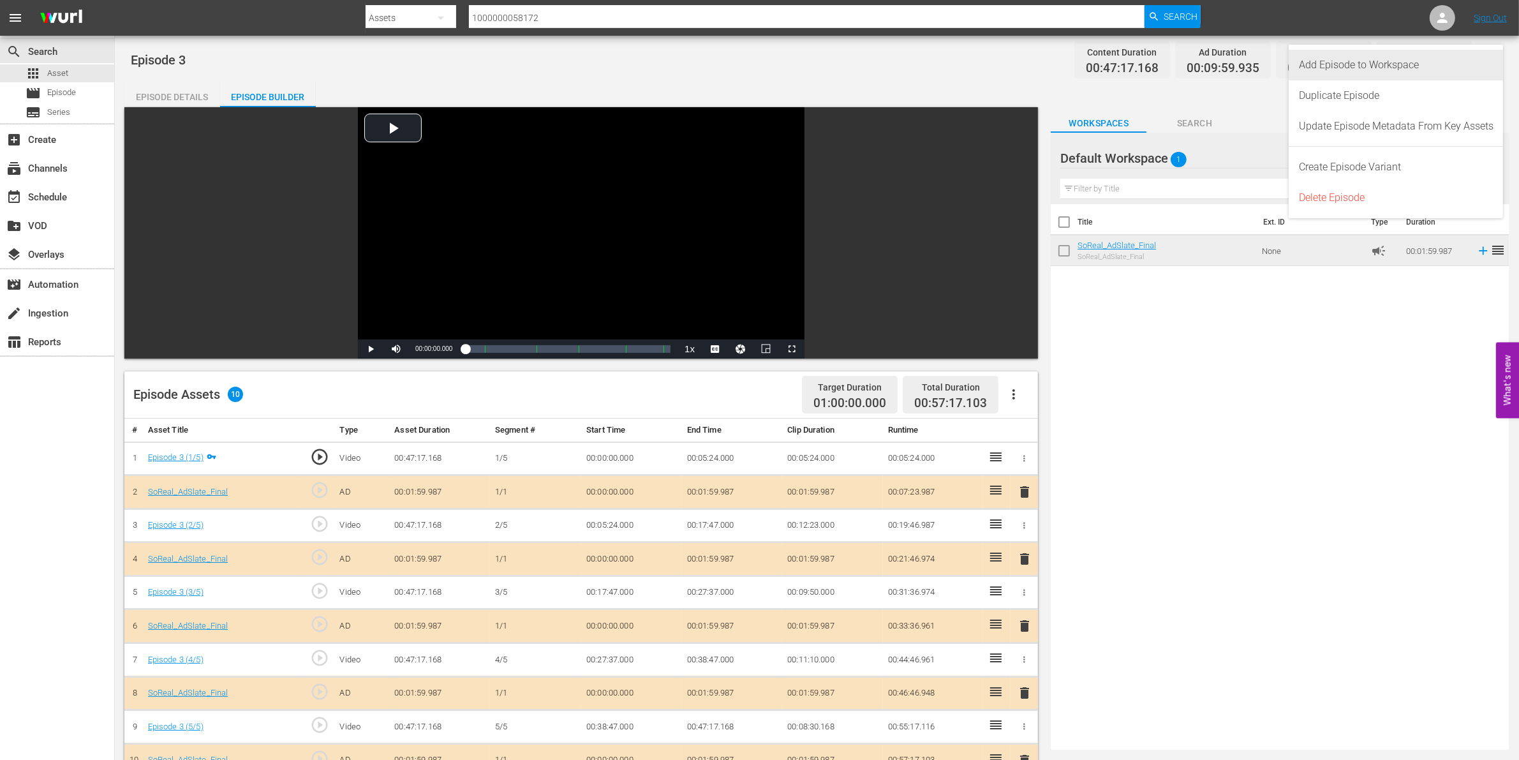
click at [1424, 61] on div "Add Episode to Workspace" at bounding box center [1396, 65] width 195 height 31
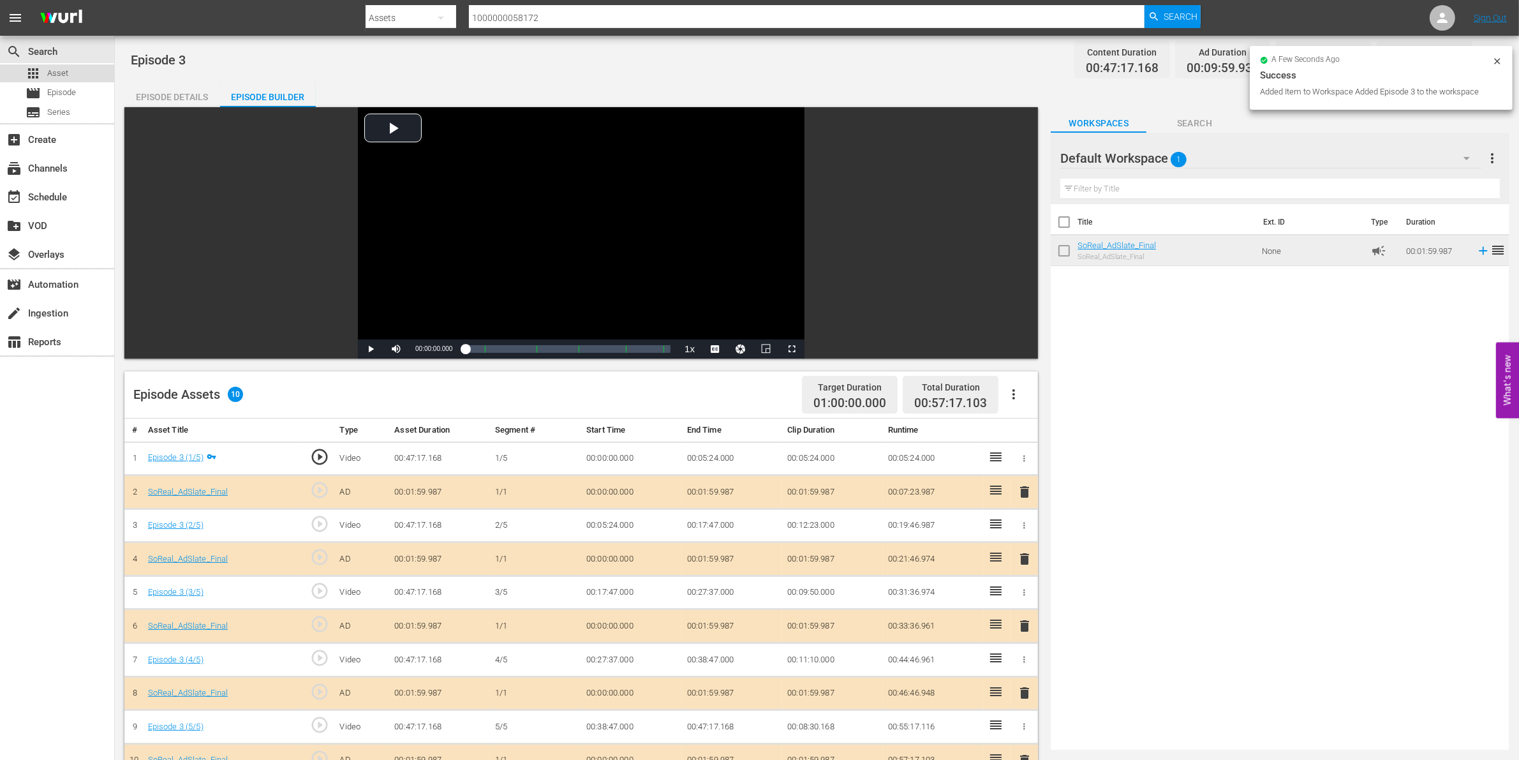
click at [81, 75] on div "apps Asset" at bounding box center [57, 73] width 114 height 18
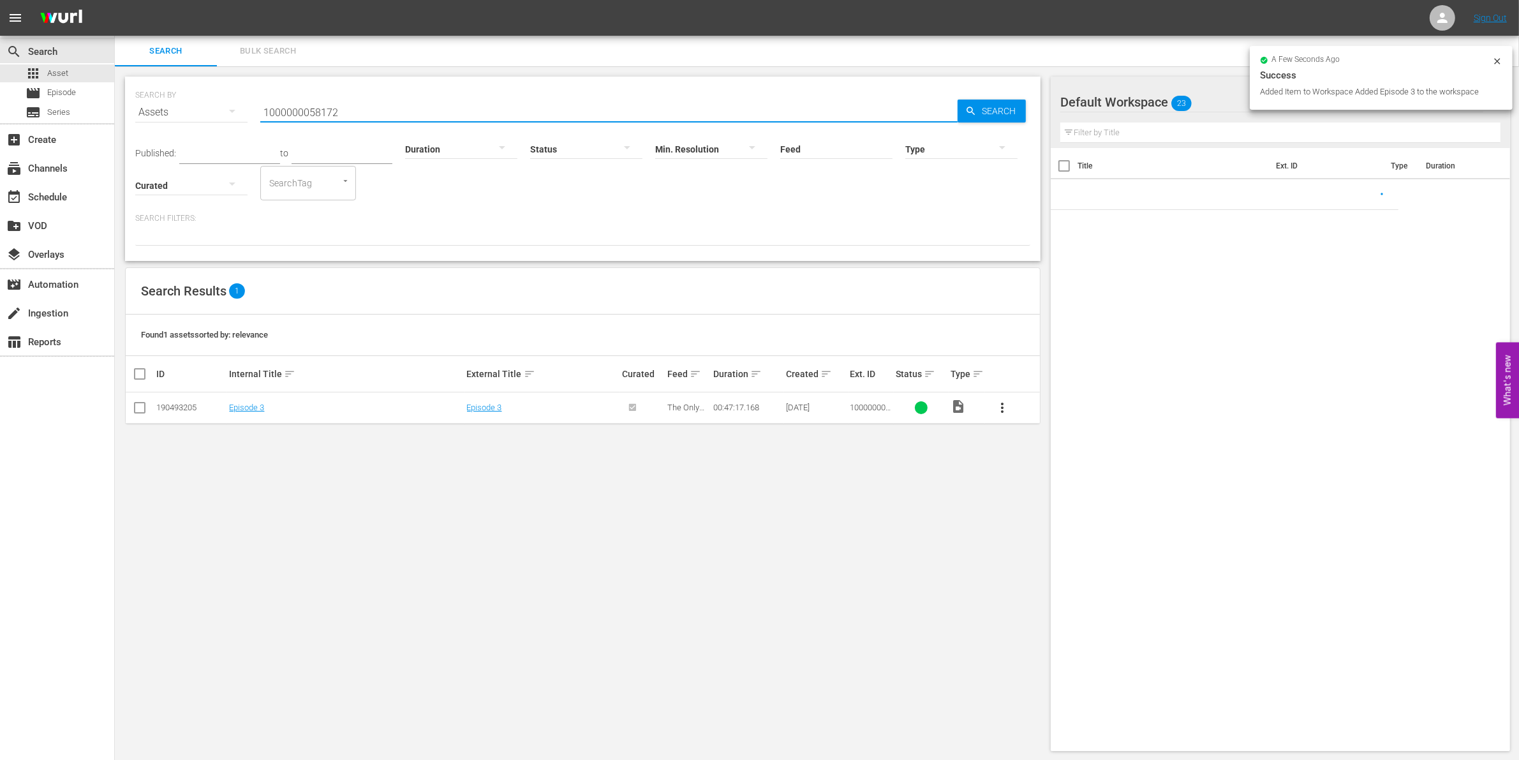
click at [405, 102] on input "1000000058172" at bounding box center [608, 112] width 697 height 31
type input "1000000058173"
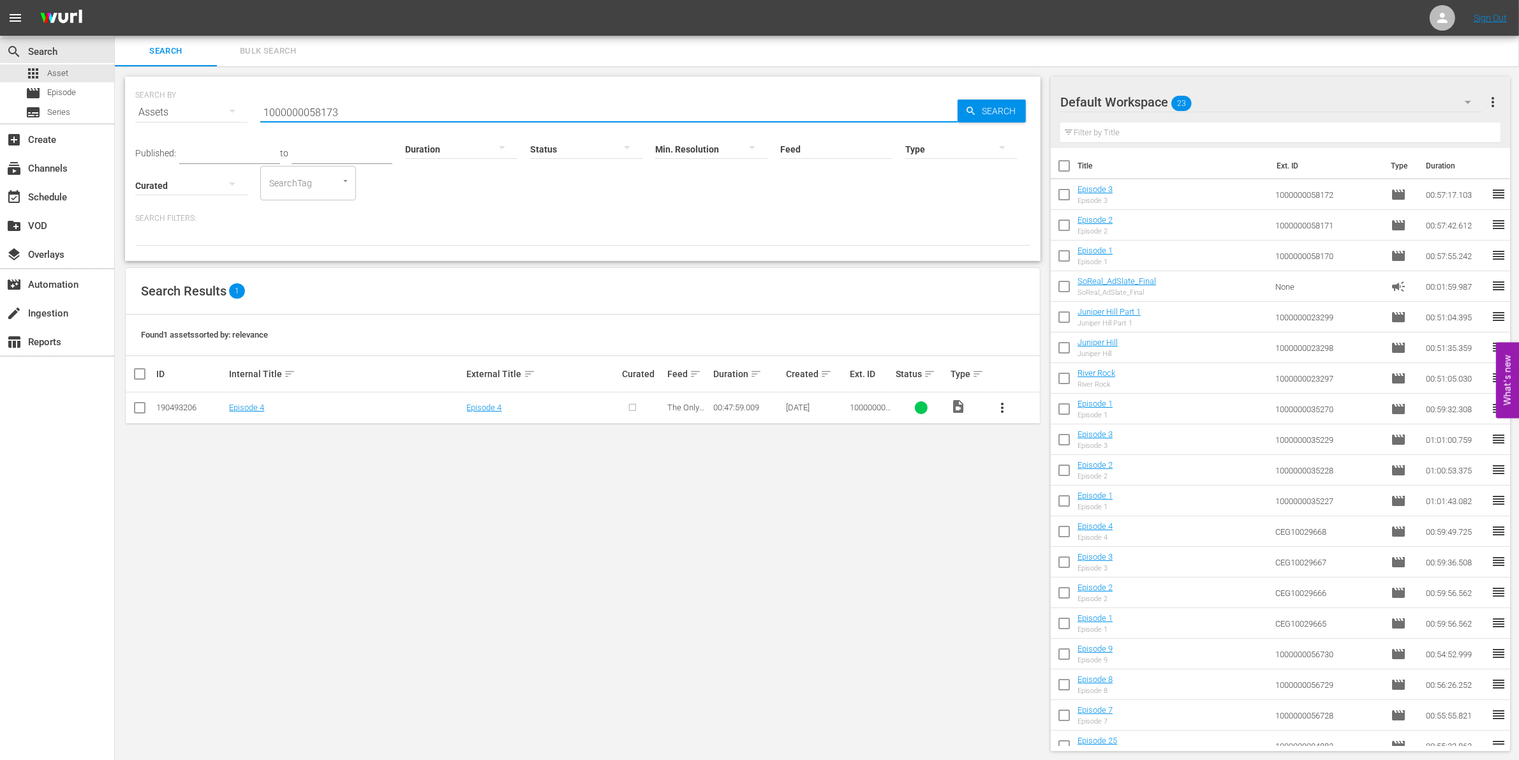
click at [140, 415] on input "checkbox" at bounding box center [139, 410] width 15 height 15
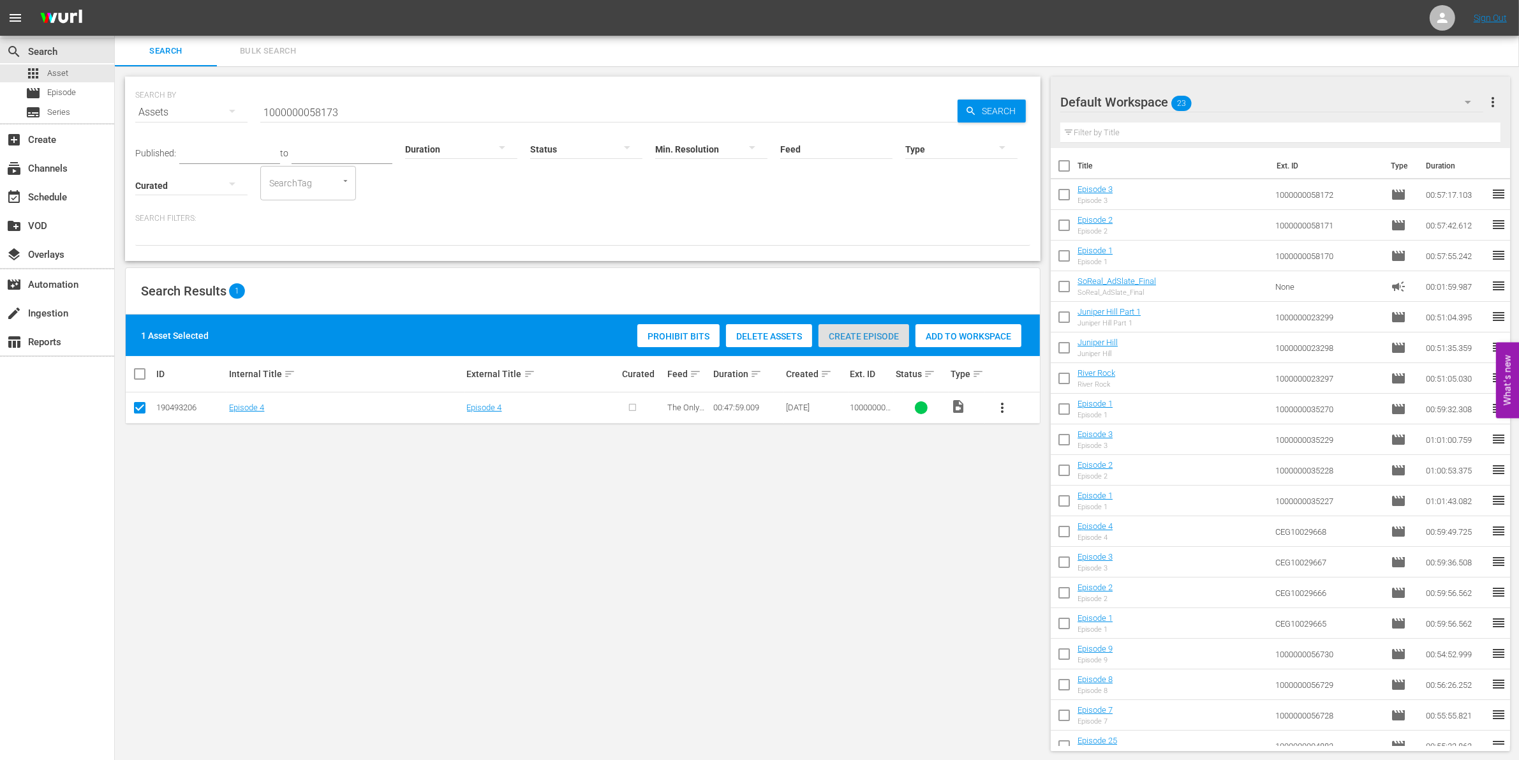
click at [878, 329] on div "Create Episode" at bounding box center [863, 336] width 91 height 24
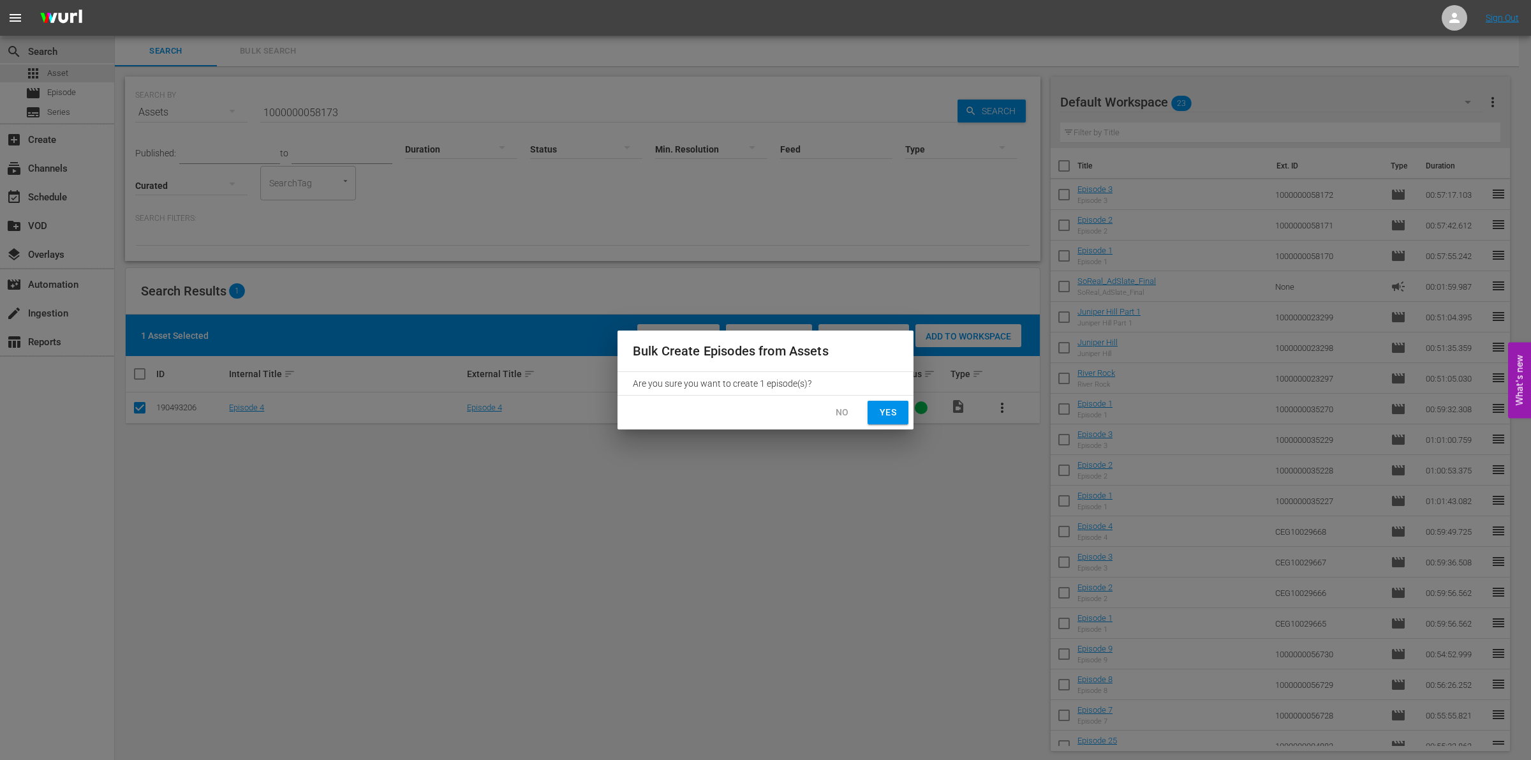
click at [860, 399] on div "No Yes" at bounding box center [765, 412] width 296 height 34
click at [887, 411] on span "Yes" at bounding box center [888, 412] width 20 height 16
checkbox input "false"
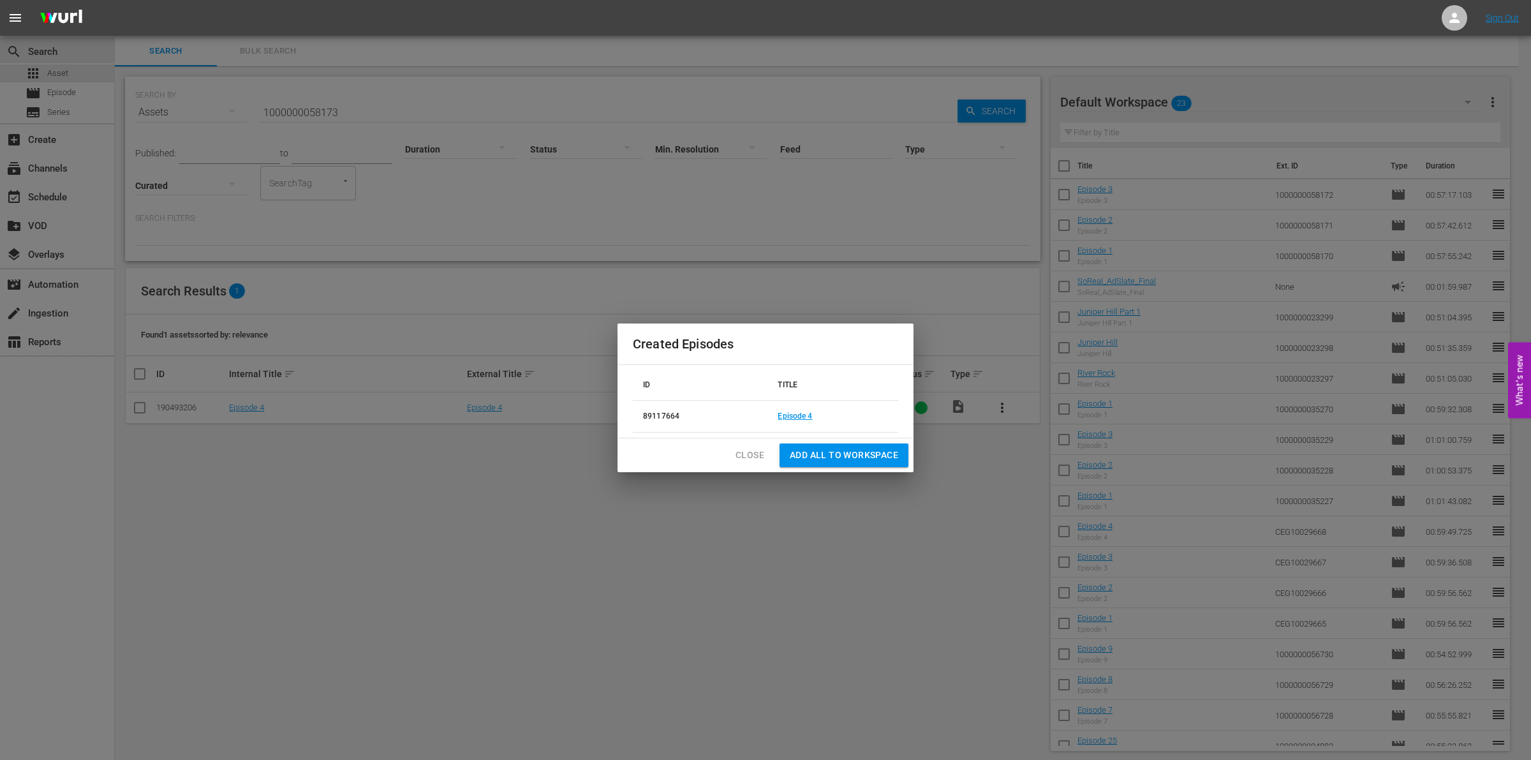
click at [798, 408] on td "Episode 4" at bounding box center [832, 417] width 131 height 32
click at [794, 415] on link "Episode 4" at bounding box center [795, 415] width 34 height 9
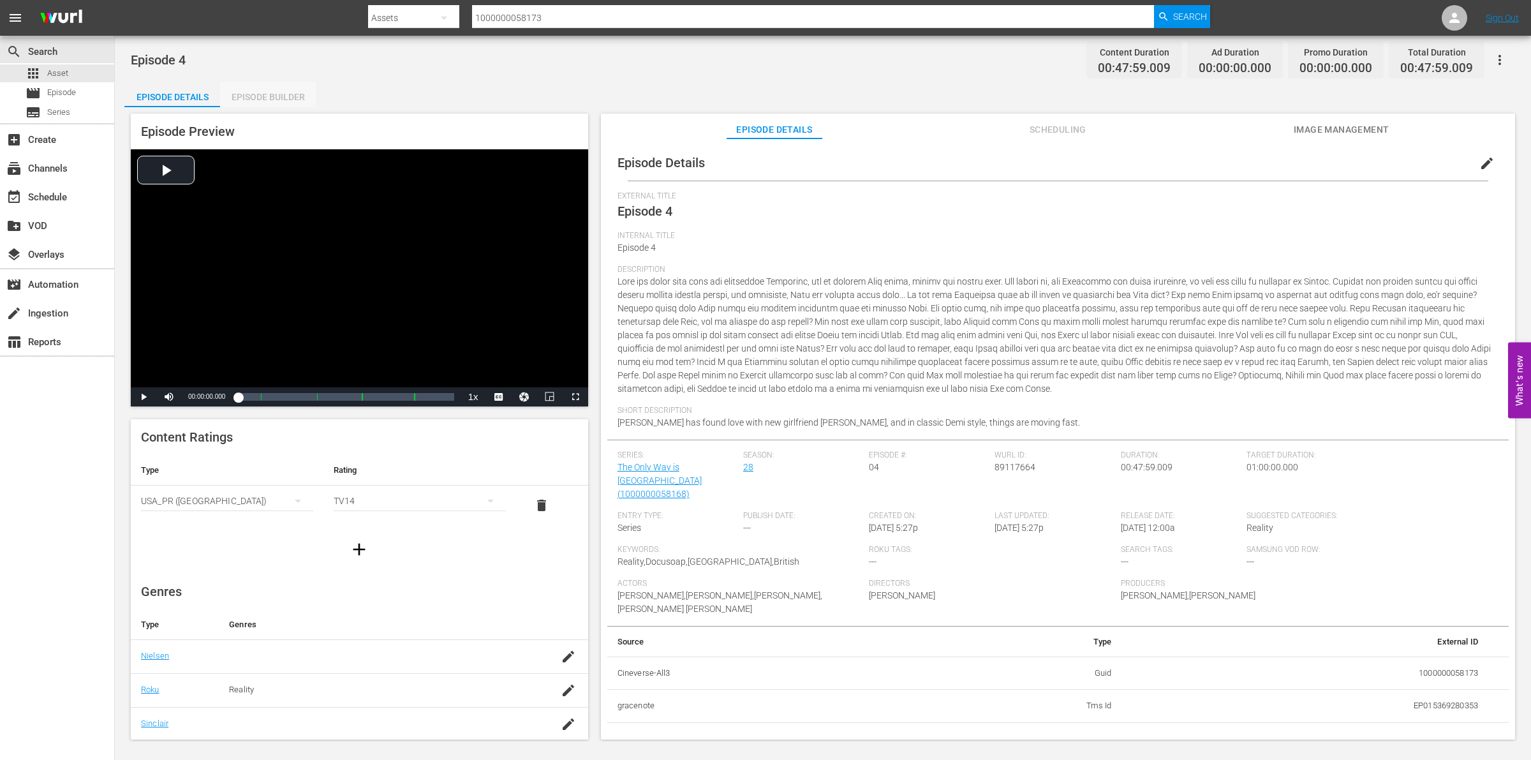
click at [298, 88] on div "Episode Builder" at bounding box center [268, 97] width 96 height 31
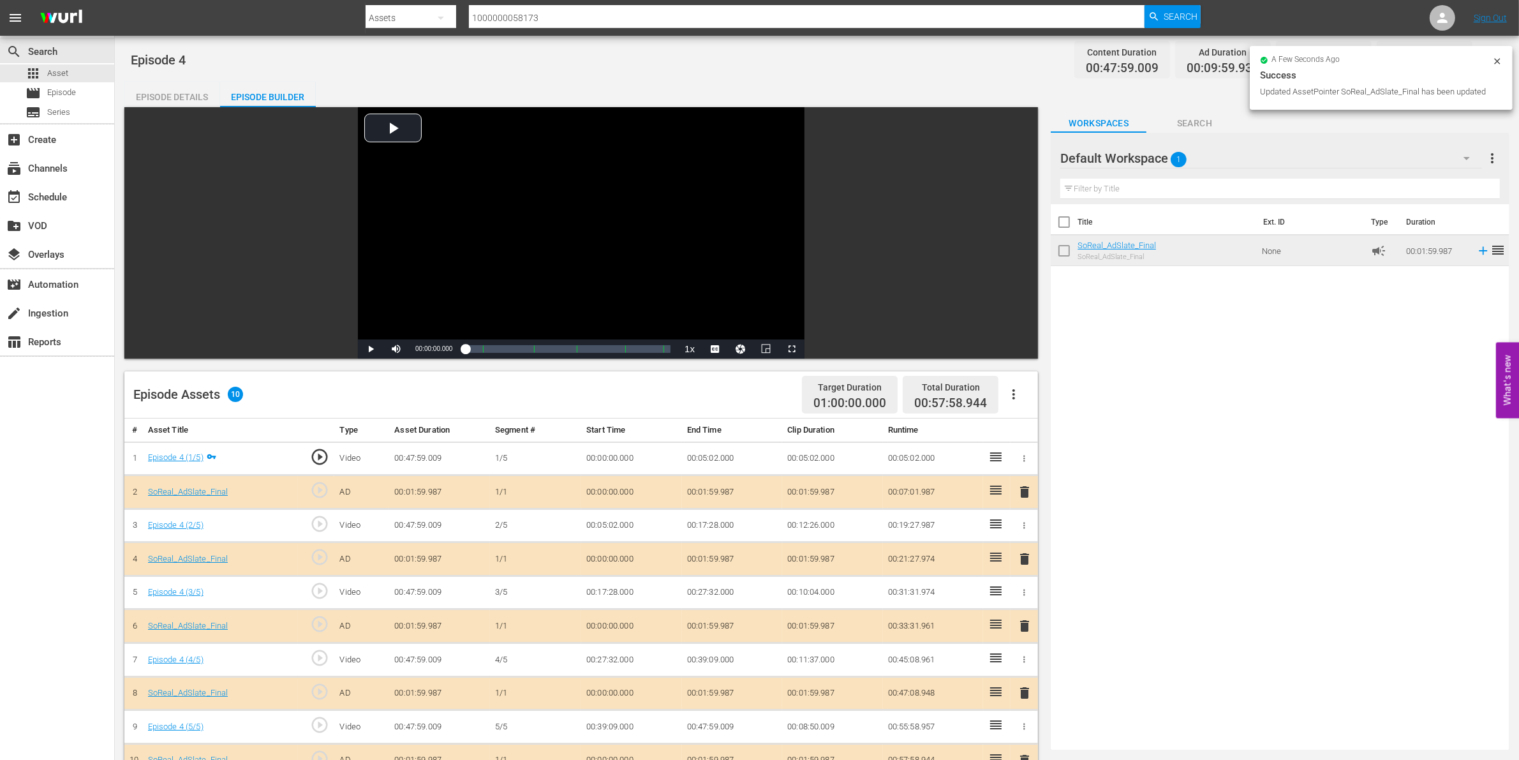
click at [1495, 63] on icon at bounding box center [1497, 61] width 6 height 6
click at [1488, 61] on icon "button" at bounding box center [1487, 59] width 15 height 15
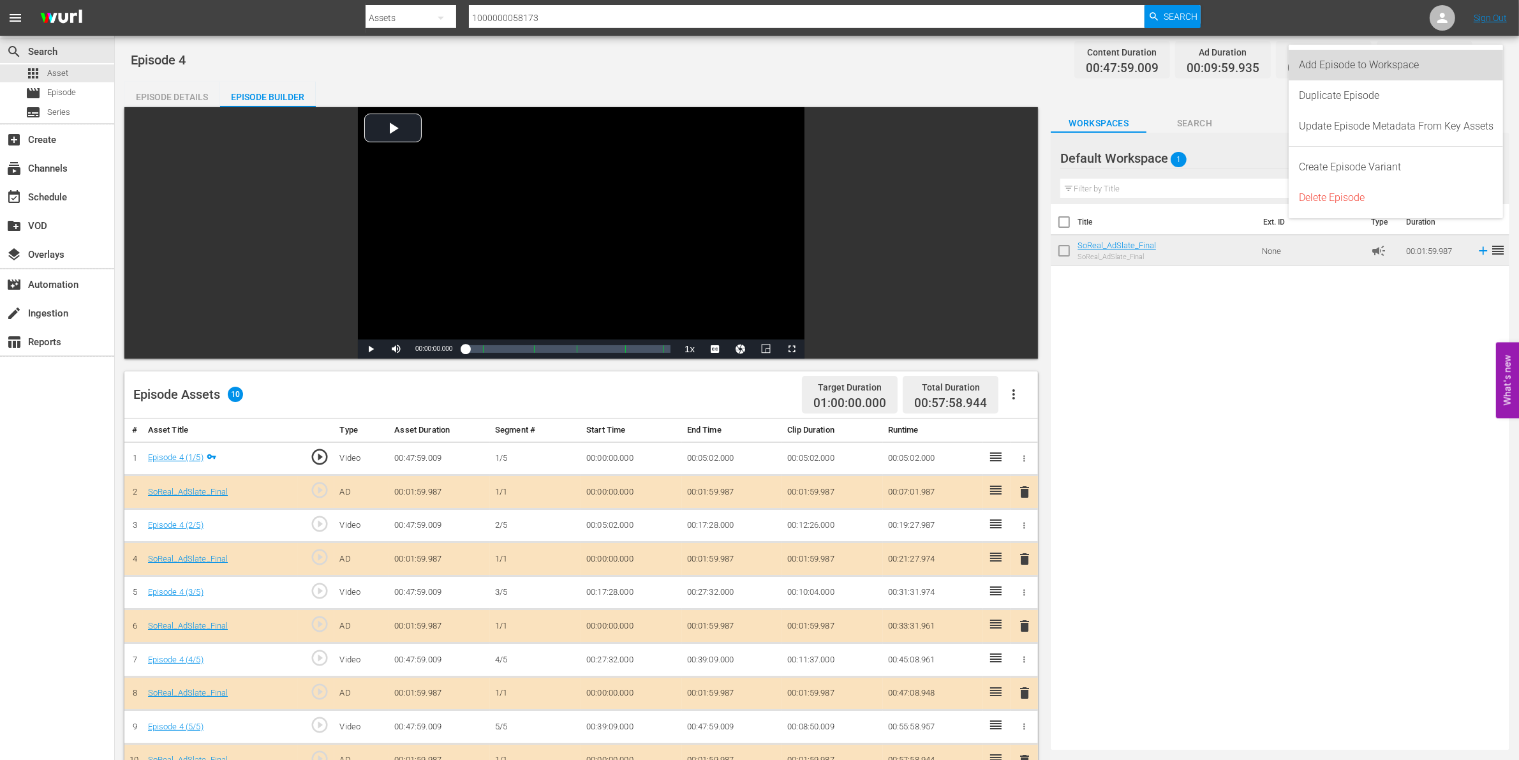
click at [1417, 63] on div "Add Episode to Workspace" at bounding box center [1396, 65] width 195 height 31
click at [53, 91] on span "Episode" at bounding box center [61, 92] width 29 height 13
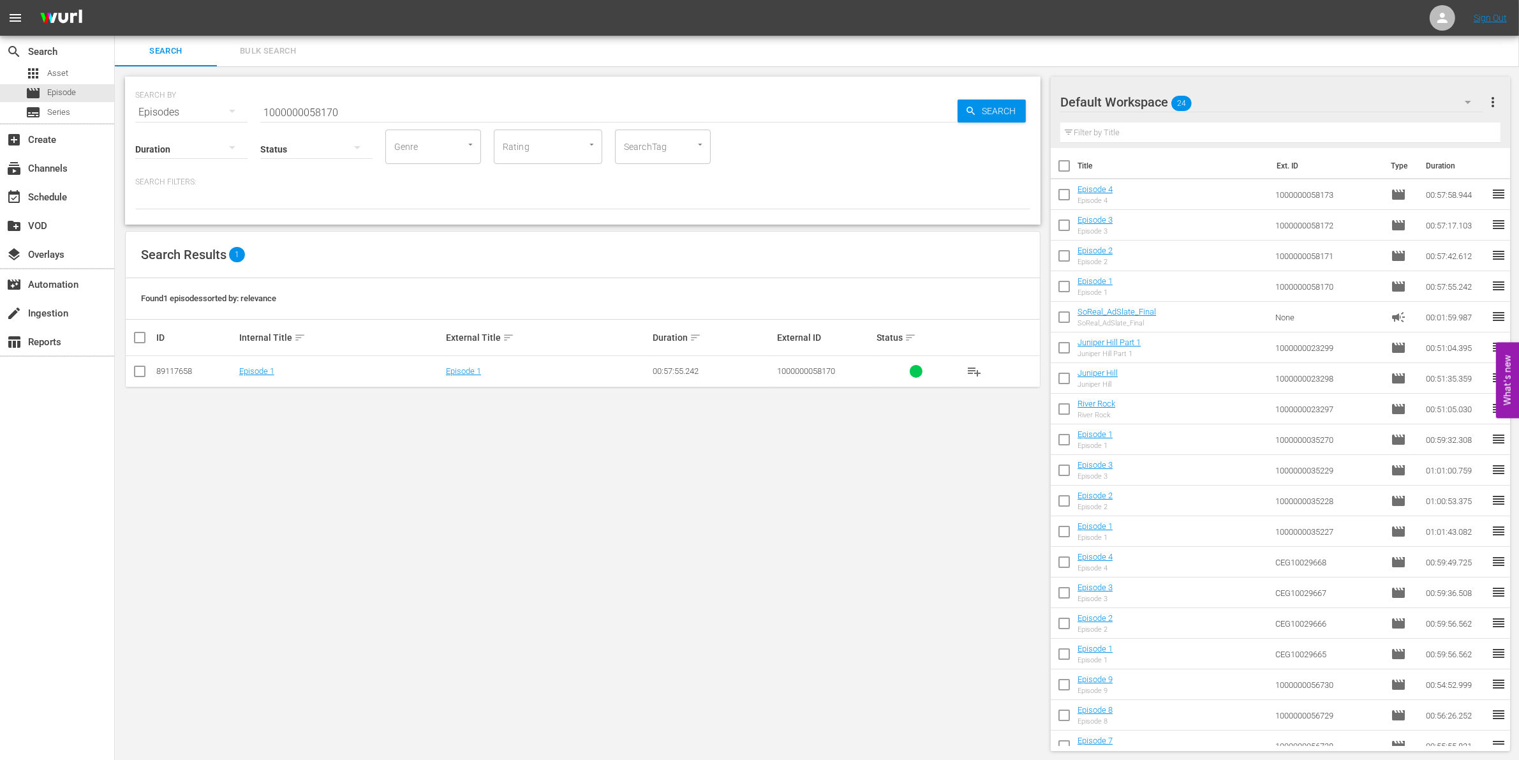
click at [323, 105] on input "1000000058170" at bounding box center [608, 112] width 697 height 31
paste input "23308"
type input "1000000023308"
click at [140, 364] on icon at bounding box center [139, 371] width 15 height 15
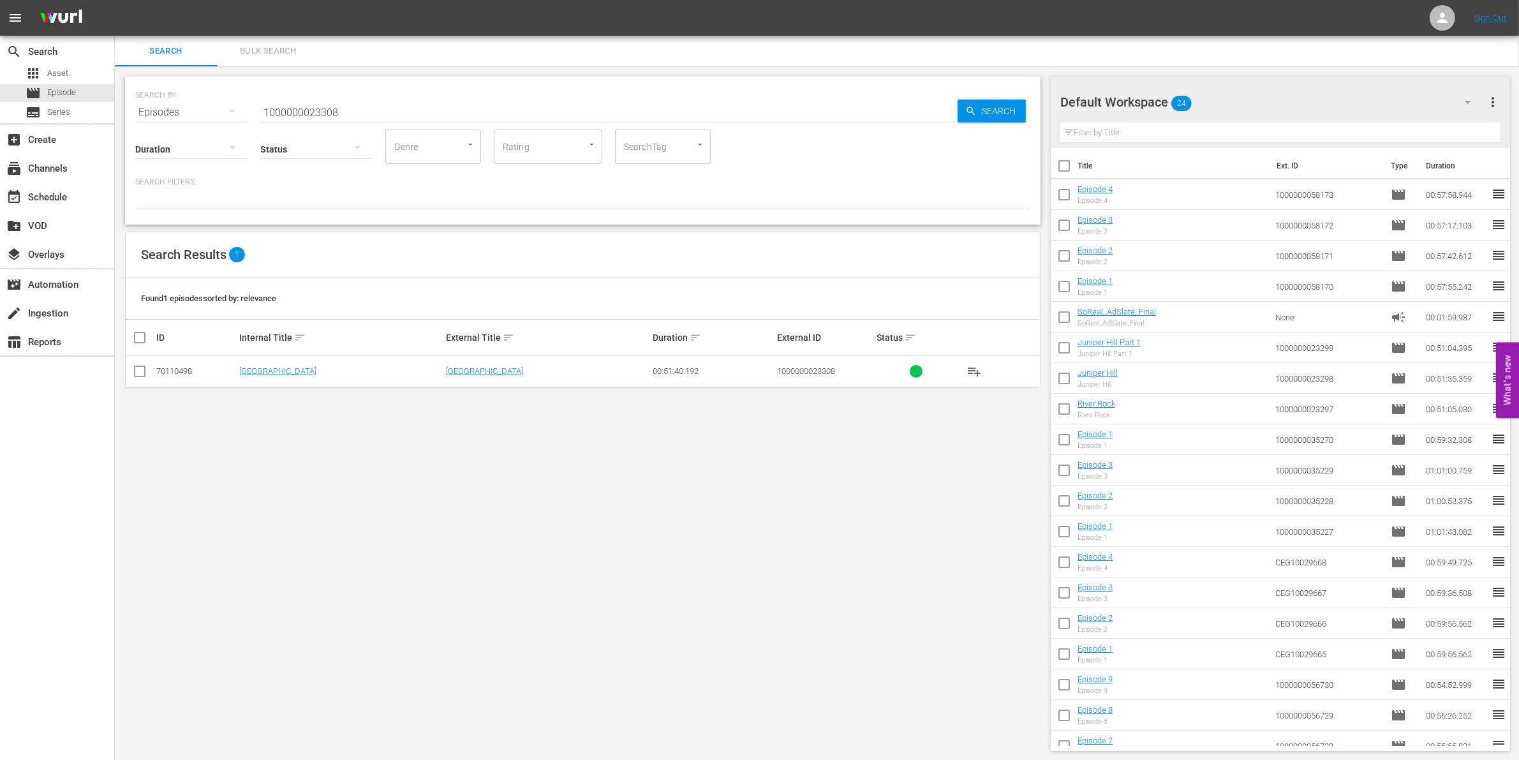
click at [139, 371] on input "checkbox" at bounding box center [139, 373] width 15 height 15
checkbox input "true"
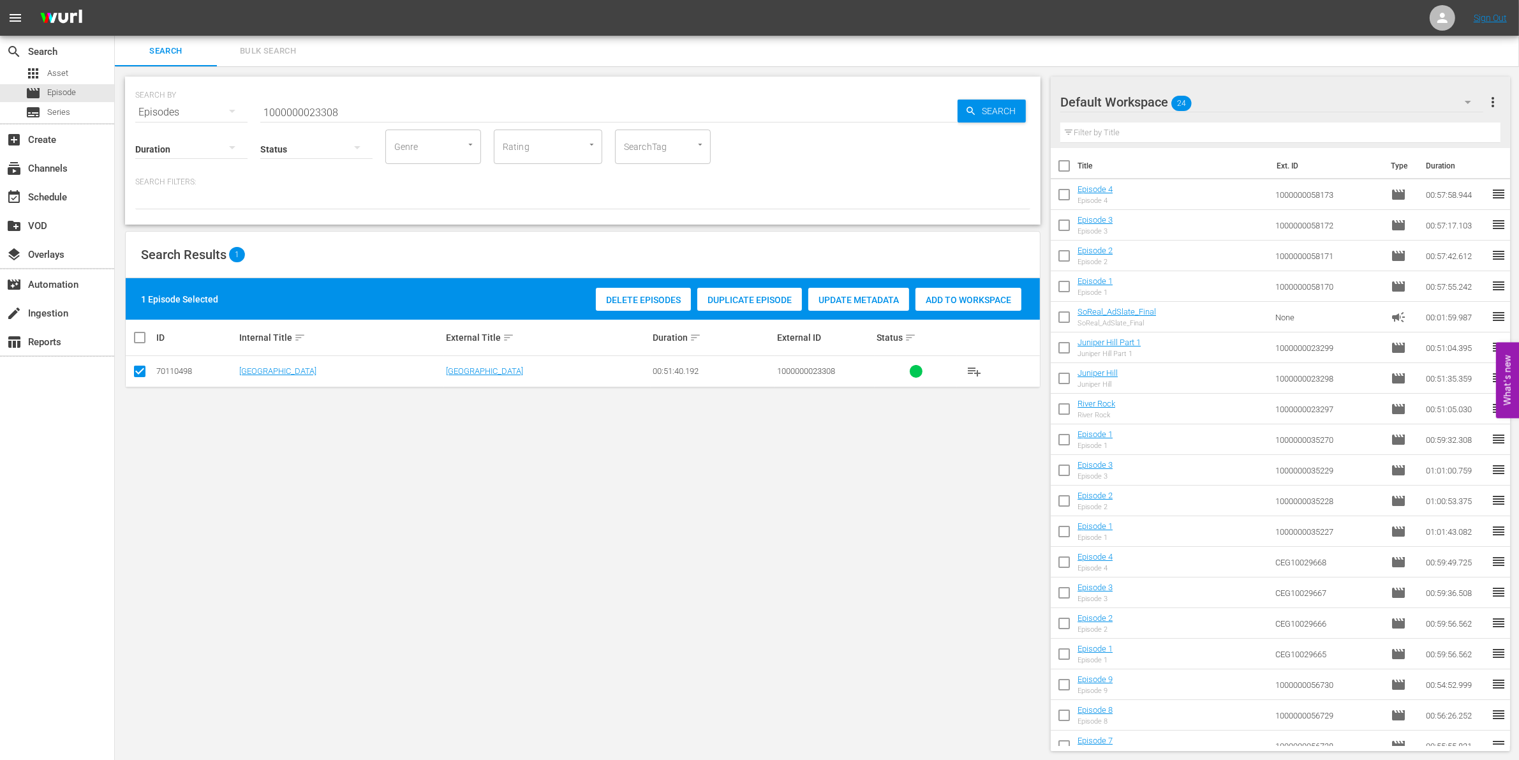
click at [968, 299] on span "Add to Workspace" at bounding box center [968, 300] width 106 height 10
click at [408, 109] on input "1000000023308" at bounding box center [608, 112] width 697 height 31
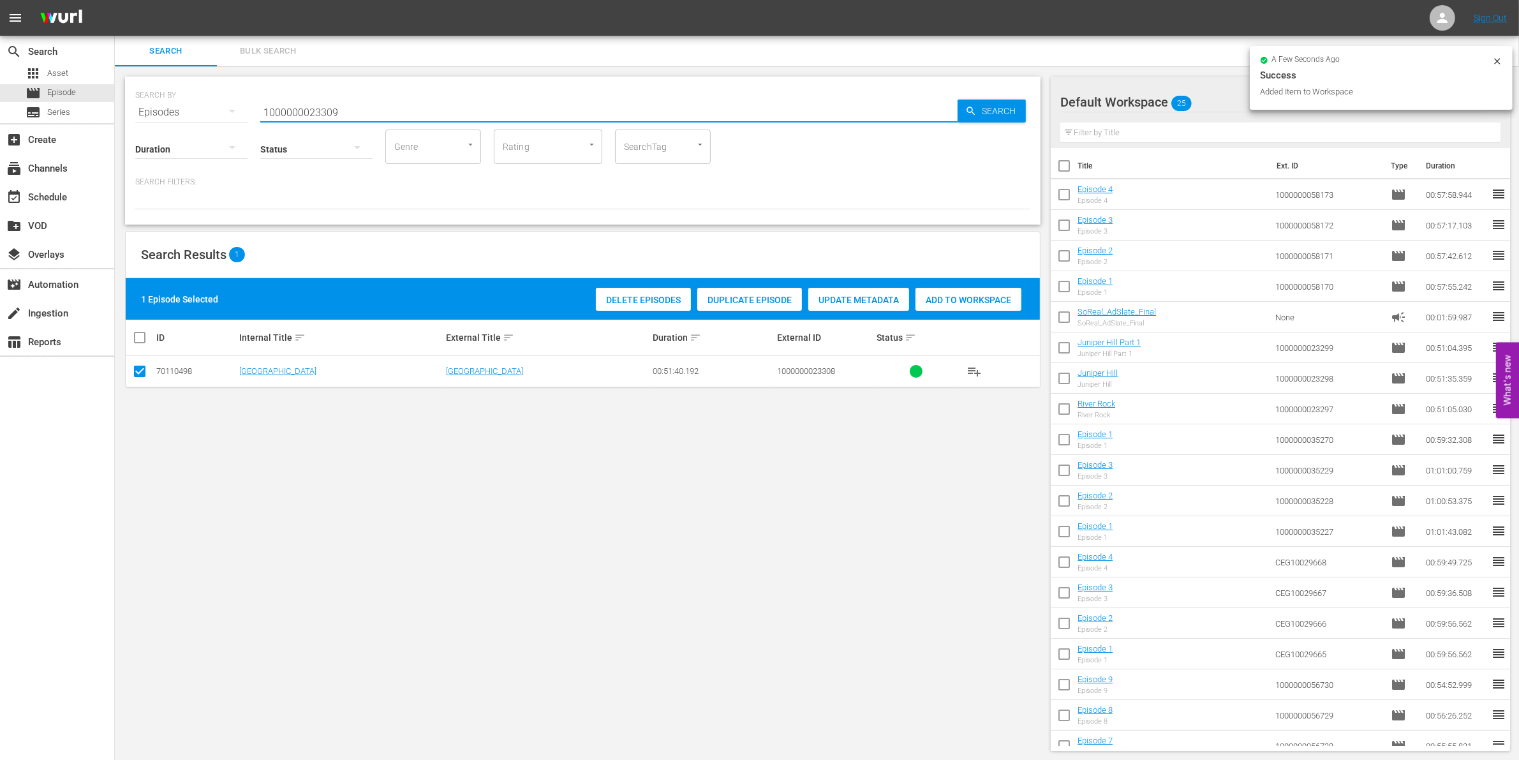
type input "1000000023309"
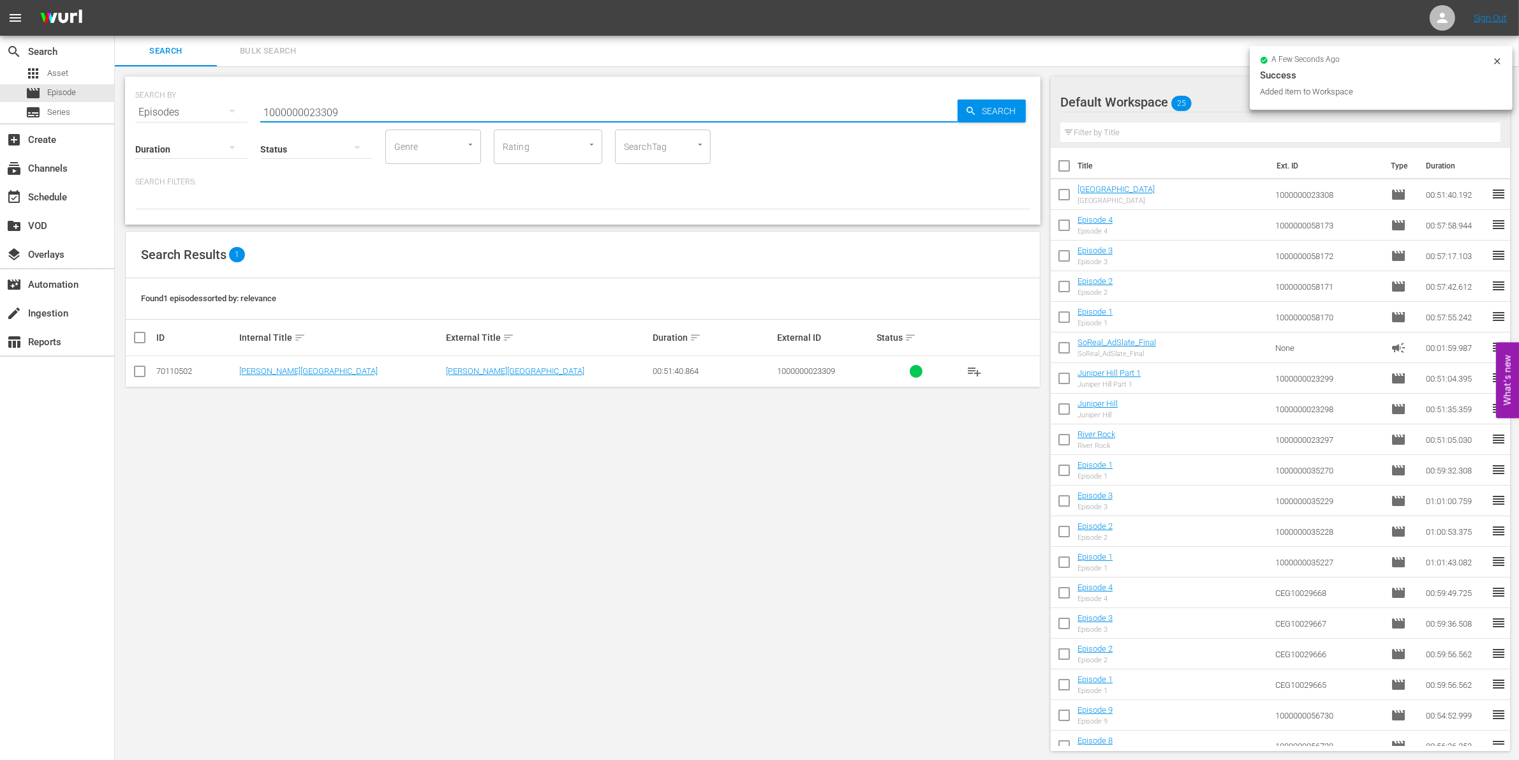
click at [140, 374] on input "checkbox" at bounding box center [139, 373] width 15 height 15
checkbox input "true"
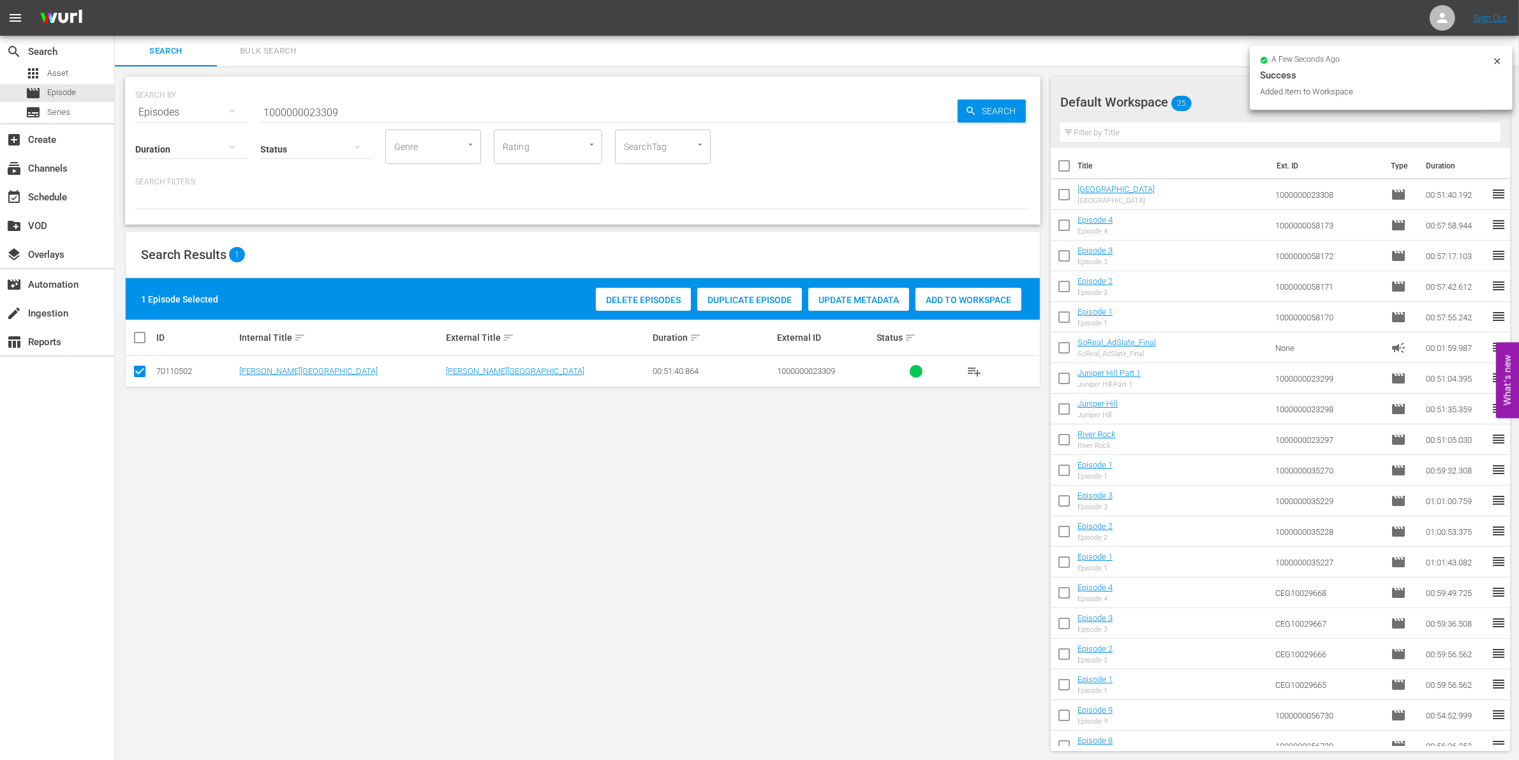
click at [959, 300] on span "Add to Workspace" at bounding box center [968, 300] width 106 height 10
click at [351, 112] on input "1000000023309" at bounding box center [608, 112] width 697 height 31
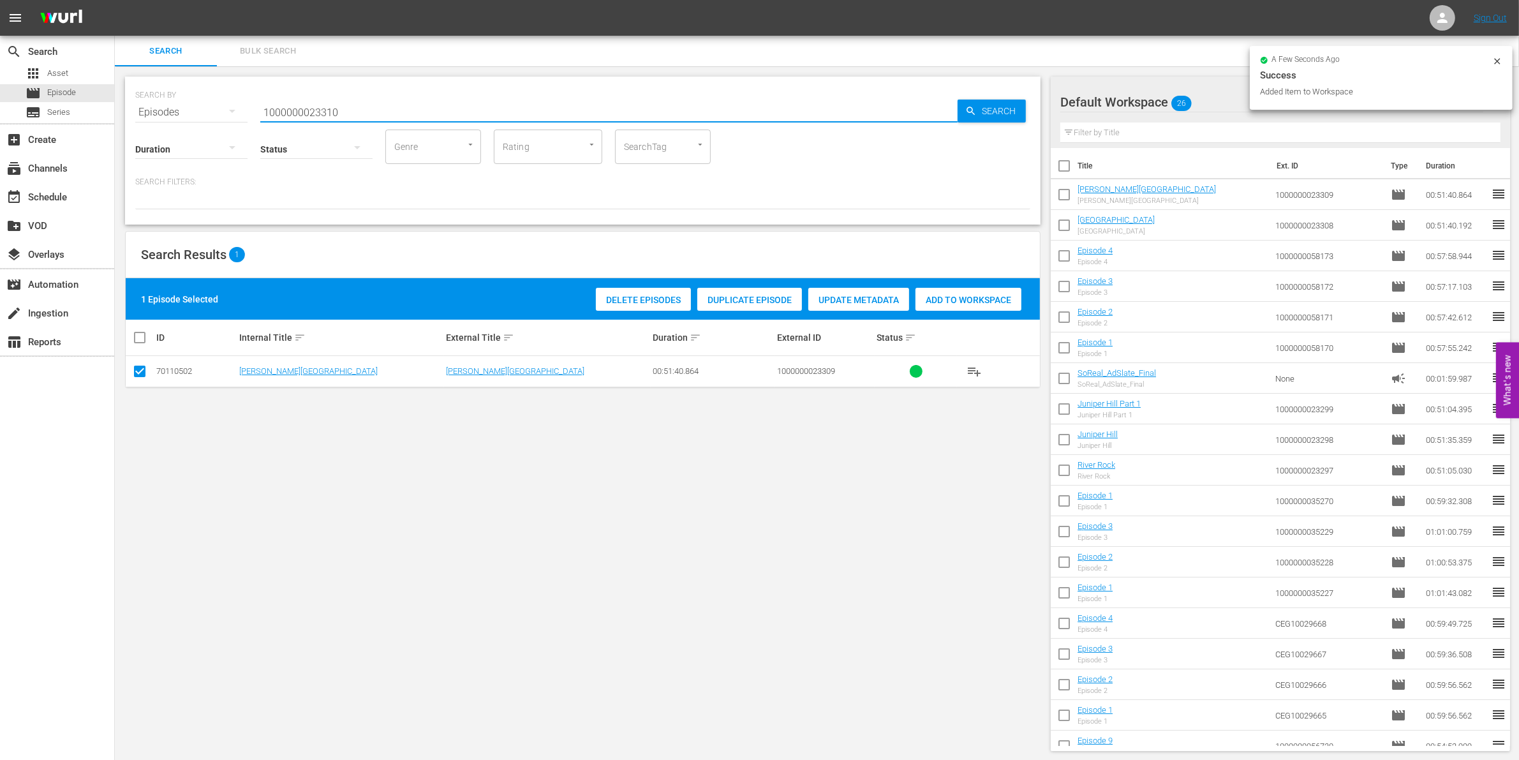
type input "1000000023310"
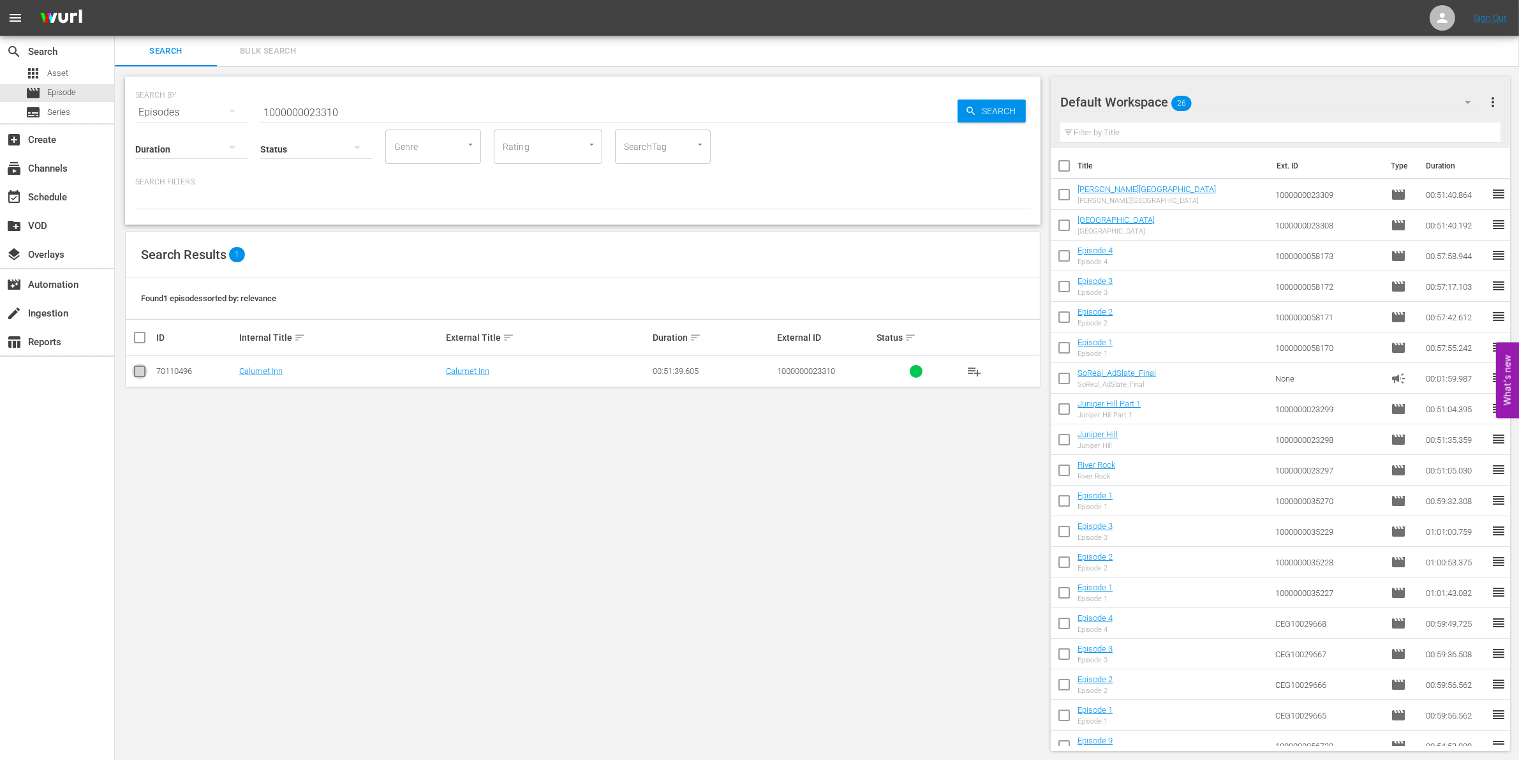
click at [144, 370] on input "checkbox" at bounding box center [139, 373] width 15 height 15
checkbox input "true"
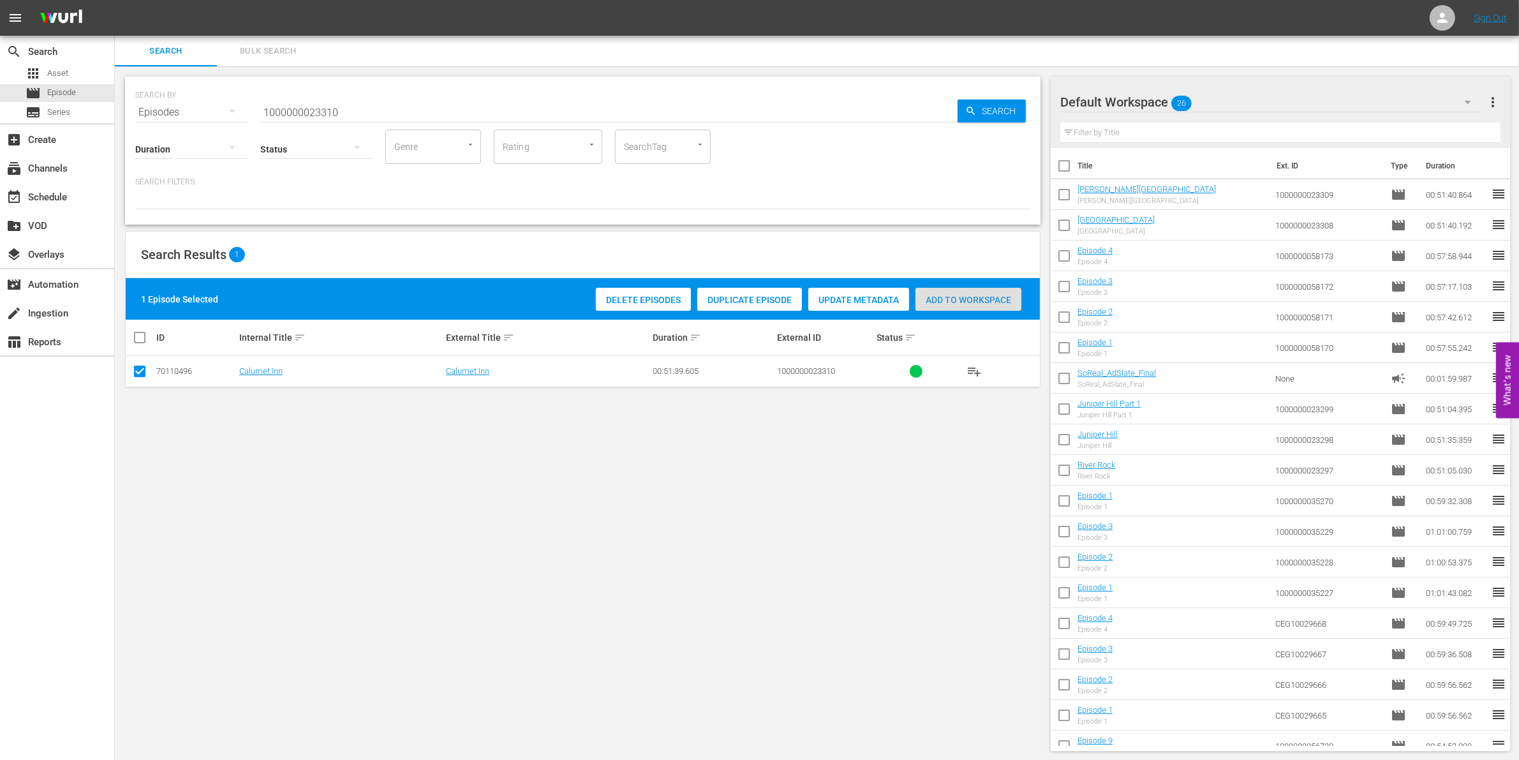
click at [966, 295] on span "Add to Workspace" at bounding box center [968, 300] width 106 height 10
click at [75, 198] on div "event_available Schedule" at bounding box center [57, 196] width 114 height 26
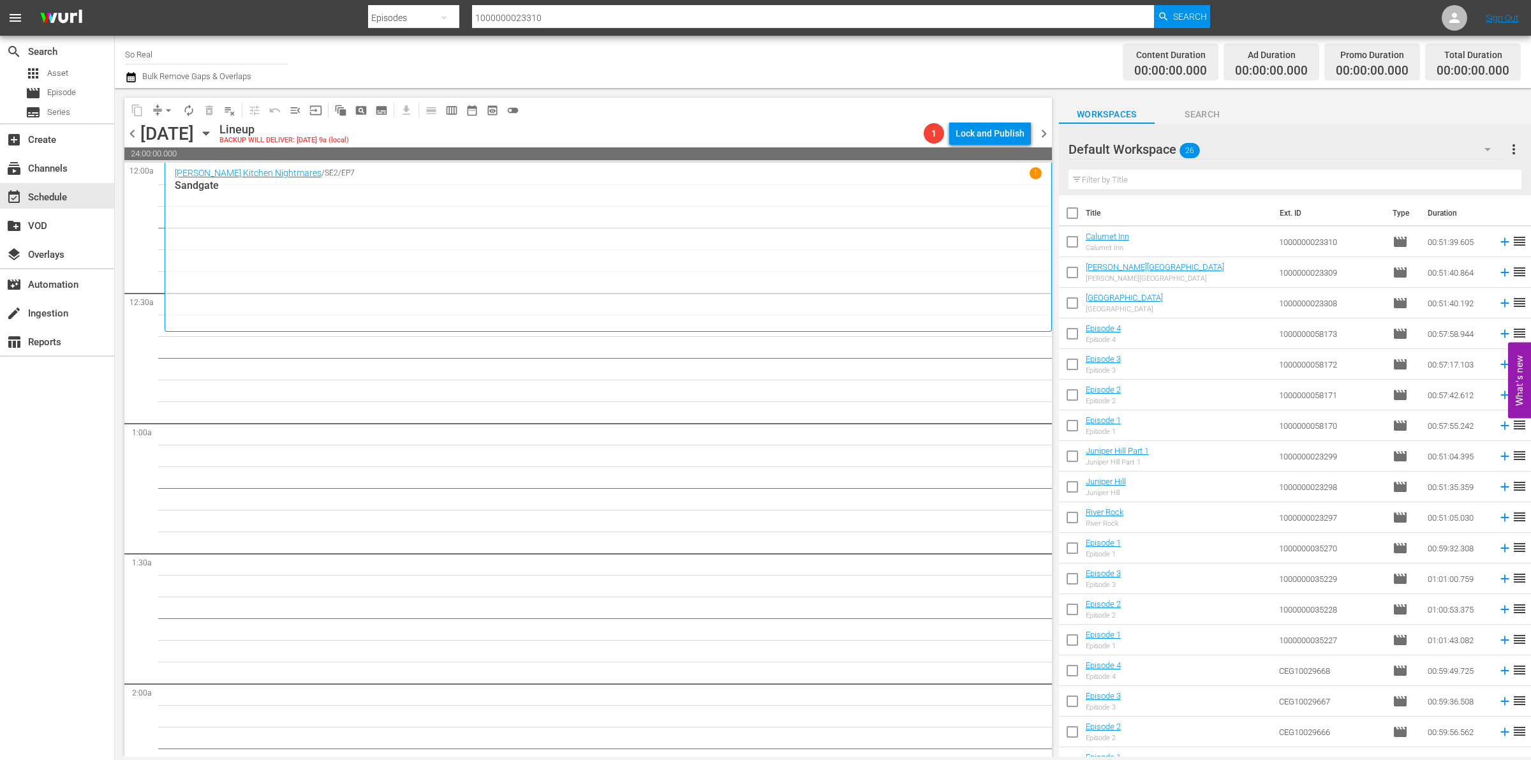
scroll to position [263, 0]
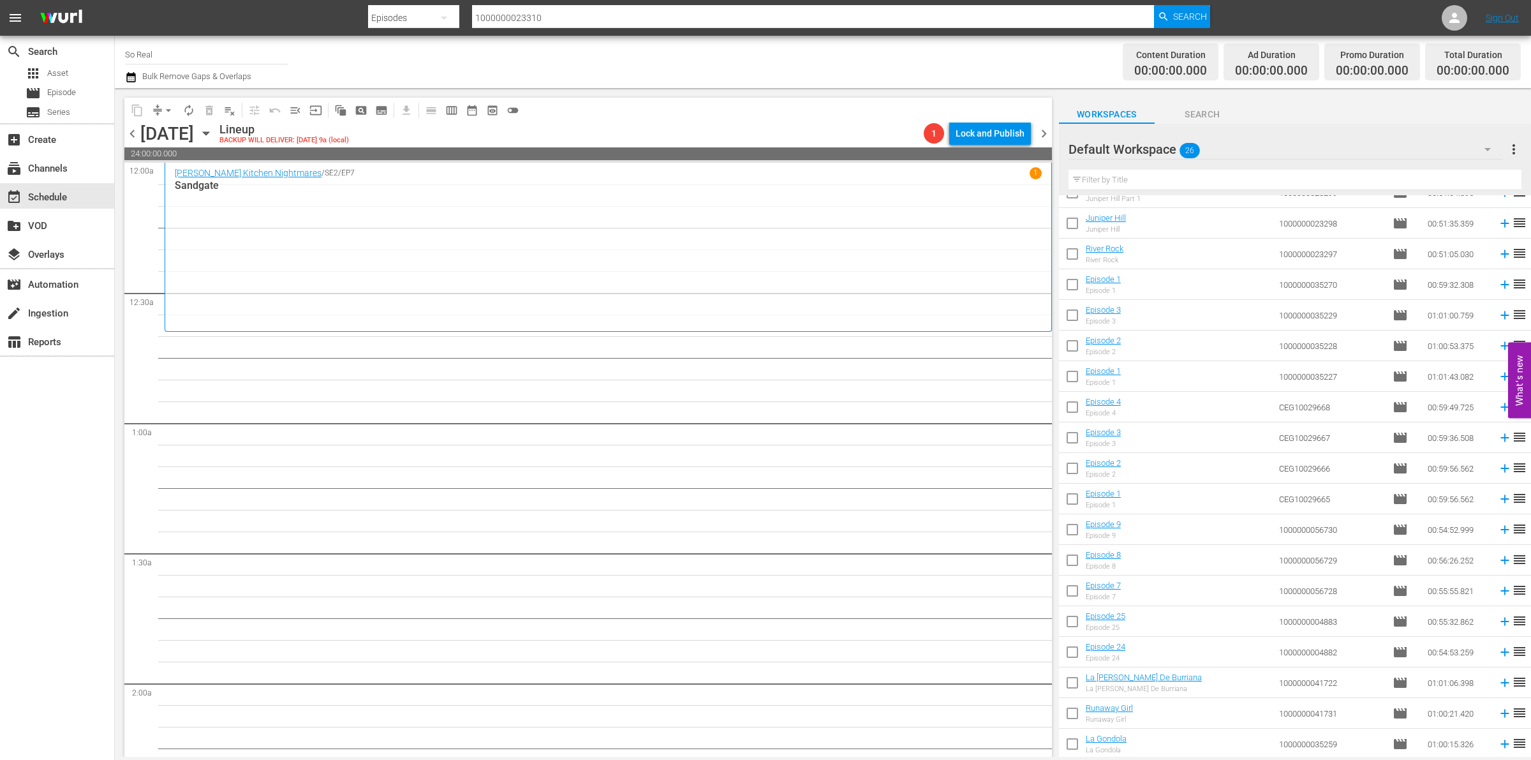
click at [1073, 747] on input "checkbox" at bounding box center [1072, 746] width 27 height 27
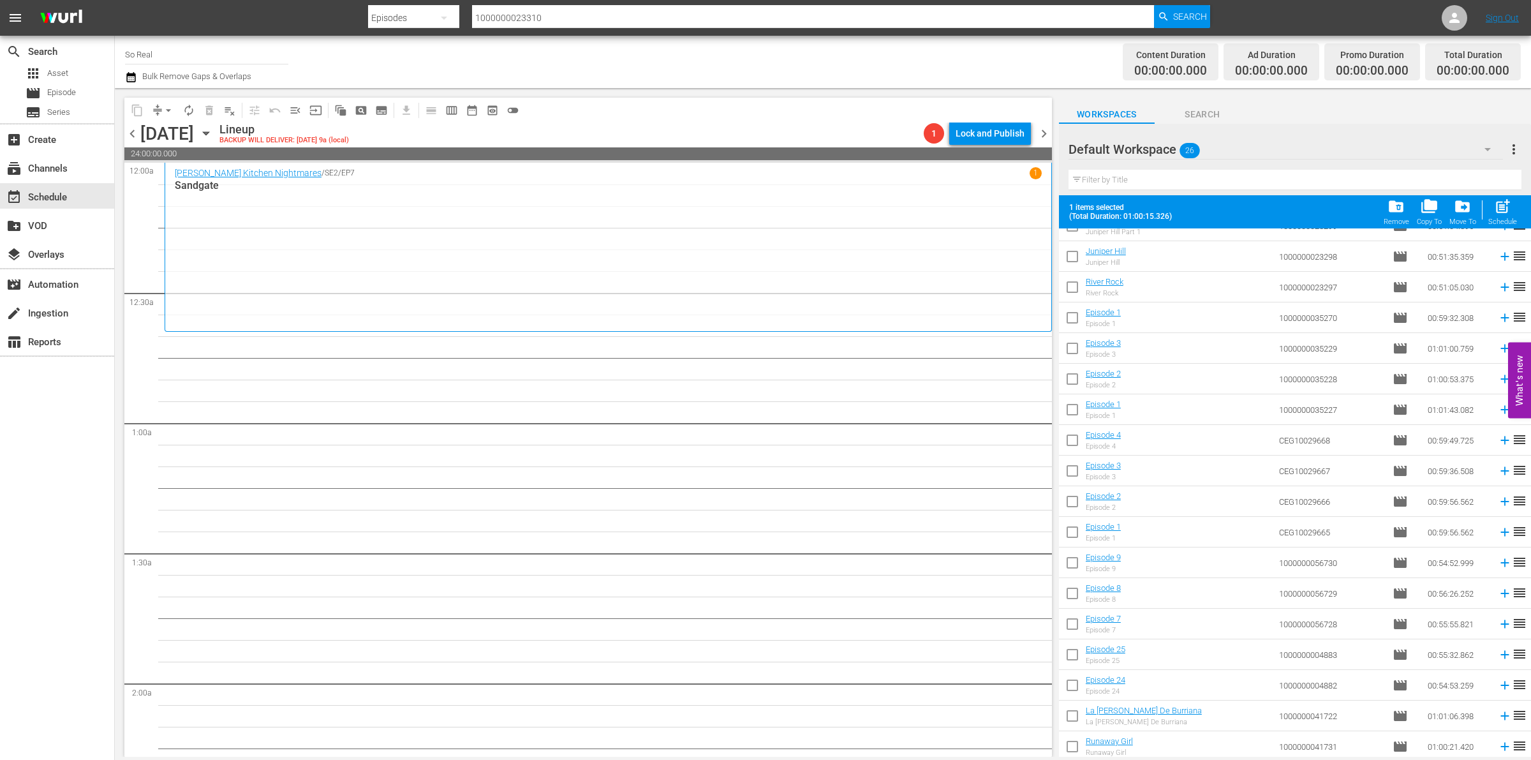
click at [1488, 217] on div "post_add Schedule" at bounding box center [1502, 212] width 29 height 28
checkbox input "false"
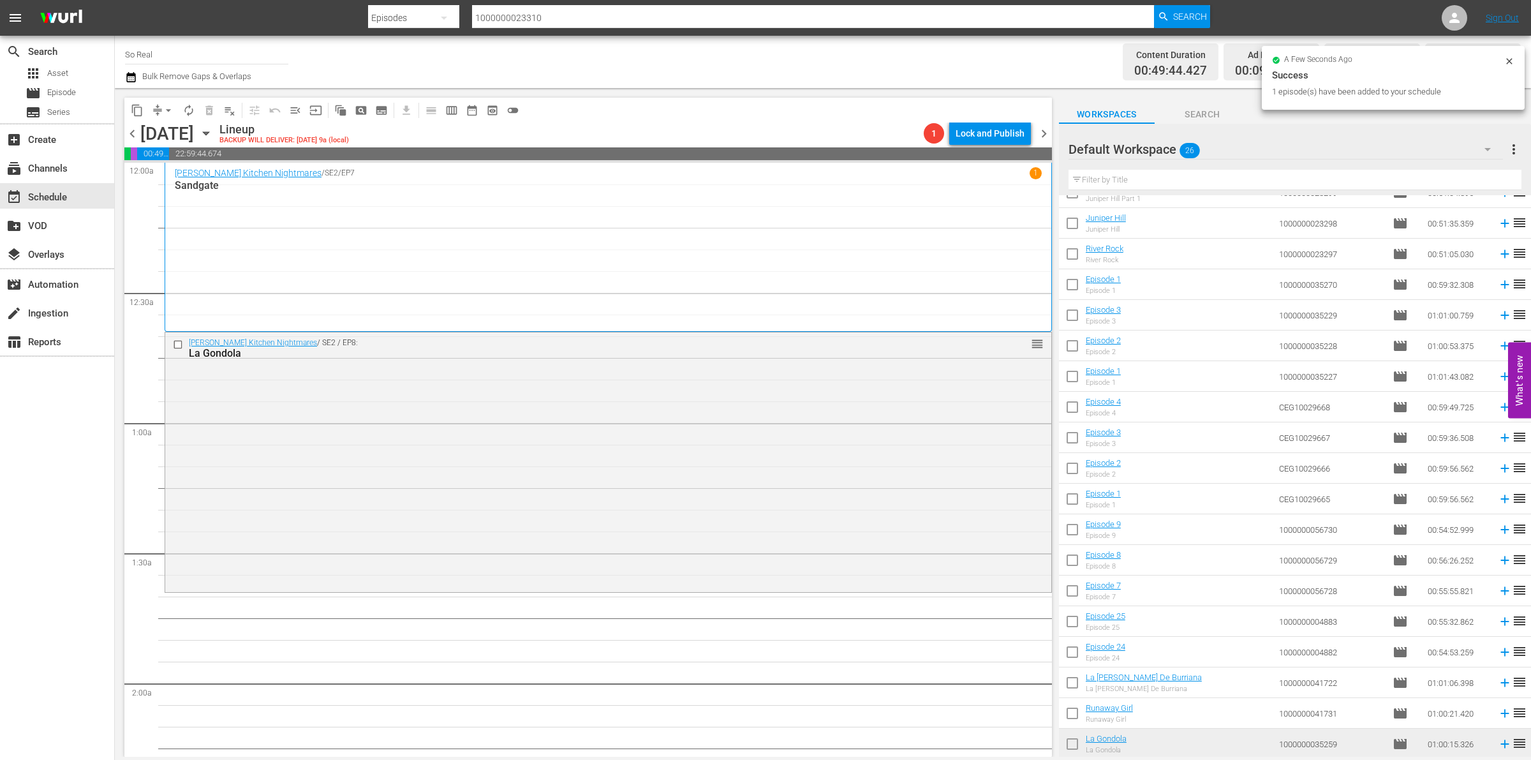
click at [1072, 716] on input "checkbox" at bounding box center [1072, 715] width 27 height 27
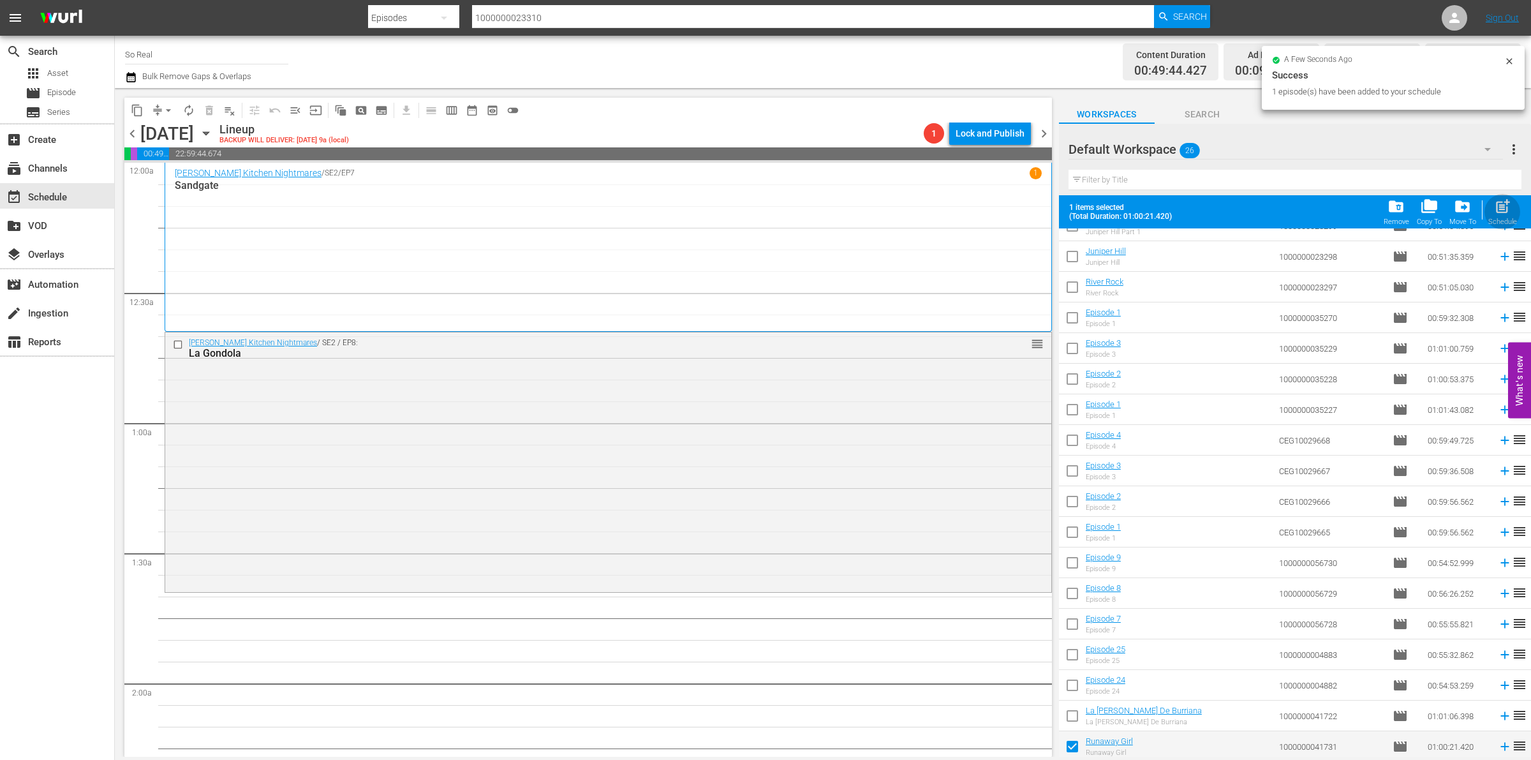
click at [1497, 212] on span "post_add" at bounding box center [1502, 206] width 17 height 17
checkbox input "false"
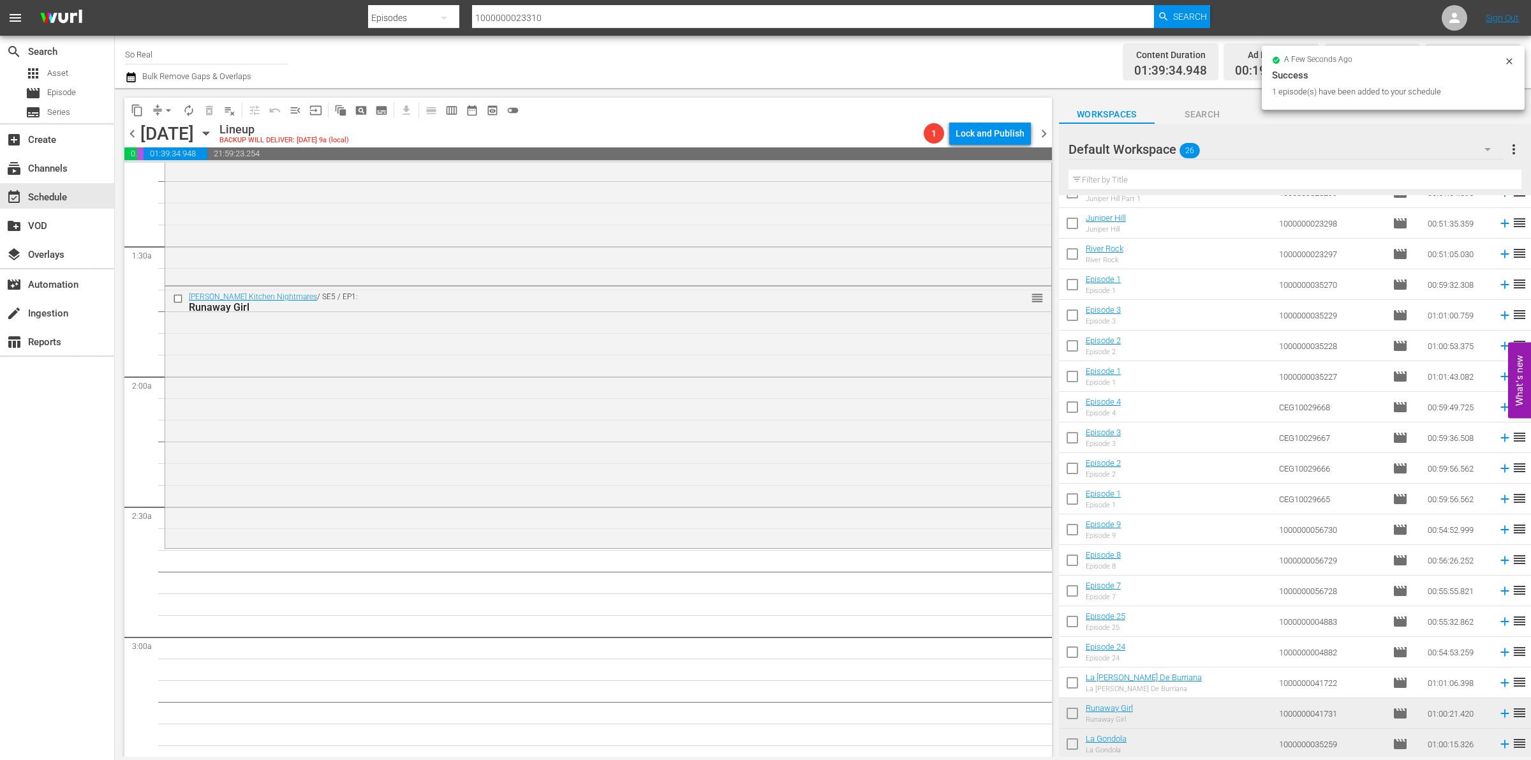
scroll to position [307, 0]
click at [1067, 675] on input "checkbox" at bounding box center [1072, 685] width 27 height 27
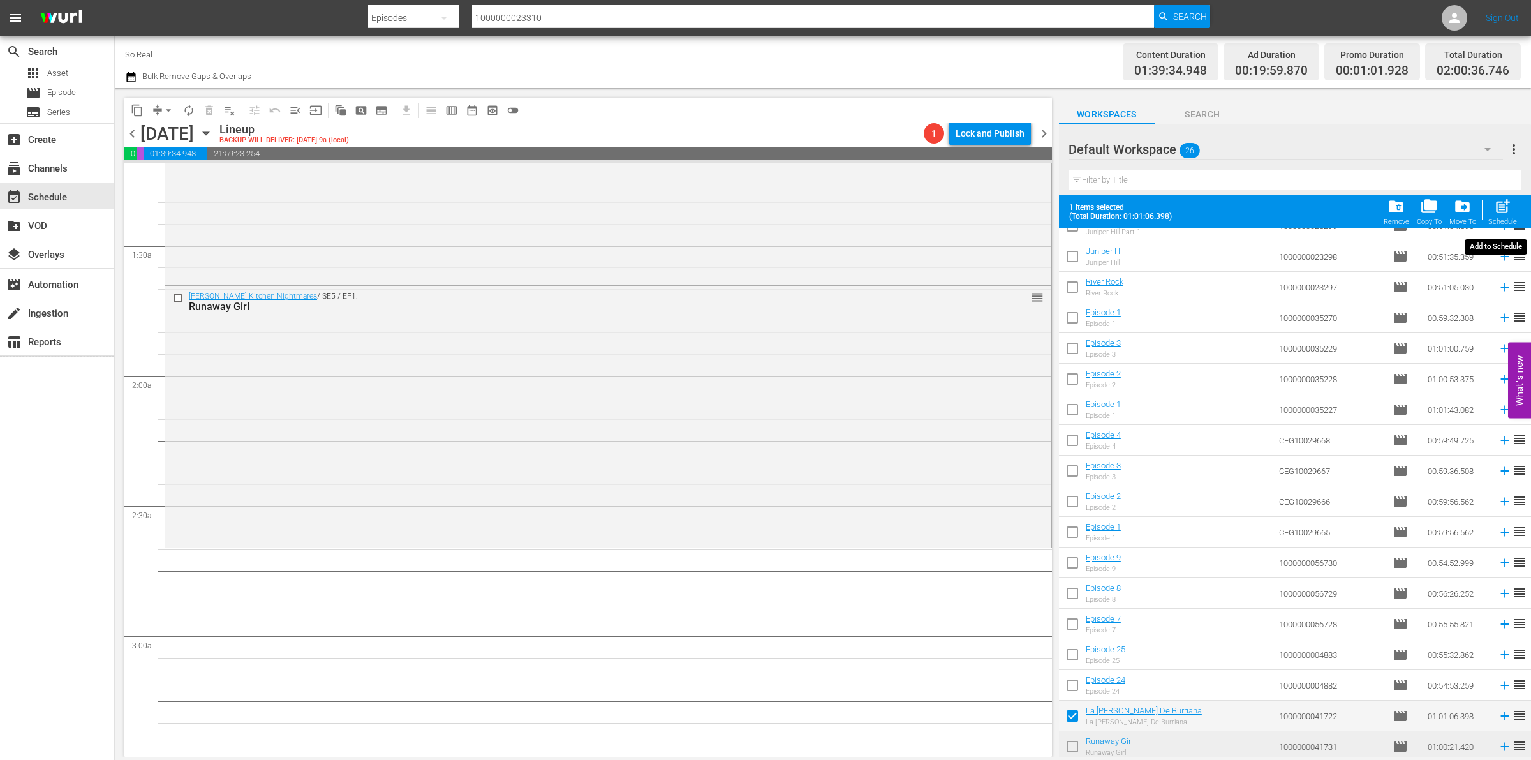
click at [1505, 207] on span "post_add" at bounding box center [1502, 206] width 17 height 17
checkbox input "false"
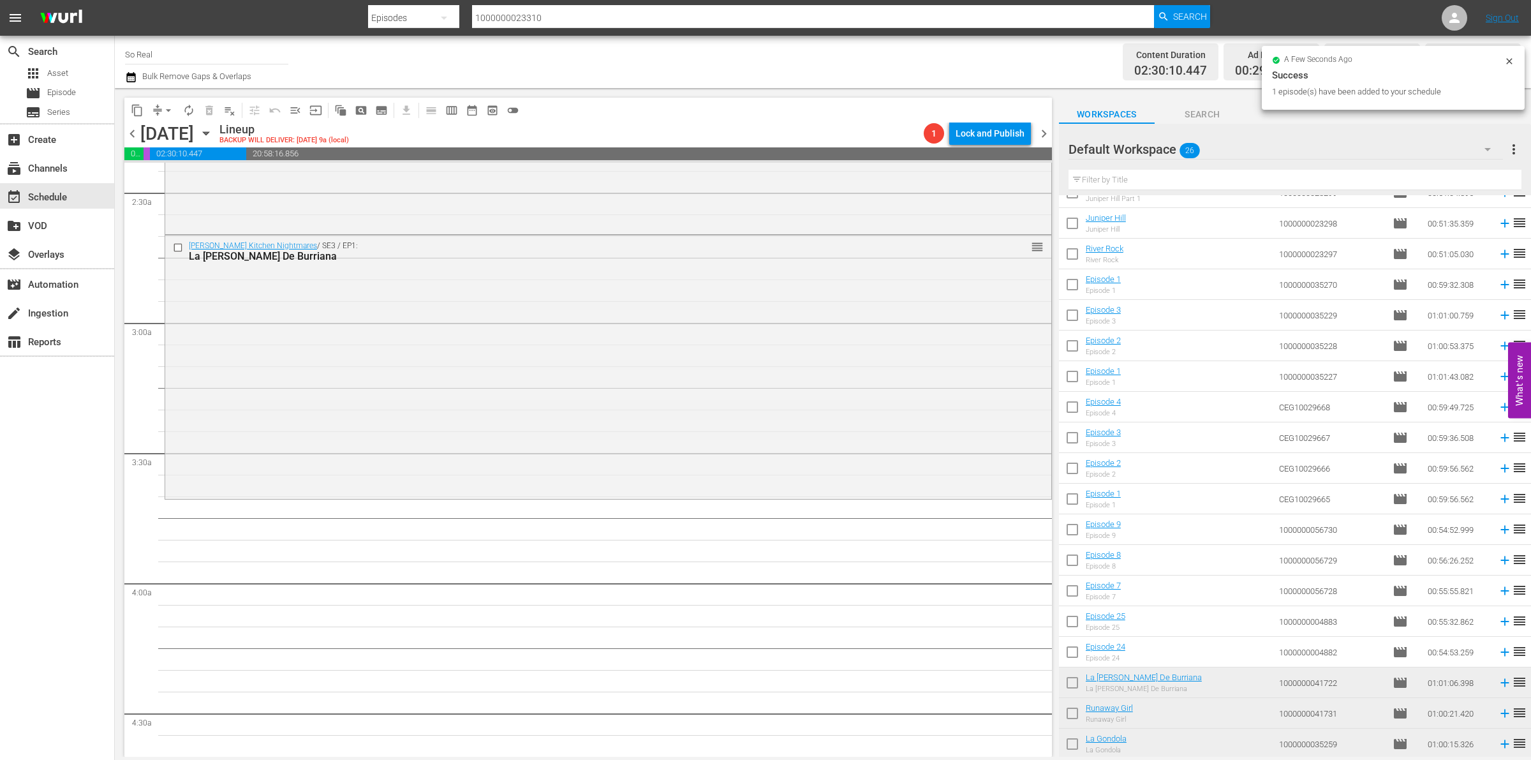
scroll to position [626, 0]
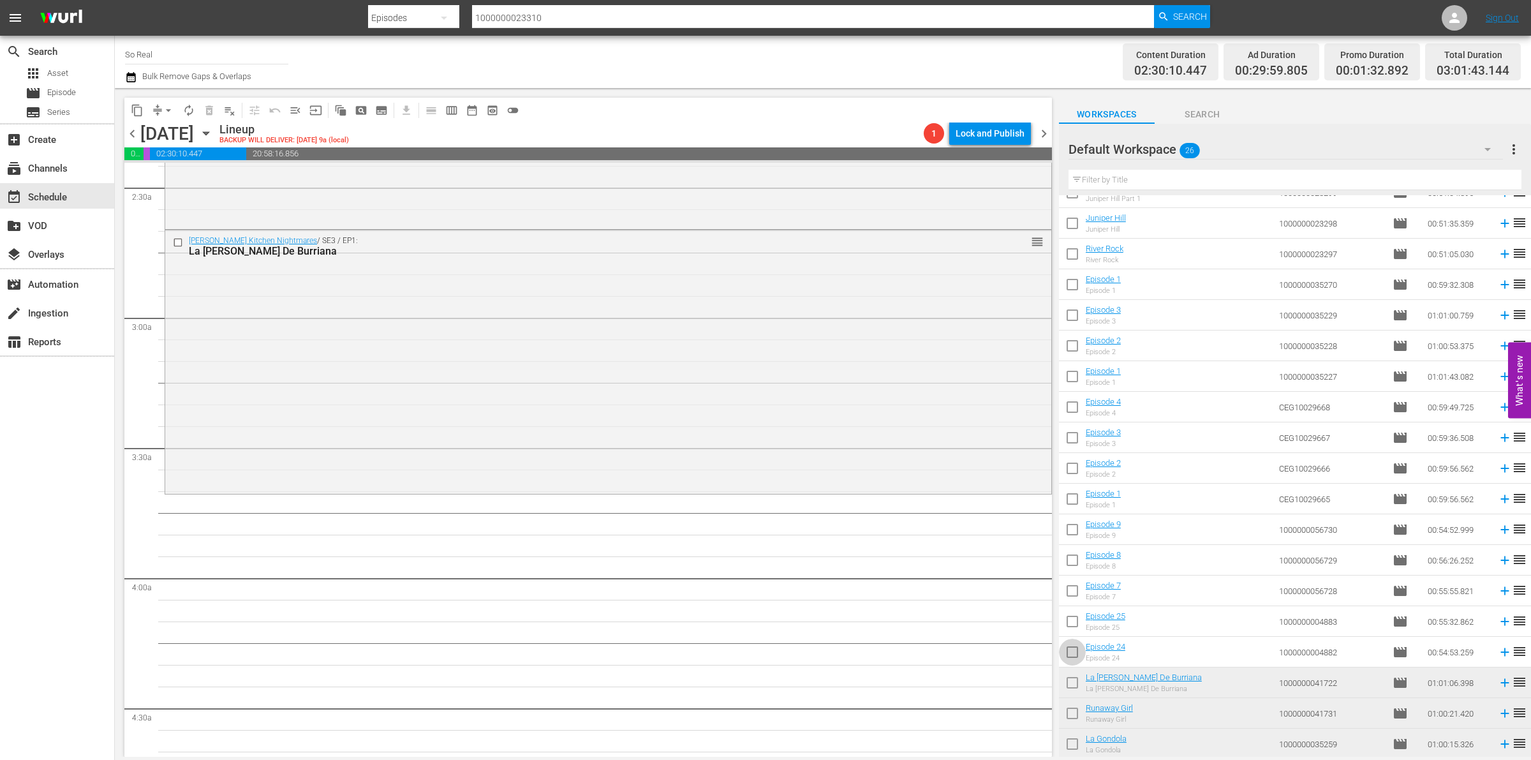
click at [1072, 651] on input "checkbox" at bounding box center [1072, 654] width 27 height 27
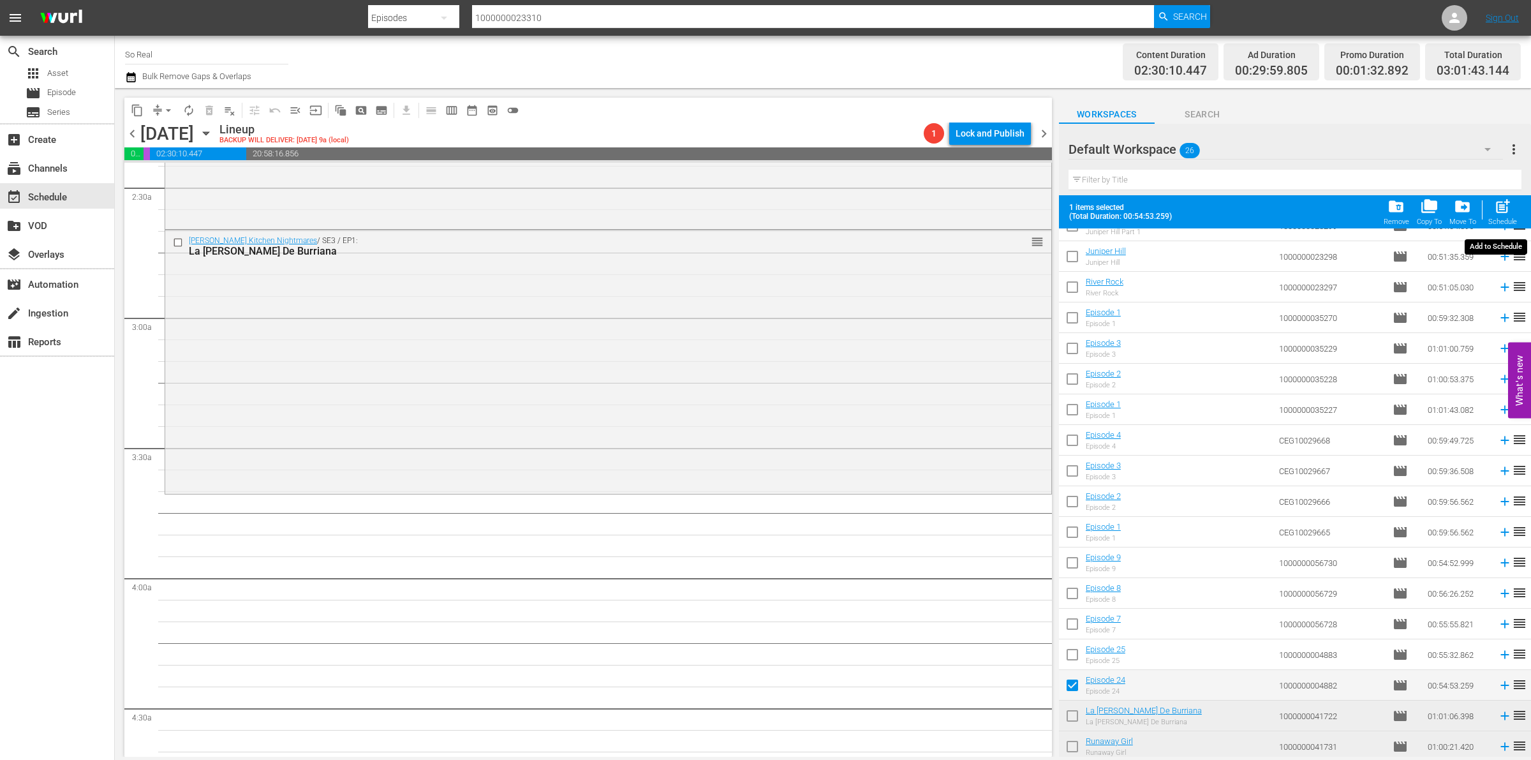
click at [1500, 215] on span "post_add" at bounding box center [1502, 206] width 17 height 17
checkbox input "false"
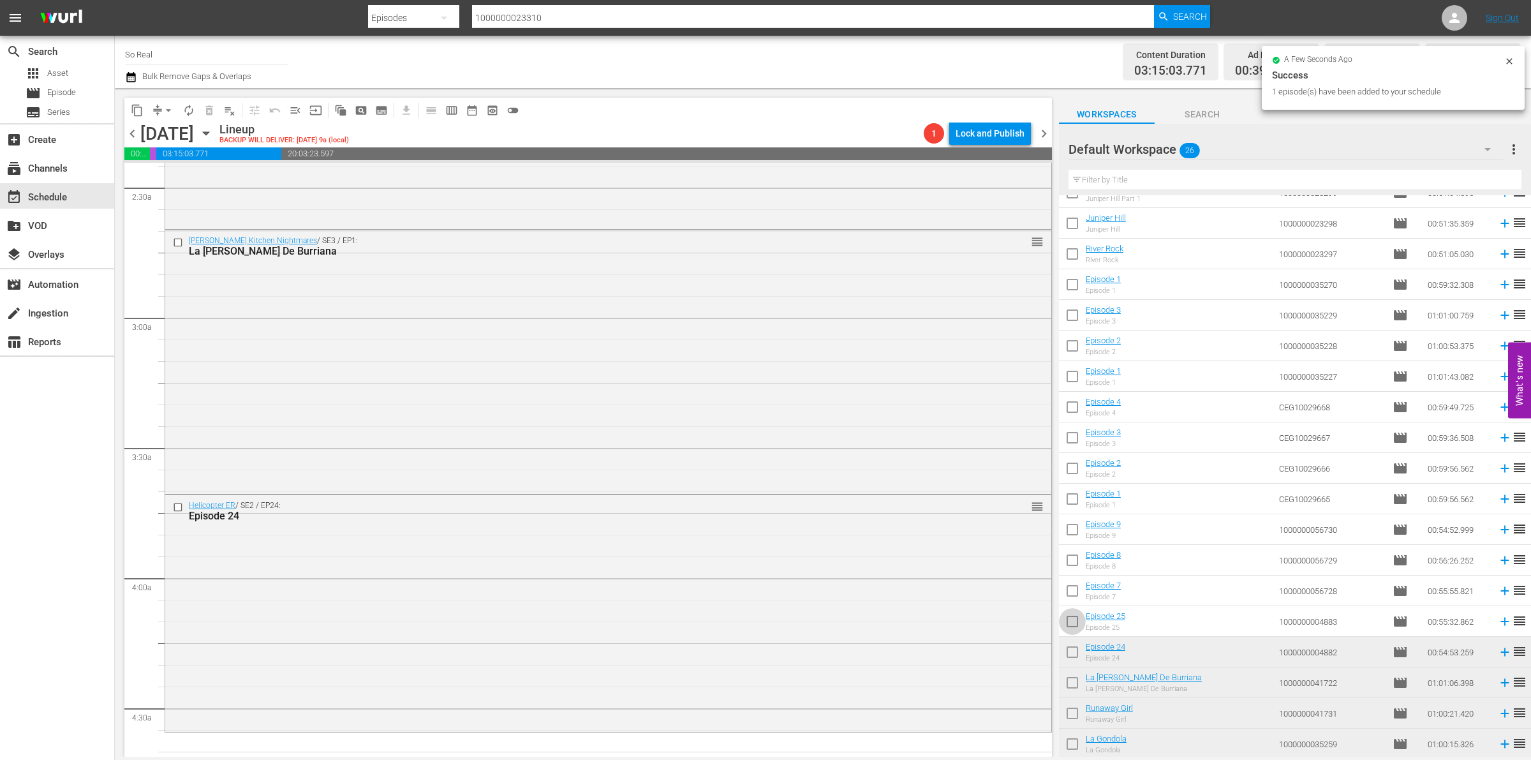
click at [1074, 614] on input "checkbox" at bounding box center [1072, 623] width 27 height 27
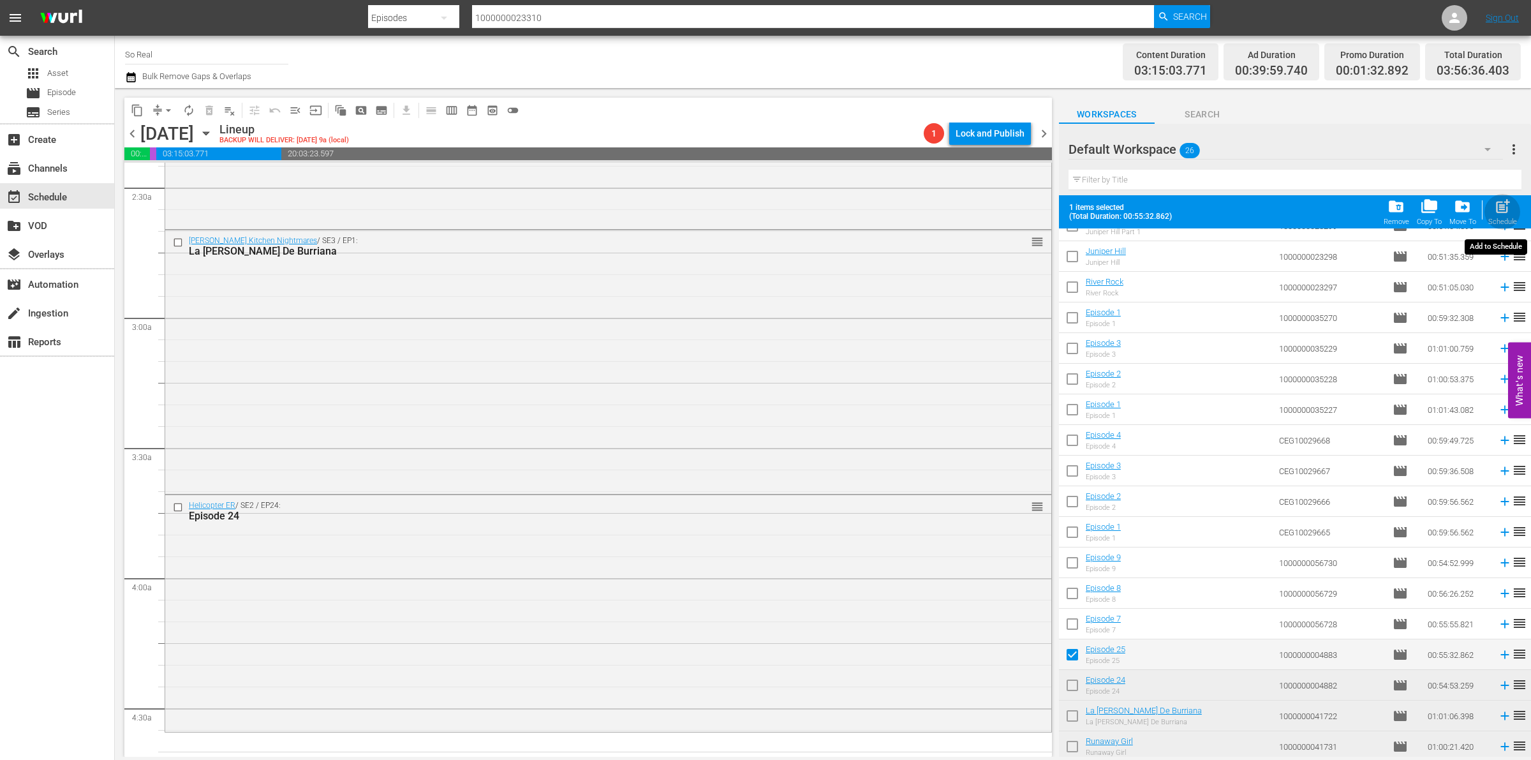
click at [1501, 207] on span "post_add" at bounding box center [1502, 206] width 17 height 17
checkbox input "false"
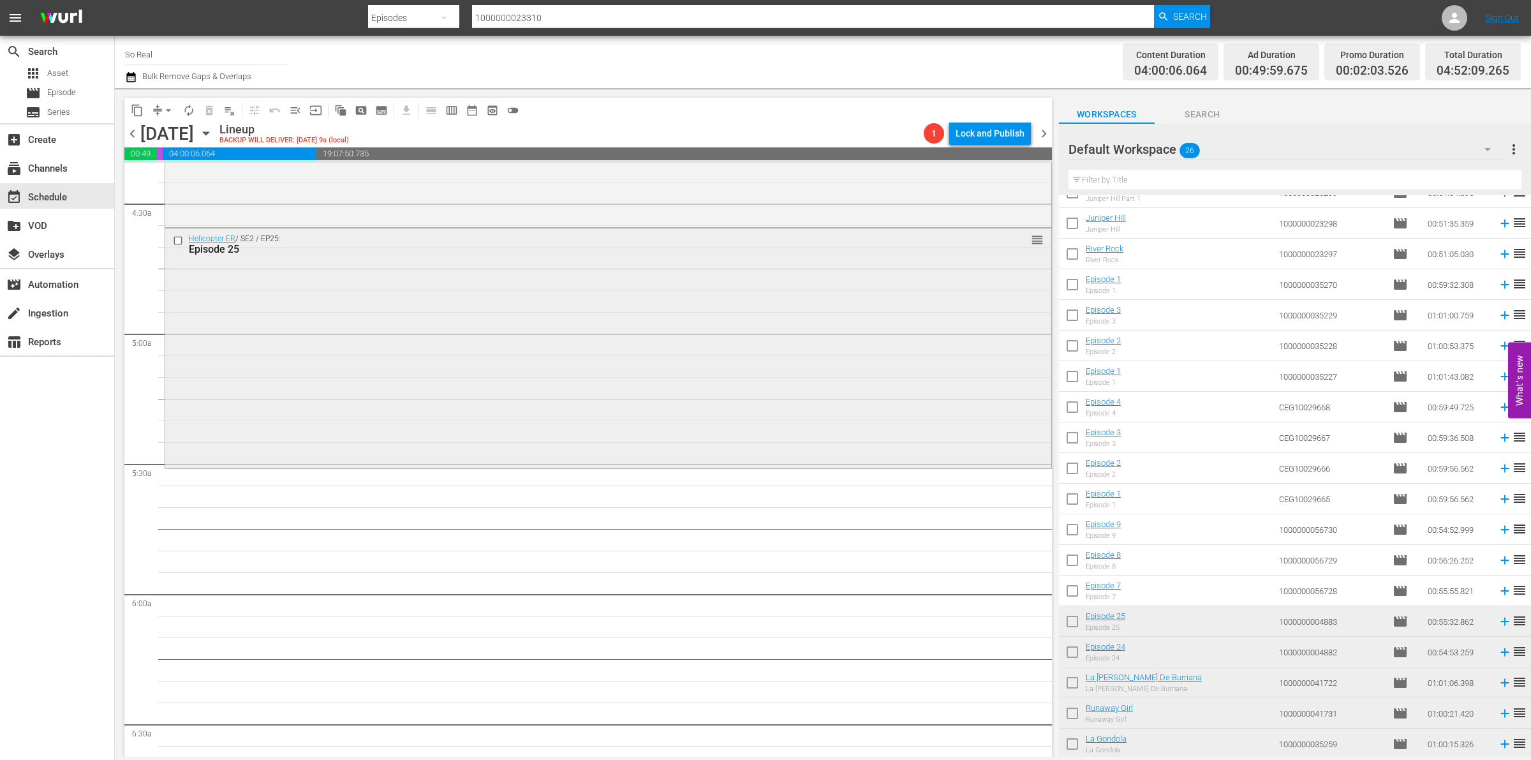
scroll to position [1143, 0]
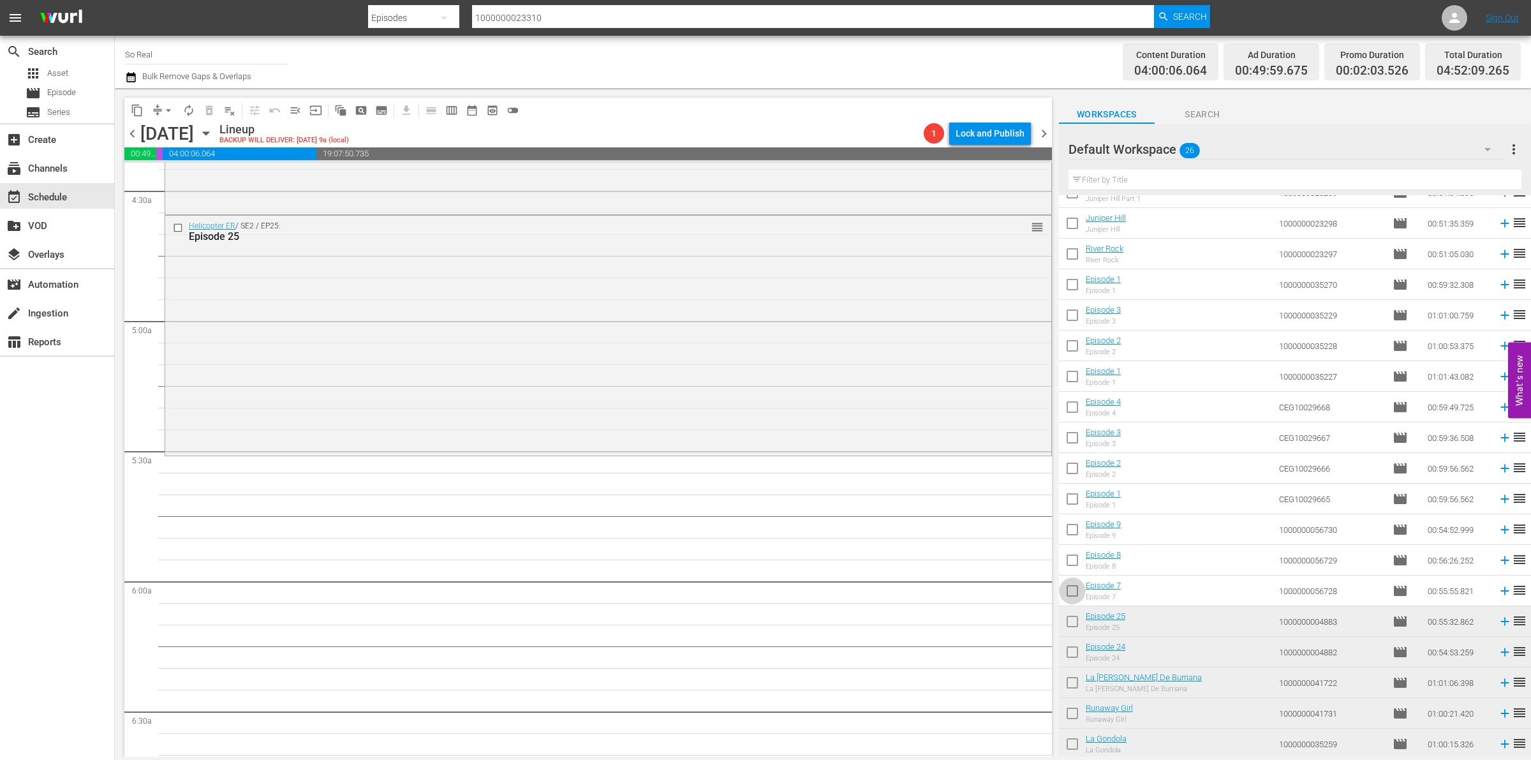
click at [1074, 596] on input "checkbox" at bounding box center [1072, 593] width 27 height 27
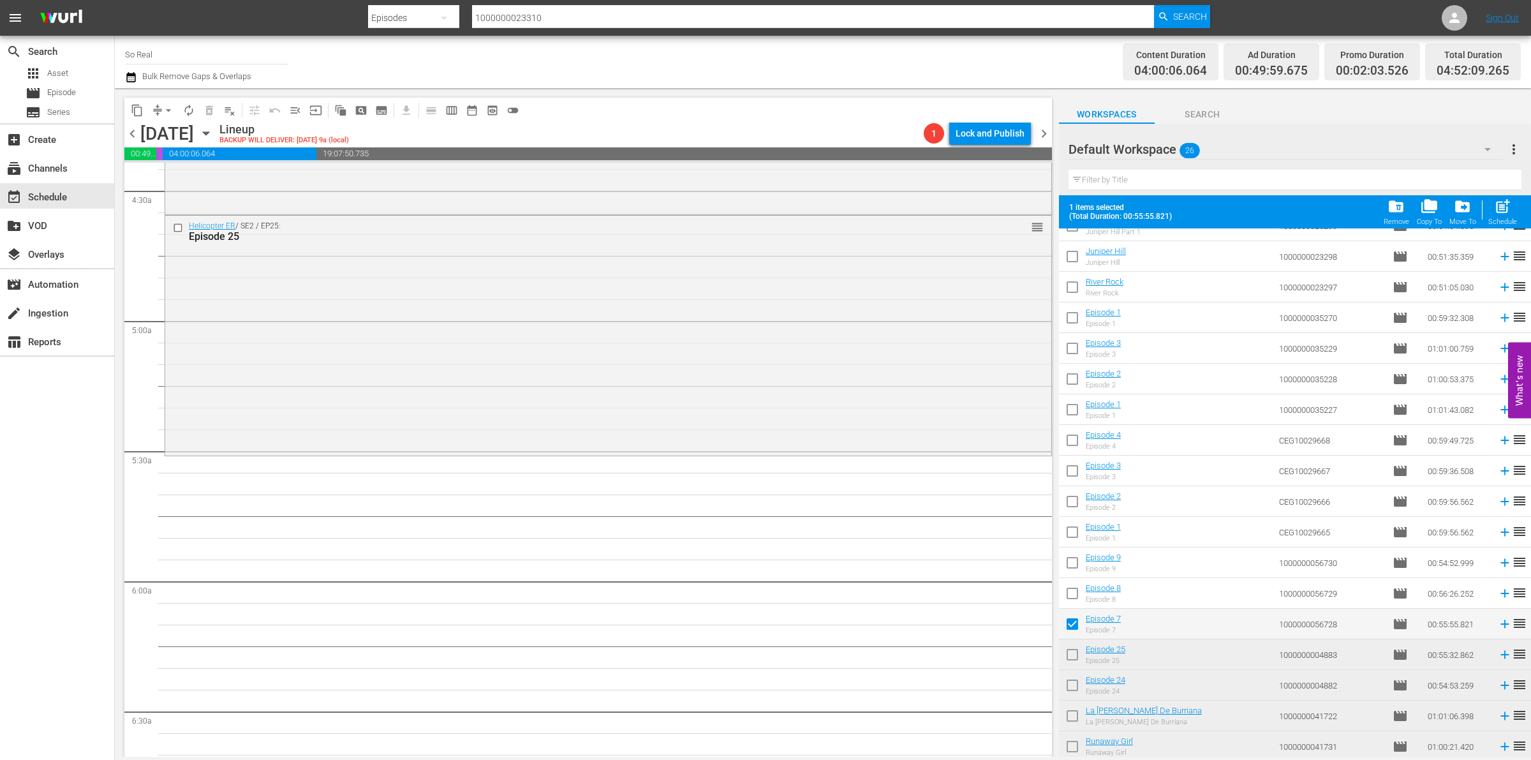
click at [1499, 212] on span "post_add" at bounding box center [1502, 206] width 17 height 17
checkbox input "false"
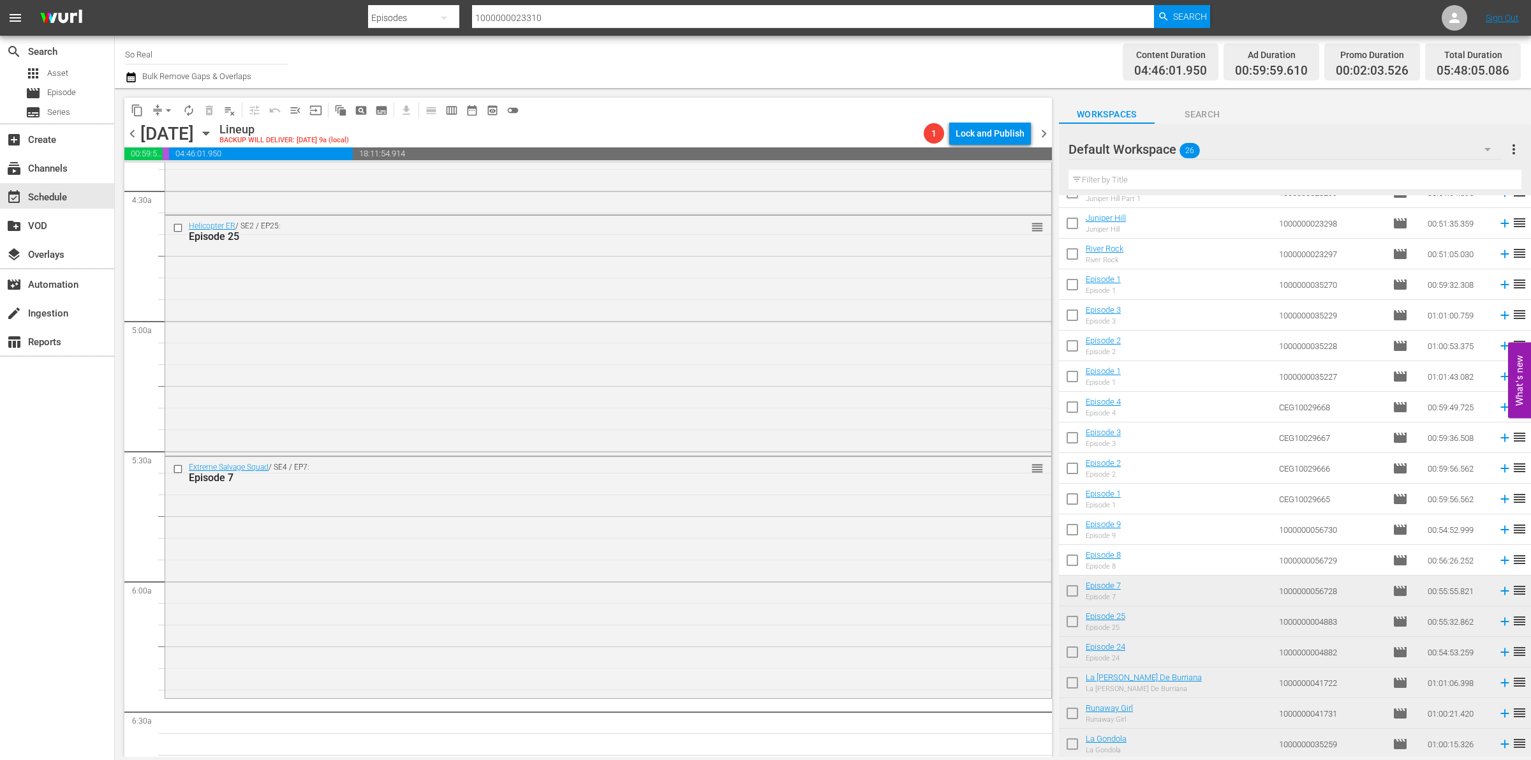
click at [1070, 562] on input "checkbox" at bounding box center [1072, 562] width 27 height 27
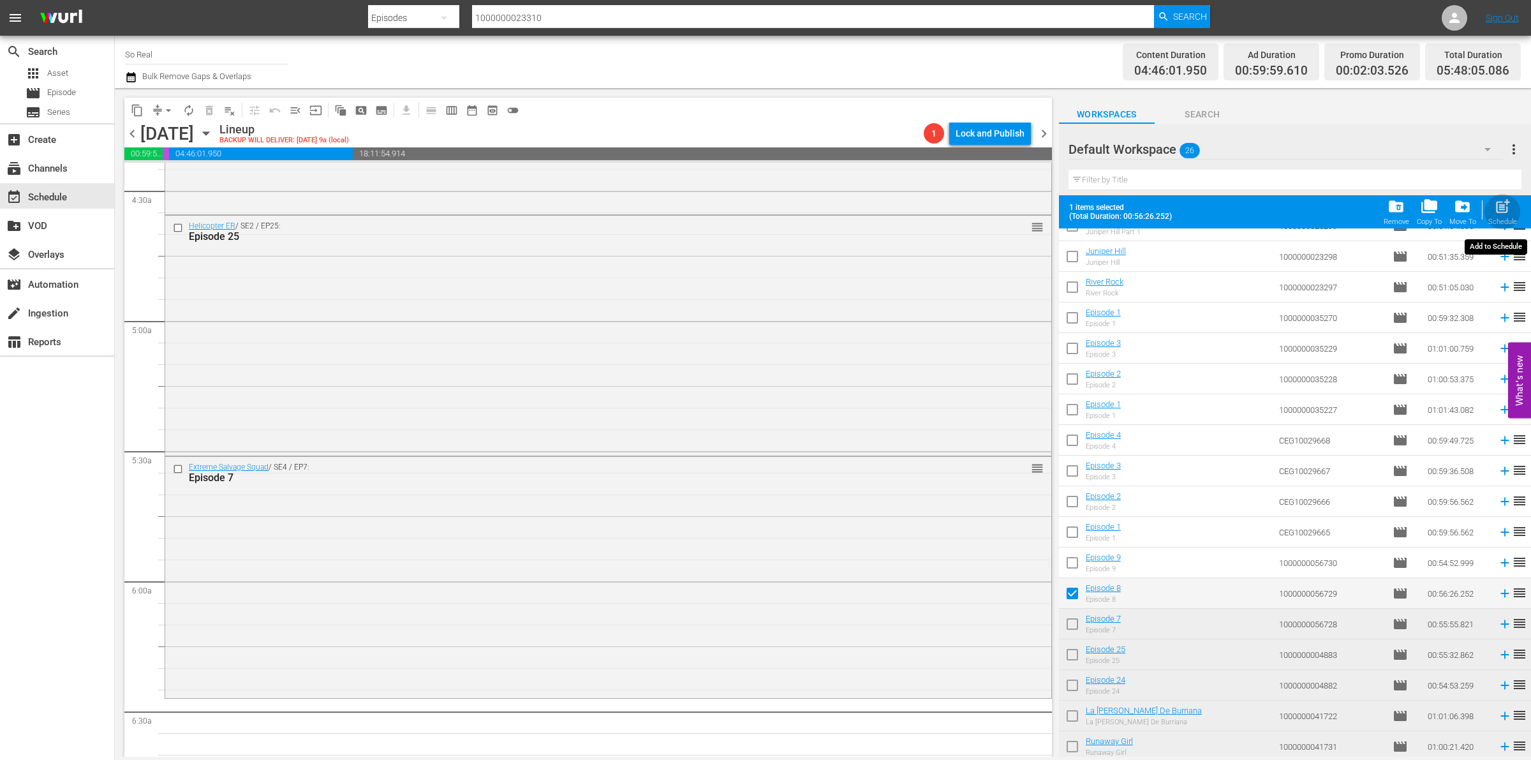
click at [1493, 220] on div "Schedule" at bounding box center [1502, 222] width 29 height 8
checkbox input "false"
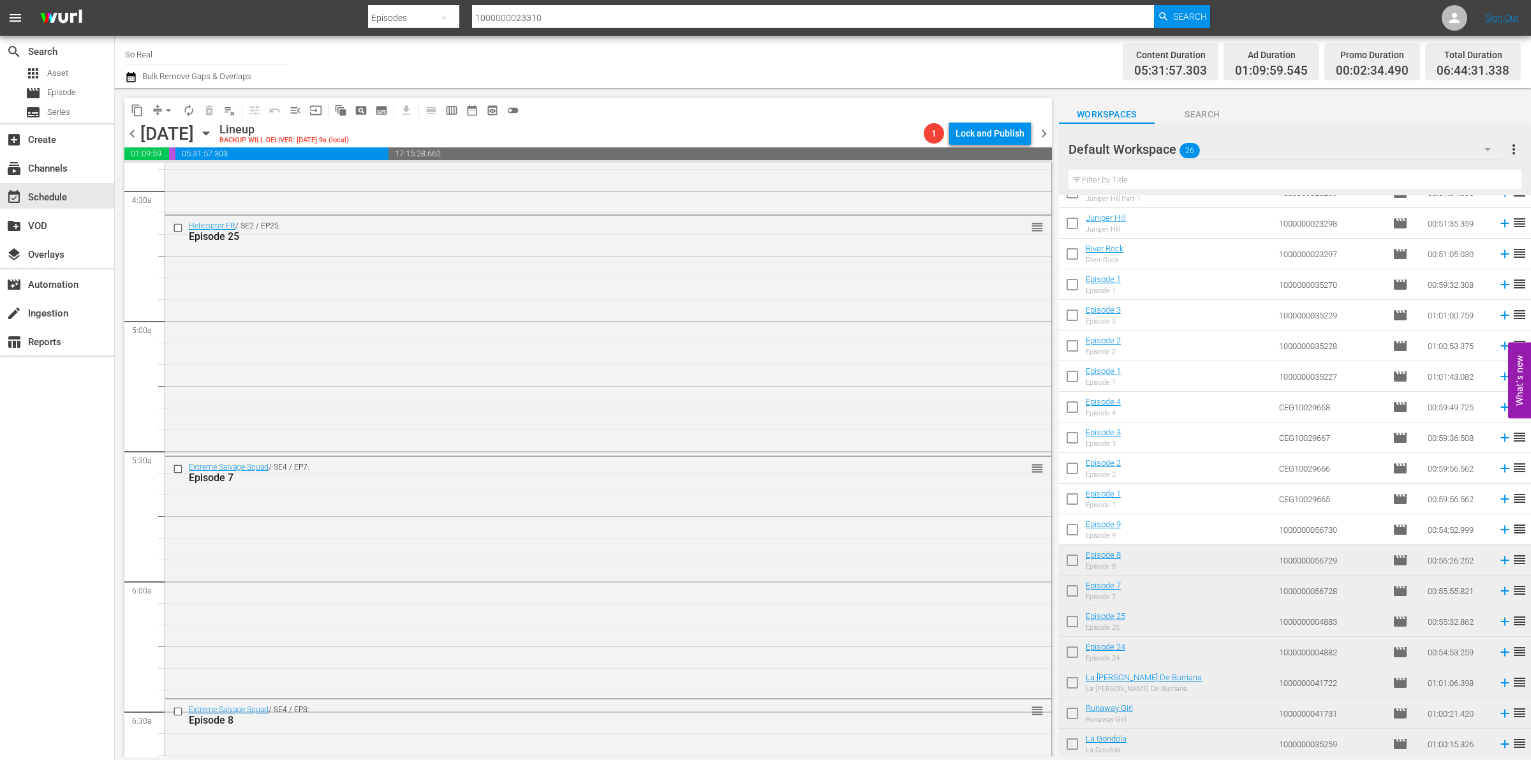
click at [1074, 534] on input "checkbox" at bounding box center [1072, 532] width 27 height 27
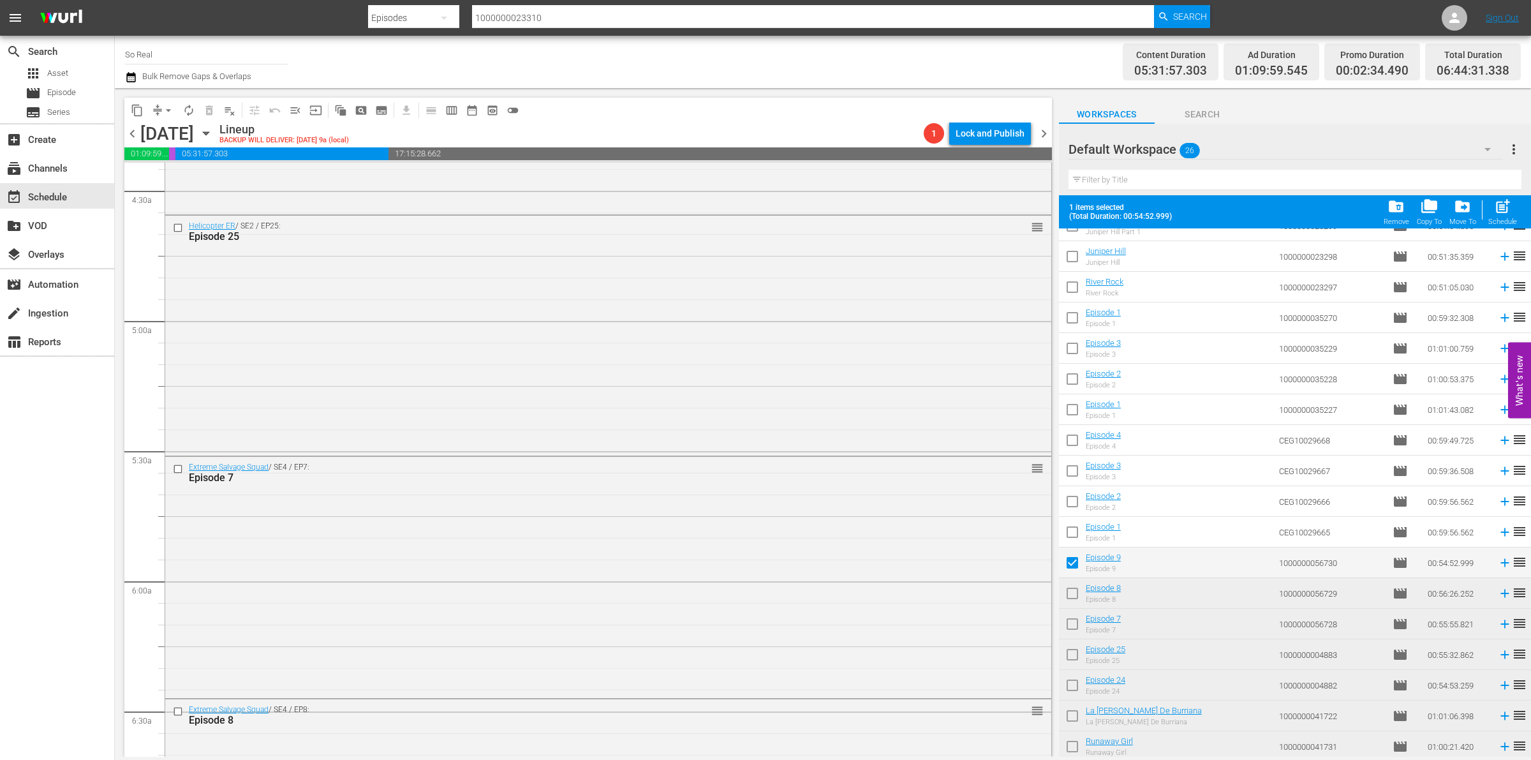
click at [1503, 209] on span "post_add" at bounding box center [1502, 206] width 17 height 17
checkbox input "false"
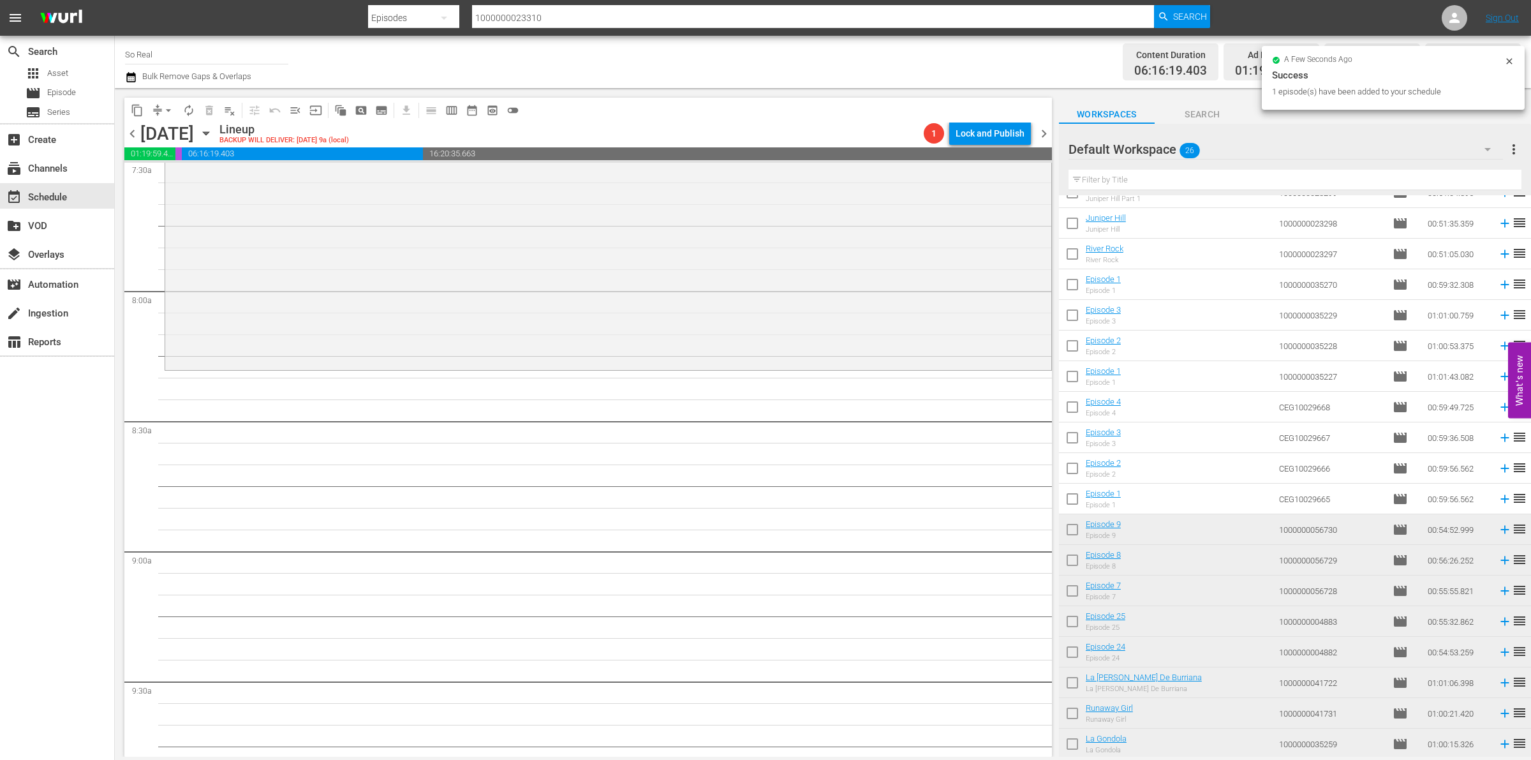
scroll to position [1956, 0]
click at [1072, 496] on input "checkbox" at bounding box center [1072, 501] width 27 height 27
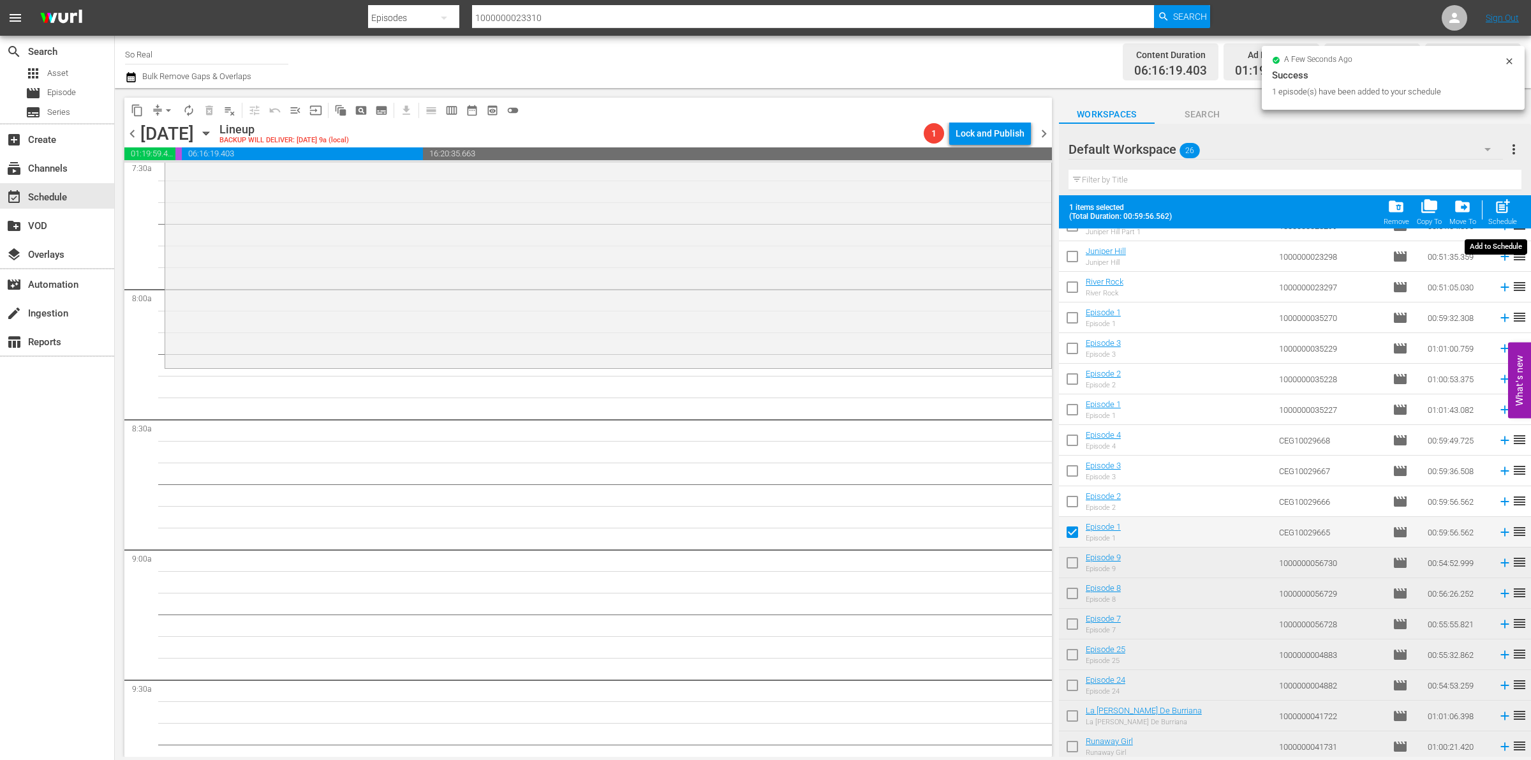
click at [1510, 208] on span "post_add" at bounding box center [1502, 206] width 17 height 17
checkbox input "false"
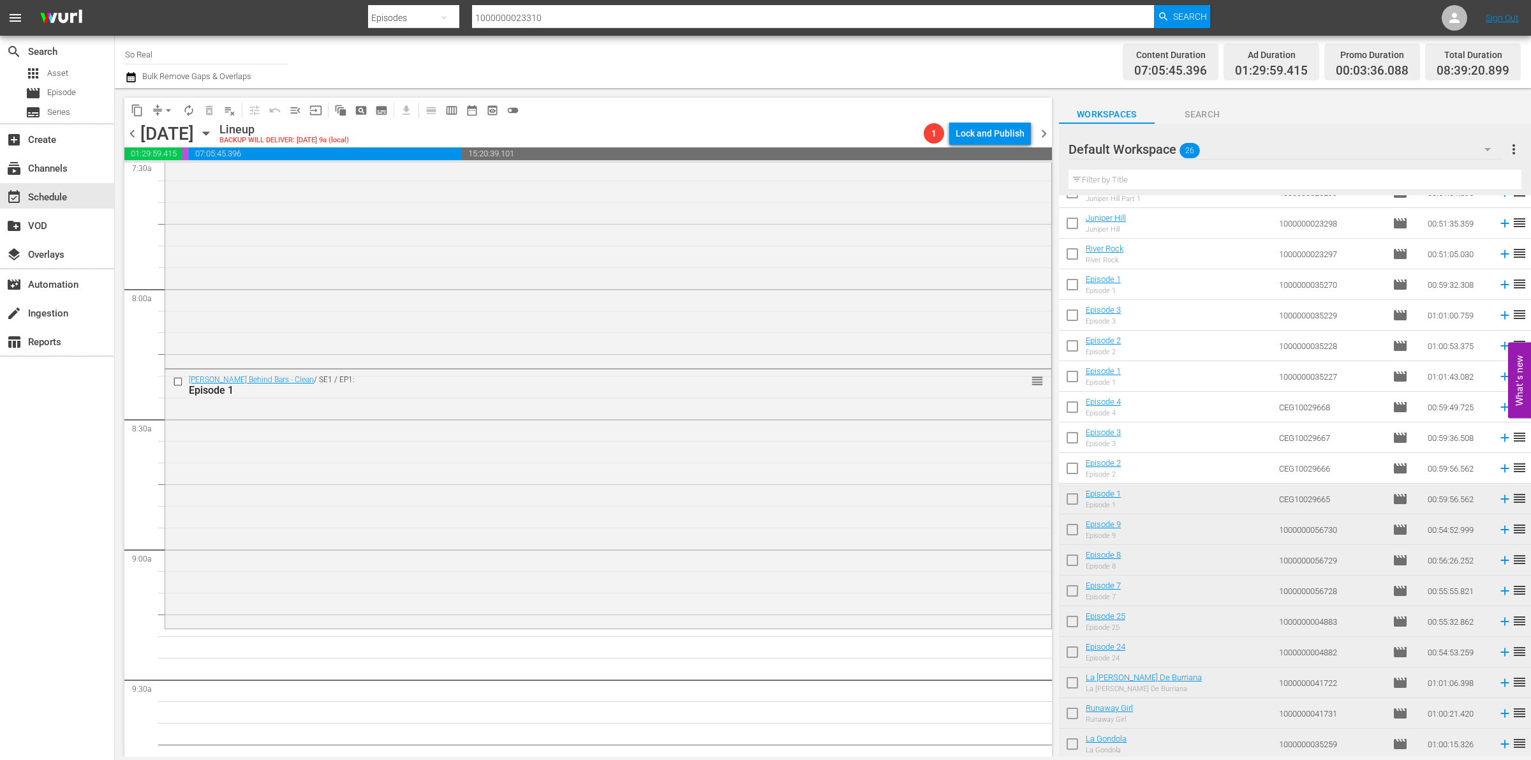
click at [1079, 470] on input "checkbox" at bounding box center [1072, 470] width 27 height 27
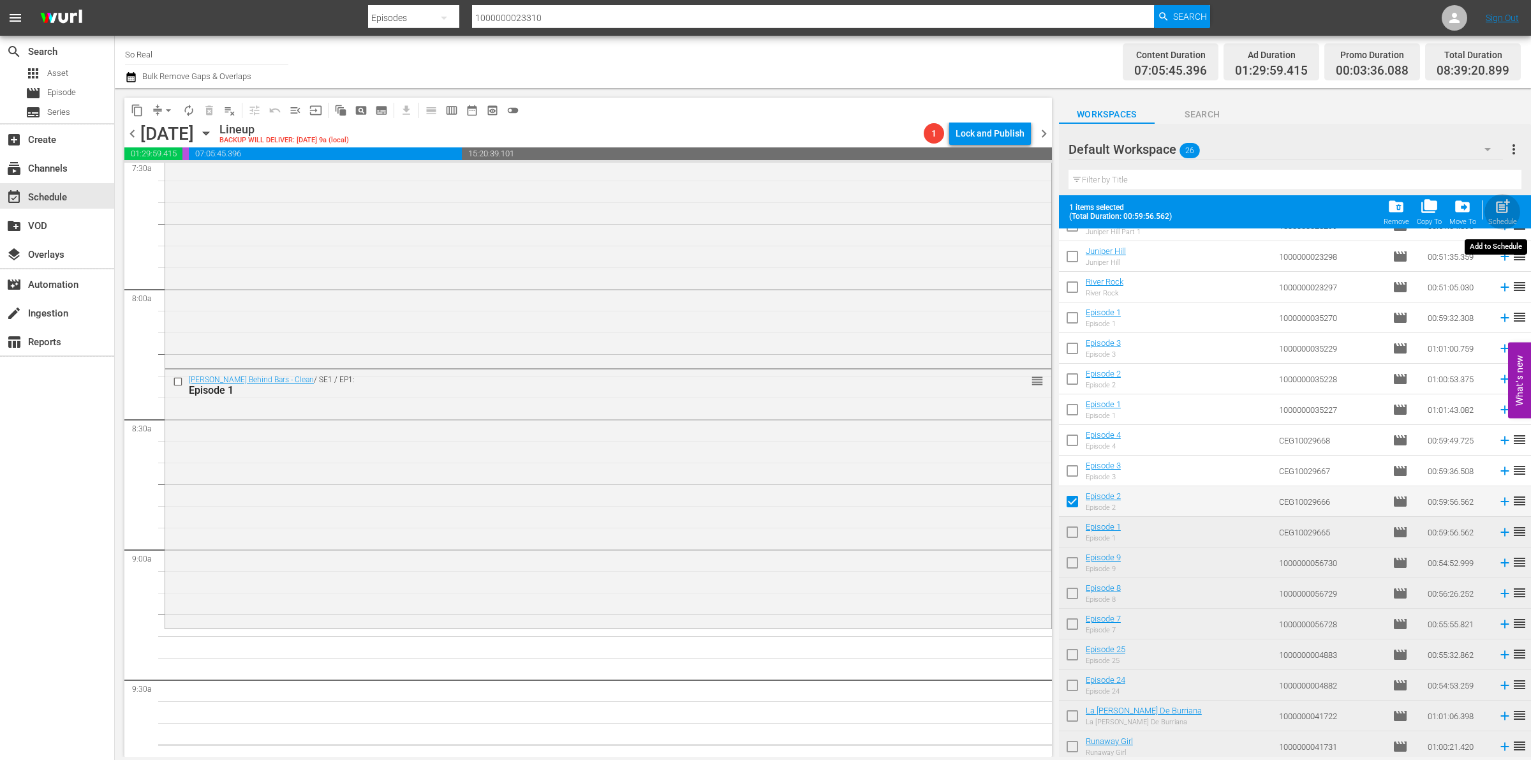
click at [1499, 214] on span "post_add" at bounding box center [1502, 206] width 17 height 17
checkbox input "false"
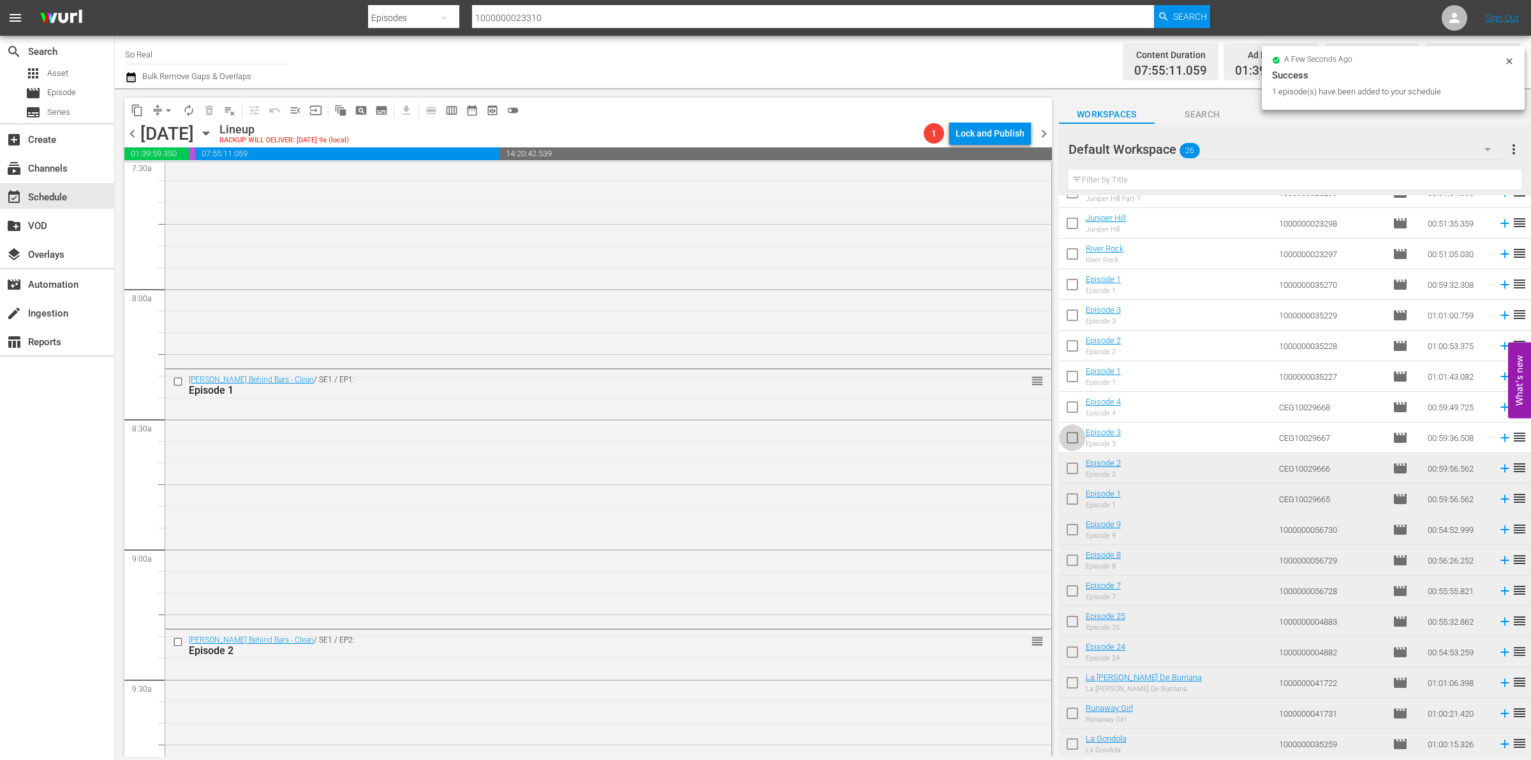
click at [1079, 442] on input "checkbox" at bounding box center [1072, 440] width 27 height 27
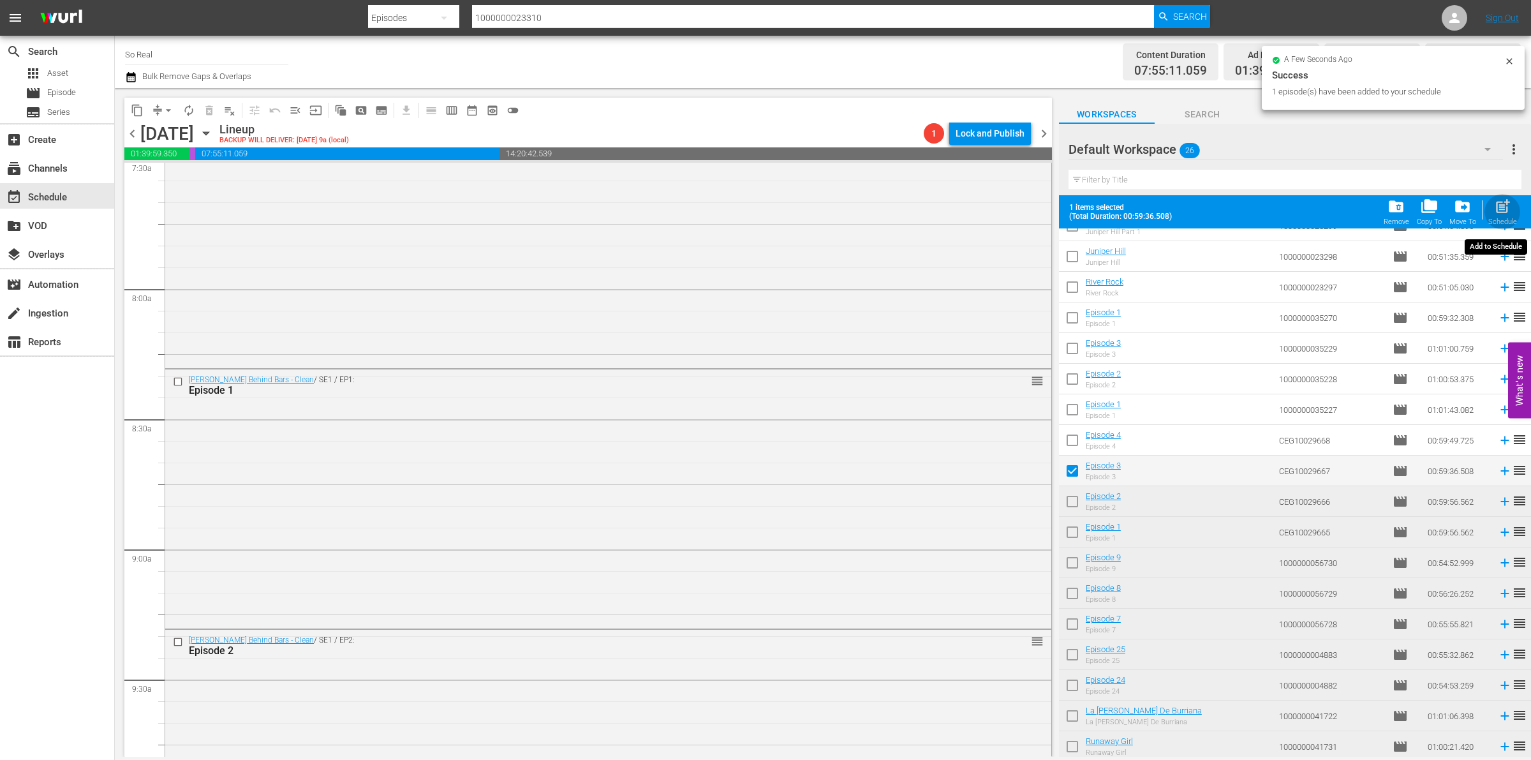
click at [1486, 209] on button "post_add Schedule" at bounding box center [1502, 212] width 36 height 36
checkbox input "false"
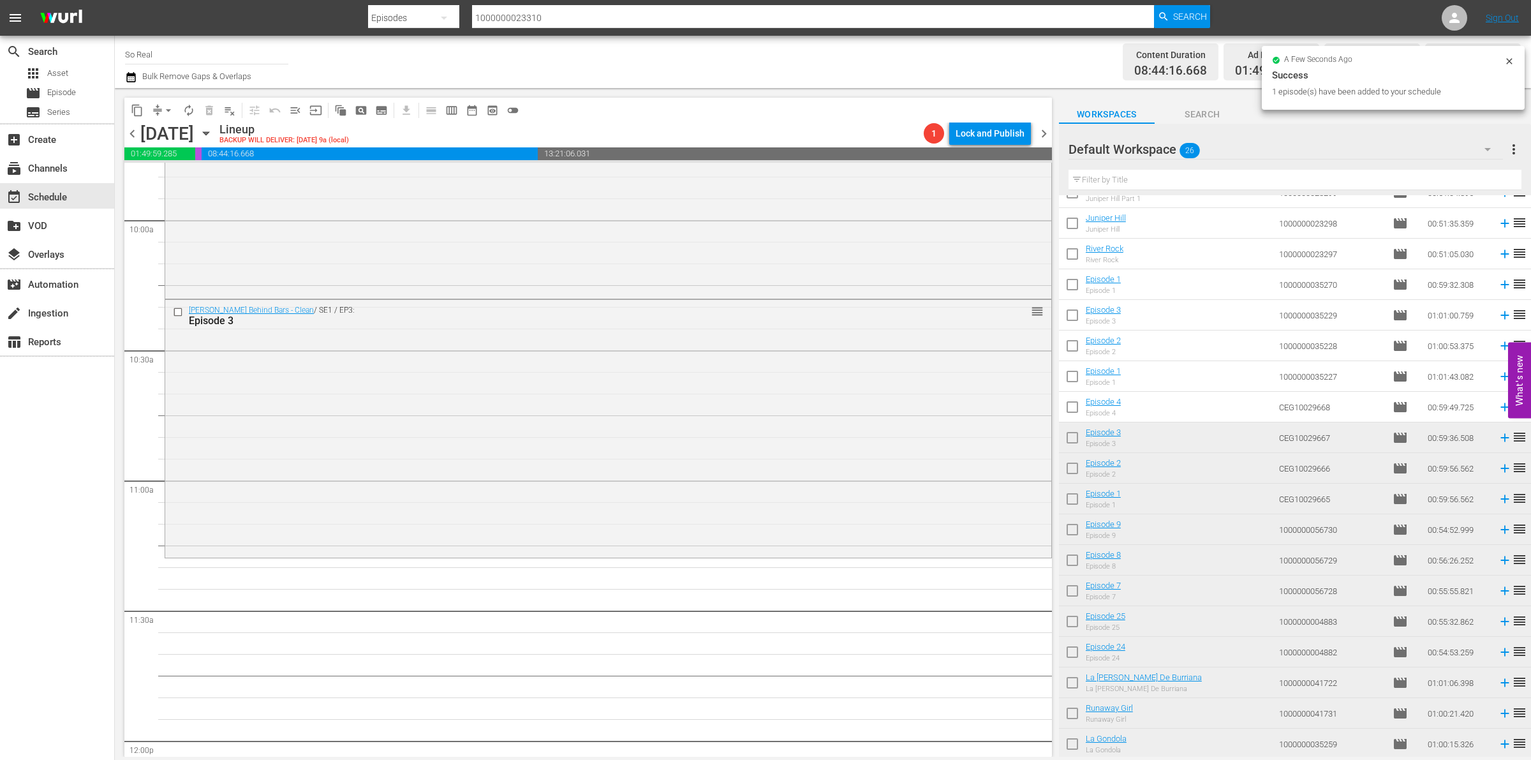
scroll to position [2550, 0]
click at [1076, 412] on input "checkbox" at bounding box center [1072, 409] width 27 height 27
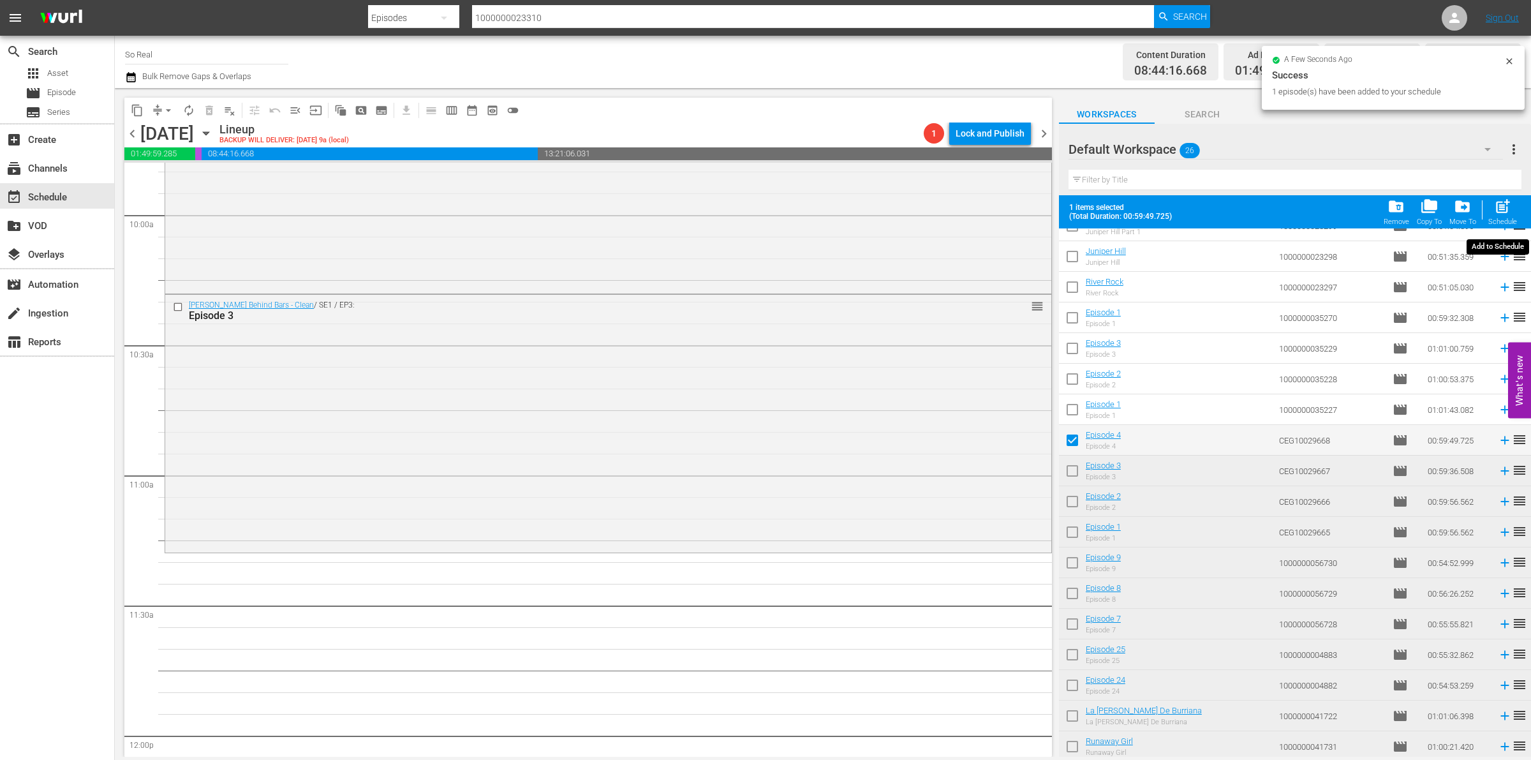
click at [1496, 216] on div "post_add Schedule" at bounding box center [1502, 212] width 29 height 28
checkbox input "false"
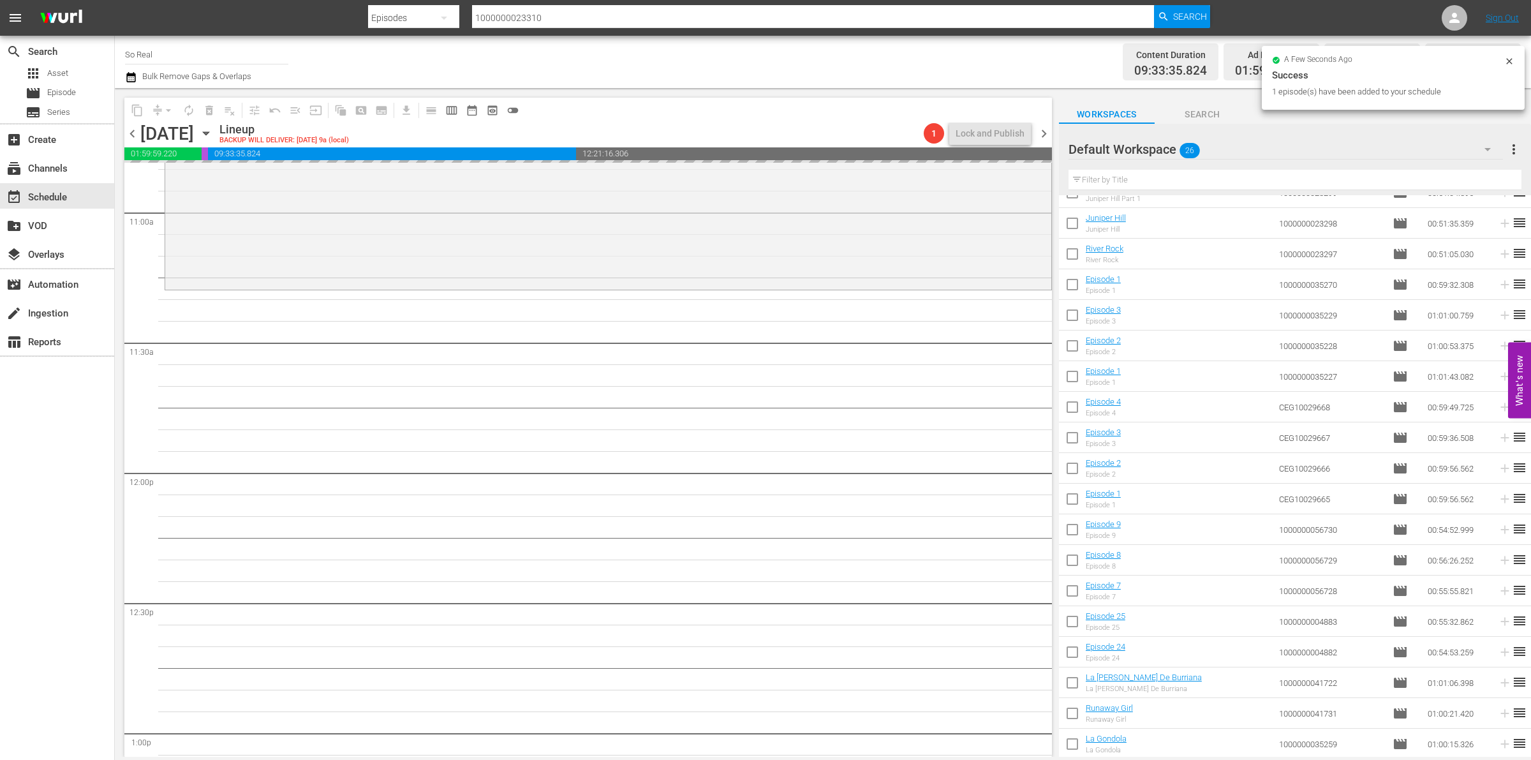
scroll to position [2825, 0]
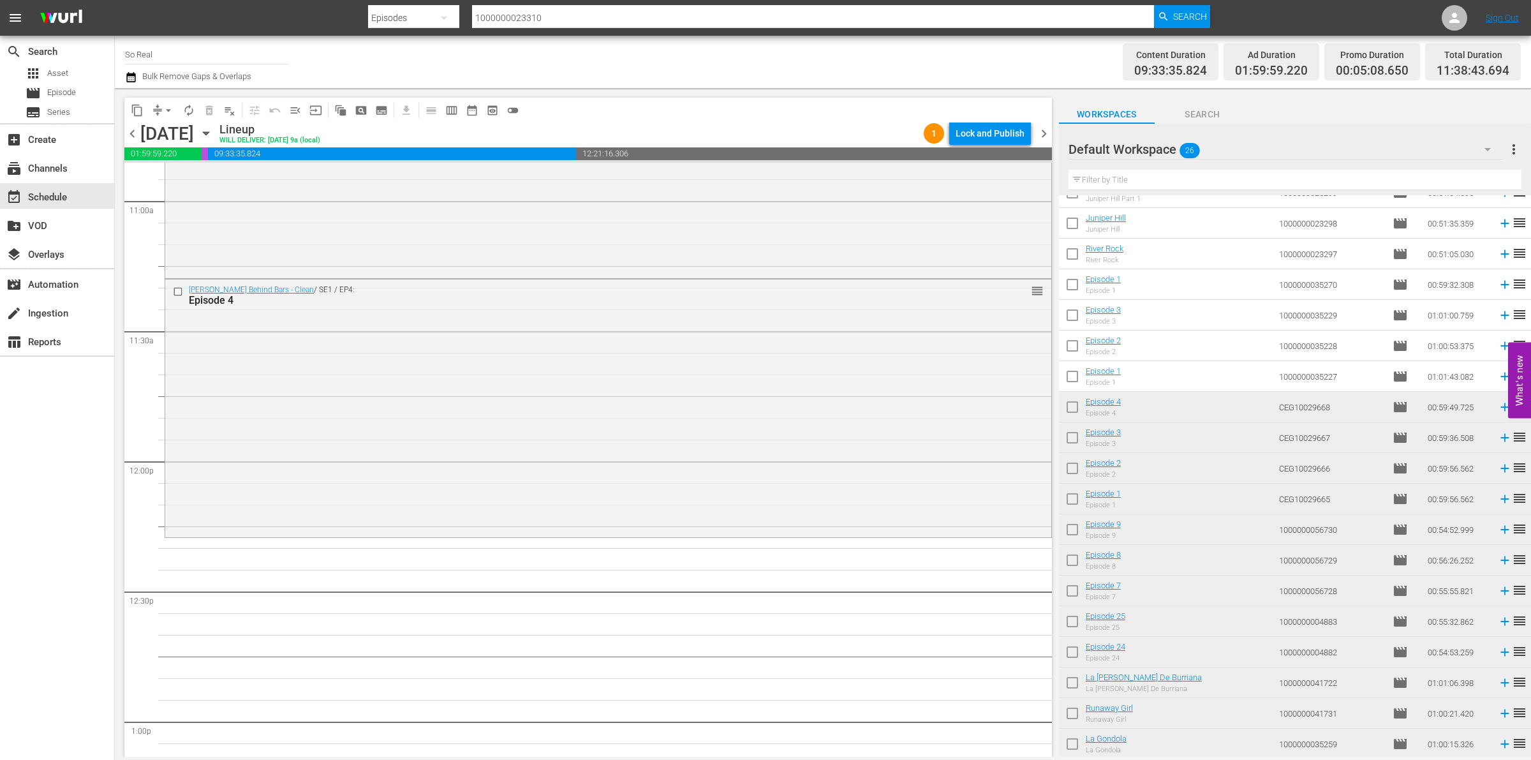
click at [1072, 380] on input "checkbox" at bounding box center [1072, 379] width 27 height 27
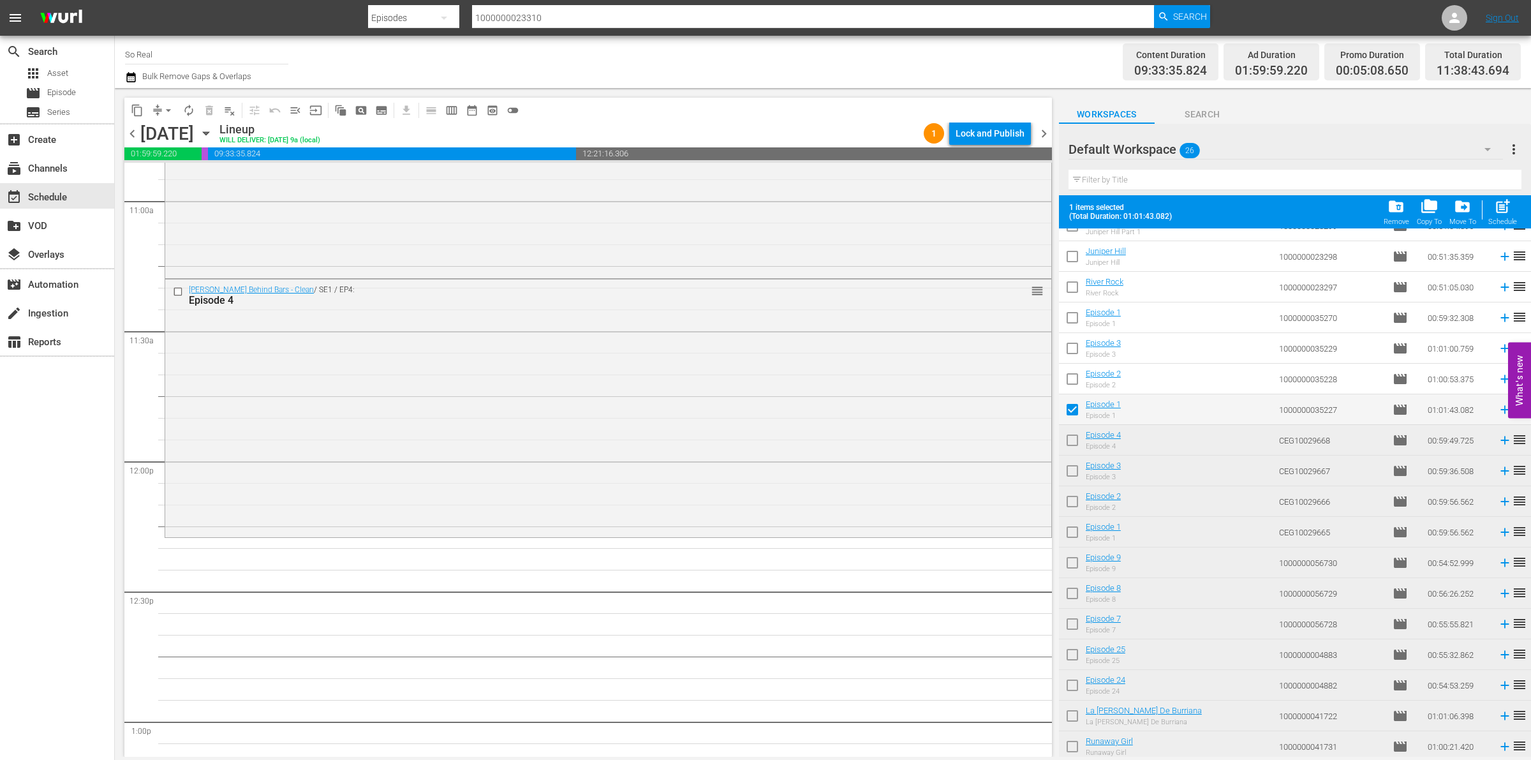
click at [1506, 215] on span "post_add" at bounding box center [1502, 206] width 17 height 17
checkbox input "false"
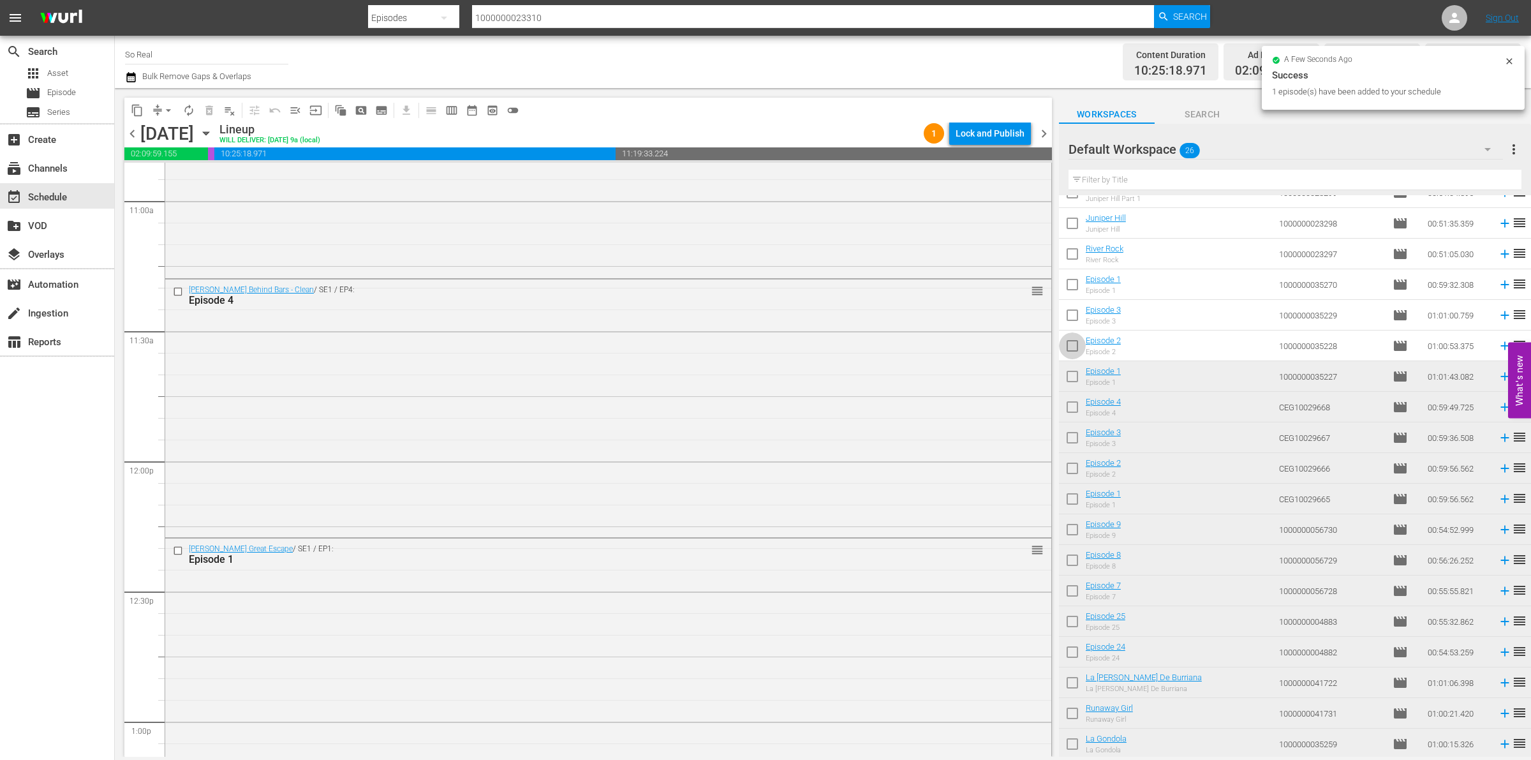
click at [1072, 355] on input "checkbox" at bounding box center [1072, 348] width 27 height 27
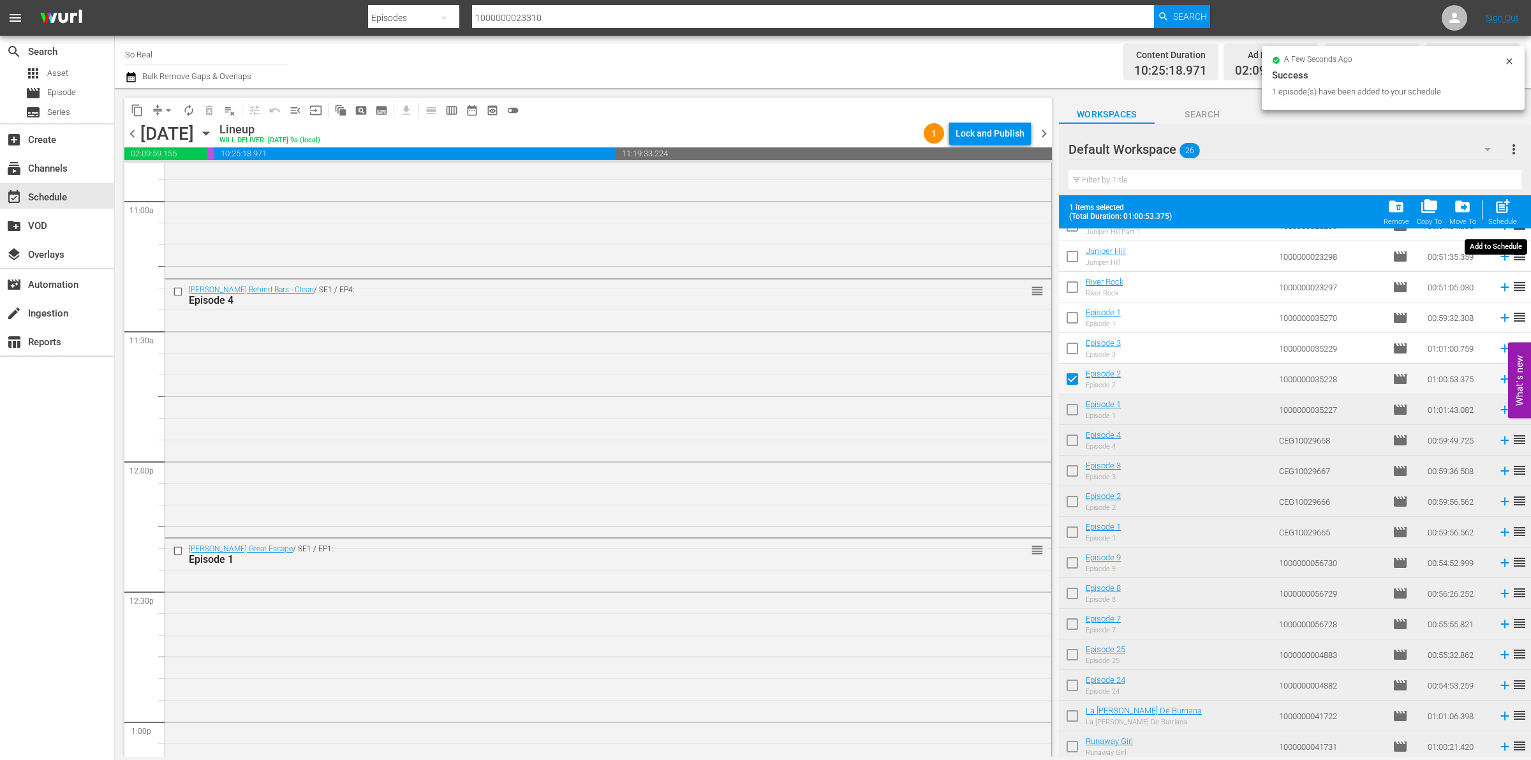
click at [1488, 214] on div "post_add Schedule" at bounding box center [1502, 212] width 29 height 28
checkbox input "false"
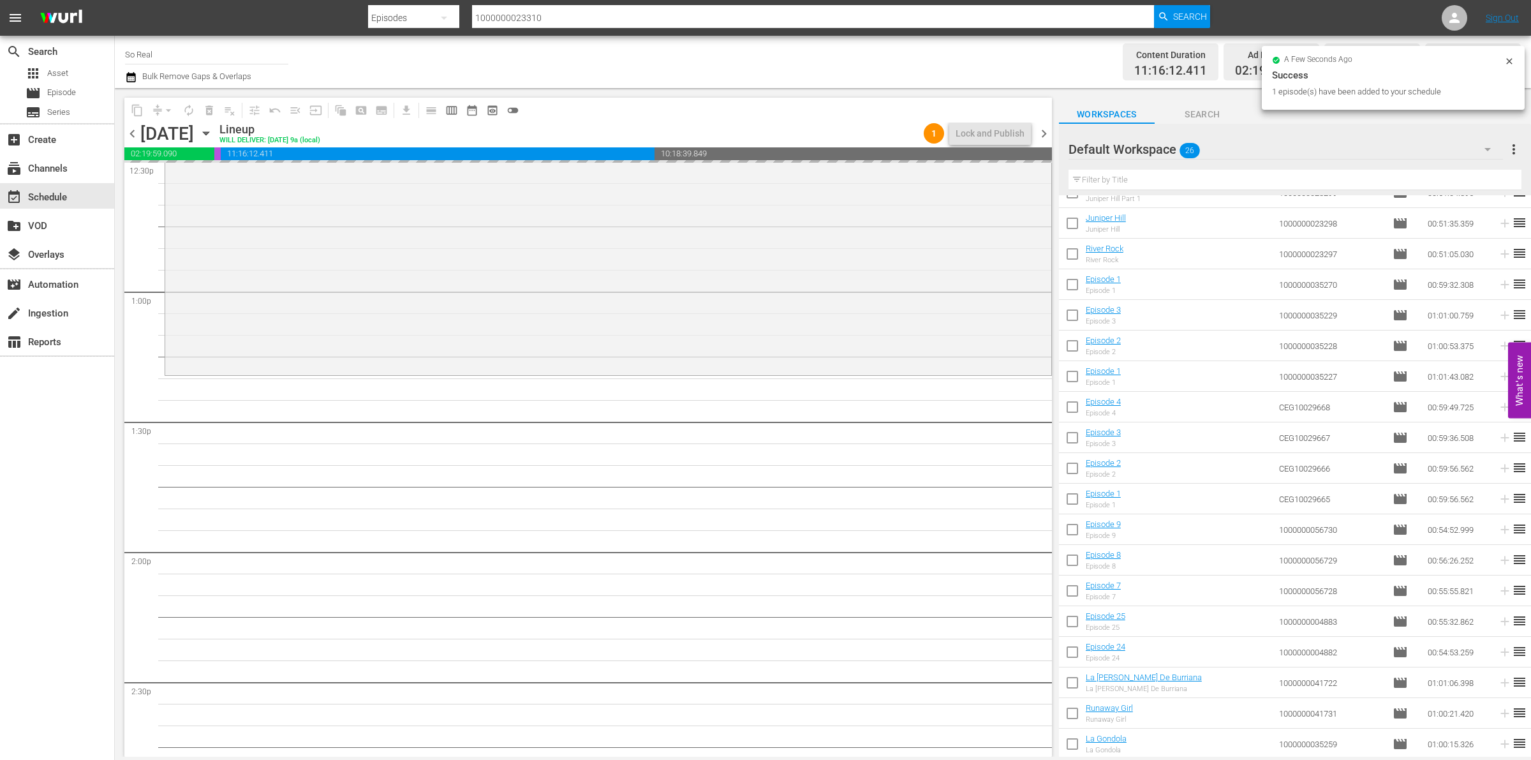
scroll to position [3279, 0]
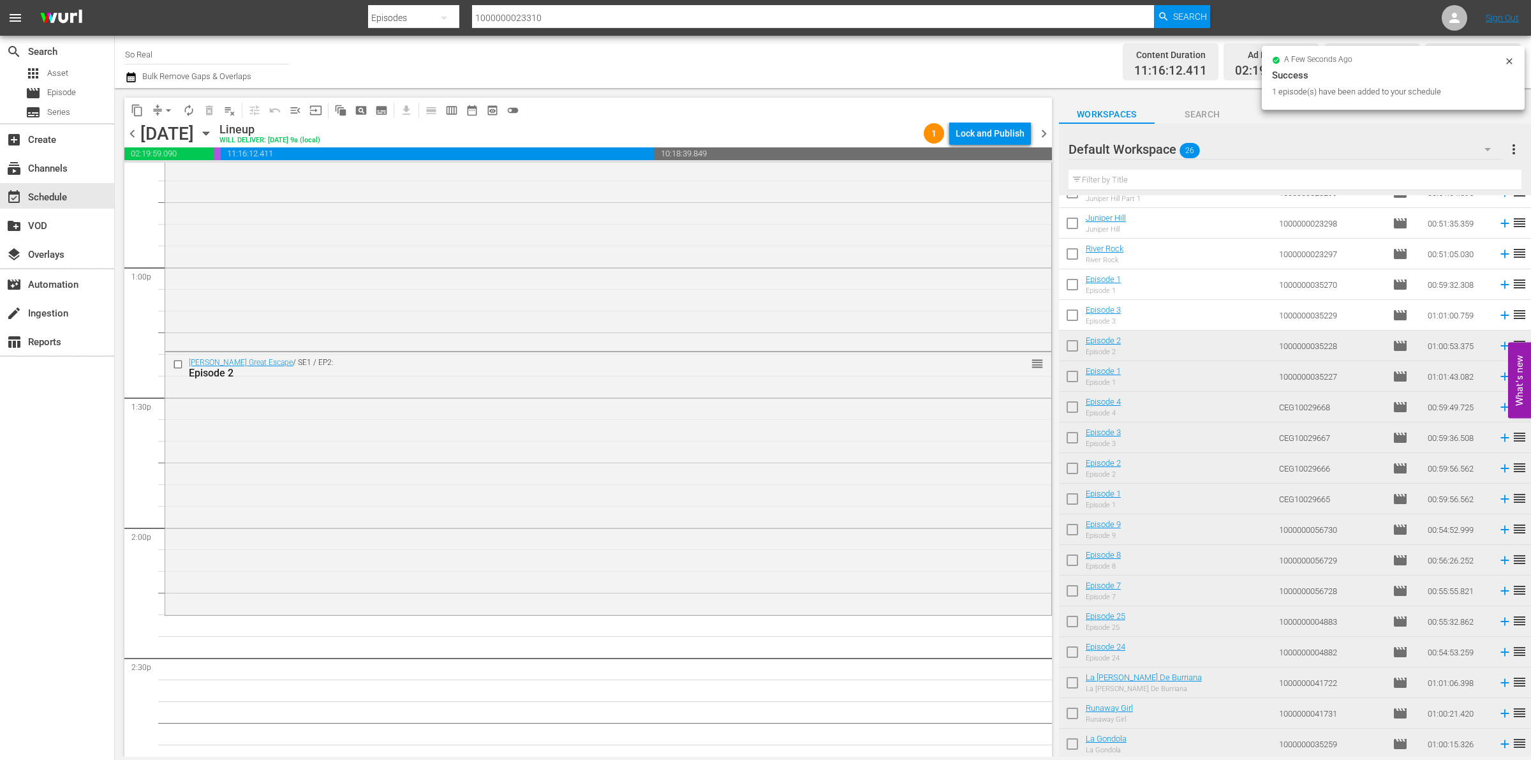
click at [1078, 320] on input "checkbox" at bounding box center [1072, 317] width 27 height 27
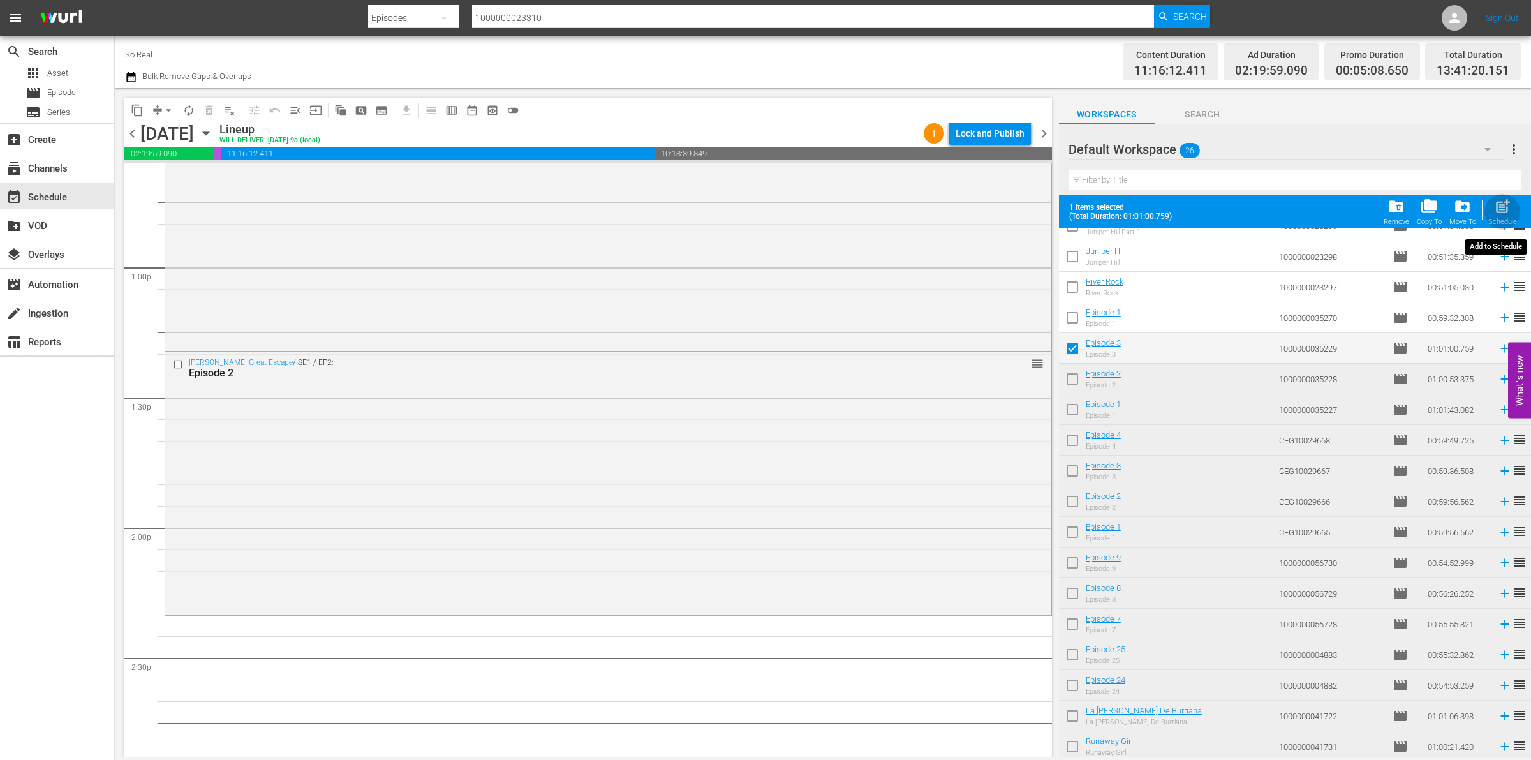
click at [1500, 211] on span "post_add" at bounding box center [1502, 206] width 17 height 17
checkbox input "false"
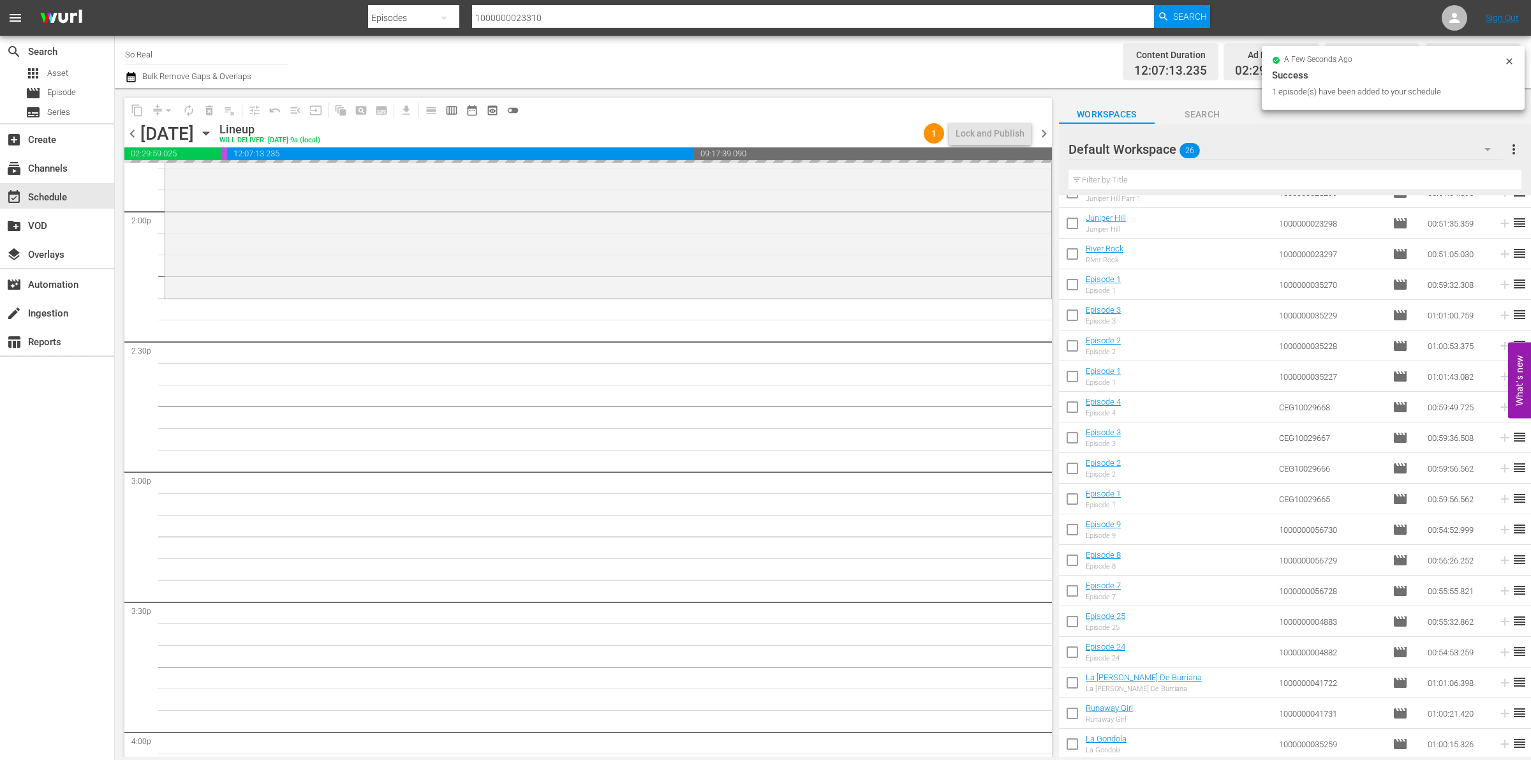
scroll to position [3596, 0]
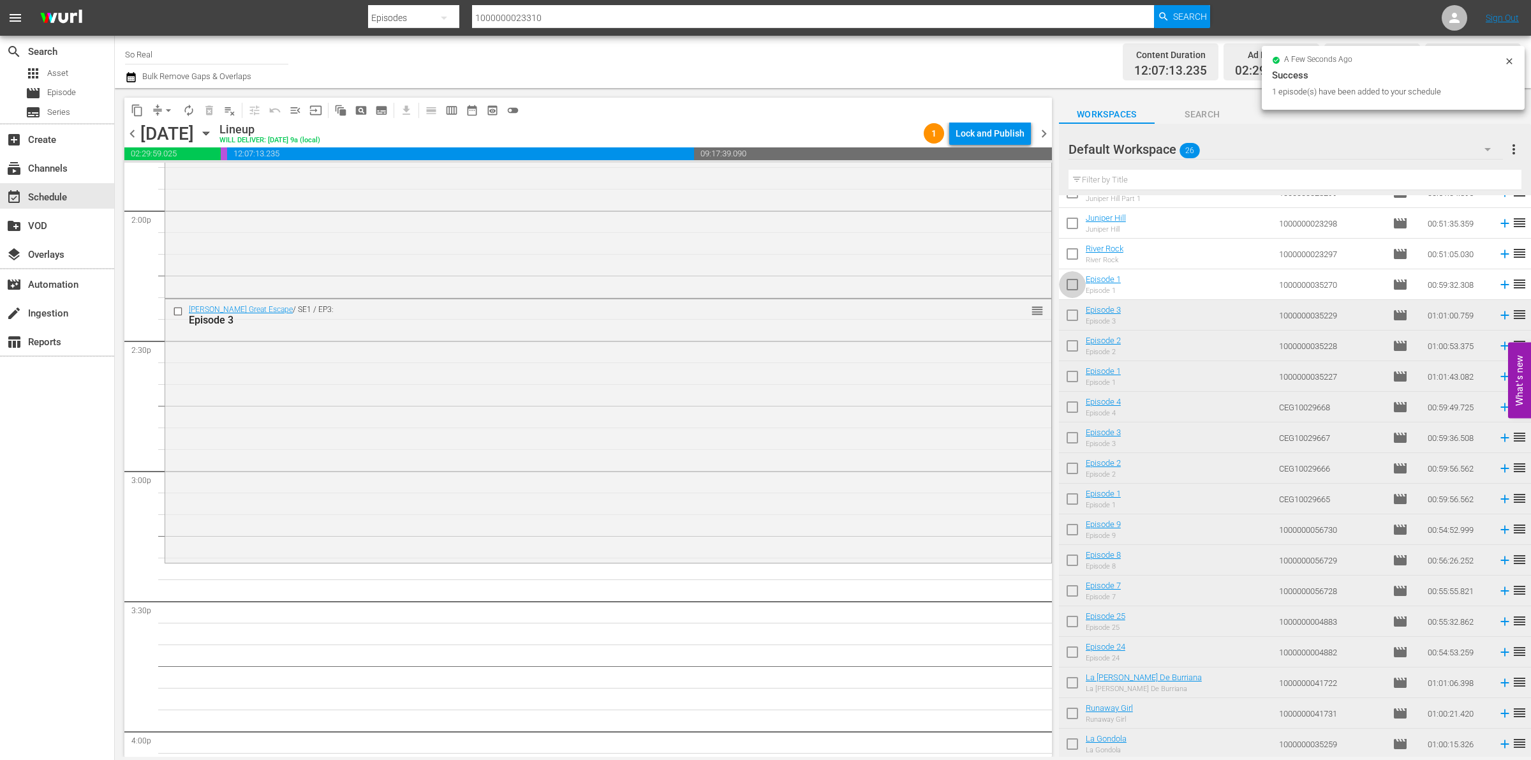
click at [1068, 286] on input "checkbox" at bounding box center [1072, 287] width 27 height 27
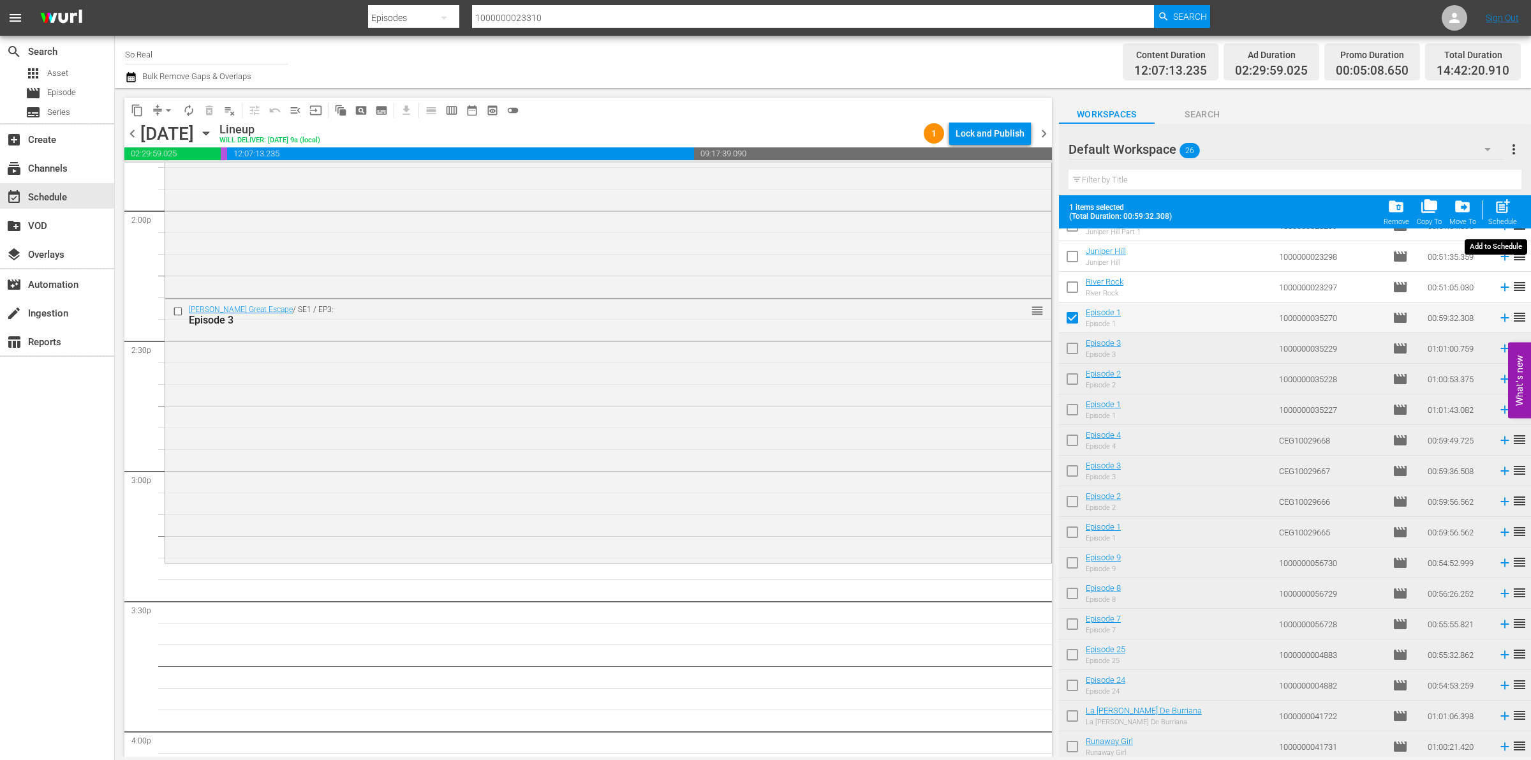
click at [1504, 205] on span "post_add" at bounding box center [1502, 206] width 17 height 17
checkbox input "false"
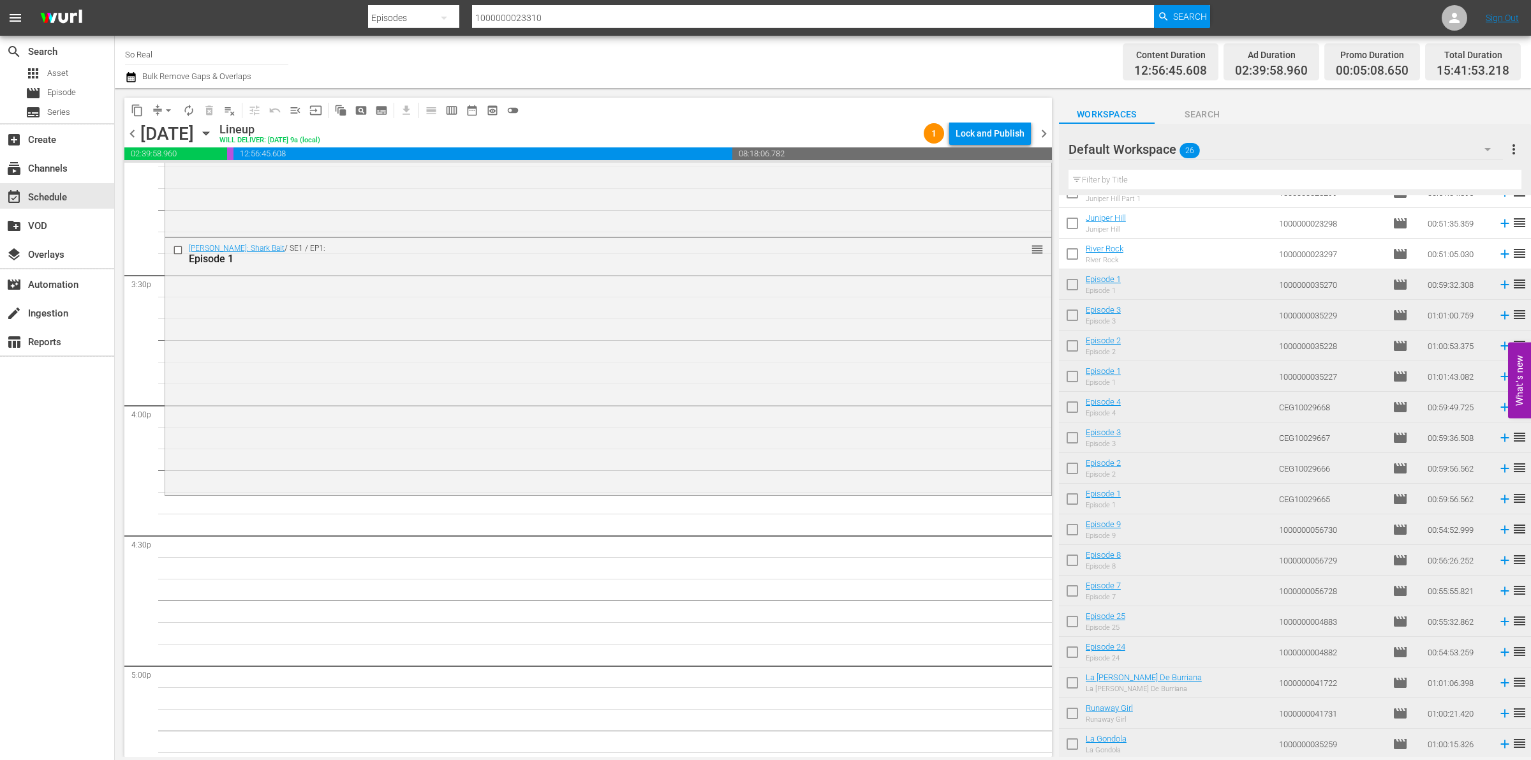
scroll to position [3921, 0]
click at [1067, 260] on input "checkbox" at bounding box center [1072, 256] width 27 height 27
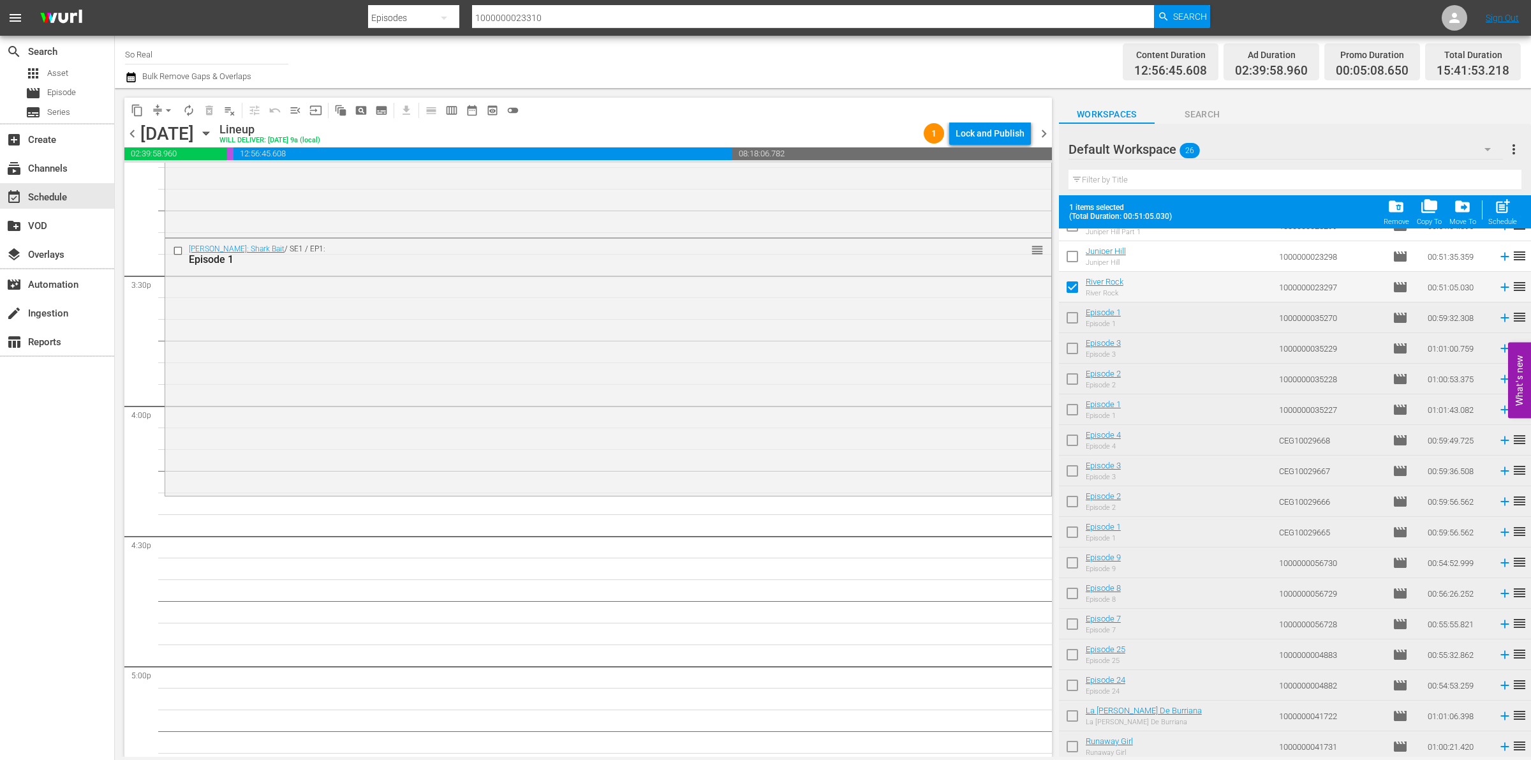
click at [1505, 215] on span "post_add" at bounding box center [1502, 206] width 17 height 17
checkbox input "false"
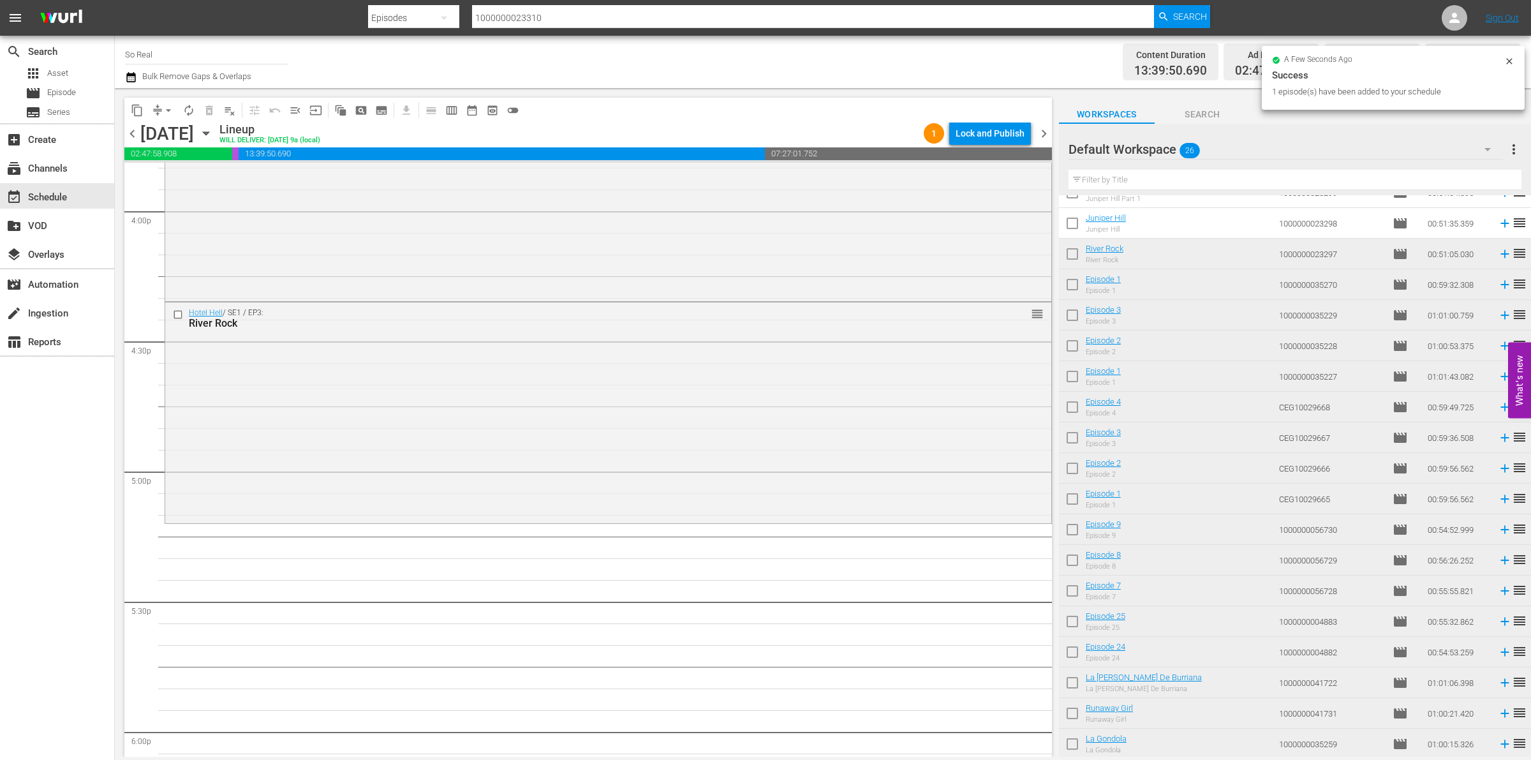
scroll to position [4141, 0]
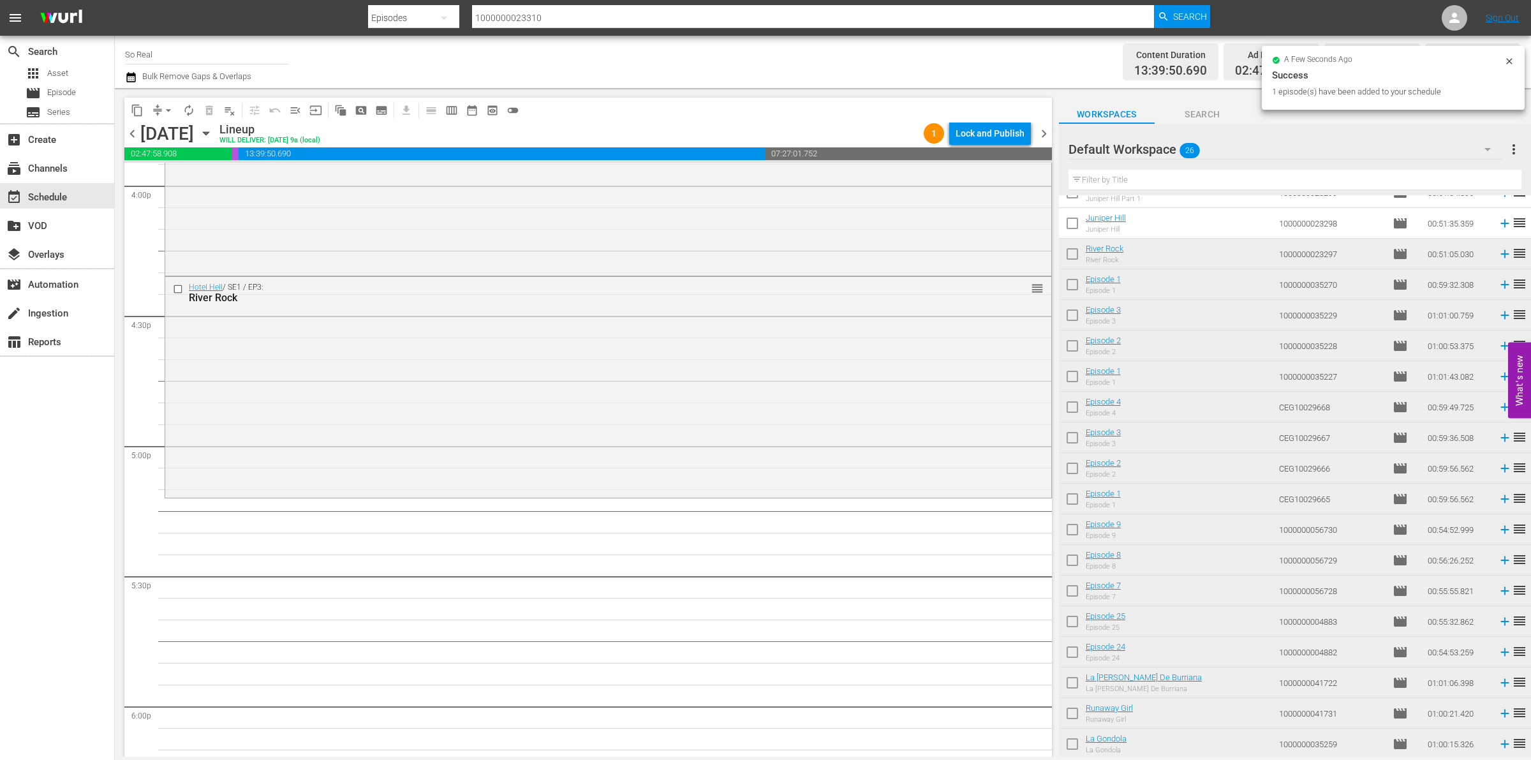
click at [1080, 225] on input "checkbox" at bounding box center [1072, 225] width 27 height 27
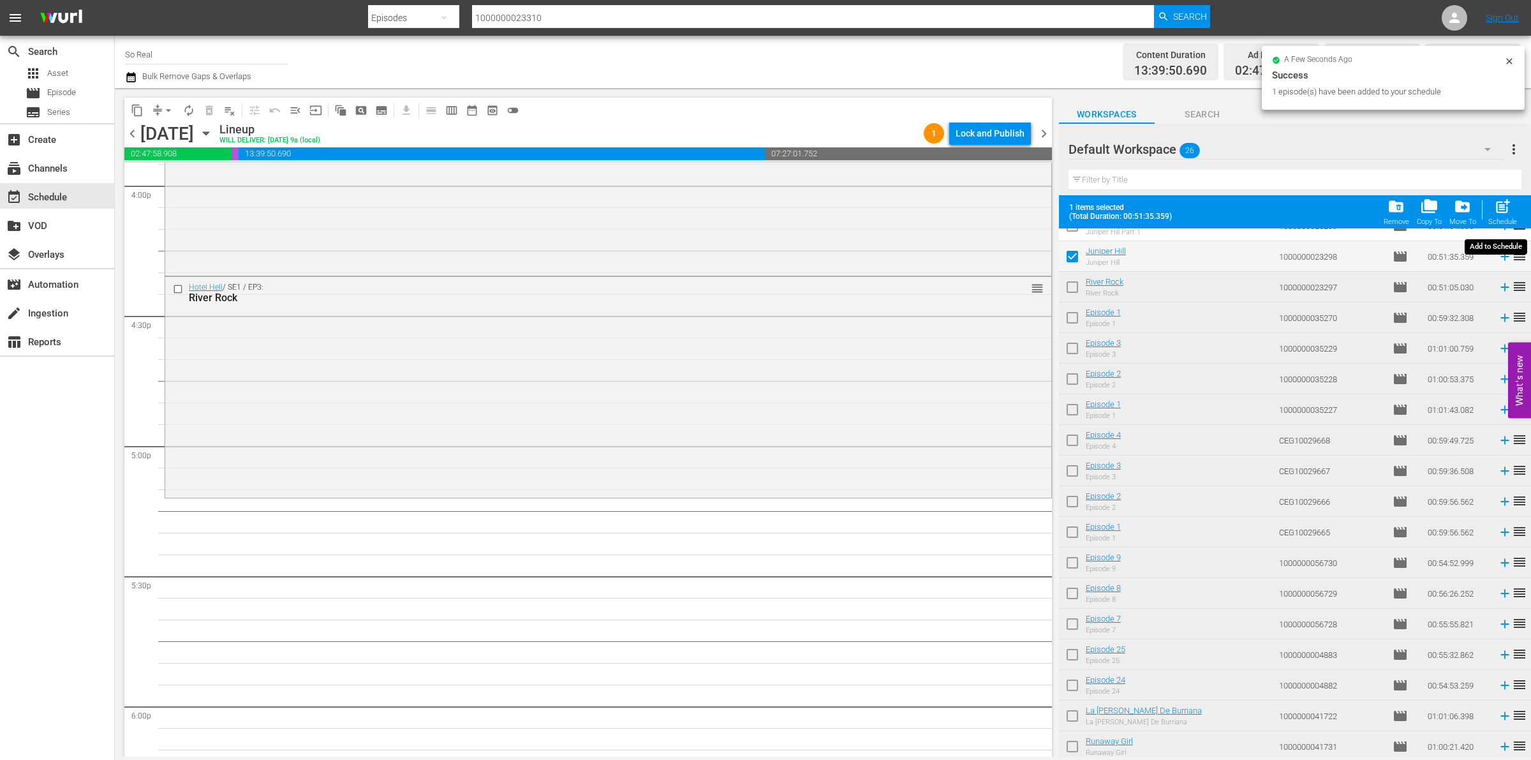
click at [1516, 201] on div "post_add Schedule" at bounding box center [1502, 212] width 29 height 28
checkbox input "false"
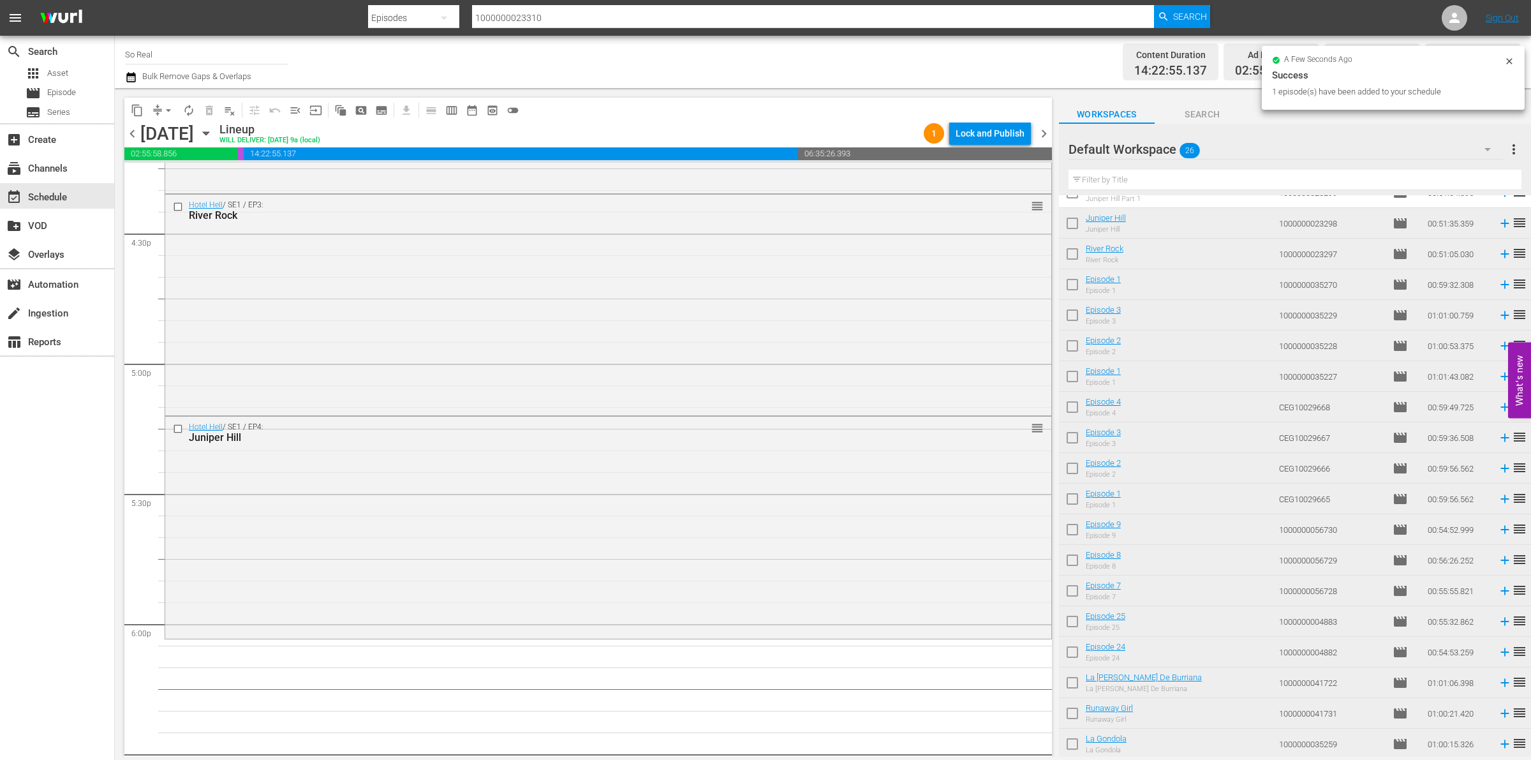
scroll to position [177, 0]
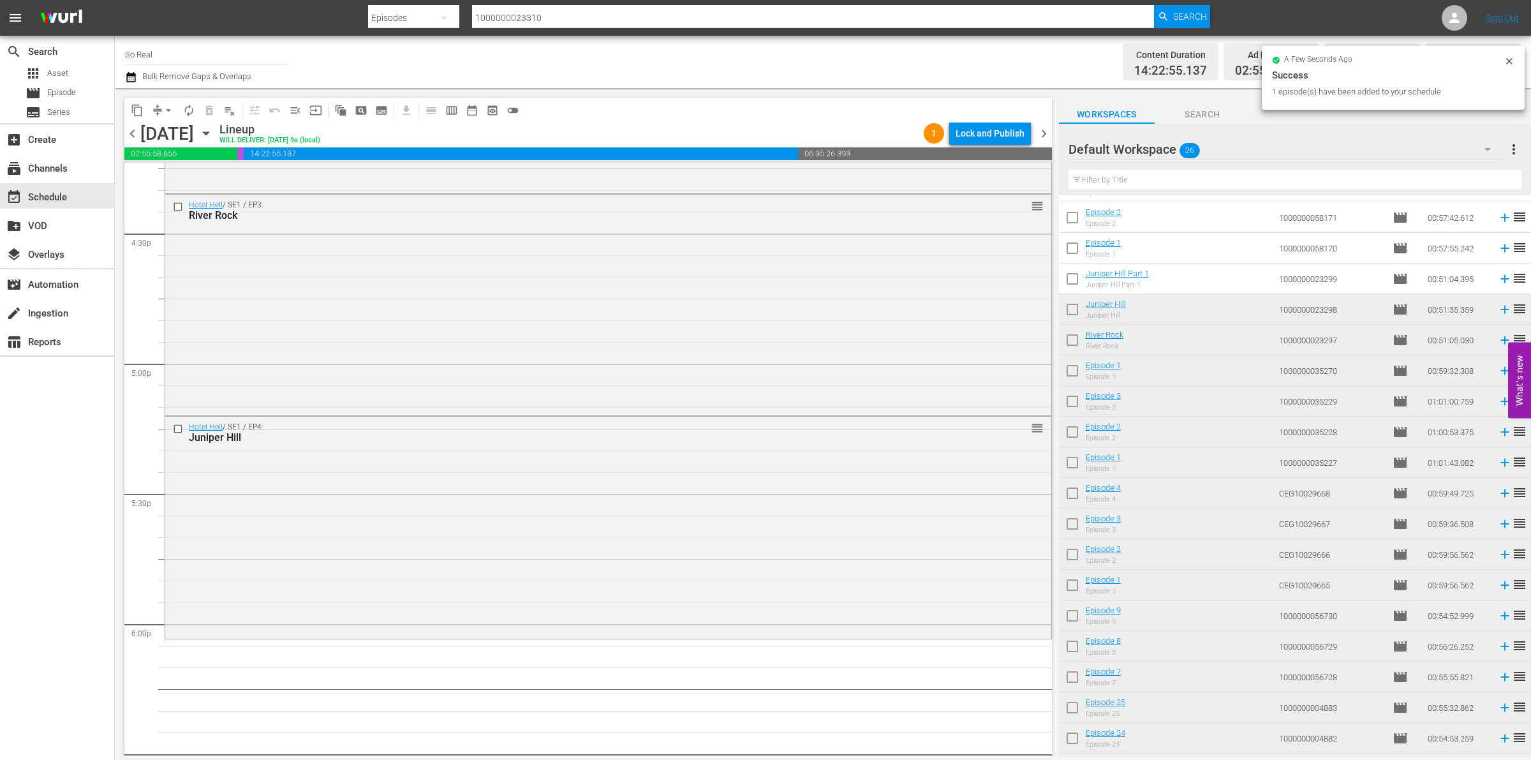
click at [1076, 279] on input "checkbox" at bounding box center [1072, 281] width 27 height 27
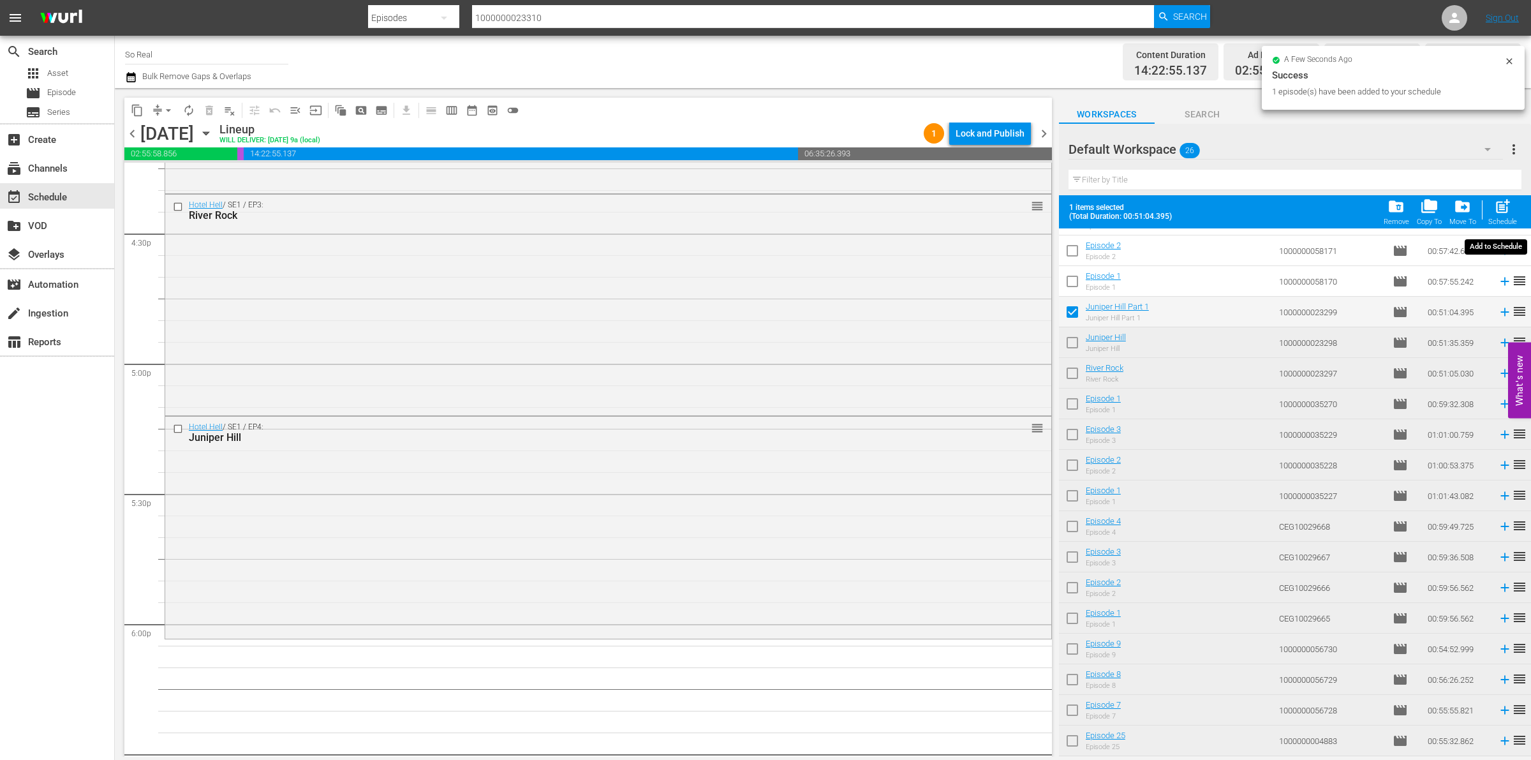
click at [1512, 218] on div "post_add Schedule" at bounding box center [1502, 212] width 29 height 28
checkbox input "false"
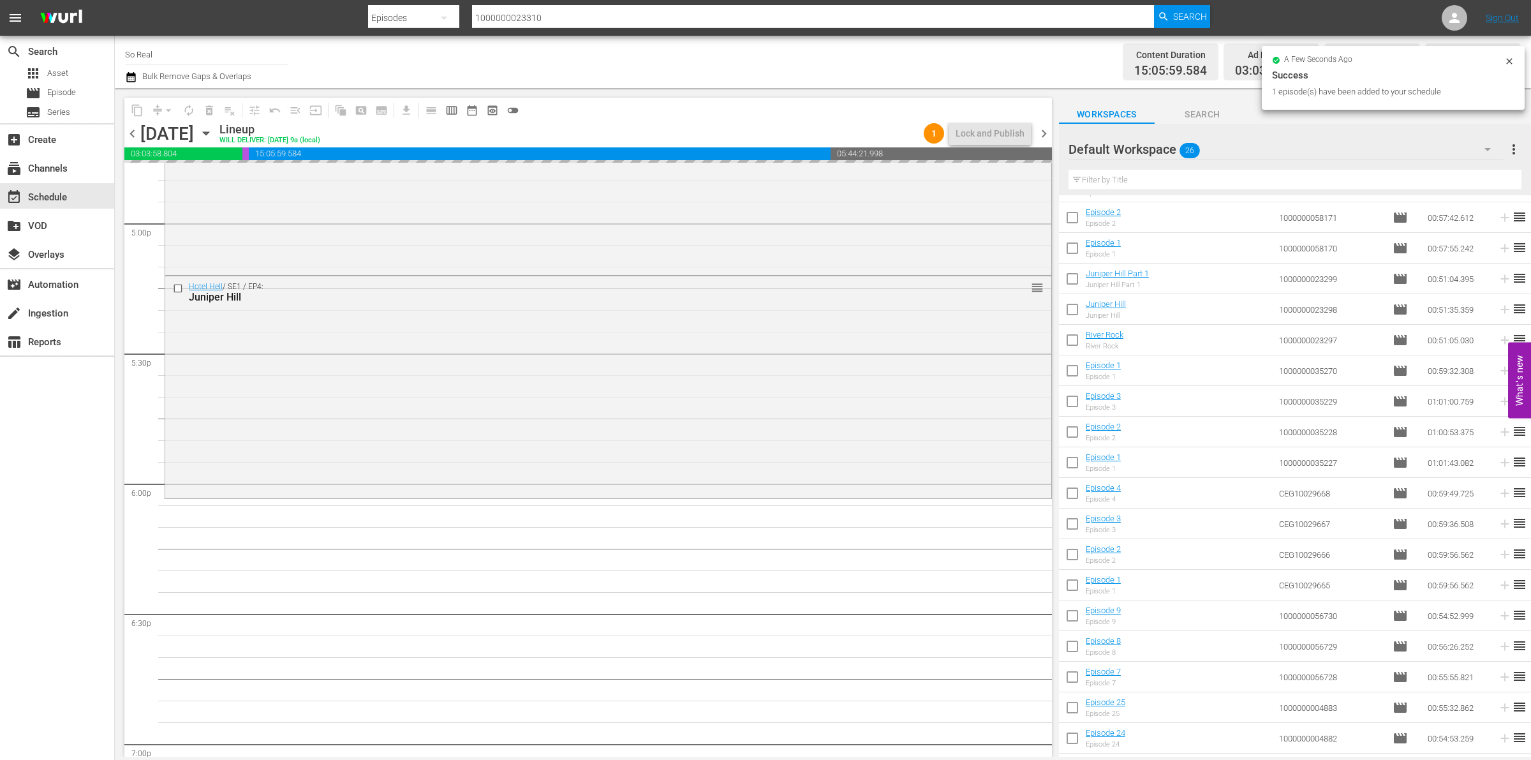
scroll to position [4400, 0]
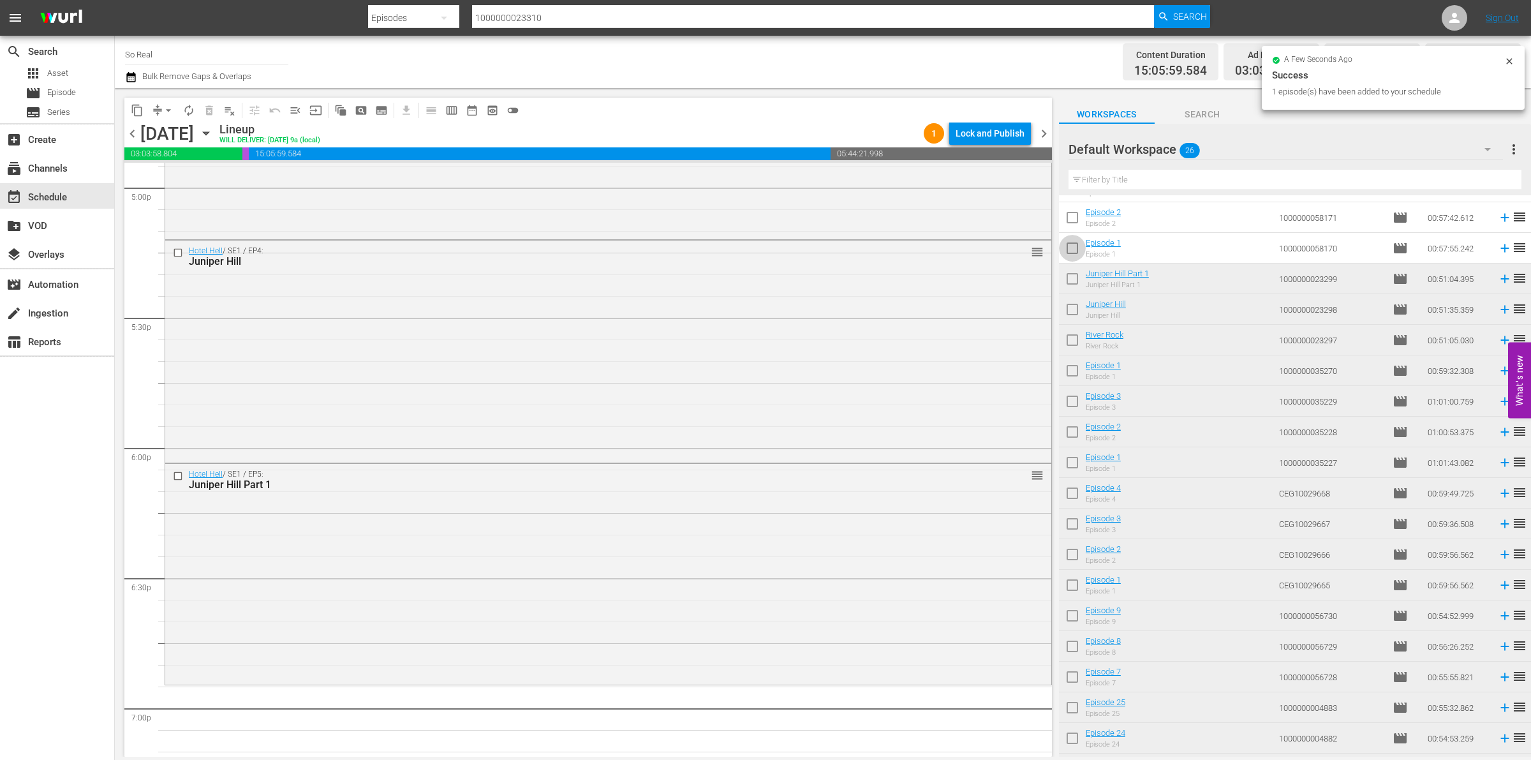
click at [1069, 249] on input "checkbox" at bounding box center [1072, 250] width 27 height 27
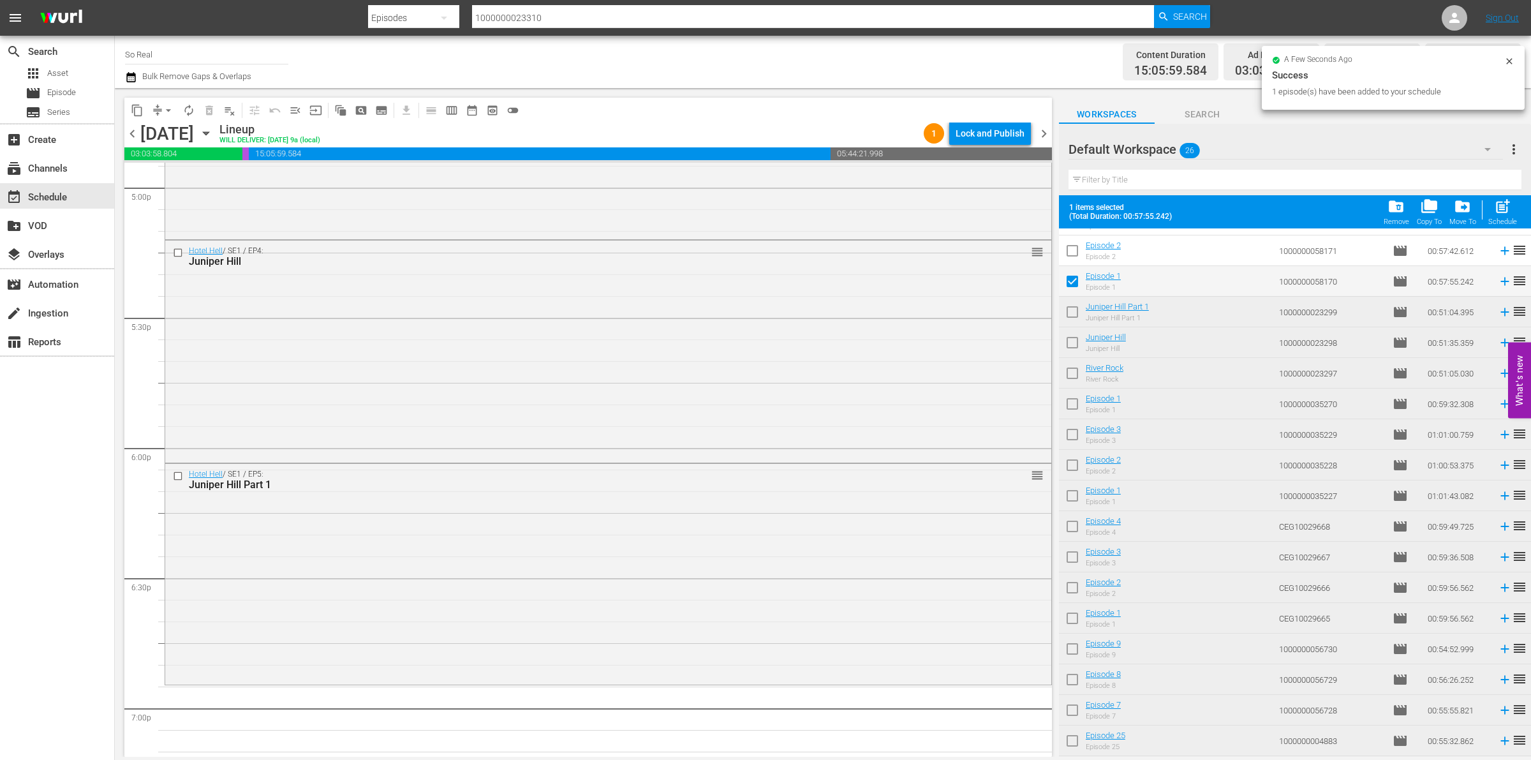
click at [1503, 218] on div "post_add Schedule" at bounding box center [1502, 212] width 29 height 28
checkbox input "false"
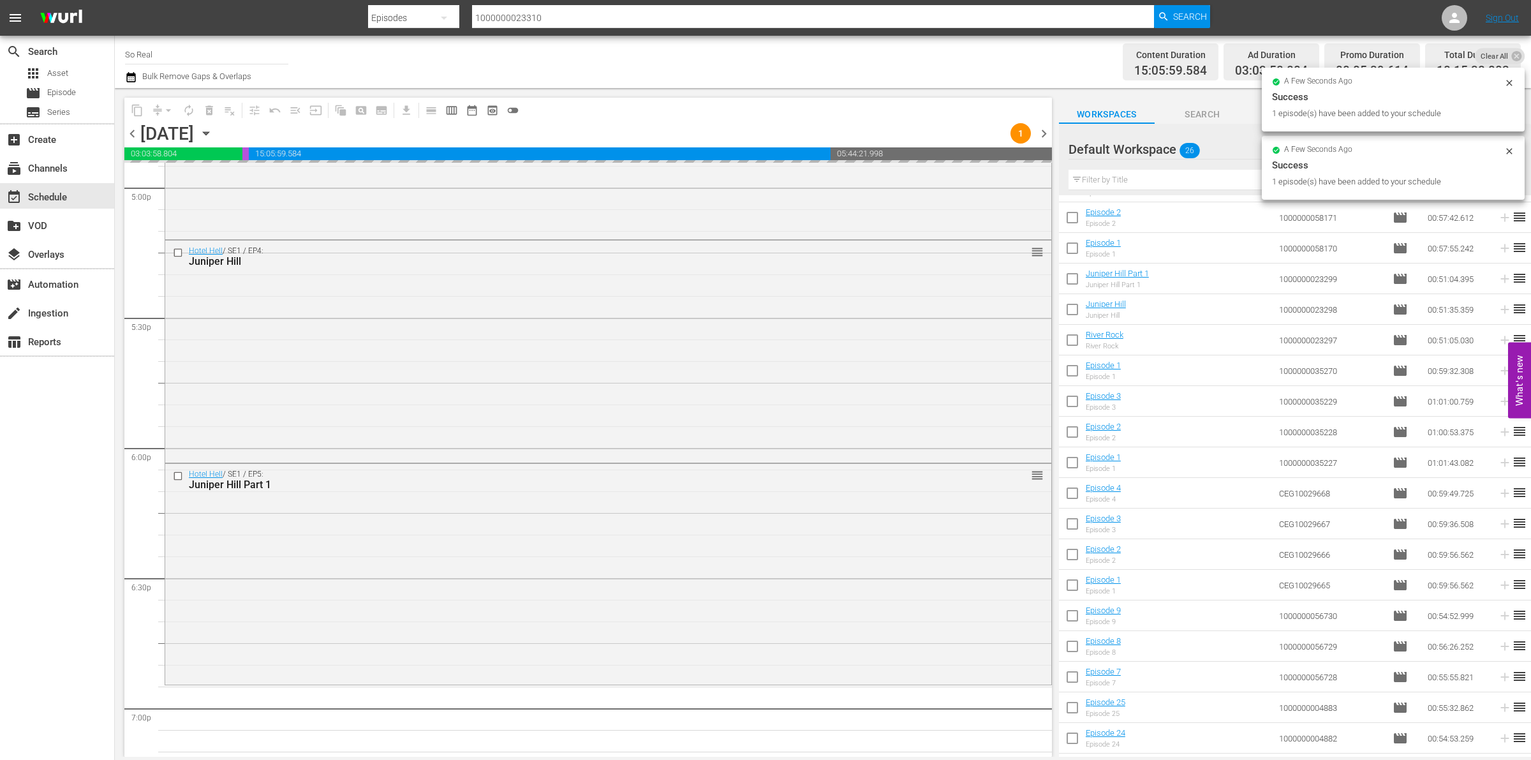
scroll to position [4609, 0]
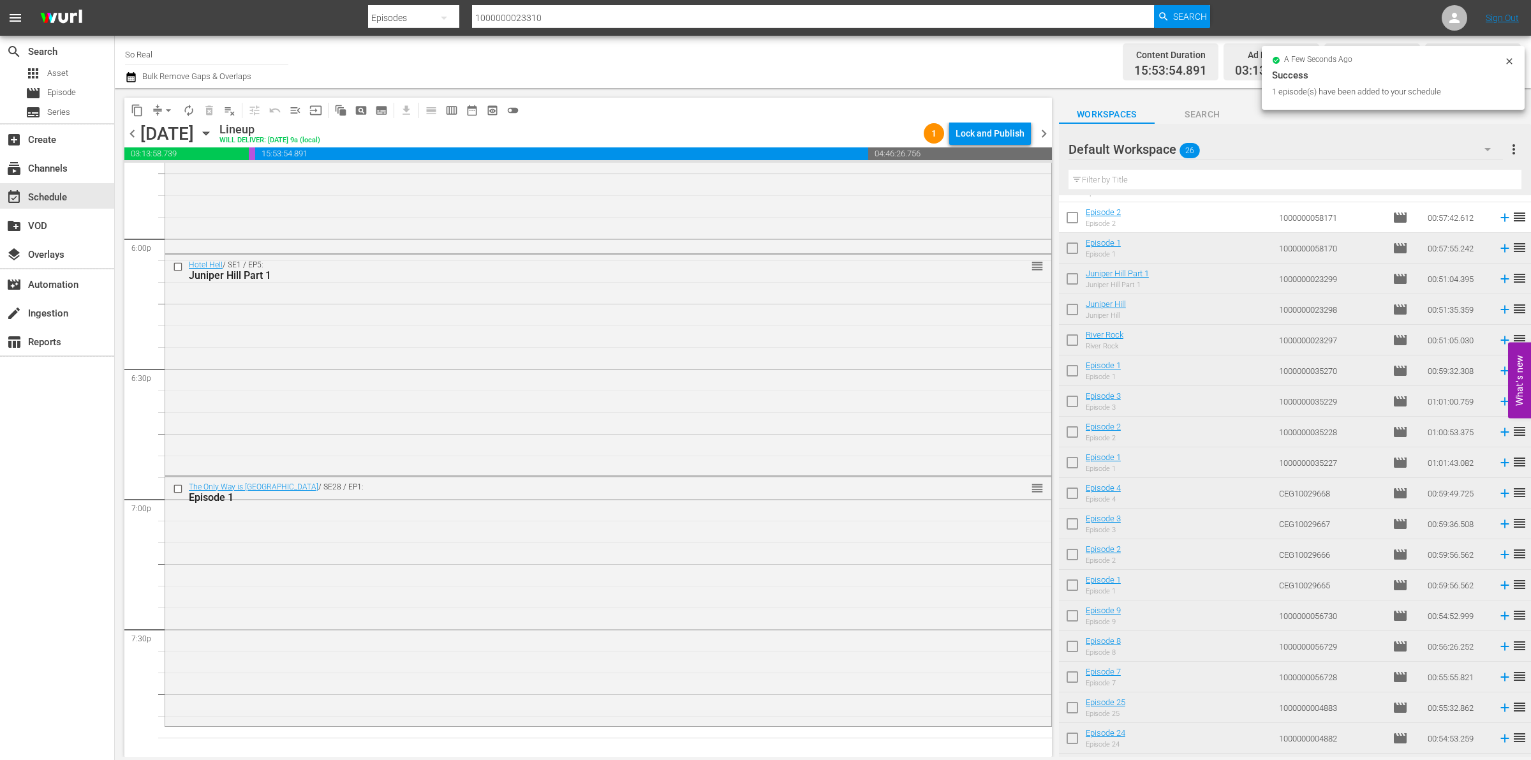
click at [1077, 221] on input "checkbox" at bounding box center [1072, 220] width 27 height 27
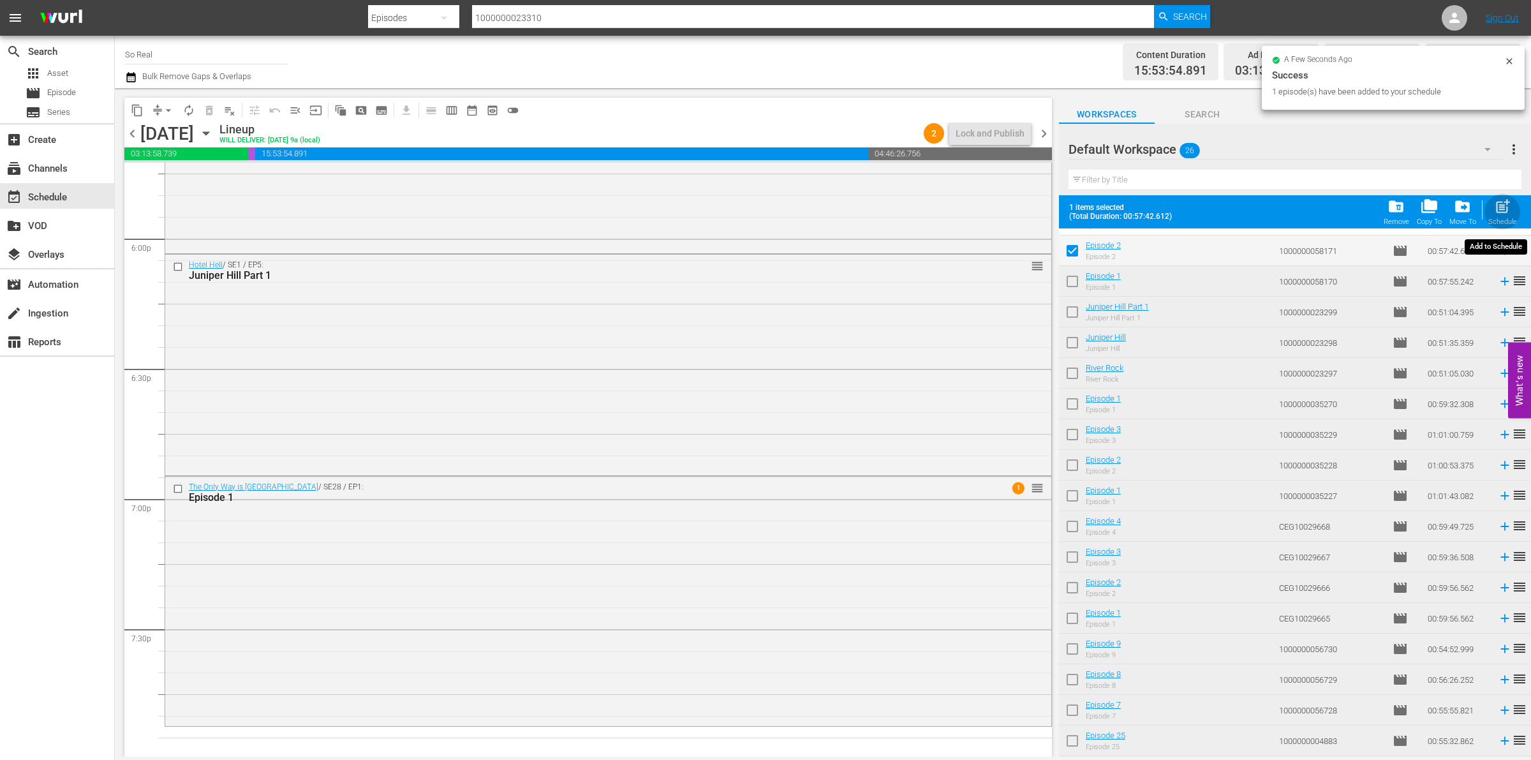
click at [1496, 205] on span "post_add" at bounding box center [1502, 206] width 17 height 17
checkbox input "false"
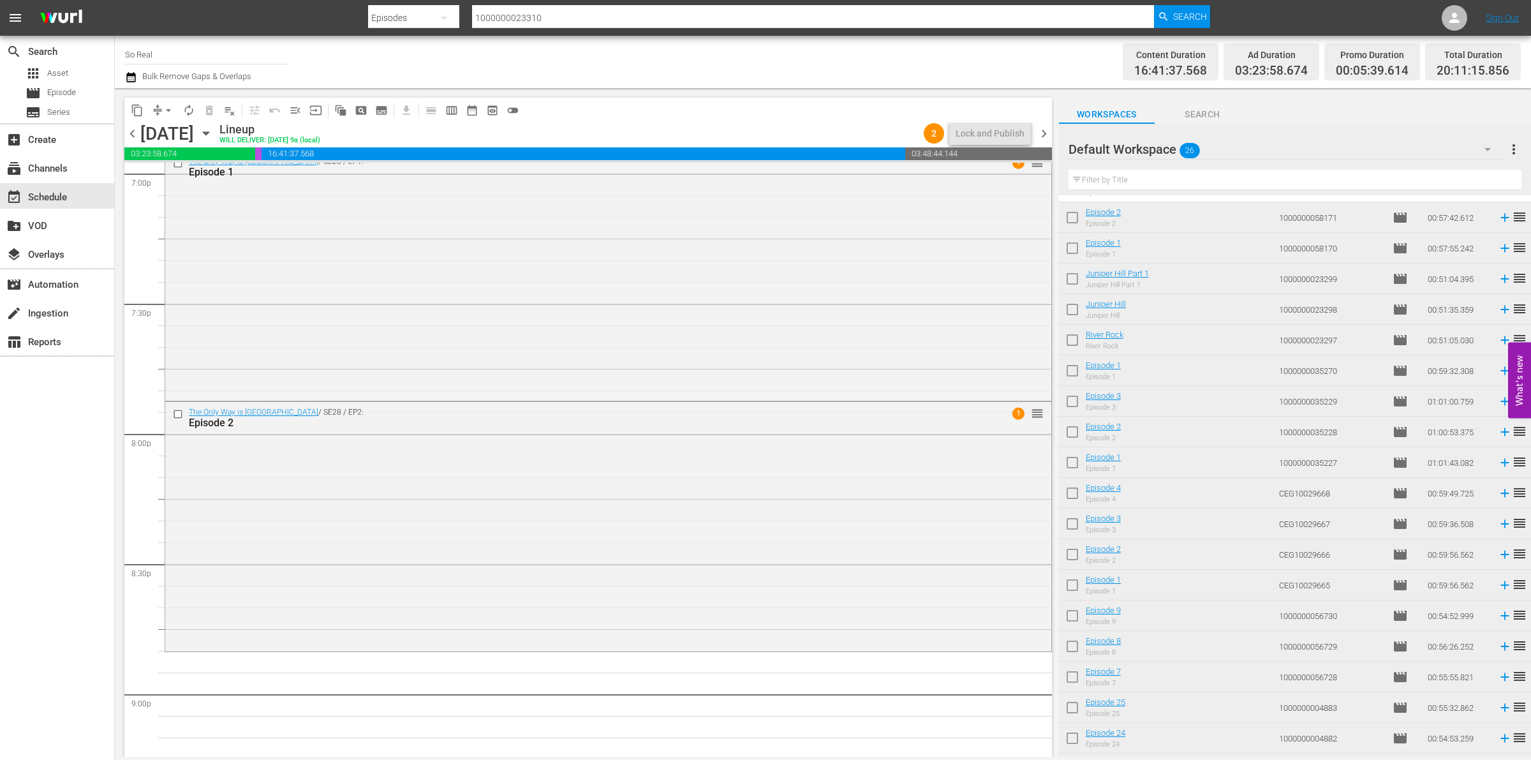
scroll to position [104, 0]
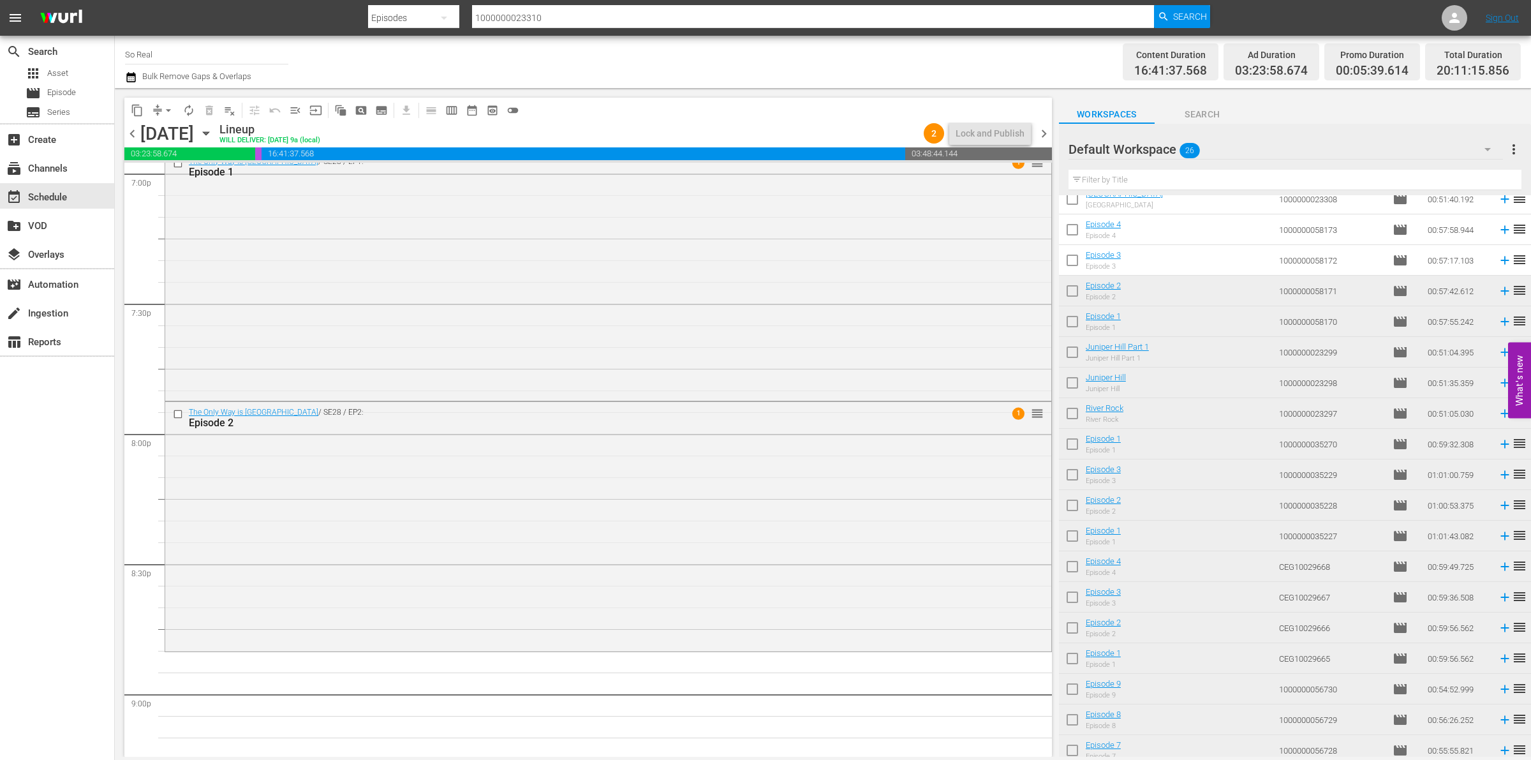
click at [1077, 266] on input "checkbox" at bounding box center [1072, 262] width 27 height 27
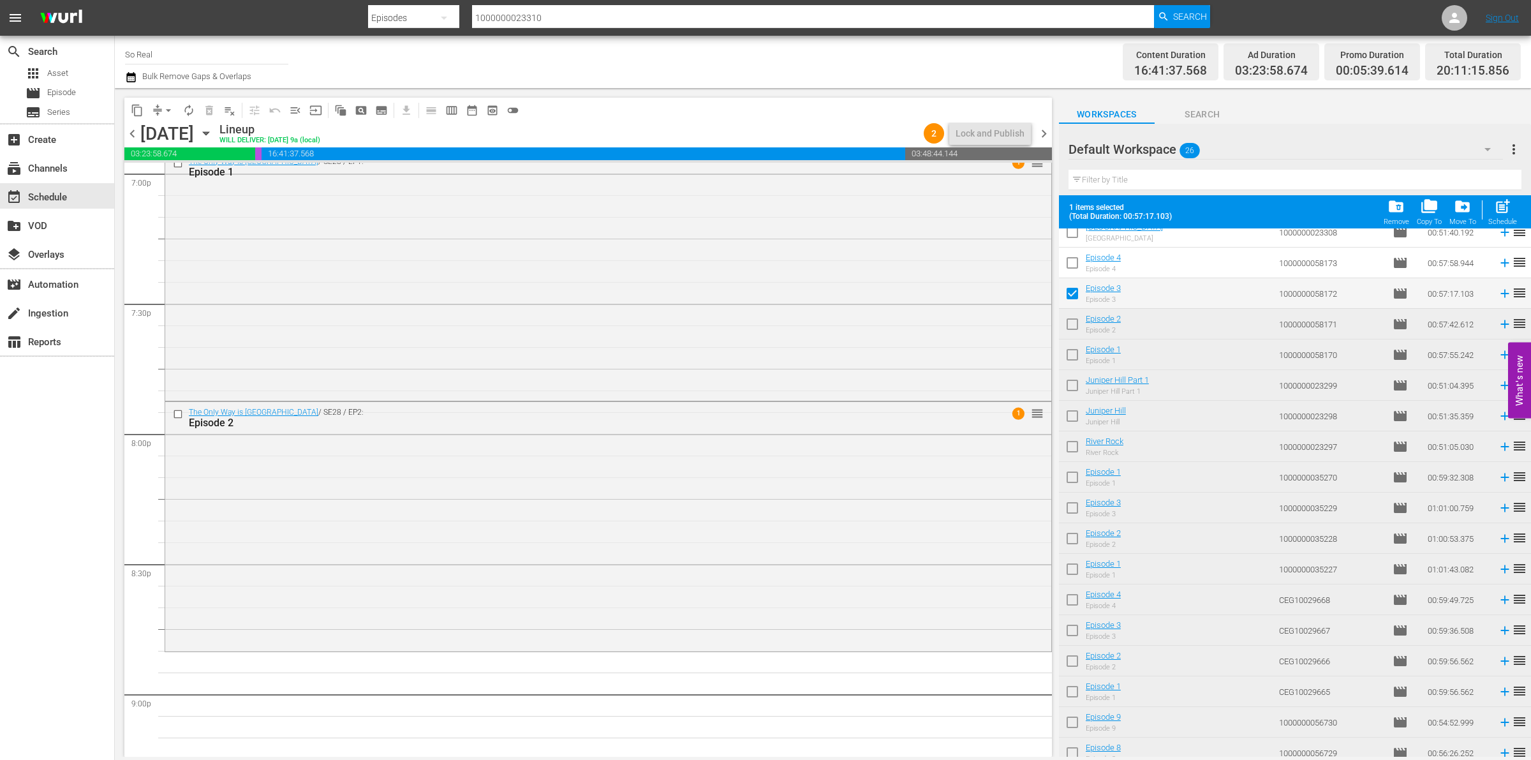
click at [1505, 202] on span "post_add" at bounding box center [1502, 206] width 17 height 17
checkbox input "false"
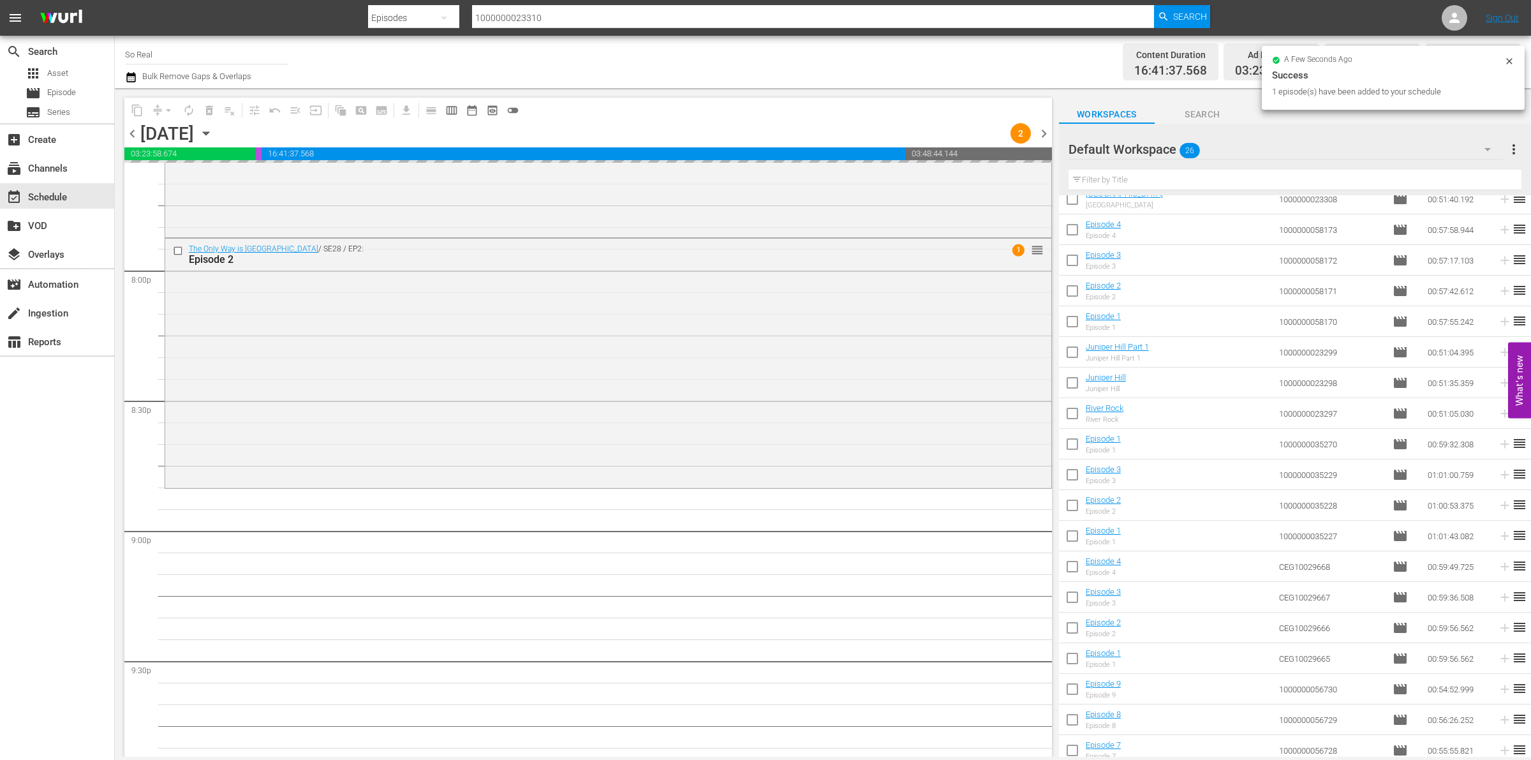
scroll to position [5150, 0]
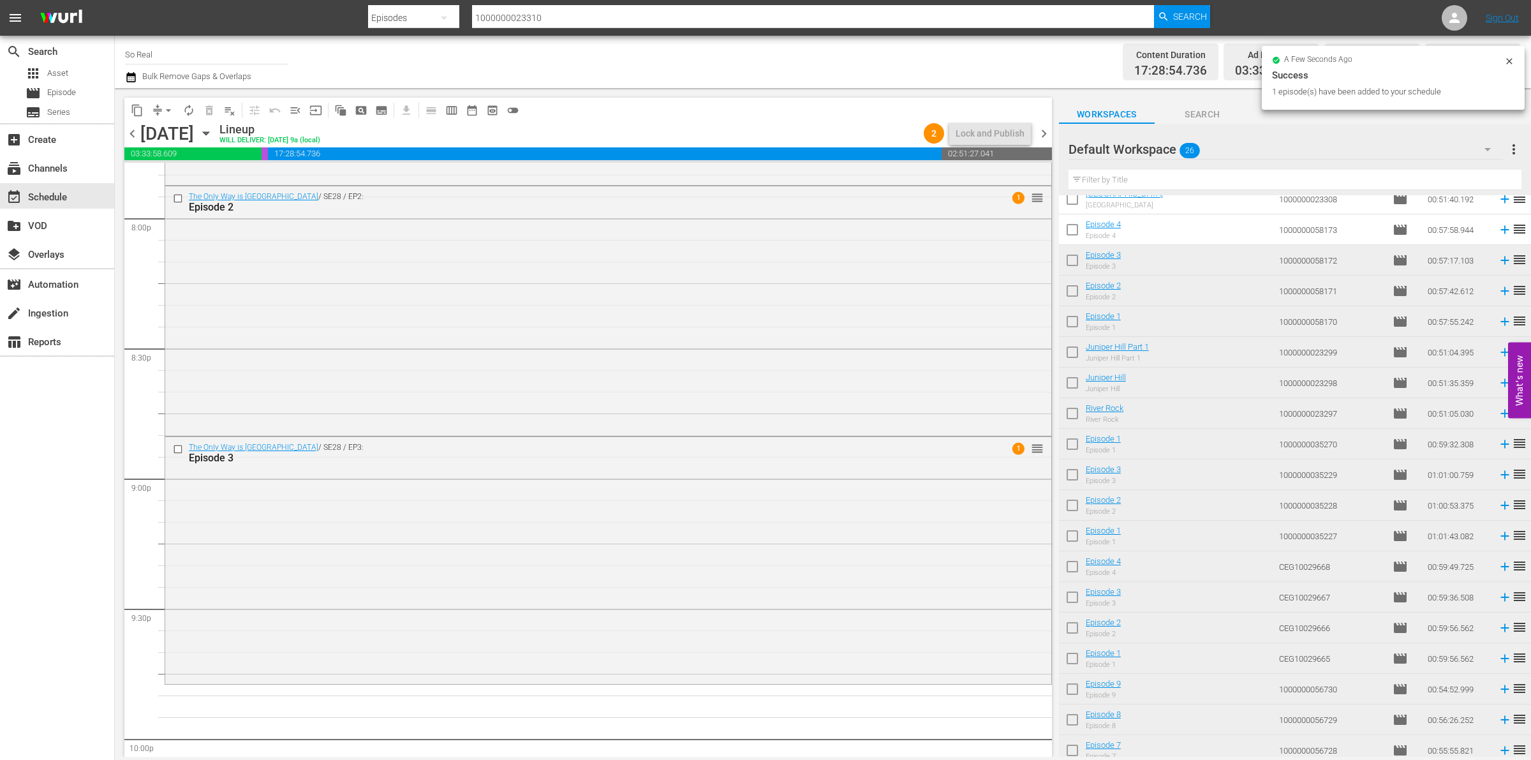
click at [1077, 230] on input "checkbox" at bounding box center [1072, 232] width 27 height 27
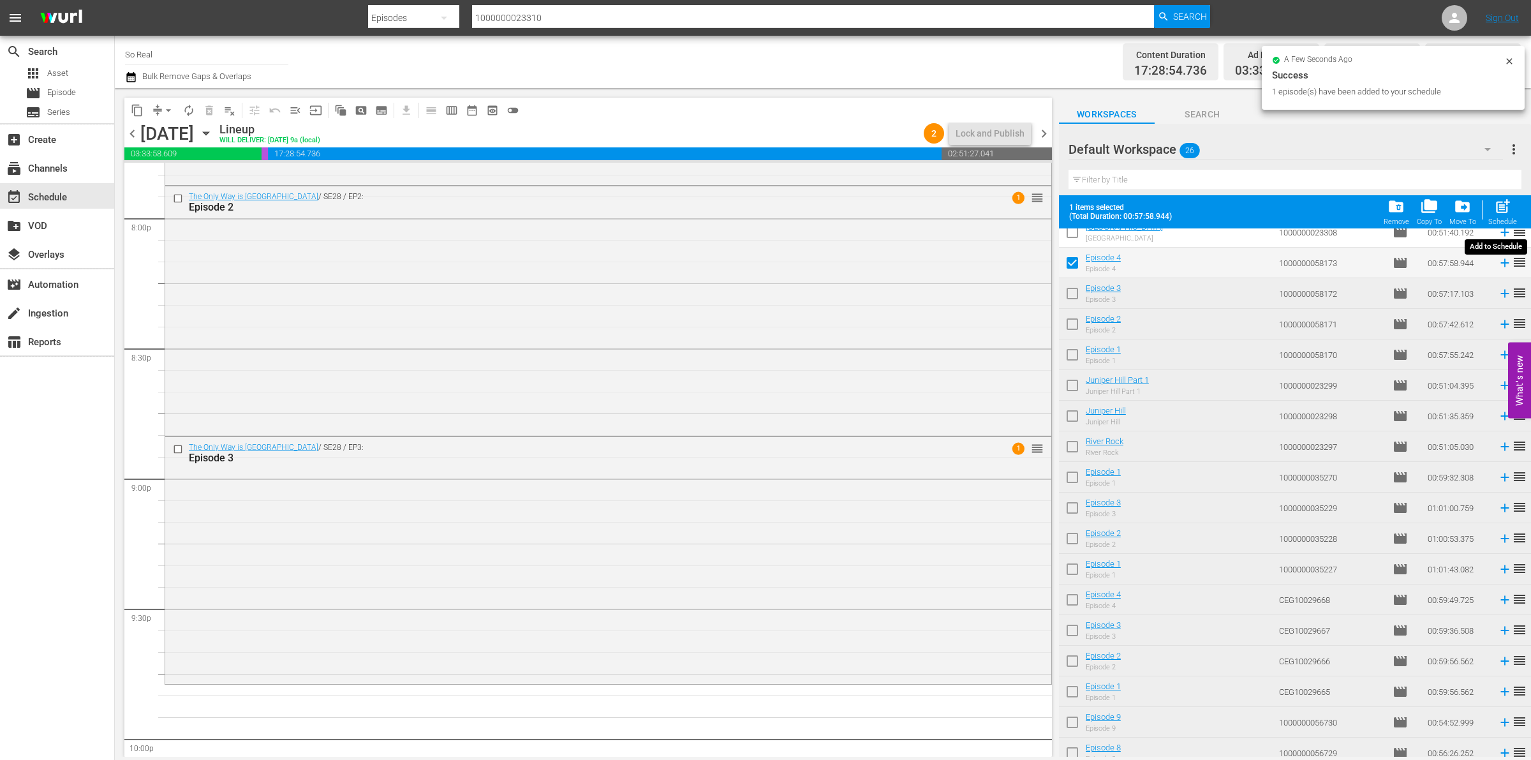
click at [1501, 209] on span "post_add" at bounding box center [1502, 206] width 17 height 17
checkbox input "false"
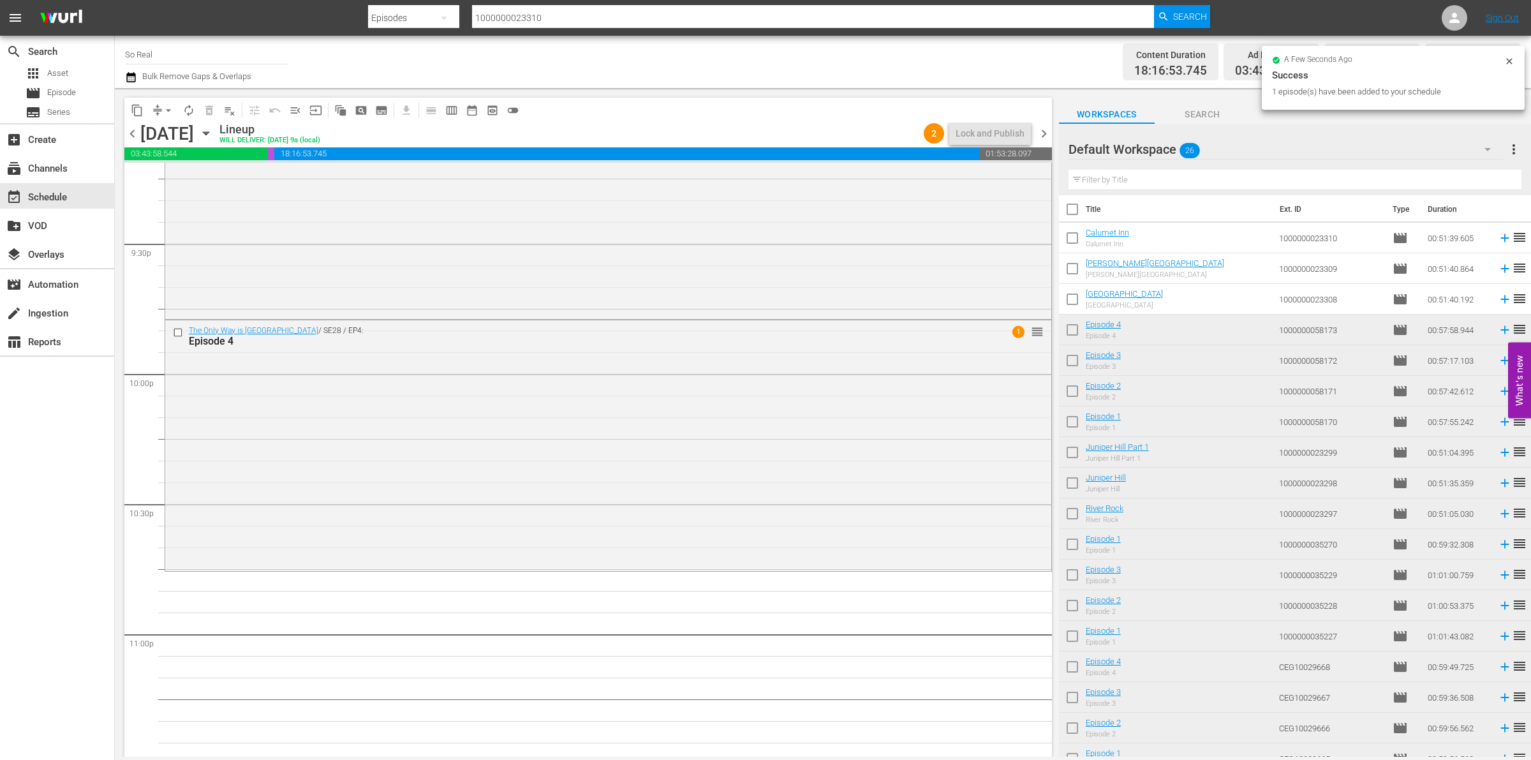
scroll to position [0, 0]
click at [1070, 300] on input "checkbox" at bounding box center [1072, 305] width 27 height 27
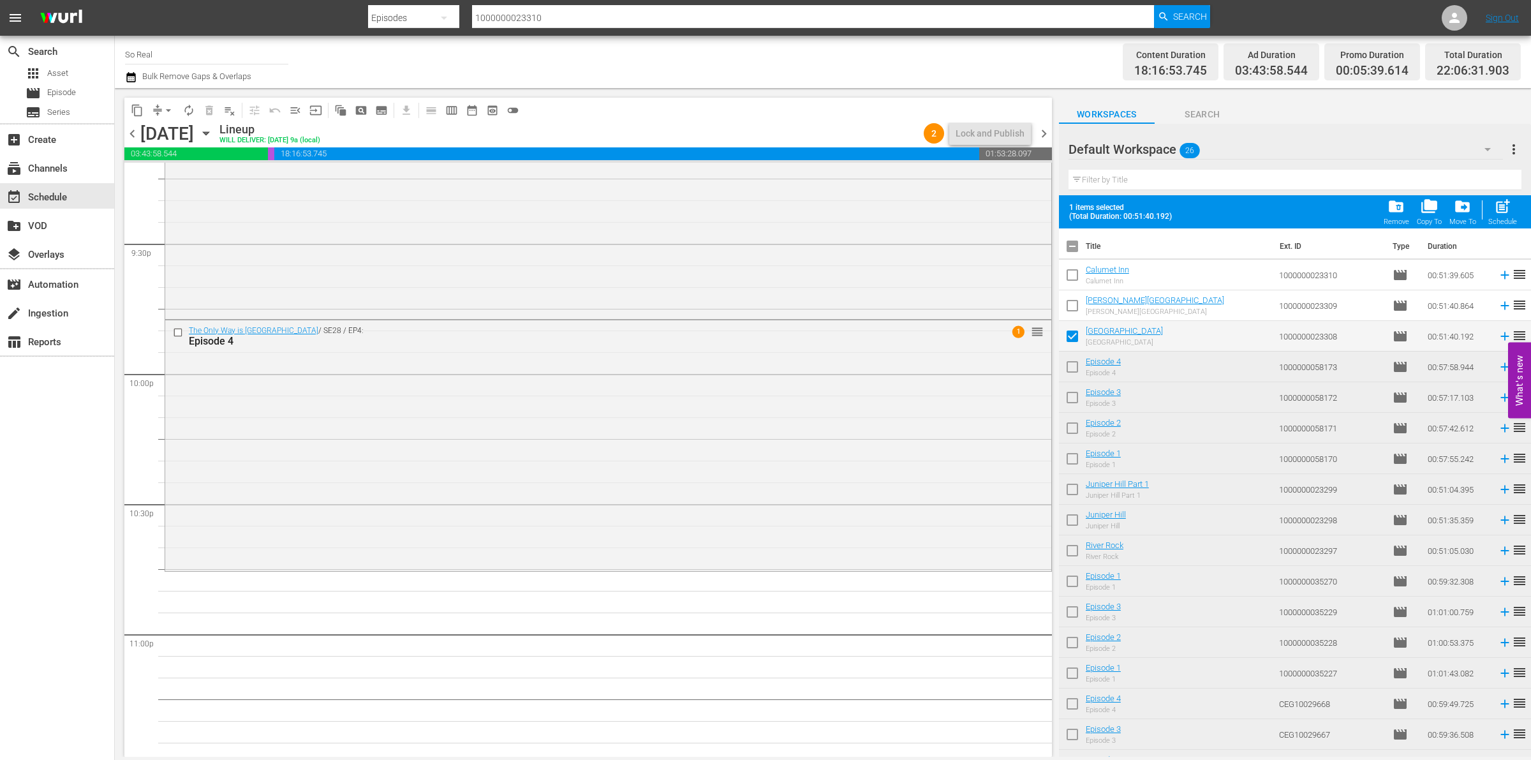
click at [1494, 206] on span "post_add" at bounding box center [1502, 206] width 17 height 17
checkbox input "false"
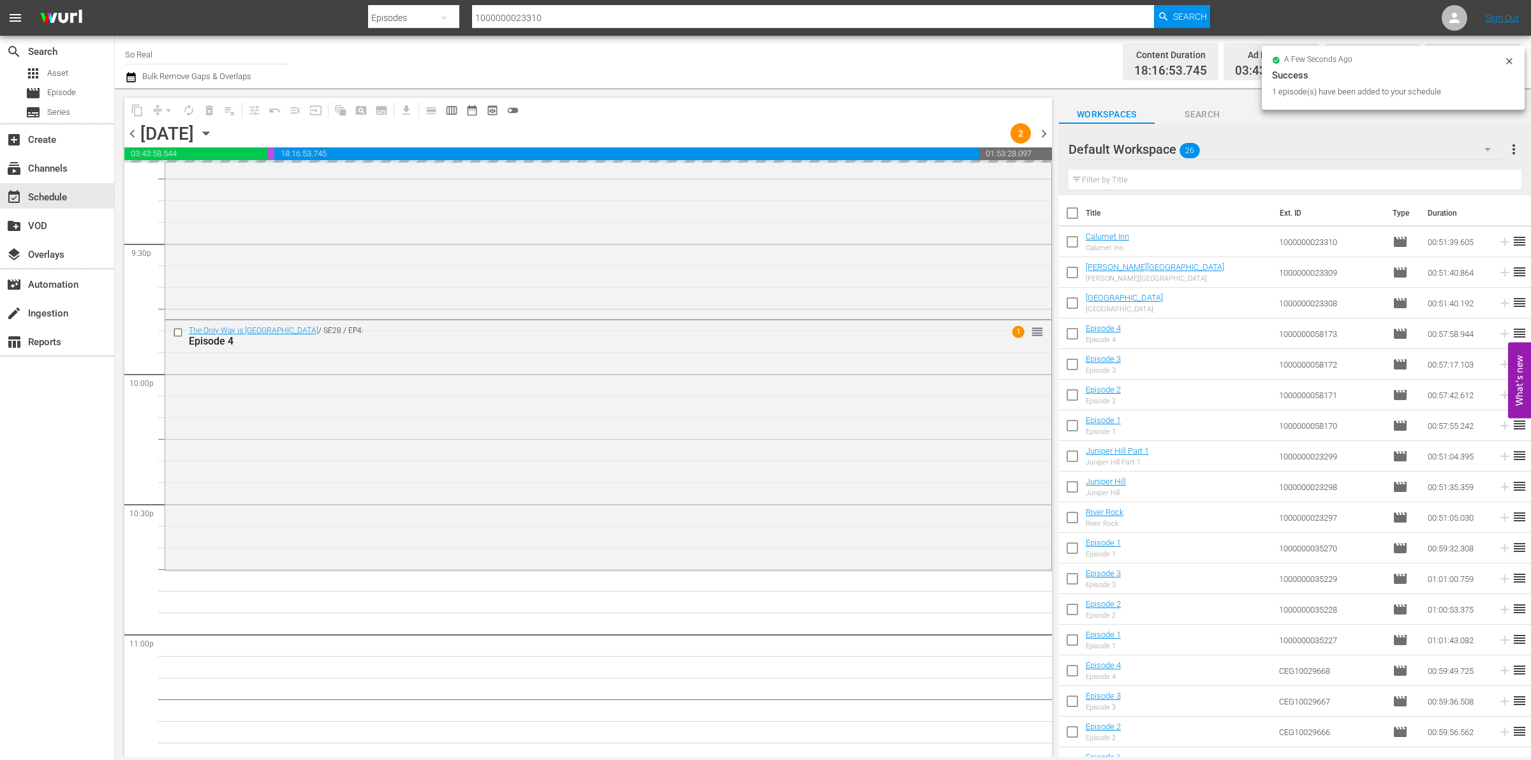
scroll to position [5652, 0]
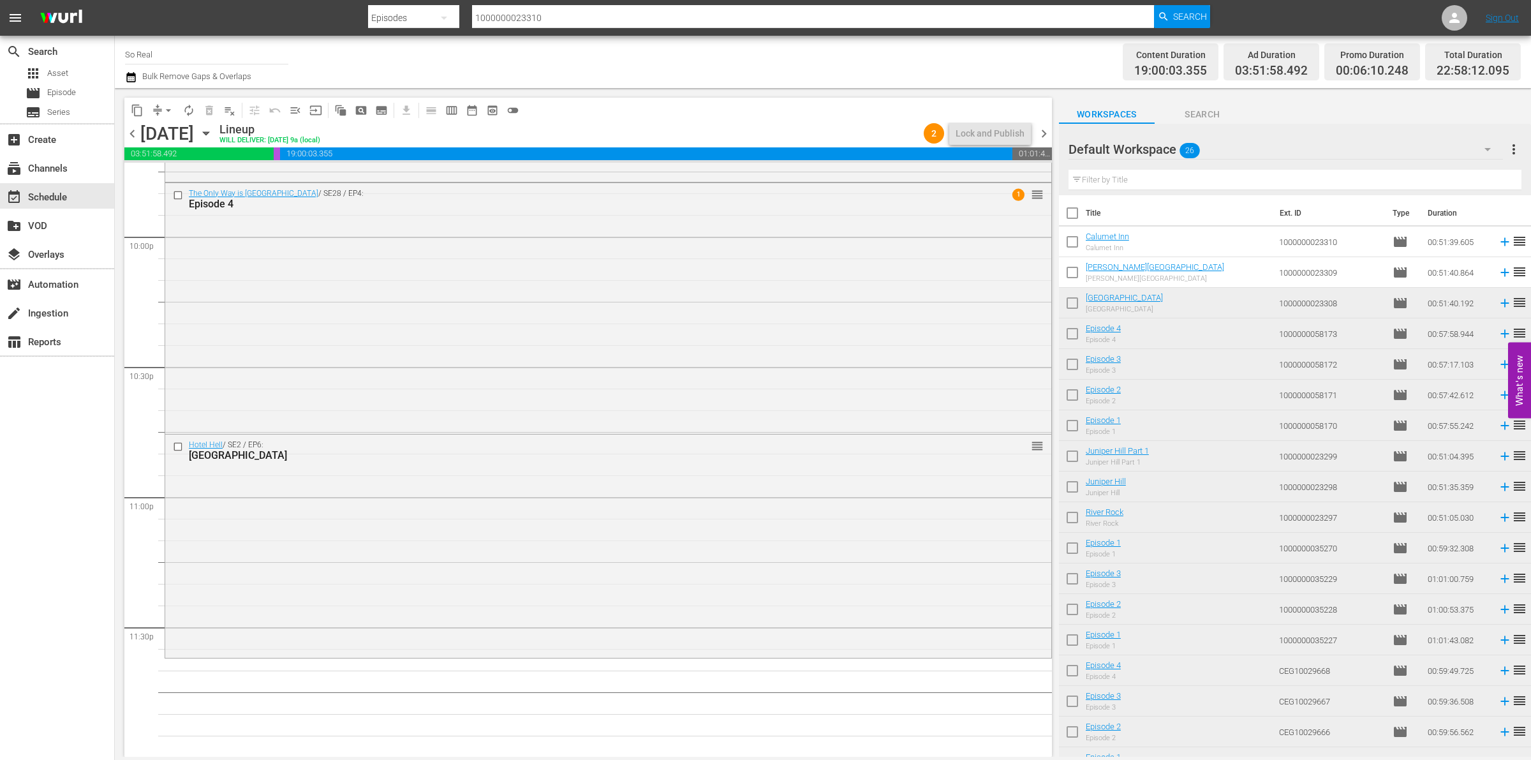
click at [1078, 277] on input "checkbox" at bounding box center [1072, 275] width 27 height 27
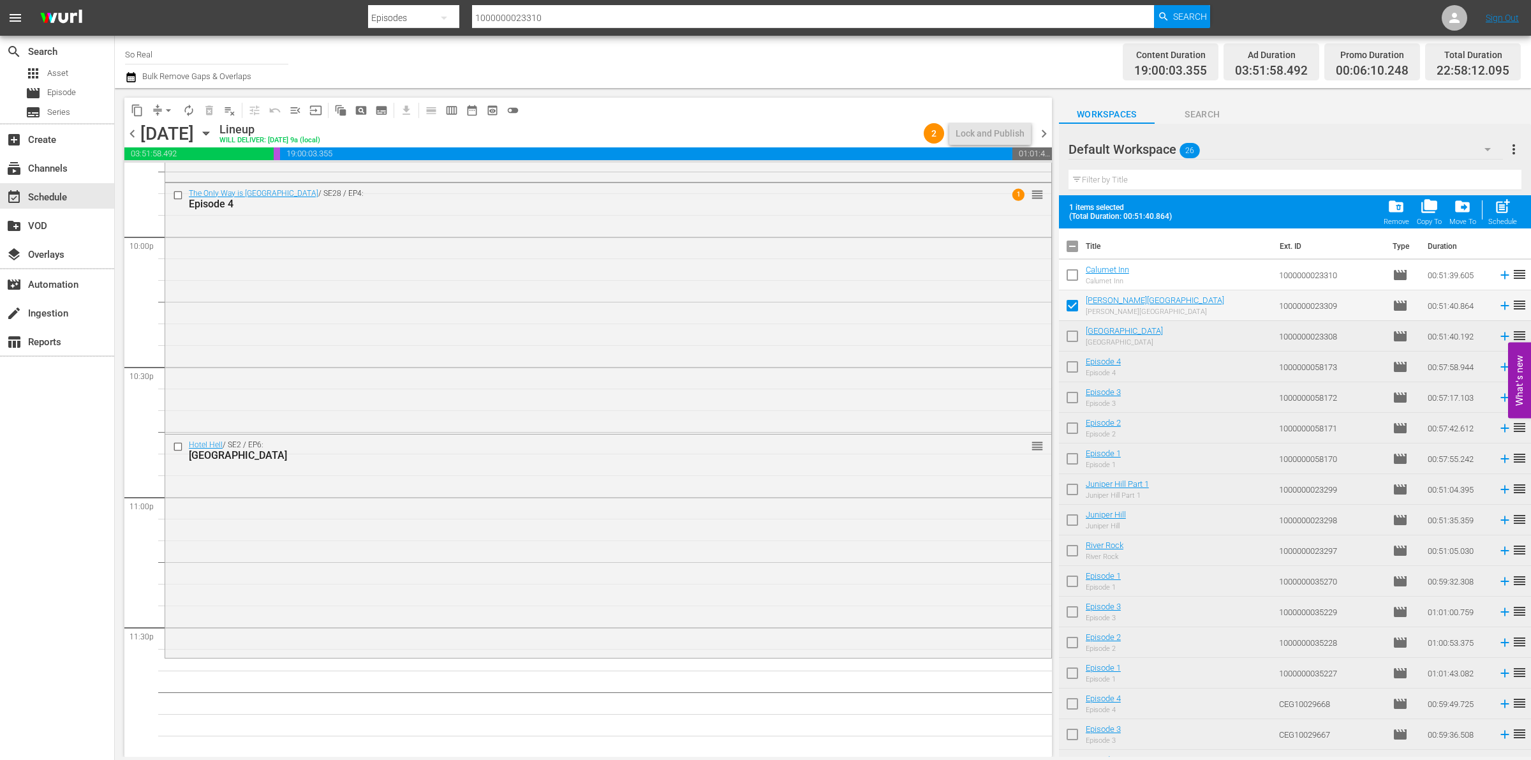
click at [1507, 209] on span "post_add" at bounding box center [1502, 206] width 17 height 17
checkbox input "false"
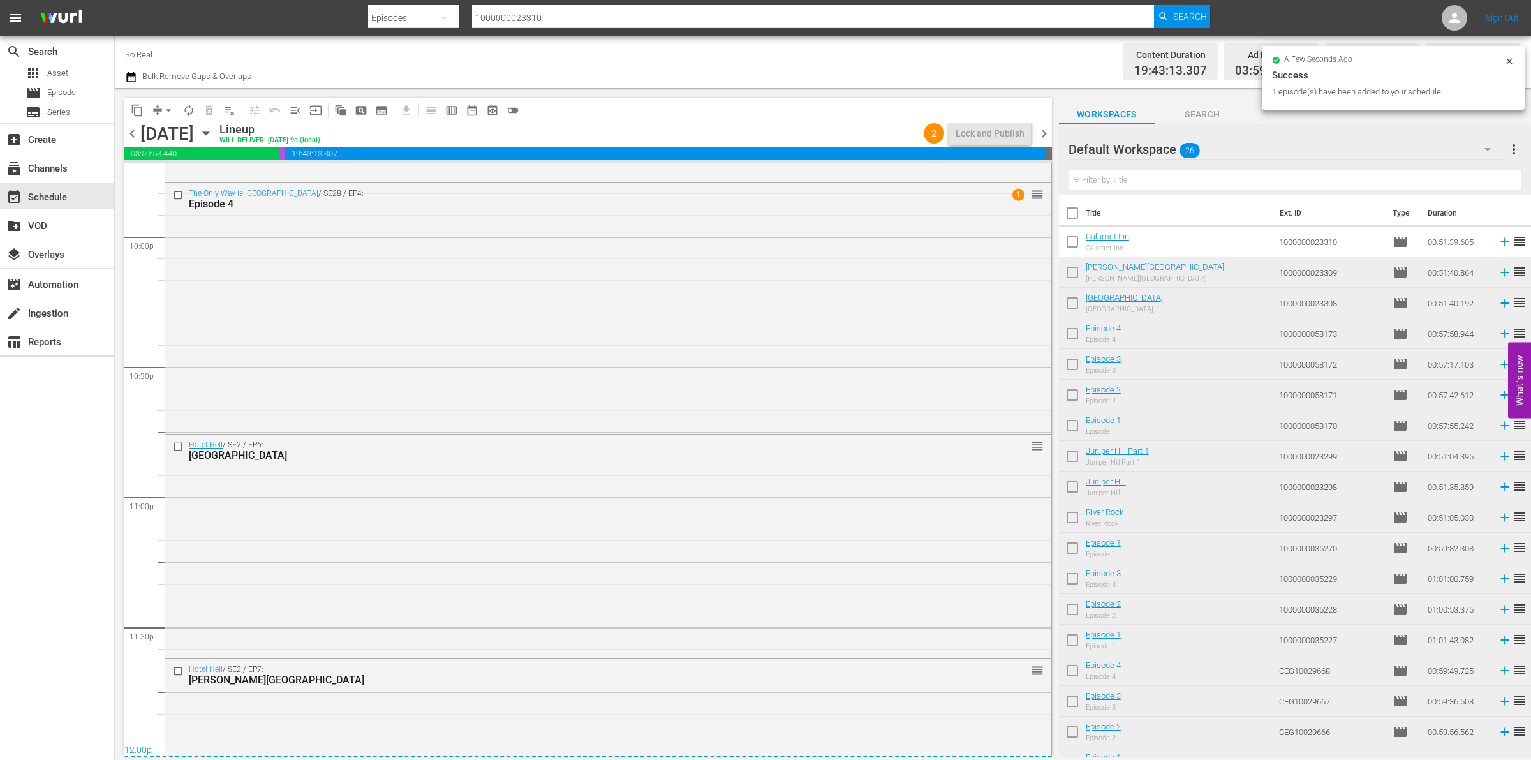
scroll to position [5777, 0]
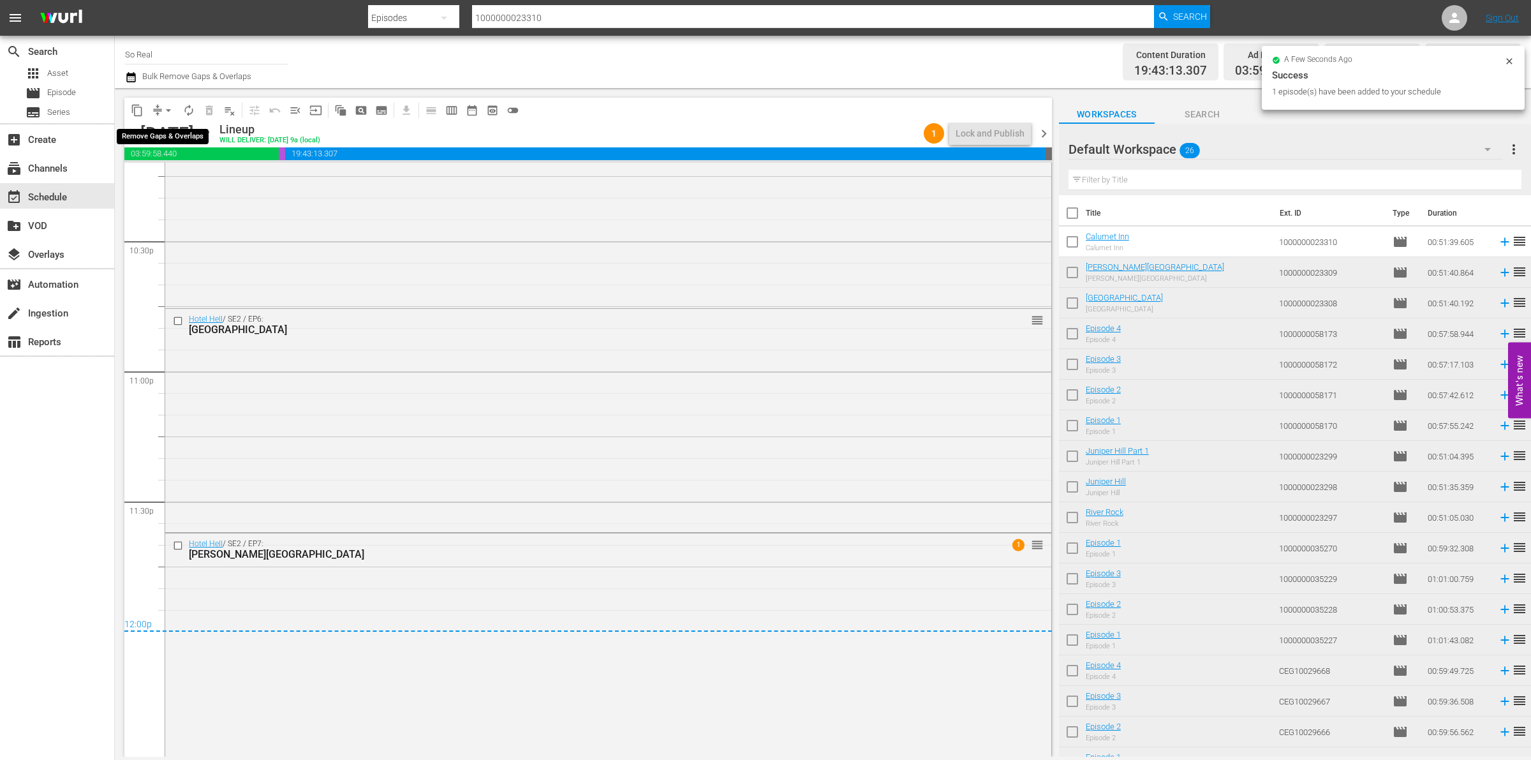
click at [169, 110] on span "arrow_drop_down" at bounding box center [168, 110] width 13 height 13
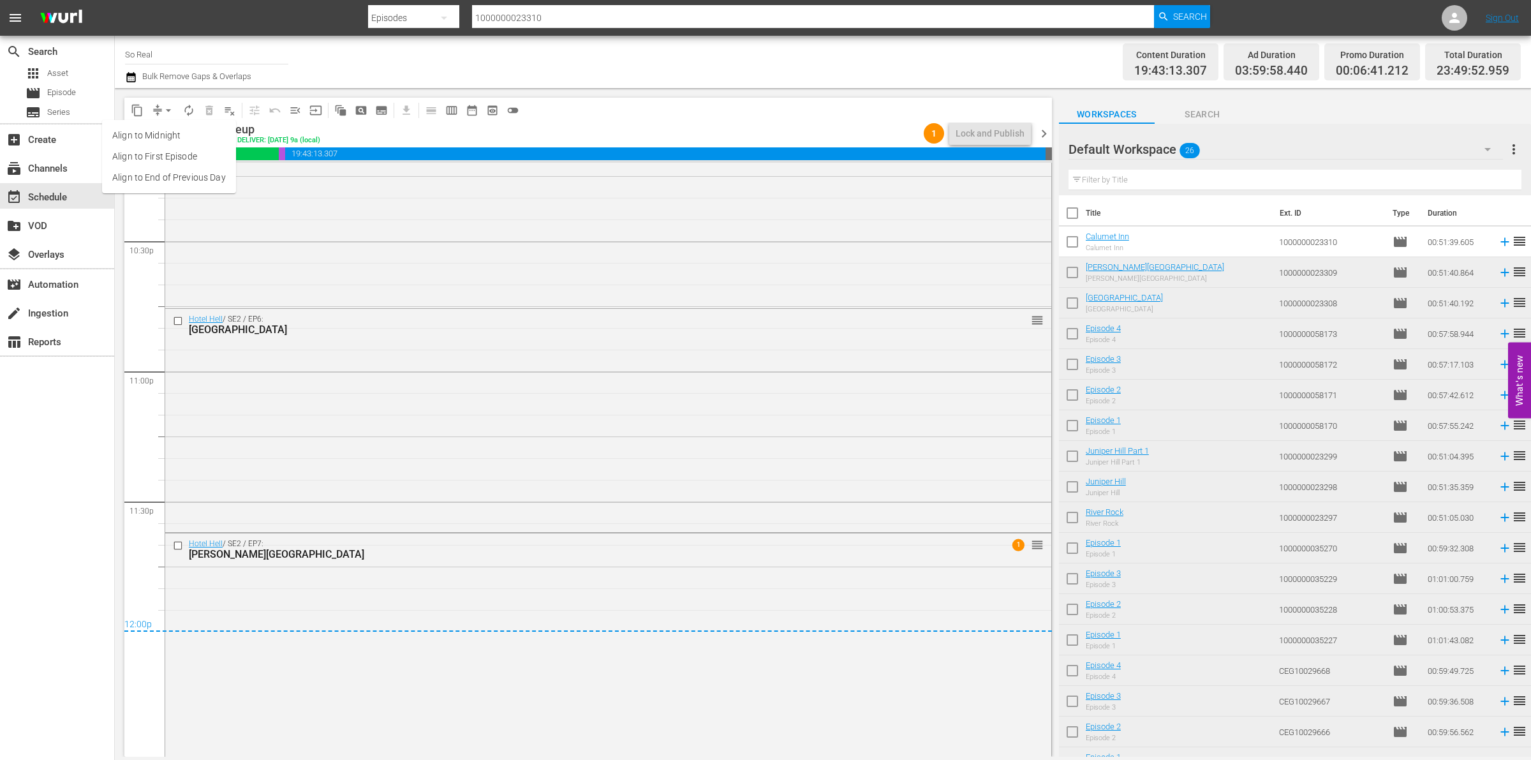
click at [184, 171] on li "Align to End of Previous Day" at bounding box center [169, 177] width 134 height 21
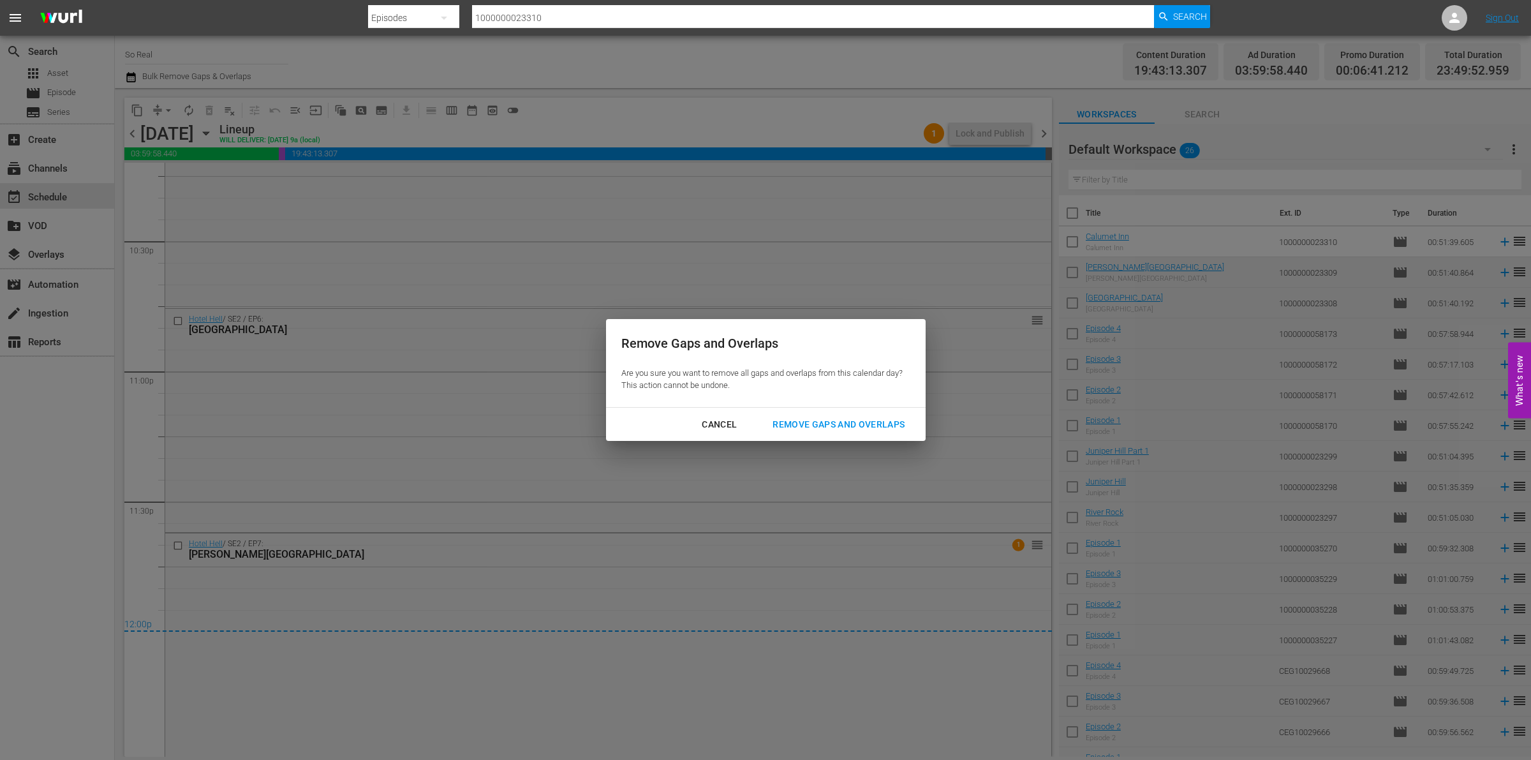
click at [858, 428] on div "Remove Gaps and Overlaps" at bounding box center [838, 425] width 152 height 16
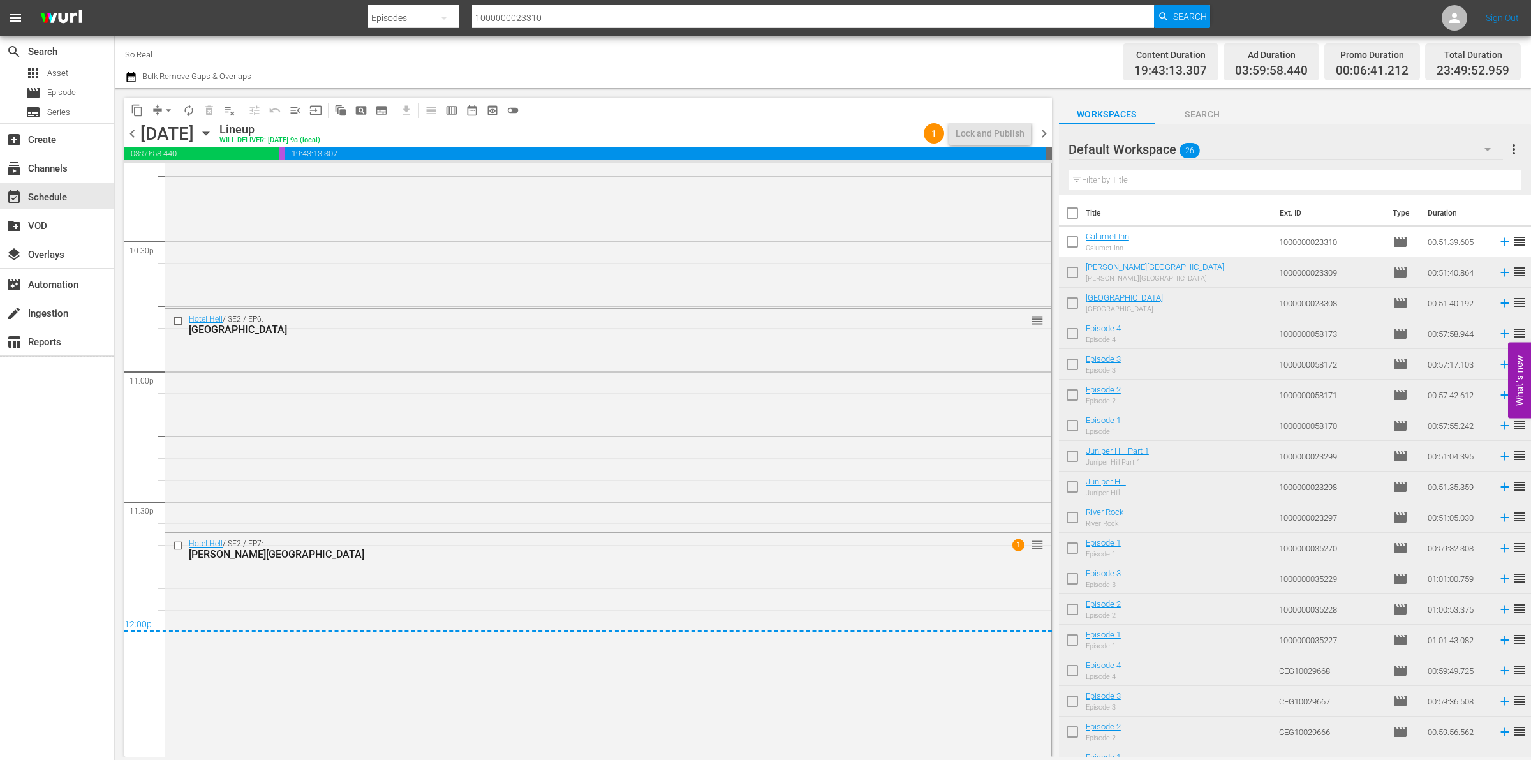
click at [1072, 212] on input "checkbox" at bounding box center [1072, 215] width 27 height 27
checkbox input "true"
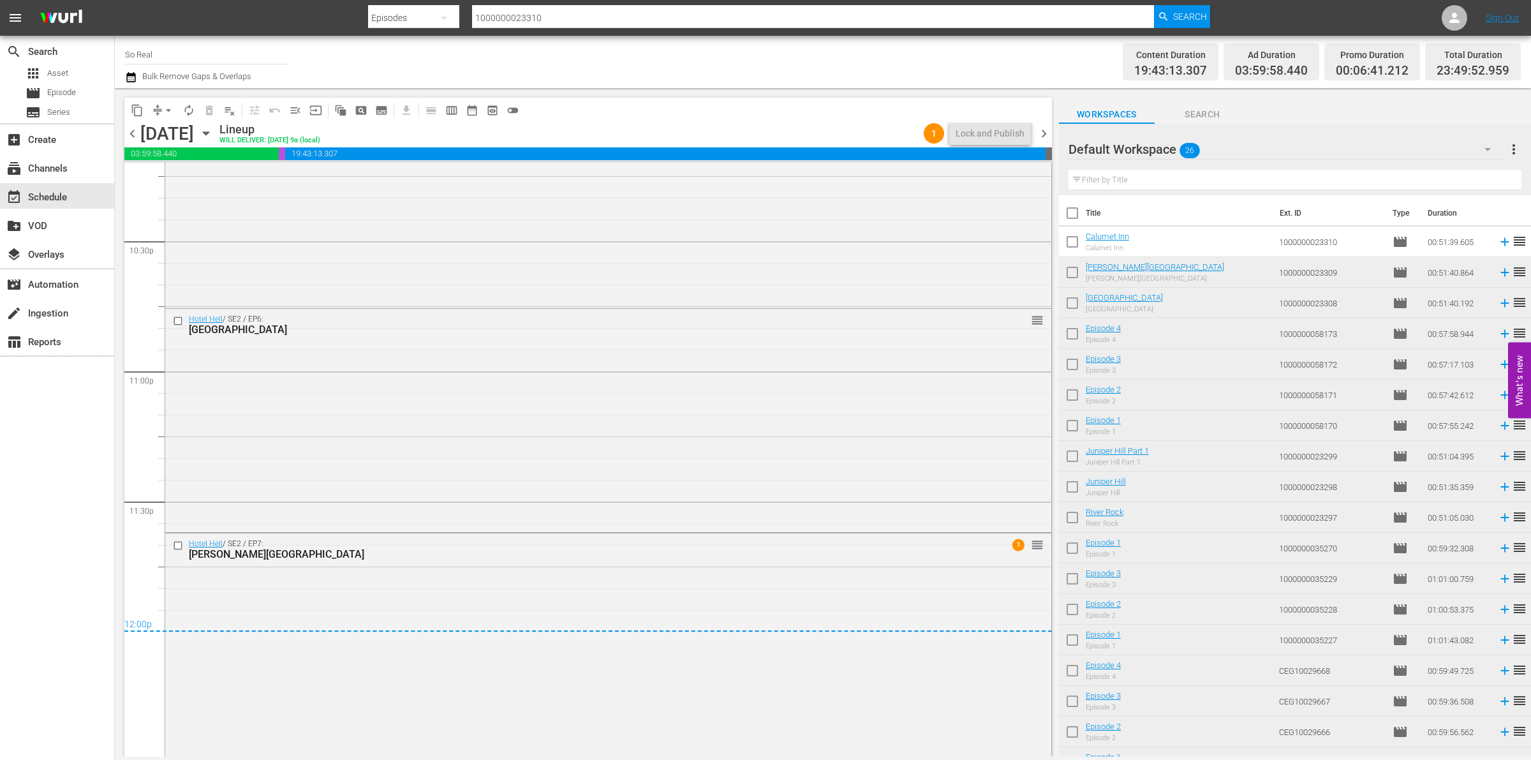
checkbox input "true"
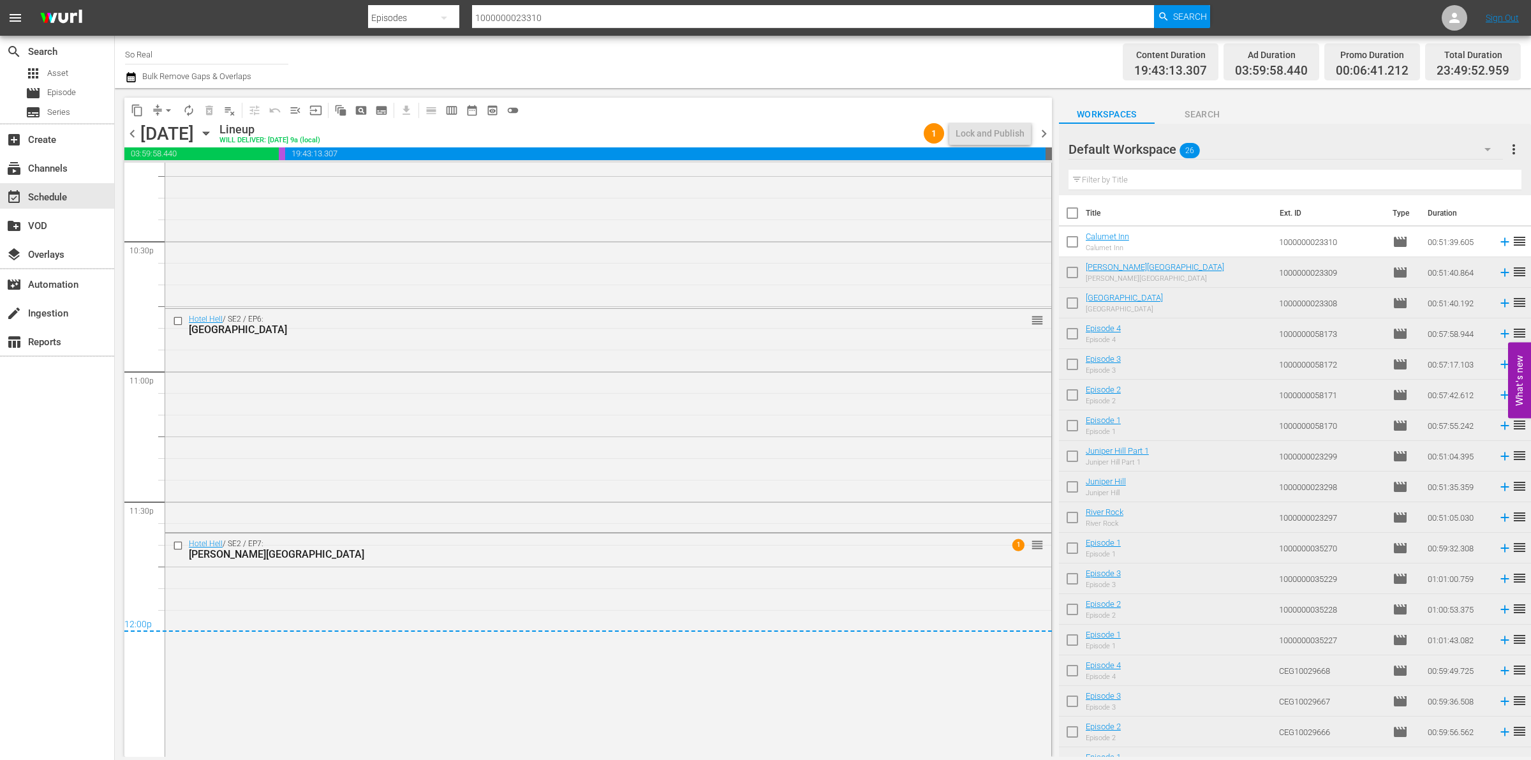
checkbox input "true"
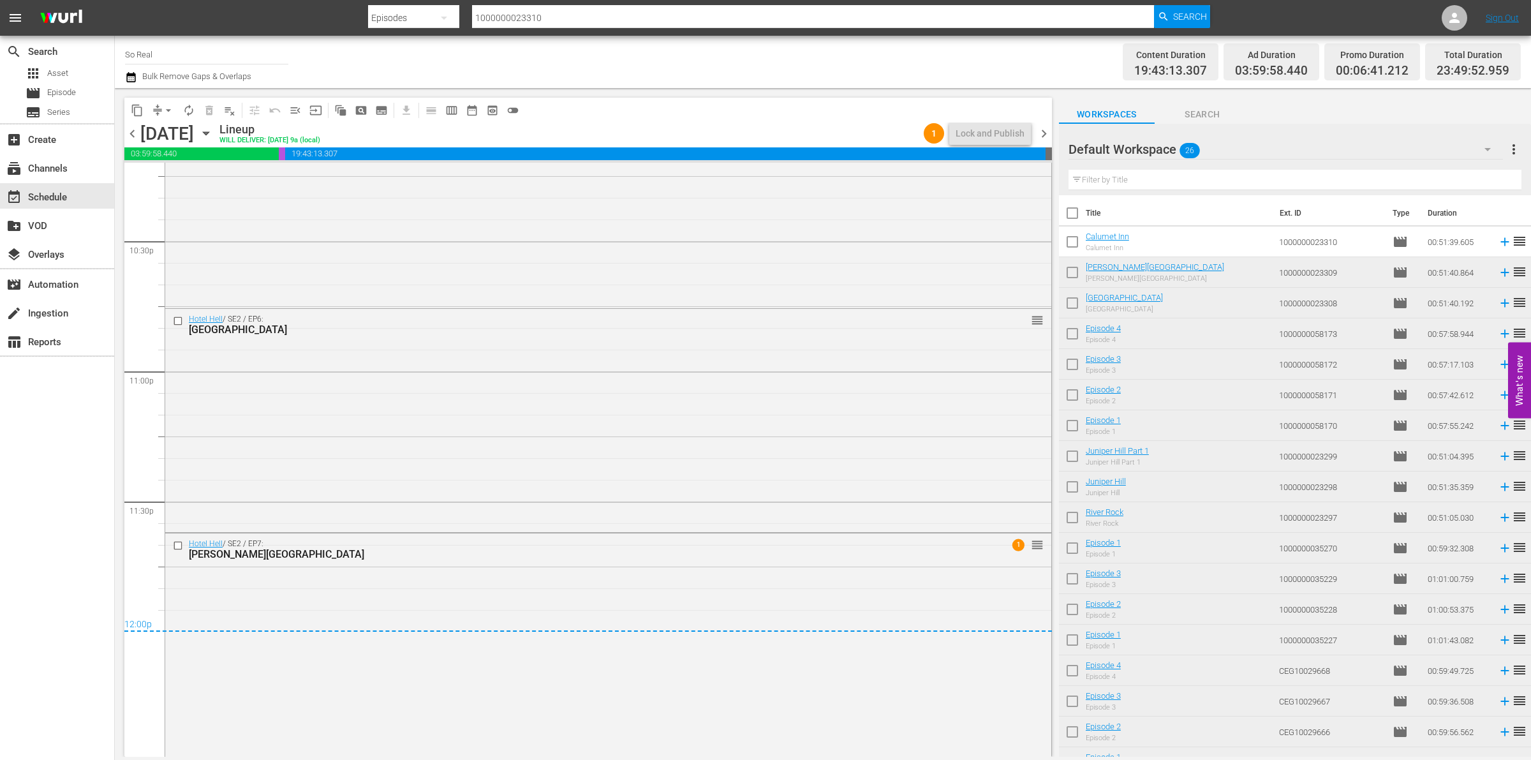
checkbox input "true"
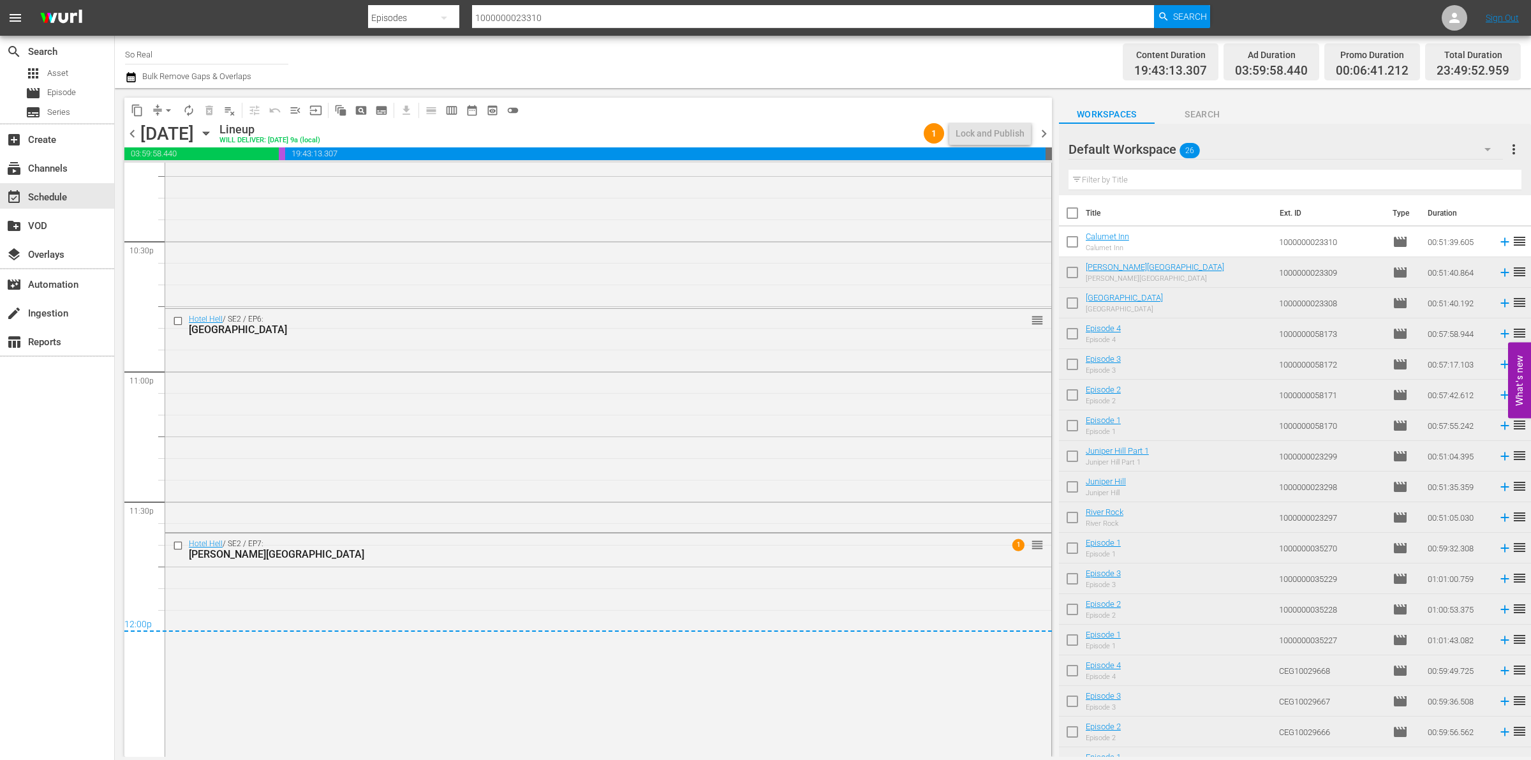
checkbox input "true"
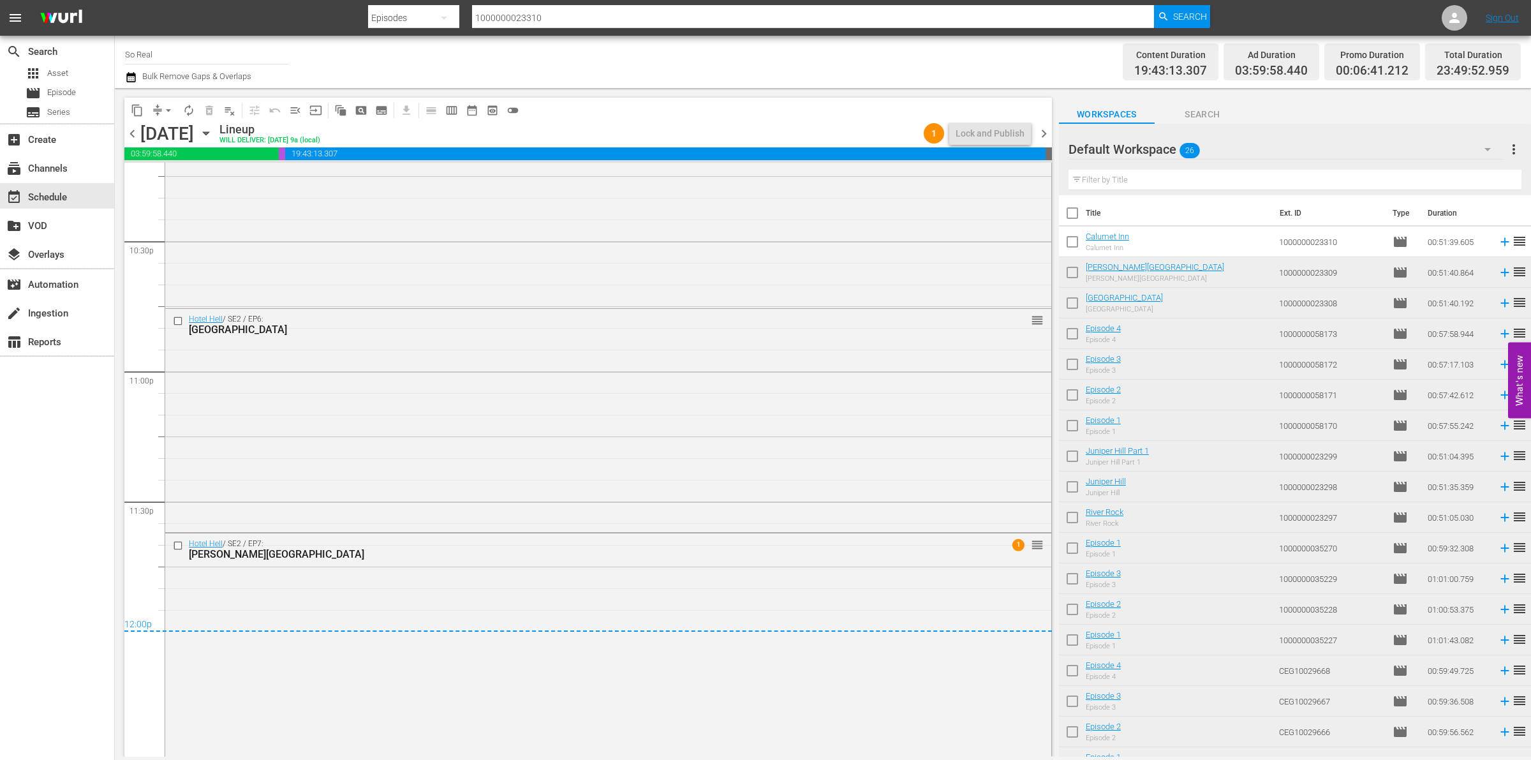
checkbox input "true"
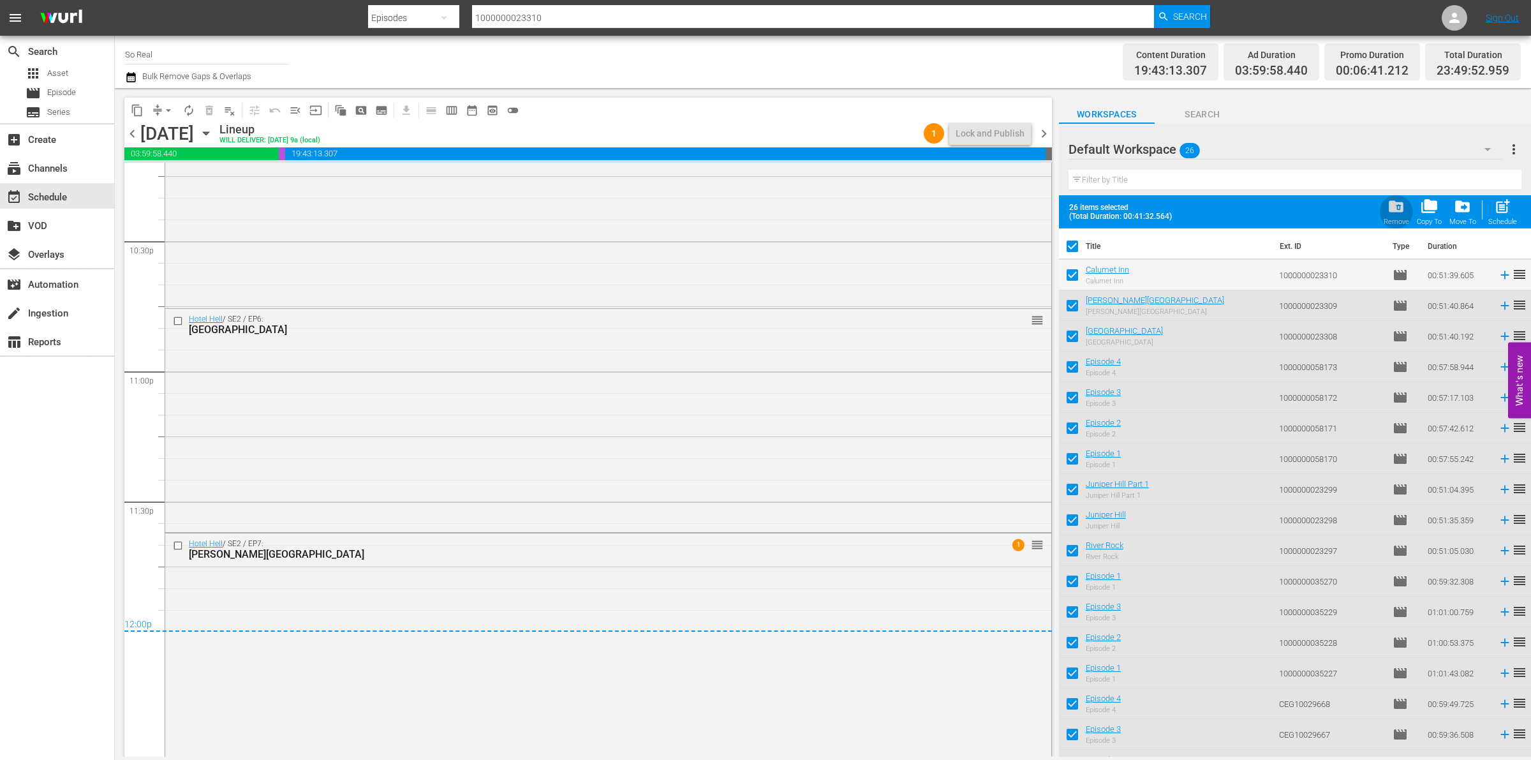
click at [1407, 211] on div "folder_delete Remove" at bounding box center [1397, 212] width 26 height 28
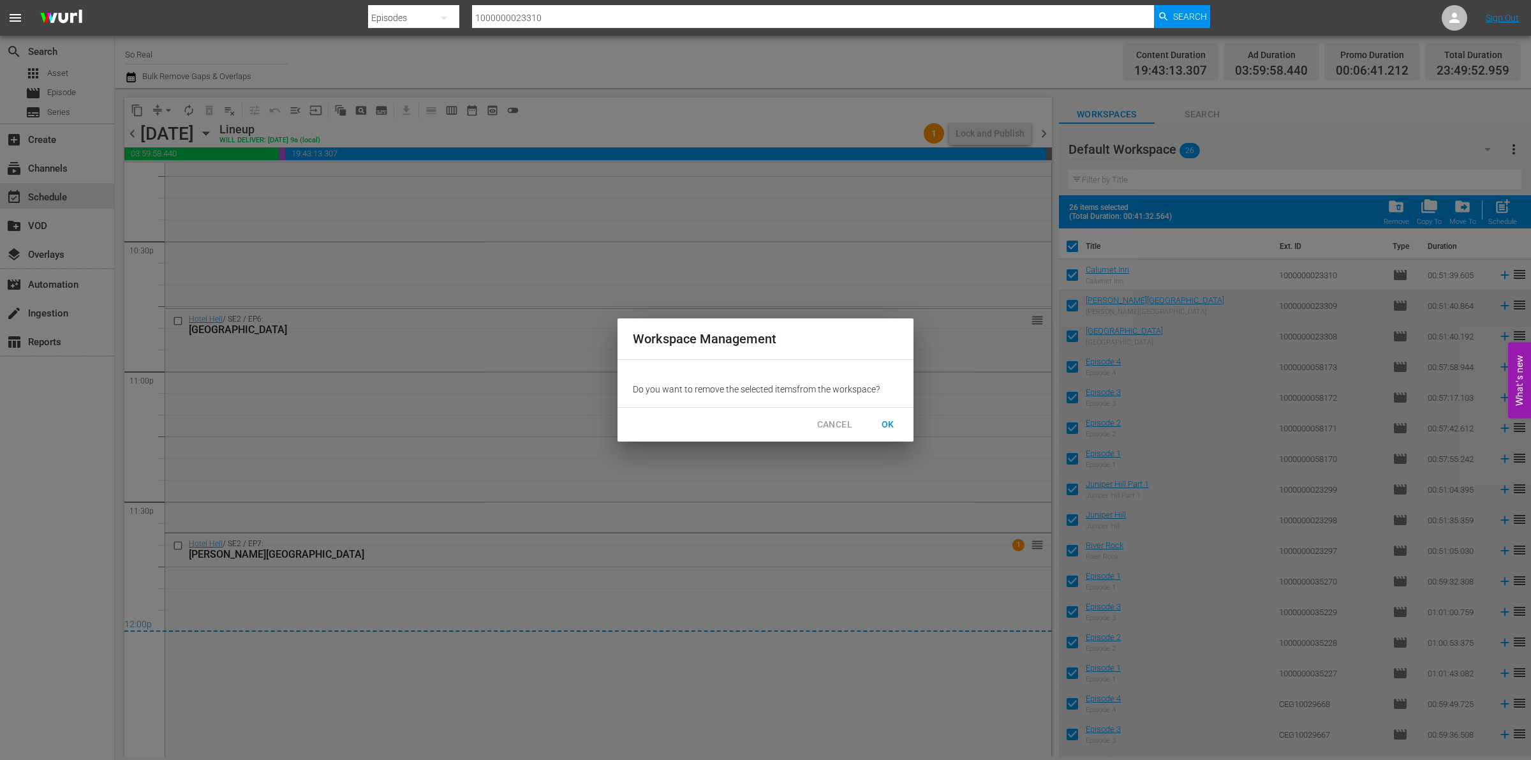
click at [890, 418] on span "OK" at bounding box center [888, 425] width 20 height 16
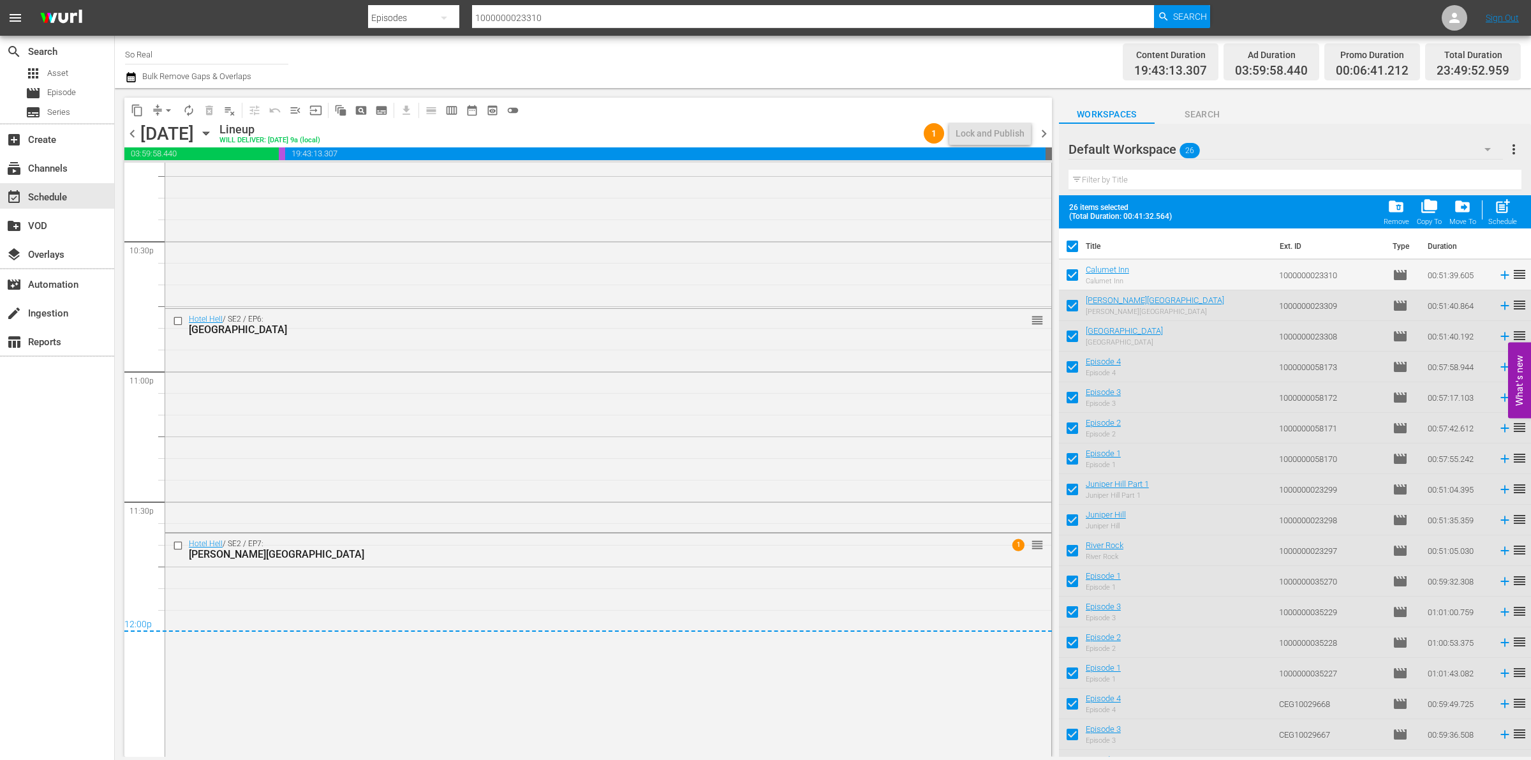
checkbox input "false"
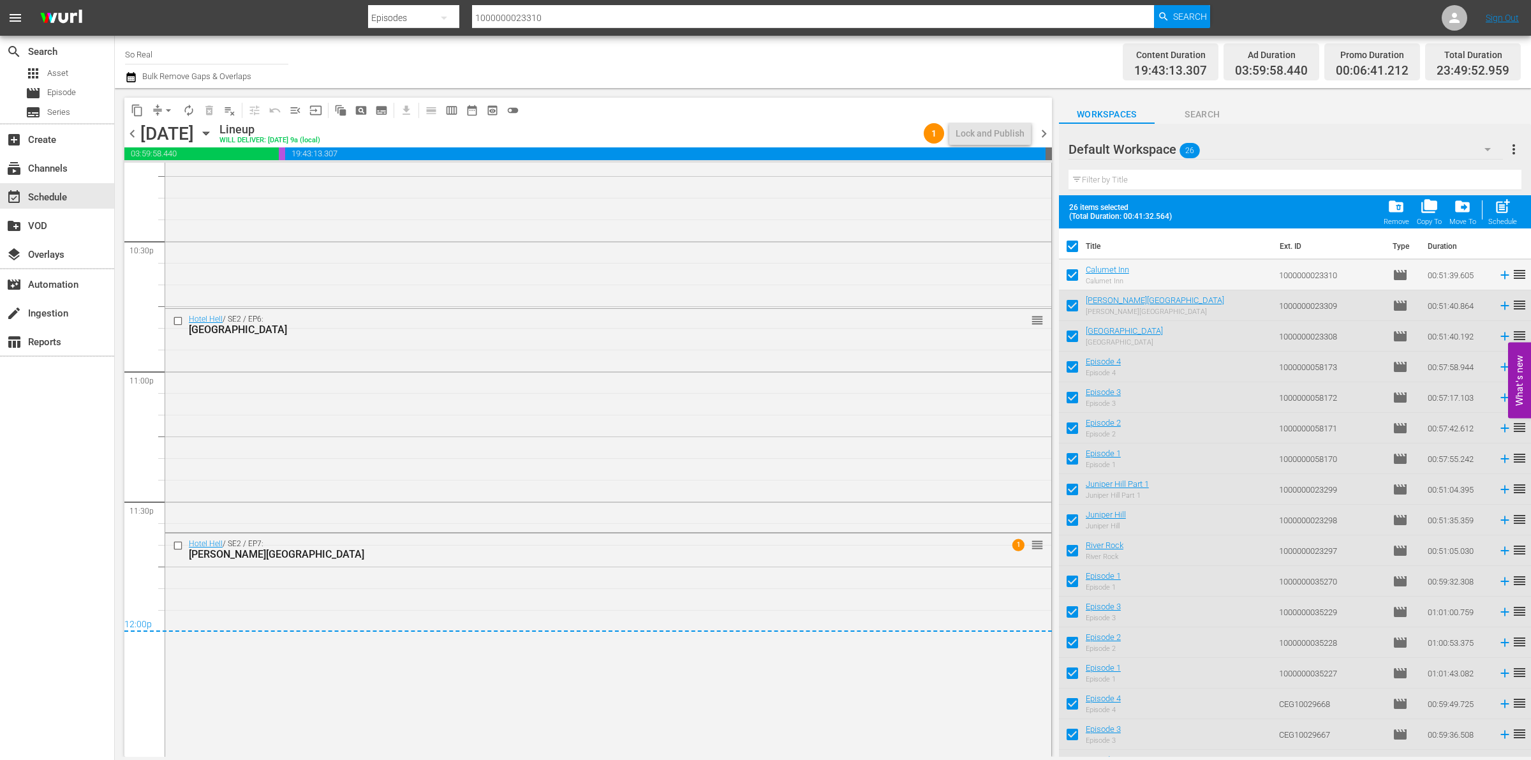
checkbox input "false"
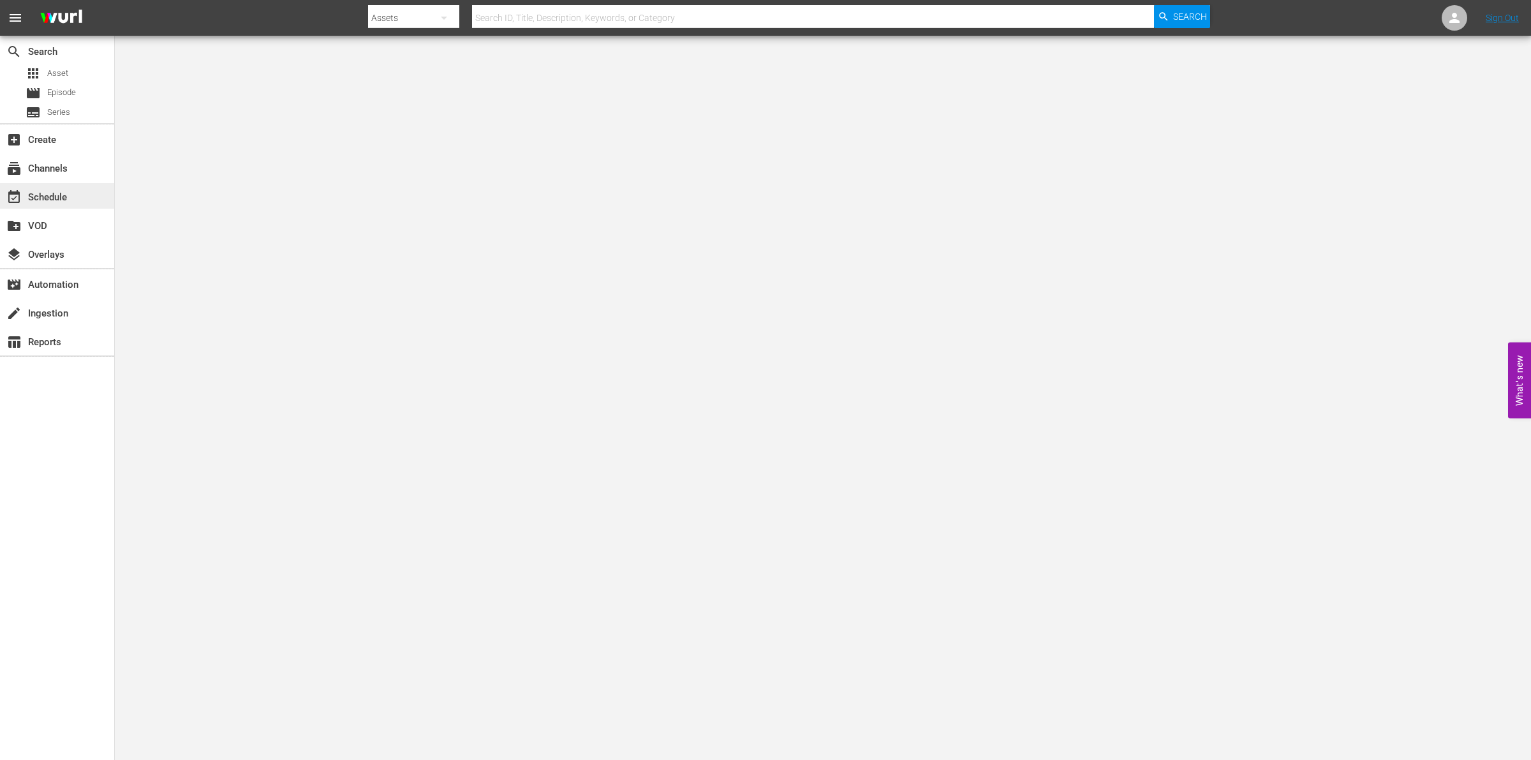
click at [104, 185] on div "event_available Schedule" at bounding box center [57, 196] width 114 height 26
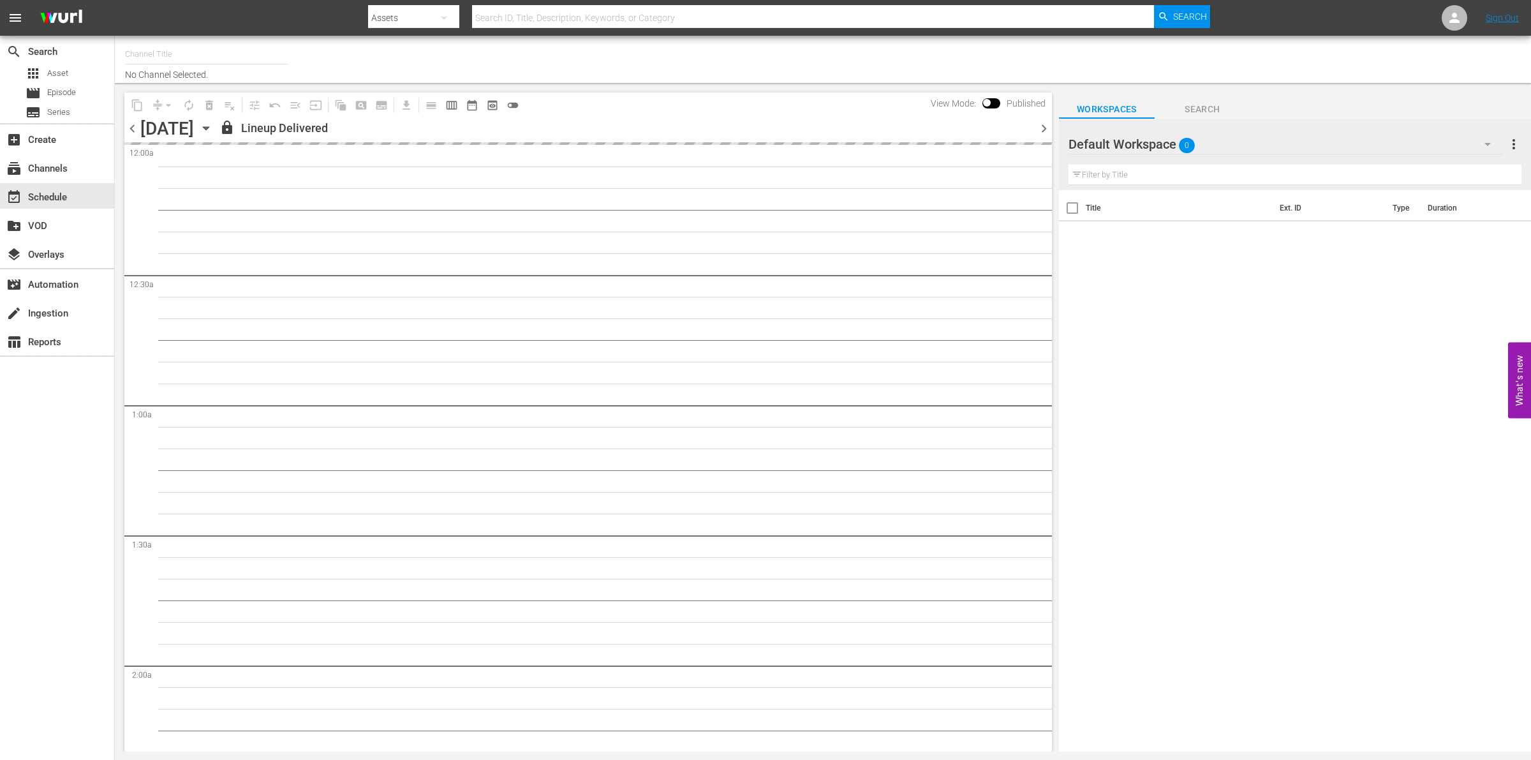
type input "So Real (1869)"
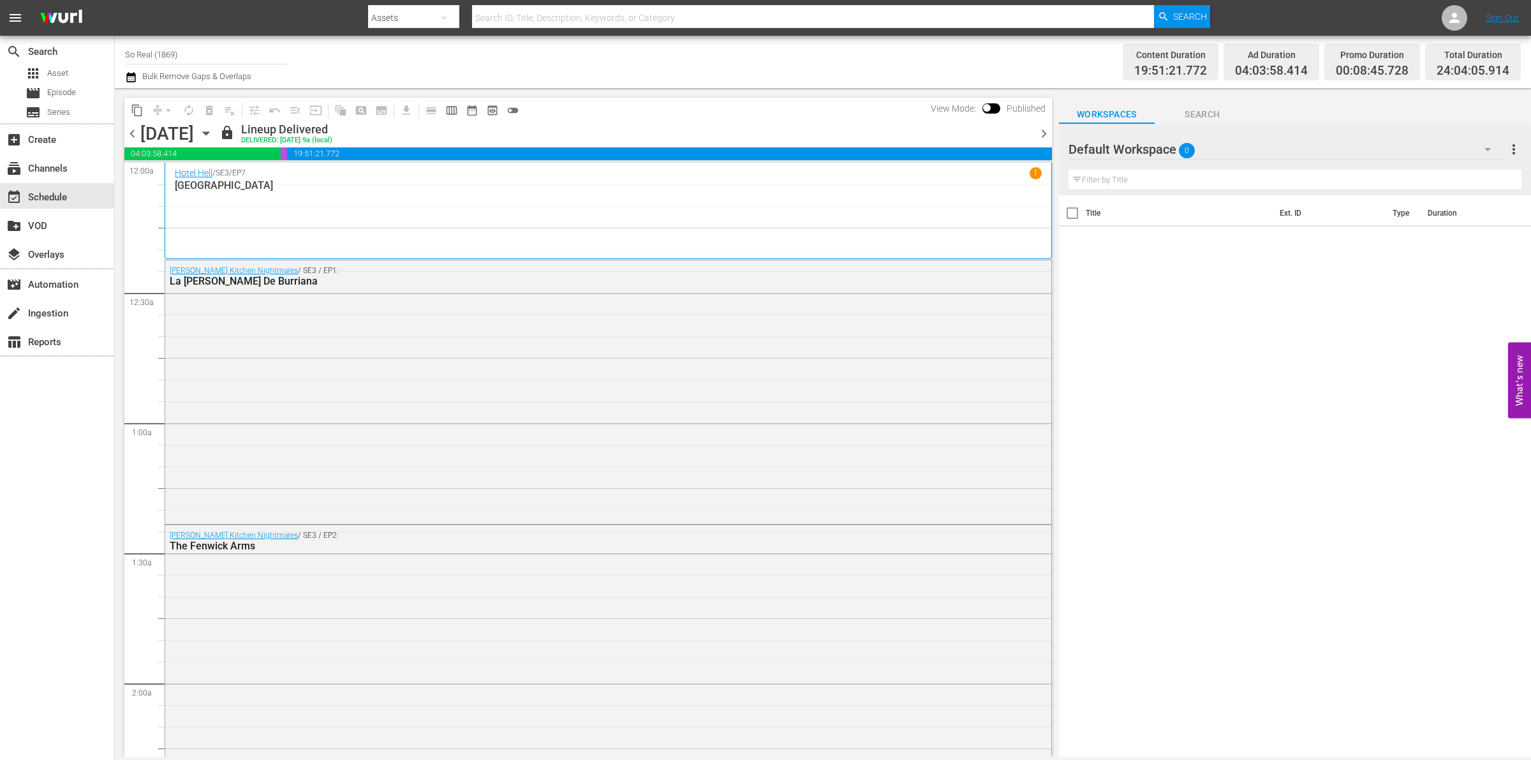
click at [454, 114] on span "calendar_view_week_outlined" at bounding box center [451, 110] width 13 height 13
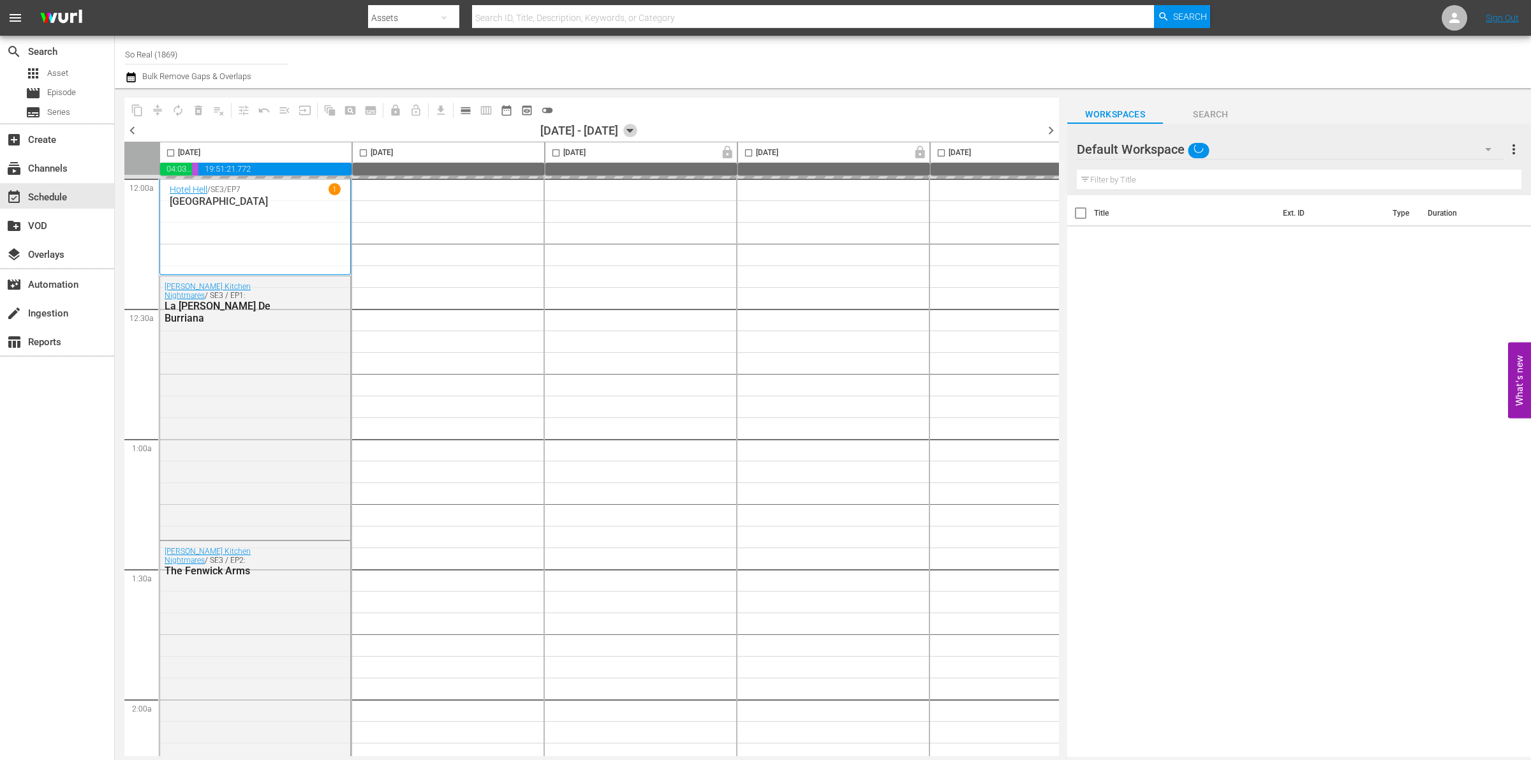
click at [633, 129] on icon "button" at bounding box center [630, 130] width 6 height 3
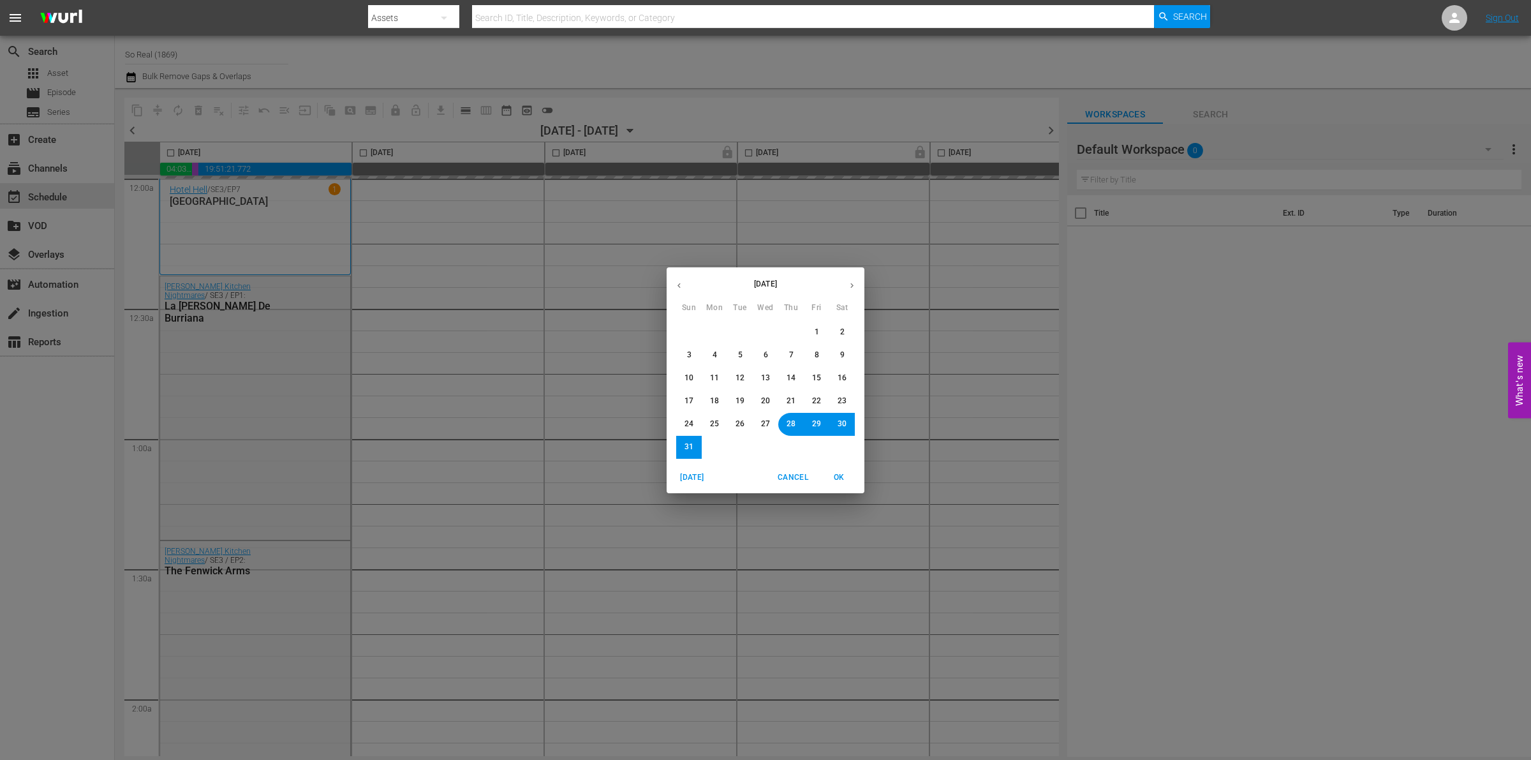
click at [846, 288] on button "button" at bounding box center [851, 285] width 25 height 25
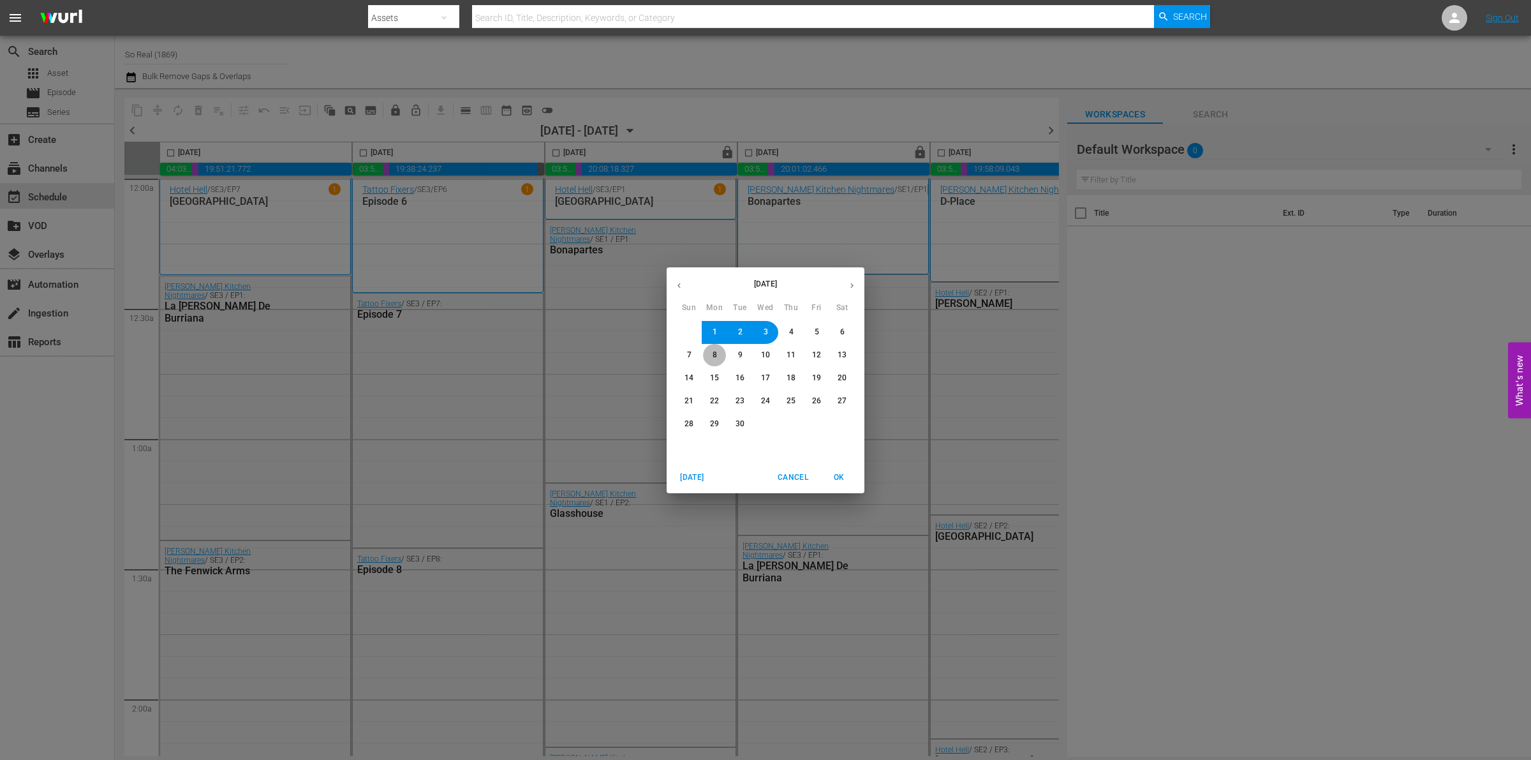
click at [716, 354] on span "8" at bounding box center [715, 355] width 8 height 11
click at [846, 483] on span "OK" at bounding box center [839, 477] width 31 height 13
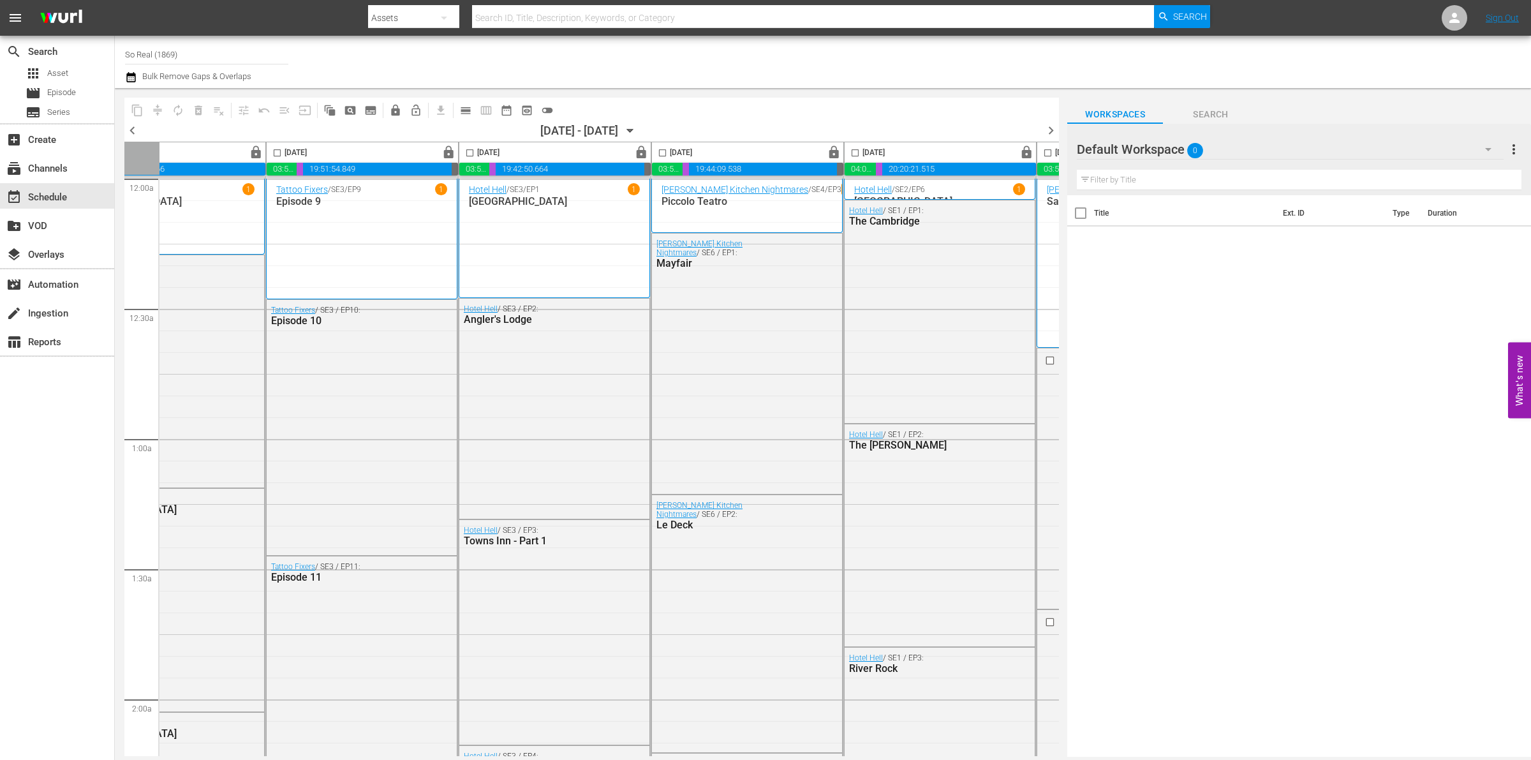
scroll to position [0, 456]
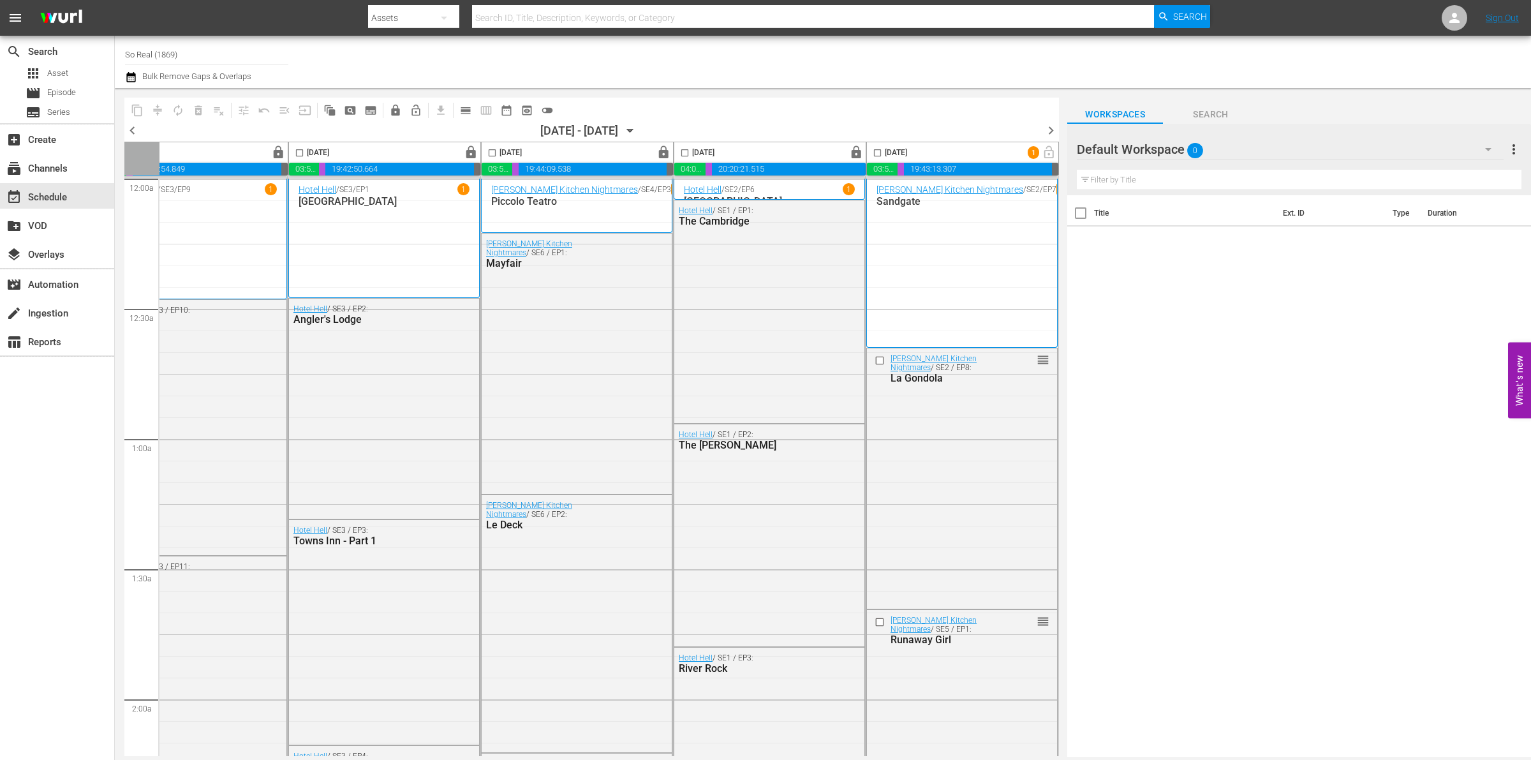
click at [468, 115] on span "calendar_view_day_outlined" at bounding box center [465, 110] width 13 height 13
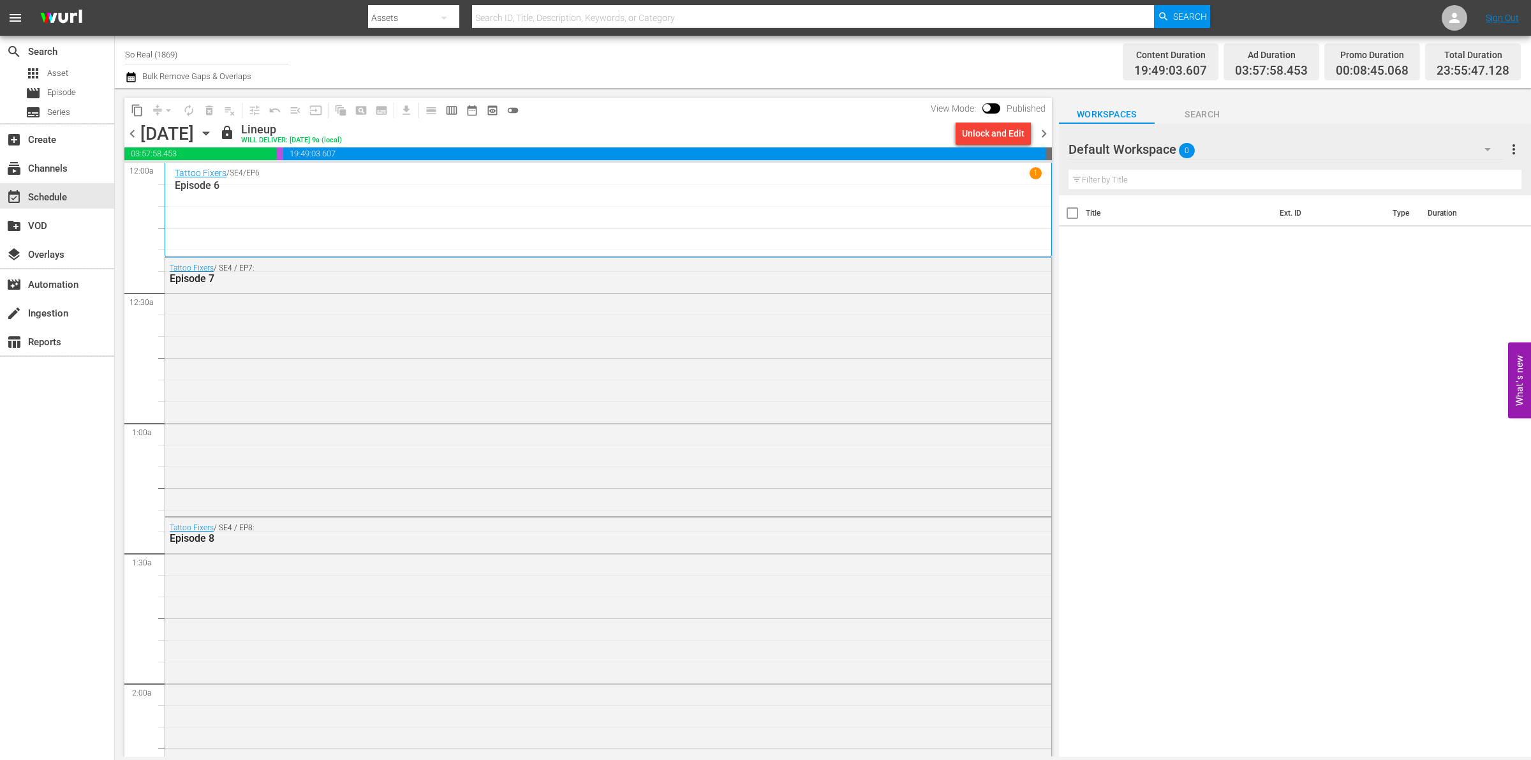
click at [1045, 138] on span "chevron_right" at bounding box center [1044, 134] width 16 height 16
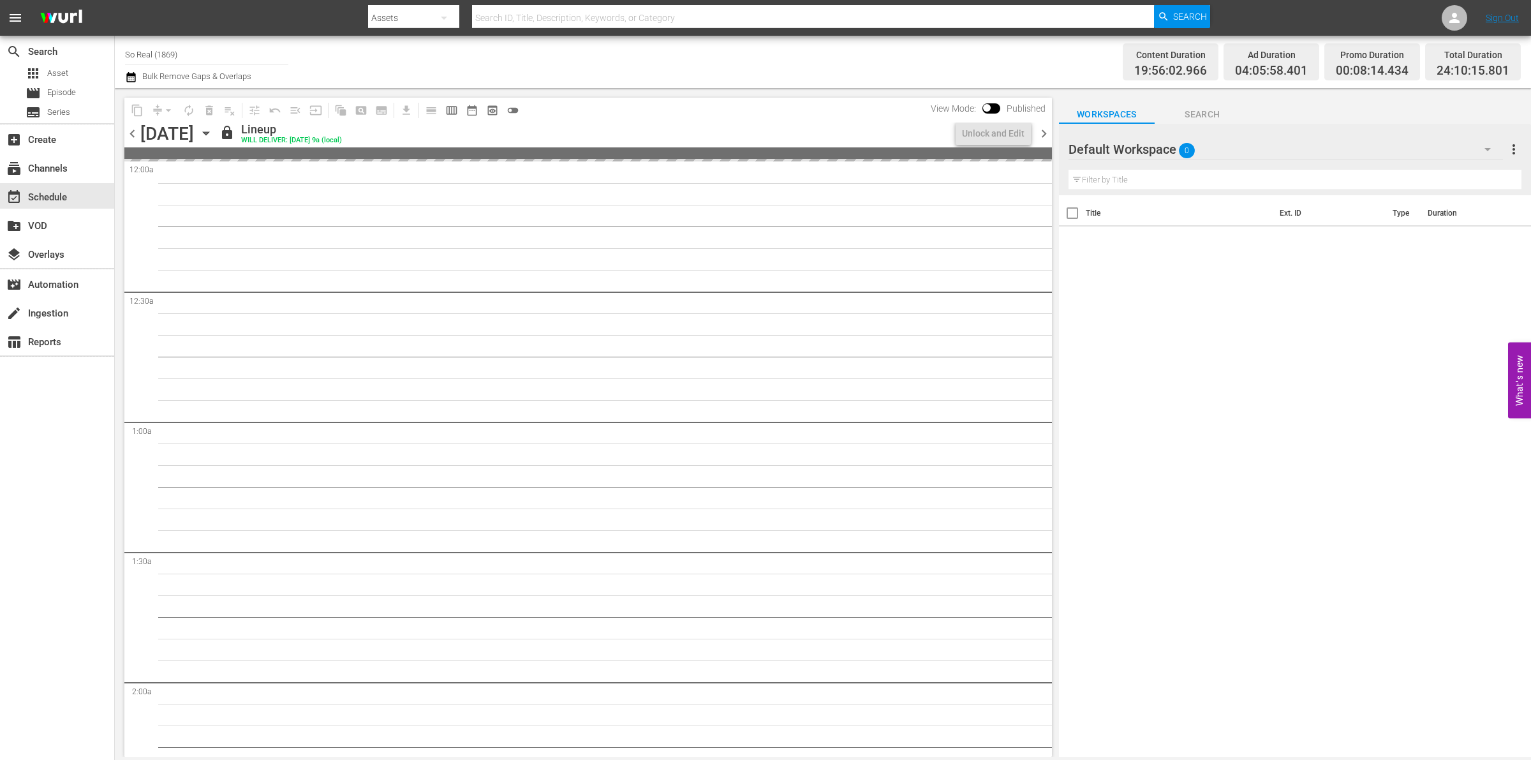
click at [1045, 138] on span "chevron_right" at bounding box center [1044, 134] width 16 height 16
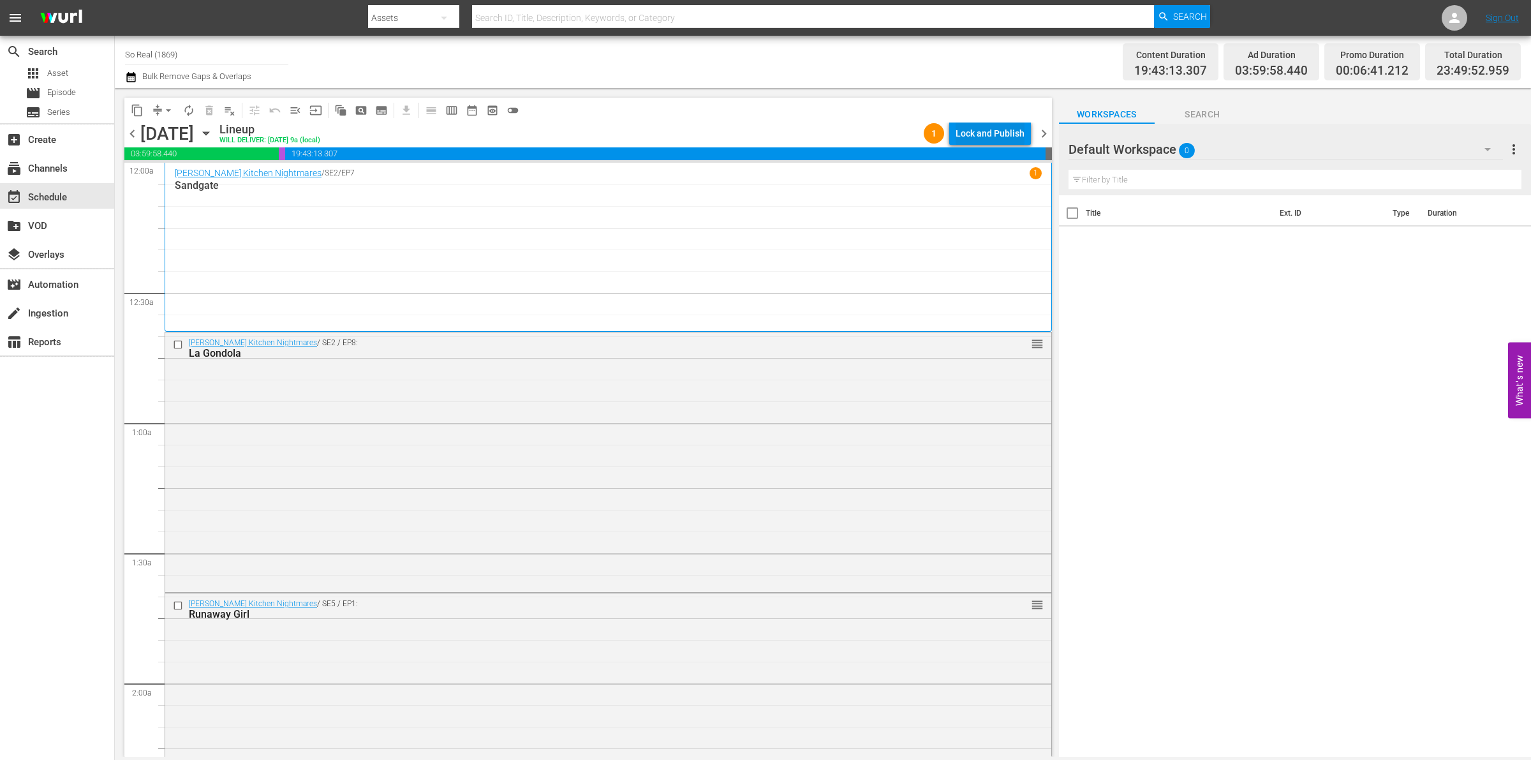
click at [996, 139] on div "Lock and Publish" at bounding box center [990, 133] width 69 height 23
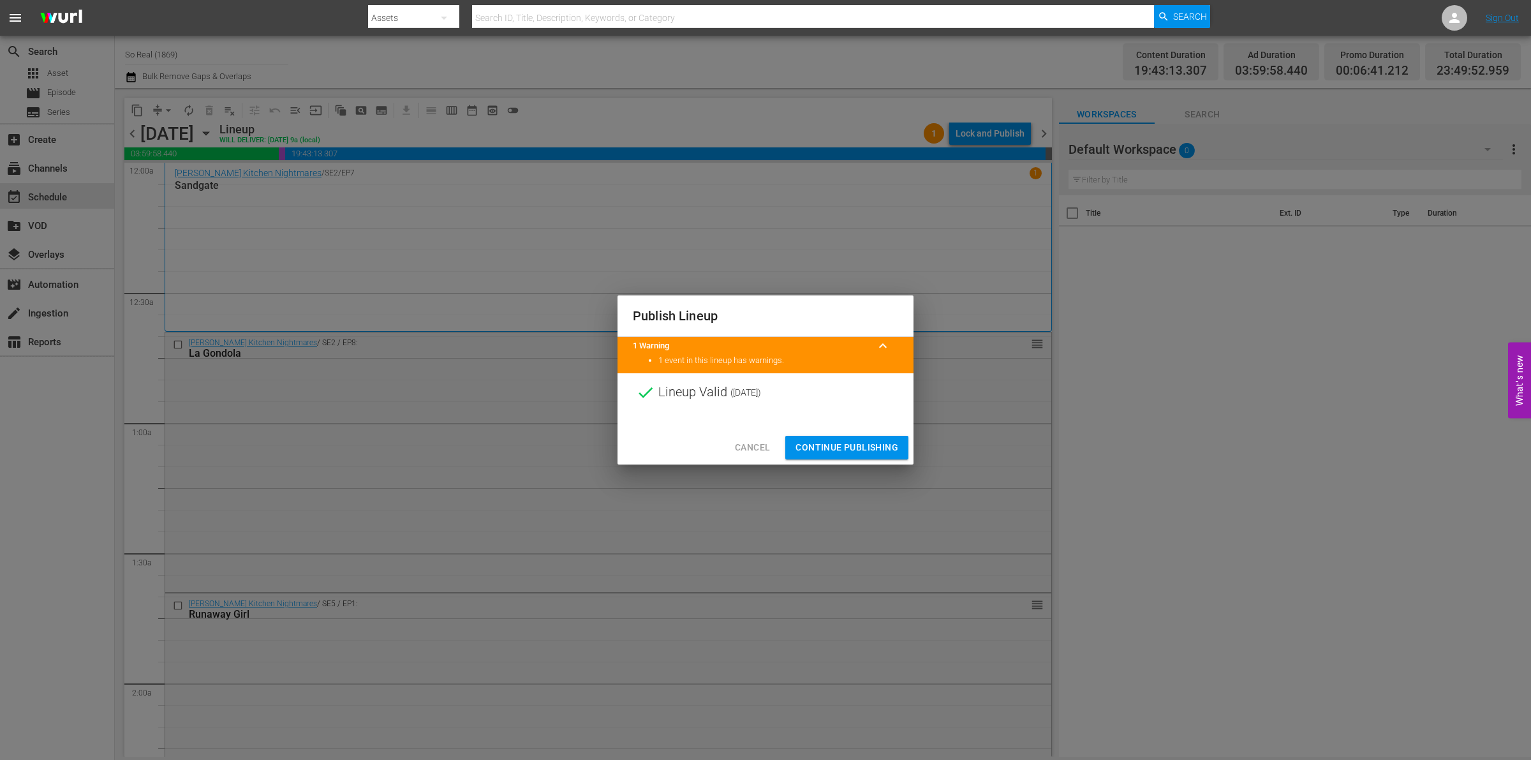
click at [817, 453] on span "Continue Publishing" at bounding box center [846, 448] width 103 height 16
